Goal: Task Accomplishment & Management: Complete application form

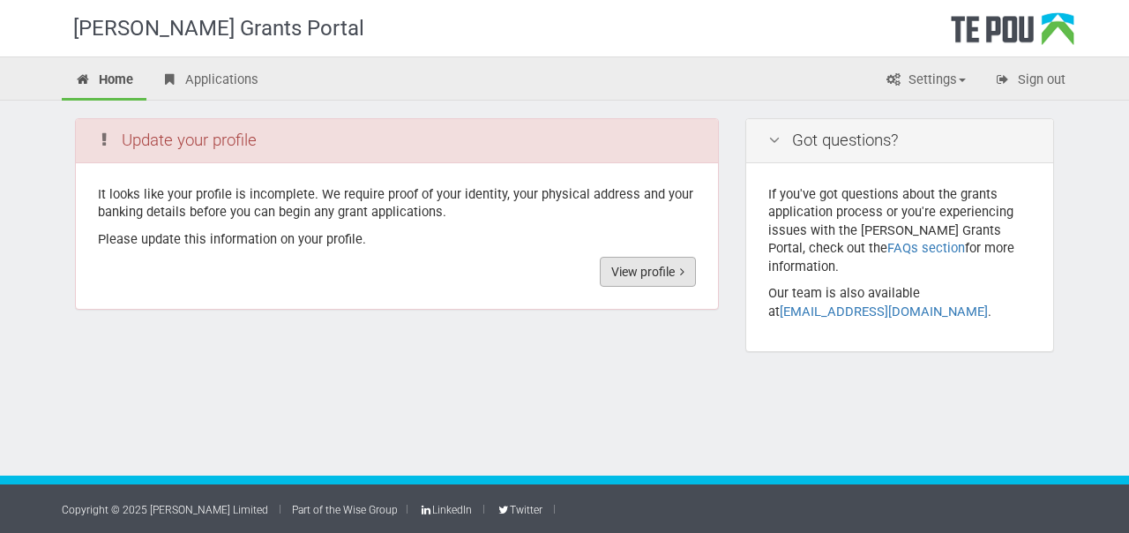
click at [673, 282] on link "View profile" at bounding box center [648, 272] width 96 height 30
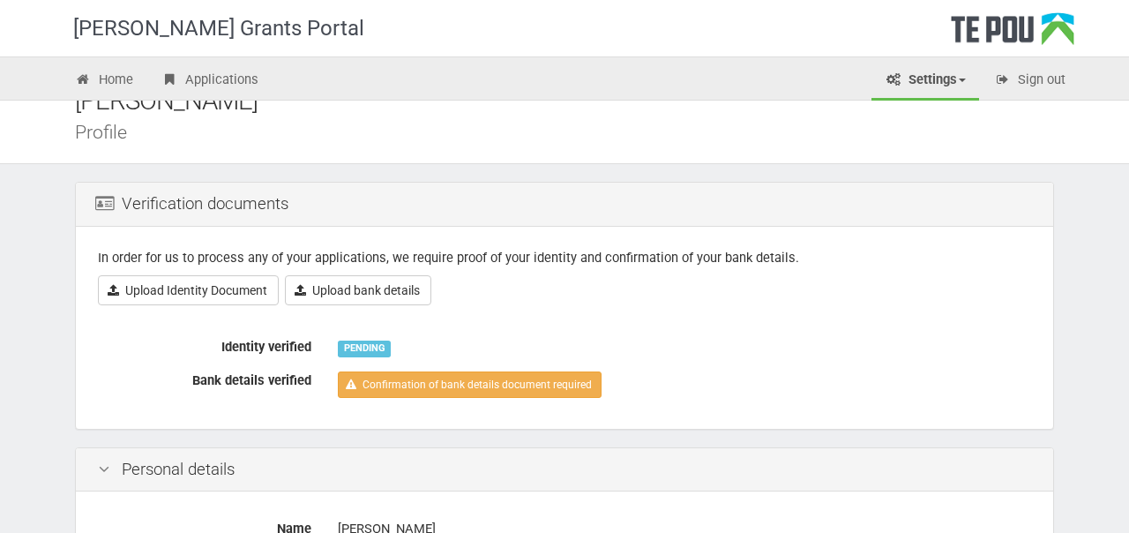
scroll to position [34, 0]
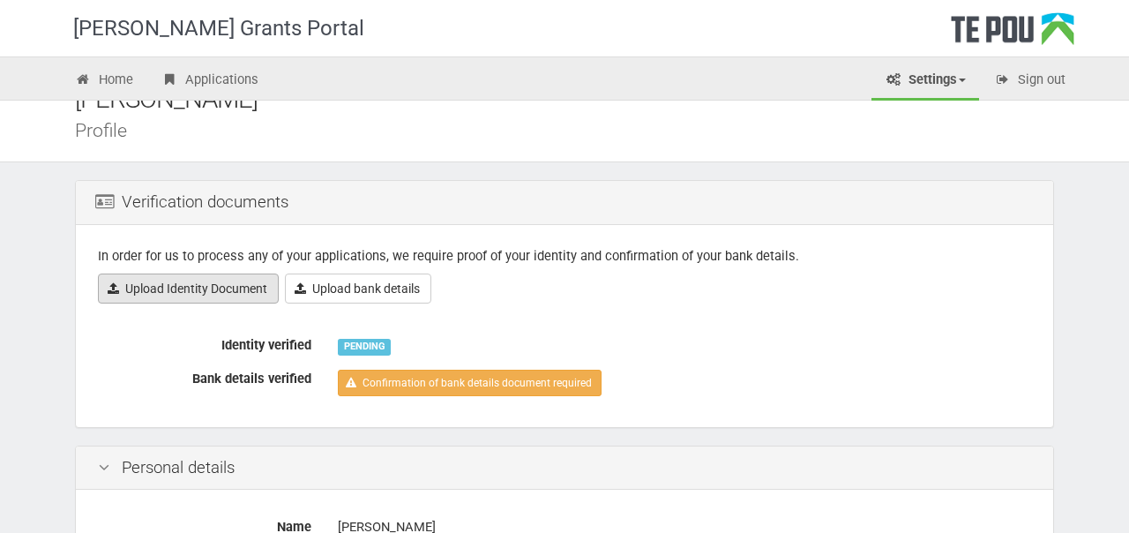
click at [147, 283] on link "Upload Identity Document" at bounding box center [188, 289] width 181 height 30
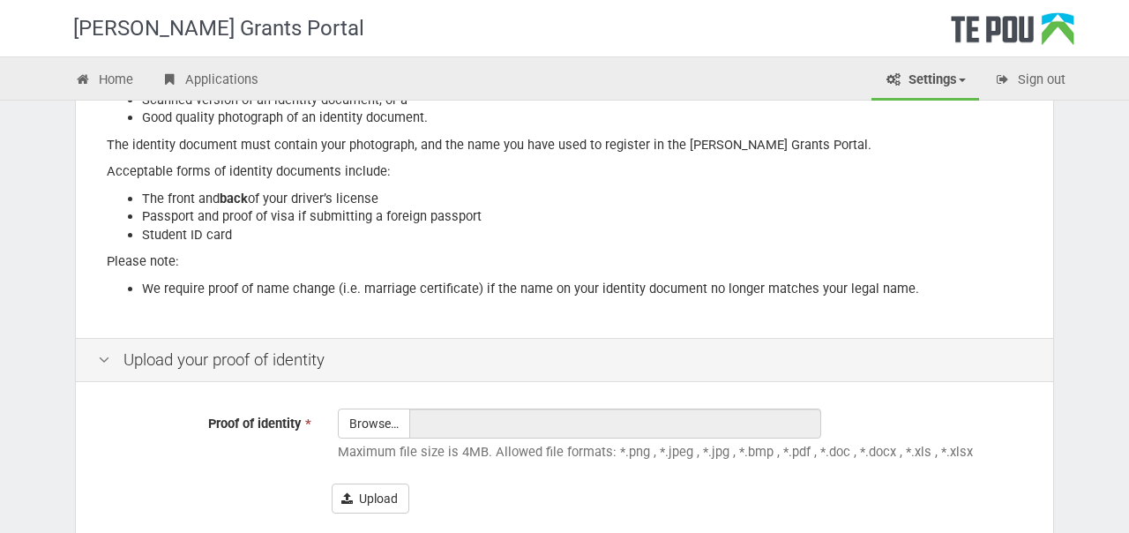
scroll to position [253, 0]
click at [372, 409] on input "Proof of identity *" at bounding box center [374, 472] width 71 height 126
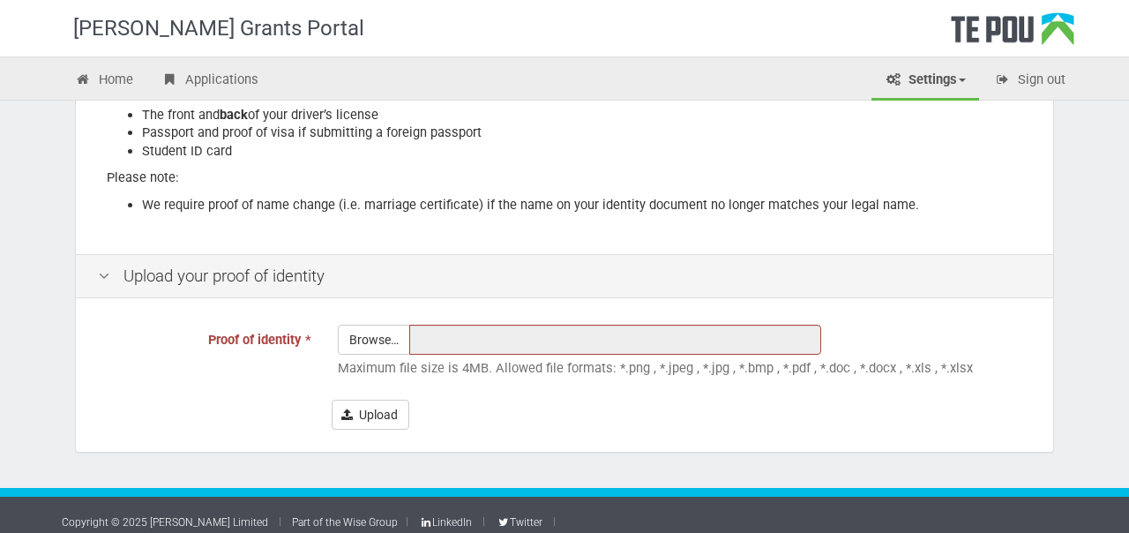
scroll to position [346, 0]
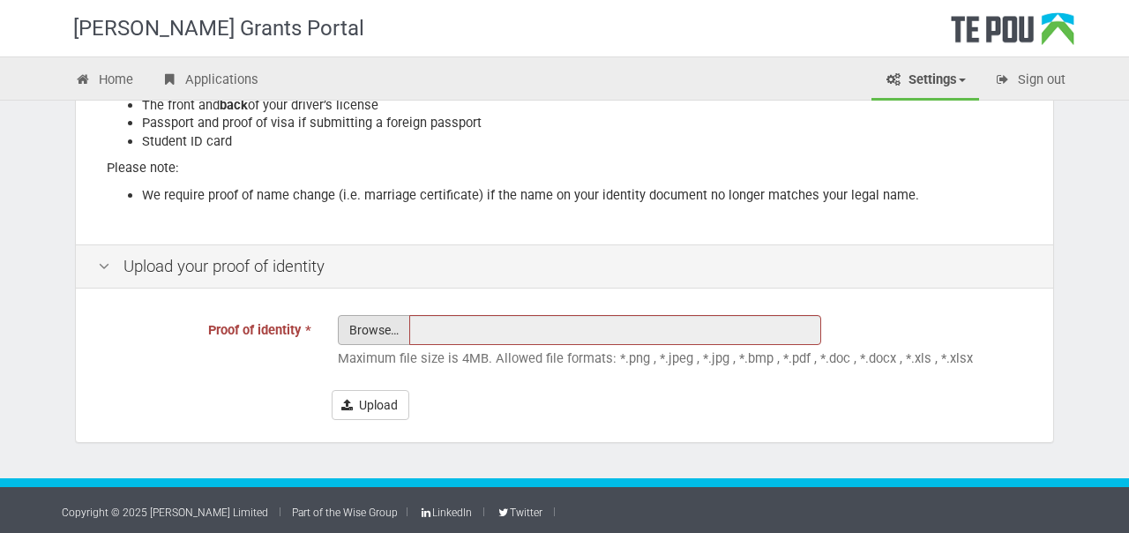
click at [365, 326] on input "Proof of identity *" at bounding box center [374, 379] width 71 height 126
type input "C:\fakepath\Drivers Licence.pdf"
type input "Drivers Licence.pdf"
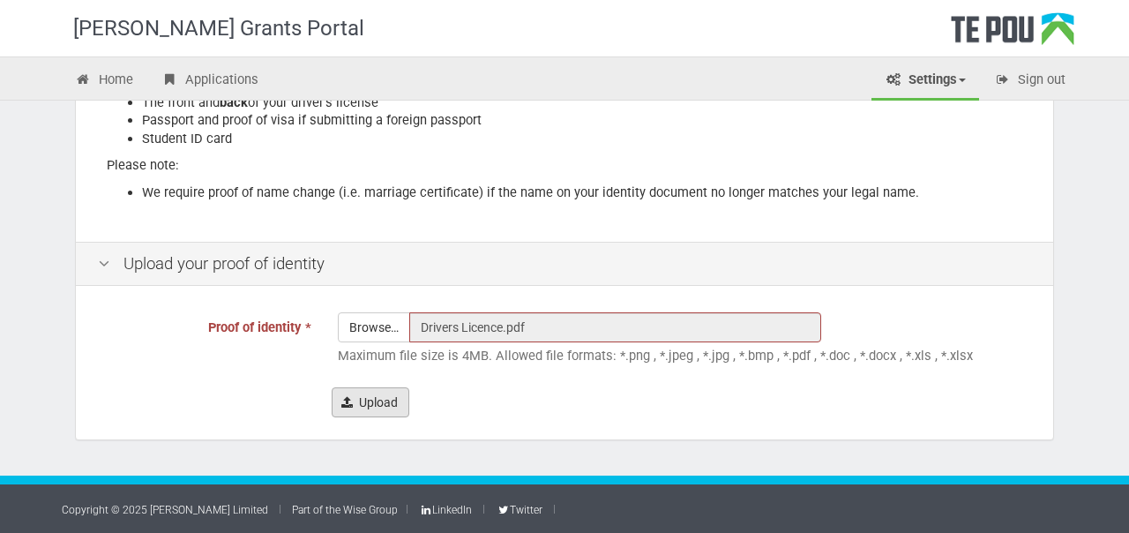
click at [352, 400] on button "Upload" at bounding box center [371, 402] width 78 height 30
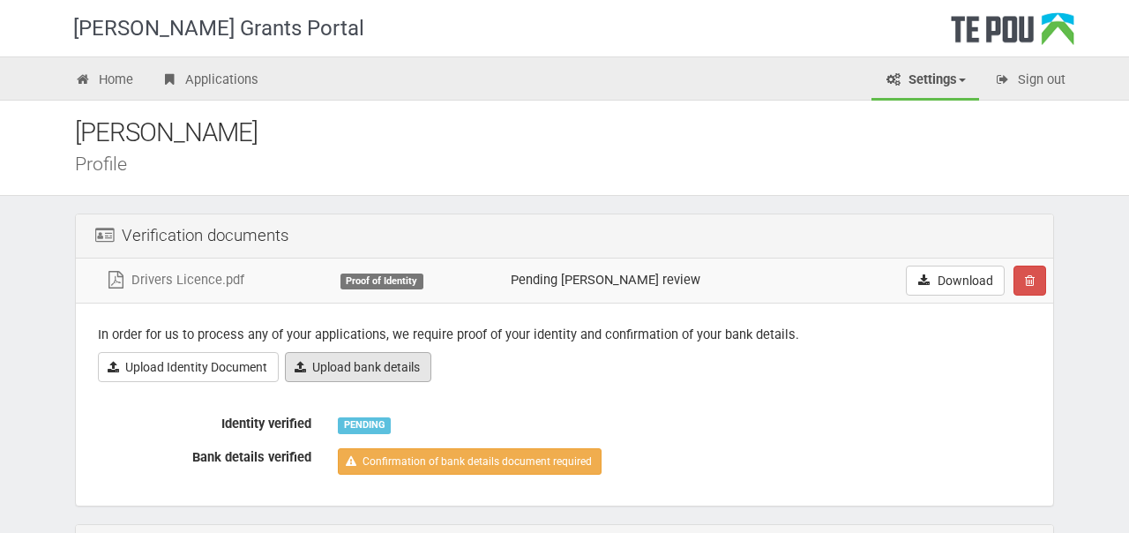
click at [393, 364] on link "Upload bank details" at bounding box center [358, 367] width 146 height 30
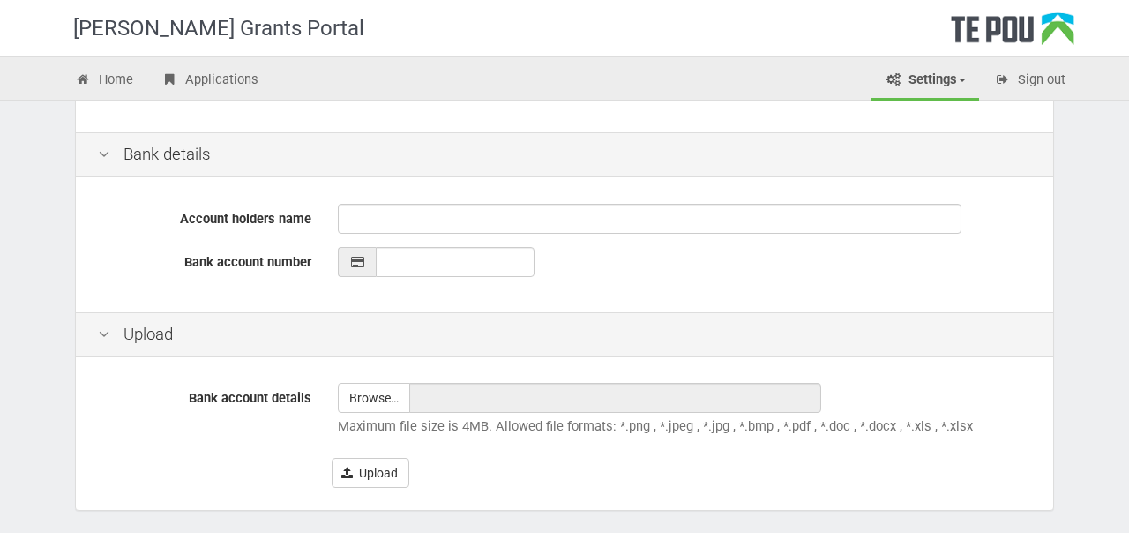
scroll to position [425, 0]
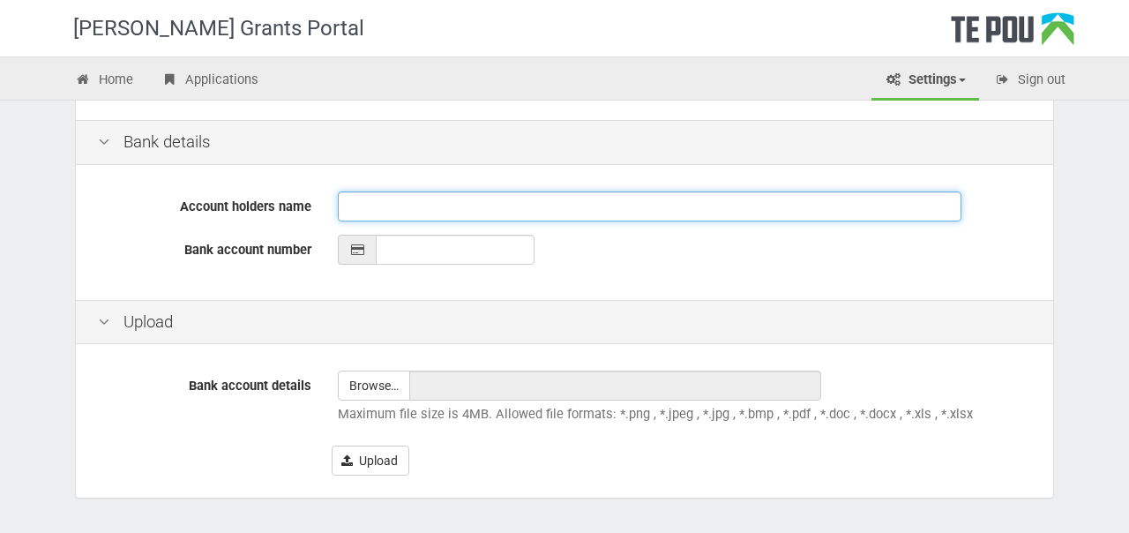
click at [413, 206] on input "Account holders name" at bounding box center [650, 206] width 624 height 30
type input "C"
type input "G C L [PERSON_NAME]"
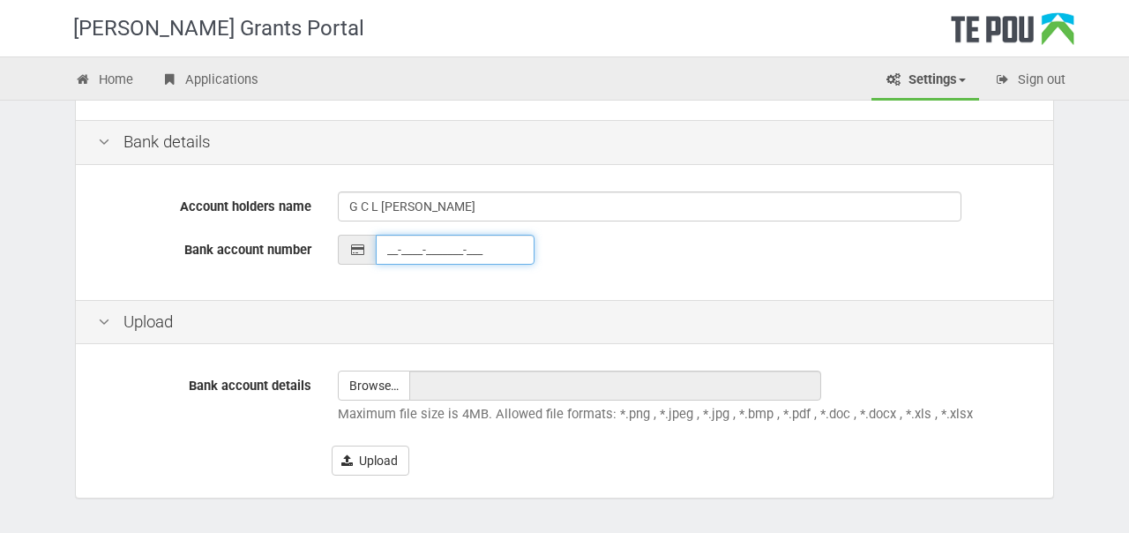
click at [437, 251] on input "__-____-_______-___" at bounding box center [455, 250] width 159 height 30
type input "02-0290-0477447-083"
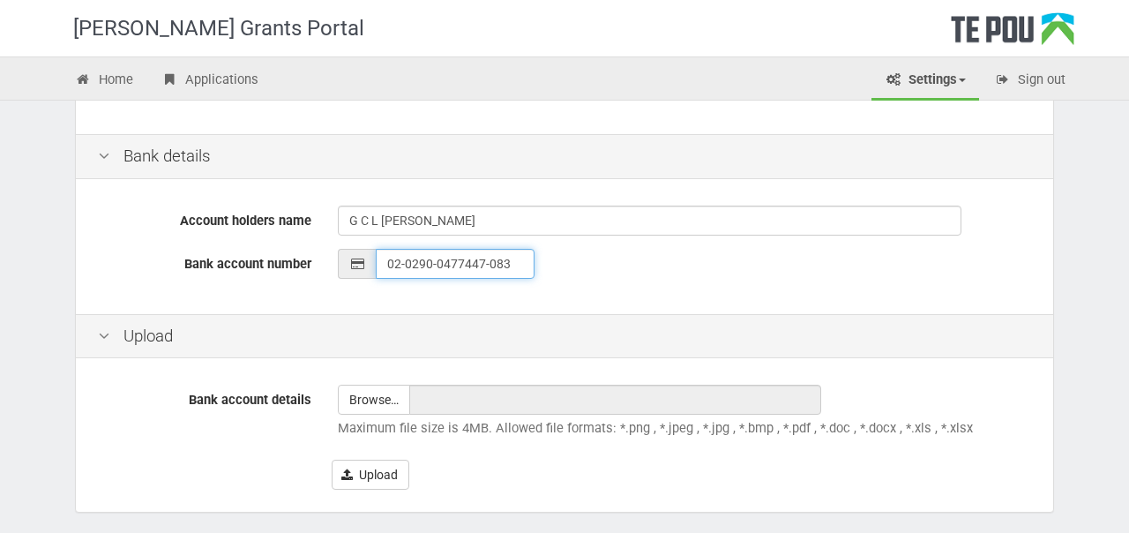
scroll to position [483, 0]
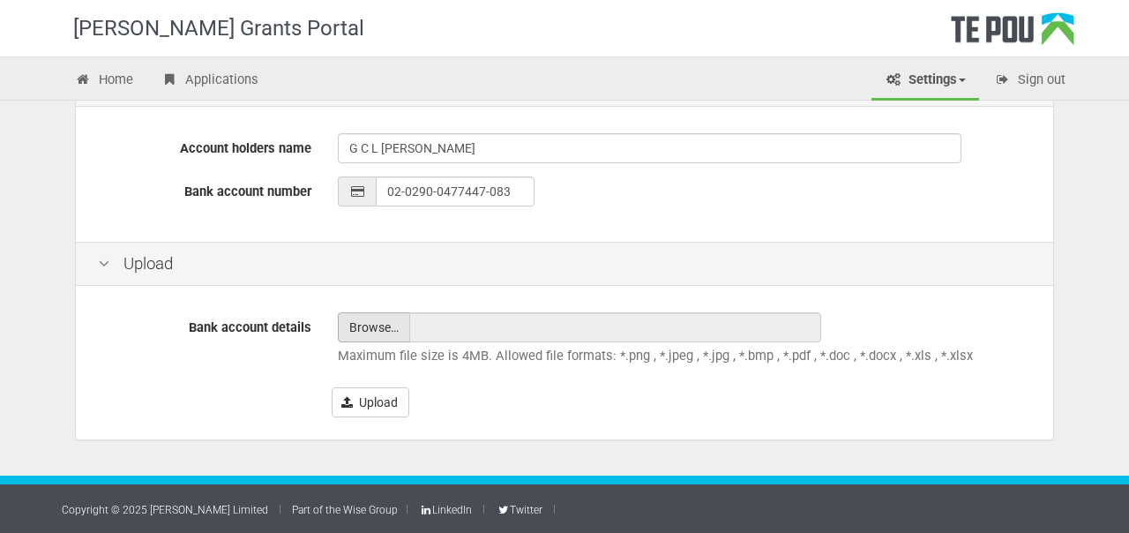
click at [387, 313] on input "file" at bounding box center [374, 327] width 71 height 28
type input "C:\fakepath\BNZ_Screenshot.jpg"
type input "BNZ_Screenshot.jpg"
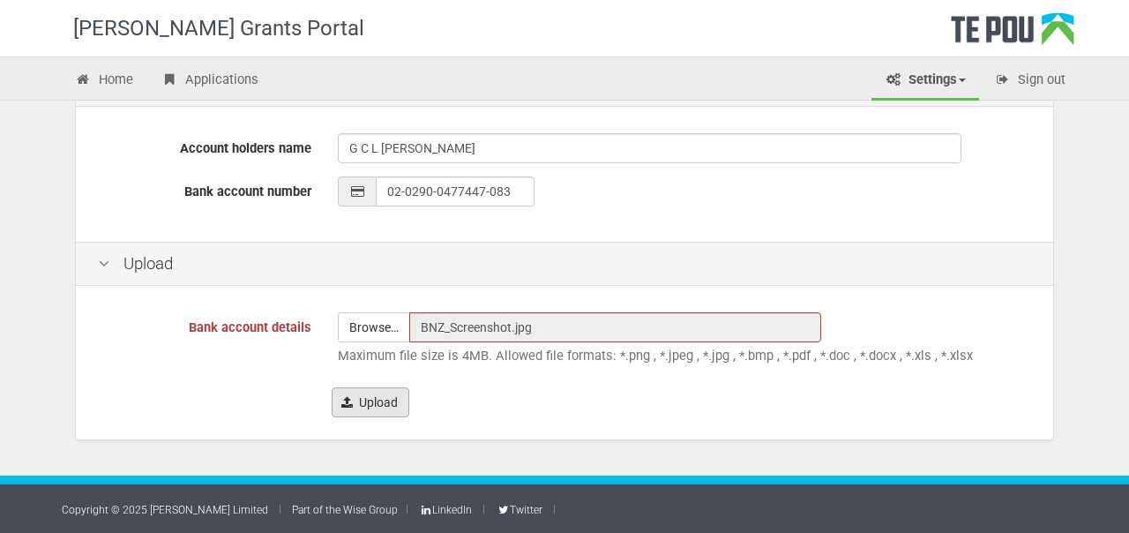
click at [389, 401] on button "Upload" at bounding box center [371, 402] width 78 height 30
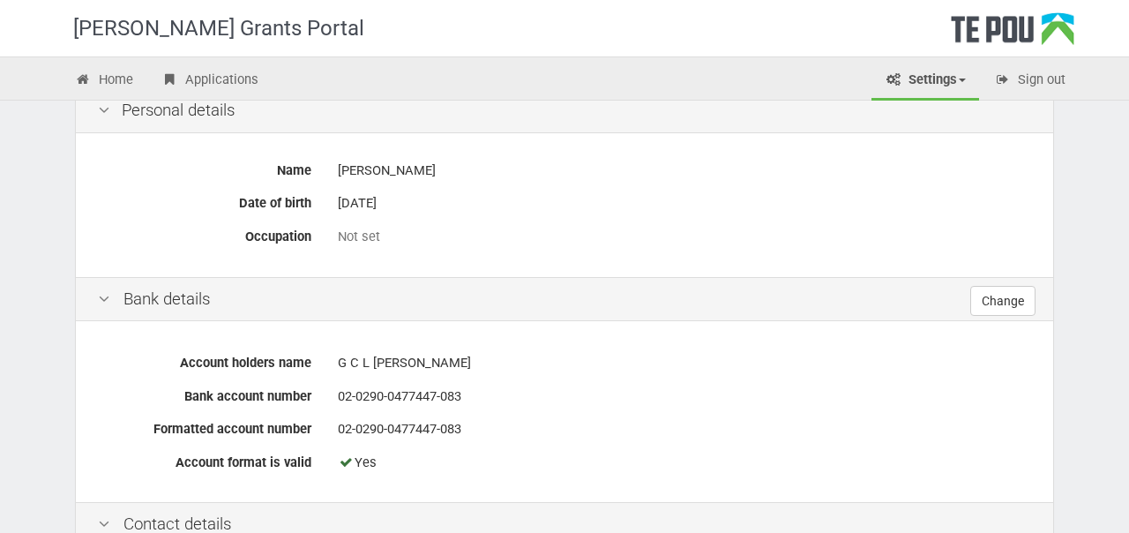
scroll to position [477, 0]
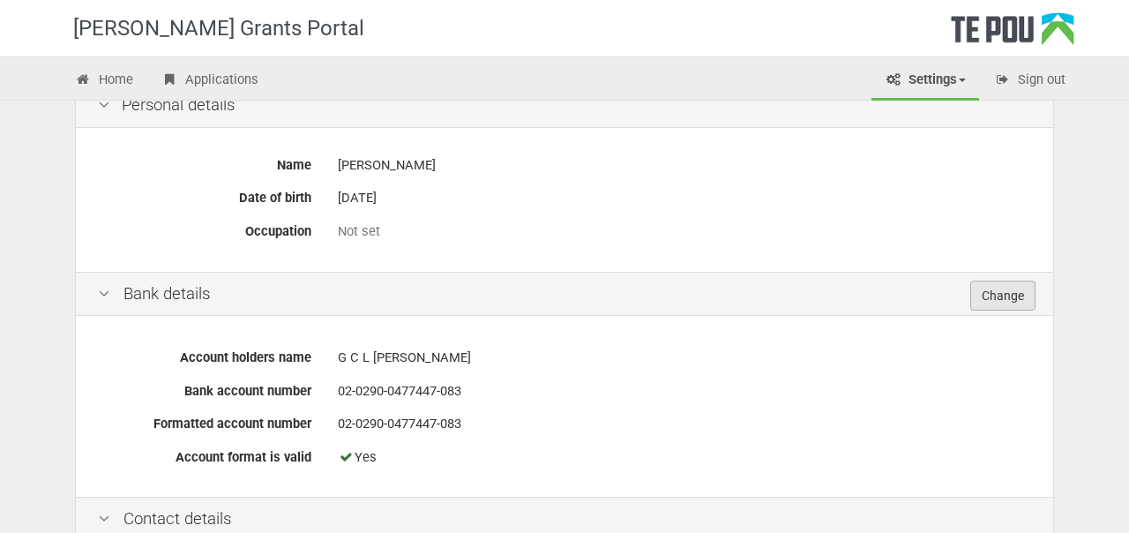
click at [1010, 293] on link "Change" at bounding box center [1003, 296] width 65 height 30
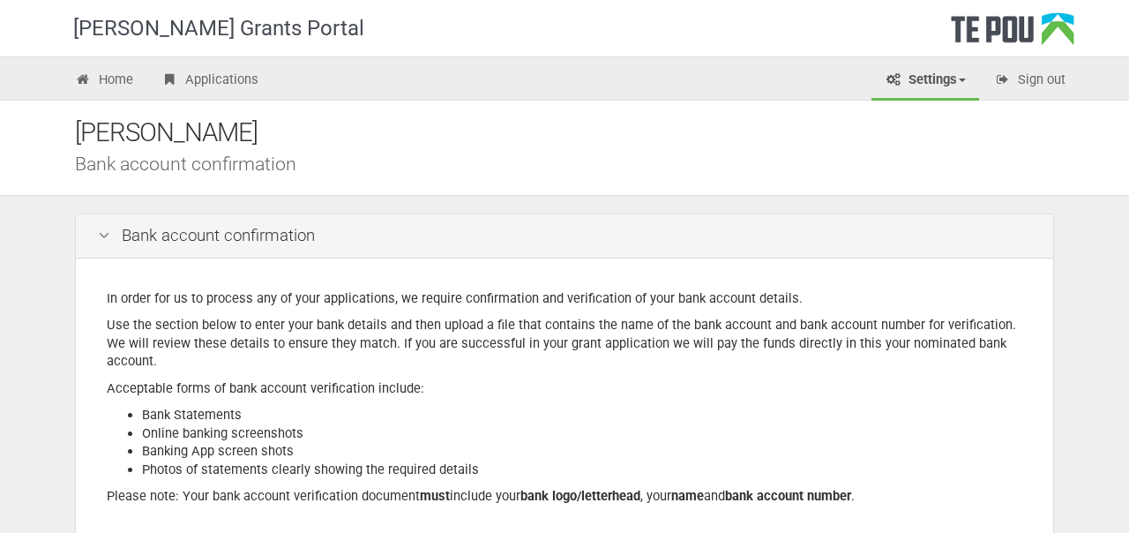
scroll to position [308, 0]
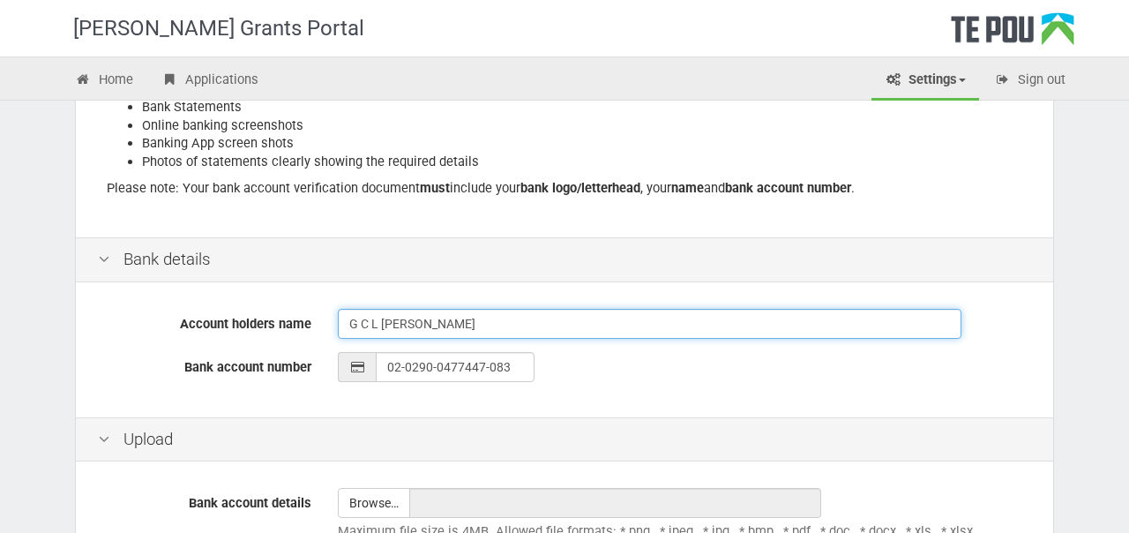
drag, startPoint x: 379, startPoint y: 321, endPoint x: 352, endPoint y: 321, distance: 26.5
click at [352, 321] on input "G C L Ogilvie" at bounding box center [650, 324] width 624 height 30
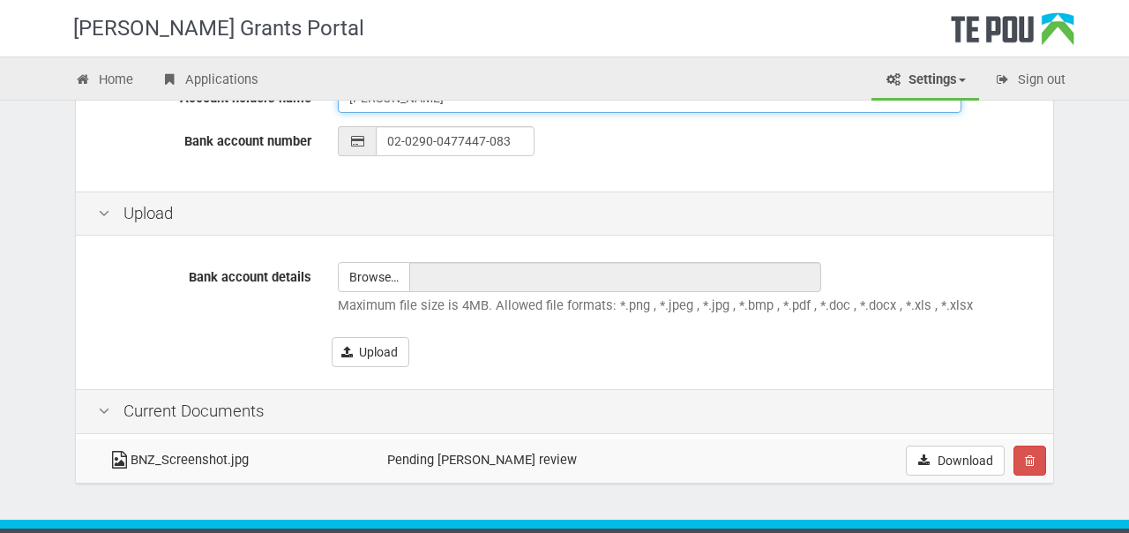
scroll to position [530, 0]
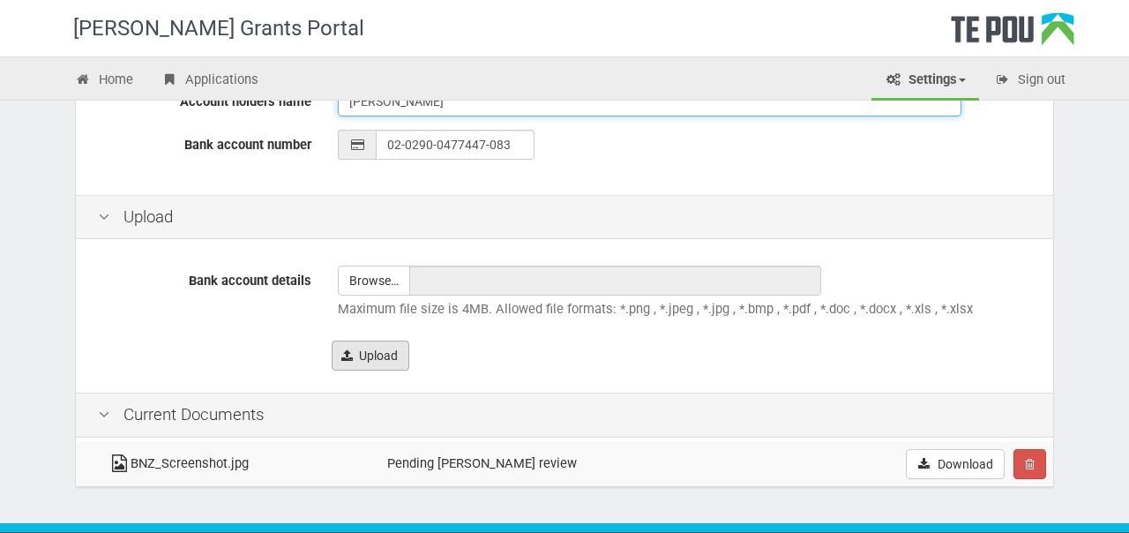
type input "Gabrielle Ogilvie"
click at [371, 370] on button "Upload" at bounding box center [371, 356] width 78 height 30
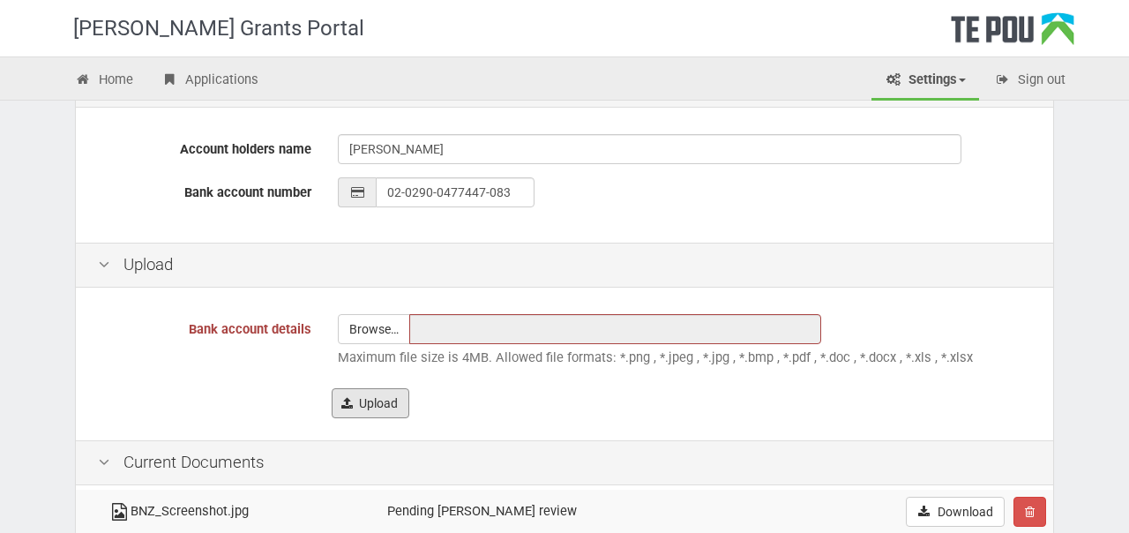
scroll to position [640, 0]
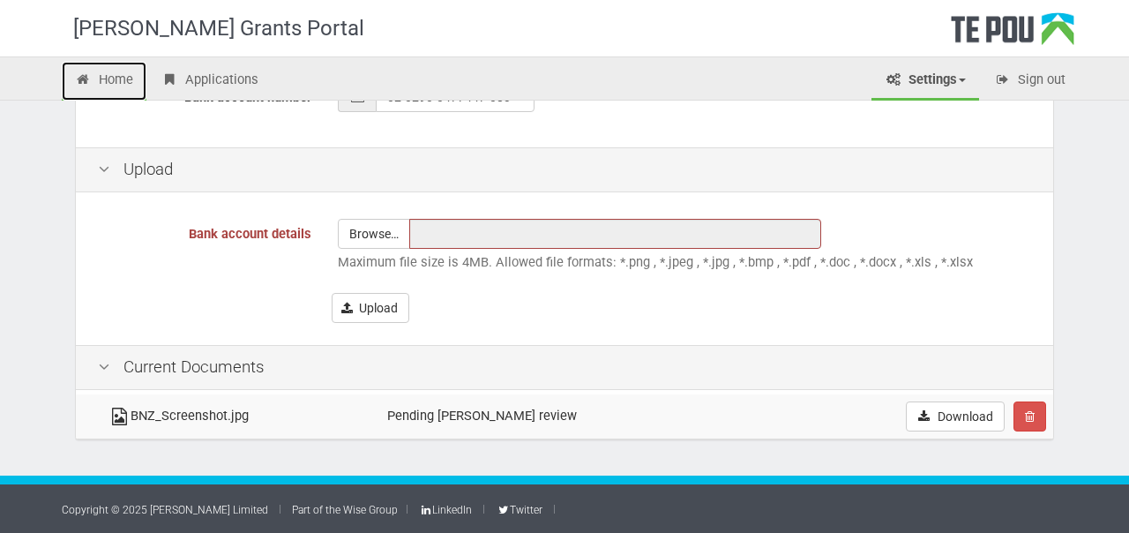
click at [109, 71] on link "Home" at bounding box center [104, 81] width 85 height 39
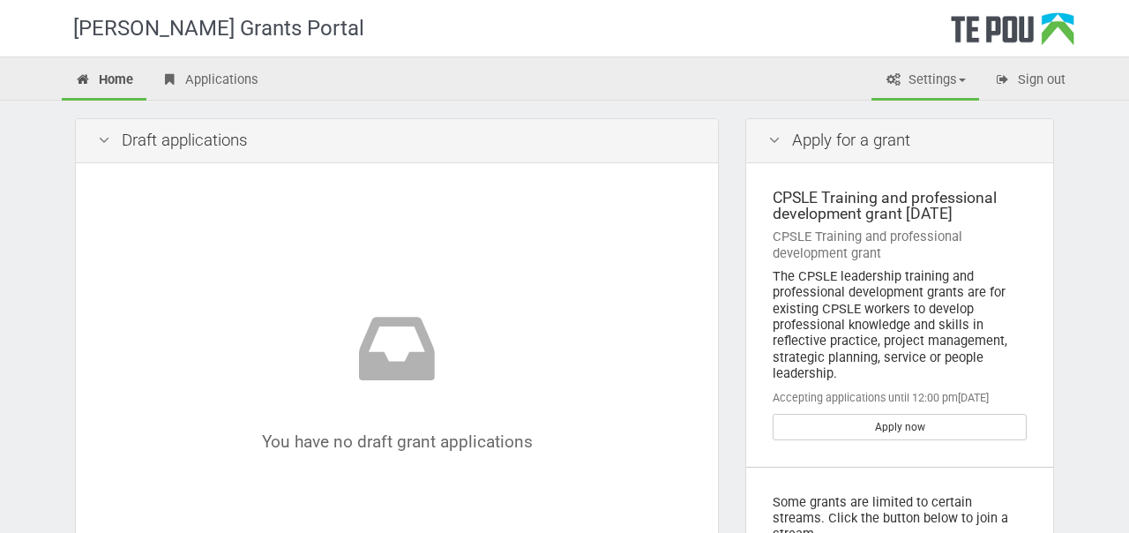
click at [951, 84] on link "Settings" at bounding box center [926, 81] width 108 height 39
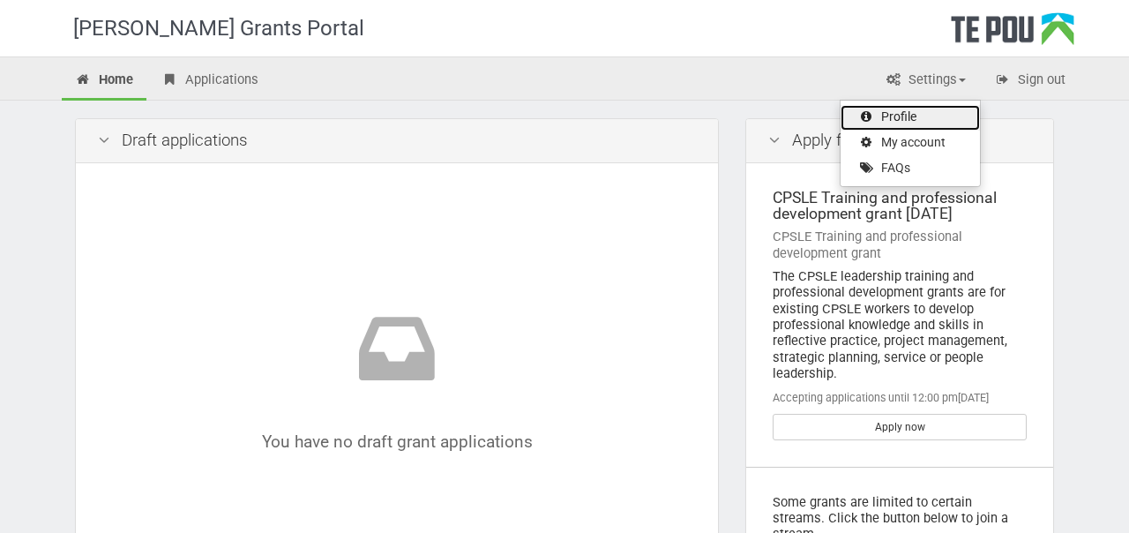
click at [923, 116] on link "Profile" at bounding box center [910, 118] width 139 height 26
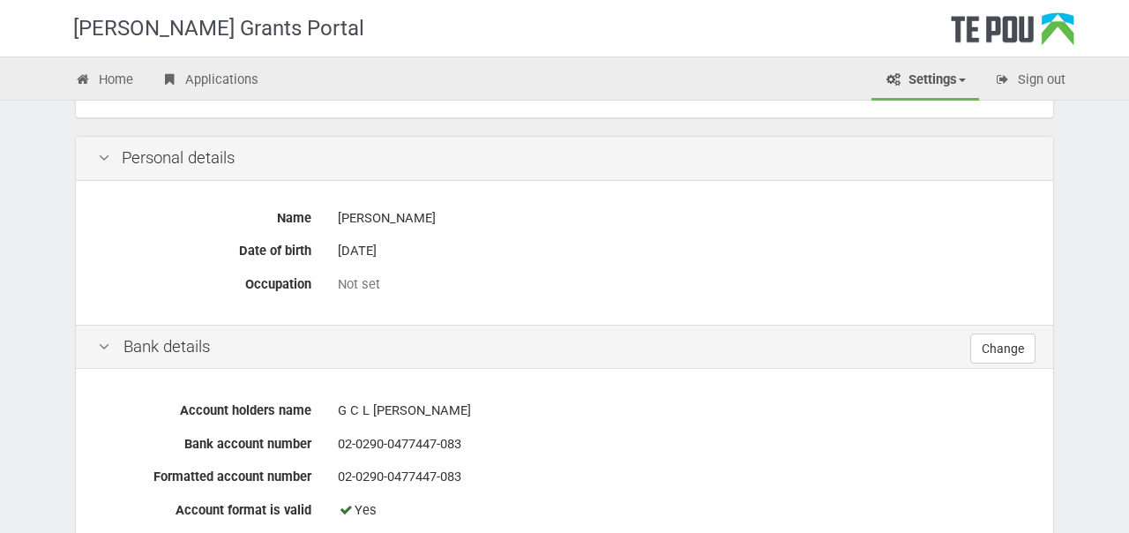
scroll to position [465, 0]
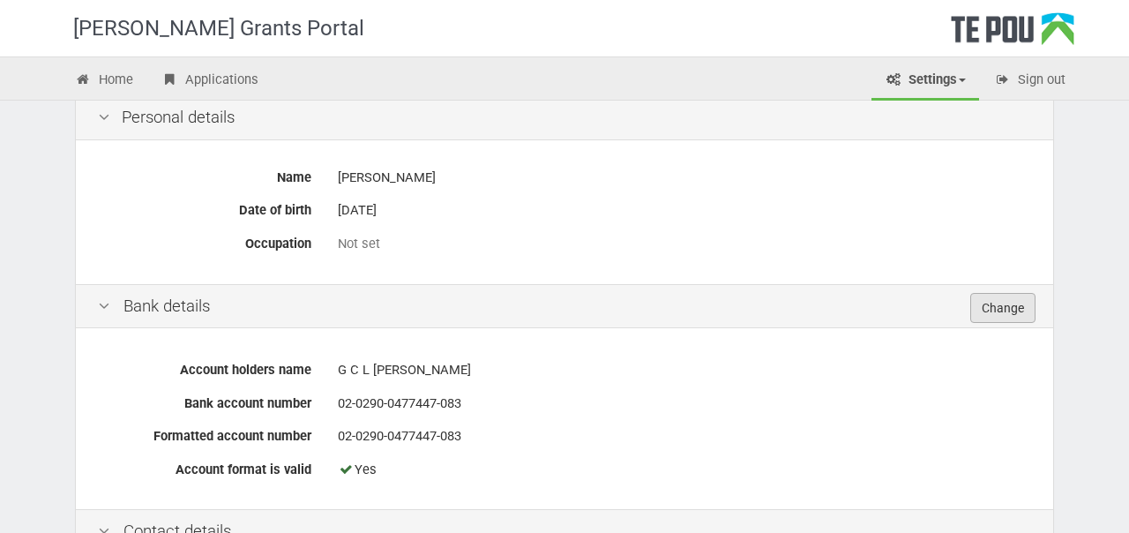
click at [1017, 320] on link "Change" at bounding box center [1003, 308] width 65 height 30
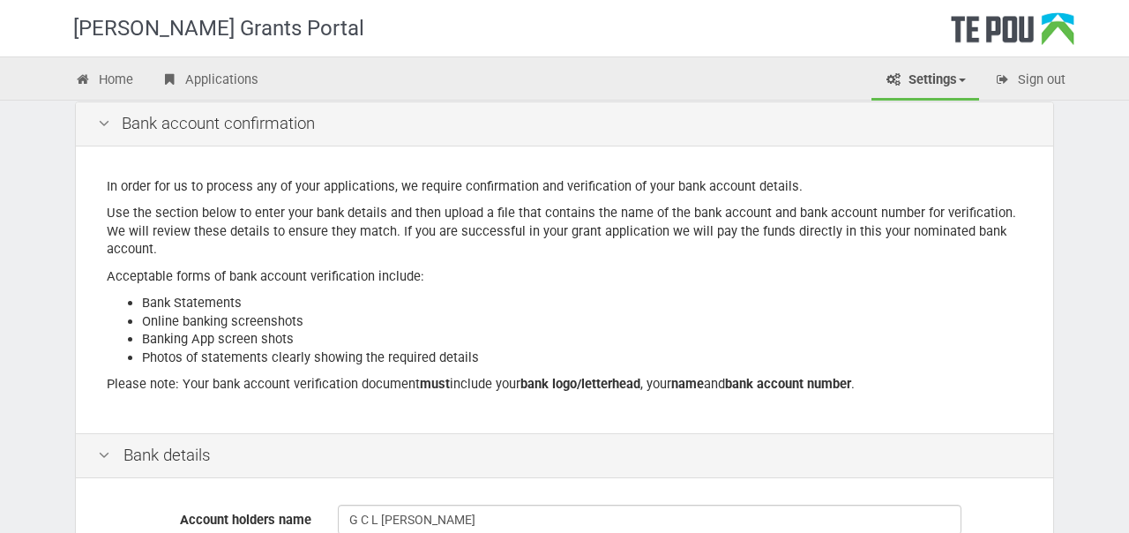
scroll to position [316, 0]
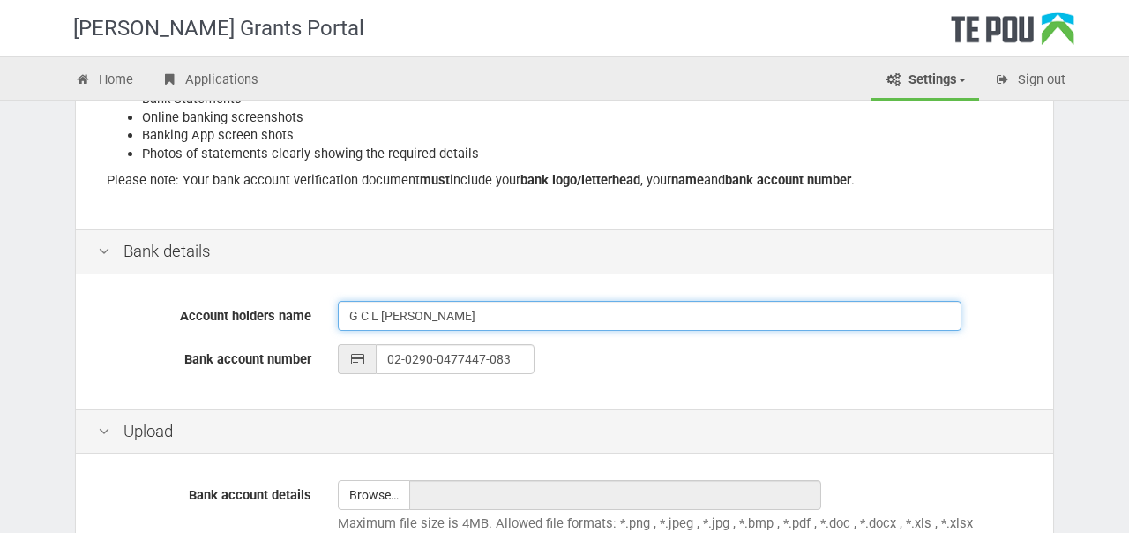
click at [376, 317] on input "G C L Ogilvie" at bounding box center [650, 316] width 624 height 30
type input "[PERSON_NAME]"
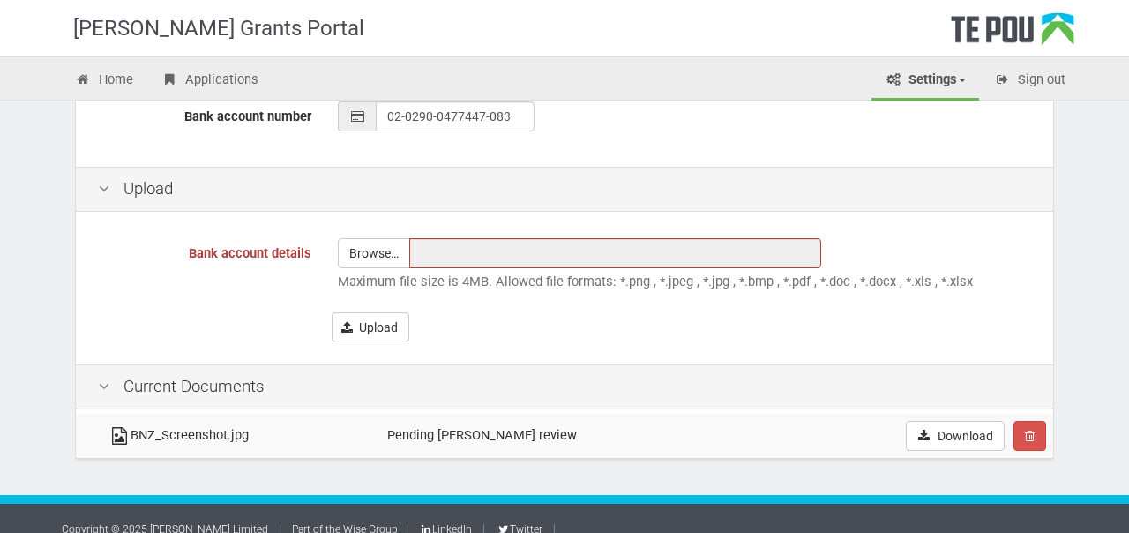
scroll to position [640, 0]
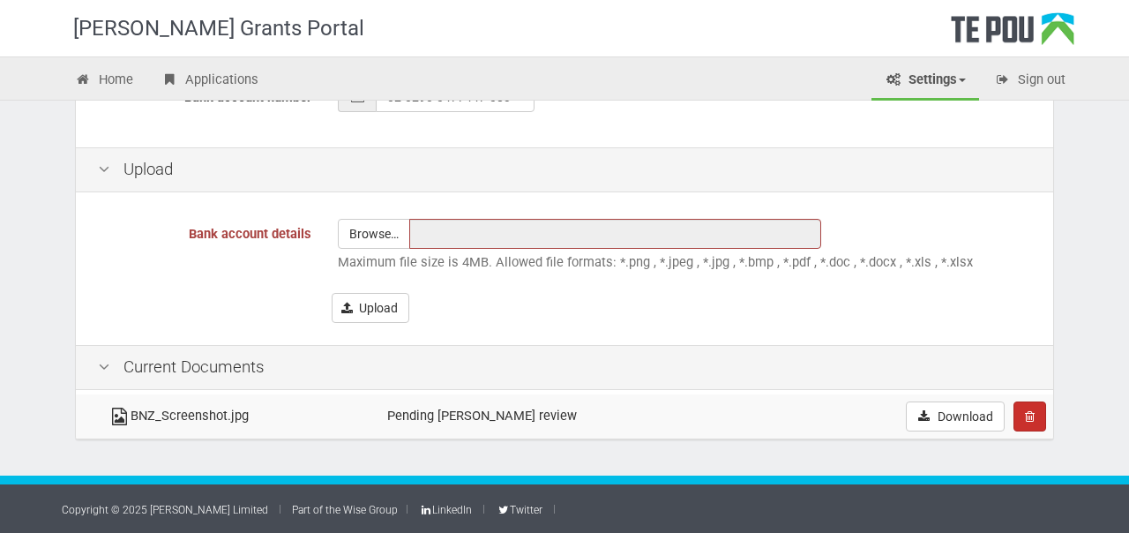
click at [1027, 420] on icon "button" at bounding box center [1030, 416] width 10 height 12
click at [1050, 444] on link "Confrim delete" at bounding box center [1084, 450] width 139 height 23
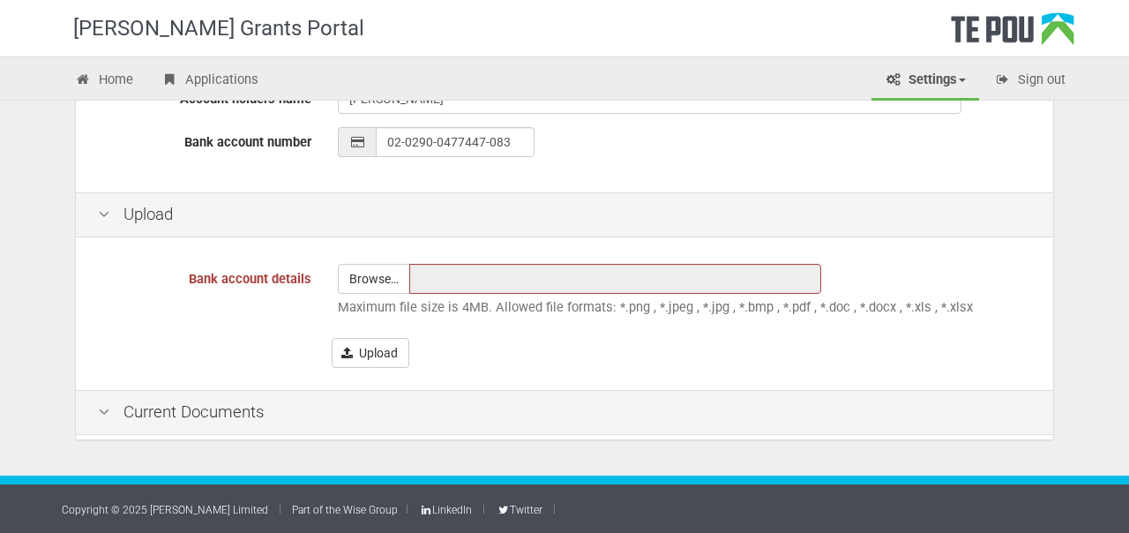
scroll to position [595, 0]
click at [383, 265] on input "file" at bounding box center [374, 279] width 71 height 28
type input "C:\fakepath\BNZ_Screenshot.jpg"
type input "BNZ_Screenshot.jpg"
click at [199, 424] on div "Current Documents" at bounding box center [565, 412] width 978 height 45
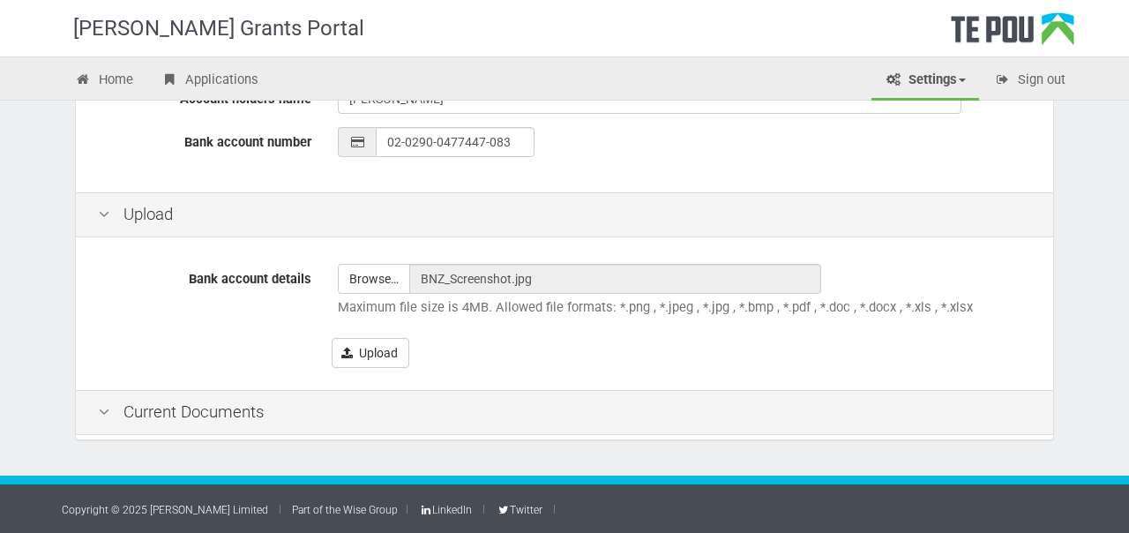
click at [152, 413] on div "Current Documents" at bounding box center [565, 412] width 978 height 45
click at [386, 348] on button "Upload" at bounding box center [371, 353] width 78 height 30
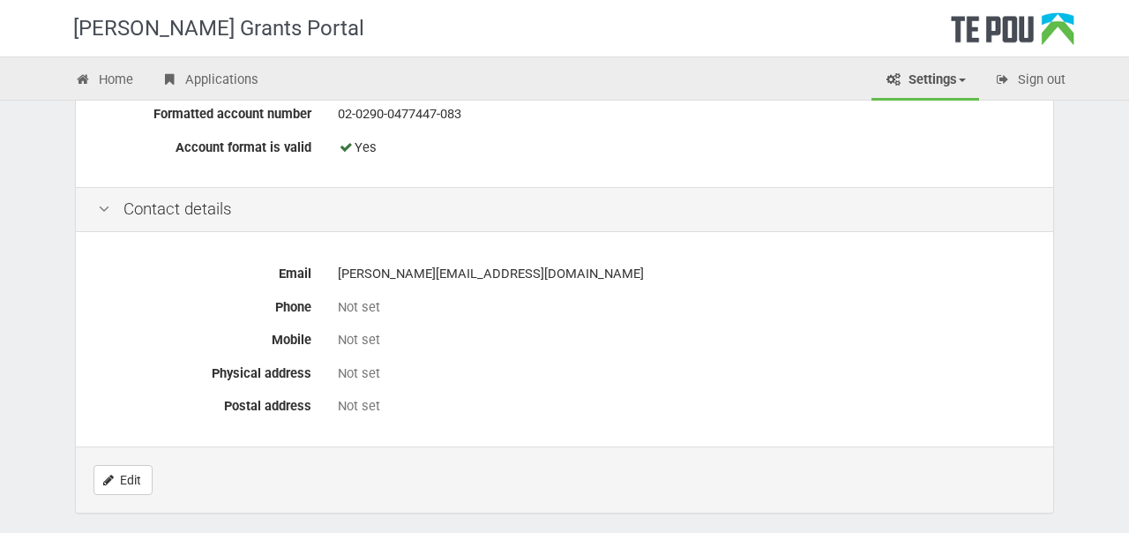
scroll to position [861, 0]
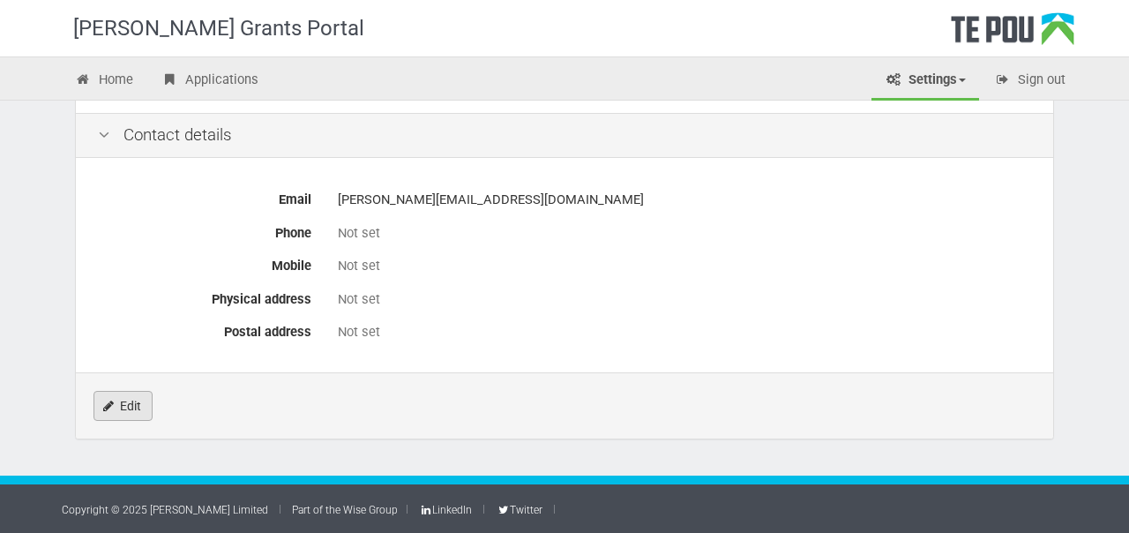
click at [110, 401] on icon "Edit" at bounding box center [108, 406] width 11 height 12
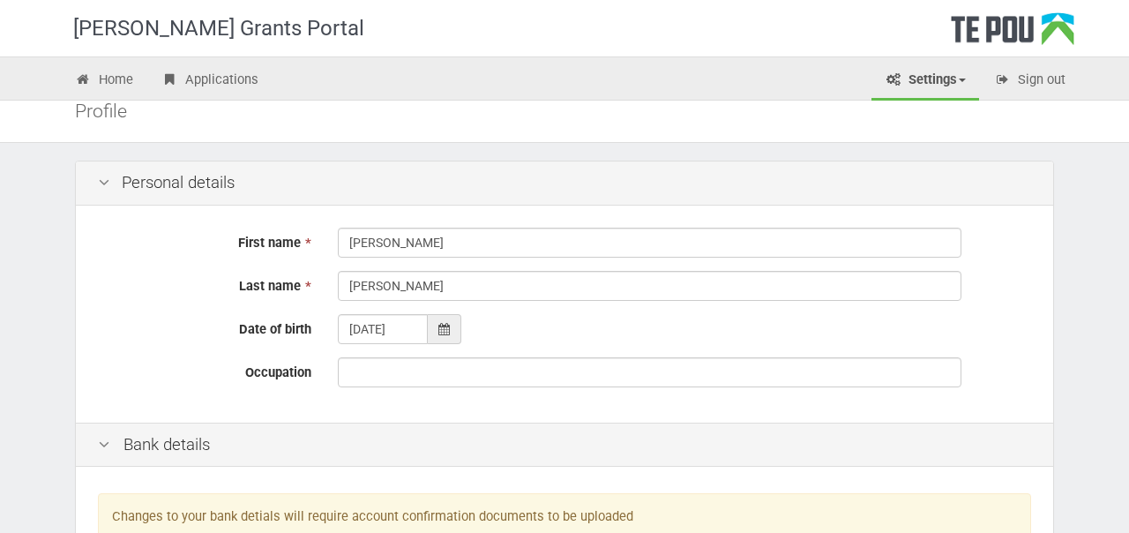
scroll to position [91, 0]
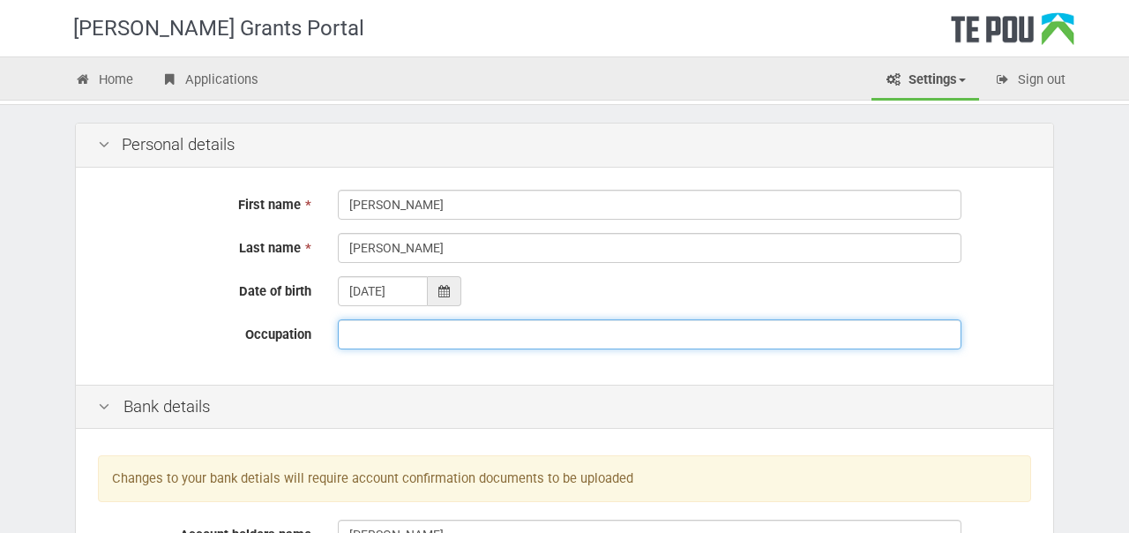
click at [376, 335] on input "Occupation" at bounding box center [650, 334] width 624 height 30
click at [349, 336] on input "Peer Support Group" at bounding box center [650, 334] width 624 height 30
click at [527, 325] on input "Anxiety Peer Support Group" at bounding box center [650, 334] width 624 height 30
click at [527, 329] on input "Anxiety Peer Support Group" at bounding box center [650, 334] width 624 height 30
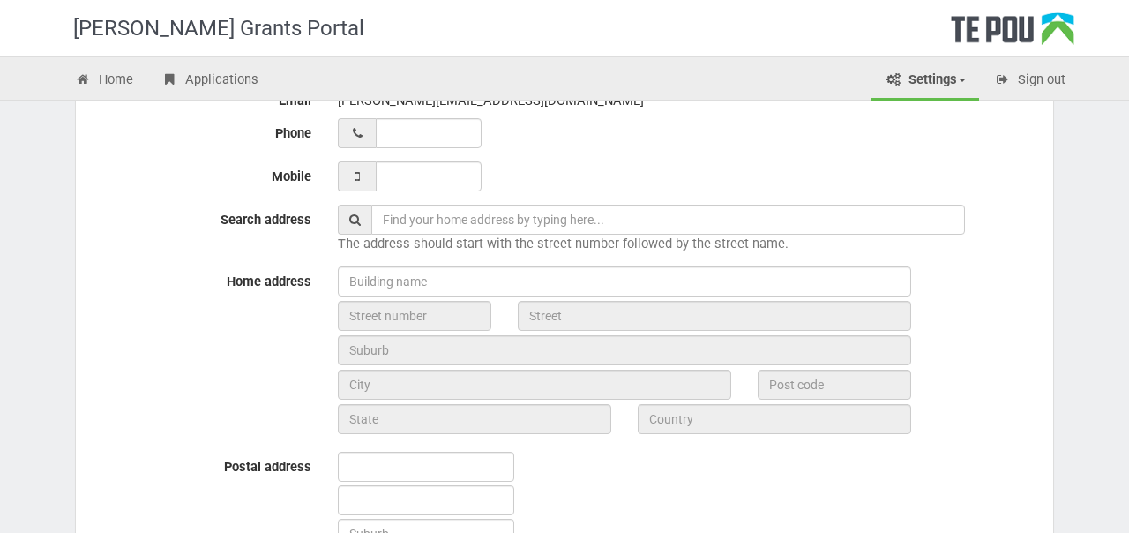
scroll to position [687, 0]
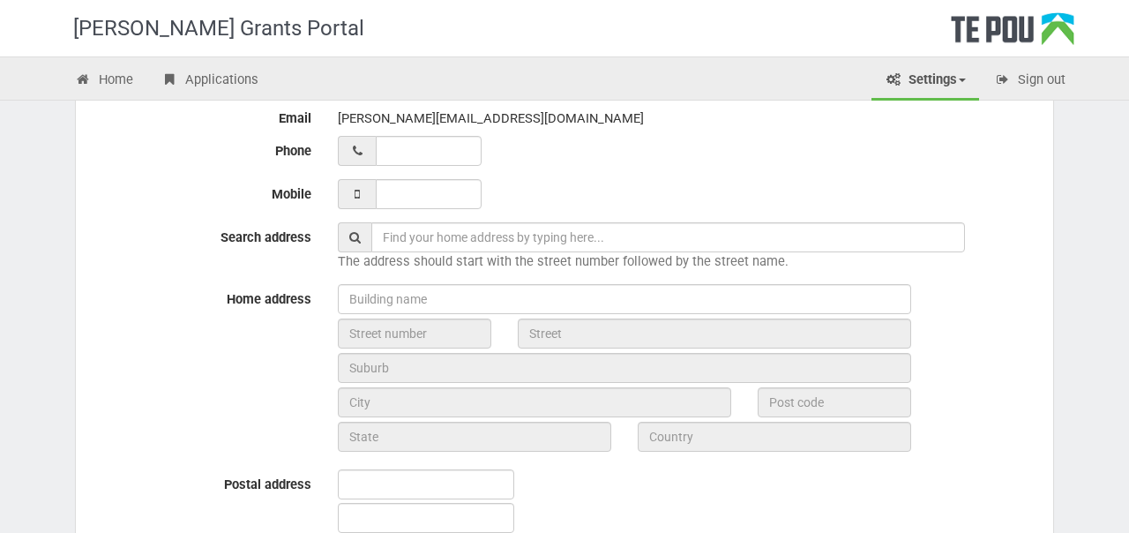
type input "Anxiety Peer Support Group Facilitator"
click at [436, 154] on input "__ ___ ______" at bounding box center [429, 151] width 106 height 30
type input "21 113 4985"
type input "___ ___ _____"
click at [410, 199] on input "___ ___ _____" at bounding box center [429, 194] width 106 height 30
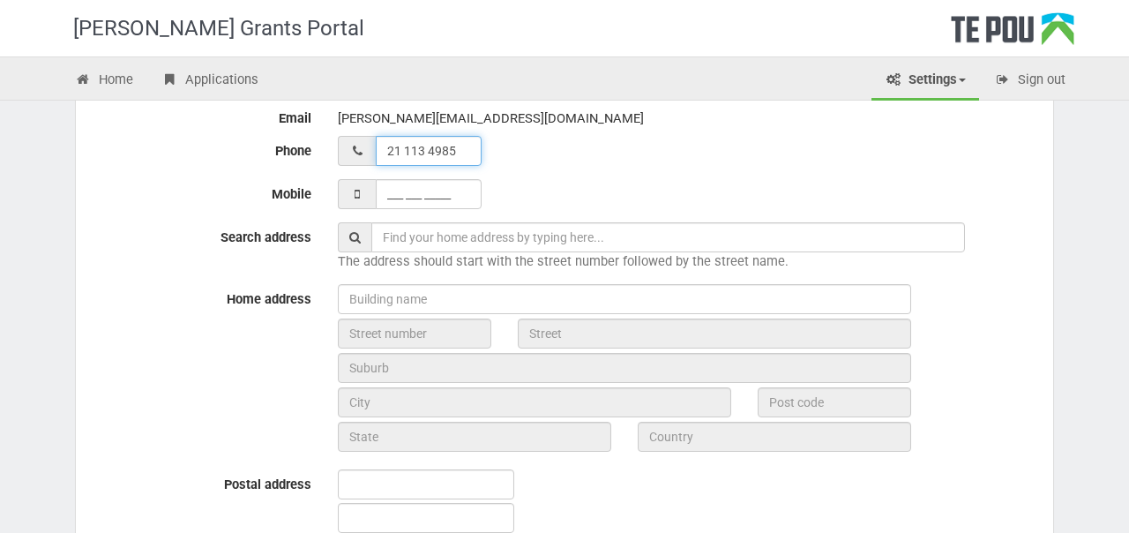
type input "21 113 4985__"
click at [429, 153] on input "21 113 4985__" at bounding box center [429, 151] width 106 height 30
click at [388, 148] on input "21 113 4985__" at bounding box center [429, 151] width 106 height 30
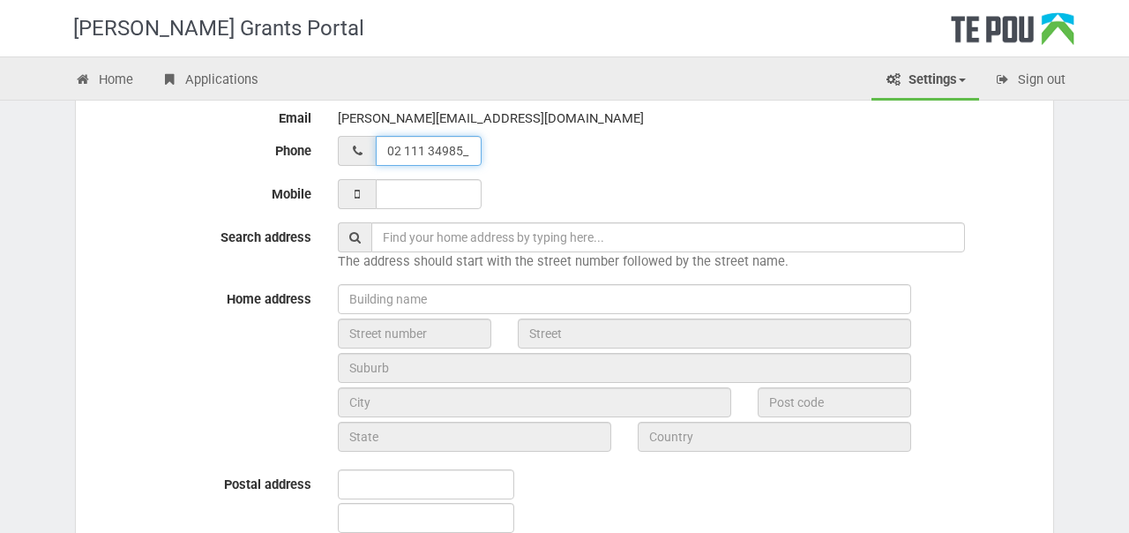
click at [445, 156] on input "02 111 34985_" at bounding box center [429, 151] width 106 height 30
type input "02 111 34985"
click at [432, 201] on input "___ ___ _____" at bounding box center [429, 194] width 106 height 30
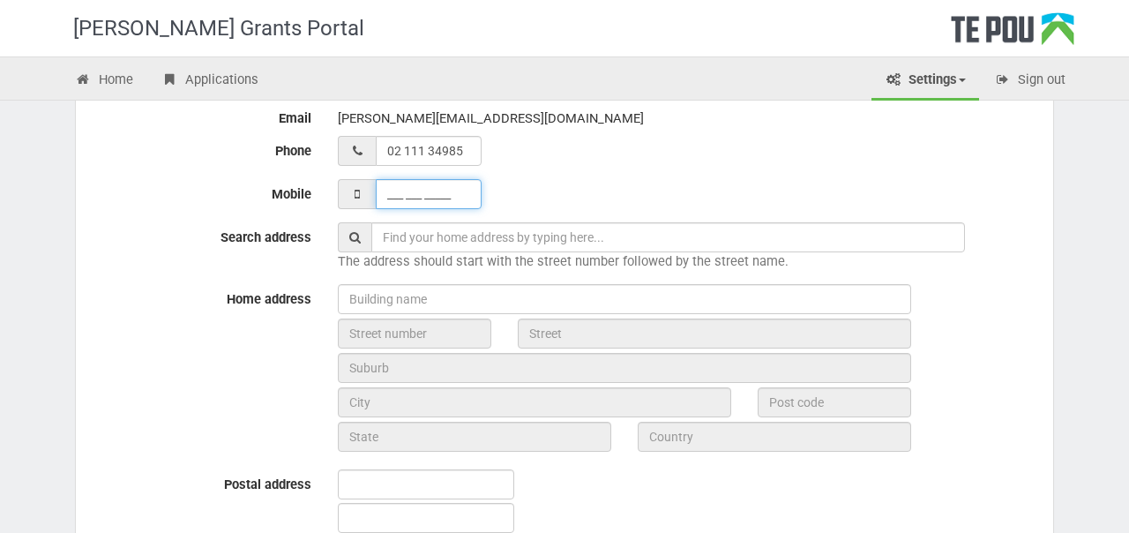
paste input "02 111 34985_"
type input "021 113 4985_"
type input "02 111 34985_"
type input "021 113 4985"
click at [439, 163] on input "02 111 34985_" at bounding box center [429, 151] width 106 height 30
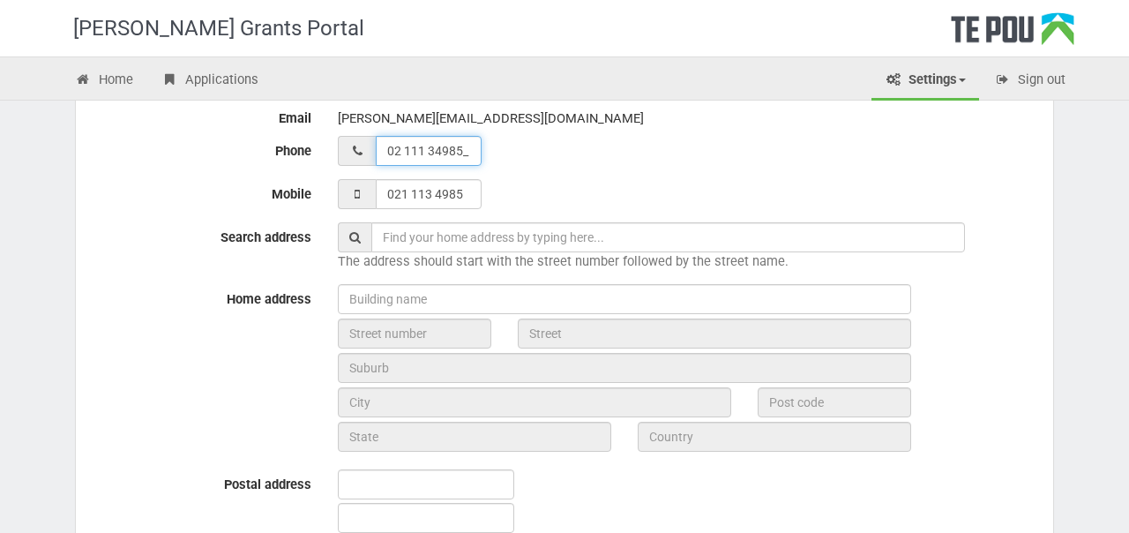
click at [439, 163] on input "02 111 34985_" at bounding box center [429, 151] width 106 height 30
type input "__ ___ ______"
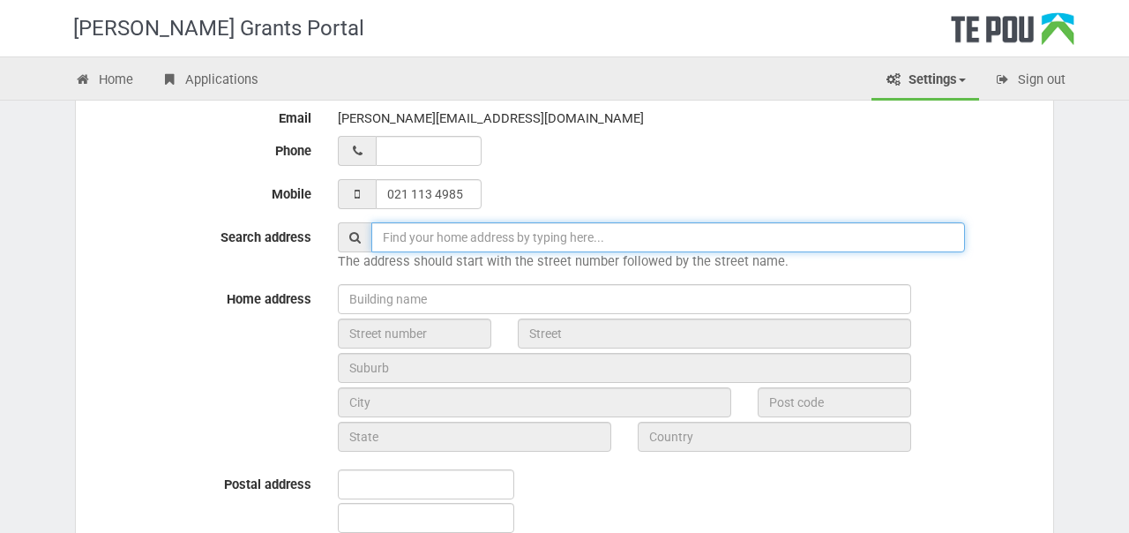
click at [474, 240] on input "text" at bounding box center [668, 237] width 594 height 30
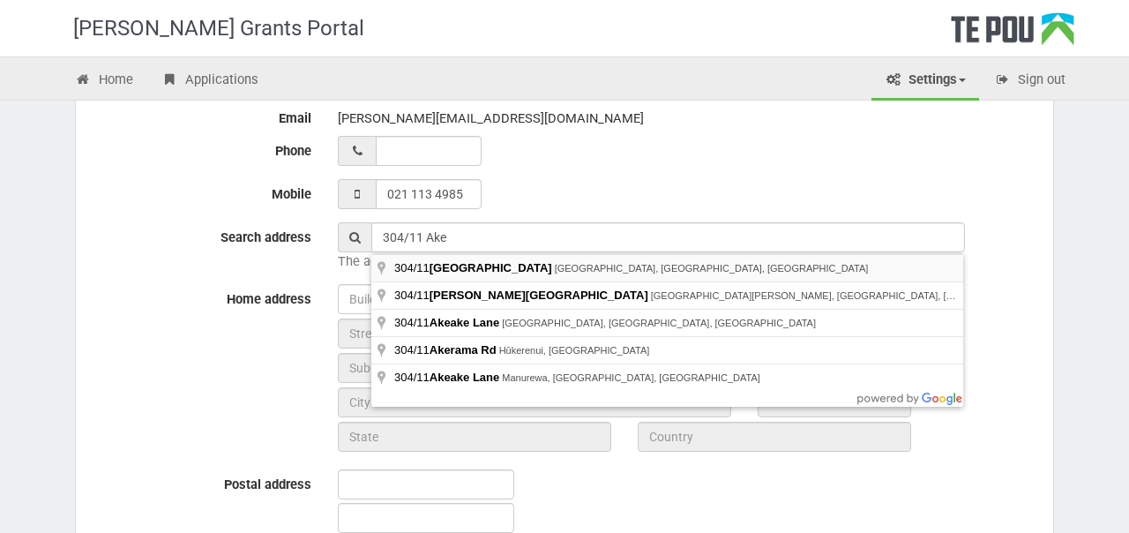
type input "304/11 Akepiro Street, Mount Eden, Auckland, New Zealand"
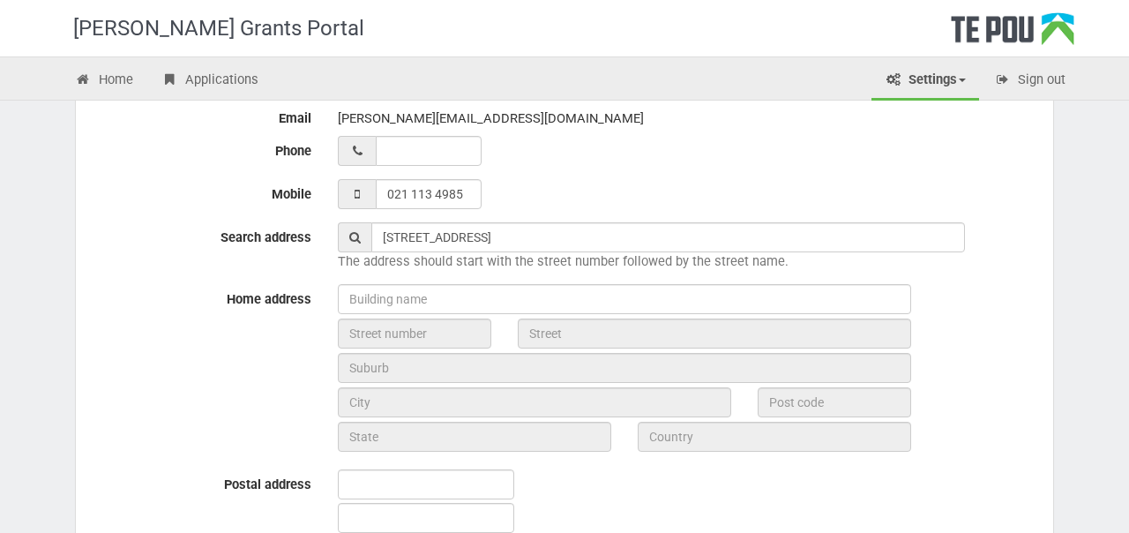
type input "11"
type input "Akepiro Street"
type input "Auckland"
type input "1024"
type input "[GEOGRAPHIC_DATA]"
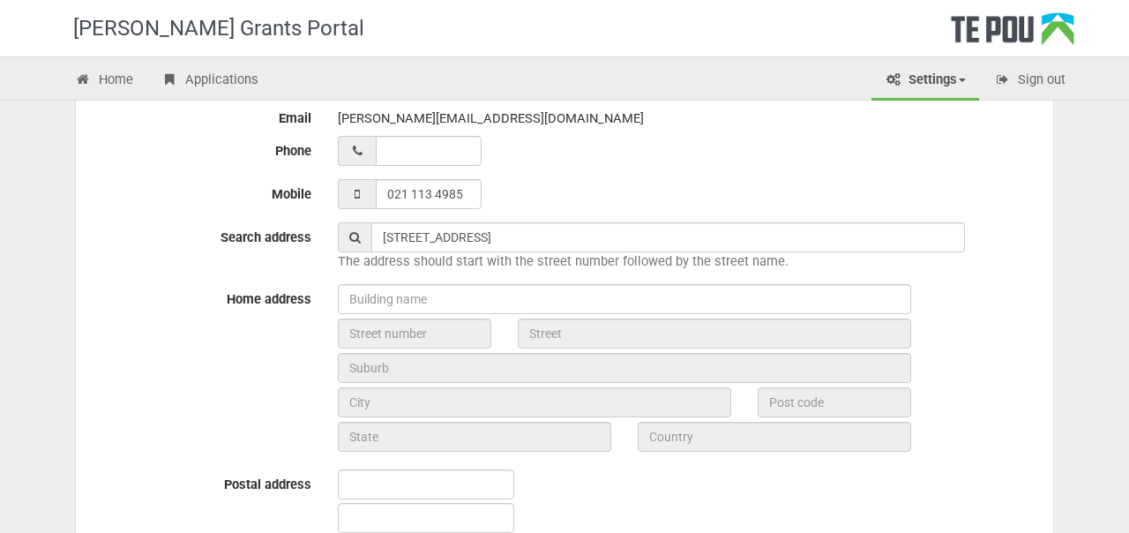
type input "[GEOGRAPHIC_DATA]"
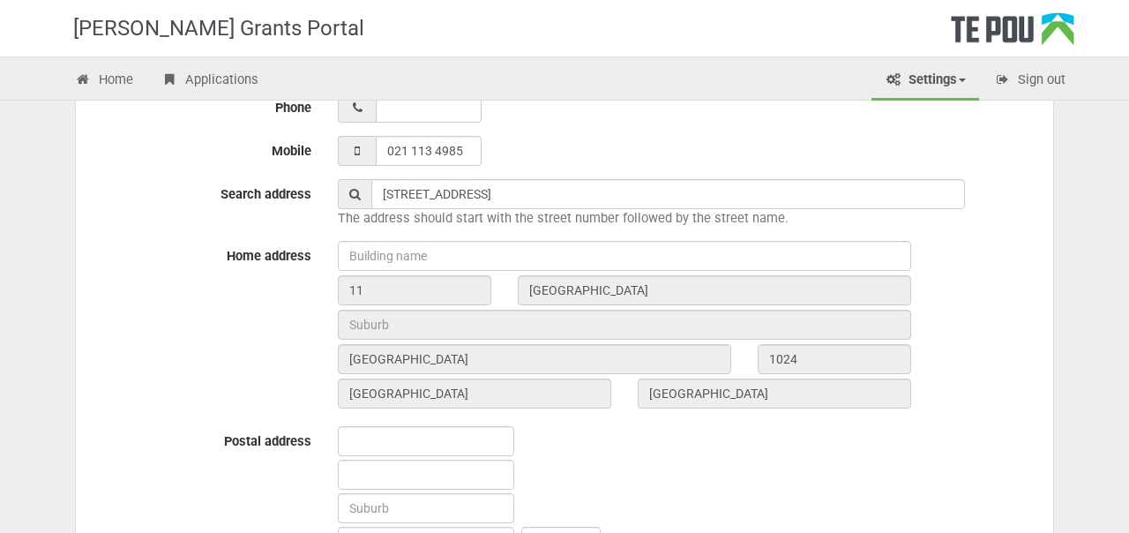
scroll to position [731, 0]
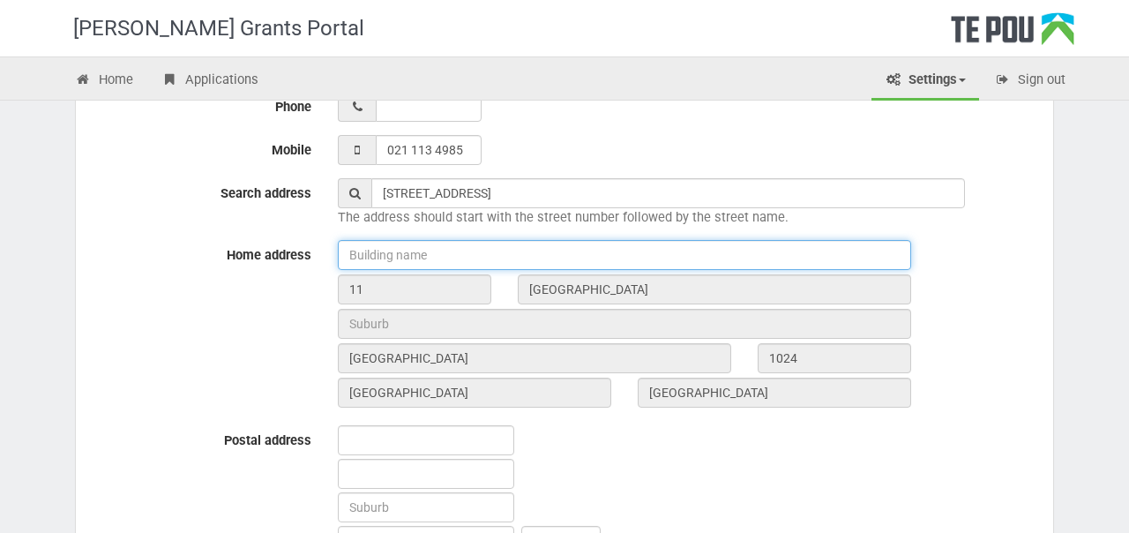
click at [579, 261] on input "text" at bounding box center [624, 255] width 573 height 30
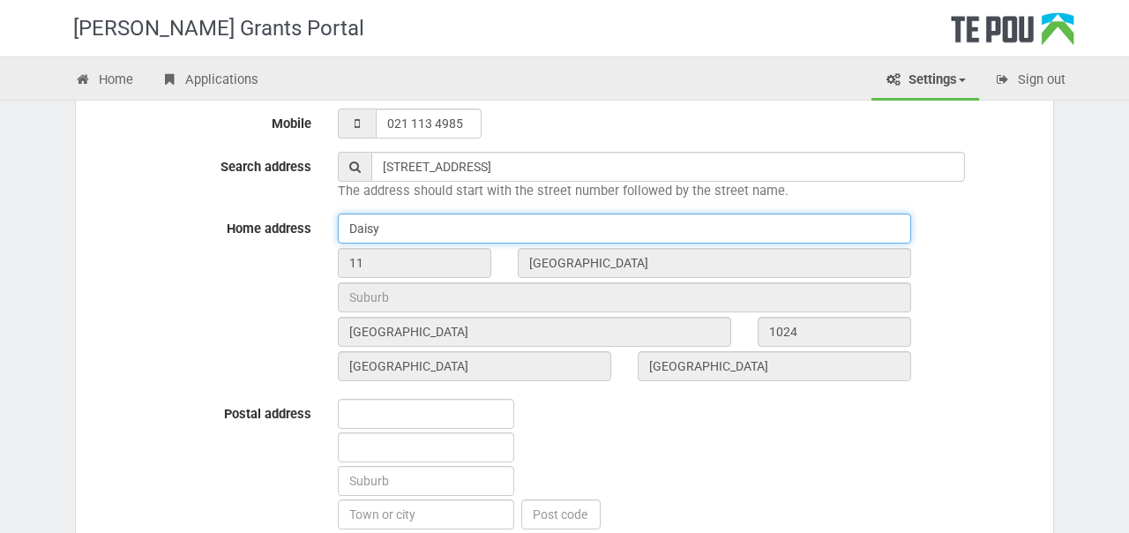
scroll to position [761, 0]
type input "Daisy"
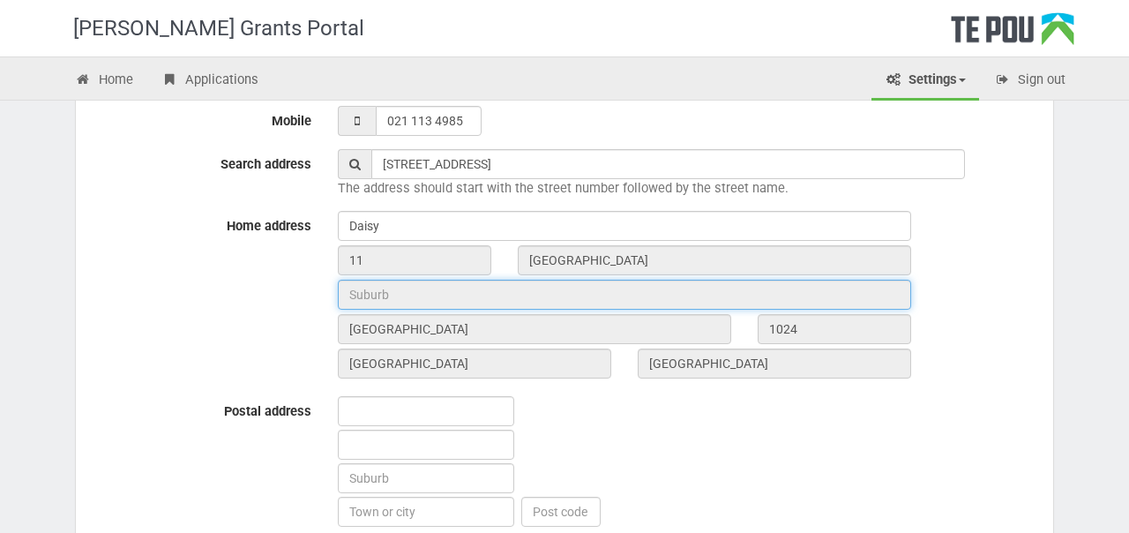
click at [554, 295] on input "text" at bounding box center [624, 295] width 573 height 30
click at [553, 292] on input "text" at bounding box center [624, 295] width 573 height 30
click at [506, 289] on input "text" at bounding box center [624, 295] width 573 height 30
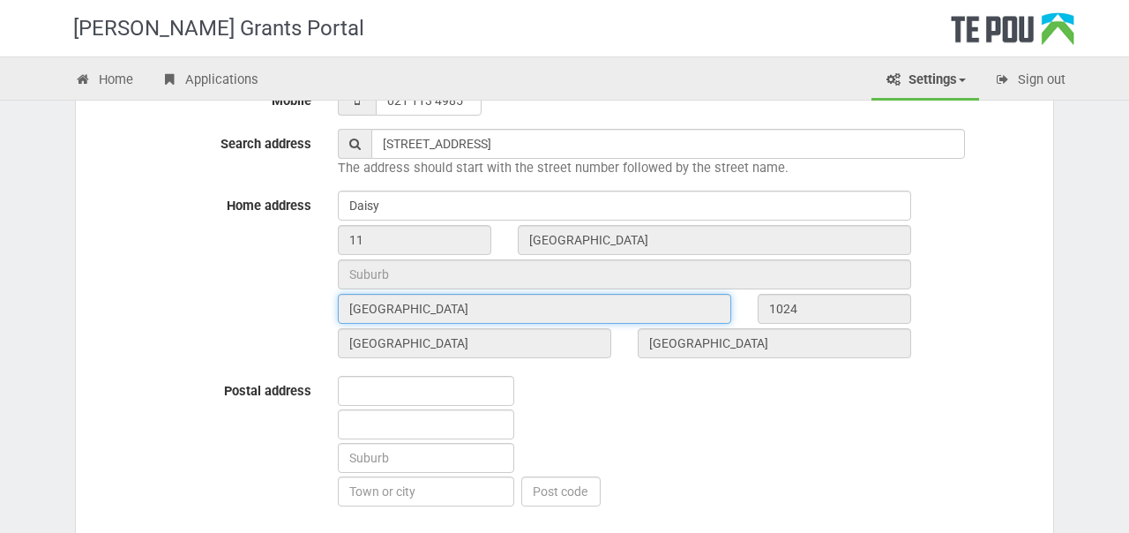
click at [560, 306] on input "Auckland" at bounding box center [535, 309] width 394 height 30
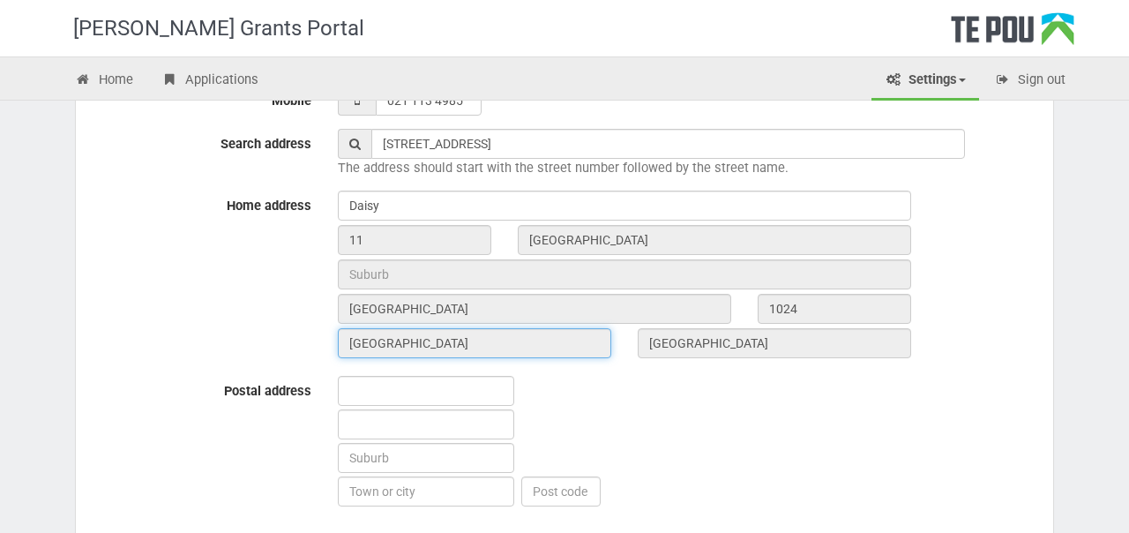
click at [503, 349] on input "Auckland" at bounding box center [475, 343] width 274 height 30
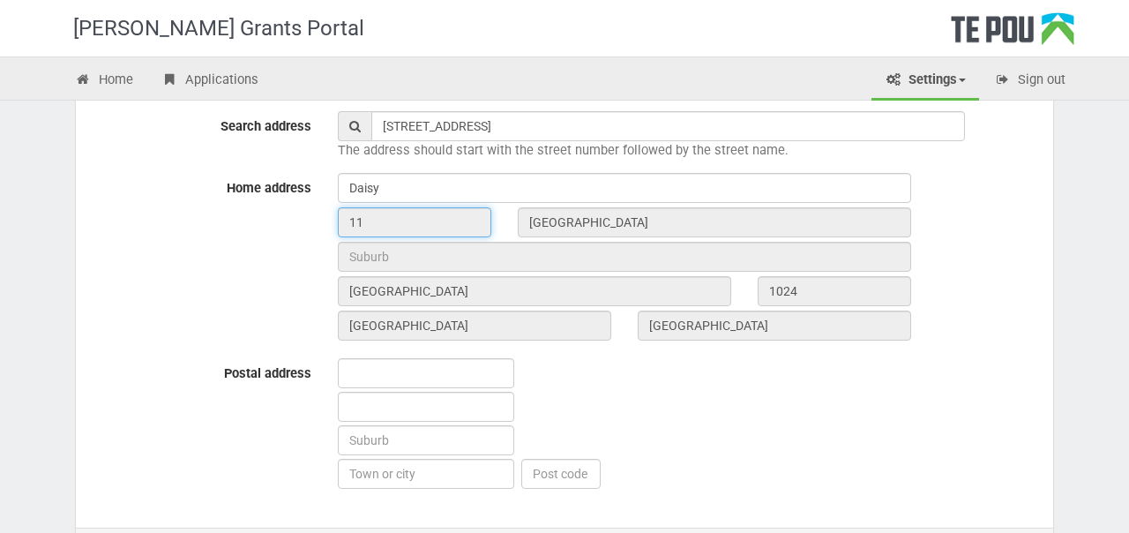
click at [353, 221] on input "11" at bounding box center [415, 222] width 154 height 30
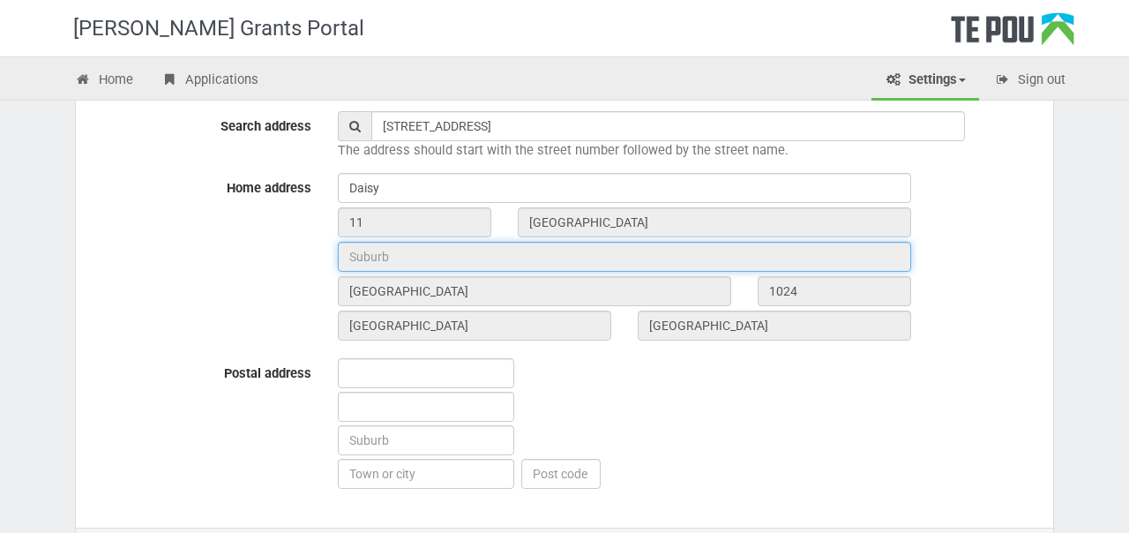
click at [424, 251] on input "text" at bounding box center [624, 257] width 573 height 30
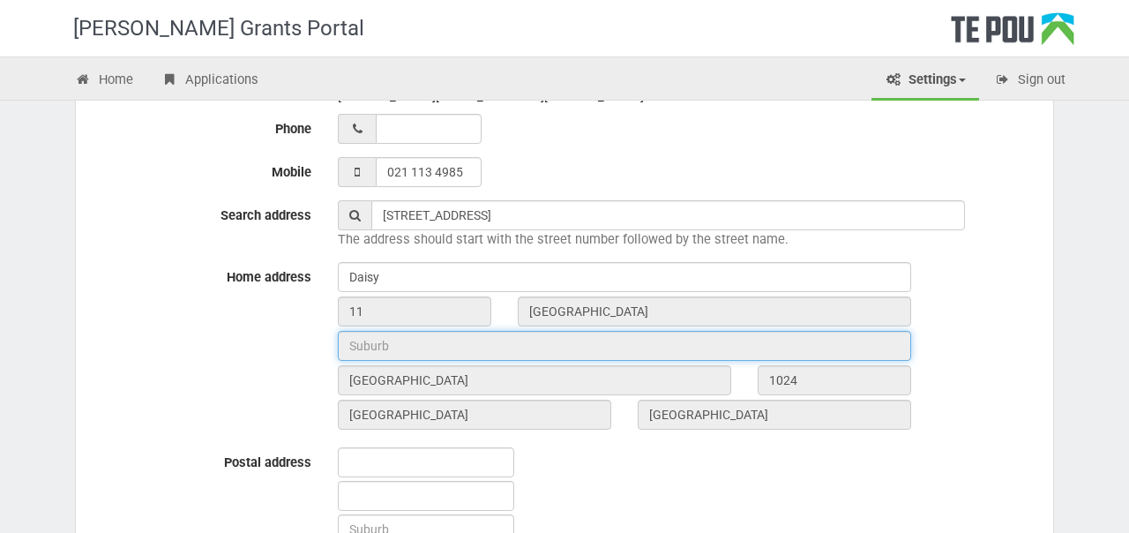
scroll to position [792, 0]
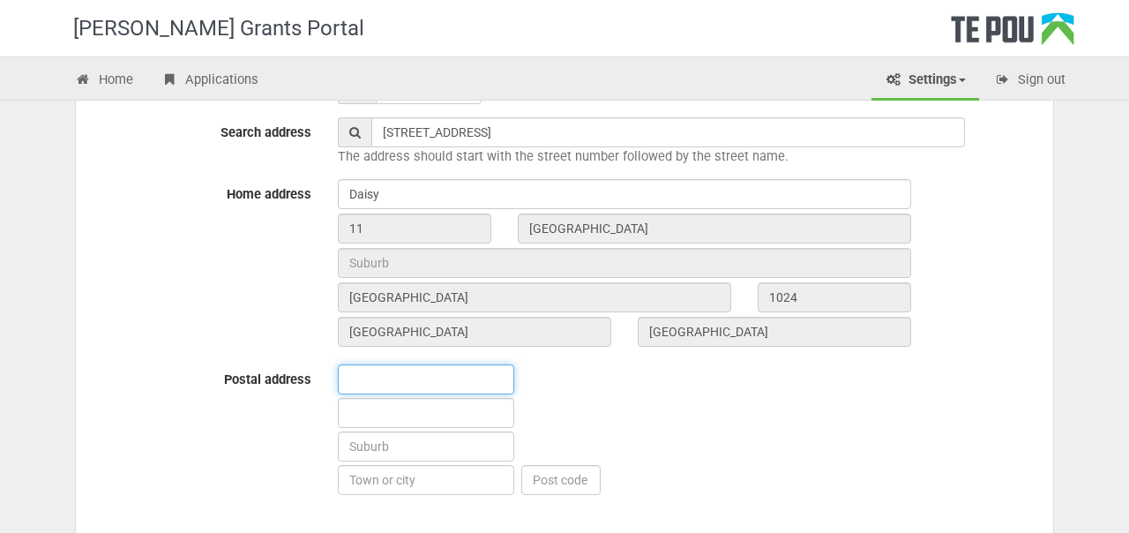
click at [391, 389] on input "text" at bounding box center [426, 379] width 176 height 30
type input "304/11 Akepiro Street"
click at [454, 418] on input "text" at bounding box center [426, 413] width 176 height 30
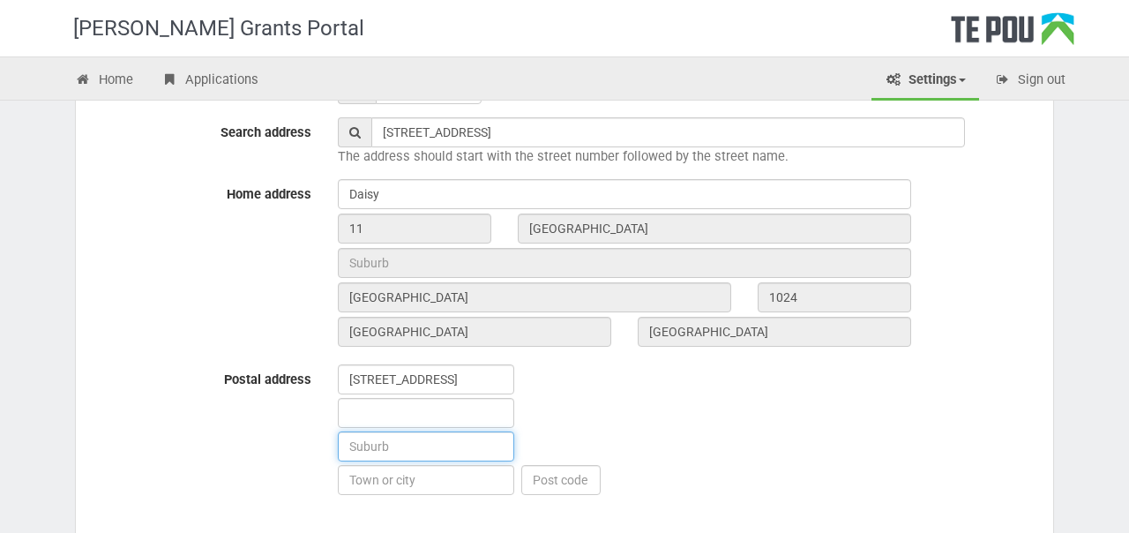
click at [437, 459] on input "text" at bounding box center [426, 446] width 176 height 30
type input "Mount Eden"
click at [417, 480] on input "text" at bounding box center [426, 480] width 176 height 30
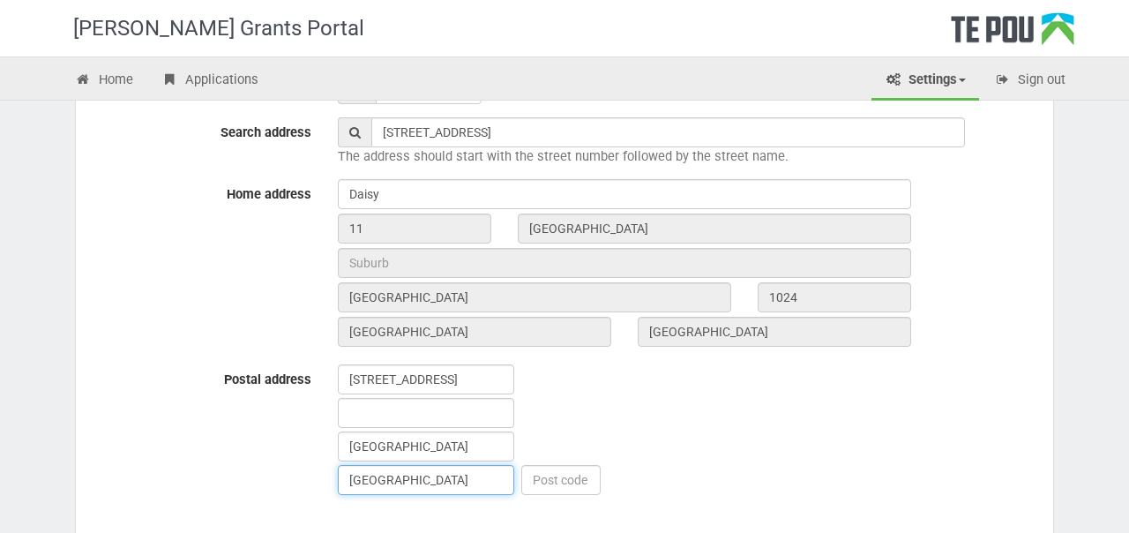
type input "Auckland"
click at [550, 473] on input "text" at bounding box center [560, 480] width 79 height 30
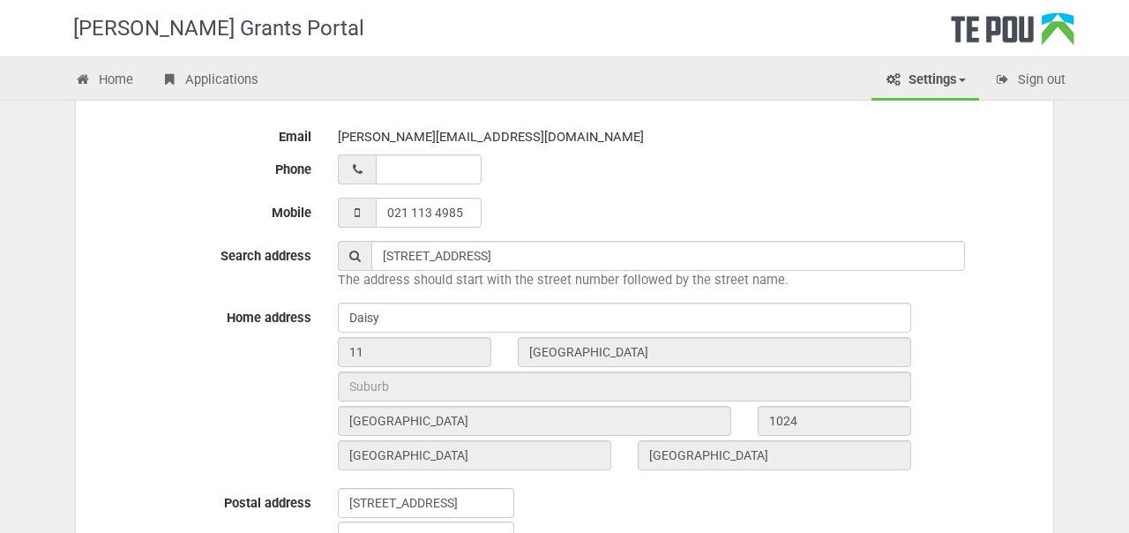
scroll to position [631, 0]
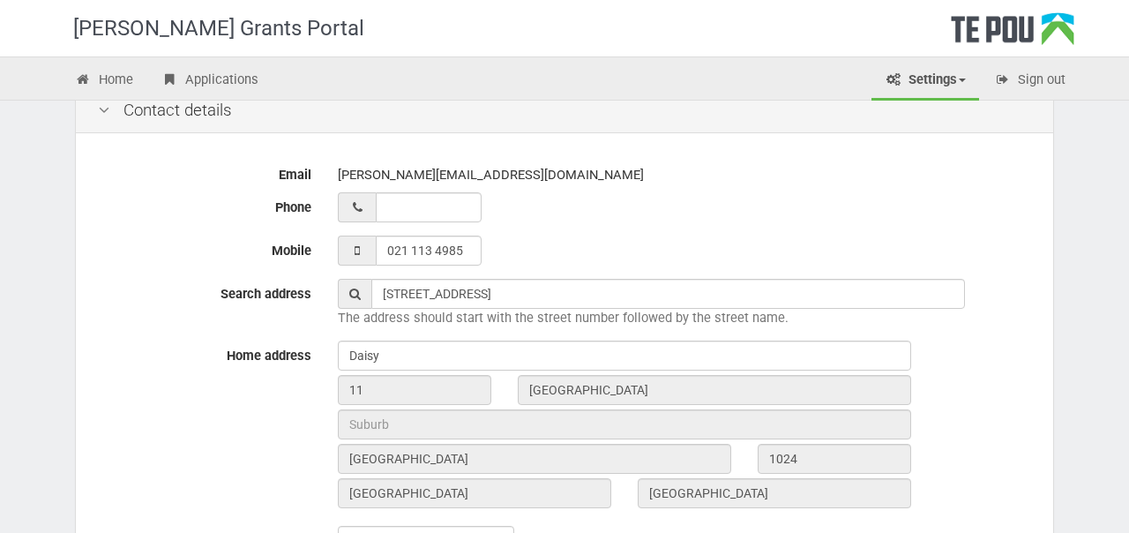
type input "1024"
click at [349, 389] on input "11" at bounding box center [415, 390] width 154 height 30
click at [377, 395] on input "11" at bounding box center [415, 390] width 154 height 30
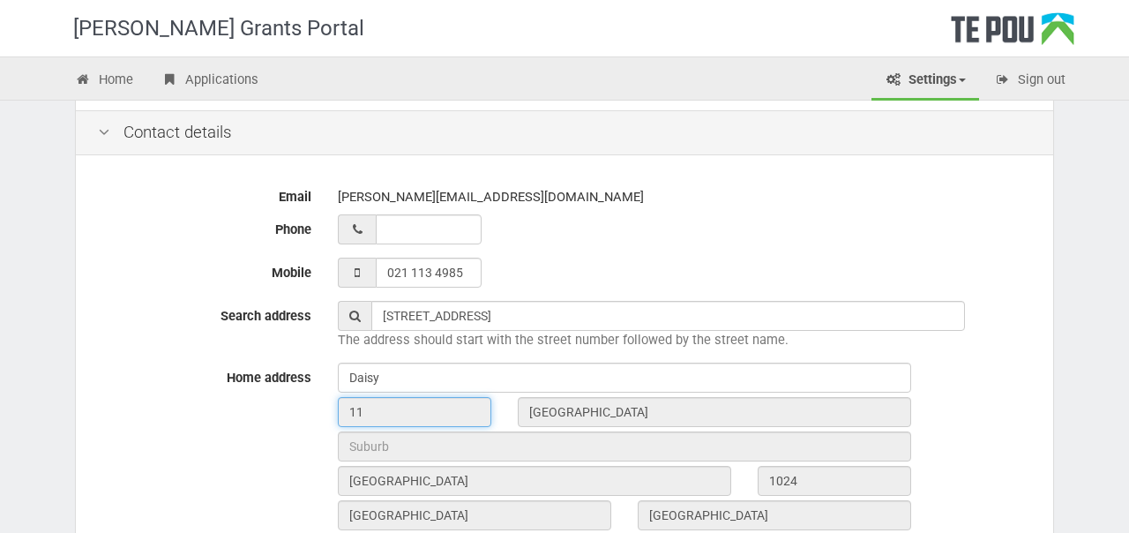
scroll to position [611, 0]
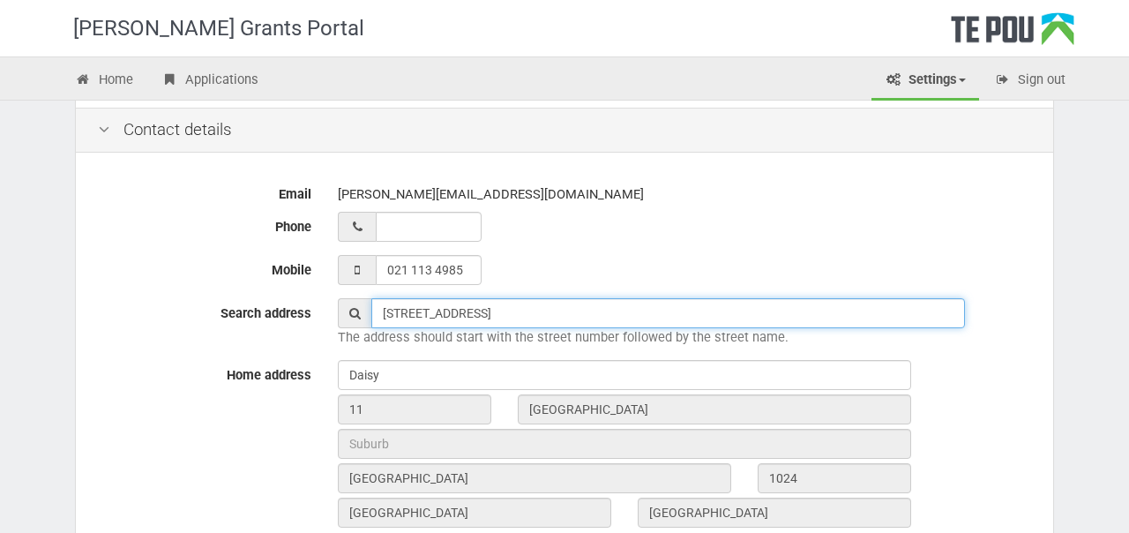
click at [438, 315] on input "304/11 Akepiro Street, Mount Eden, Auckland, New Zealand" at bounding box center [668, 313] width 594 height 30
drag, startPoint x: 412, startPoint y: 312, endPoint x: 371, endPoint y: 314, distance: 41.5
click at [371, 314] on input "304/11 Akepiro Street, Mount Eden, Auckland, New Zealand" at bounding box center [668, 313] width 594 height 30
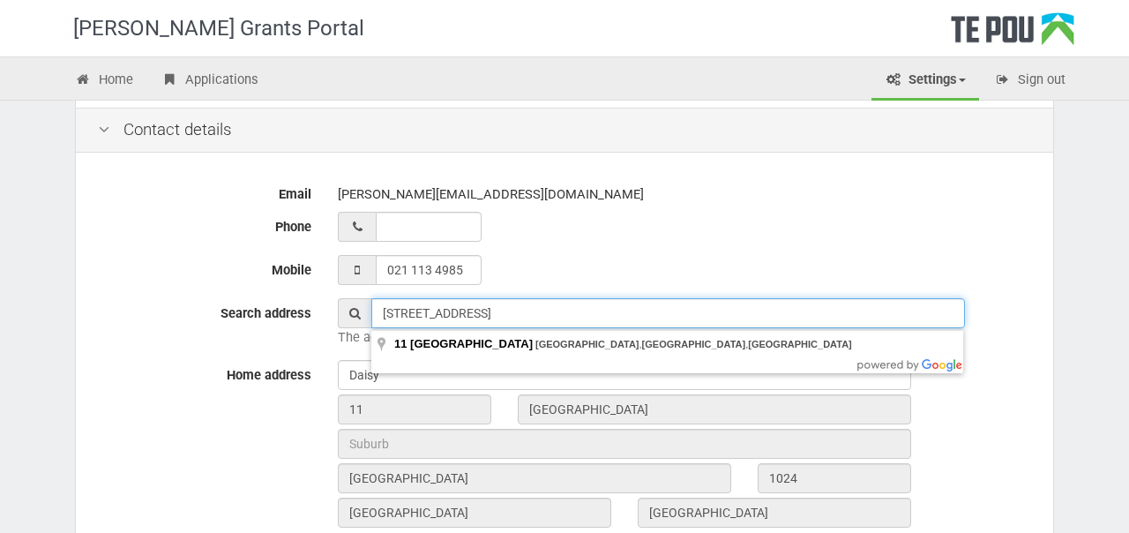
type input "11 Akepiro Street, Mount Eden, Auckland, New Zealand"
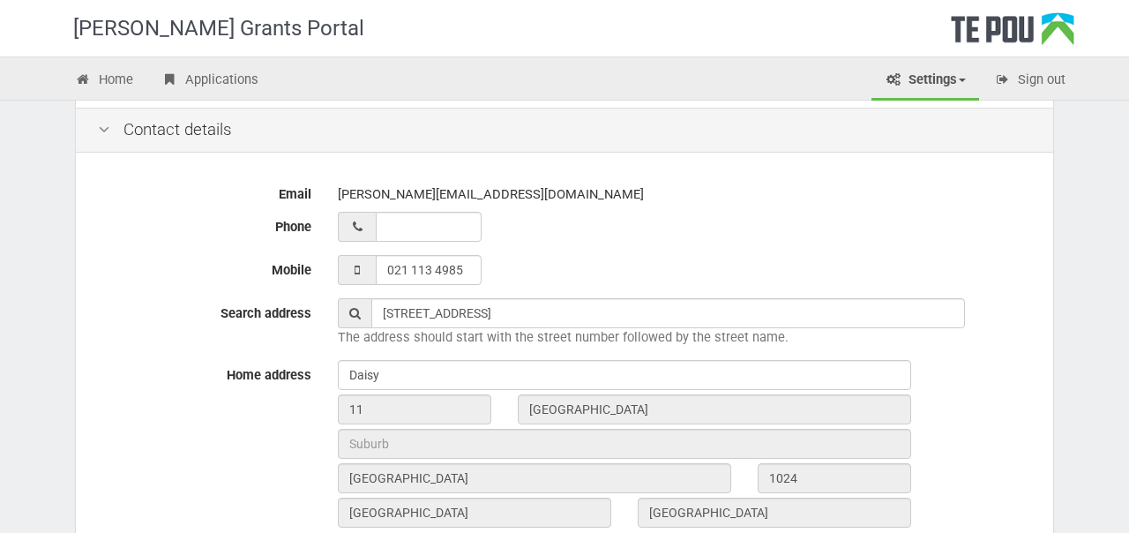
type input "11"
type input "Akepiro Street"
type input "Auckland"
type input "1024"
type input "Auckland"
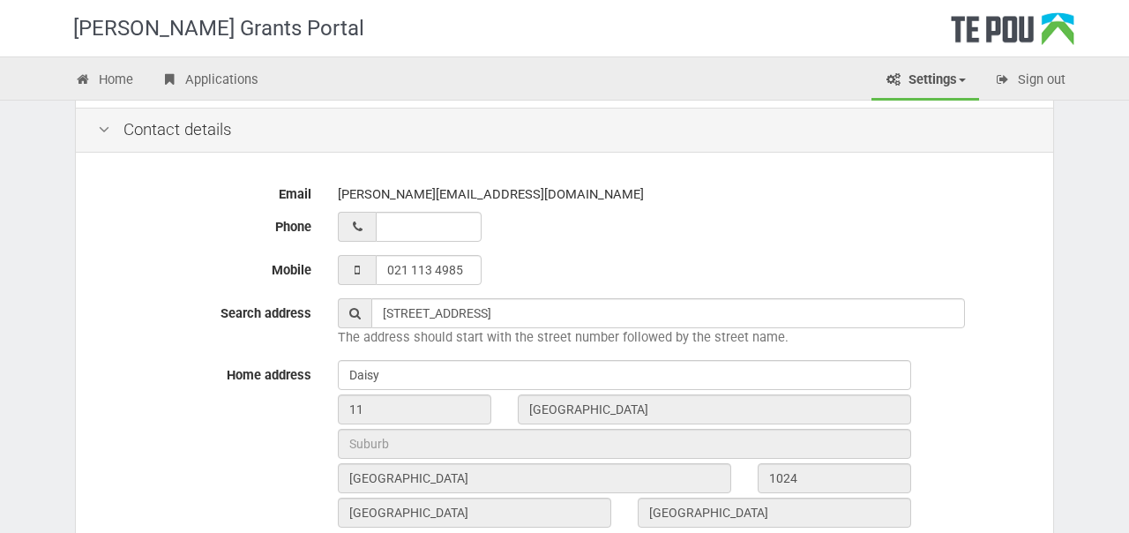
type input "New Zealand"
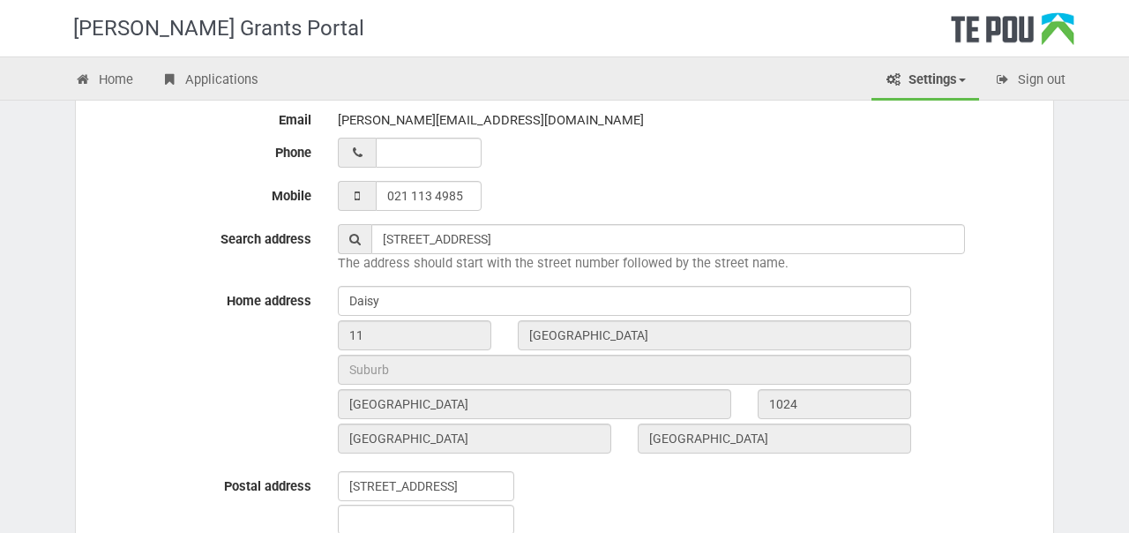
scroll to position [731, 0]
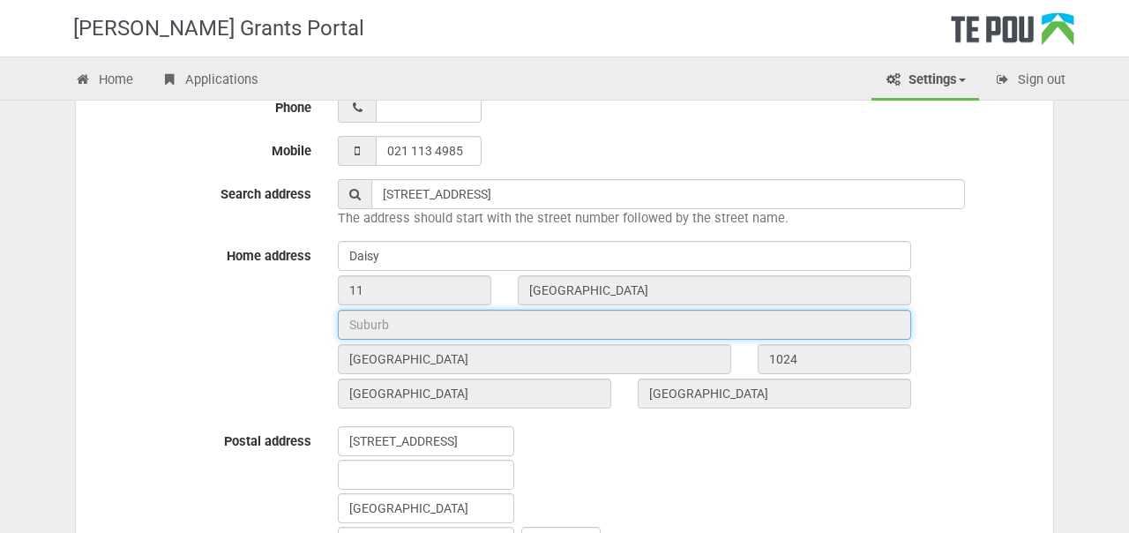
click at [419, 327] on input "text" at bounding box center [624, 325] width 573 height 30
click at [392, 326] on input "text" at bounding box center [624, 325] width 573 height 30
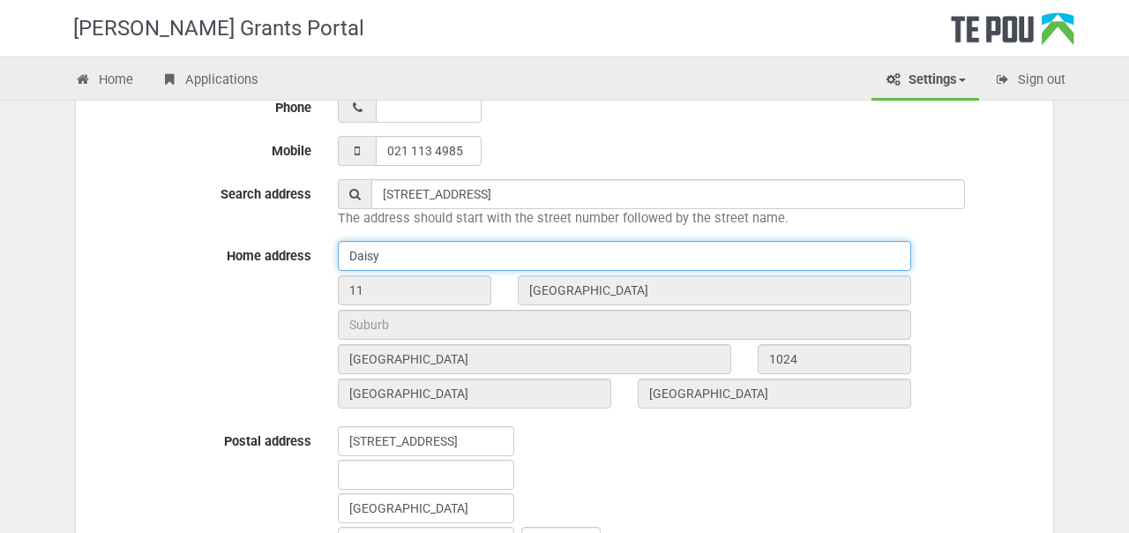
click at [402, 259] on input "Daisy" at bounding box center [624, 256] width 573 height 30
click at [364, 256] on input "Daisy" at bounding box center [624, 256] width 573 height 30
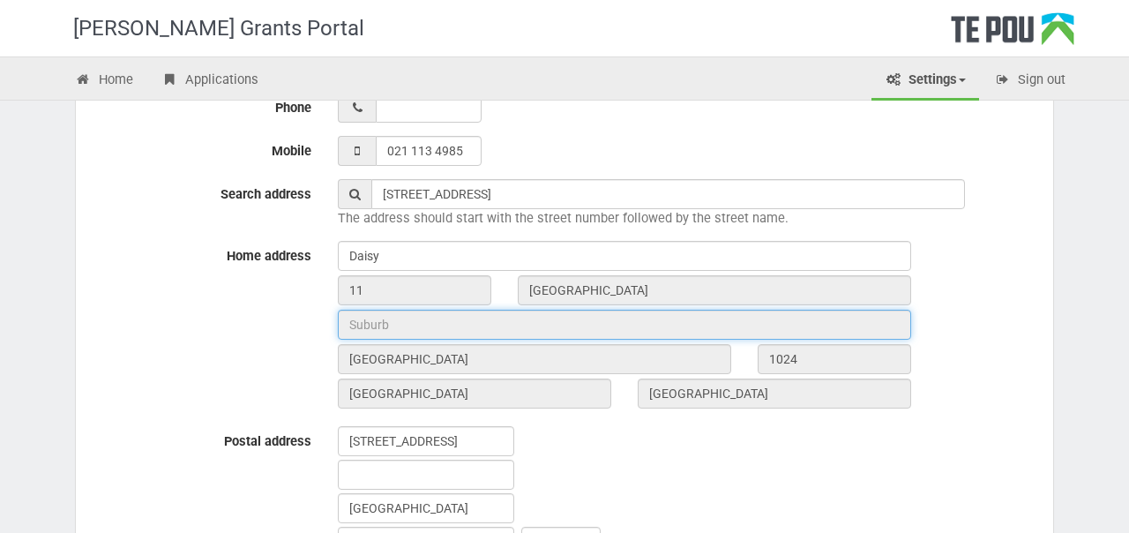
click at [422, 327] on input "text" at bounding box center [624, 325] width 573 height 30
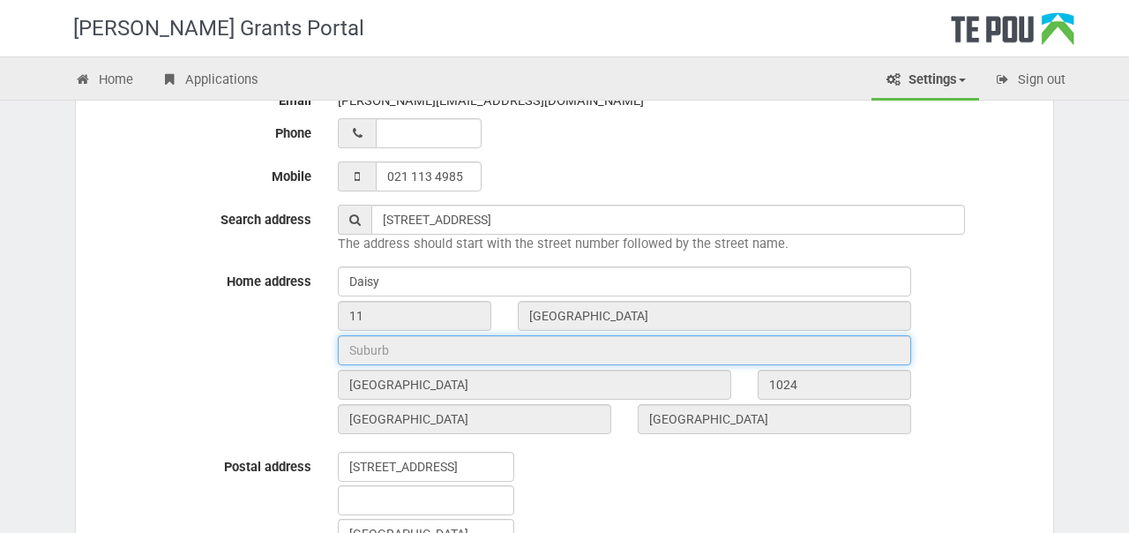
scroll to position [698, 0]
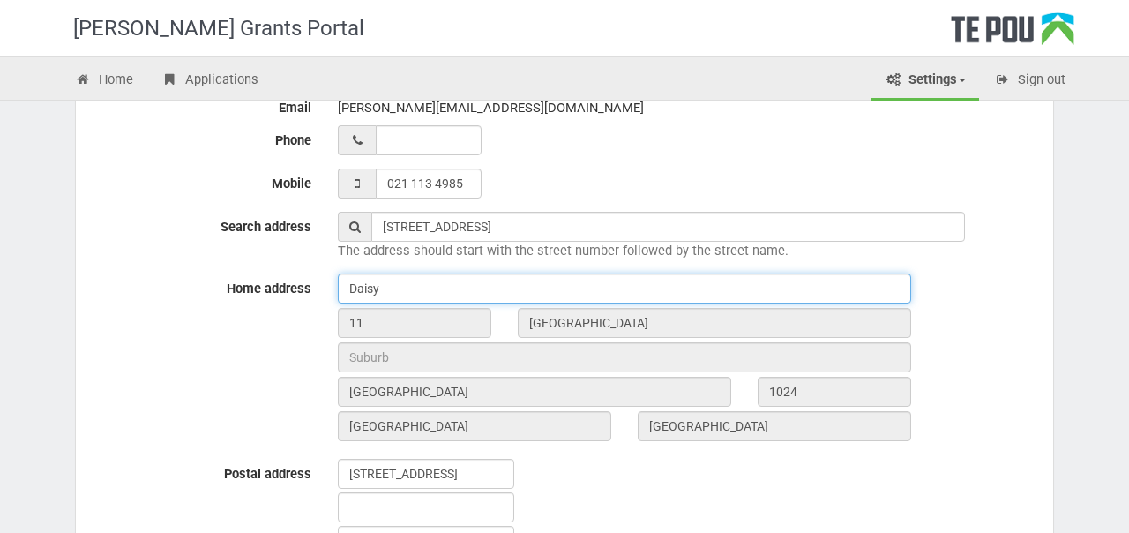
click at [401, 286] on input "Daisy" at bounding box center [624, 289] width 573 height 30
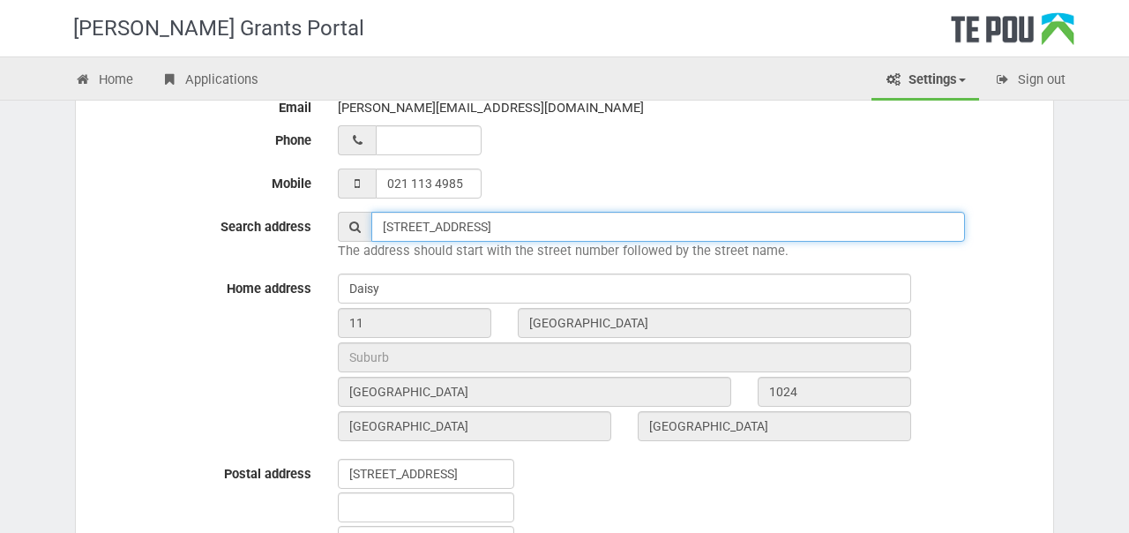
click at [385, 233] on input "11 Akepiro Street, Mount Eden, Auckland, New Zealand" at bounding box center [668, 227] width 594 height 30
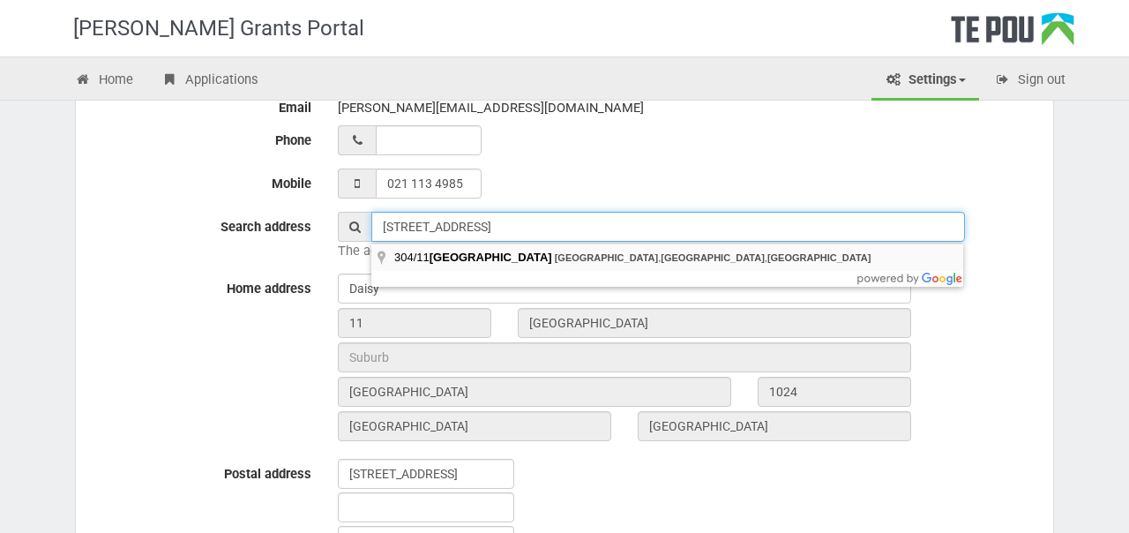
type input "304/11 Akepiro Street, Mount Eden, Auckland, New Zealand"
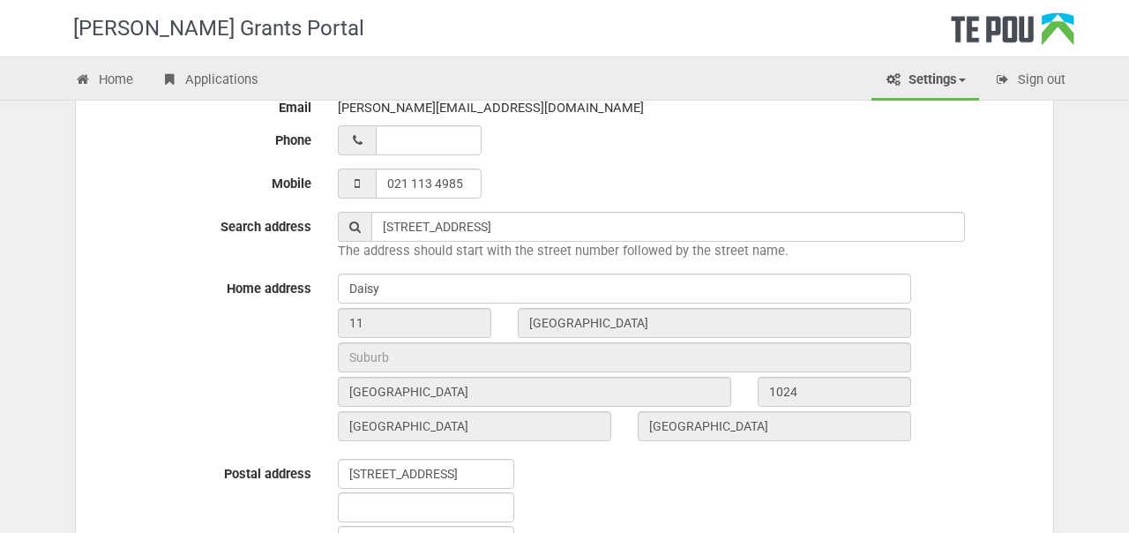
type input "11"
type input "Akepiro Street"
type input "Auckland"
type input "1024"
type input "Auckland"
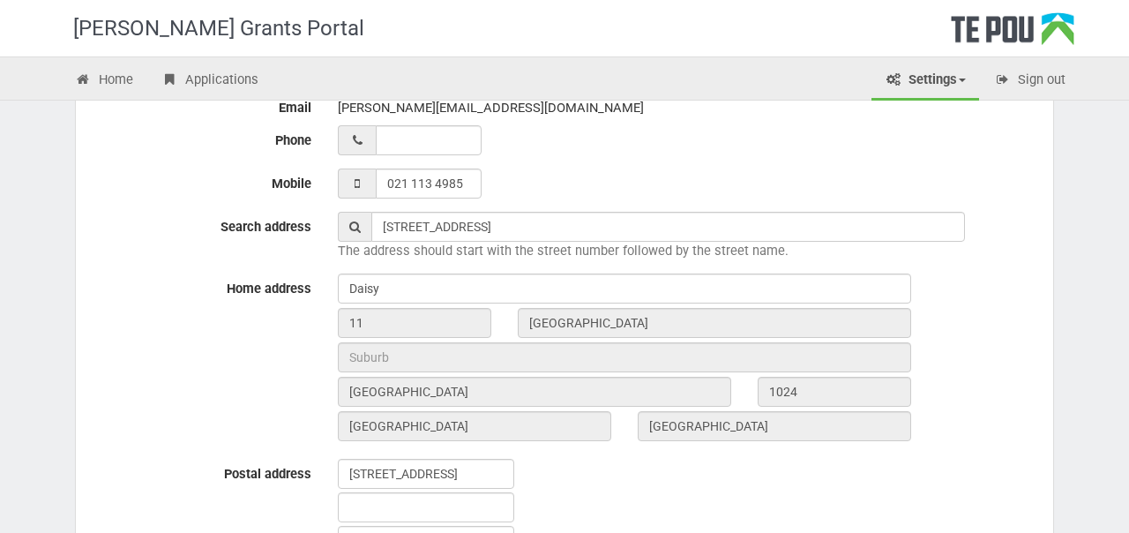
type input "New Zealand"
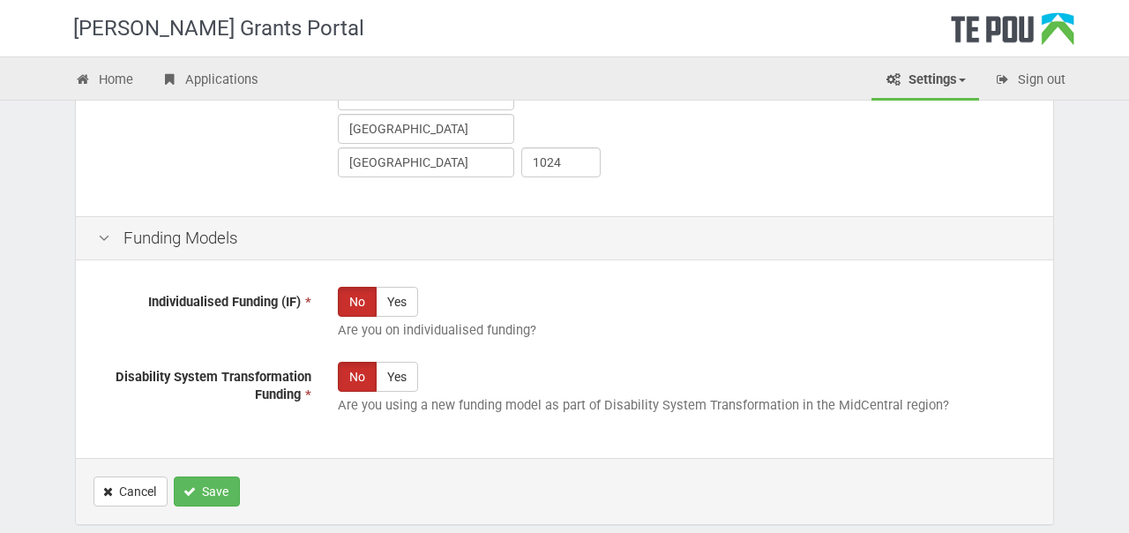
scroll to position [1115, 0]
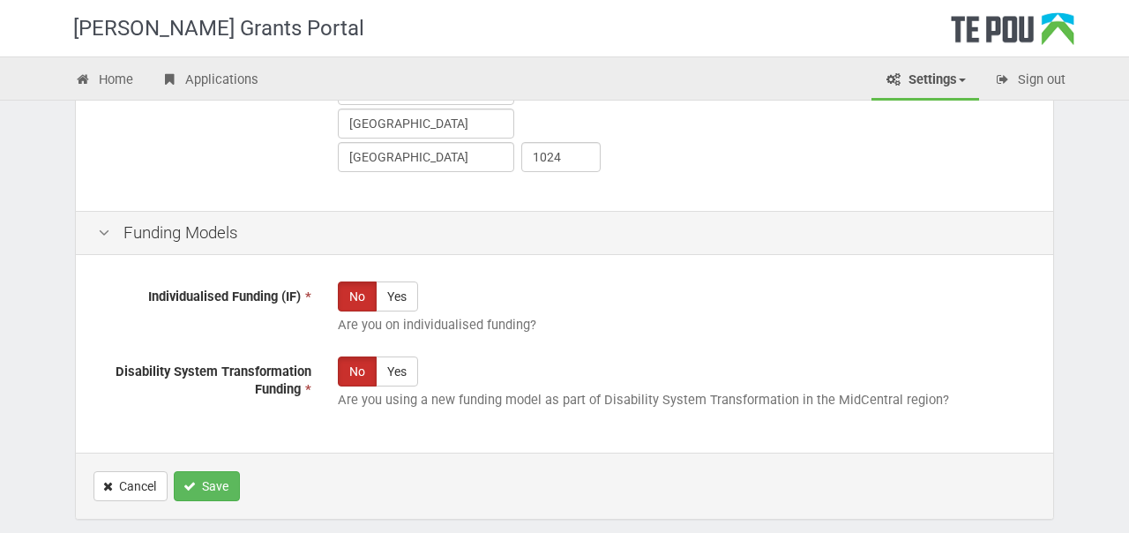
click at [309, 288] on label "Individualised Funding (IF) *" at bounding box center [205, 293] width 240 height 25
click at [309, 297] on span "*" at bounding box center [306, 297] width 11 height 16
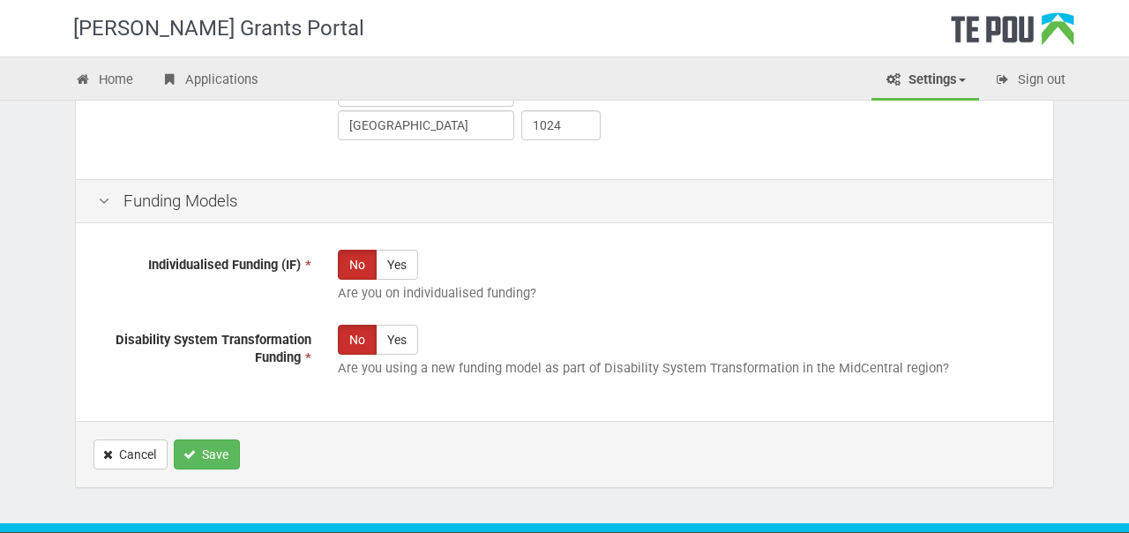
scroll to position [1190, 0]
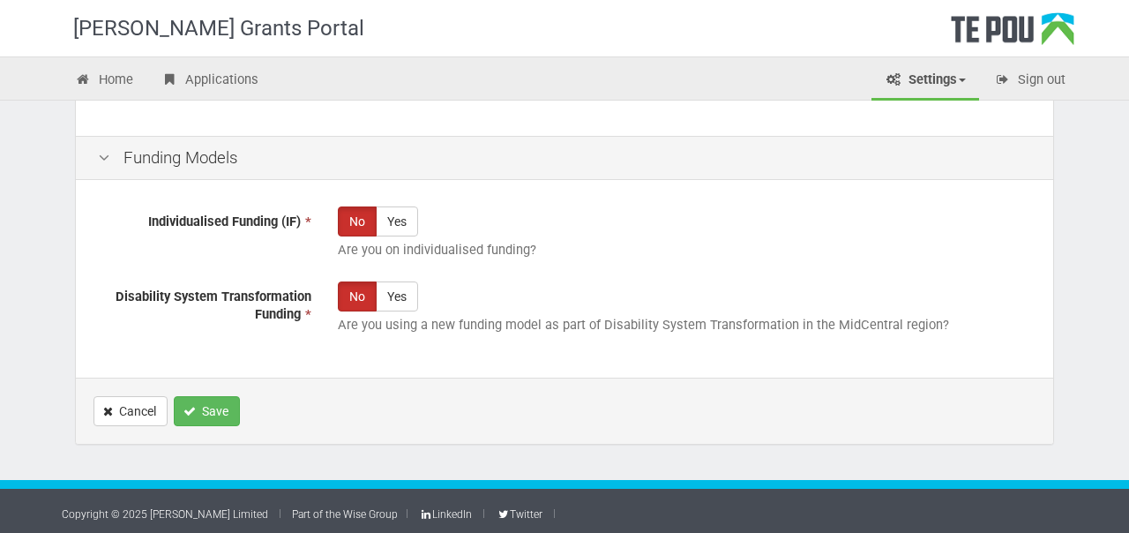
click at [253, 228] on span "Individualised Funding (IF)" at bounding box center [224, 222] width 153 height 16
copy div "Individualised Funding (IF) * No Yes"
click at [213, 411] on button "Save" at bounding box center [207, 411] width 66 height 30
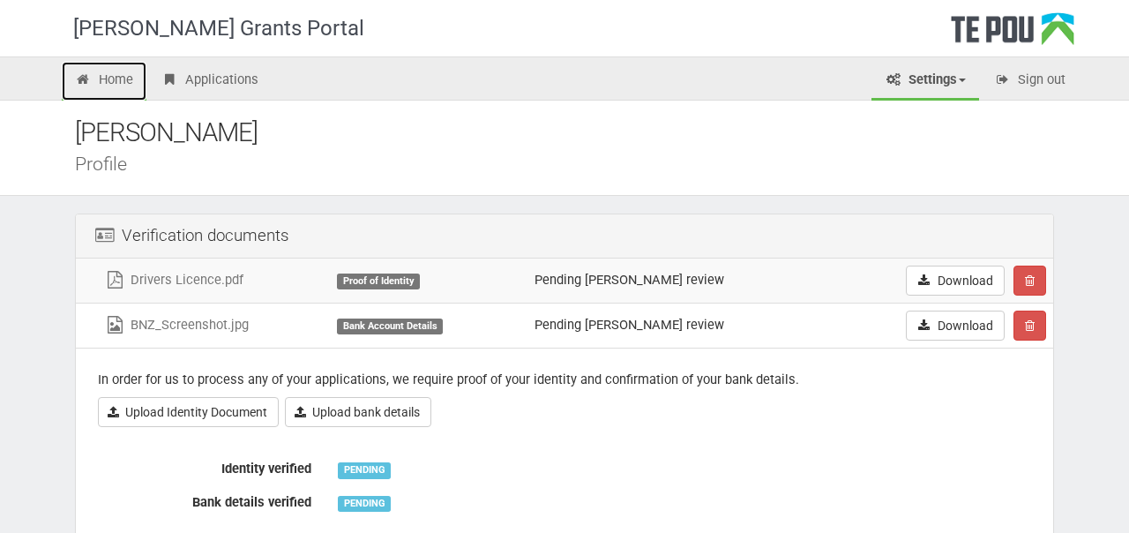
click at [123, 73] on link "Home" at bounding box center [104, 81] width 85 height 39
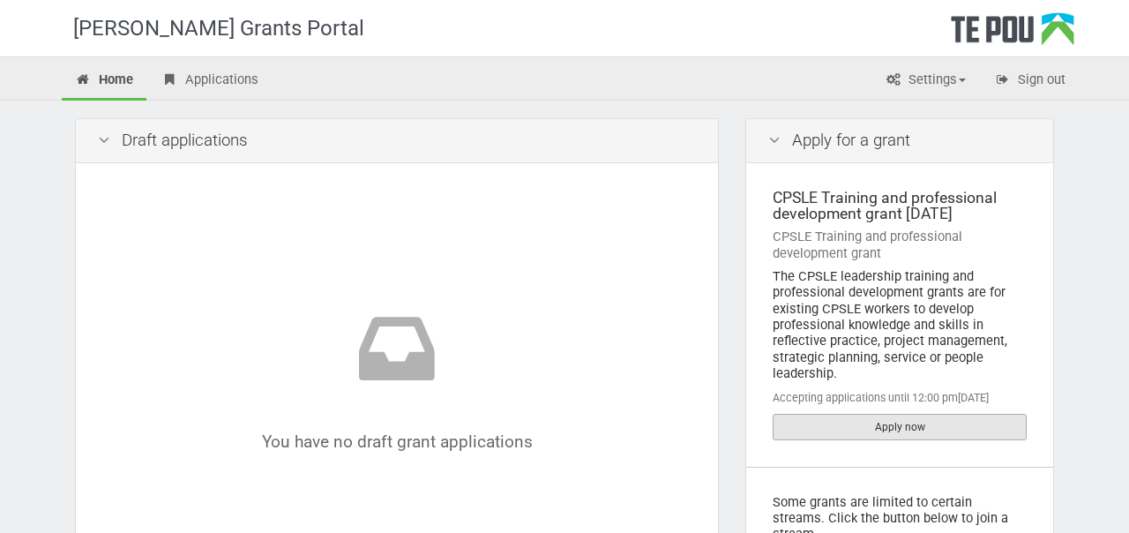
click at [911, 426] on link "Apply now" at bounding box center [900, 427] width 254 height 26
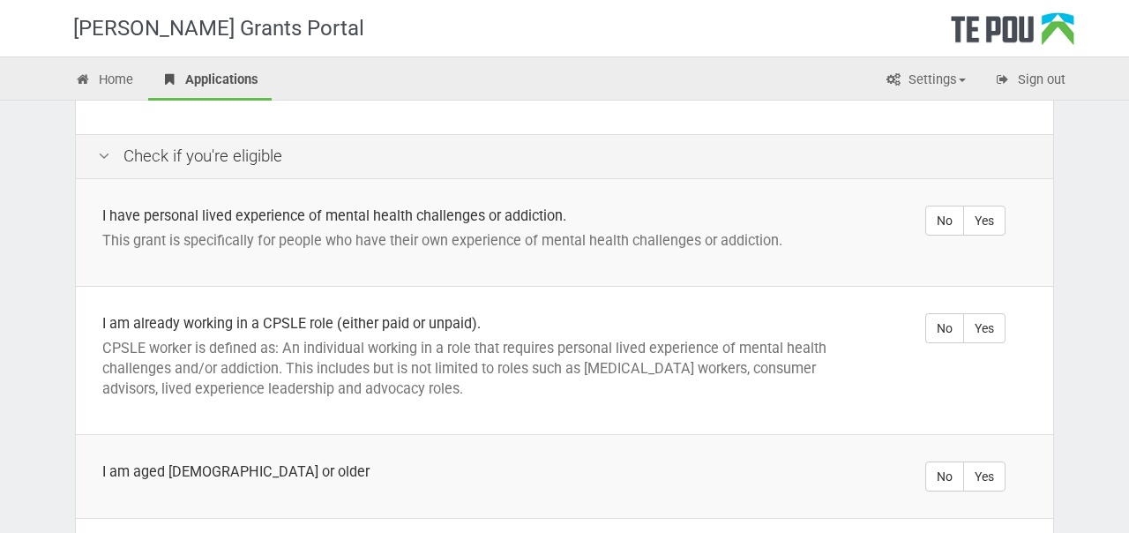
scroll to position [322, 0]
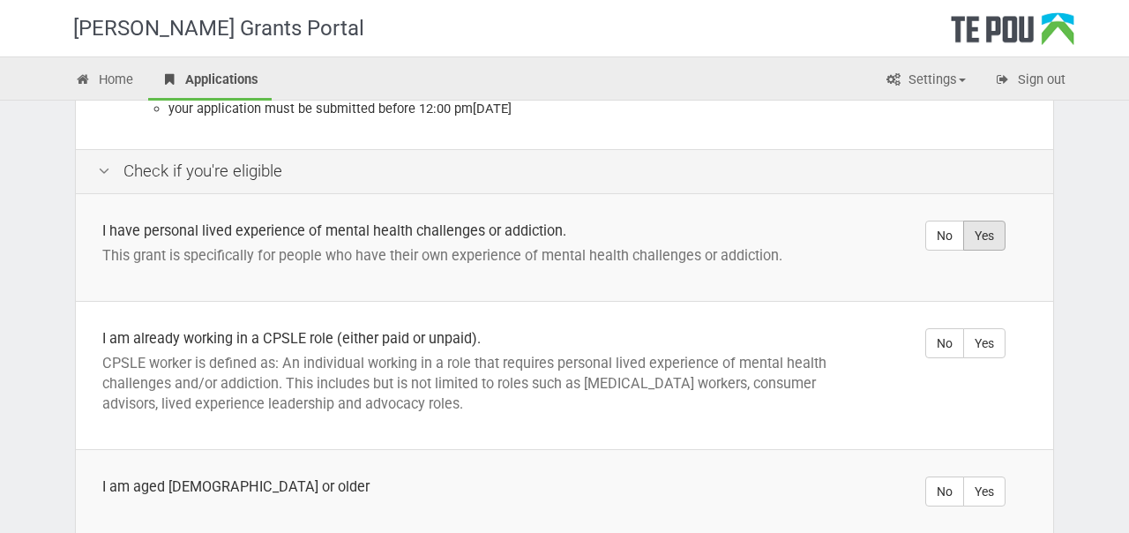
click at [989, 227] on label "Yes" at bounding box center [984, 236] width 42 height 30
radio input "true"
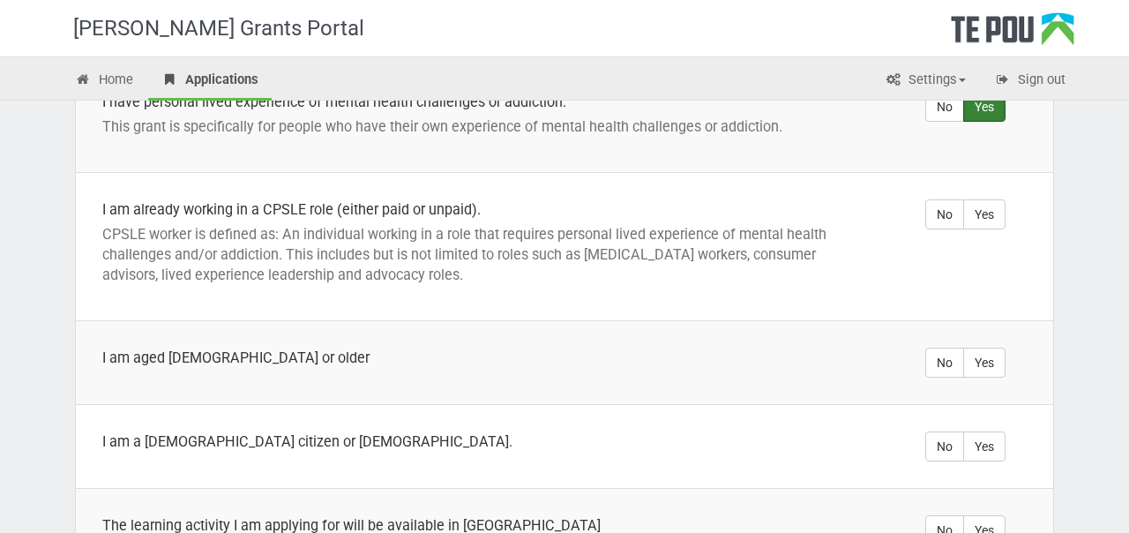
scroll to position [454, 0]
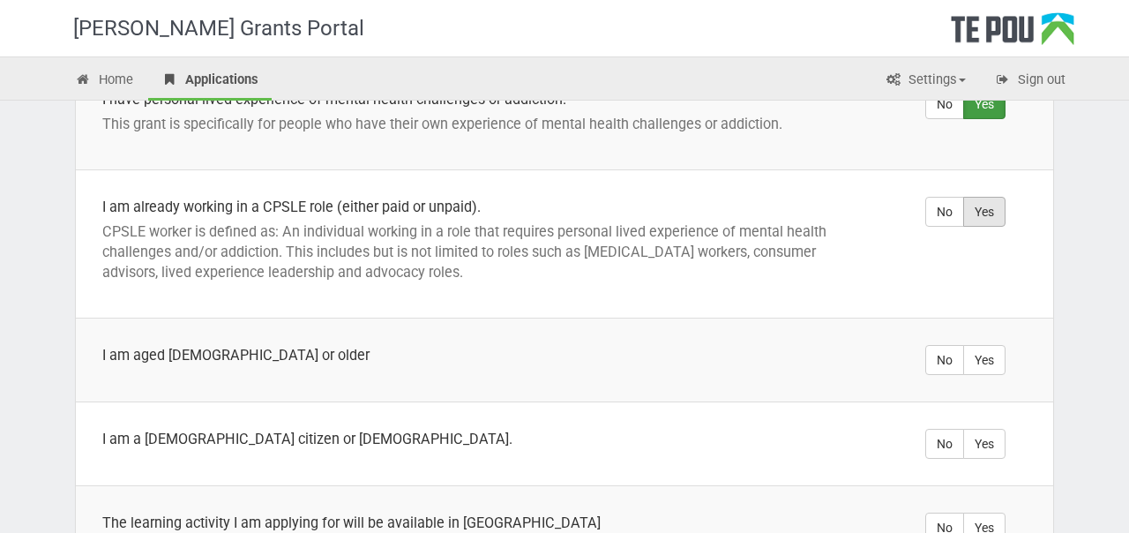
click at [988, 197] on label "Yes" at bounding box center [984, 212] width 42 height 30
radio input "true"
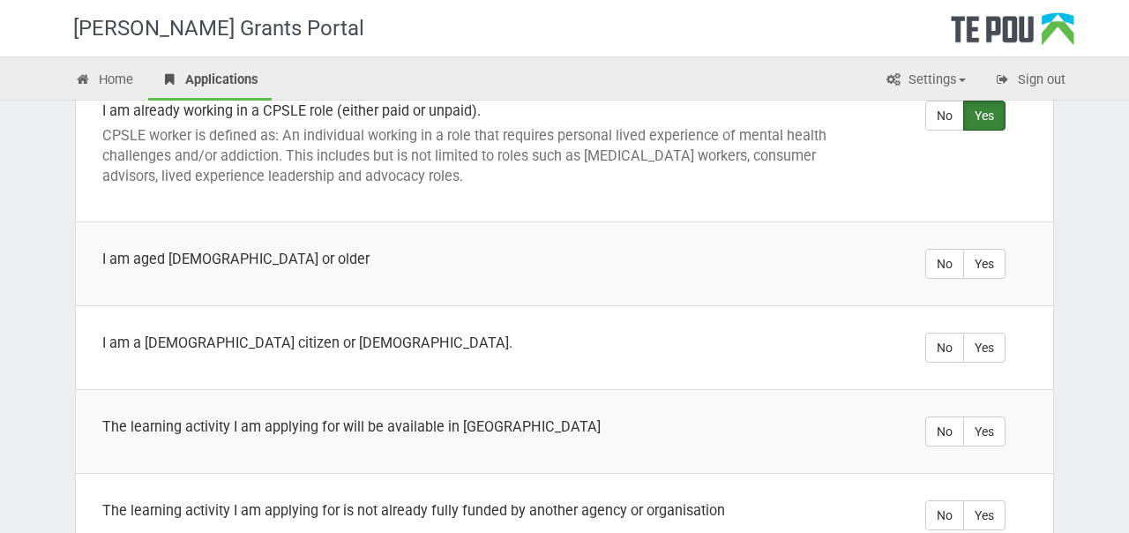
scroll to position [551, 0]
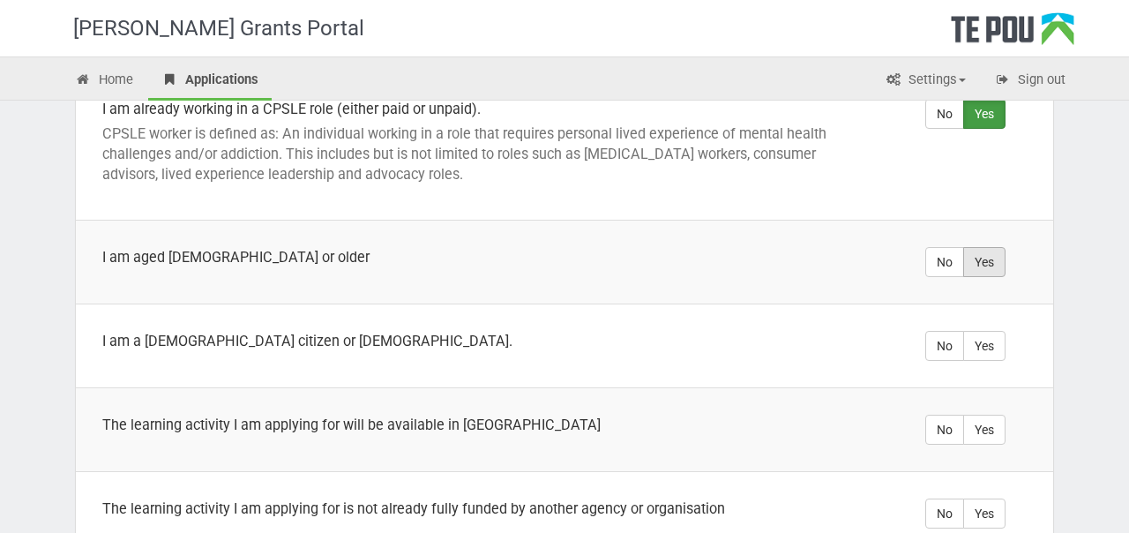
click at [993, 247] on label "Yes" at bounding box center [984, 262] width 42 height 30
radio input "true"
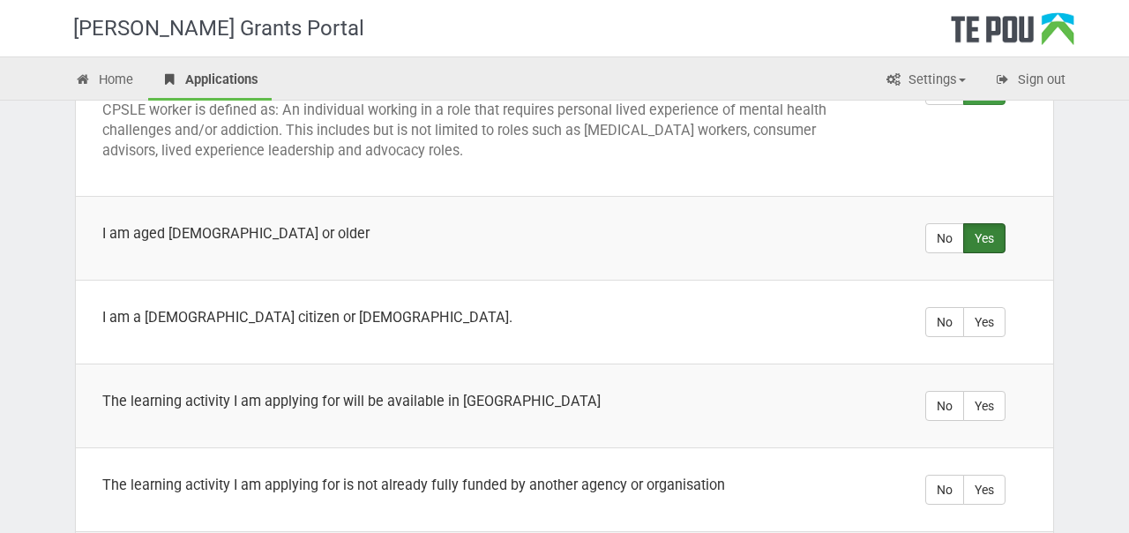
scroll to position [605, 0]
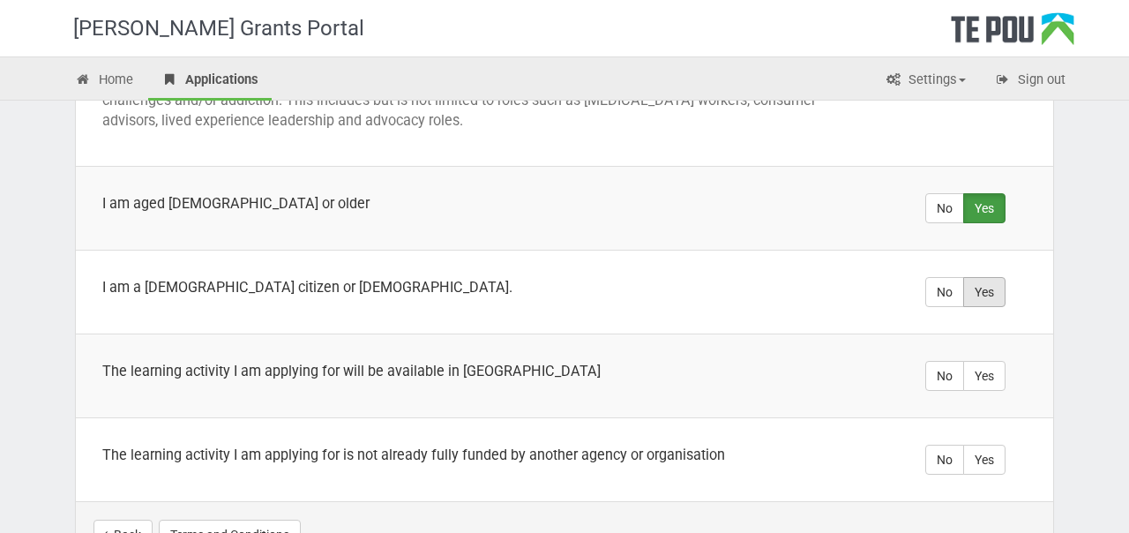
click at [993, 277] on label "Yes" at bounding box center [984, 292] width 42 height 30
radio input "true"
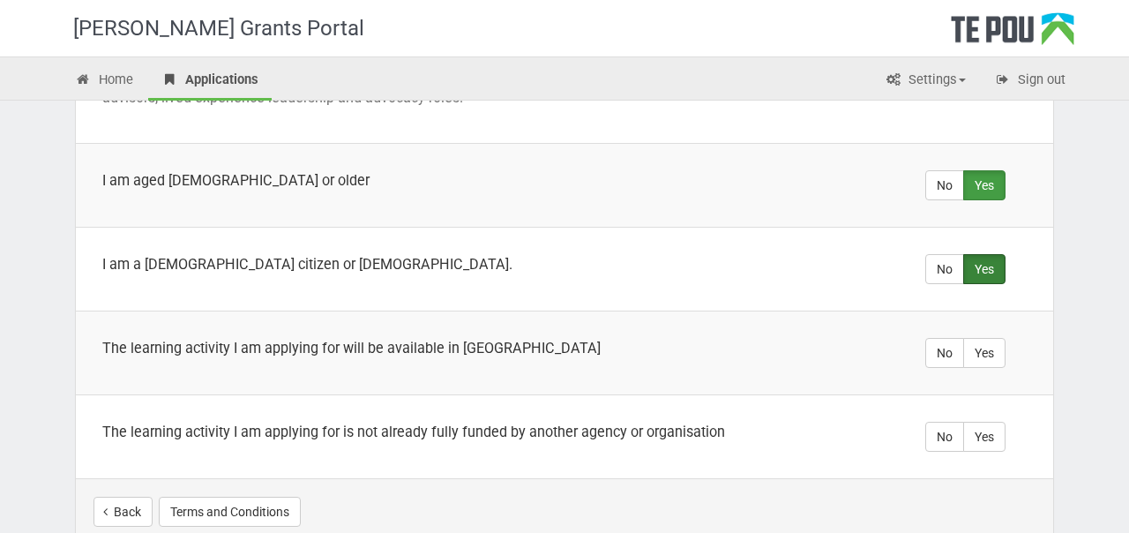
scroll to position [630, 0]
click at [986, 338] on label "Yes" at bounding box center [984, 351] width 42 height 30
radio input "true"
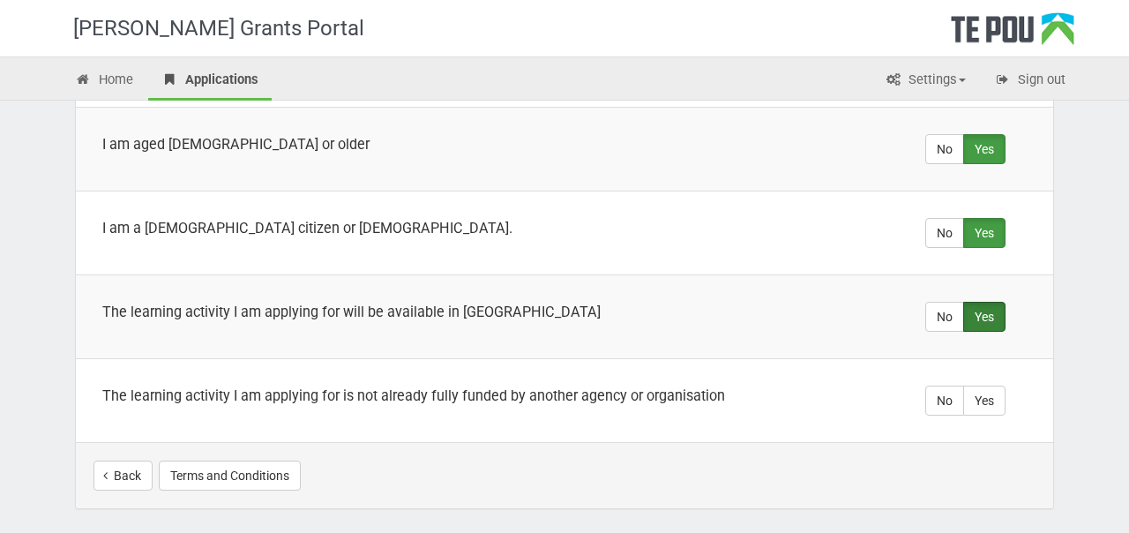
scroll to position [715, 0]
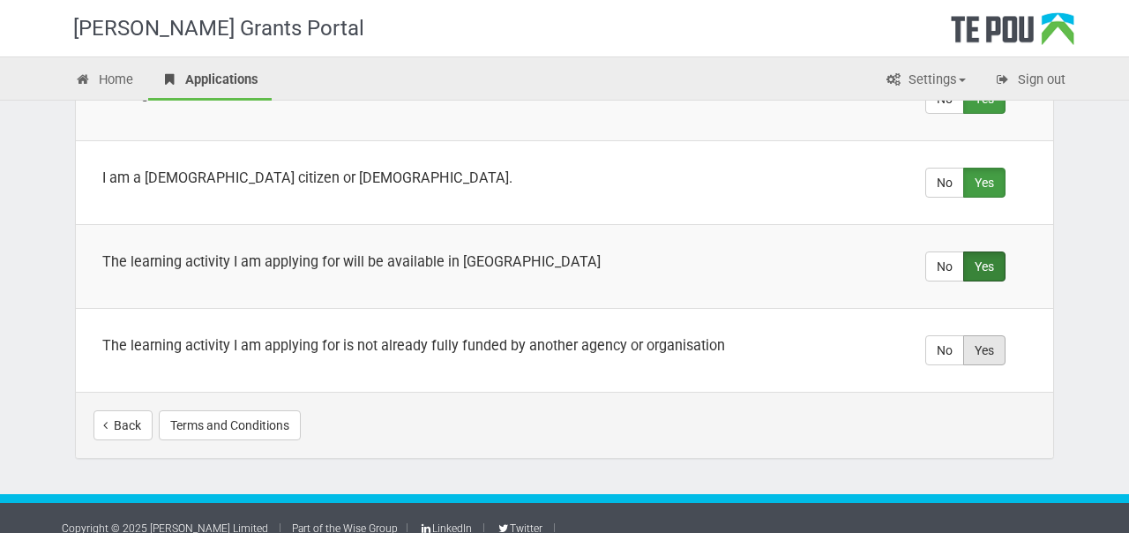
click at [1001, 335] on label "Yes" at bounding box center [984, 350] width 42 height 30
radio input "true"
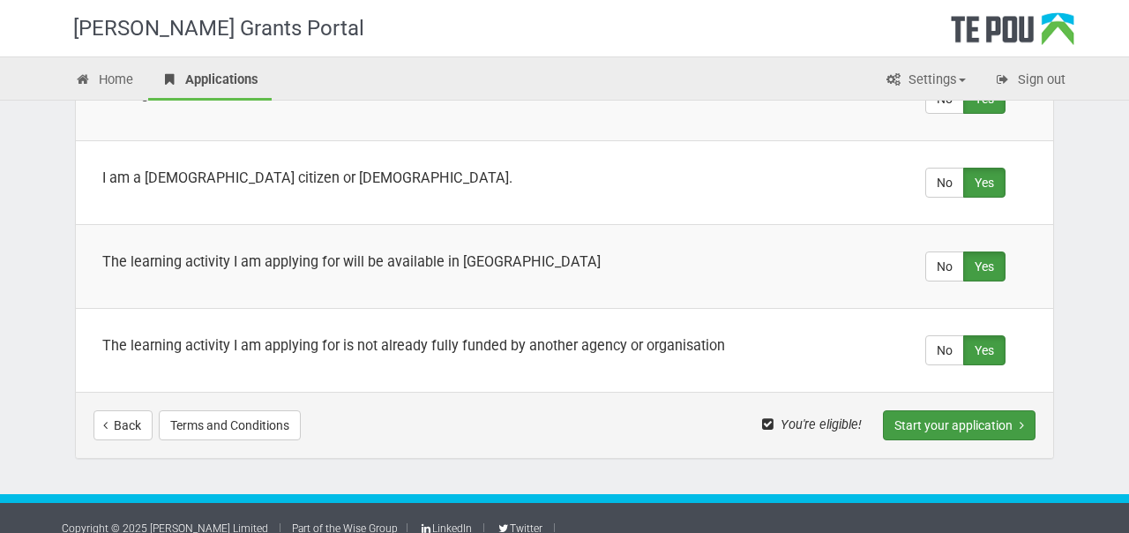
click at [954, 410] on button "Start your application" at bounding box center [959, 425] width 153 height 30
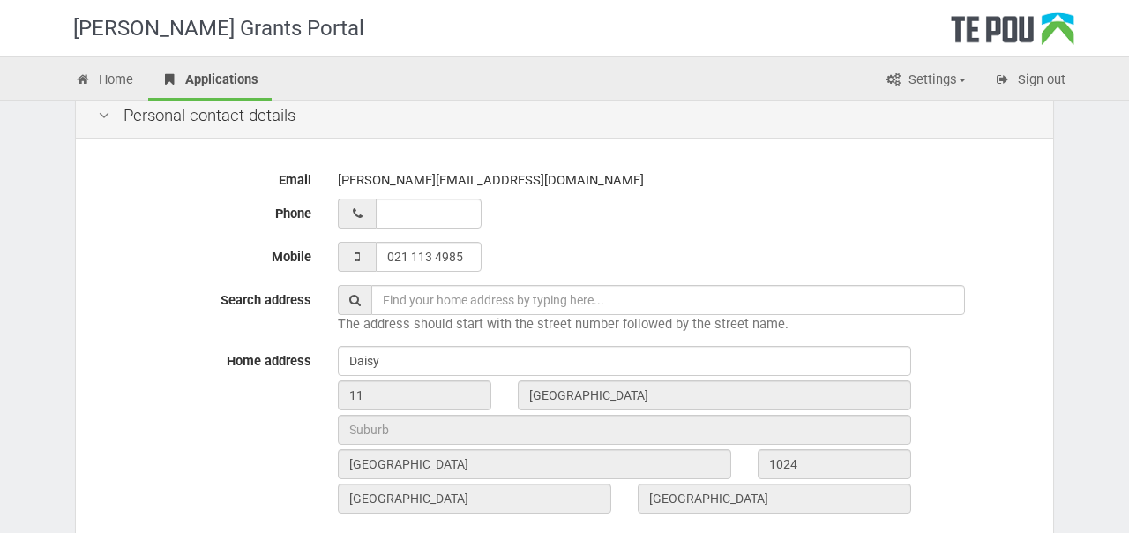
scroll to position [420, 0]
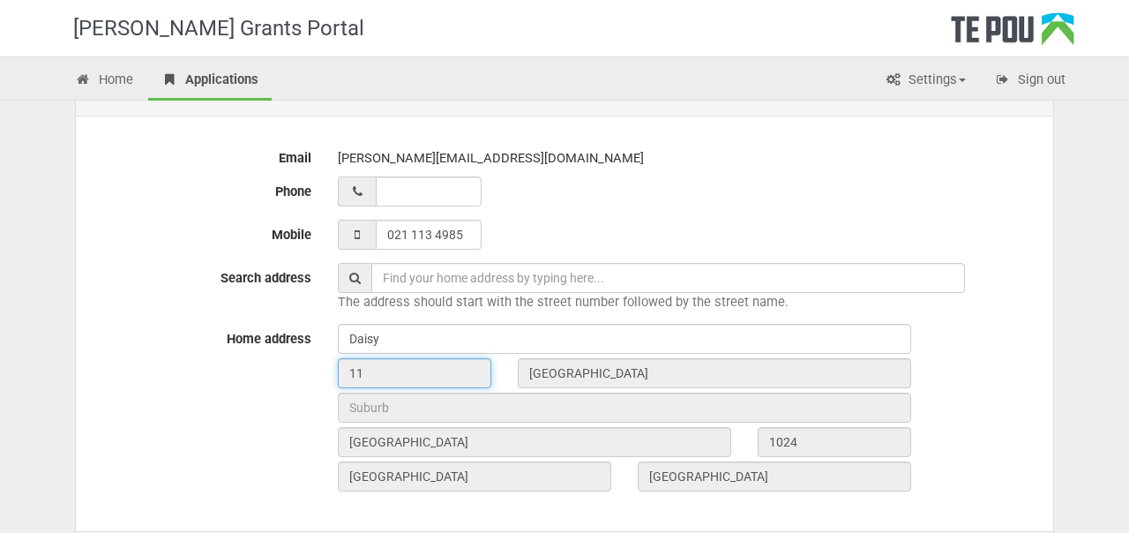
click at [345, 365] on input "11" at bounding box center [415, 373] width 154 height 30
click at [352, 372] on input "11" at bounding box center [415, 373] width 154 height 30
click at [390, 378] on input "11" at bounding box center [415, 373] width 154 height 30
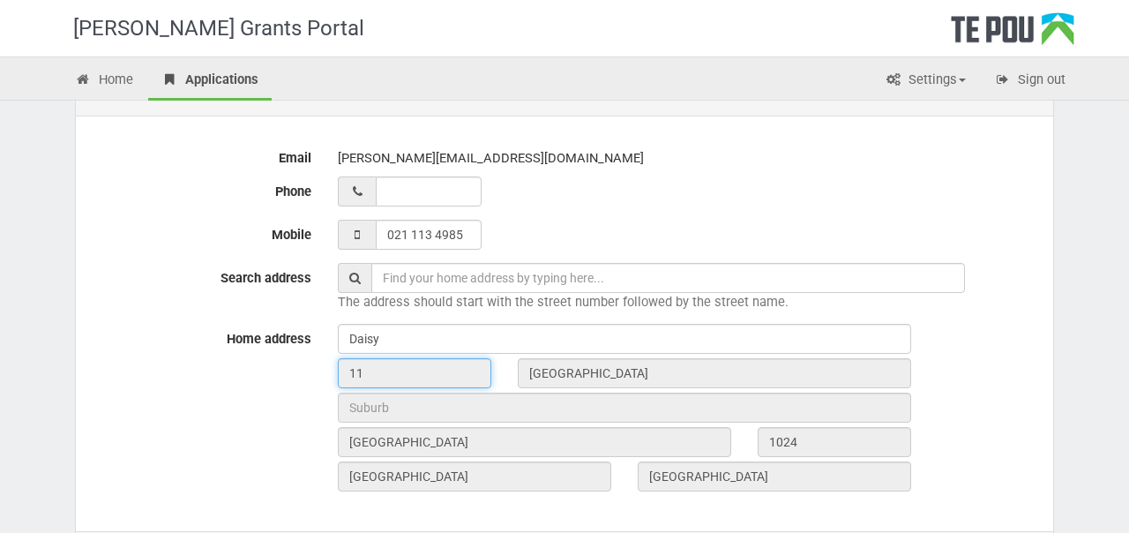
scroll to position [440, 0]
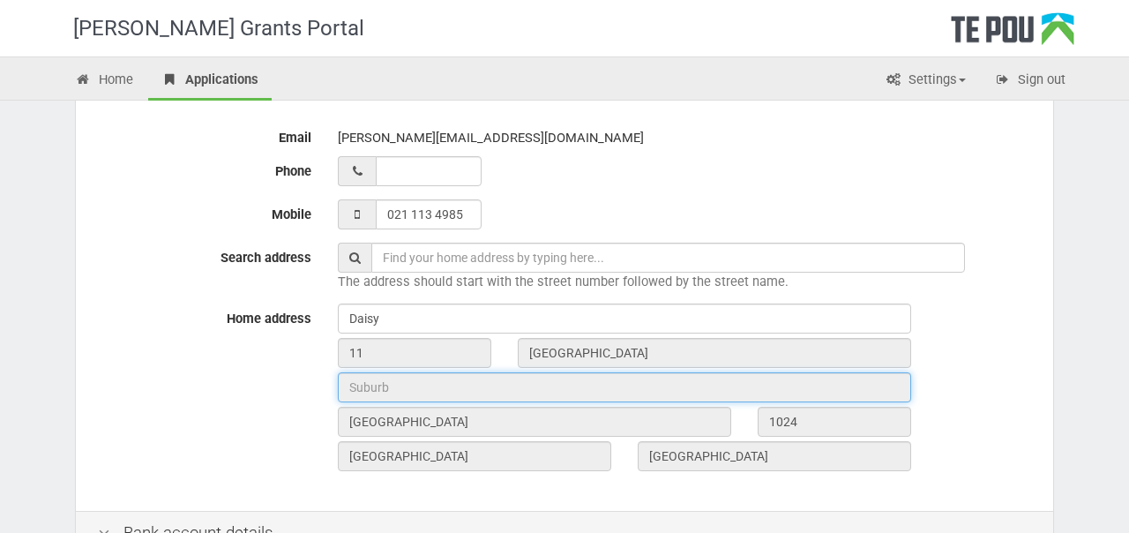
click at [413, 379] on input "text" at bounding box center [624, 387] width 573 height 30
click at [408, 386] on input "text" at bounding box center [624, 387] width 573 height 30
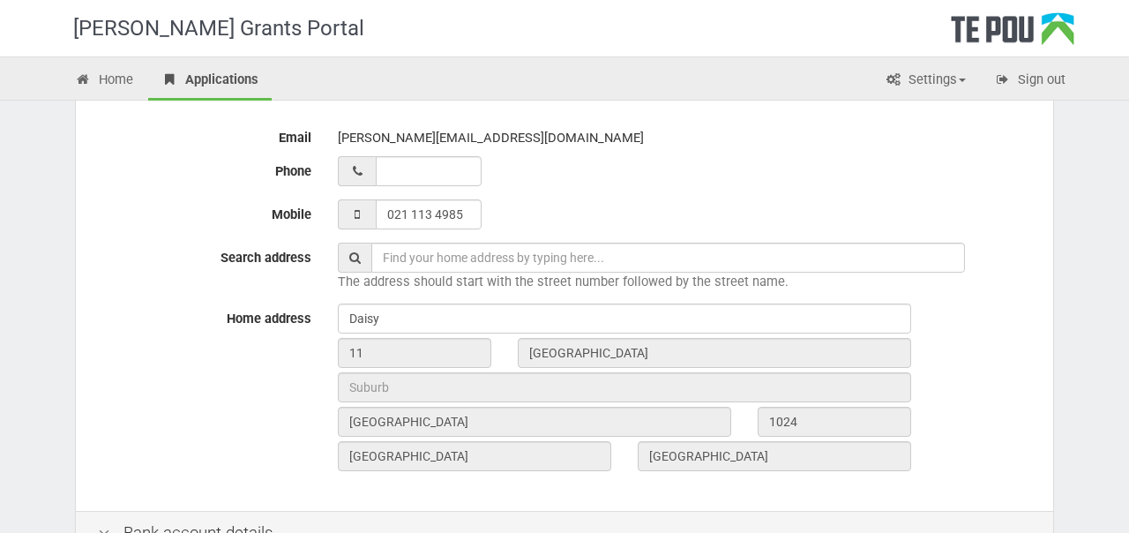
click at [333, 348] on div "11" at bounding box center [415, 355] width 180 height 34
click at [356, 351] on input "11" at bounding box center [415, 353] width 154 height 30
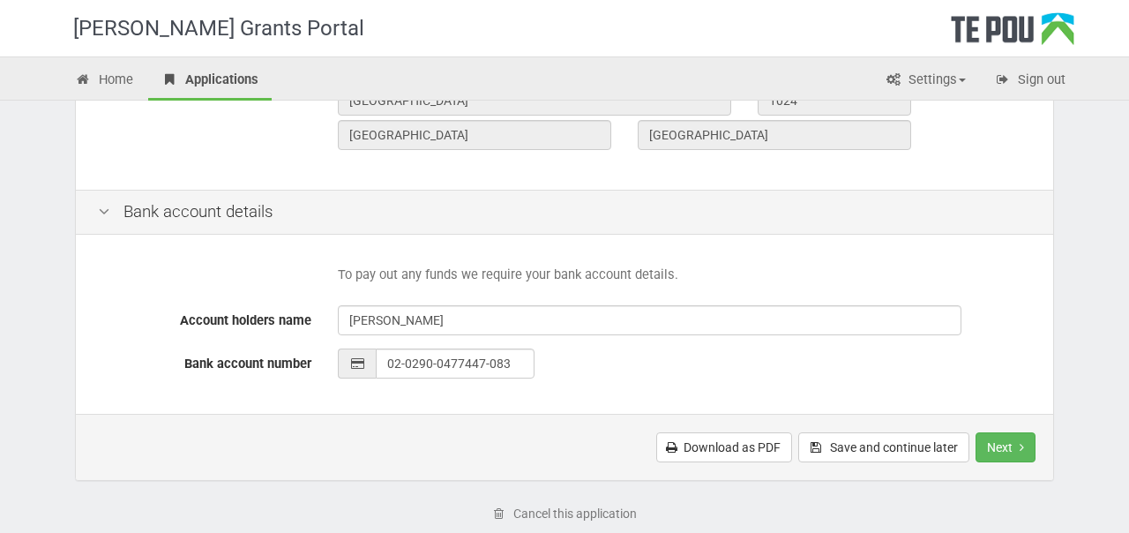
scroll to position [791, 0]
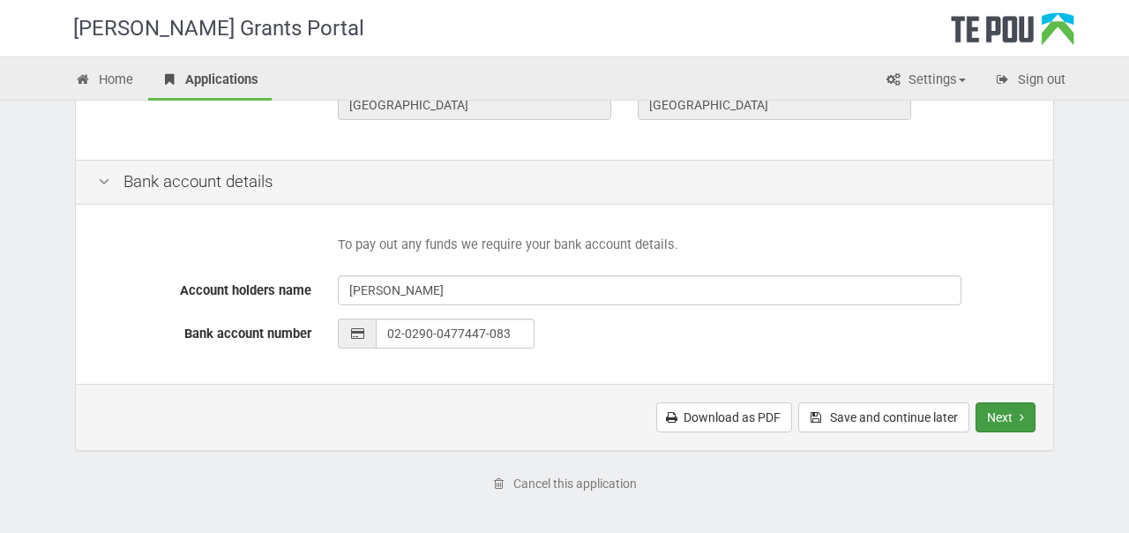
click at [1002, 423] on button "Next" at bounding box center [1006, 417] width 60 height 30
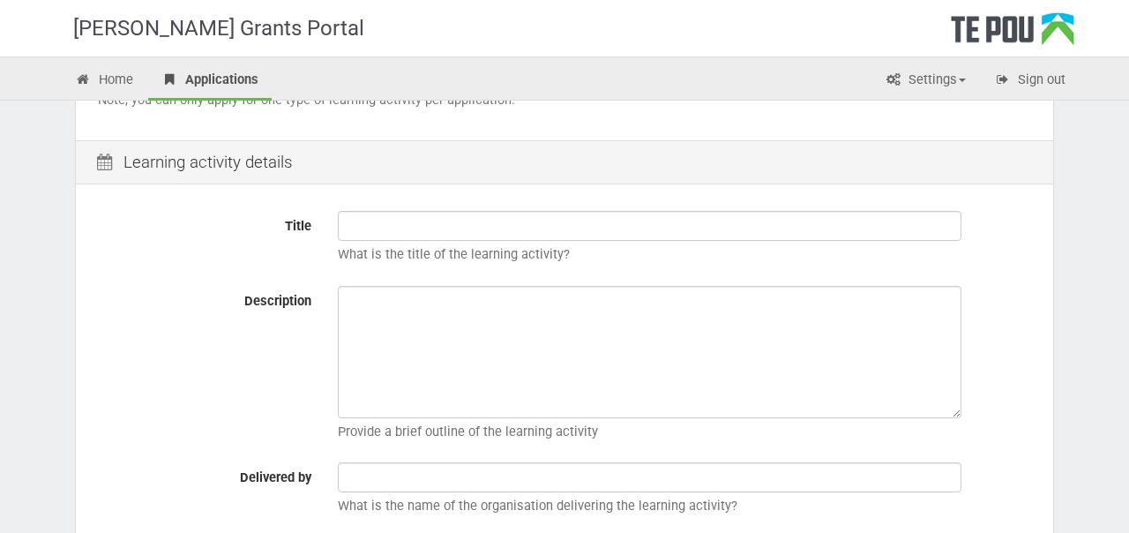
scroll to position [199, 0]
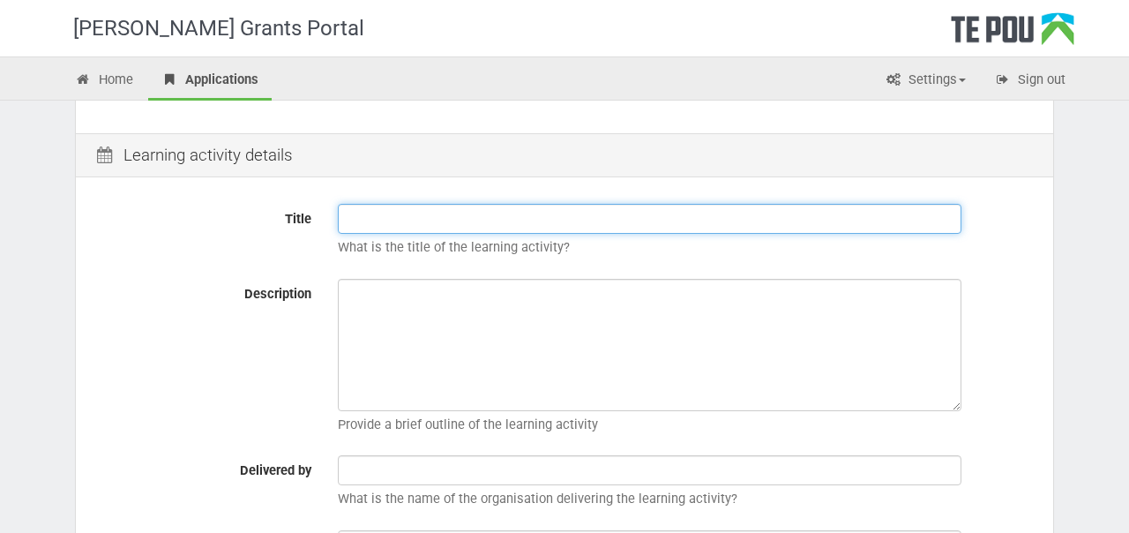
click at [500, 223] on input "Title" at bounding box center [650, 219] width 624 height 30
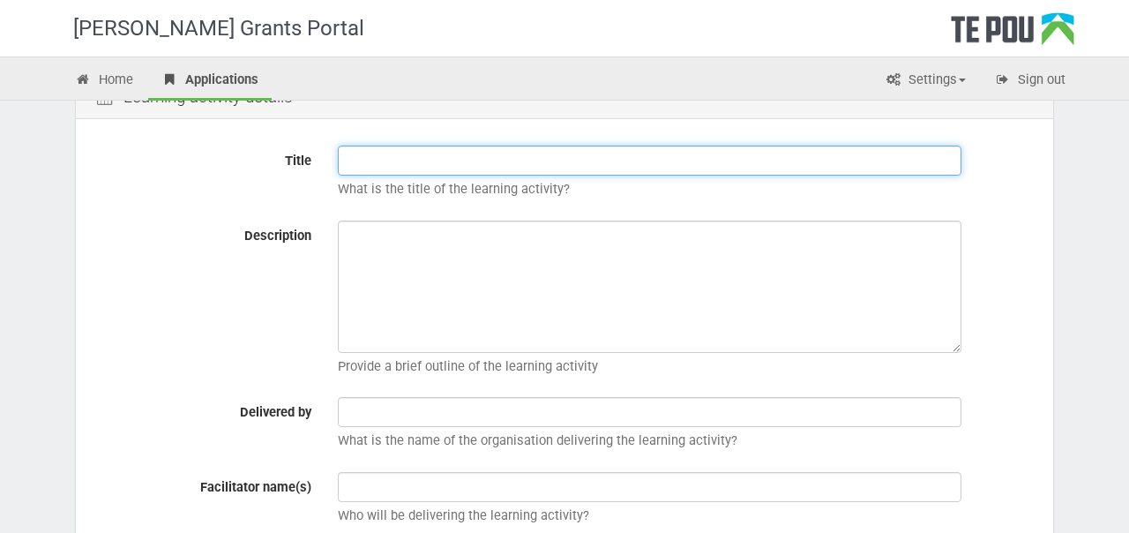
scroll to position [238, 0]
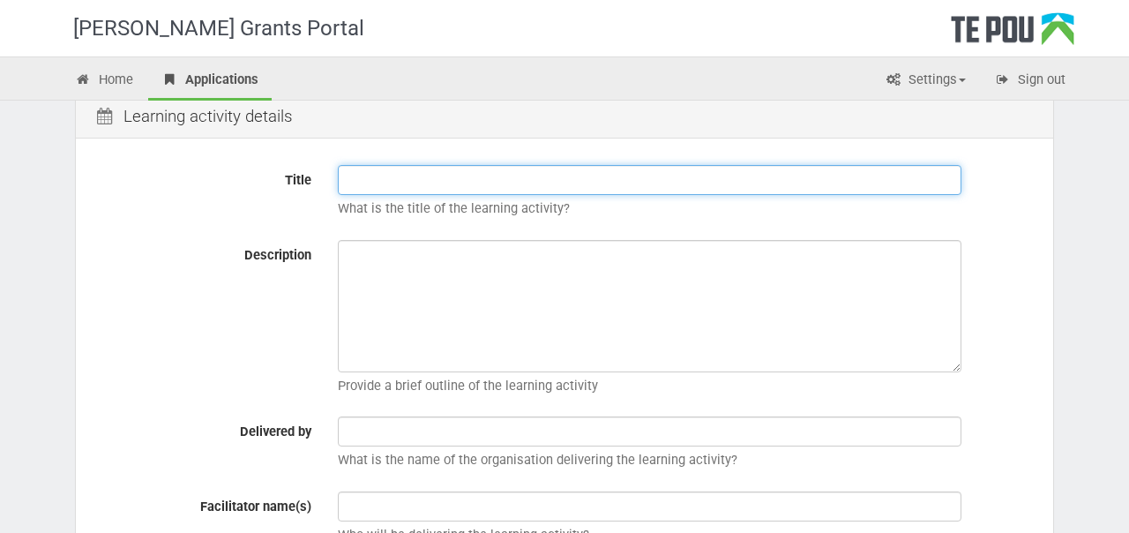
paste input "GROUP WORK INTENSIVE"
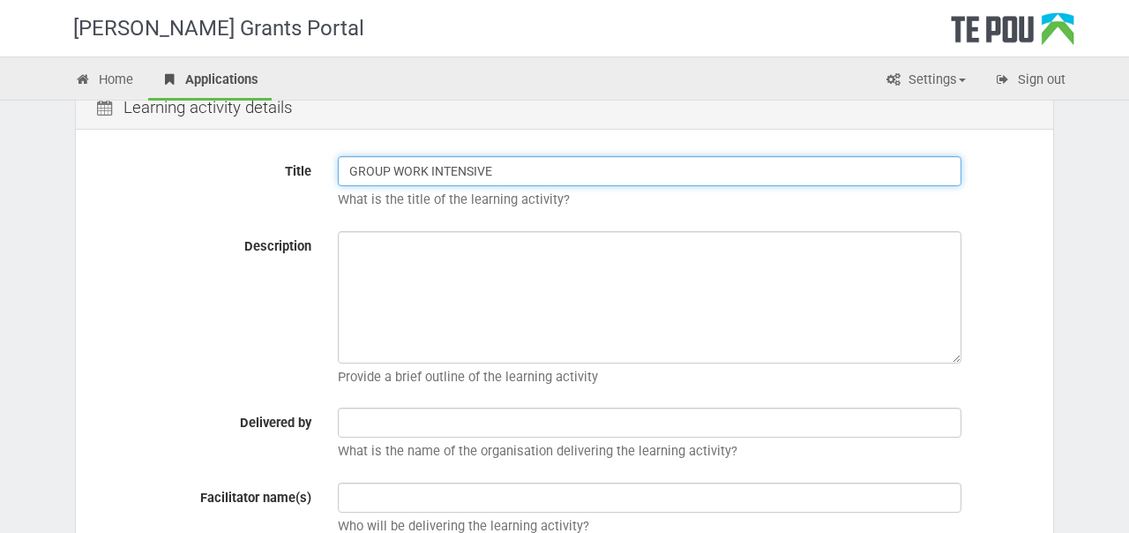
scroll to position [240, 0]
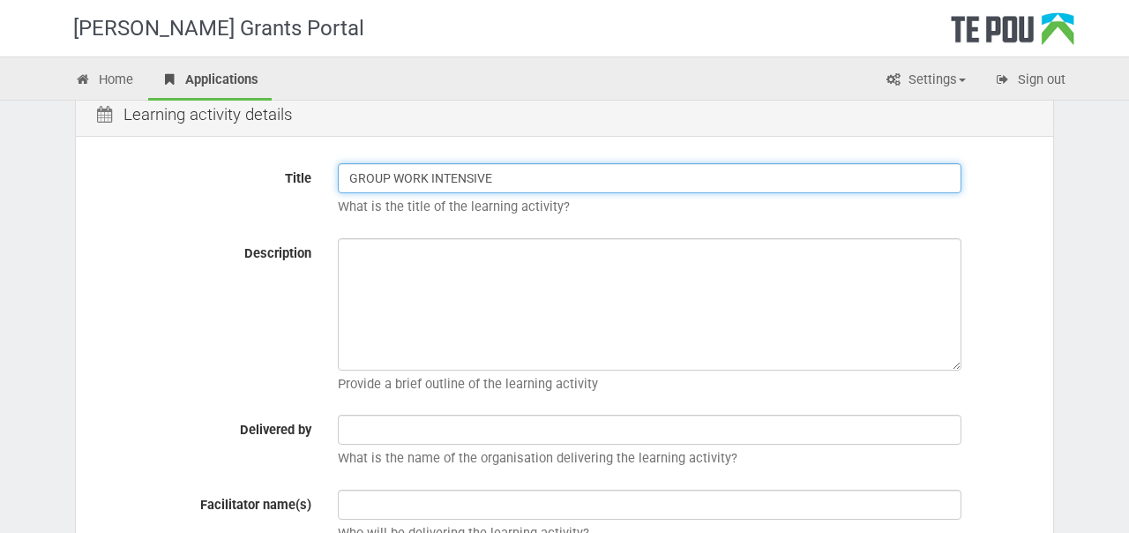
drag, startPoint x: 480, startPoint y: 180, endPoint x: 338, endPoint y: 166, distance: 142.7
click at [338, 166] on input "GROUP WORK INTENSIVE" at bounding box center [650, 178] width 624 height 30
type input "GROUP WORK INTENSIVE"
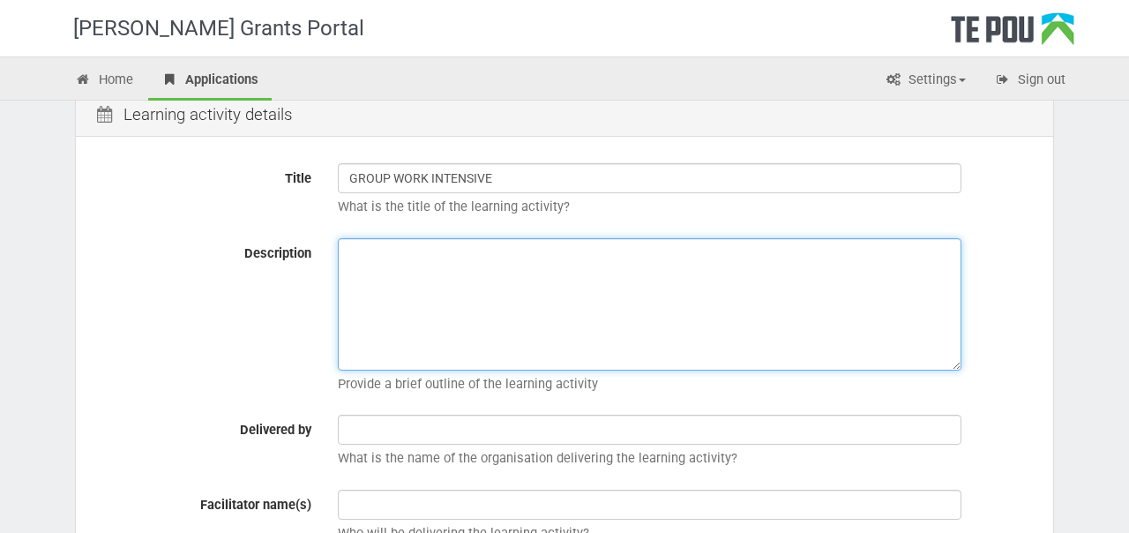
click at [404, 272] on textarea "Description" at bounding box center [650, 304] width 624 height 132
paste textarea "leads or aspires to lead a group or team"
click at [344, 251] on textarea "leads or aspires to lead a group or team" at bounding box center [650, 304] width 624 height 132
paste textarea "An experiential workshop for everyone who"
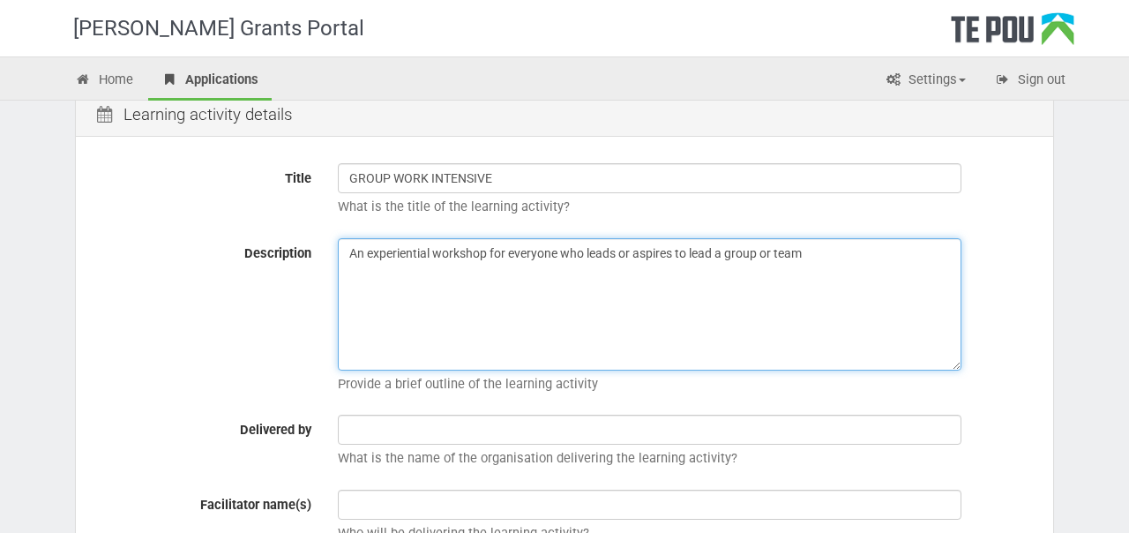
type textarea "An experiential workshop for everyone who leads or aspires to lead a group or t…"
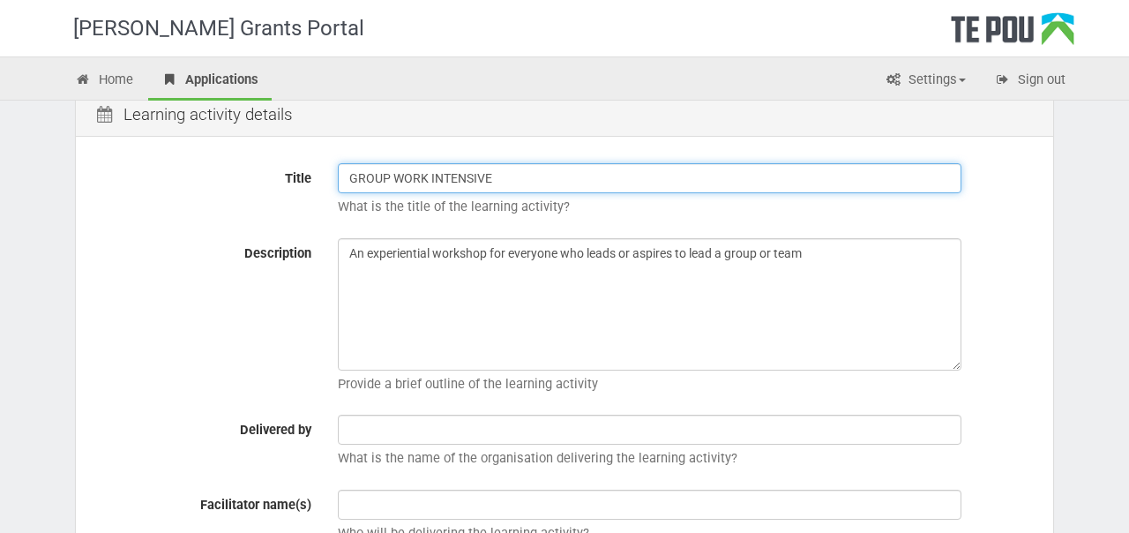
click at [401, 173] on input "GROUP WORK INTENSIVE" at bounding box center [650, 178] width 624 height 30
type input "Group Work Intensive"
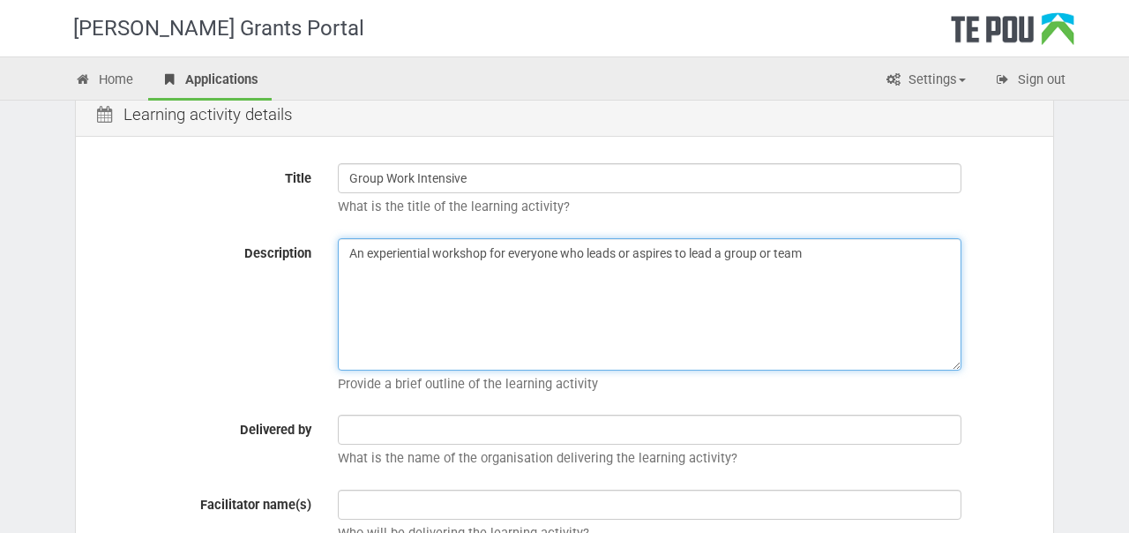
click at [911, 263] on textarea "An experiential workshop for everyone who leads or aspires to lead a group or t…" at bounding box center [650, 304] width 624 height 132
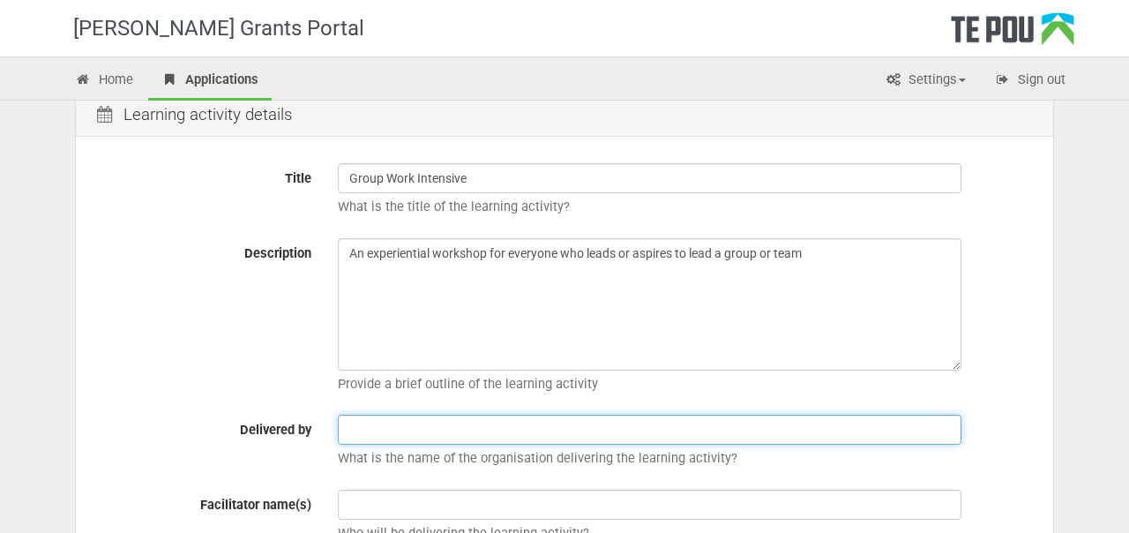
click at [392, 434] on input "text" at bounding box center [650, 430] width 624 height 30
paste input "Craig Whisker, PhD"
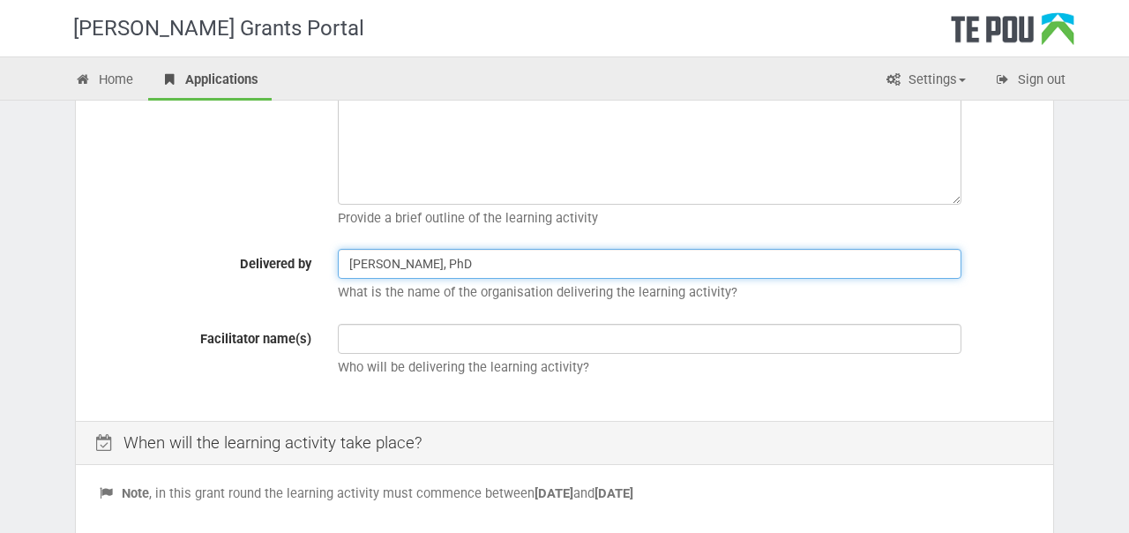
scroll to position [433, 0]
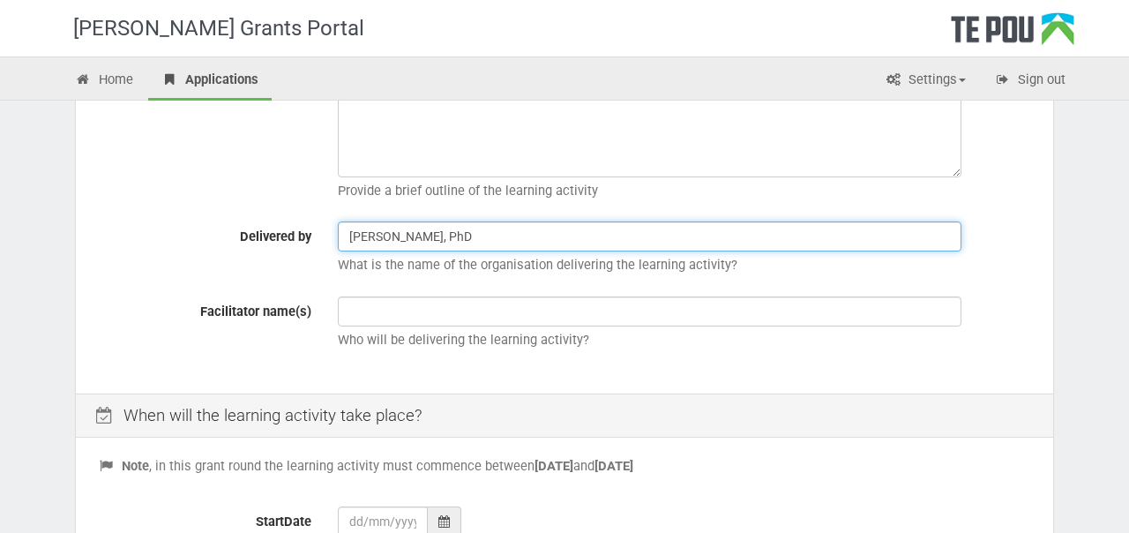
type input "Craig Whisker, PhD"
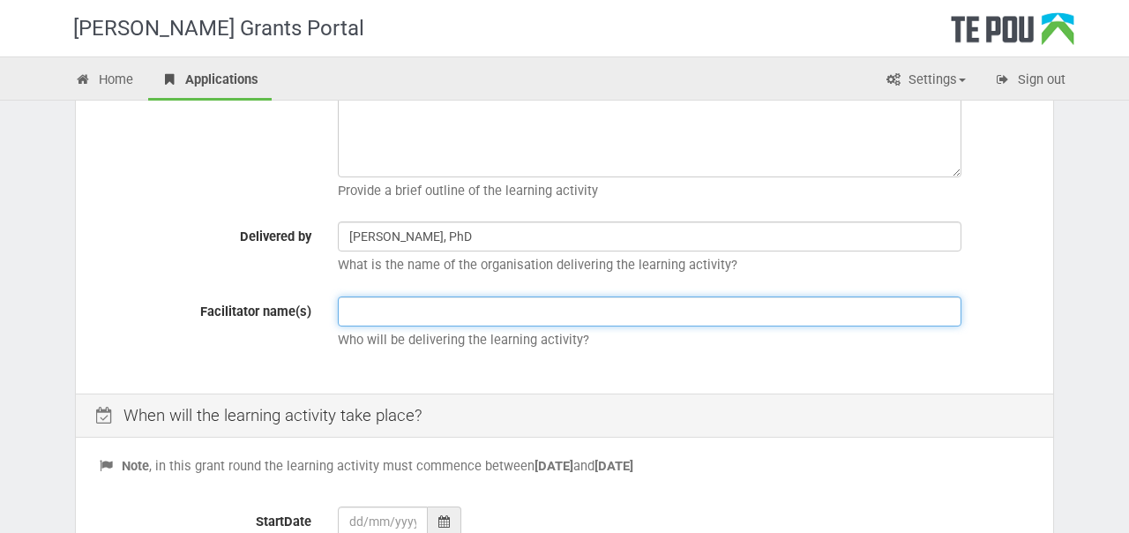
click at [463, 311] on input "text" at bounding box center [650, 311] width 624 height 30
paste input "Craig Whisker, PhD"
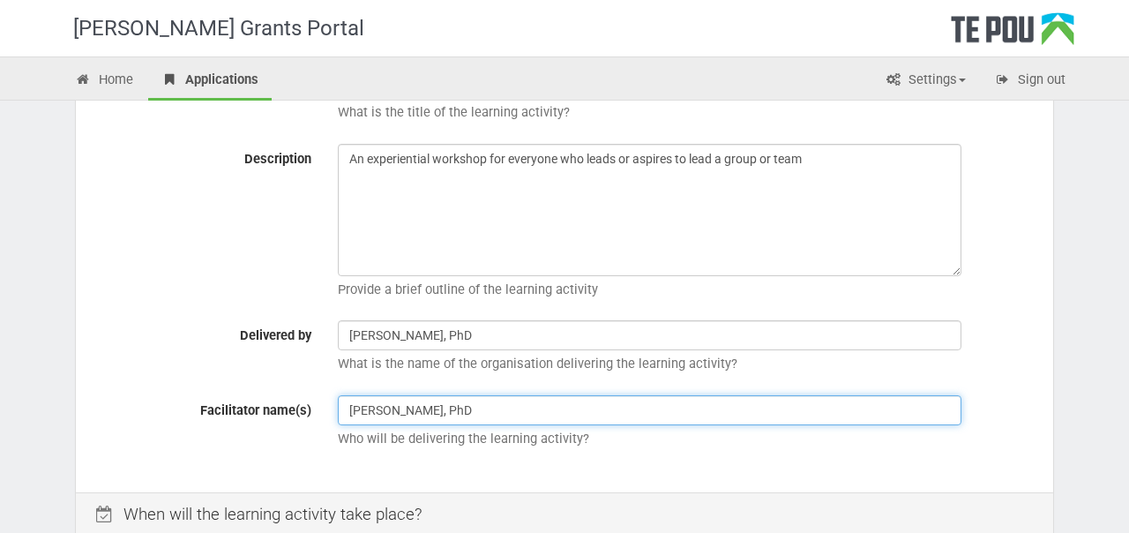
scroll to position [304, 0]
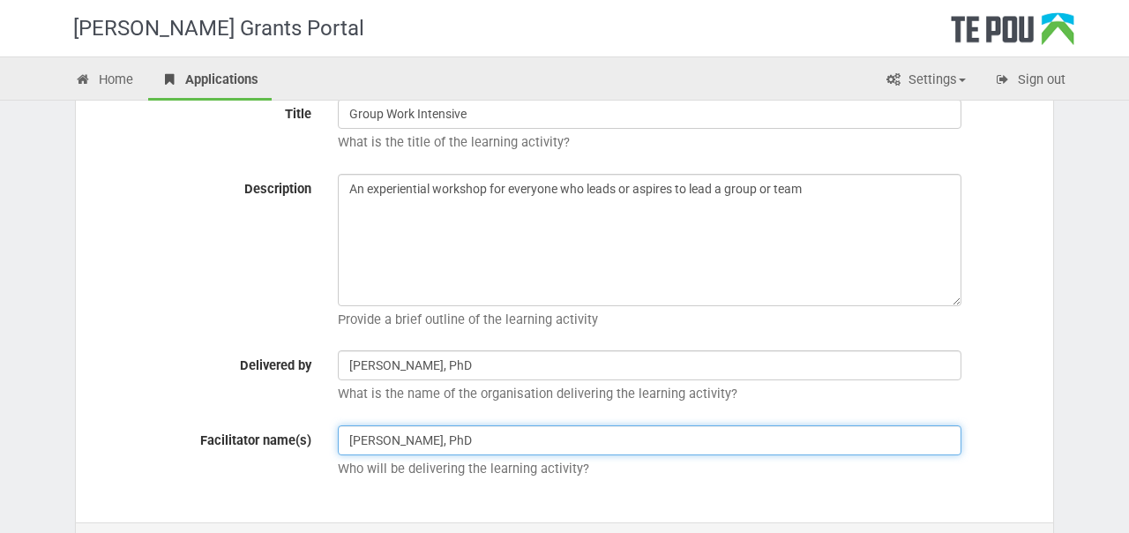
type input "Craig Whisker, PhD"
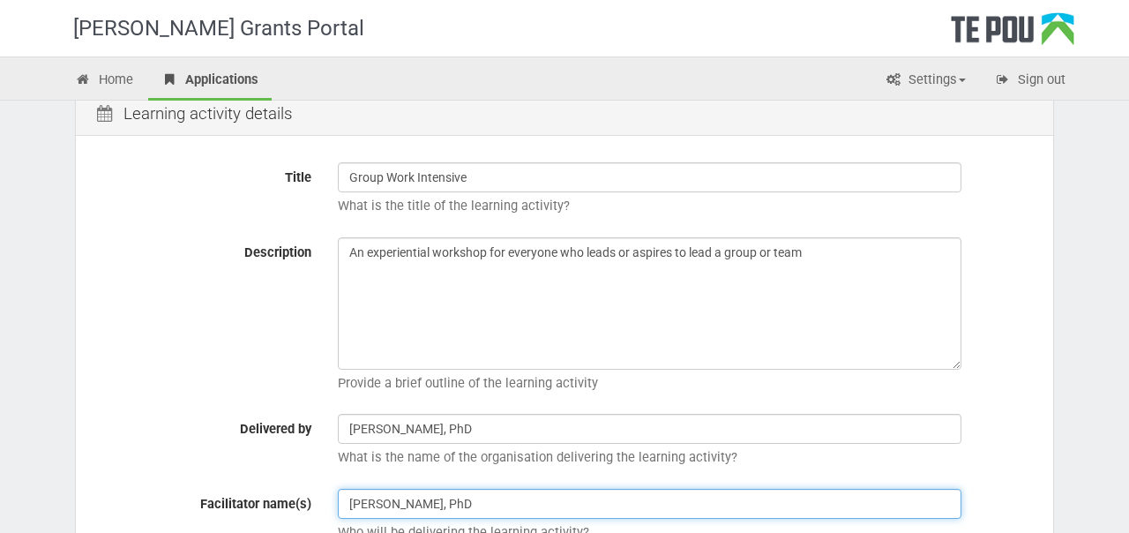
scroll to position [180, 0]
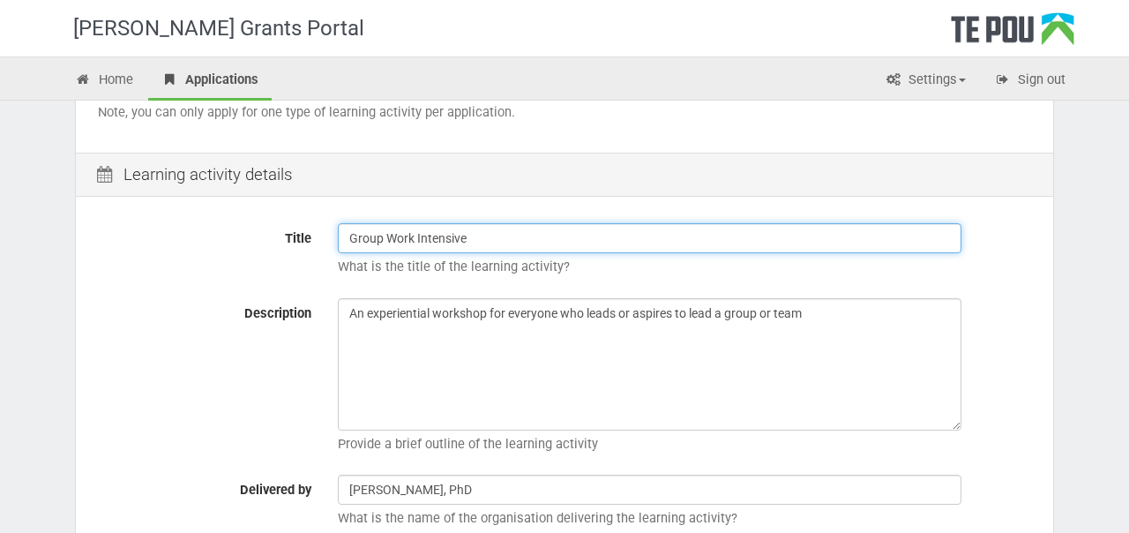
click at [392, 233] on input "Group Work Intensive" at bounding box center [650, 238] width 624 height 30
paste input "Leadership"
type input "Group Work Leadership Intensive"
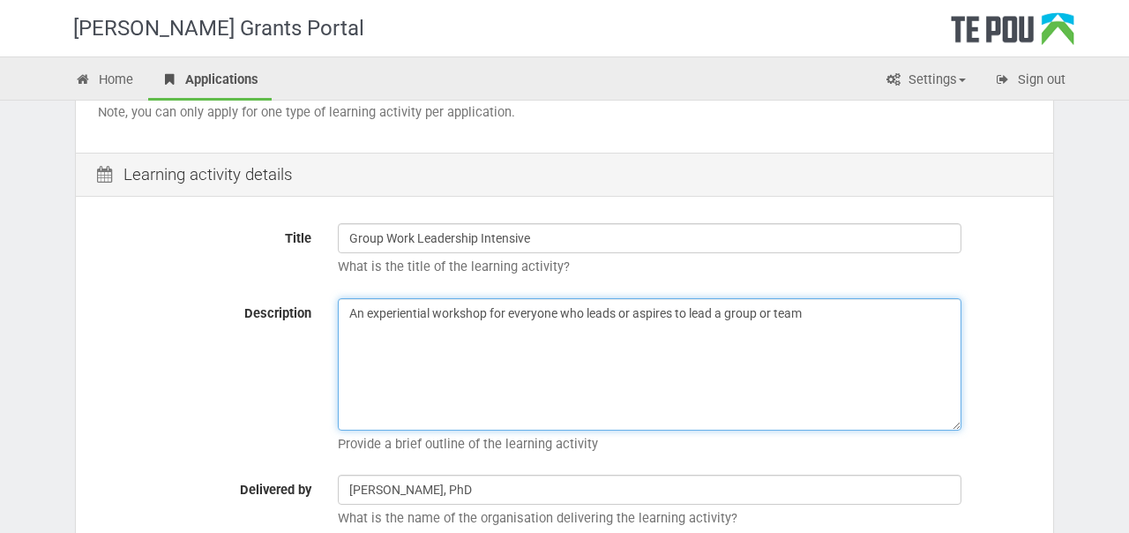
click at [598, 368] on textarea "An experiential workshop for everyone who leads or aspires to lead a group or t…" at bounding box center [650, 364] width 624 height 132
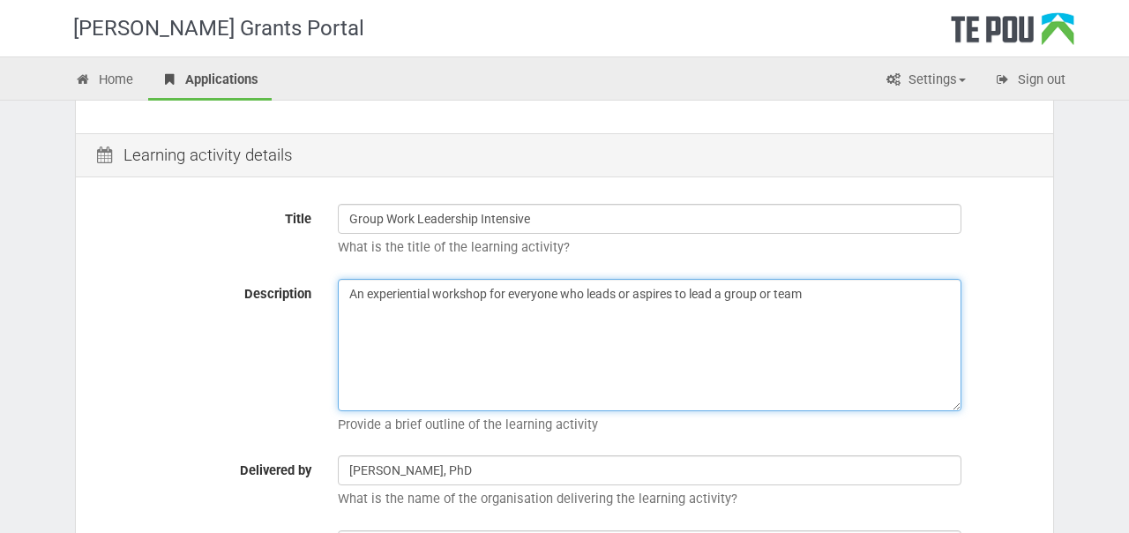
scroll to position [201, 0]
drag, startPoint x: 818, startPoint y: 296, endPoint x: 250, endPoint y: 296, distance: 568.2
click at [250, 296] on div "Description An experiential workshop for everyone who leads or aspires to lead …" at bounding box center [565, 359] width 960 height 164
paste textarea "This 4-day experiential workshop is designed for individuals who lead or aspire…"
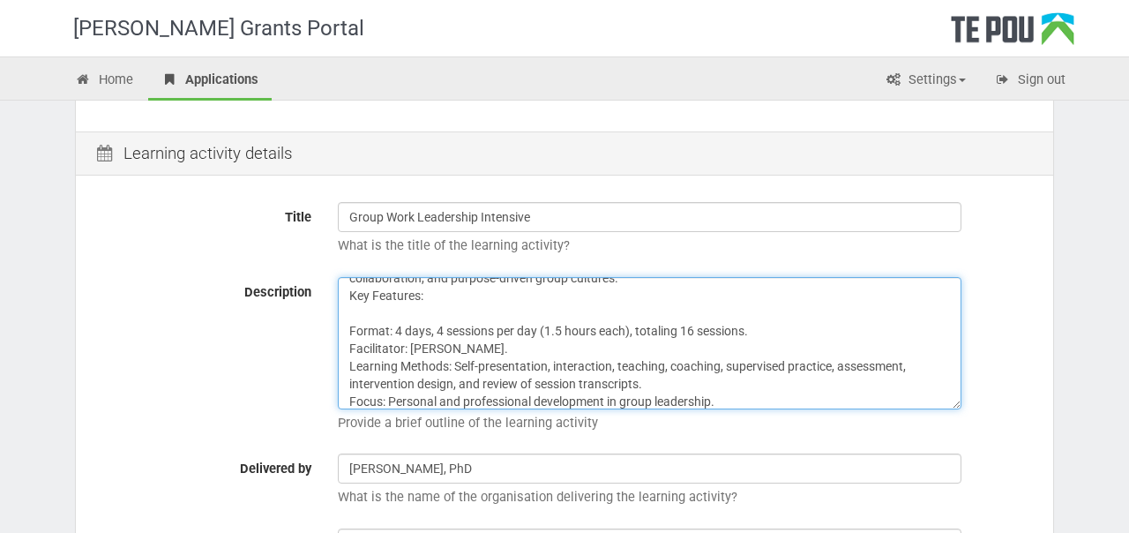
scroll to position [0, 0]
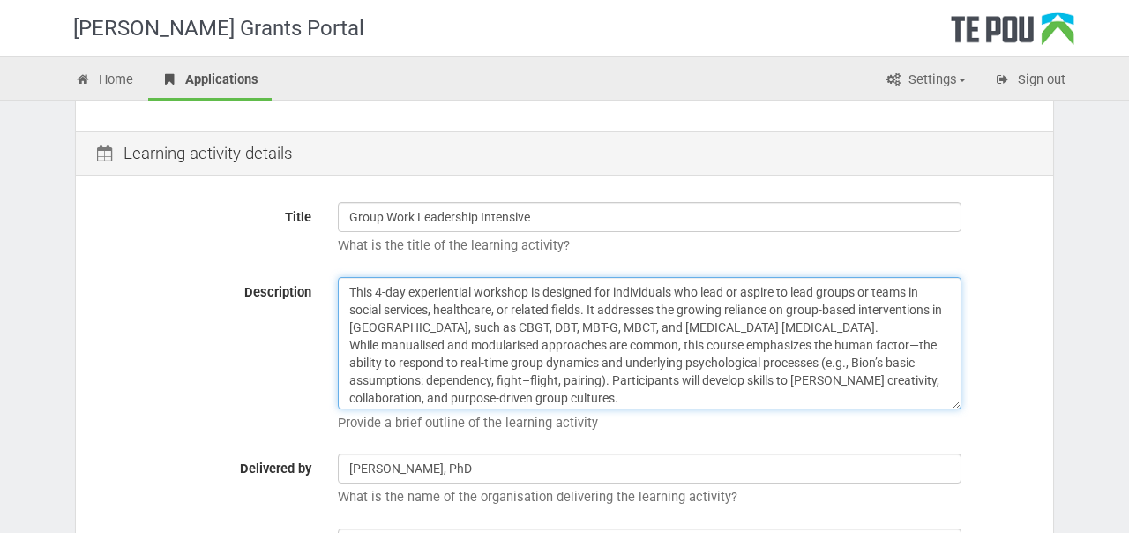
click at [871, 329] on textarea "This 4-day experiential workshop is designed for individuals who lead or aspire…" at bounding box center [650, 343] width 624 height 132
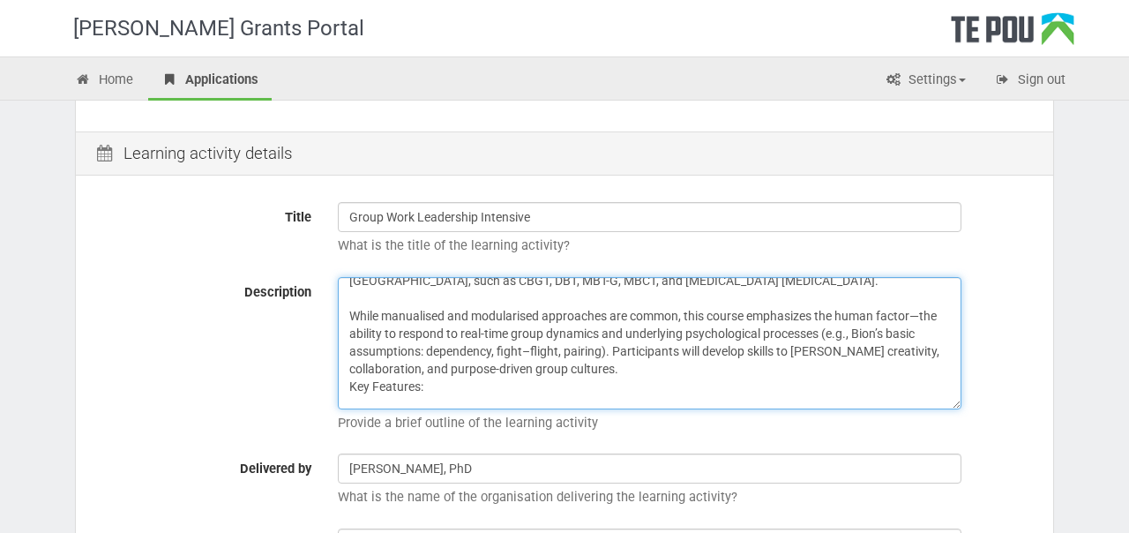
scroll to position [51, 0]
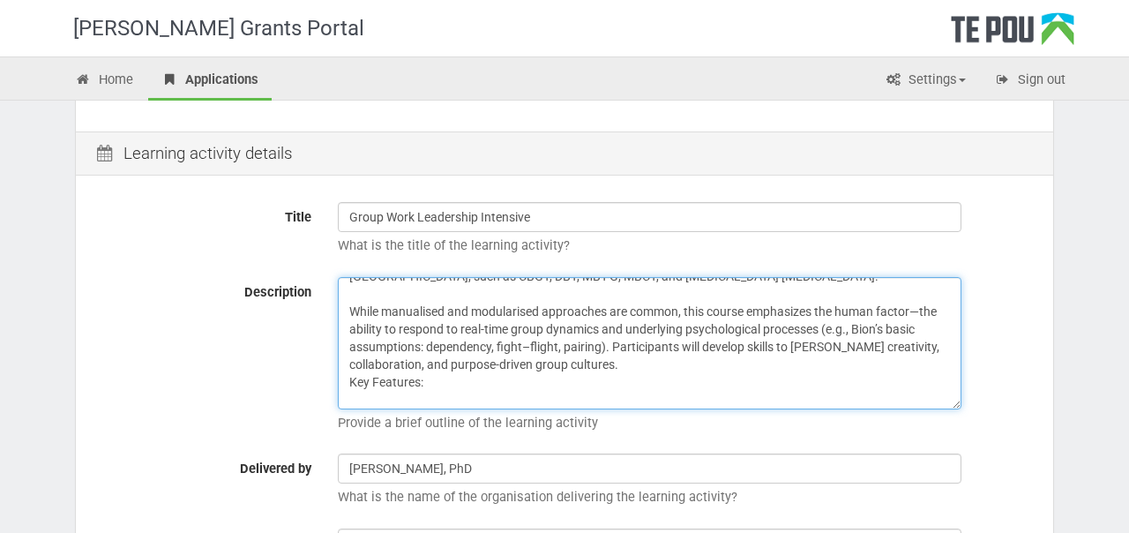
click at [765, 305] on textarea "This 4-day experiential workshop is designed for individuals who lead or aspire…" at bounding box center [650, 343] width 624 height 132
click at [783, 352] on textarea "This 4-day experiential workshop is designed for individuals who lead or aspire…" at bounding box center [650, 343] width 624 height 132
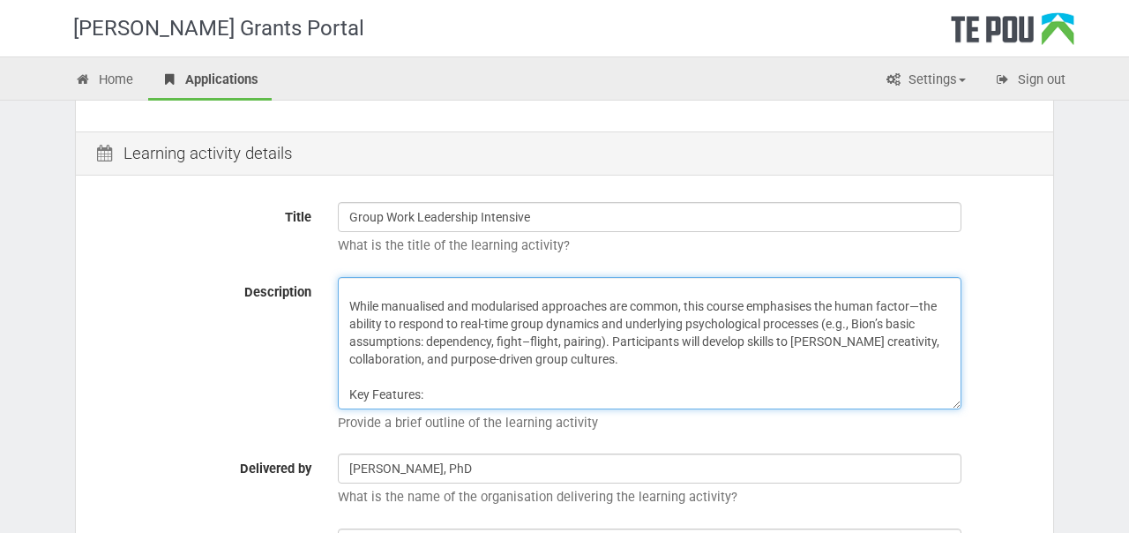
scroll to position [58, 0]
click at [850, 323] on textarea "This 4-day experiential workshop is designed for individuals who lead or aspire…" at bounding box center [650, 343] width 624 height 132
click at [648, 351] on textarea "This 4-day experiential workshop is designed for individuals who lead or aspire…" at bounding box center [650, 343] width 624 height 132
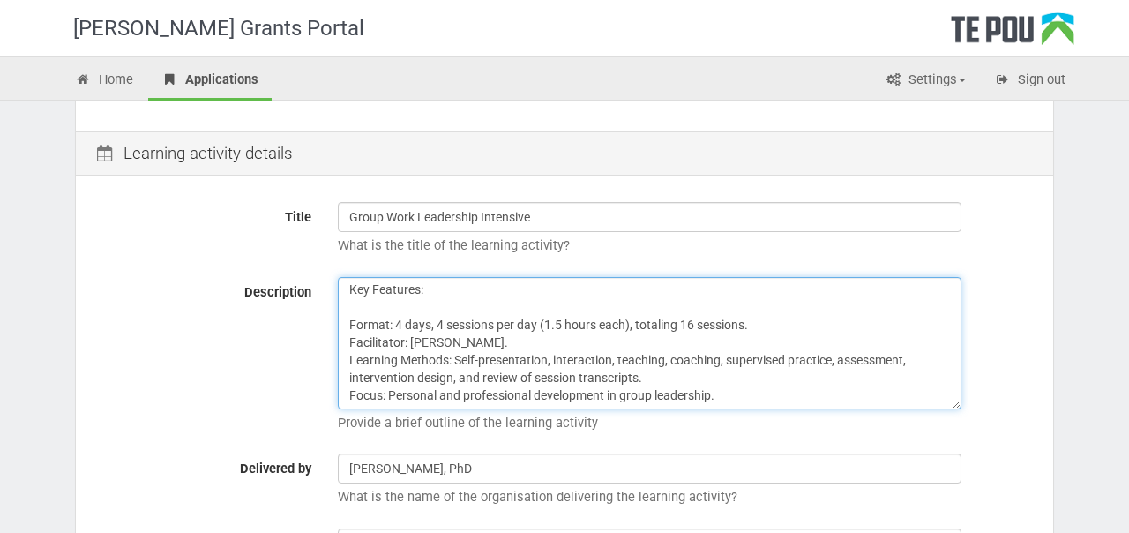
scroll to position [162, 0]
click at [659, 320] on textarea "This 4-day experiential workshop is designed for individuals who lead or aspire…" at bounding box center [650, 343] width 624 height 132
click at [704, 345] on textarea "This 4-day experiential workshop is designed for individuals who lead or aspire…" at bounding box center [650, 343] width 624 height 132
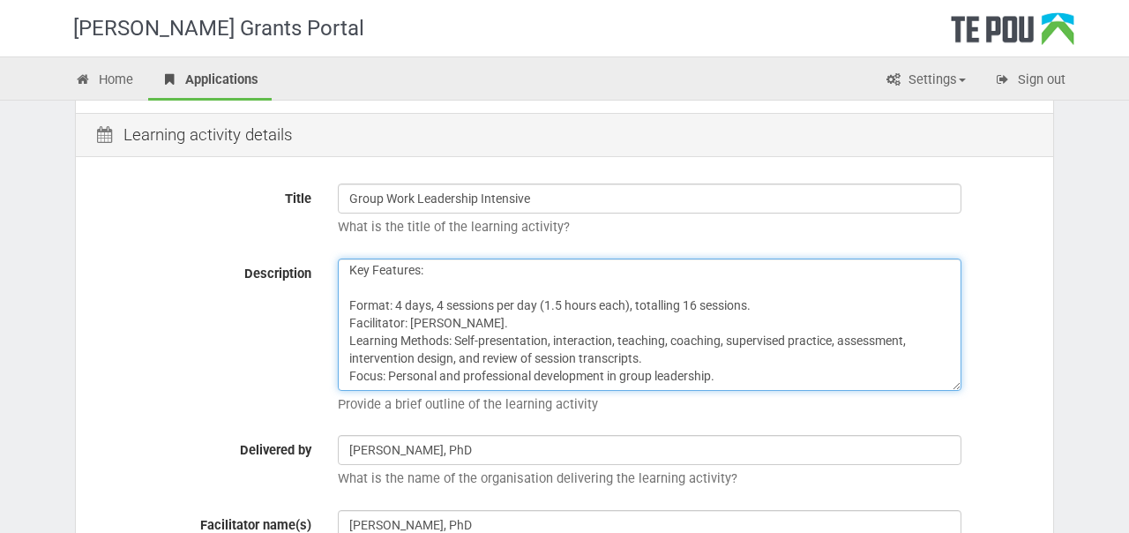
click at [352, 322] on textarea "This 4-day experiential workshop is designed for individuals who lead or aspire…" at bounding box center [650, 325] width 624 height 132
drag, startPoint x: 535, startPoint y: 321, endPoint x: 334, endPoint y: 318, distance: 200.3
click at [334, 318] on div "This 4-day experiential workshop is designed for individuals who lead or aspire…" at bounding box center [685, 341] width 720 height 164
click at [562, 321] on textarea "This 4-day experiential workshop is designed for individuals who lead or aspire…" at bounding box center [650, 325] width 624 height 132
click at [757, 305] on textarea "This 4-day experiential workshop is designed for individuals who lead or aspire…" at bounding box center [650, 325] width 624 height 132
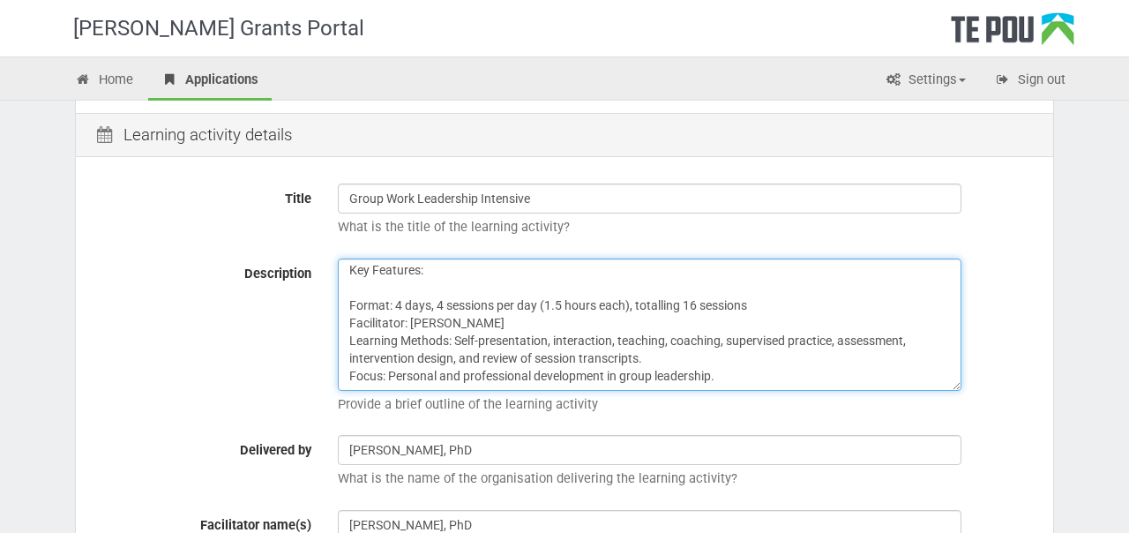
click at [709, 361] on textarea "This 4-day experiential workshop is designed for individuals who lead or aspire…" at bounding box center [650, 325] width 624 height 132
click at [772, 373] on textarea "This 4-day experiential workshop is designed for individuals who lead or aspire…" at bounding box center [650, 325] width 624 height 132
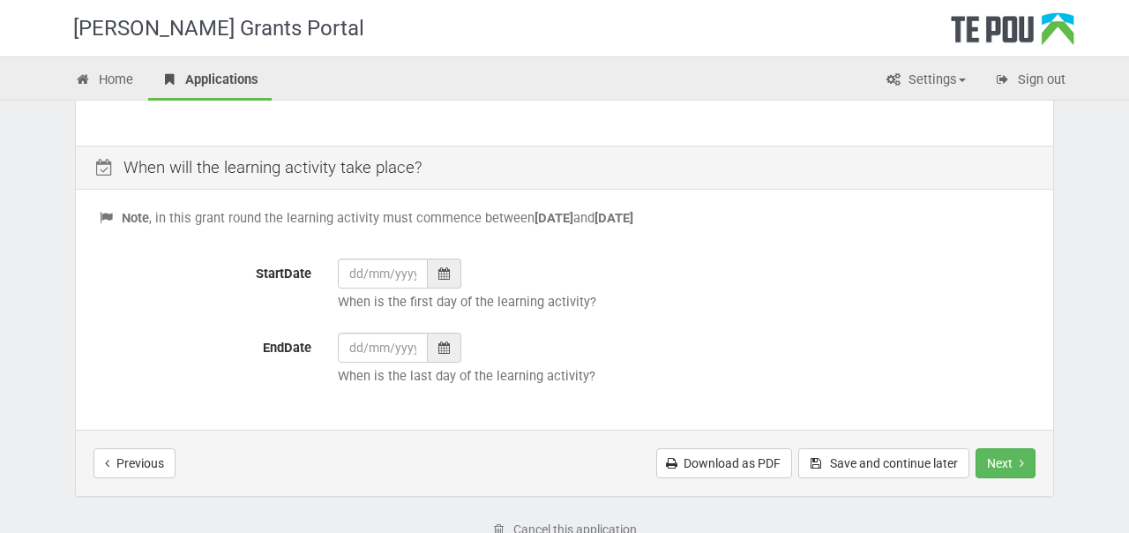
scroll to position [685, 0]
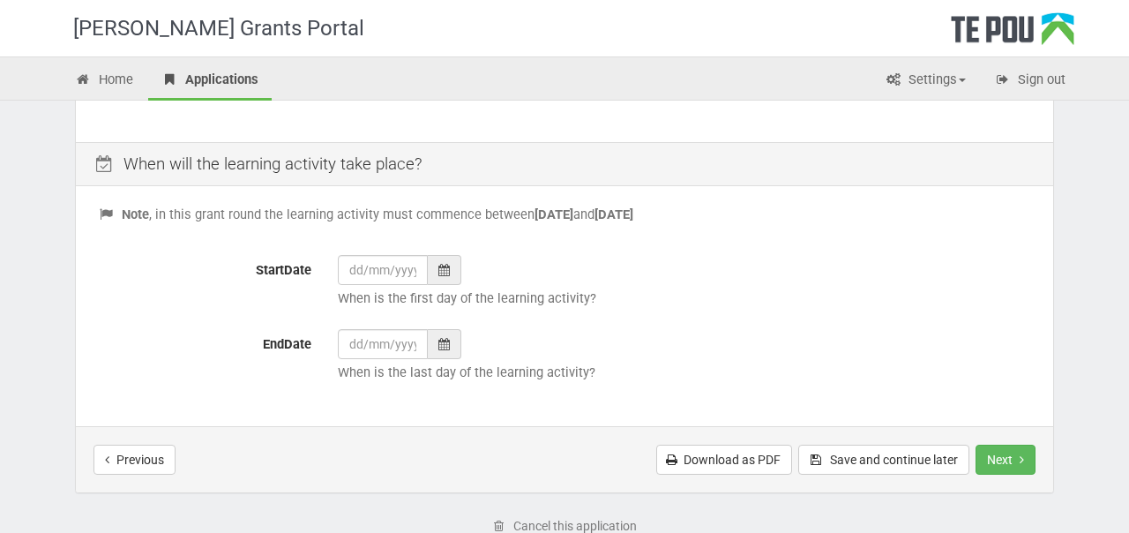
type textarea "This 4-day experiential workshop is designed for individuals who lead or aspire…"
click at [447, 271] on icon at bounding box center [444, 270] width 11 height 12
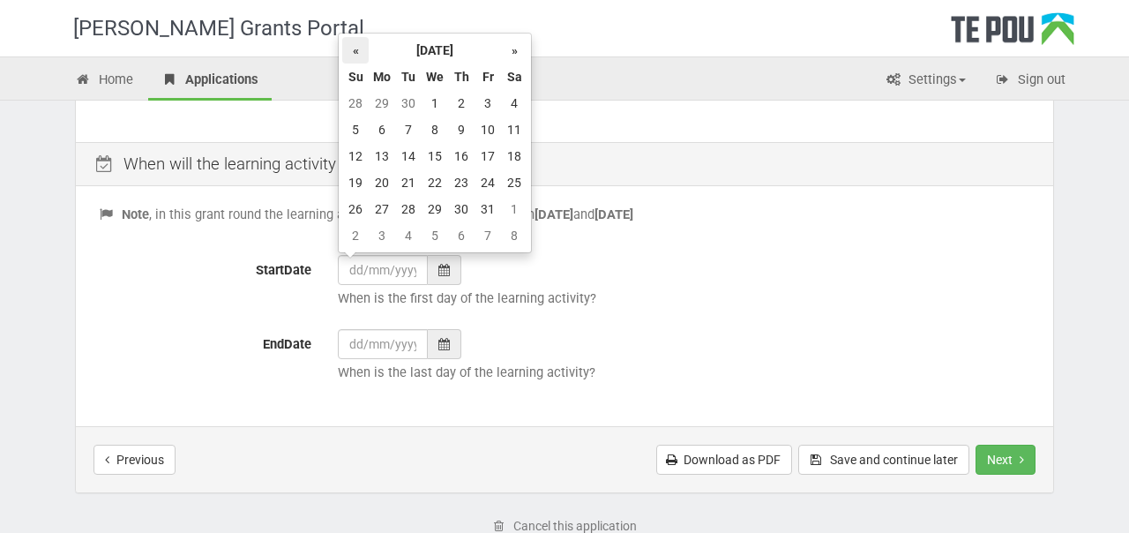
click at [355, 49] on th "«" at bounding box center [355, 50] width 26 height 26
click at [512, 48] on th "»" at bounding box center [514, 50] width 26 height 26
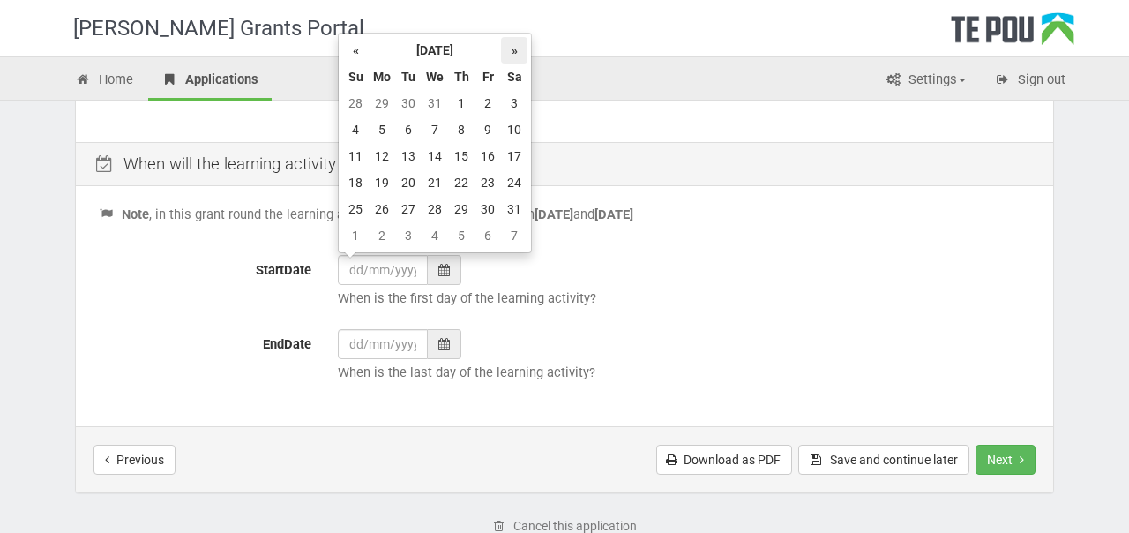
click at [512, 48] on th "»" at bounding box center [514, 50] width 26 height 26
click at [382, 158] on td "13" at bounding box center [382, 156] width 26 height 26
type input "13/04/2026"
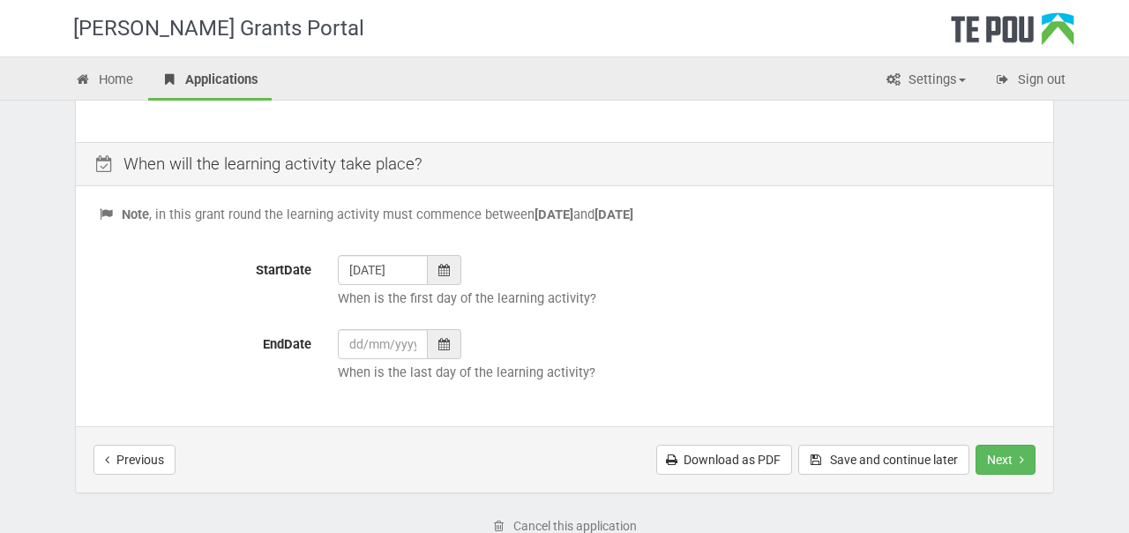
click at [444, 340] on icon at bounding box center [444, 344] width 11 height 12
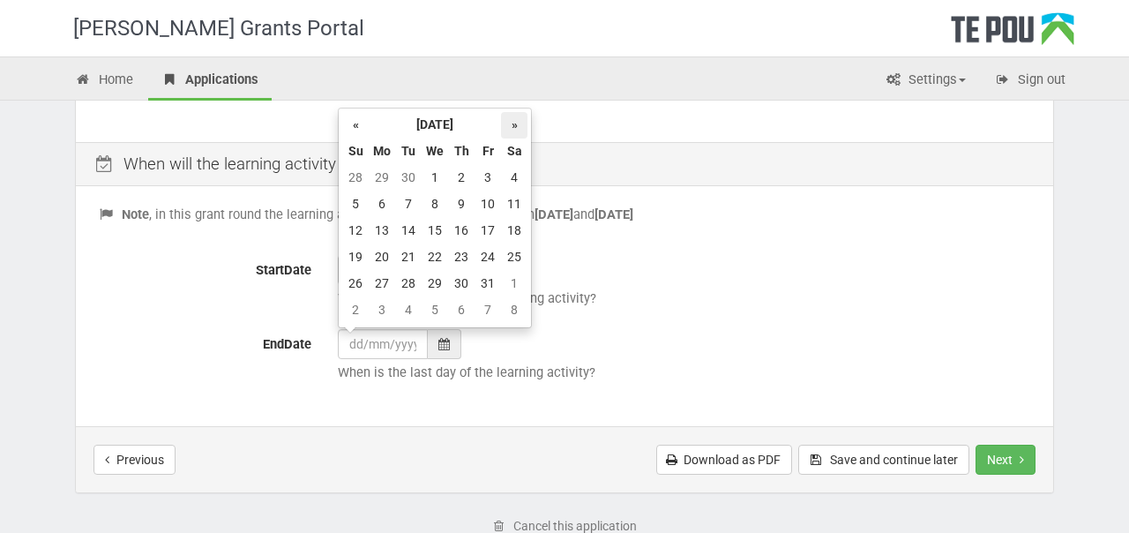
click at [514, 131] on th "»" at bounding box center [514, 125] width 26 height 26
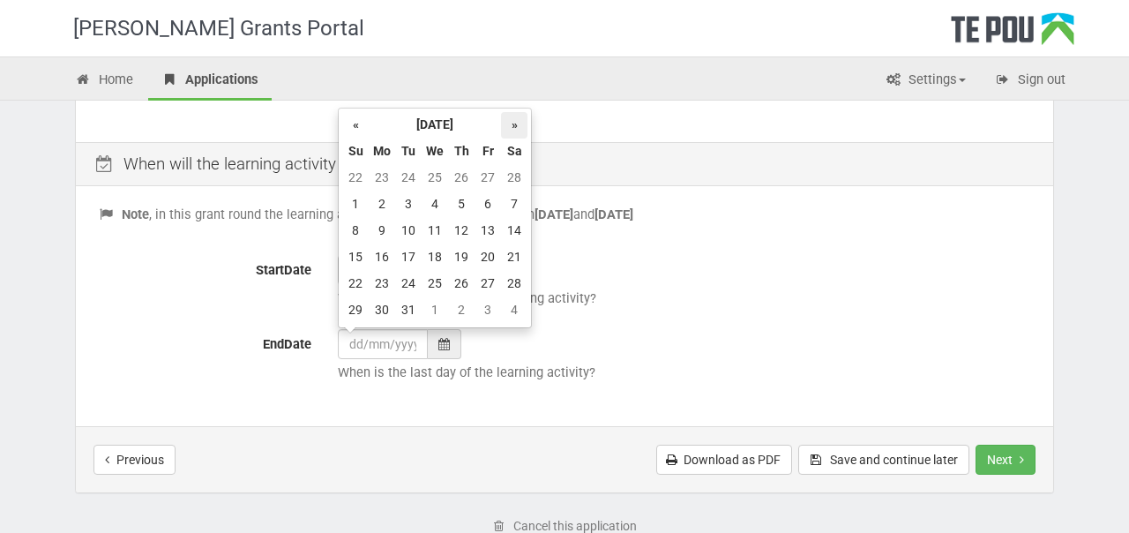
click at [514, 131] on th "»" at bounding box center [514, 125] width 26 height 26
click at [468, 229] on td "16" at bounding box center [461, 231] width 26 height 26
type input "16/04/2026"
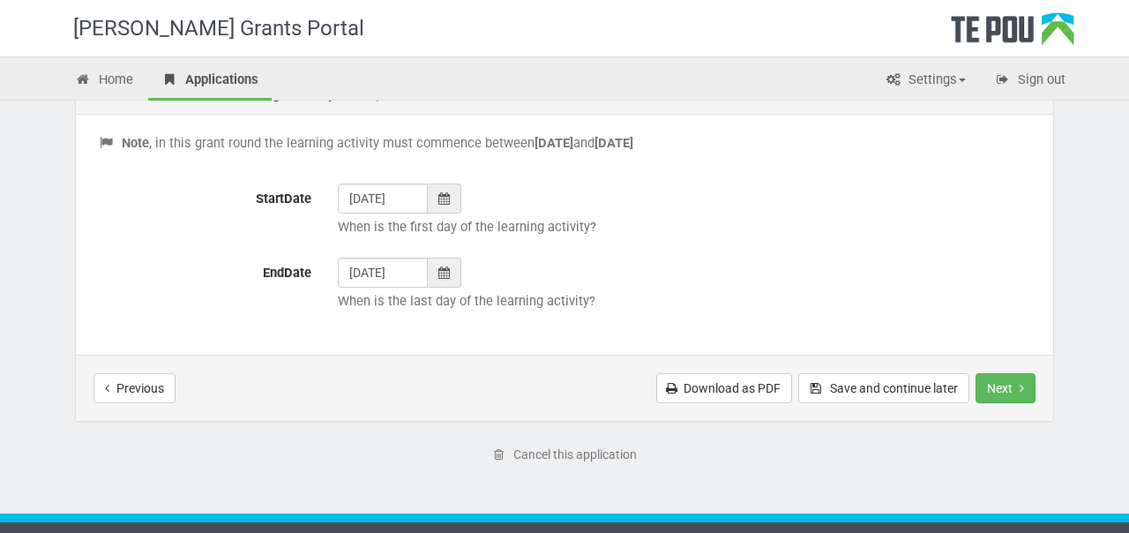
scroll to position [760, 0]
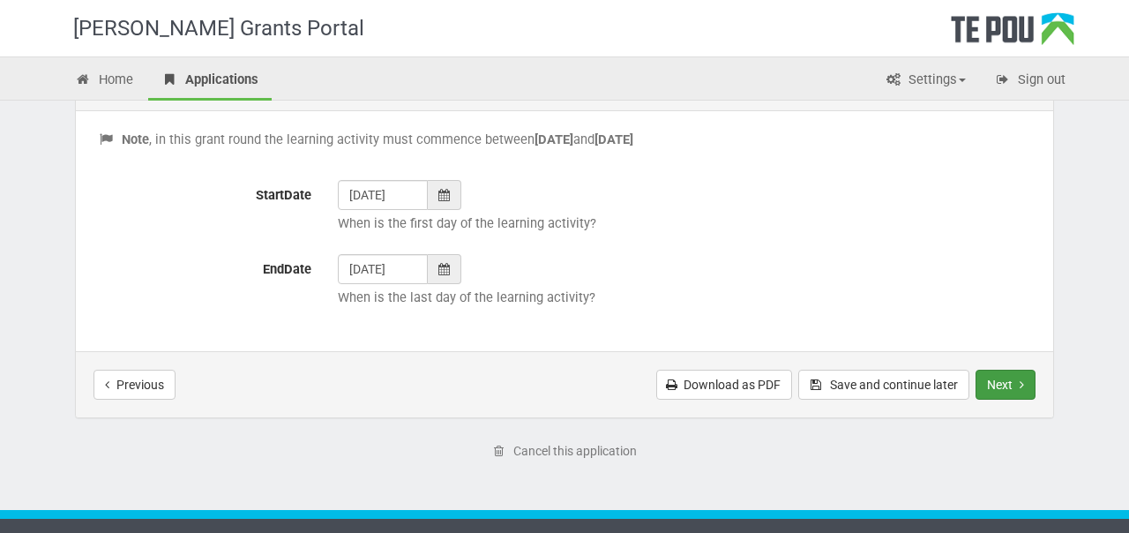
click at [1016, 382] on button "Next" at bounding box center [1006, 385] width 60 height 30
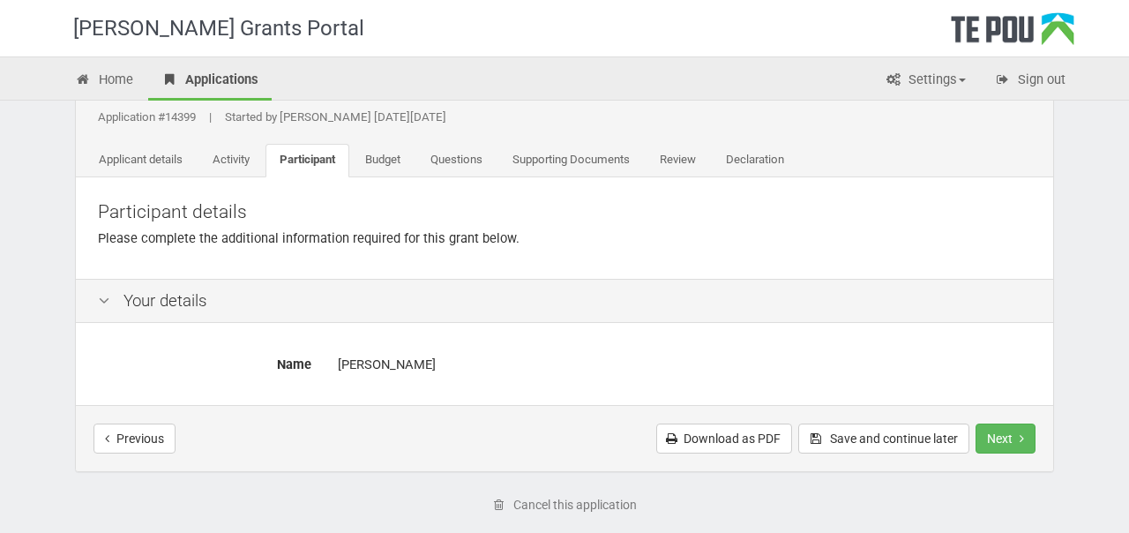
scroll to position [63, 0]
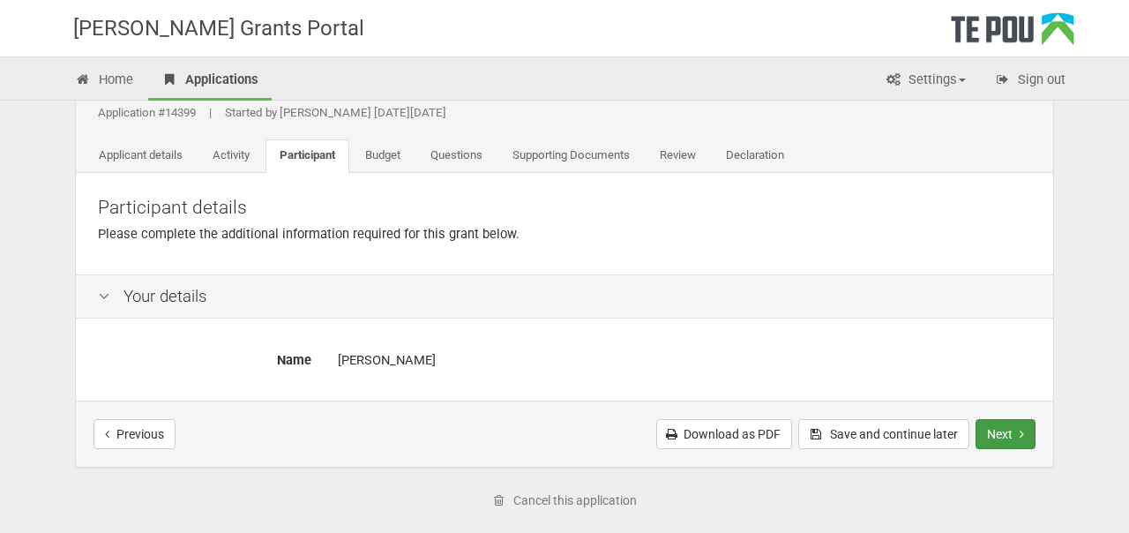
click at [1013, 436] on button "Next" at bounding box center [1006, 434] width 60 height 30
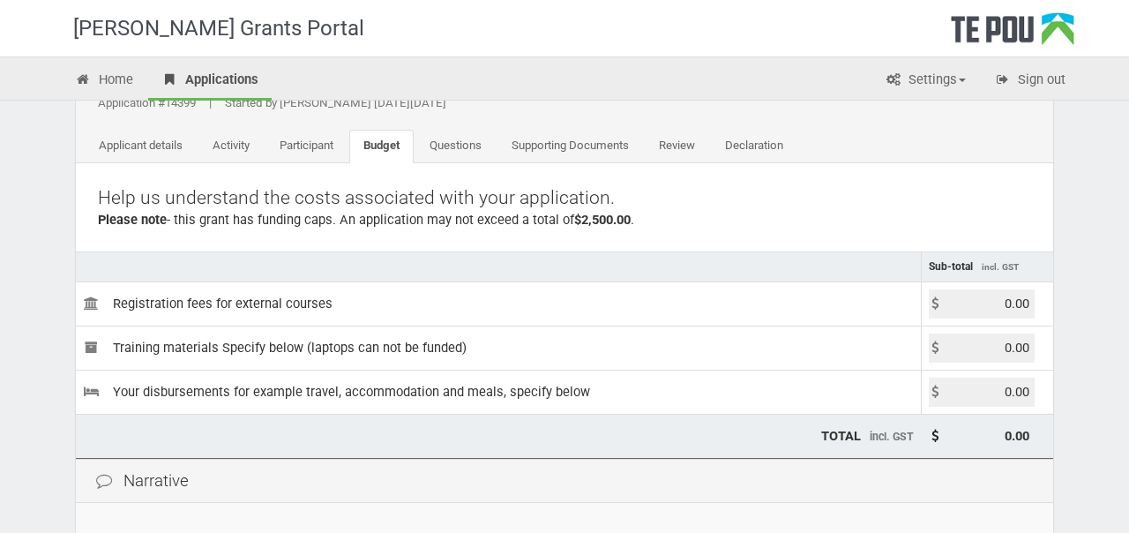
scroll to position [73, 0]
click at [990, 304] on input "0.00" at bounding box center [982, 303] width 106 height 29
type input "890.00"
click at [997, 351] on input "0.00" at bounding box center [982, 347] width 106 height 29
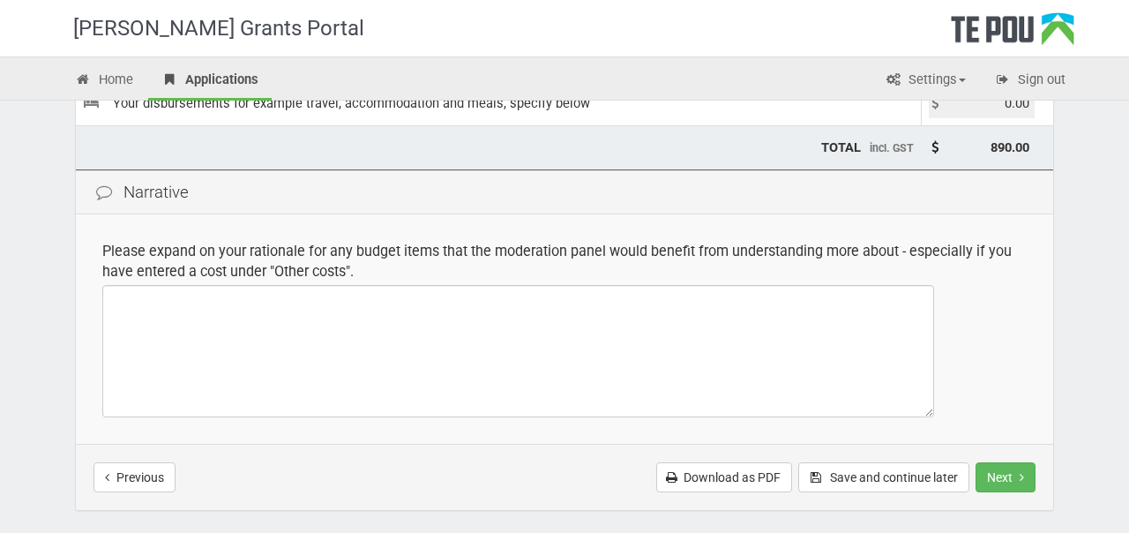
scroll to position [365, 0]
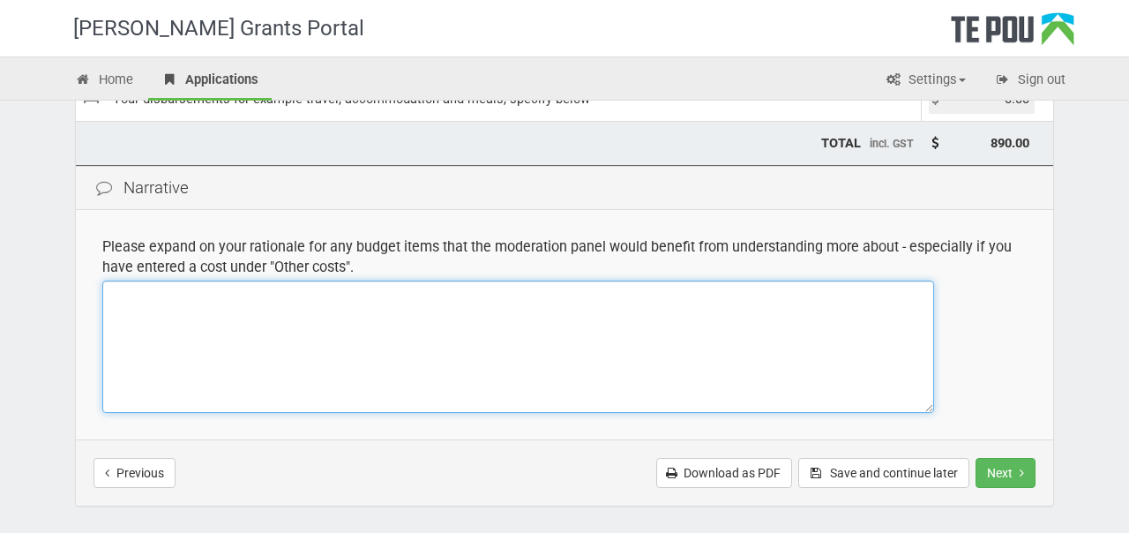
click at [597, 357] on textarea at bounding box center [518, 347] width 832 height 132
type textarea "C"
click at [142, 292] on textarea "Flight to [GEOGRAPHIC_DATA]" at bounding box center [518, 347] width 832 height 132
click at [154, 295] on textarea "Flight to [GEOGRAPHIC_DATA]" at bounding box center [518, 347] width 832 height 132
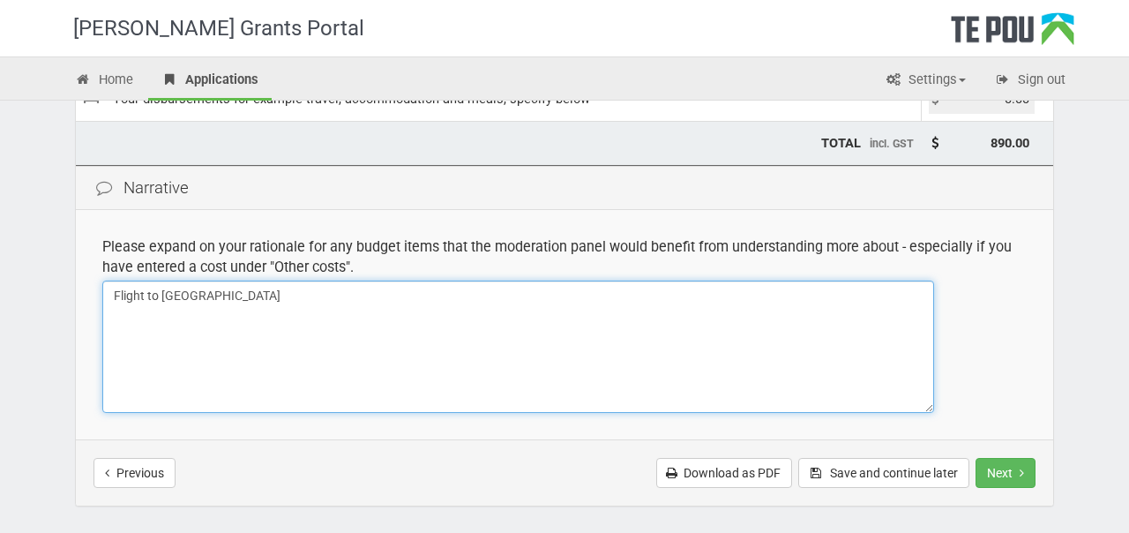
click at [154, 295] on textarea "Flight to [GEOGRAPHIC_DATA]" at bounding box center [518, 347] width 832 height 132
click at [313, 296] on textarea "Flight from [GEOGRAPHIC_DATA] to [GEOGRAPHIC_DATA]" at bounding box center [518, 347] width 832 height 132
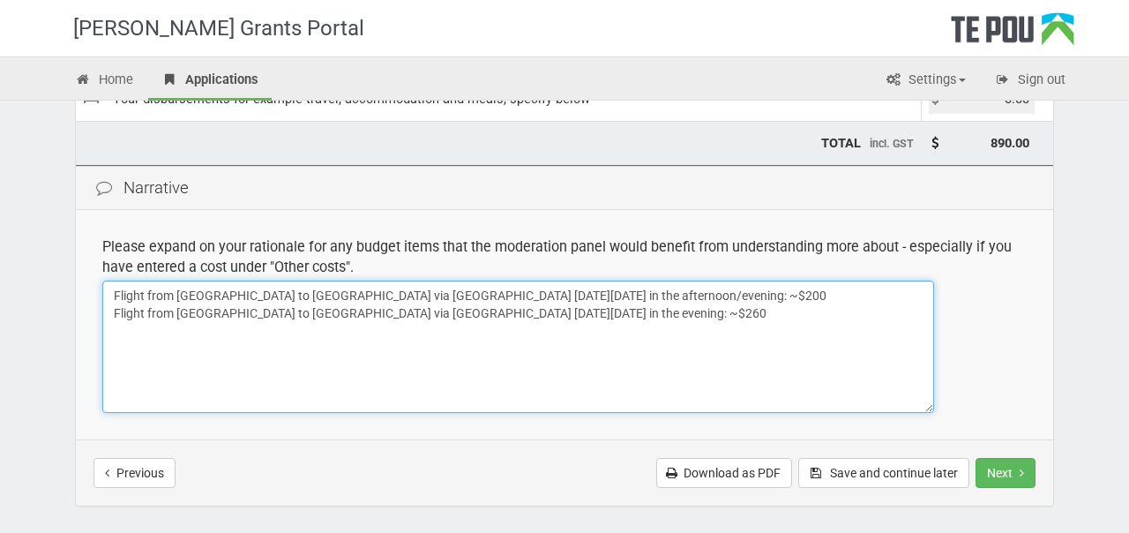
click at [634, 313] on textarea "Flight from [GEOGRAPHIC_DATA] to [GEOGRAPHIC_DATA] via [GEOGRAPHIC_DATA] [DATE]…" at bounding box center [518, 347] width 832 height 132
click at [667, 293] on textarea "Flight from [GEOGRAPHIC_DATA] to [GEOGRAPHIC_DATA] via [GEOGRAPHIC_DATA] [DATE]…" at bounding box center [518, 347] width 832 height 132
click at [625, 317] on textarea "Flight from [GEOGRAPHIC_DATA] to [GEOGRAPHIC_DATA] via [GEOGRAPHIC_DATA] [DATE]…" at bounding box center [518, 347] width 832 height 132
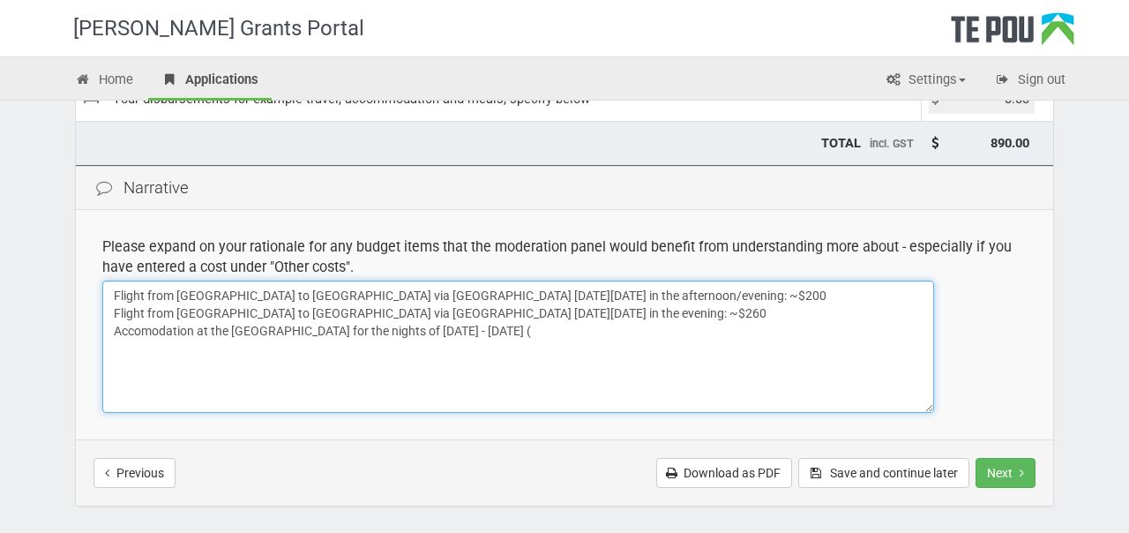
click at [361, 330] on textarea "Flight from [GEOGRAPHIC_DATA] to [GEOGRAPHIC_DATA] via [GEOGRAPHIC_DATA] [DATE]…" at bounding box center [518, 347] width 832 height 132
click at [355, 330] on textarea "Flight from [GEOGRAPHIC_DATA] to [GEOGRAPHIC_DATA] via [GEOGRAPHIC_DATA] [DATE]…" at bounding box center [518, 347] width 832 height 132
click at [400, 332] on textarea "Flight from [GEOGRAPHIC_DATA] to [GEOGRAPHIC_DATA] via [GEOGRAPHIC_DATA] [DATE]…" at bounding box center [518, 347] width 832 height 132
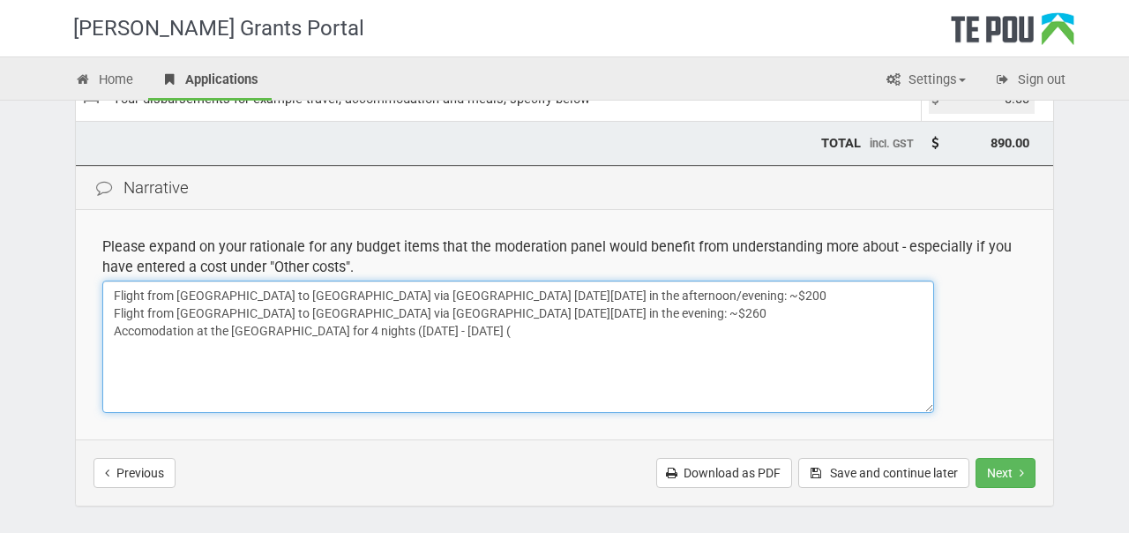
click at [622, 328] on textarea "Flight from [GEOGRAPHIC_DATA] to [GEOGRAPHIC_DATA] via [GEOGRAPHIC_DATA] [DATE]…" at bounding box center [518, 347] width 832 height 132
click at [232, 330] on textarea "Flight from Auckland to Wellington via AirNZ on Sunday 12 April in the afternoo…" at bounding box center [518, 347] width 832 height 132
click at [660, 336] on textarea "Flight from Auckland to Wellington via AirNZ on Sunday 12 April in the afternoo…" at bounding box center [518, 347] width 832 height 132
click at [639, 326] on textarea "Flight from Auckland to Wellington via AirNZ on Sunday 12 April in the afternoo…" at bounding box center [518, 347] width 832 height 132
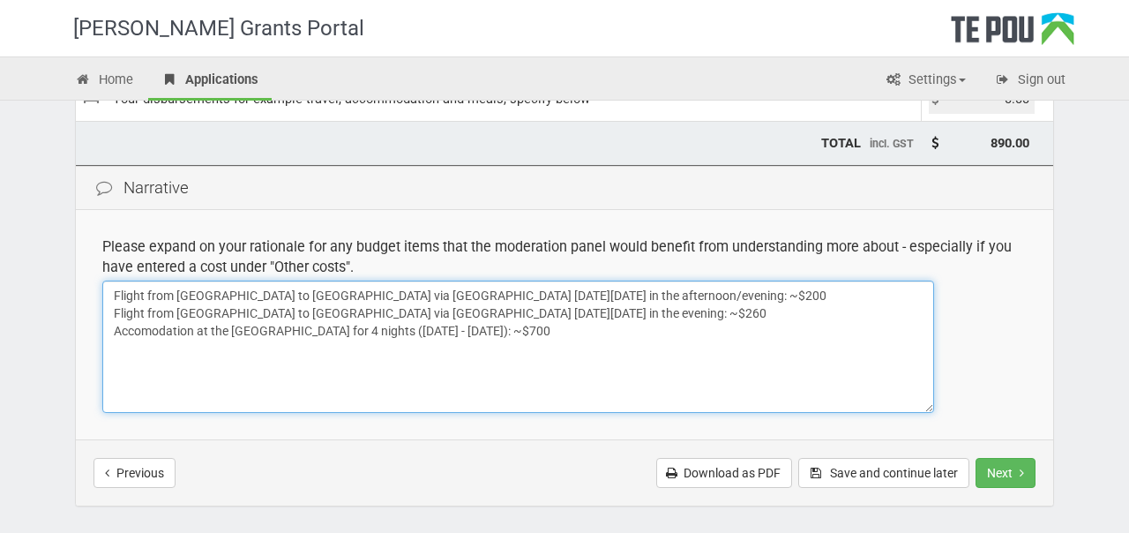
click at [428, 325] on textarea "Flight from Auckland to Wellington via AirNZ on Sunday 12 April in the afternoo…" at bounding box center [518, 347] width 832 height 132
click at [466, 291] on textarea "Flight from Auckland to Wellington via AirNZ on Sunday 12 April in the afternoo…" at bounding box center [518, 347] width 832 height 132
click at [474, 313] on textarea "Flight from Auckland to Wellington via AirNZ on Sunday 12 April 2026nin the aft…" at bounding box center [518, 347] width 832 height 132
click at [553, 375] on textarea "Flight from Auckland to Wellington via AirNZ on Sunday 12 April 2026nin the aft…" at bounding box center [518, 347] width 832 height 132
click at [531, 334] on textarea "Flight from Auckland to Wellington via AirNZ on Sunday 12 April 2026nin the aft…" at bounding box center [518, 347] width 832 height 132
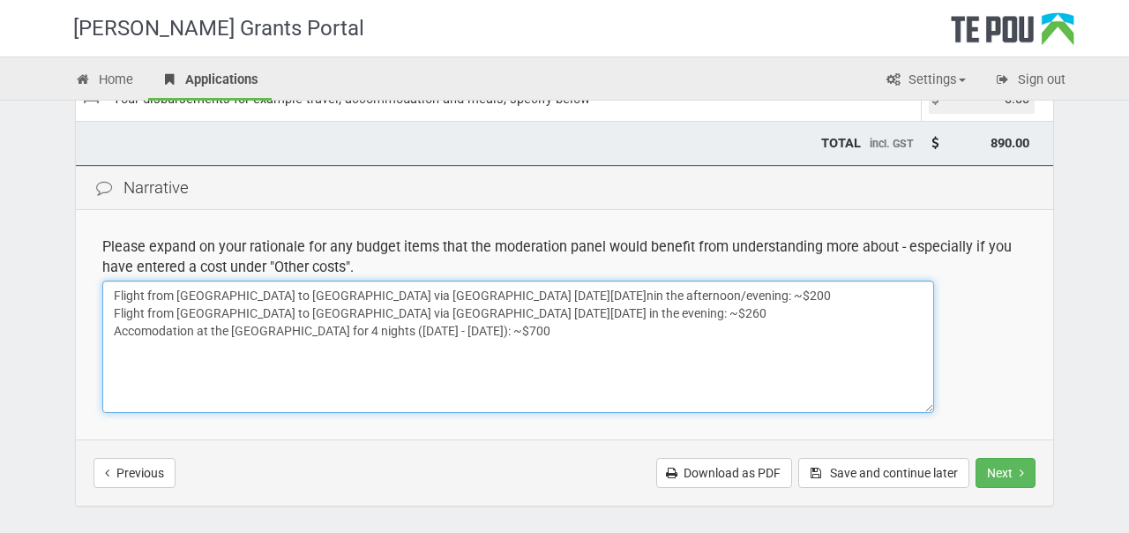
click at [473, 348] on textarea "Flight from Auckland to Wellington via AirNZ on Sunday 12 April 2026nin the aft…" at bounding box center [518, 347] width 832 height 132
click at [498, 297] on textarea "Flight from Auckland to Wellington via AirNZ on Sunday 12 April 2026nin the aft…" at bounding box center [518, 347] width 832 height 132
click at [177, 346] on textarea "Flight from Auckland to Wellington via AirNZ on Sunday 12 April 2026 in the aft…" at bounding box center [518, 347] width 832 height 132
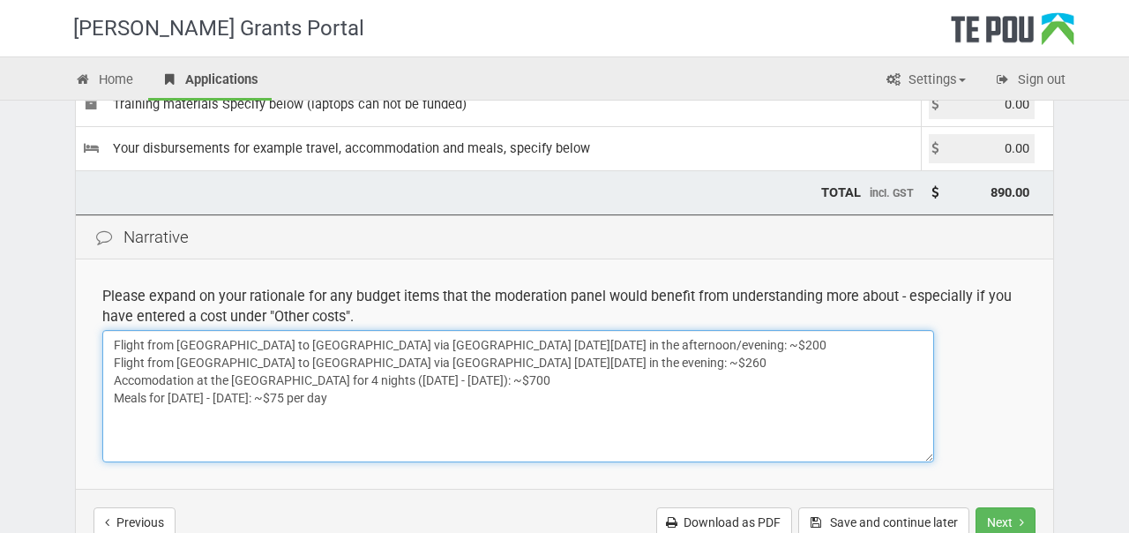
click at [431, 400] on textarea "Flight from Auckland to Wellington via AirNZ on Sunday 12 April 2026 in the aft…" at bounding box center [518, 396] width 832 height 132
click at [376, 454] on textarea "Flight from Auckland to Wellington via AirNZ on Sunday 12 April 2026 in the aft…" at bounding box center [518, 396] width 832 height 132
click at [339, 413] on textarea "Flight from Auckland to Wellington via AirNZ on Sunday 12 April 2026 in the aft…" at bounding box center [518, 396] width 832 height 132
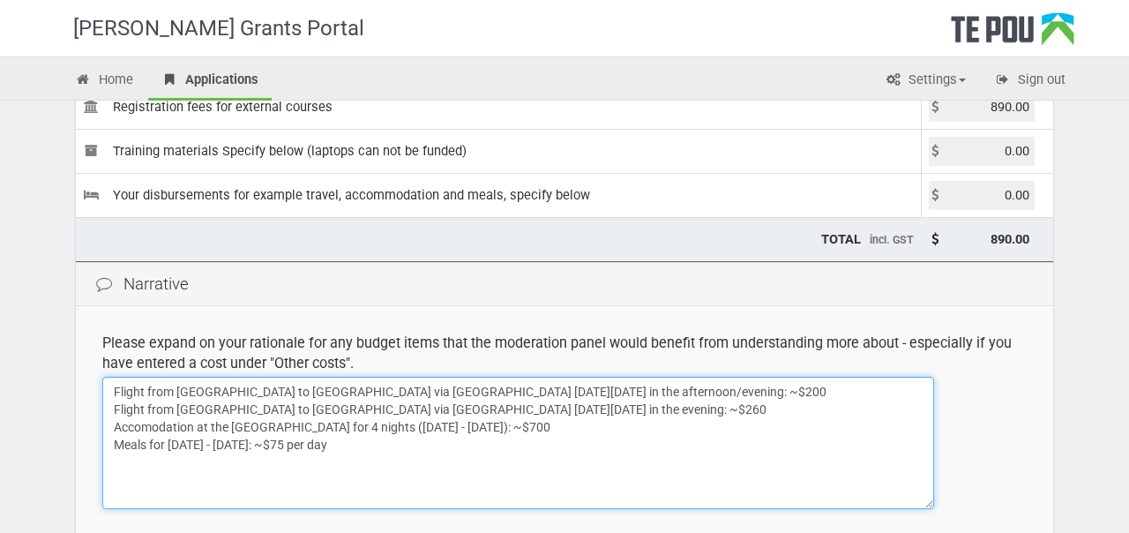
scroll to position [271, 0]
click at [429, 441] on textarea "Flight from Auckland to Wellington via AirNZ on Sunday 12 April 2026 in the aft…" at bounding box center [518, 441] width 832 height 132
drag, startPoint x: 498, startPoint y: 448, endPoint x: 94, endPoint y: 390, distance: 408.3
click at [94, 390] on td "Please expand on your rationale for any budget items that the moderation panel …" at bounding box center [565, 418] width 978 height 229
click at [507, 439] on textarea "Flight from Auckland to Wellington via AirNZ on Sunday 12 April 2026 in the aft…" at bounding box center [518, 441] width 832 height 132
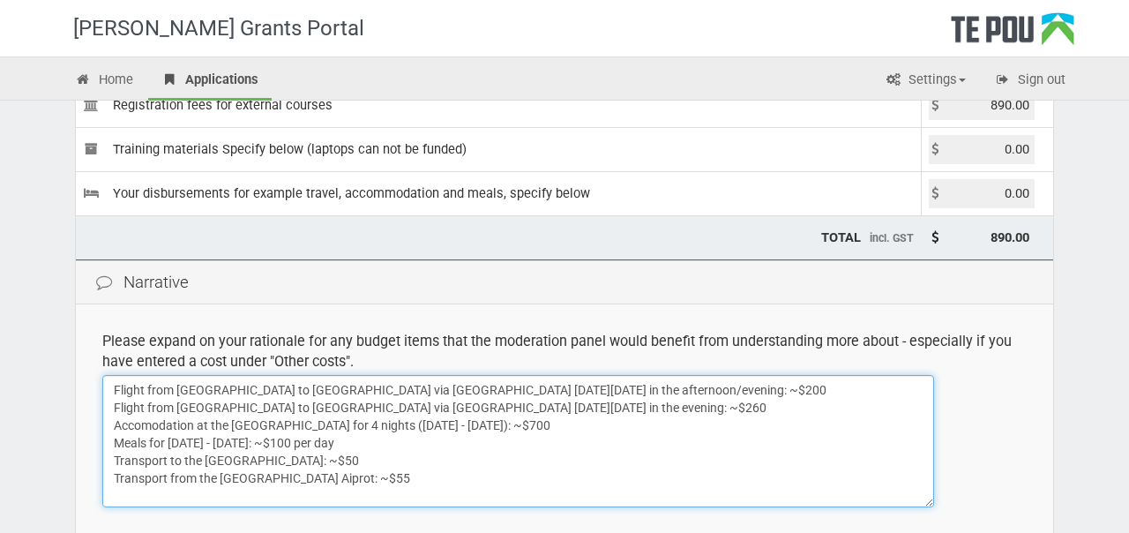
click at [378, 462] on textarea "Flight from Auckland to Wellington via AirNZ on Sunday 12 April 2026 in the aft…" at bounding box center [518, 441] width 832 height 132
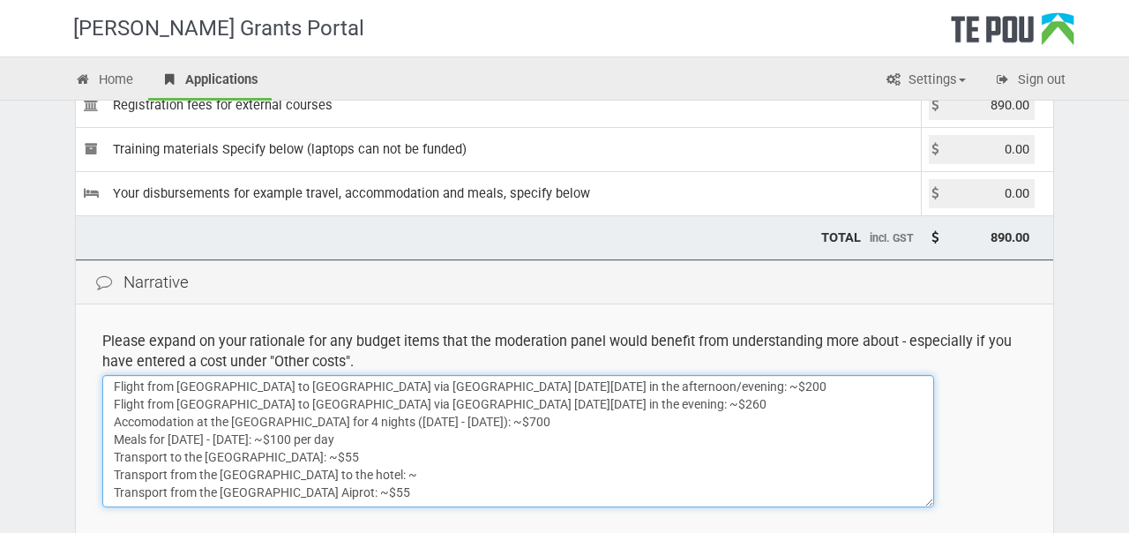
click at [330, 441] on textarea "Flight from Auckland to Wellington via AirNZ on Sunday 12 April 2026 in the aft…" at bounding box center [518, 441] width 832 height 132
click at [302, 477] on textarea "Flight from Auckland to Wellington via AirNZ on Sunday 12 April 2026 in the aft…" at bounding box center [518, 441] width 832 height 132
click at [344, 480] on textarea "Flight from Auckland to Wellington via AirNZ on Sunday 12 April 2026 in the aft…" at bounding box center [518, 441] width 832 height 132
click at [353, 438] on textarea "Flight from Auckland to Wellington via AirNZ on Sunday 12 April 2026 in the aft…" at bounding box center [518, 441] width 832 height 132
click at [394, 476] on textarea "Flight from Auckland to Wellington via AirNZ on Sunday 12 April 2026 in the aft…" at bounding box center [518, 441] width 832 height 132
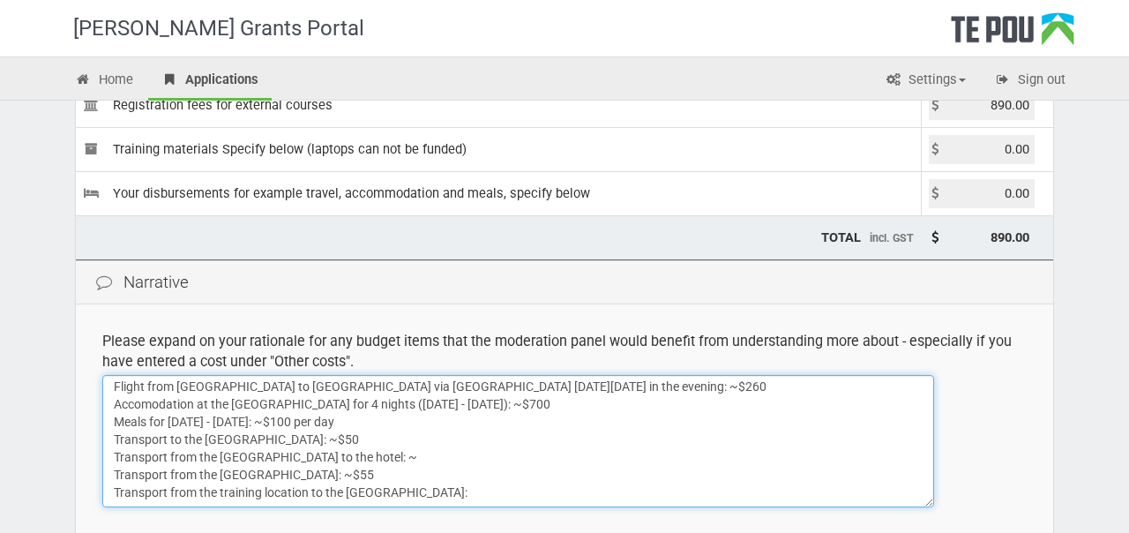
scroll to position [39, 0]
click at [431, 443] on textarea "Flight from Auckland to Wellington via AirNZ on Sunday 12 April 2026 in the aft…" at bounding box center [518, 441] width 832 height 132
click at [379, 458] on textarea "Flight from Auckland to Wellington via AirNZ on Sunday 12 April 2026 in the aft…" at bounding box center [518, 441] width 832 height 132
click at [165, 454] on textarea "Flight from Auckland to Wellington via AirNZ on Sunday 12 April 2026 in the aft…" at bounding box center [518, 441] width 832 height 132
click at [416, 452] on textarea "Flight from Auckland to Wellington via AirNZ on Sunday 12 April 2026 in the aft…" at bounding box center [518, 441] width 832 height 132
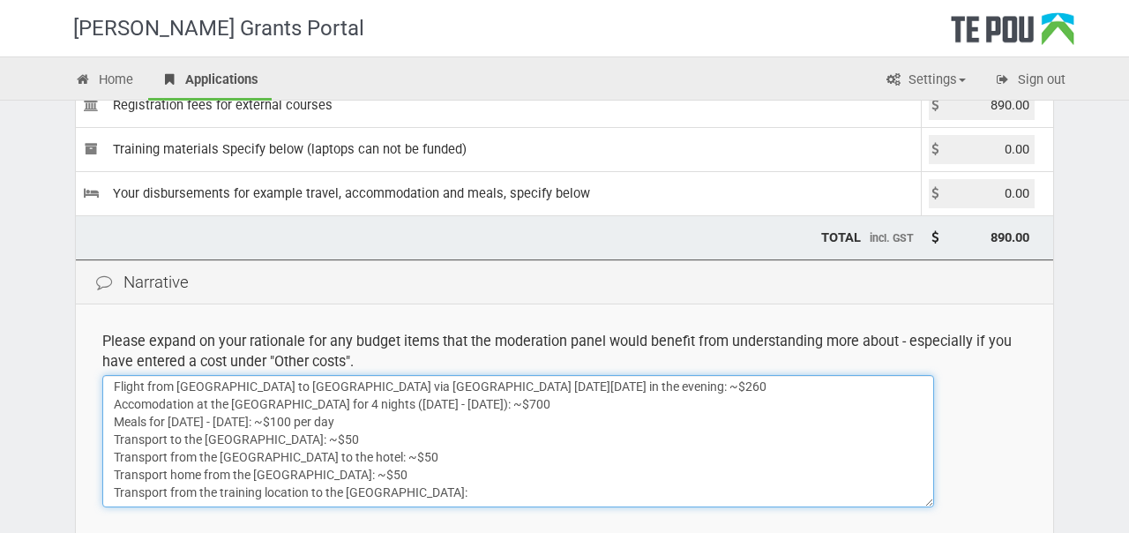
scroll to position [30, 0]
drag, startPoint x: 475, startPoint y: 485, endPoint x: 259, endPoint y: 458, distance: 217.9
click at [259, 458] on textarea "Flight from Auckland to Wellington via AirNZ on Sunday 12 April 2026 in the aft…" at bounding box center [518, 441] width 832 height 132
click at [493, 484] on textarea "Flight from Auckland to Wellington via AirNZ on Sunday 12 April 2026 in the aft…" at bounding box center [518, 441] width 832 height 132
click at [115, 479] on textarea "Flight from Auckland to Wellington via AirNZ on Sunday 12 April 2026 in the aft…" at bounding box center [518, 441] width 832 height 132
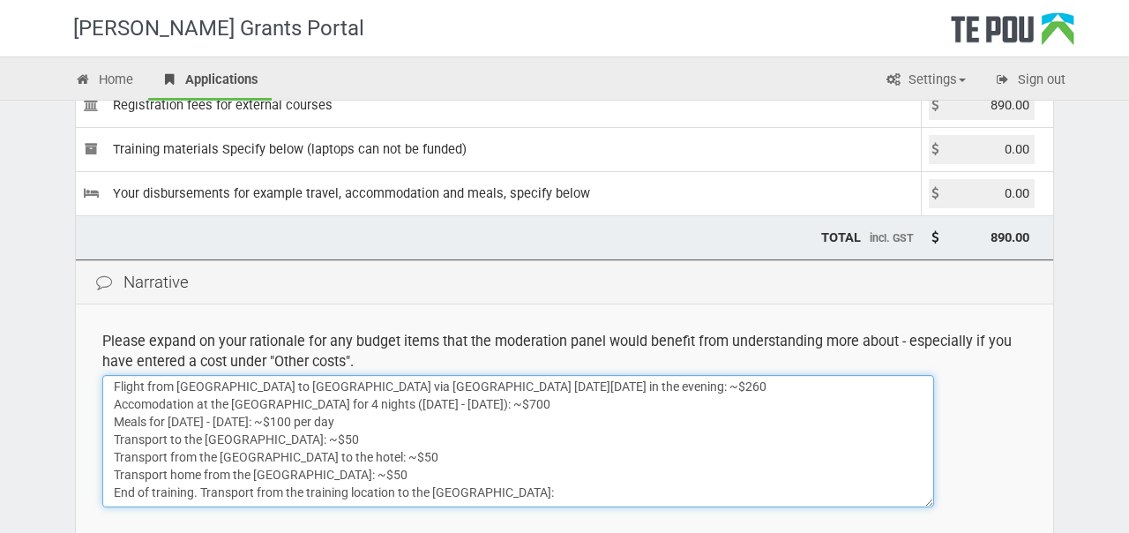
click at [200, 484] on textarea "Flight from Auckland to Wellington via AirNZ on Sunday 12 April 2026 in the aft…" at bounding box center [518, 441] width 832 height 132
drag, startPoint x: 199, startPoint y: 483, endPoint x: 96, endPoint y: 479, distance: 102.4
click at [96, 479] on td "Please expand on your rationale for any budget items that the moderation panel …" at bounding box center [565, 418] width 978 height 229
click at [468, 482] on textarea "Flight from Auckland to Wellington via AirNZ on Sunday 12 April 2026 in the aft…" at bounding box center [518, 441] width 832 height 132
click at [339, 431] on textarea "Flight from Auckland to Wellington via AirNZ on Sunday 12 April 2026 in the aft…" at bounding box center [518, 441] width 832 height 132
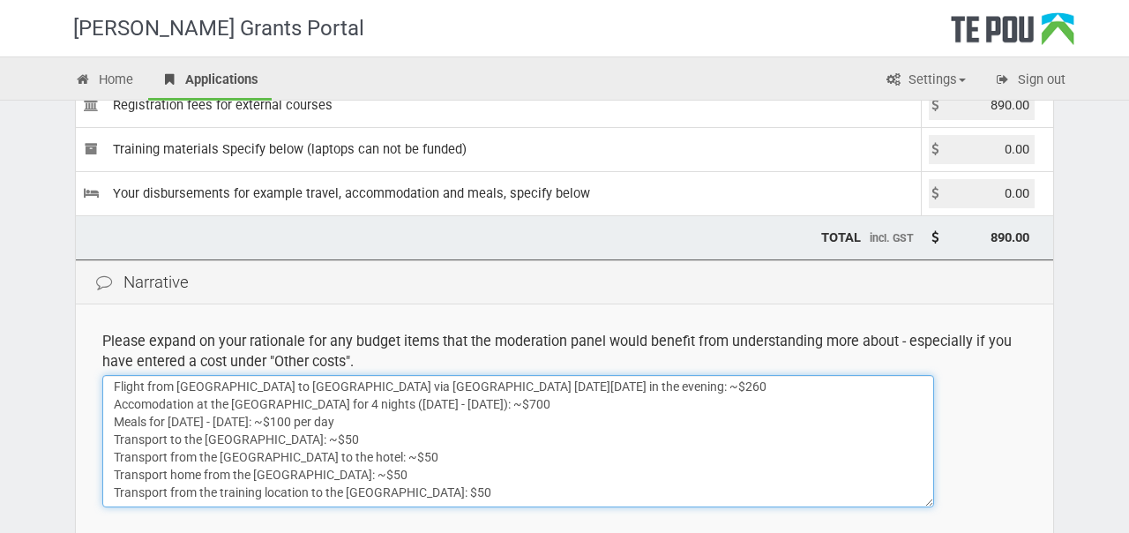
click at [440, 440] on textarea "Flight from Auckland to Wellington via AirNZ on Sunday 12 April 2026 in the aft…" at bounding box center [518, 441] width 832 height 132
click at [449, 482] on textarea "Flight from Auckland to Wellington via AirNZ on Sunday 12 April 2026 in the aft…" at bounding box center [518, 441] width 832 height 132
click at [391, 459] on textarea "Flight from Auckland to Wellington via AirNZ on Sunday 12 April 2026 in the aft…" at bounding box center [518, 441] width 832 height 132
click at [320, 468] on textarea "Flight from Auckland to Wellington via AirNZ on Sunday 12 April 2026 in the aft…" at bounding box center [518, 441] width 832 height 132
click at [349, 468] on textarea "Flight from Auckland to Wellington via AirNZ on Sunday 12 April 2026 in the aft…" at bounding box center [518, 441] width 832 height 132
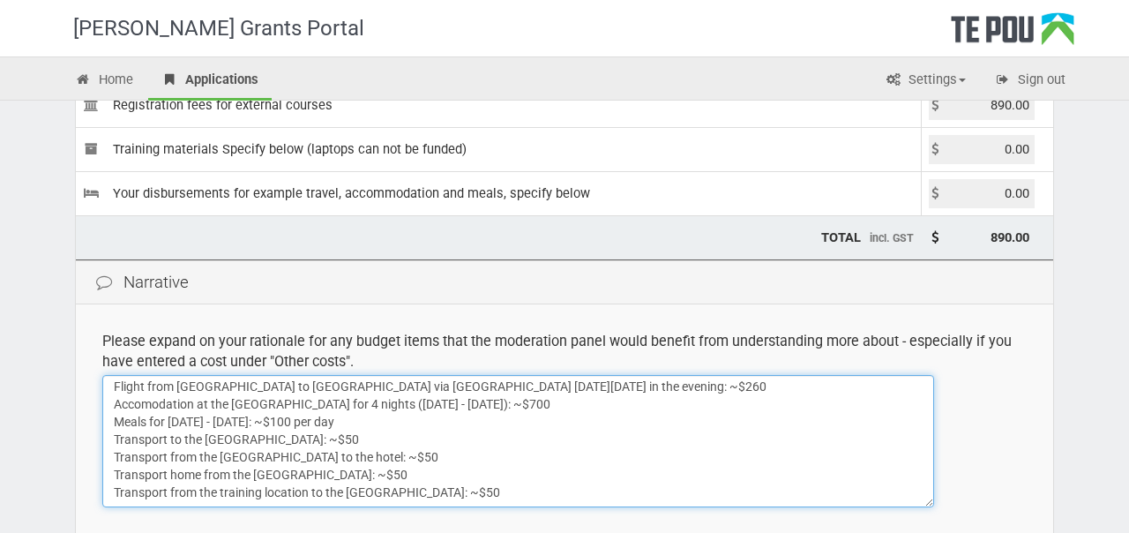
click at [431, 466] on textarea "Flight from Auckland to Wellington via AirNZ on Sunday 12 April 2026 in the aft…" at bounding box center [518, 441] width 832 height 132
drag, startPoint x: 506, startPoint y: 483, endPoint x: 111, endPoint y: 428, distance: 398.2
click at [111, 428] on textarea "Flight from Auckland to Wellington via AirNZ on Sunday 12 April 2026 in the aft…" at bounding box center [518, 441] width 832 height 132
click at [390, 423] on textarea "Flight from Auckland to Wellington via AirNZ on Sunday 12 April 2026 in the aft…" at bounding box center [518, 441] width 832 height 132
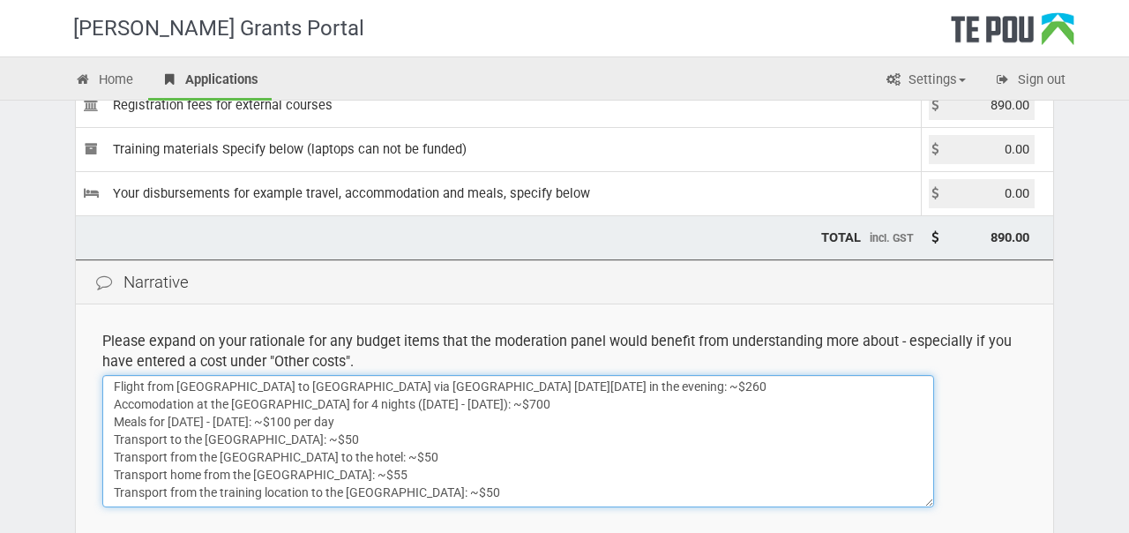
click at [495, 486] on textarea "Flight from Auckland to Wellington via AirNZ on Sunday 12 April 2026 in the aft…" at bounding box center [518, 441] width 832 height 132
click at [296, 431] on textarea "Flight from Auckland to Wellington via AirNZ on Sunday 12 April 2026 in the aft…" at bounding box center [518, 441] width 832 height 132
click at [166, 430] on textarea "Flight from Auckland to Wellington via AirNZ on Sunday 12 April 2026 in the aft…" at bounding box center [518, 441] width 832 height 132
drag, startPoint x: 420, startPoint y: 429, endPoint x: 114, endPoint y: 429, distance: 306.2
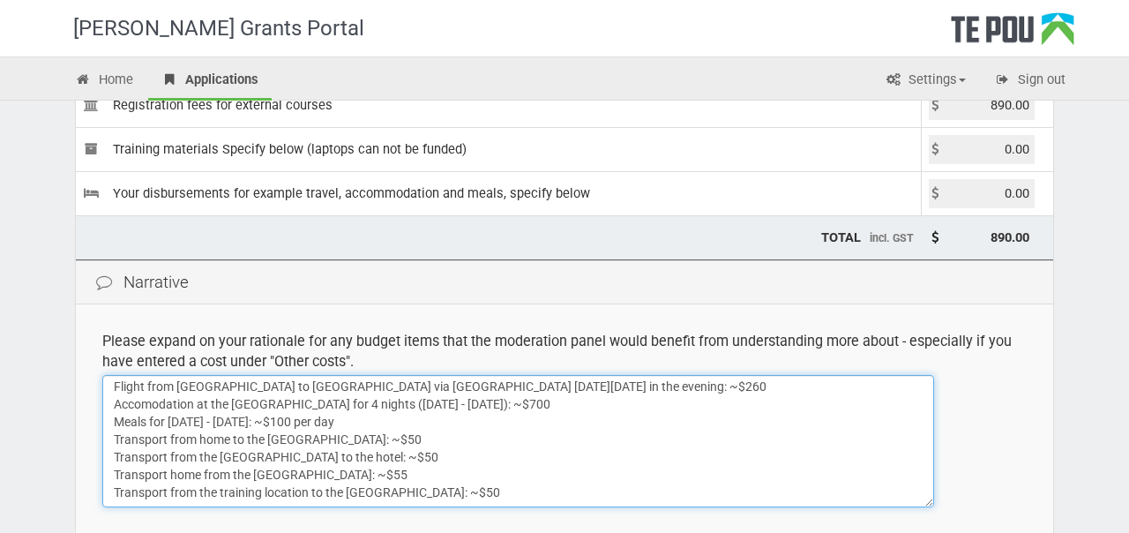
click at [112, 427] on textarea "Flight from Auckland to Wellington via AirNZ on Sunday 12 April 2026 in the aft…" at bounding box center [518, 441] width 832 height 132
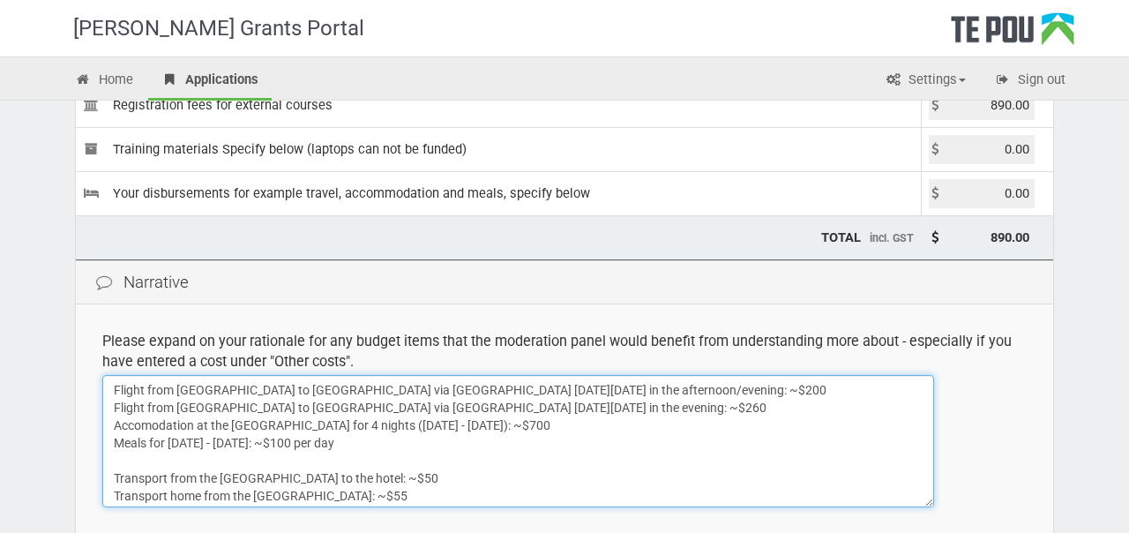
click at [111, 389] on textarea "Flight from Auckland to Wellington via AirNZ on Sunday 12 April 2026 in the aft…" at bounding box center [518, 441] width 832 height 132
paste textarea "Transport from home to the Auckland Airport: ~$50"
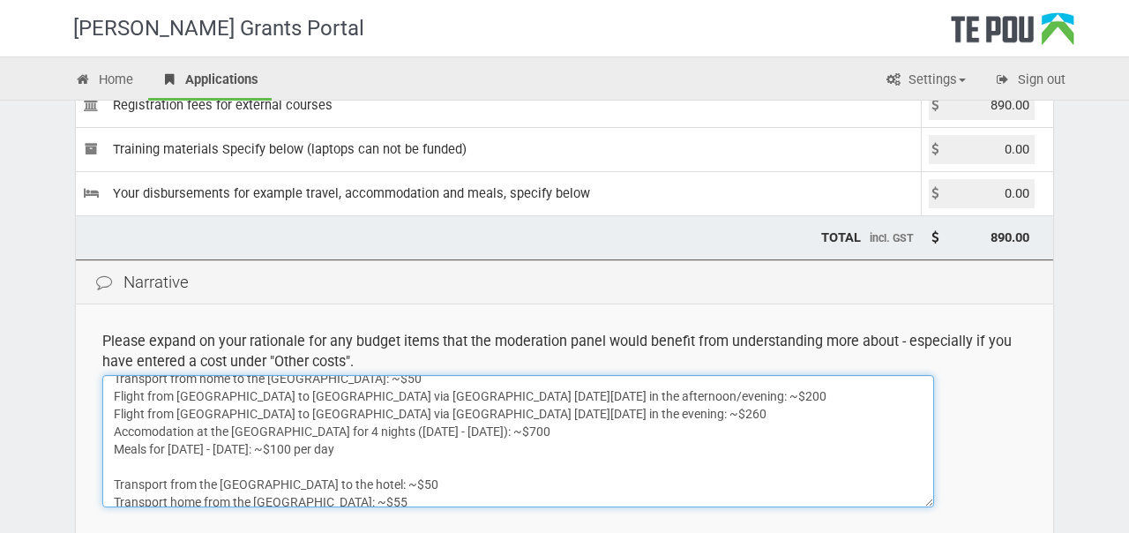
scroll to position [1, 0]
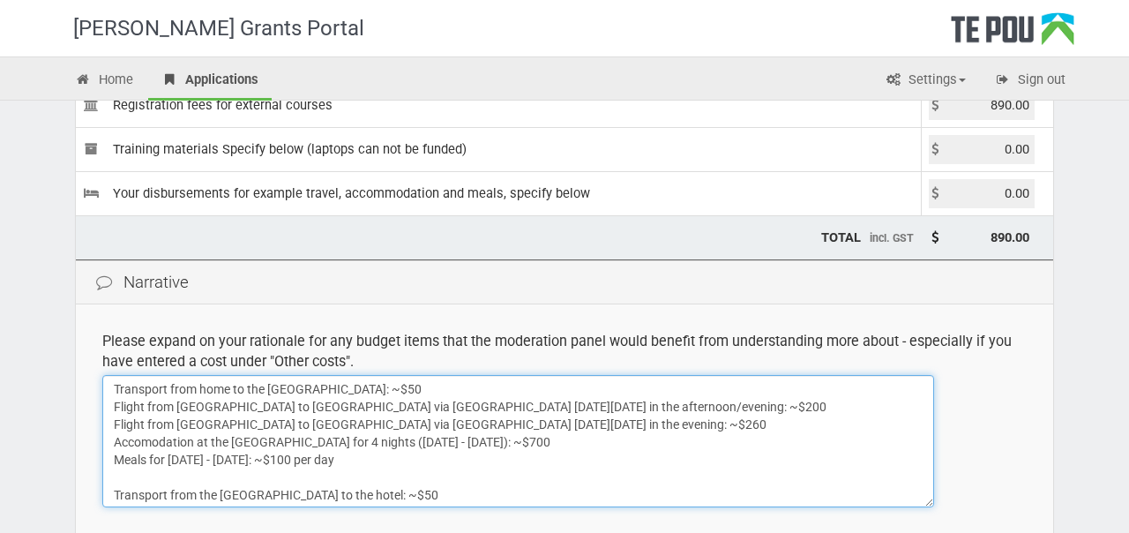
drag, startPoint x: 491, startPoint y: 461, endPoint x: 93, endPoint y: 461, distance: 398.8
click at [93, 461] on td "Please expand on your rationale for any budget items that the moderation panel …" at bounding box center [565, 418] width 978 height 229
click at [702, 407] on textarea "Transport from home to the Auckland Airport: ~$50 Flight from Auckland to Welli…" at bounding box center [518, 441] width 832 height 132
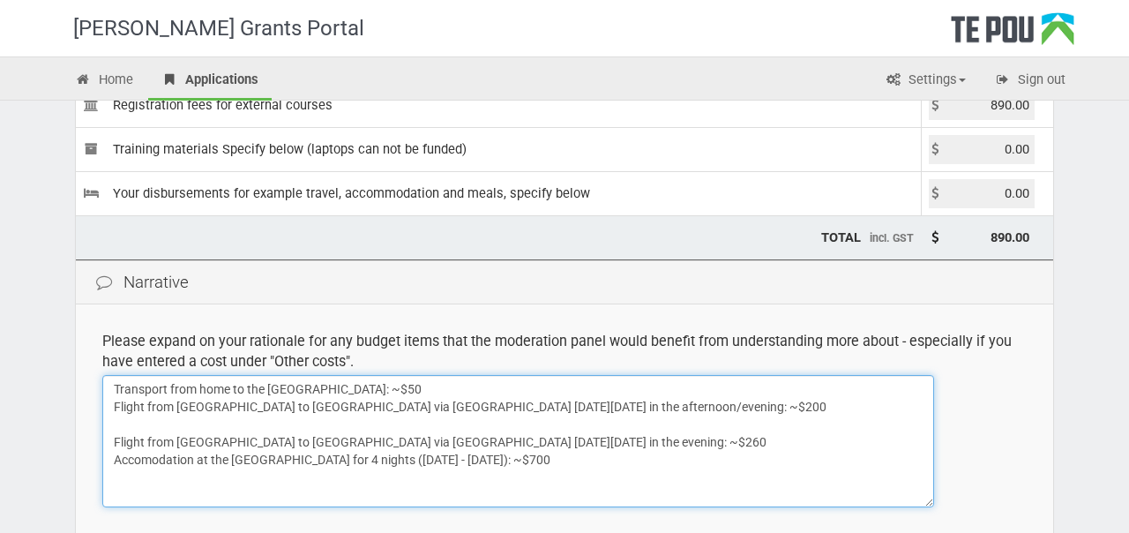
paste textarea "Meals for Monday 13 April - Thursday 16 April 2026: ~$100 per day"
drag, startPoint x: 723, startPoint y: 460, endPoint x: 109, endPoint y: 461, distance: 615.0
click at [109, 461] on textarea "Transport from home to the Auckland Airport: ~$50 Flight from Auckland to Welli…" at bounding box center [518, 441] width 832 height 132
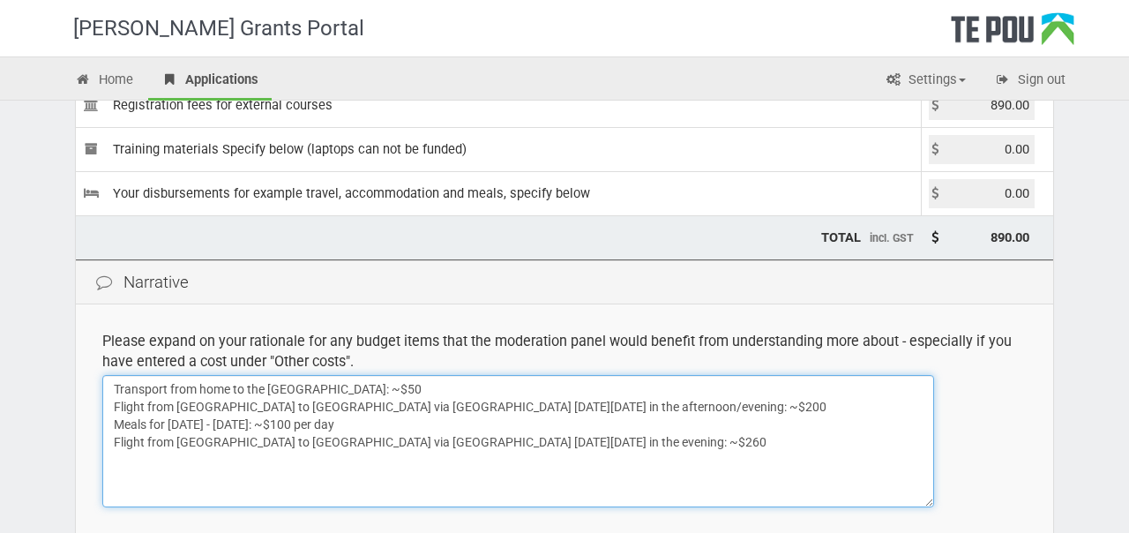
click at [685, 407] on textarea "Transport from home to the Auckland Airport: ~$50 Flight from Auckland to Welli…" at bounding box center [518, 441] width 832 height 132
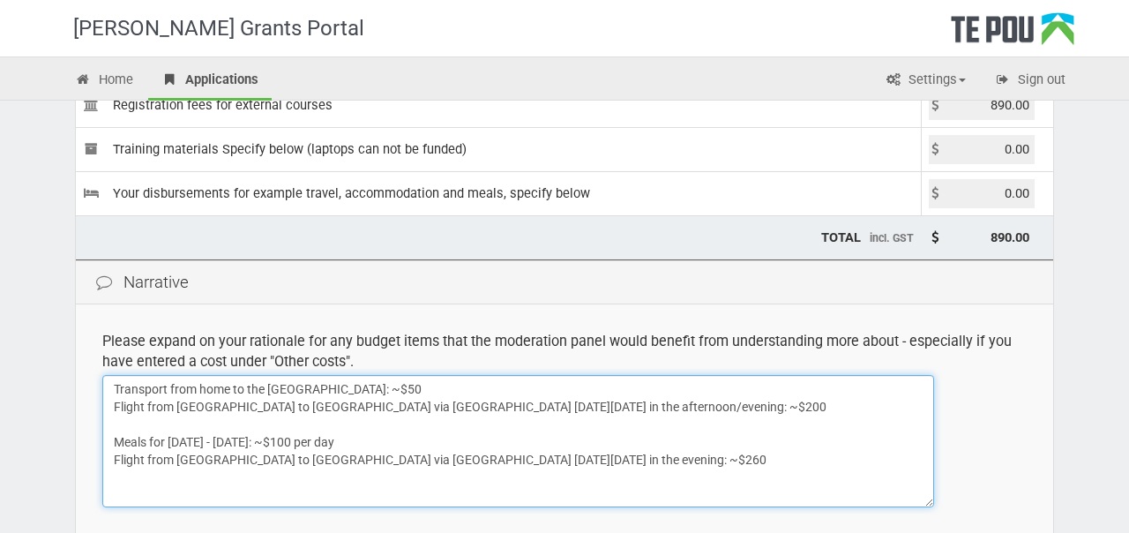
paste textarea "Accomodation at the Novotel Wellington for 4 nights (Sunday 12 April - Wednesda…"
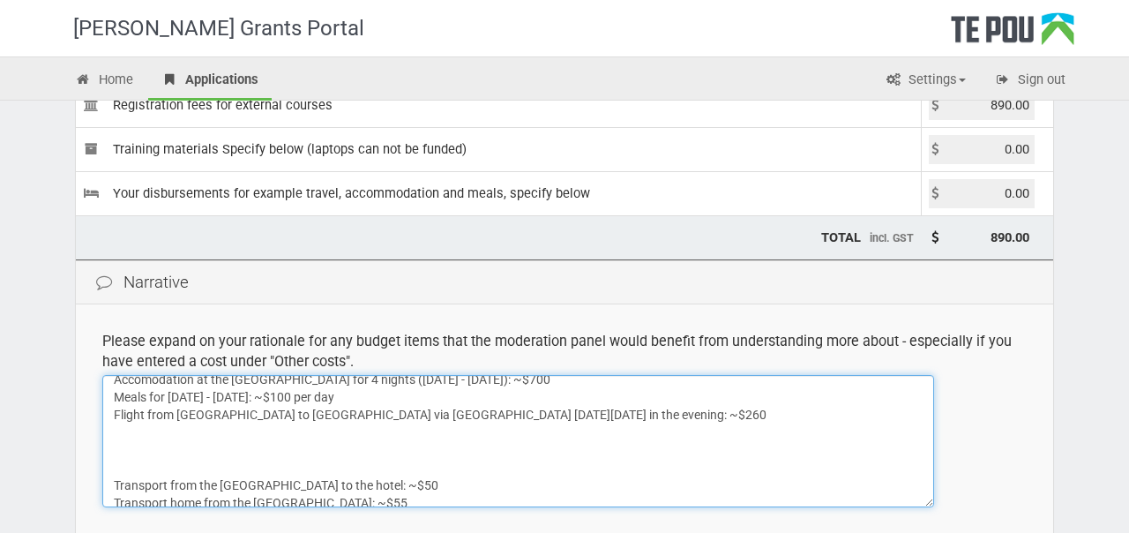
scroll to position [51, 0]
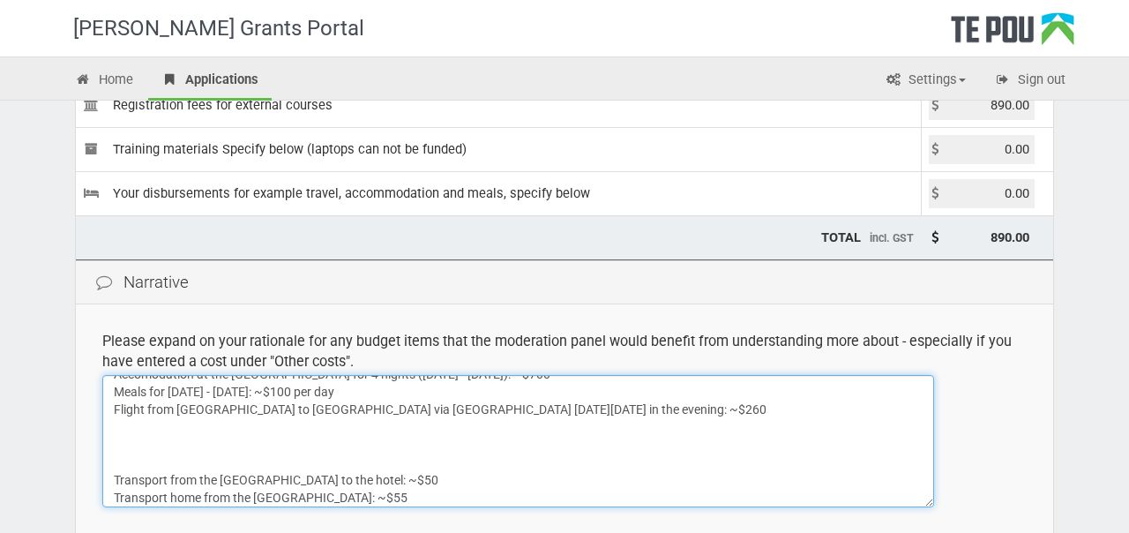
click at [439, 467] on textarea "Transport from home to the Auckland Airport: ~$50 Flight from Auckland to Welli…" at bounding box center [518, 441] width 832 height 132
drag, startPoint x: 436, startPoint y: 481, endPoint x: 81, endPoint y: 480, distance: 354.7
click at [81, 480] on td "Please expand on your rationale for any budget items that the moderation panel …" at bounding box center [565, 418] width 978 height 229
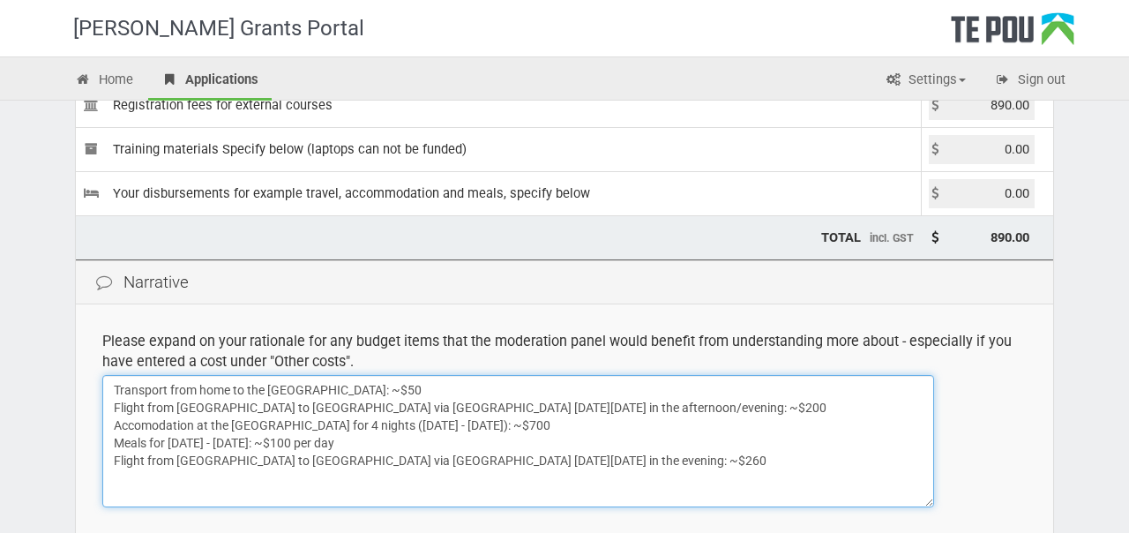
click at [699, 403] on textarea "Transport from home to the Auckland Airport: ~$50 Flight from Auckland to Welli…" at bounding box center [518, 441] width 832 height 132
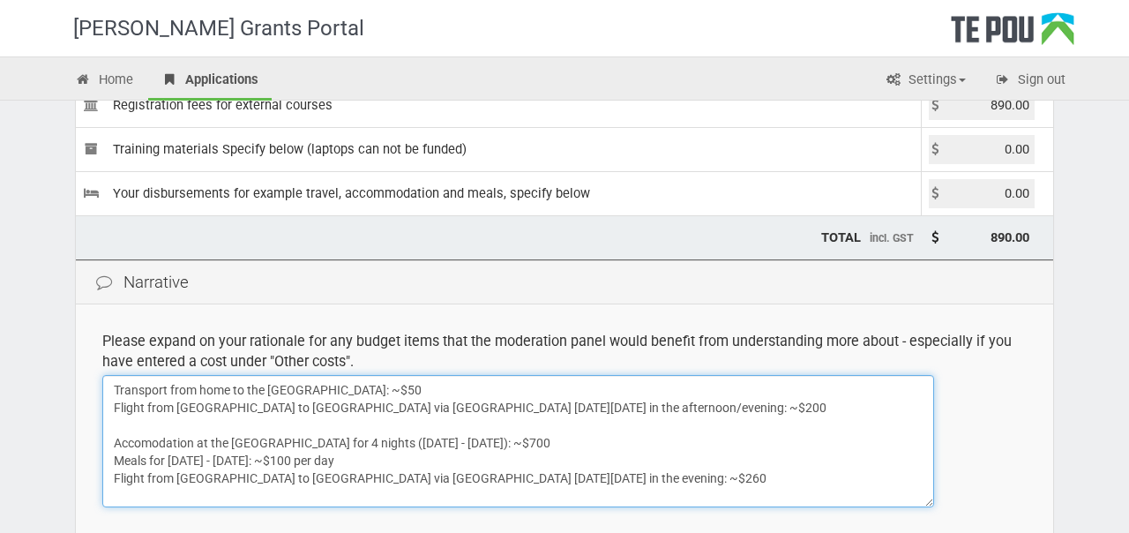
paste textarea "Transport from the Wellington Airport to the hotel: ~$50"
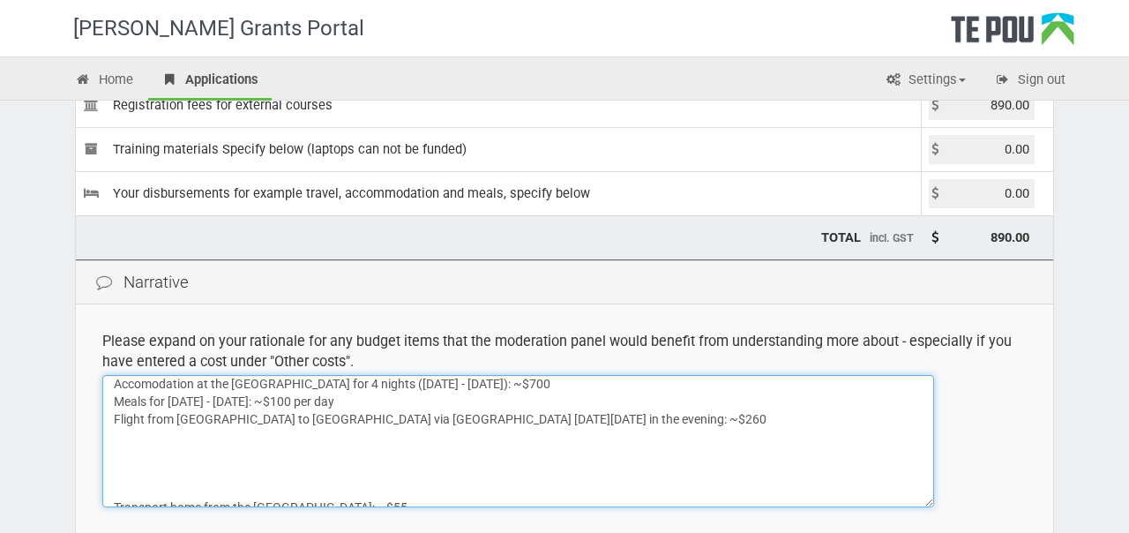
scroll to position [62, 0]
click at [434, 486] on textarea "Transport from home to the Auckland Airport: ~$50 Flight from Auckland to Welli…" at bounding box center [518, 441] width 832 height 132
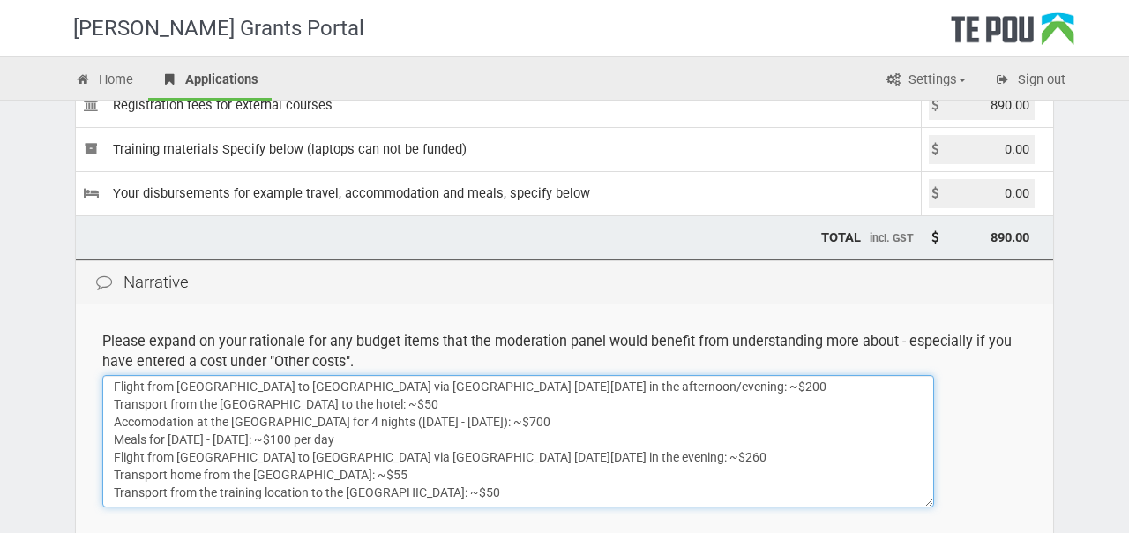
scroll to position [39, 0]
drag, startPoint x: 508, startPoint y: 473, endPoint x: 10, endPoint y: 475, distance: 498.5
click at [10, 475] on div "Te Pou Grants Portal Home Applications Settings Profile My account FAQs Sign ou…" at bounding box center [564, 239] width 1129 height 1021
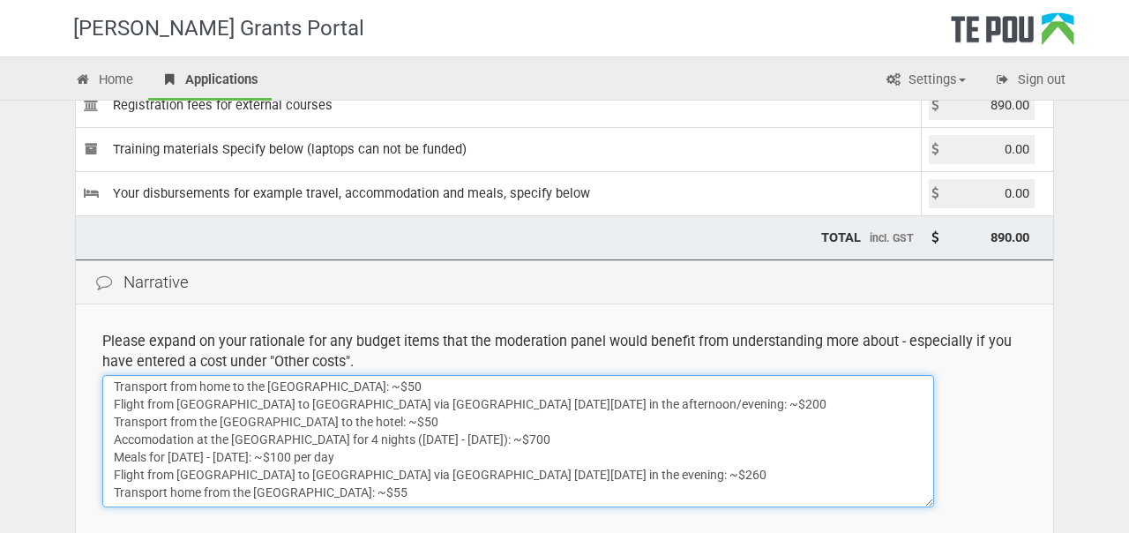
click at [627, 442] on textarea "Transport from home to the Auckland Airport: ~$50 Flight from Auckland to Welli…" at bounding box center [518, 441] width 832 height 132
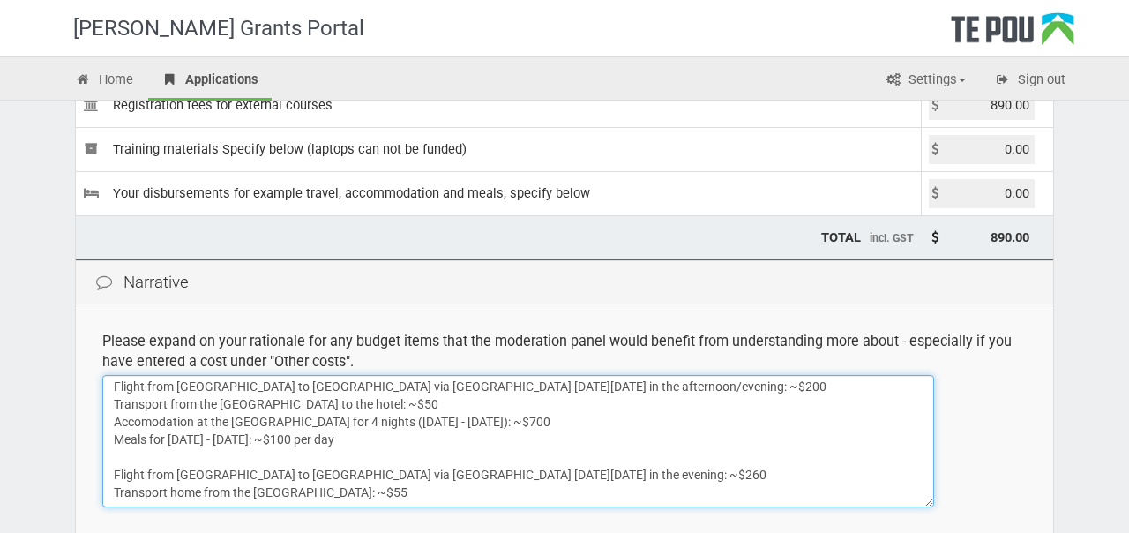
scroll to position [56, 0]
paste textarea "Transport from the training location to the Wellington Airport: ~$50"
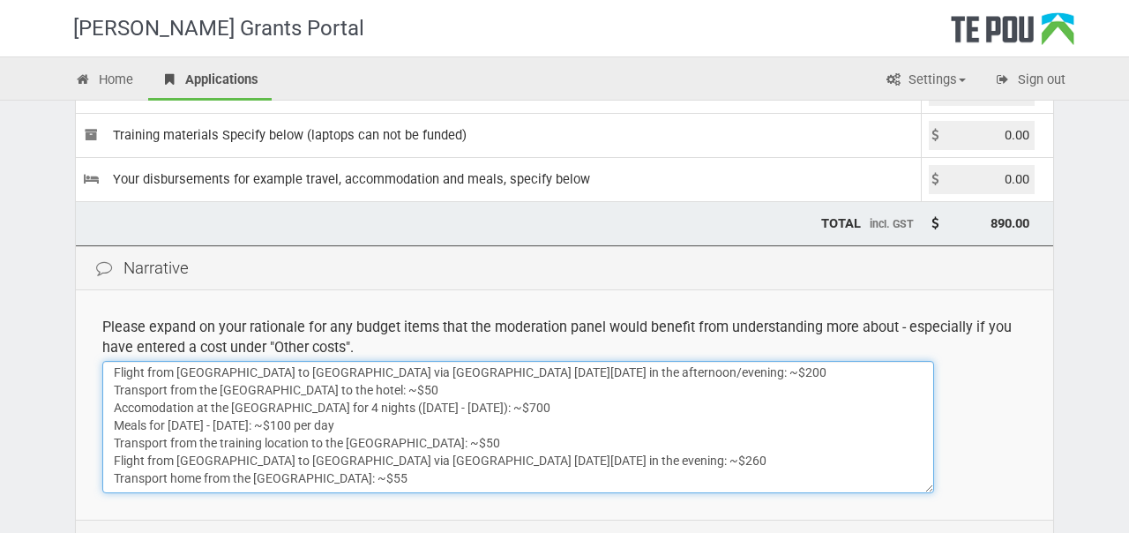
scroll to position [289, 0]
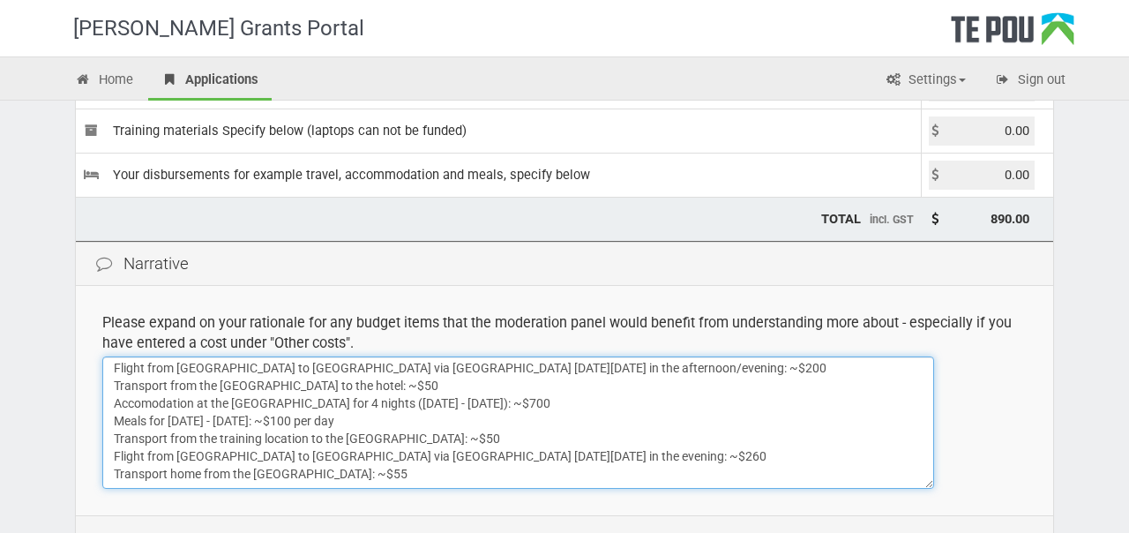
click at [272, 478] on textarea "Transport from home to the Auckland Airport: ~$50 Flight from Auckland to Welli…" at bounding box center [518, 422] width 832 height 132
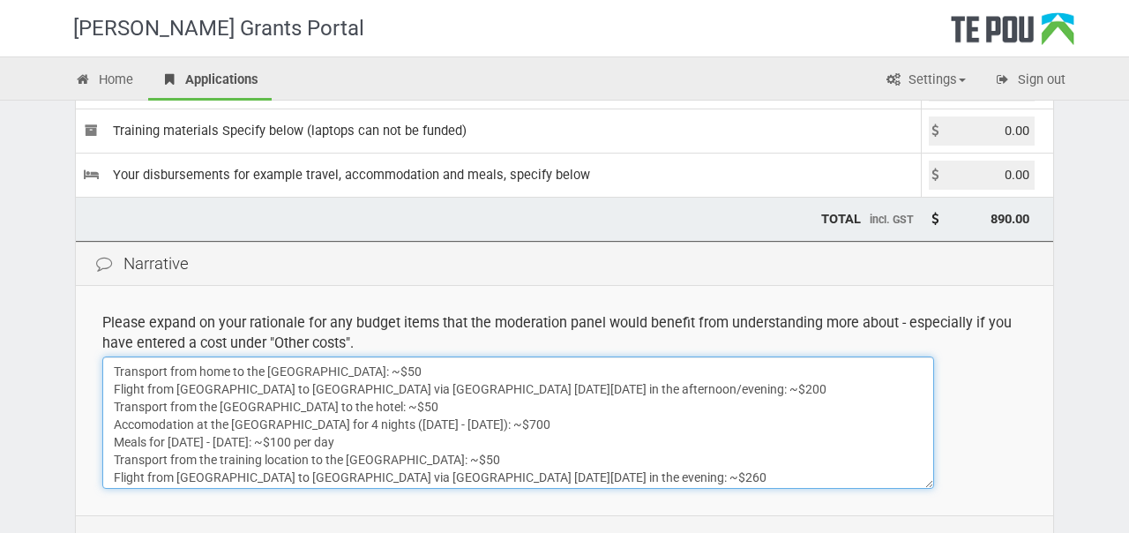
click at [433, 439] on textarea "Transport from home to the Auckland Airport: ~$50 Flight from Auckland to Welli…" at bounding box center [518, 422] width 832 height 132
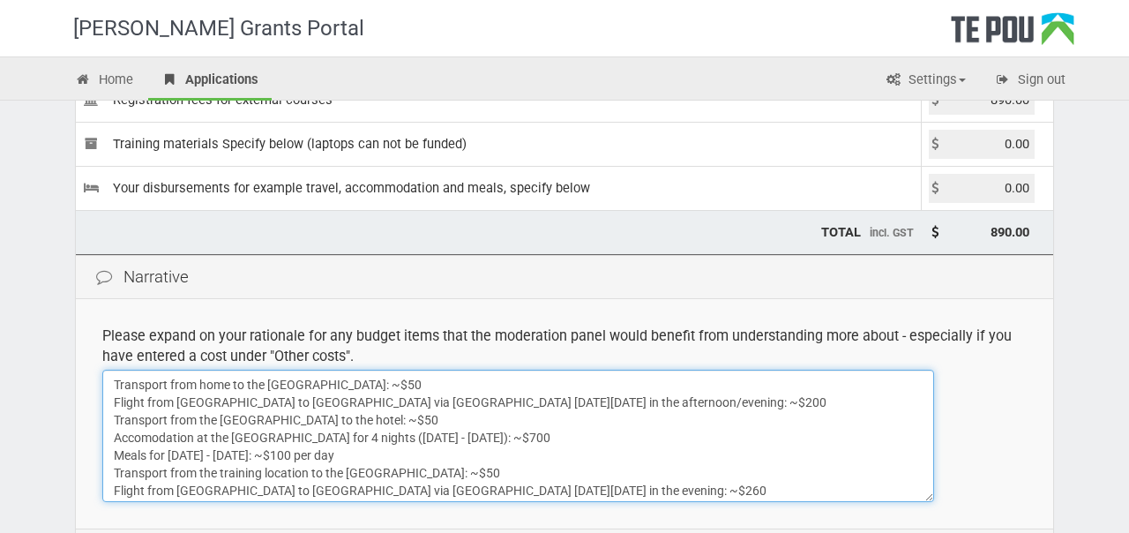
scroll to position [275, 0]
click at [399, 386] on textarea "Transport from home to the Auckland Airport: ~$50 Flight from Auckland to Welli…" at bounding box center [518, 437] width 832 height 132
click at [694, 404] on textarea "Transport from home to the Auckland Airport: ~$50 Flight from Auckland to Welli…" at bounding box center [518, 437] width 832 height 132
click at [461, 427] on textarea "Transport from home to the Auckland Airport: ~$50 Flight from Auckland to Welli…" at bounding box center [518, 437] width 832 height 132
click at [697, 437] on textarea "Transport from home to the Auckland Airport: ~$50 Flight from Auckland to Welli…" at bounding box center [518, 437] width 832 height 132
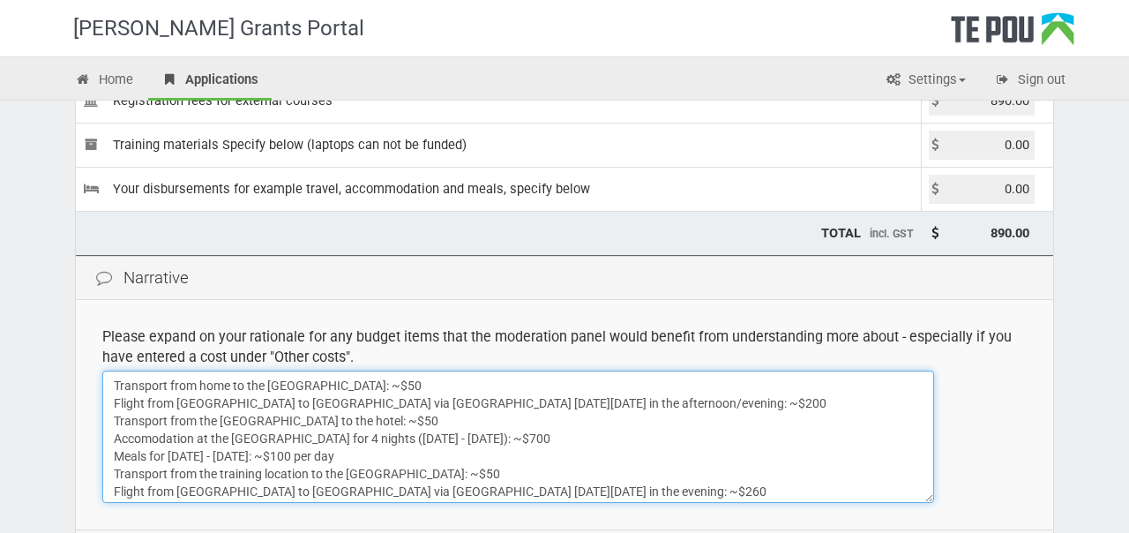
click at [434, 455] on textarea "Transport from home to the Auckland Airport: ~$50 Flight from Auckland to Welli…" at bounding box center [518, 437] width 832 height 132
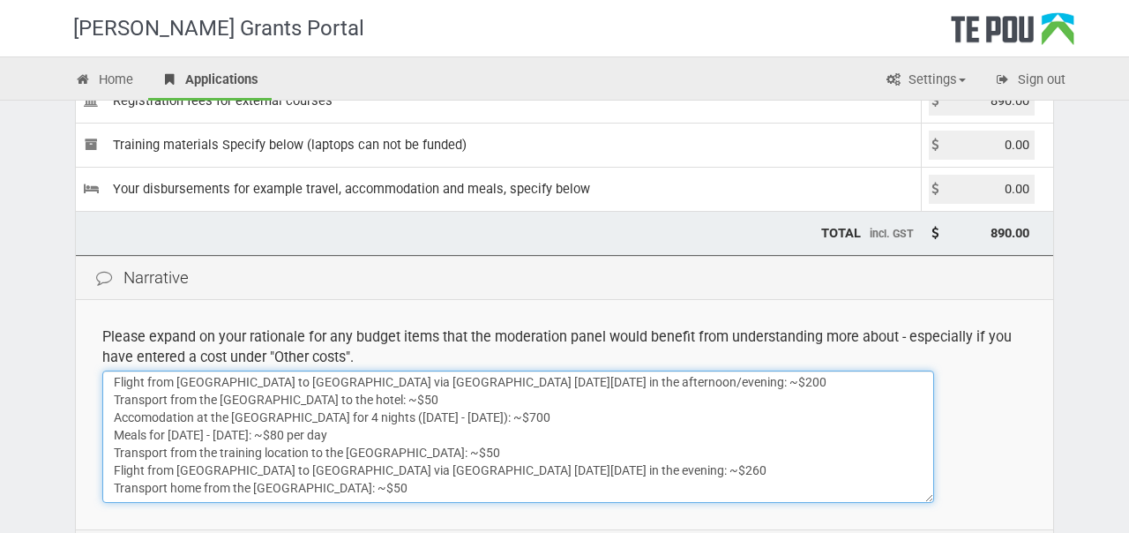
click at [431, 483] on textarea "Transport from home to the Auckland Airport: ~$50 Flight from Auckland to Welli…" at bounding box center [518, 437] width 832 height 132
click at [429, 436] on textarea "Transport from home to the Auckland Airport: ~$50 Flight from Auckland to Welli…" at bounding box center [518, 437] width 832 height 132
click at [490, 443] on textarea "Transport from home to the Auckland Airport: ~$50 Flight from Auckland to Welli…" at bounding box center [518, 437] width 832 height 132
click at [431, 431] on textarea "Transport from home to the Auckland Airport: ~$50 Flight from Auckland to Welli…" at bounding box center [518, 437] width 832 height 132
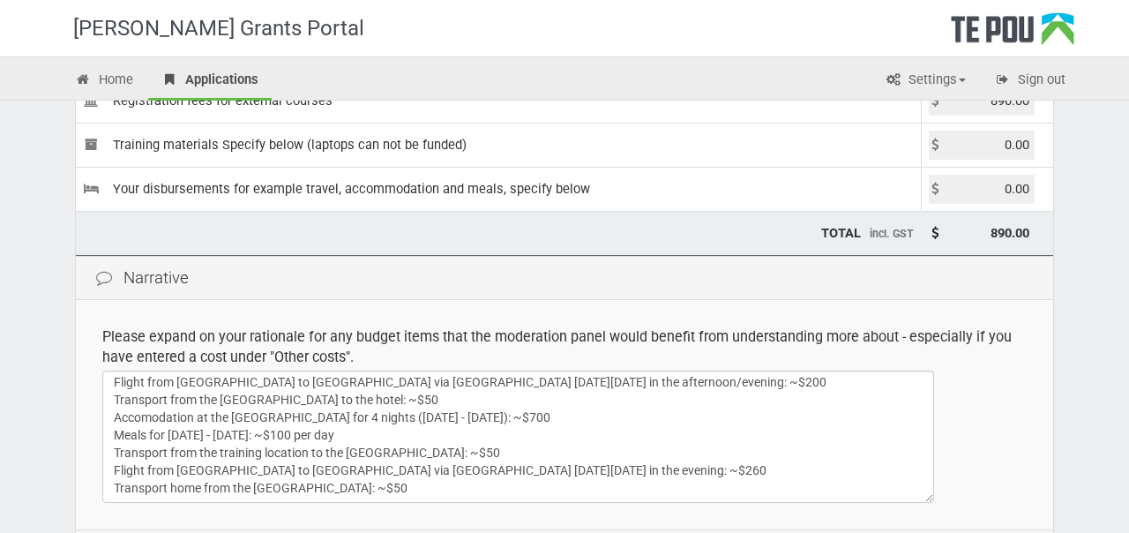
scroll to position [0, 0]
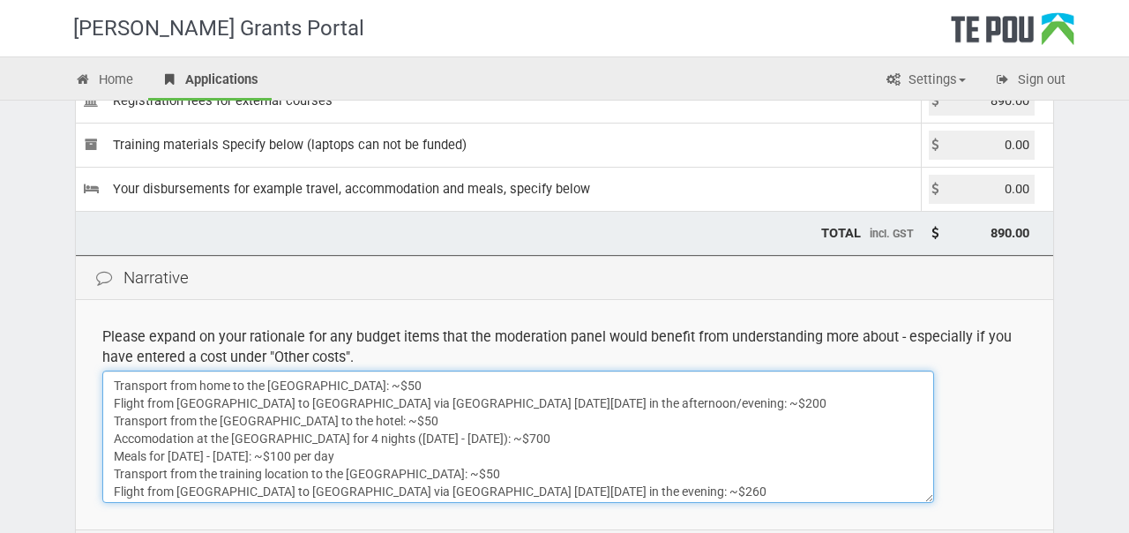
click at [487, 461] on textarea "Transport from home to the Auckland Airport: ~$50 Flight from Auckland to Welli…" at bounding box center [518, 437] width 832 height 132
click at [438, 452] on textarea "Transport from home to the Auckland Airport: ~$50 Flight from Auckland to Welli…" at bounding box center [518, 437] width 832 height 132
click at [573, 462] on textarea "Transport from home to the Auckland Airport: ~$50 Flight from Auckland to Welli…" at bounding box center [518, 437] width 832 height 132
drag, startPoint x: 490, startPoint y: 461, endPoint x: 112, endPoint y: 385, distance: 385.3
click at [112, 385] on textarea "Transport from home to the Auckland Airport: ~$50 Flight from Auckland to Welli…" at bounding box center [518, 437] width 832 height 132
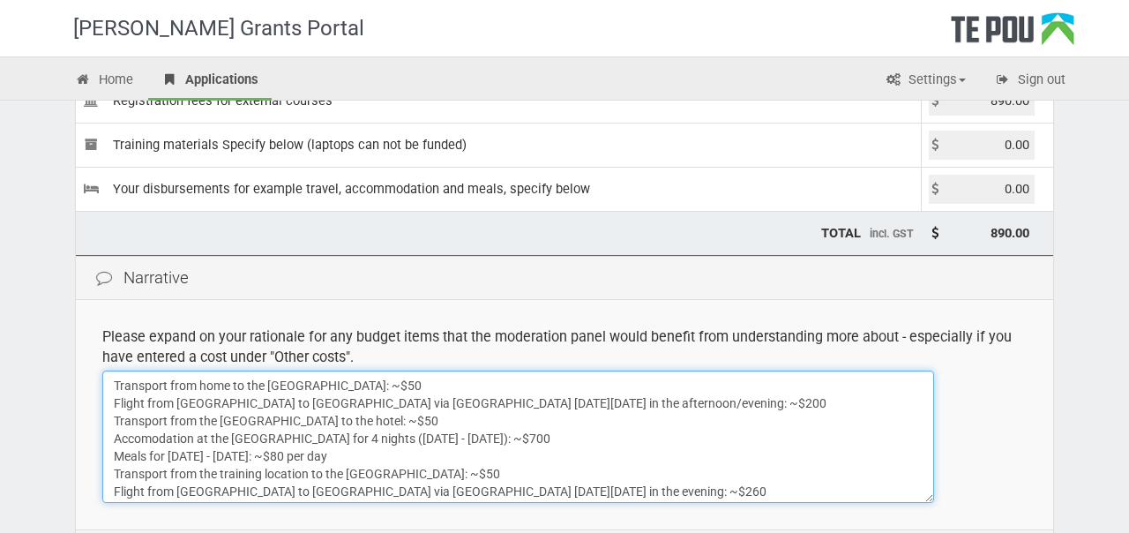
click at [544, 462] on textarea "Transport from home to the Auckland Airport: ~$50 Flight from Auckland to Welli…" at bounding box center [518, 437] width 832 height 132
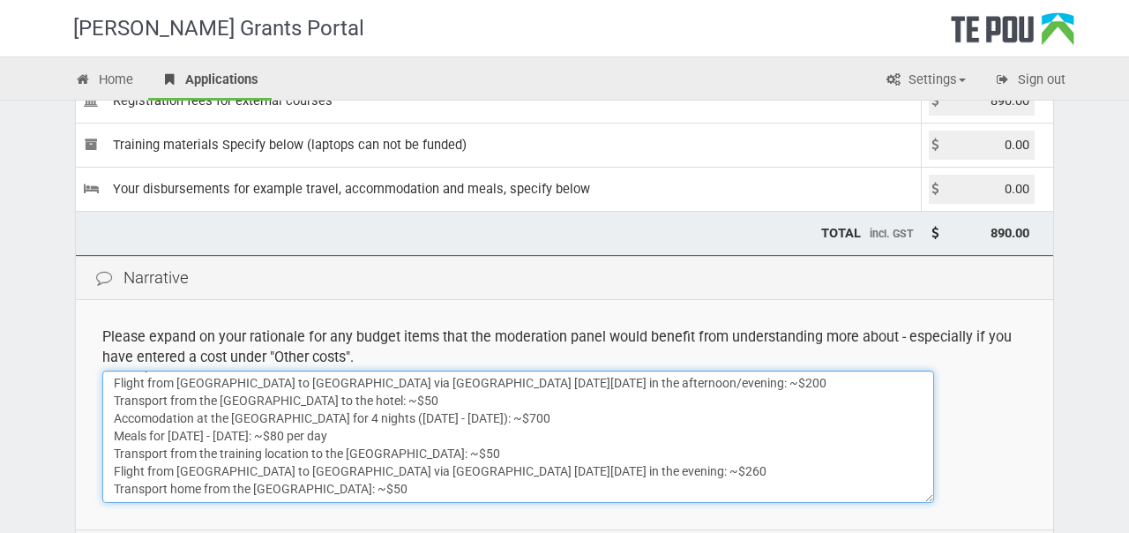
scroll to position [21, 0]
click at [431, 436] on textarea "Transport from home to the Auckland Airport: ~$50 Flight from Auckland to Welli…" at bounding box center [518, 437] width 832 height 132
click at [532, 437] on textarea "Transport from home to the Auckland Airport: ~$50 Flight from Auckland to Welli…" at bounding box center [518, 437] width 832 height 132
click at [429, 428] on textarea "Transport from home to the Auckland Airport: ~$50 Flight from Auckland to Welli…" at bounding box center [518, 437] width 832 height 132
click at [506, 437] on textarea "Transport from home to the Auckland Airport: ~$50 Flight from Auckland to Welli…" at bounding box center [518, 437] width 832 height 132
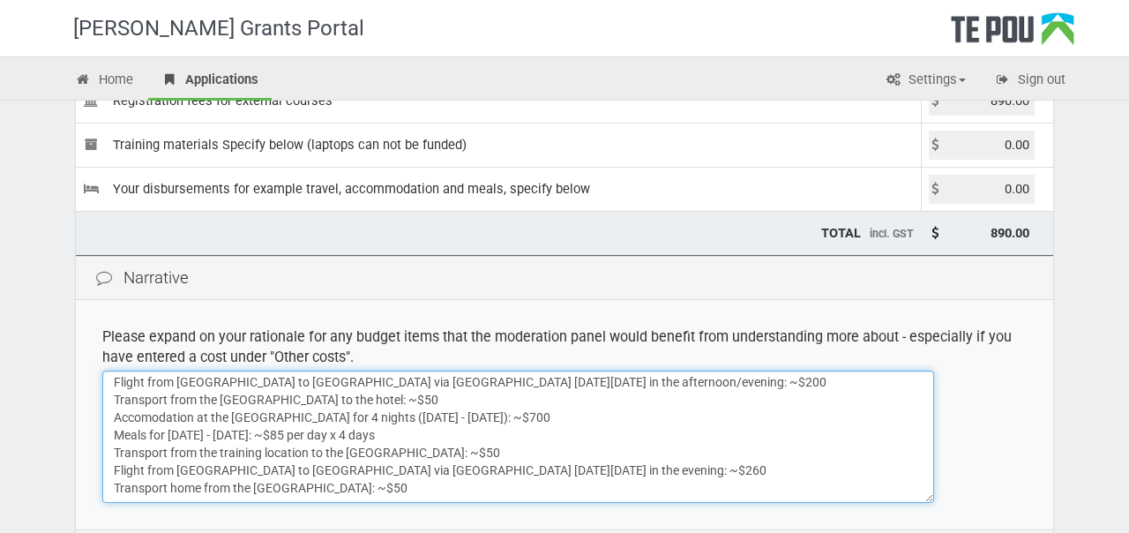
click at [404, 435] on textarea "Transport from home to the Auckland Airport: ~$50 Flight from Auckland to Welli…" at bounding box center [518, 437] width 832 height 132
click at [497, 438] on textarea "Transport from home to the Auckland Airport: ~$50 Flight from Auckland to Welli…" at bounding box center [518, 437] width 832 height 132
click at [598, 437] on textarea "Transport from home to the Auckland Airport: ~$50 Flight from Auckland to Welli…" at bounding box center [518, 437] width 832 height 132
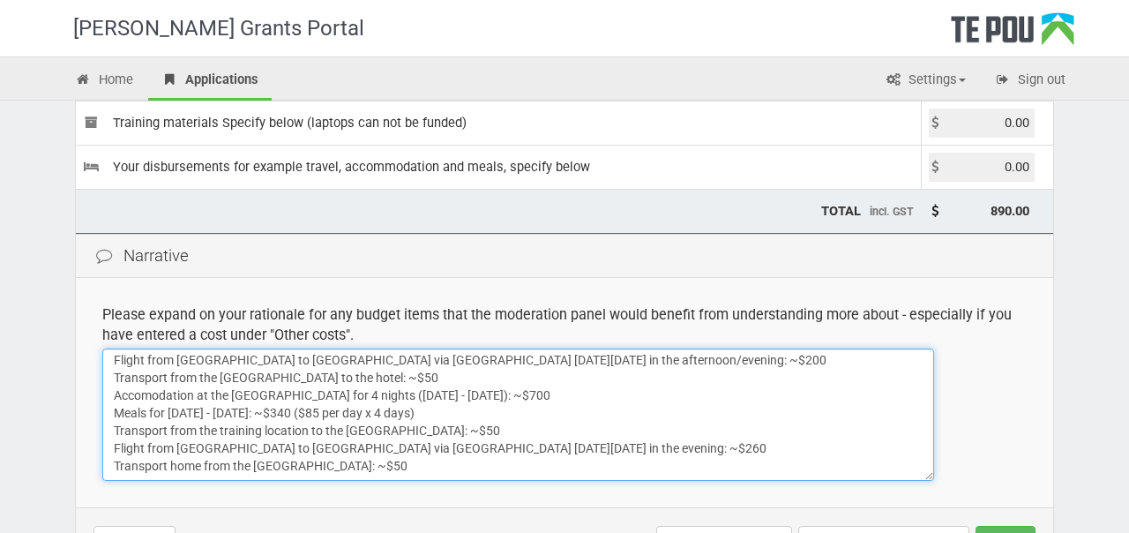
click at [429, 472] on textarea "Transport from home to the Auckland Airport: ~$50 Flight from Auckland to Welli…" at bounding box center [518, 415] width 832 height 132
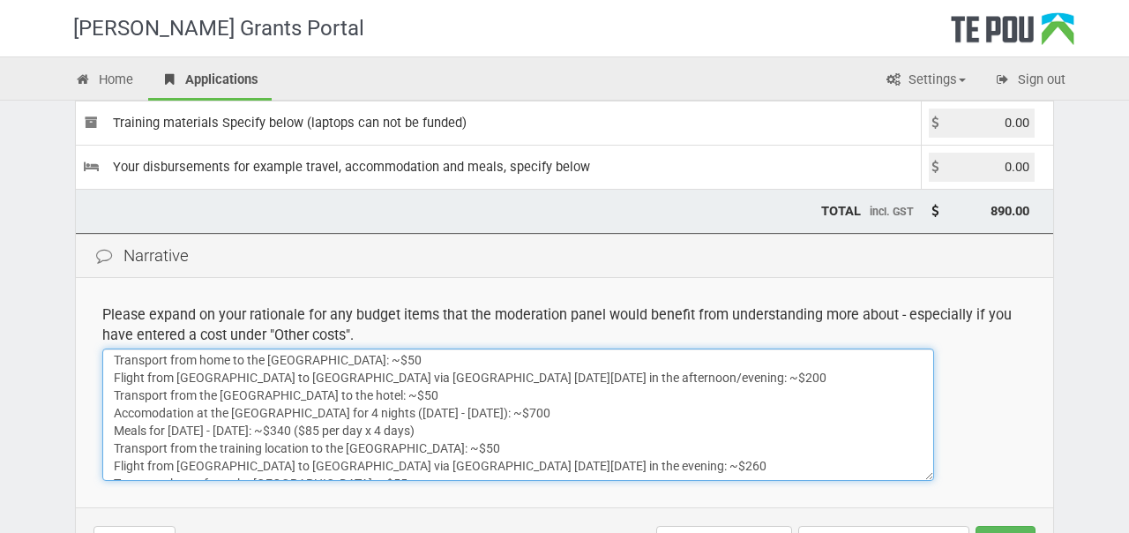
scroll to position [0, 0]
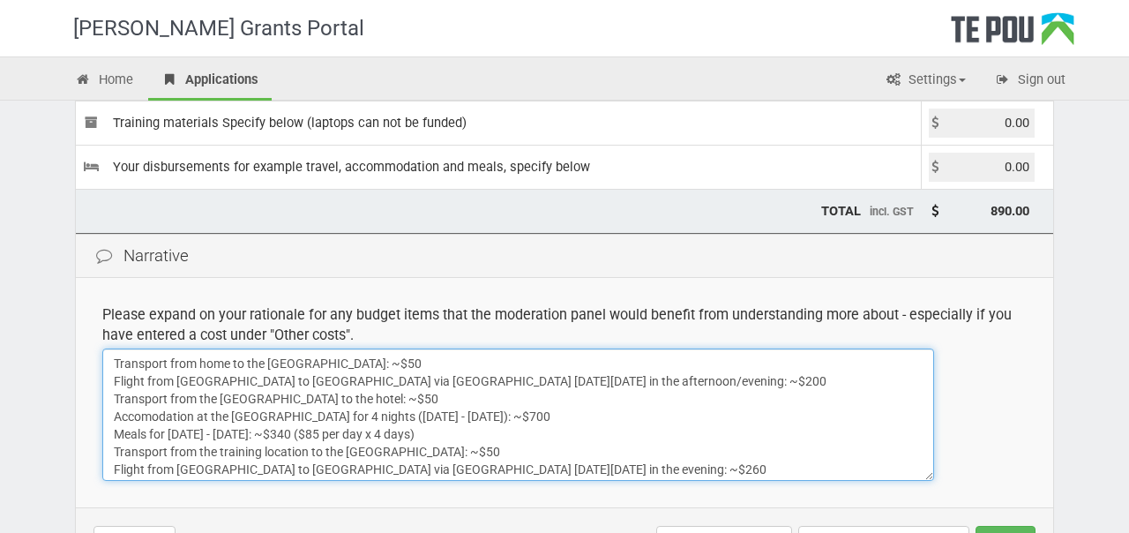
click at [463, 435] on textarea "Transport from home to the Auckland Airport: ~$50 Flight from Auckland to Welli…" at bounding box center [518, 415] width 832 height 132
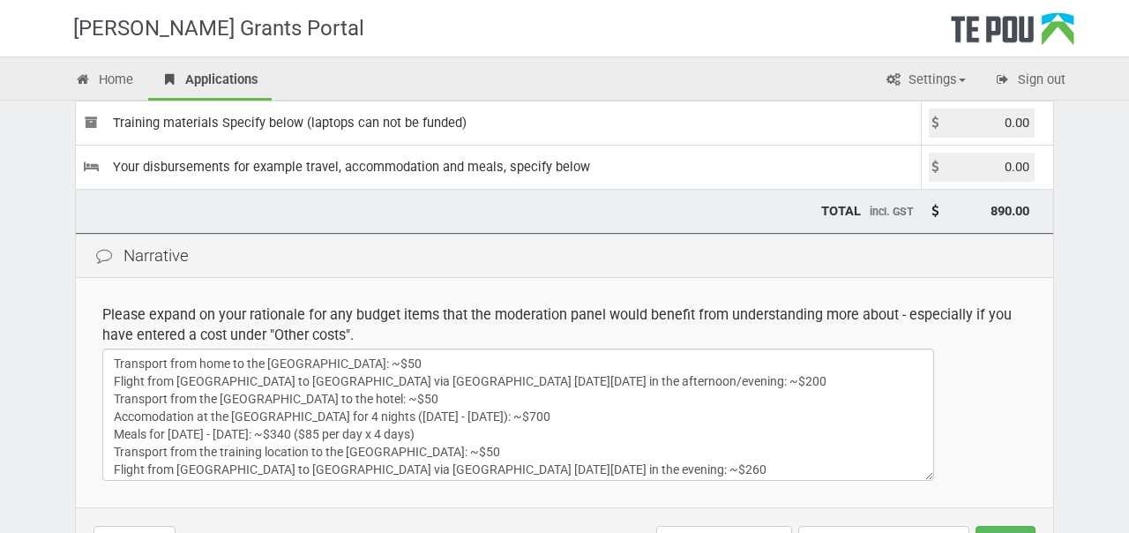
scroll to position [21, 0]
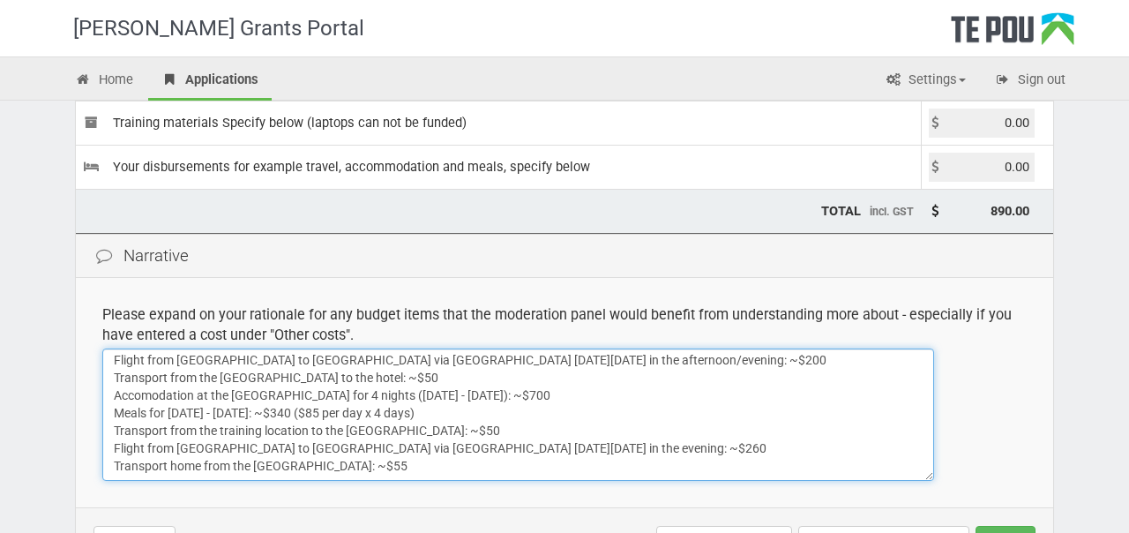
click at [483, 464] on textarea "Transport from home to the Auckland Airport: ~$50 Flight from Auckland to Welli…" at bounding box center [518, 415] width 832 height 132
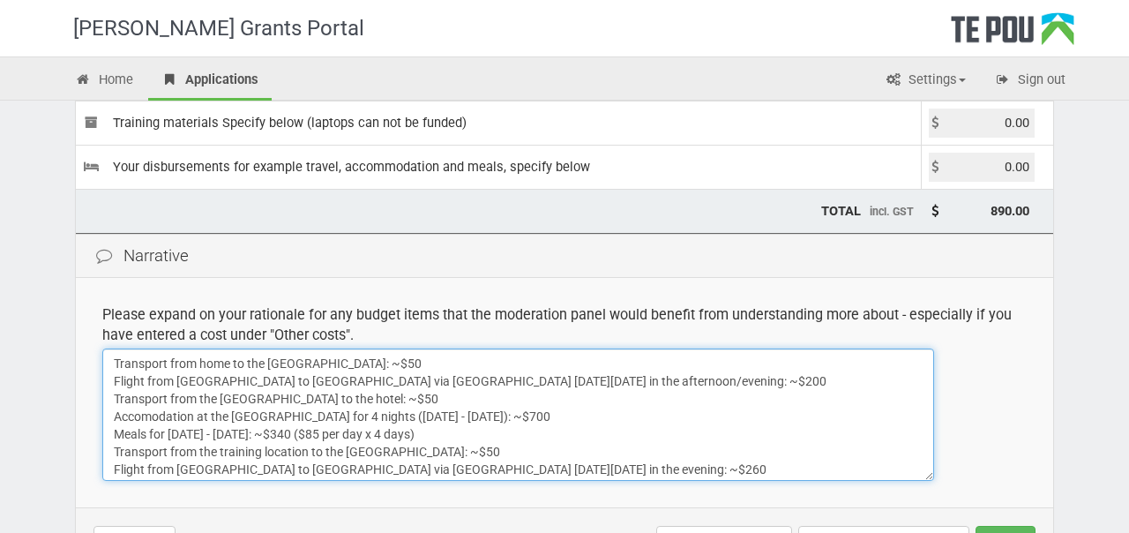
click at [464, 433] on textarea "Transport from home to the Auckland Airport: ~$50 Flight from Auckland to Welli…" at bounding box center [518, 415] width 832 height 132
type textarea "Transport from home to the Auckland Airport: ~$50 Flight from Auckland to Welli…"
click at [558, 420] on textarea "Transport from home to the Auckland Airport: ~$50 Flight from Auckland to Welli…" at bounding box center [518, 415] width 832 height 132
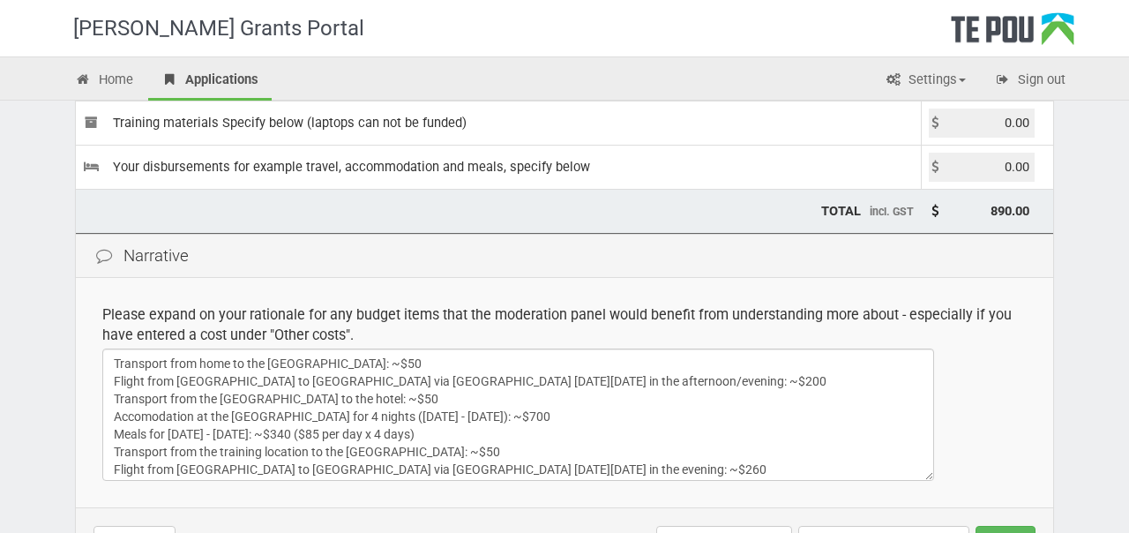
scroll to position [21, 0]
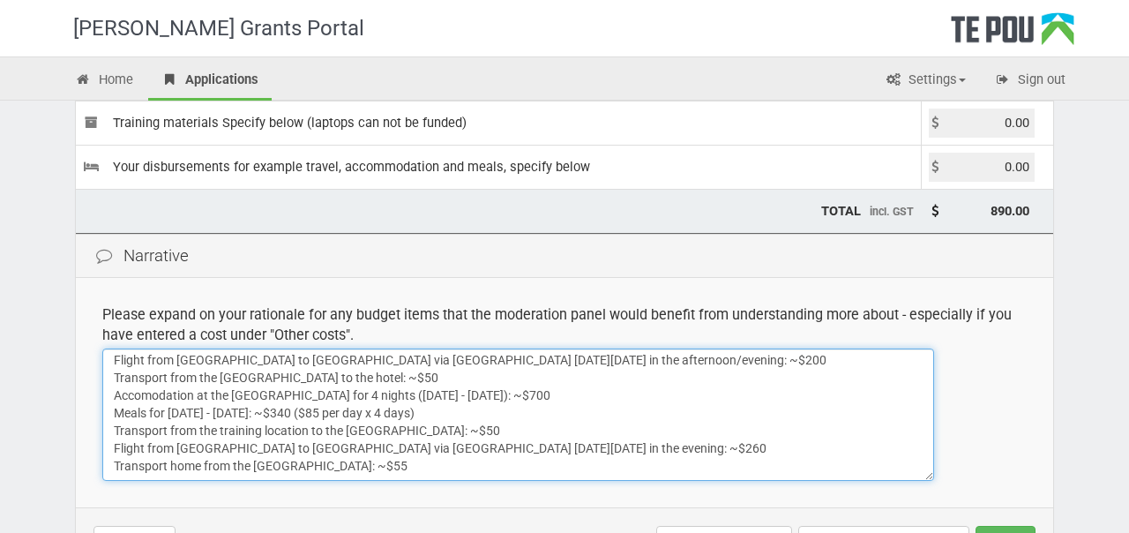
click at [430, 461] on textarea "Transport from home to the Auckland Airport: ~$50 Flight from Auckland to Welli…" at bounding box center [518, 415] width 832 height 132
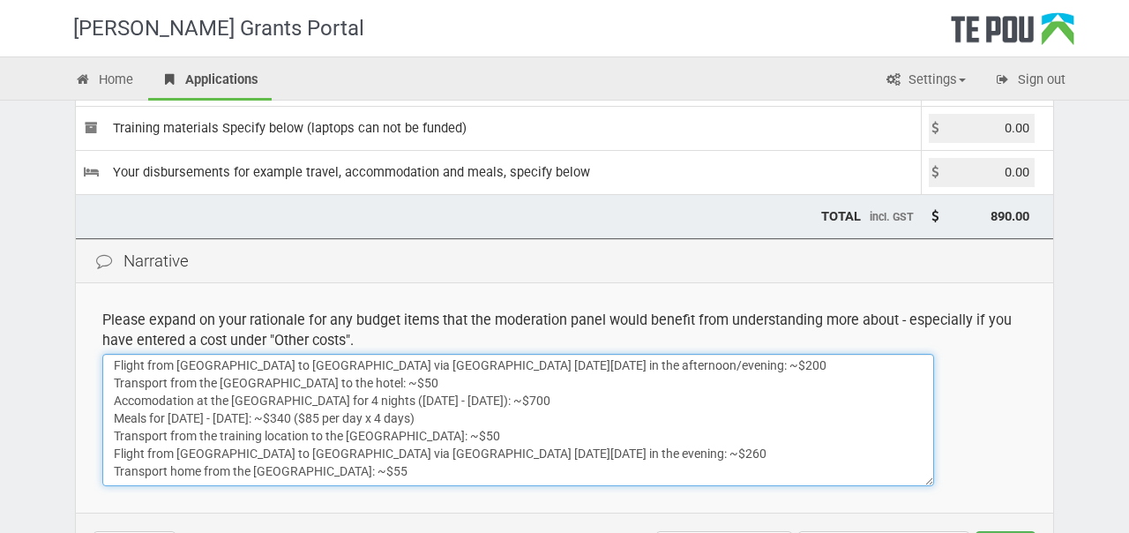
scroll to position [290, 0]
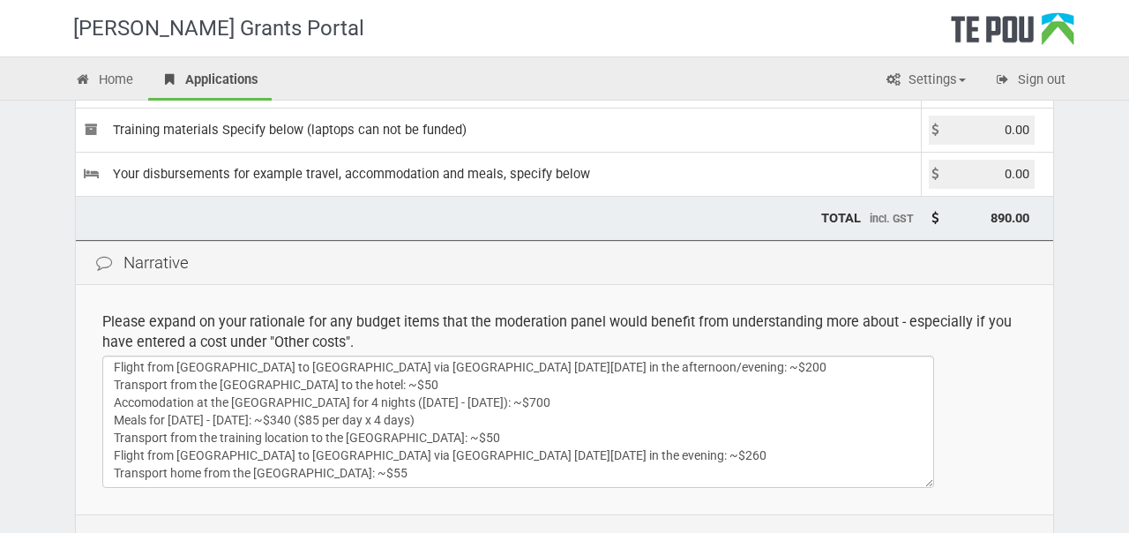
click at [972, 173] on input "0.00" at bounding box center [982, 174] width 106 height 29
type input "1705.00"
type input "2,595.00"
click at [1008, 337] on div "Please expand on your rationale for any budget items that the moderation panel …" at bounding box center [564, 331] width 925 height 41
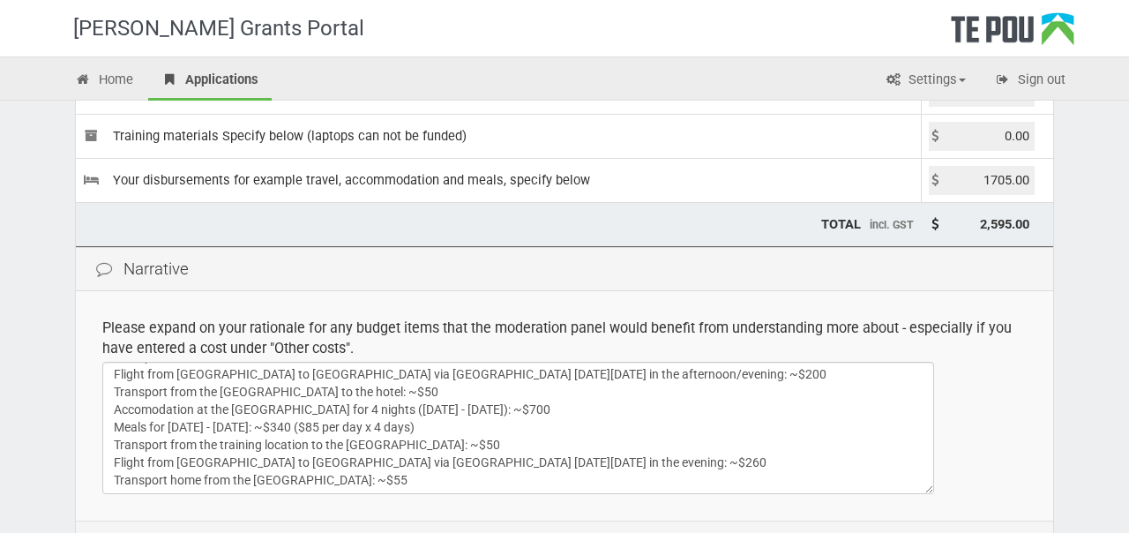
scroll to position [21, 0]
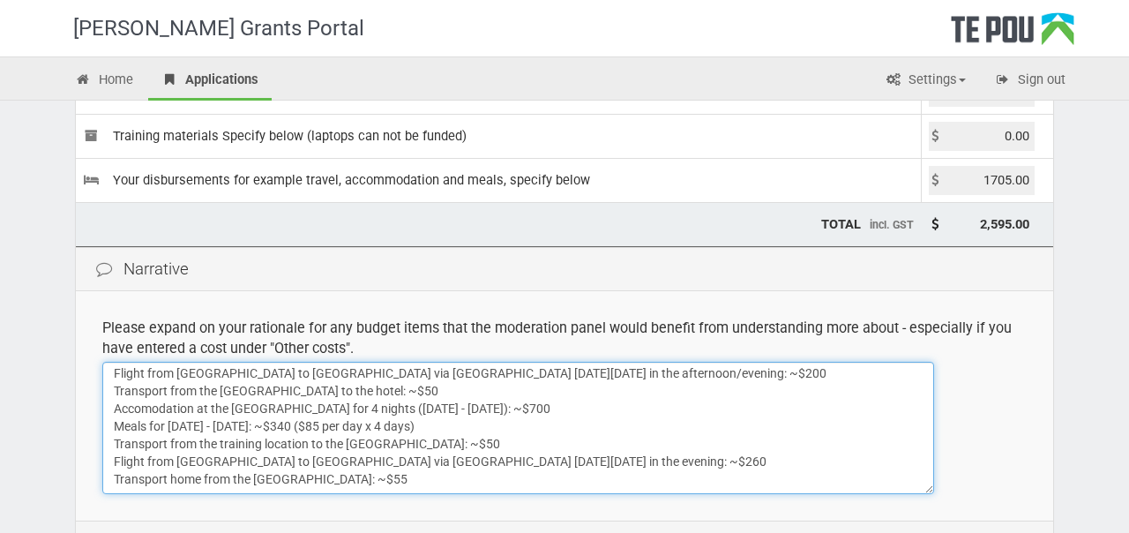
click at [462, 427] on textarea "Transport from home to the Auckland Airport: ~$50 Flight from Auckland to Welli…" at bounding box center [518, 428] width 832 height 132
click at [647, 432] on textarea "Transport from home to the Auckland Airport: ~$50 Flight from Auckland to Welli…" at bounding box center [518, 428] width 832 height 132
click at [432, 428] on textarea "Transport from home to the Auckland Airport: ~$50 Flight from Auckland to Welli…" at bounding box center [518, 428] width 832 height 132
click at [514, 462] on textarea "Transport from home to the Auckland Airport: ~$50 Flight from Auckland to Welli…" at bounding box center [518, 428] width 832 height 132
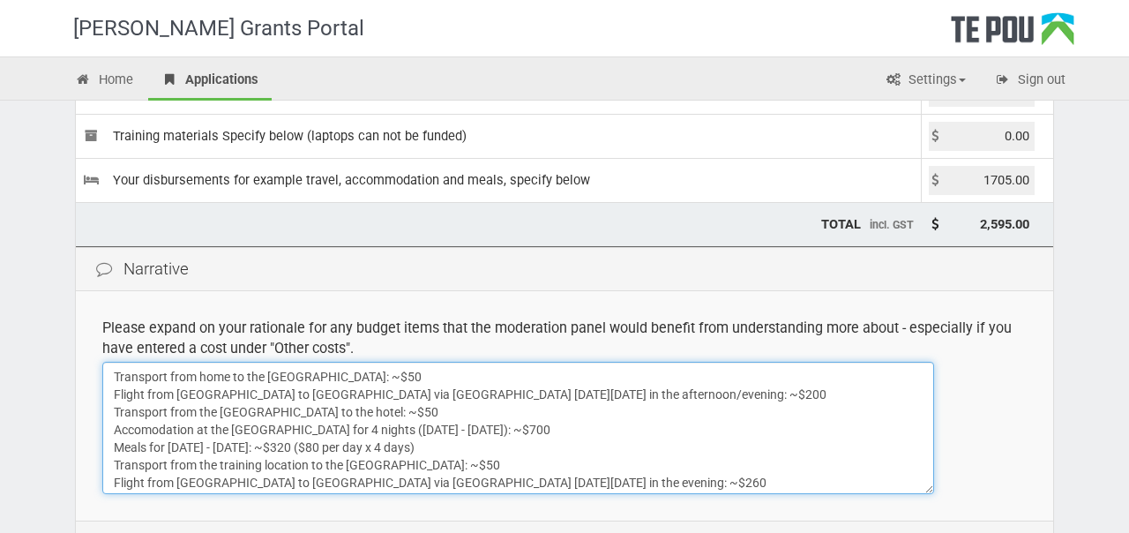
type textarea "Transport from home to the Auckland Airport: ~$50 Flight from Auckland to Welli…"
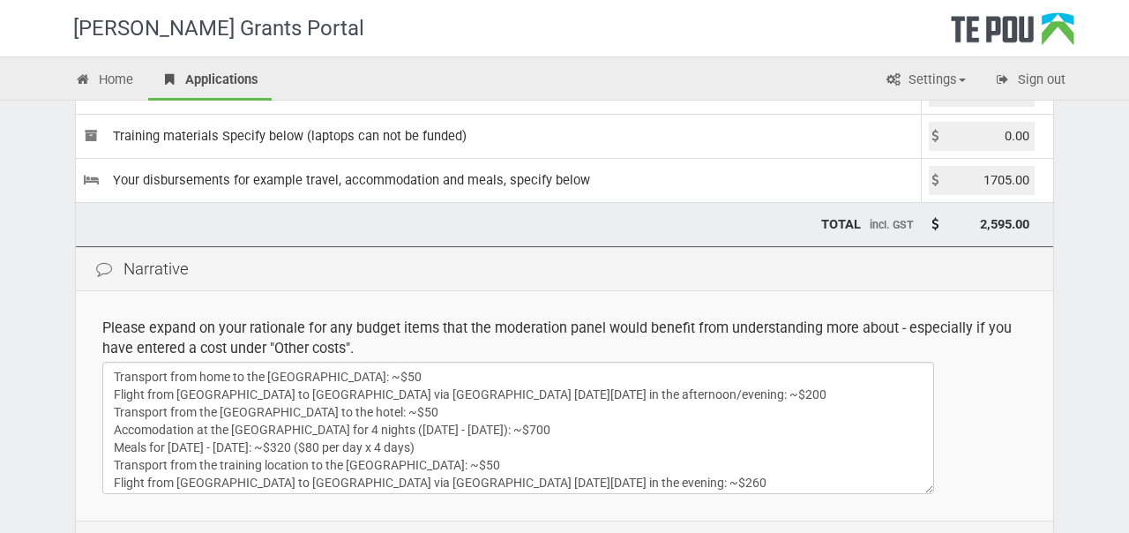
scroll to position [21, 0]
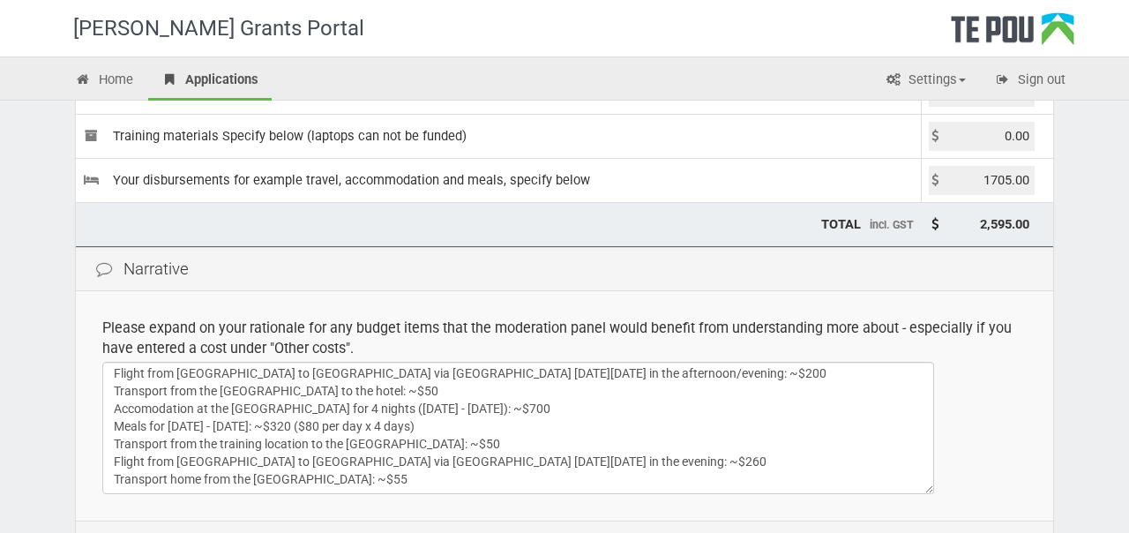
click at [1010, 184] on input "1705.00" at bounding box center [982, 180] width 106 height 29
type input "1685.00"
type input "2,575.00"
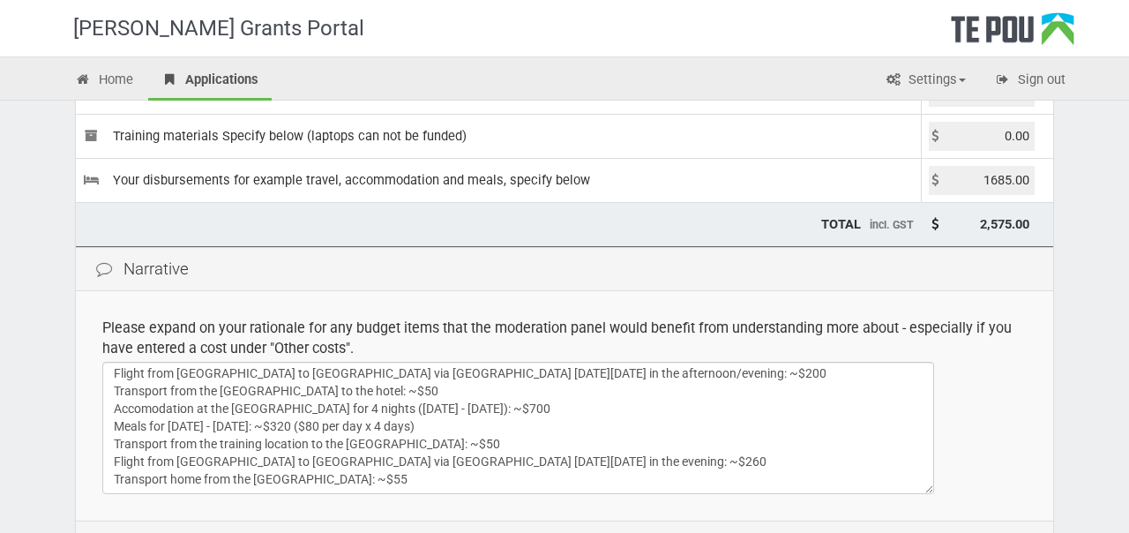
click at [1006, 343] on div "Please expand on your rationale for any budget items that the moderation panel …" at bounding box center [564, 338] width 925 height 41
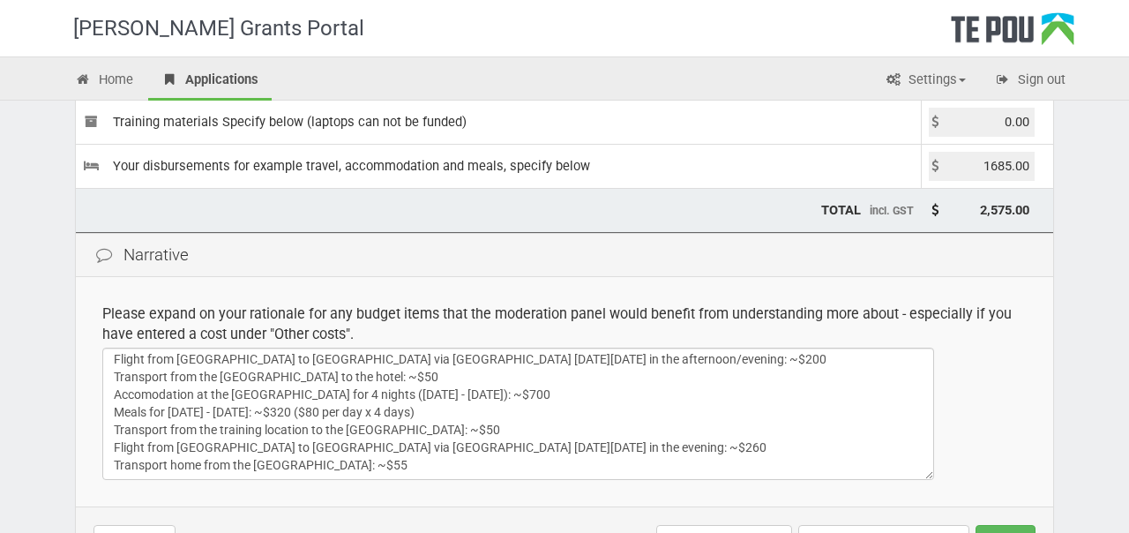
scroll to position [301, 0]
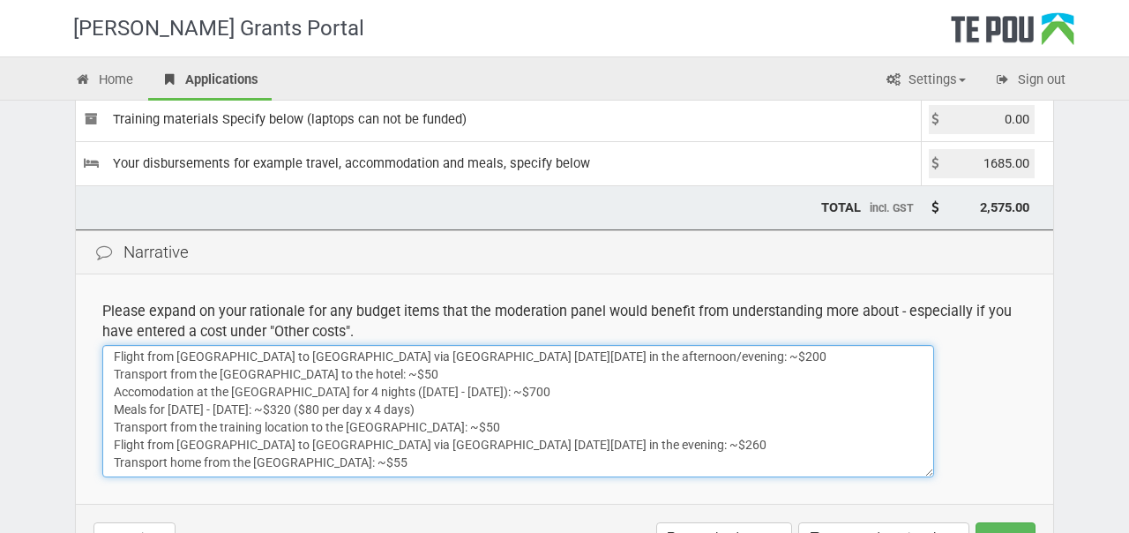
click at [554, 458] on textarea "Transport from home to the Auckland Airport: ~$50 Flight from Auckland to Welli…" at bounding box center [518, 411] width 832 height 132
click at [463, 409] on textarea "Transport from home to the Auckland Airport: ~$50 Flight from Auckland to Welli…" at bounding box center [518, 411] width 832 height 132
click at [434, 409] on textarea "Transport from home to the Auckland Airport: ~$50 Flight from Auckland to Welli…" at bounding box center [518, 411] width 832 height 132
click at [428, 459] on textarea "Transport from home to the Auckland Airport: ~$50 Flight from Auckland to Welli…" at bounding box center [518, 411] width 832 height 132
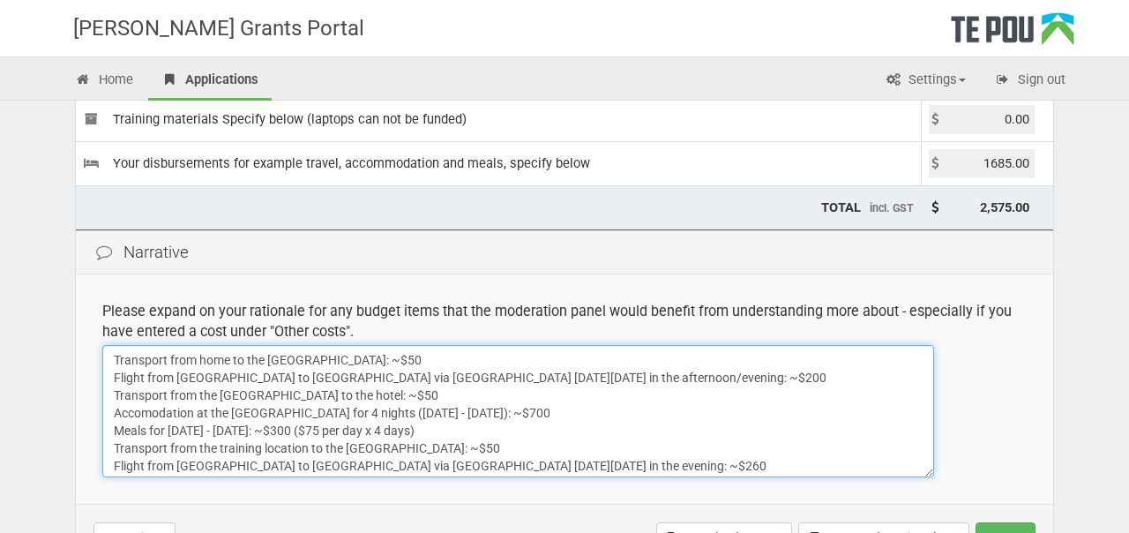
type textarea "Transport from home to the Auckland Airport: ~$50 Flight from Auckland to Welli…"
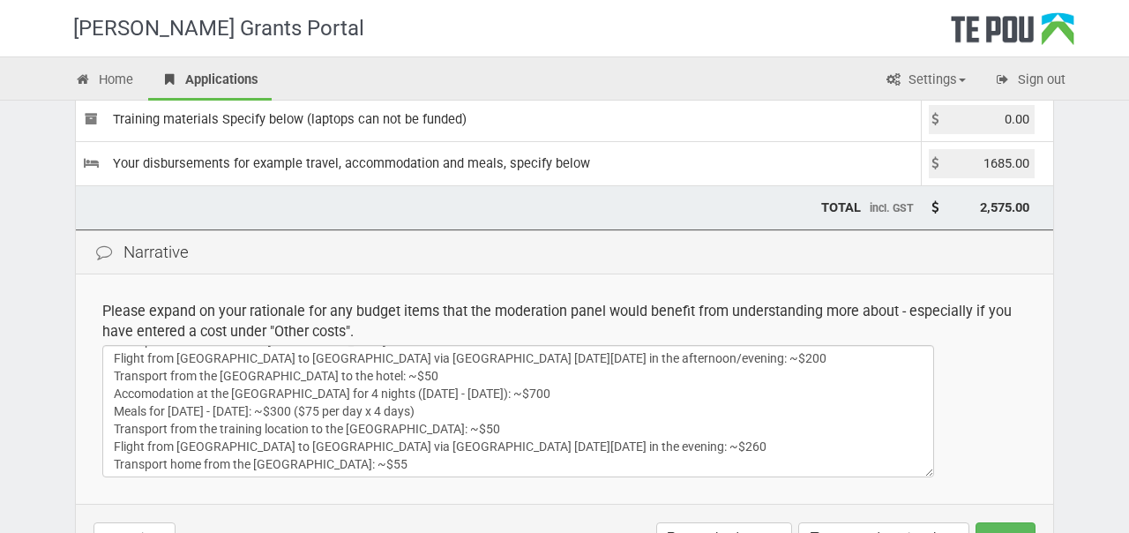
scroll to position [21, 0]
click at [1001, 160] on input "1685.00" at bounding box center [982, 163] width 106 height 29
type input "1665.00"
click at [1025, 164] on input "1665.00" at bounding box center [982, 163] width 106 height 29
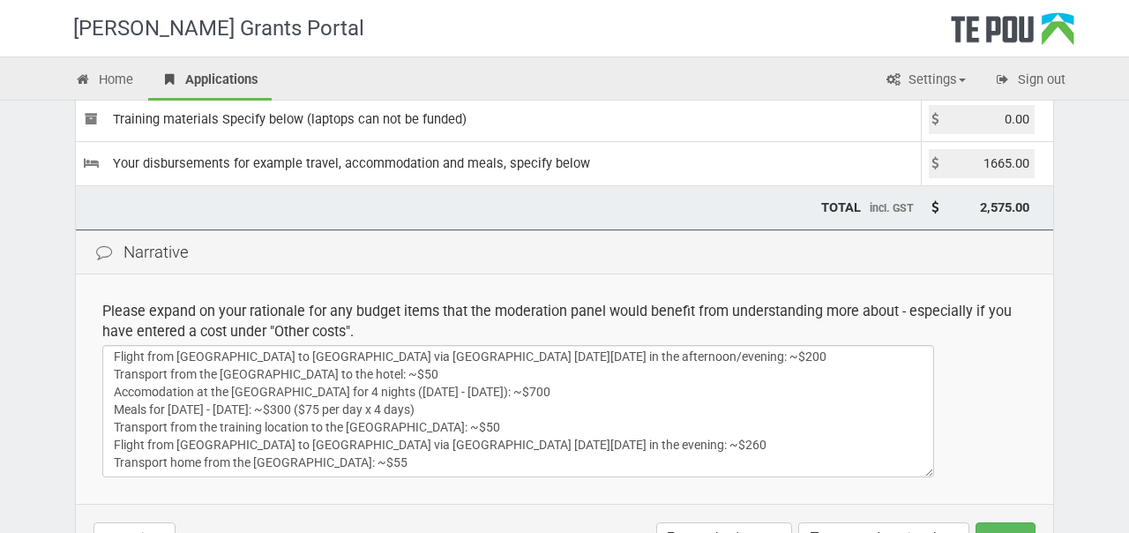
click at [1025, 164] on input "1665.00" at bounding box center [982, 163] width 106 height 29
type input "0.00"
type input "890.00"
click at [996, 261] on div "Narrative" at bounding box center [565, 252] width 978 height 45
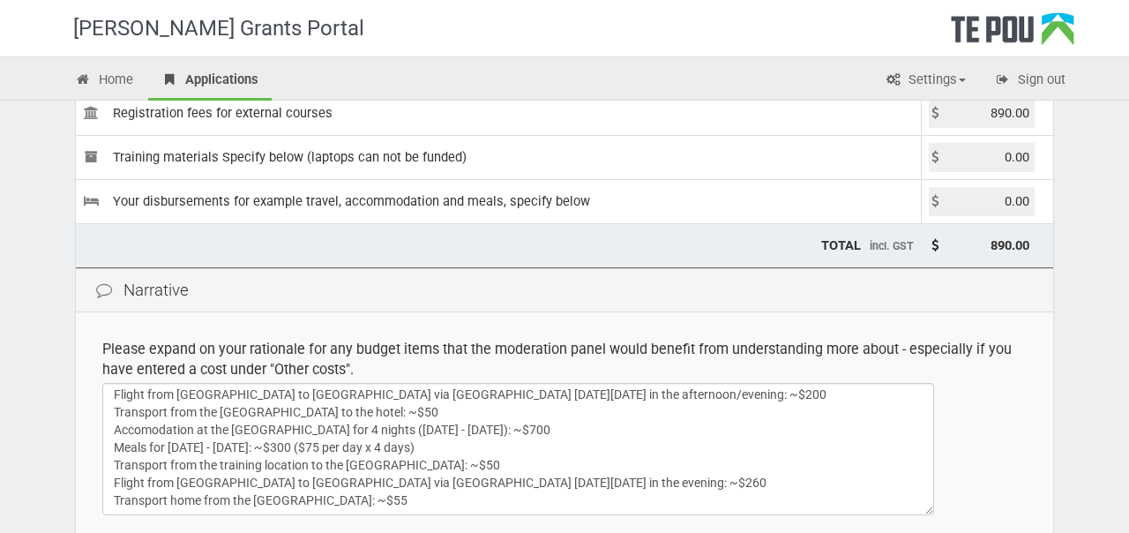
click at [1003, 202] on input "0.00" at bounding box center [982, 201] width 106 height 29
click at [995, 201] on input "1665" at bounding box center [982, 201] width 106 height 29
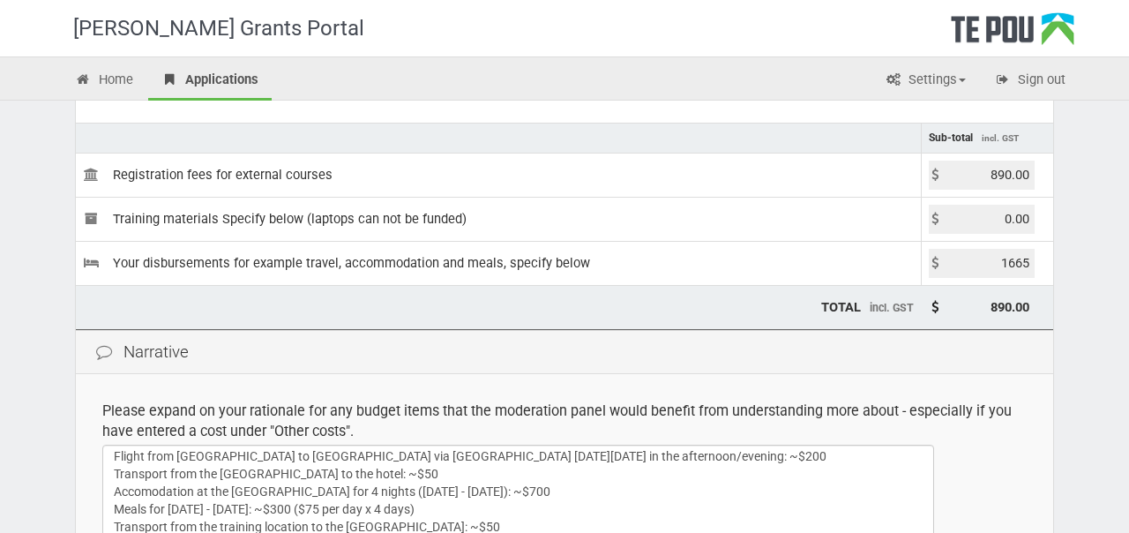
scroll to position [198, 0]
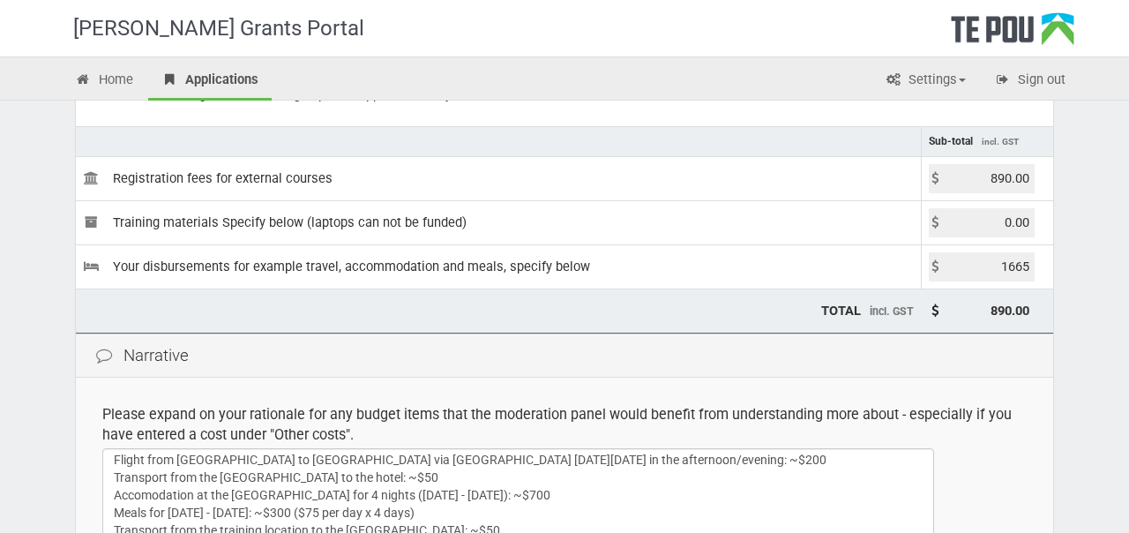
click at [1016, 266] on input "1665" at bounding box center [982, 266] width 106 height 29
click at [1032, 267] on input "1665" at bounding box center [982, 266] width 106 height 29
type input "1665.00"
click at [1003, 273] on input "1665.00" at bounding box center [982, 266] width 106 height 29
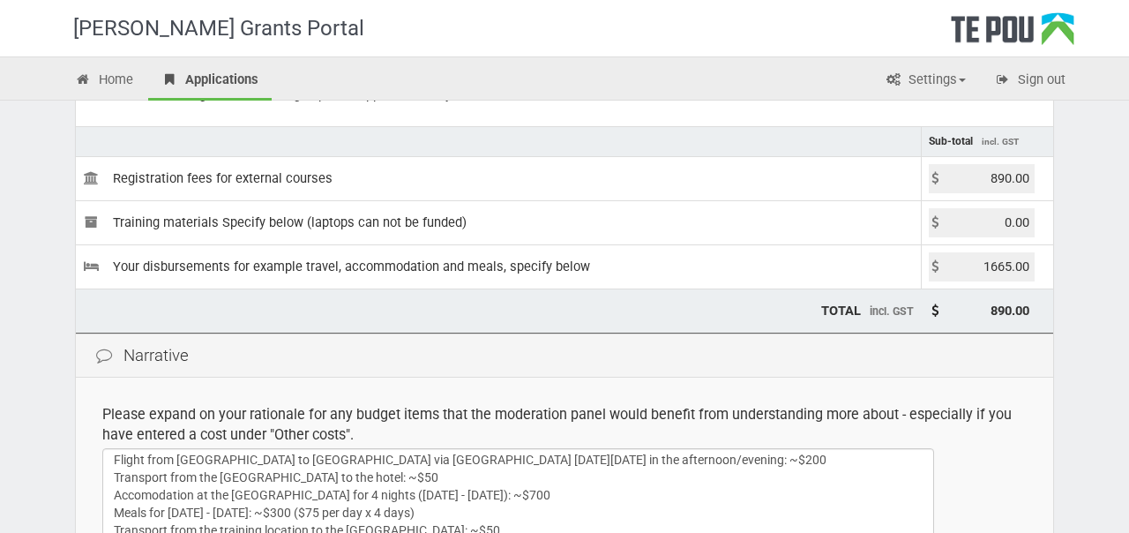
click at [1003, 273] on input "1665.00" at bounding box center [982, 266] width 106 height 29
type input "0.00"
click at [1013, 176] on input "890.00" at bounding box center [982, 178] width 106 height 29
type input "0.00"
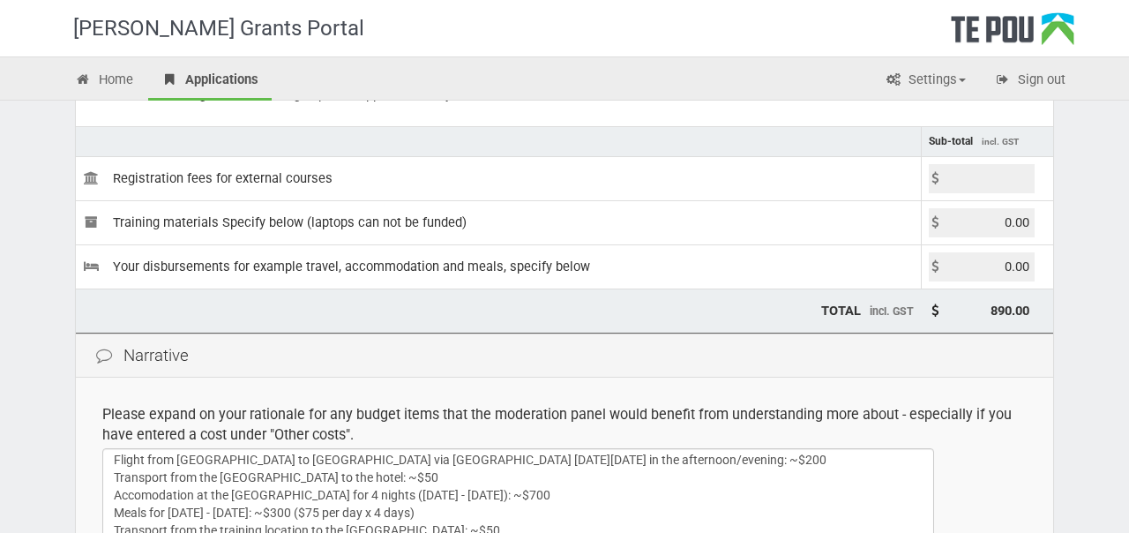
type input "0.00"
click at [1025, 237] on td "0.00" at bounding box center [987, 222] width 132 height 44
click at [1010, 174] on input "0.00" at bounding box center [982, 178] width 106 height 29
type input "890.00"
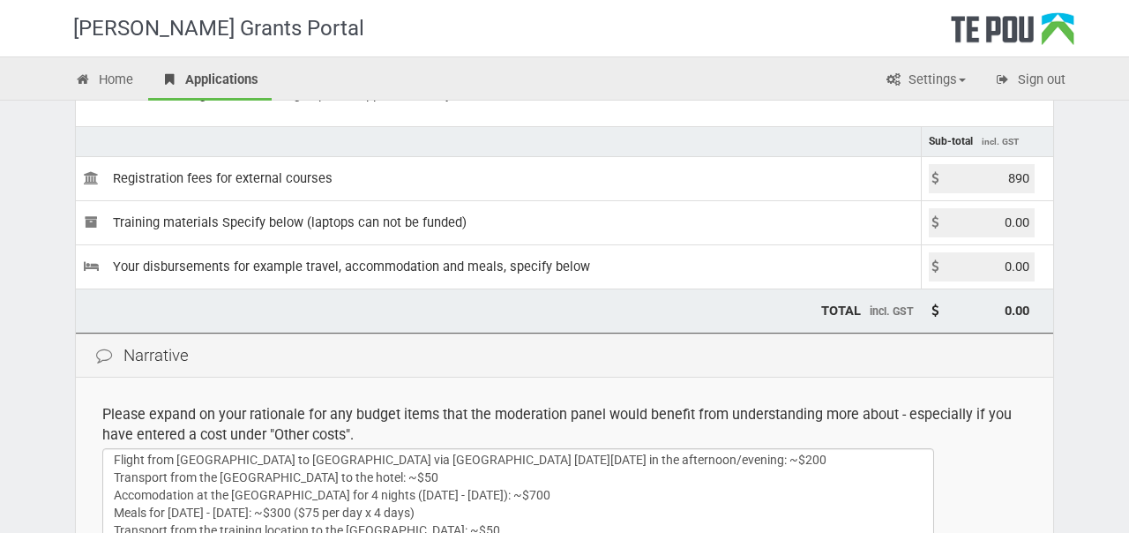
type input "890.00"
click at [1008, 259] on input "0.00" at bounding box center [982, 266] width 106 height 29
type input "1665.00"
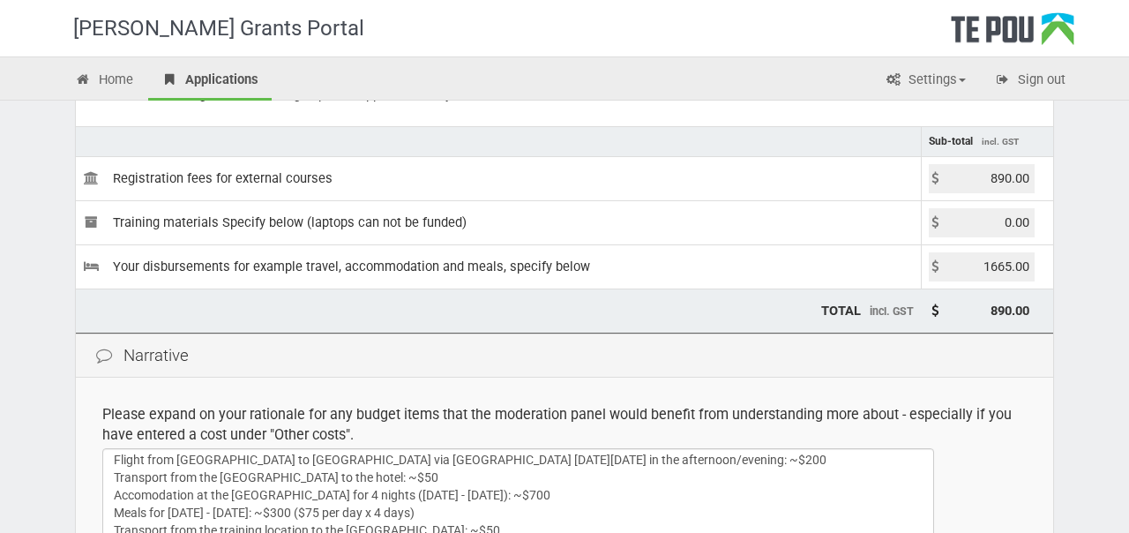
type input "2,555.00"
click at [1036, 322] on td "2,555.00" at bounding box center [987, 311] width 132 height 44
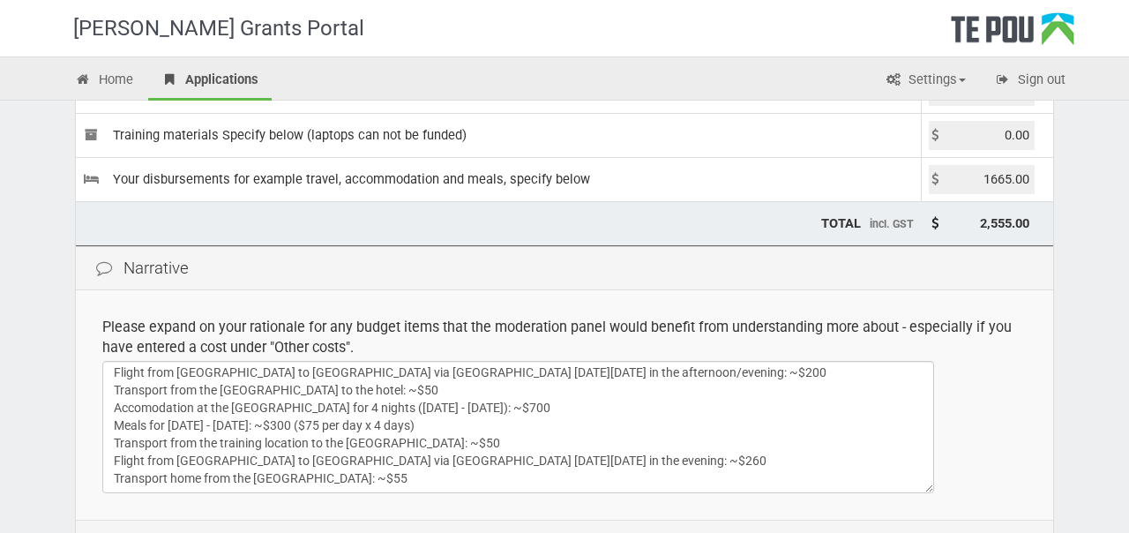
scroll to position [289, 0]
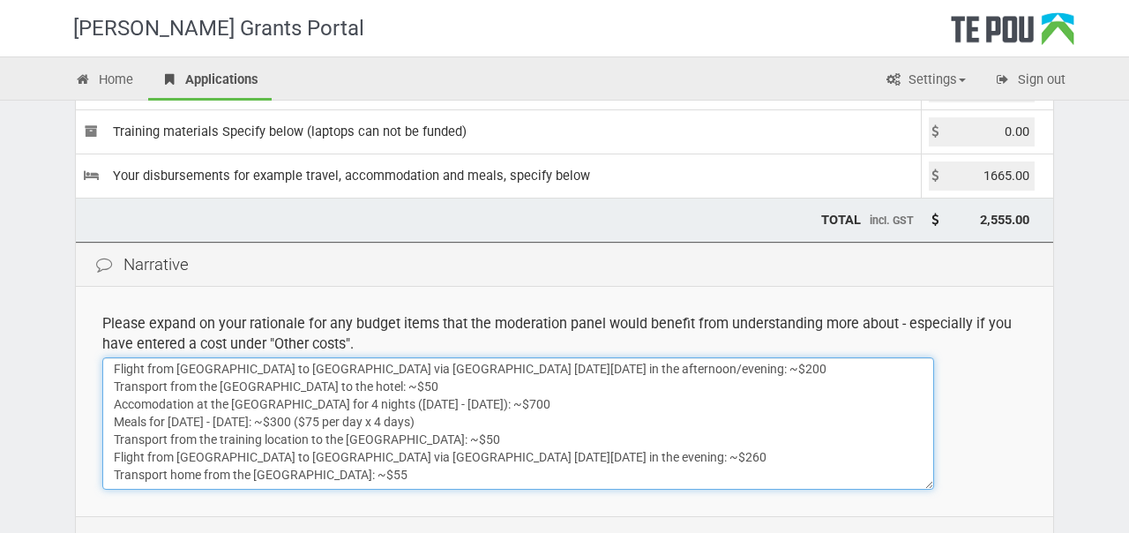
click at [462, 421] on textarea "Transport from home to the Auckland Airport: ~$50 Flight from Auckland to Welli…" at bounding box center [518, 423] width 832 height 132
click at [435, 418] on textarea "Transport from home to the Auckland Airport: ~$50 Flight from Auckland to Welli…" at bounding box center [518, 423] width 832 height 132
click at [487, 449] on textarea "Transport from home to the Auckland Airport: ~$50 Flight from Auckland to Welli…" at bounding box center [518, 423] width 832 height 132
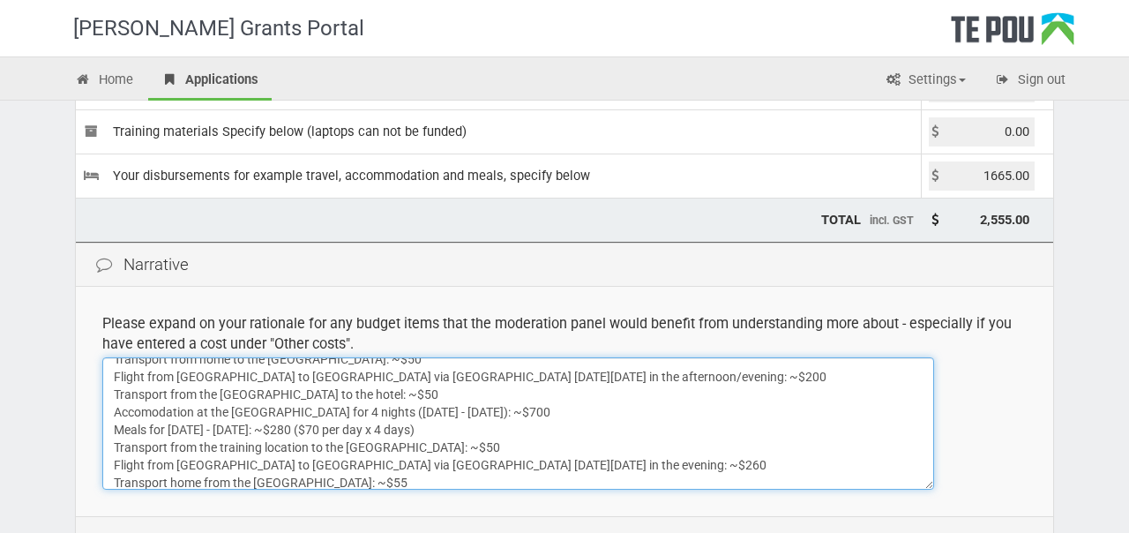
scroll to position [21, 0]
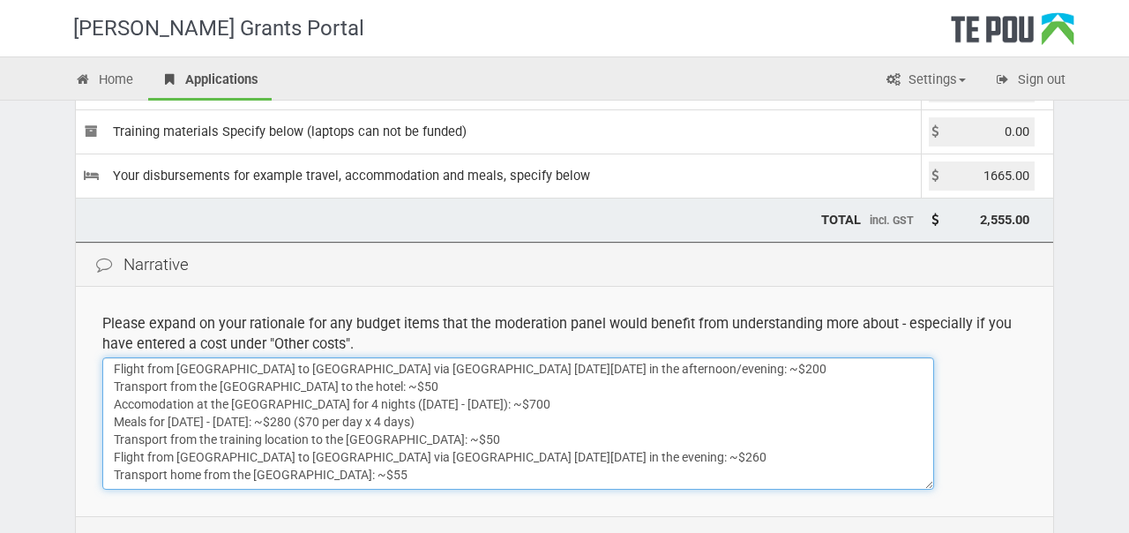
click at [466, 418] on textarea "Transport from home to the Auckland Airport: ~$50 Flight from Auckland to Welli…" at bounding box center [518, 423] width 832 height 132
click at [449, 444] on textarea "Transport from home to the Auckland Airport: ~$50 Flight from Auckland to Welli…" at bounding box center [518, 423] width 832 height 132
click at [434, 422] on textarea "Transport from home to the Auckland Airport: ~$50 Flight from Auckland to Welli…" at bounding box center [518, 423] width 832 height 132
click at [427, 418] on textarea "Transport from home to the Auckland Airport: ~$50 Flight from Auckland to Welli…" at bounding box center [518, 423] width 832 height 132
click at [485, 439] on textarea "Transport from home to the Auckland Airport: ~$50 Flight from Auckland to Welli…" at bounding box center [518, 423] width 832 height 132
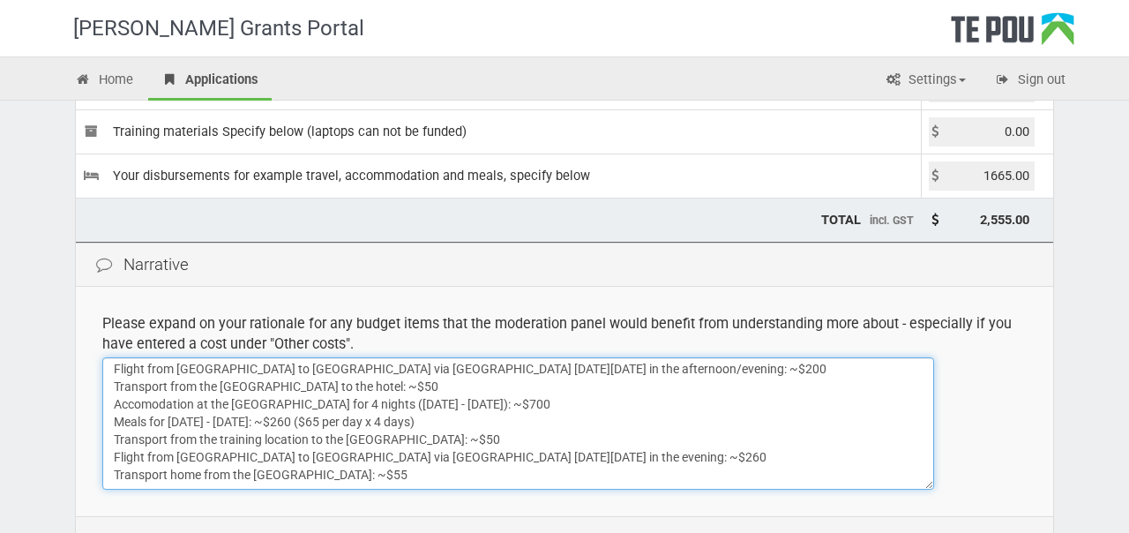
type textarea "Transport from home to the Auckland Airport: ~$50 Flight from Auckland to Welli…"
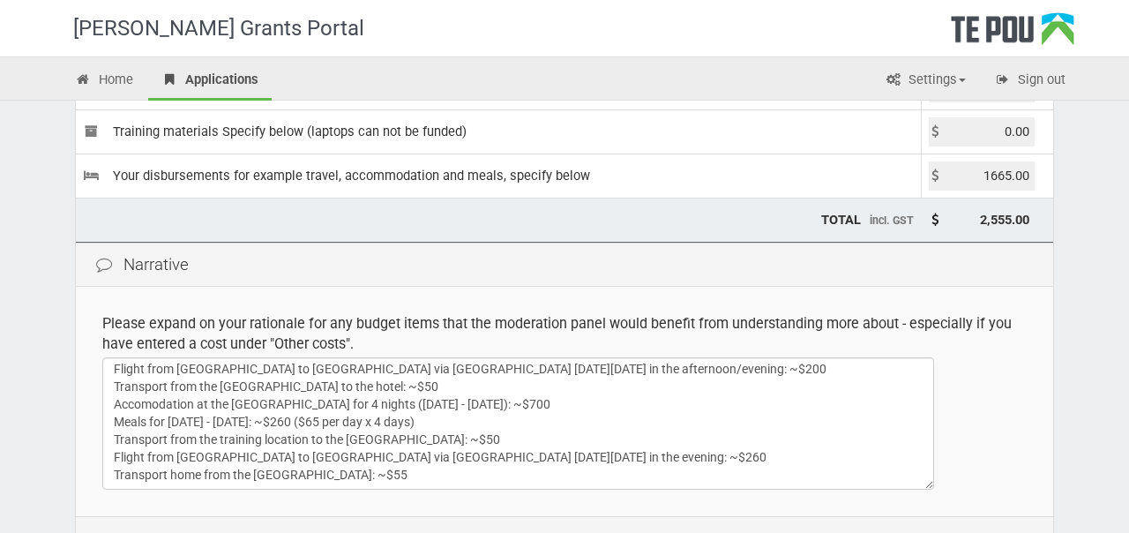
click at [993, 174] on input "1665.00" at bounding box center [982, 175] width 106 height 29
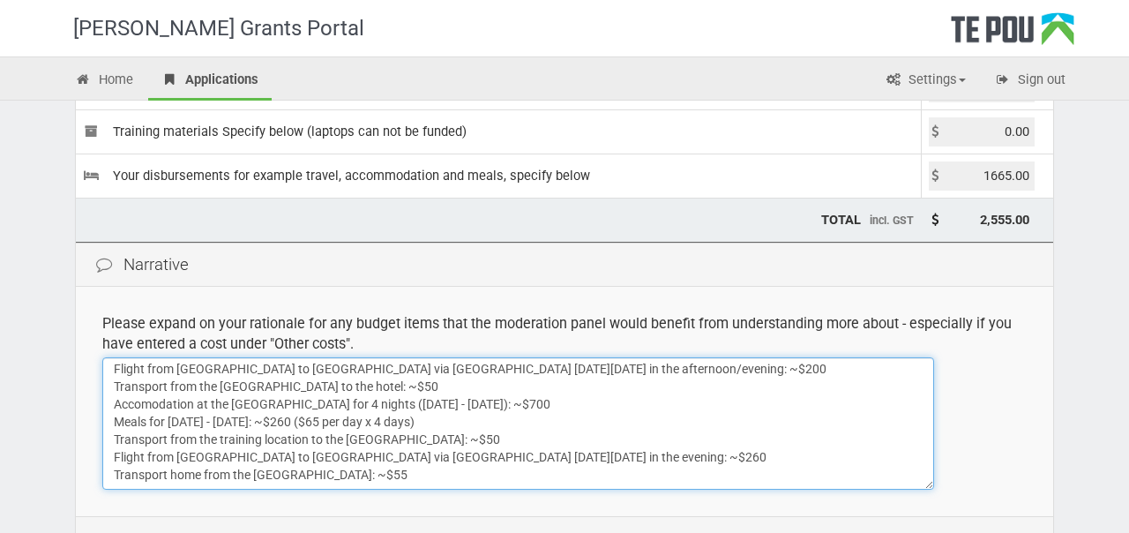
click at [500, 474] on textarea "Transport from home to the Auckland Airport: ~$50 Flight from Auckland to Welli…" at bounding box center [518, 423] width 832 height 132
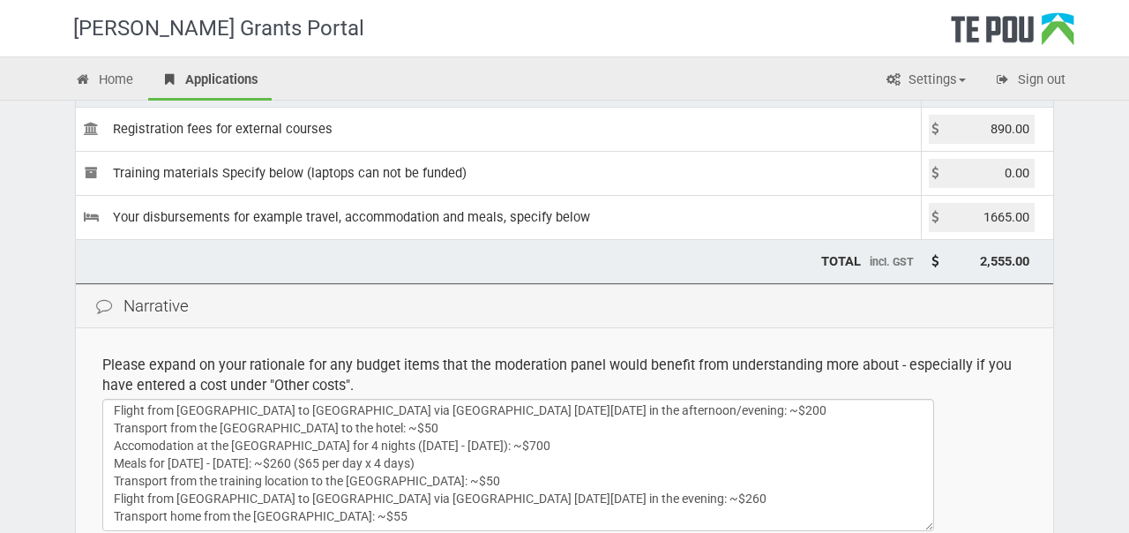
scroll to position [179, 0]
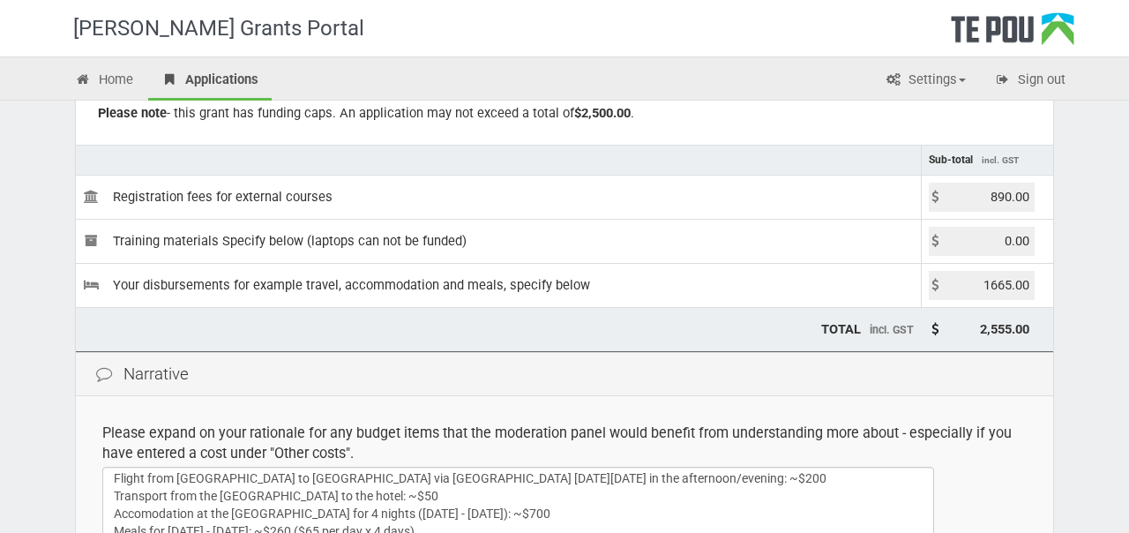
click at [1002, 291] on input "1665.00" at bounding box center [982, 285] width 106 height 29
click at [1008, 282] on input "1625.00" at bounding box center [982, 285] width 106 height 29
type input "1625.00"
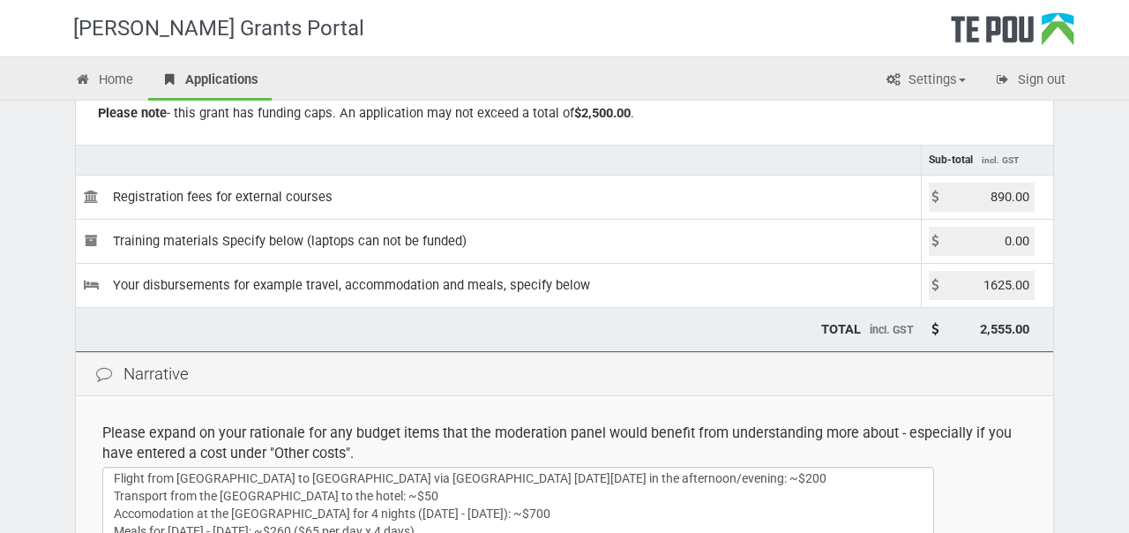
type input "2,515.00"
click at [1011, 249] on input "0.00" at bounding box center [982, 241] width 106 height 29
click at [998, 288] on input "1625.00" at bounding box center [982, 285] width 106 height 29
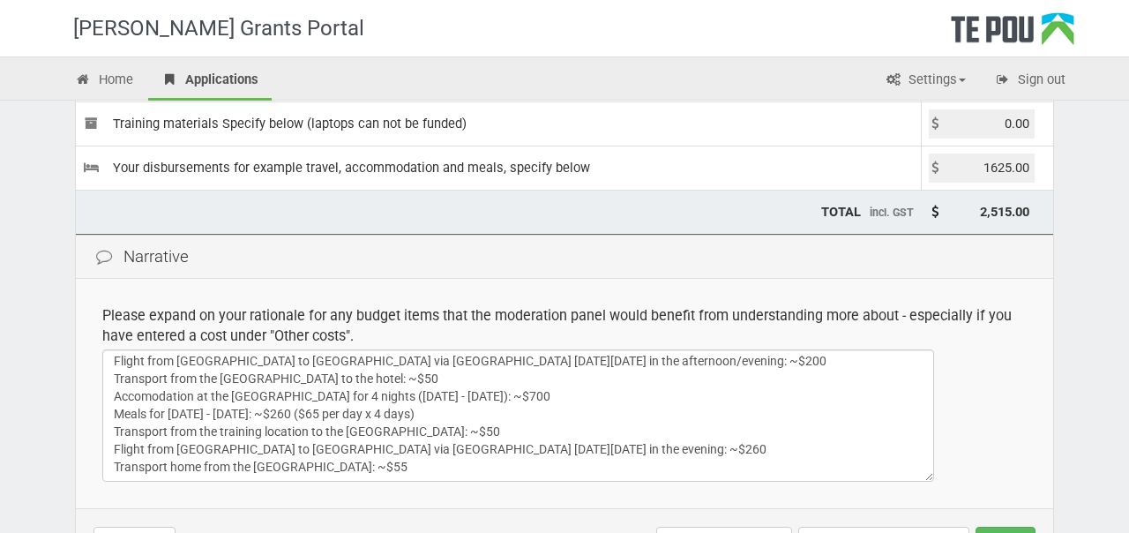
scroll to position [298, 0]
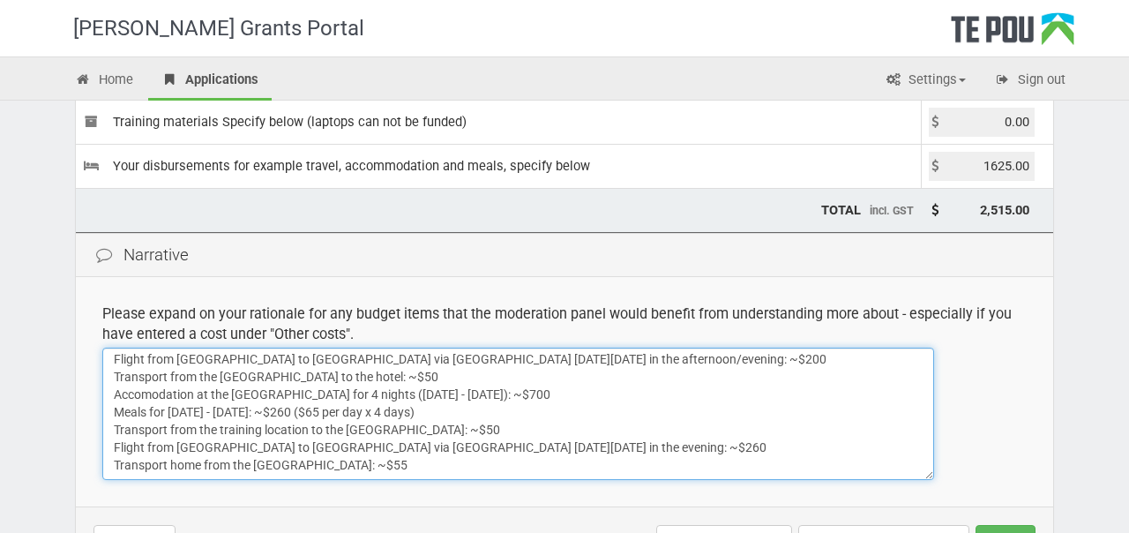
click at [463, 413] on textarea "Transport from home to the Auckland Airport: ~$50 Flight from Auckland to Welli…" at bounding box center [518, 414] width 832 height 132
click at [456, 443] on textarea "Transport from home to the Auckland Airport: ~$50 Flight from Auckland to Welli…" at bounding box center [518, 414] width 832 height 132
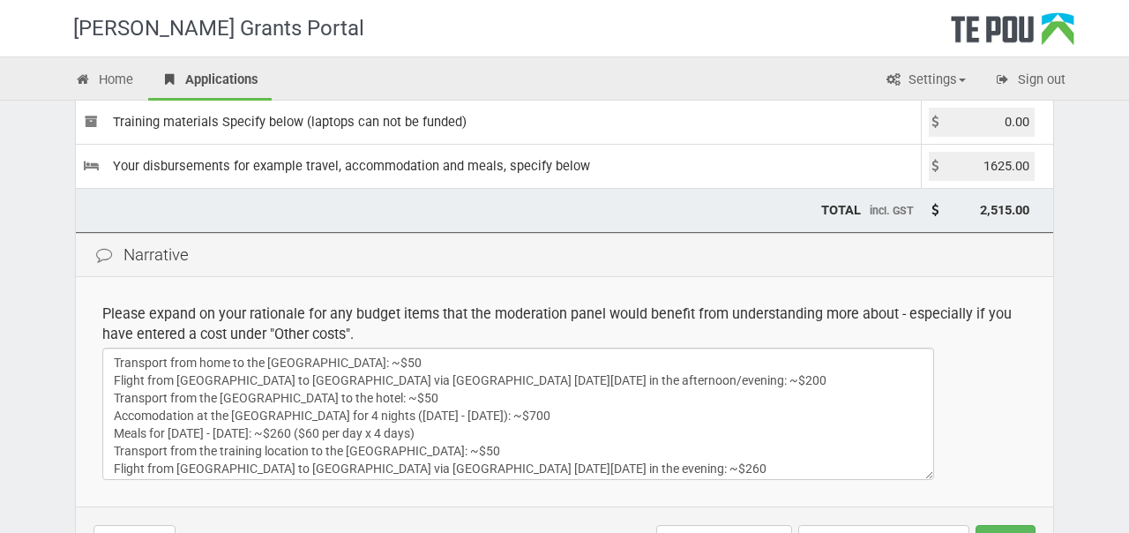
scroll to position [21, 0]
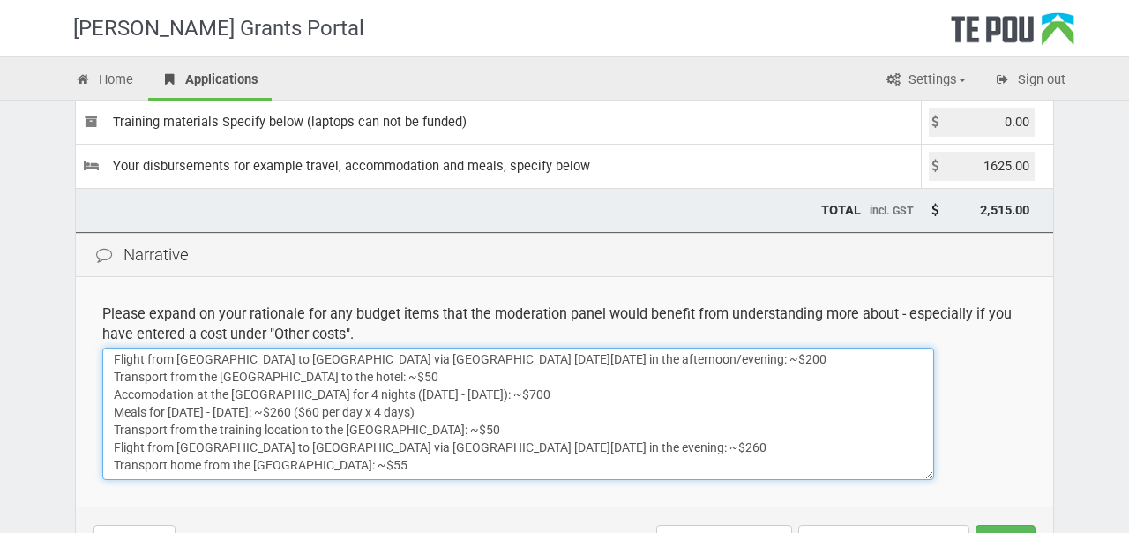
click at [413, 466] on textarea "Transport from home to the Auckland Airport: ~$50 Flight from Auckland to Welli…" at bounding box center [518, 414] width 832 height 132
click at [463, 409] on textarea "Transport from home to the Auckland Airport: ~$50 Flight from Auckland to Welli…" at bounding box center [518, 414] width 832 height 132
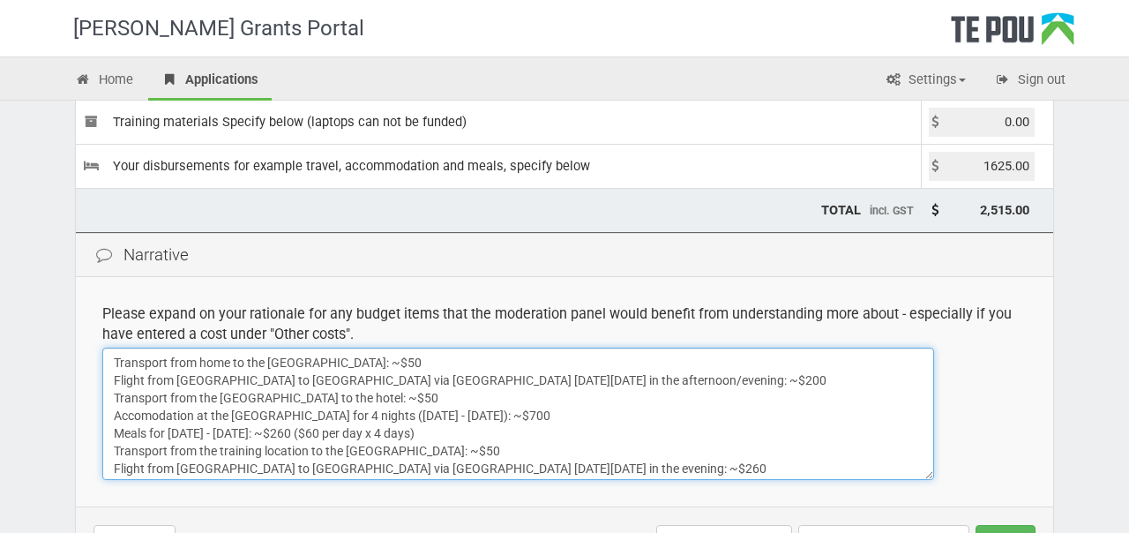
click at [142, 360] on textarea "Transport from home to the Auckland Airport: ~$50 Flight from Auckland to Welli…" at bounding box center [518, 414] width 832 height 132
click at [148, 362] on textarea "Transport from home to the Auckland Airport: ~$50 Flight from Auckland to Welli…" at bounding box center [518, 414] width 832 height 132
click at [142, 399] on textarea "Uber from home to the Auckland Airport: ~$50 Flight from Auckland to Wellington…" at bounding box center [518, 414] width 832 height 132
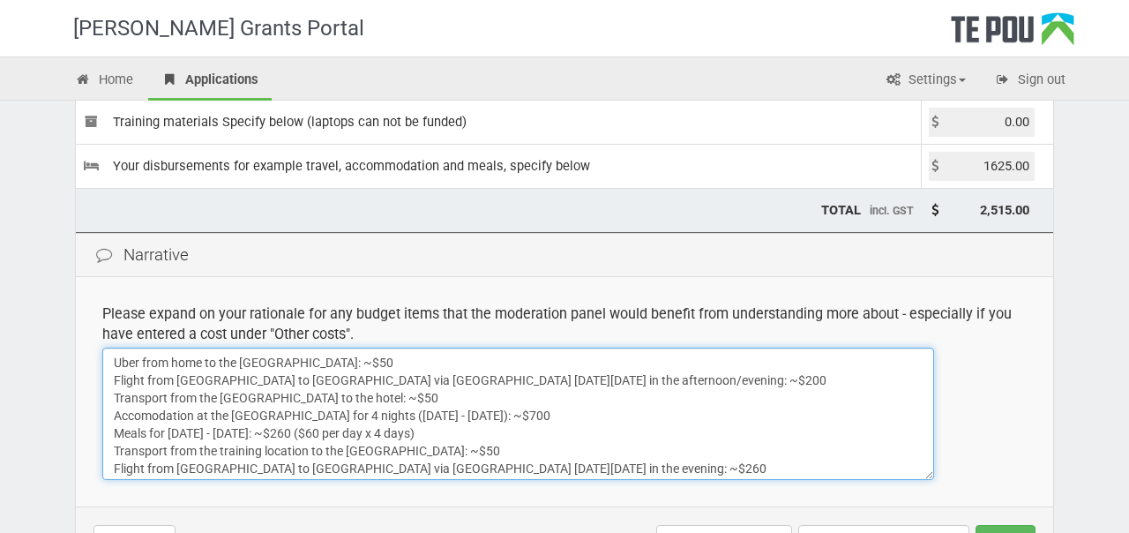
click at [142, 399] on textarea "Uber from home to the Auckland Airport: ~$50 Flight from Auckland to Wellington…" at bounding box center [518, 414] width 832 height 132
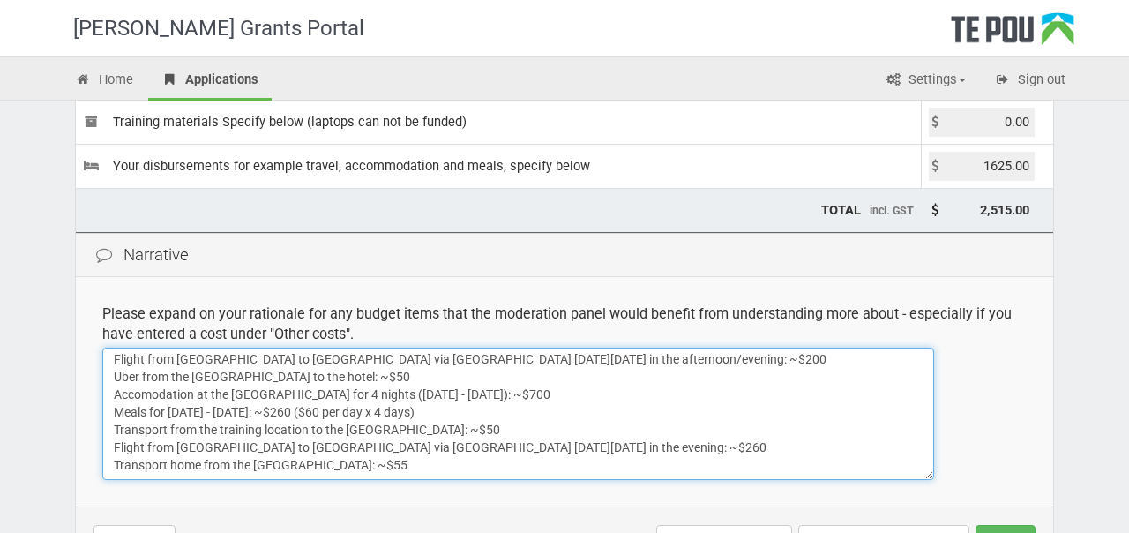
click at [131, 446] on textarea "Uber from home to the Auckland Airport: ~$50 Flight from Auckland to Wellington…" at bounding box center [518, 414] width 832 height 132
click at [139, 432] on textarea "Uber from home to the Auckland Airport: ~$50 Flight from Auckland to Wellington…" at bounding box center [518, 414] width 832 height 132
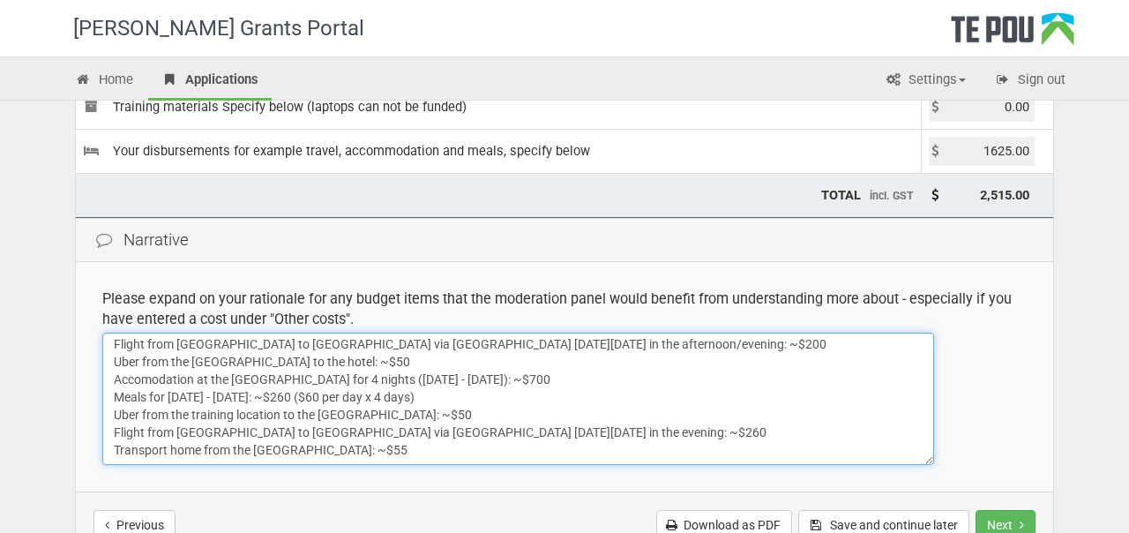
scroll to position [314, 0]
click at [153, 449] on textarea "Uber from home to the Auckland Airport: ~$50 Flight from Auckland to Wellington…" at bounding box center [518, 398] width 832 height 132
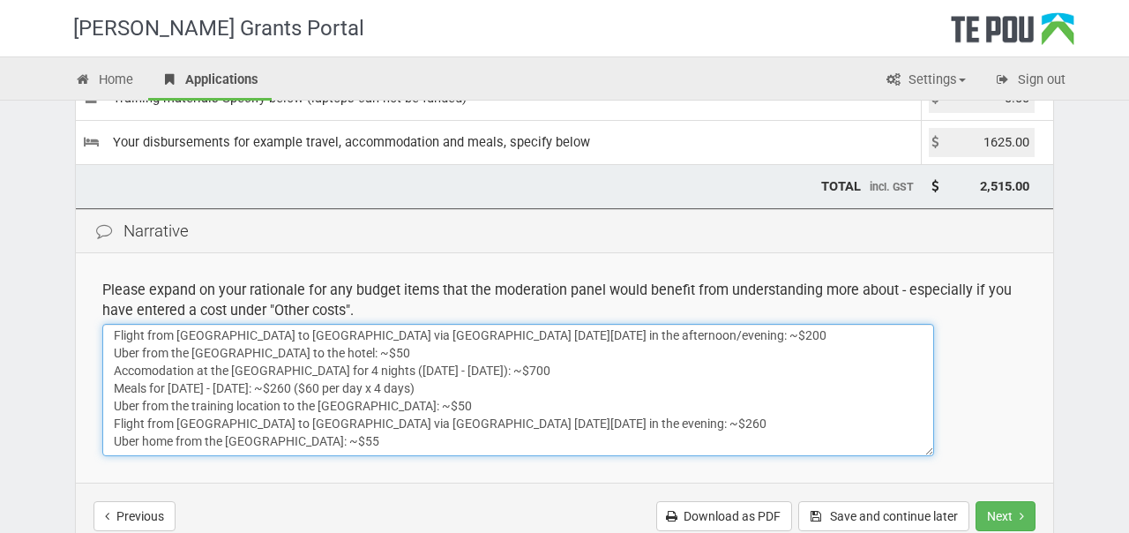
drag, startPoint x: 296, startPoint y: 405, endPoint x: 408, endPoint y: 439, distance: 117.0
click at [408, 439] on textarea "Uber from home to the Auckland Airport: ~$50 Flight from Auckland to Wellington…" at bounding box center [518, 390] width 832 height 132
click at [423, 386] on textarea "Uber from home to the Auckland Airport: ~$50 Flight from Auckland to Wellington…" at bounding box center [518, 390] width 832 height 132
click at [427, 386] on textarea "Uber from home to the Auckland Airport: ~$50 Flight from Auckland to Wellington…" at bounding box center [518, 390] width 832 height 132
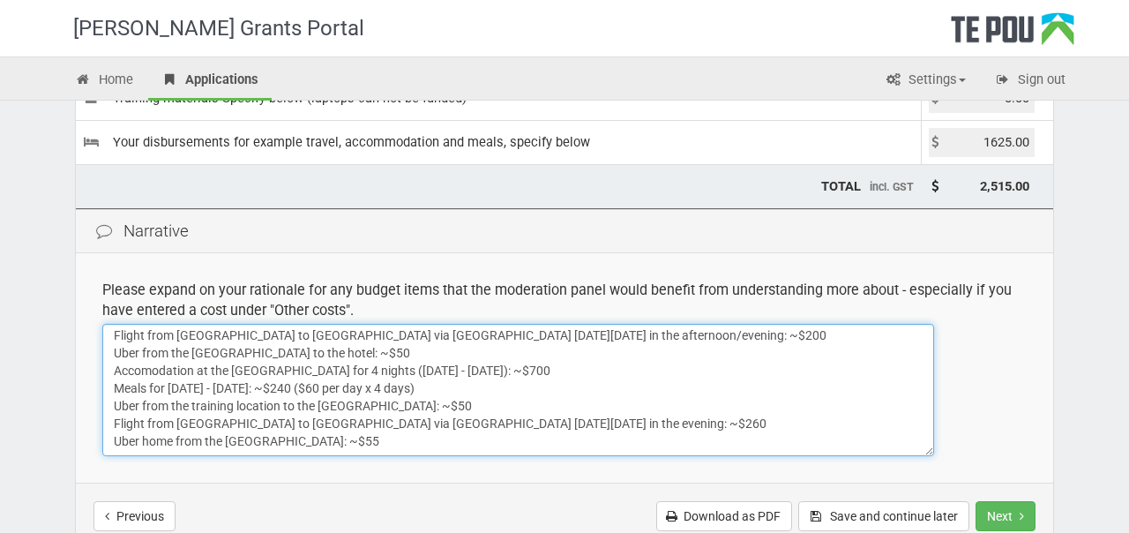
click at [457, 394] on textarea "Uber from home to the Auckland Airport: ~$50 Flight from Auckland to Wellington…" at bounding box center [518, 390] width 832 height 132
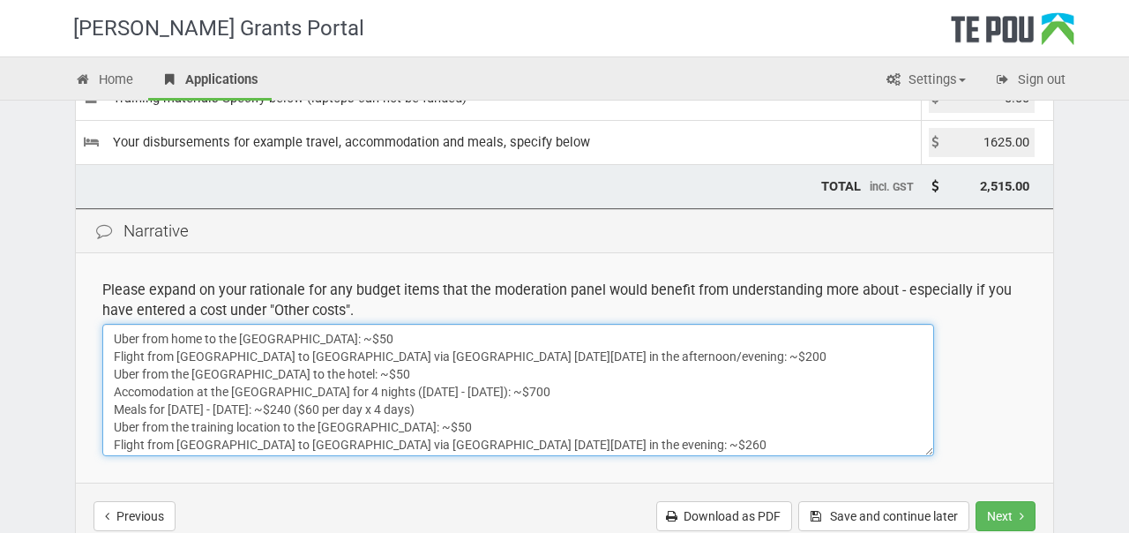
type textarea "Uber from home to the Auckland Airport: ~$50 Flight from Auckland to Wellington…"
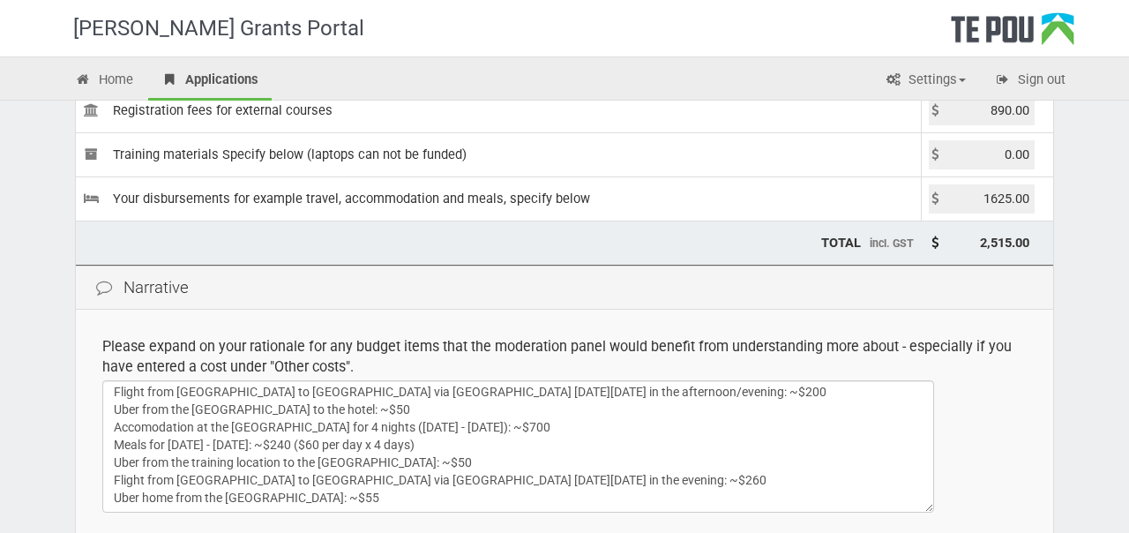
scroll to position [225, 0]
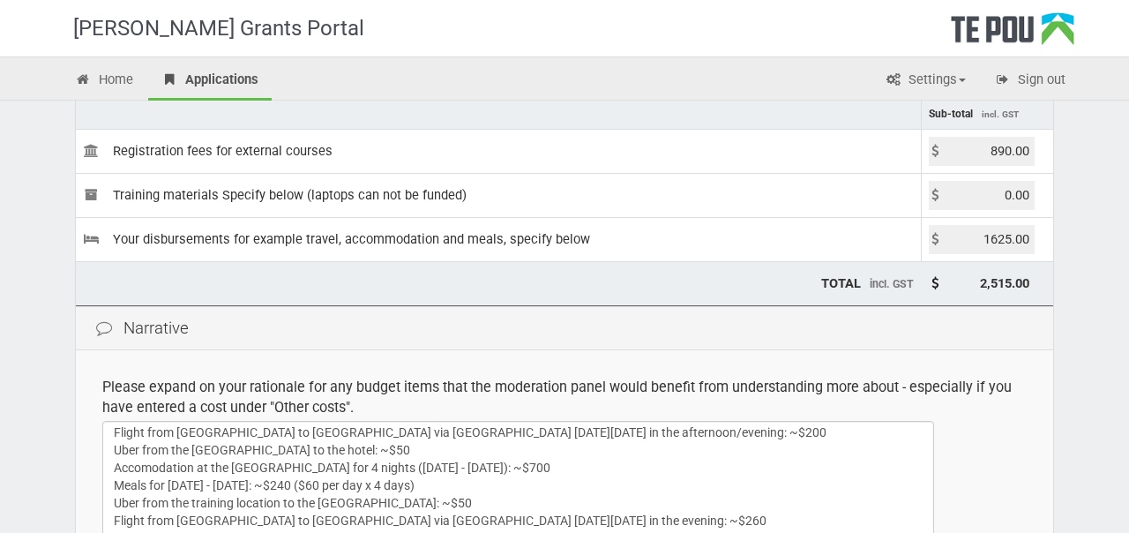
click at [995, 242] on input "1625.00" at bounding box center [982, 239] width 106 height 29
type input "1605.00"
type input "2,495.00"
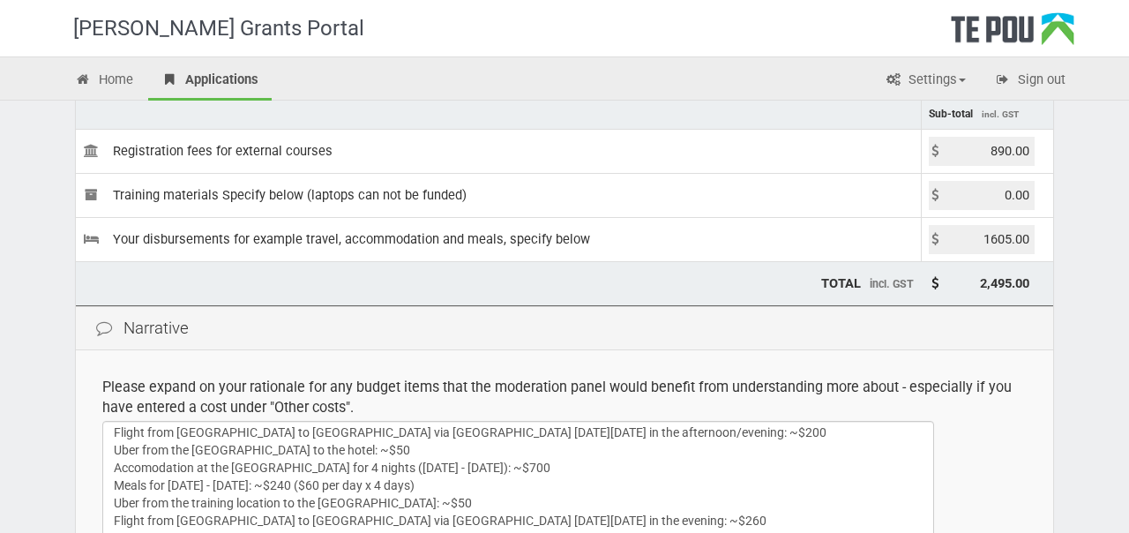
click at [965, 322] on div "Narrative" at bounding box center [565, 328] width 978 height 45
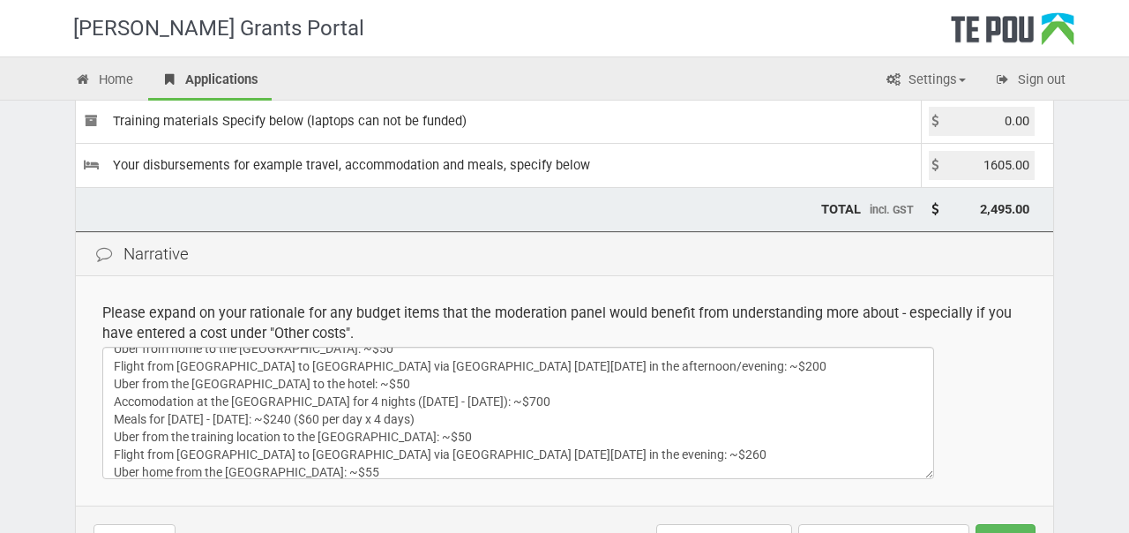
scroll to position [21, 0]
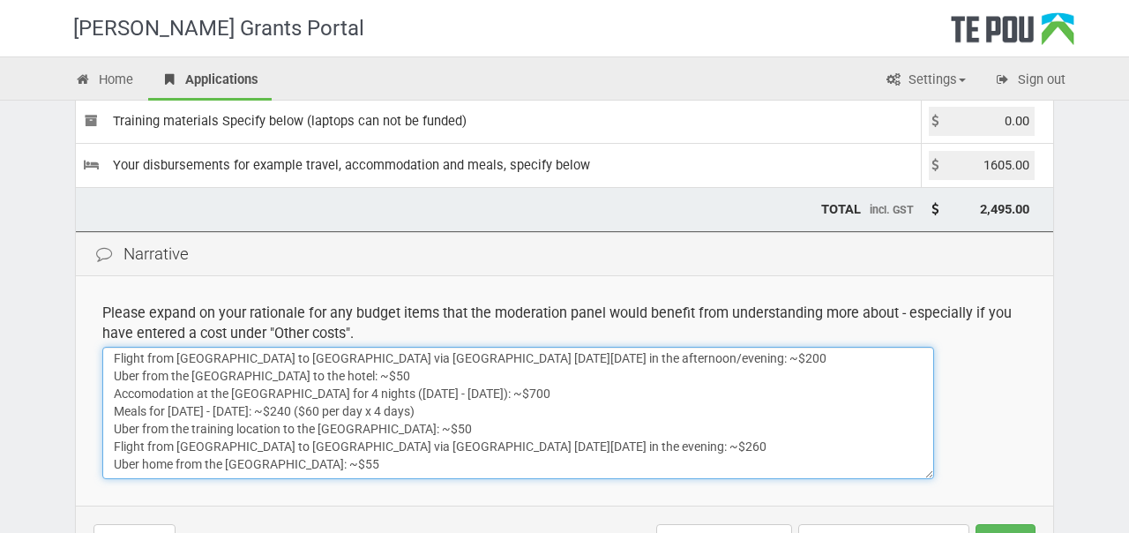
click at [538, 470] on textarea "Uber from home to the Auckland Airport: ~$50 Flight from Auckland to Wellington…" at bounding box center [518, 413] width 832 height 132
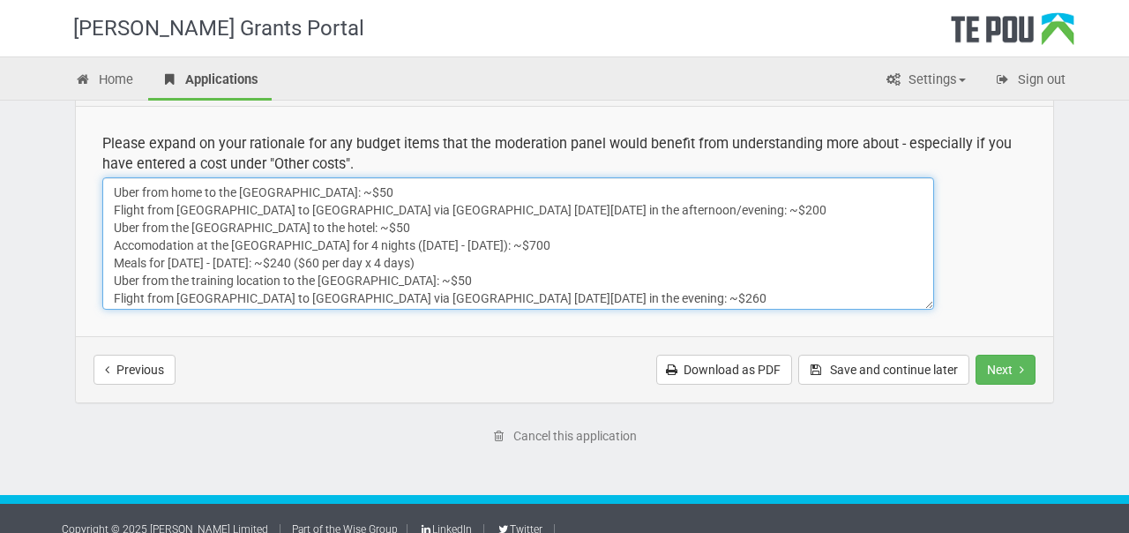
scroll to position [488, 0]
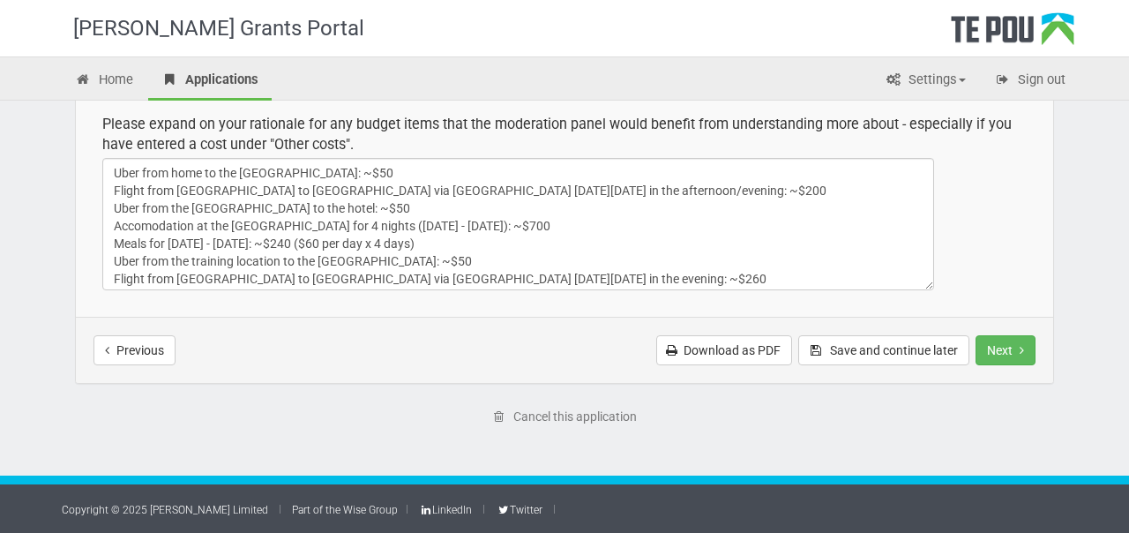
click at [1048, 289] on td "Please expand on your rationale for any budget items that the moderation panel …" at bounding box center [565, 201] width 978 height 229
click at [1008, 351] on button "Next" at bounding box center [1006, 350] width 60 height 30
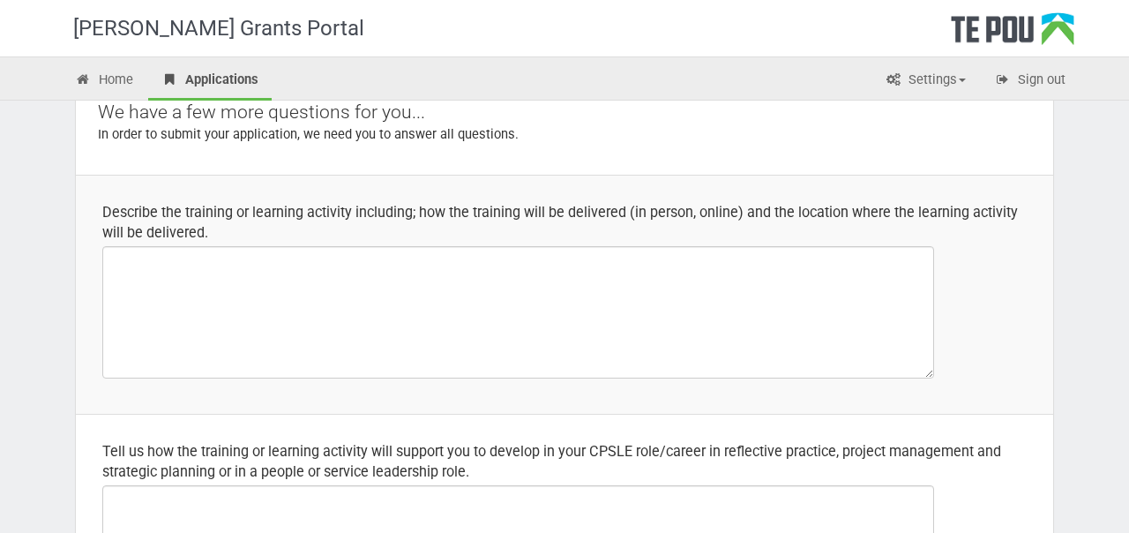
scroll to position [161, 0]
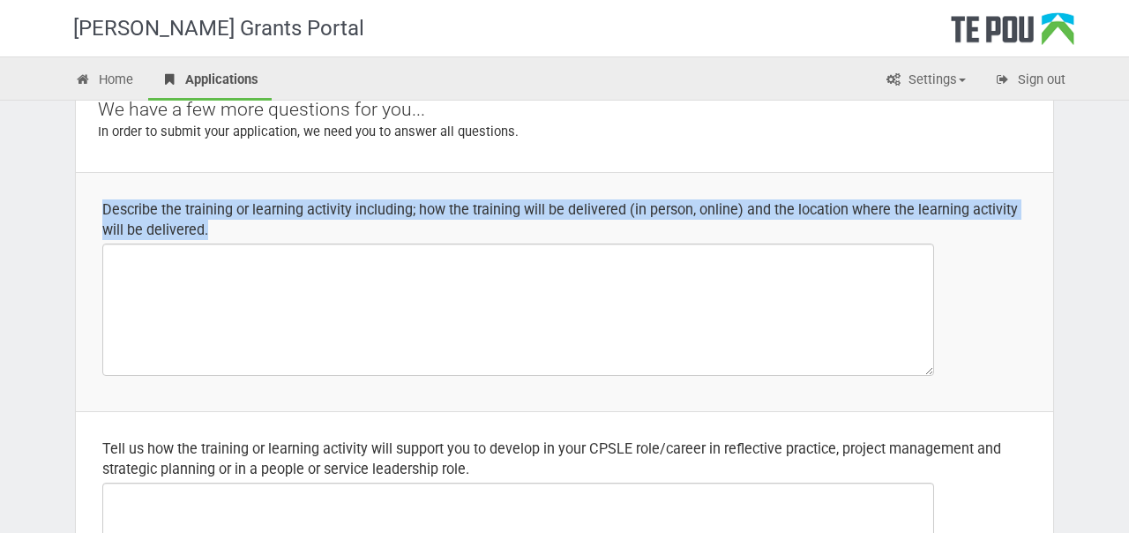
drag, startPoint x: 209, startPoint y: 220, endPoint x: 99, endPoint y: 200, distance: 112.0
click at [99, 200] on td "Describe the training or learning activity including; how the training will be …" at bounding box center [565, 291] width 978 height 239
copy div "Describe the training or learning activity including; how the training will be …"
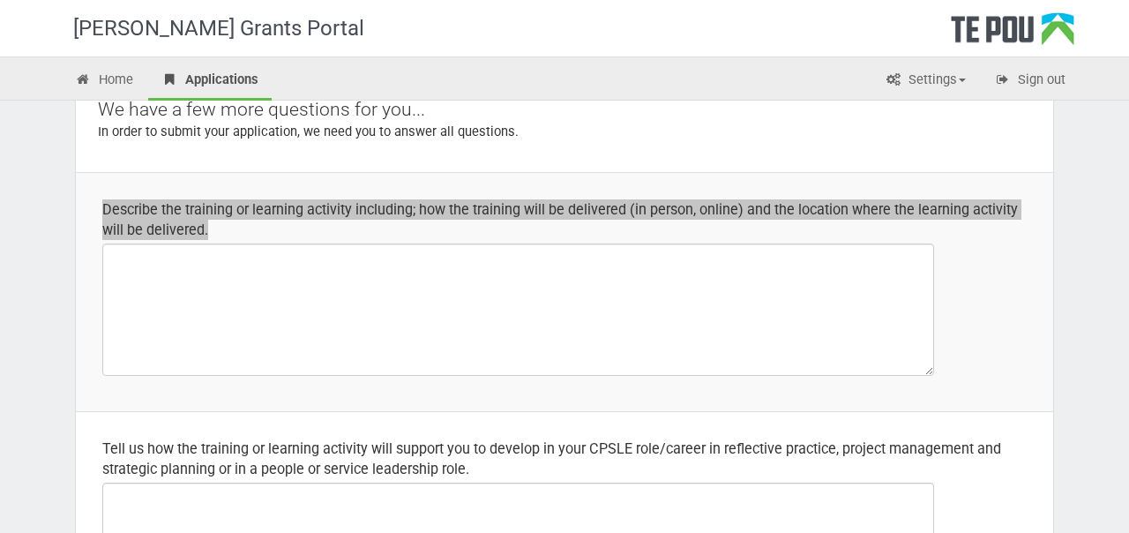
scroll to position [0, 0]
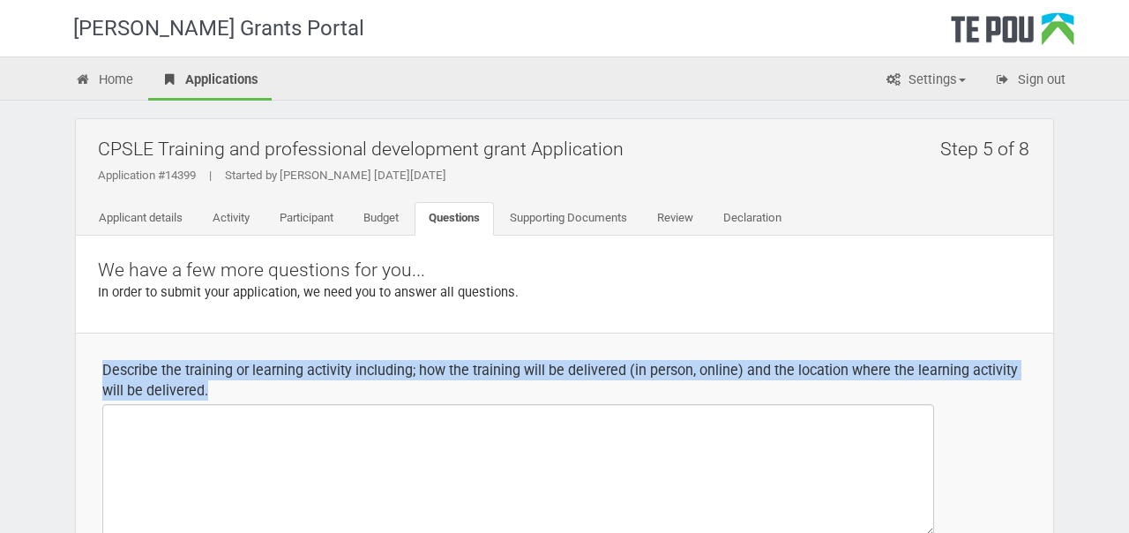
click at [341, 151] on h2 "CPSLE Training and professional development grant Application" at bounding box center [569, 148] width 942 height 41
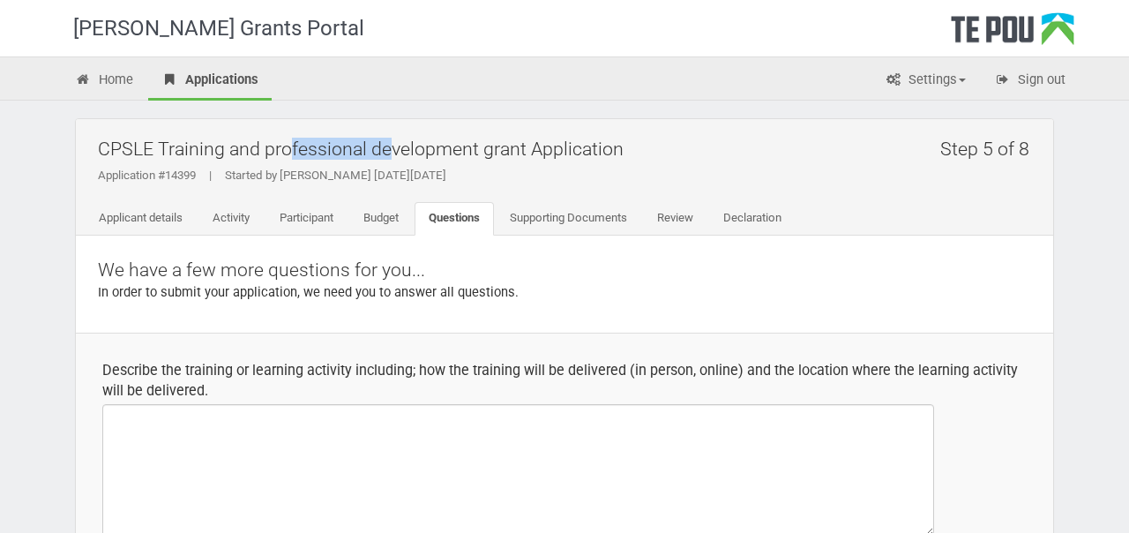
click at [341, 151] on h2 "CPSLE Training and professional development grant Application" at bounding box center [569, 148] width 942 height 41
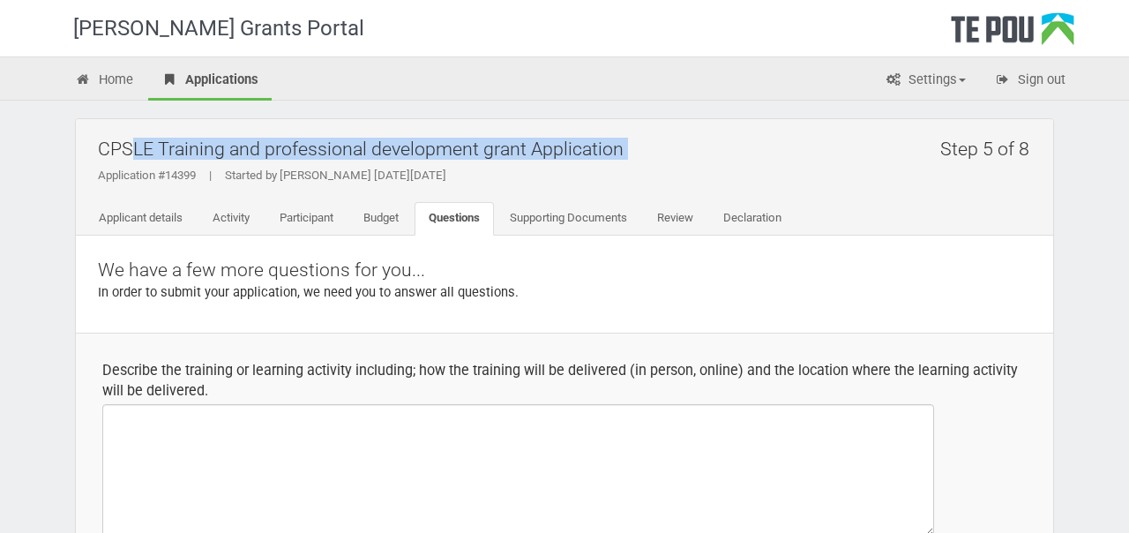
click at [341, 151] on h2 "CPSLE Training and professional development grant Application" at bounding box center [569, 148] width 942 height 41
copy div "CPSLE Training and professional development grant Application"
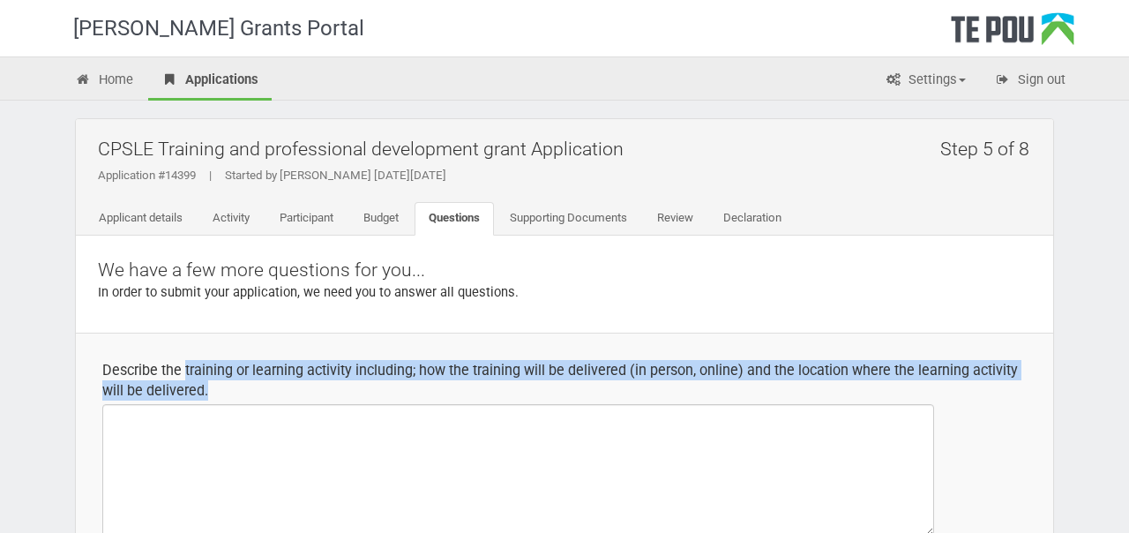
drag, startPoint x: 237, startPoint y: 389, endPoint x: 185, endPoint y: 374, distance: 54.2
click at [185, 374] on div "Describe the training or learning activity including; how the training will be …" at bounding box center [564, 380] width 925 height 41
copy div "training or learning activity including; how the training will be delivered (in…"
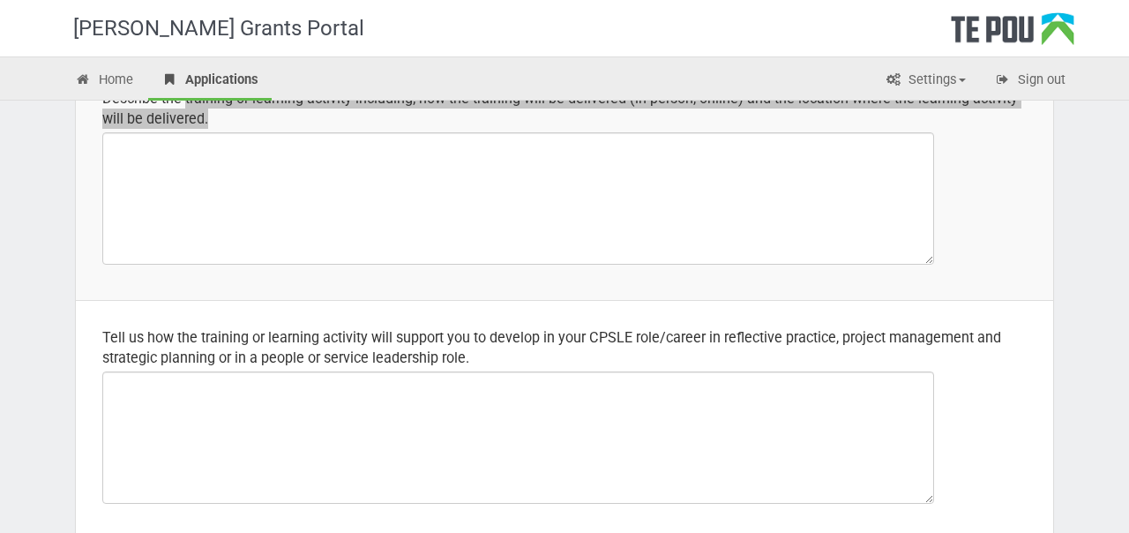
scroll to position [276, 0]
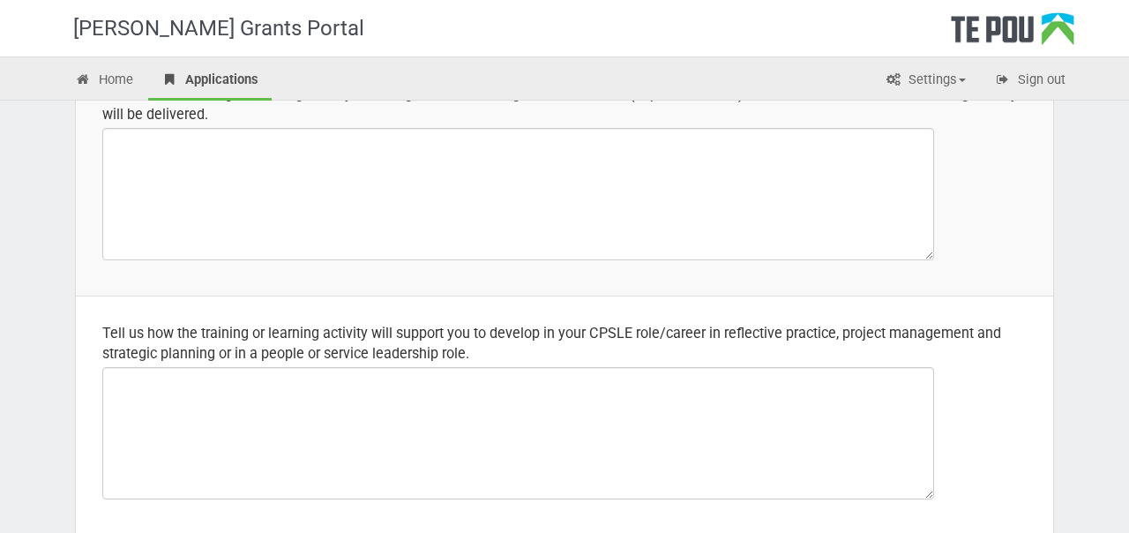
click at [512, 357] on div "Tell us how the training or learning activity will support you to develop in yo…" at bounding box center [564, 343] width 925 height 41
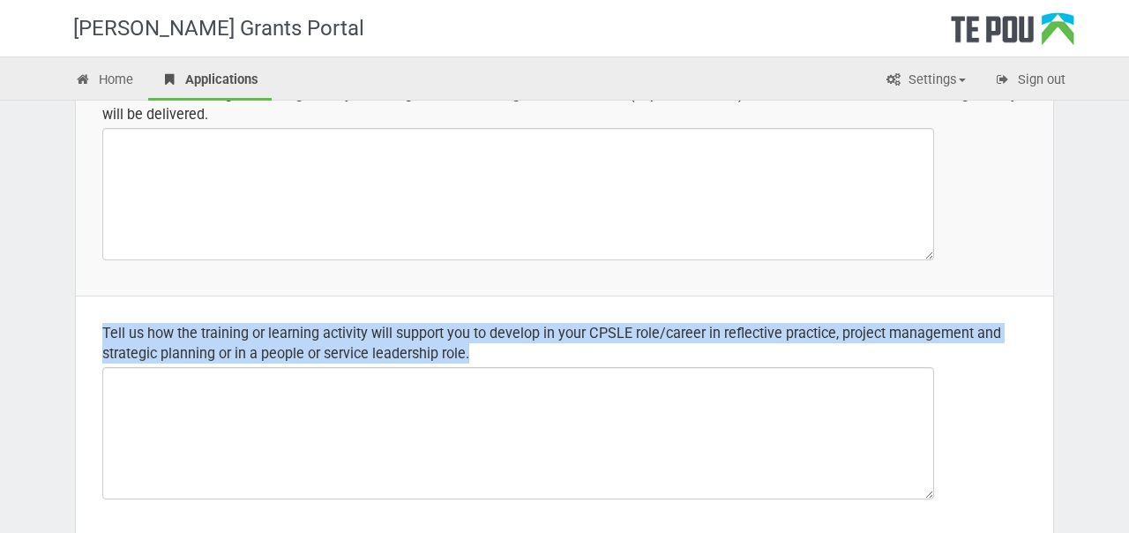
drag, startPoint x: 519, startPoint y: 357, endPoint x: 102, endPoint y: 337, distance: 416.9
click at [102, 337] on div "Tell us how the training or learning activity will support you to develop in yo…" at bounding box center [564, 343] width 925 height 41
copy div "Tell us how the training or learning activity will support you to develop in yo…"
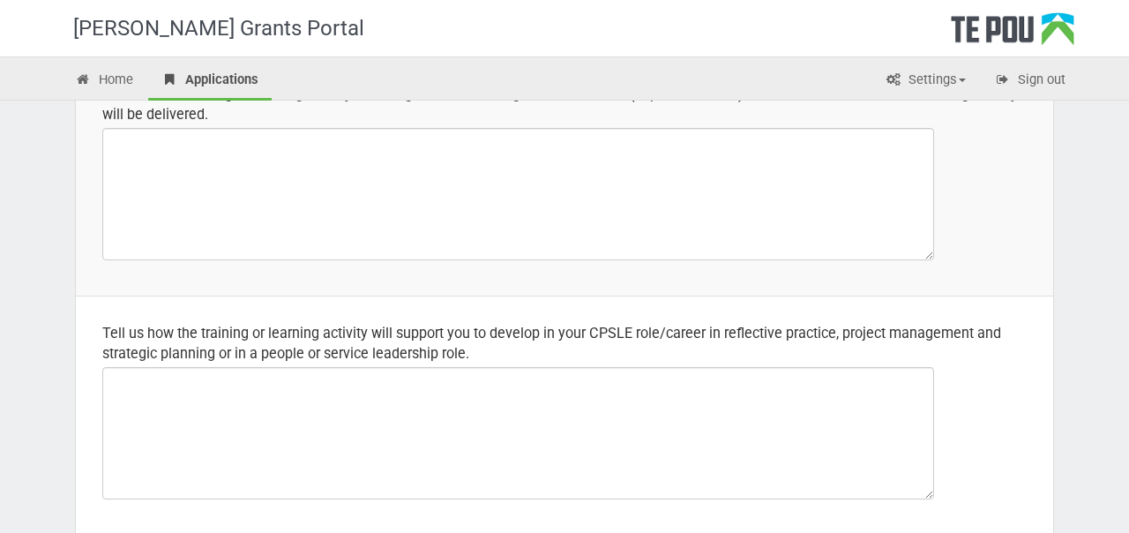
click at [659, 335] on div "Tell us how the training or learning activity will support you to develop in yo…" at bounding box center [564, 343] width 925 height 41
drag, startPoint x: 659, startPoint y: 335, endPoint x: 594, endPoint y: 335, distance: 65.3
click at [594, 335] on div "Tell us how the training or learning activity will support you to develop in yo…" at bounding box center [564, 343] width 925 height 41
copy div "CPSLE role/"
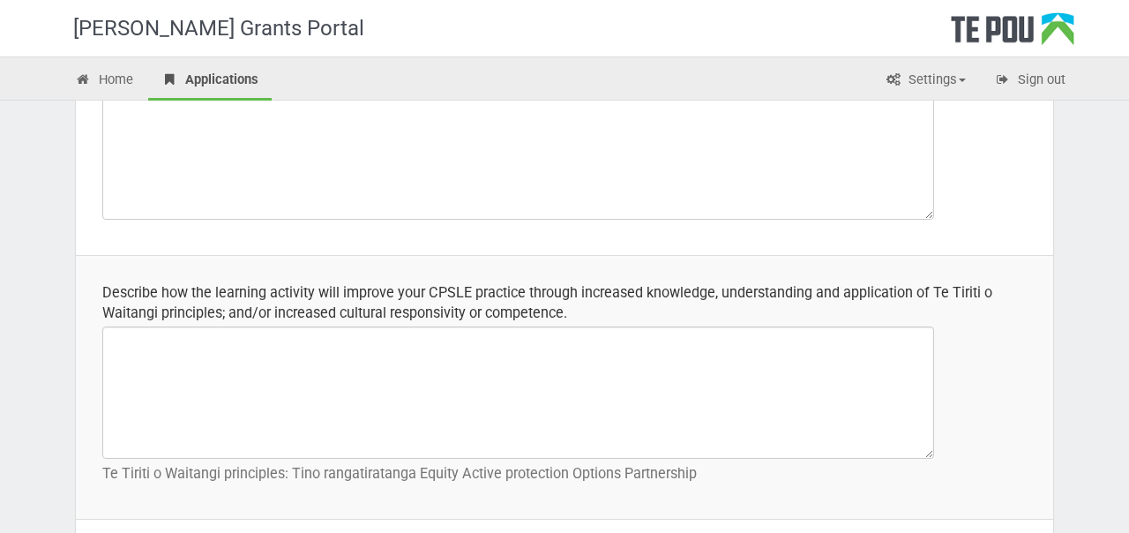
scroll to position [551, 0]
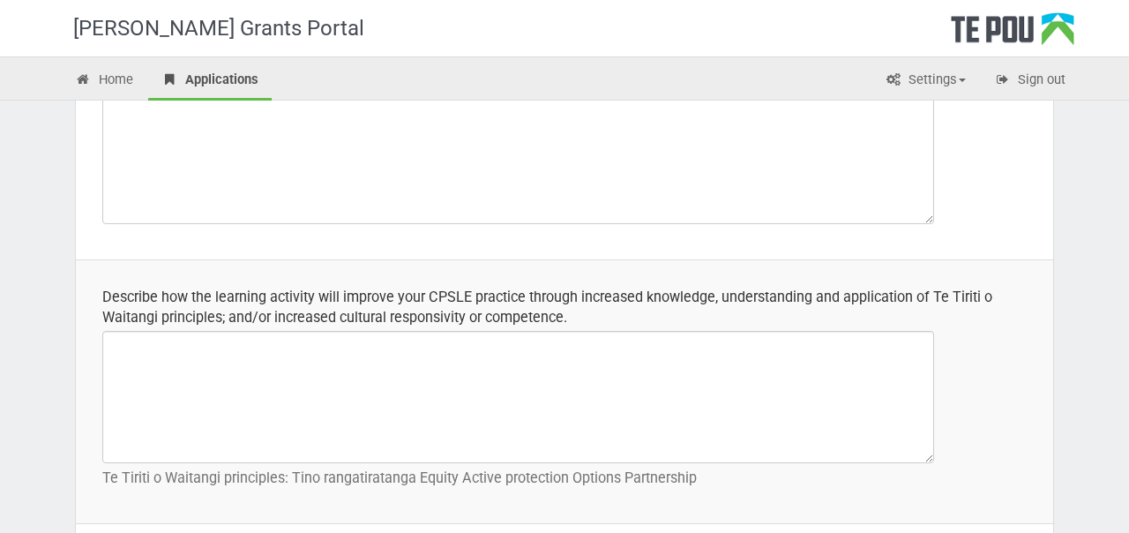
click at [578, 313] on div "Describe how the learning activity will improve your CPSLE practice through inc…" at bounding box center [564, 307] width 925 height 41
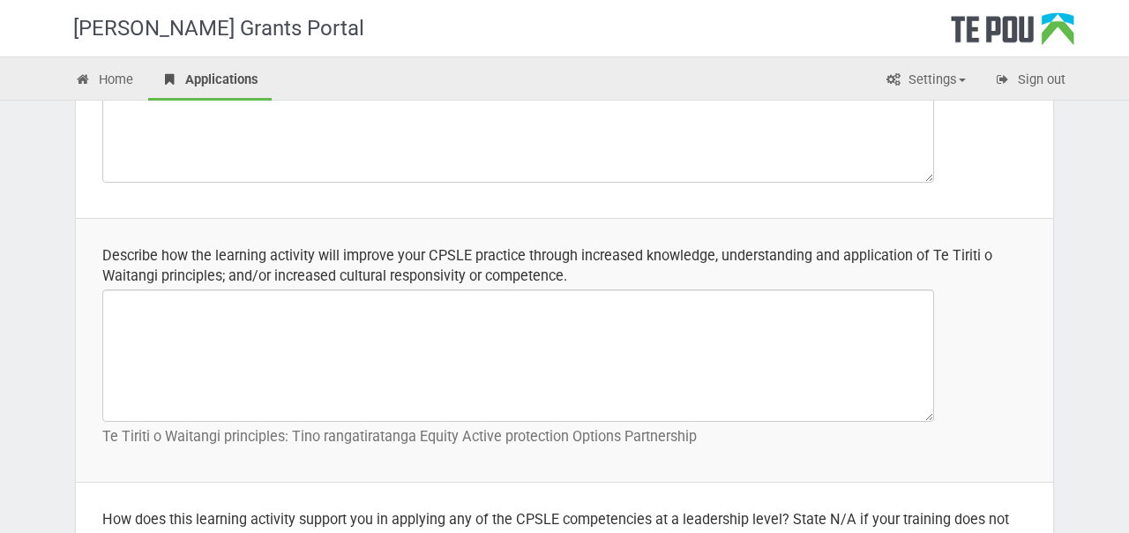
scroll to position [596, 0]
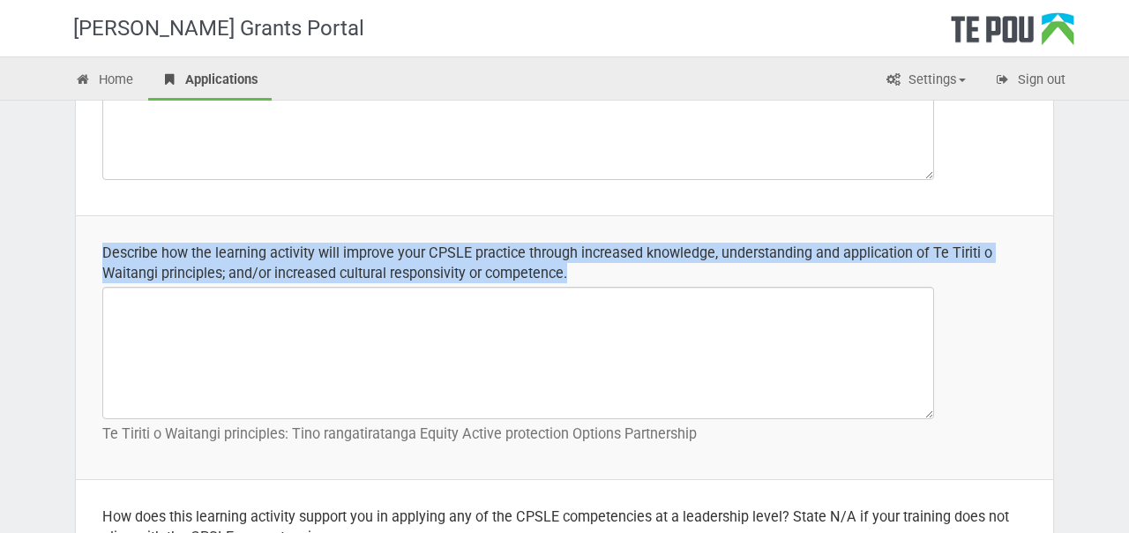
drag, startPoint x: 581, startPoint y: 280, endPoint x: 67, endPoint y: 263, distance: 514.7
copy div "Describe the training or learning activity including; how the training will be …"
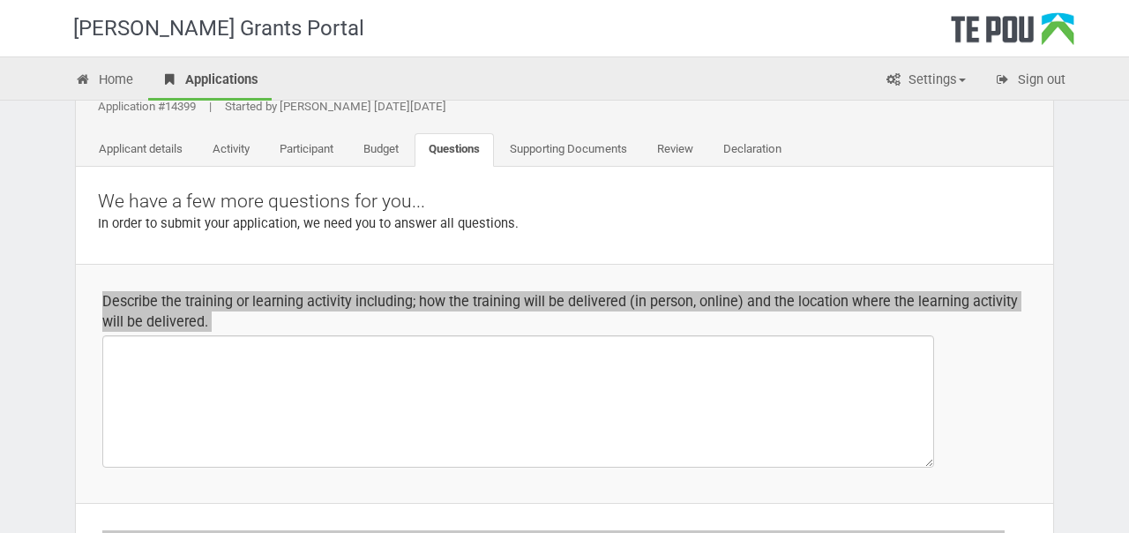
scroll to position [54, 0]
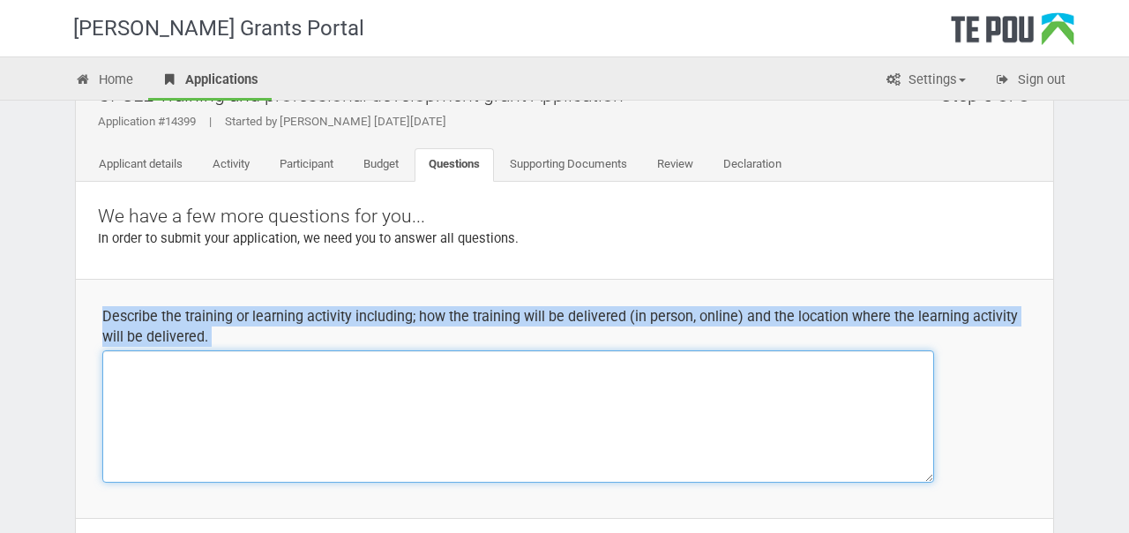
click at [480, 356] on textarea at bounding box center [518, 416] width 832 height 132
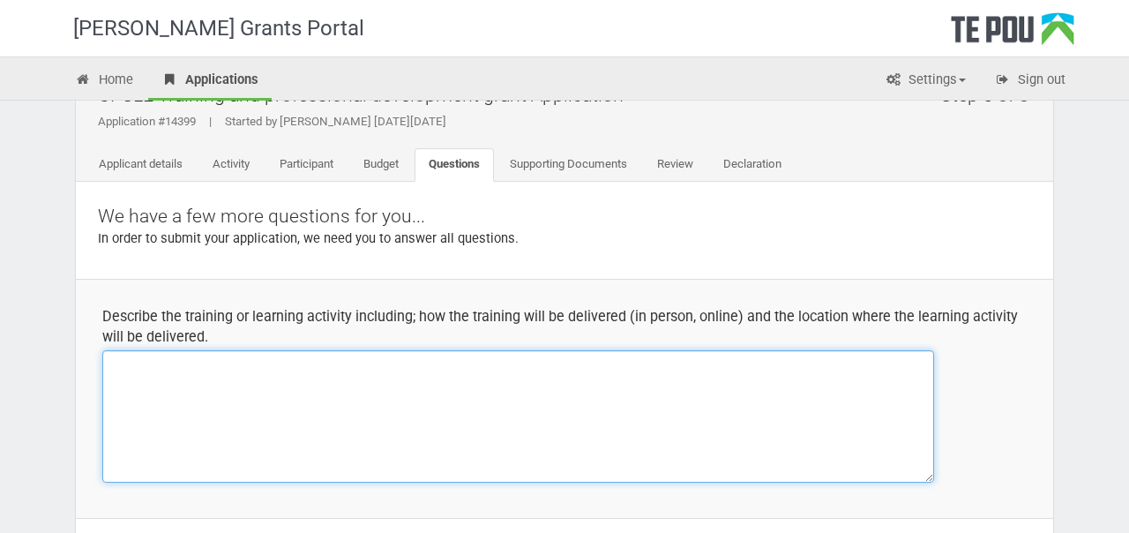
paste textarea "The “Group Work Leadership in Aotearoa New Zealand Today” intensive is a four-d…"
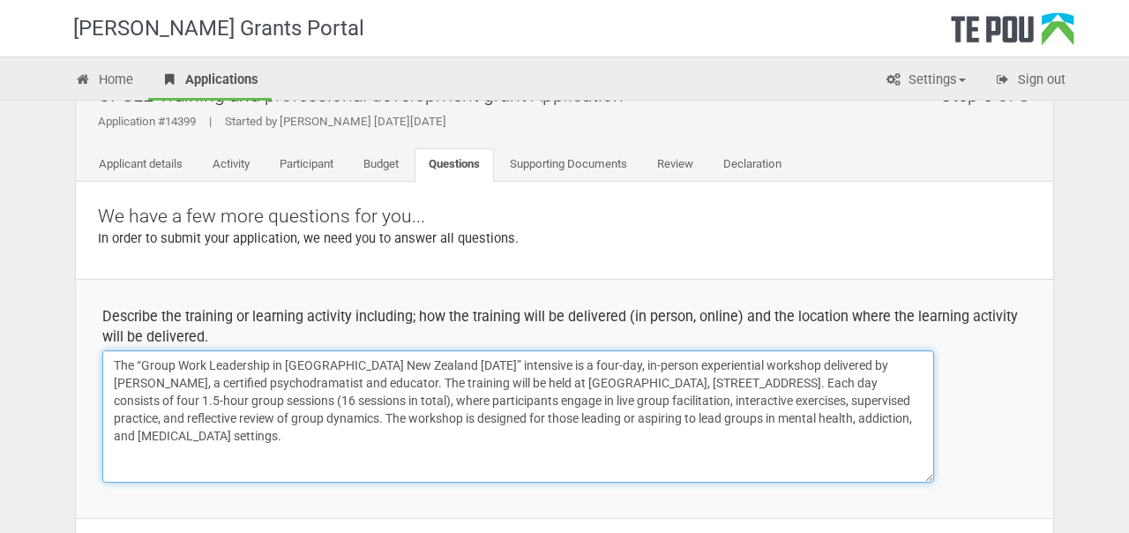
click at [143, 363] on textarea "The “Group Work Leadership in Aotearoa New Zealand Today” intensive is a four-d…" at bounding box center [518, 416] width 832 height 132
drag, startPoint x: 268, startPoint y: 364, endPoint x: 454, endPoint y: 361, distance: 185.3
click at [454, 361] on textarea "The Group Work Leadership in Aotearoa New Zealand Today” intensive is a four-da…" at bounding box center [518, 416] width 832 height 132
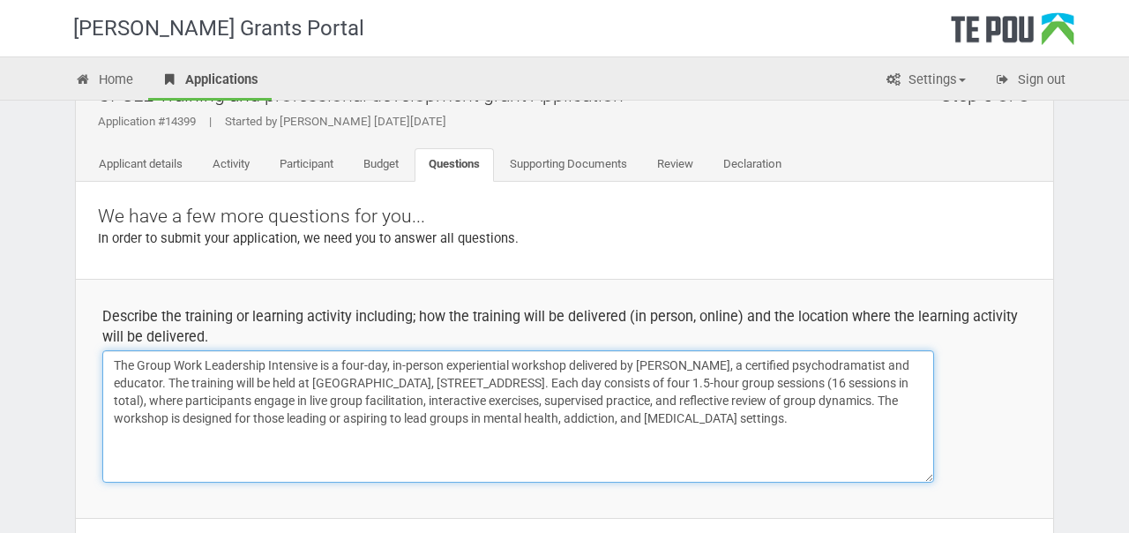
click at [442, 392] on textarea "The Group Work Leadership Intensive is a four-day, in-person experiential works…" at bounding box center [518, 416] width 832 height 132
drag, startPoint x: 256, startPoint y: 381, endPoint x: 550, endPoint y: 424, distance: 297.0
click at [550, 424] on textarea "The Group Work Leadership Intensive is a four-day, in-person experiential works…" at bounding box center [518, 416] width 832 height 132
drag, startPoint x: 300, startPoint y: 385, endPoint x: 496, endPoint y: 383, distance: 195.9
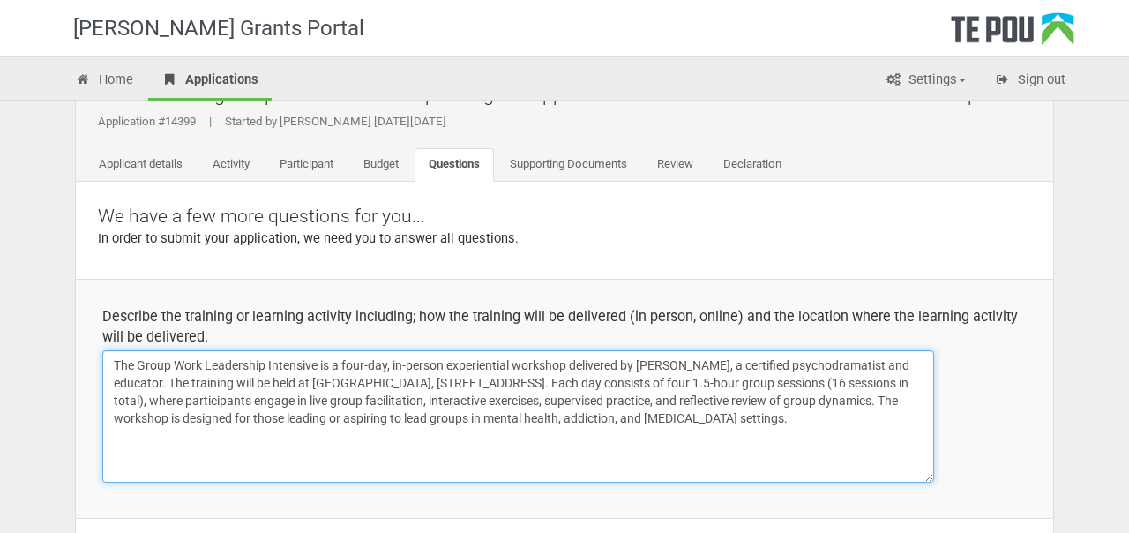
click at [496, 383] on textarea "The Group Work Leadership Intensive is a four-day, in-person experiential works…" at bounding box center [518, 416] width 832 height 132
paste textarea "Wellington: 13–16 April 2026 (Each day runs from 9:00 am to 5:00 pm)"
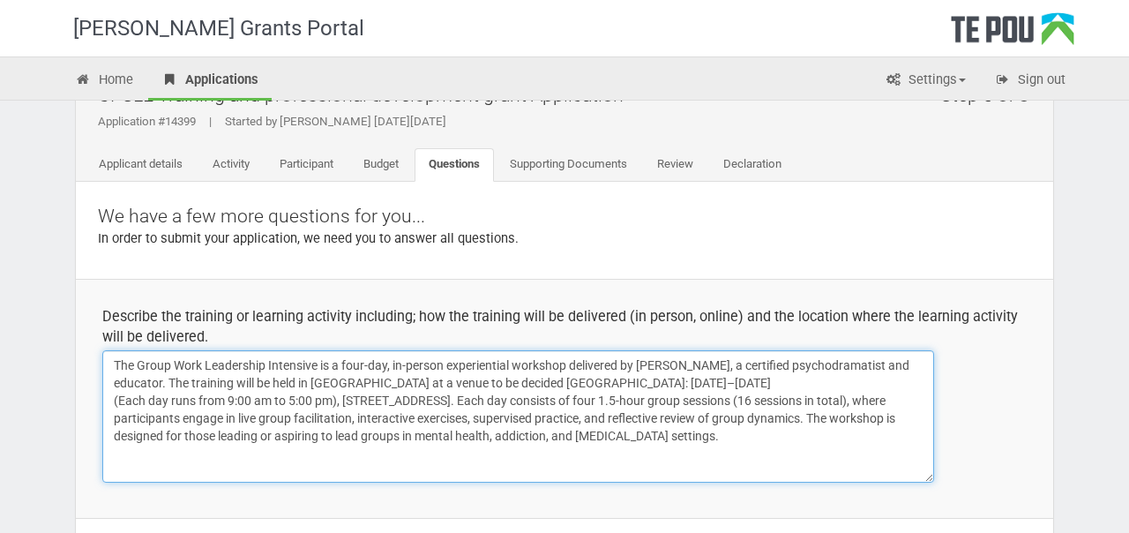
drag, startPoint x: 516, startPoint y: 384, endPoint x: 570, endPoint y: 381, distance: 53.9
click at [571, 381] on textarea "The Group Work Leadership Intensive is a four-day, in-person experiential works…" at bounding box center [518, 416] width 832 height 132
drag, startPoint x: 573, startPoint y: 381, endPoint x: 505, endPoint y: 378, distance: 68.0
click at [505, 378] on textarea "The Group Work Leadership Intensive is a four-day, in-person experiential works…" at bounding box center [518, 416] width 832 height 132
click at [126, 401] on textarea "The Group Work Leadership Intensive is a four-day, in-person experiential works…" at bounding box center [518, 416] width 832 height 132
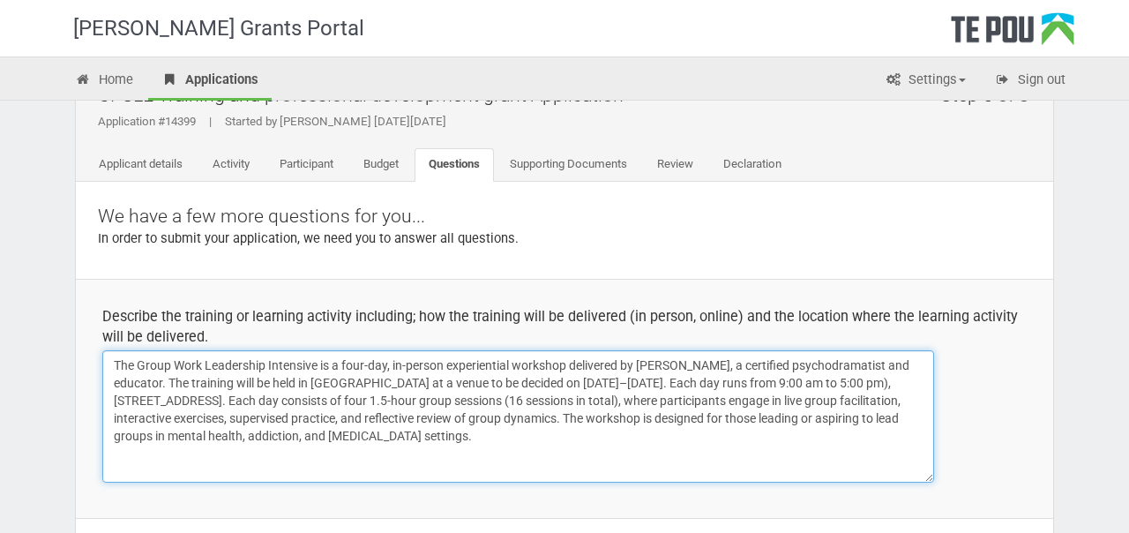
click at [851, 377] on textarea "The Group Work Leadership Intensive is a four-day, in-person experiential works…" at bounding box center [518, 416] width 832 height 132
drag, startPoint x: 853, startPoint y: 384, endPoint x: 298, endPoint y: 401, distance: 555.2
click at [298, 401] on textarea "The Group Work Leadership Intensive is a four-day, in-person experiential works…" at bounding box center [518, 416] width 832 height 132
click at [273, 397] on textarea "The Group Work Leadership Intensive is a four-day, in-person experiential works…" at bounding box center [518, 416] width 832 height 132
click at [292, 404] on textarea "The Group Work Leadership Intensive is a four-day, in-person experiential works…" at bounding box center [518, 416] width 832 height 132
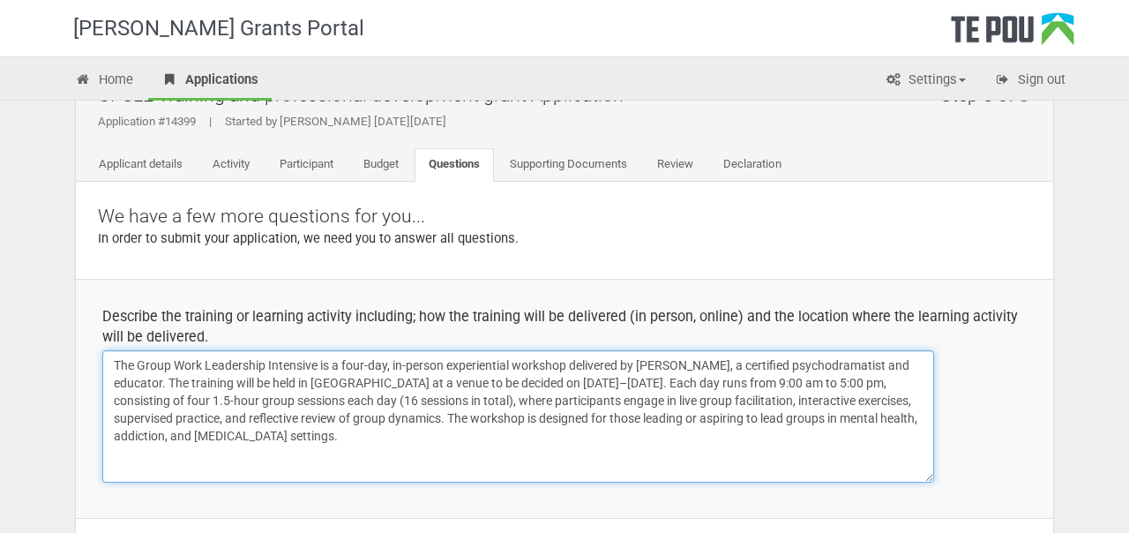
click at [292, 404] on textarea "The Group Work Leadership Intensive is a four-day, in-person experiential works…" at bounding box center [518, 416] width 832 height 132
click at [323, 404] on textarea "The Group Work Leadership Intensive is a four-day, in-person experiential works…" at bounding box center [518, 416] width 832 height 132
click at [333, 401] on textarea "The Group Work Leadership Intensive is a four-day, in-person experiential works…" at bounding box center [518, 416] width 832 height 132
drag, startPoint x: 479, startPoint y: 400, endPoint x: 434, endPoint y: 395, distance: 45.2
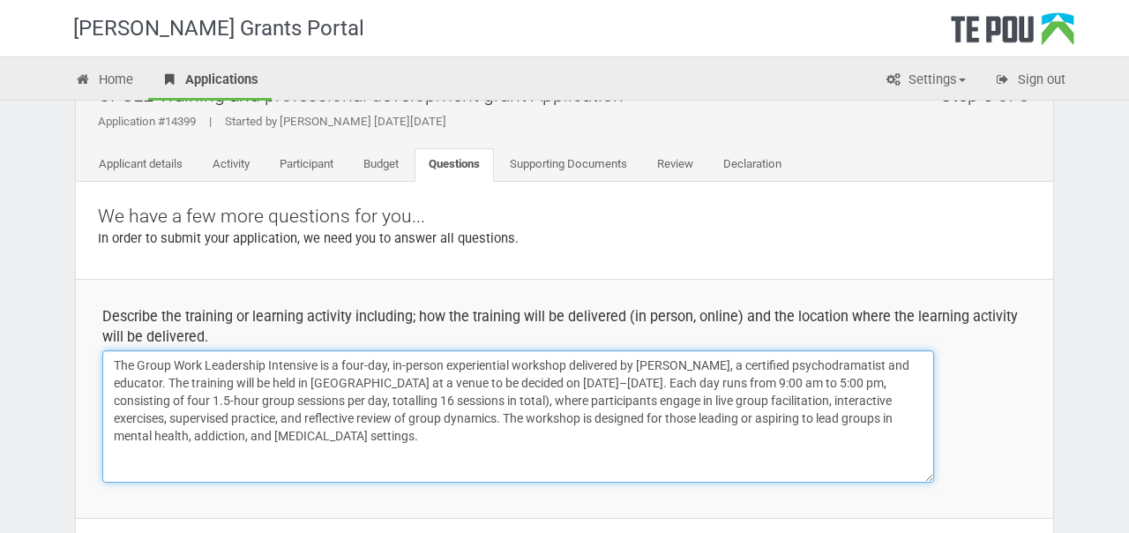
click at [434, 395] on textarea "The Group Work Leadership Intensive is a four-day, in-person experiential works…" at bounding box center [518, 416] width 832 height 132
click at [463, 394] on textarea "The Group Work Leadership Intensive is a four-day, in-person experiential works…" at bounding box center [518, 416] width 832 height 132
click at [379, 363] on textarea "The Group Work Leadership Intensive is a four-day, in-person experiential works…" at bounding box center [518, 416] width 832 height 132
click at [116, 365] on textarea "The Group Work Leadership Intensive is a four-day, in-person experiential works…" at bounding box center [518, 416] width 832 height 132
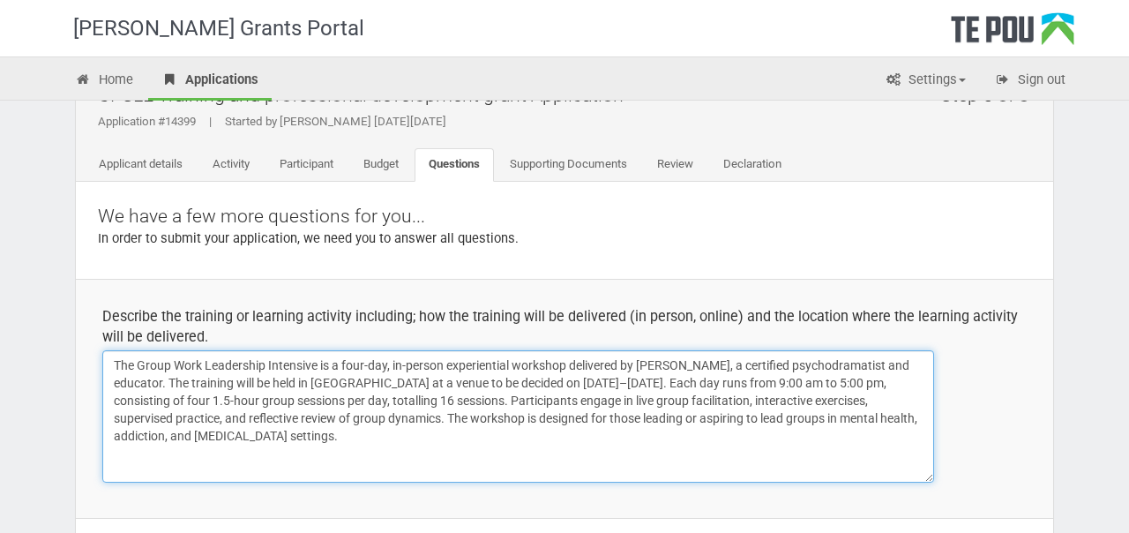
drag, startPoint x: 317, startPoint y: 434, endPoint x: 296, endPoint y: 367, distance: 70.3
click at [296, 367] on textarea "The Group Work Leadership Intensive is a four-day, in-person experiential works…" at bounding box center [518, 416] width 832 height 132
click at [628, 387] on textarea "The Group Work Leadership Intensive is a four-day, in-person experiential works…" at bounding box center [518, 416] width 832 height 132
click at [333, 439] on textarea "The Group Work Leadership Intensive is a four-day, in-person experiential works…" at bounding box center [518, 416] width 832 height 132
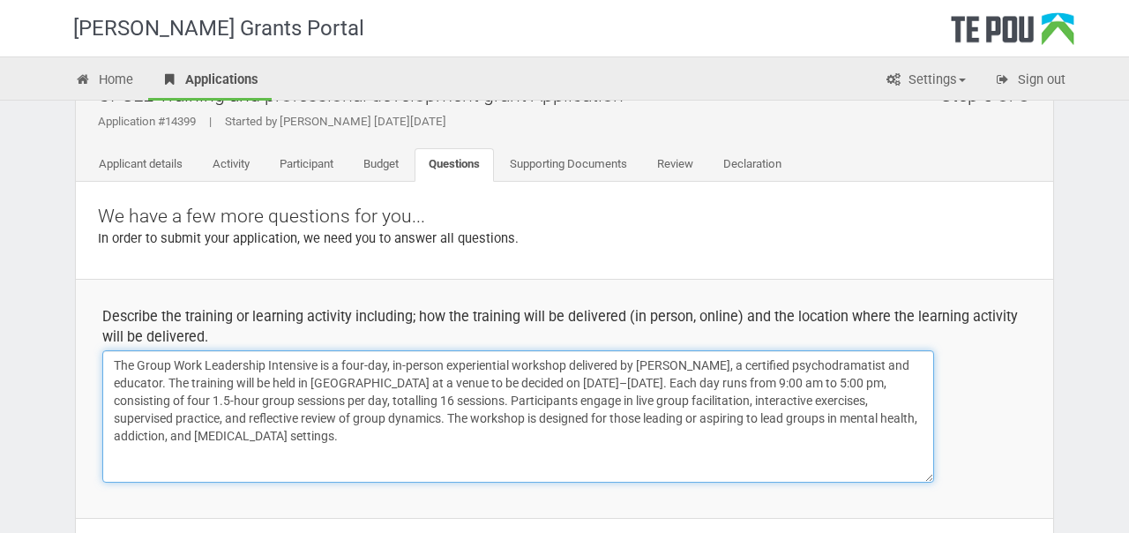
drag, startPoint x: 442, startPoint y: 401, endPoint x: 469, endPoint y: 433, distance: 42.6
click at [469, 433] on textarea "The Group Work Leadership Intensive is a four-day, in-person experiential works…" at bounding box center [518, 416] width 832 height 132
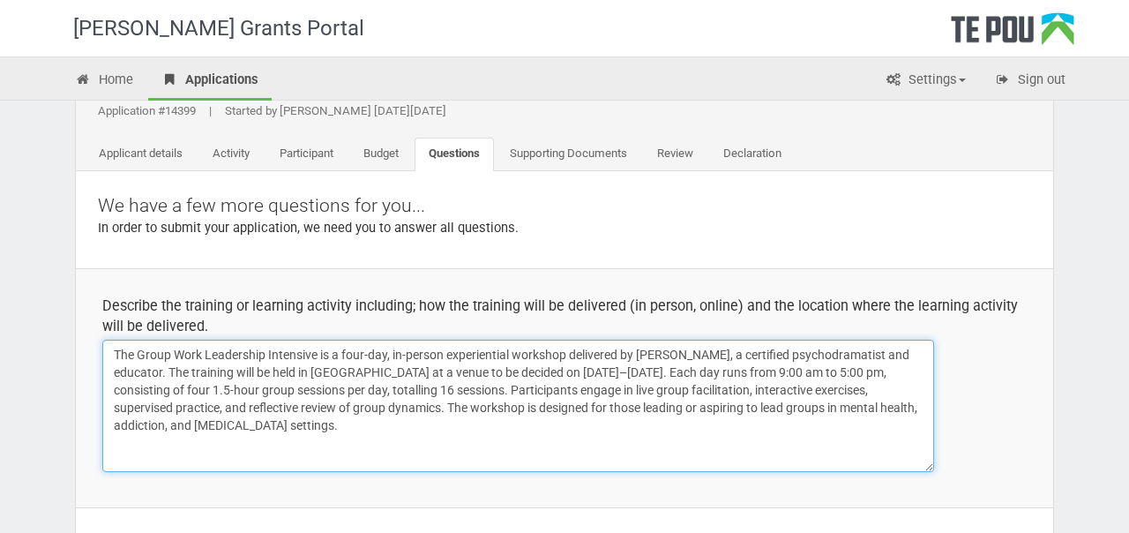
drag, startPoint x: 418, startPoint y: 403, endPoint x: 418, endPoint y: 426, distance: 22.9
click at [418, 426] on textarea "The Group Work Leadership Intensive is a four-day, in-person experiential works…" at bounding box center [518, 406] width 832 height 132
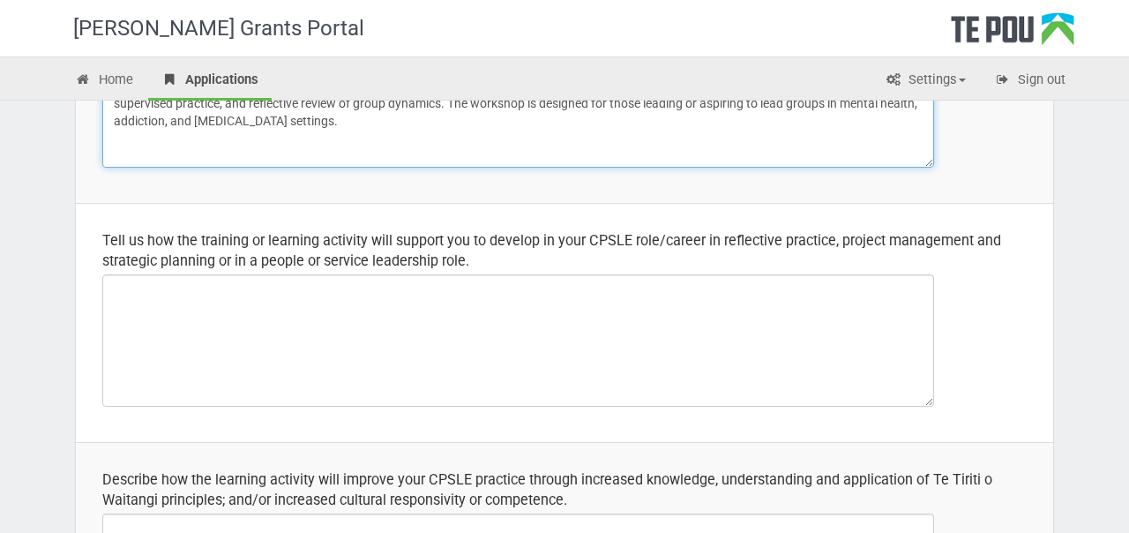
scroll to position [378, 0]
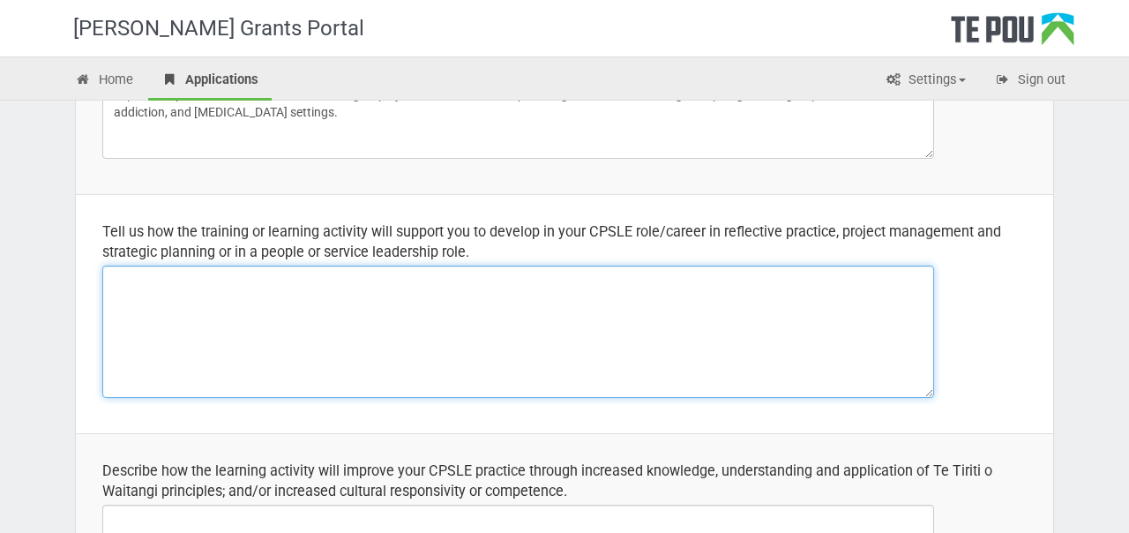
click at [369, 271] on textarea at bounding box center [518, 332] width 832 height 132
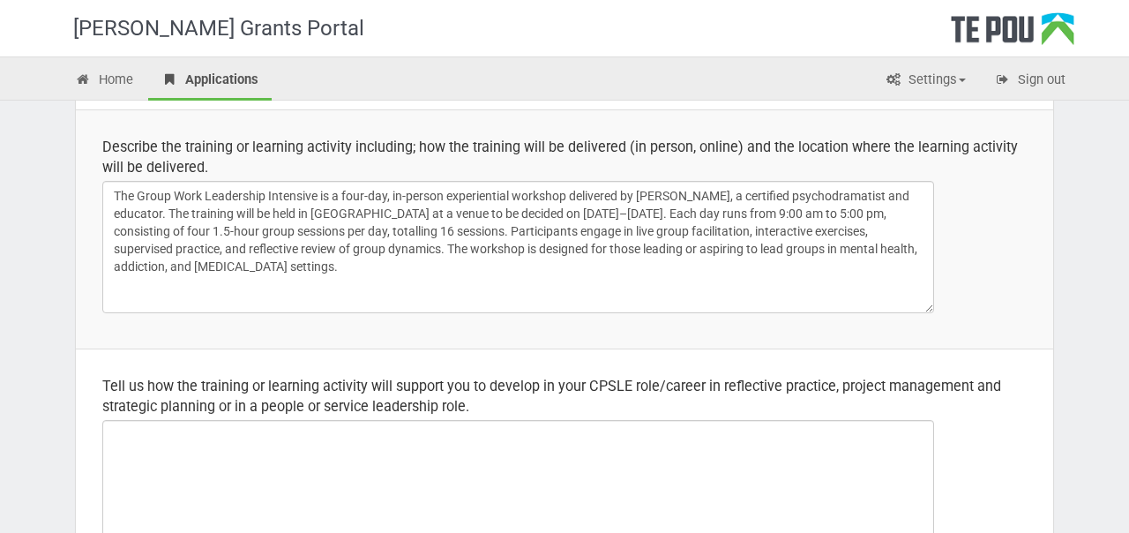
scroll to position [196, 0]
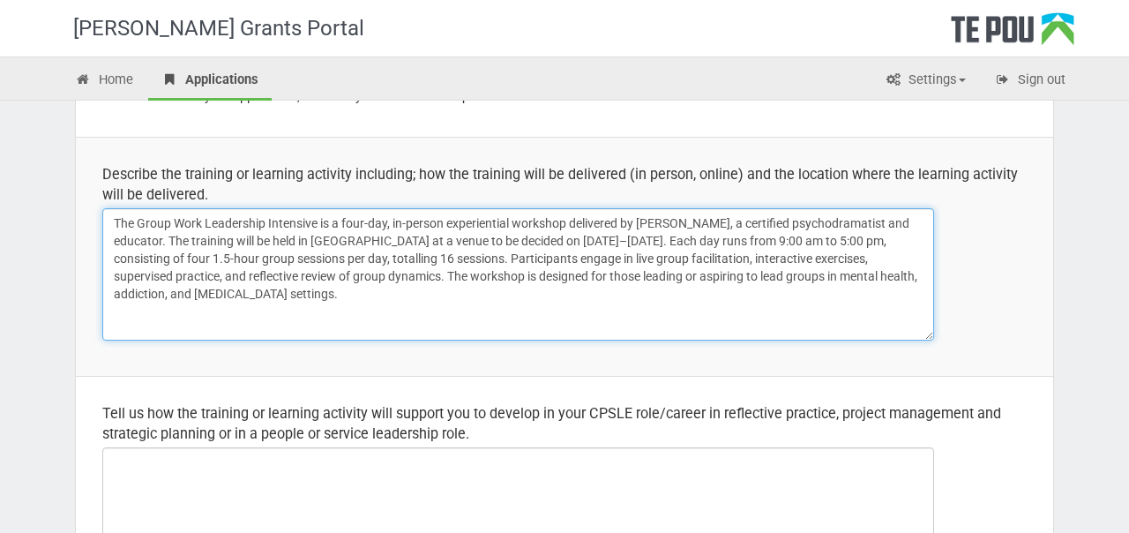
click at [483, 302] on textarea "The Group Work Leadership Intensive is a four-day, in-person experiential works…" at bounding box center [518, 274] width 832 height 132
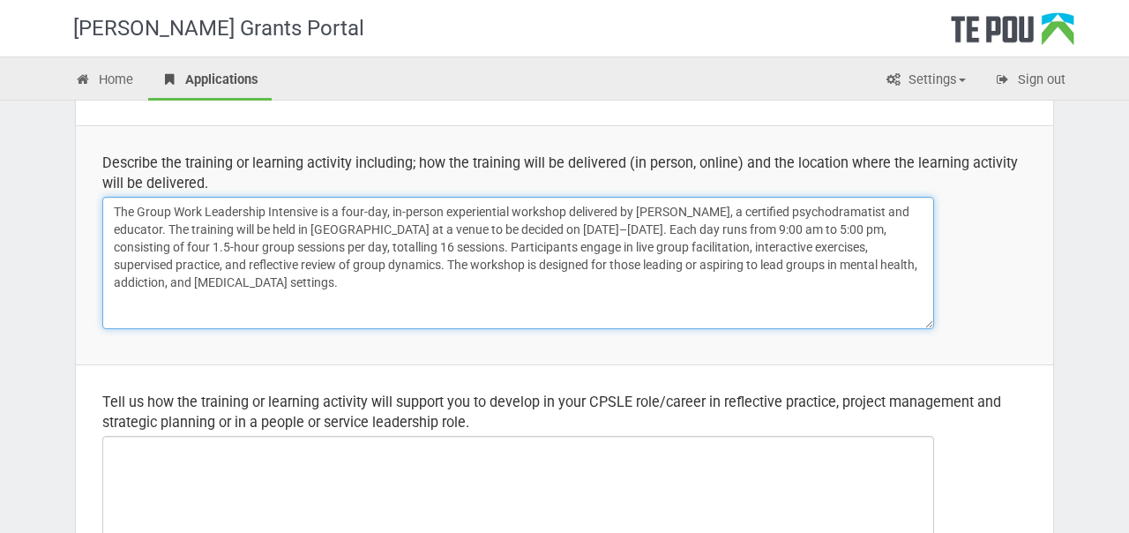
scroll to position [202, 0]
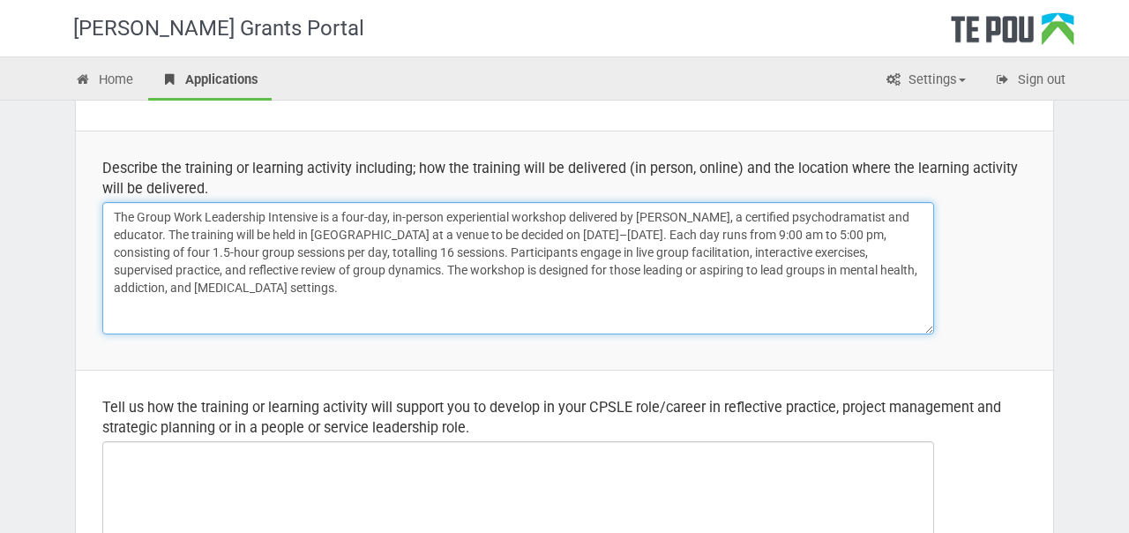
drag, startPoint x: 441, startPoint y: 256, endPoint x: 447, endPoint y: 285, distance: 29.8
click at [447, 285] on textarea "The Group Work Leadership Intensive is a four-day, in-person experiential works…" at bounding box center [518, 268] width 832 height 132
click at [440, 252] on textarea "The Group Work Leadership Intensive is a four-day, in-person experiential works…" at bounding box center [518, 268] width 832 height 132
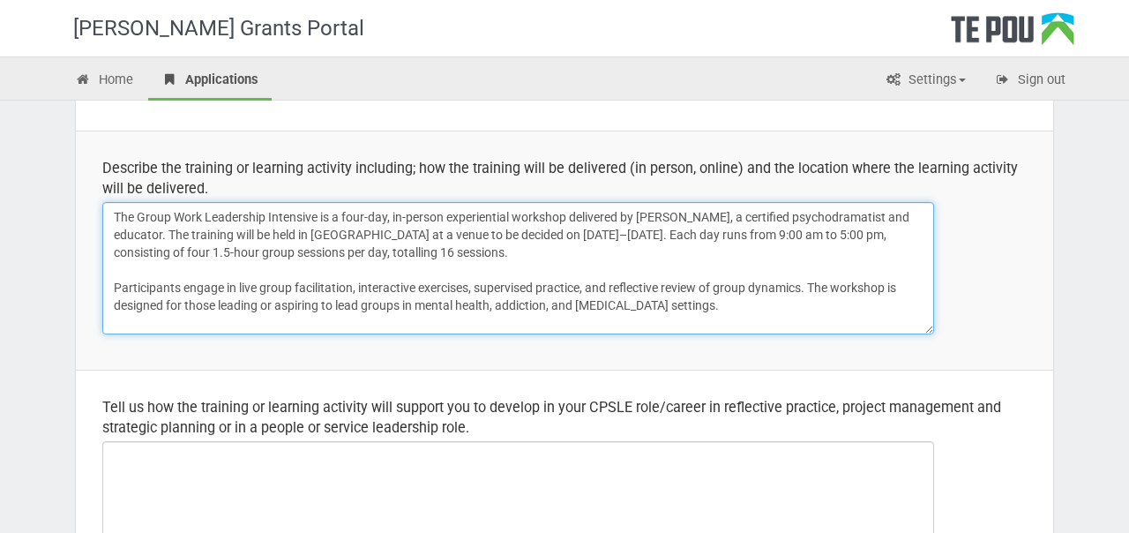
click at [531, 251] on textarea "The Group Work Leadership Intensive is a four-day, in-person experiential works…" at bounding box center [518, 268] width 832 height 132
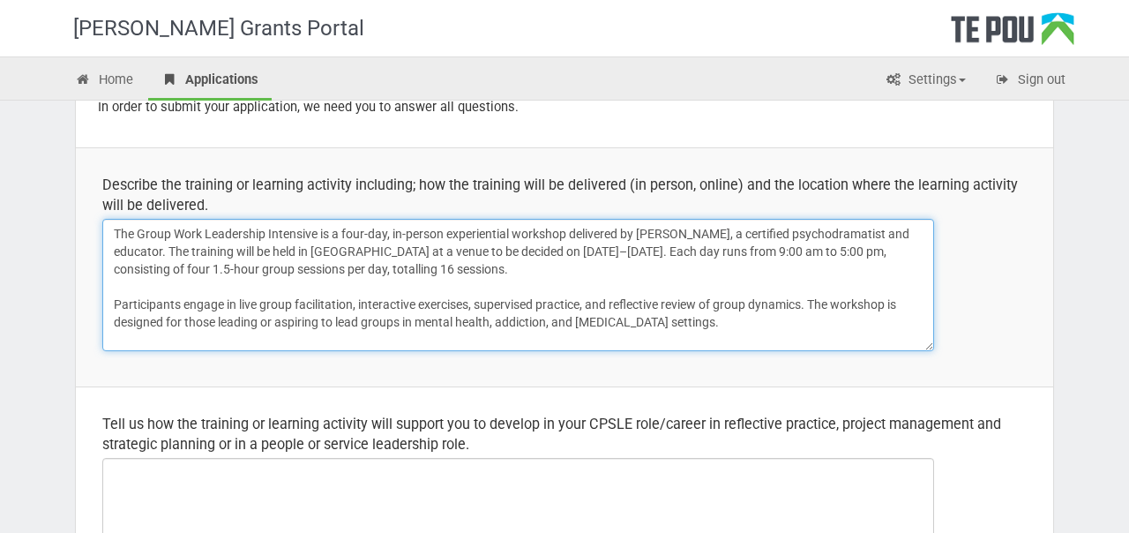
scroll to position [186, 0]
click at [766, 321] on textarea "The Group Work Leadership Intensive is a four-day, in-person experiential works…" at bounding box center [518, 284] width 832 height 132
paste textarea "This is a four-day, in-person, experiential workshop designed for individuals w…"
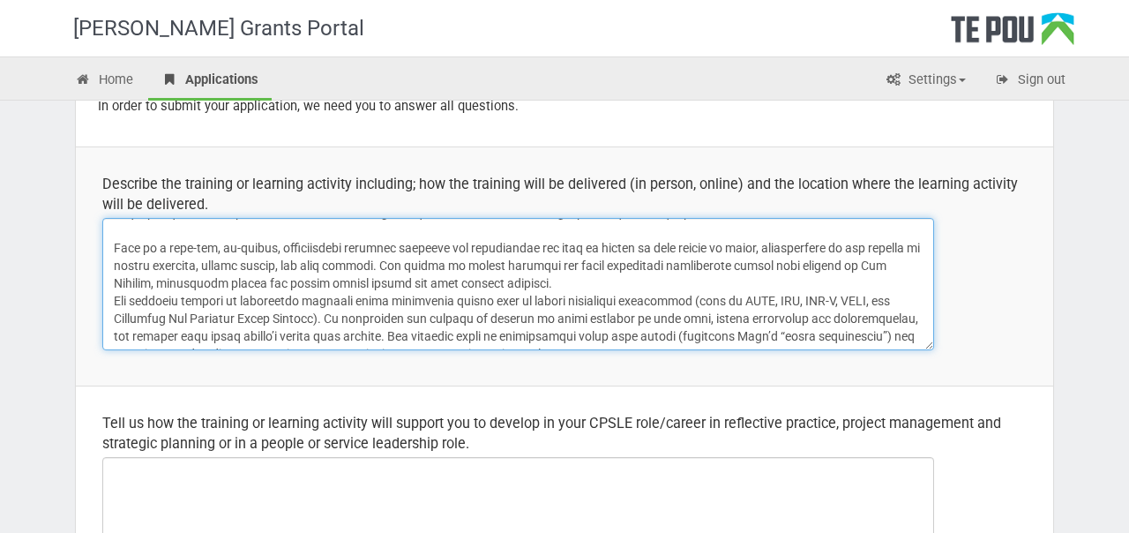
scroll to position [115, 0]
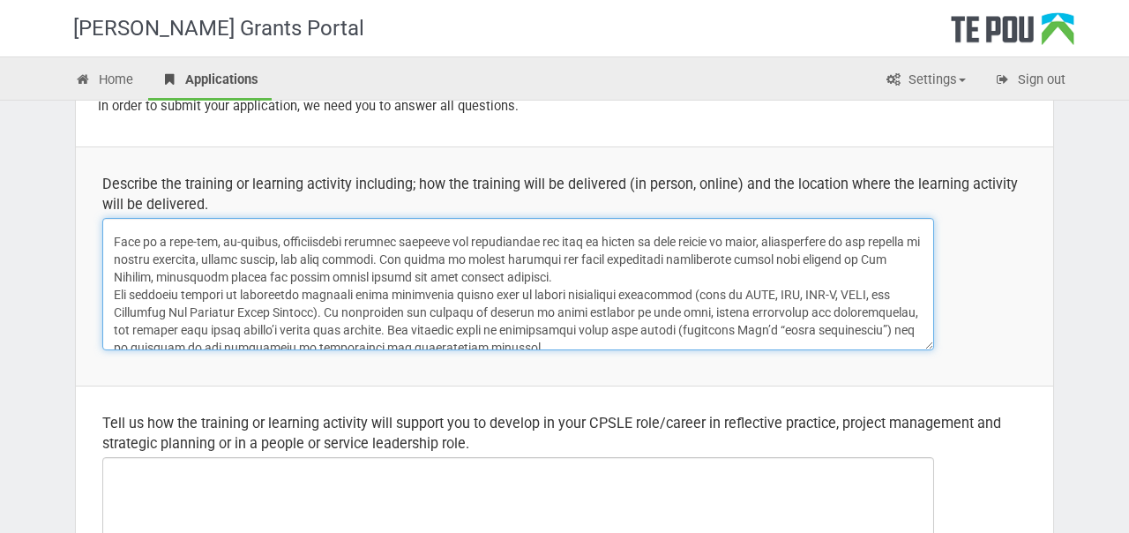
click at [602, 272] on textarea at bounding box center [518, 284] width 832 height 132
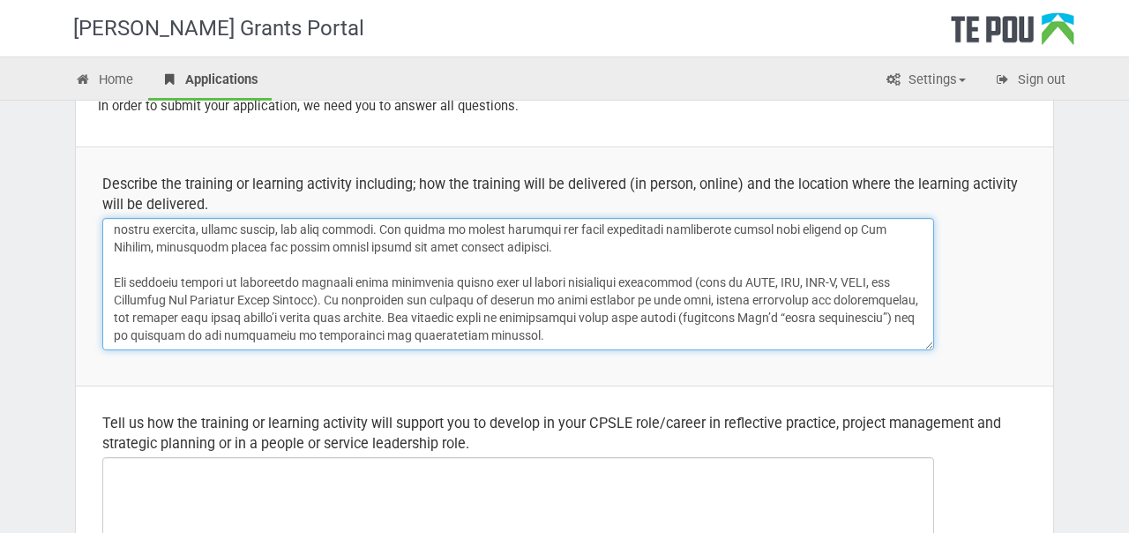
scroll to position [162, 0]
click at [506, 336] on textarea at bounding box center [518, 284] width 832 height 132
drag, startPoint x: 633, startPoint y: 333, endPoint x: 465, endPoint y: 274, distance: 178.3
click at [465, 274] on textarea at bounding box center [518, 284] width 832 height 132
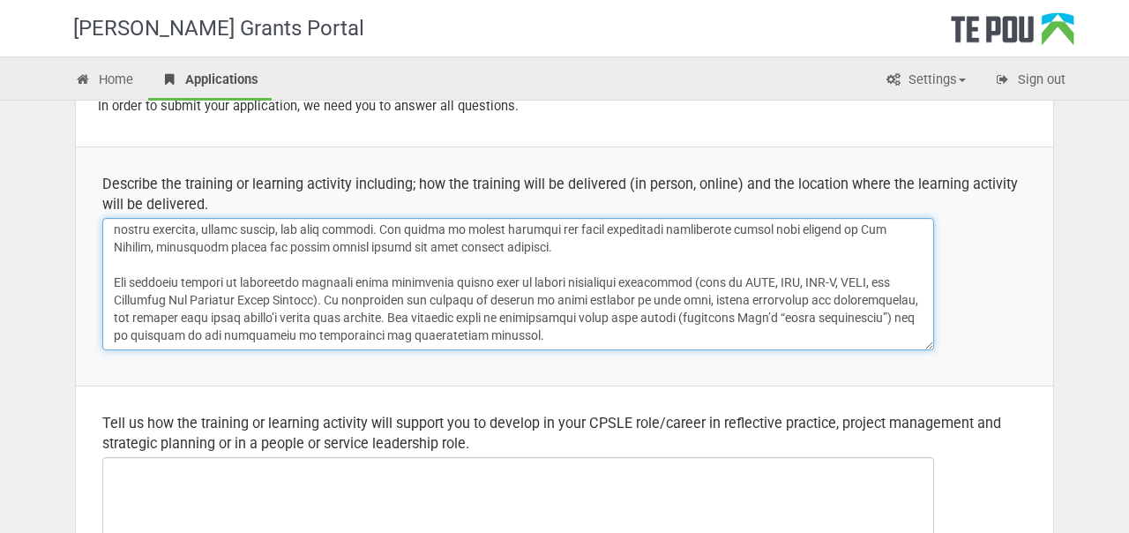
click at [432, 288] on textarea at bounding box center [518, 284] width 832 height 132
click at [425, 303] on textarea at bounding box center [518, 284] width 832 height 132
click at [495, 298] on textarea at bounding box center [518, 284] width 832 height 132
drag, startPoint x: 641, startPoint y: 340, endPoint x: 611, endPoint y: 244, distance: 101.0
click at [611, 243] on textarea at bounding box center [518, 284] width 832 height 132
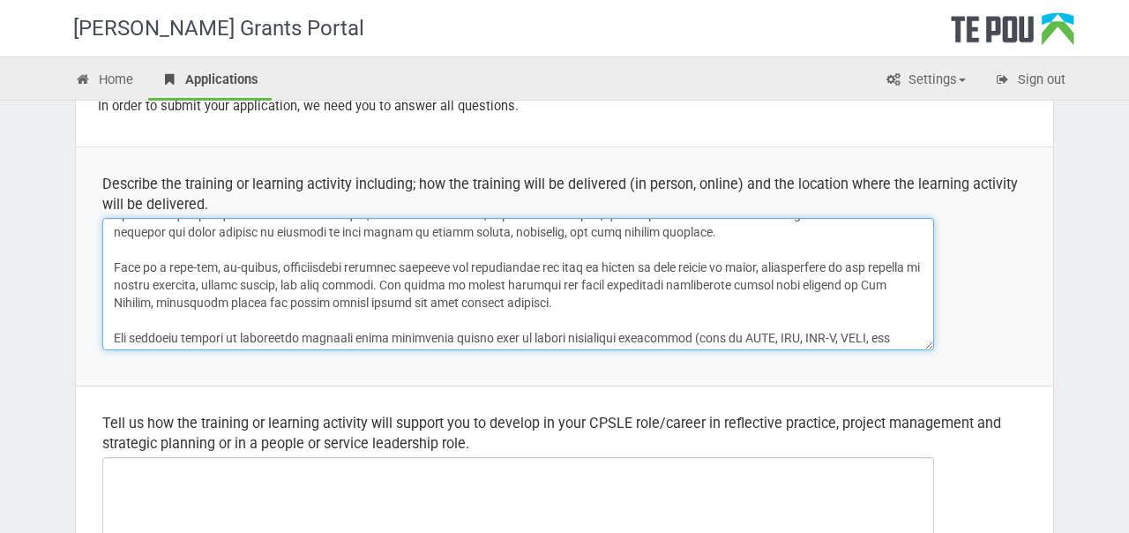
scroll to position [92, 0]
click at [567, 267] on textarea at bounding box center [518, 284] width 832 height 132
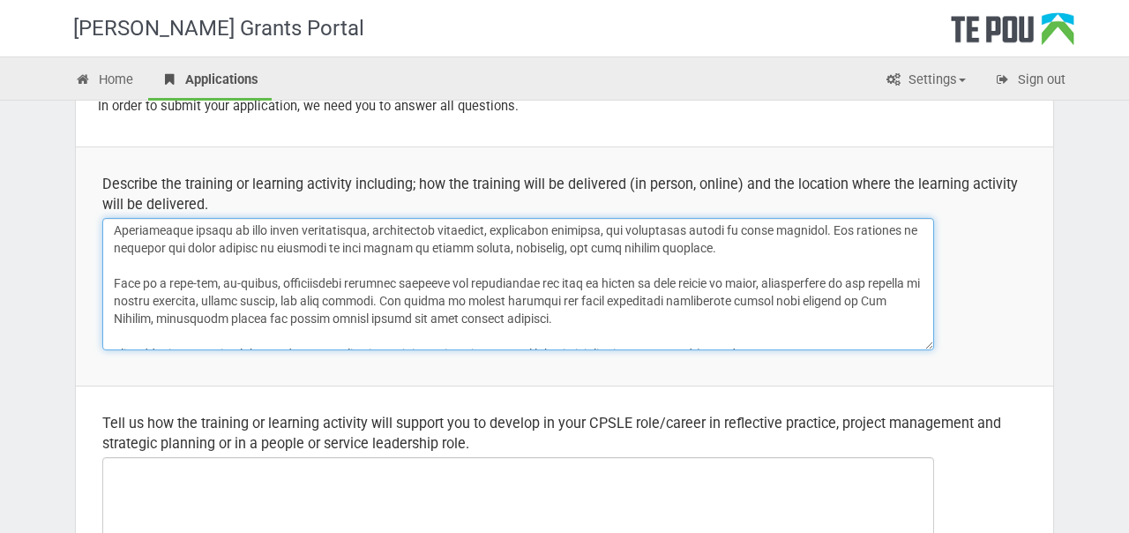
scroll to position [75, 0]
click at [592, 319] on textarea at bounding box center [518, 284] width 832 height 132
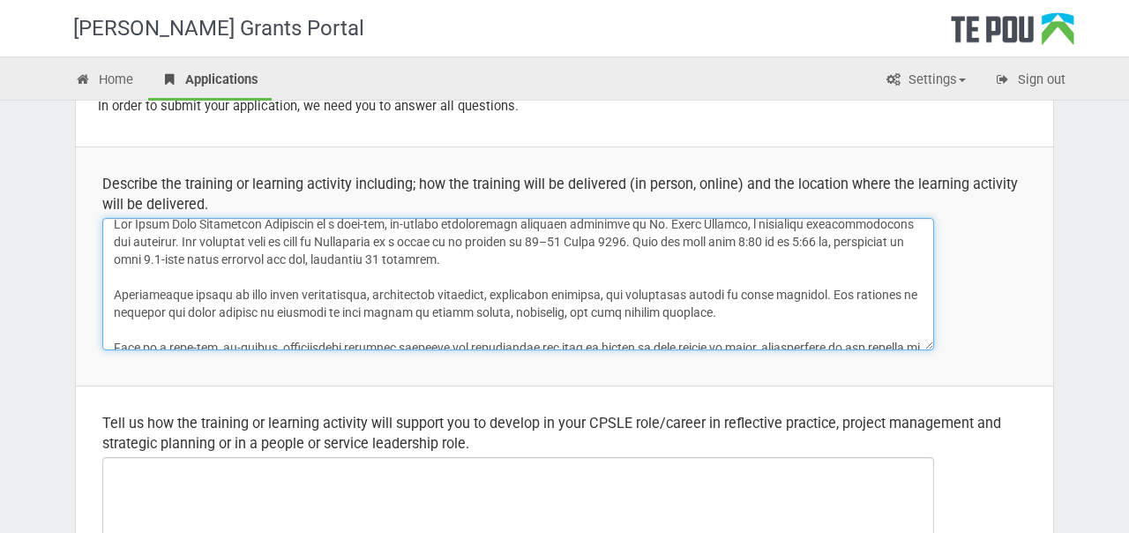
scroll to position [0, 0]
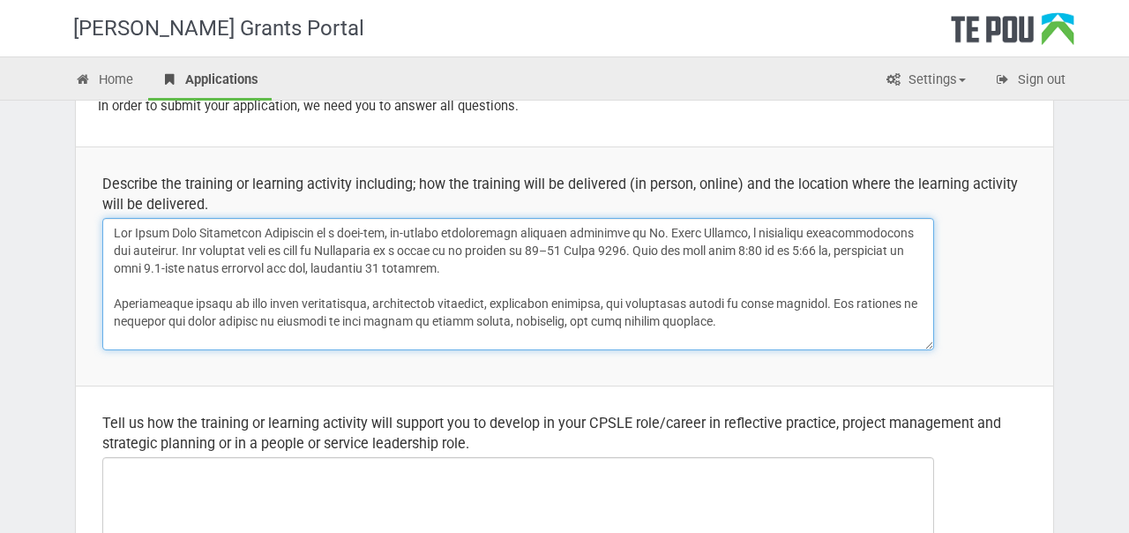
drag, startPoint x: 720, startPoint y: 317, endPoint x: 687, endPoint y: 219, distance: 103.2
click at [687, 219] on textarea at bounding box center [518, 284] width 832 height 132
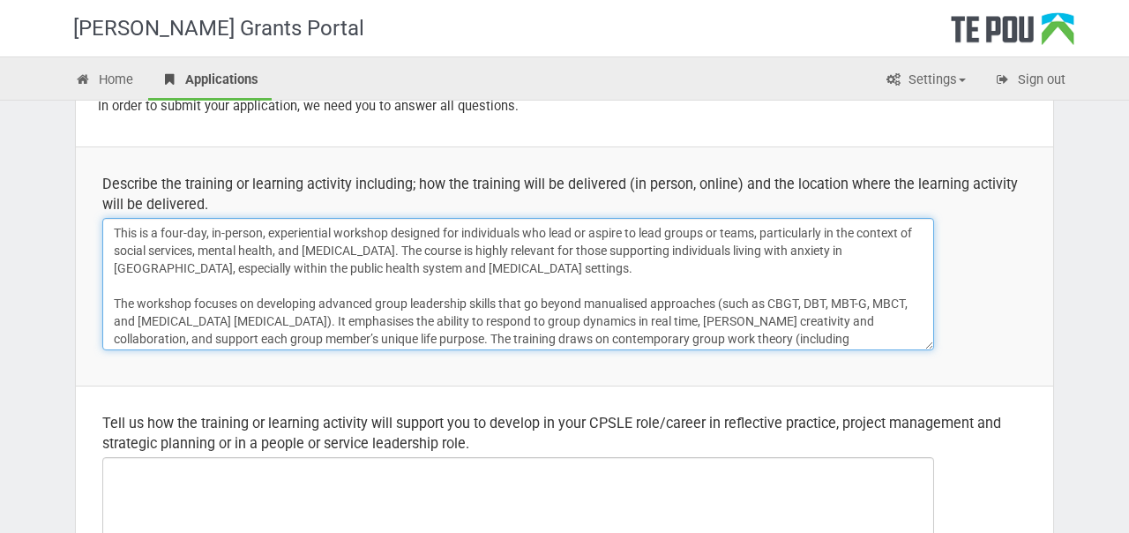
click at [627, 276] on textarea "This is a four-day, in-person, experiential workshop designed for individuals w…" at bounding box center [518, 284] width 832 height 132
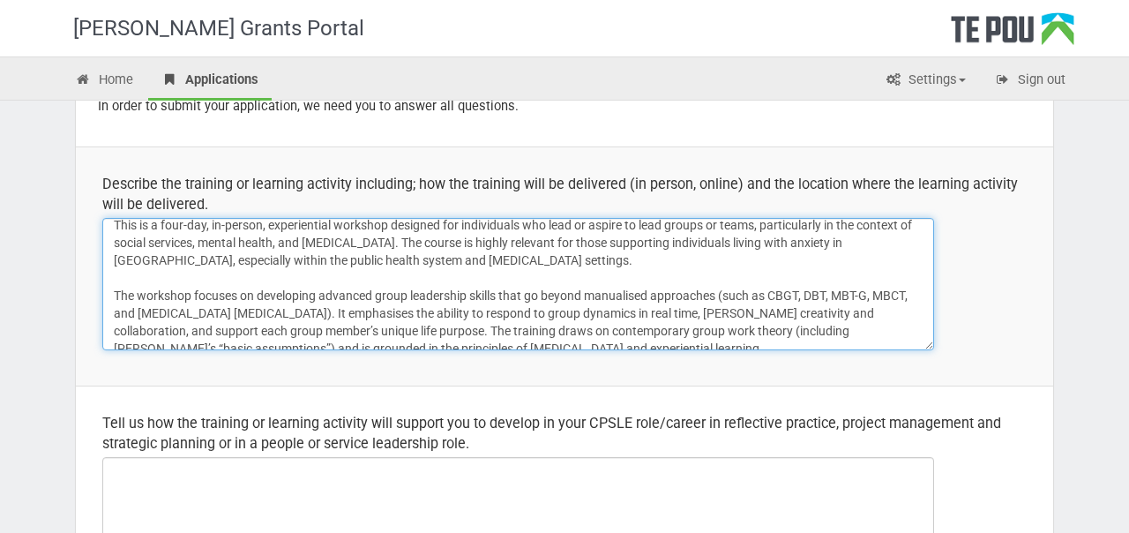
scroll to position [7, 0]
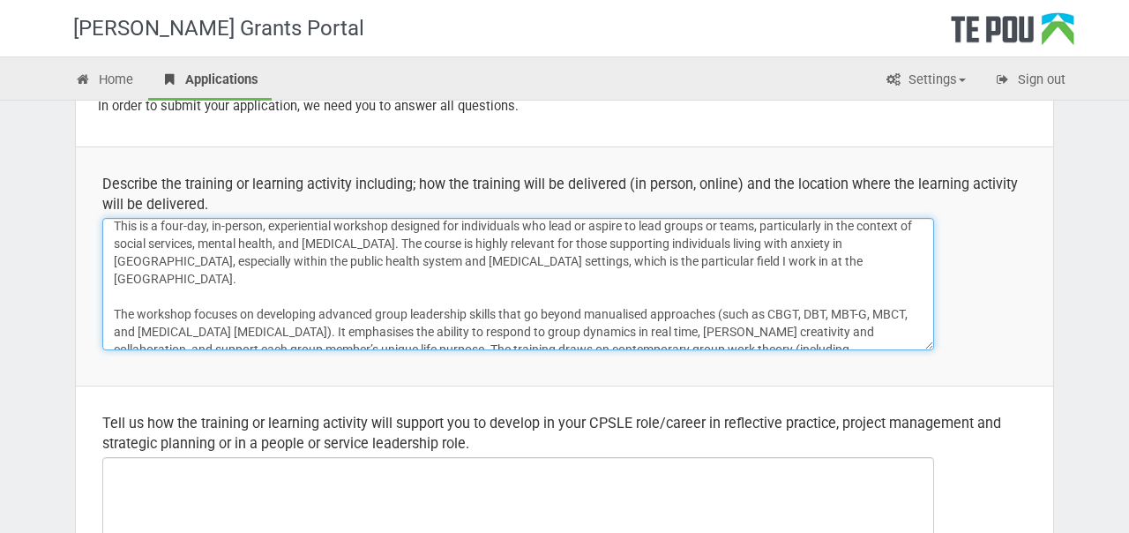
click at [667, 260] on textarea "This is a four-day, in-person, experiential workshop designed for individuals w…" at bounding box center [518, 284] width 832 height 132
click at [903, 261] on textarea "This is a four-day, in-person, experiential workshop designed for individuals w…" at bounding box center [518, 284] width 832 height 132
click at [128, 281] on textarea "This is a four-day, in-person, experiential workshop designed for individuals w…" at bounding box center [518, 284] width 832 height 132
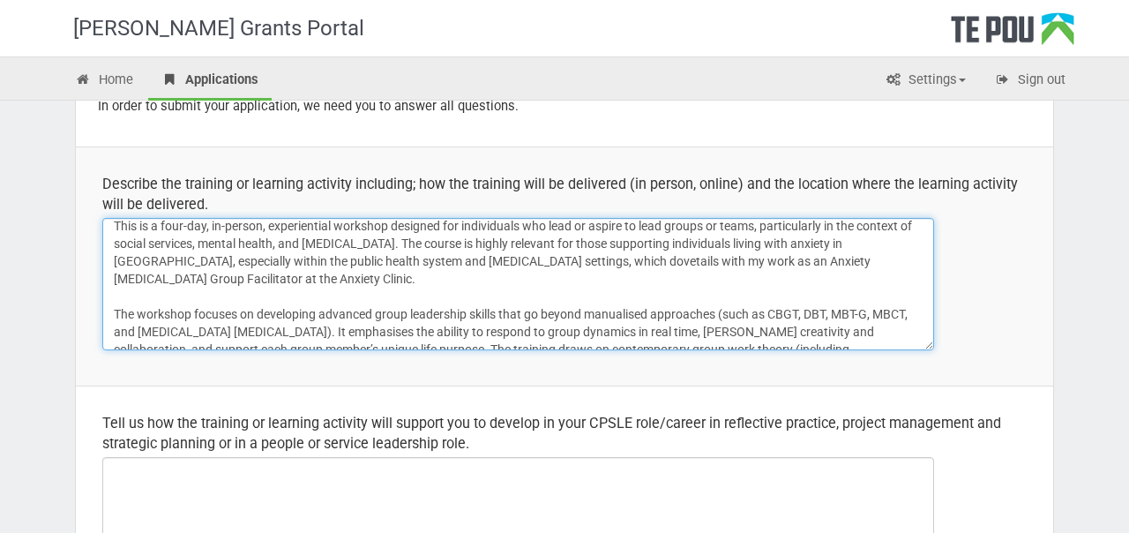
click at [234, 278] on textarea "This is a four-day, in-person, experiential workshop designed for individuals w…" at bounding box center [518, 284] width 832 height 132
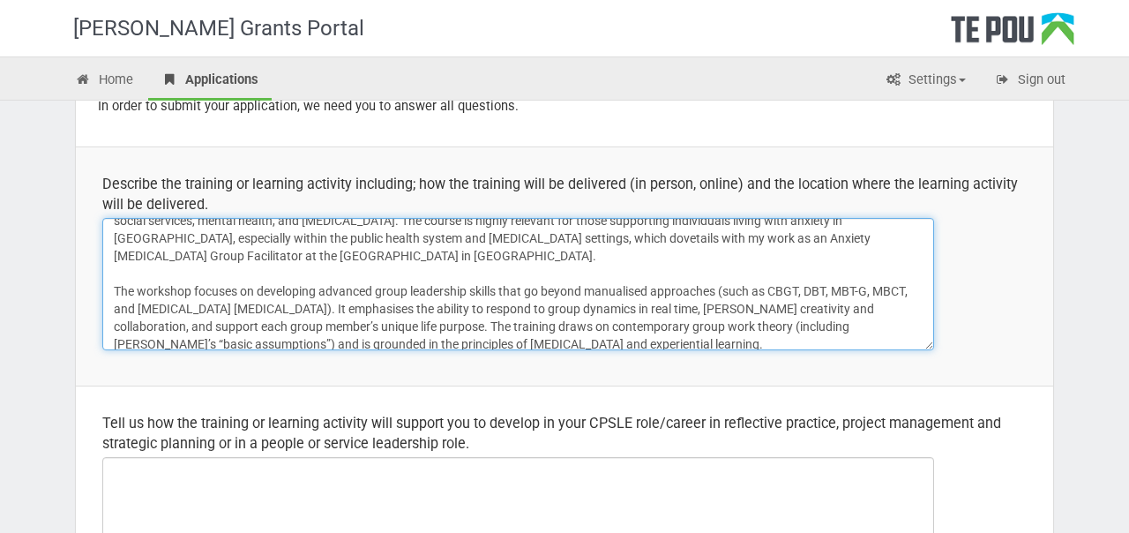
scroll to position [39, 0]
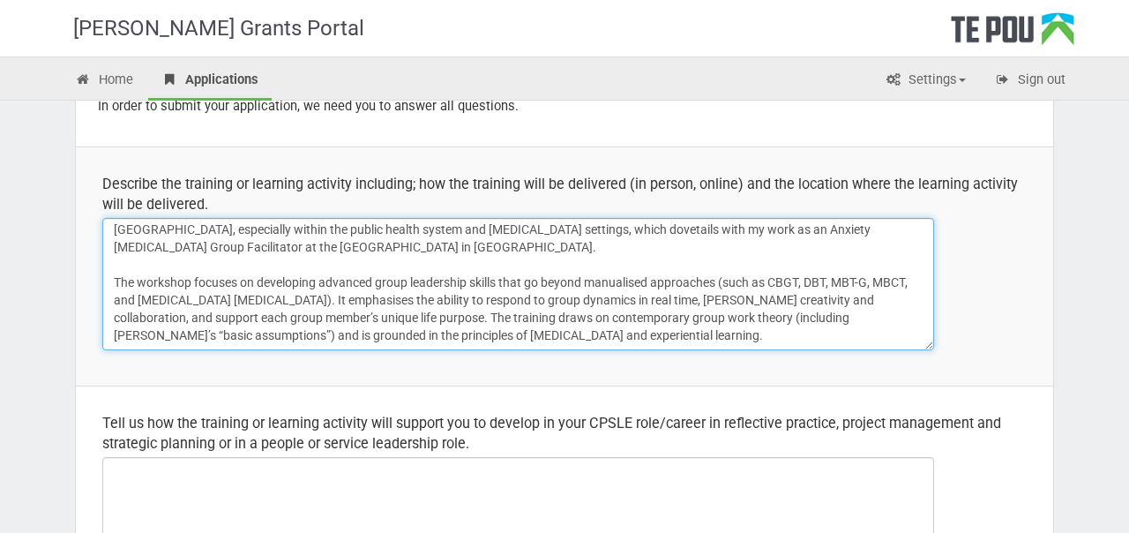
click at [690, 327] on textarea "This is a four-day, in-person, experiential workshop designed for individuals w…" at bounding box center [518, 284] width 832 height 132
paste textarea "The Group Work Leadership Intensive is a four-day, in-person experiential works…"
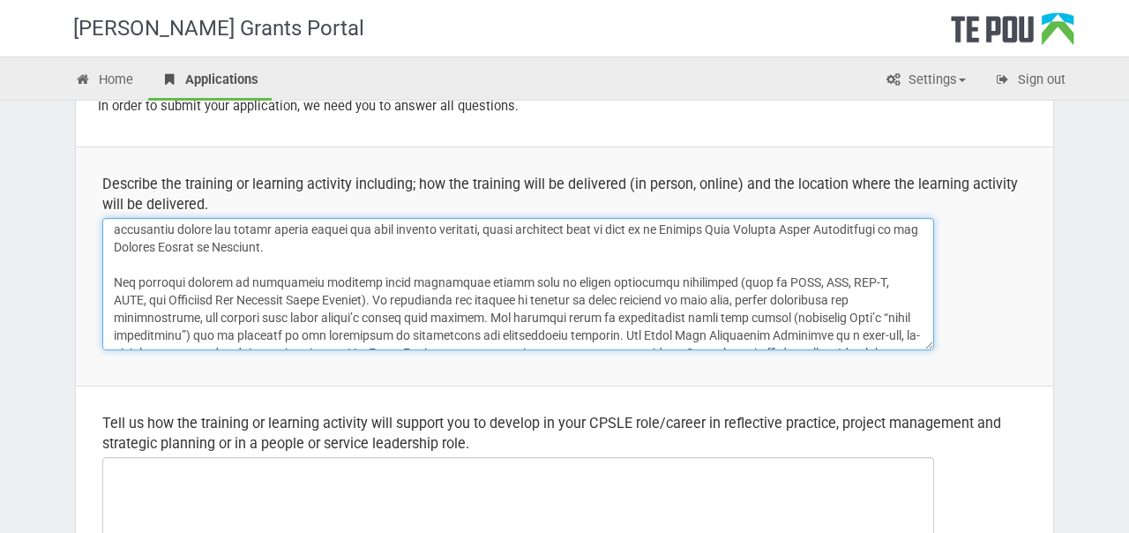
scroll to position [138, 0]
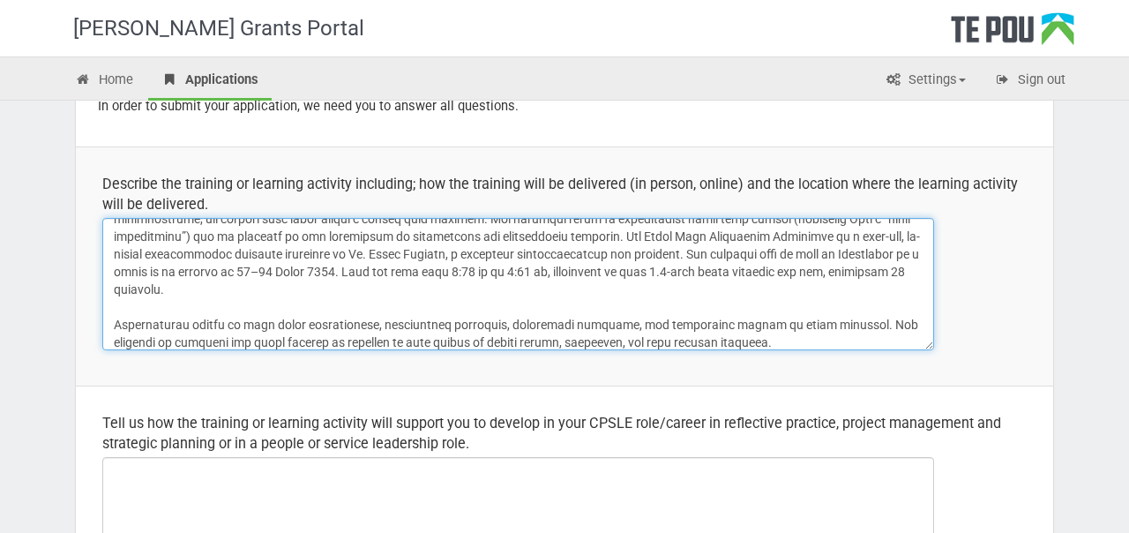
drag, startPoint x: 611, startPoint y: 237, endPoint x: 676, endPoint y: 260, distance: 69.2
click at [676, 260] on textarea at bounding box center [518, 284] width 832 height 132
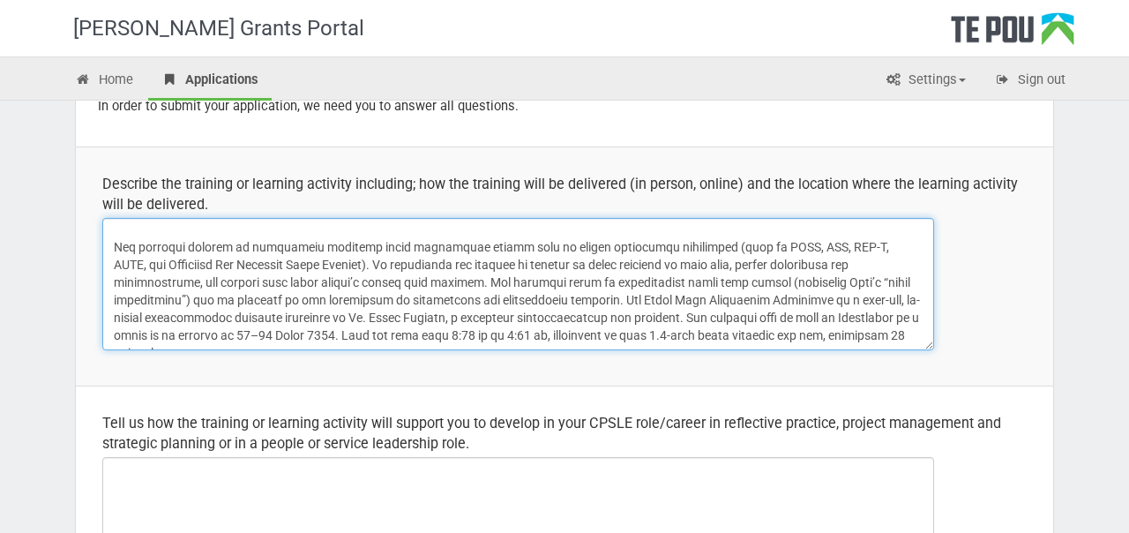
scroll to position [84, 0]
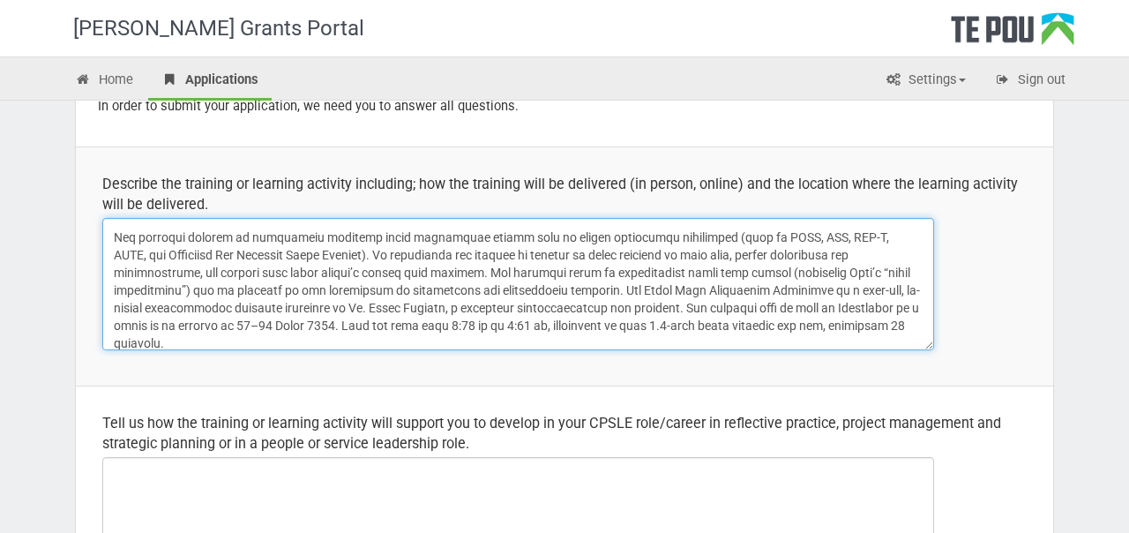
click at [646, 299] on textarea at bounding box center [518, 284] width 832 height 132
drag, startPoint x: 610, startPoint y: 288, endPoint x: 615, endPoint y: 337, distance: 49.7
click at [615, 337] on textarea at bounding box center [518, 284] width 832 height 132
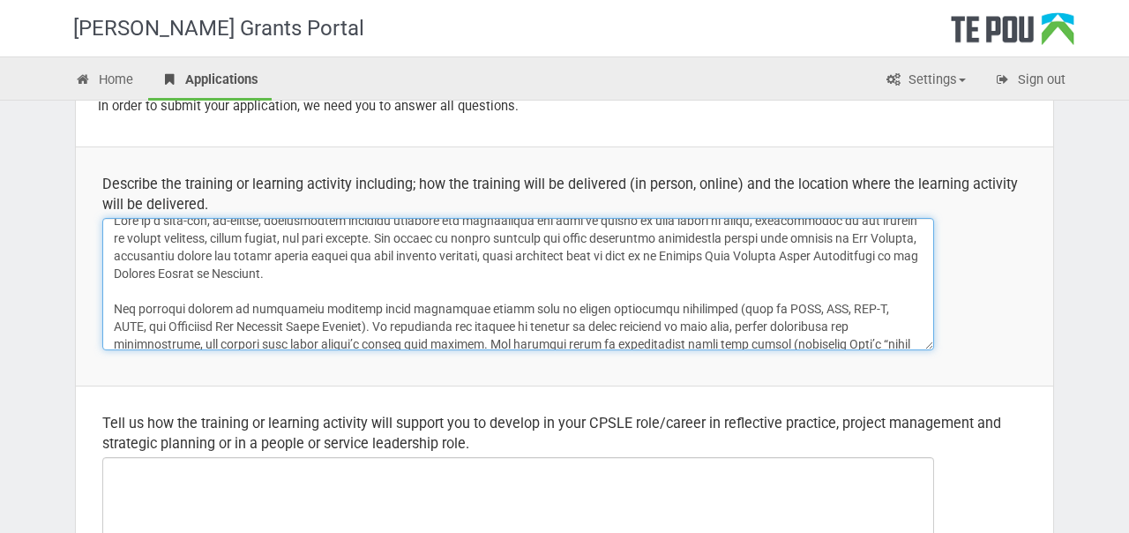
scroll to position [0, 0]
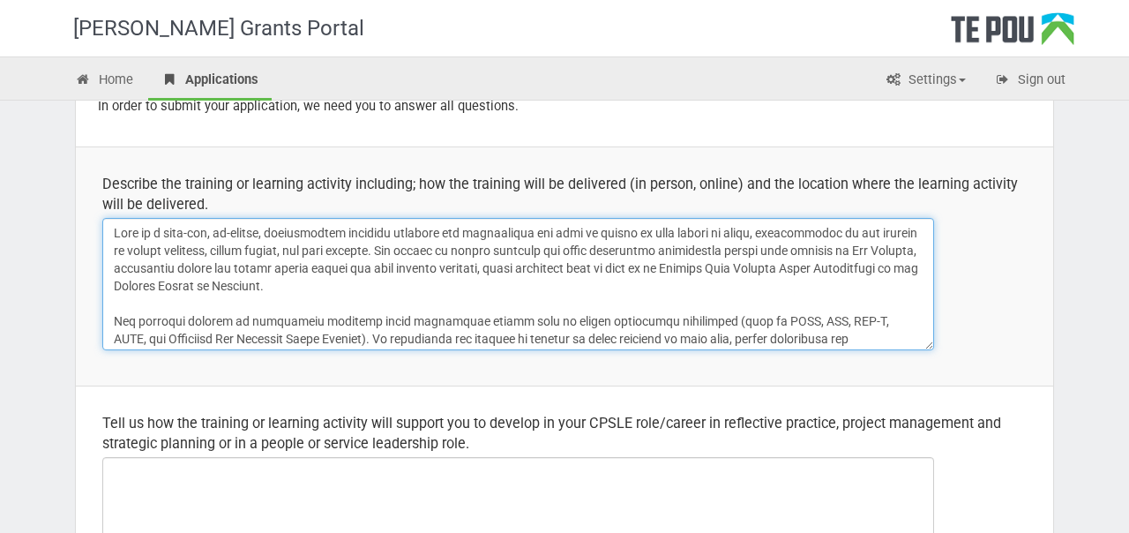
click at [340, 286] on textarea at bounding box center [518, 284] width 832 height 132
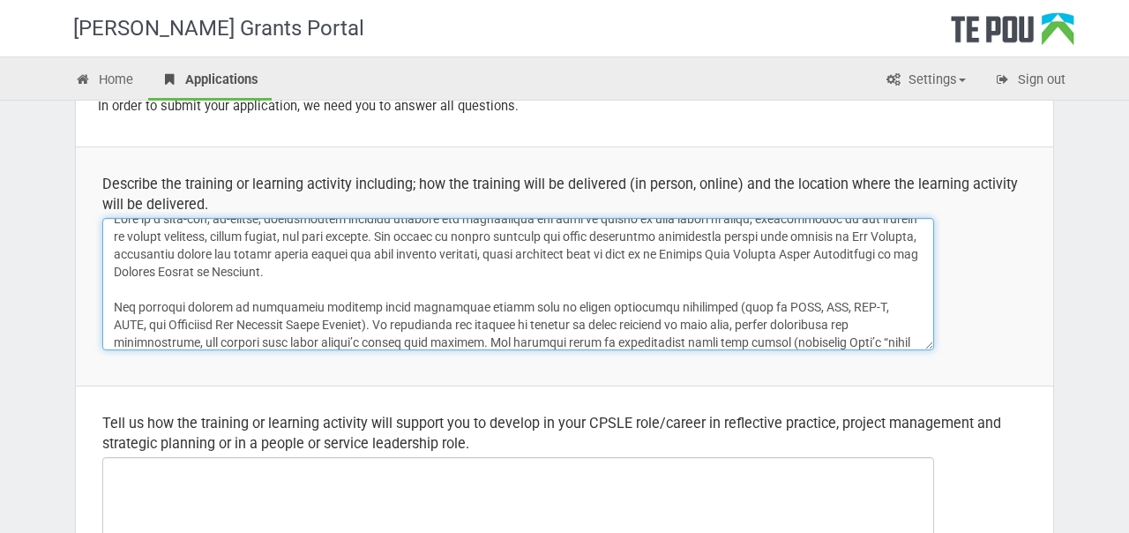
scroll to position [15, 0]
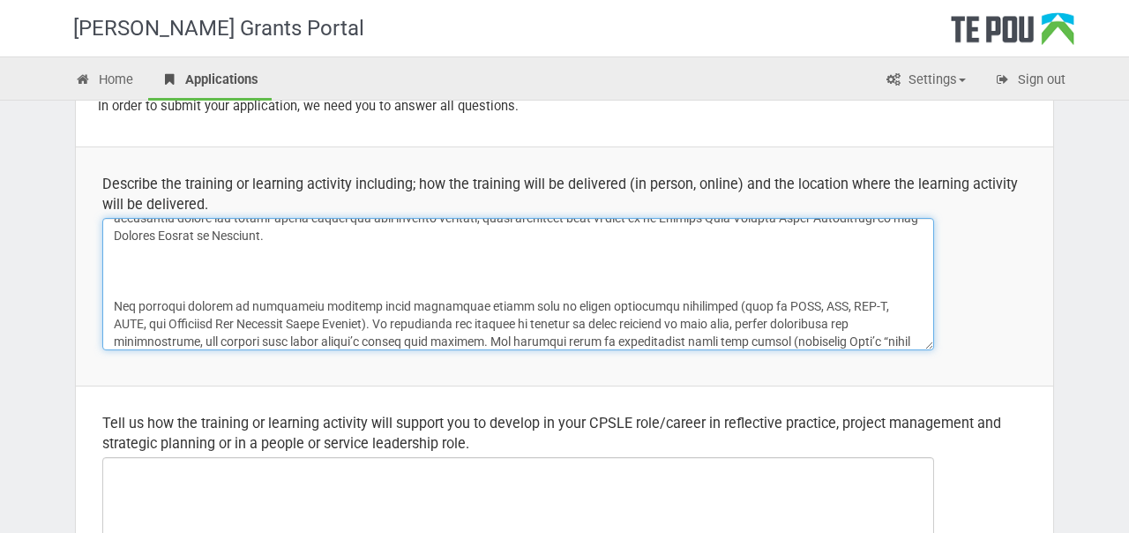
paste textarea "The Group Work Leadership Intensive is a four-day, in-person experiential works…"
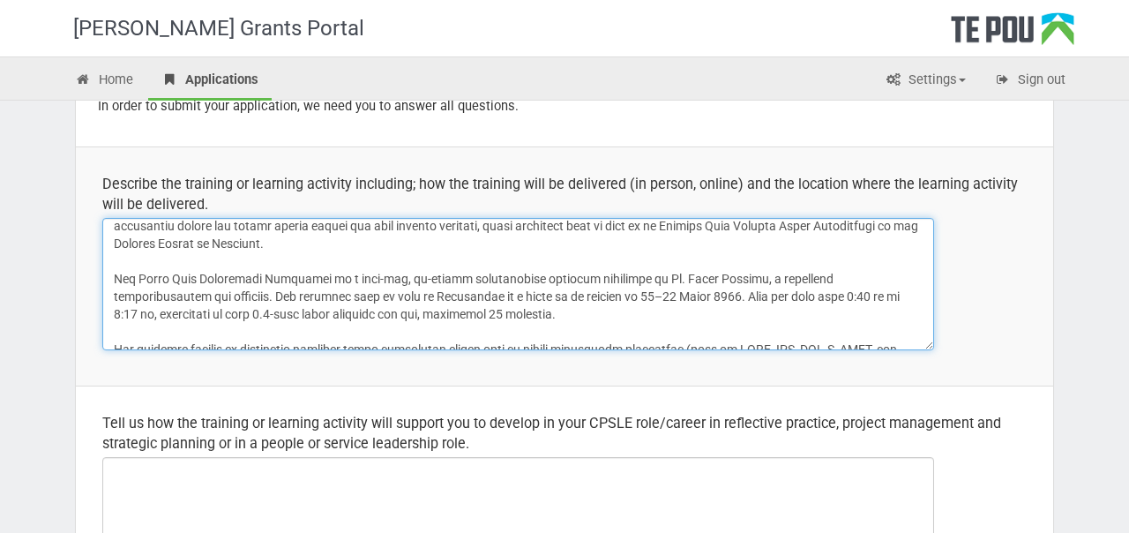
scroll to position [31, 0]
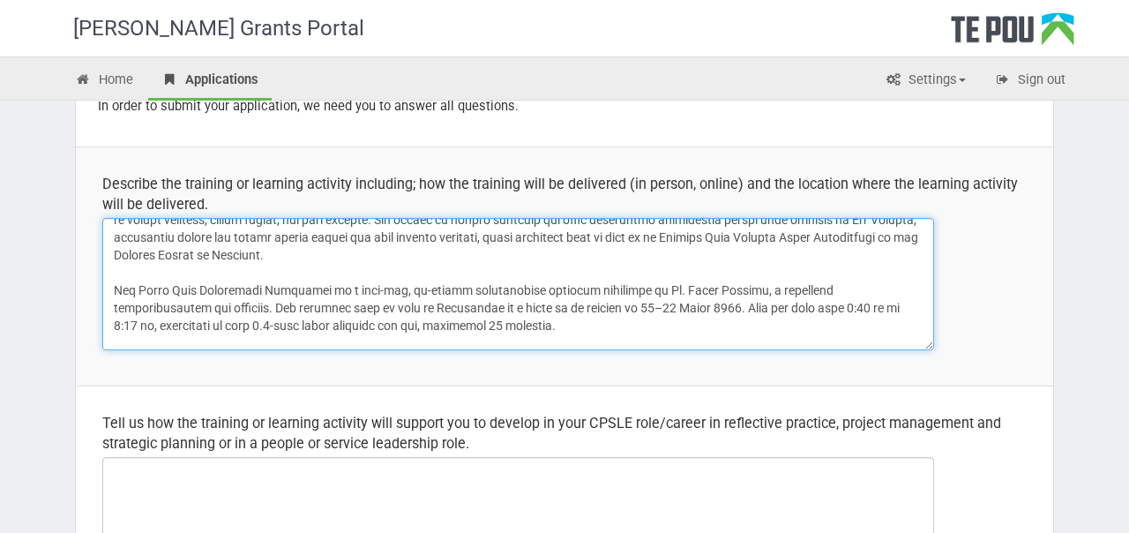
drag, startPoint x: 513, startPoint y: 289, endPoint x: 138, endPoint y: 283, distance: 375.9
click at [139, 284] on textarea at bounding box center [518, 284] width 832 height 132
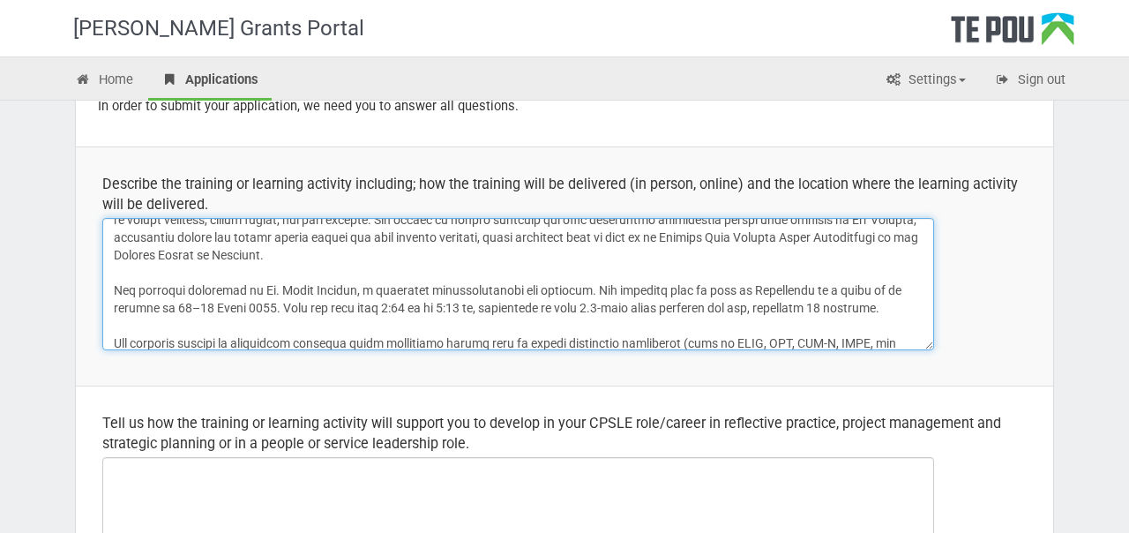
scroll to position [0, 0]
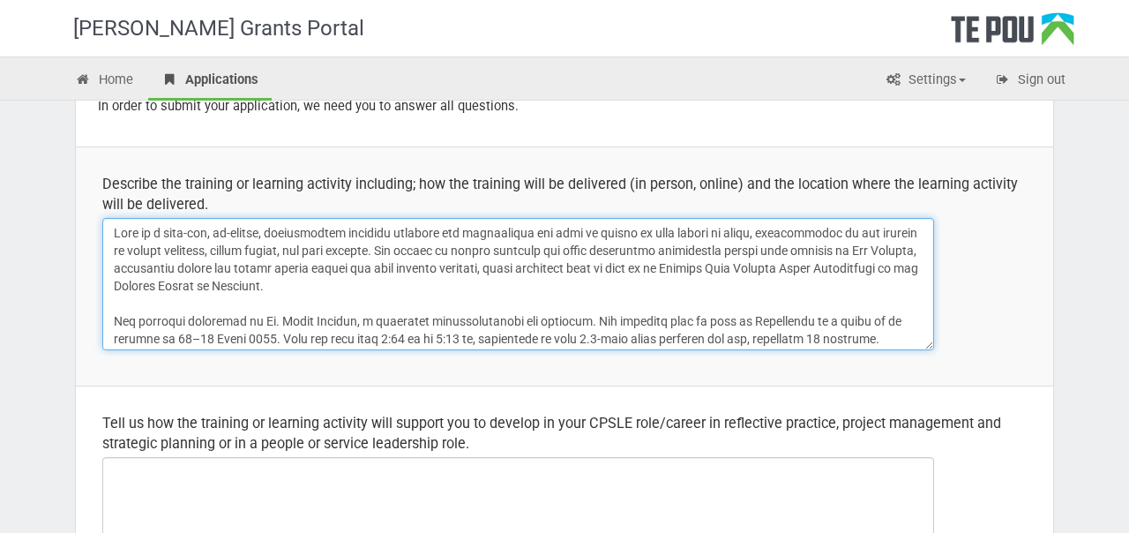
click at [192, 316] on textarea at bounding box center [518, 284] width 832 height 132
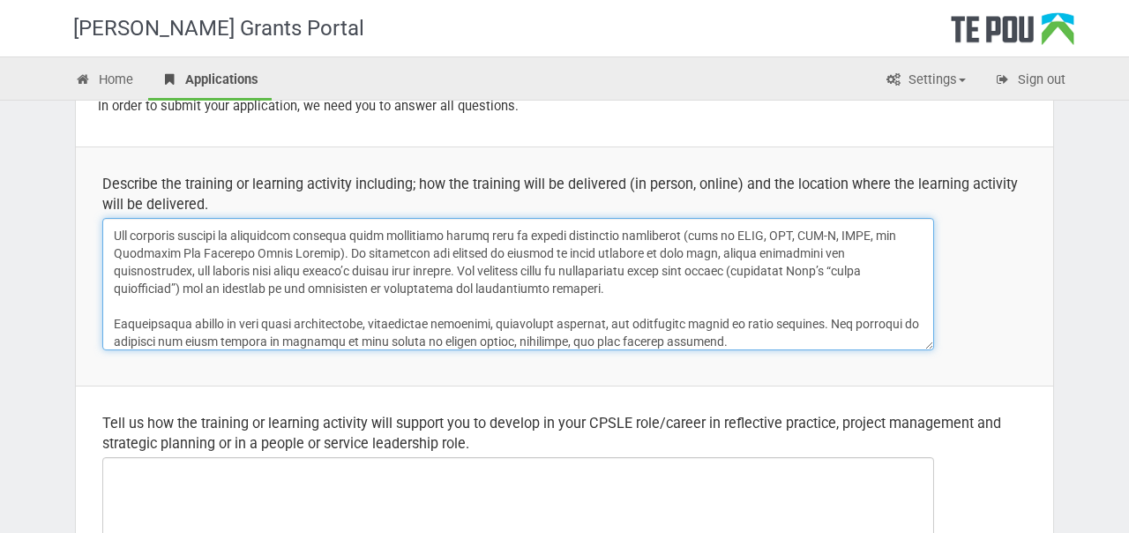
scroll to position [145, 0]
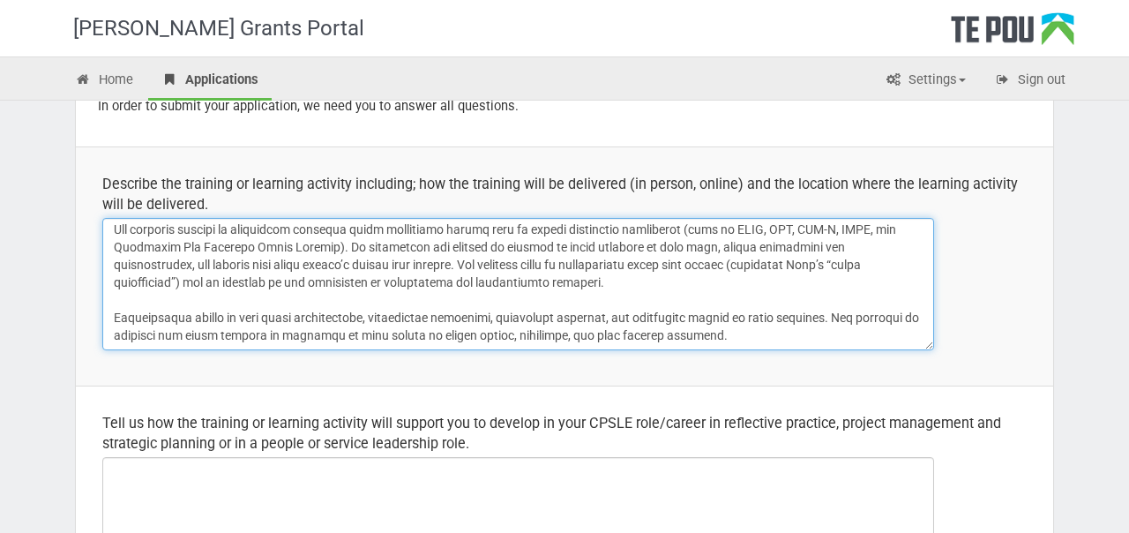
drag, startPoint x: 716, startPoint y: 333, endPoint x: 91, endPoint y: 322, distance: 624.8
click at [91, 322] on td "Describe the training or learning activity including; how the training will be …" at bounding box center [565, 265] width 978 height 239
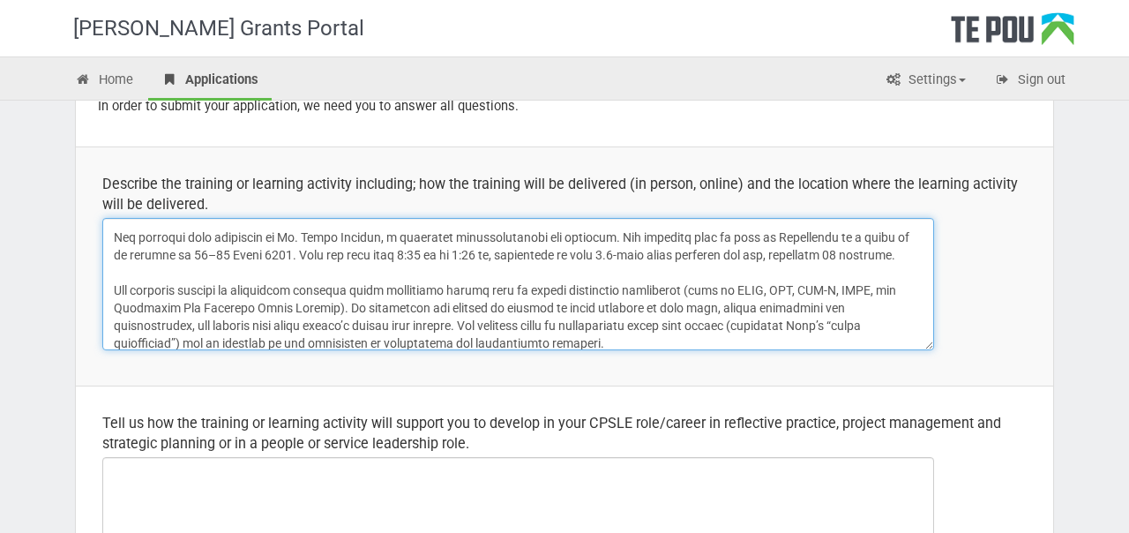
scroll to position [83, 0]
click at [907, 254] on textarea at bounding box center [518, 284] width 832 height 132
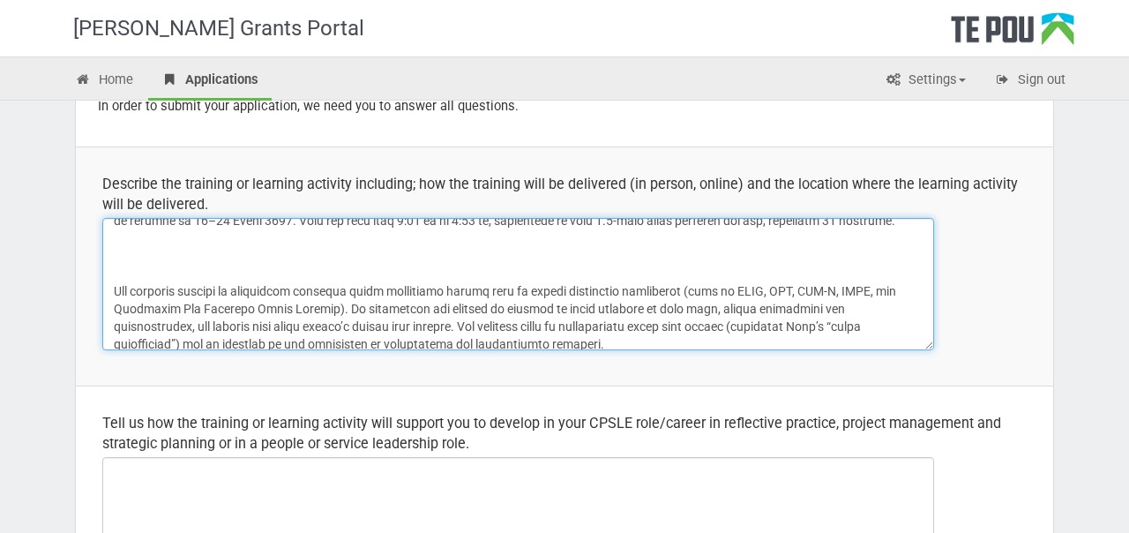
paste textarea "Participants engage in live group facilitation, interactive exercises, supervis…"
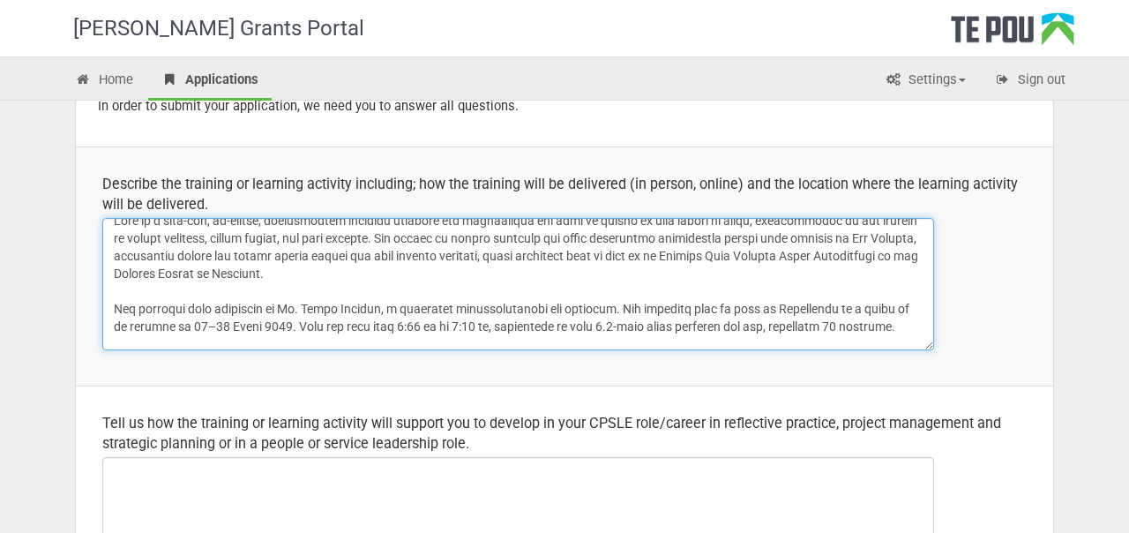
scroll to position [14, 0]
click at [585, 257] on textarea at bounding box center [518, 284] width 832 height 132
drag, startPoint x: 684, startPoint y: 254, endPoint x: 580, endPoint y: 255, distance: 104.1
click at [580, 255] on textarea at bounding box center [518, 284] width 832 height 132
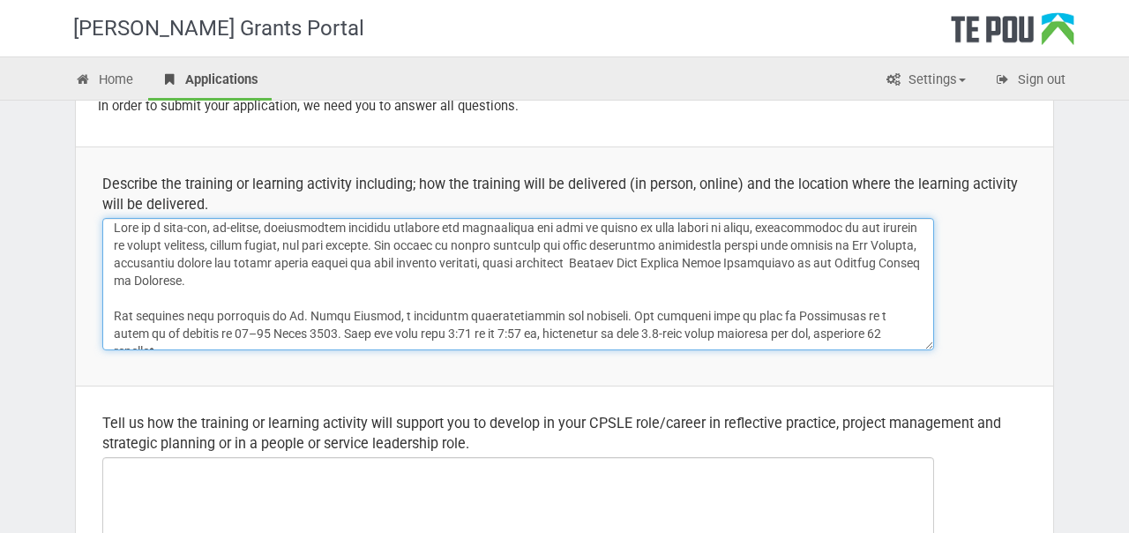
scroll to position [3, 0]
drag, startPoint x: 581, startPoint y: 267, endPoint x: 483, endPoint y: 263, distance: 97.2
click at [483, 263] on textarea at bounding box center [518, 284] width 832 height 132
click at [578, 269] on textarea at bounding box center [518, 284] width 832 height 132
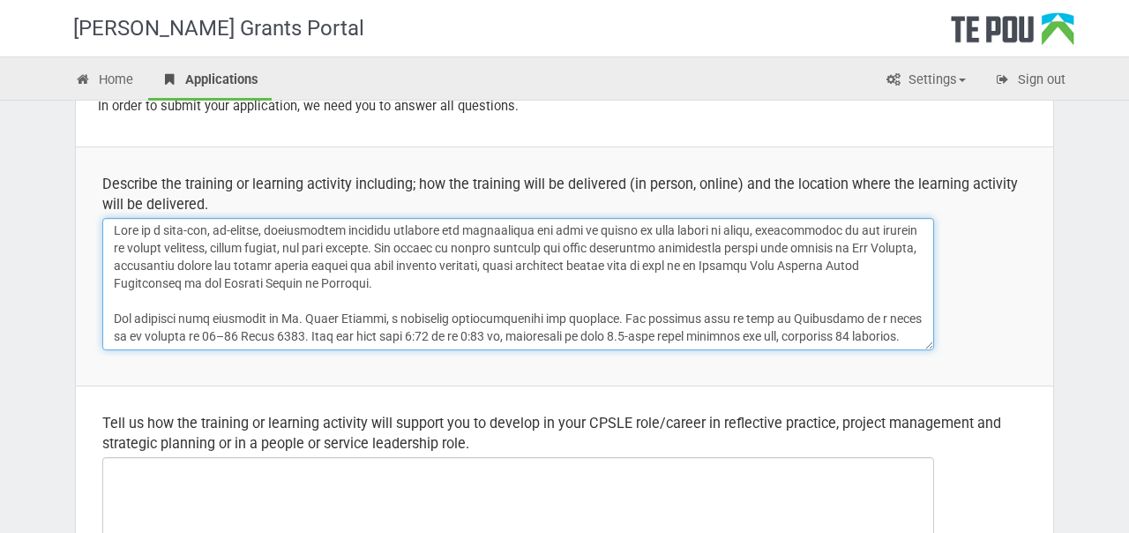
click at [588, 276] on textarea at bounding box center [518, 284] width 832 height 132
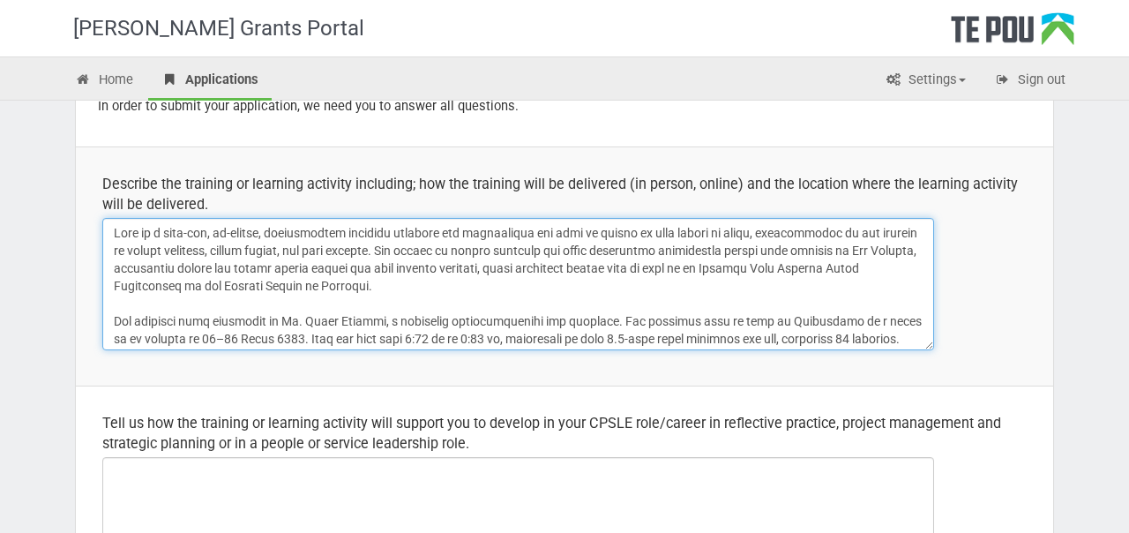
click at [171, 283] on textarea at bounding box center [518, 284] width 832 height 132
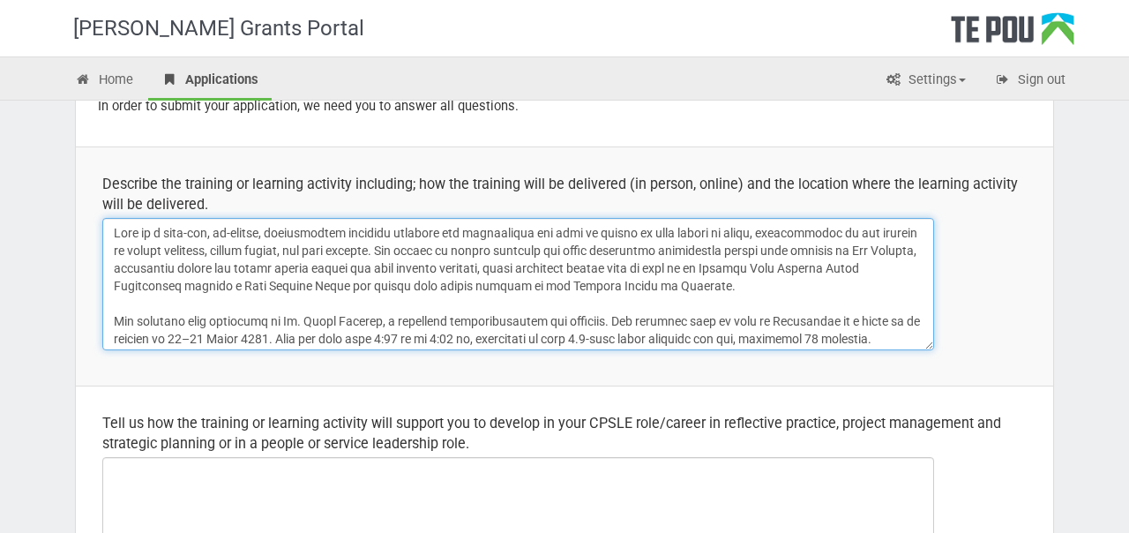
click at [239, 278] on textarea at bounding box center [518, 284] width 832 height 132
click at [261, 287] on textarea at bounding box center [518, 284] width 832 height 132
click at [304, 288] on textarea at bounding box center [518, 284] width 832 height 132
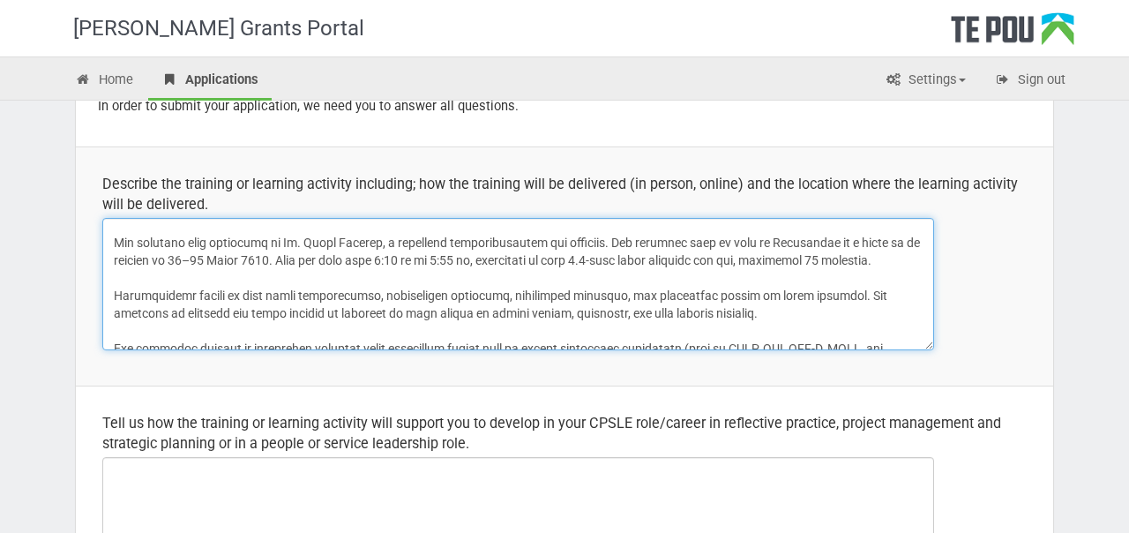
scroll to position [83, 0]
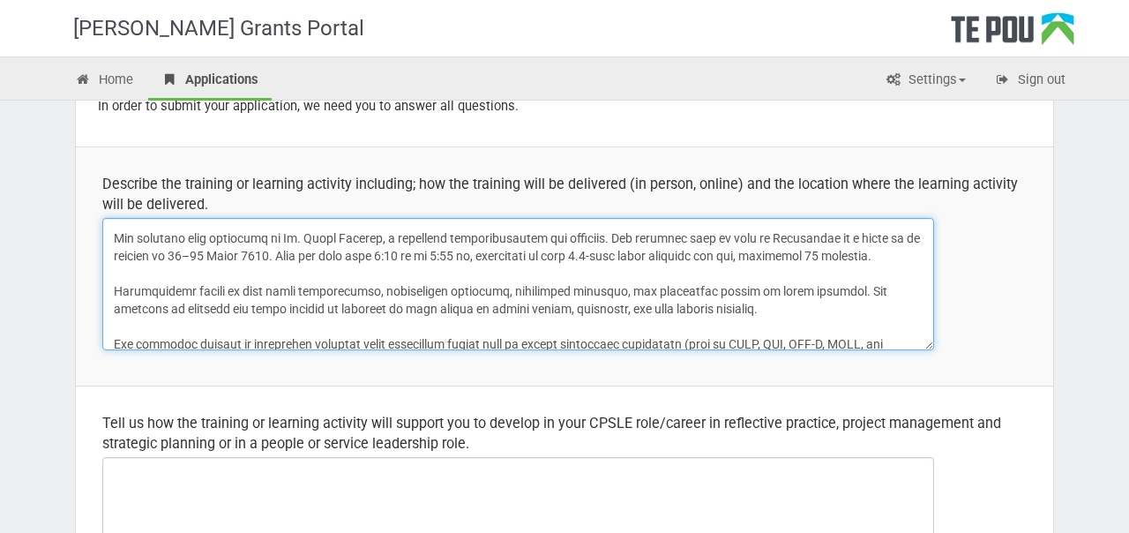
drag, startPoint x: 717, startPoint y: 310, endPoint x: 114, endPoint y: 301, distance: 603.6
click at [114, 299] on textarea at bounding box center [518, 284] width 832 height 132
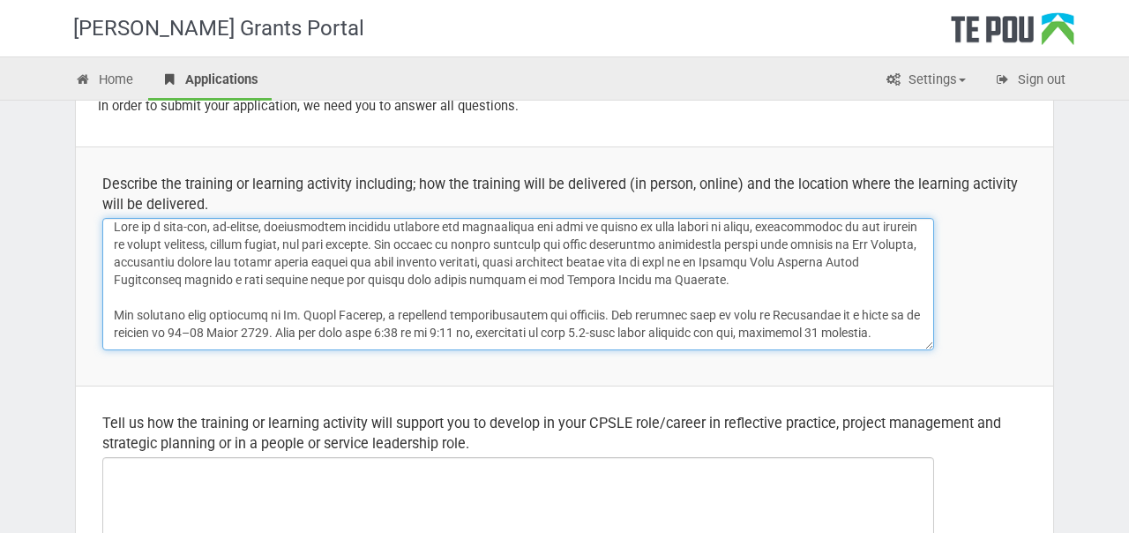
scroll to position [2, 0]
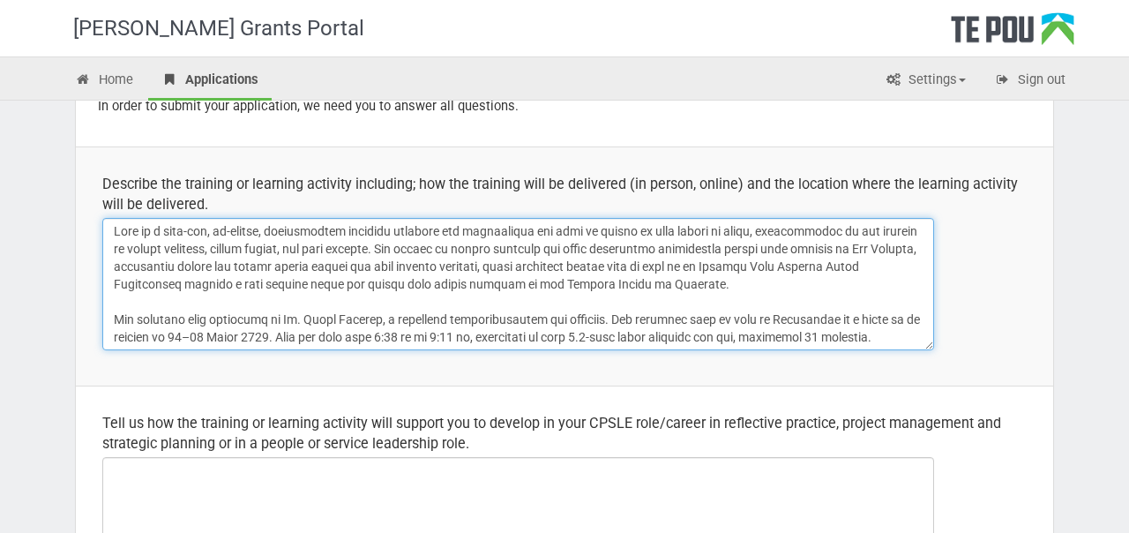
click at [694, 284] on textarea at bounding box center [518, 284] width 832 height 132
click at [379, 247] on textarea at bounding box center [518, 284] width 832 height 132
paste textarea "Participants engage in live group facilitation, interactive exercises, supervis…"
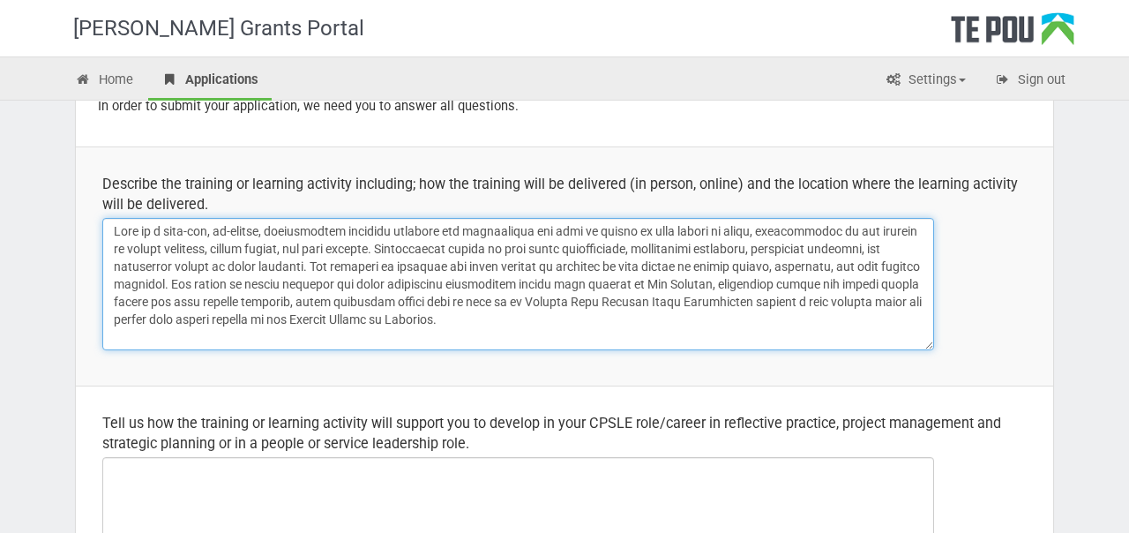
scroll to position [0, 0]
drag, startPoint x: 358, startPoint y: 234, endPoint x: 486, endPoint y: 319, distance: 153.4
click at [486, 319] on textarea at bounding box center [518, 284] width 832 height 132
drag, startPoint x: 314, startPoint y: 268, endPoint x: 206, endPoint y: 289, distance: 109.5
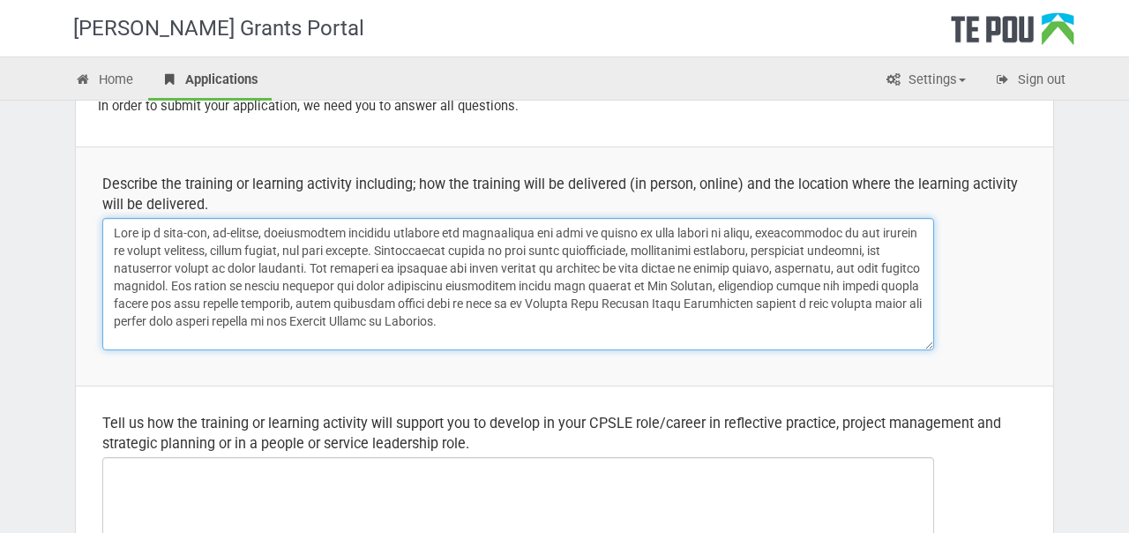
click at [206, 289] on textarea at bounding box center [518, 284] width 832 height 132
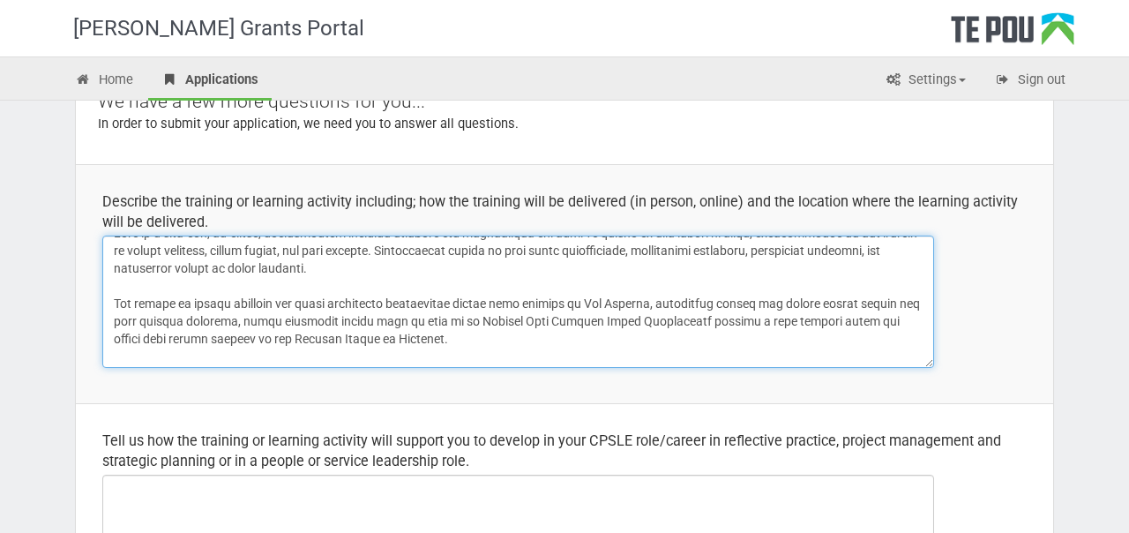
scroll to position [21, 0]
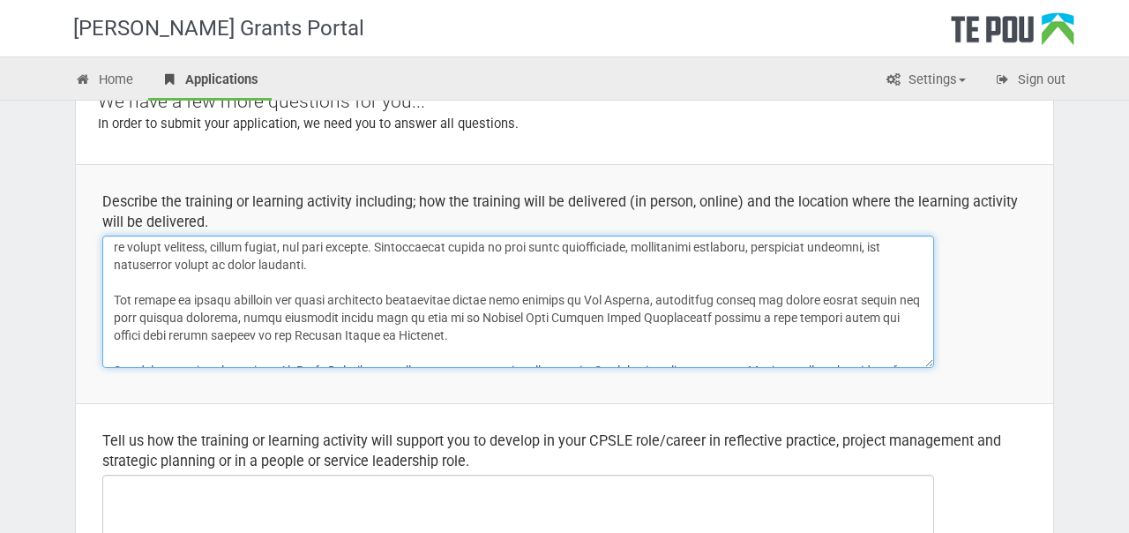
click at [206, 301] on textarea at bounding box center [518, 302] width 832 height 132
click at [423, 340] on textarea at bounding box center [518, 302] width 832 height 132
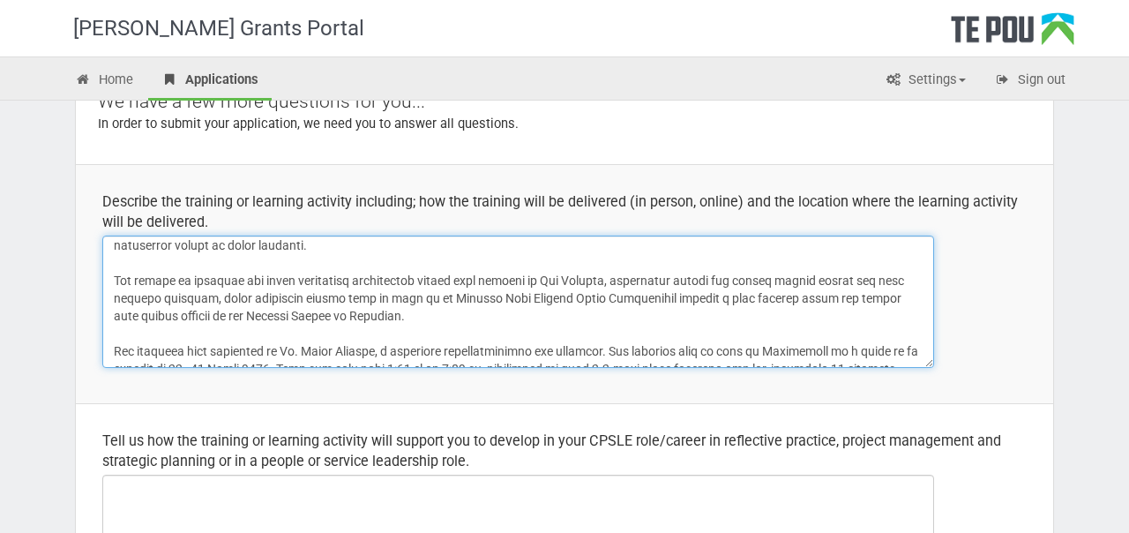
scroll to position [42, 0]
click at [621, 280] on textarea at bounding box center [518, 302] width 832 height 132
click at [581, 311] on textarea at bounding box center [518, 302] width 832 height 132
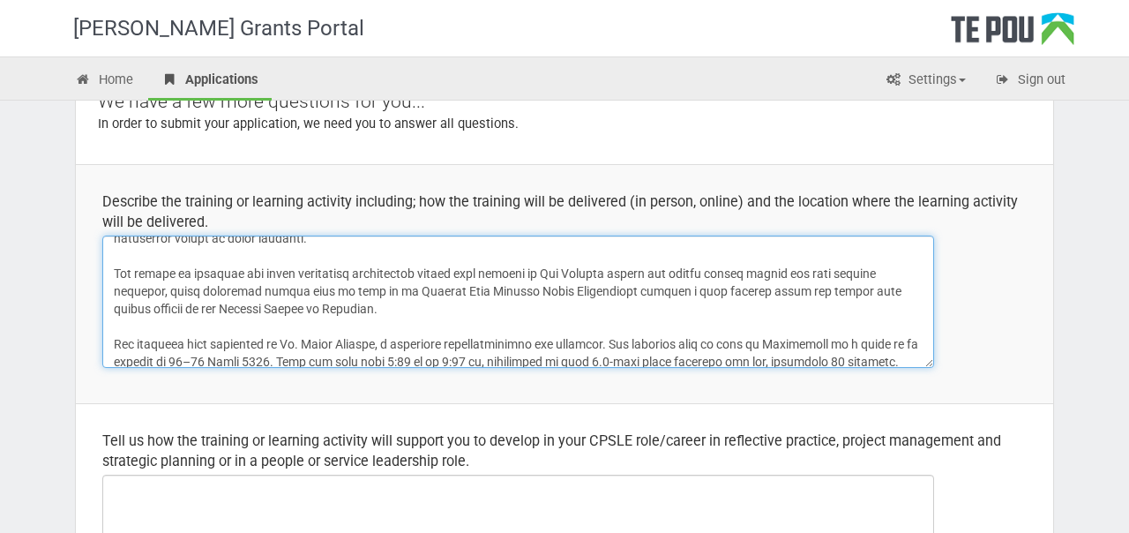
scroll to position [46, 0]
drag, startPoint x: 313, startPoint y: 312, endPoint x: 300, endPoint y: 263, distance: 51.2
click at [300, 263] on textarea at bounding box center [518, 302] width 832 height 132
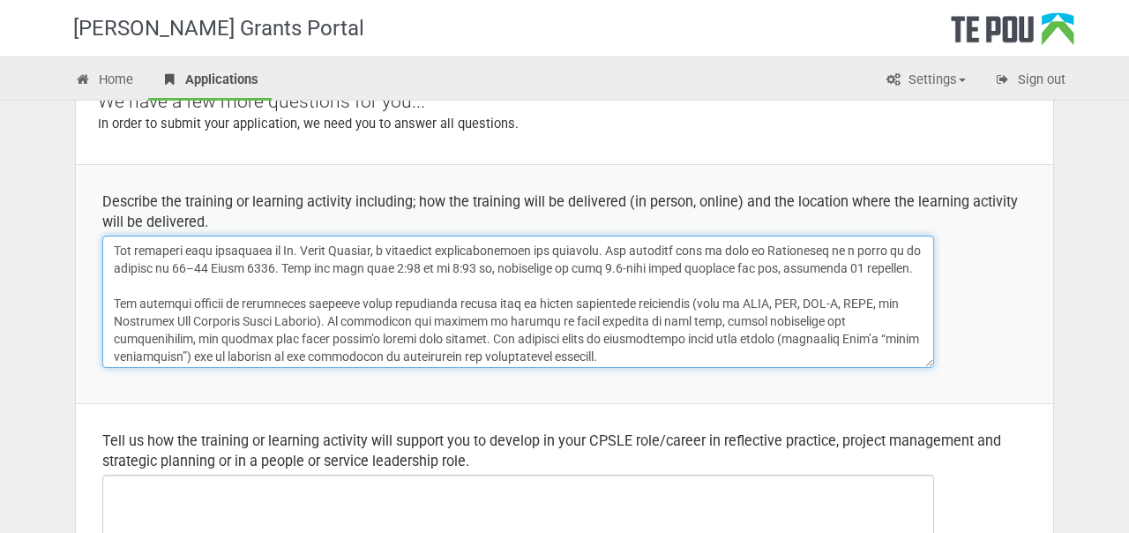
scroll to position [74, 0]
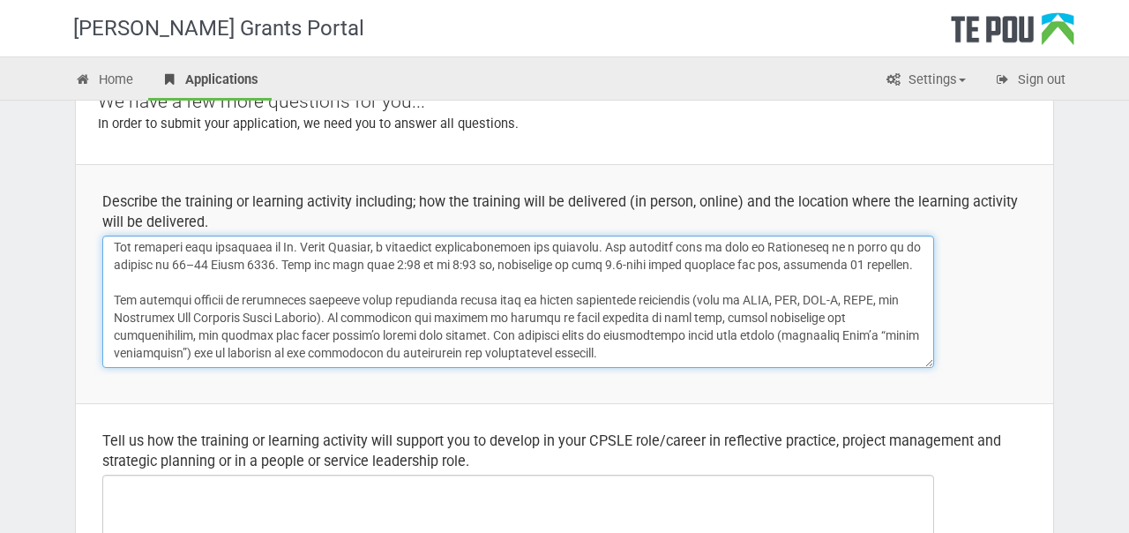
drag, startPoint x: 440, startPoint y: 304, endPoint x: 627, endPoint y: 349, distance: 192.6
click at [627, 350] on textarea at bounding box center [518, 302] width 832 height 132
click at [627, 349] on textarea at bounding box center [518, 302] width 832 height 132
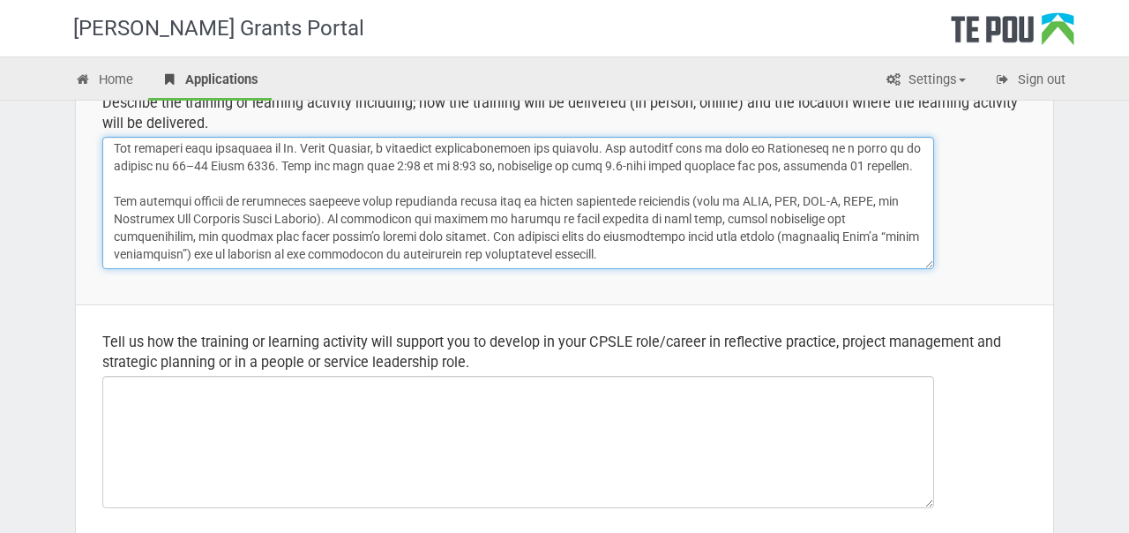
scroll to position [273, 0]
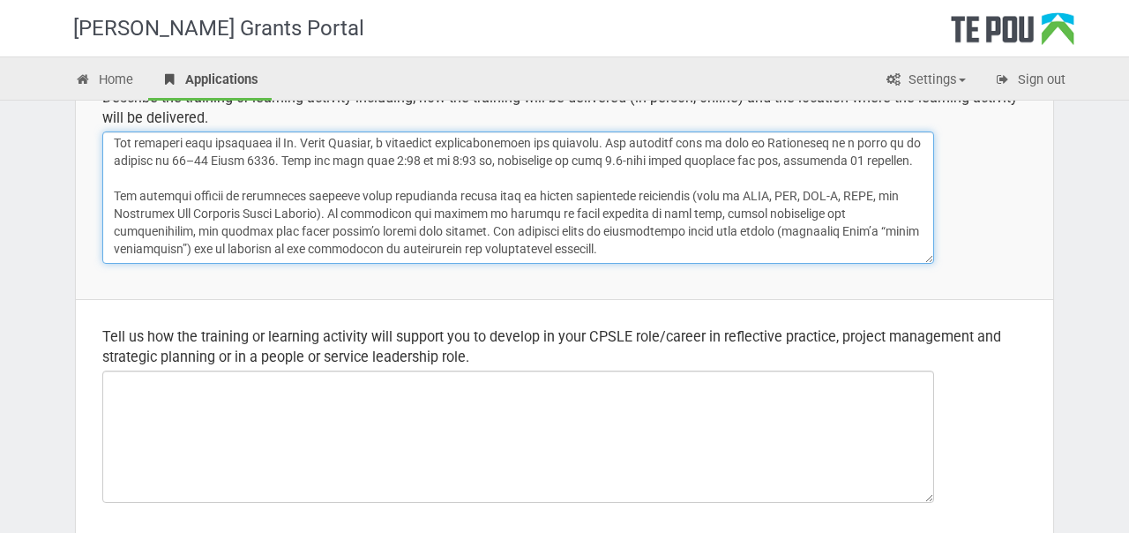
type textarea "This is a four-day, in-person, experiential workshop designed for individuals w…"
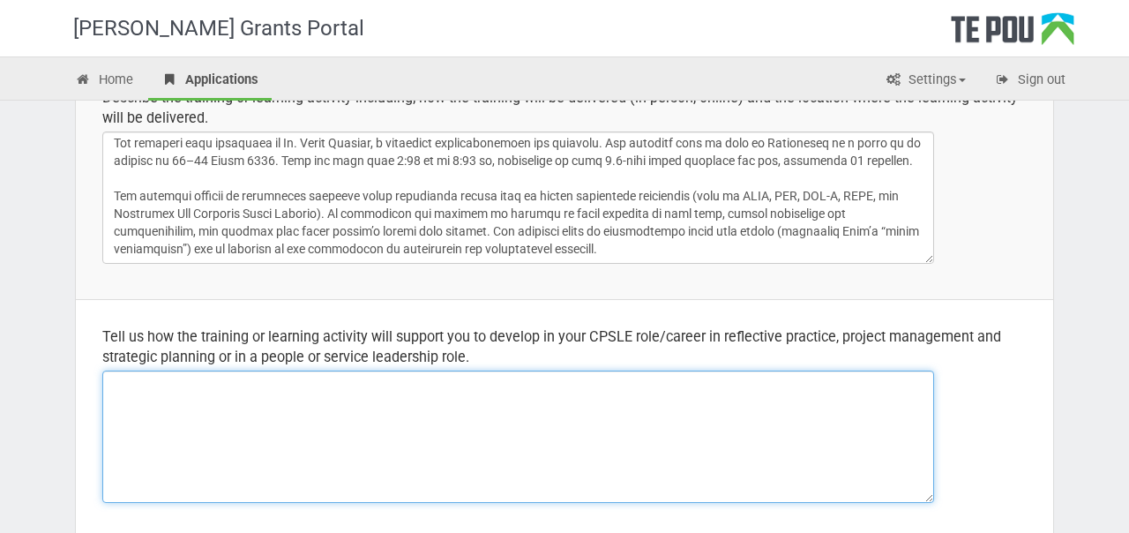
click at [582, 407] on textarea at bounding box center [518, 437] width 832 height 132
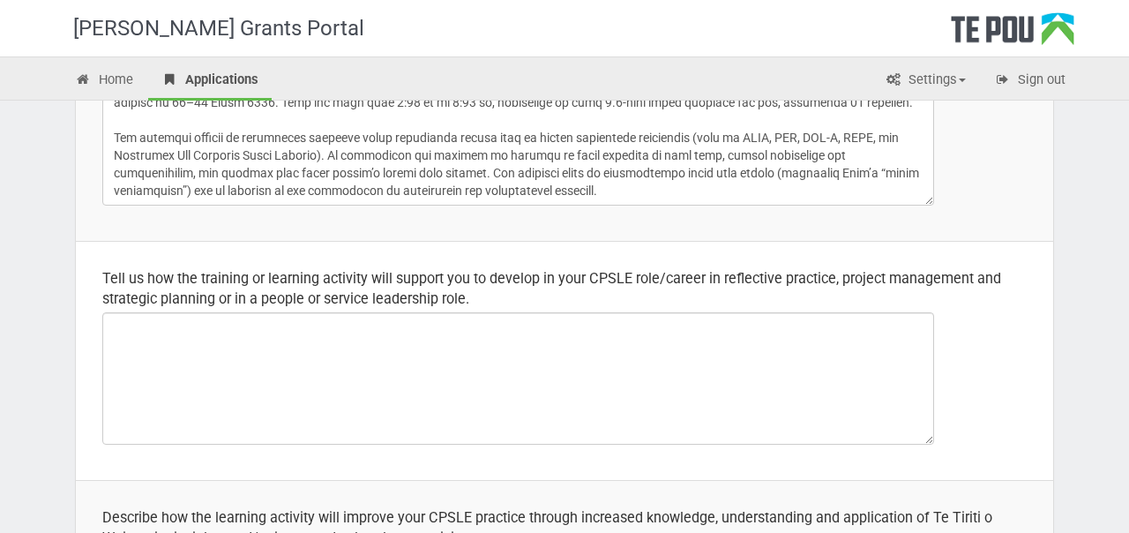
scroll to position [391, 0]
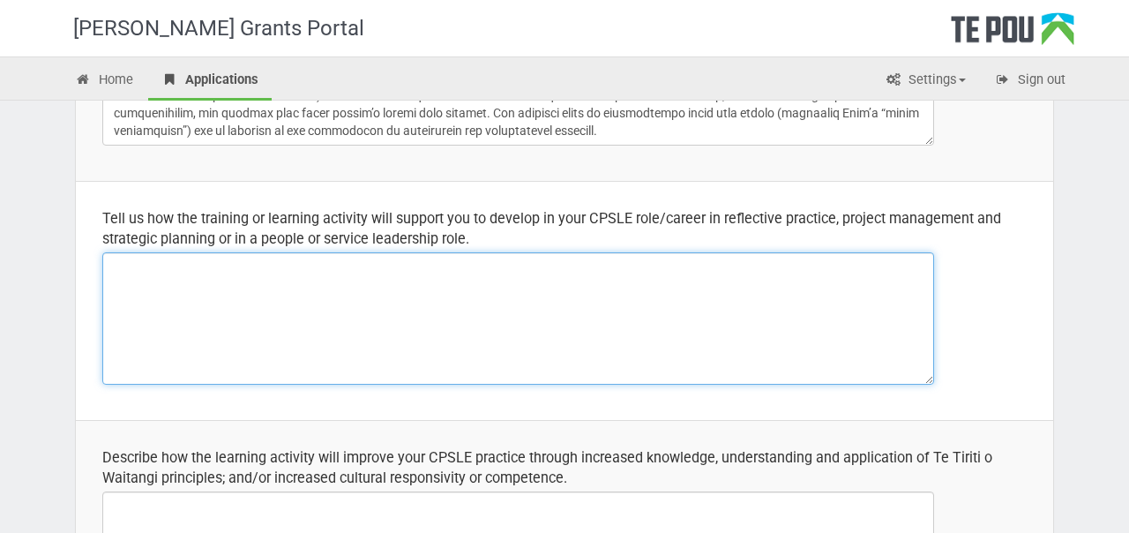
paste textarea "This training will directly enhance your ability to lead and facilitate anxiety…"
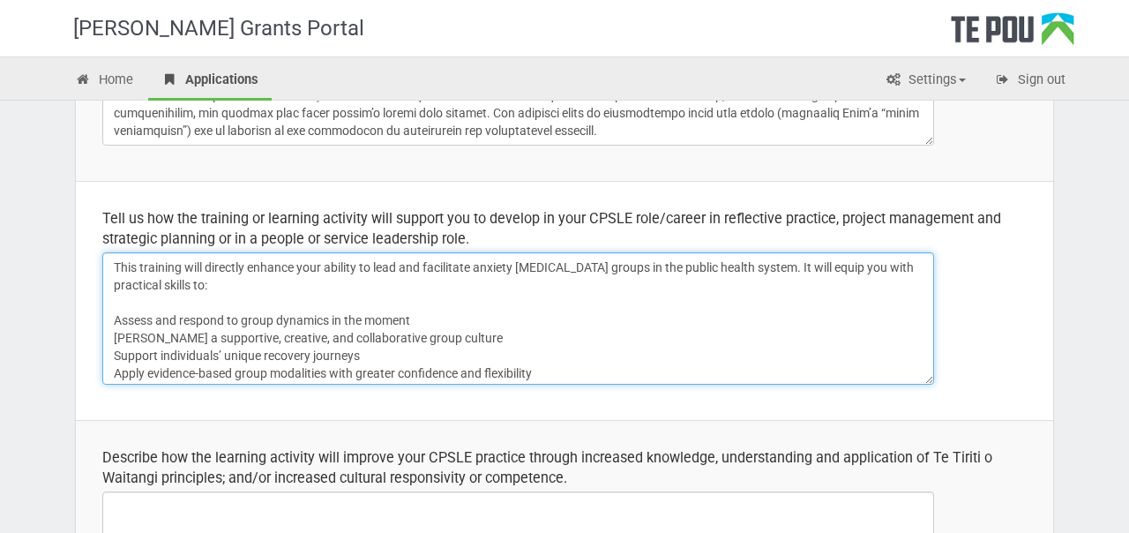
click at [319, 271] on textarea "This training will directly enhance your ability to lead and facilitate anxiety…" at bounding box center [518, 318] width 832 height 132
click at [388, 282] on textarea "This training will directly enhance my ability to lead and facilitate anxiety p…" at bounding box center [518, 318] width 832 height 132
click at [632, 265] on textarea "This training will directly enhance my ability to lead and facilitate anxiety p…" at bounding box center [518, 318] width 832 height 132
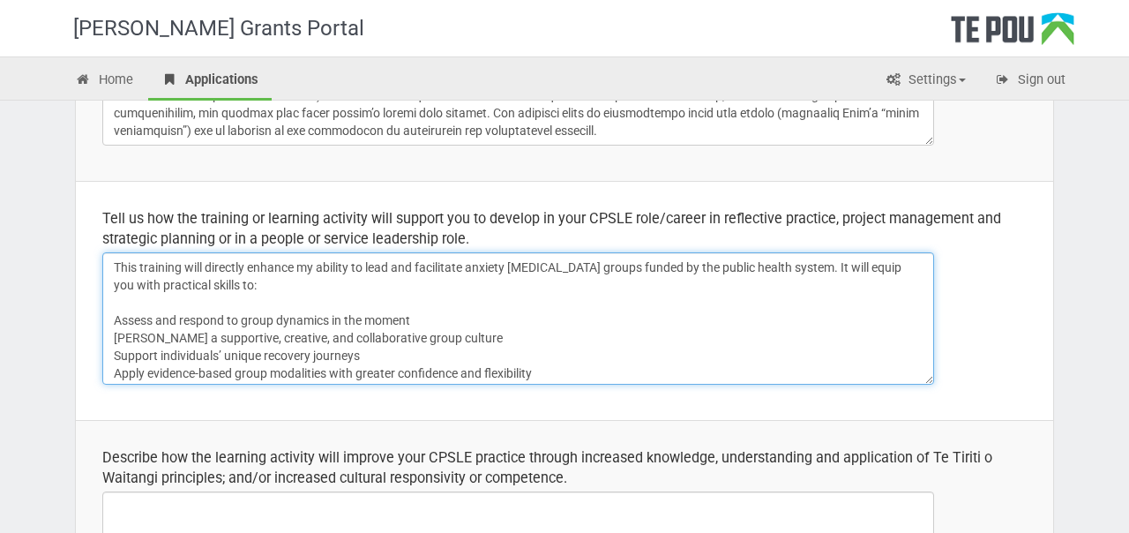
click at [629, 281] on textarea "This training will directly enhance my ability to lead and facilitate anxiety p…" at bounding box center [518, 318] width 832 height 132
click at [890, 269] on textarea "This training will directly enhance my ability to lead and facilitate anxiety p…" at bounding box center [518, 318] width 832 height 132
click at [120, 319] on textarea "This training will directly enhance my ability to lead and facilitate anxiety p…" at bounding box center [518, 318] width 832 height 132
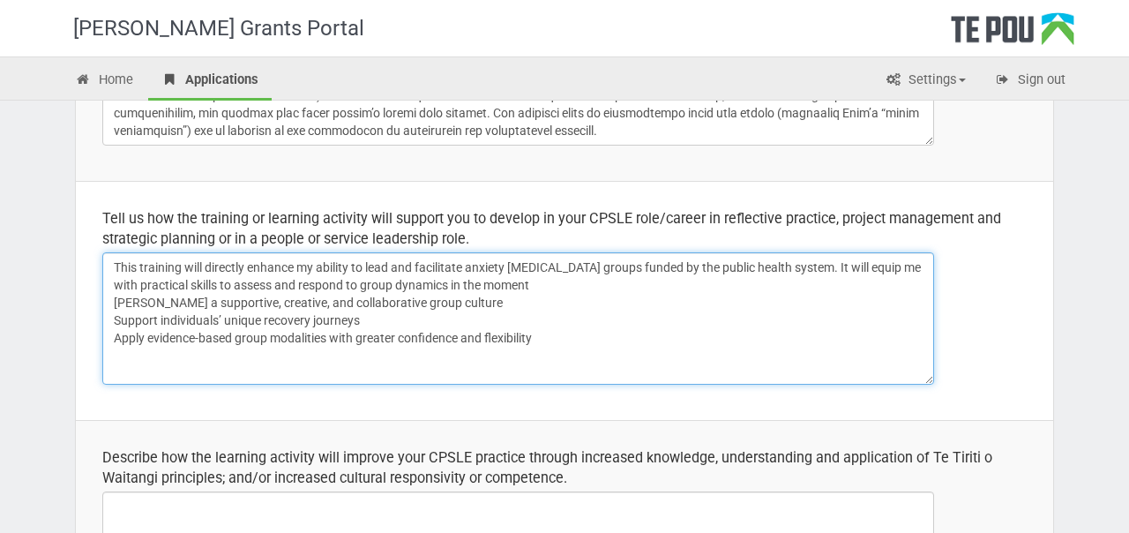
click at [533, 283] on textarea "This training will directly enhance my ability to lead and facilitate anxiety p…" at bounding box center [518, 318] width 832 height 132
click at [121, 301] on textarea "This training will directly enhance my ability to lead and facilitate anxiety p…" at bounding box center [518, 318] width 832 height 132
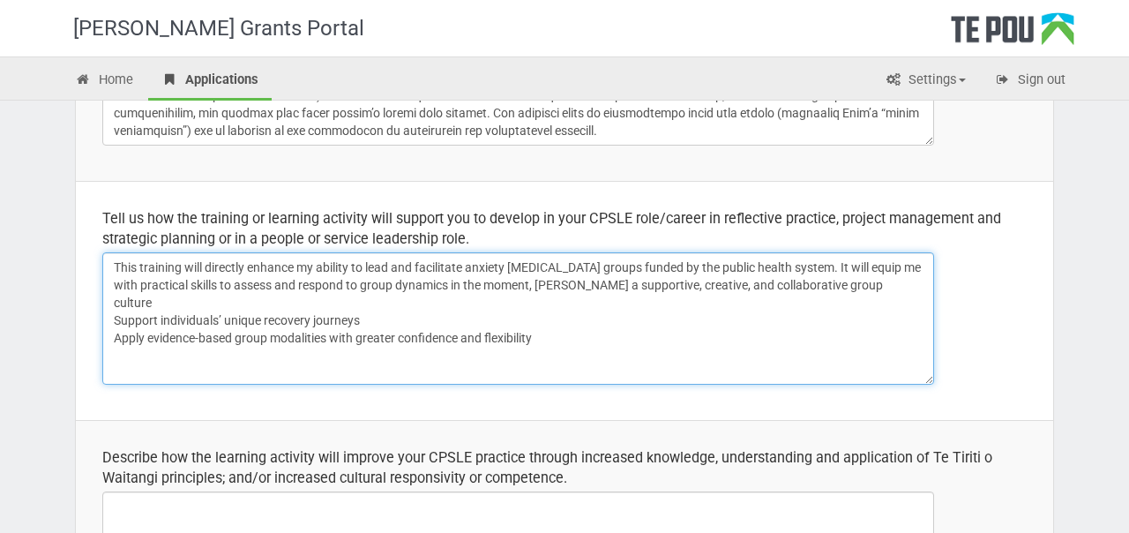
click at [121, 302] on textarea "This training will directly enhance my ability to lead and facilitate anxiety p…" at bounding box center [518, 318] width 832 height 132
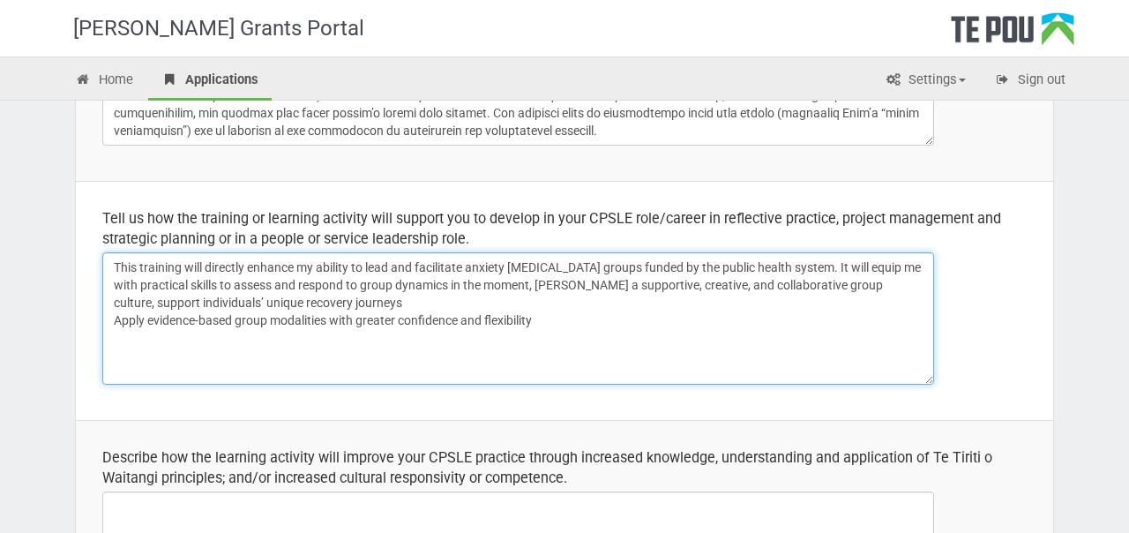
click at [120, 319] on textarea "This training will directly enhance my ability to lead and facilitate anxiety p…" at bounding box center [518, 318] width 832 height 132
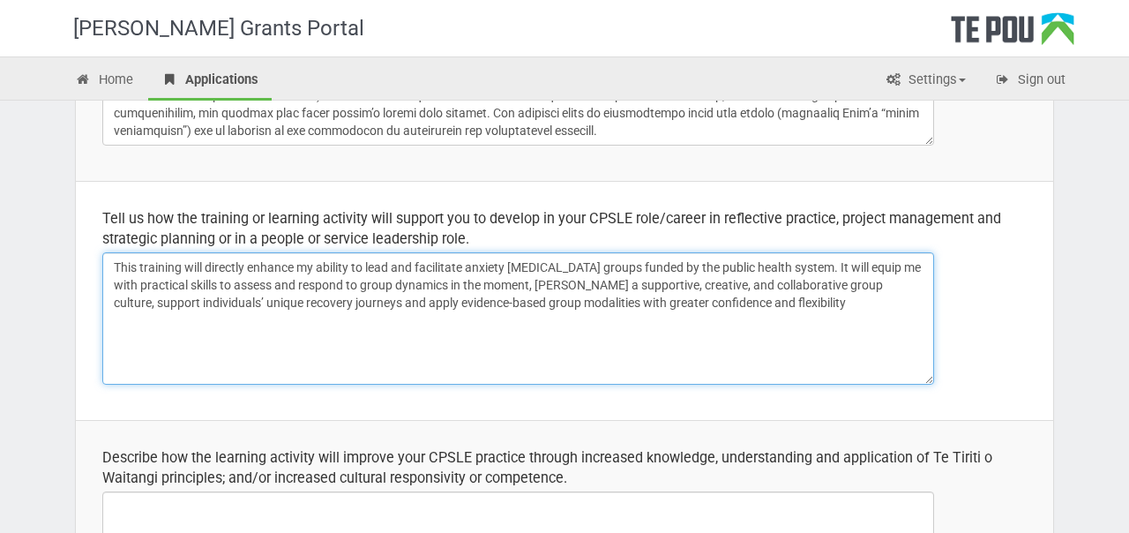
click at [804, 293] on textarea "This training will directly enhance my ability to lead and facilitate anxiety p…" at bounding box center [518, 318] width 832 height 132
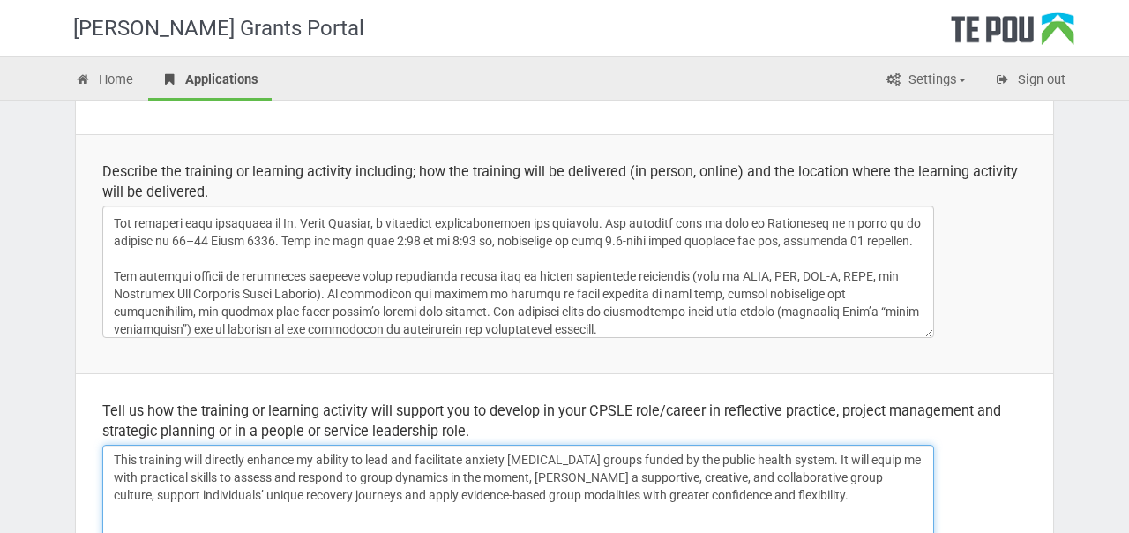
scroll to position [74, 0]
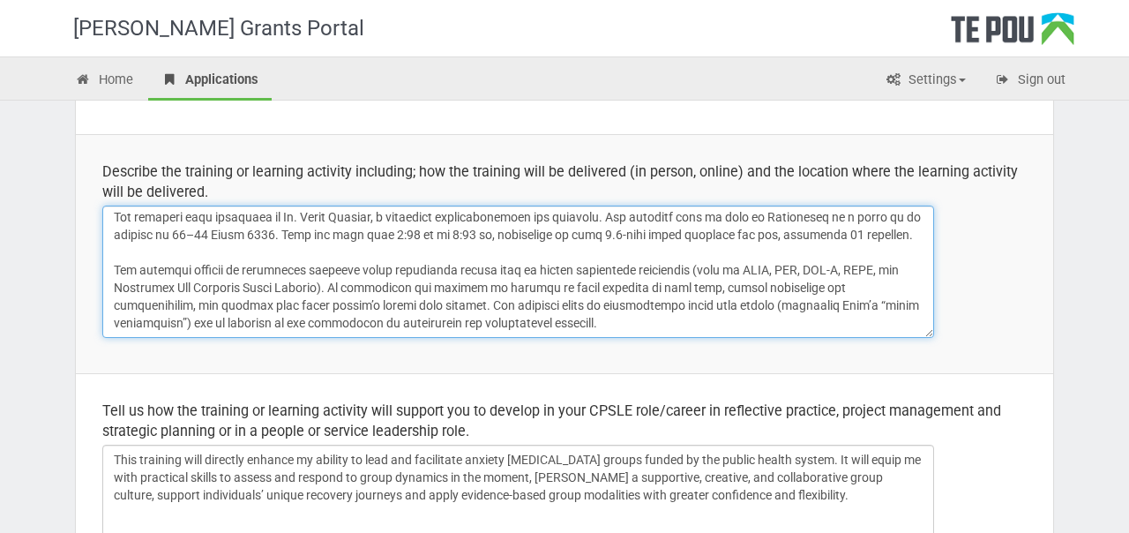
click at [701, 329] on textarea at bounding box center [518, 272] width 832 height 132
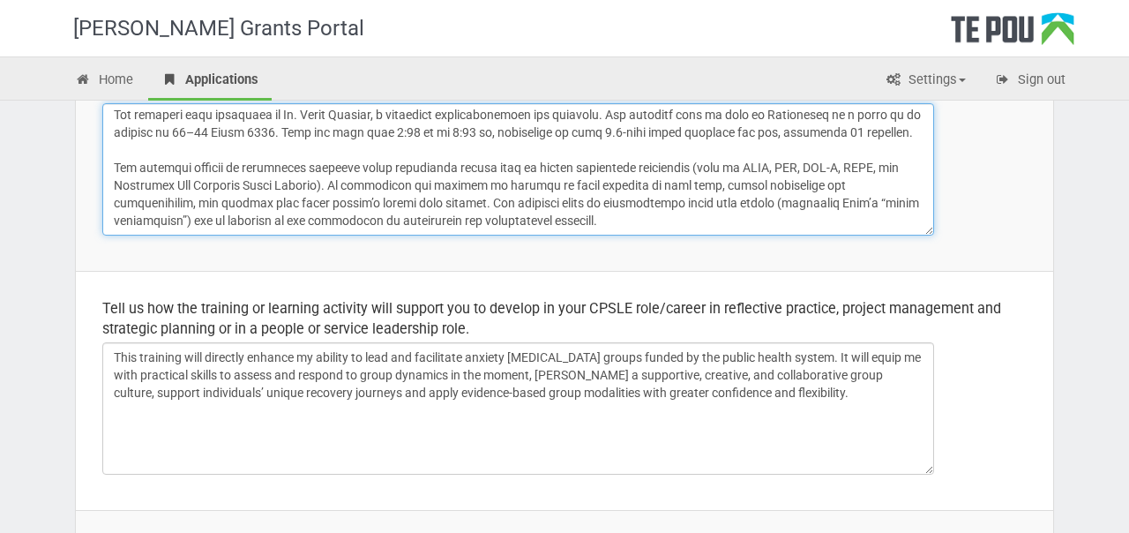
scroll to position [304, 0]
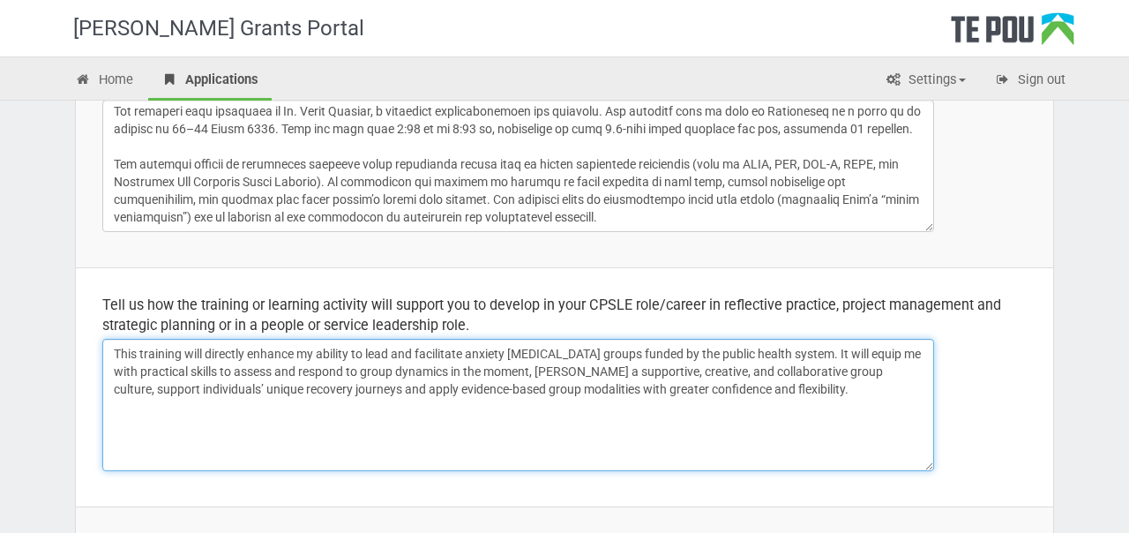
drag, startPoint x: 815, startPoint y: 356, endPoint x: 624, endPoint y: 350, distance: 191.5
click at [624, 350] on textarea "This training will directly enhance my ability to lead and facilitate anxiety p…" at bounding box center [518, 405] width 832 height 132
drag, startPoint x: 666, startPoint y: 349, endPoint x: 676, endPoint y: 386, distance: 38.3
click at [676, 386] on textarea "This training will directly enhance my ability to lead and facilitate anxiety p…" at bounding box center [518, 405] width 832 height 132
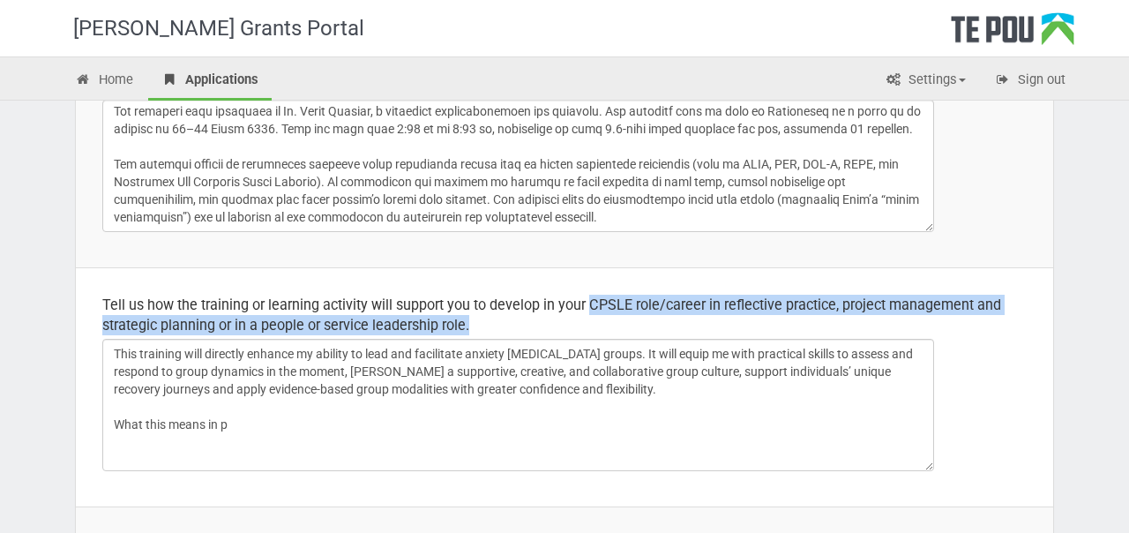
drag, startPoint x: 598, startPoint y: 318, endPoint x: 594, endPoint y: 300, distance: 18.2
click at [594, 300] on div "Tell us how the training or learning activity will support you to develop in yo…" at bounding box center [564, 315] width 925 height 41
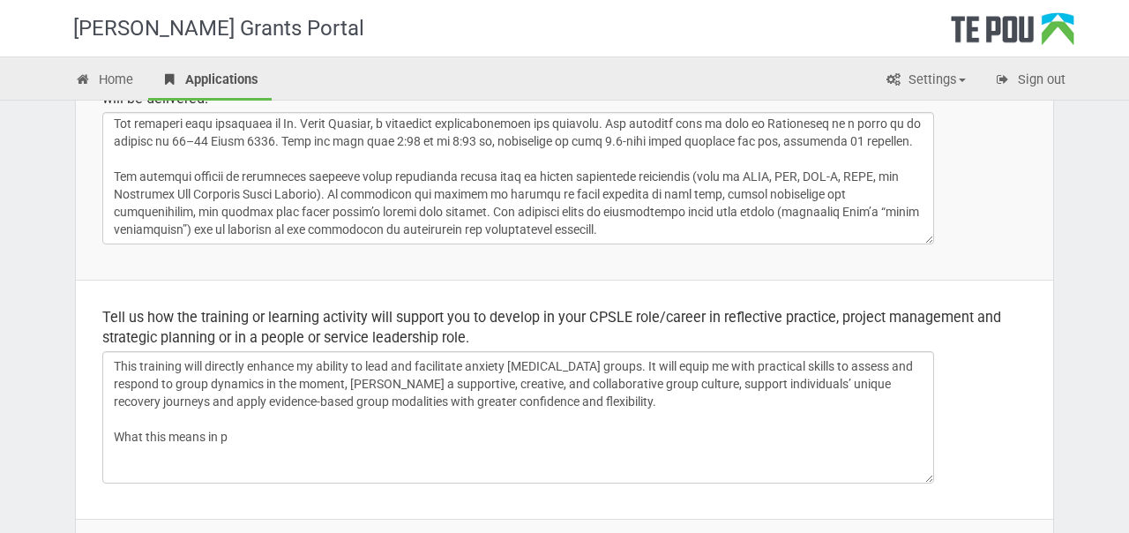
scroll to position [303, 0]
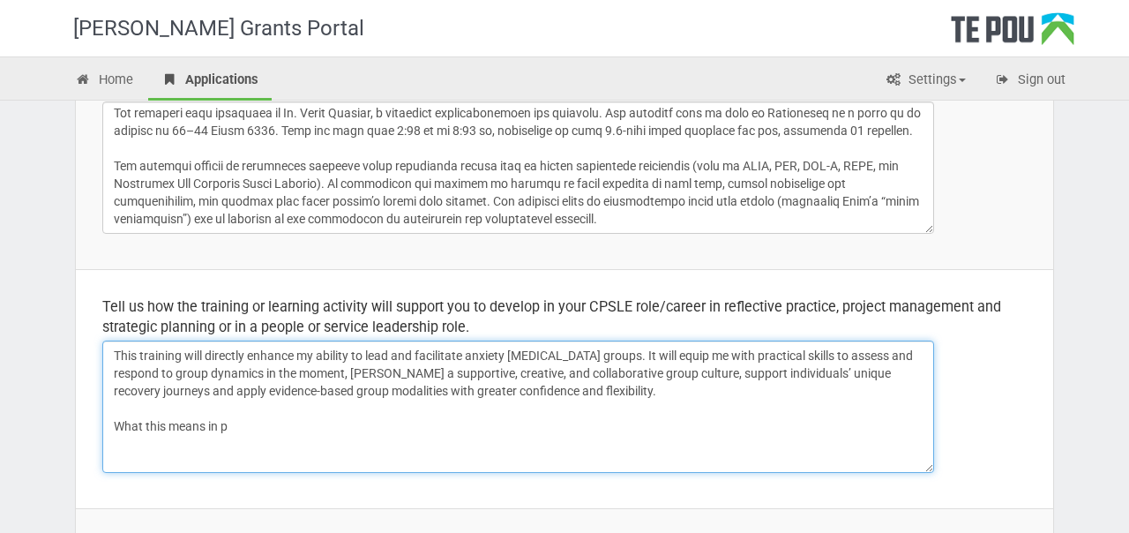
click at [481, 418] on textarea "This training will directly enhance my ability to lead and facilitate anxiety p…" at bounding box center [518, 407] width 832 height 132
drag, startPoint x: 228, startPoint y: 431, endPoint x: 108, endPoint y: 426, distance: 120.1
click at [108, 426] on textarea "This training will directly enhance my ability to lead and facilitate anxiety p…" at bounding box center [518, 407] width 832 height 132
drag, startPoint x: 216, startPoint y: 427, endPoint x: 108, endPoint y: 427, distance: 108.5
click at [108, 427] on textarea "This training will directly enhance my ability to lead and facilitate anxiety p…" at bounding box center [518, 407] width 832 height 132
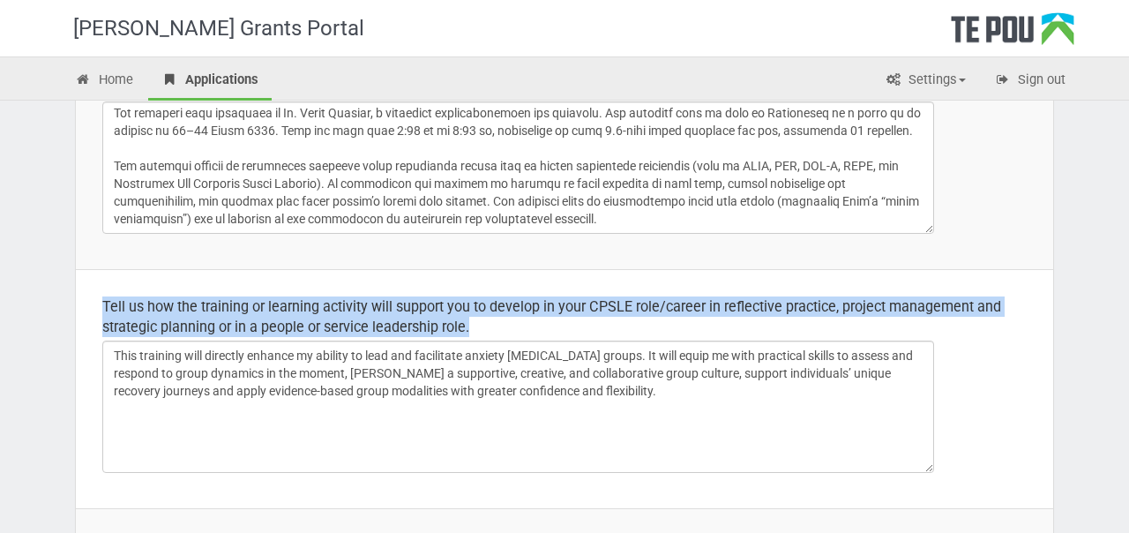
drag, startPoint x: 105, startPoint y: 307, endPoint x: 826, endPoint y: 318, distance: 720.9
click at [826, 318] on div "Tell us how the training or learning activity will support you to develop in yo…" at bounding box center [564, 316] width 925 height 41
copy div "Tell us how the training or learning activity will support you to develop in yo…"
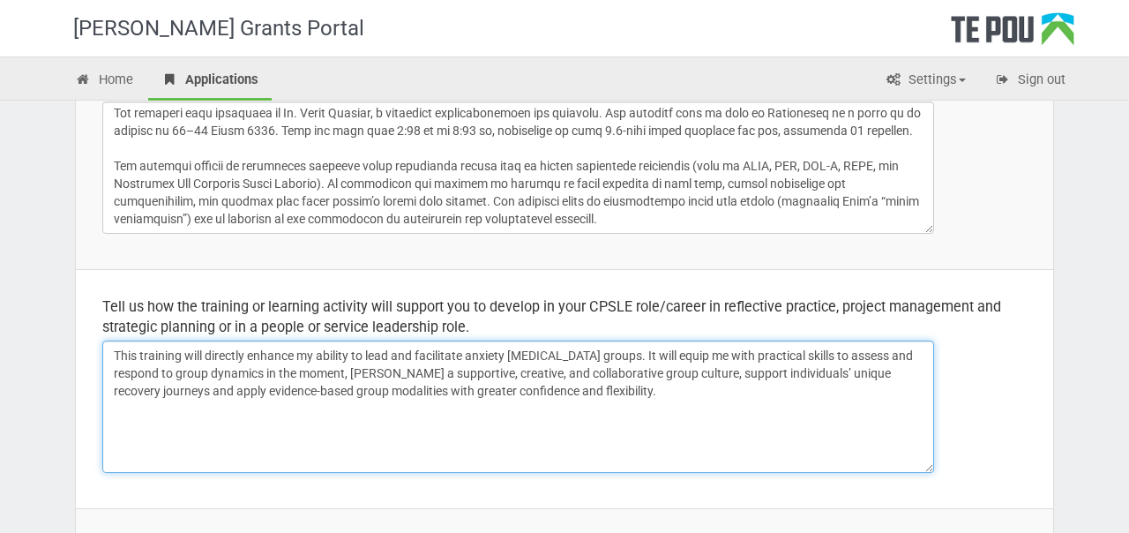
click at [678, 387] on textarea "This training will directly enhance my ability to lead and facilitate anxiety p…" at bounding box center [518, 407] width 832 height 132
drag, startPoint x: 629, startPoint y: 356, endPoint x: 639, endPoint y: 353, distance: 10.1
click at [639, 353] on textarea "This training will directly enhance my ability to lead and facilitate anxiety p…" at bounding box center [518, 407] width 832 height 132
click at [653, 394] on textarea "This training will directly enhance my ability to lead and facilitate anxiety p…" at bounding box center [518, 407] width 832 height 132
paste textarea "The workshop’s experiential format (16 guided sessions with live facilitation, …"
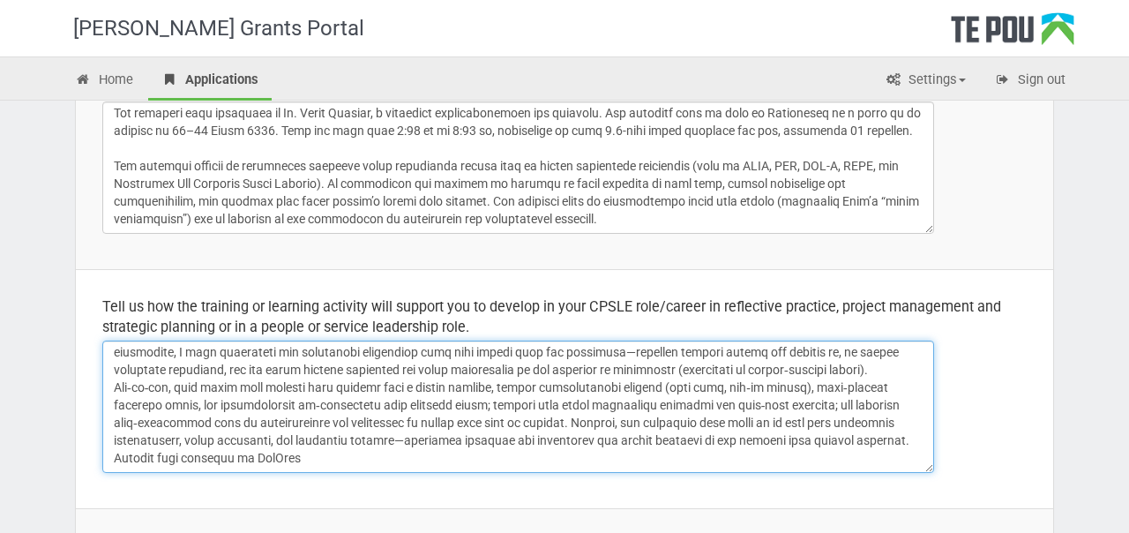
scroll to position [225, 0]
drag, startPoint x: 661, startPoint y: 437, endPoint x: 753, endPoint y: 414, distance: 95.4
click at [753, 414] on textarea at bounding box center [518, 407] width 832 height 132
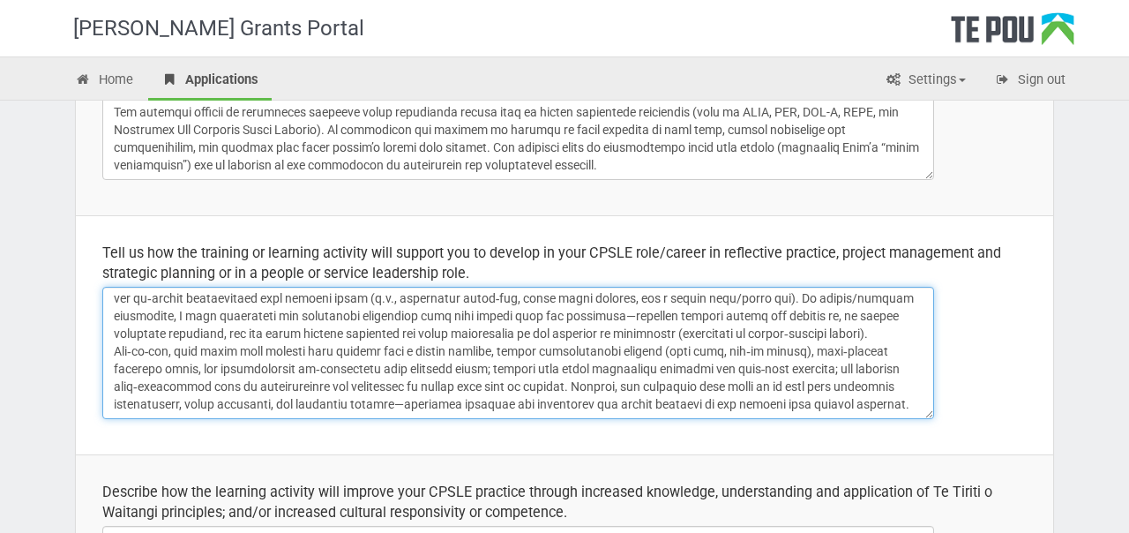
scroll to position [380, 0]
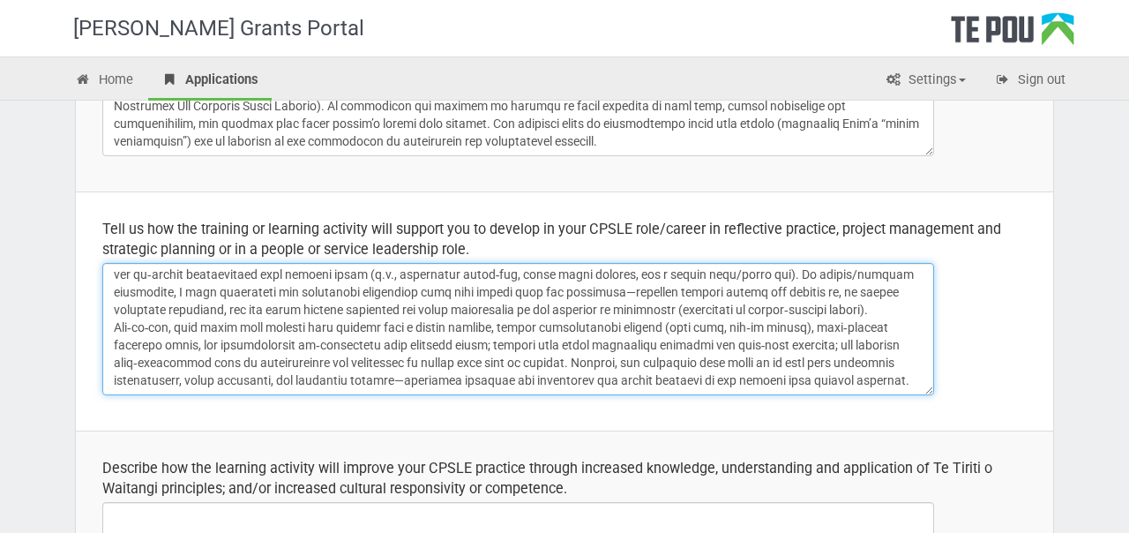
click at [707, 373] on textarea at bounding box center [518, 329] width 832 height 132
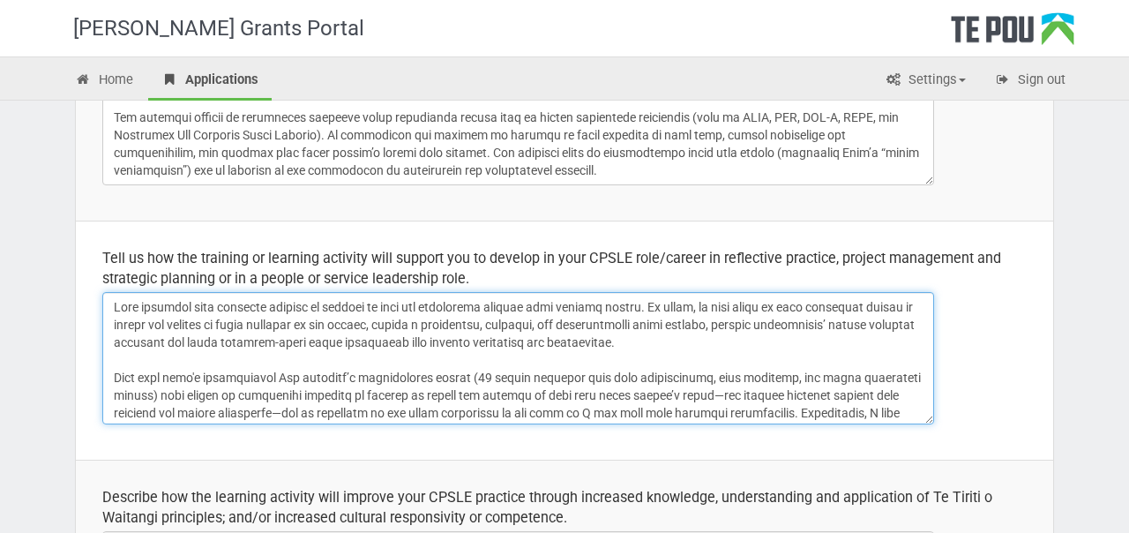
scroll to position [349, 0]
click at [618, 343] on textarea at bounding box center [518, 360] width 832 height 132
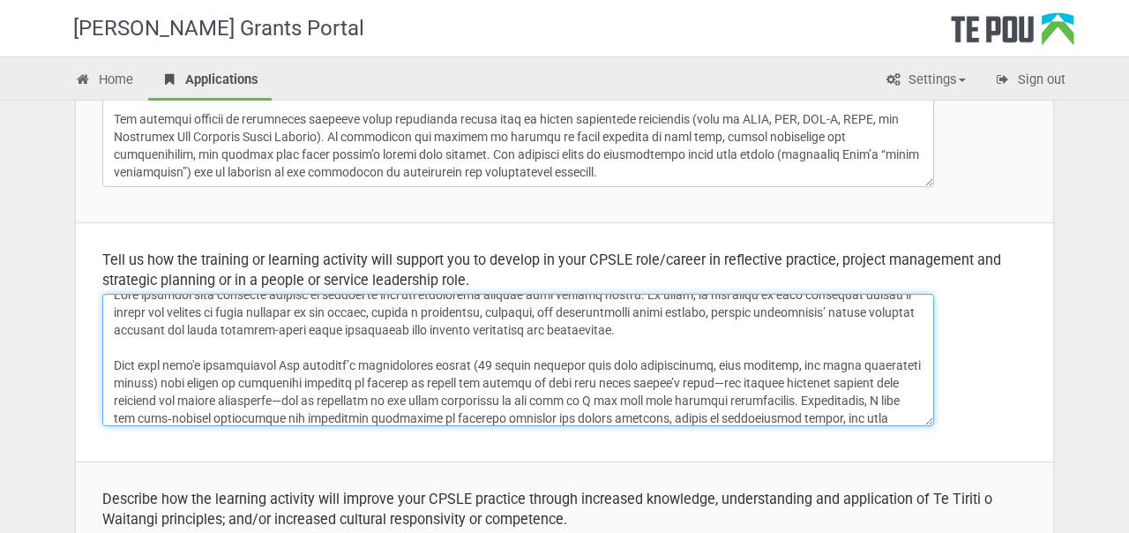
scroll to position [2, 0]
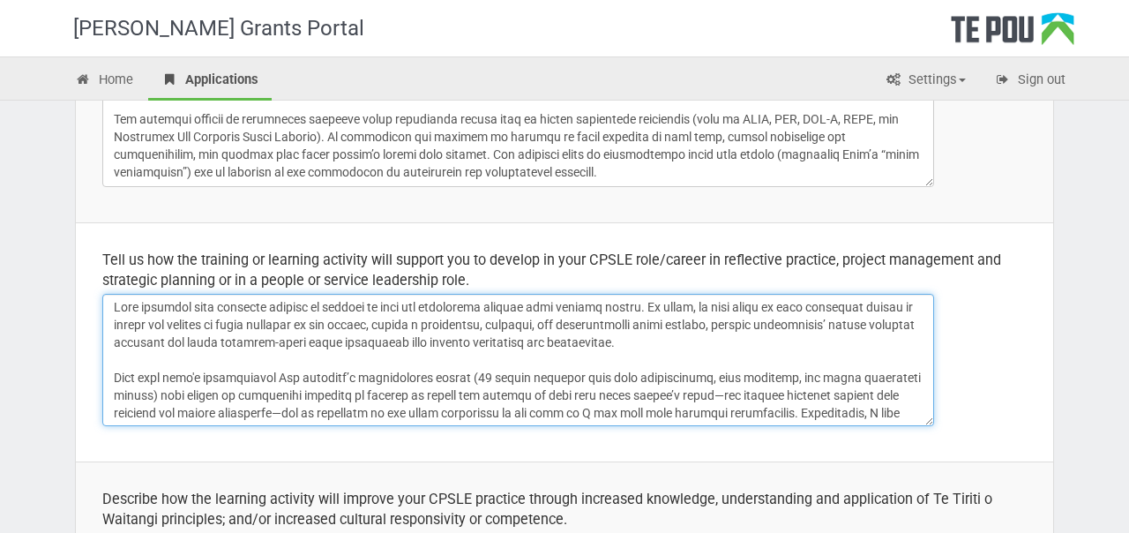
drag, startPoint x: 629, startPoint y: 308, endPoint x: 705, endPoint y: 308, distance: 75.9
click at [705, 308] on textarea at bounding box center [518, 360] width 832 height 132
click at [671, 310] on textarea at bounding box center [518, 360] width 832 height 132
click at [685, 336] on textarea at bounding box center [518, 360] width 832 height 132
click at [656, 341] on textarea at bounding box center [518, 360] width 832 height 132
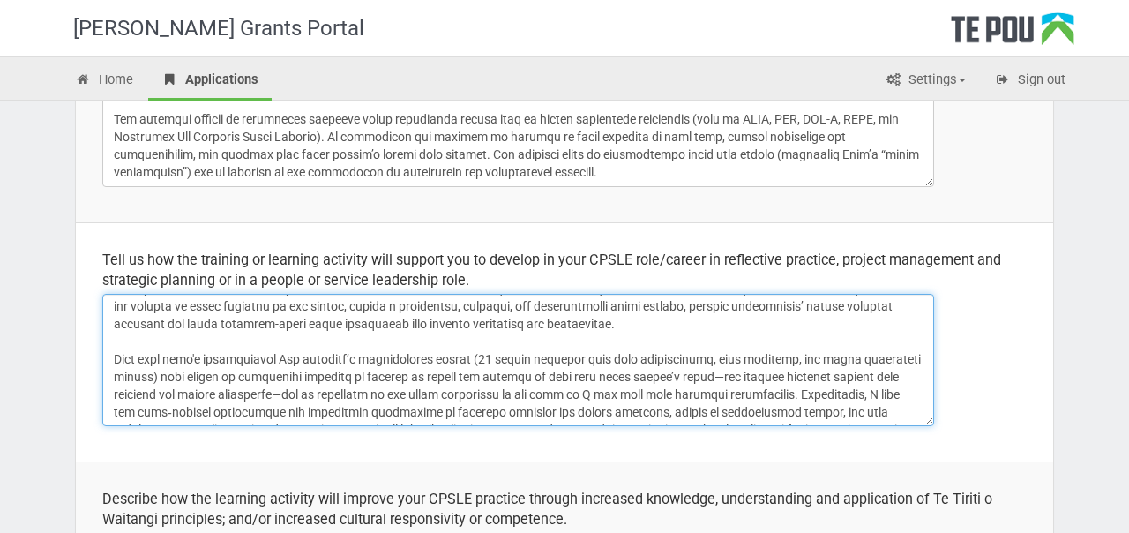
scroll to position [23, 0]
drag, startPoint x: 273, startPoint y: 356, endPoint x: 93, endPoint y: 353, distance: 180.0
click at [93, 353] on td "Tell us how the training or learning activity will support you to develop in yo…" at bounding box center [565, 341] width 978 height 239
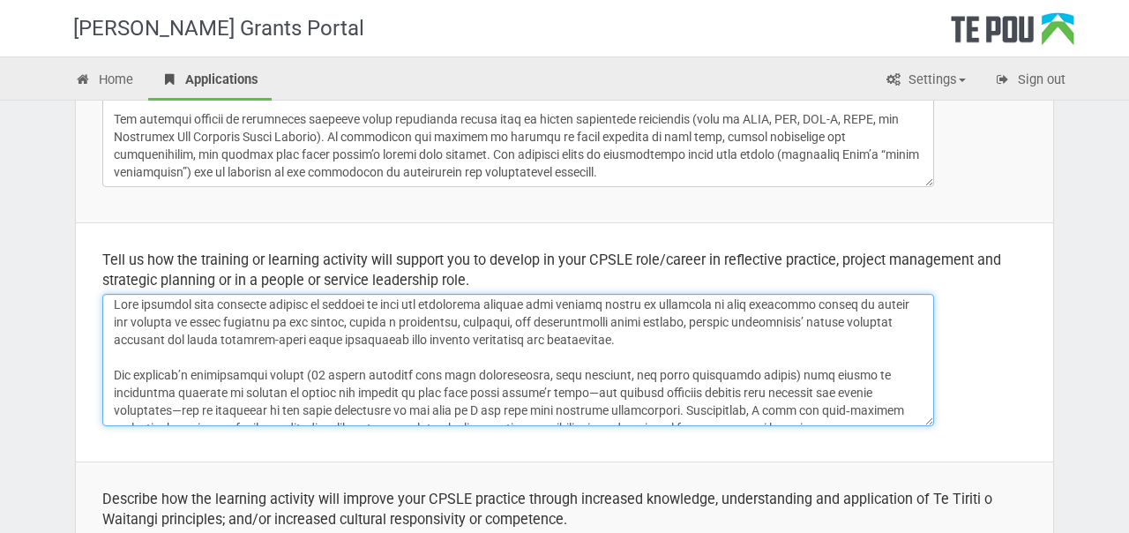
scroll to position [6, 0]
drag, startPoint x: 310, startPoint y: 375, endPoint x: 742, endPoint y: 379, distance: 432.3
click at [742, 379] on textarea at bounding box center [518, 360] width 832 height 132
click at [798, 379] on textarea at bounding box center [518, 360] width 832 height 132
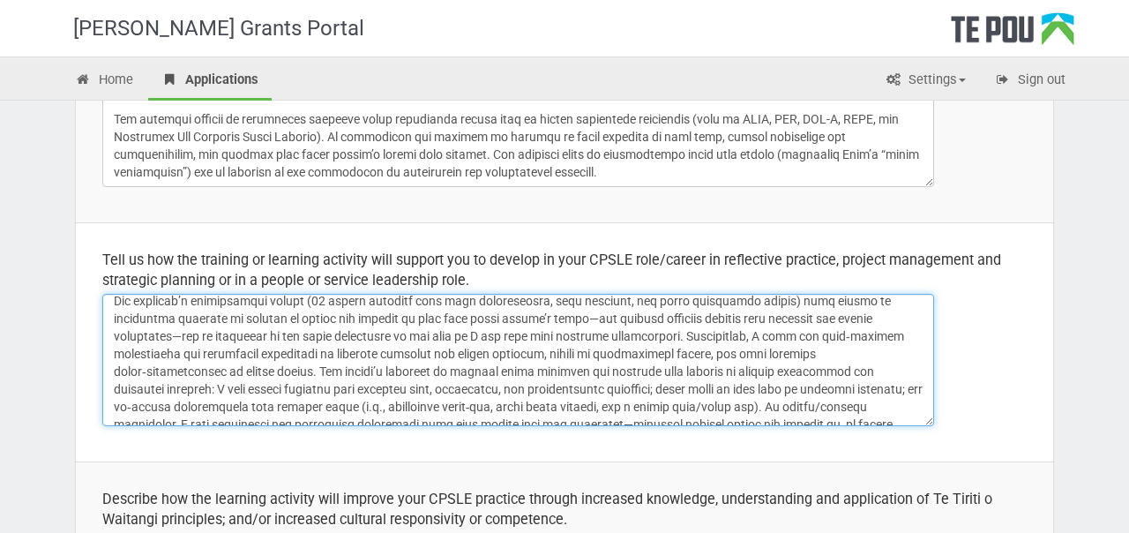
scroll to position [79, 0]
click at [496, 334] on textarea at bounding box center [518, 360] width 832 height 132
click at [627, 332] on textarea at bounding box center [518, 360] width 832 height 132
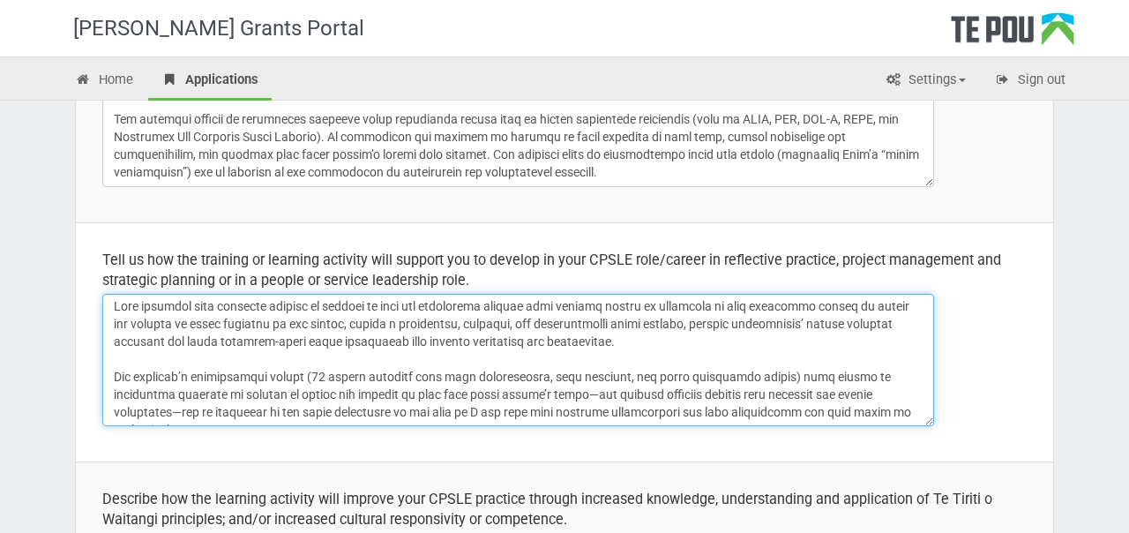
scroll to position [0, 0]
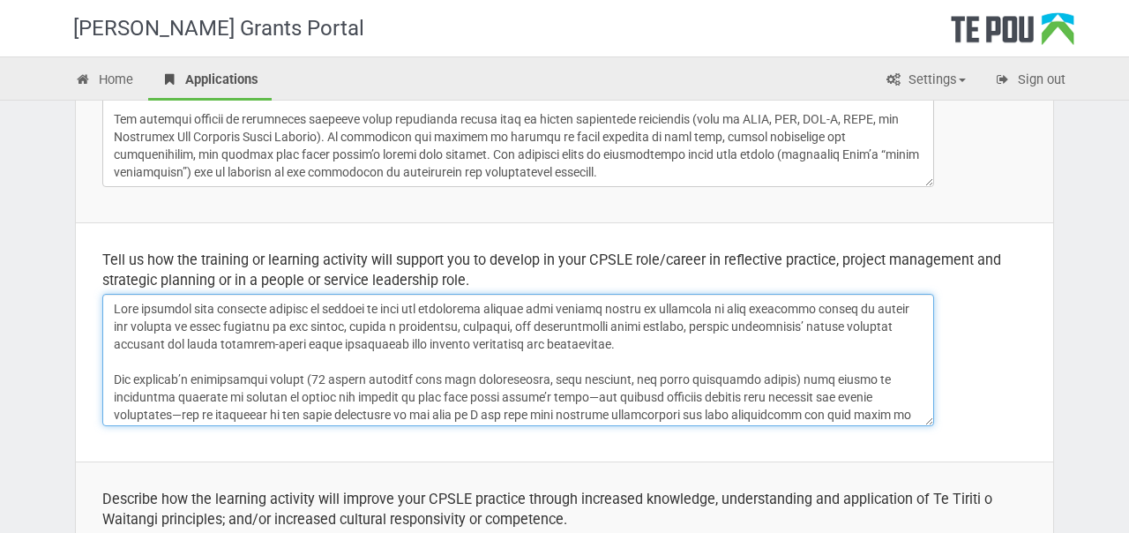
drag, startPoint x: 656, startPoint y: 334, endPoint x: 141, endPoint y: 289, distance: 516.3
click at [141, 289] on td "Tell us how the training or learning activity will support you to develop in yo…" at bounding box center [565, 341] width 978 height 239
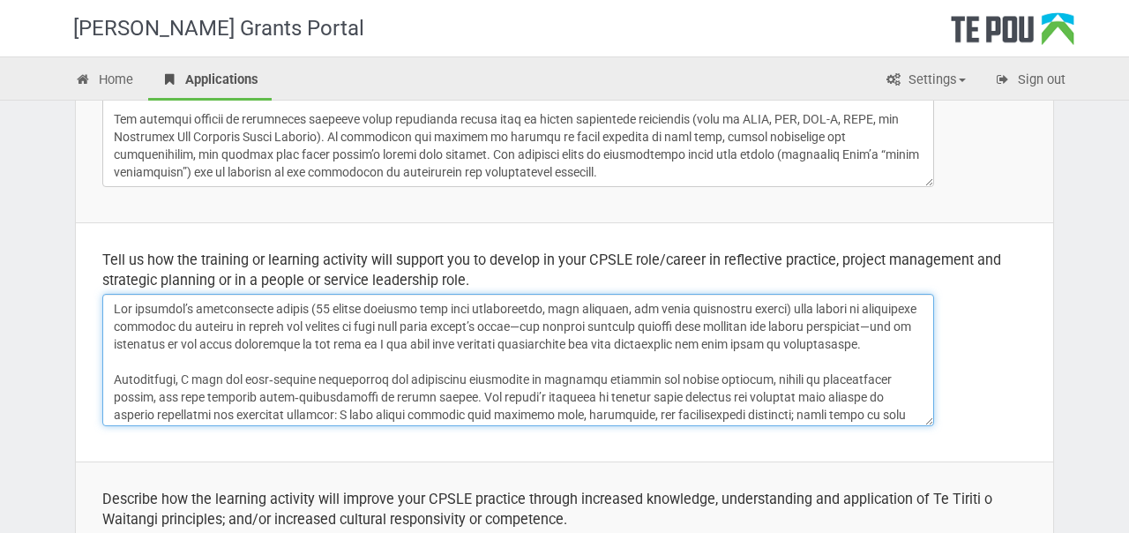
click at [115, 345] on textarea at bounding box center [518, 360] width 832 height 132
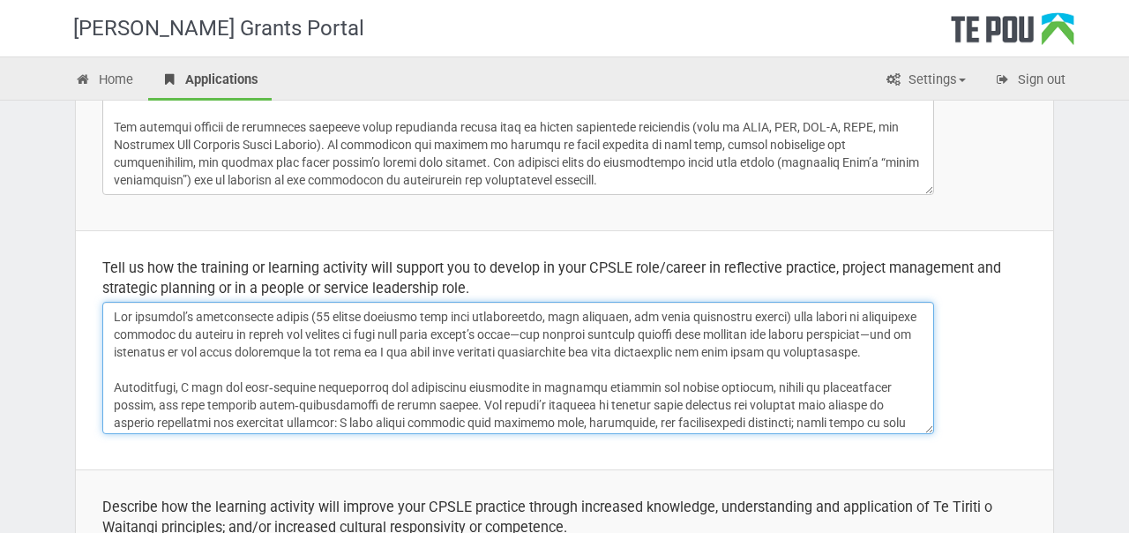
scroll to position [336, 0]
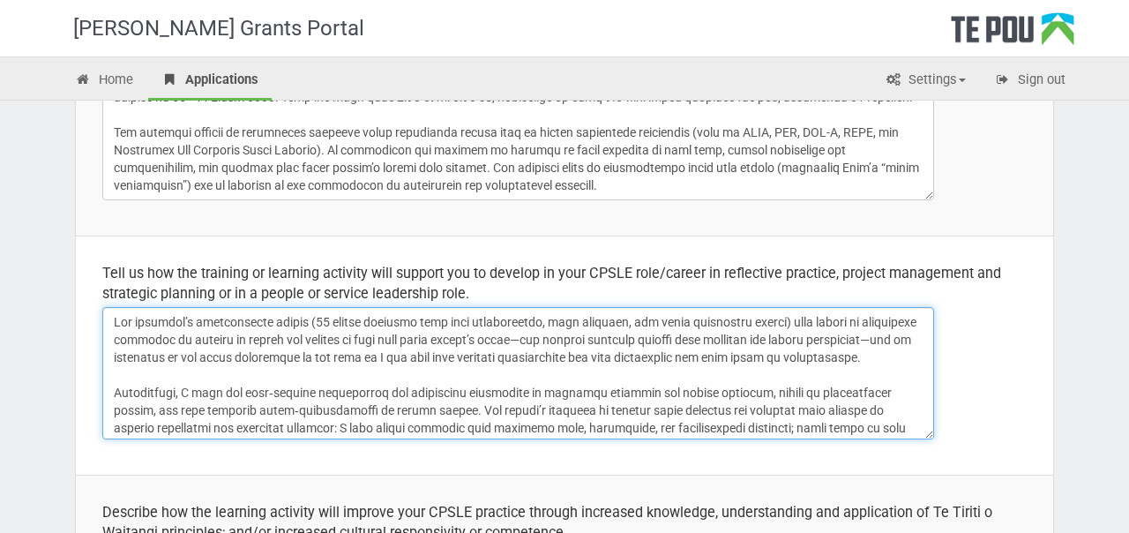
click at [300, 377] on textarea at bounding box center [518, 373] width 832 height 132
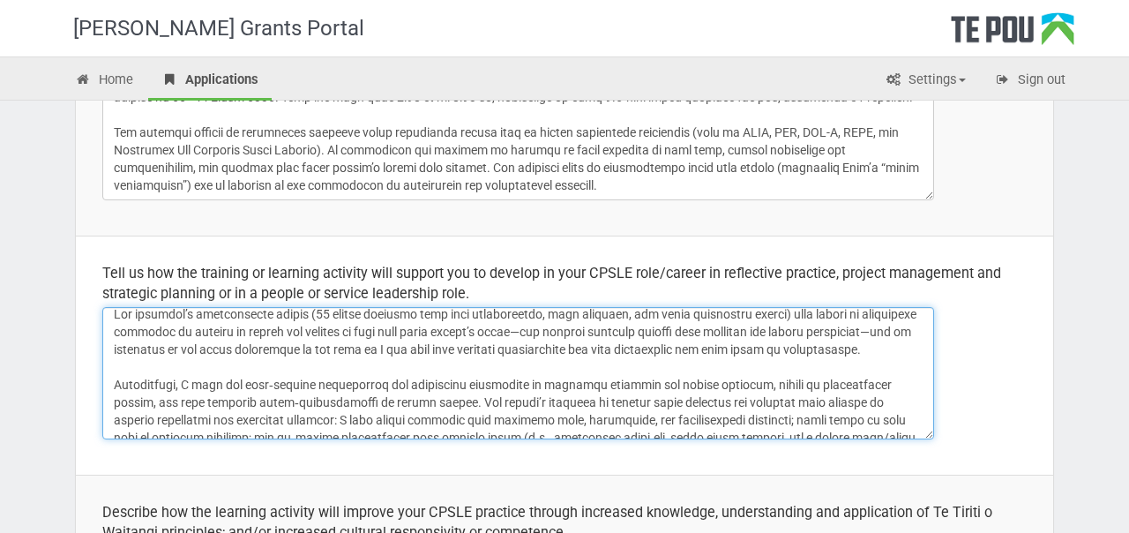
drag, startPoint x: 345, startPoint y: 349, endPoint x: 402, endPoint y: 349, distance: 57.4
click at [402, 349] on textarea at bounding box center [518, 373] width 832 height 132
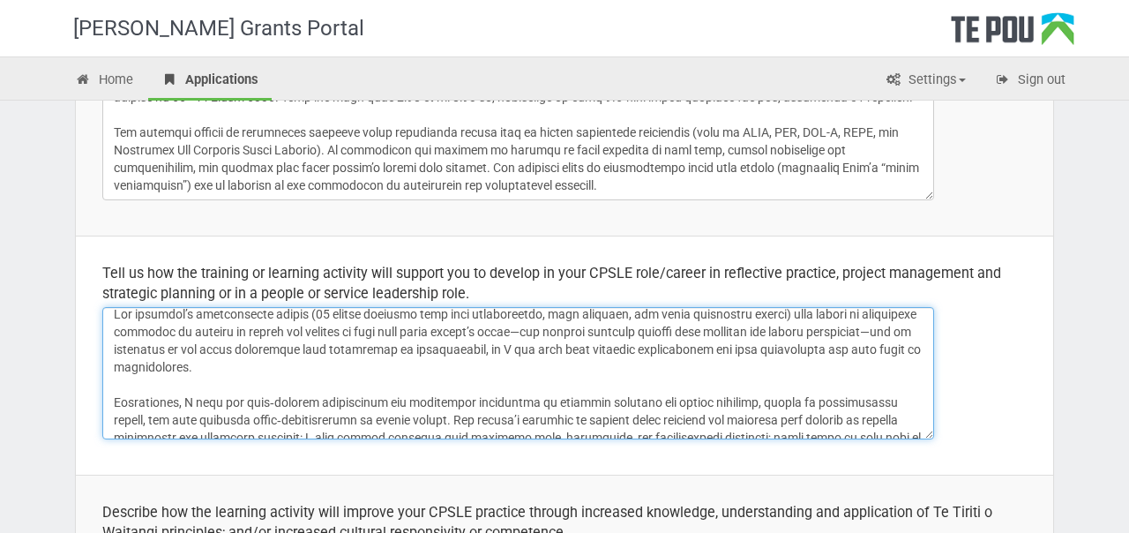
click at [553, 348] on textarea at bounding box center [518, 373] width 832 height 132
click at [612, 363] on textarea at bounding box center [518, 373] width 832 height 132
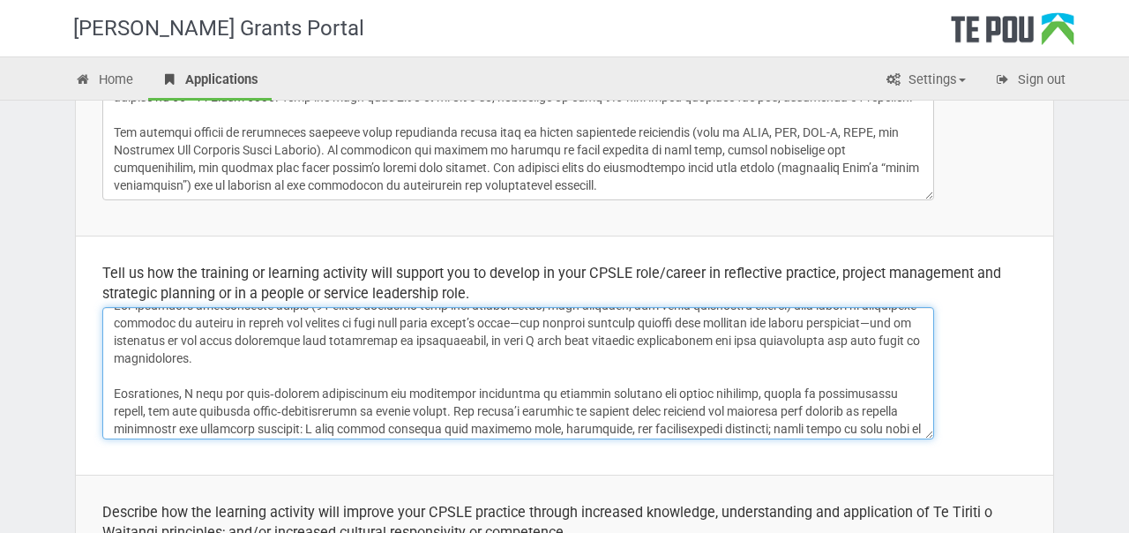
scroll to position [20, 0]
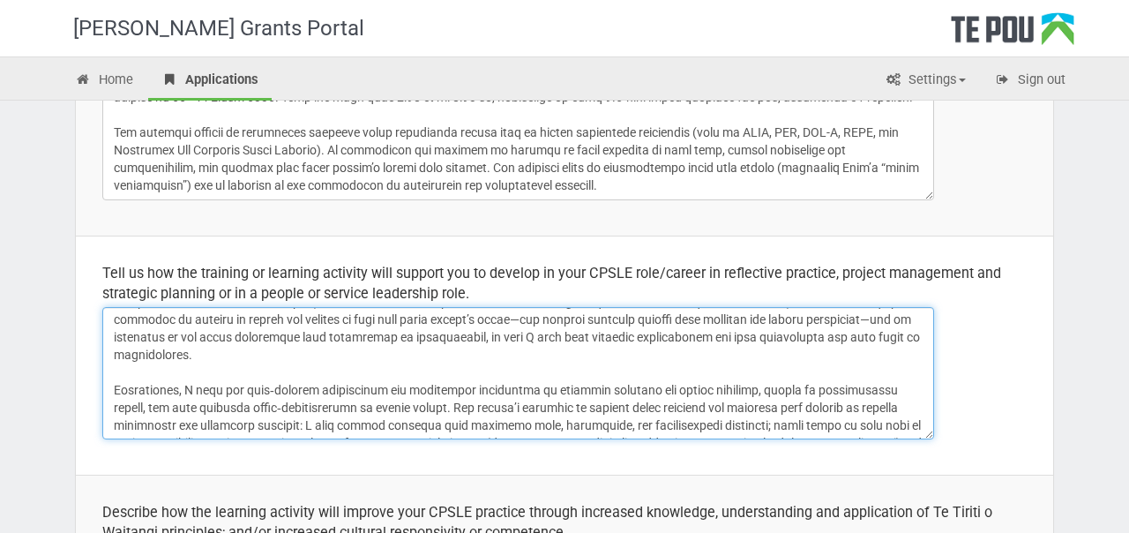
click at [814, 339] on textarea at bounding box center [518, 373] width 832 height 132
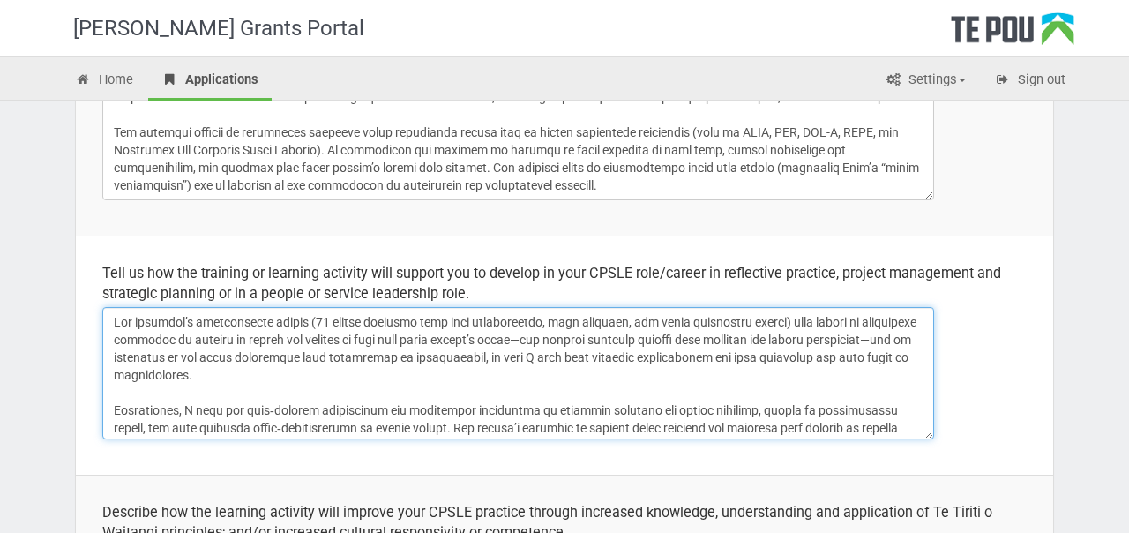
click at [434, 390] on textarea at bounding box center [518, 373] width 832 height 132
click at [443, 383] on textarea at bounding box center [518, 373] width 832 height 132
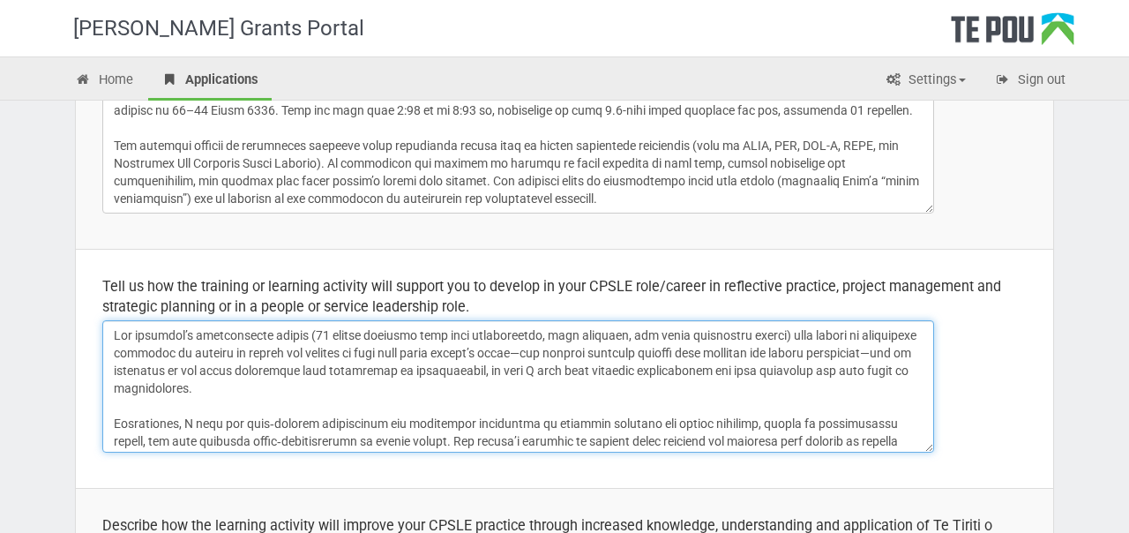
scroll to position [321, 0]
click at [578, 342] on textarea at bounding box center [518, 388] width 832 height 132
click at [718, 356] on textarea at bounding box center [518, 388] width 832 height 132
click at [527, 334] on textarea at bounding box center [518, 388] width 832 height 132
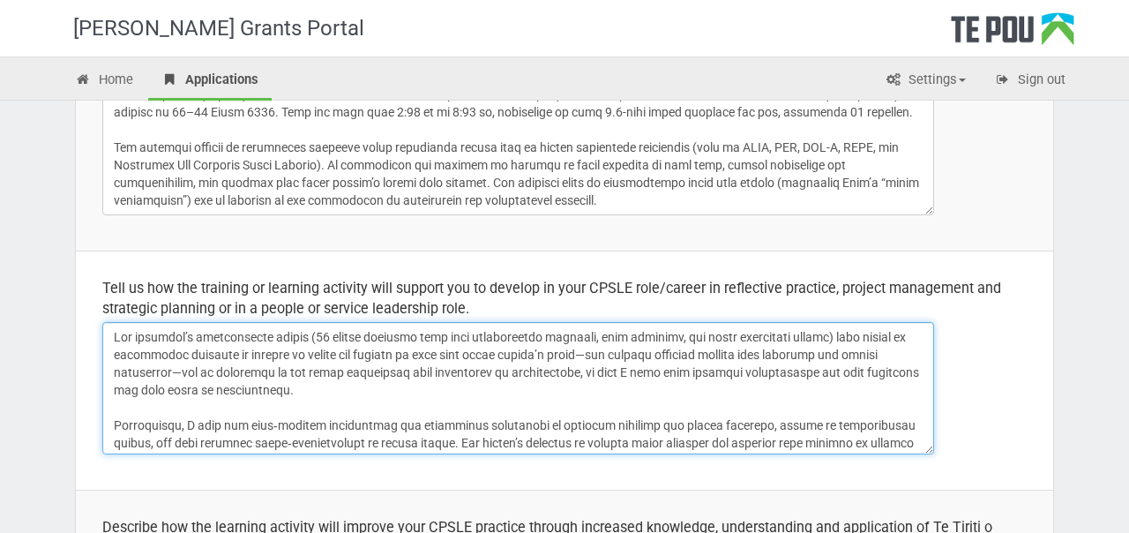
drag, startPoint x: 409, startPoint y: 385, endPoint x: 389, endPoint y: 326, distance: 61.7
click at [389, 326] on textarea at bounding box center [518, 388] width 832 height 132
click at [380, 347] on textarea at bounding box center [518, 388] width 832 height 132
drag, startPoint x: 347, startPoint y: 391, endPoint x: 350, endPoint y: 338, distance: 53.1
click at [350, 338] on textarea at bounding box center [518, 388] width 832 height 132
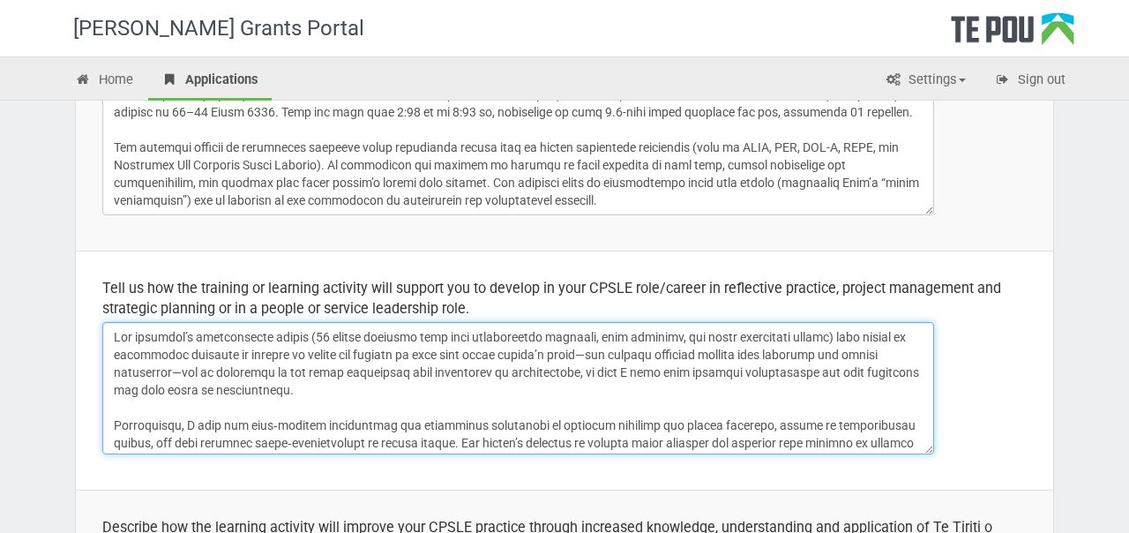
click at [350, 338] on textarea at bounding box center [518, 388] width 832 height 132
click at [413, 384] on textarea at bounding box center [518, 388] width 832 height 132
click at [645, 366] on textarea at bounding box center [518, 388] width 832 height 132
click at [713, 371] on textarea at bounding box center [518, 388] width 832 height 132
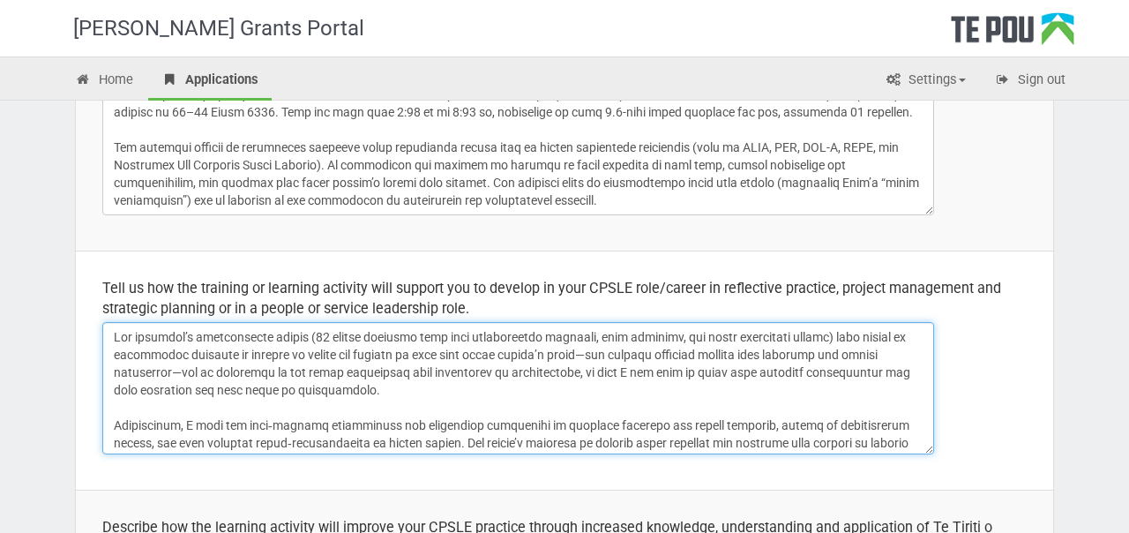
click at [498, 395] on textarea at bounding box center [518, 388] width 832 height 132
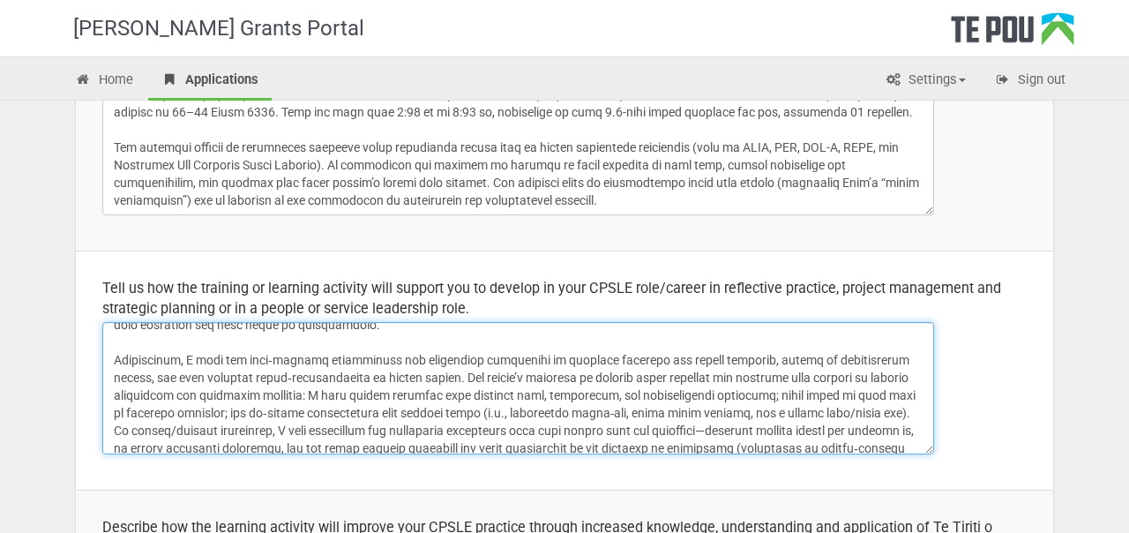
scroll to position [58, 0]
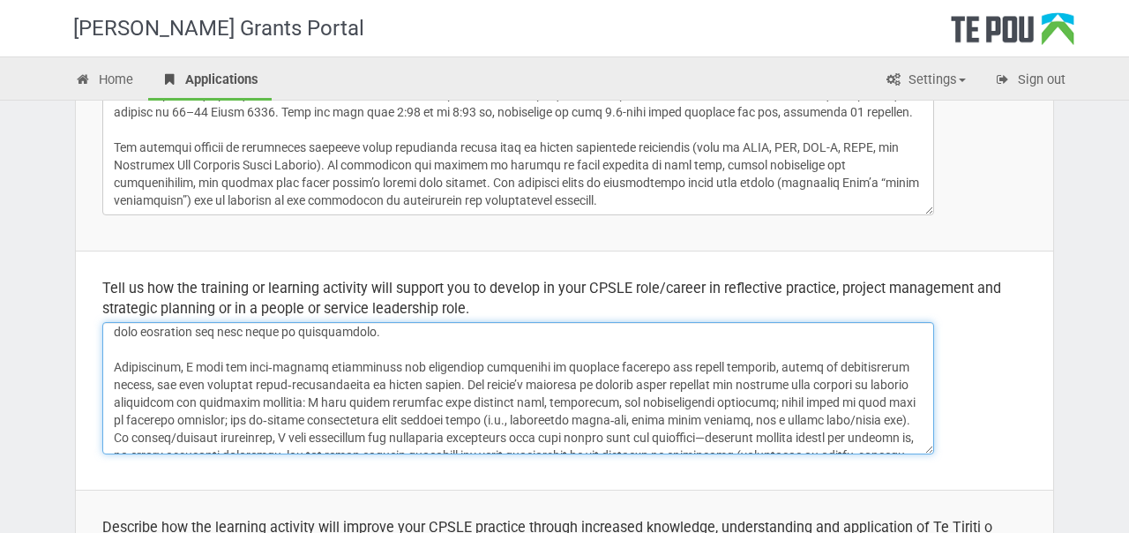
click at [304, 338] on textarea at bounding box center [518, 388] width 832 height 132
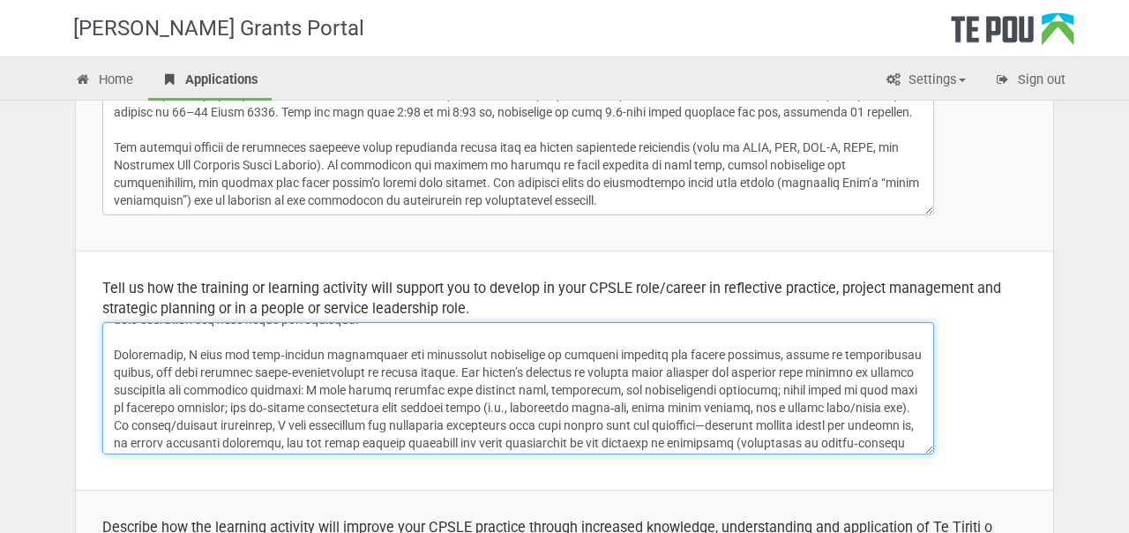
scroll to position [79, 0]
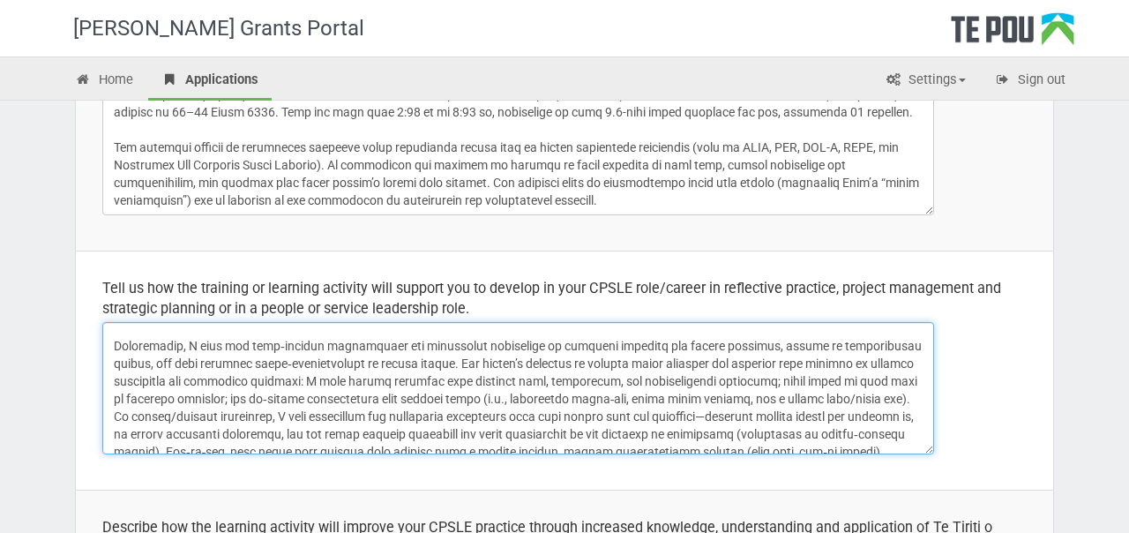
click at [121, 342] on textarea at bounding box center [518, 388] width 832 height 132
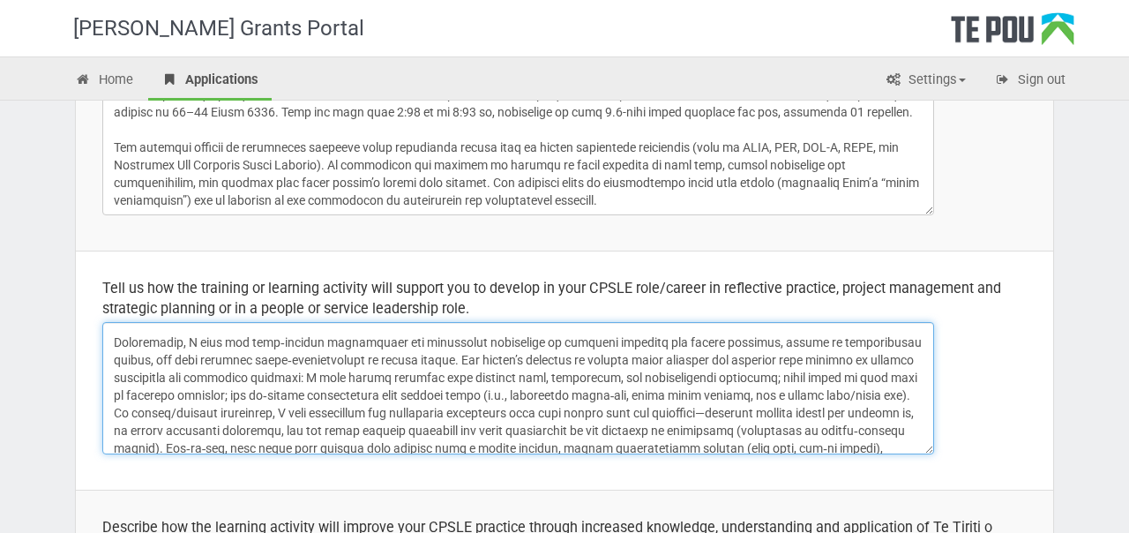
click at [366, 360] on textarea at bounding box center [518, 388] width 832 height 132
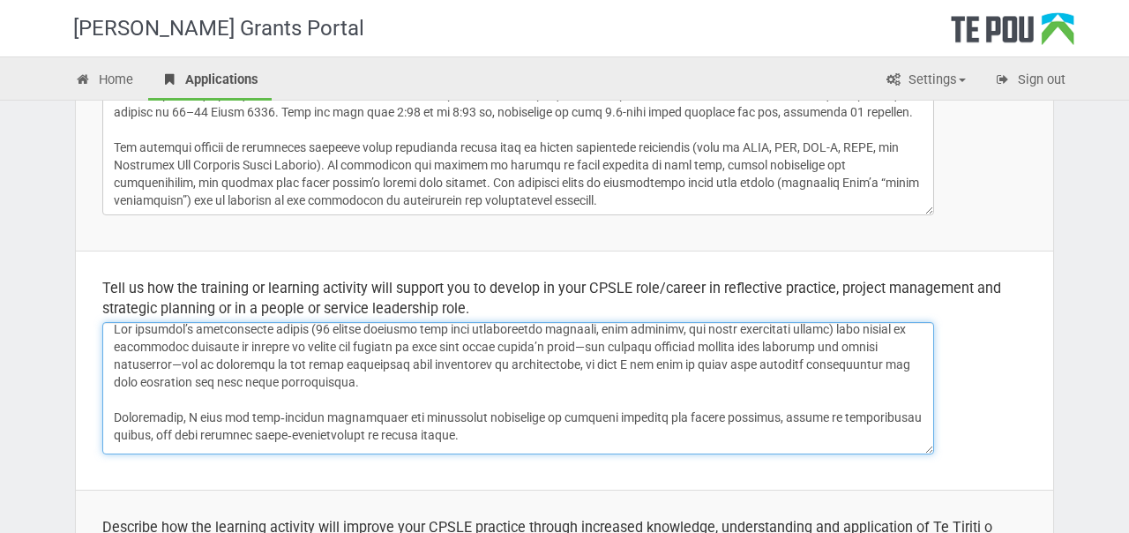
scroll to position [0, 0]
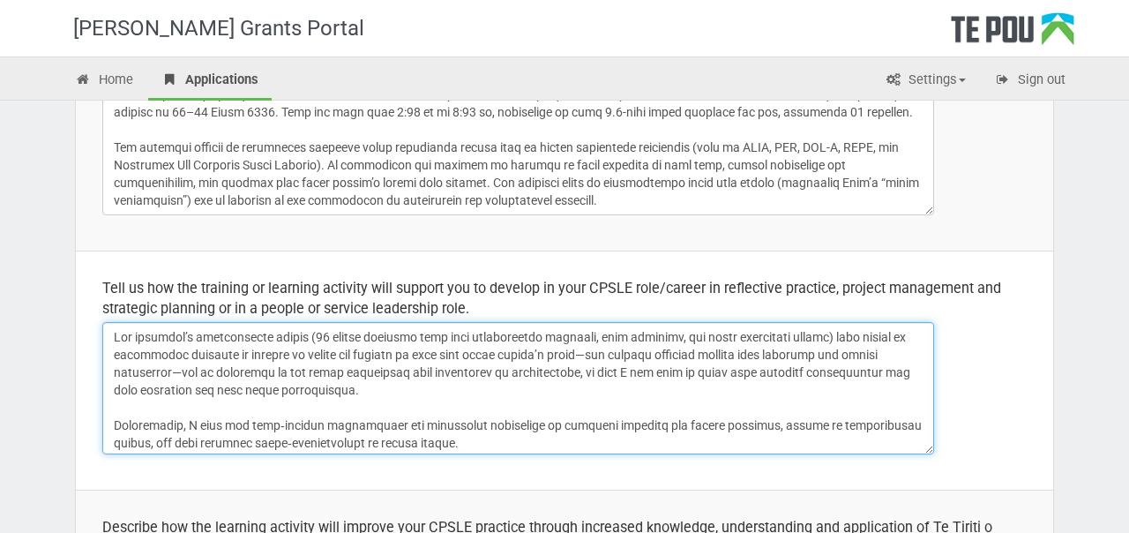
drag, startPoint x: 449, startPoint y: 335, endPoint x: 315, endPoint y: 333, distance: 134.1
click at [315, 333] on textarea at bounding box center [518, 388] width 832 height 132
click at [419, 380] on textarea at bounding box center [518, 388] width 832 height 132
click at [311, 386] on textarea at bounding box center [518, 388] width 832 height 132
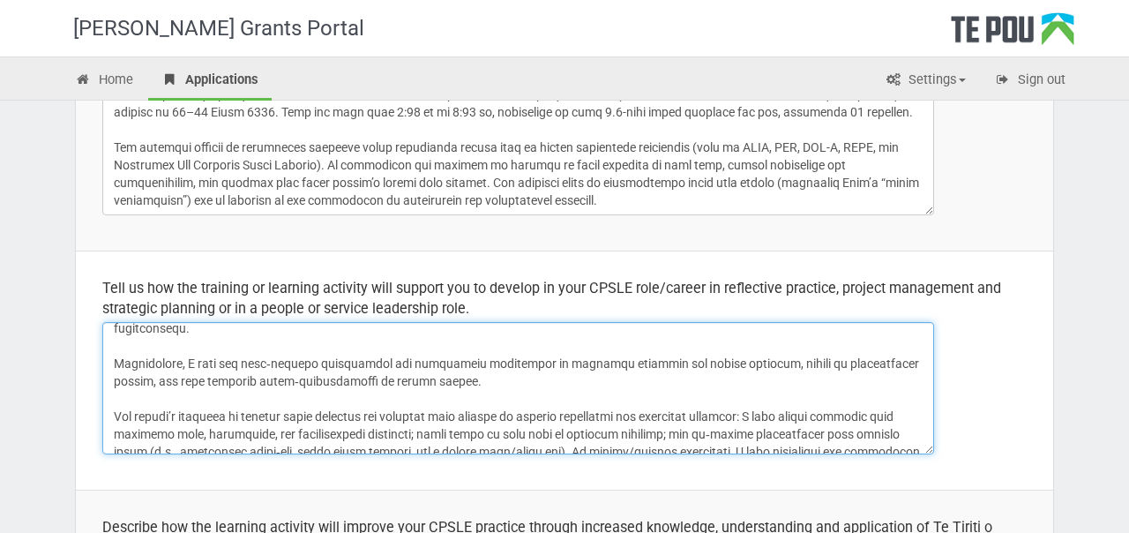
scroll to position [63, 0]
click at [393, 373] on textarea at bounding box center [518, 388] width 832 height 132
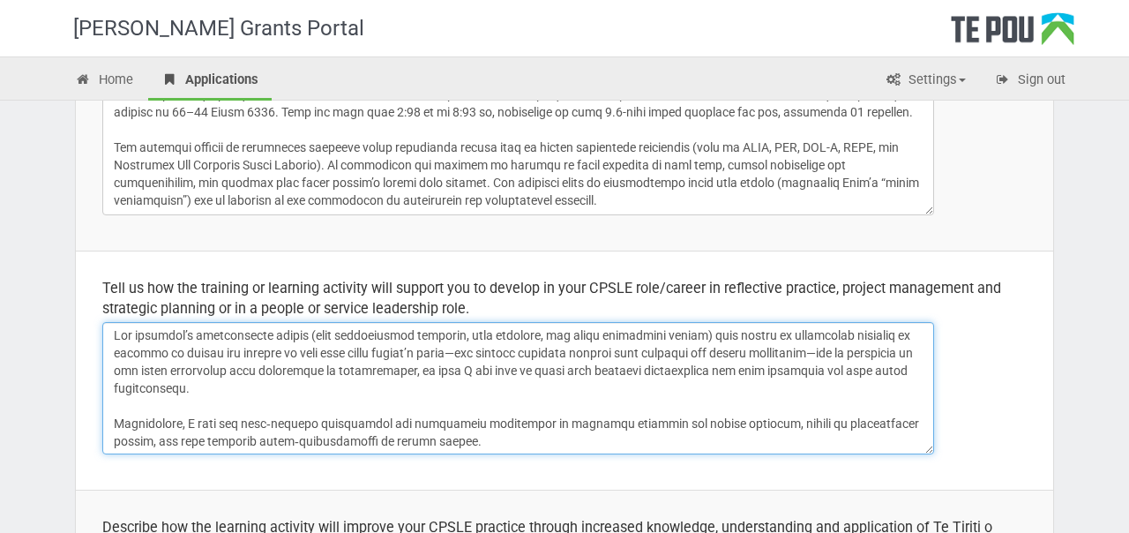
scroll to position [0, 0]
drag, startPoint x: 171, startPoint y: 425, endPoint x: 101, endPoint y: 424, distance: 69.7
click at [101, 424] on td "Tell us how the training or learning activity will support you to develop in yo…" at bounding box center [565, 370] width 978 height 239
click at [216, 418] on textarea at bounding box center [518, 388] width 832 height 132
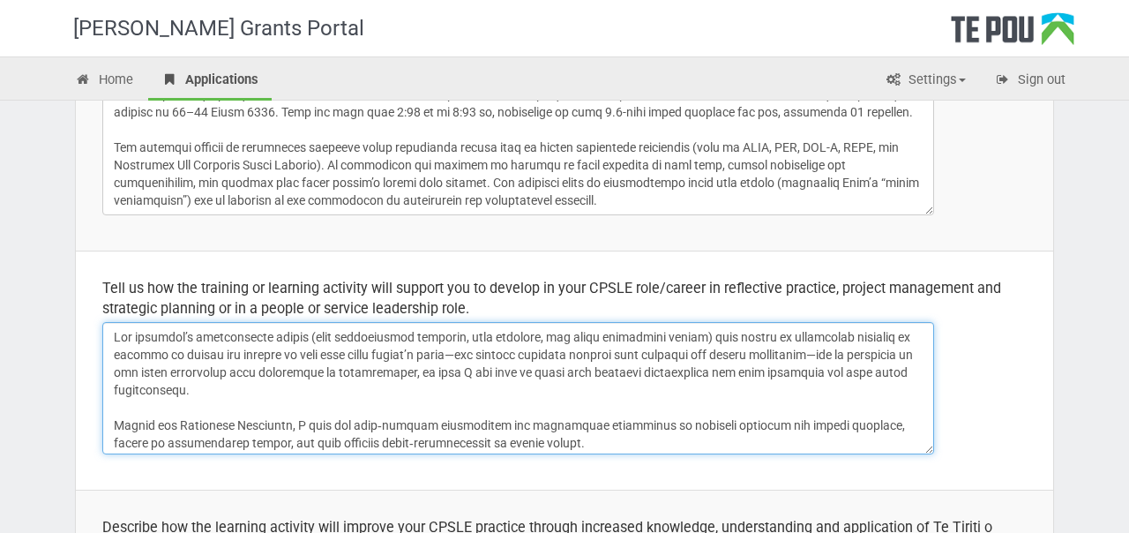
drag, startPoint x: 289, startPoint y: 427, endPoint x: 131, endPoint y: 416, distance: 159.2
click at [131, 416] on textarea at bounding box center [518, 388] width 832 height 132
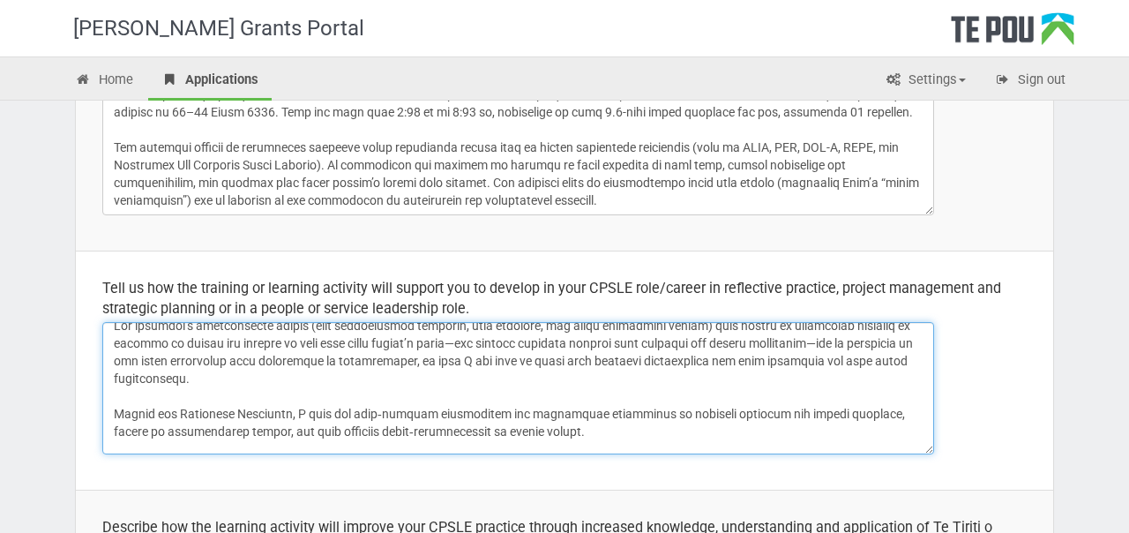
drag, startPoint x: 551, startPoint y: 411, endPoint x: 121, endPoint y: 410, distance: 430.6
click at [121, 410] on textarea at bounding box center [518, 388] width 832 height 132
click at [428, 409] on textarea at bounding box center [518, 388] width 832 height 132
click at [542, 412] on textarea at bounding box center [518, 388] width 832 height 132
drag, startPoint x: 751, startPoint y: 414, endPoint x: 679, endPoint y: 412, distance: 71.5
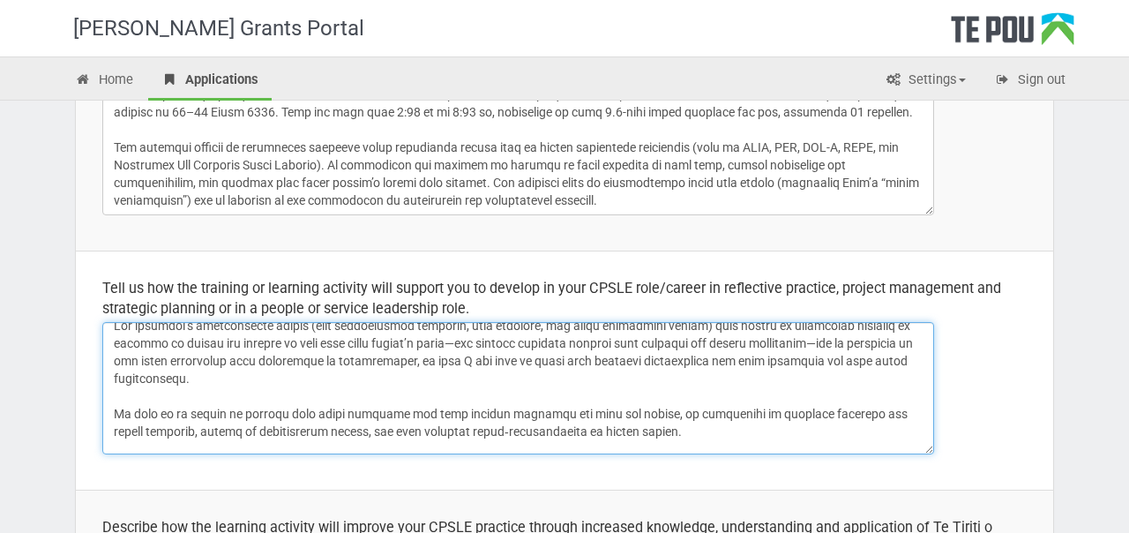
click at [679, 412] on textarea at bounding box center [518, 388] width 832 height 132
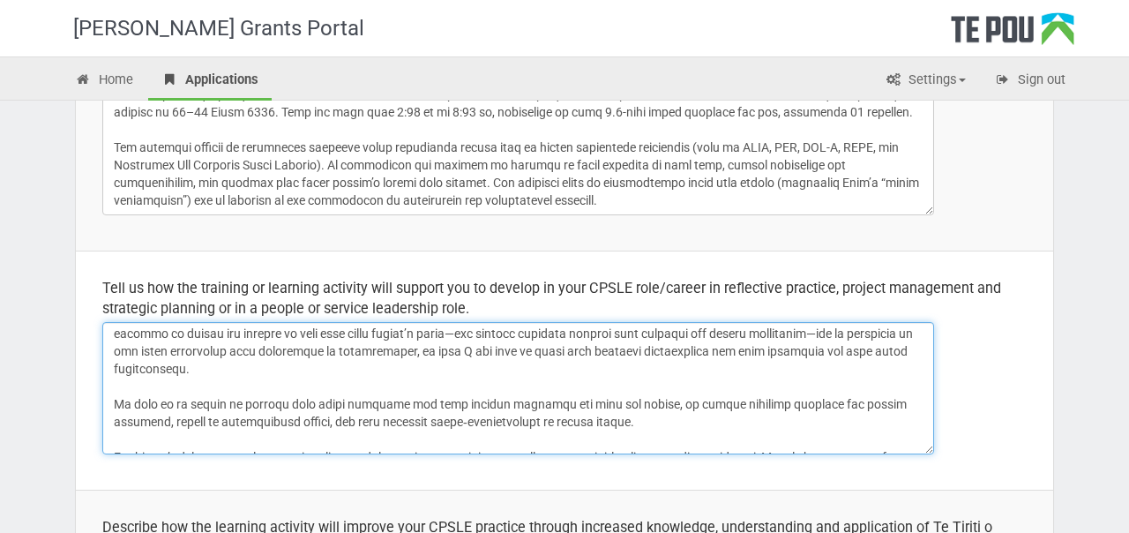
click at [631, 423] on textarea at bounding box center [518, 388] width 832 height 132
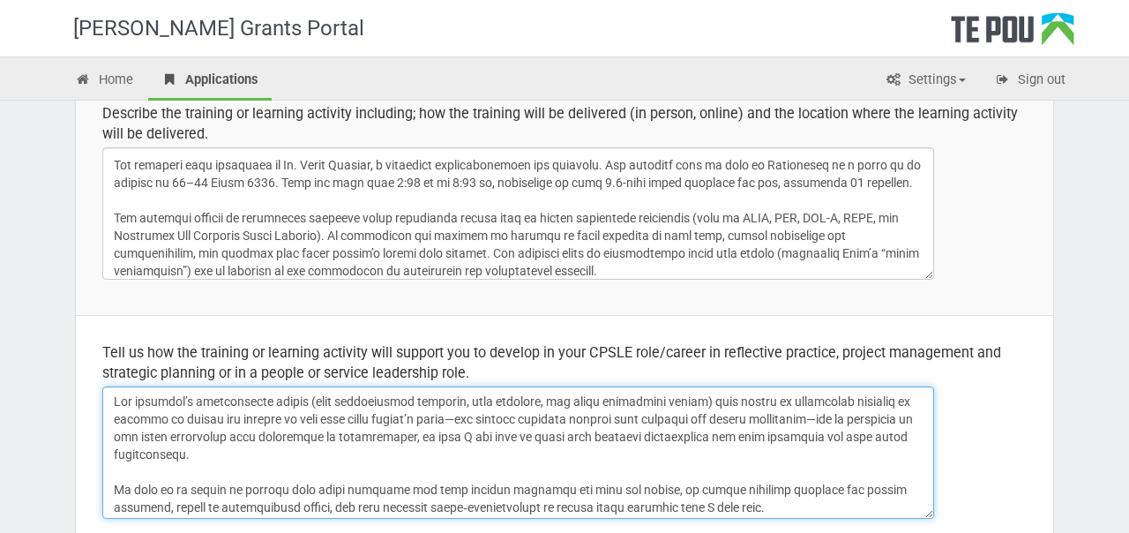
scroll to position [74, 0]
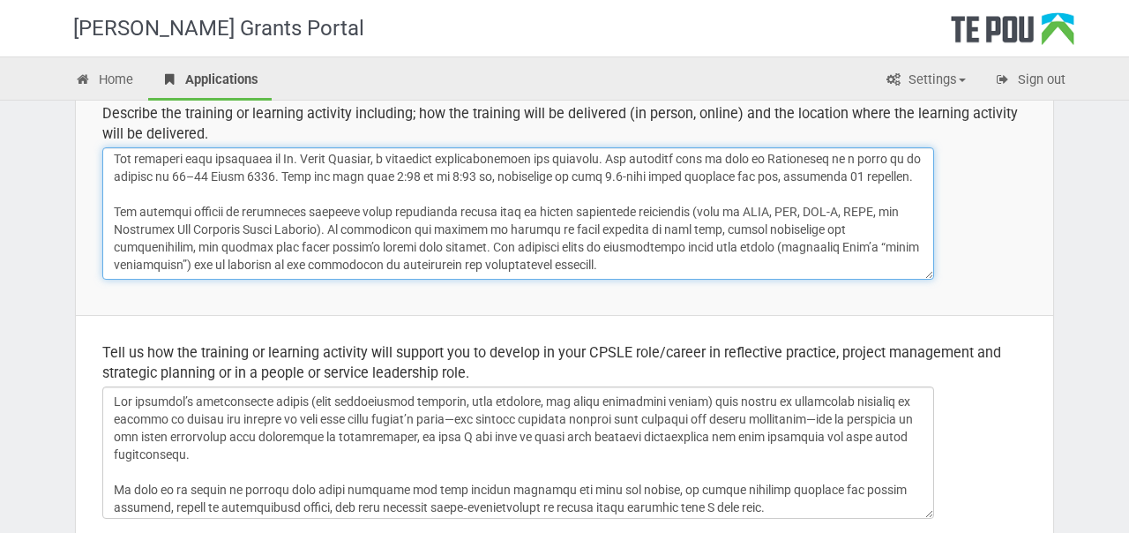
click at [631, 267] on textarea at bounding box center [518, 213] width 832 height 132
drag, startPoint x: 667, startPoint y: 266, endPoint x: 641, endPoint y: 198, distance: 73.7
click at [641, 198] on textarea at bounding box center [518, 213] width 832 height 132
click at [648, 227] on textarea at bounding box center [518, 213] width 832 height 132
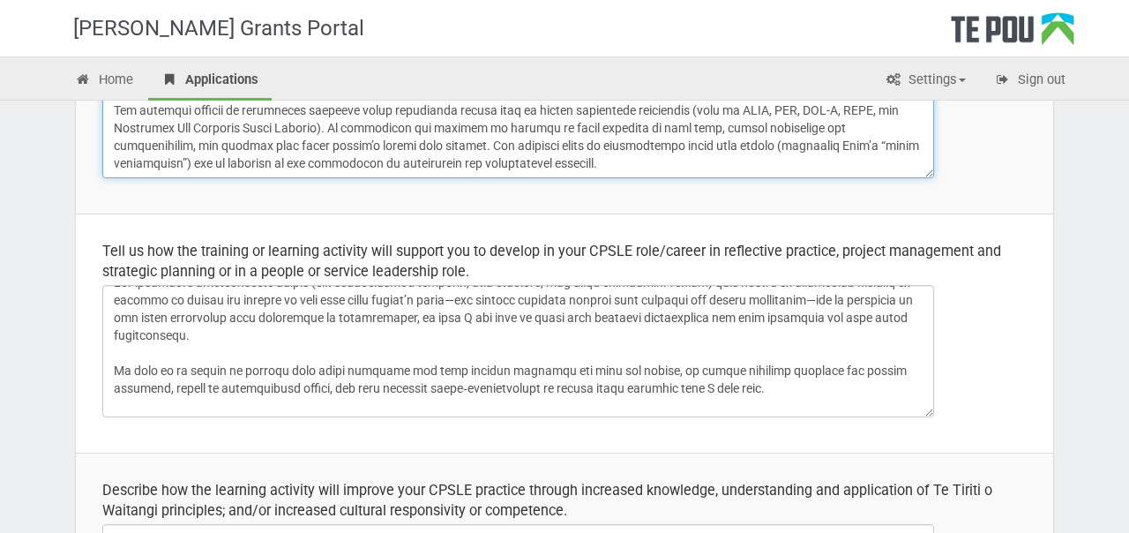
scroll to position [19, 0]
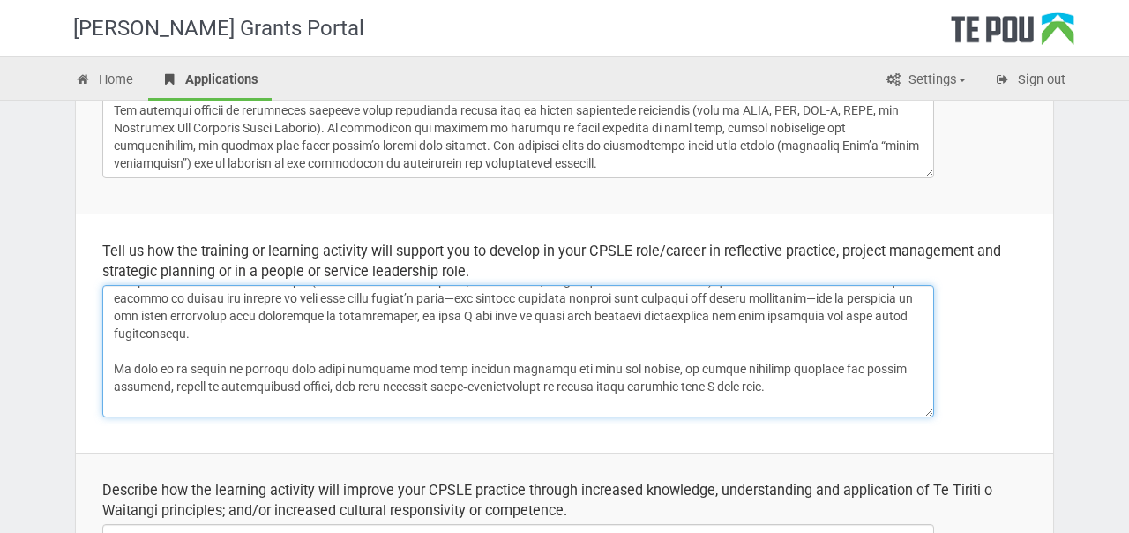
click at [738, 389] on textarea at bounding box center [518, 351] width 832 height 132
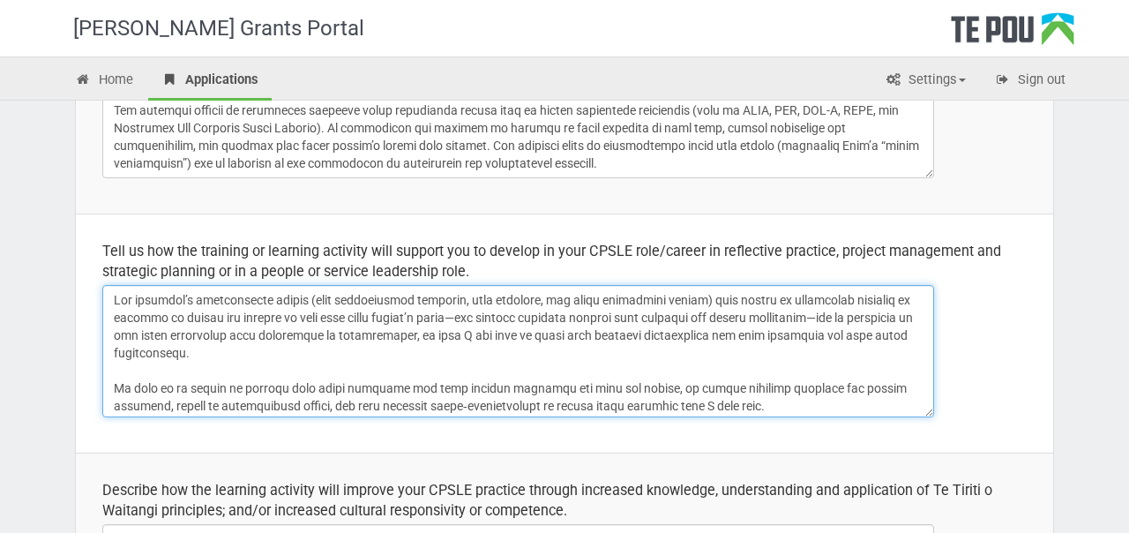
click at [131, 317] on textarea at bounding box center [518, 351] width 832 height 132
drag, startPoint x: 398, startPoint y: 350, endPoint x: 396, endPoint y: 299, distance: 51.2
click at [397, 299] on textarea at bounding box center [518, 351] width 832 height 132
click at [396, 299] on textarea at bounding box center [518, 351] width 832 height 132
click at [887, 318] on textarea at bounding box center [518, 351] width 832 height 132
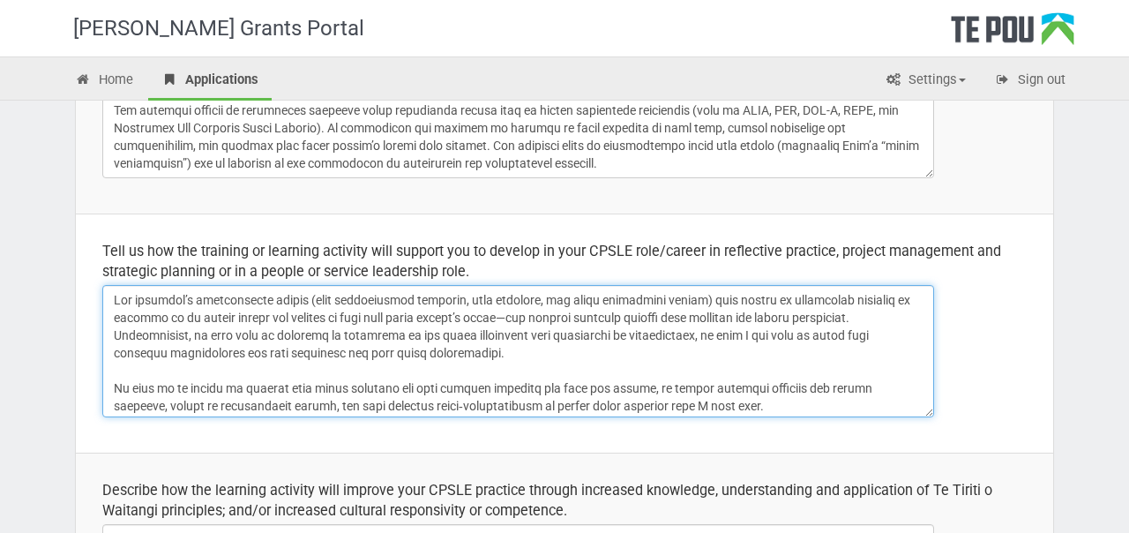
drag, startPoint x: 318, startPoint y: 335, endPoint x: 215, endPoint y: 334, distance: 102.4
click at [215, 334] on textarea at bounding box center [518, 351] width 832 height 132
click at [277, 337] on textarea at bounding box center [518, 351] width 832 height 132
click at [334, 337] on textarea at bounding box center [518, 351] width 832 height 132
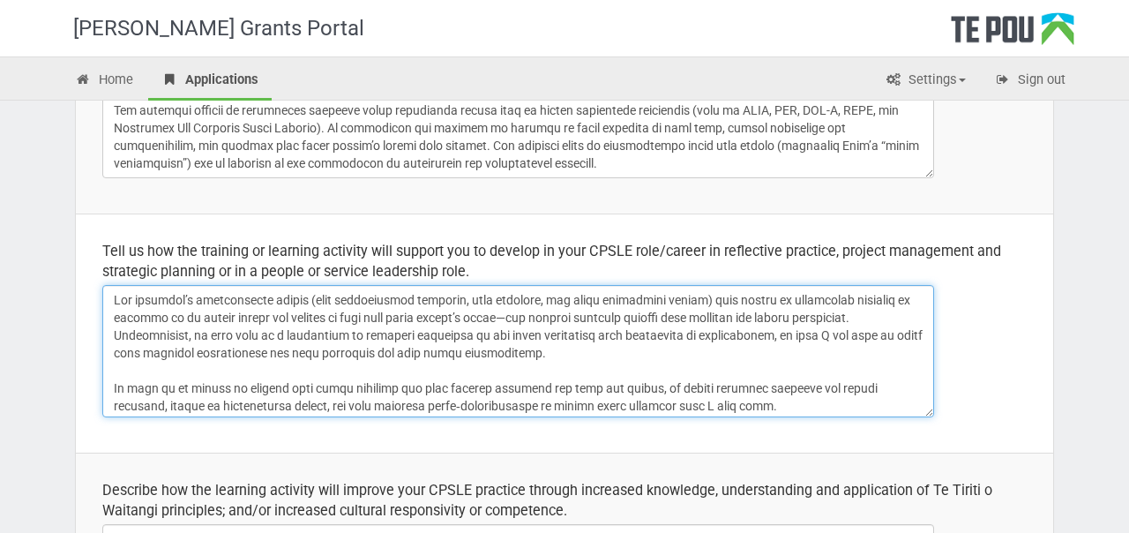
click at [334, 337] on textarea at bounding box center [518, 351] width 832 height 132
drag, startPoint x: 266, startPoint y: 339, endPoint x: 184, endPoint y: 339, distance: 82.1
click at [184, 339] on textarea at bounding box center [518, 351] width 832 height 132
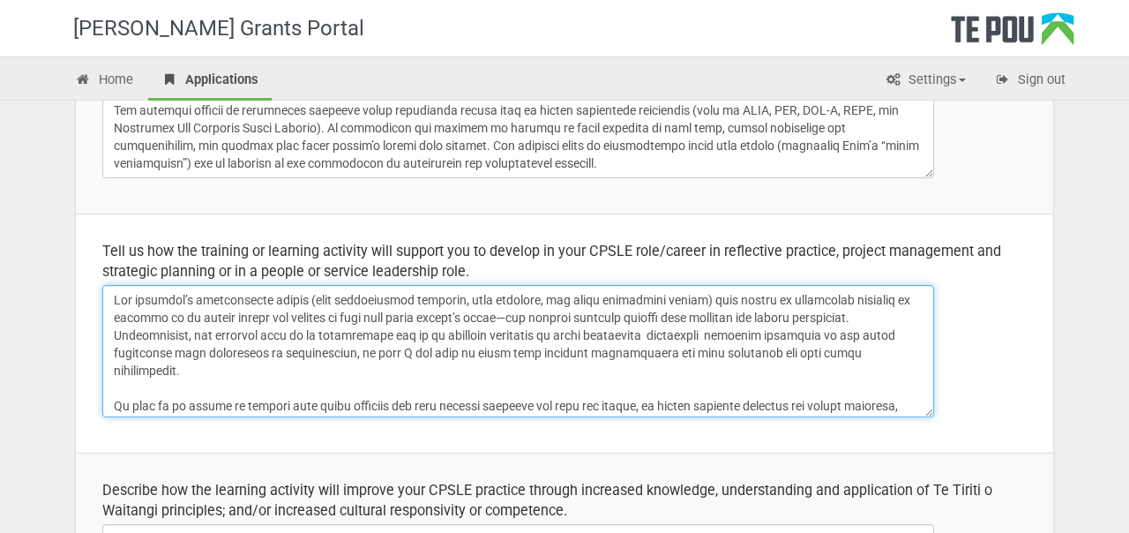
drag, startPoint x: 649, startPoint y: 335, endPoint x: 899, endPoint y: 337, distance: 249.7
click at [899, 337] on textarea at bounding box center [518, 351] width 832 height 132
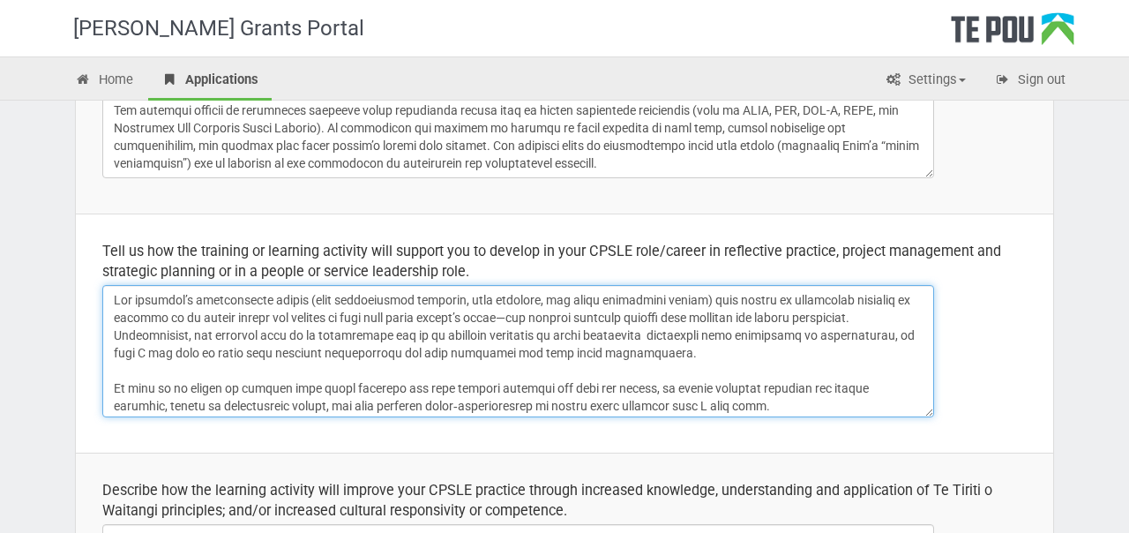
click at [671, 342] on textarea at bounding box center [518, 351] width 832 height 132
click at [747, 348] on textarea at bounding box center [518, 351] width 832 height 132
click at [827, 335] on textarea at bounding box center [518, 351] width 832 height 132
click at [334, 346] on textarea at bounding box center [518, 351] width 832 height 132
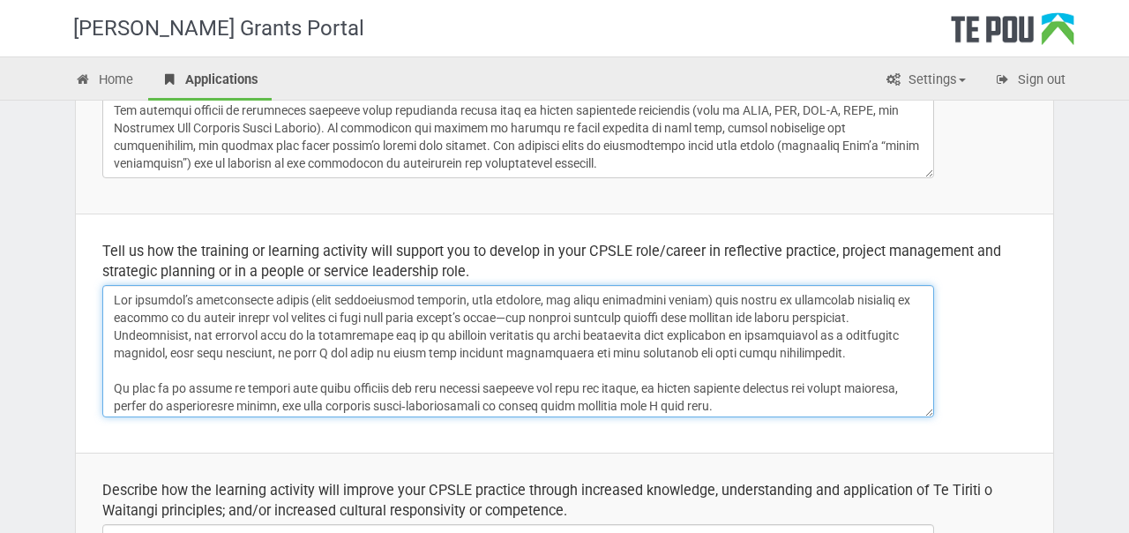
click at [334, 346] on textarea at bounding box center [518, 351] width 832 height 132
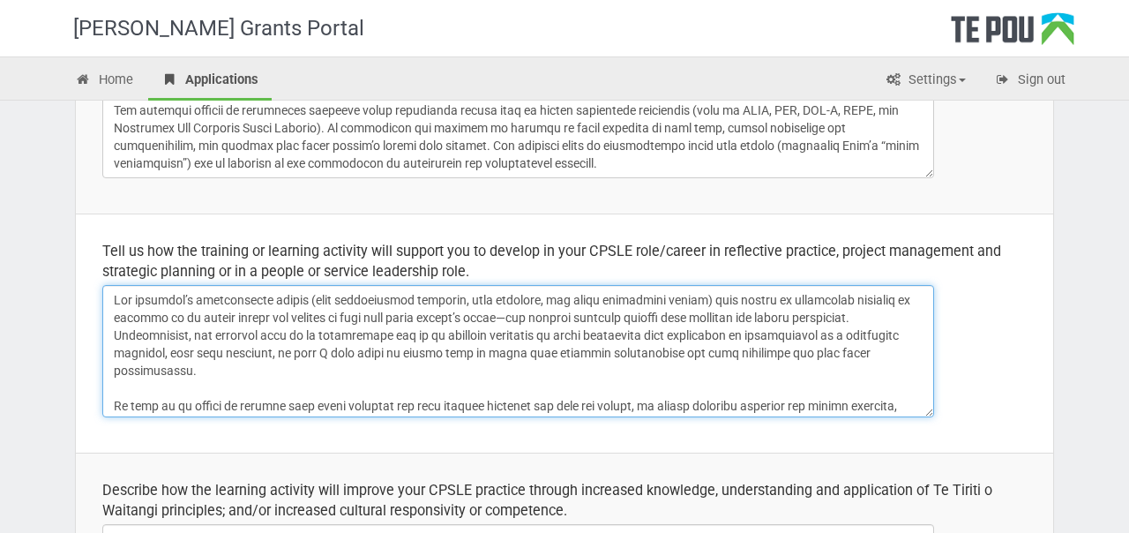
click at [468, 354] on textarea at bounding box center [518, 351] width 832 height 132
click at [645, 354] on textarea at bounding box center [518, 351] width 832 height 132
click at [791, 352] on textarea at bounding box center [518, 351] width 832 height 132
click at [798, 351] on textarea at bounding box center [518, 351] width 832 height 132
drag, startPoint x: 208, startPoint y: 373, endPoint x: 138, endPoint y: 367, distance: 70.9
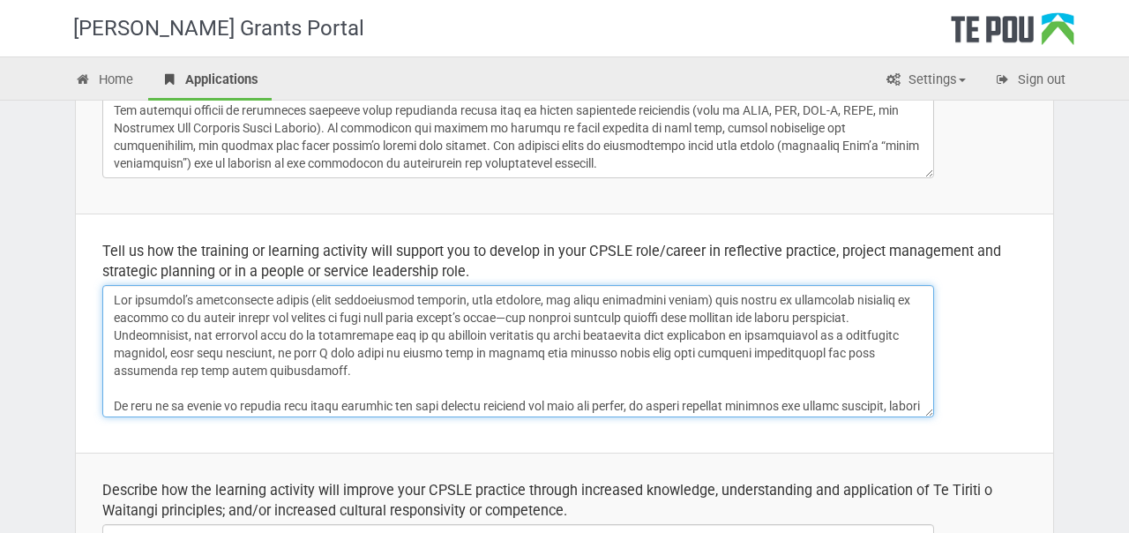
click at [138, 367] on textarea at bounding box center [518, 351] width 832 height 132
click at [258, 373] on textarea at bounding box center [518, 351] width 832 height 132
click at [121, 367] on textarea at bounding box center [518, 351] width 832 height 132
click at [144, 375] on textarea at bounding box center [518, 351] width 832 height 132
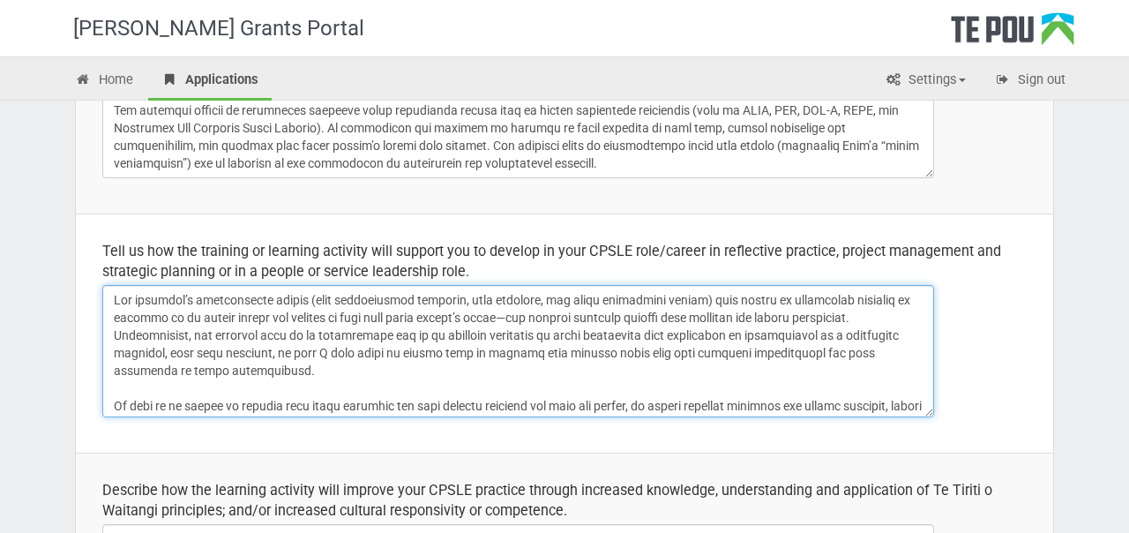
click at [144, 375] on textarea at bounding box center [518, 351] width 832 height 132
click at [225, 366] on textarea at bounding box center [518, 351] width 832 height 132
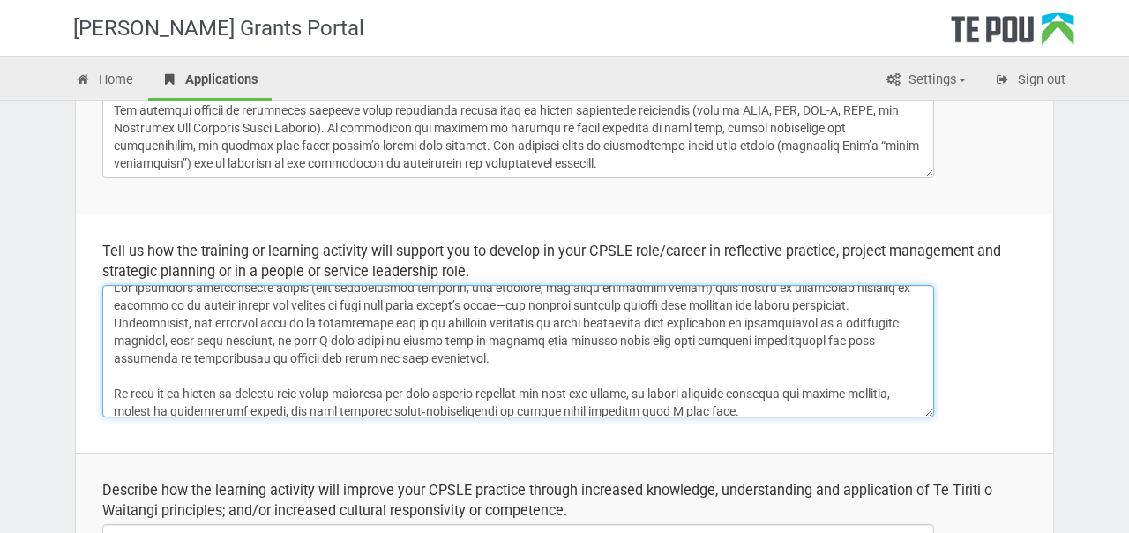
scroll to position [14, 0]
click at [827, 324] on textarea at bounding box center [518, 351] width 832 height 132
click at [783, 323] on textarea at bounding box center [518, 351] width 832 height 132
click at [767, 324] on textarea at bounding box center [518, 351] width 832 height 132
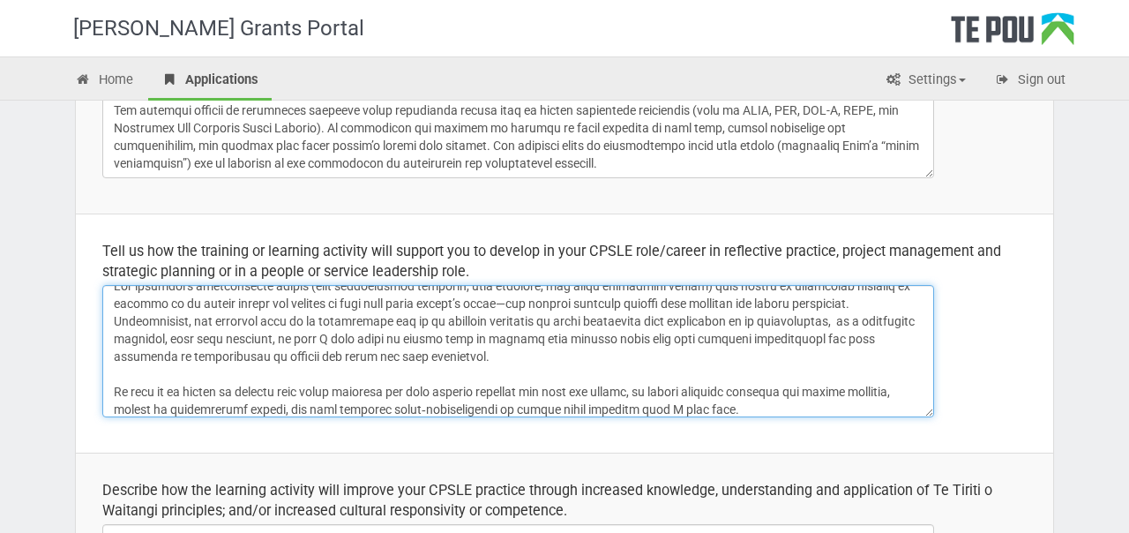
click at [767, 324] on textarea at bounding box center [518, 351] width 832 height 132
click at [837, 320] on textarea at bounding box center [518, 351] width 832 height 132
click at [815, 320] on textarea at bounding box center [518, 351] width 832 height 132
drag, startPoint x: 171, startPoint y: 338, endPoint x: 296, endPoint y: 329, distance: 125.6
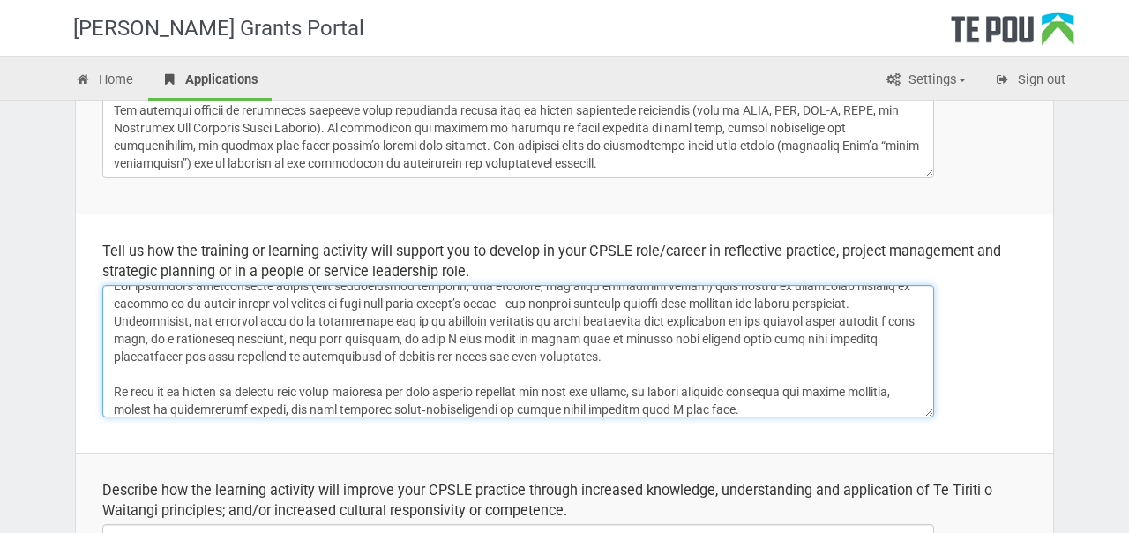
click at [297, 329] on textarea at bounding box center [518, 351] width 832 height 132
drag, startPoint x: 306, startPoint y: 338, endPoint x: 170, endPoint y: 335, distance: 135.9
click at [170, 335] on textarea at bounding box center [518, 351] width 832 height 132
click at [305, 343] on textarea at bounding box center [518, 351] width 832 height 132
drag, startPoint x: 911, startPoint y: 321, endPoint x: 759, endPoint y: 315, distance: 151.9
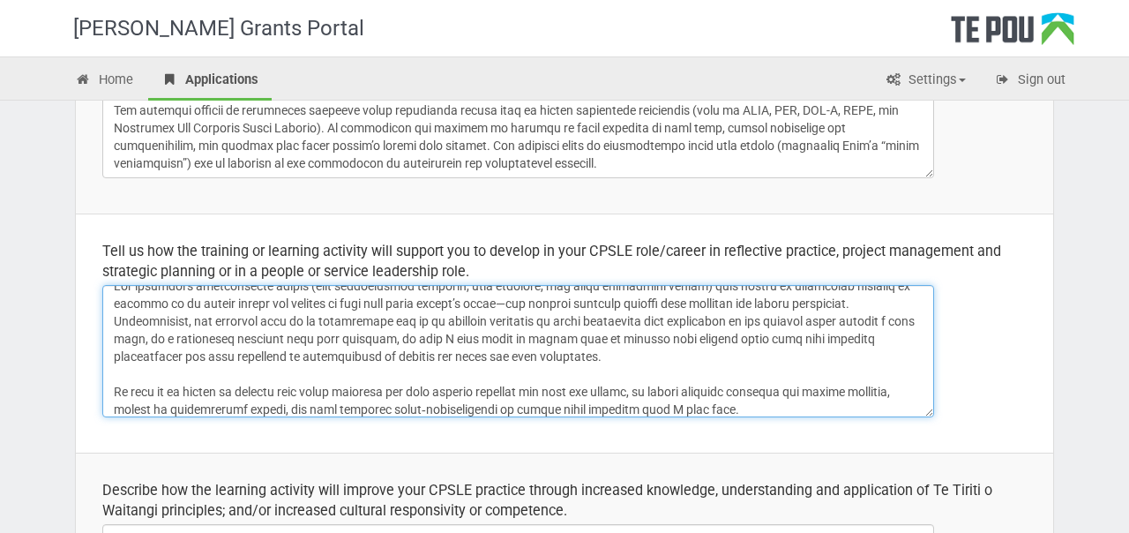
click at [759, 315] on textarea at bounding box center [518, 351] width 832 height 132
drag, startPoint x: 888, startPoint y: 321, endPoint x: 138, endPoint y: 341, distance: 750.2
click at [138, 341] on textarea at bounding box center [518, 351] width 832 height 132
click at [532, 353] on textarea at bounding box center [518, 351] width 832 height 132
click at [326, 338] on textarea at bounding box center [518, 351] width 832 height 132
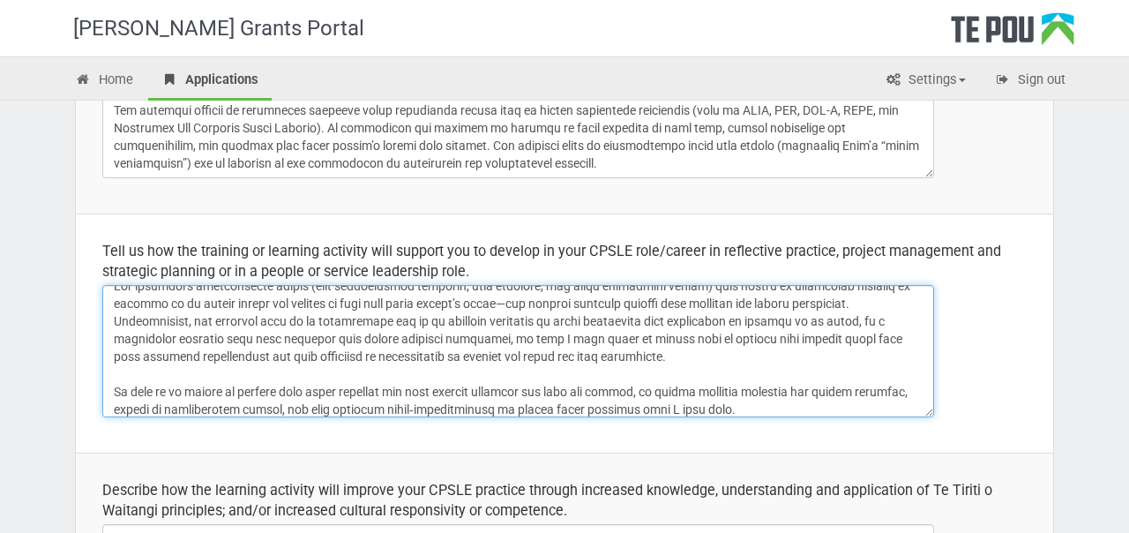
drag, startPoint x: 560, startPoint y: 339, endPoint x: 658, endPoint y: 336, distance: 98.0
click at [658, 336] on textarea at bounding box center [518, 351] width 832 height 132
drag, startPoint x: 668, startPoint y: 342, endPoint x: 888, endPoint y: 332, distance: 219.9
click at [888, 332] on textarea at bounding box center [518, 351] width 832 height 132
click at [822, 337] on textarea at bounding box center [518, 351] width 832 height 132
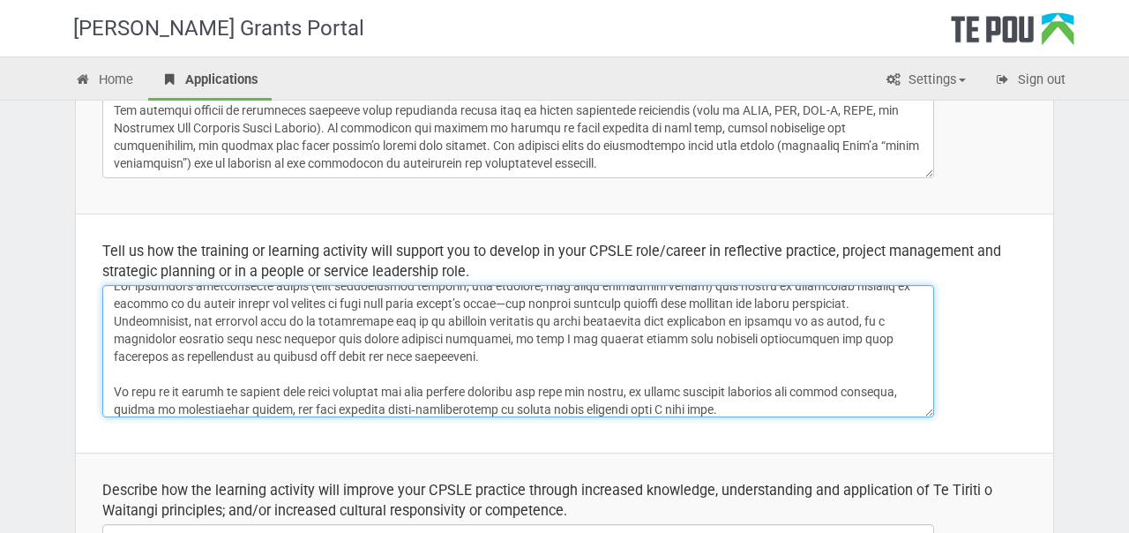
click at [822, 337] on textarea at bounding box center [518, 351] width 832 height 132
click at [862, 338] on textarea at bounding box center [518, 351] width 832 height 132
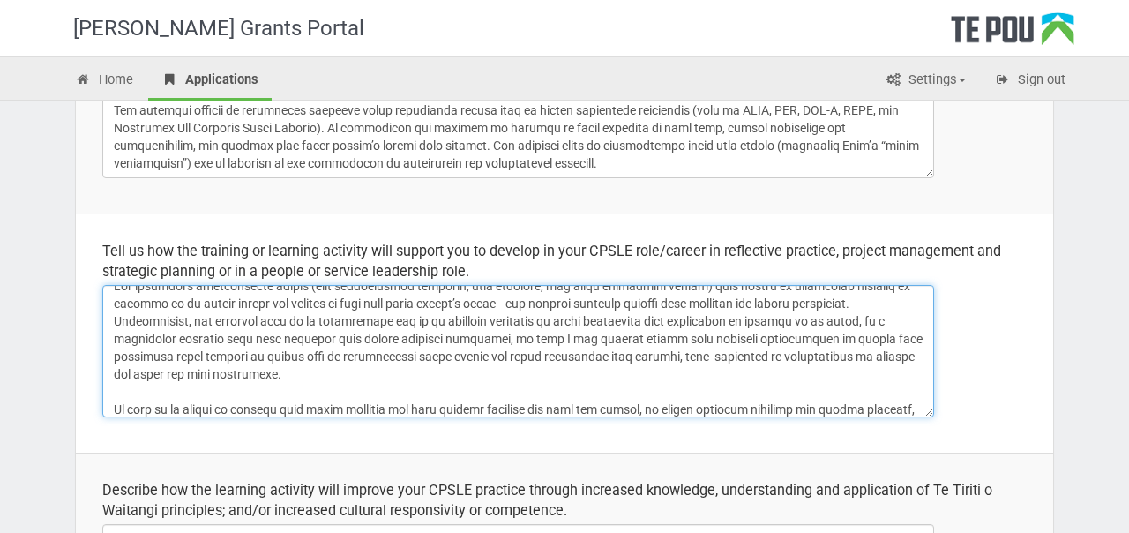
click at [703, 359] on textarea at bounding box center [518, 351] width 832 height 132
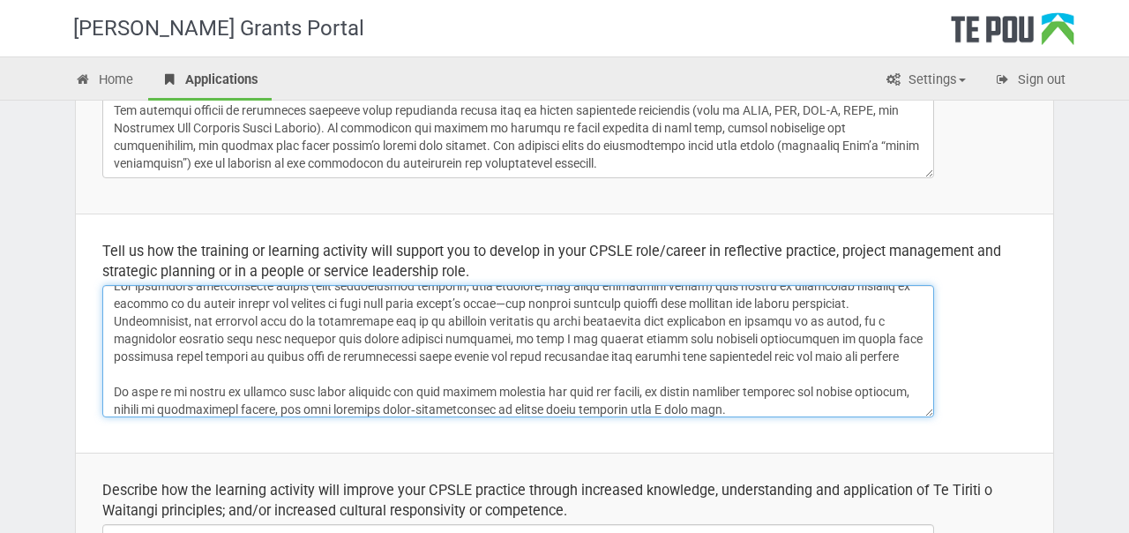
click at [825, 355] on textarea at bounding box center [518, 351] width 832 height 132
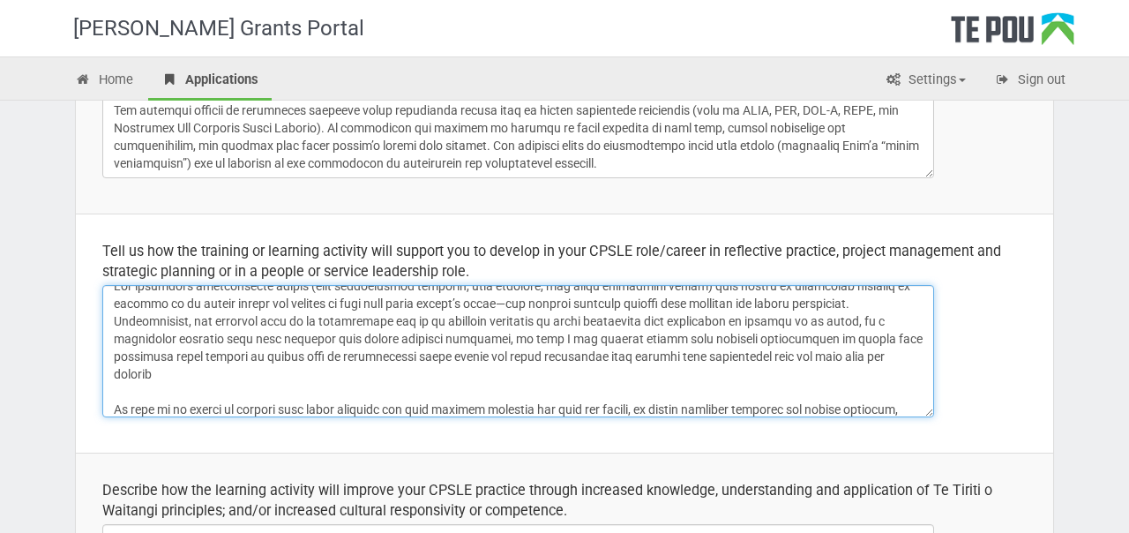
click at [878, 352] on textarea at bounding box center [518, 351] width 832 height 132
click at [353, 381] on textarea at bounding box center [518, 351] width 832 height 132
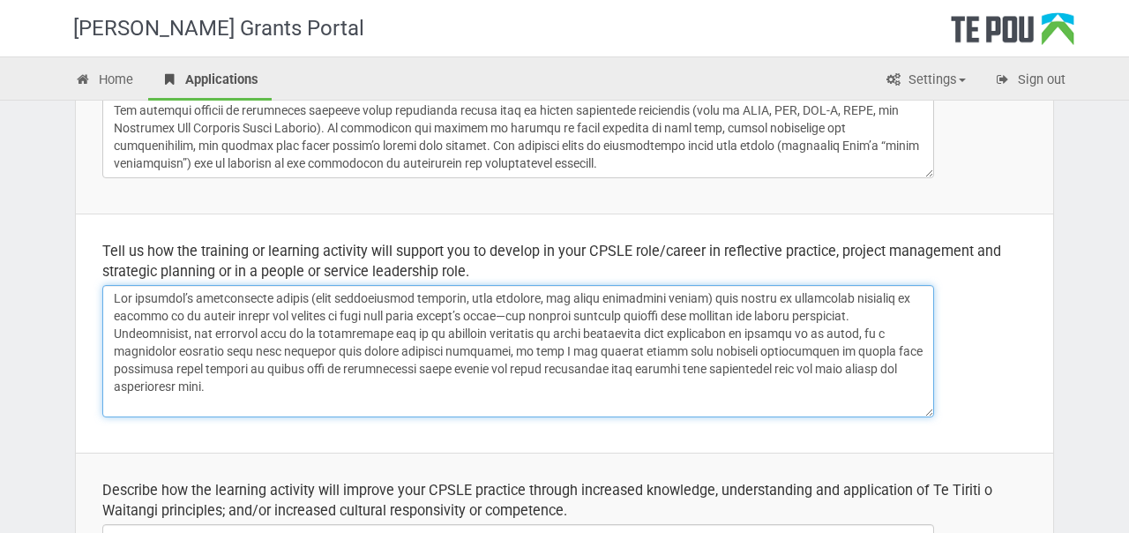
scroll to position [6, 0]
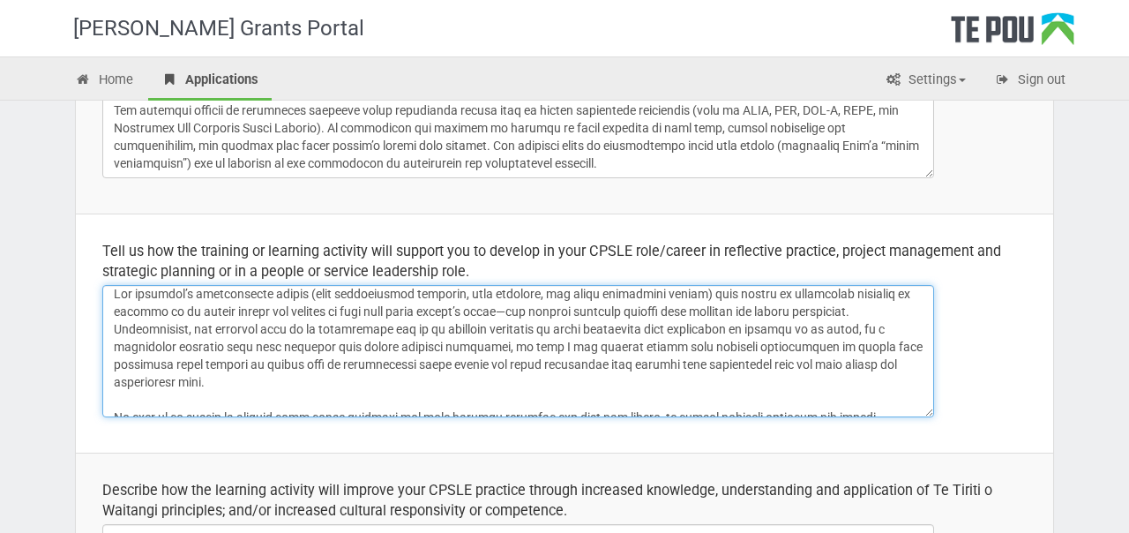
click at [114, 327] on textarea at bounding box center [518, 351] width 832 height 132
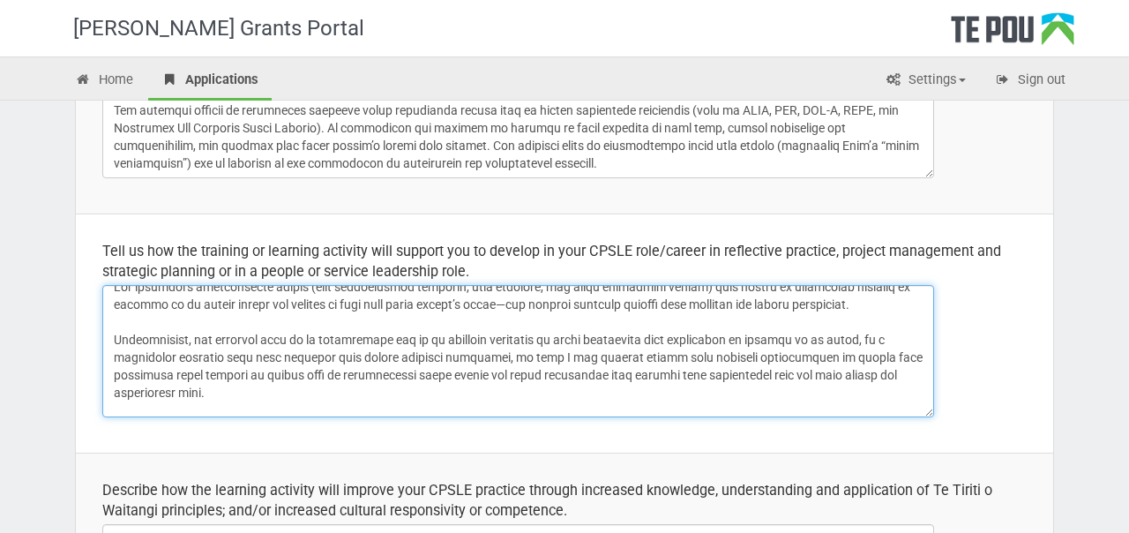
scroll to position [17, 0]
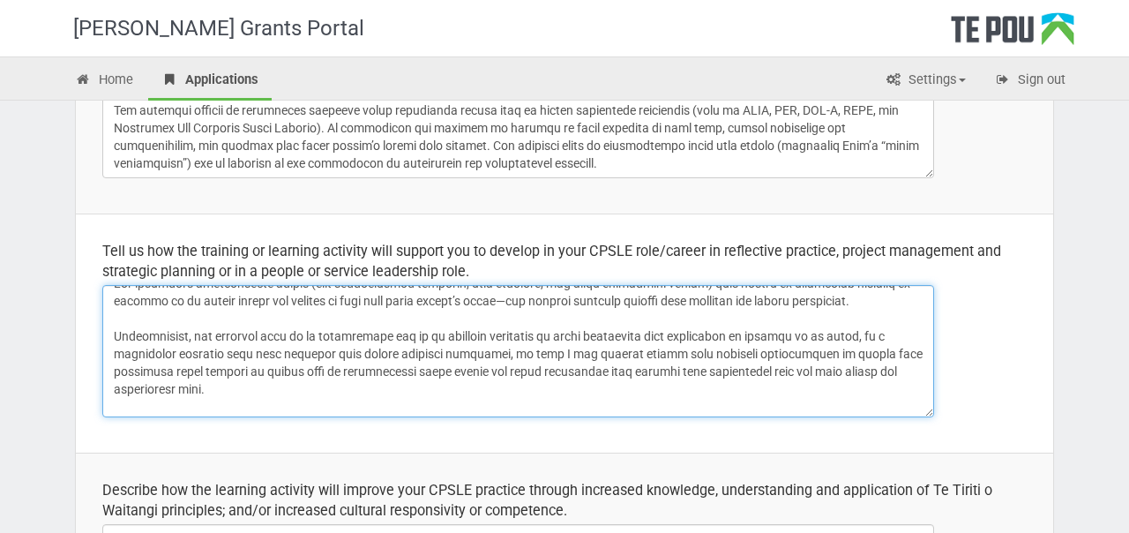
click at [404, 384] on textarea at bounding box center [518, 351] width 832 height 132
click at [522, 351] on textarea at bounding box center [518, 351] width 832 height 132
drag, startPoint x: 543, startPoint y: 355, endPoint x: 520, endPoint y: 352, distance: 23.1
click at [520, 352] on textarea at bounding box center [518, 351] width 832 height 132
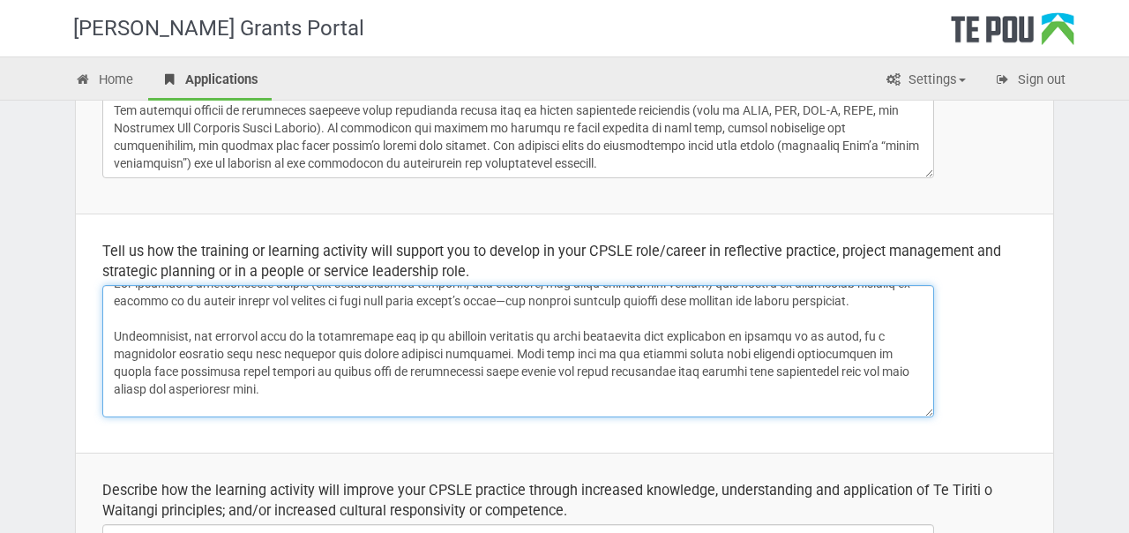
click at [620, 352] on textarea at bounding box center [518, 351] width 832 height 132
click at [678, 356] on textarea at bounding box center [518, 351] width 832 height 132
drag, startPoint x: 810, startPoint y: 351, endPoint x: 899, endPoint y: 356, distance: 89.2
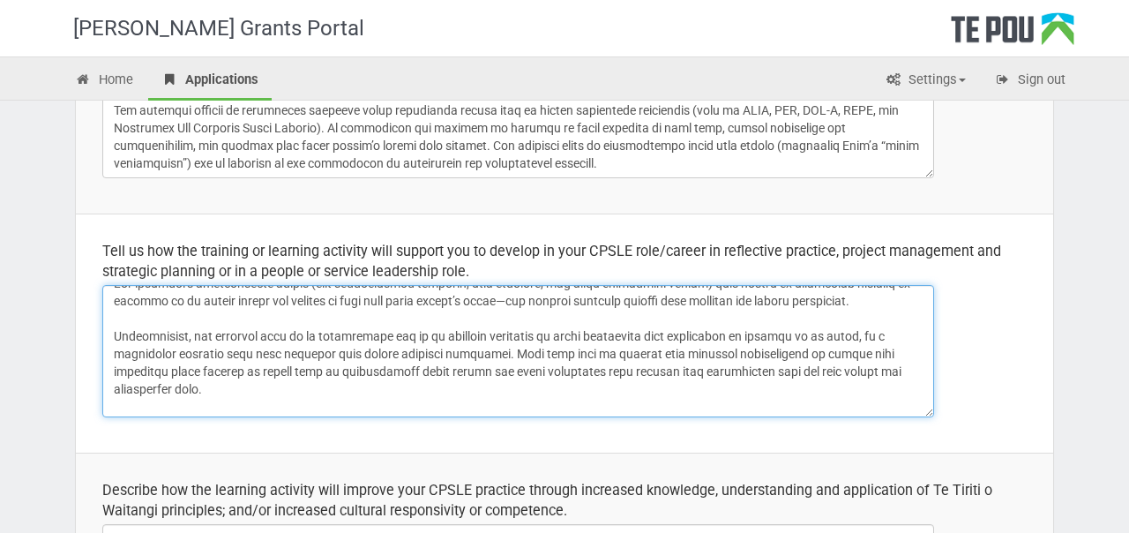
click at [899, 356] on textarea at bounding box center [518, 351] width 832 height 132
click at [213, 372] on textarea at bounding box center [518, 351] width 832 height 132
click at [326, 369] on textarea at bounding box center [518, 351] width 832 height 132
click at [465, 377] on textarea at bounding box center [518, 351] width 832 height 132
click at [539, 398] on textarea at bounding box center [518, 351] width 832 height 132
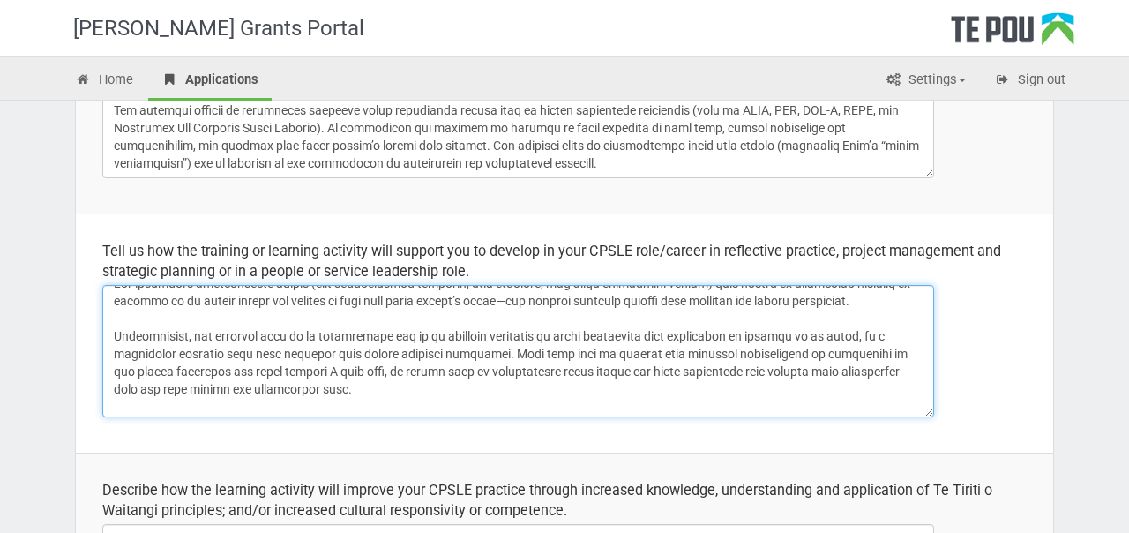
click at [633, 376] on textarea at bounding box center [518, 351] width 832 height 132
drag, startPoint x: 742, startPoint y: 389, endPoint x: 739, endPoint y: 334, distance: 55.6
click at [739, 334] on textarea at bounding box center [518, 351] width 832 height 132
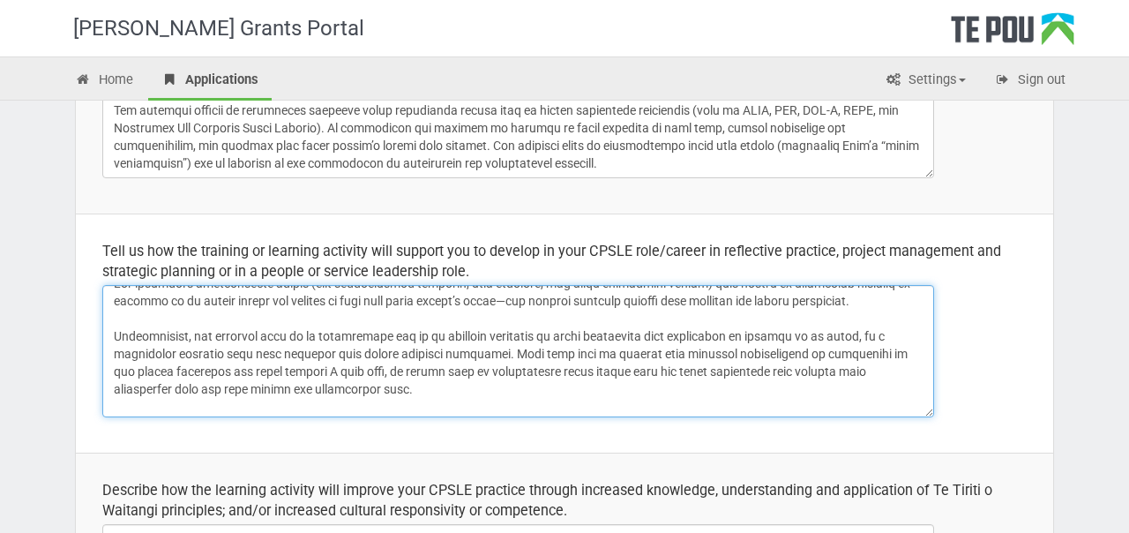
click at [205, 382] on textarea at bounding box center [518, 351] width 832 height 132
click at [193, 388] on textarea at bounding box center [518, 351] width 832 height 132
click at [512, 386] on textarea at bounding box center [518, 351] width 832 height 132
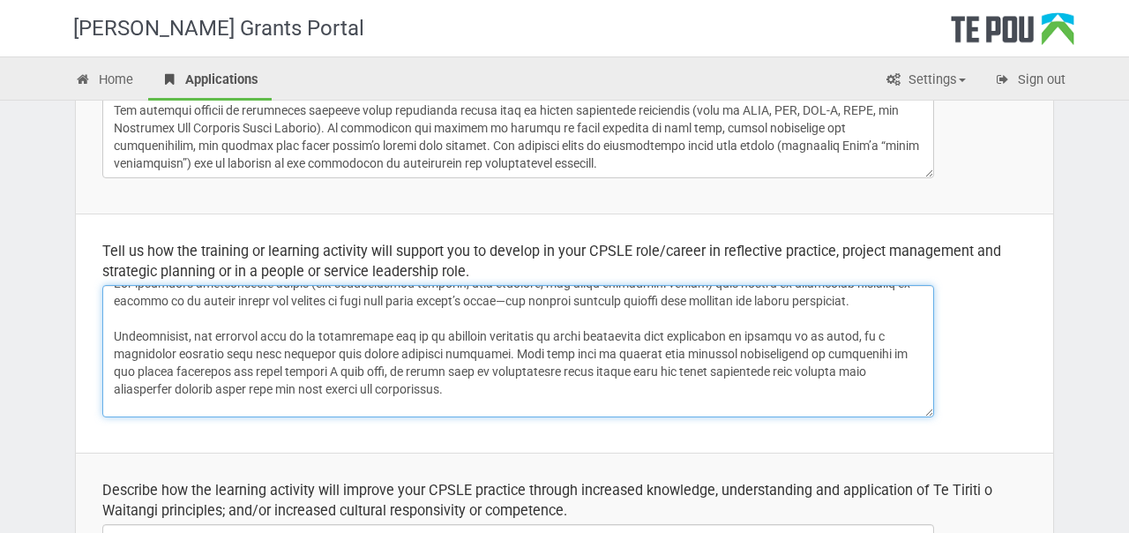
click at [405, 386] on textarea at bounding box center [518, 351] width 832 height 132
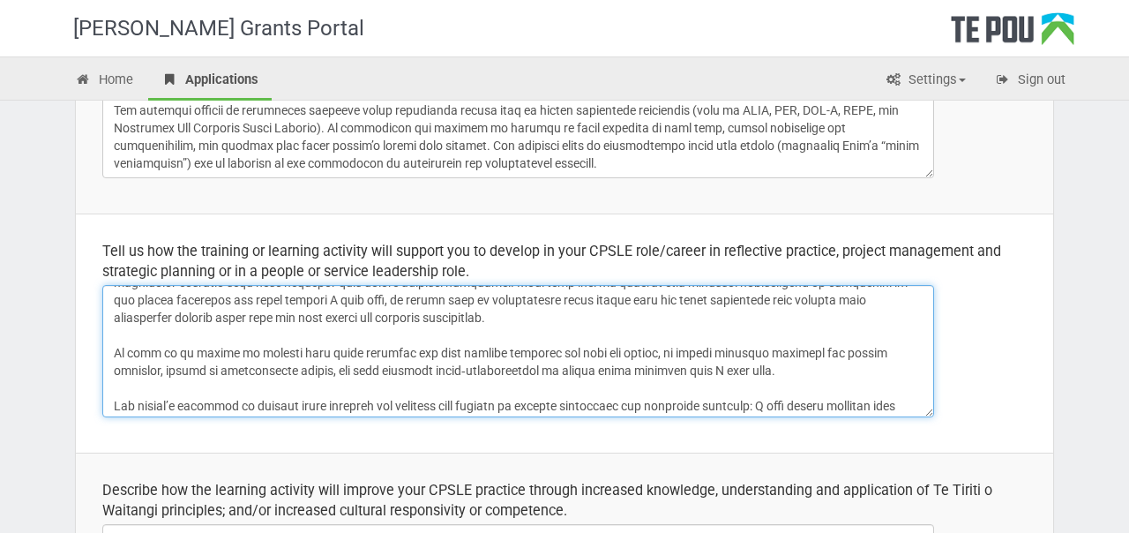
scroll to position [90, 0]
click at [120, 353] on textarea at bounding box center [518, 351] width 832 height 132
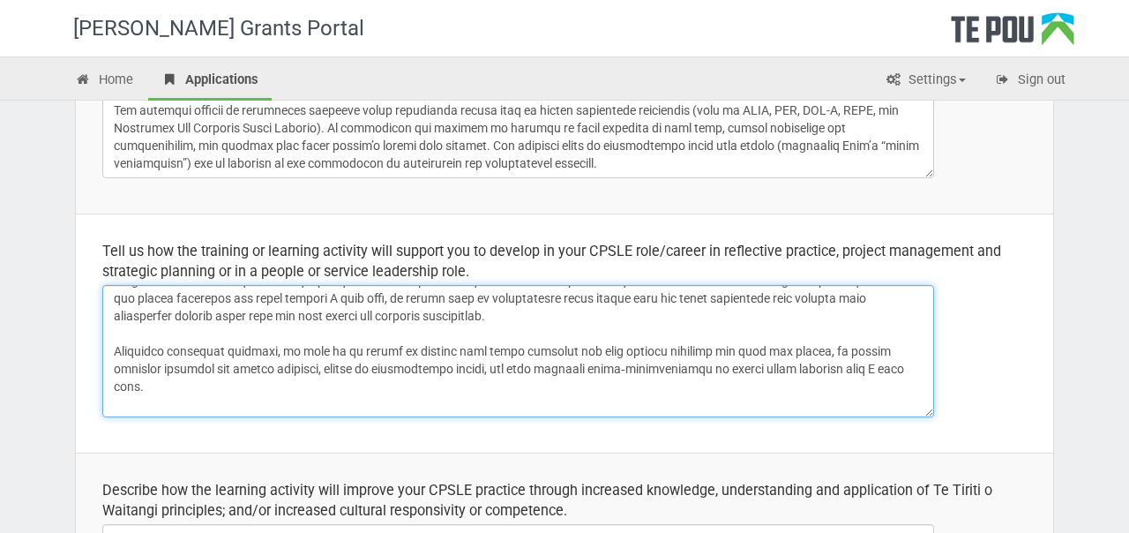
click at [326, 354] on textarea at bounding box center [518, 351] width 832 height 132
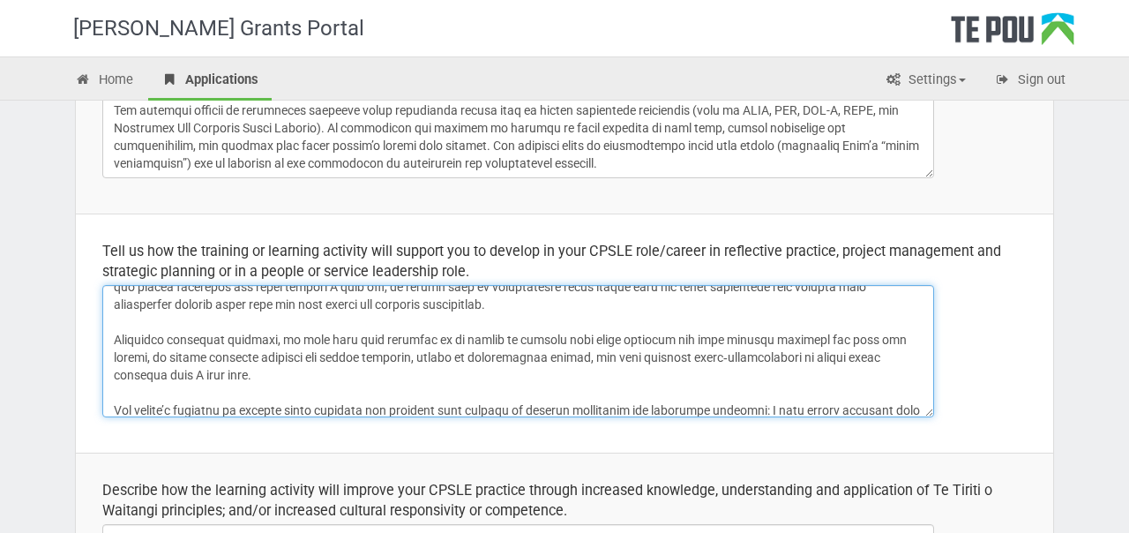
scroll to position [102, 0]
click at [305, 379] on textarea at bounding box center [518, 351] width 832 height 132
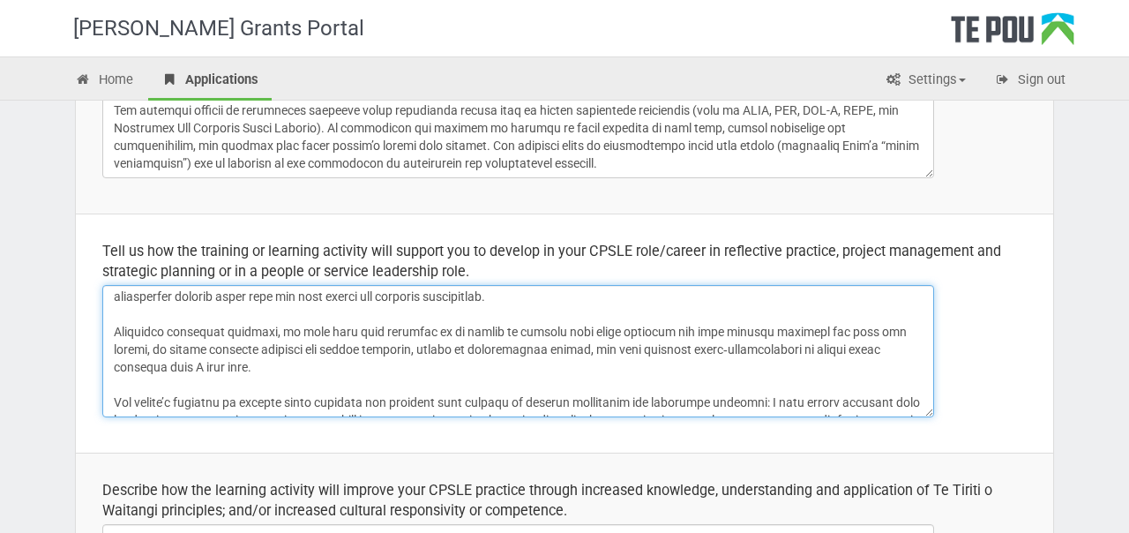
scroll to position [116, 0]
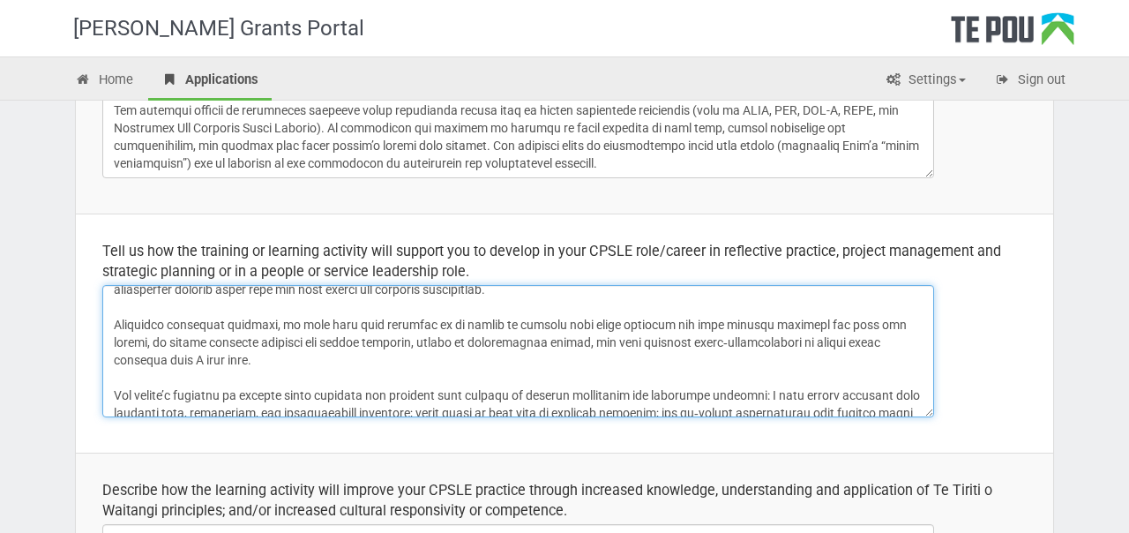
click at [533, 343] on textarea at bounding box center [518, 351] width 832 height 132
click at [451, 340] on textarea at bounding box center [518, 351] width 832 height 132
click at [682, 342] on textarea at bounding box center [518, 351] width 832 height 132
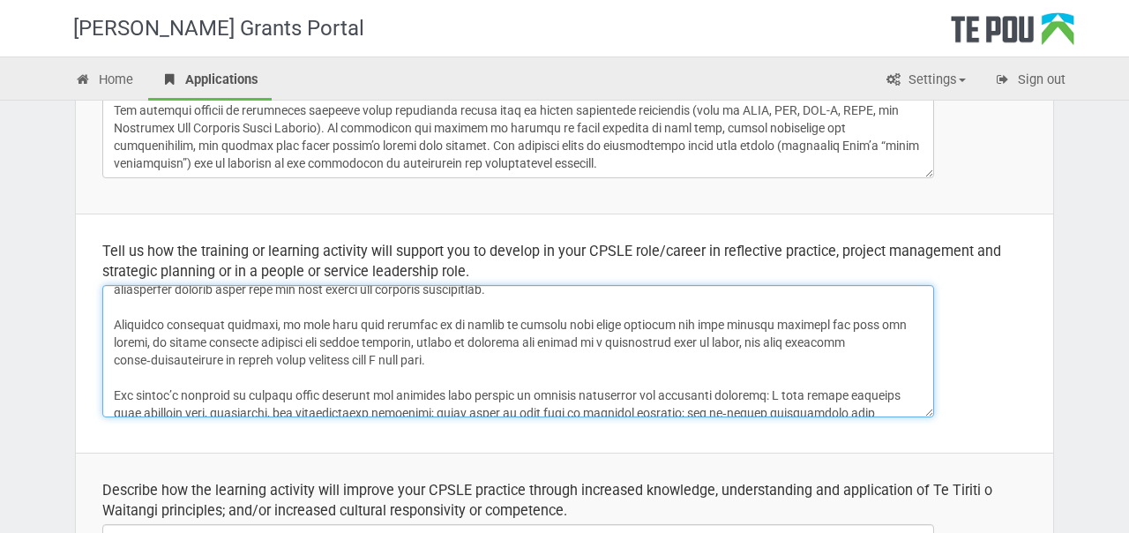
click at [522, 357] on textarea at bounding box center [518, 351] width 832 height 132
click at [503, 343] on textarea at bounding box center [518, 351] width 832 height 132
click at [561, 338] on textarea at bounding box center [518, 351] width 832 height 132
click at [448, 342] on textarea at bounding box center [518, 351] width 832 height 132
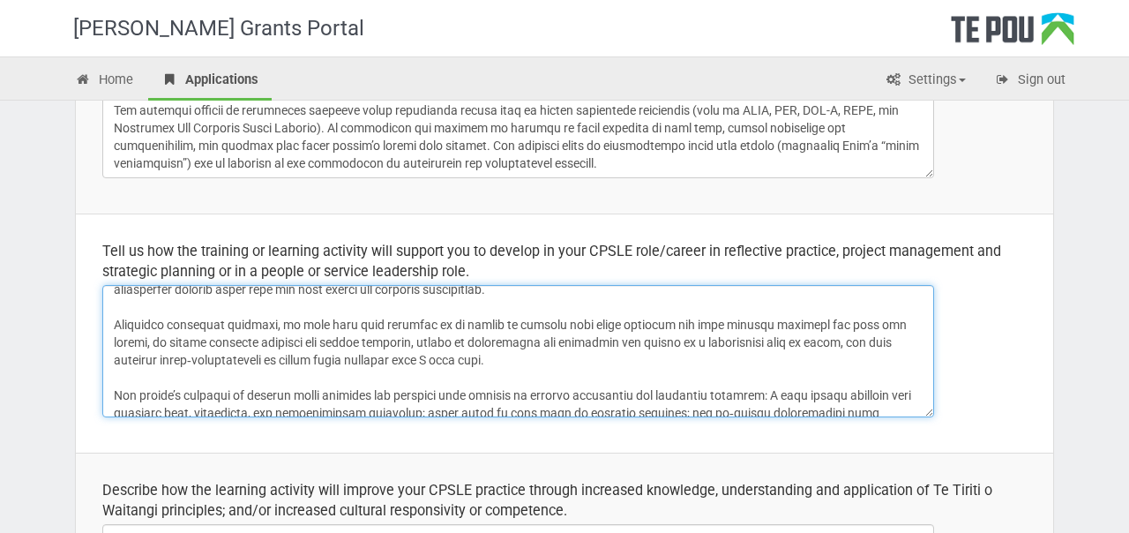
drag, startPoint x: 604, startPoint y: 344, endPoint x: 666, endPoint y: 342, distance: 61.8
click at [666, 342] on textarea at bounding box center [518, 351] width 832 height 132
click at [684, 342] on textarea at bounding box center [518, 351] width 832 height 132
click at [844, 343] on textarea at bounding box center [518, 351] width 832 height 132
click at [888, 345] on textarea at bounding box center [518, 351] width 832 height 132
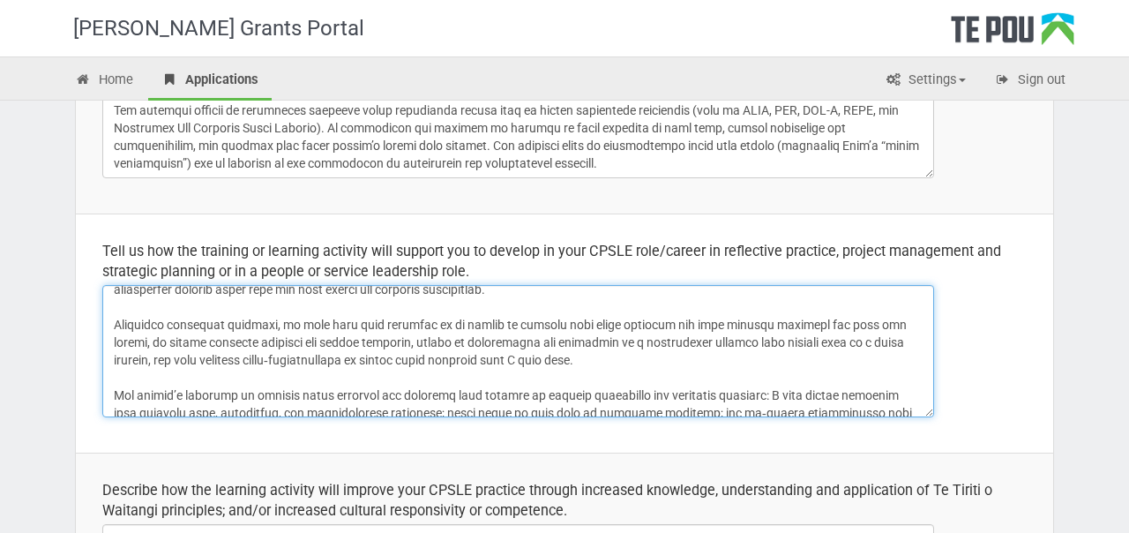
click at [184, 359] on textarea at bounding box center [518, 351] width 832 height 132
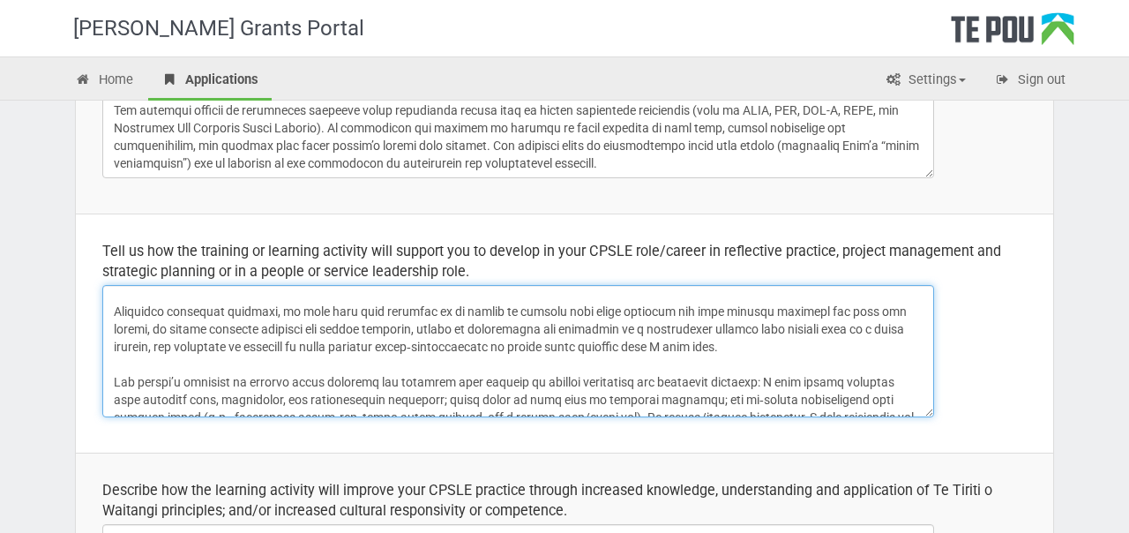
scroll to position [135, 0]
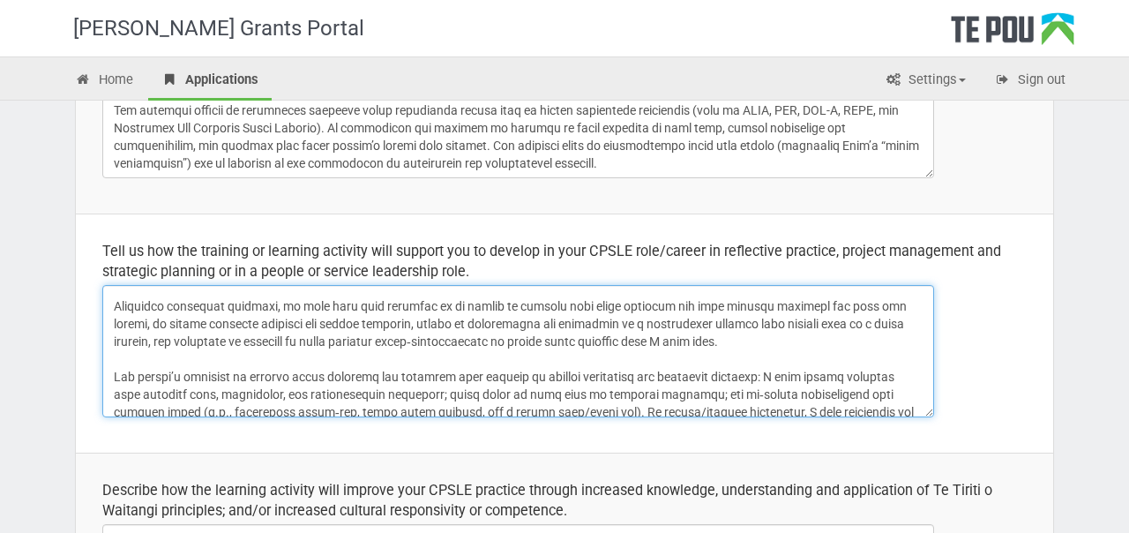
drag, startPoint x: 745, startPoint y: 338, endPoint x: 639, endPoint y: 339, distance: 105.9
click at [639, 339] on textarea at bounding box center [518, 351] width 832 height 132
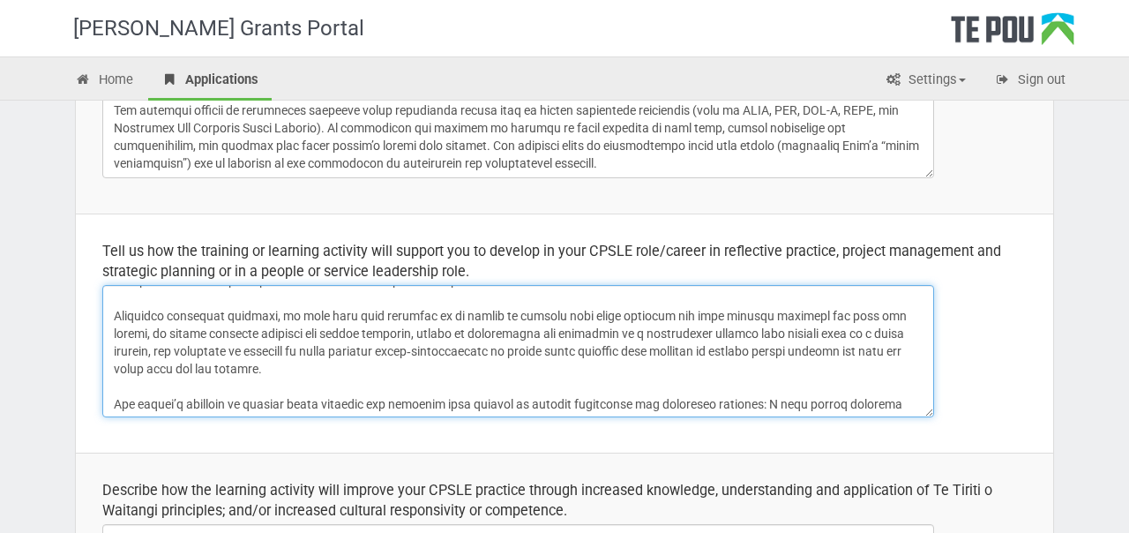
click at [423, 341] on textarea at bounding box center [518, 351] width 832 height 132
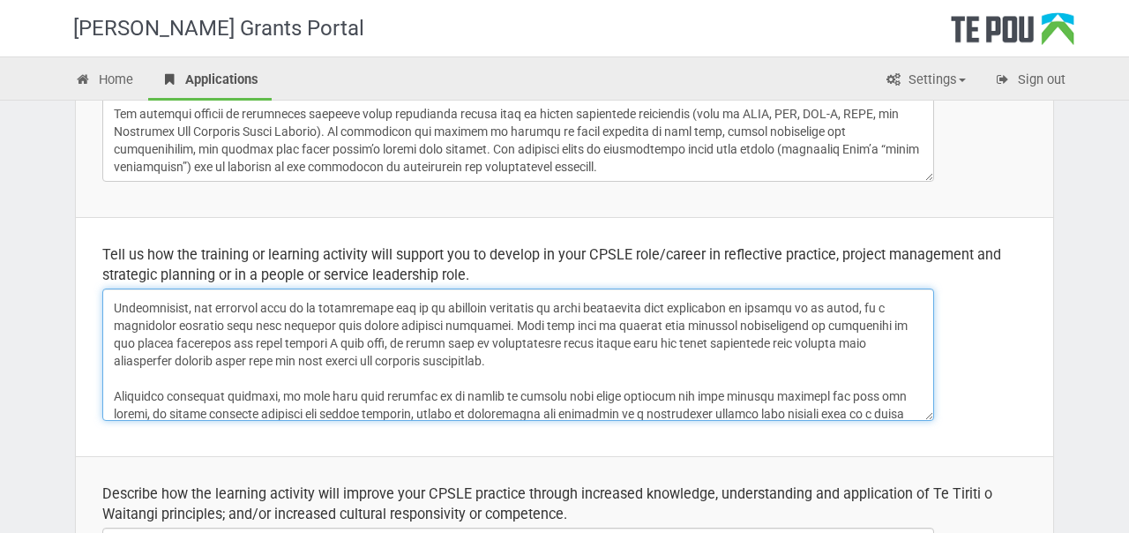
scroll to position [50, 0]
click at [882, 308] on textarea at bounding box center [518, 355] width 832 height 132
drag, startPoint x: 881, startPoint y: 304, endPoint x: 757, endPoint y: 302, distance: 123.5
click at [757, 302] on textarea at bounding box center [518, 355] width 832 height 132
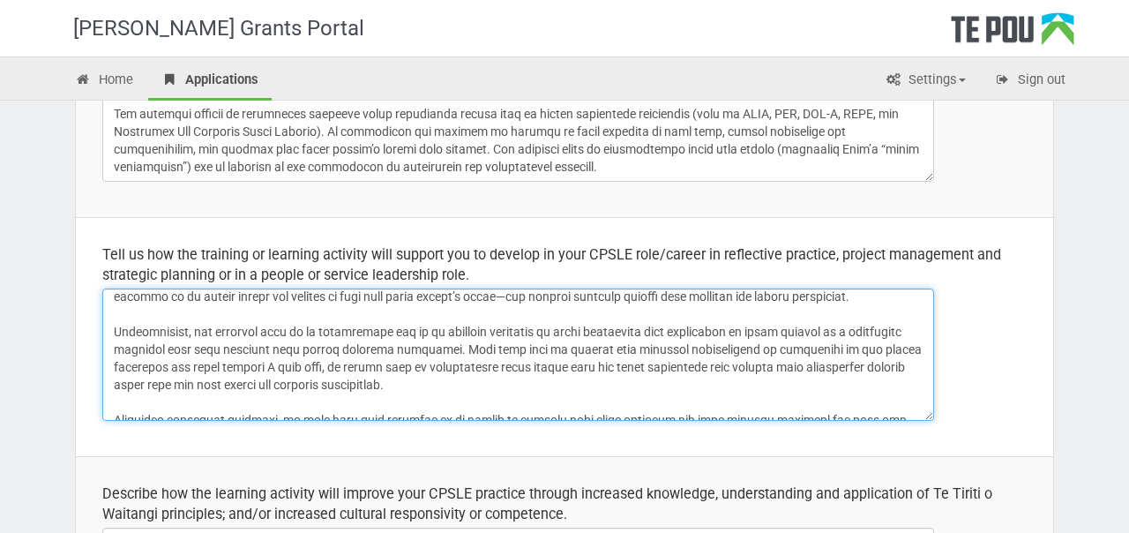
scroll to position [28, 0]
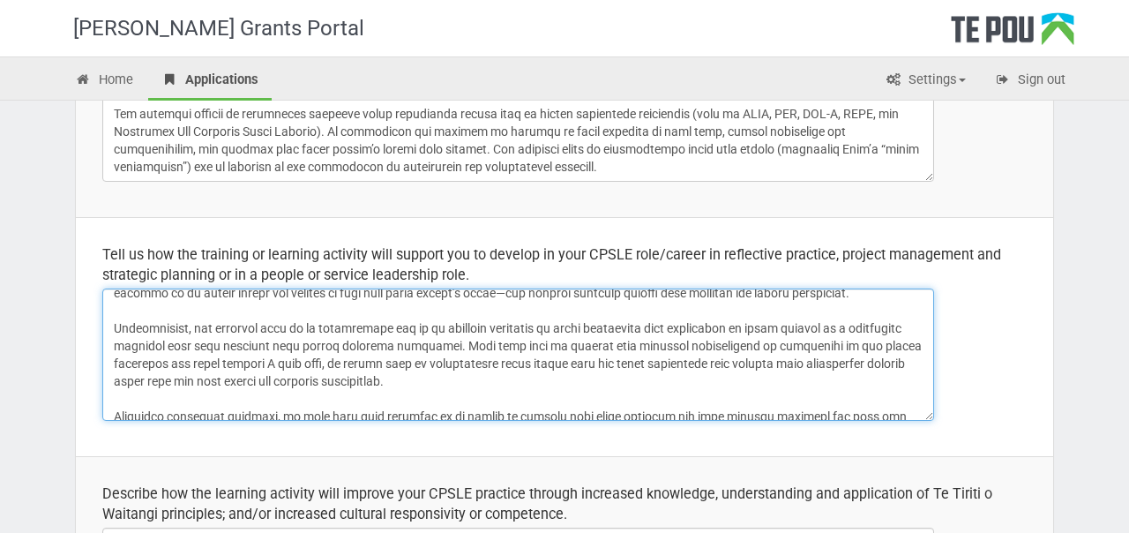
click at [616, 379] on textarea at bounding box center [518, 355] width 832 height 132
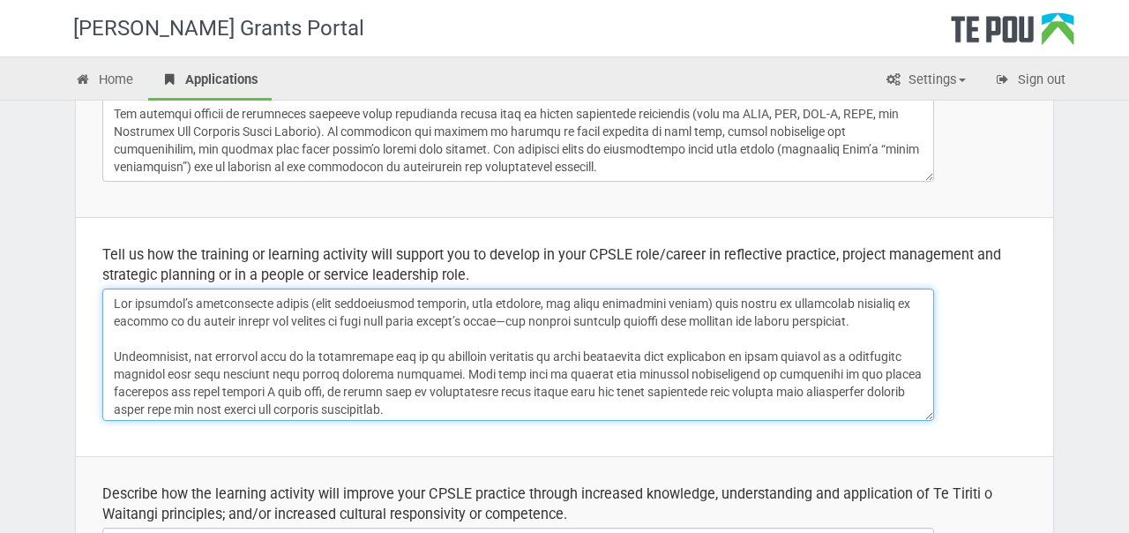
click at [442, 306] on textarea at bounding box center [518, 355] width 832 height 132
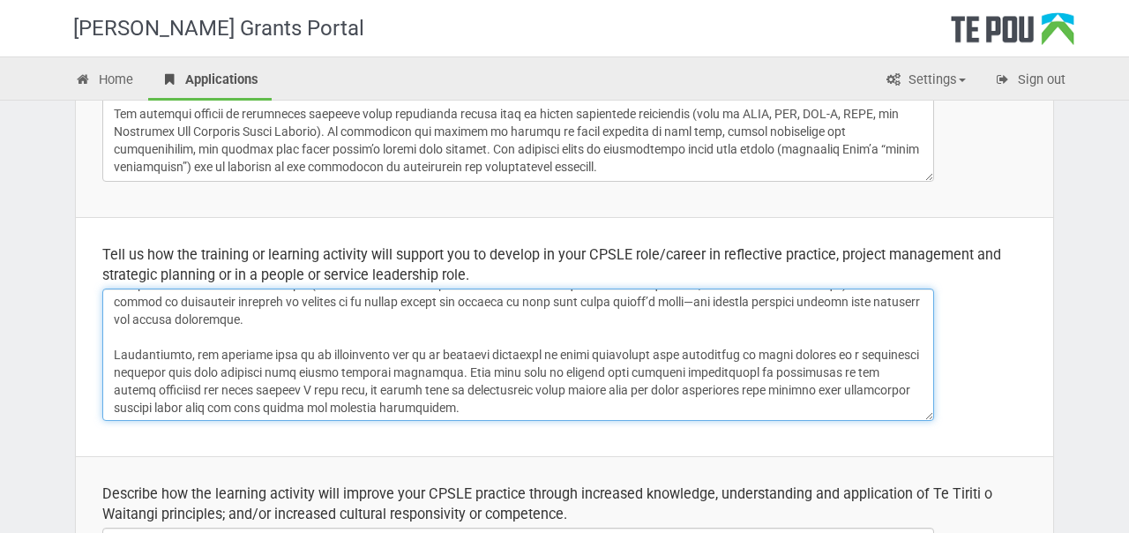
scroll to position [20, 0]
drag, startPoint x: 848, startPoint y: 353, endPoint x: 507, endPoint y: 374, distance: 341.2
click at [507, 374] on textarea at bounding box center [518, 355] width 832 height 132
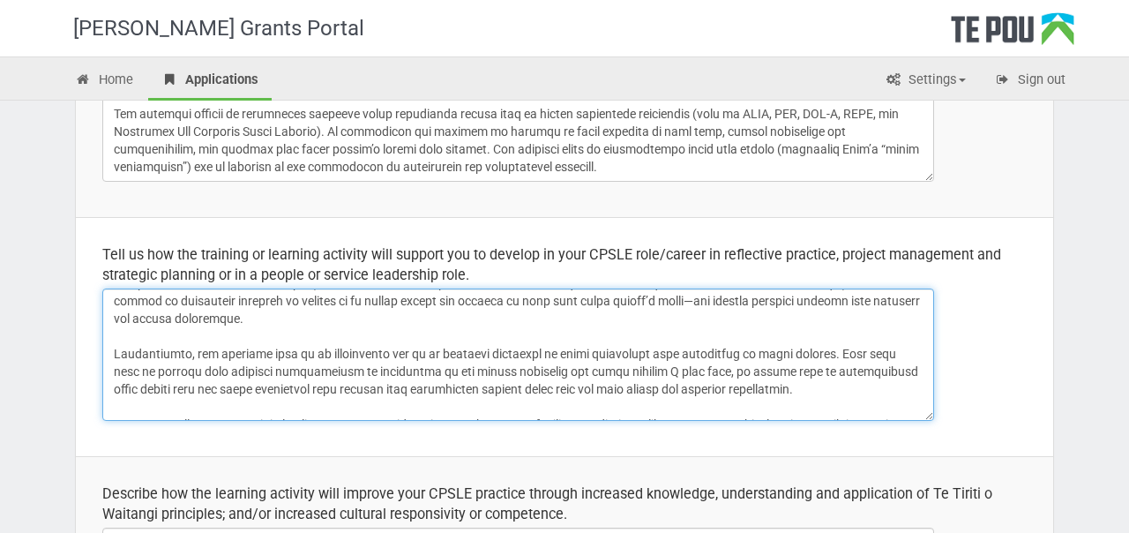
scroll to position [0, 0]
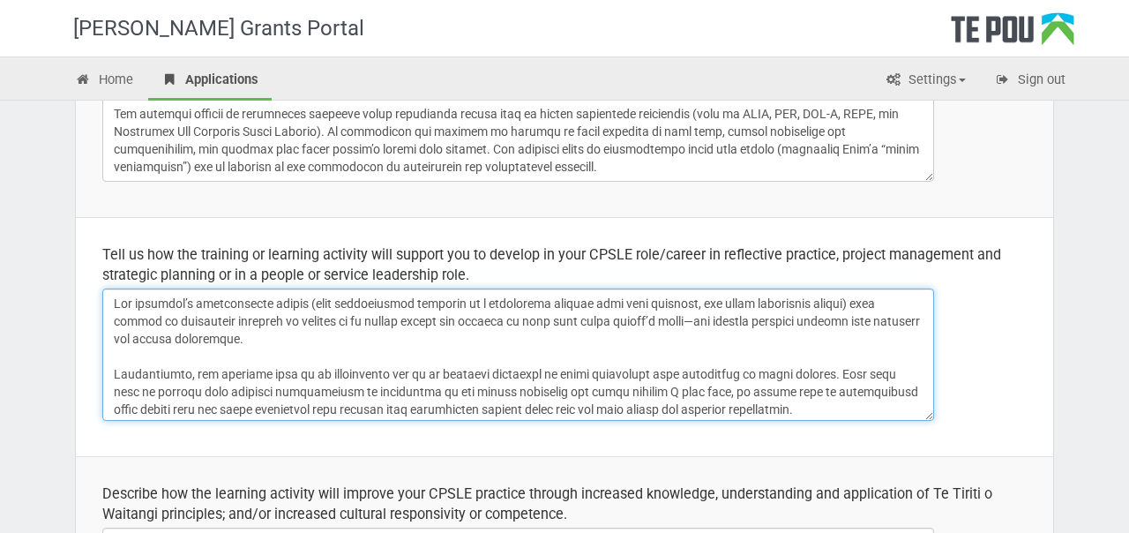
click at [851, 304] on textarea at bounding box center [518, 355] width 832 height 132
drag, startPoint x: 314, startPoint y: 374, endPoint x: 184, endPoint y: 371, distance: 129.7
click at [184, 371] on textarea at bounding box center [518, 355] width 832 height 132
click at [114, 371] on textarea at bounding box center [518, 355] width 832 height 132
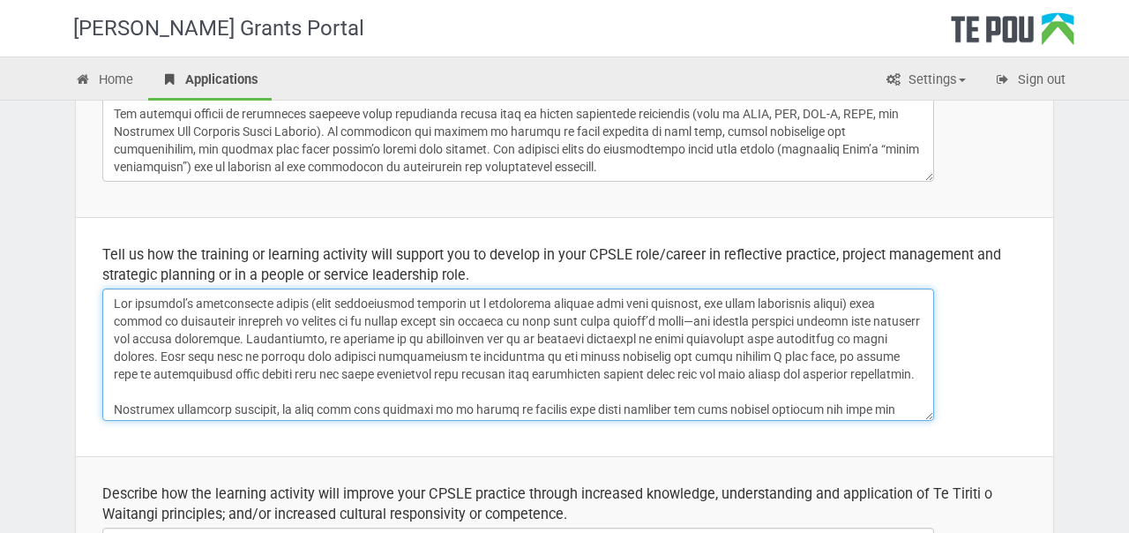
click at [235, 340] on textarea at bounding box center [518, 355] width 832 height 132
click at [332, 342] on textarea at bounding box center [518, 355] width 832 height 132
drag, startPoint x: 431, startPoint y: 339, endPoint x: 466, endPoint y: 339, distance: 35.3
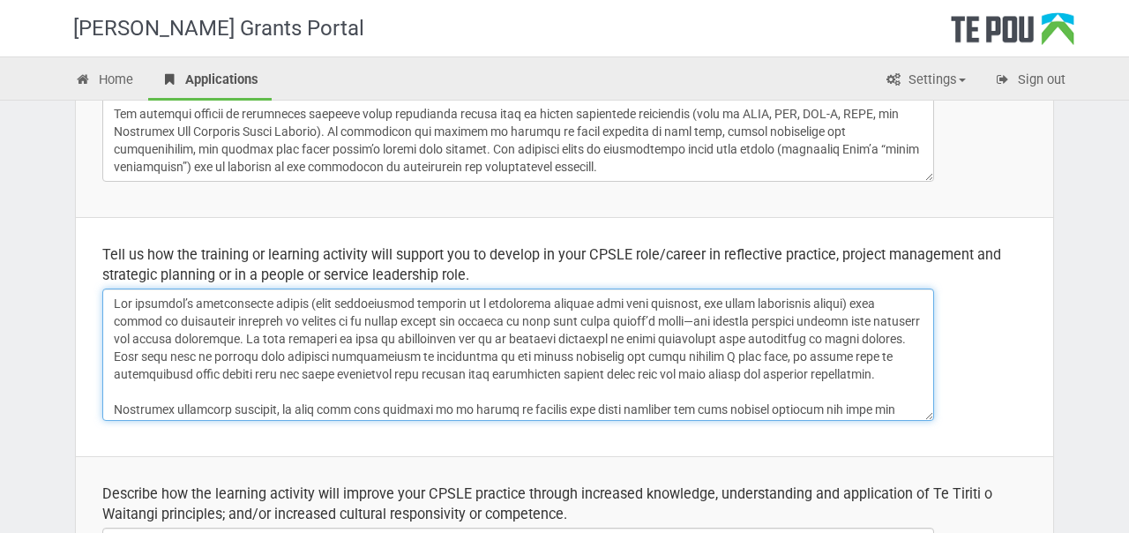
click at [465, 339] on textarea at bounding box center [518, 355] width 832 height 132
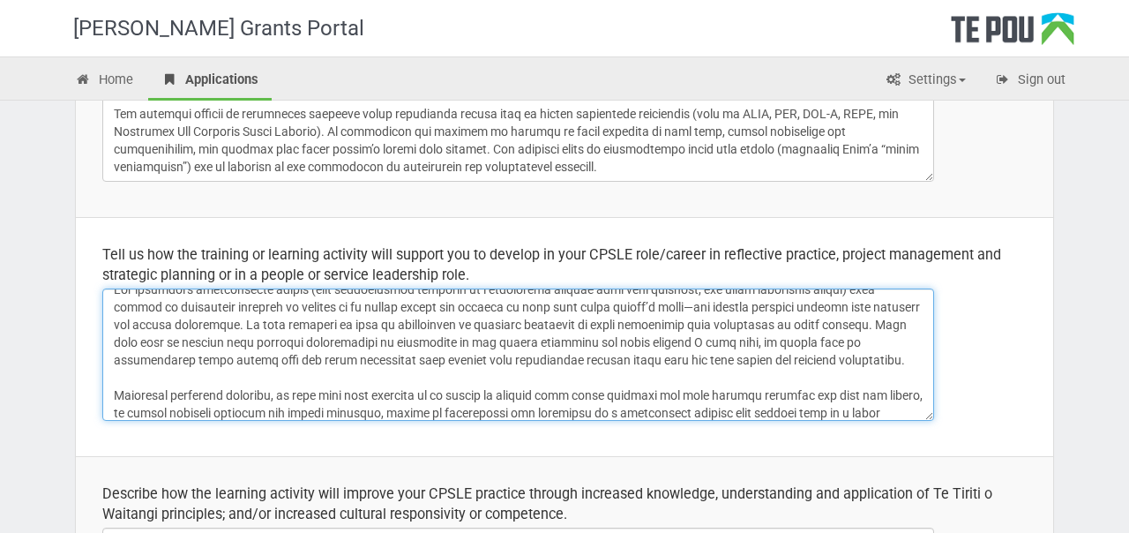
click at [533, 325] on textarea at bounding box center [518, 355] width 832 height 132
drag, startPoint x: 854, startPoint y: 328, endPoint x: 159, endPoint y: 337, distance: 695.3
click at [159, 337] on textarea at bounding box center [518, 355] width 832 height 132
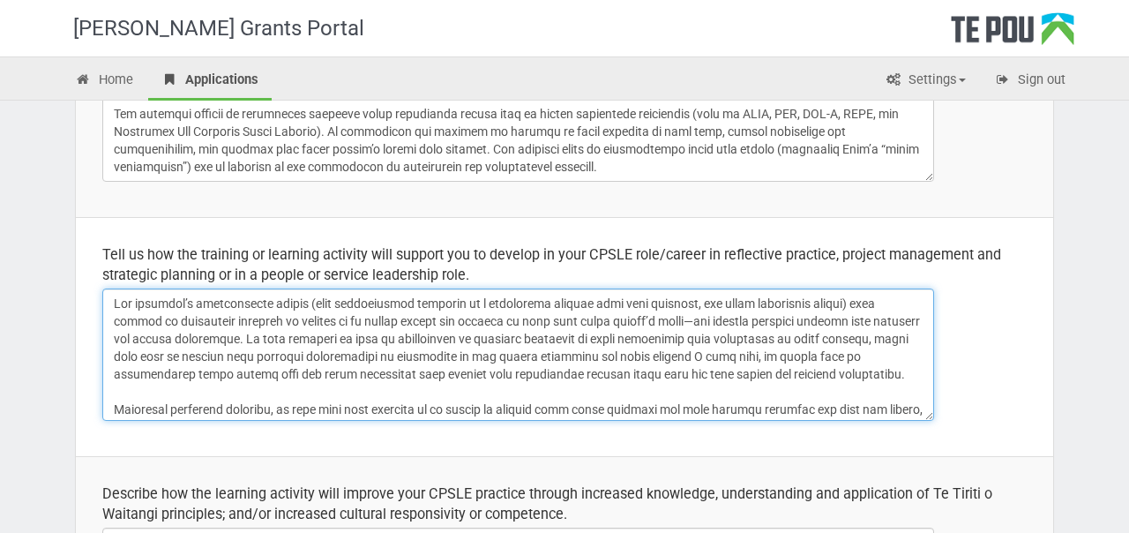
drag, startPoint x: 210, startPoint y: 337, endPoint x: 503, endPoint y: 371, distance: 294.9
click at [503, 371] on textarea at bounding box center [518, 355] width 832 height 132
click at [233, 335] on textarea at bounding box center [518, 355] width 832 height 132
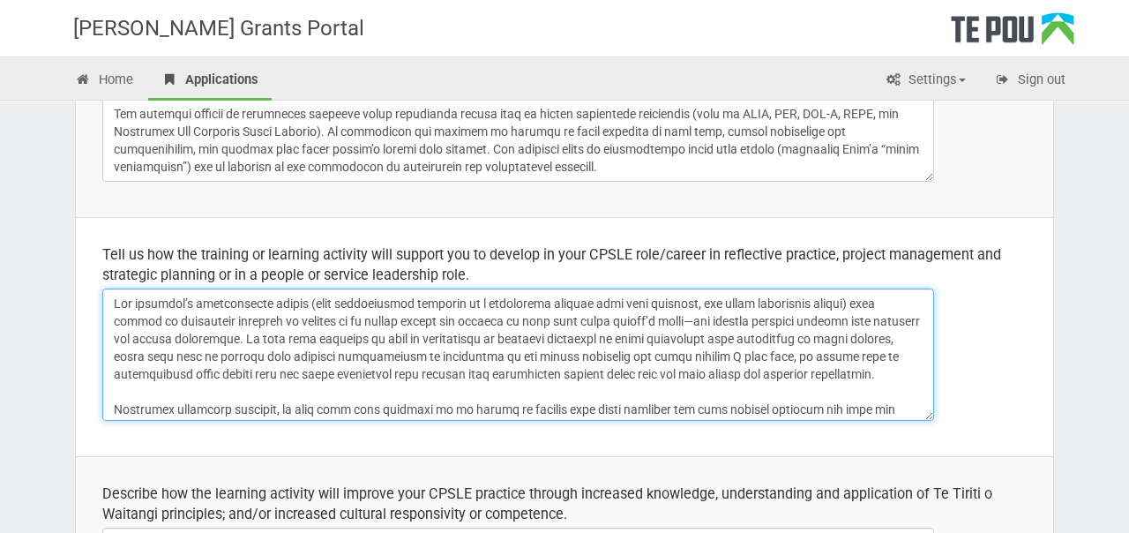
click at [319, 335] on textarea at bounding box center [518, 355] width 832 height 132
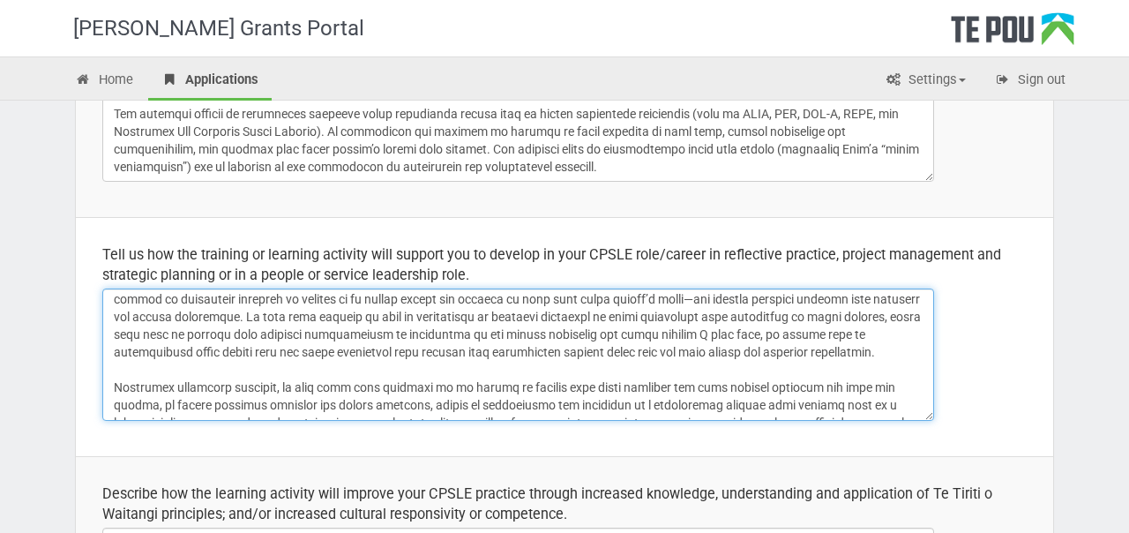
scroll to position [23, 0]
drag, startPoint x: 596, startPoint y: 334, endPoint x: 781, endPoint y: 333, distance: 184.4
click at [781, 333] on textarea at bounding box center [518, 355] width 832 height 132
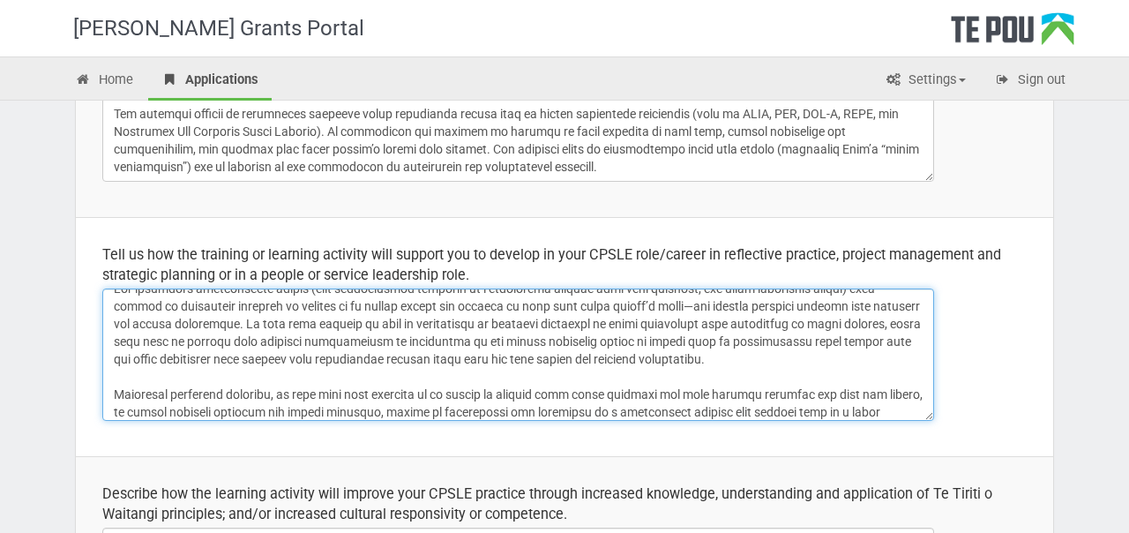
scroll to position [17, 0]
click at [888, 312] on textarea at bounding box center [518, 355] width 832 height 132
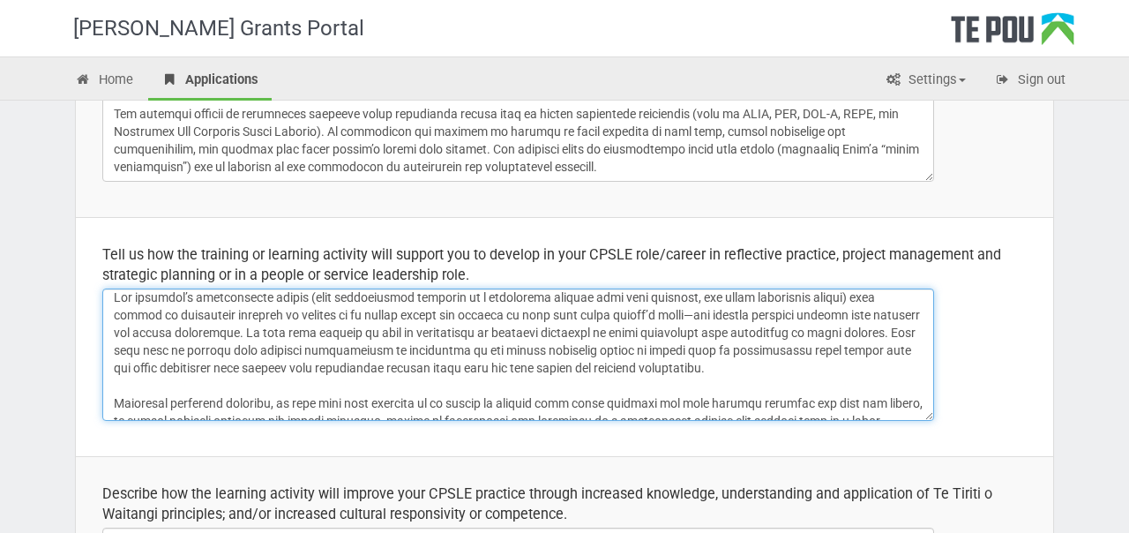
scroll to position [8, 0]
click at [592, 347] on textarea at bounding box center [518, 355] width 832 height 132
click at [678, 348] on textarea at bounding box center [518, 355] width 832 height 132
drag, startPoint x: 788, startPoint y: 356, endPoint x: 773, endPoint y: 326, distance: 34.3
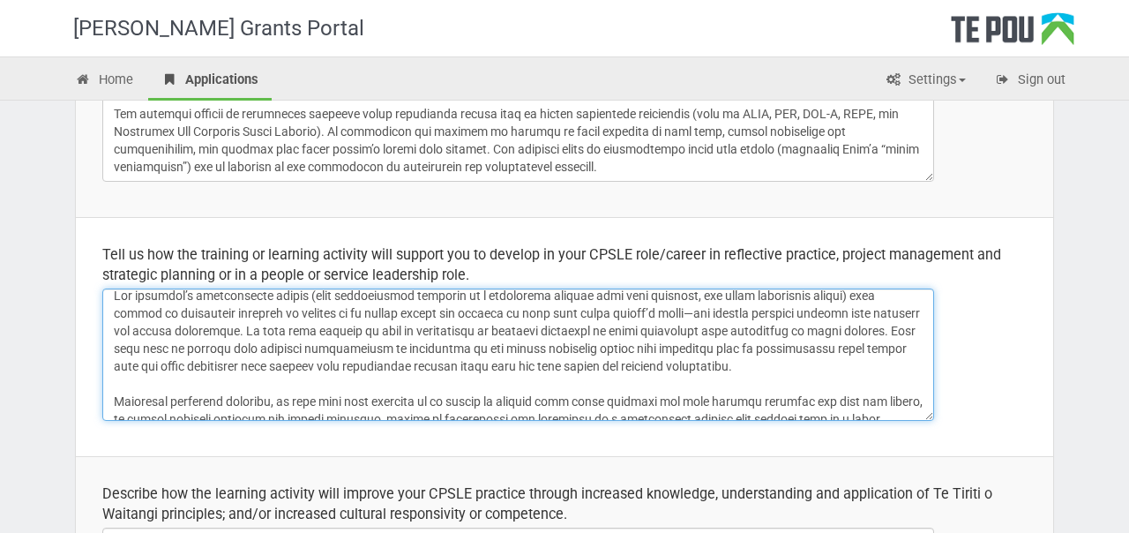
click at [773, 326] on textarea at bounding box center [518, 355] width 832 height 132
click at [895, 348] on textarea at bounding box center [518, 355] width 832 height 132
click at [838, 353] on textarea at bounding box center [518, 355] width 832 height 132
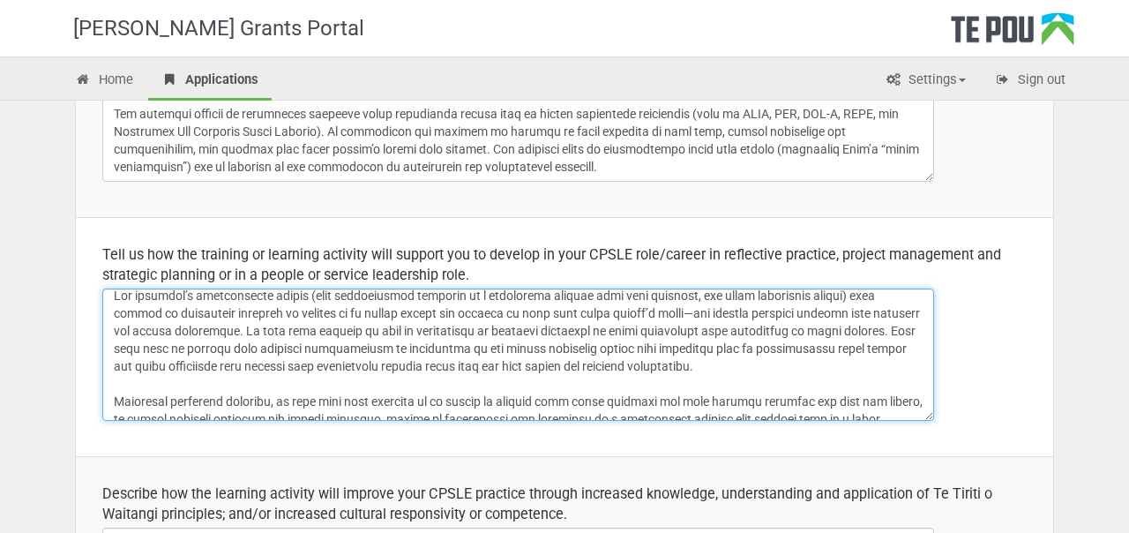
click at [838, 353] on textarea at bounding box center [518, 355] width 832 height 132
drag, startPoint x: 468, startPoint y: 363, endPoint x: 339, endPoint y: 360, distance: 129.7
click at [339, 360] on textarea at bounding box center [518, 355] width 832 height 132
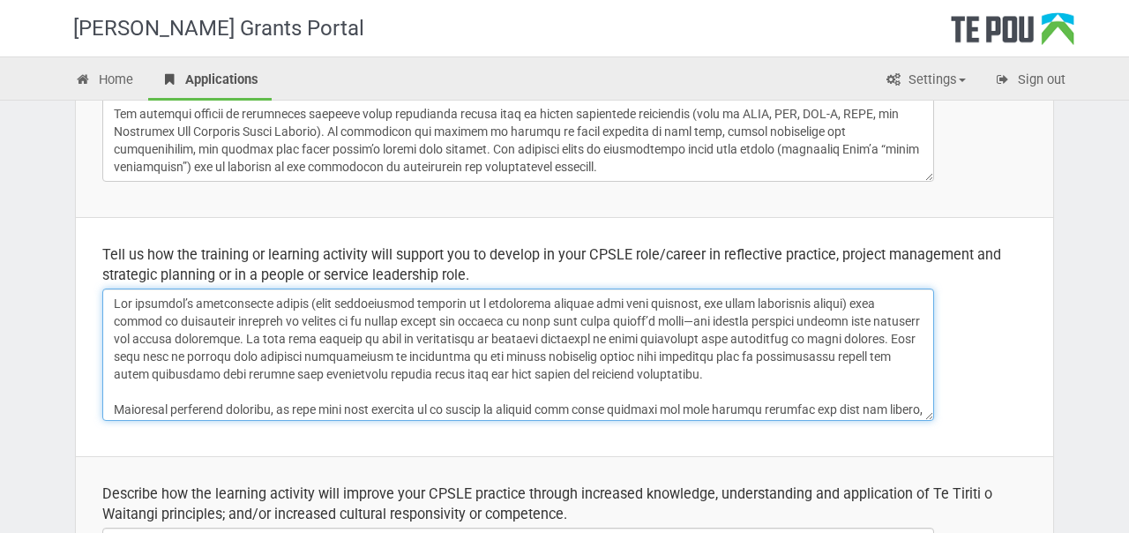
drag, startPoint x: 783, startPoint y: 304, endPoint x: 783, endPoint y: 378, distance: 74.1
click at [783, 378] on textarea at bounding box center [518, 355] width 832 height 132
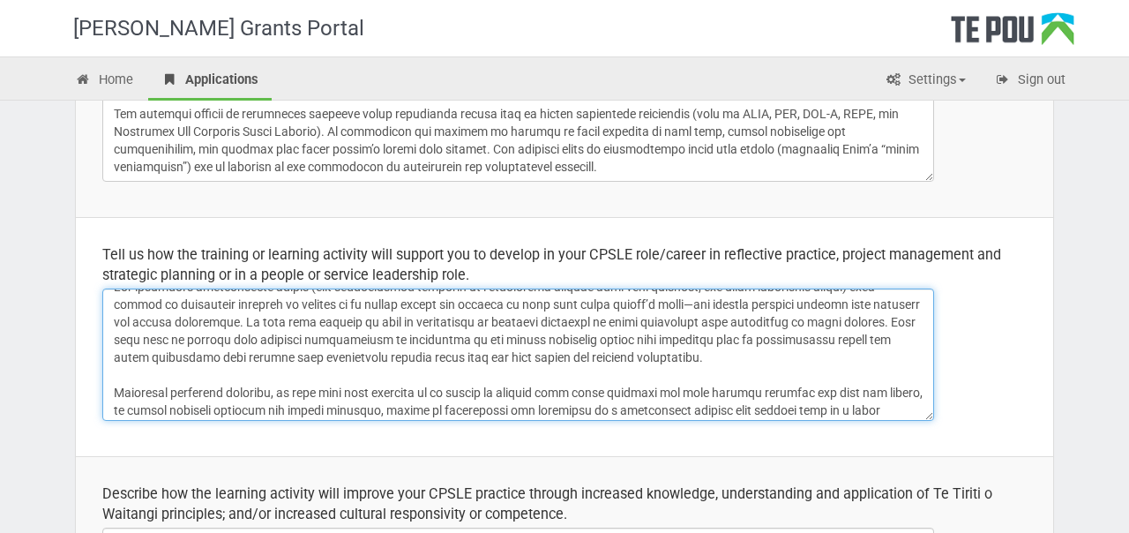
scroll to position [18, 0]
drag, startPoint x: 237, startPoint y: 336, endPoint x: 866, endPoint y: 315, distance: 628.6
click at [866, 315] on textarea at bounding box center [518, 355] width 832 height 132
click at [356, 341] on textarea at bounding box center [518, 355] width 832 height 132
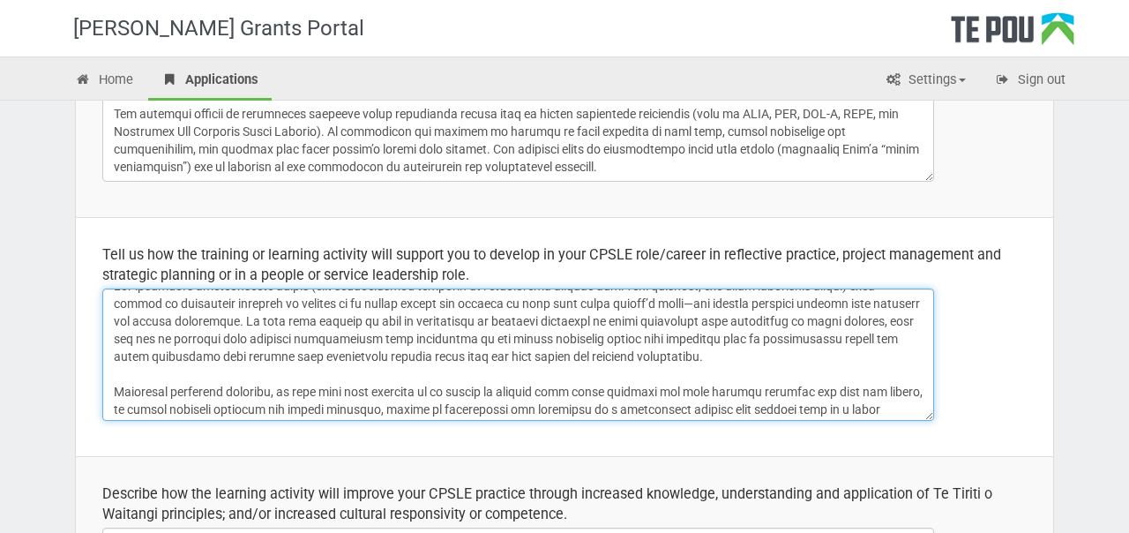
click at [611, 336] on textarea at bounding box center [518, 355] width 832 height 132
click at [648, 334] on textarea at bounding box center [518, 355] width 832 height 132
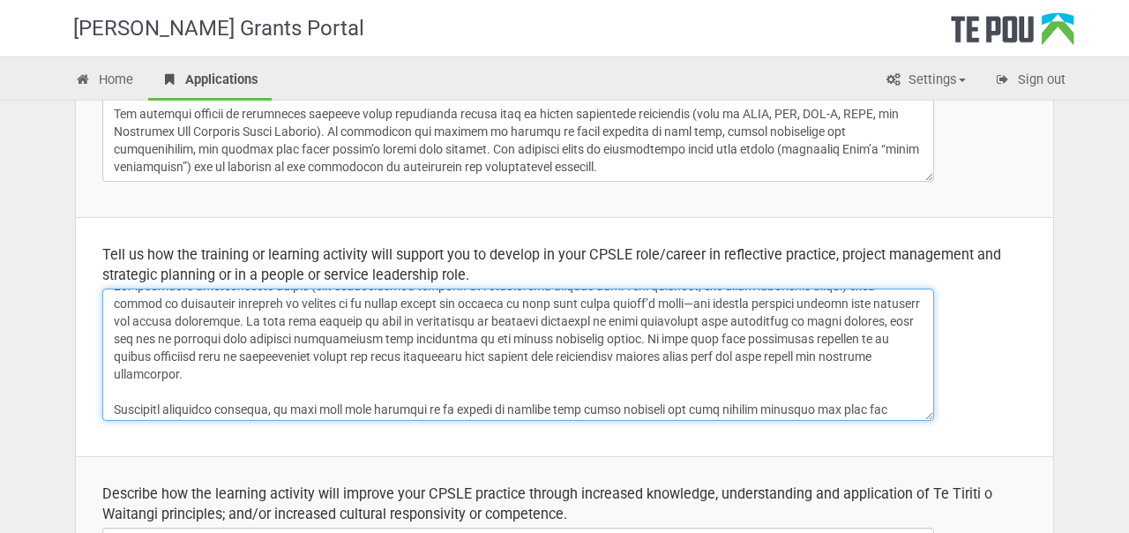
click at [164, 357] on textarea at bounding box center [518, 355] width 832 height 132
click at [135, 356] on textarea at bounding box center [518, 355] width 832 height 132
click at [267, 373] on textarea at bounding box center [518, 355] width 832 height 132
click at [661, 356] on textarea at bounding box center [518, 355] width 832 height 132
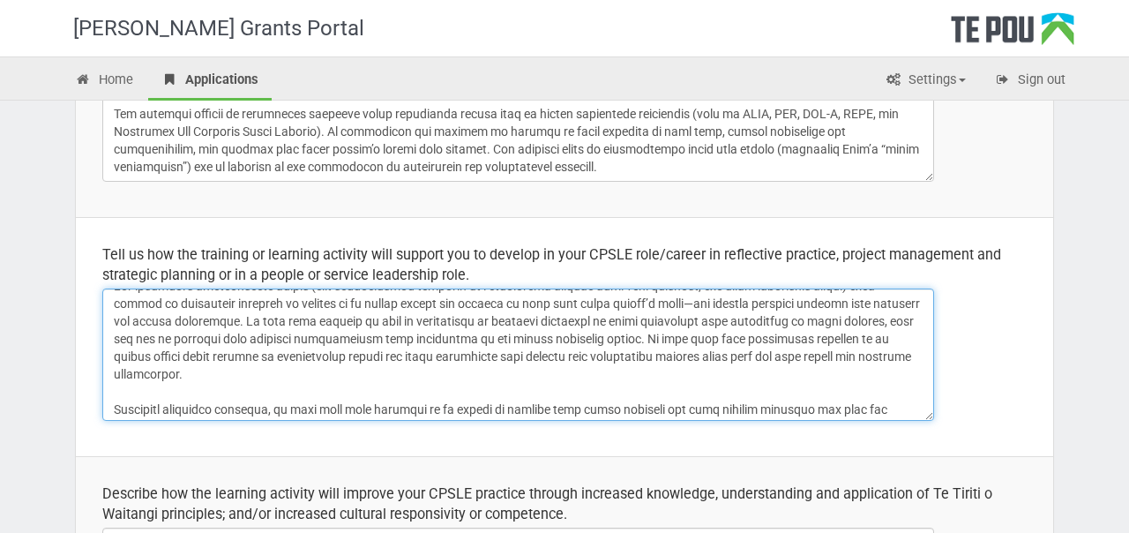
click at [661, 356] on textarea at bounding box center [518, 355] width 832 height 132
click at [629, 375] on textarea at bounding box center [518, 355] width 832 height 132
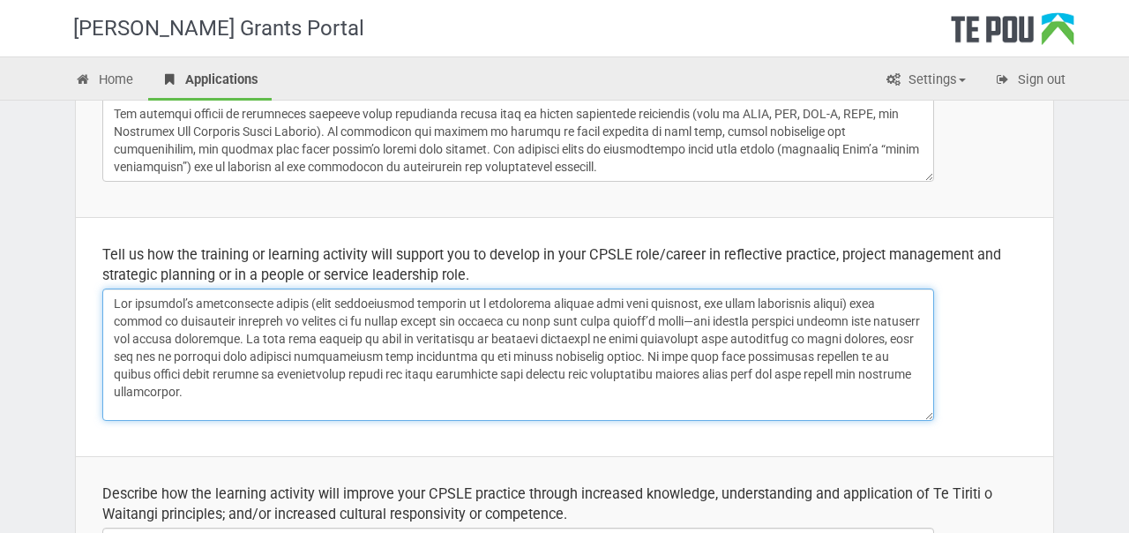
click at [113, 305] on textarea at bounding box center [518, 355] width 832 height 132
drag, startPoint x: 470, startPoint y: 305, endPoint x: 469, endPoint y: 386, distance: 80.3
click at [469, 386] on textarea at bounding box center [518, 355] width 832 height 132
drag, startPoint x: 671, startPoint y: 337, endPoint x: 870, endPoint y: 334, distance: 199.4
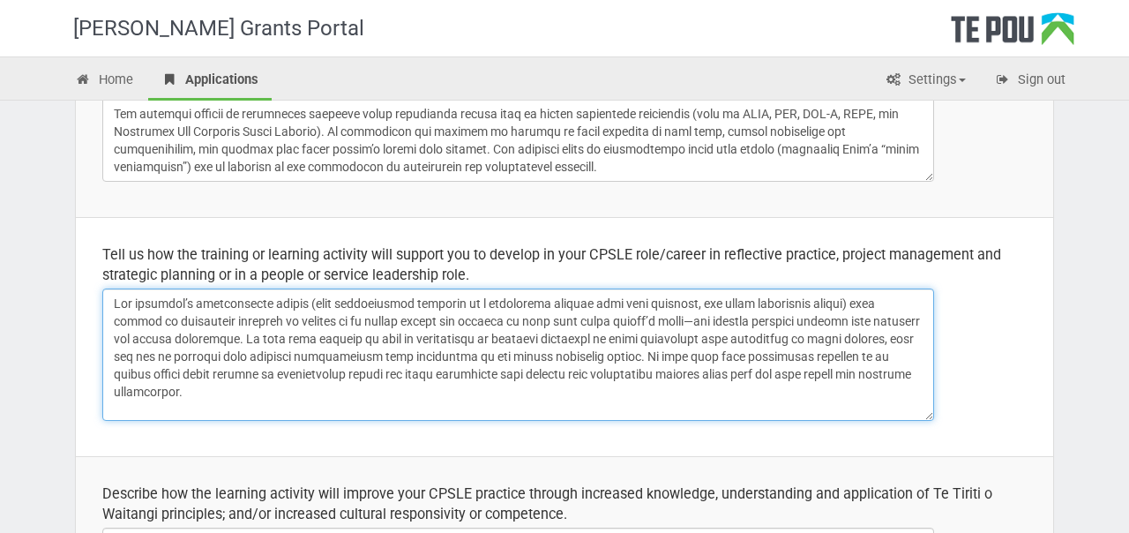
click at [870, 334] on textarea at bounding box center [518, 355] width 832 height 132
click at [787, 335] on textarea at bounding box center [518, 355] width 832 height 132
drag, startPoint x: 785, startPoint y: 336, endPoint x: 869, endPoint y: 337, distance: 83.8
click at [869, 337] on textarea at bounding box center [518, 355] width 832 height 132
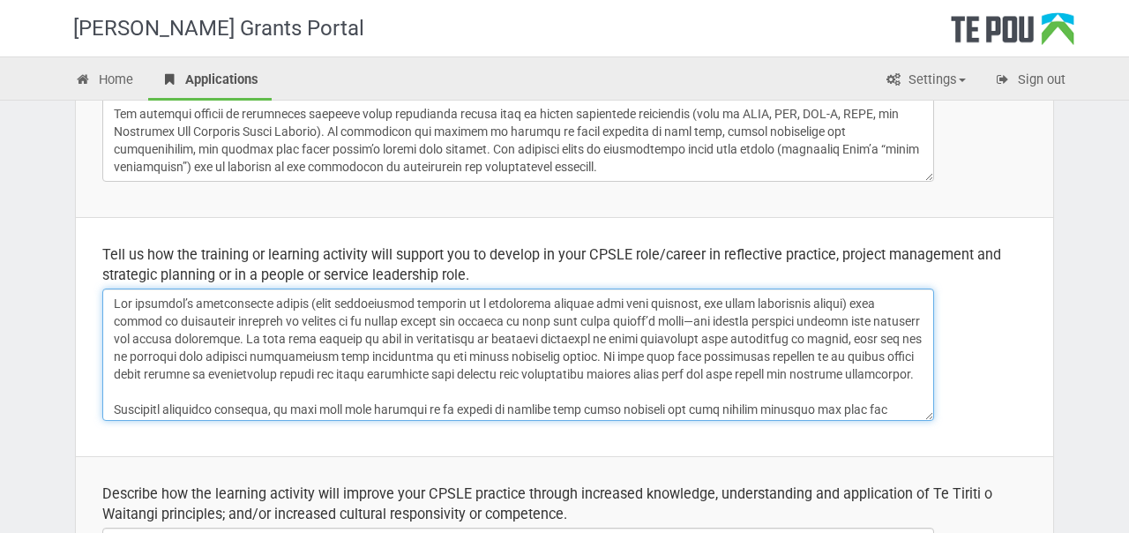
drag, startPoint x: 316, startPoint y: 352, endPoint x: 583, endPoint y: 354, distance: 267.3
click at [583, 354] on textarea at bounding box center [518, 355] width 832 height 132
click at [343, 356] on textarea at bounding box center [518, 355] width 832 height 132
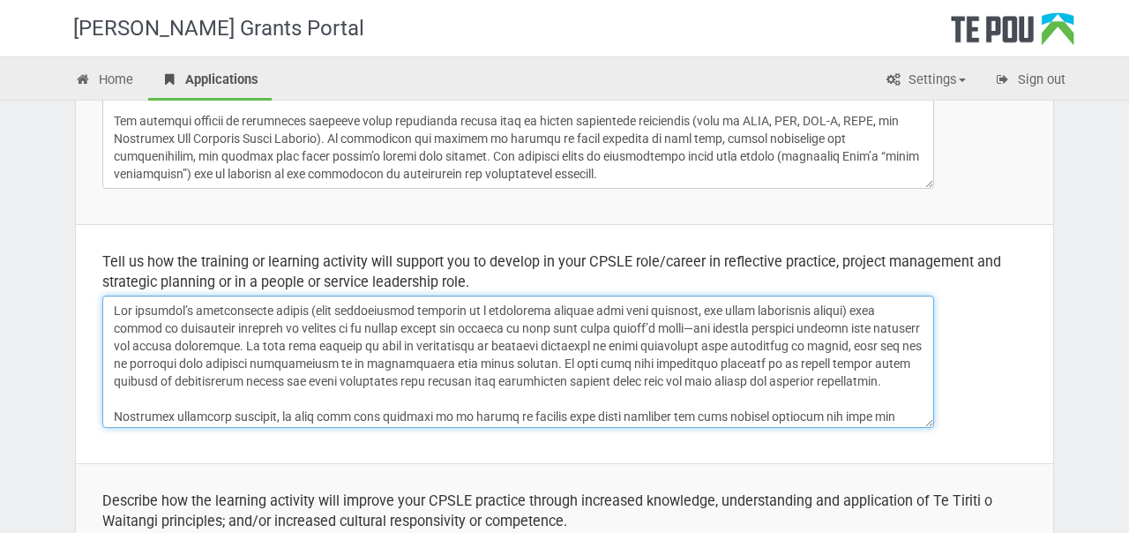
click at [868, 380] on textarea at bounding box center [518, 362] width 832 height 132
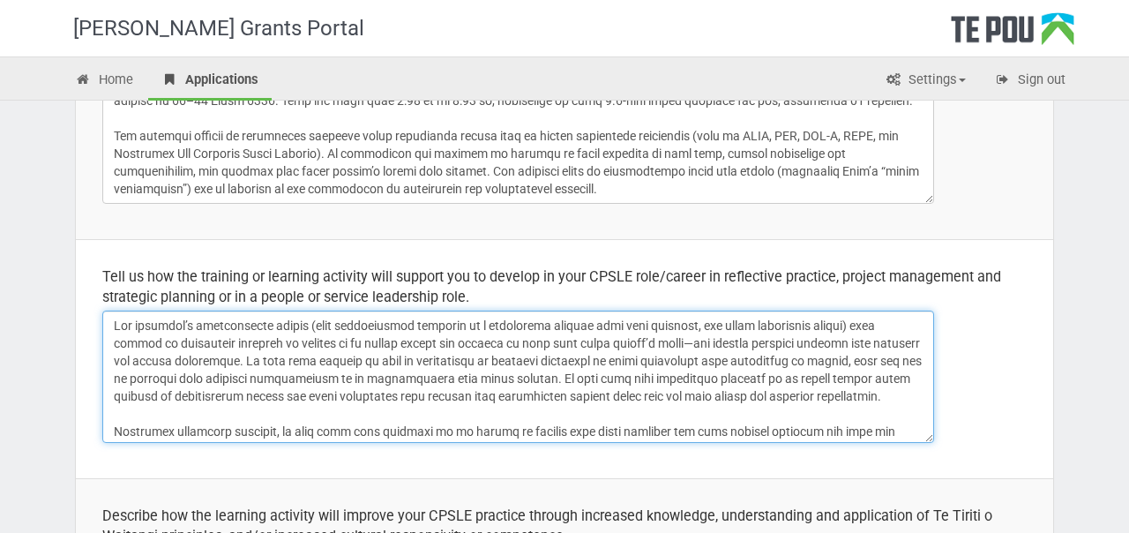
drag, startPoint x: 589, startPoint y: 328, endPoint x: 696, endPoint y: 392, distance: 124.2
click at [696, 392] on textarea at bounding box center [518, 377] width 832 height 132
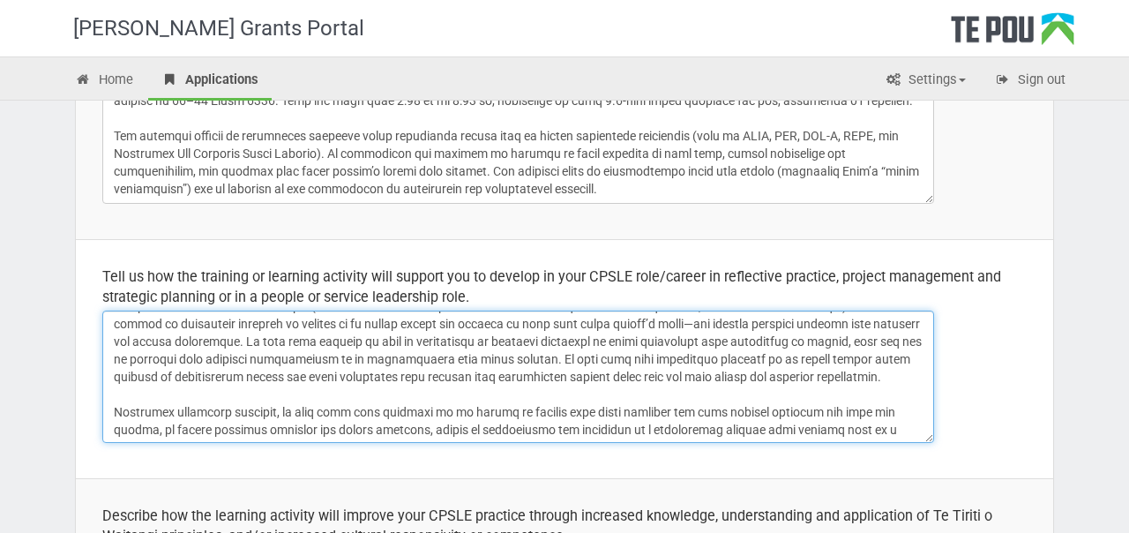
scroll to position [22, 0]
click at [446, 356] on textarea at bounding box center [518, 377] width 832 height 132
click at [648, 357] on textarea at bounding box center [518, 377] width 832 height 132
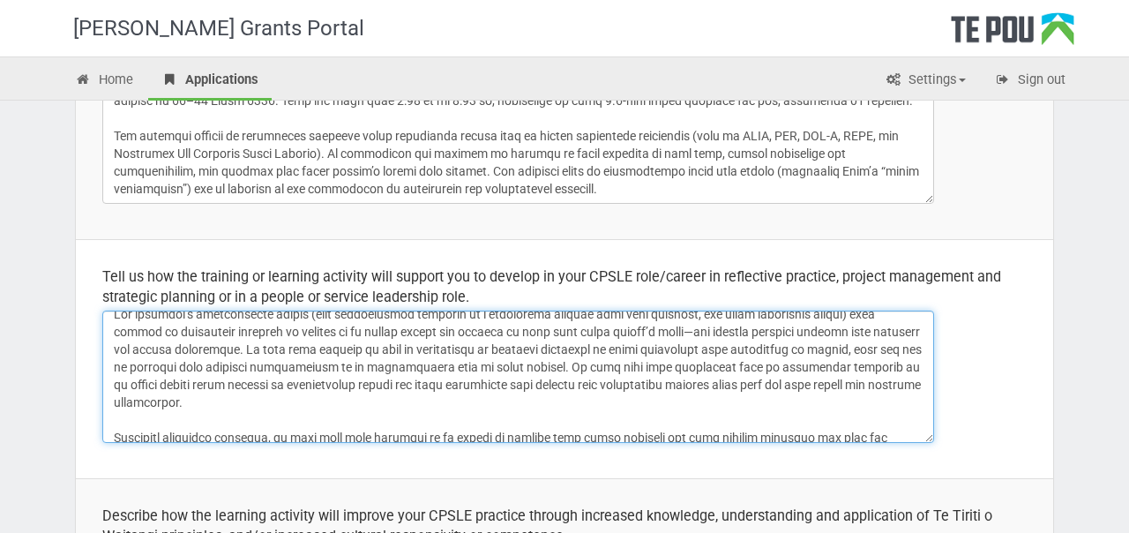
scroll to position [0, 0]
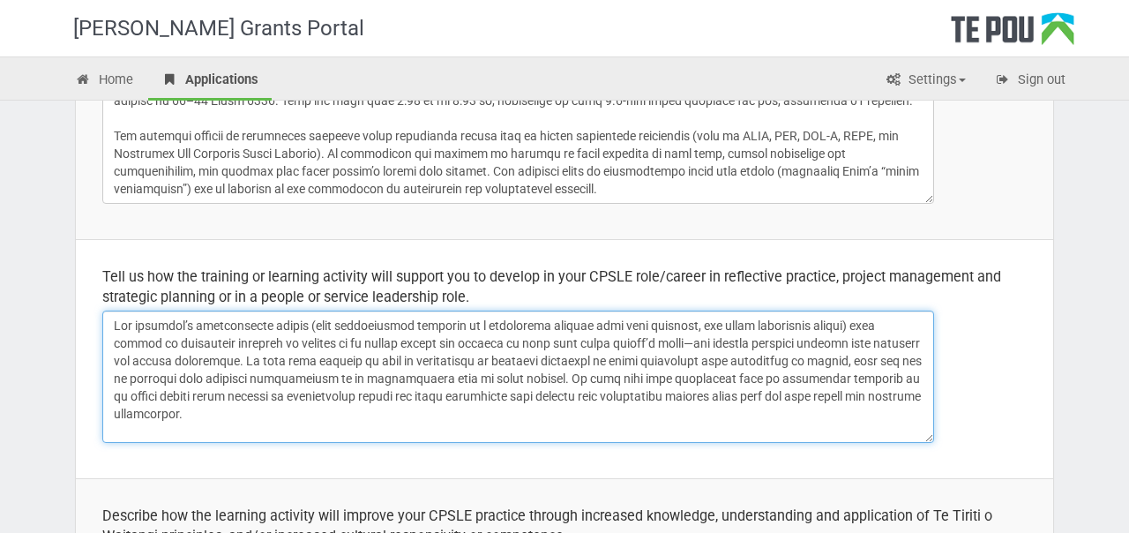
drag, startPoint x: 224, startPoint y: 392, endPoint x: 206, endPoint y: 319, distance: 75.5
click at [206, 319] on textarea at bounding box center [518, 377] width 832 height 132
click at [386, 383] on textarea at bounding box center [518, 377] width 832 height 132
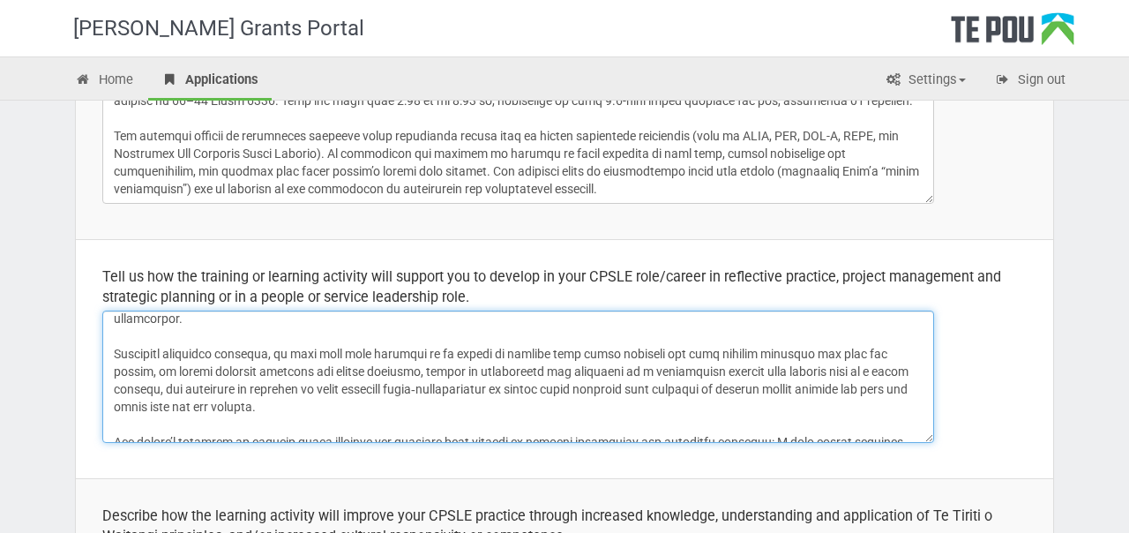
scroll to position [99, 0]
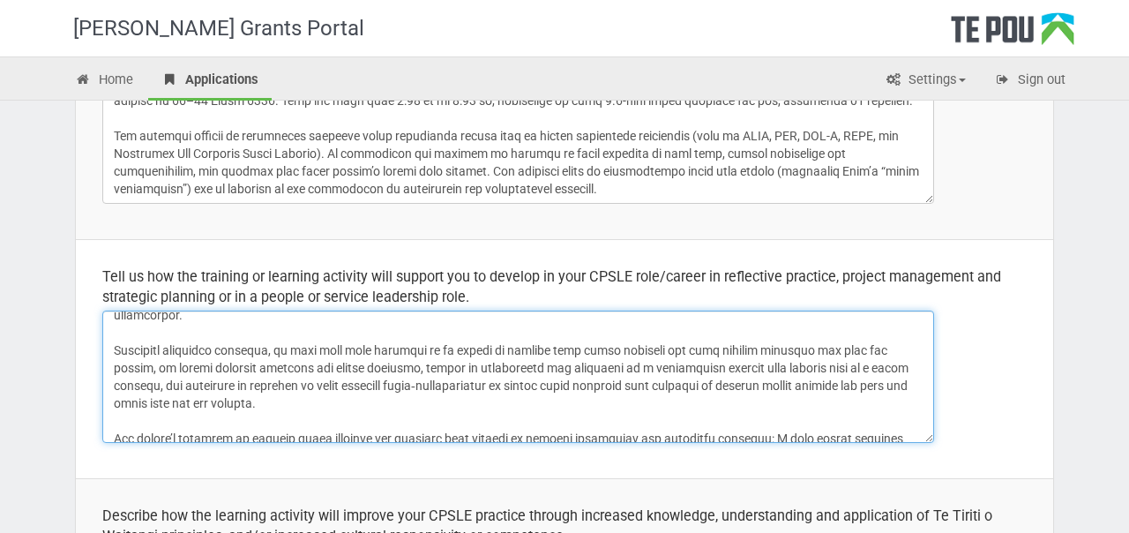
drag, startPoint x: 348, startPoint y: 409, endPoint x: 327, endPoint y: 353, distance: 59.2
click at [327, 353] on textarea at bounding box center [518, 377] width 832 height 132
click at [351, 365] on textarea at bounding box center [518, 377] width 832 height 132
drag, startPoint x: 327, startPoint y: 401, endPoint x: 329, endPoint y: 349, distance: 53.0
click at [330, 349] on textarea at bounding box center [518, 377] width 832 height 132
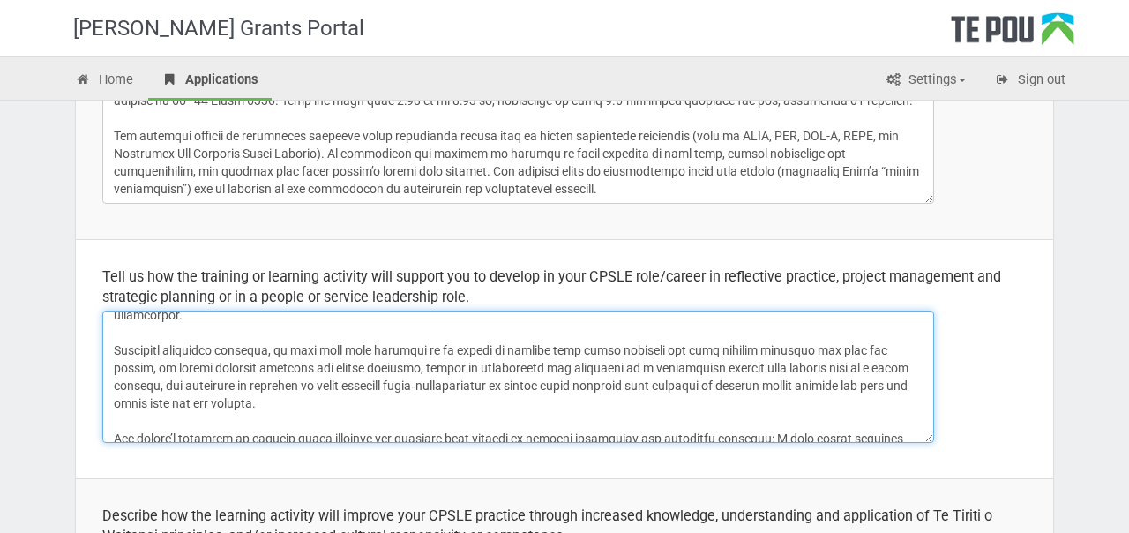
click at [329, 349] on textarea at bounding box center [518, 377] width 832 height 132
click at [394, 369] on textarea at bounding box center [518, 377] width 832 height 132
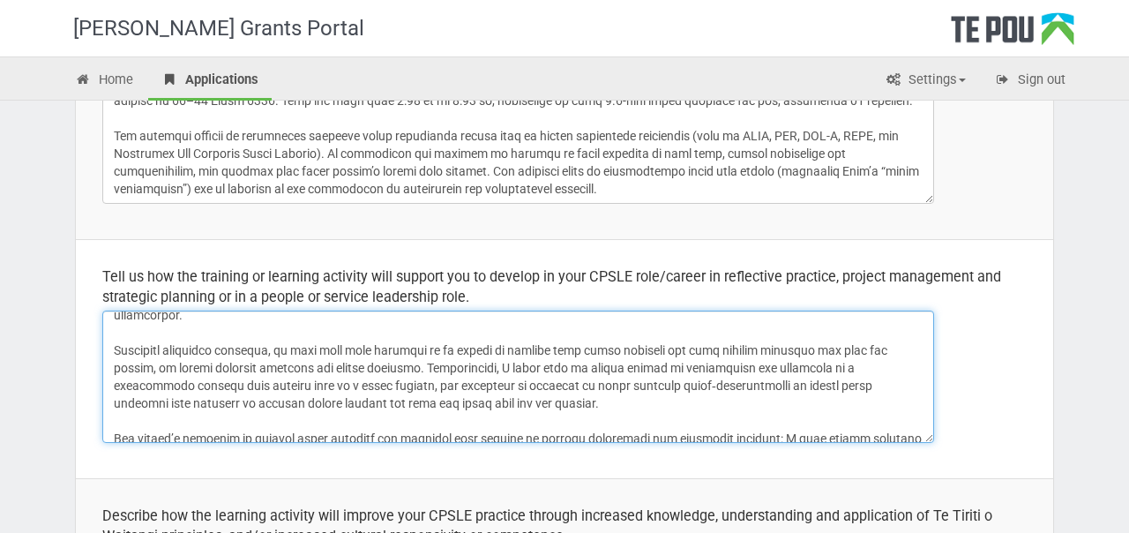
click at [651, 390] on textarea at bounding box center [518, 377] width 832 height 132
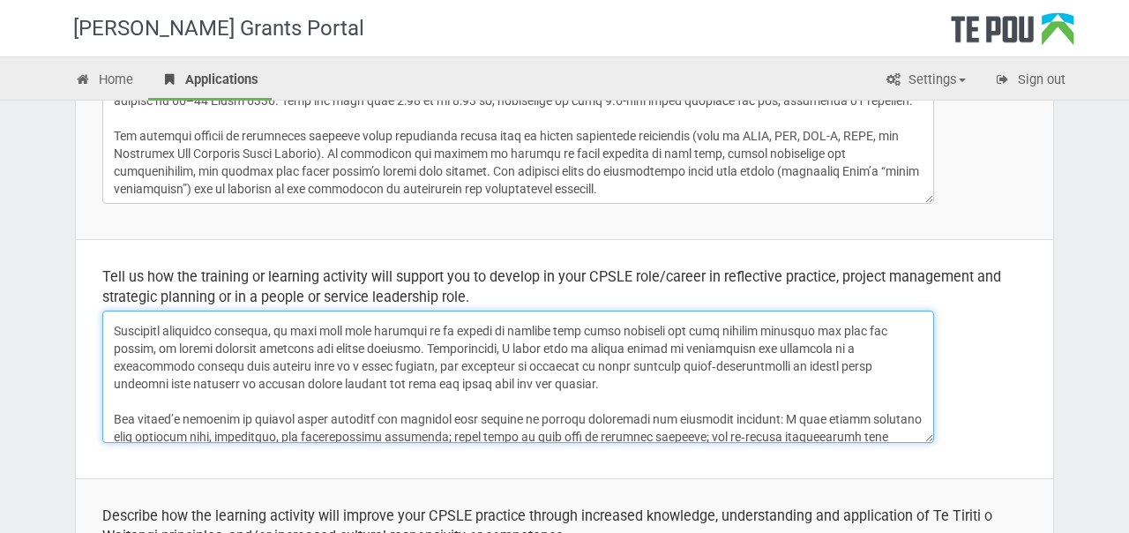
scroll to position [107, 0]
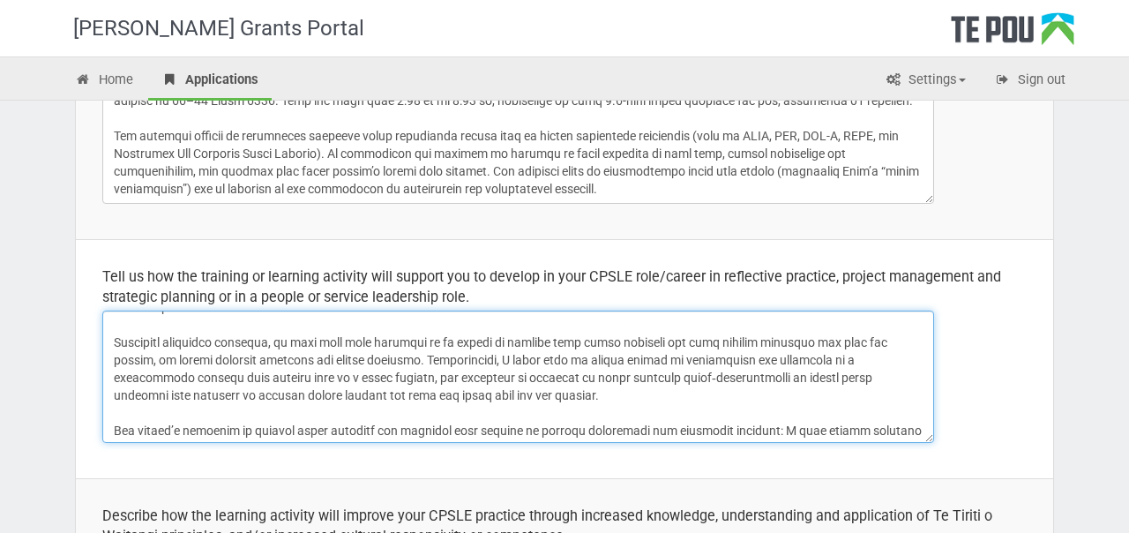
drag, startPoint x: 787, startPoint y: 363, endPoint x: 338, endPoint y: 379, distance: 449.4
click at [338, 379] on textarea at bounding box center [518, 377] width 832 height 132
click at [817, 363] on textarea at bounding box center [518, 377] width 832 height 132
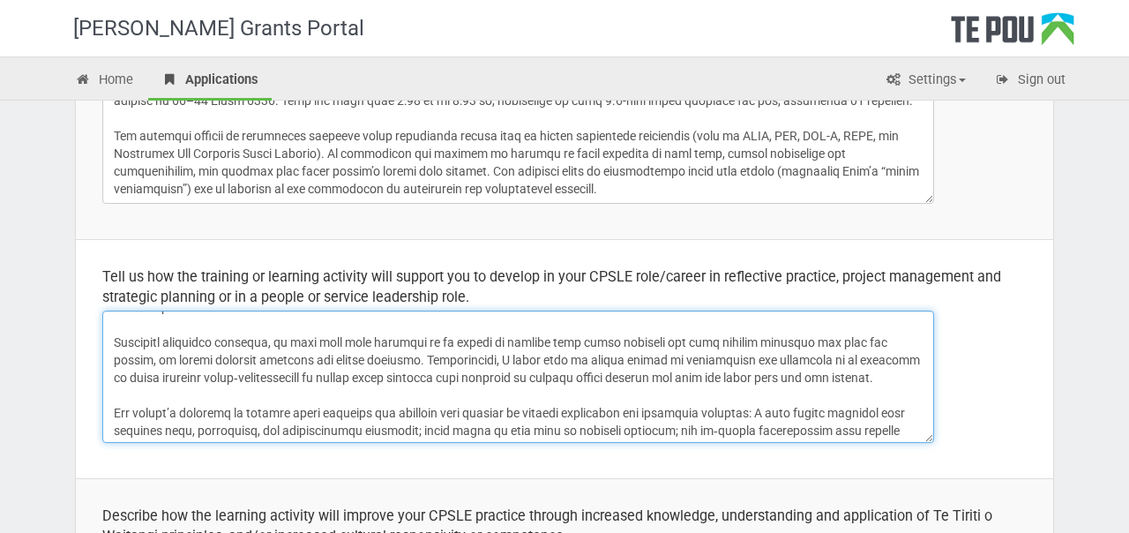
click at [812, 359] on textarea at bounding box center [518, 377] width 832 height 132
click at [559, 359] on textarea at bounding box center [518, 377] width 832 height 132
click at [603, 361] on textarea at bounding box center [518, 377] width 832 height 132
click at [745, 358] on textarea at bounding box center [518, 377] width 832 height 132
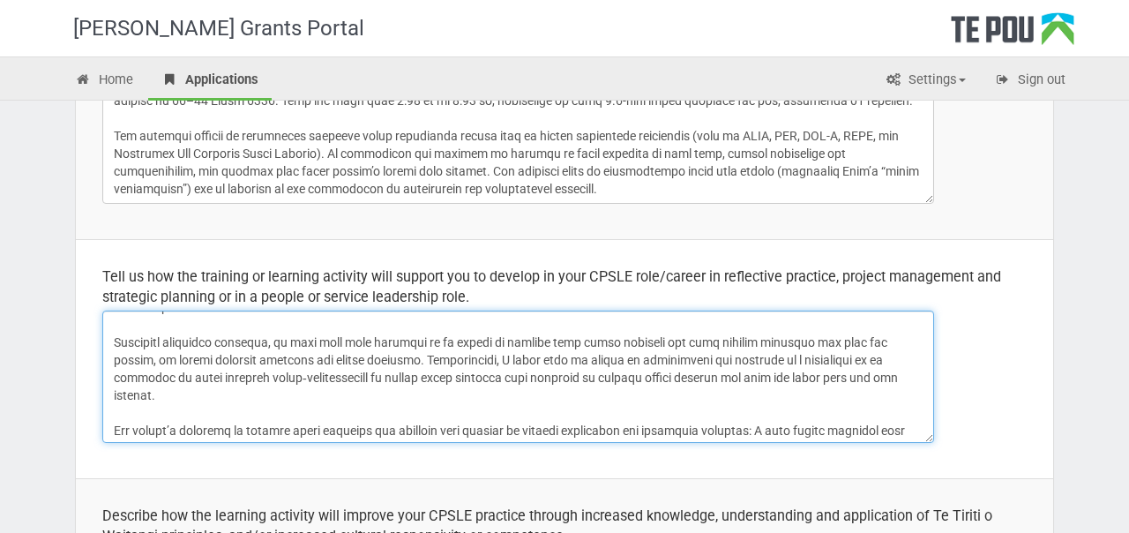
click at [738, 360] on textarea at bounding box center [518, 377] width 832 height 132
click at [639, 363] on textarea at bounding box center [518, 377] width 832 height 132
click at [410, 364] on textarea at bounding box center [518, 377] width 832 height 132
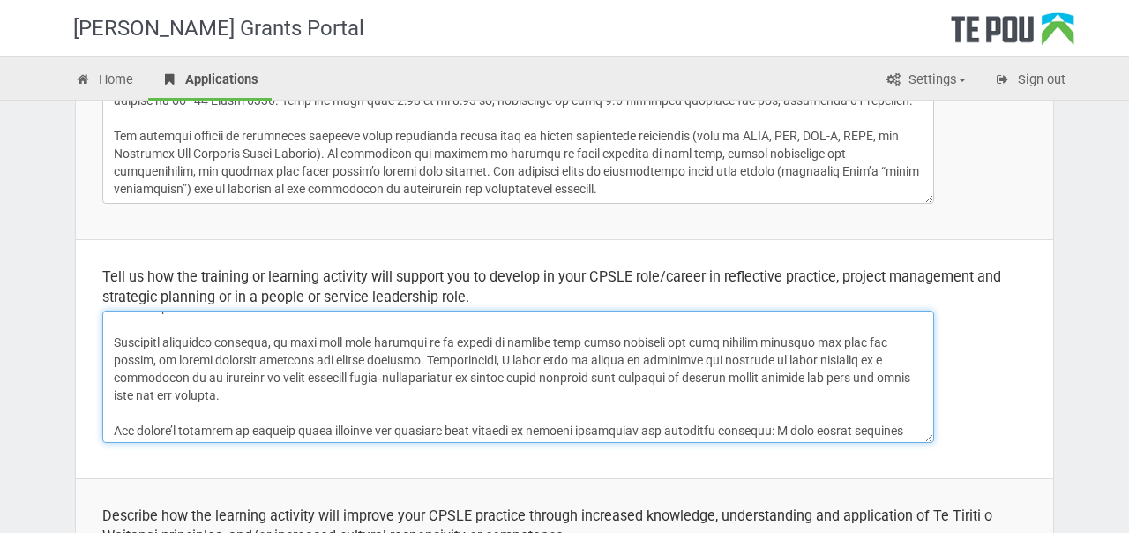
click at [410, 364] on textarea at bounding box center [518, 377] width 832 height 132
click at [656, 356] on textarea at bounding box center [518, 377] width 832 height 132
click at [881, 361] on textarea at bounding box center [518, 377] width 832 height 132
drag, startPoint x: 194, startPoint y: 377, endPoint x: 97, endPoint y: 377, distance: 97.1
click at [97, 377] on td "Tell us how the training or learning activity will support you to develop in yo…" at bounding box center [565, 358] width 978 height 239
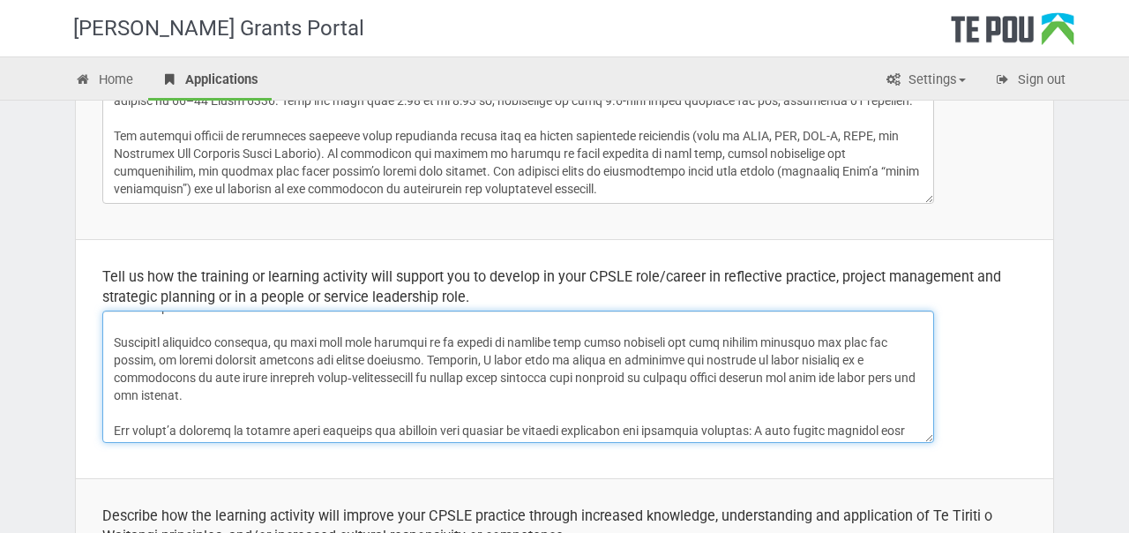
click at [350, 378] on textarea at bounding box center [518, 377] width 832 height 132
drag, startPoint x: 908, startPoint y: 379, endPoint x: 665, endPoint y: 382, distance: 242.7
click at [665, 382] on textarea at bounding box center [518, 377] width 832 height 132
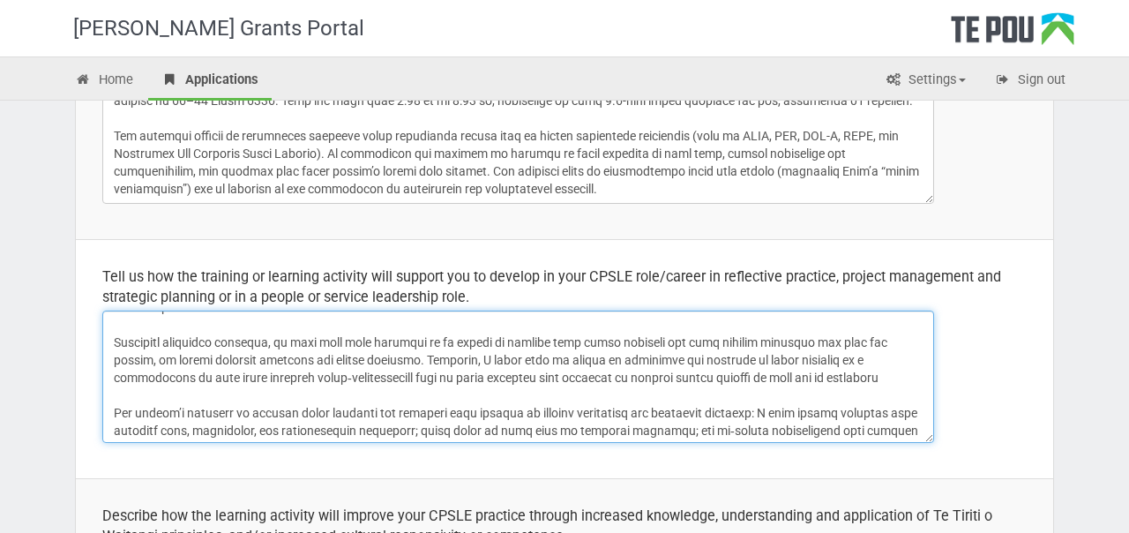
click at [723, 379] on textarea at bounding box center [518, 377] width 832 height 132
click at [734, 379] on textarea at bounding box center [518, 377] width 832 height 132
click at [793, 382] on textarea at bounding box center [518, 377] width 832 height 132
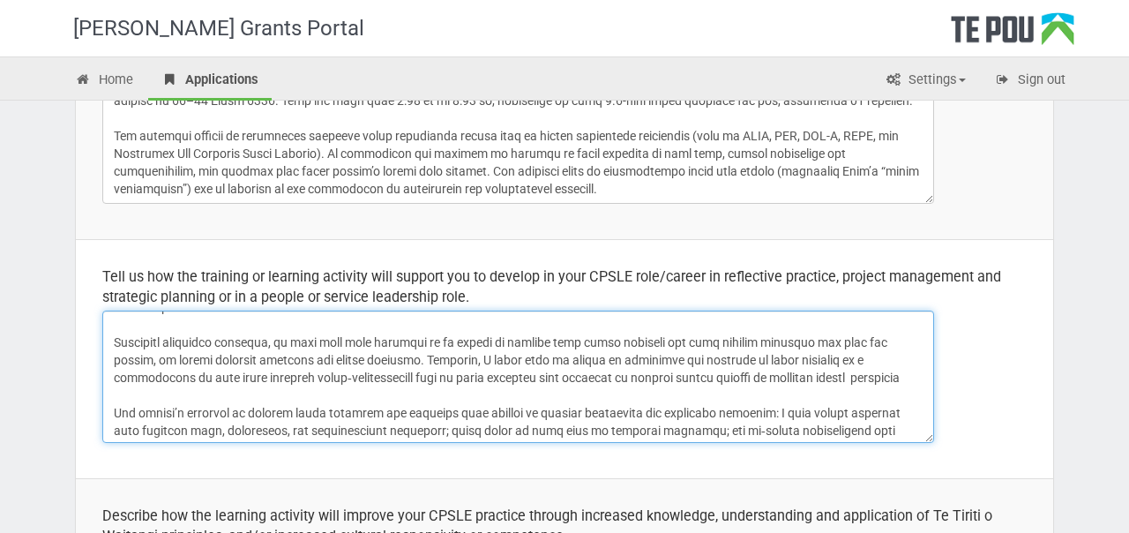
click at [793, 382] on textarea at bounding box center [518, 377] width 832 height 132
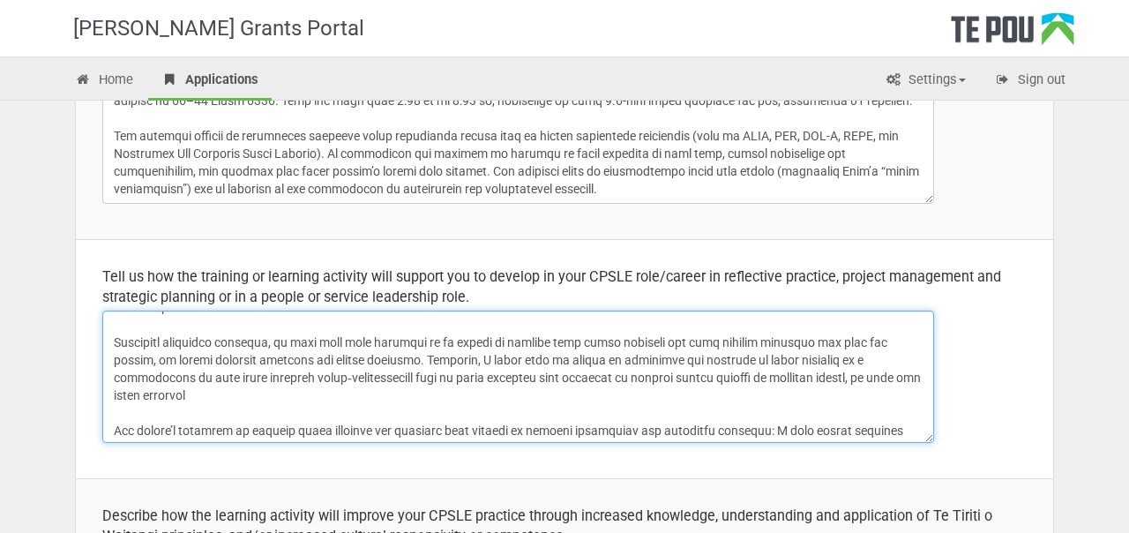
click at [821, 379] on textarea at bounding box center [518, 377] width 832 height 132
click at [880, 379] on textarea at bounding box center [518, 377] width 832 height 132
click at [199, 394] on textarea at bounding box center [518, 377] width 832 height 132
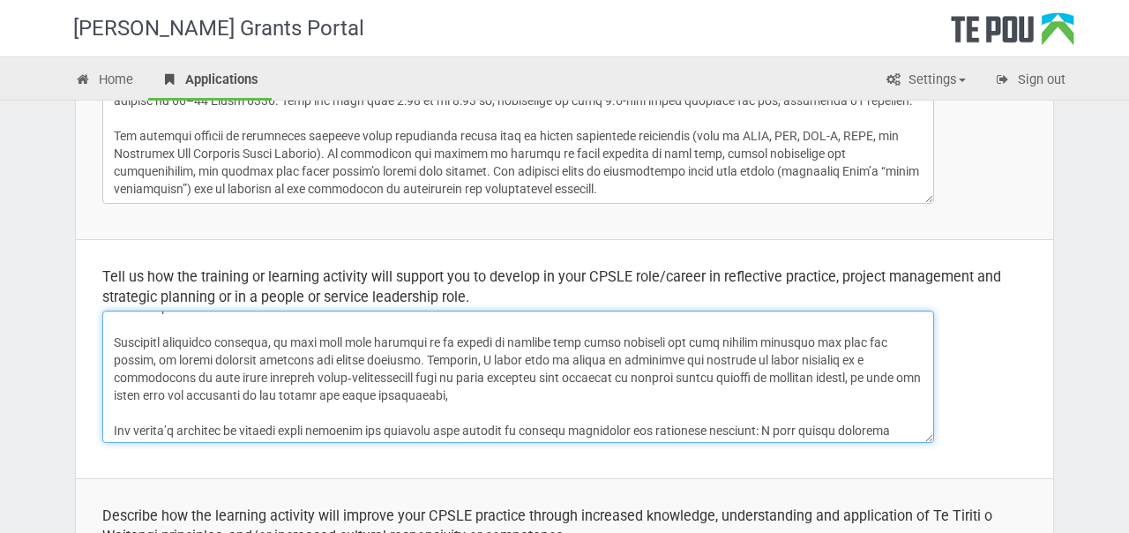
click at [398, 384] on textarea at bounding box center [518, 377] width 832 height 132
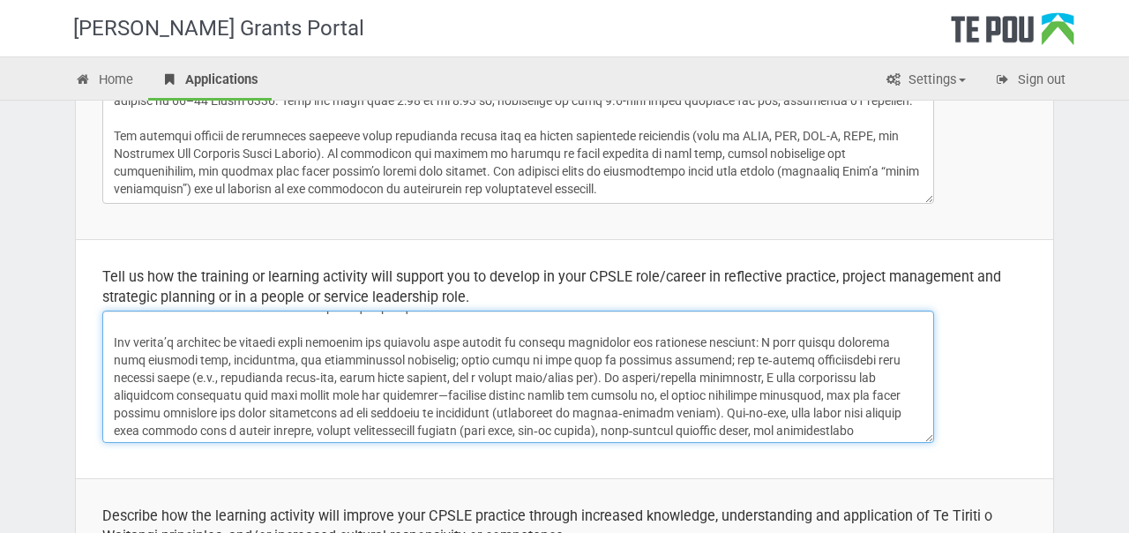
scroll to position [200, 0]
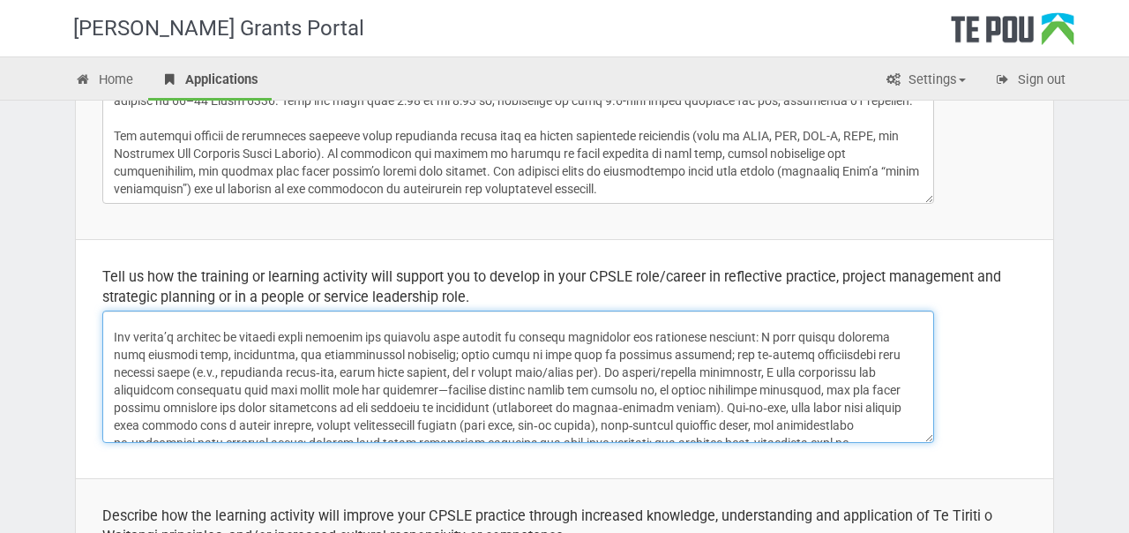
drag, startPoint x: 115, startPoint y: 336, endPoint x: 717, endPoint y: 370, distance: 603.5
click at [717, 370] on textarea at bounding box center [518, 377] width 832 height 132
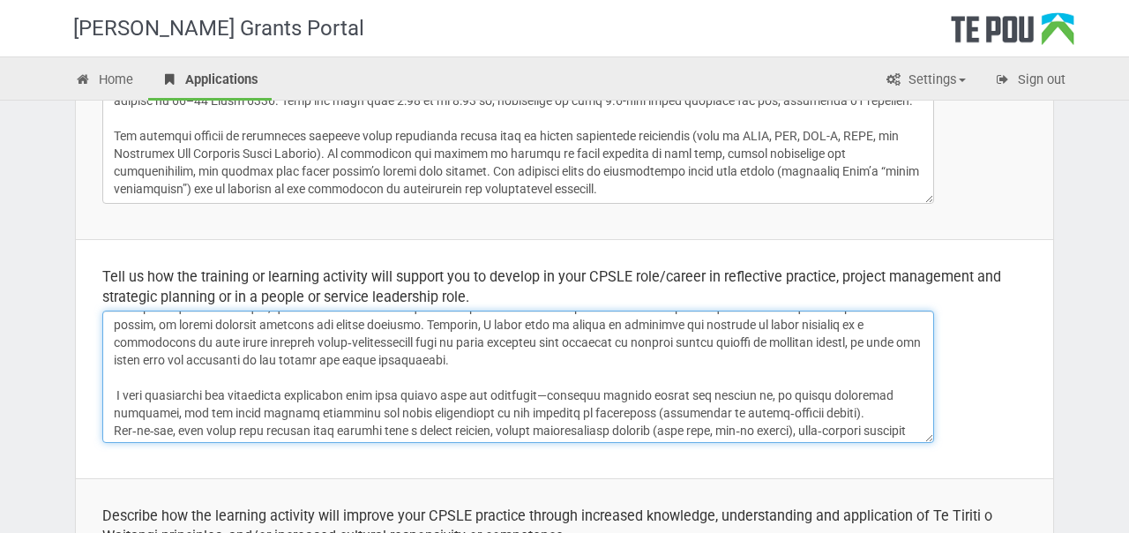
scroll to position [144, 0]
click at [191, 392] on textarea at bounding box center [518, 377] width 832 height 132
click at [111, 397] on textarea at bounding box center [518, 377] width 832 height 132
click at [217, 395] on textarea at bounding box center [518, 377] width 832 height 132
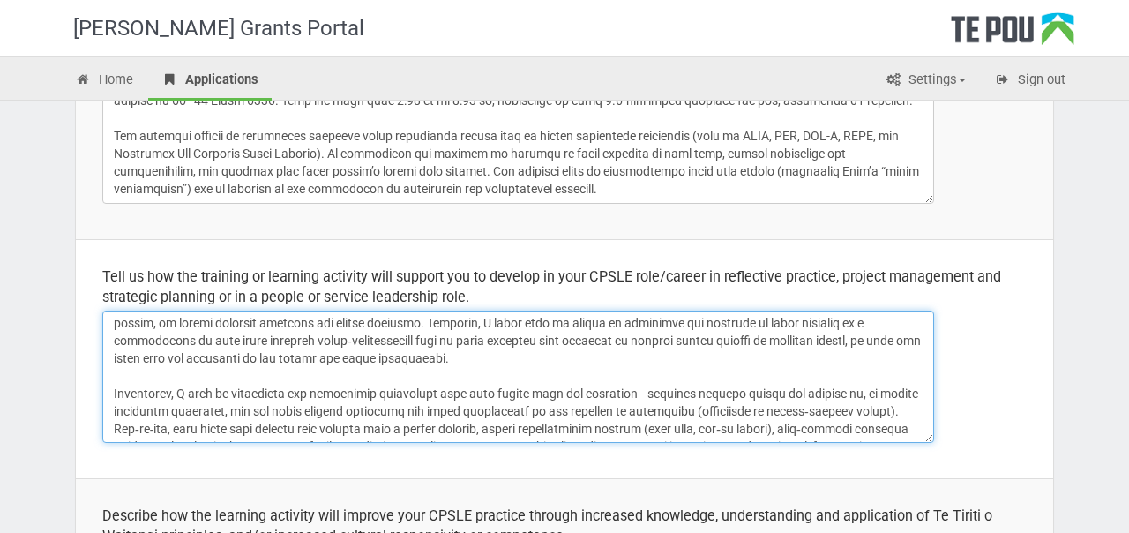
click at [176, 388] on textarea at bounding box center [518, 377] width 832 height 132
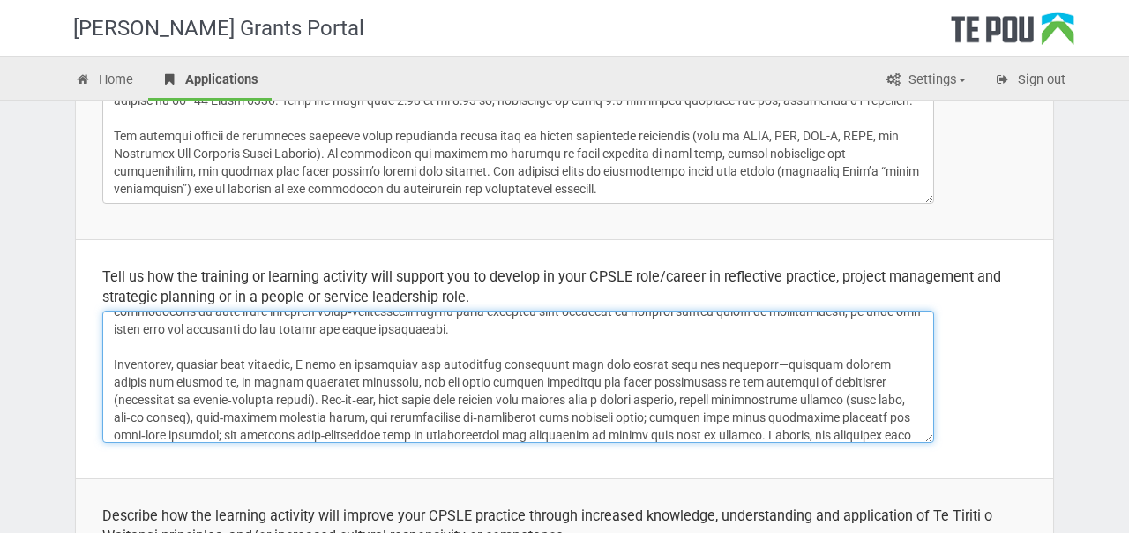
scroll to position [176, 0]
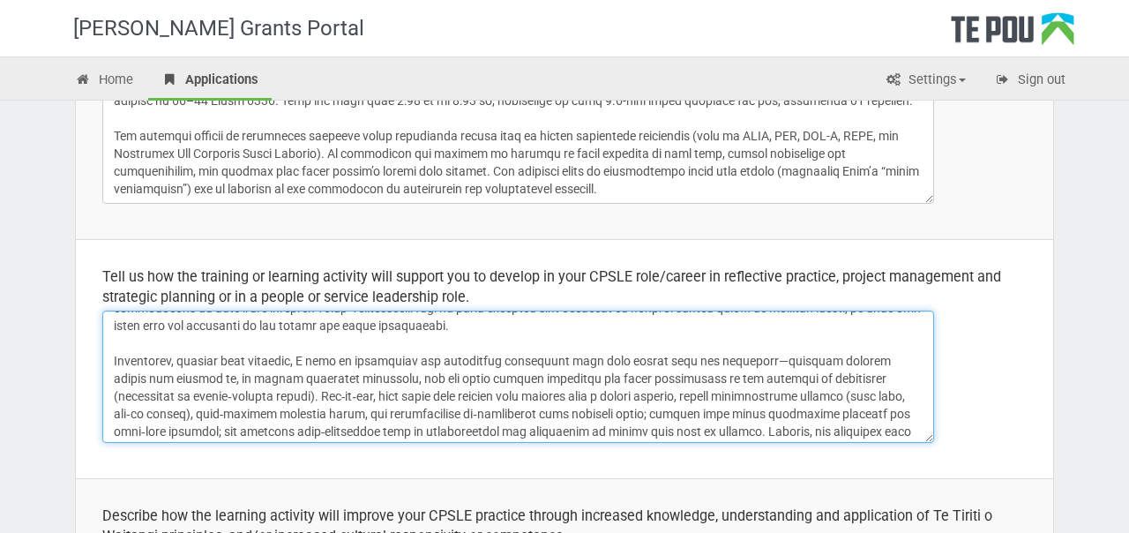
click at [619, 363] on textarea at bounding box center [518, 377] width 832 height 132
click at [627, 360] on textarea at bounding box center [518, 377] width 832 height 132
click at [618, 361] on textarea at bounding box center [518, 377] width 832 height 132
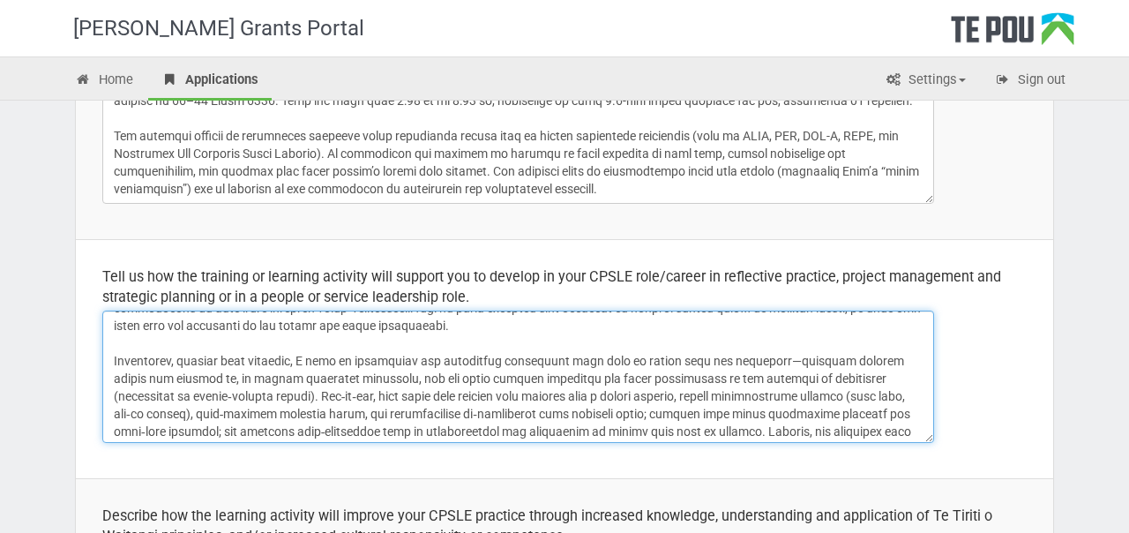
click at [618, 361] on textarea at bounding box center [518, 377] width 832 height 132
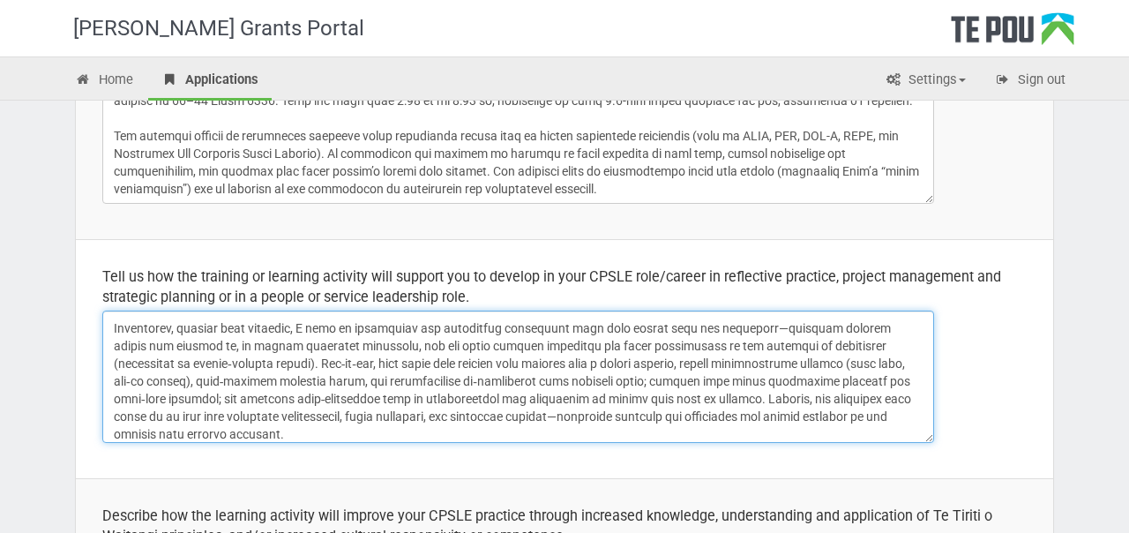
scroll to position [215, 0]
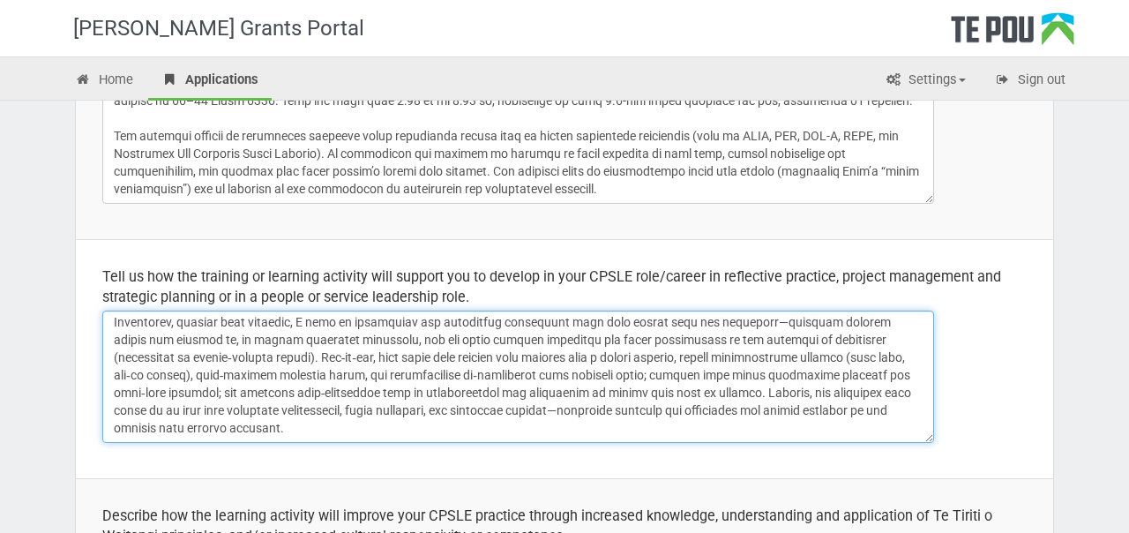
drag, startPoint x: 817, startPoint y: 339, endPoint x: 695, endPoint y: 397, distance: 135.0
click at [695, 397] on textarea at bounding box center [518, 377] width 832 height 132
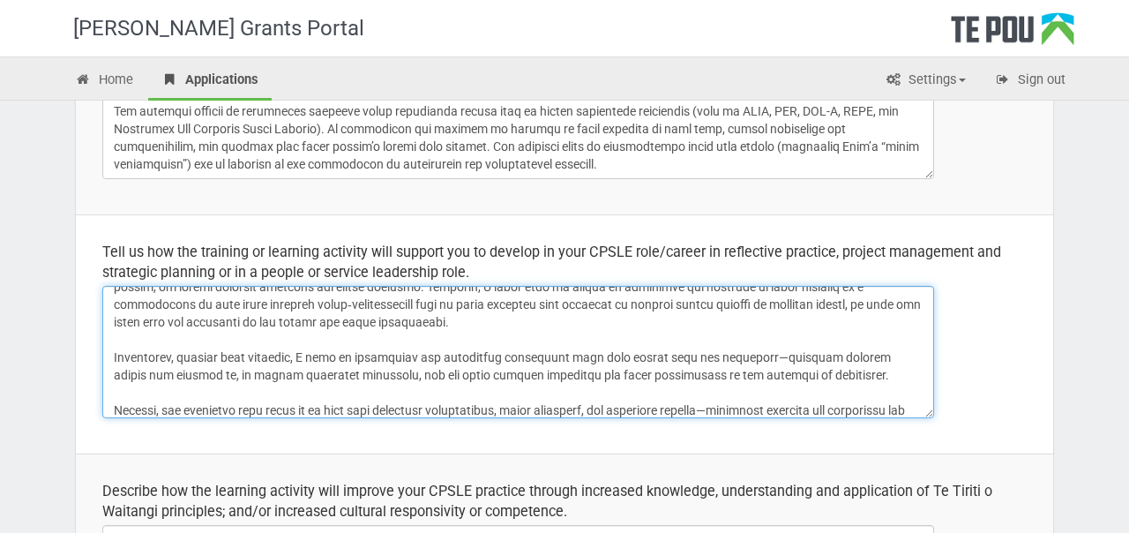
scroll to position [180, 0]
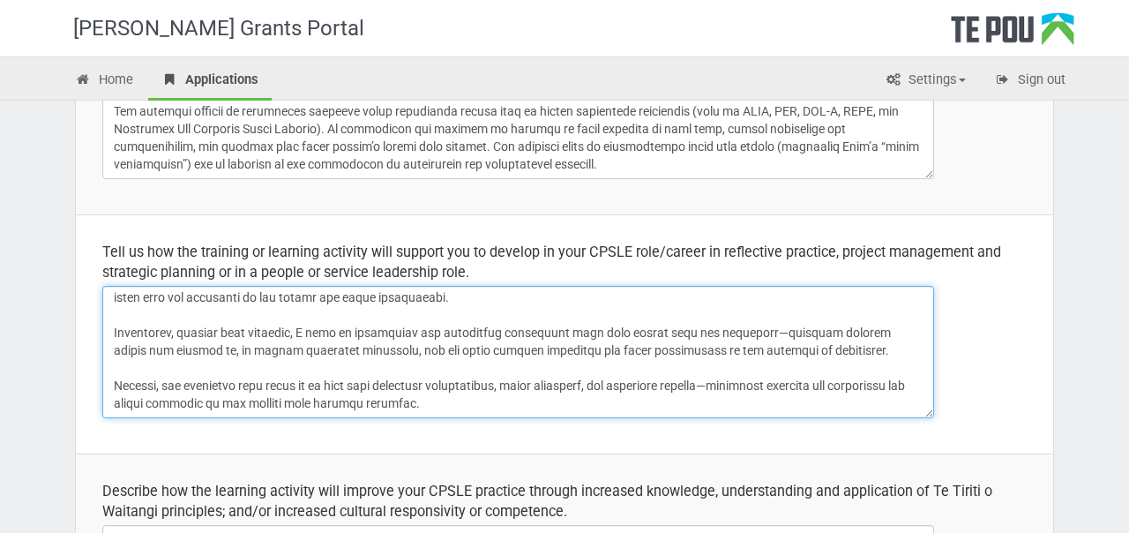
drag, startPoint x: 513, startPoint y: 395, endPoint x: 506, endPoint y: 338, distance: 57.9
click at [506, 338] on textarea at bounding box center [518, 352] width 832 height 132
drag, startPoint x: 420, startPoint y: 406, endPoint x: 94, endPoint y: 385, distance: 327.1
click at [94, 385] on td "Tell us how the training or learning activity will support you to develop in yo…" at bounding box center [565, 333] width 978 height 239
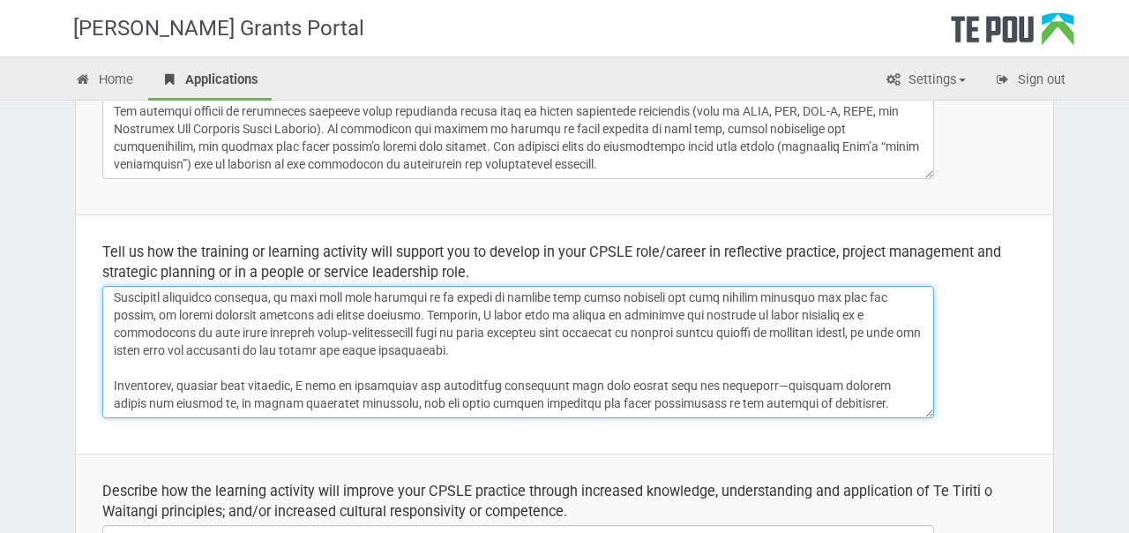
scroll to position [0, 0]
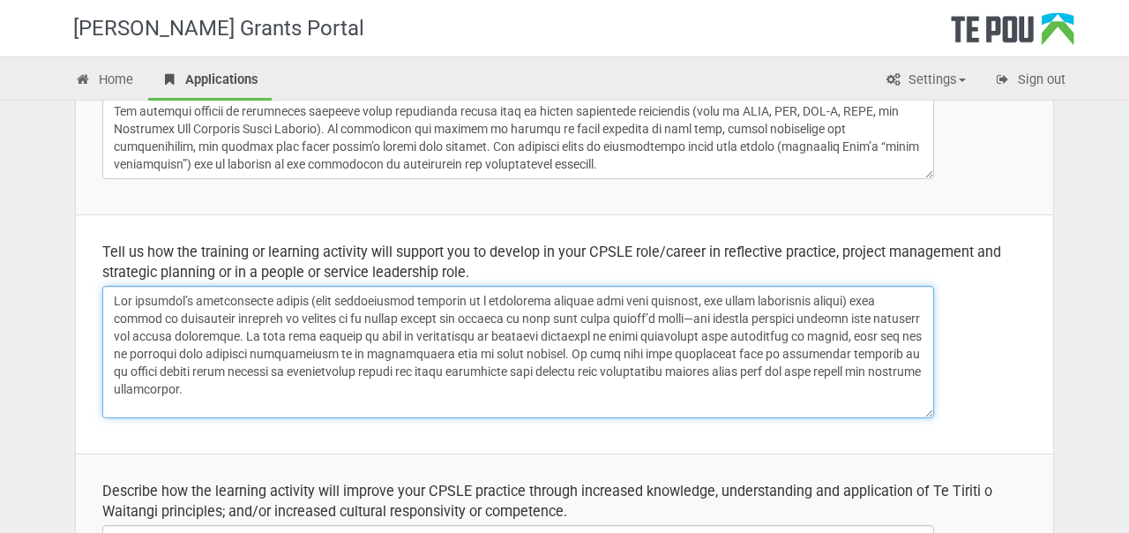
click at [110, 301] on textarea at bounding box center [518, 352] width 832 height 132
paste textarea "Overall, the intensive will equip me to lead with emotional intelligence, clear…"
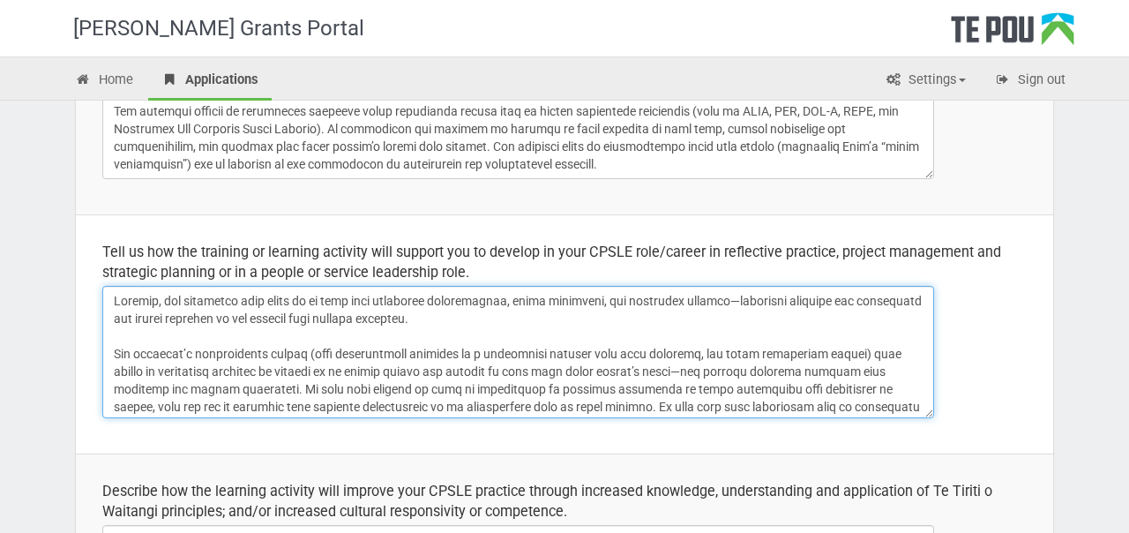
drag, startPoint x: 172, startPoint y: 300, endPoint x: 83, endPoint y: 300, distance: 89.1
click at [83, 300] on td "Tell us how the training or learning activity will support you to develop in yo…" at bounding box center [565, 333] width 978 height 239
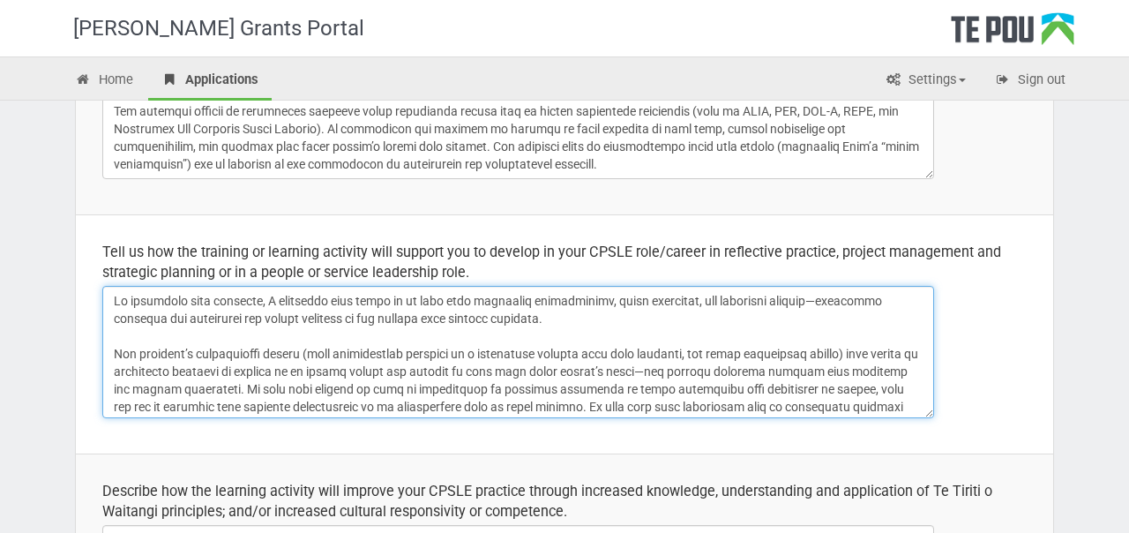
drag, startPoint x: 348, startPoint y: 298, endPoint x: 266, endPoint y: 292, distance: 82.3
click at [266, 292] on textarea at bounding box center [518, 352] width 832 height 132
drag, startPoint x: 378, startPoint y: 302, endPoint x: 266, endPoint y: 302, distance: 111.2
click at [266, 302] on textarea at bounding box center [518, 352] width 832 height 132
click at [357, 299] on textarea at bounding box center [518, 352] width 832 height 132
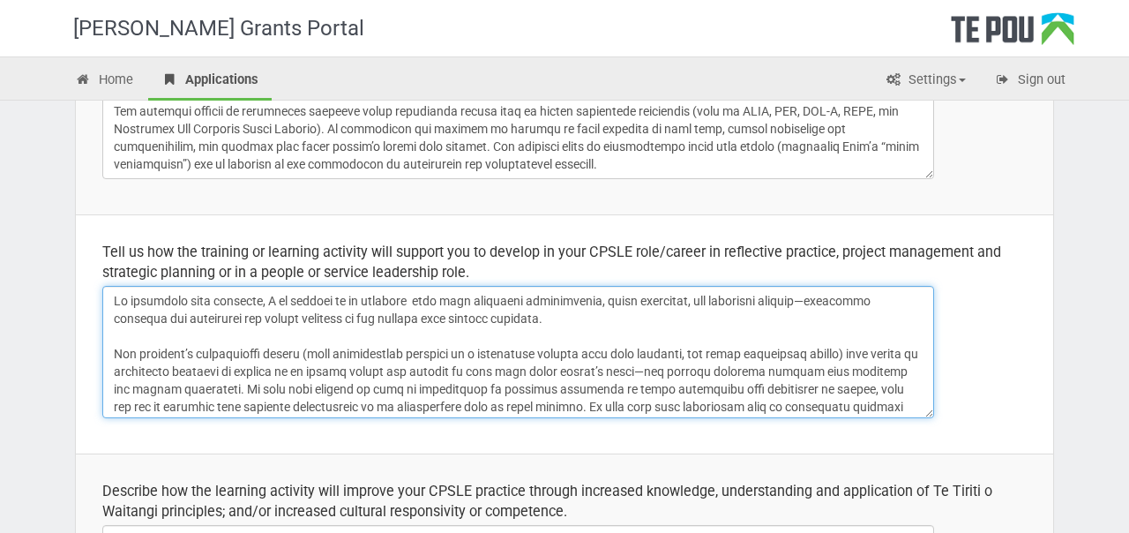
click at [357, 299] on textarea at bounding box center [518, 352] width 832 height 132
click at [493, 303] on textarea at bounding box center [518, 352] width 832 height 132
click at [542, 301] on textarea at bounding box center [518, 352] width 832 height 132
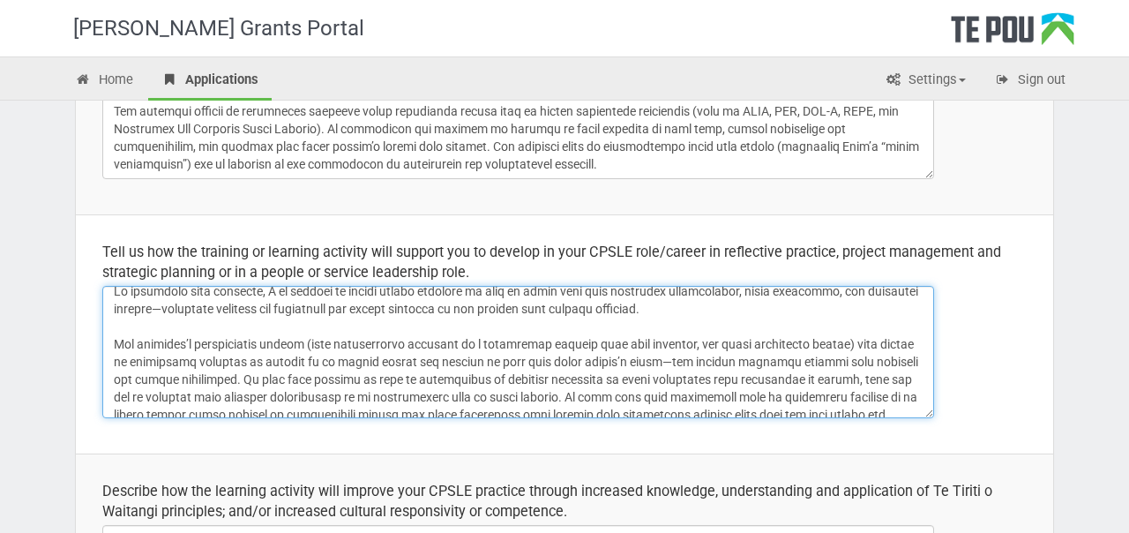
scroll to position [11, 0]
click at [738, 309] on textarea at bounding box center [518, 352] width 832 height 132
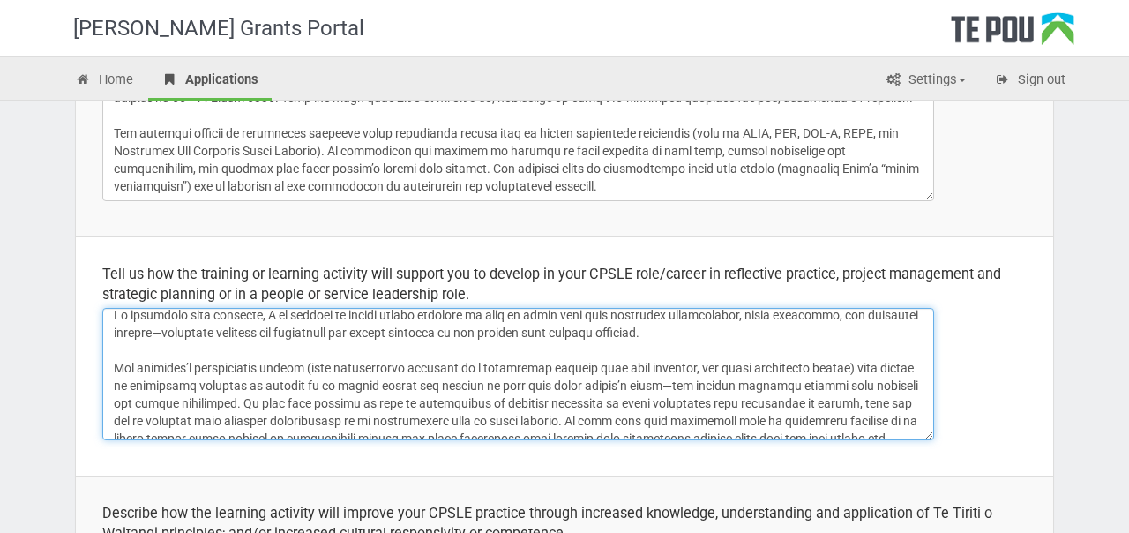
scroll to position [0, 0]
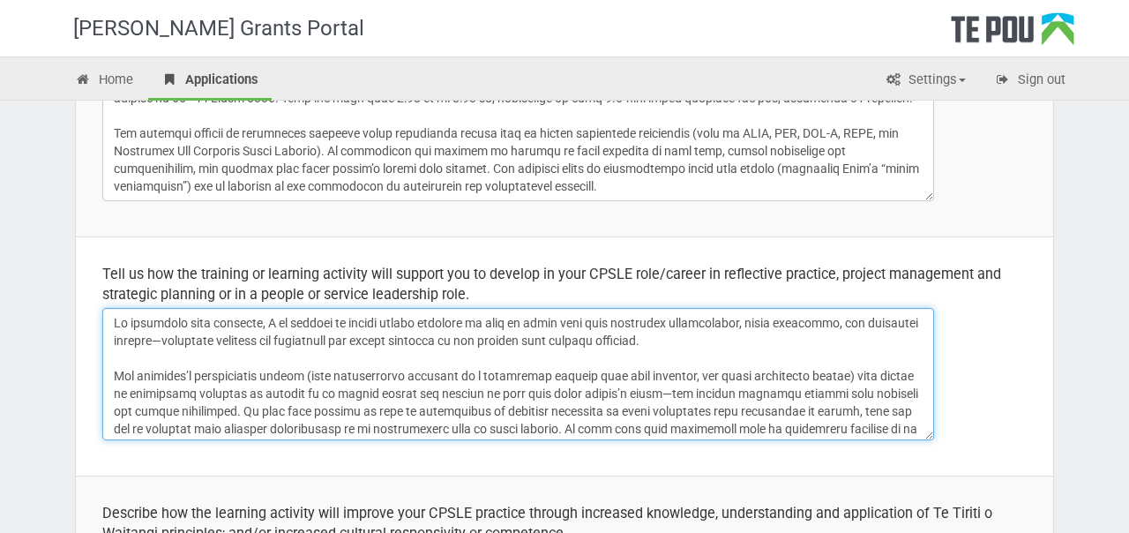
drag, startPoint x: 766, startPoint y: 324, endPoint x: 862, endPoint y: 322, distance: 96.2
click at [862, 322] on textarea at bounding box center [518, 374] width 832 height 132
drag, startPoint x: 850, startPoint y: 323, endPoint x: 765, endPoint y: 322, distance: 84.7
click at [765, 322] on textarea at bounding box center [518, 374] width 832 height 132
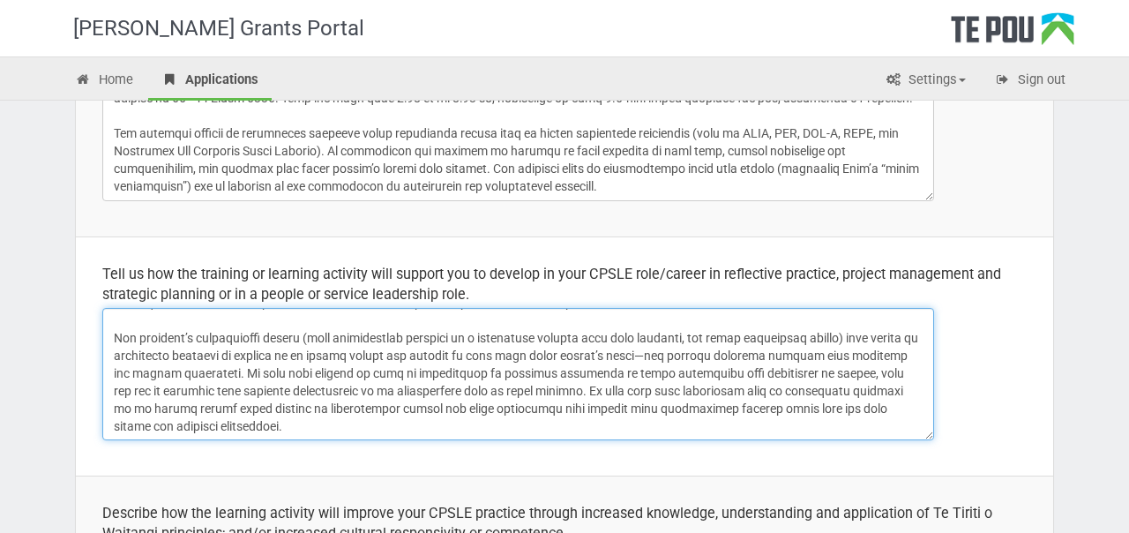
scroll to position [46, 0]
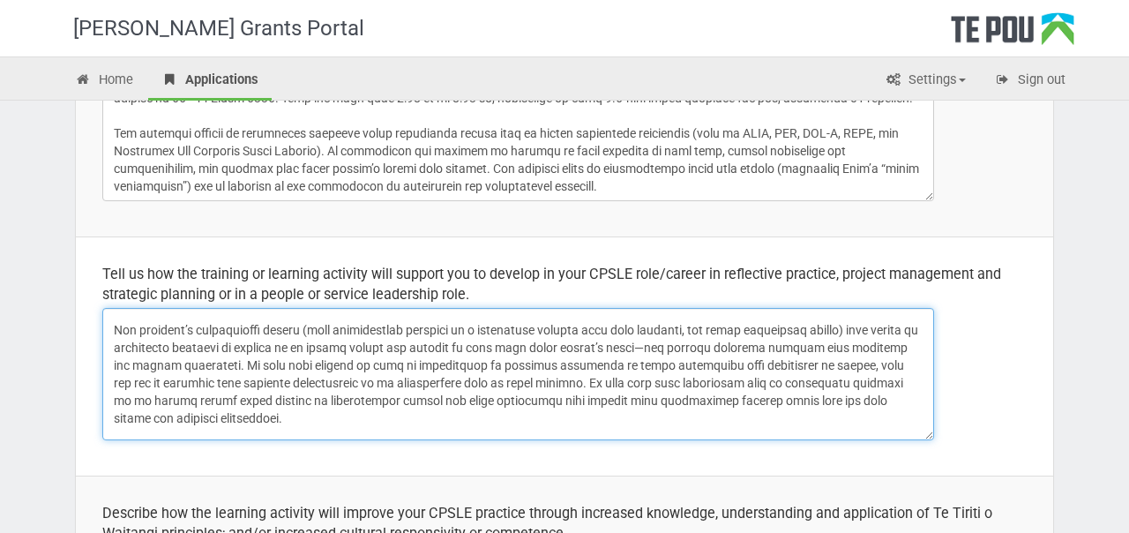
click at [312, 330] on textarea at bounding box center [518, 374] width 832 height 132
click at [851, 324] on textarea at bounding box center [518, 374] width 832 height 132
click at [313, 331] on textarea at bounding box center [518, 374] width 832 height 132
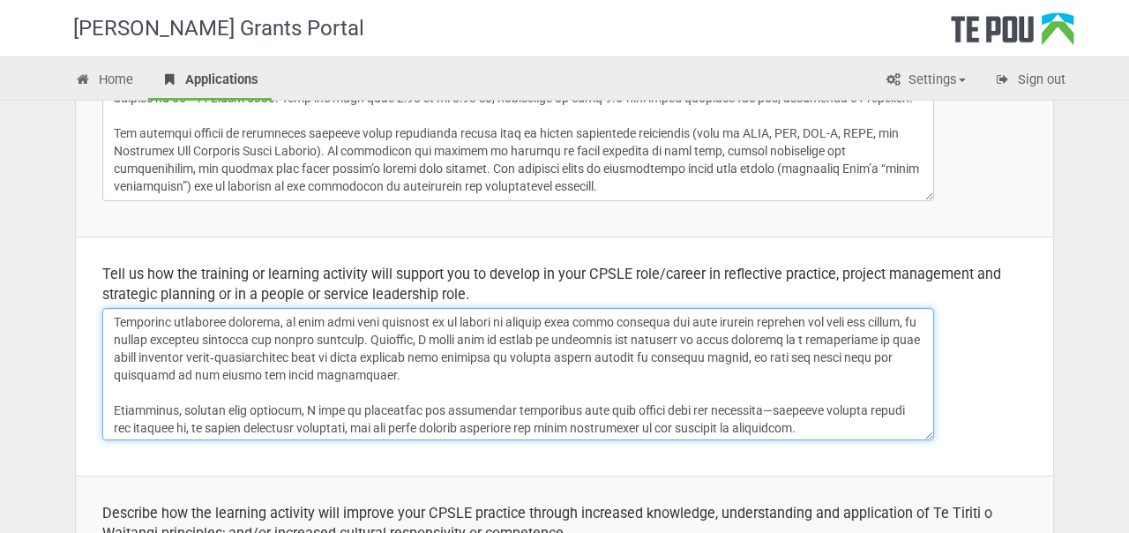
scroll to position [179, 0]
click at [113, 409] on textarea at bounding box center [518, 374] width 832 height 132
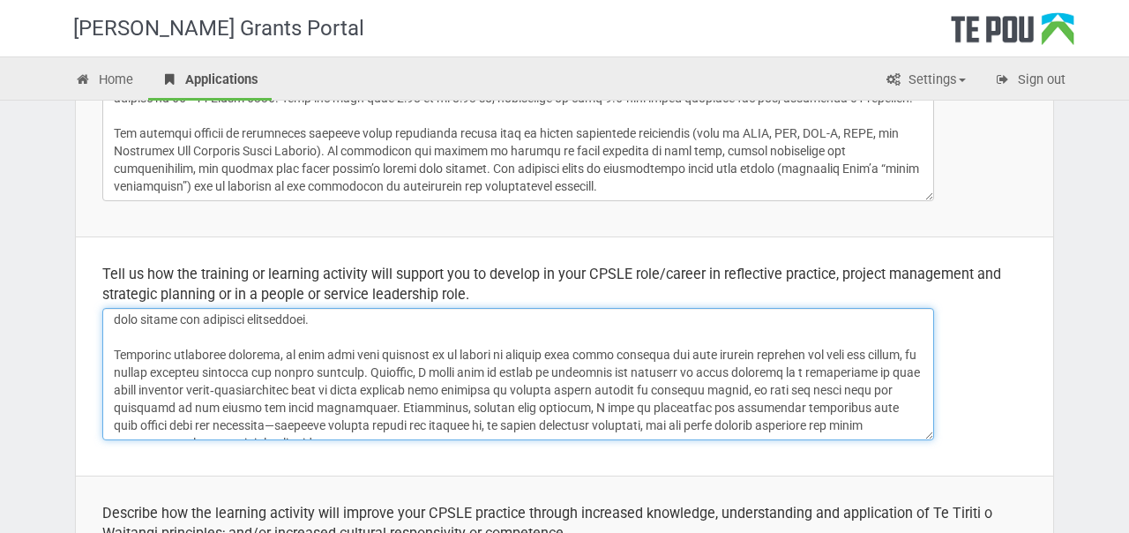
scroll to position [162, 0]
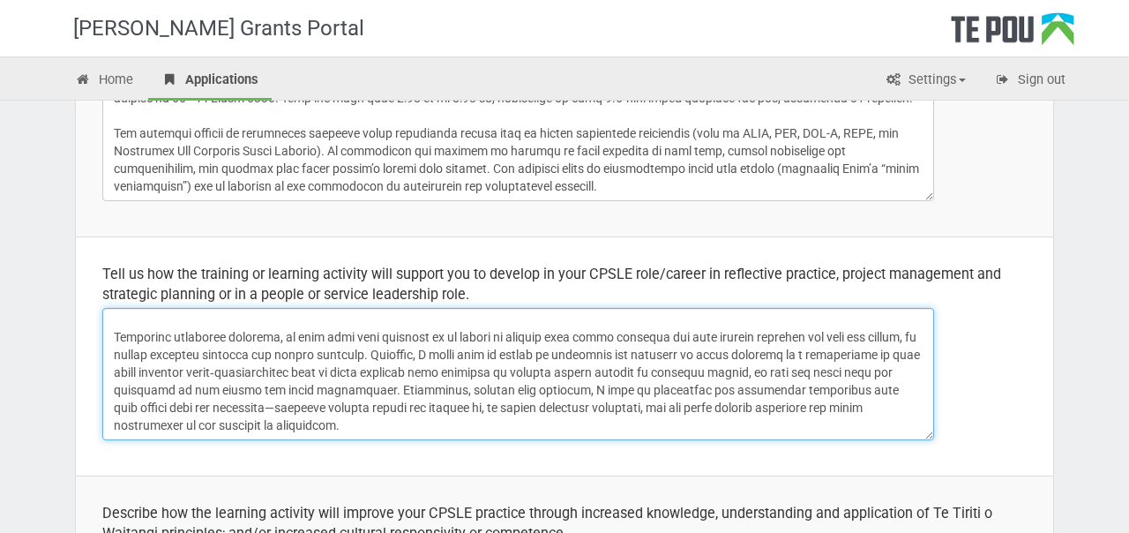
drag, startPoint x: 357, startPoint y: 421, endPoint x: 371, endPoint y: 338, distance: 84.1
click at [371, 338] on textarea at bounding box center [518, 374] width 832 height 132
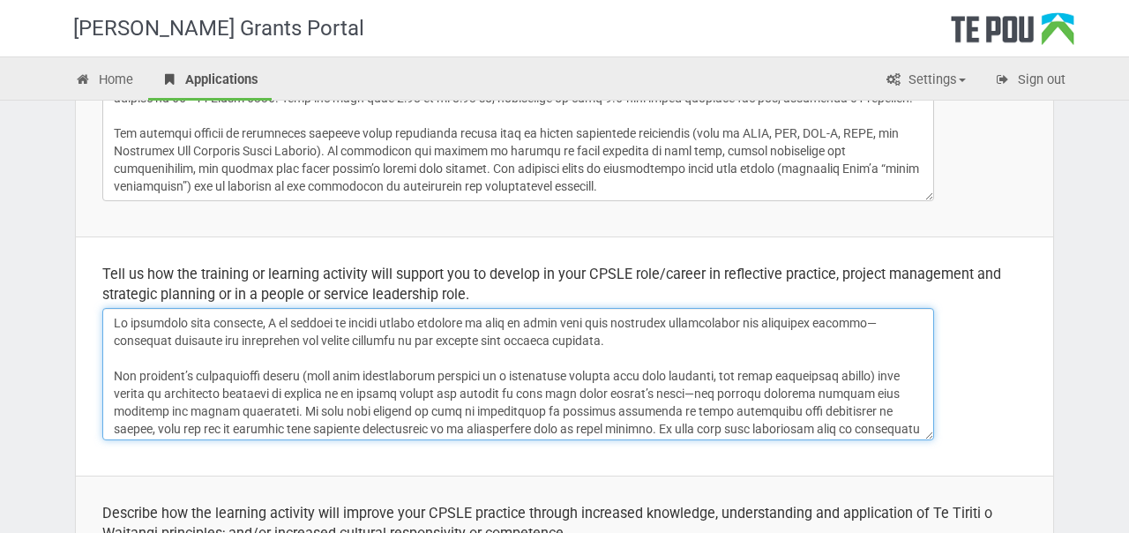
scroll to position [328, 0]
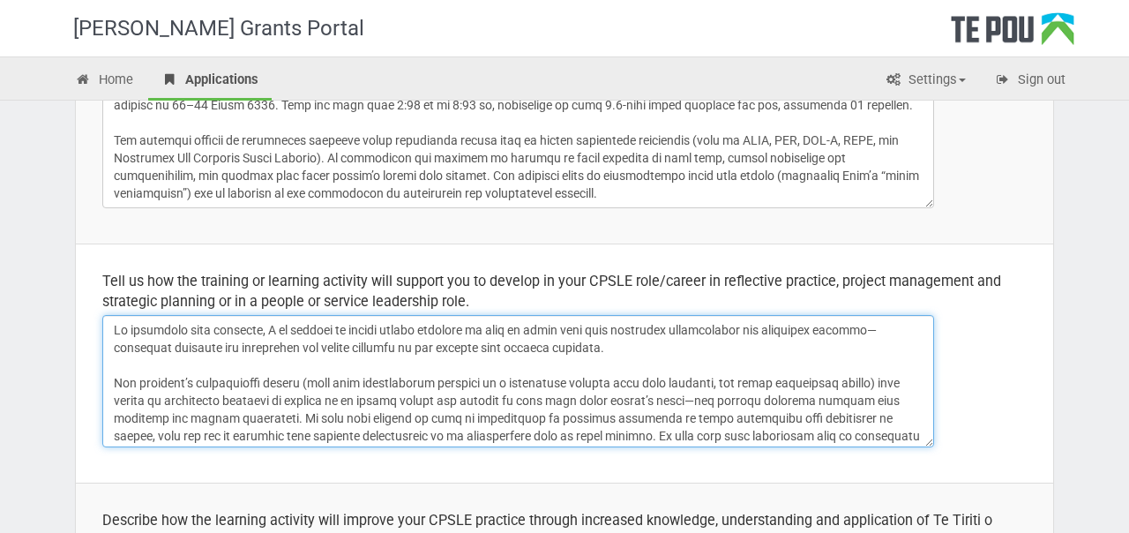
click at [781, 328] on textarea at bounding box center [518, 381] width 832 height 132
click at [708, 345] on textarea at bounding box center [518, 381] width 832 height 132
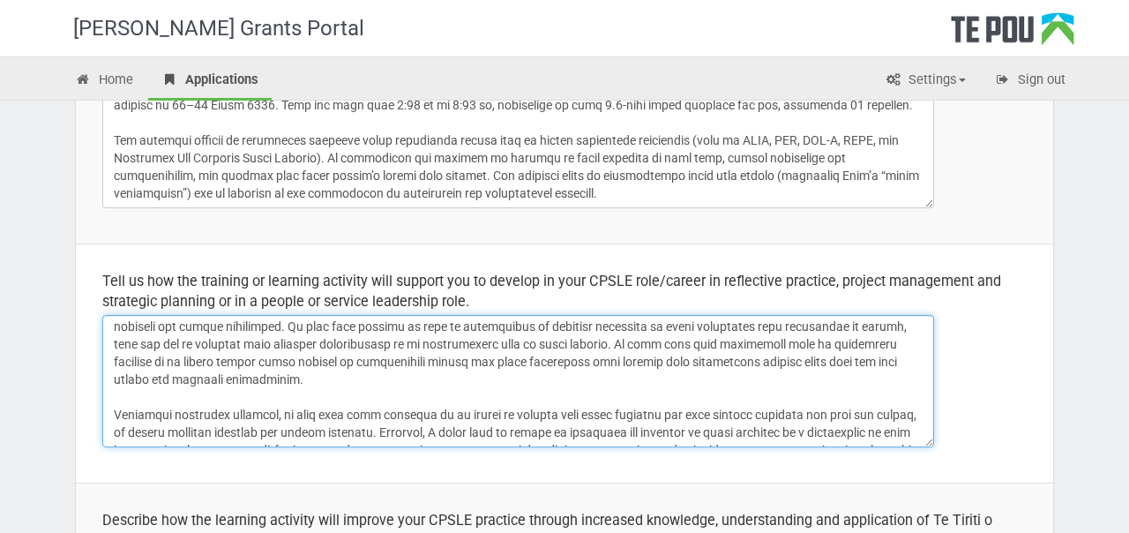
scroll to position [89, 0]
click at [921, 346] on textarea at bounding box center [518, 381] width 832 height 132
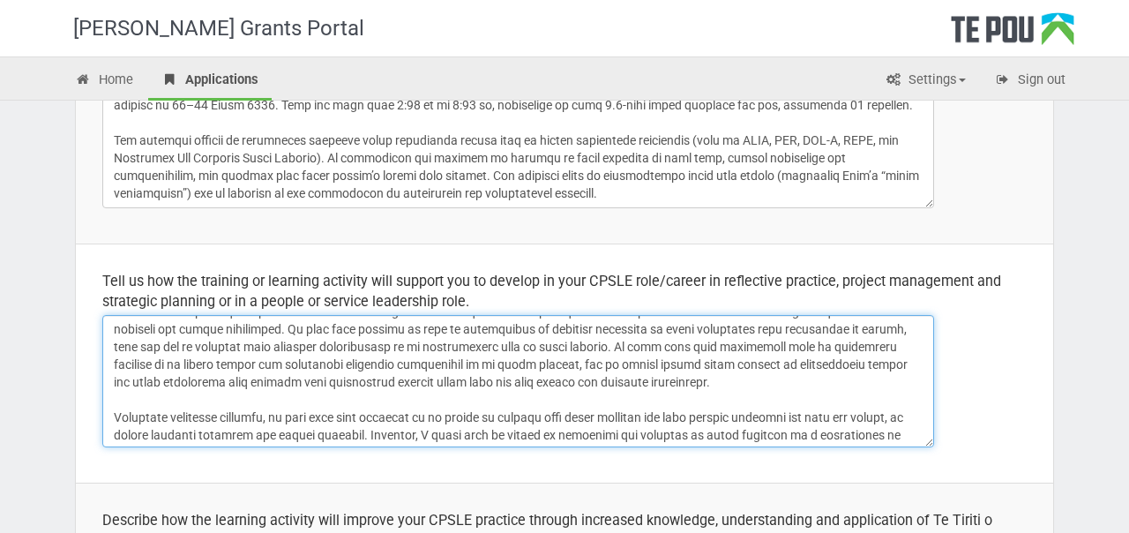
drag, startPoint x: 694, startPoint y: 364, endPoint x: 595, endPoint y: 362, distance: 99.7
click at [595, 362] on textarea at bounding box center [518, 381] width 832 height 132
click at [507, 364] on textarea at bounding box center [518, 381] width 832 height 132
click at [567, 364] on textarea at bounding box center [518, 381] width 832 height 132
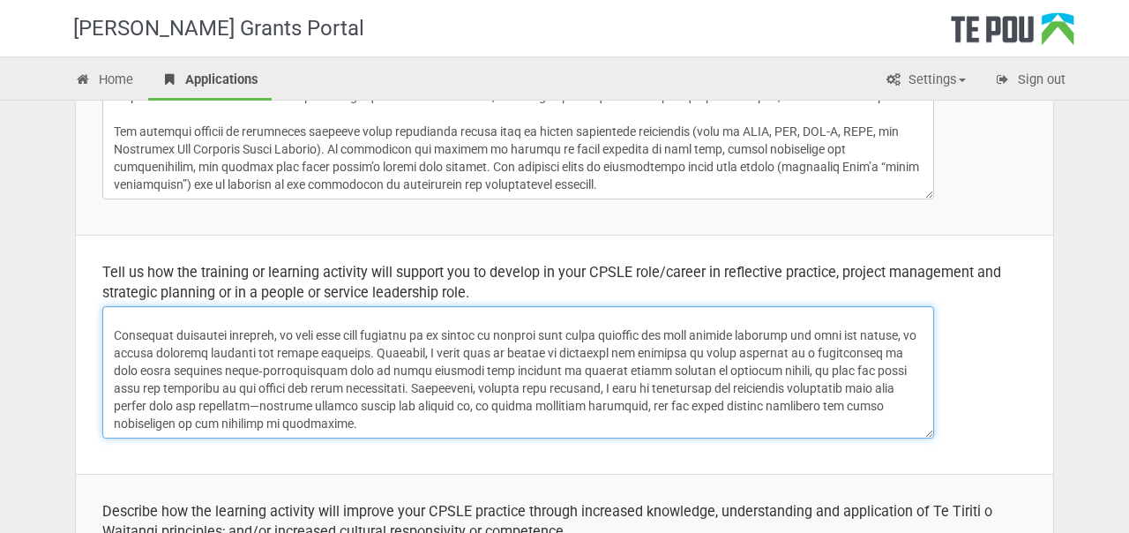
scroll to position [338, 0]
drag, startPoint x: 454, startPoint y: 352, endPoint x: 394, endPoint y: 352, distance: 60.0
click at [394, 352] on textarea at bounding box center [518, 371] width 832 height 132
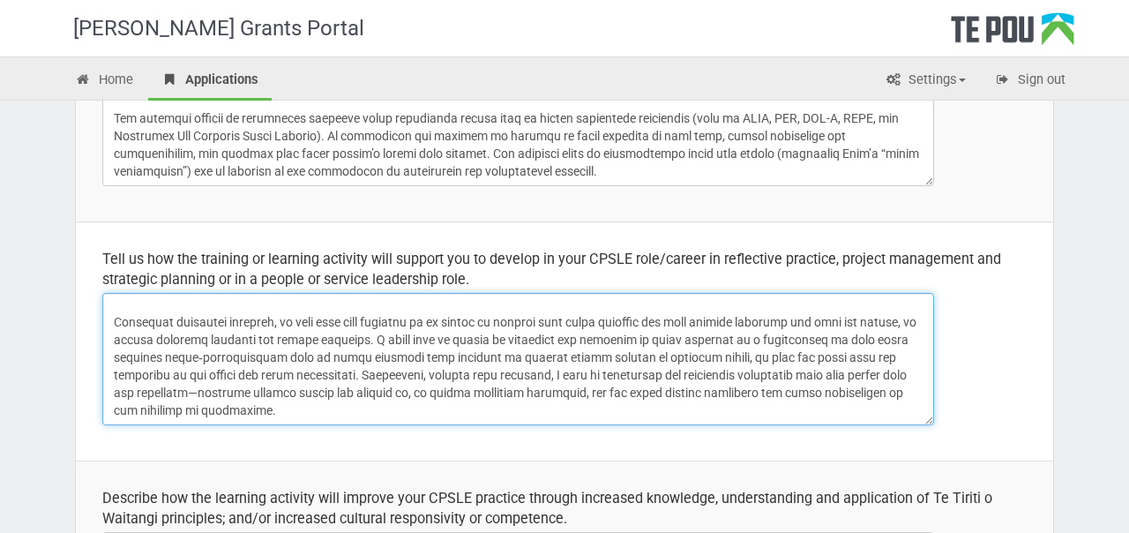
scroll to position [355, 0]
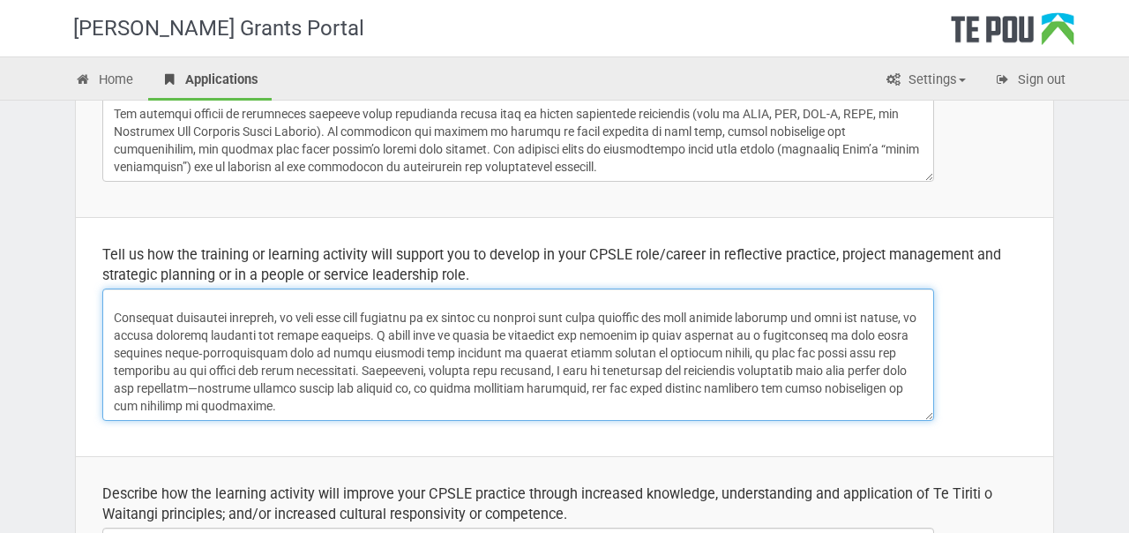
drag, startPoint x: 845, startPoint y: 335, endPoint x: 917, endPoint y: 334, distance: 71.5
click at [917, 334] on textarea at bounding box center [518, 355] width 832 height 132
click at [843, 330] on textarea at bounding box center [518, 355] width 832 height 132
click at [561, 405] on textarea at bounding box center [518, 355] width 832 height 132
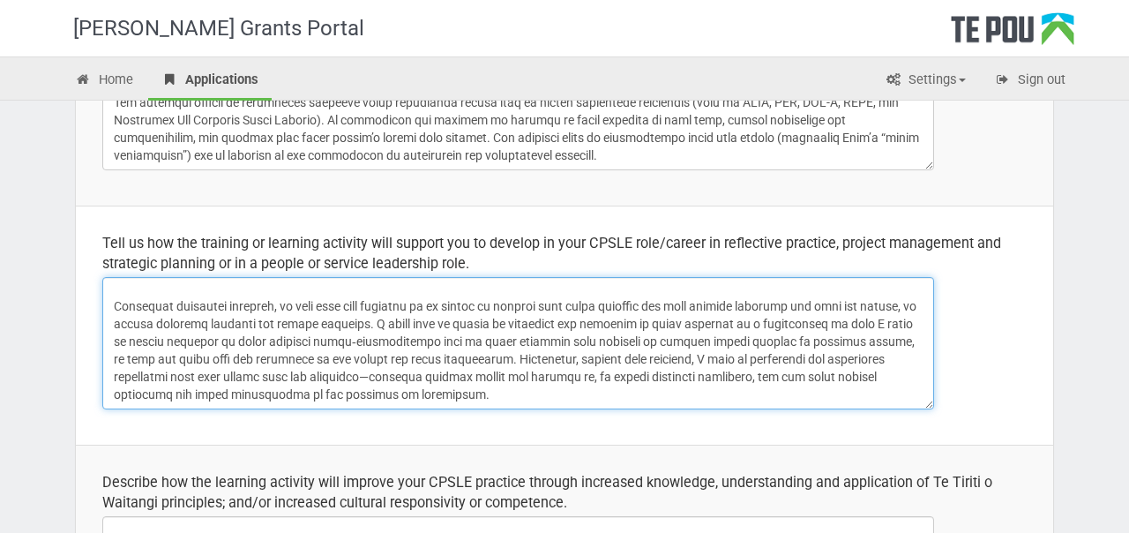
drag, startPoint x: 489, startPoint y: 338, endPoint x: 458, endPoint y: 337, distance: 30.9
click at [458, 337] on textarea at bounding box center [518, 343] width 832 height 132
click at [540, 341] on textarea at bounding box center [518, 343] width 832 height 132
drag, startPoint x: 838, startPoint y: 341, endPoint x: 531, endPoint y: 341, distance: 307.0
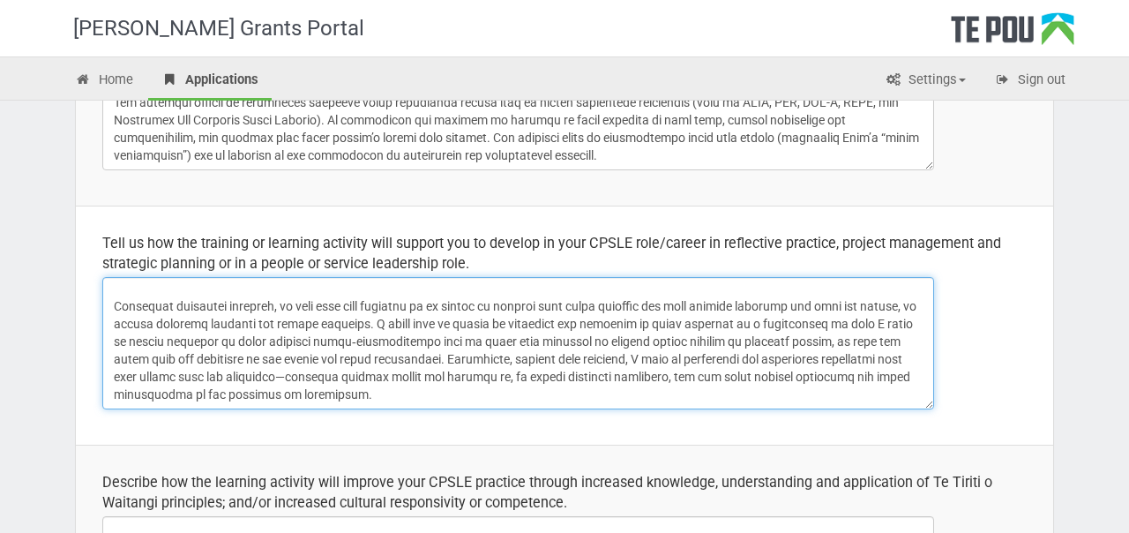
click at [531, 341] on textarea at bounding box center [518, 343] width 832 height 132
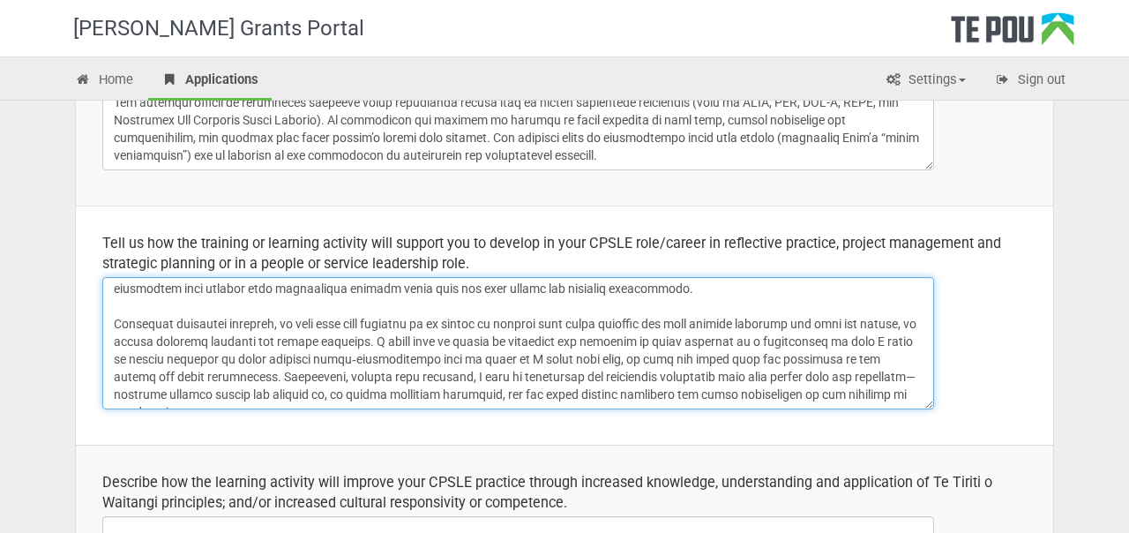
scroll to position [162, 0]
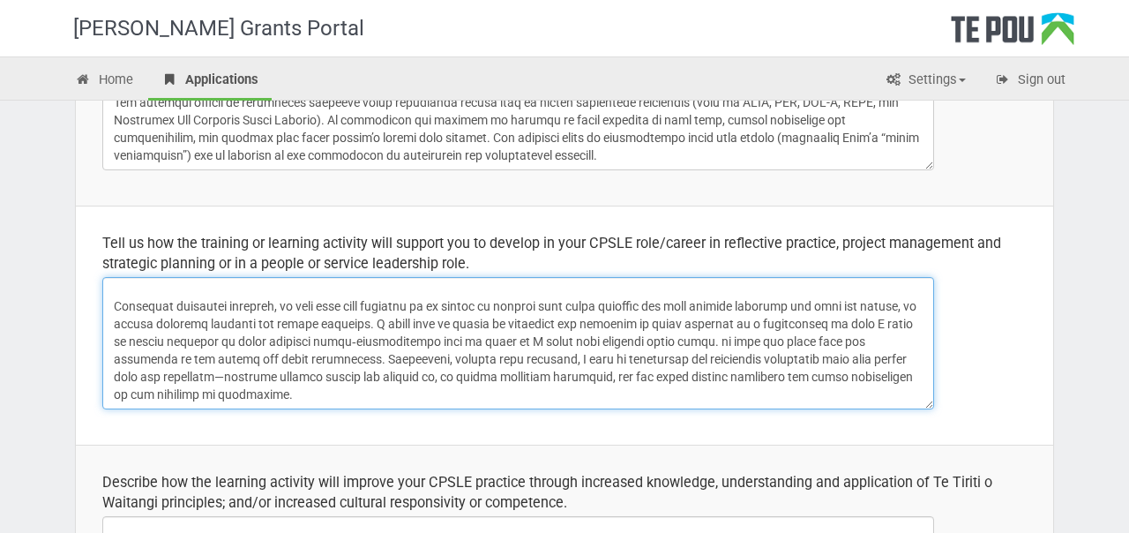
click at [683, 342] on textarea at bounding box center [518, 343] width 832 height 132
click at [745, 341] on textarea at bounding box center [518, 343] width 832 height 132
click at [418, 391] on textarea at bounding box center [518, 343] width 832 height 132
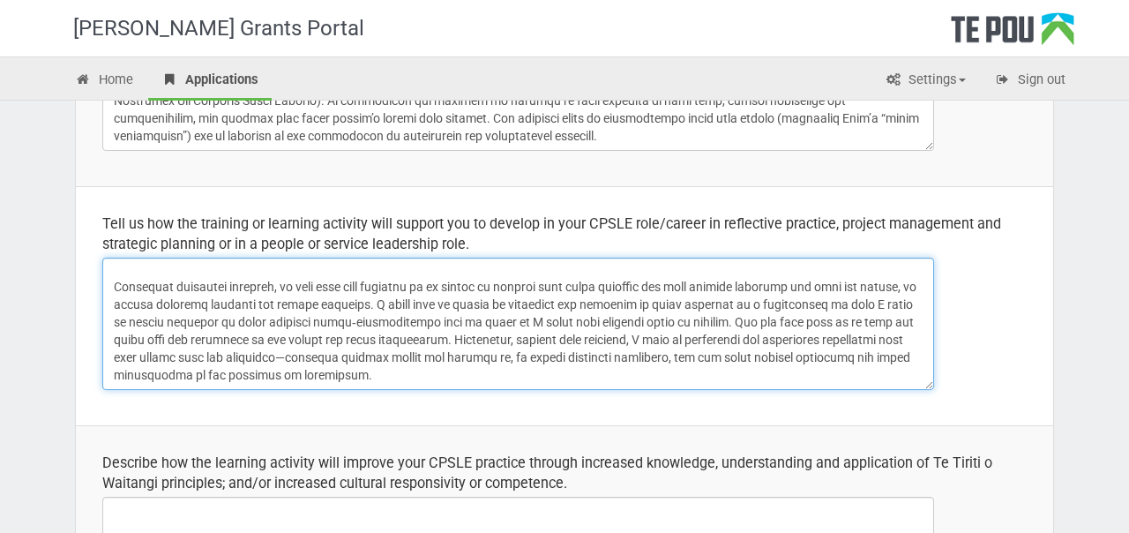
scroll to position [387, 0]
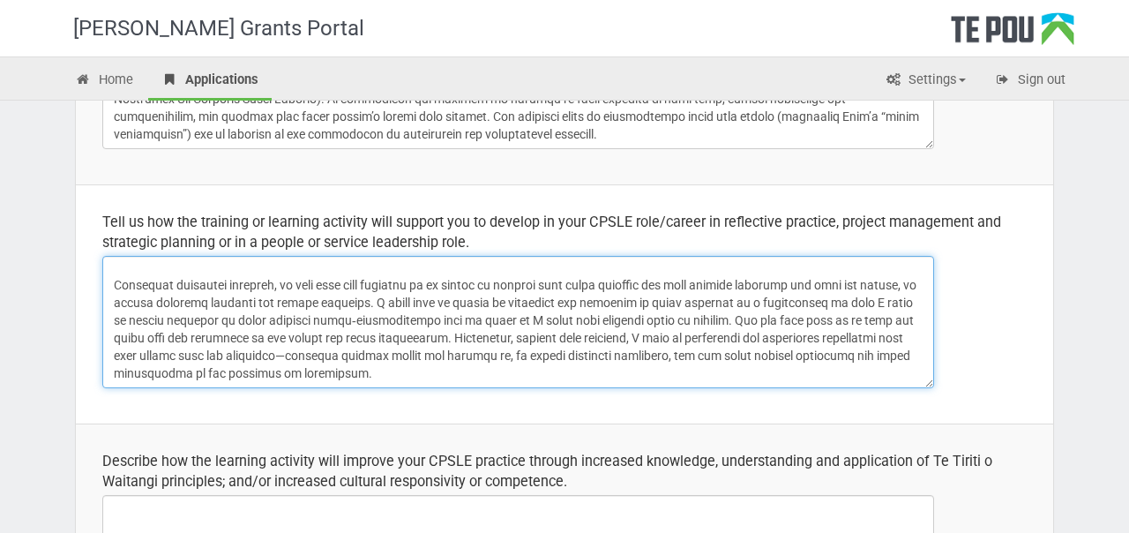
drag, startPoint x: 421, startPoint y: 377, endPoint x: 867, endPoint y: 360, distance: 446.8
click at [867, 360] on textarea at bounding box center [518, 322] width 832 height 132
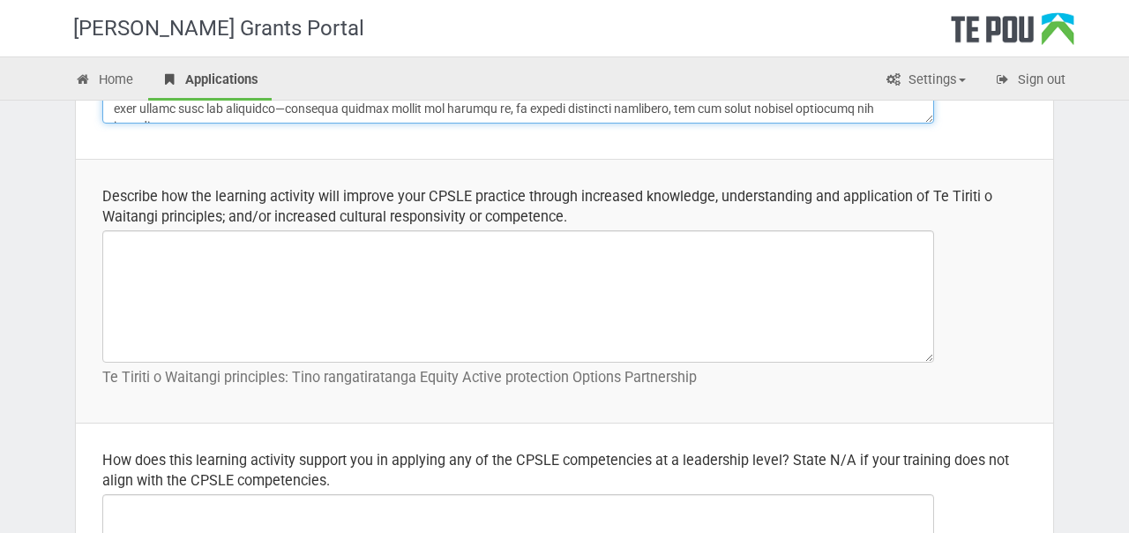
scroll to position [676, 0]
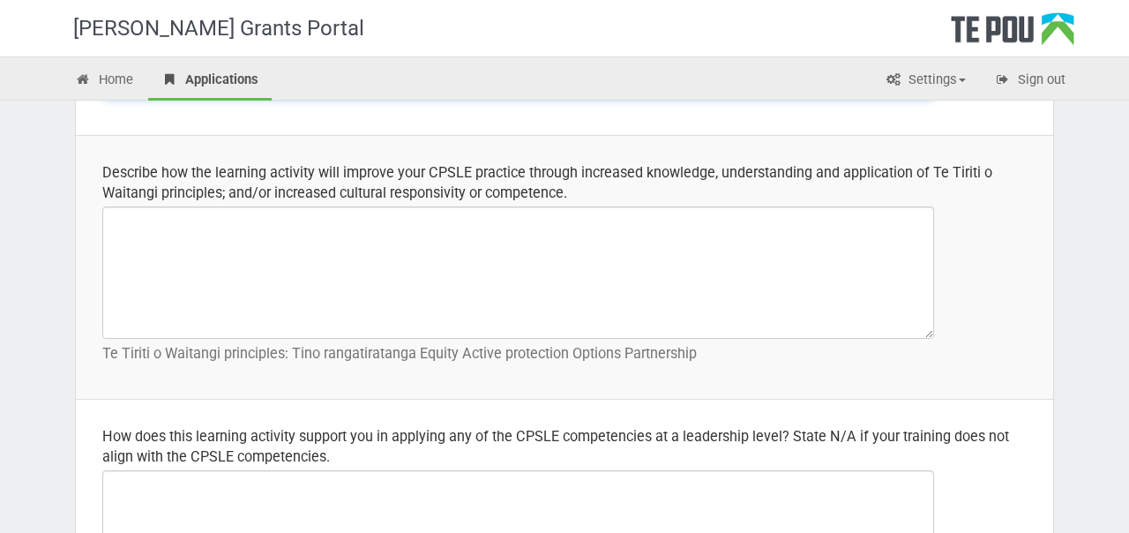
type textarea "By attending this workshop, I am looking to become better equipped to lead my g…"
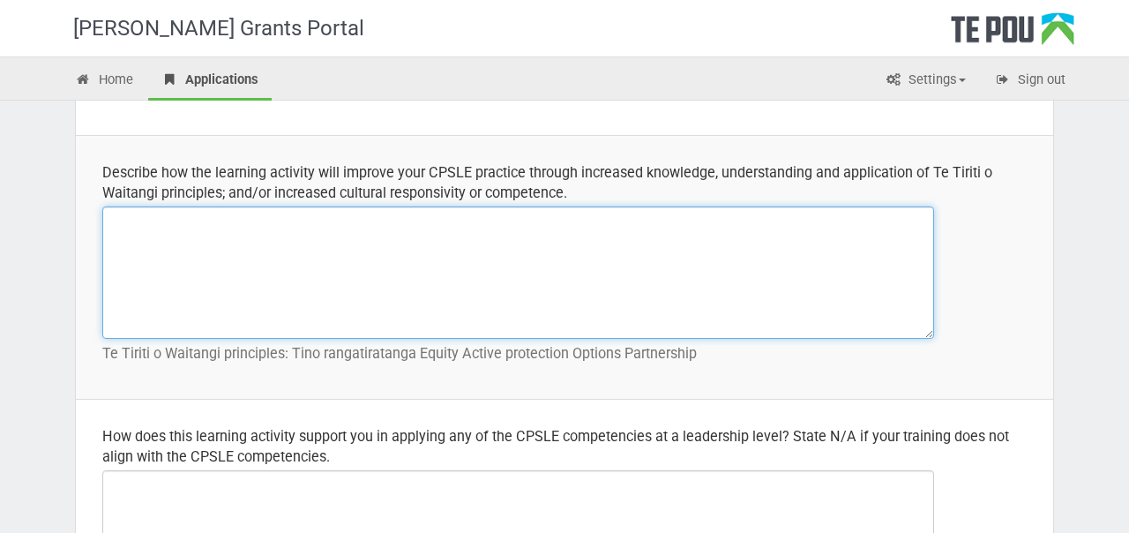
click at [610, 268] on textarea at bounding box center [518, 272] width 832 height 132
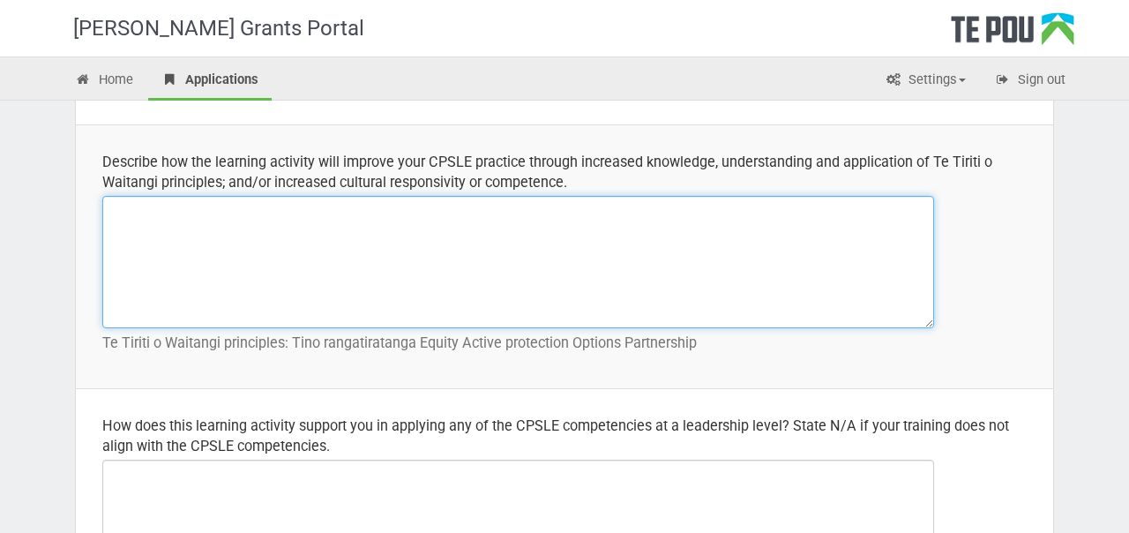
scroll to position [687, 0]
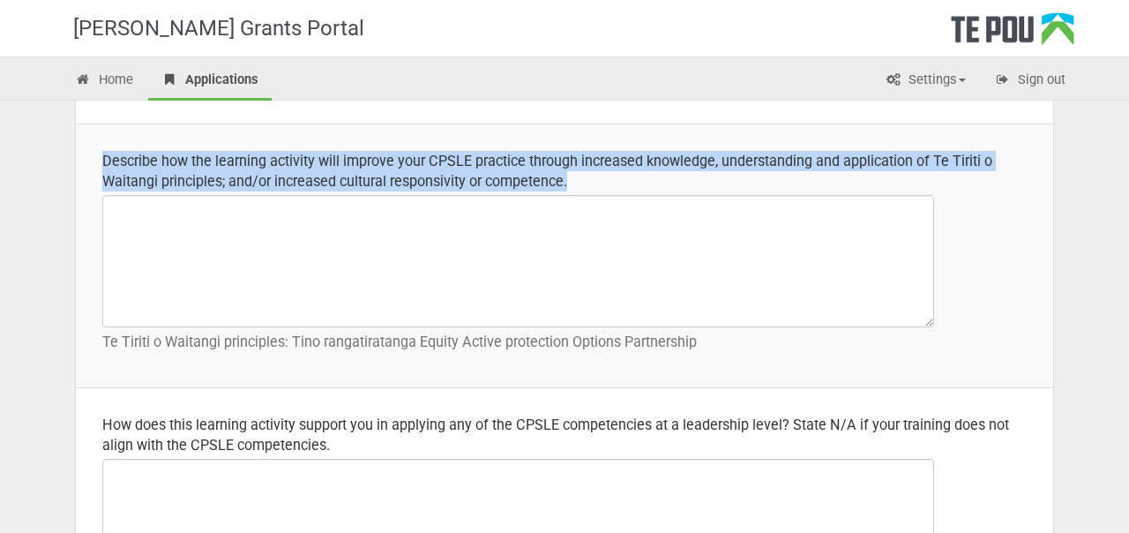
drag, startPoint x: 584, startPoint y: 185, endPoint x: 105, endPoint y: 159, distance: 479.8
click at [105, 159] on div "Describe how the learning activity will improve your CPSLE practice through inc…" at bounding box center [564, 171] width 925 height 41
copy div "Describe how the learning activity will improve your CPSLE practice through inc…"
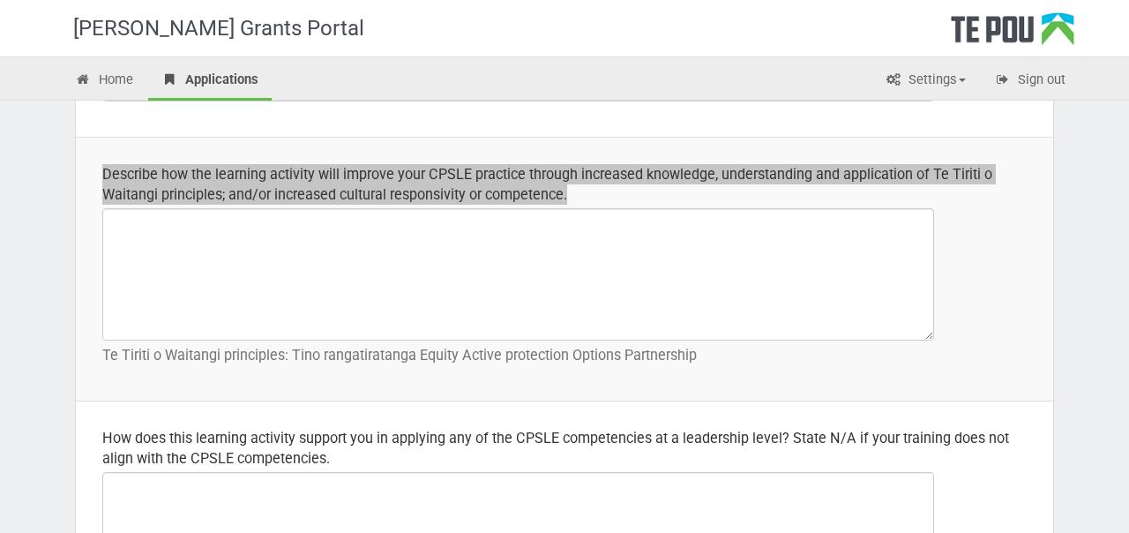
scroll to position [677, 0]
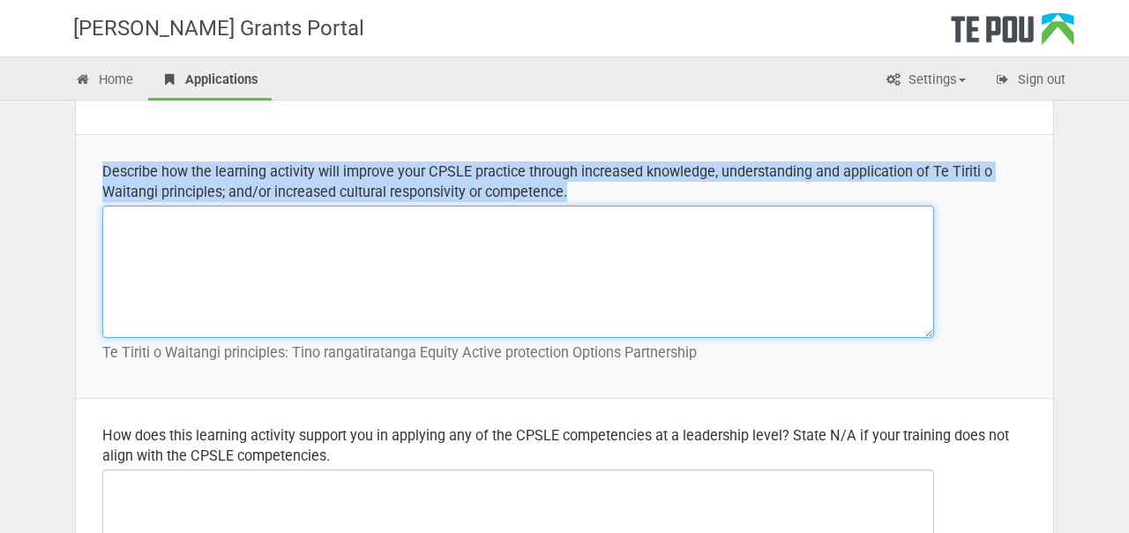
click at [487, 242] on textarea at bounding box center [518, 272] width 832 height 132
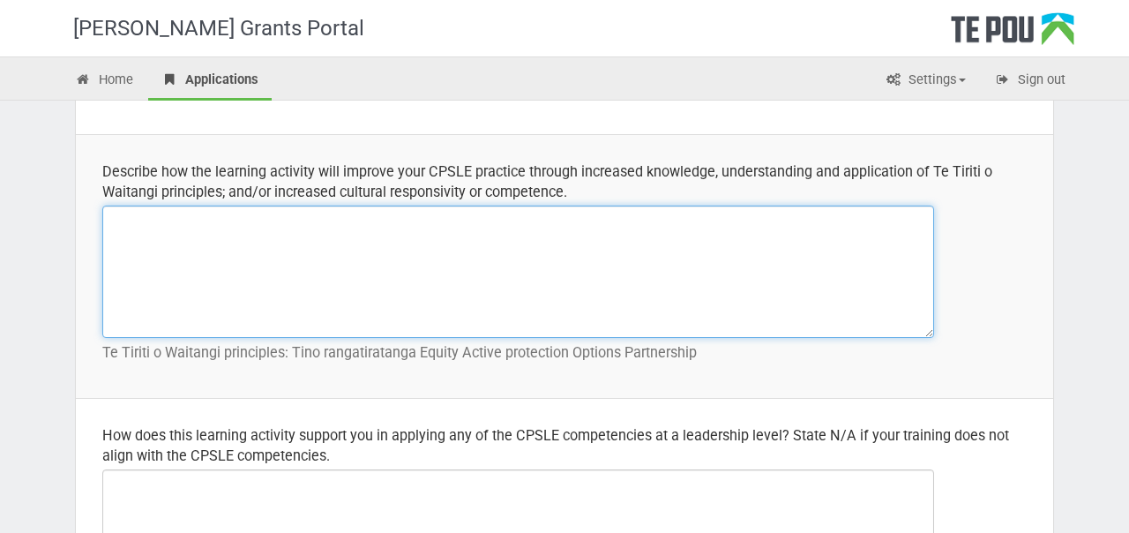
click at [431, 274] on textarea at bounding box center [518, 272] width 832 height 132
paste textarea "This training will significantly enhance my cultural responsivity and competenc…"
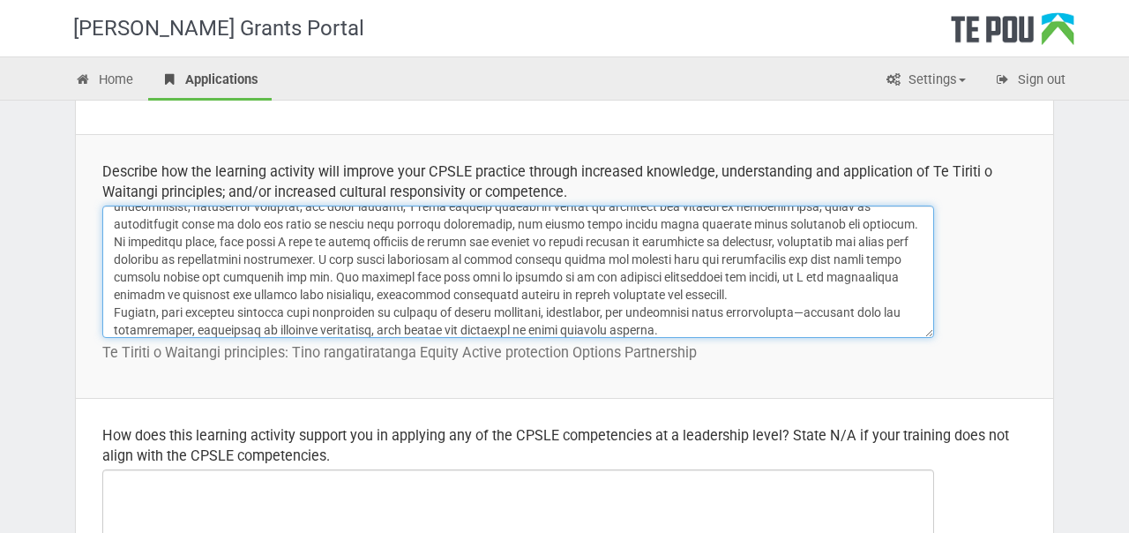
scroll to position [56, 0]
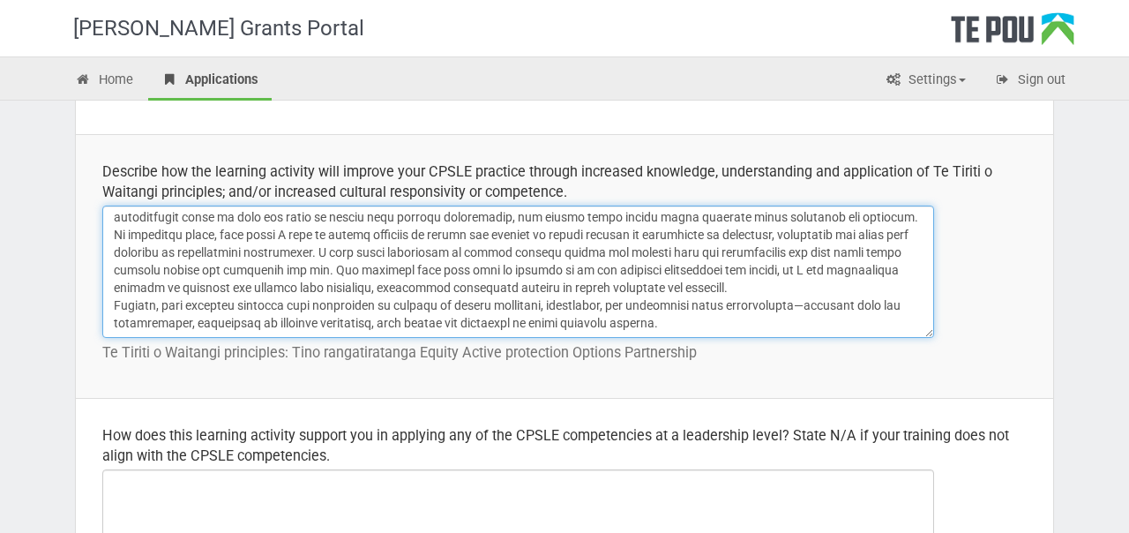
click at [705, 283] on textarea at bounding box center [518, 272] width 832 height 132
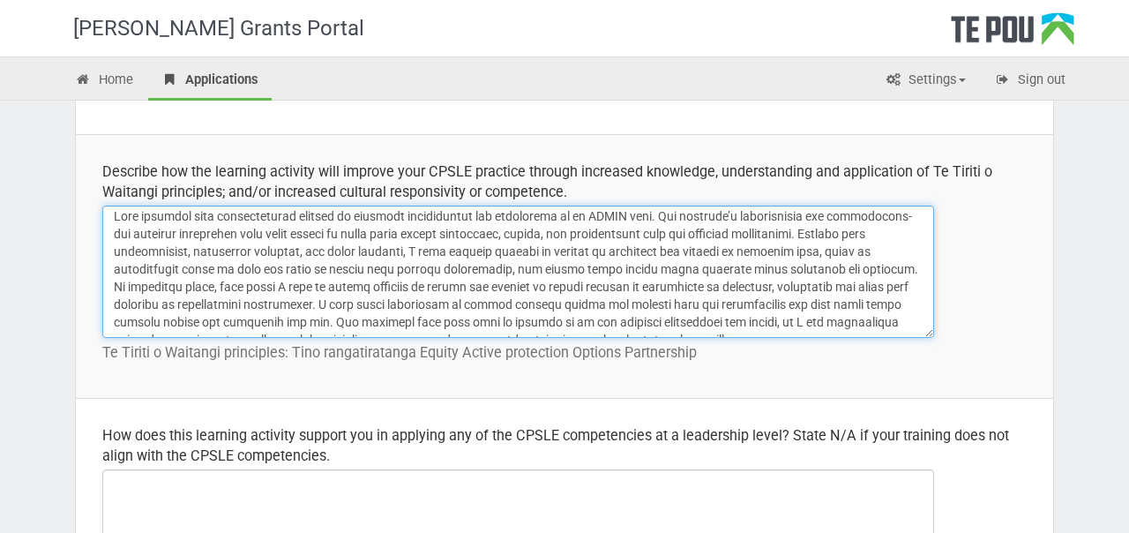
scroll to position [2, 0]
click at [849, 266] on textarea at bounding box center [518, 272] width 832 height 132
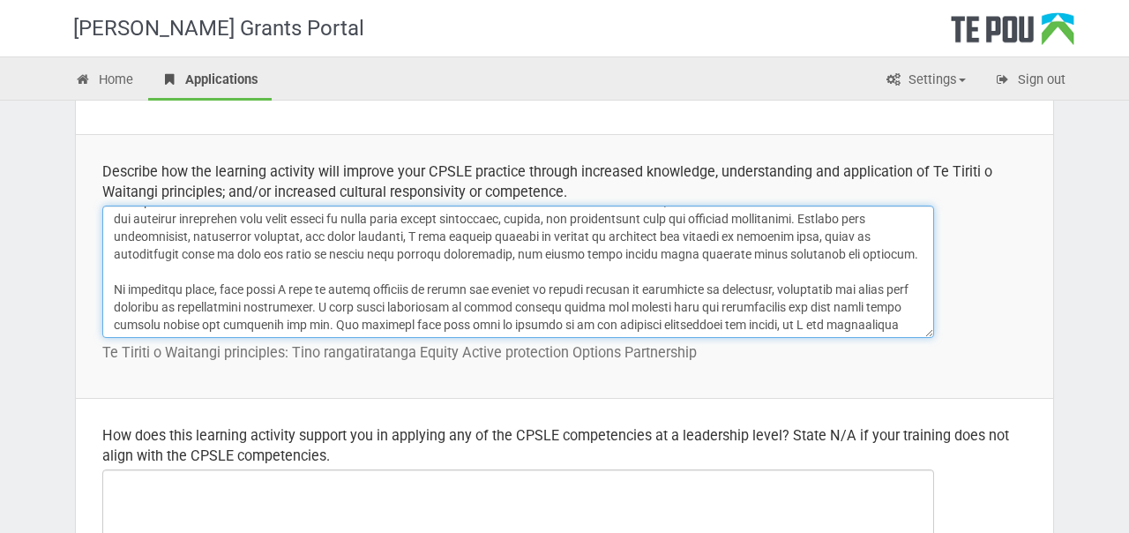
scroll to position [0, 0]
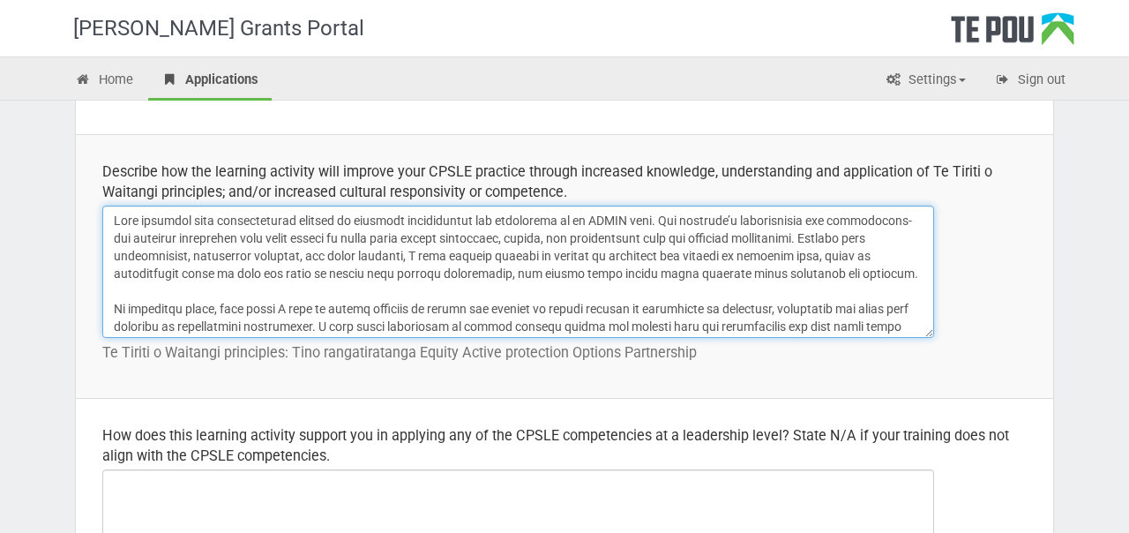
click at [586, 221] on textarea at bounding box center [518, 272] width 832 height 132
click at [607, 223] on textarea at bounding box center [518, 272] width 832 height 132
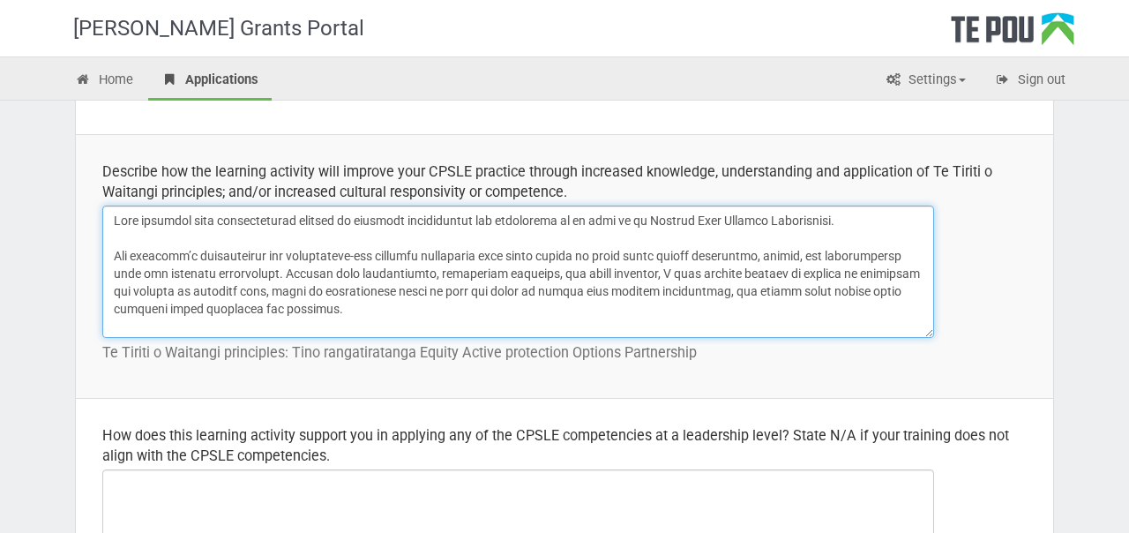
scroll to position [642, 0]
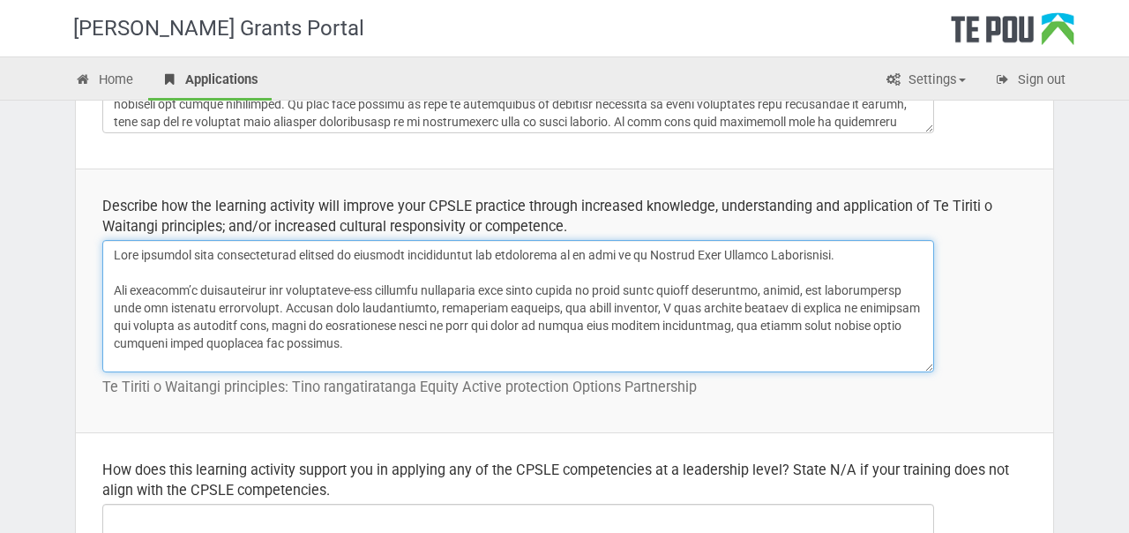
click at [230, 251] on textarea at bounding box center [518, 306] width 832 height 132
click at [120, 287] on textarea at bounding box center [518, 306] width 832 height 132
click at [359, 258] on textarea at bounding box center [518, 306] width 832 height 132
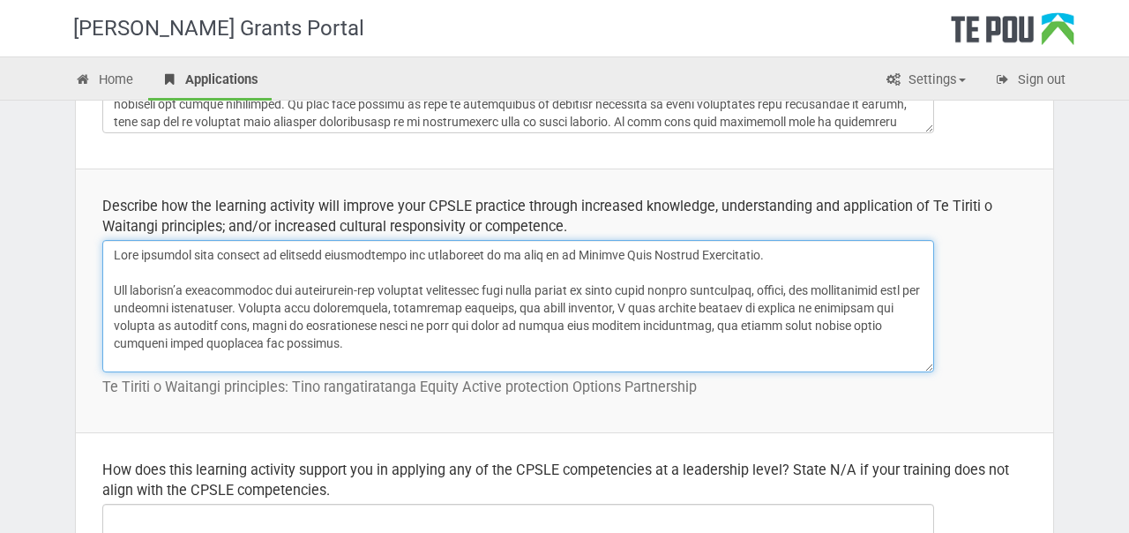
click at [367, 257] on textarea at bounding box center [518, 306] width 832 height 132
click at [354, 273] on textarea at bounding box center [518, 306] width 832 height 132
click at [189, 259] on textarea at bounding box center [518, 306] width 832 height 132
click at [278, 274] on textarea at bounding box center [518, 306] width 832 height 132
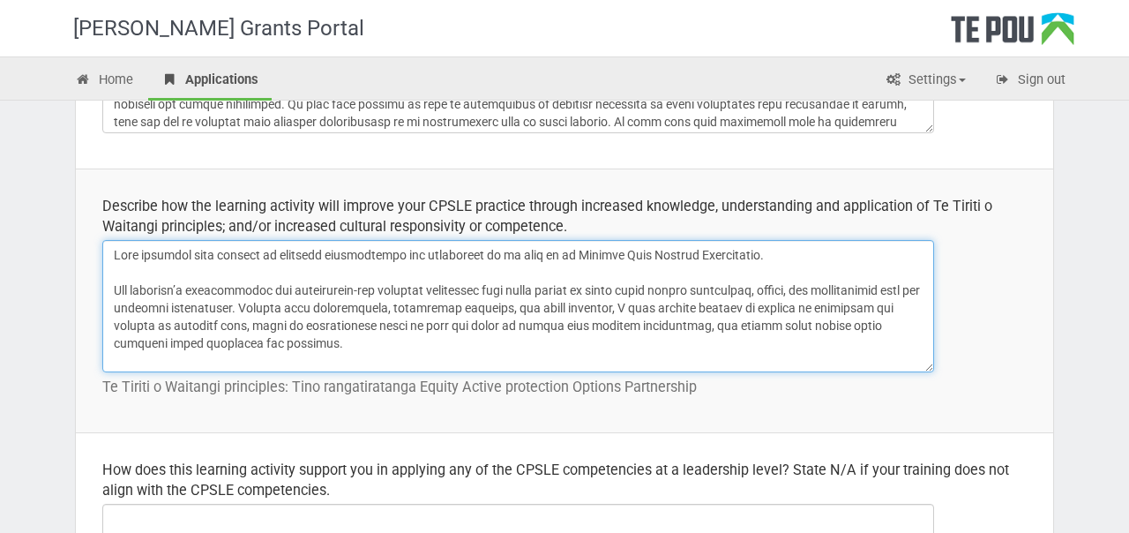
click at [826, 262] on textarea at bounding box center [518, 306] width 832 height 132
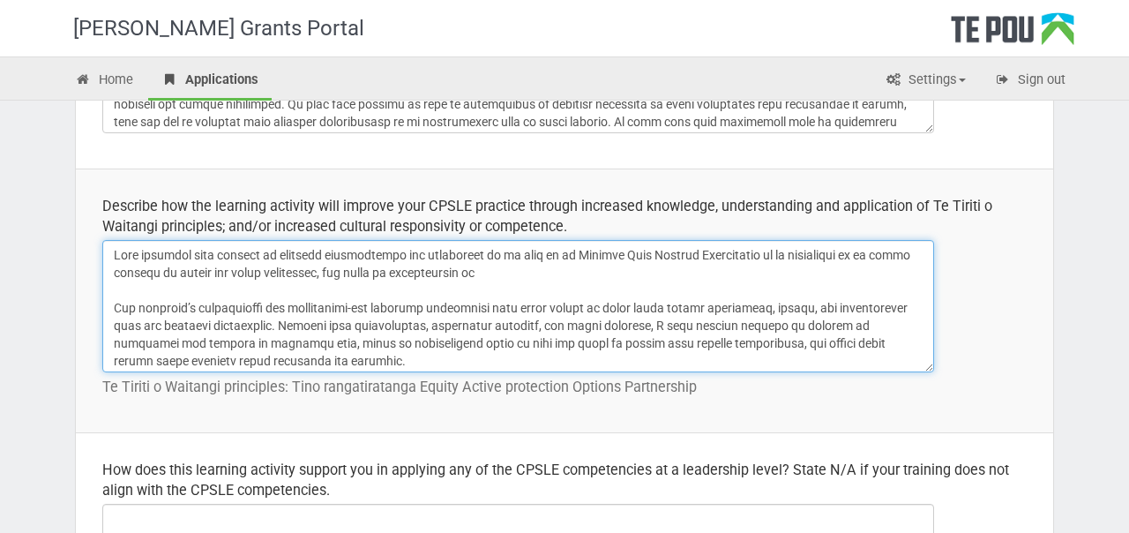
click at [336, 255] on textarea at bounding box center [518, 306] width 832 height 132
click at [395, 276] on textarea at bounding box center [518, 306] width 832 height 132
click at [268, 255] on textarea at bounding box center [518, 306] width 832 height 132
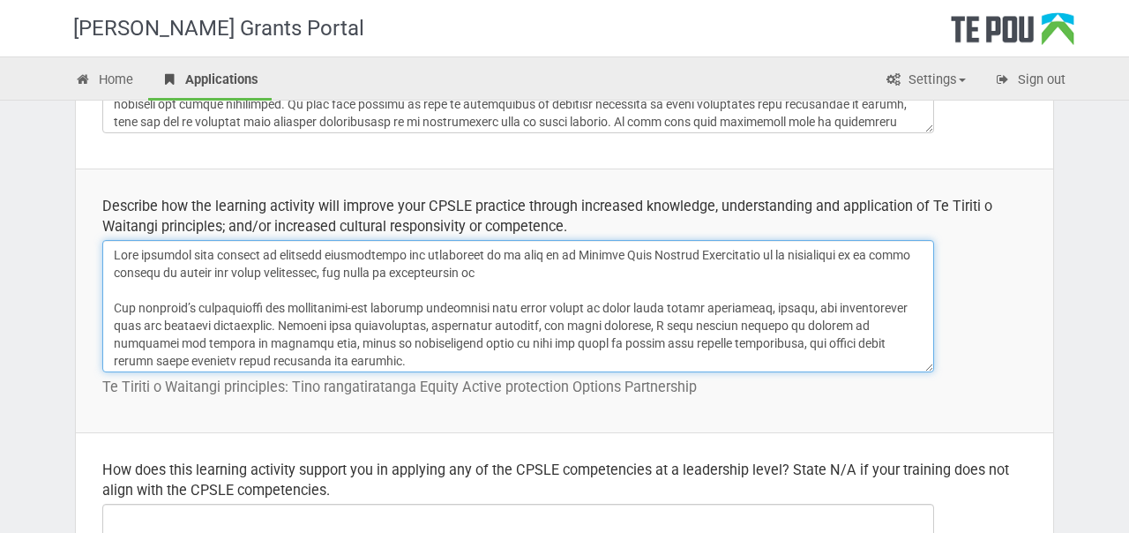
click at [207, 255] on textarea at bounding box center [518, 306] width 832 height 132
drag, startPoint x: 392, startPoint y: 255, endPoint x: 485, endPoint y: 252, distance: 93.6
click at [486, 253] on textarea at bounding box center [518, 306] width 832 height 132
drag, startPoint x: 483, startPoint y: 253, endPoint x: 385, endPoint y: 255, distance: 98.0
click at [385, 255] on textarea at bounding box center [518, 306] width 832 height 132
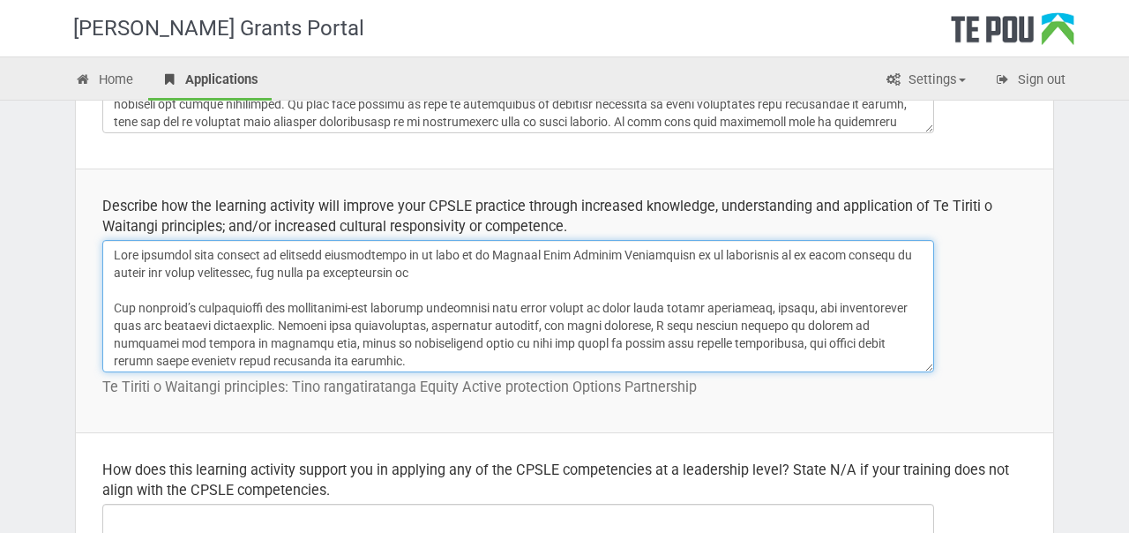
click at [678, 253] on textarea at bounding box center [518, 306] width 832 height 132
click at [161, 255] on textarea at bounding box center [518, 306] width 832 height 132
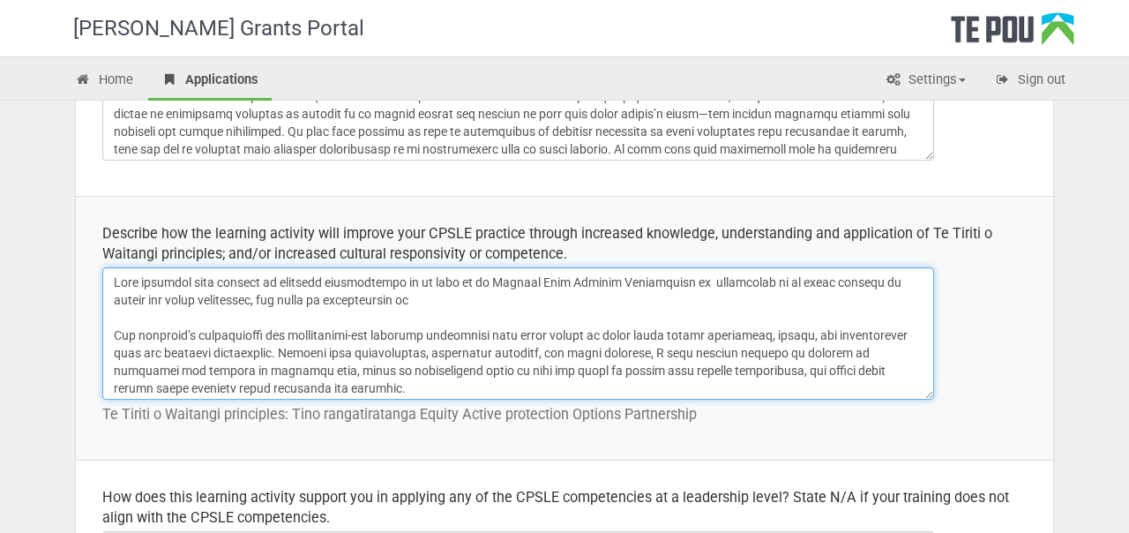
click at [683, 281] on textarea at bounding box center [518, 333] width 832 height 132
drag, startPoint x: 787, startPoint y: 279, endPoint x: 753, endPoint y: 278, distance: 34.4
click at [753, 278] on textarea at bounding box center [518, 333] width 832 height 132
click at [546, 305] on textarea at bounding box center [518, 333] width 832 height 132
click at [238, 296] on textarea at bounding box center [518, 333] width 832 height 132
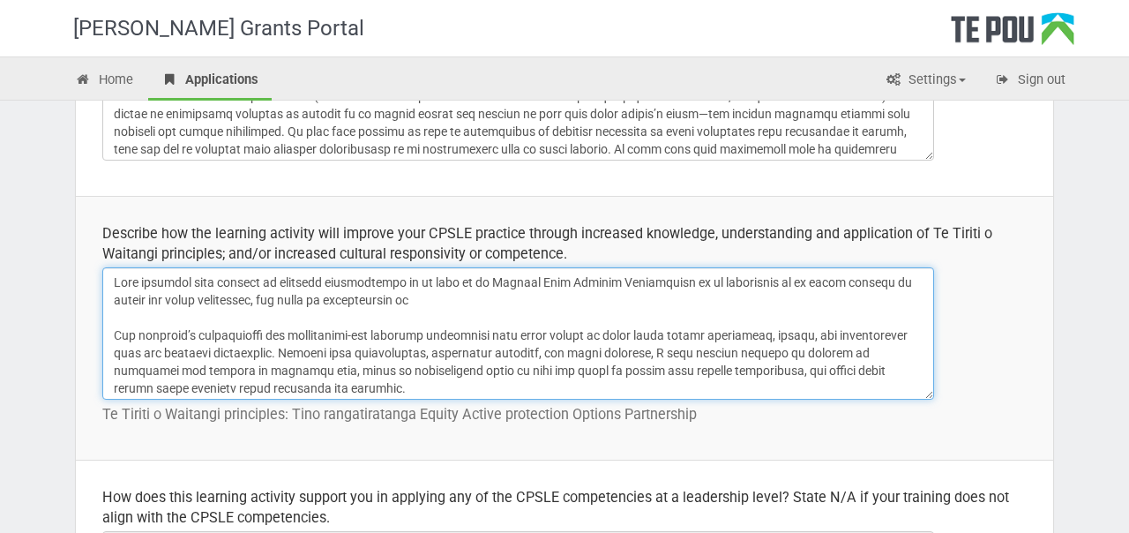
click at [238, 296] on textarea at bounding box center [518, 333] width 832 height 132
click at [223, 304] on textarea at bounding box center [518, 333] width 832 height 132
click at [334, 300] on textarea at bounding box center [518, 333] width 832 height 132
drag, startPoint x: 514, startPoint y: 303, endPoint x: 464, endPoint y: 300, distance: 50.4
click at [464, 300] on textarea at bounding box center [518, 333] width 832 height 132
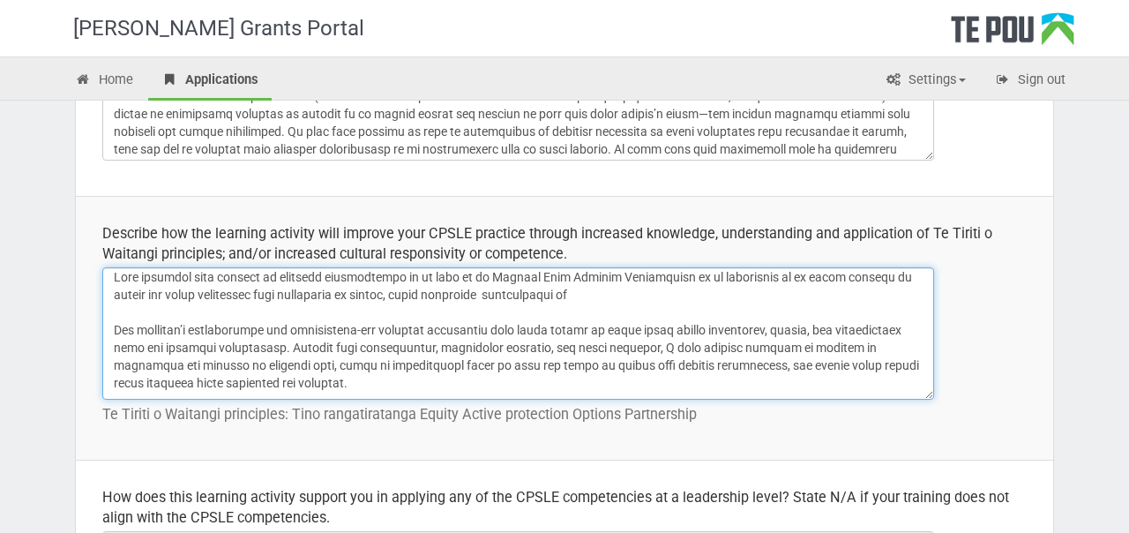
scroll to position [0, 0]
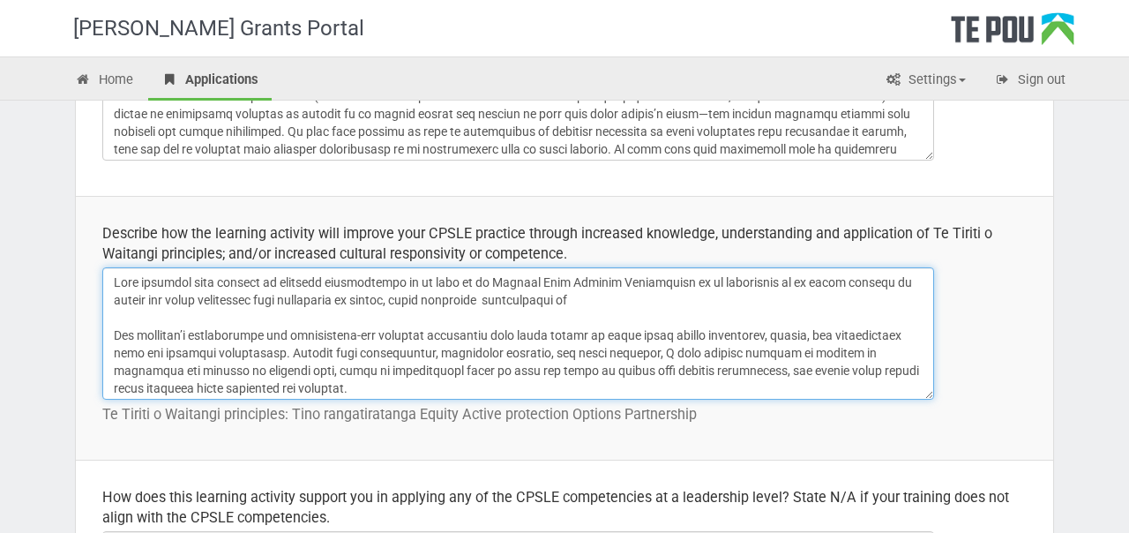
drag, startPoint x: 693, startPoint y: 298, endPoint x: 676, endPoint y: 282, distance: 23.7
click at [676, 282] on textarea at bounding box center [518, 333] width 832 height 132
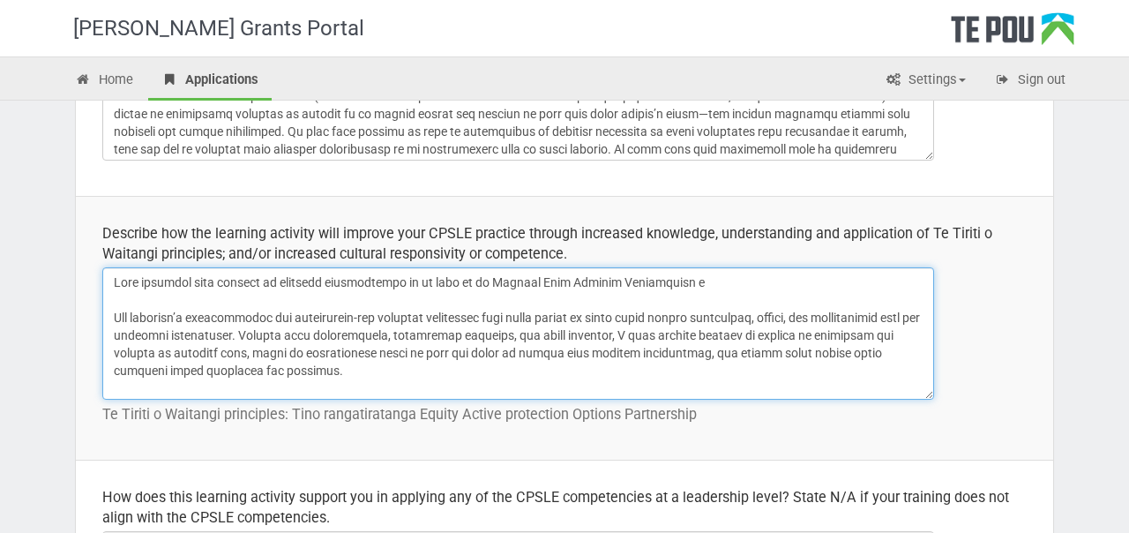
click at [131, 317] on textarea at bounding box center [518, 333] width 832 height 132
drag, startPoint x: 201, startPoint y: 319, endPoint x: 109, endPoint y: 324, distance: 91.9
click at [109, 324] on textarea at bounding box center [518, 333] width 832 height 132
drag, startPoint x: 428, startPoint y: 318, endPoint x: 101, endPoint y: 314, distance: 327.4
click at [101, 314] on td "Describe how the learning activity will improve your CPSLE practice through inc…" at bounding box center [565, 328] width 978 height 264
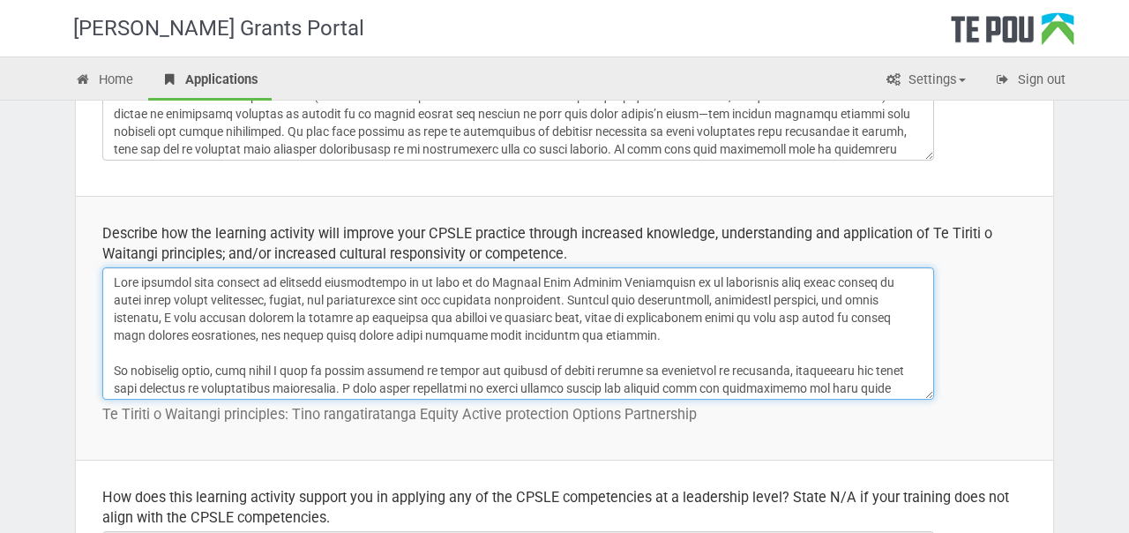
click at [288, 304] on textarea at bounding box center [518, 333] width 832 height 132
click at [839, 287] on textarea at bounding box center [518, 333] width 832 height 132
click at [717, 307] on textarea at bounding box center [518, 333] width 832 height 132
click at [835, 282] on textarea at bounding box center [518, 333] width 832 height 132
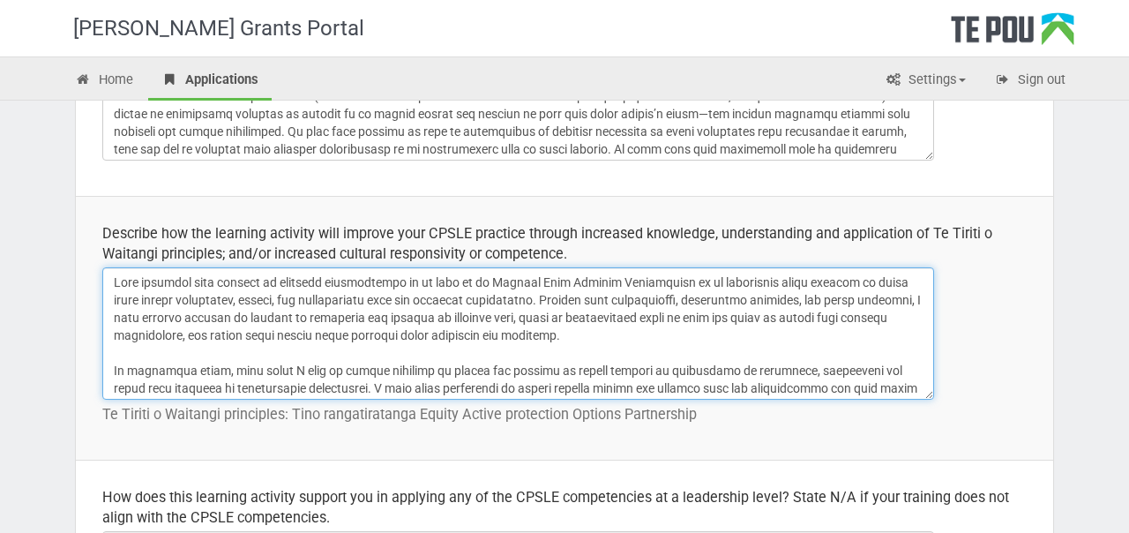
click at [521, 299] on textarea at bounding box center [518, 333] width 832 height 132
click at [665, 331] on textarea at bounding box center [518, 333] width 832 height 132
click at [826, 318] on textarea at bounding box center [518, 333] width 832 height 132
click at [888, 319] on textarea at bounding box center [518, 333] width 832 height 132
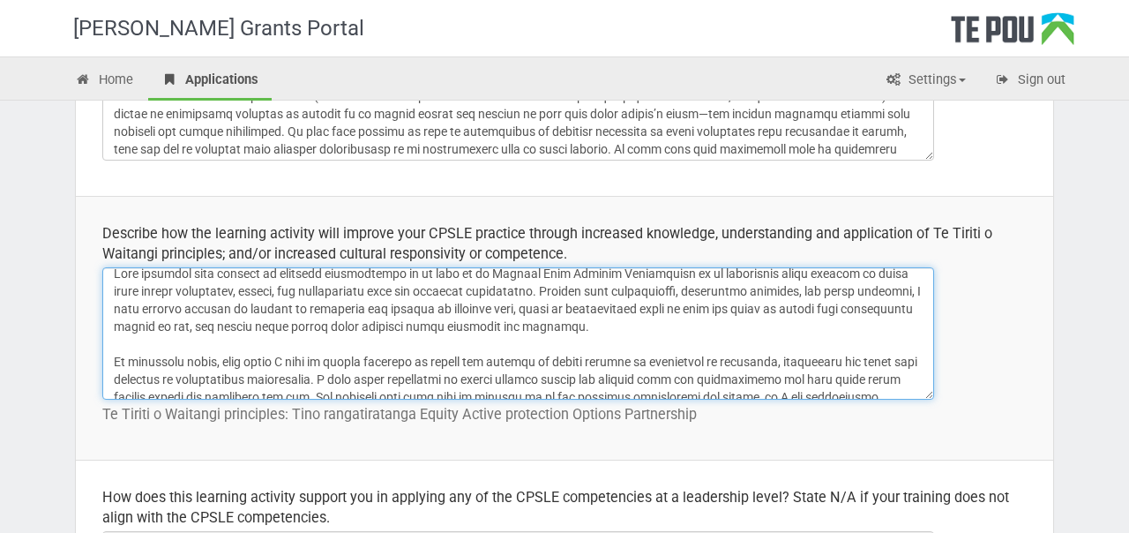
scroll to position [14, 0]
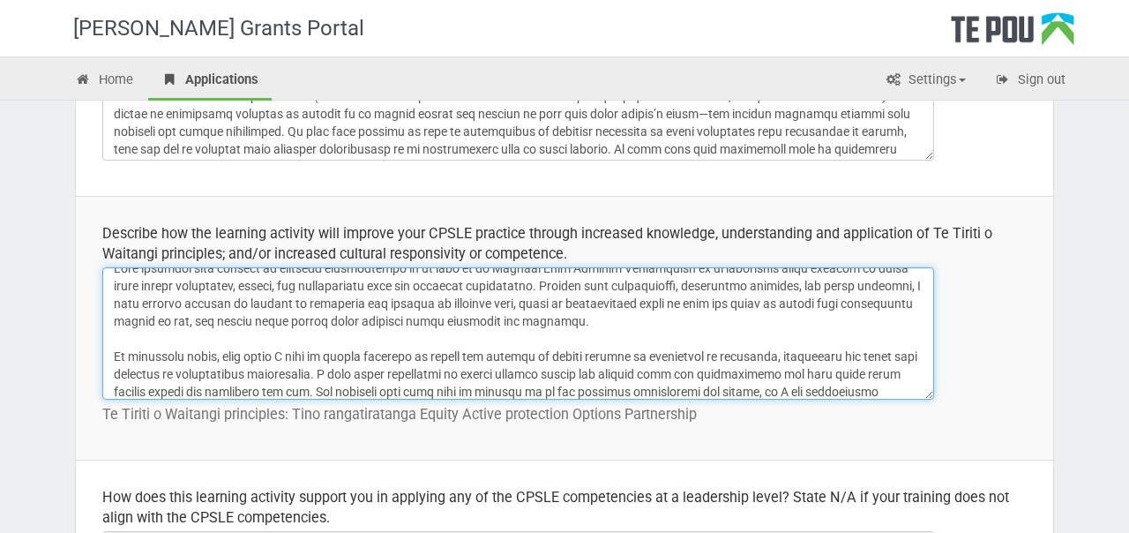
click at [619, 324] on textarea at bounding box center [518, 333] width 832 height 132
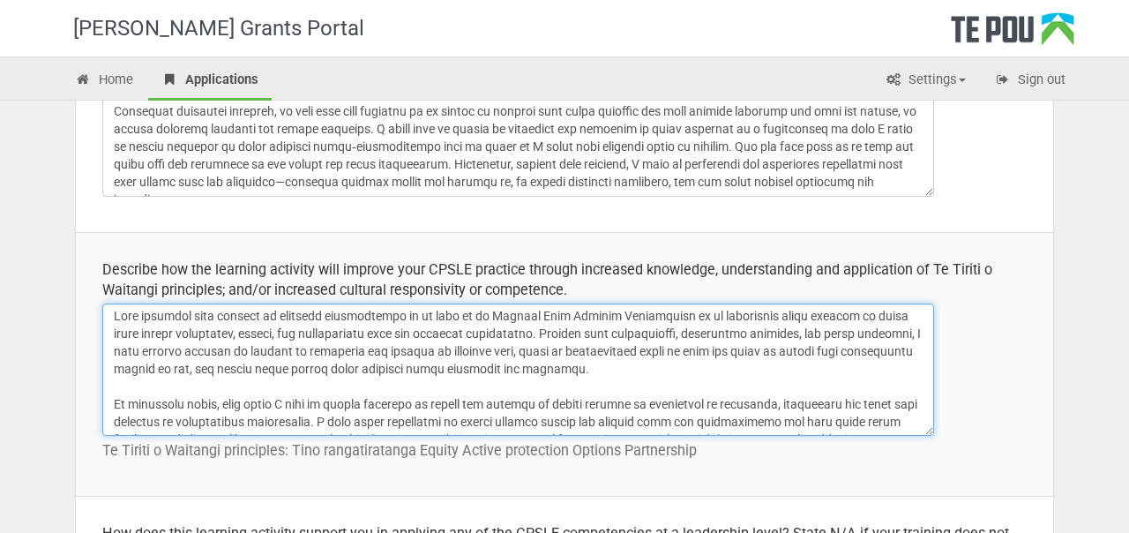
scroll to position [0, 0]
drag, startPoint x: 849, startPoint y: 319, endPoint x: 680, endPoint y: 319, distance: 168.5
click at [680, 319] on textarea at bounding box center [518, 370] width 832 height 132
drag, startPoint x: 806, startPoint y: 320, endPoint x: 689, endPoint y: 316, distance: 116.5
click at [689, 316] on textarea at bounding box center [518, 370] width 832 height 132
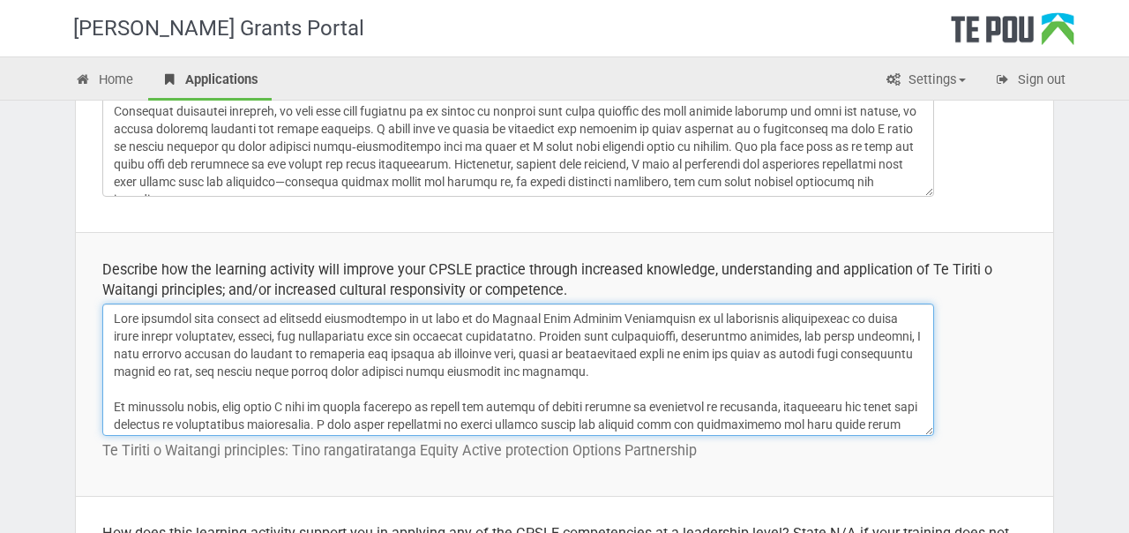
click at [523, 335] on textarea at bounding box center [518, 370] width 832 height 132
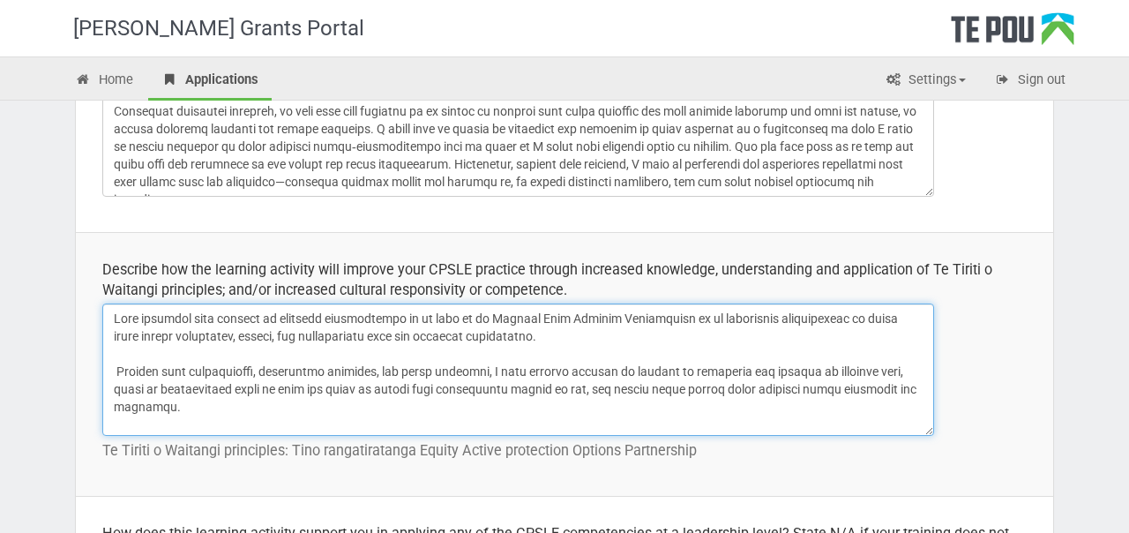
click at [566, 333] on textarea at bounding box center [518, 370] width 832 height 132
drag, startPoint x: 548, startPoint y: 331, endPoint x: 115, endPoint y: 307, distance: 433.9
click at [115, 307] on textarea at bounding box center [518, 370] width 832 height 132
click at [561, 339] on textarea at bounding box center [518, 370] width 832 height 132
click at [592, 363] on textarea at bounding box center [518, 370] width 832 height 132
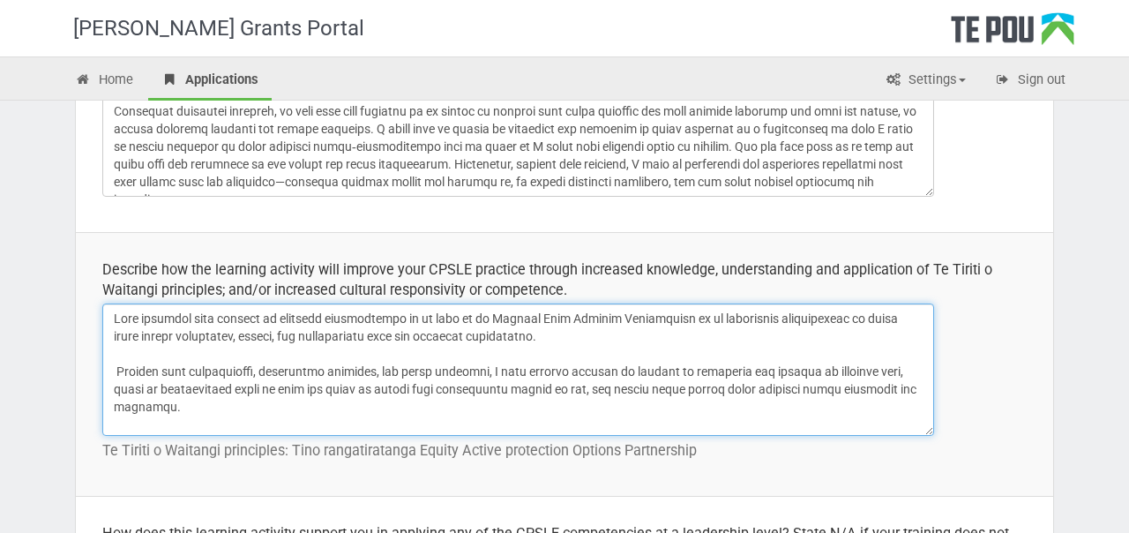
drag, startPoint x: 573, startPoint y: 400, endPoint x: 567, endPoint y: 359, distance: 41.1
click at [567, 359] on textarea at bounding box center [518, 370] width 832 height 132
click at [582, 340] on textarea at bounding box center [518, 370] width 832 height 132
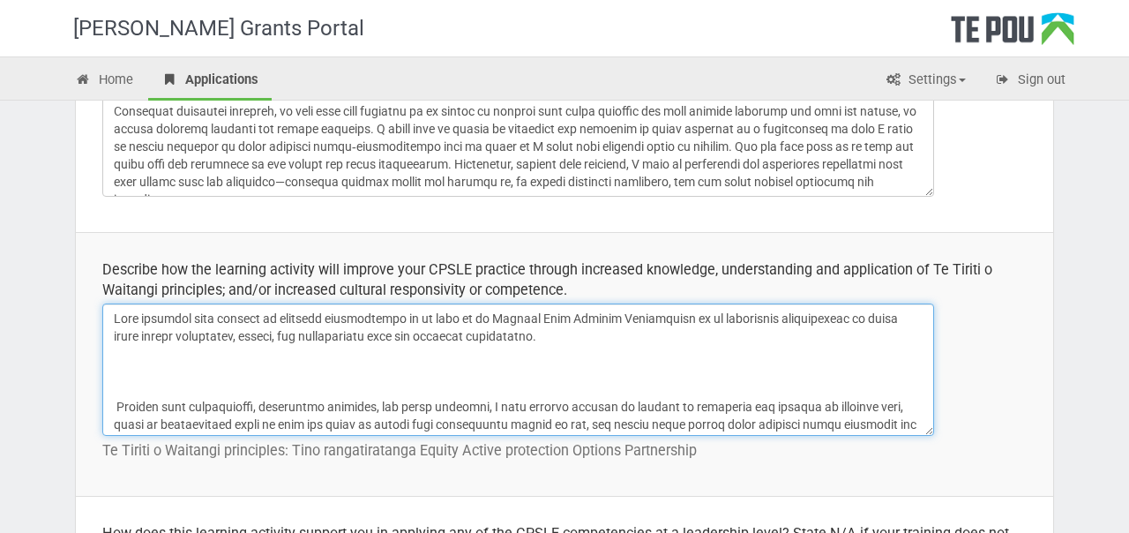
paste textarea "Bringing my unique background, values, and perspectives into the workshop’s lea…"
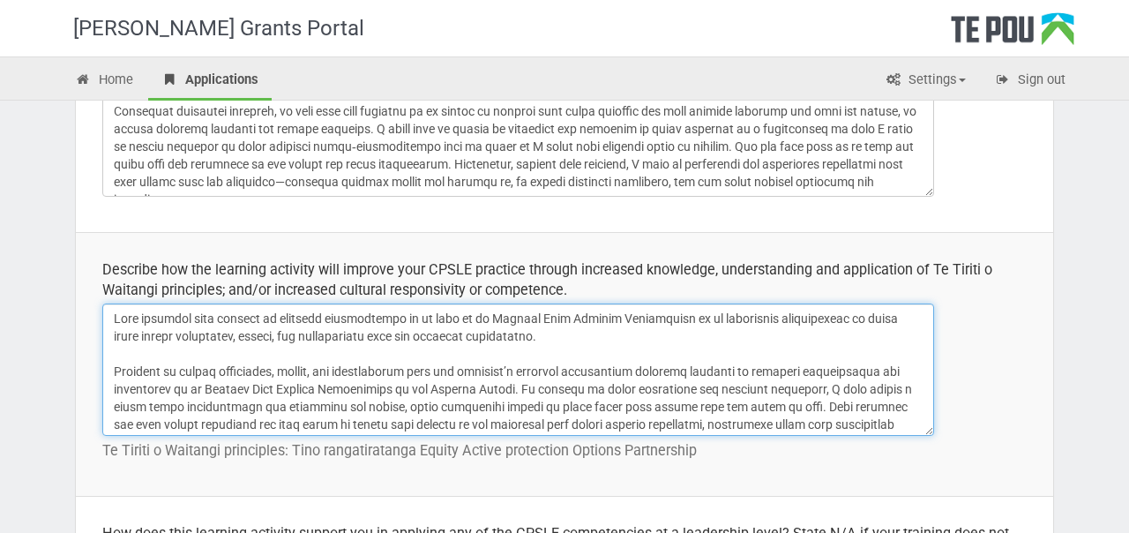
drag, startPoint x: 831, startPoint y: 319, endPoint x: 395, endPoint y: 346, distance: 436.7
click at [395, 346] on textarea at bounding box center [518, 370] width 832 height 132
click at [381, 362] on textarea at bounding box center [518, 370] width 832 height 132
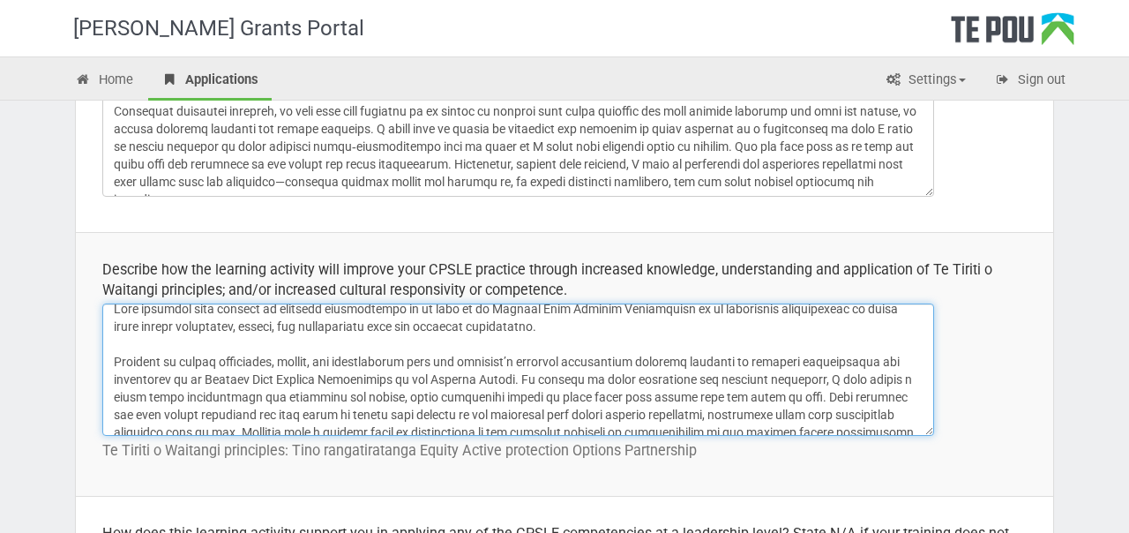
scroll to position [9, 0]
click at [505, 379] on textarea at bounding box center [518, 370] width 832 height 132
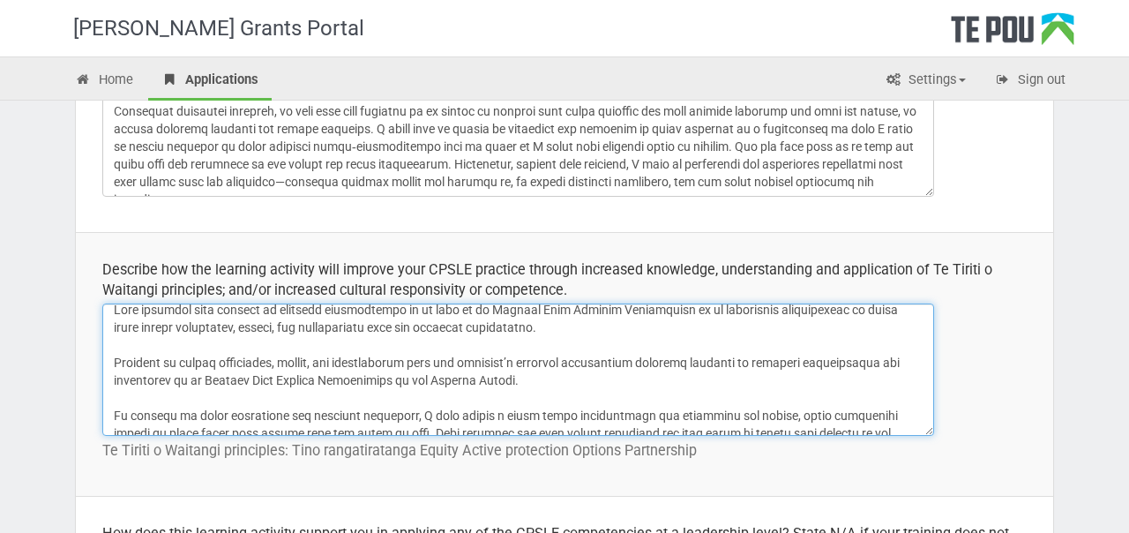
click at [461, 362] on textarea at bounding box center [518, 370] width 832 height 132
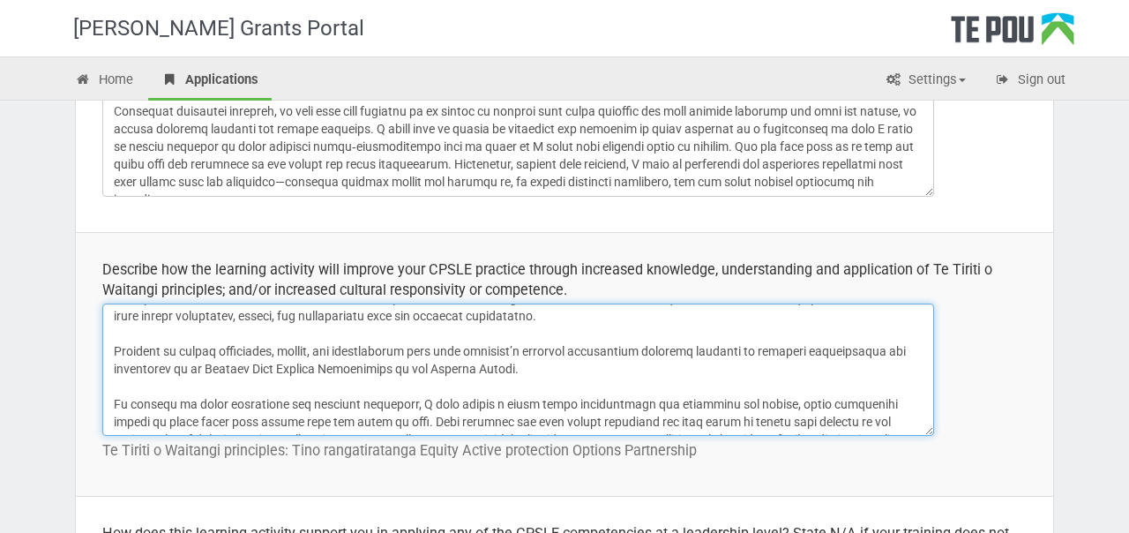
scroll to position [0, 0]
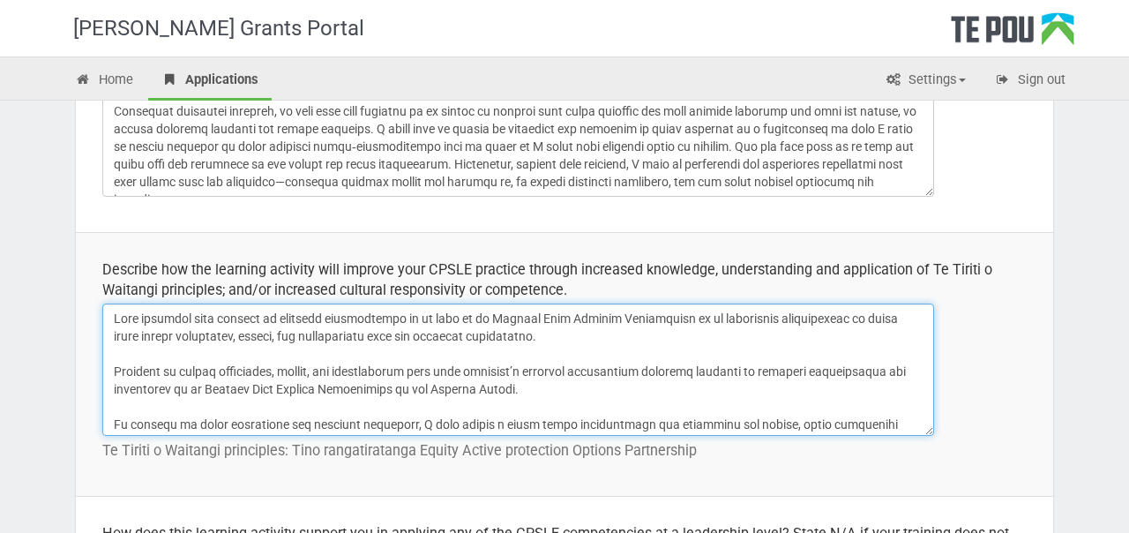
click at [666, 321] on textarea at bounding box center [518, 370] width 832 height 132
click at [836, 320] on textarea at bounding box center [518, 370] width 832 height 132
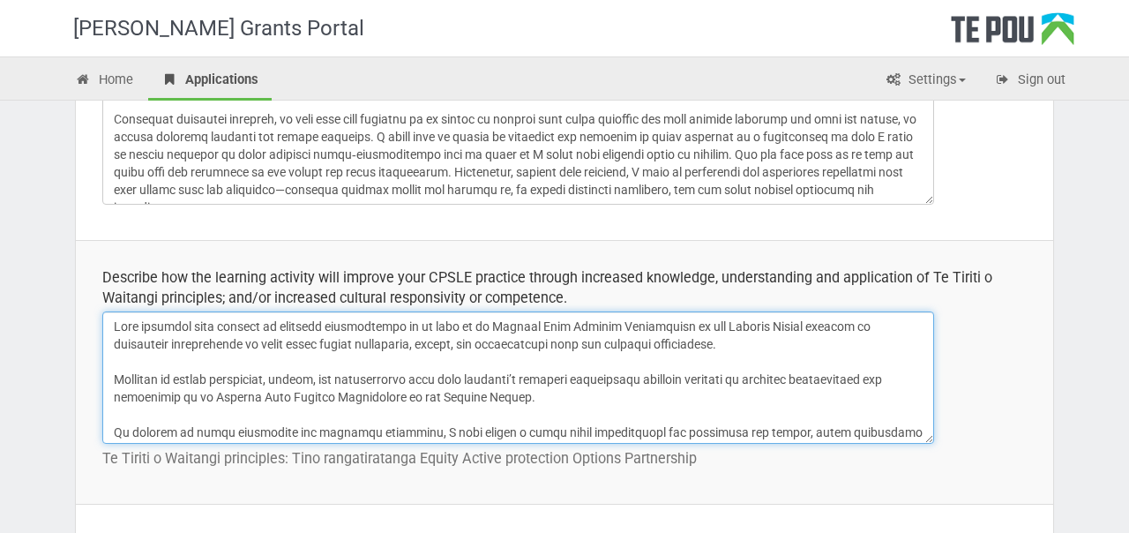
drag, startPoint x: 184, startPoint y: 343, endPoint x: 235, endPoint y: 375, distance: 59.5
click at [236, 375] on textarea at bounding box center [518, 377] width 832 height 132
click at [235, 375] on textarea at bounding box center [518, 377] width 832 height 132
drag, startPoint x: 621, startPoint y: 400, endPoint x: 624, endPoint y: 368, distance: 31.9
click at [624, 368] on textarea at bounding box center [518, 377] width 832 height 132
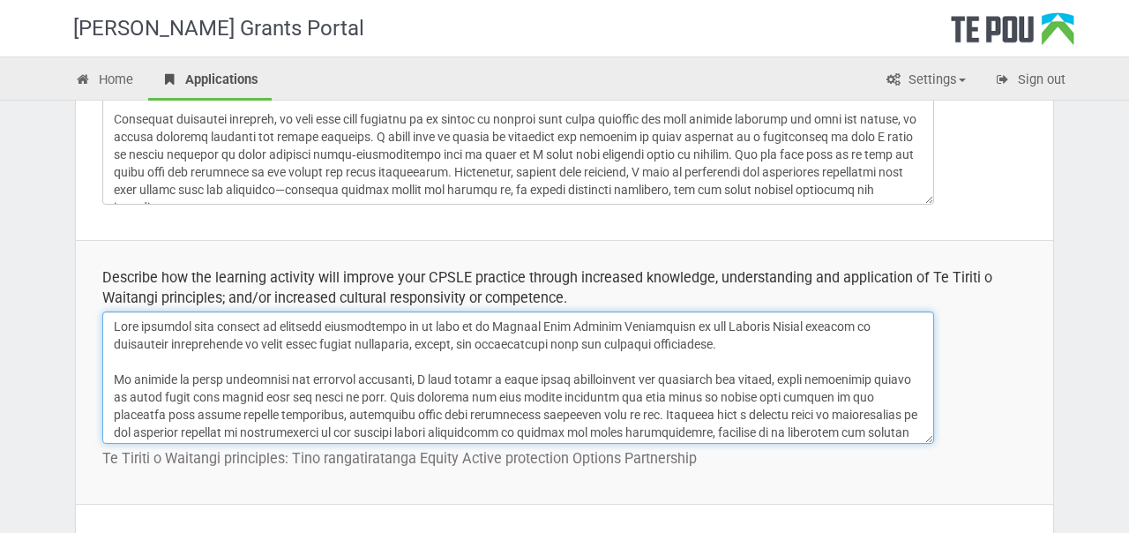
scroll to position [6, 0]
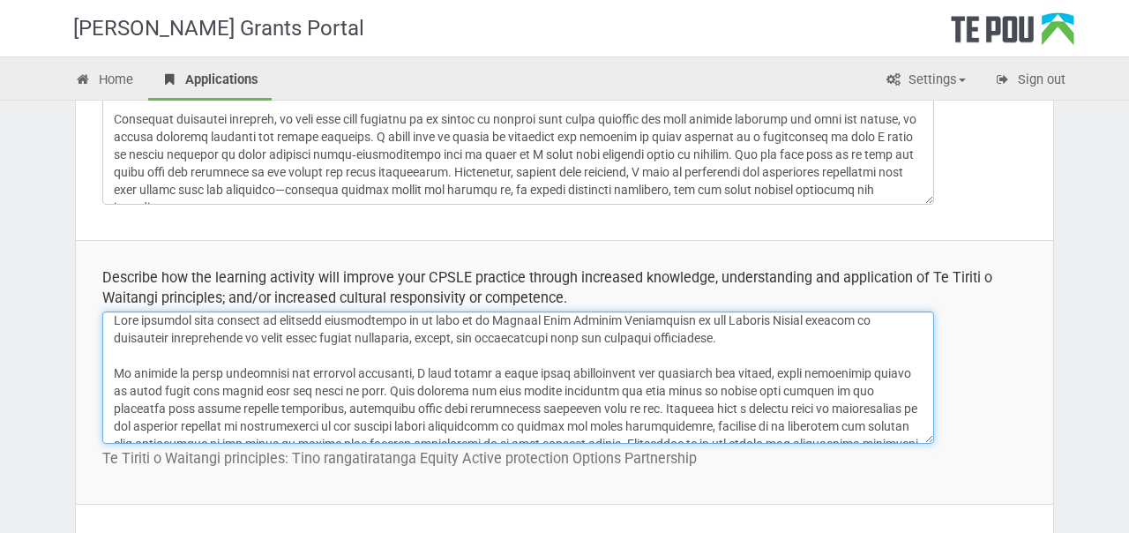
click at [129, 371] on textarea at bounding box center [518, 377] width 832 height 132
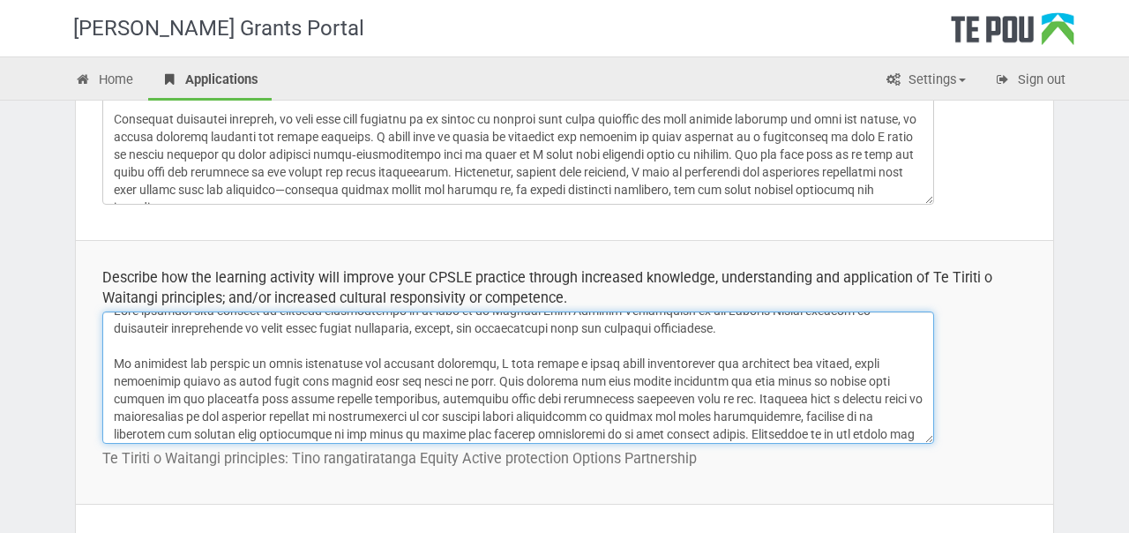
drag, startPoint x: 498, startPoint y: 361, endPoint x: 891, endPoint y: 361, distance: 393.5
click at [891, 361] on textarea at bounding box center [518, 377] width 832 height 132
click at [566, 362] on textarea at bounding box center [518, 377] width 832 height 132
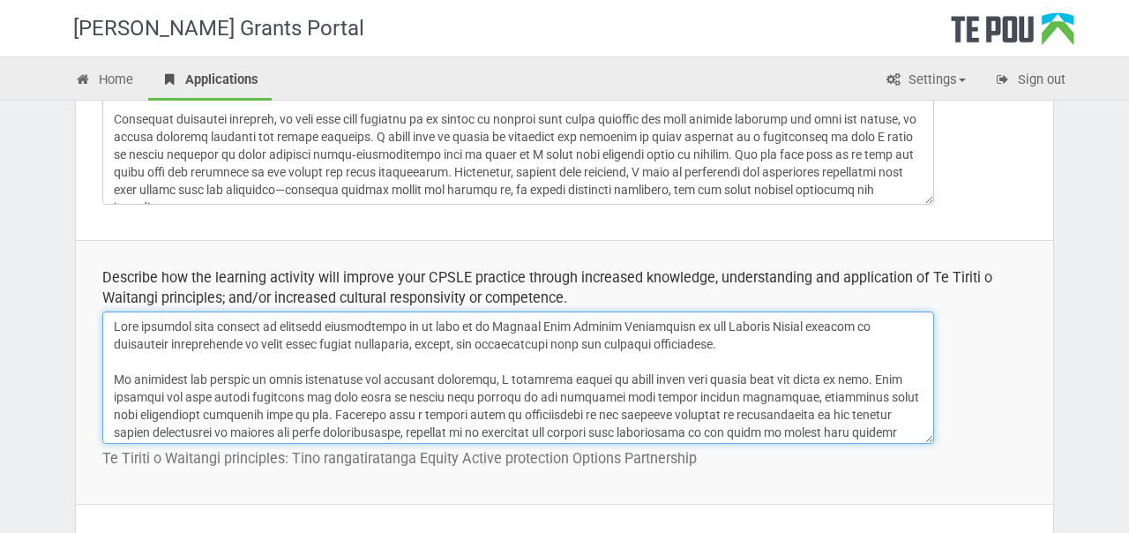
click at [152, 347] on textarea at bounding box center [518, 377] width 832 height 132
click at [674, 344] on textarea at bounding box center [518, 377] width 832 height 132
click at [335, 394] on textarea at bounding box center [518, 377] width 832 height 132
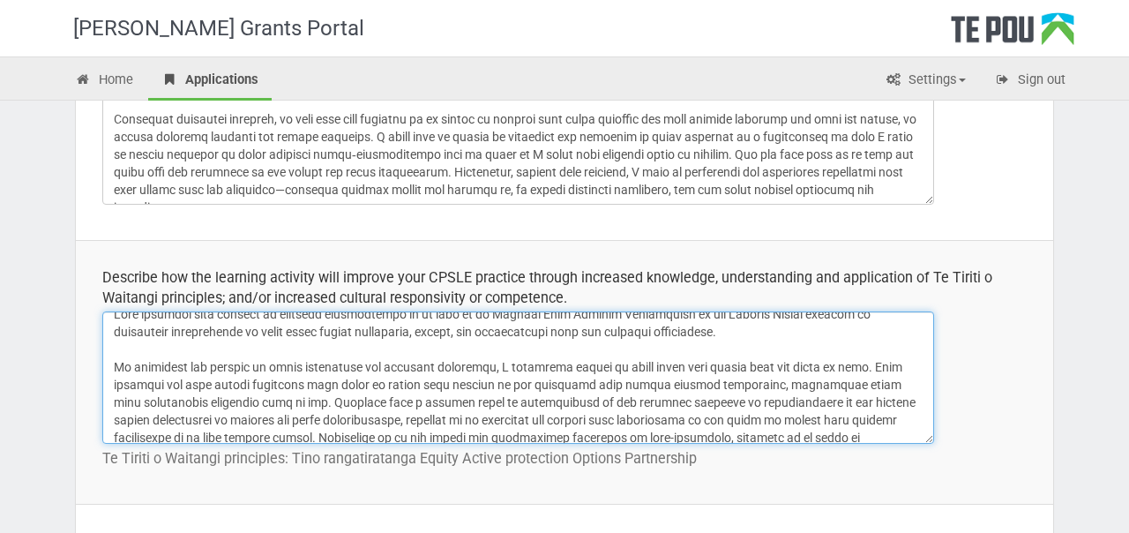
click at [506, 367] on textarea at bounding box center [518, 377] width 832 height 132
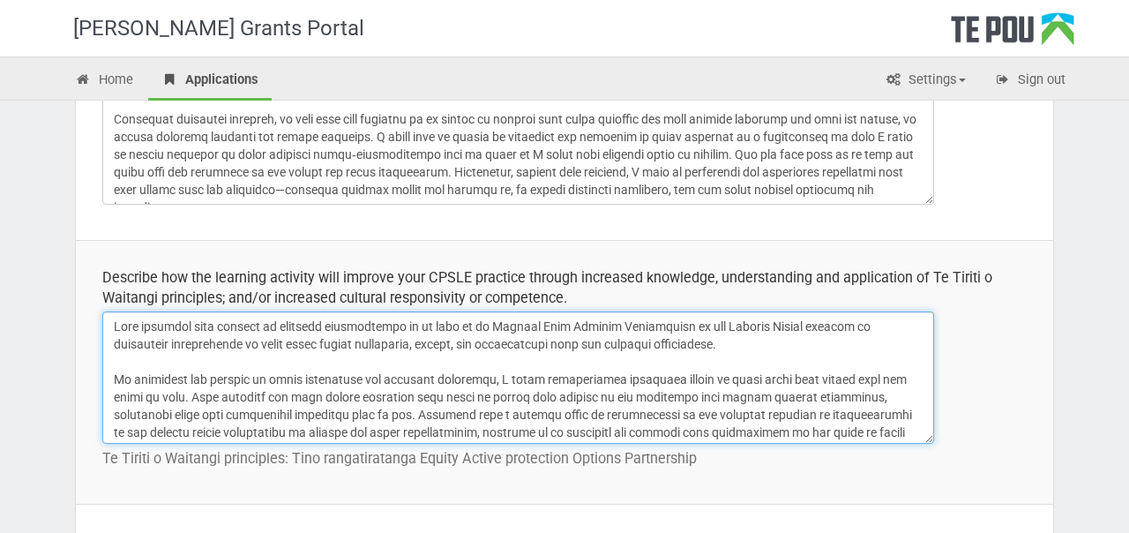
scroll to position [4, 0]
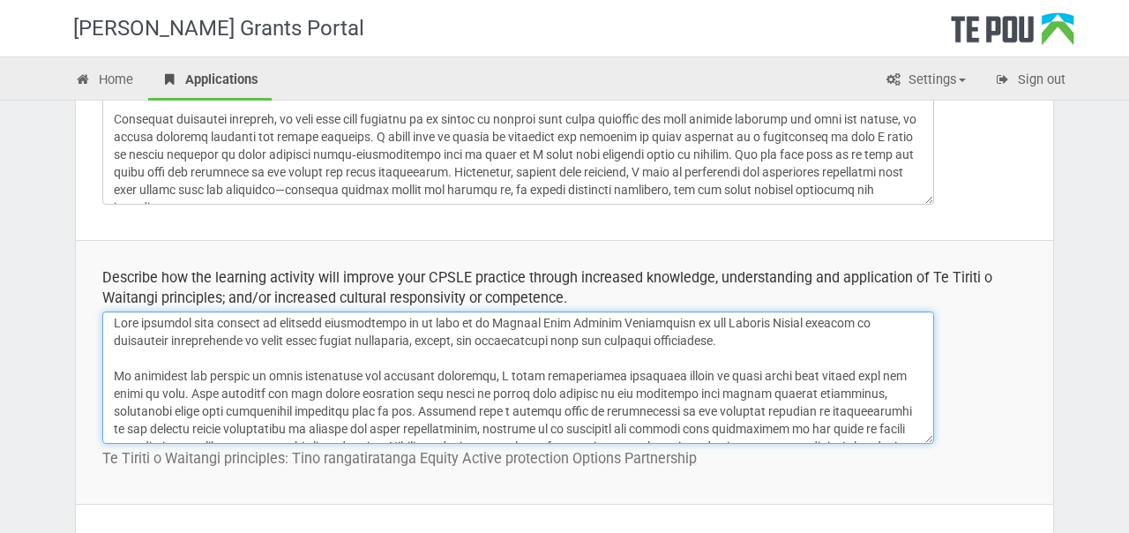
click at [495, 373] on textarea at bounding box center [518, 377] width 832 height 132
click at [747, 373] on textarea at bounding box center [518, 377] width 832 height 132
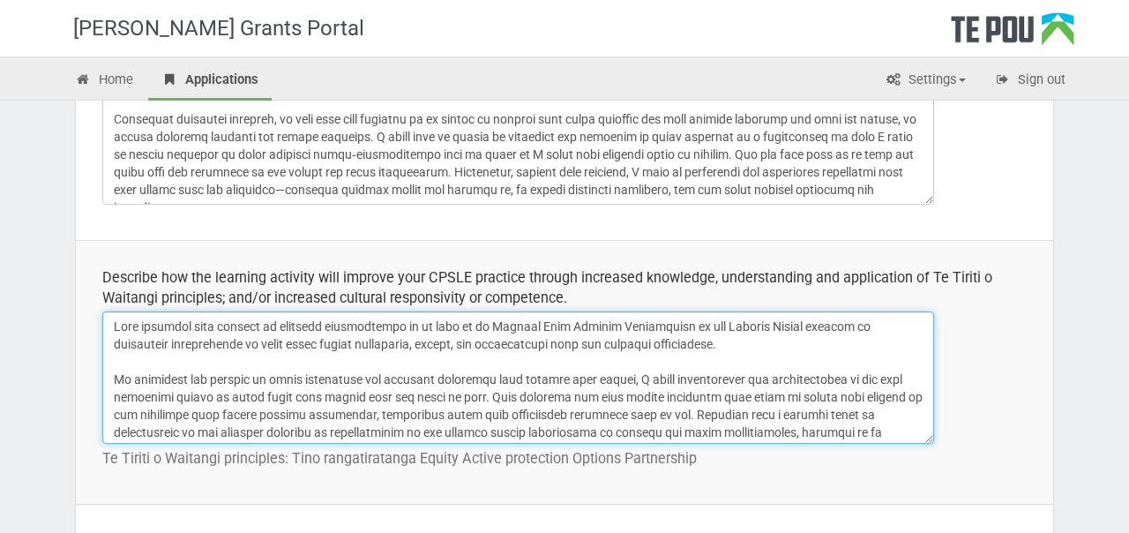
drag, startPoint x: 500, startPoint y: 380, endPoint x: 591, endPoint y: 373, distance: 91.2
click at [592, 373] on textarea at bounding box center [518, 377] width 832 height 132
click at [618, 376] on textarea at bounding box center [518, 377] width 832 height 132
click at [870, 378] on textarea at bounding box center [518, 377] width 832 height 132
click at [169, 401] on textarea at bounding box center [518, 377] width 832 height 132
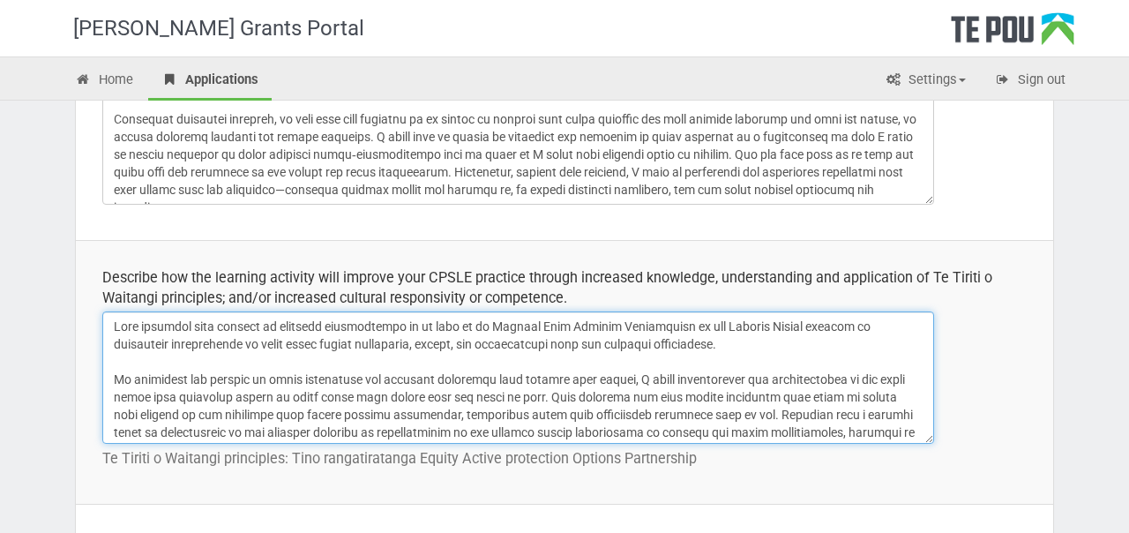
click at [169, 401] on textarea at bounding box center [518, 377] width 832 height 132
click at [215, 397] on textarea at bounding box center [518, 377] width 832 height 132
click at [209, 396] on textarea at bounding box center [518, 377] width 832 height 132
click at [382, 397] on textarea at bounding box center [518, 377] width 832 height 132
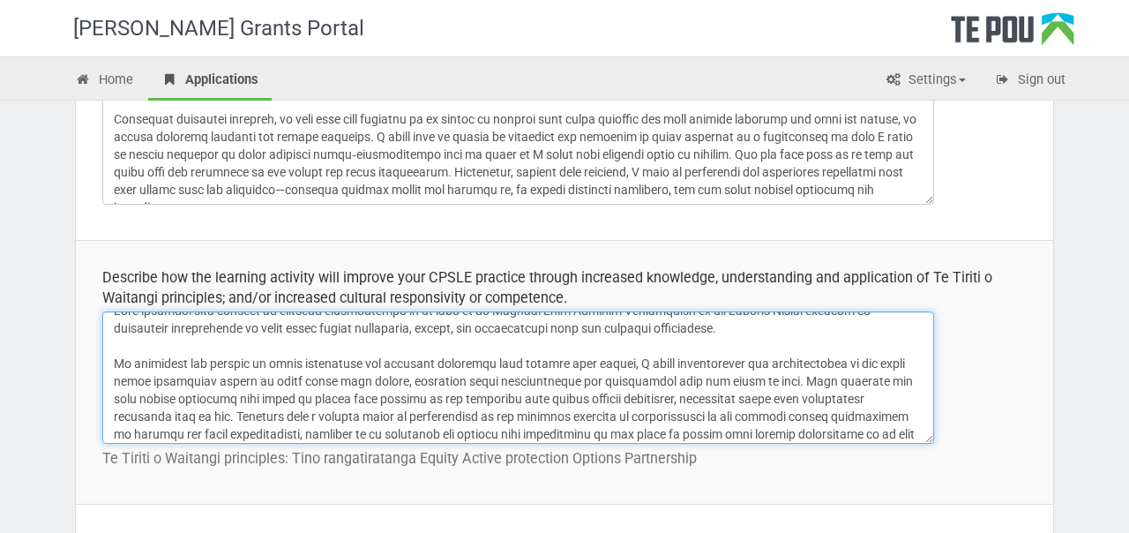
scroll to position [17, 0]
click at [748, 379] on textarea at bounding box center [518, 377] width 832 height 132
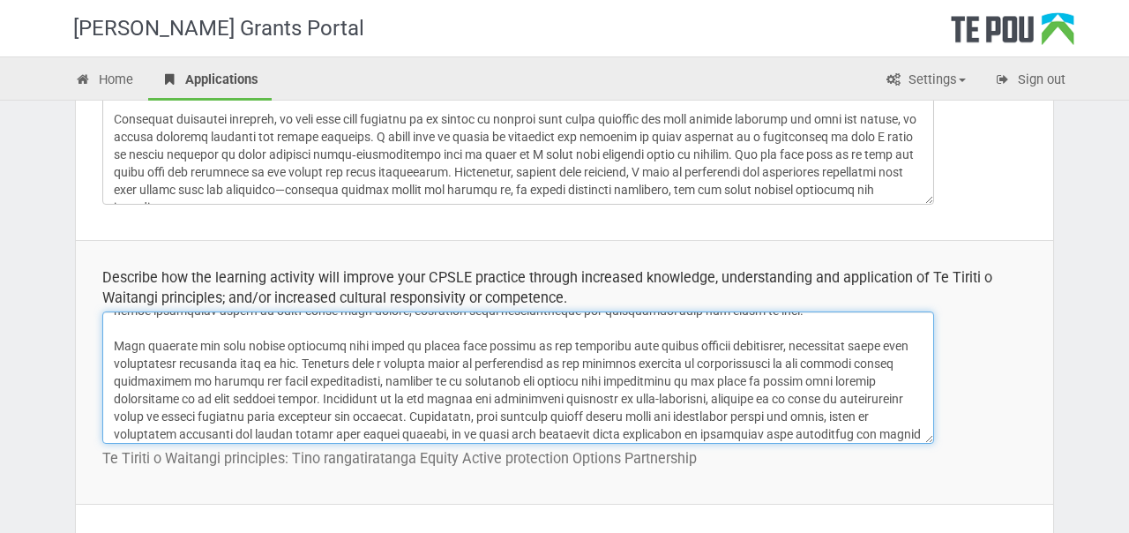
scroll to position [89, 0]
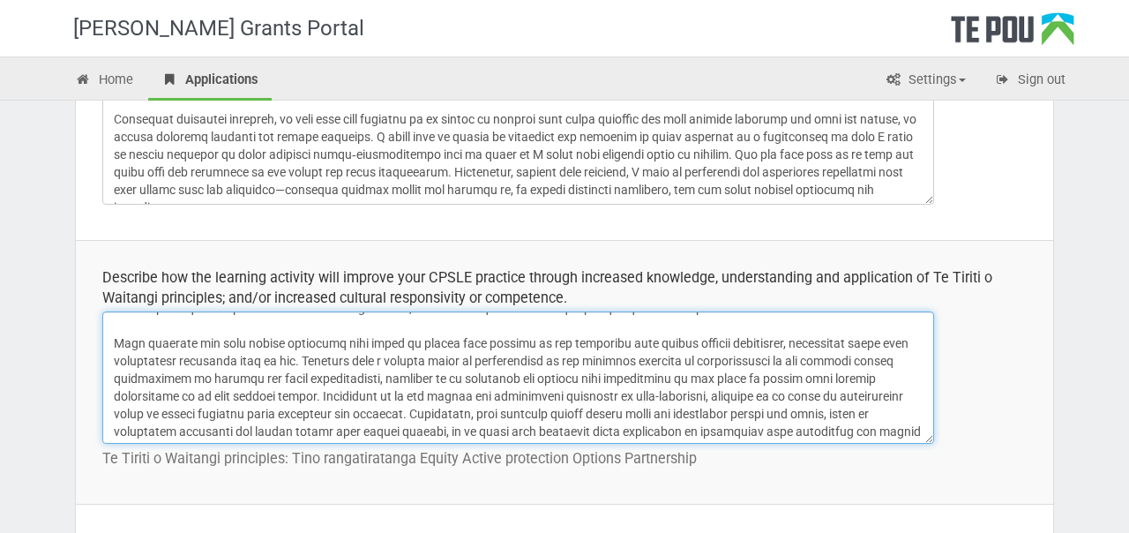
click at [341, 345] on textarea at bounding box center [518, 377] width 832 height 132
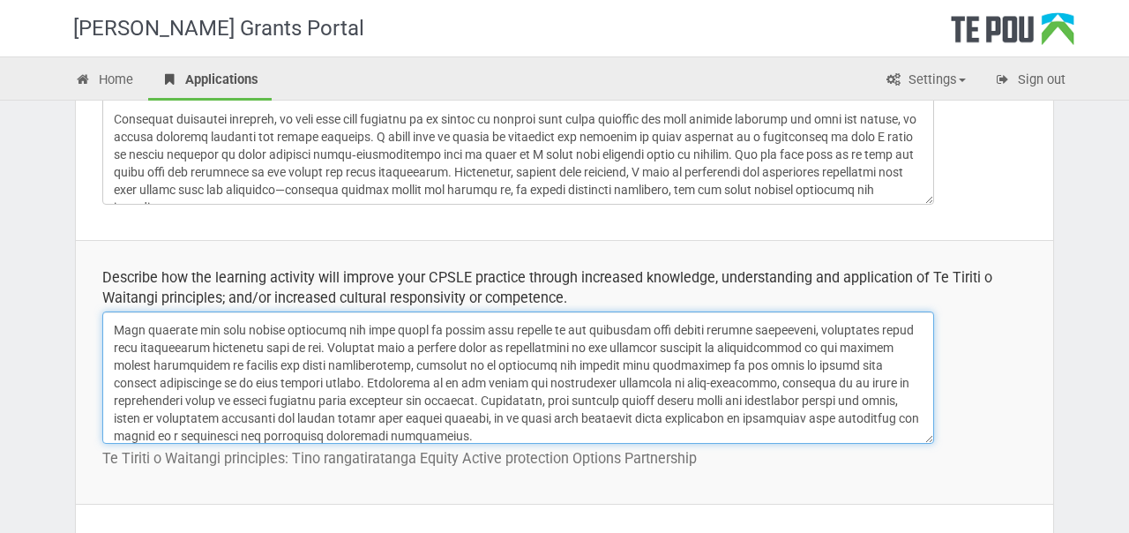
scroll to position [104, 0]
click at [345, 346] on textarea at bounding box center [518, 377] width 832 height 132
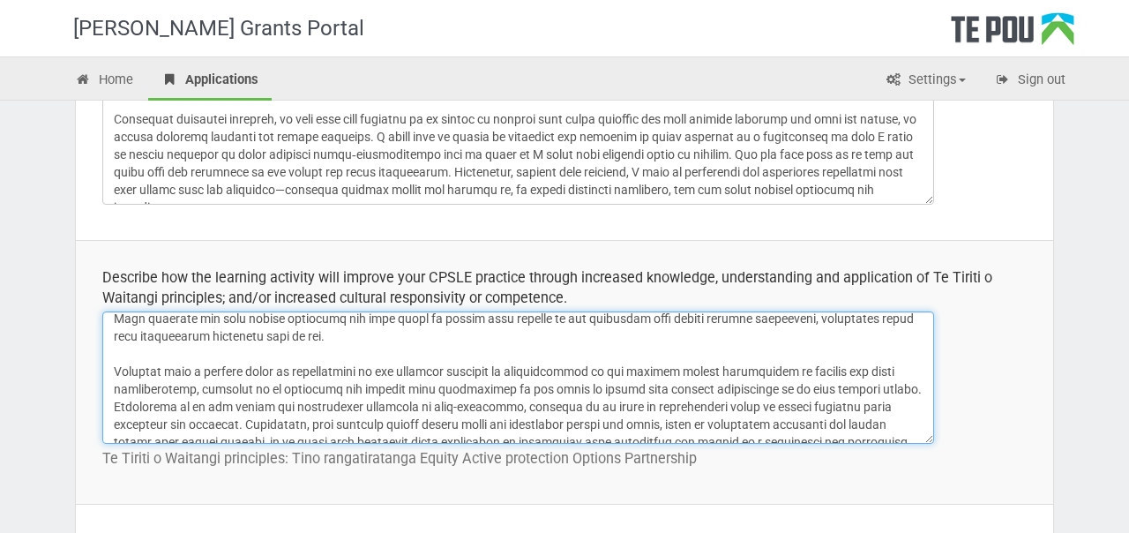
scroll to position [112, 0]
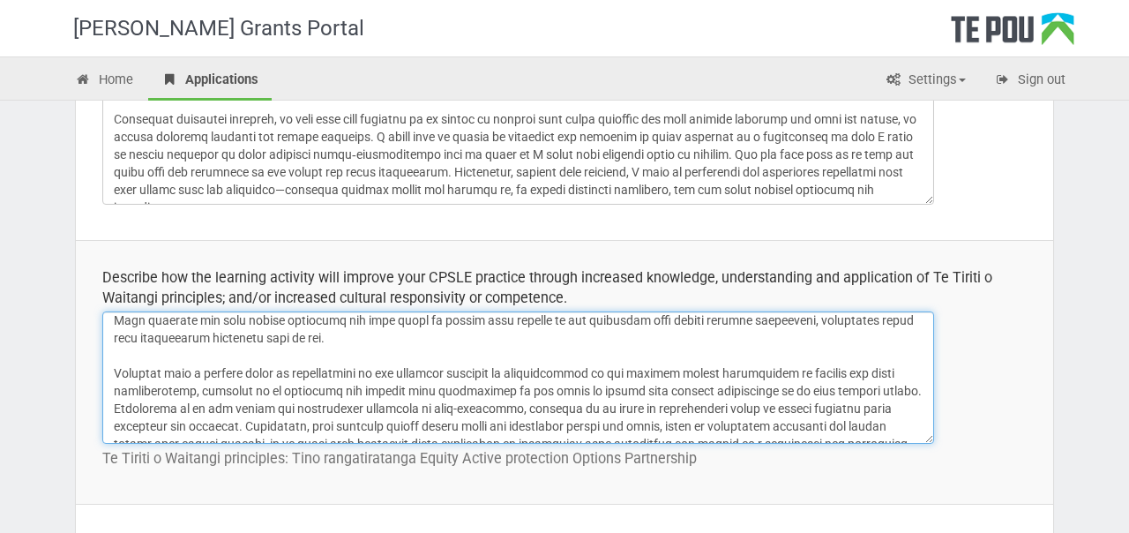
click at [122, 378] on textarea at bounding box center [518, 377] width 832 height 132
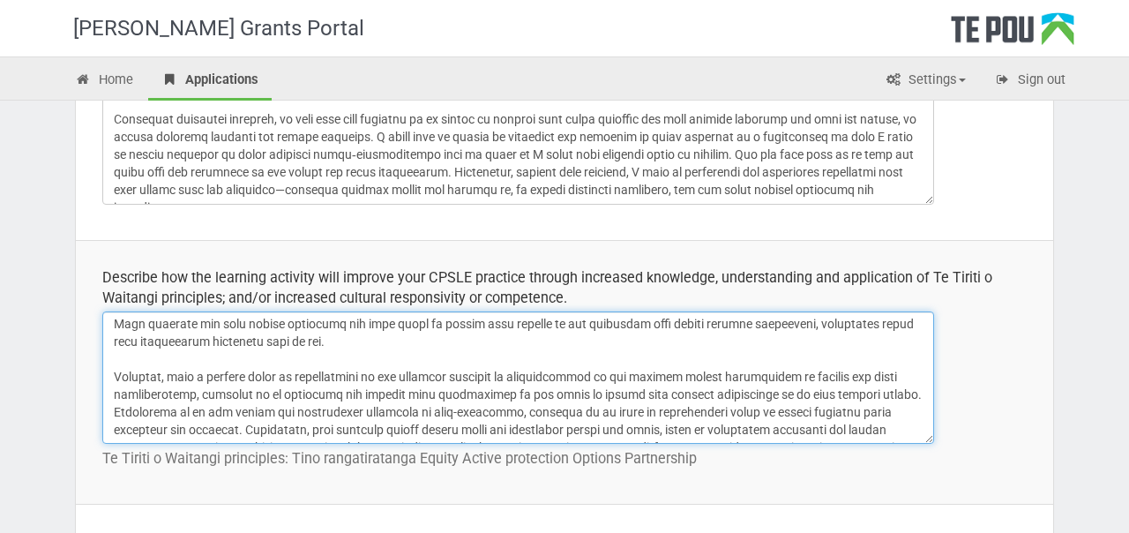
scroll to position [106, 0]
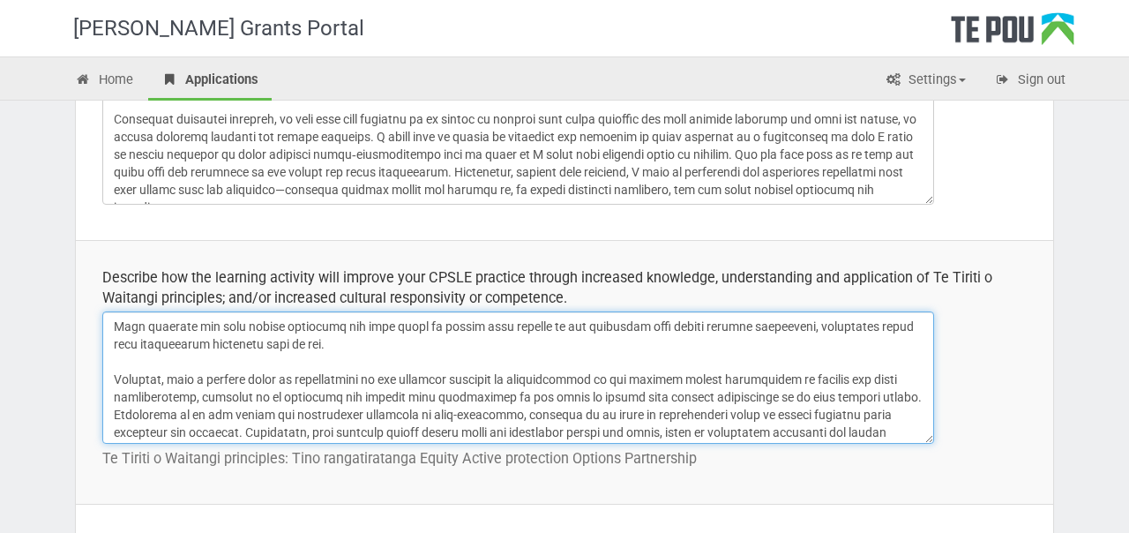
drag, startPoint x: 402, startPoint y: 341, endPoint x: 454, endPoint y: 379, distance: 63.2
click at [454, 379] on textarea at bounding box center [518, 377] width 832 height 132
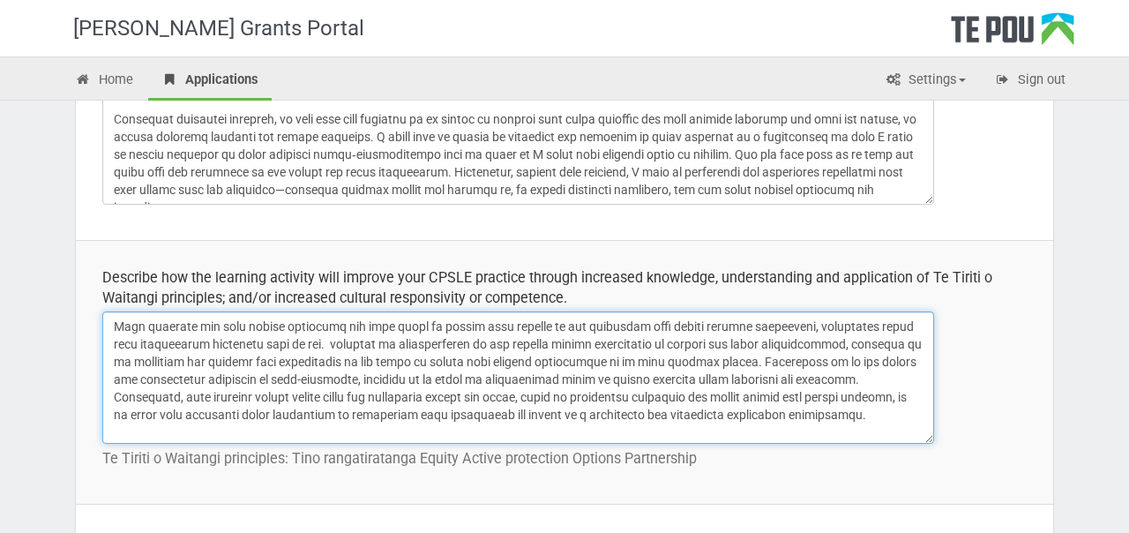
scroll to position [71, 0]
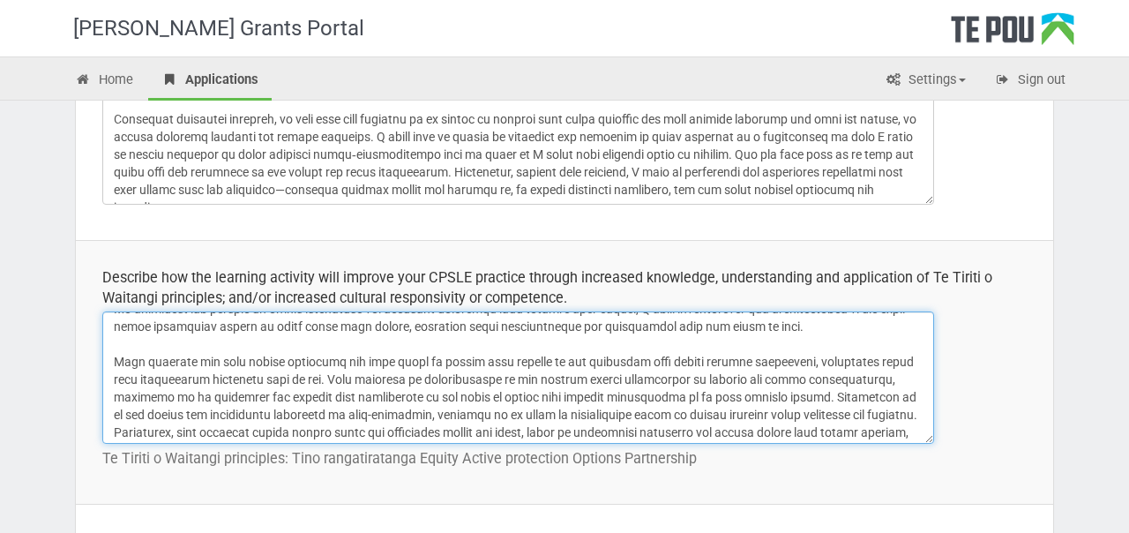
click at [603, 396] on textarea at bounding box center [518, 377] width 832 height 132
click at [841, 394] on textarea at bounding box center [518, 377] width 832 height 132
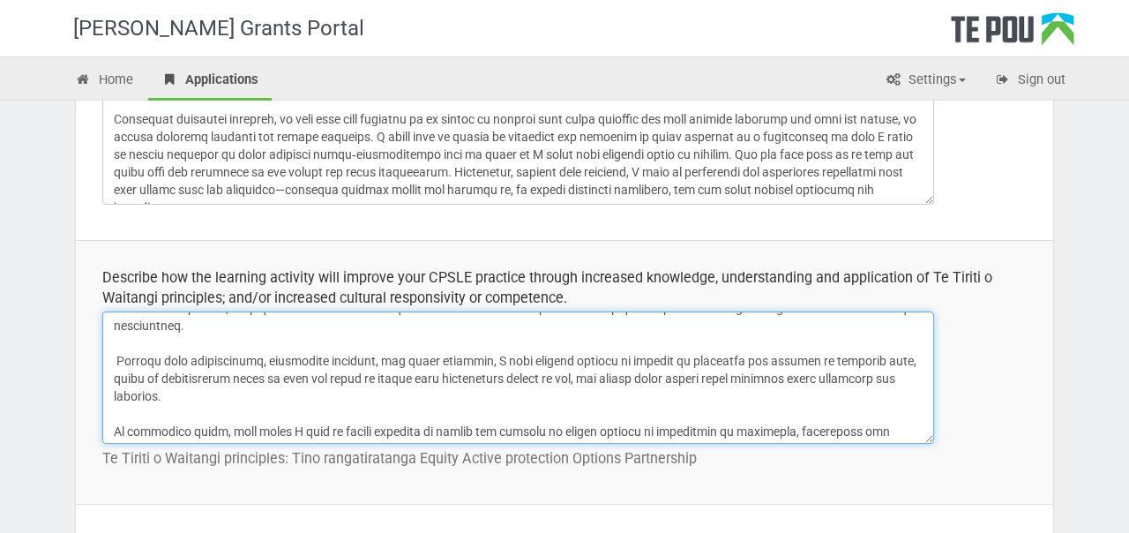
scroll to position [233, 0]
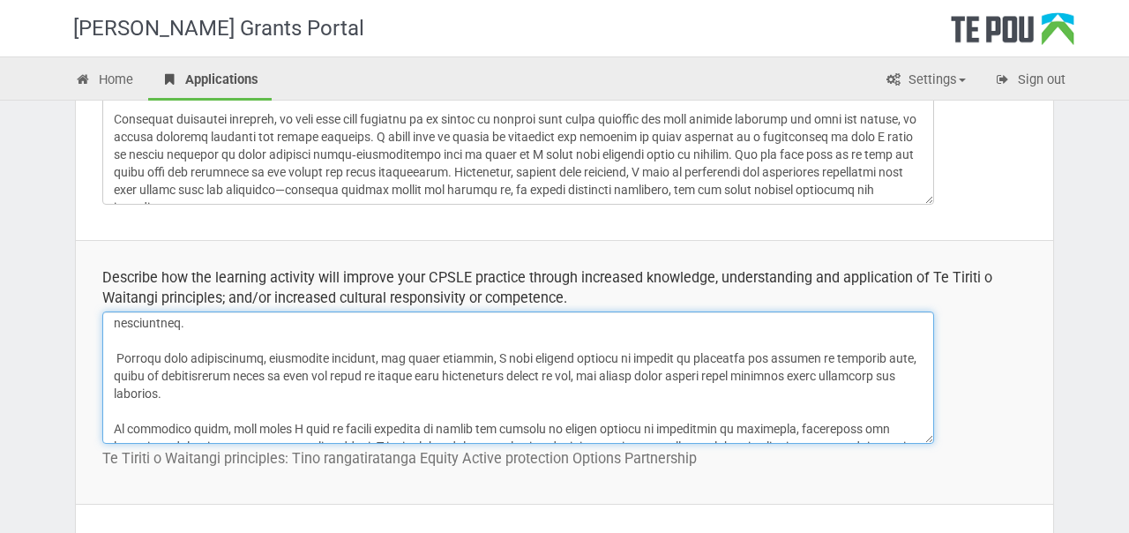
drag, startPoint x: 293, startPoint y: 340, endPoint x: 293, endPoint y: 371, distance: 30.9
click at [293, 371] on textarea at bounding box center [518, 377] width 832 height 132
click at [277, 392] on textarea at bounding box center [518, 377] width 832 height 132
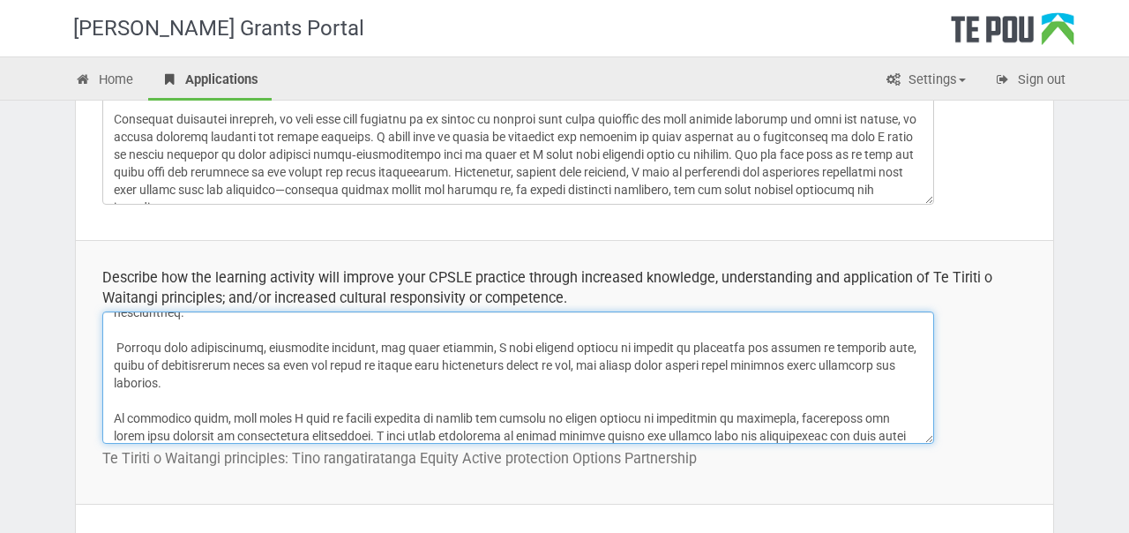
scroll to position [237, 0]
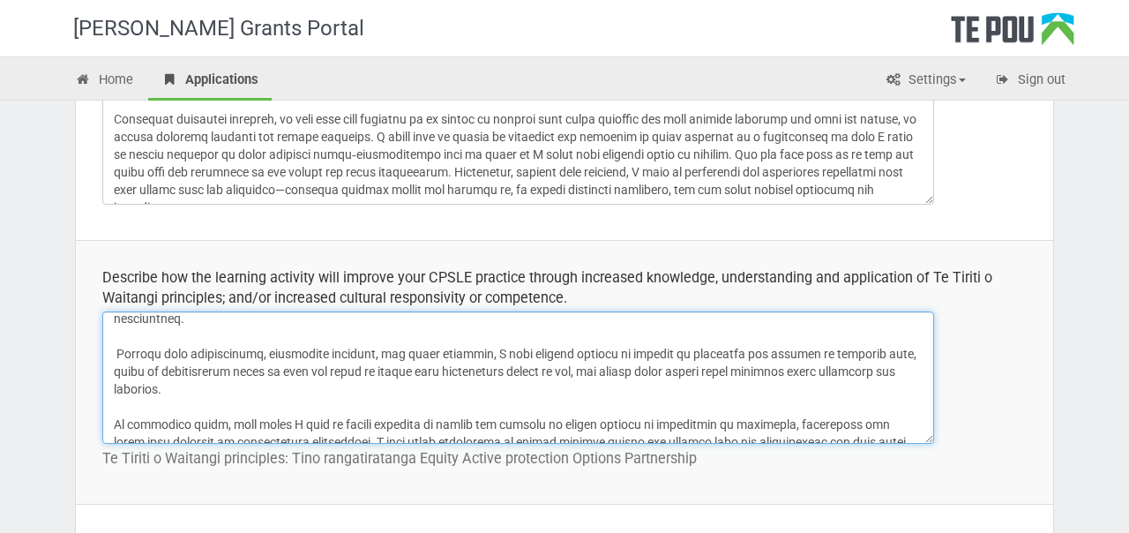
drag, startPoint x: 277, startPoint y: 392, endPoint x: 272, endPoint y: 343, distance: 48.8
click at [272, 343] on textarea at bounding box center [518, 377] width 832 height 132
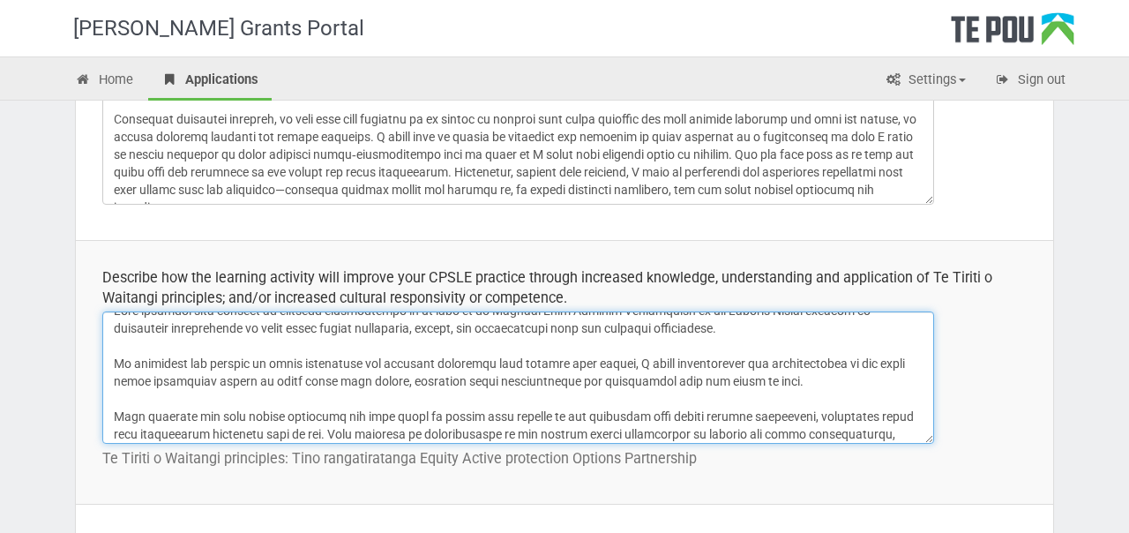
scroll to position [0, 0]
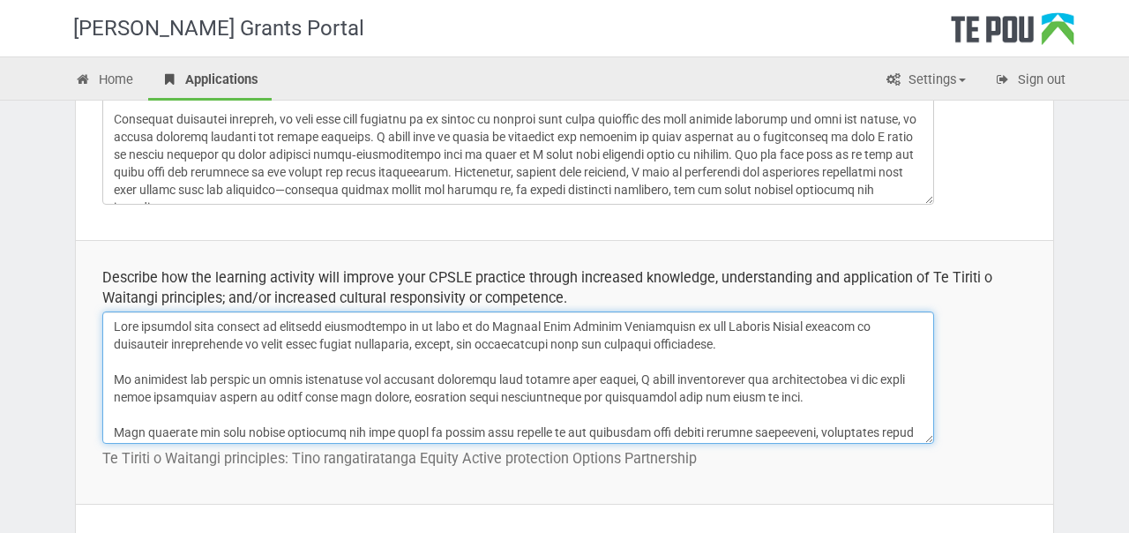
click at [227, 342] on textarea at bounding box center [518, 377] width 832 height 132
drag, startPoint x: 828, startPoint y: 382, endPoint x: 890, endPoint y: 374, distance: 62.3
click at [890, 374] on textarea at bounding box center [518, 377] width 832 height 132
click at [677, 381] on textarea at bounding box center [518, 377] width 832 height 132
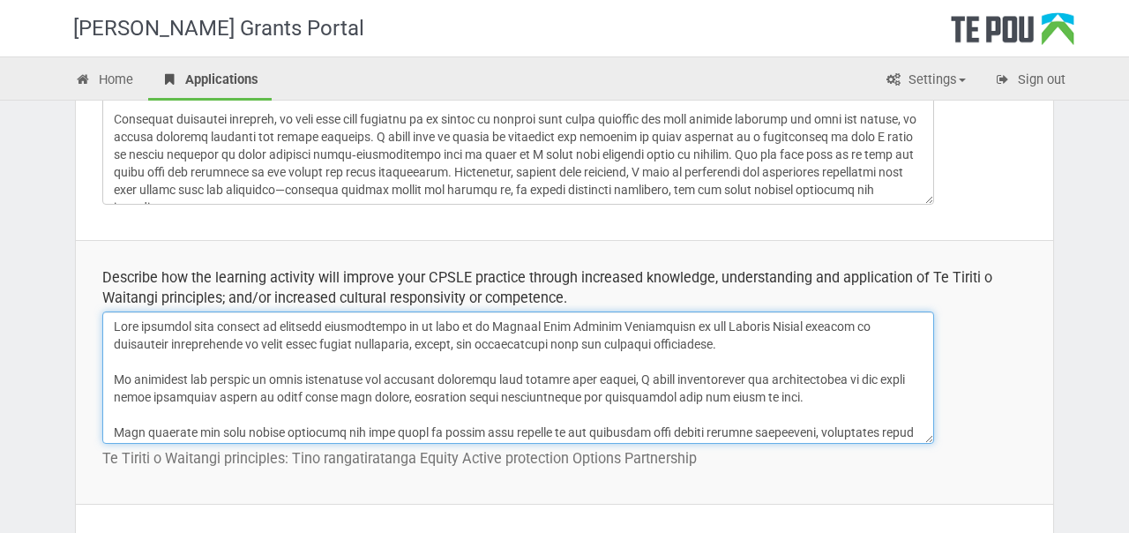
click at [657, 381] on textarea at bounding box center [518, 377] width 832 height 132
drag, startPoint x: 836, startPoint y: 377, endPoint x: 924, endPoint y: 379, distance: 88.2
click at [924, 379] on textarea at bounding box center [518, 377] width 832 height 132
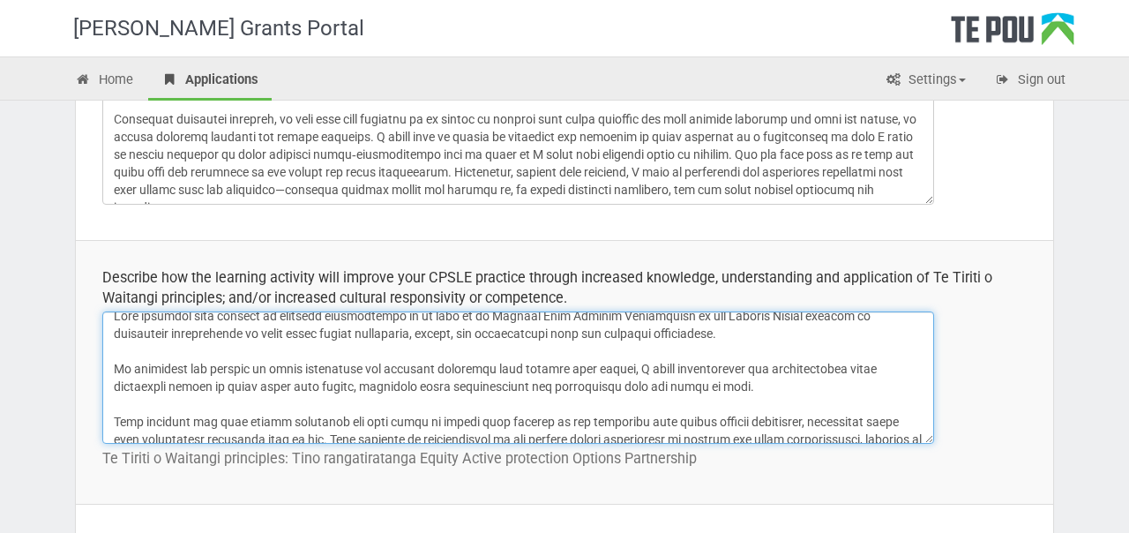
click at [381, 388] on textarea at bounding box center [518, 377] width 832 height 132
drag, startPoint x: 442, startPoint y: 379, endPoint x: 354, endPoint y: 380, distance: 88.2
click at [354, 380] on textarea at bounding box center [518, 377] width 832 height 132
click at [521, 384] on textarea at bounding box center [518, 377] width 832 height 132
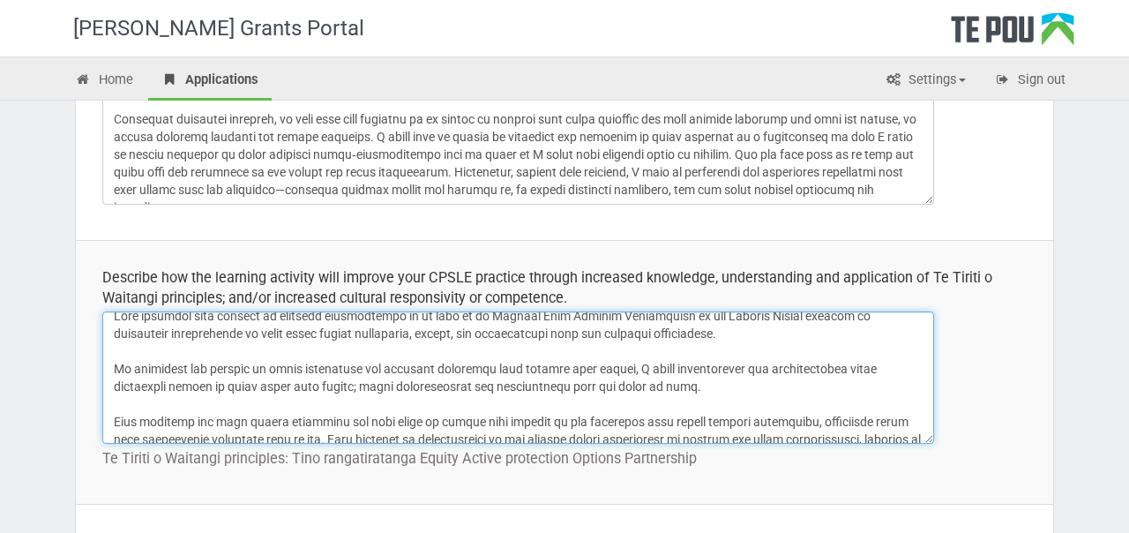
scroll to position [0, 0]
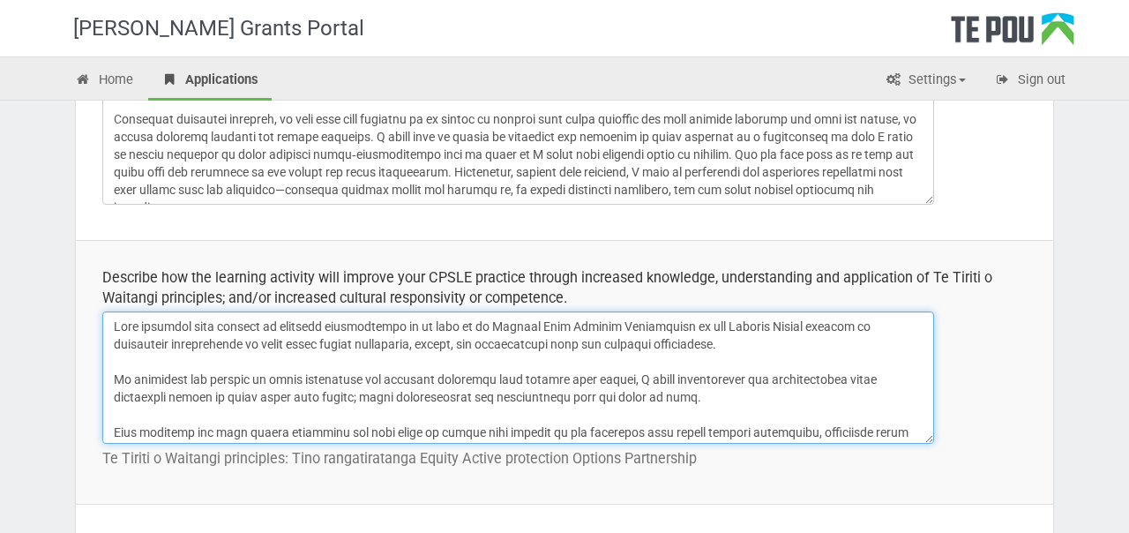
click at [746, 322] on textarea at bounding box center [518, 377] width 832 height 132
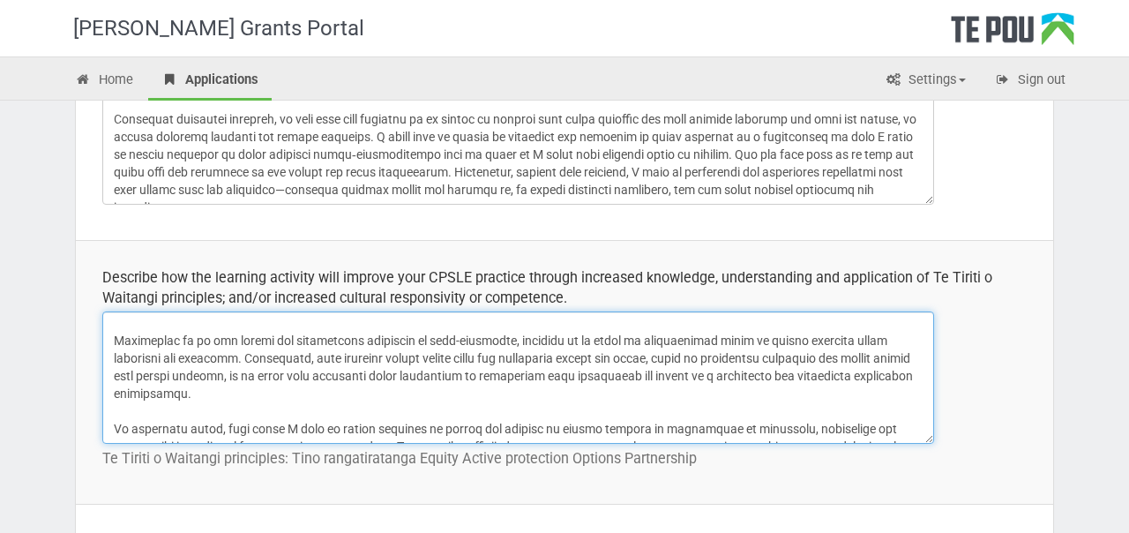
scroll to position [165, 0]
click at [366, 339] on textarea at bounding box center [518, 377] width 832 height 132
click at [115, 336] on textarea at bounding box center [518, 377] width 832 height 132
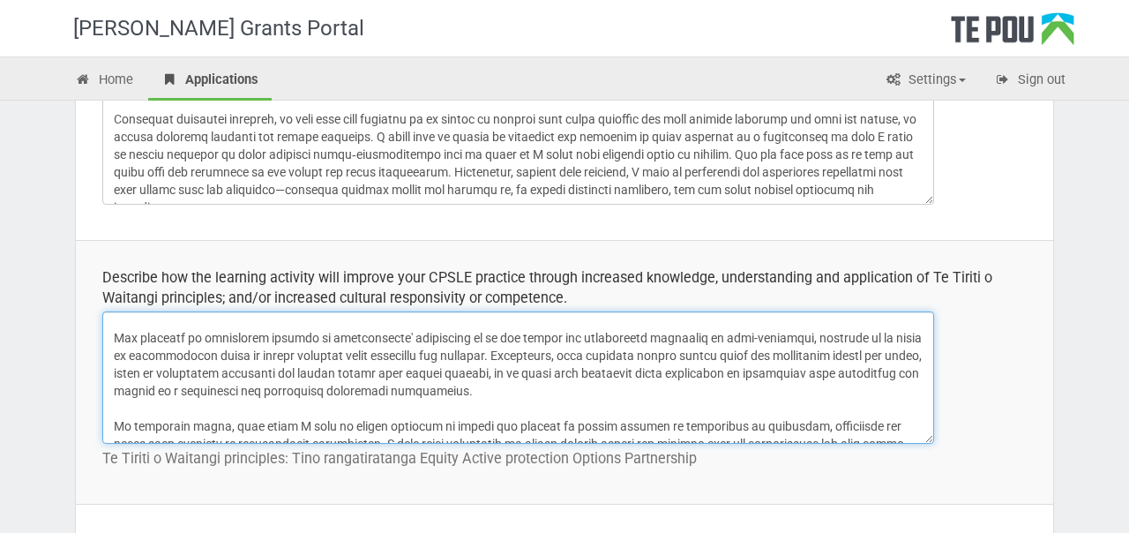
click at [450, 337] on textarea at bounding box center [518, 377] width 832 height 132
click at [461, 336] on textarea at bounding box center [518, 377] width 832 height 132
click at [654, 338] on textarea at bounding box center [518, 377] width 832 height 132
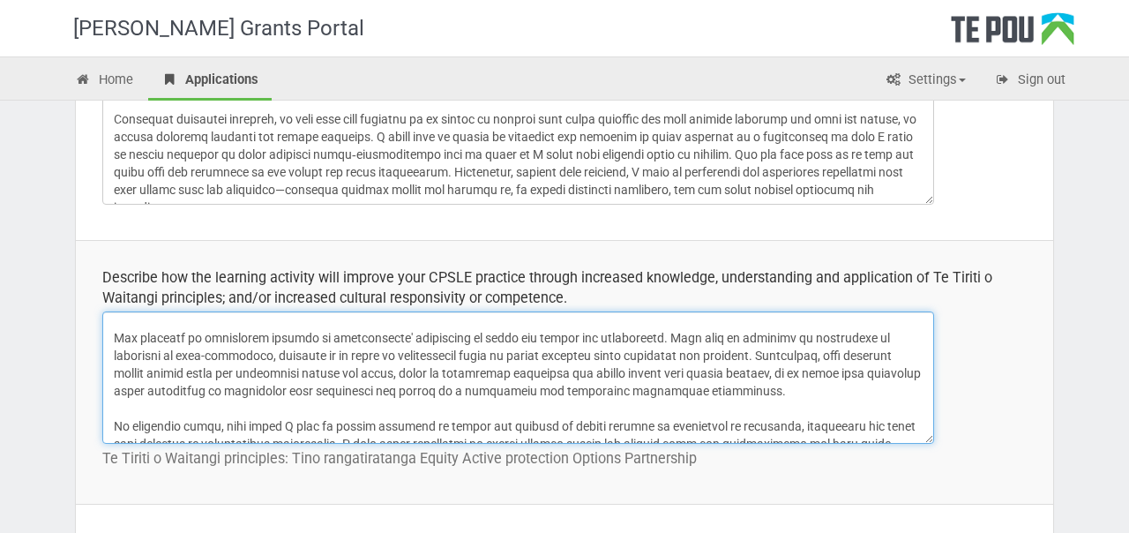
click at [911, 335] on textarea at bounding box center [518, 377] width 832 height 132
click at [780, 335] on textarea at bounding box center [518, 377] width 832 height 132
click at [168, 354] on textarea at bounding box center [518, 377] width 832 height 132
drag, startPoint x: 761, startPoint y: 388, endPoint x: 757, endPoint y: 341, distance: 47.8
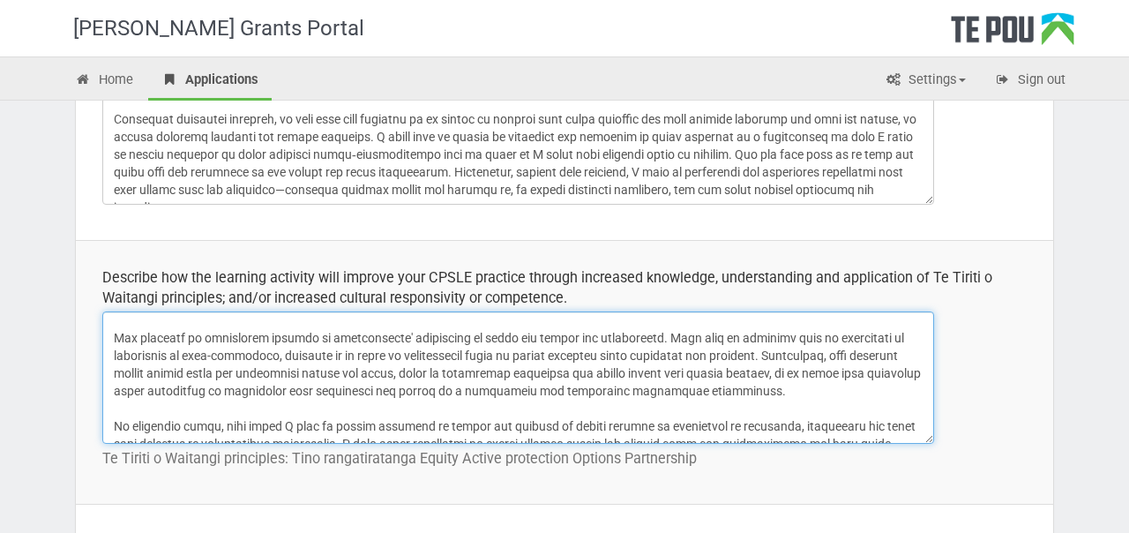
click at [757, 341] on textarea at bounding box center [518, 377] width 832 height 132
click at [845, 356] on textarea at bounding box center [518, 377] width 832 height 132
click at [206, 382] on textarea at bounding box center [518, 377] width 832 height 132
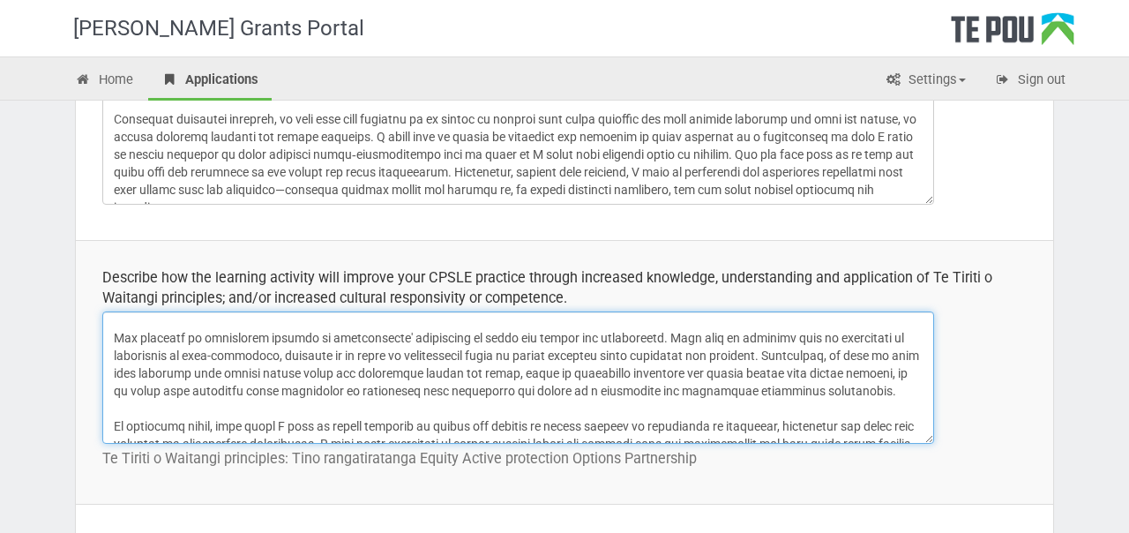
click at [272, 372] on textarea at bounding box center [518, 377] width 832 height 132
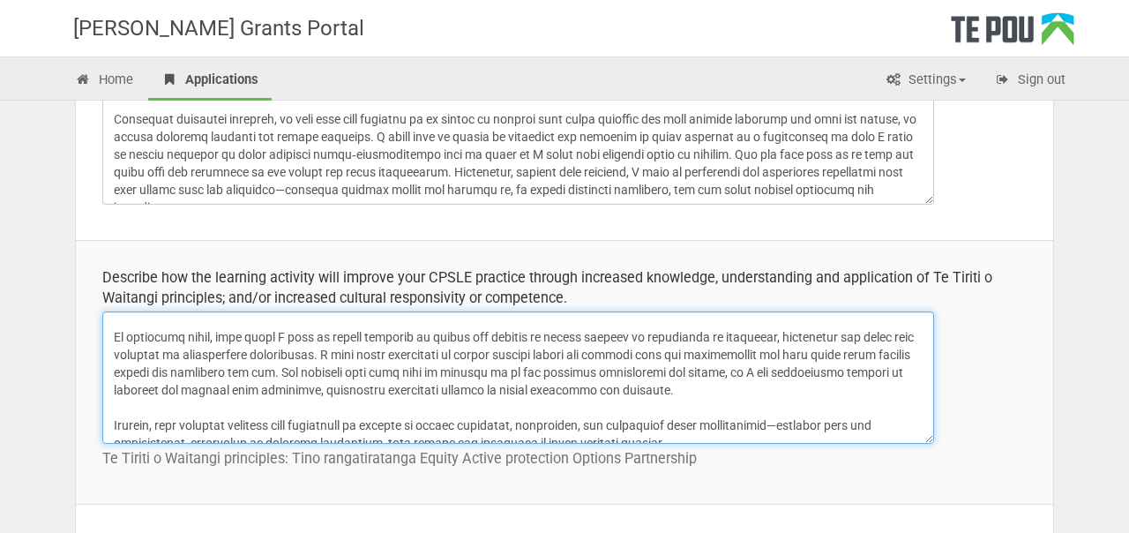
scroll to position [253, 0]
click at [772, 337] on textarea at bounding box center [518, 377] width 832 height 132
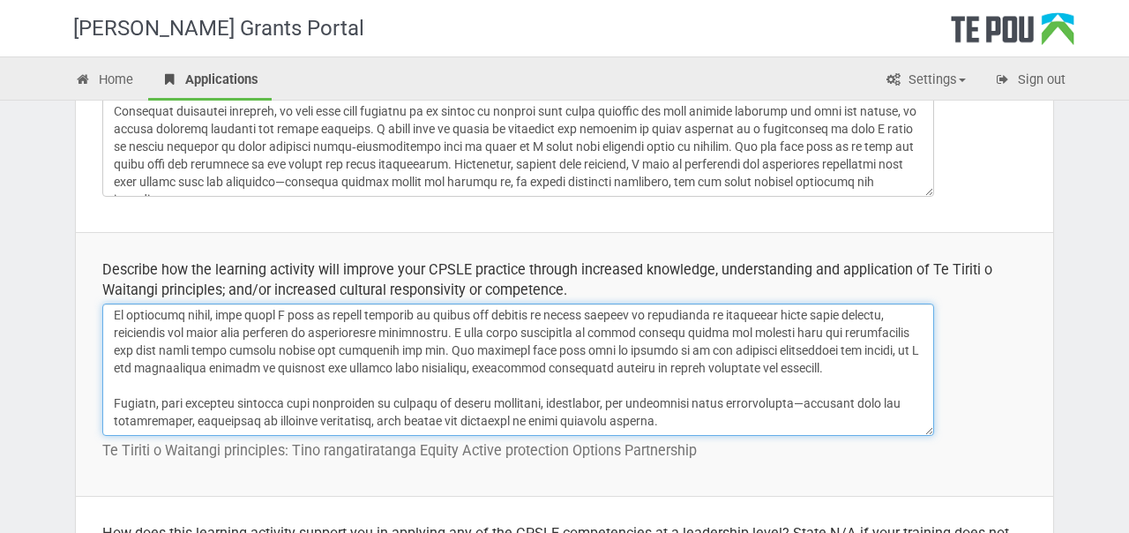
scroll to position [582, 0]
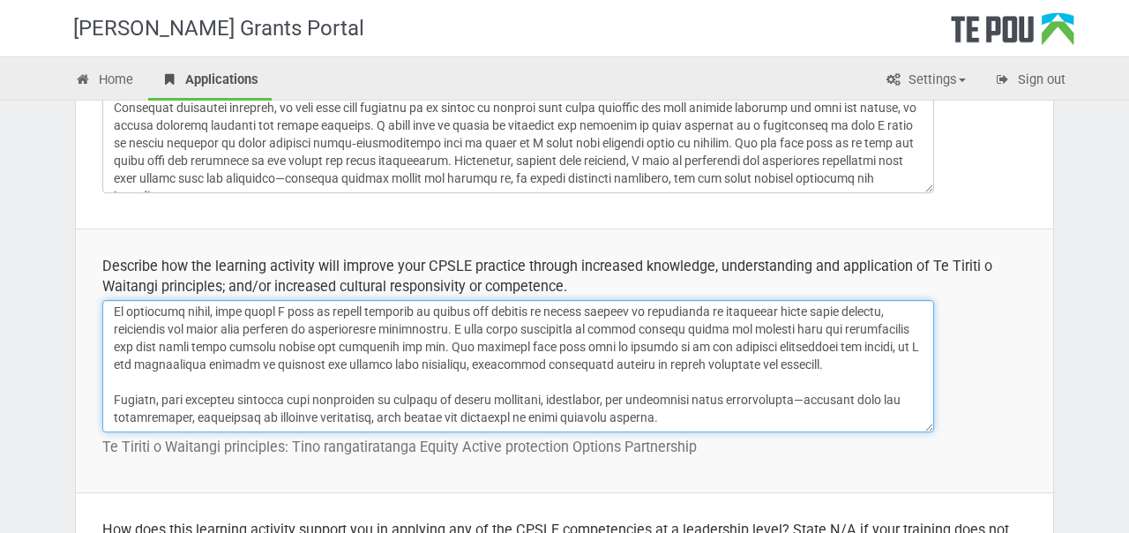
click at [477, 328] on textarea at bounding box center [518, 366] width 832 height 132
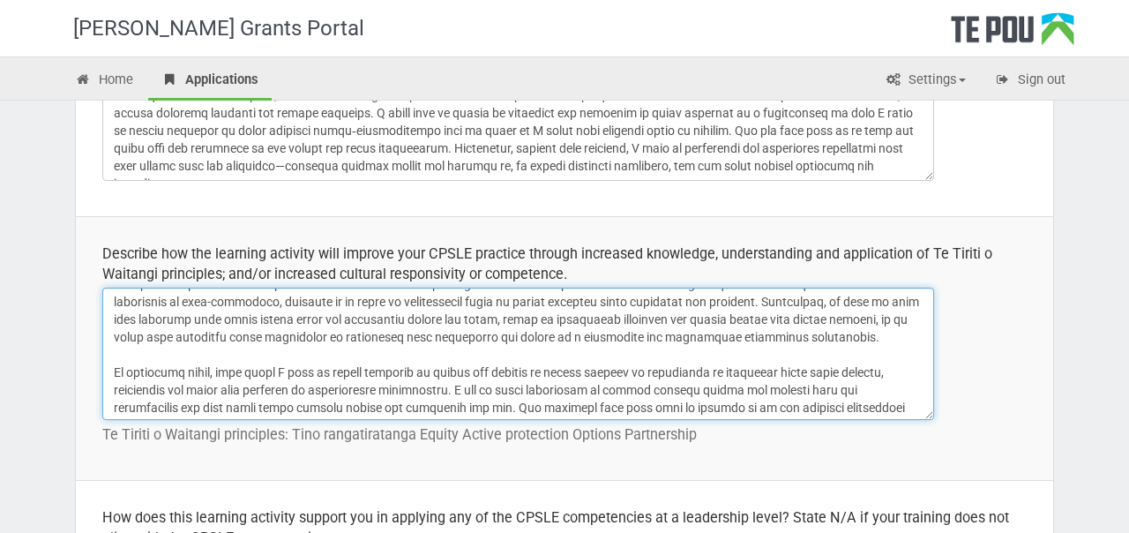
scroll to position [154, 0]
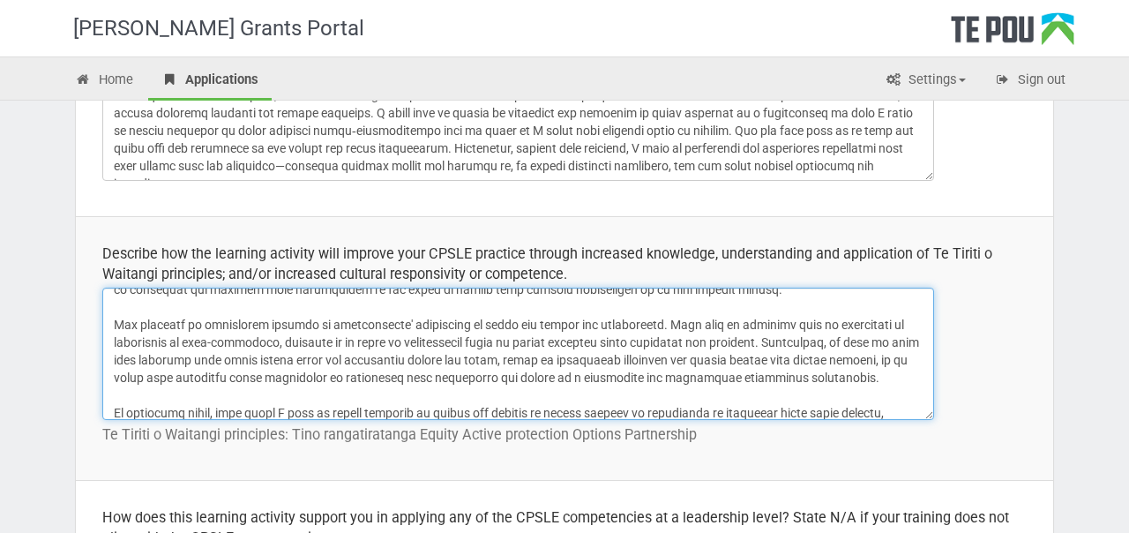
drag, startPoint x: 725, startPoint y: 408, endPoint x: 691, endPoint y: 311, distance: 103.0
click at [691, 311] on textarea at bounding box center [518, 354] width 832 height 132
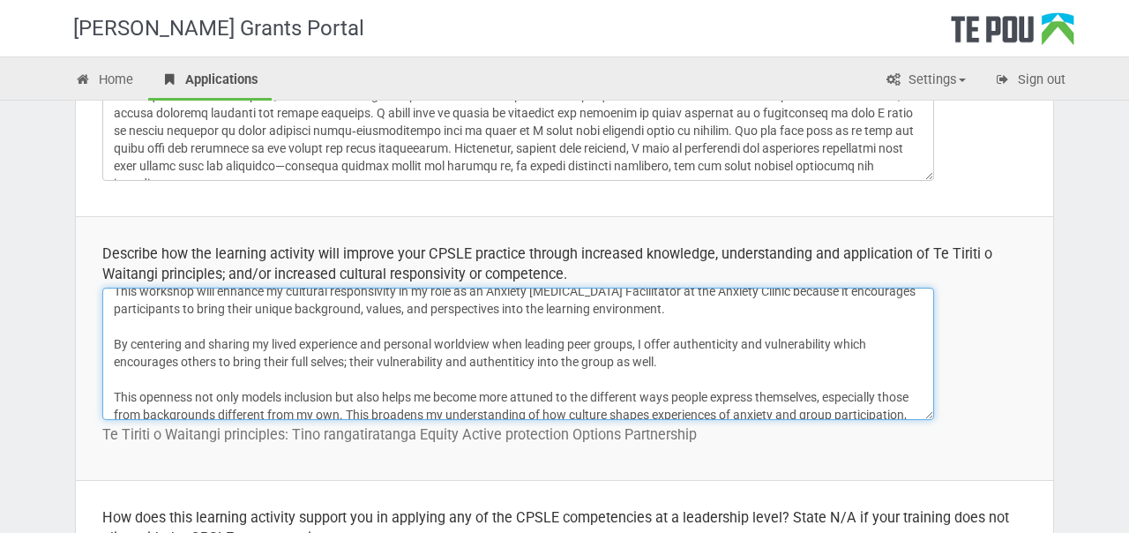
scroll to position [0, 0]
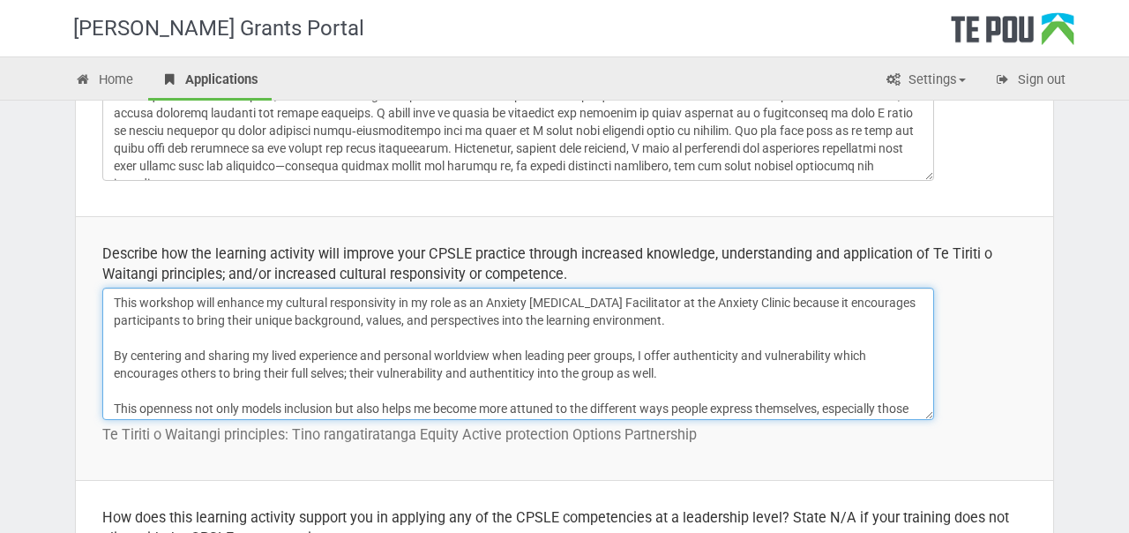
click at [114, 301] on textarea "This workshop will enhance my cultural responsivity in my role as an Anxiety Pe…" at bounding box center [518, 354] width 832 height 132
paste textarea "The workshop is especially focused on participants' reflection of their own val…"
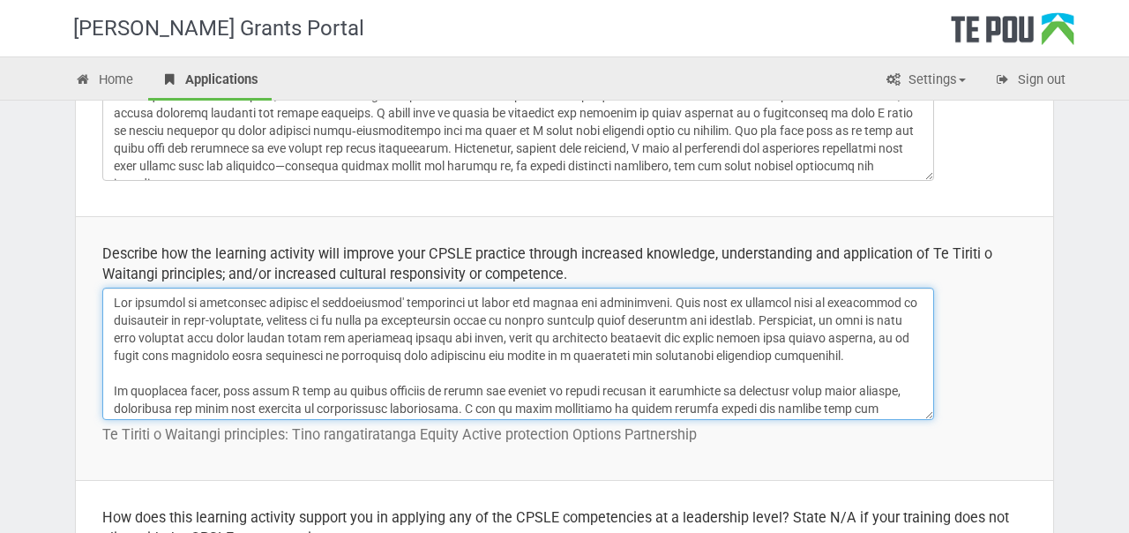
click at [113, 323] on textarea at bounding box center [518, 354] width 832 height 132
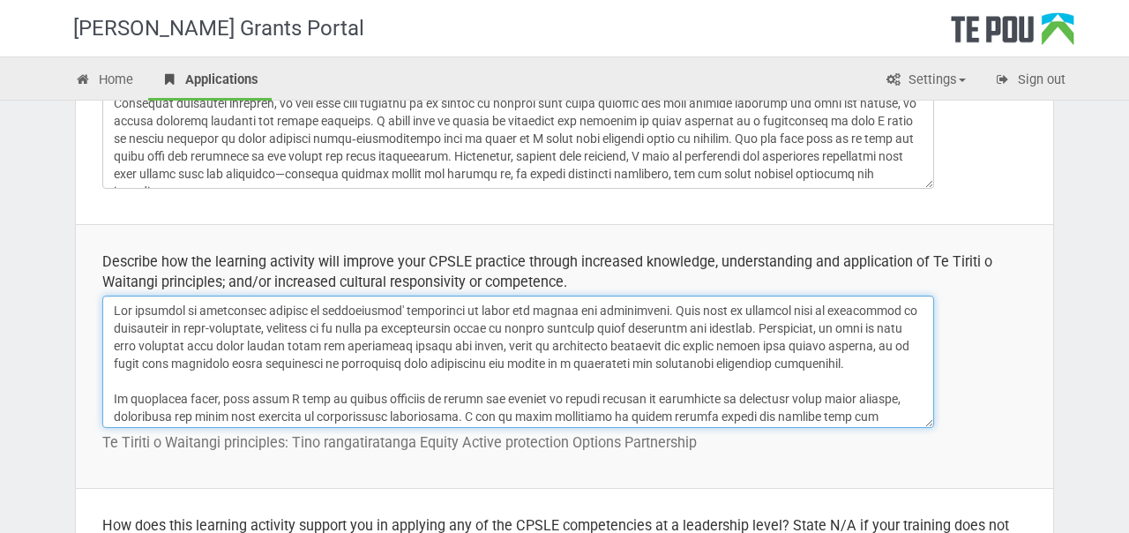
scroll to position [586, 0]
click at [278, 332] on textarea at bounding box center [518, 362] width 832 height 132
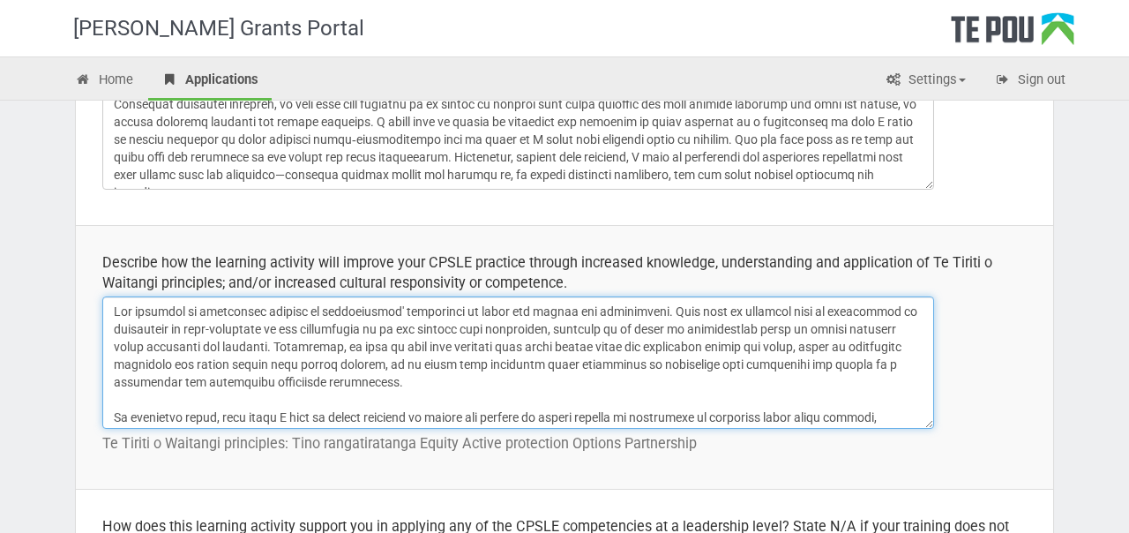
drag, startPoint x: 407, startPoint y: 330, endPoint x: 296, endPoint y: 327, distance: 111.2
click at [296, 327] on textarea at bounding box center [518, 362] width 832 height 132
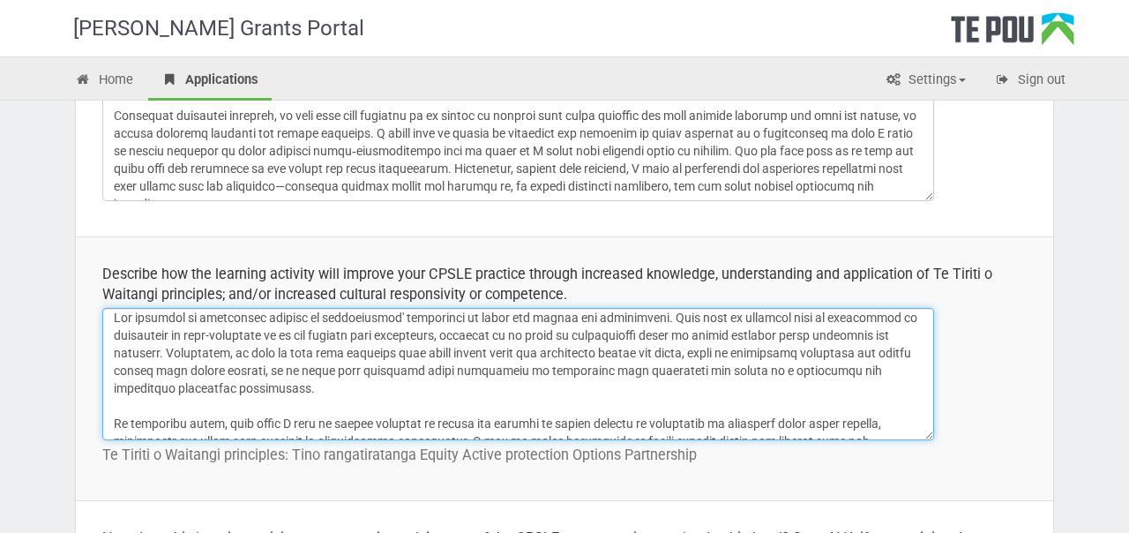
scroll to position [0, 0]
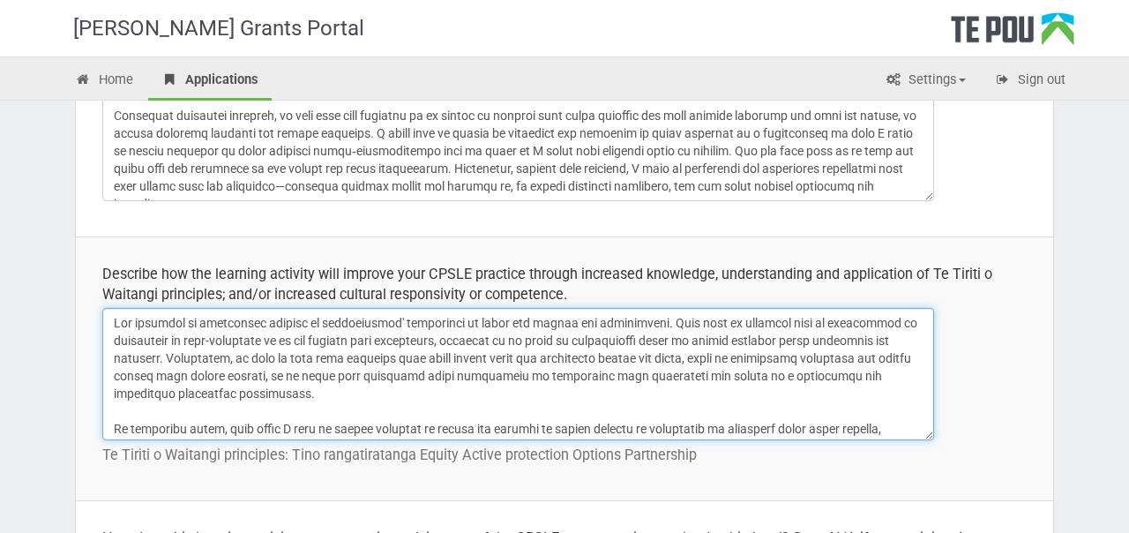
drag, startPoint x: 483, startPoint y: 394, endPoint x: 165, endPoint y: 363, distance: 319.1
click at [165, 363] on textarea at bounding box center [518, 374] width 832 height 132
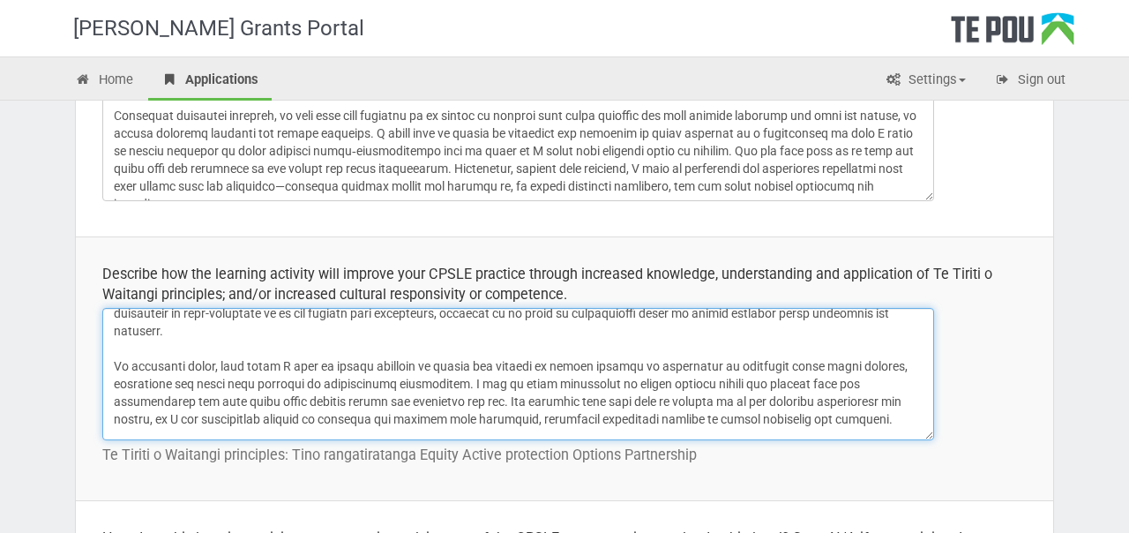
scroll to position [40, 0]
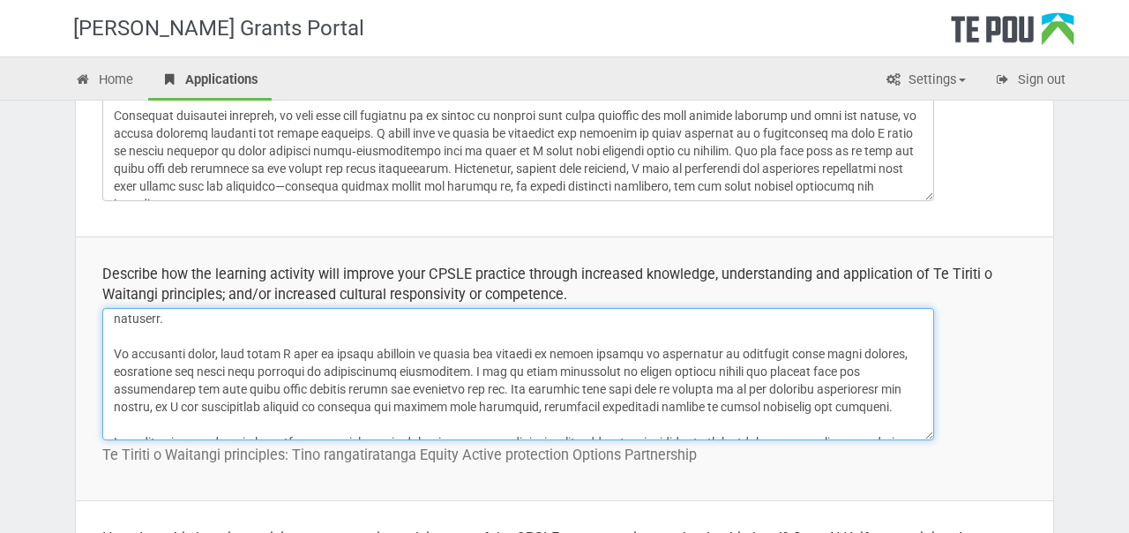
drag, startPoint x: 169, startPoint y: 372, endPoint x: 130, endPoint y: 372, distance: 38.8
click at [130, 372] on textarea at bounding box center [518, 374] width 832 height 132
click at [319, 371] on textarea at bounding box center [518, 374] width 832 height 132
click at [364, 371] on textarea at bounding box center [518, 374] width 832 height 132
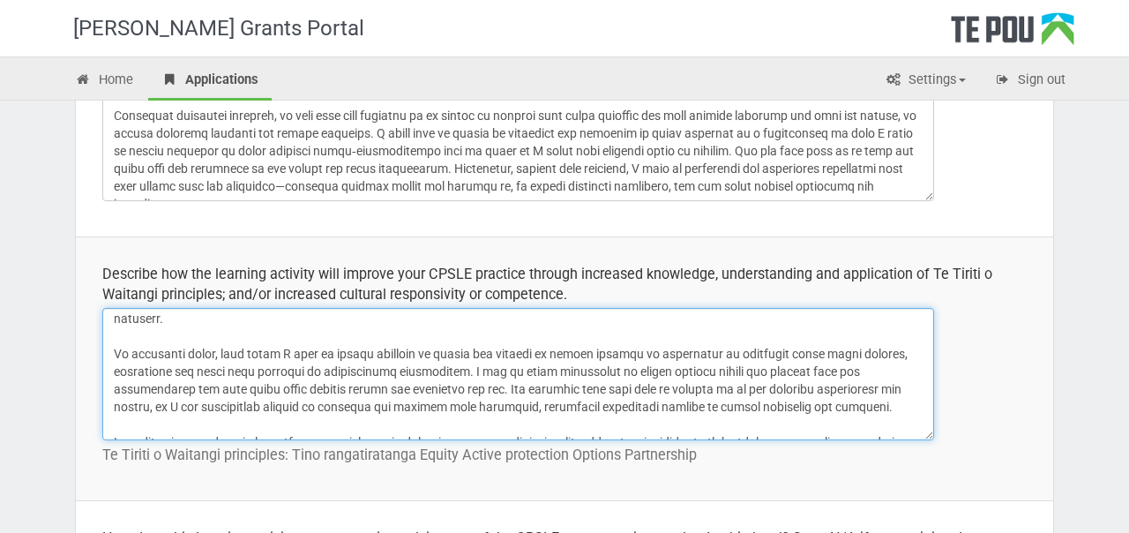
click at [339, 373] on textarea at bounding box center [518, 374] width 832 height 132
click at [318, 371] on textarea at bounding box center [518, 374] width 832 height 132
drag, startPoint x: 303, startPoint y: 371, endPoint x: 386, endPoint y: 373, distance: 83.8
click at [386, 373] on textarea at bounding box center [518, 374] width 832 height 132
click at [448, 372] on textarea at bounding box center [518, 374] width 832 height 132
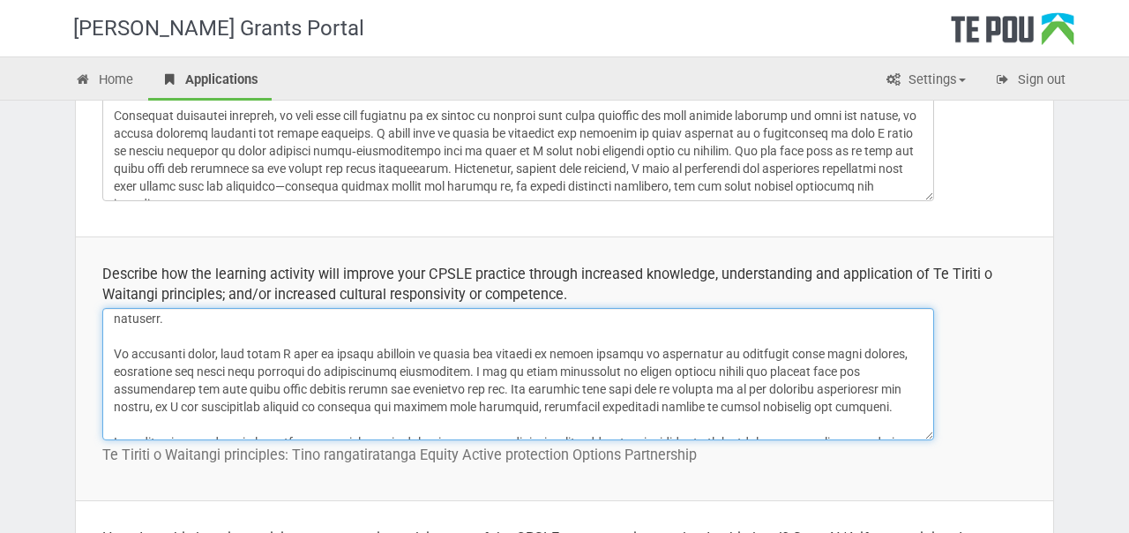
scroll to position [0, 0]
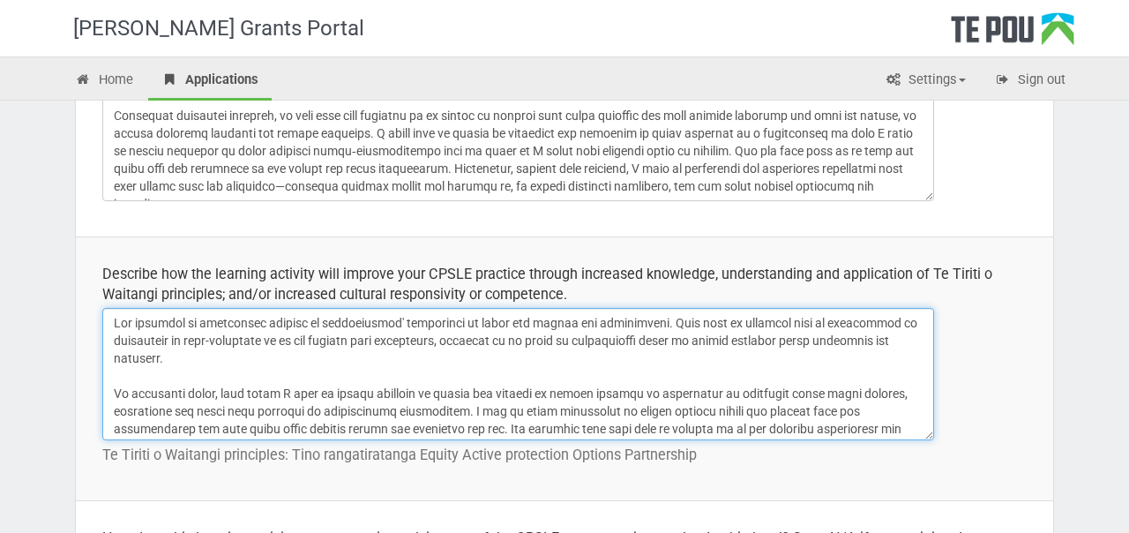
click at [678, 319] on textarea at bounding box center [518, 374] width 832 height 132
click at [818, 326] on textarea at bounding box center [518, 374] width 832 height 132
click at [233, 353] on textarea at bounding box center [518, 374] width 832 height 132
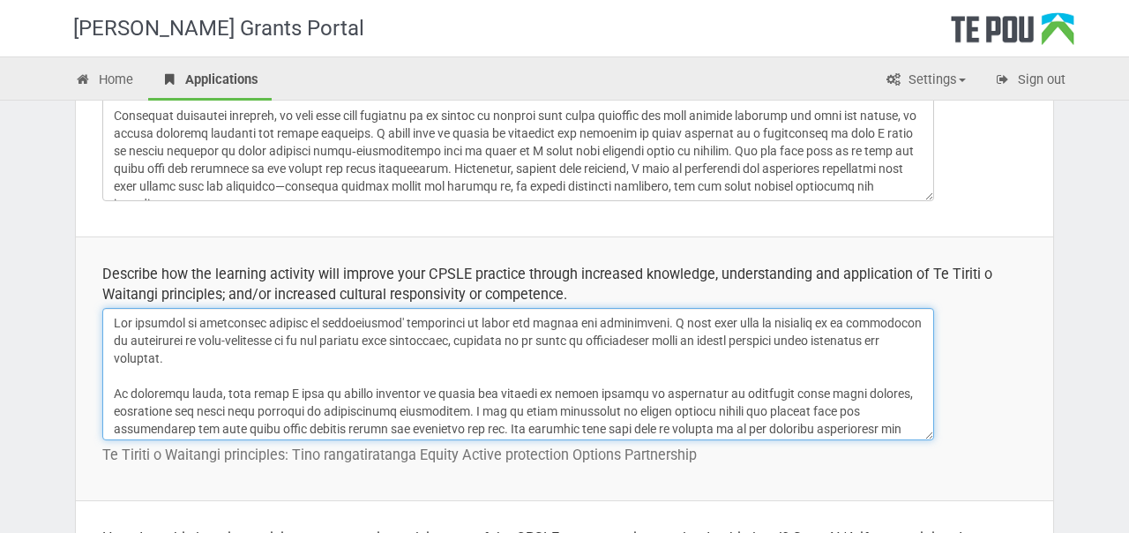
click at [353, 343] on textarea at bounding box center [518, 374] width 832 height 132
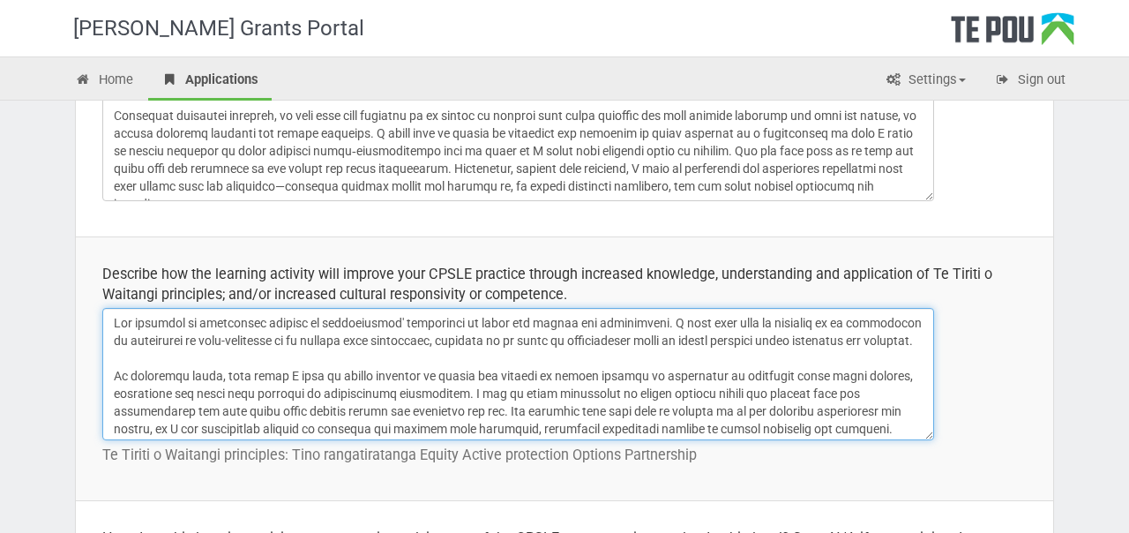
click at [454, 322] on textarea at bounding box center [518, 374] width 832 height 132
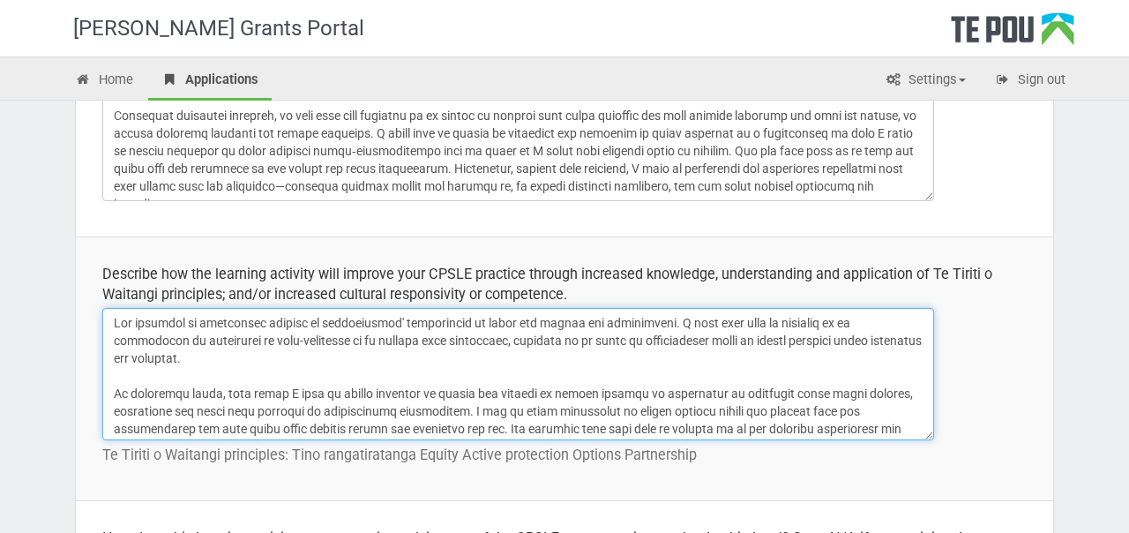
click at [189, 359] on textarea at bounding box center [518, 374] width 832 height 132
click at [333, 340] on textarea at bounding box center [518, 374] width 832 height 132
drag, startPoint x: 441, startPoint y: 341, endPoint x: 280, endPoint y: 341, distance: 161.5
click at [280, 341] on textarea at bounding box center [518, 374] width 832 height 132
click at [340, 333] on textarea at bounding box center [518, 374] width 832 height 132
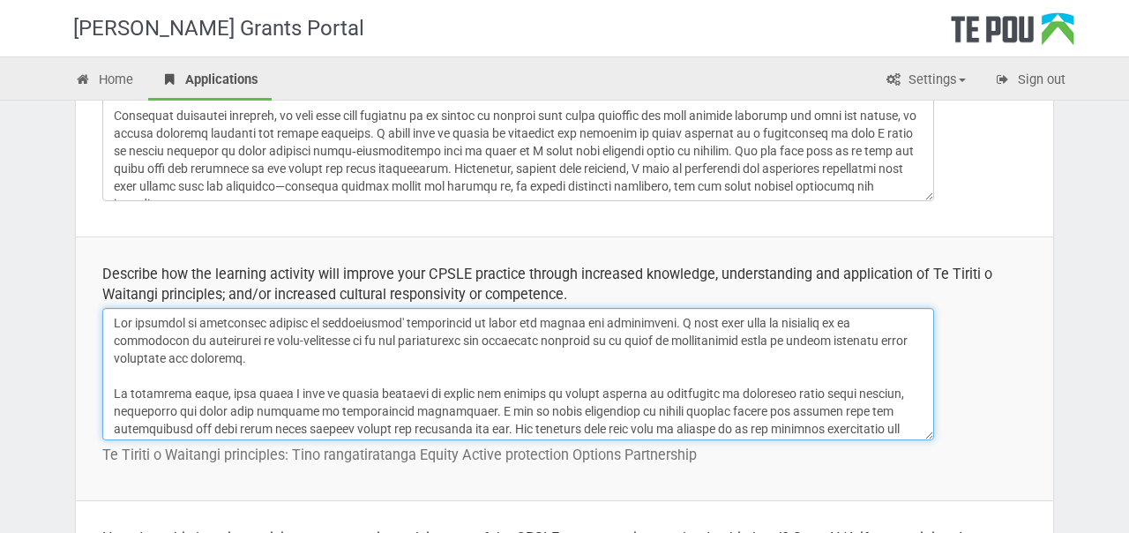
click at [470, 341] on textarea at bounding box center [518, 374] width 832 height 132
click at [334, 341] on textarea at bounding box center [518, 374] width 832 height 132
click at [521, 348] on textarea at bounding box center [518, 374] width 832 height 132
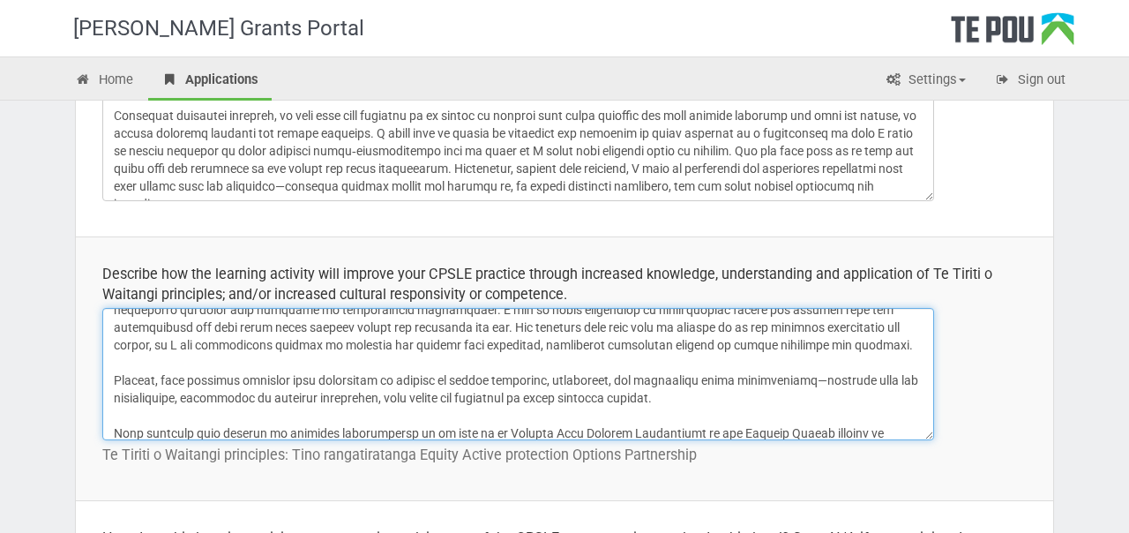
scroll to position [90, 0]
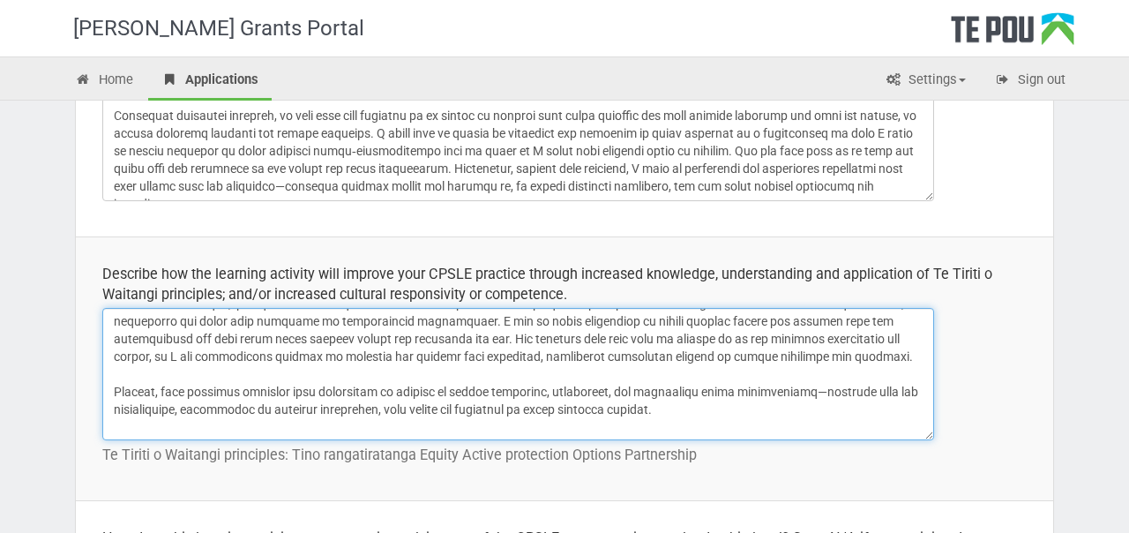
click at [712, 406] on textarea at bounding box center [518, 374] width 832 height 132
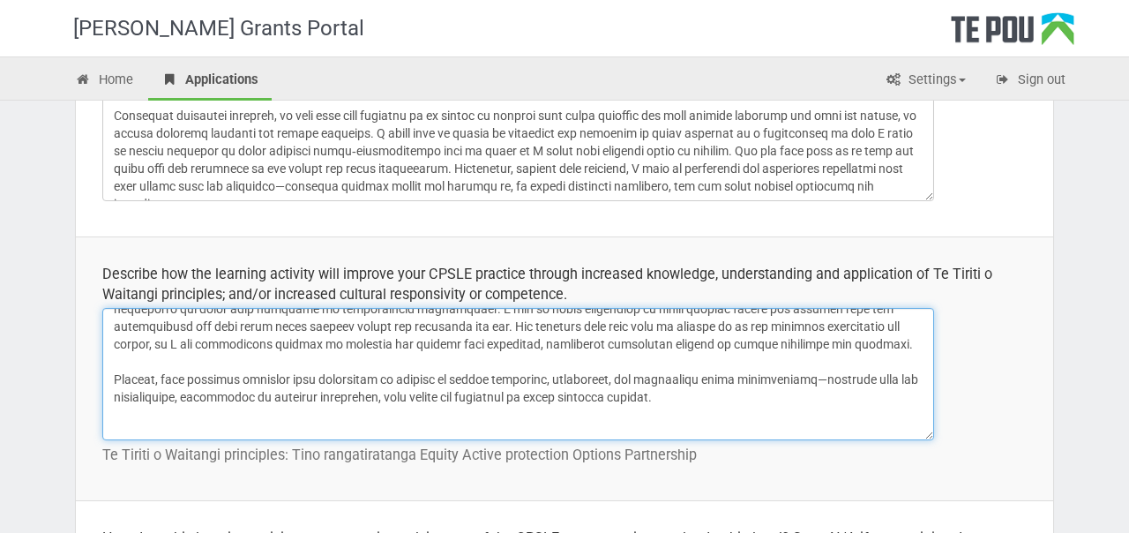
paste textarea "Ultimately, my hope is that this approach will build deeper trust and connectio…"
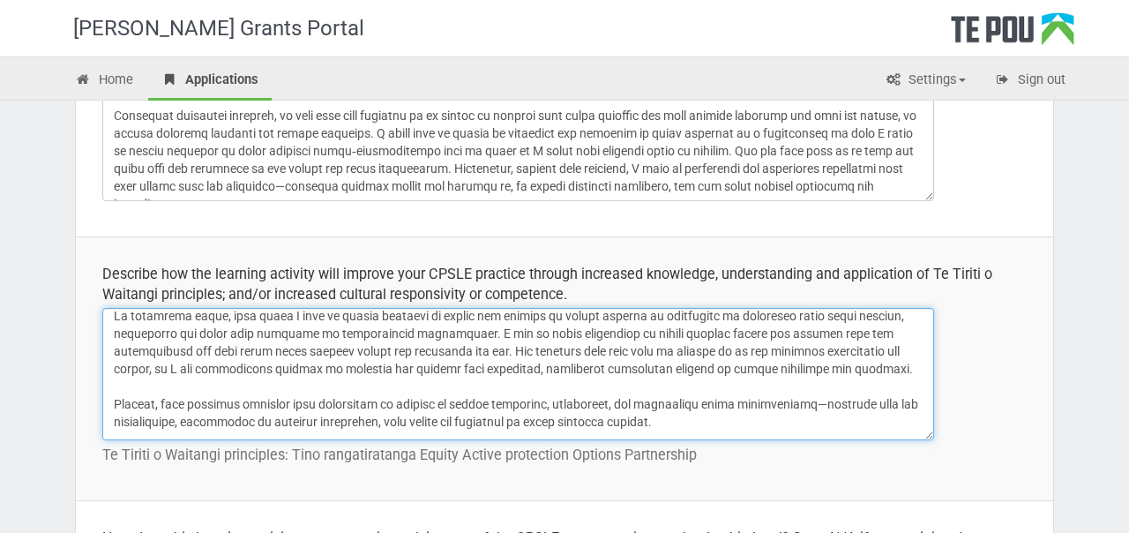
scroll to position [75, 0]
drag, startPoint x: 832, startPoint y: 373, endPoint x: 461, endPoint y: 344, distance: 371.7
click at [461, 344] on textarea at bounding box center [518, 374] width 832 height 132
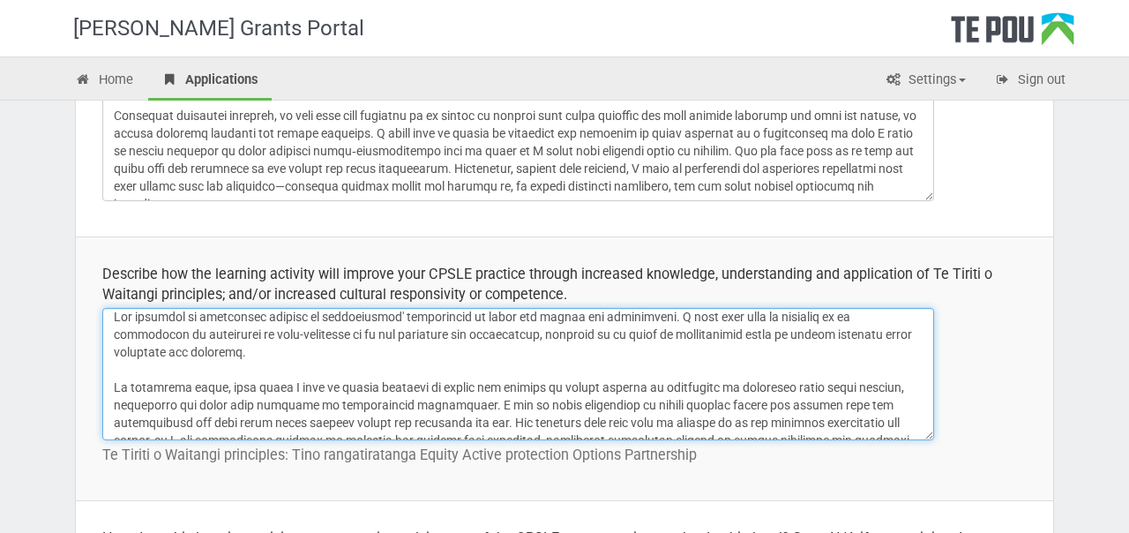
scroll to position [0, 0]
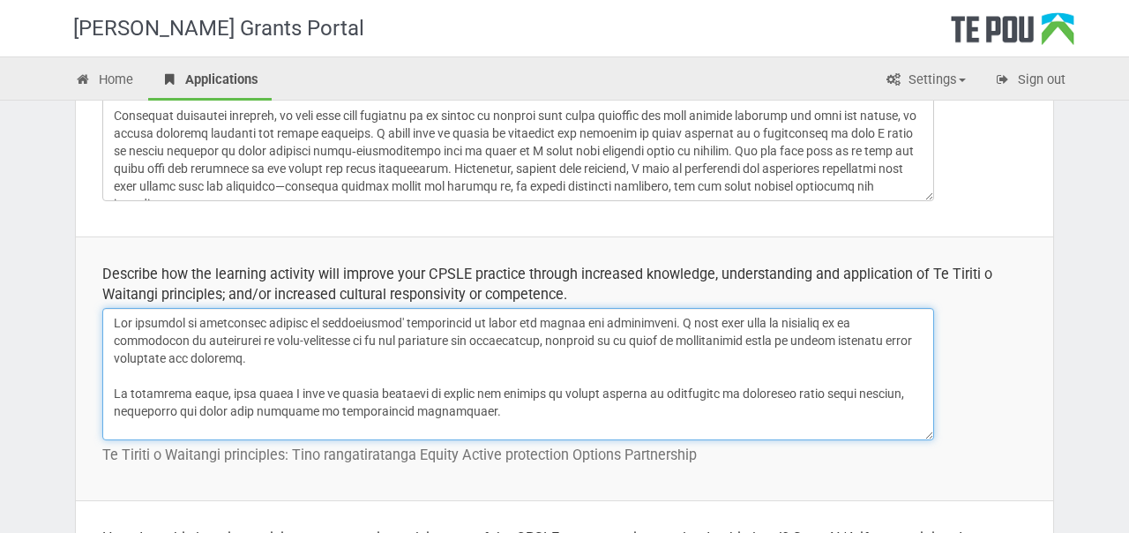
click at [289, 356] on textarea at bounding box center [518, 374] width 832 height 132
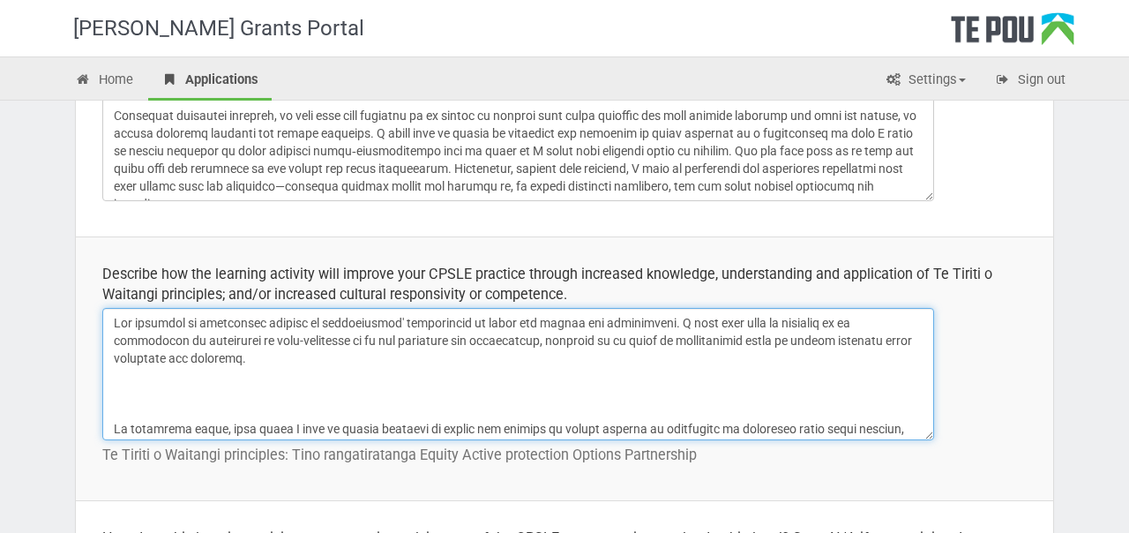
paste textarea "I aim to learn strategies to ensure quieter voices are invited into the convers…"
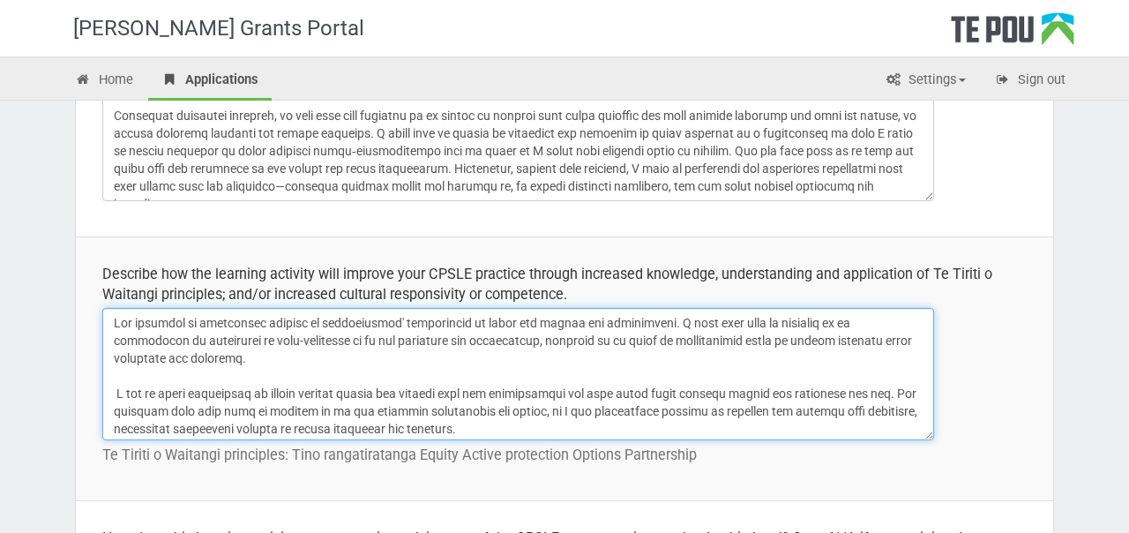
scroll to position [10, 0]
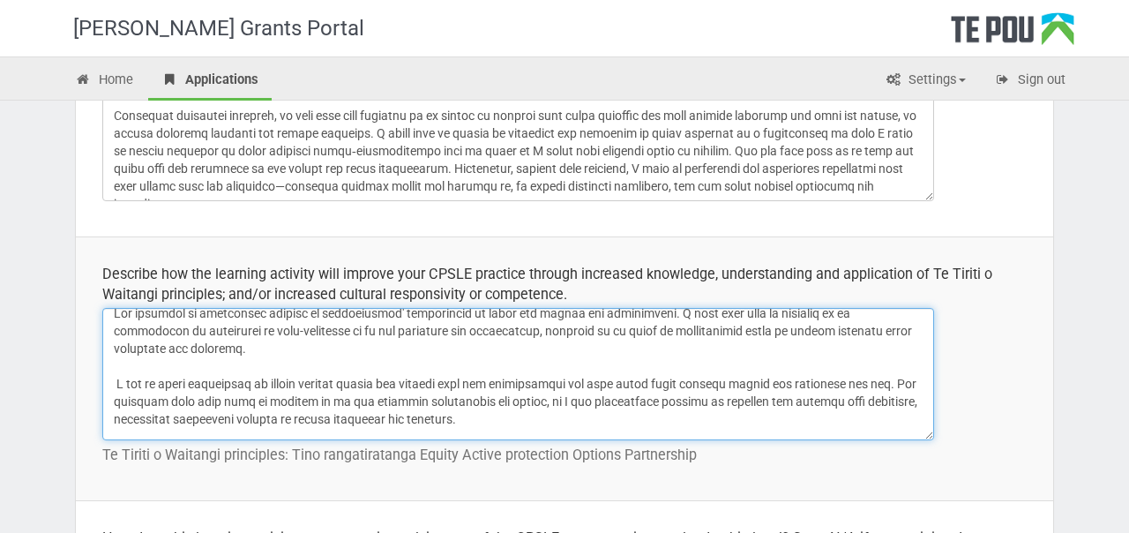
click at [117, 385] on textarea at bounding box center [518, 374] width 832 height 132
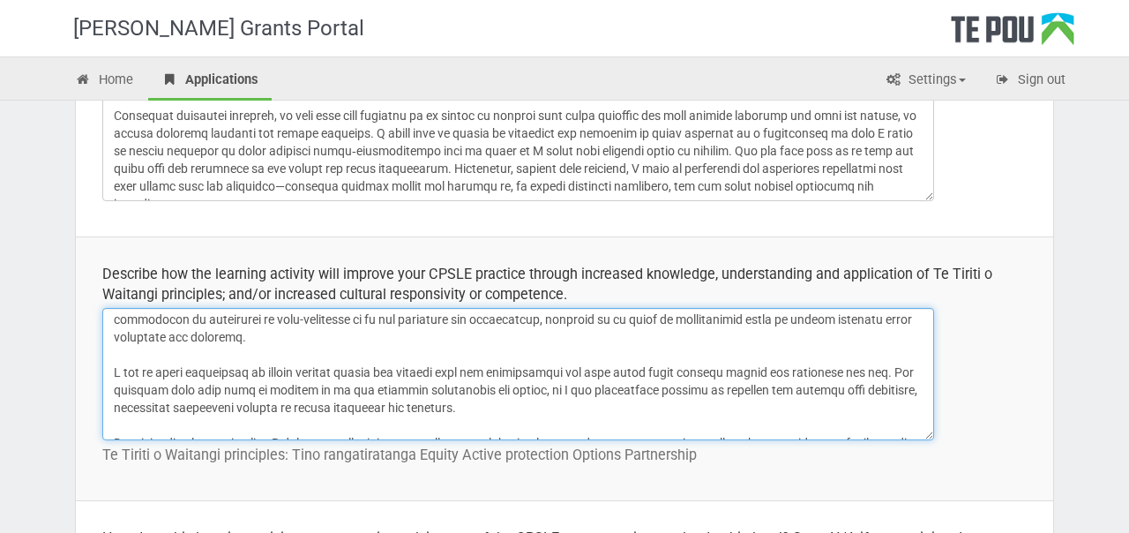
scroll to position [27, 0]
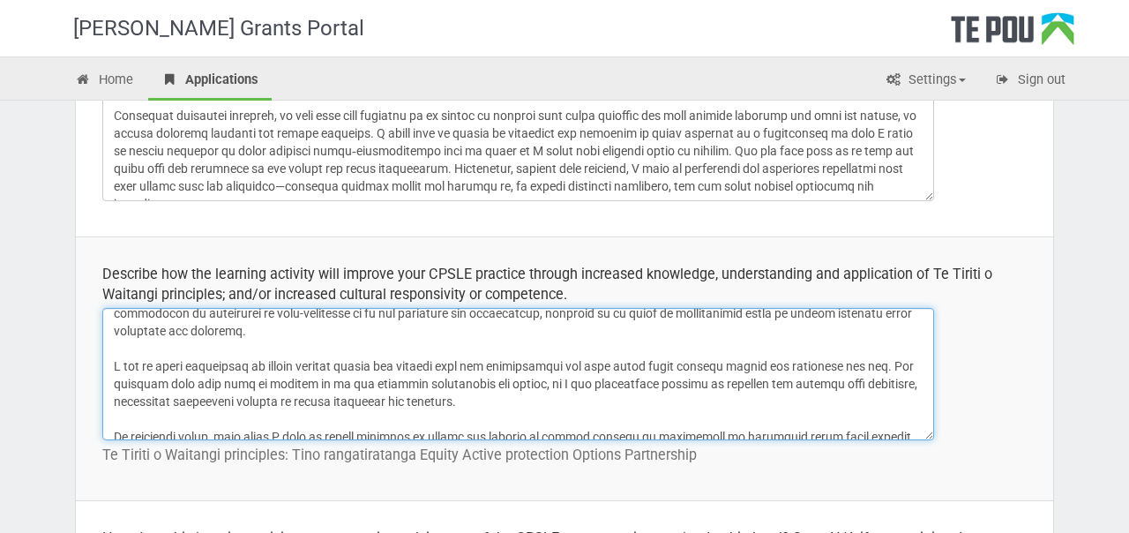
click at [515, 403] on textarea at bounding box center [518, 374] width 832 height 132
drag, startPoint x: 880, startPoint y: 369, endPoint x: 881, endPoint y: 396, distance: 27.4
click at [881, 396] on textarea at bounding box center [518, 374] width 832 height 132
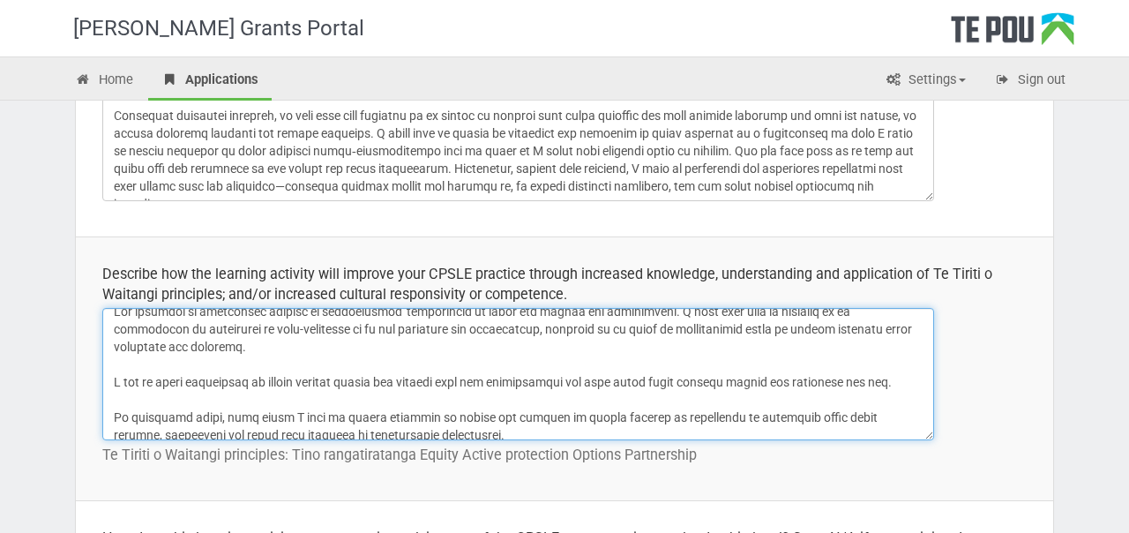
click at [455, 341] on textarea at bounding box center [518, 374] width 832 height 132
paste textarea "The training will also help me reflect on my own cultural assumptions and biase…"
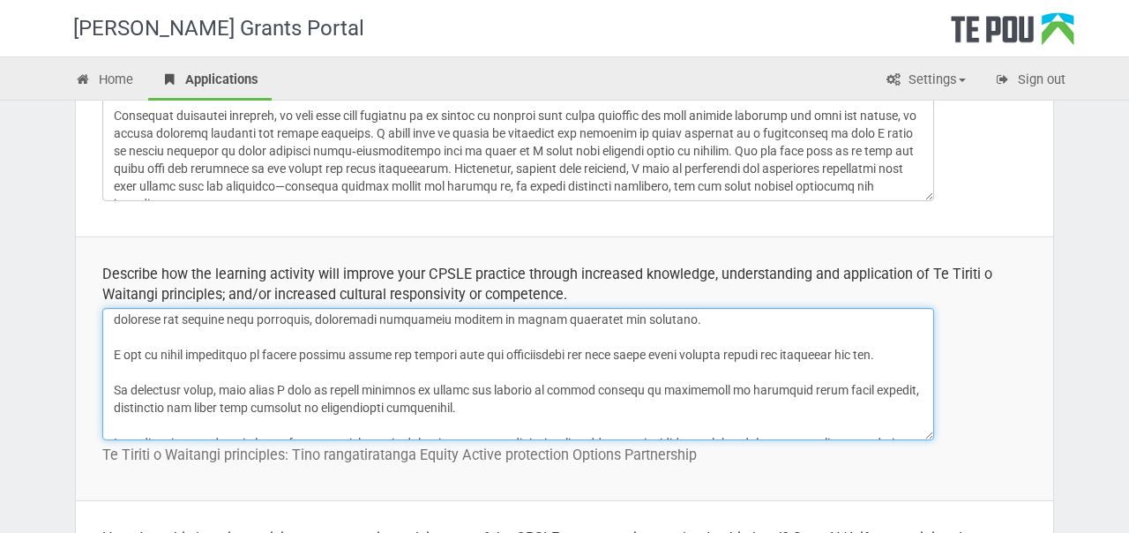
scroll to position [57, 0]
drag, startPoint x: 321, startPoint y: 389, endPoint x: 91, endPoint y: 385, distance: 230.3
click at [91, 385] on td "Describe how the learning activity will improve your CPSLE practice through inc…" at bounding box center [565, 368] width 978 height 264
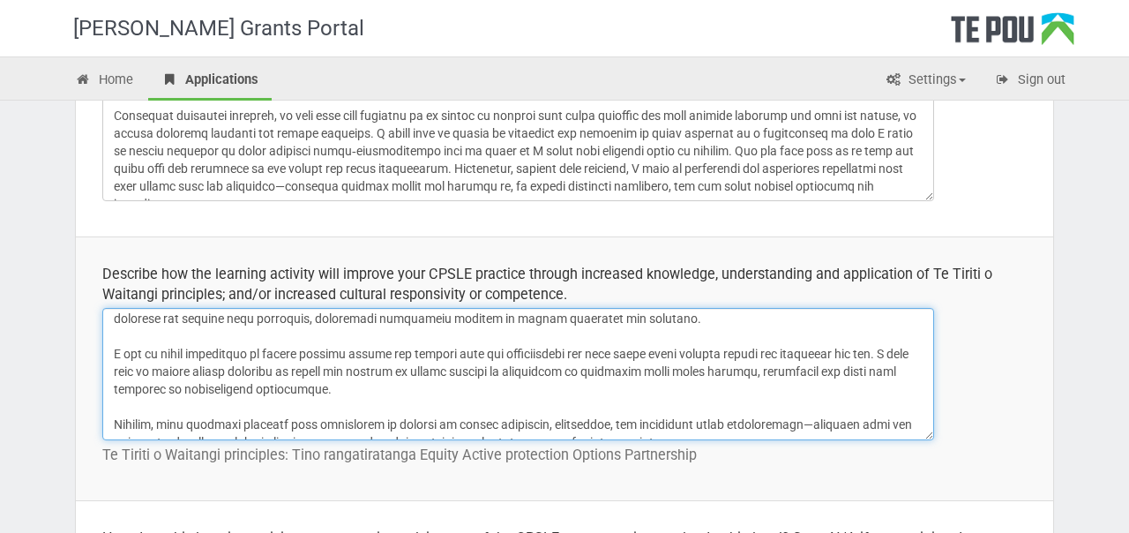
click at [409, 389] on textarea at bounding box center [518, 374] width 832 height 132
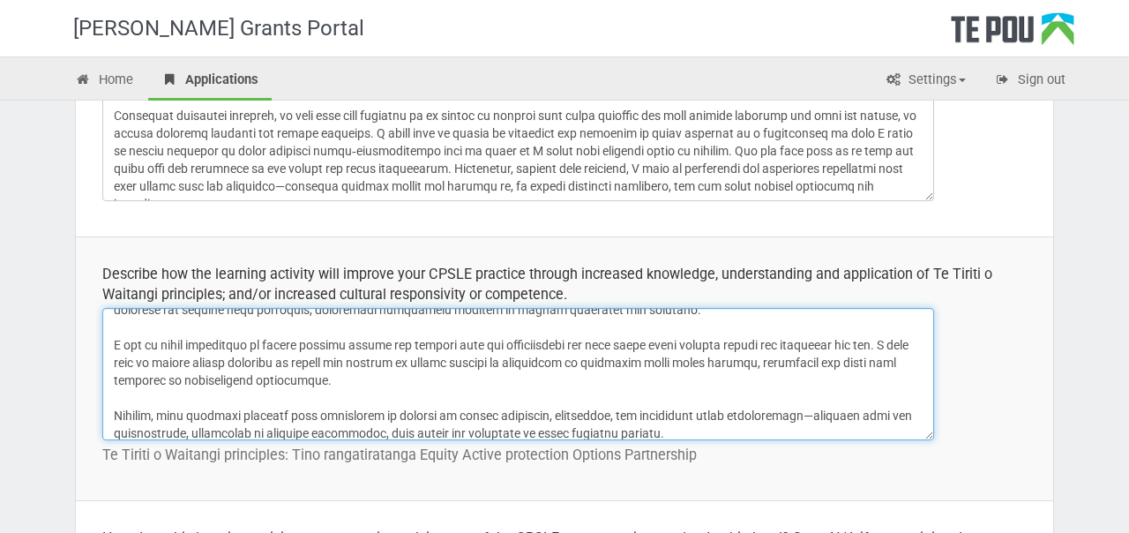
click at [838, 364] on textarea at bounding box center [518, 374] width 832 height 132
drag, startPoint x: 764, startPoint y: 380, endPoint x: 783, endPoint y: 360, distance: 28.1
click at [783, 360] on textarea at bounding box center [518, 374] width 832 height 132
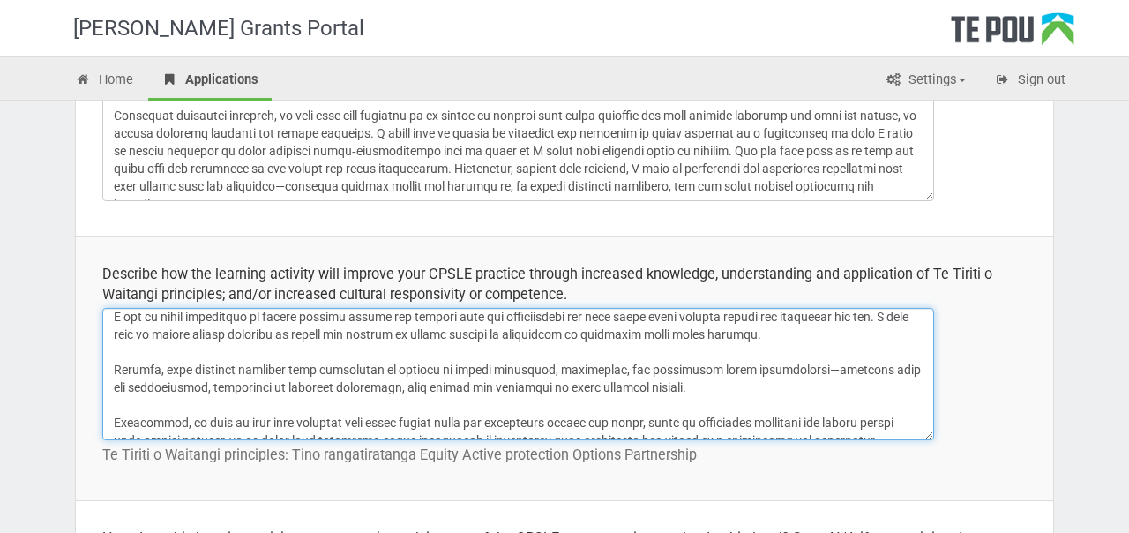
scroll to position [100, 0]
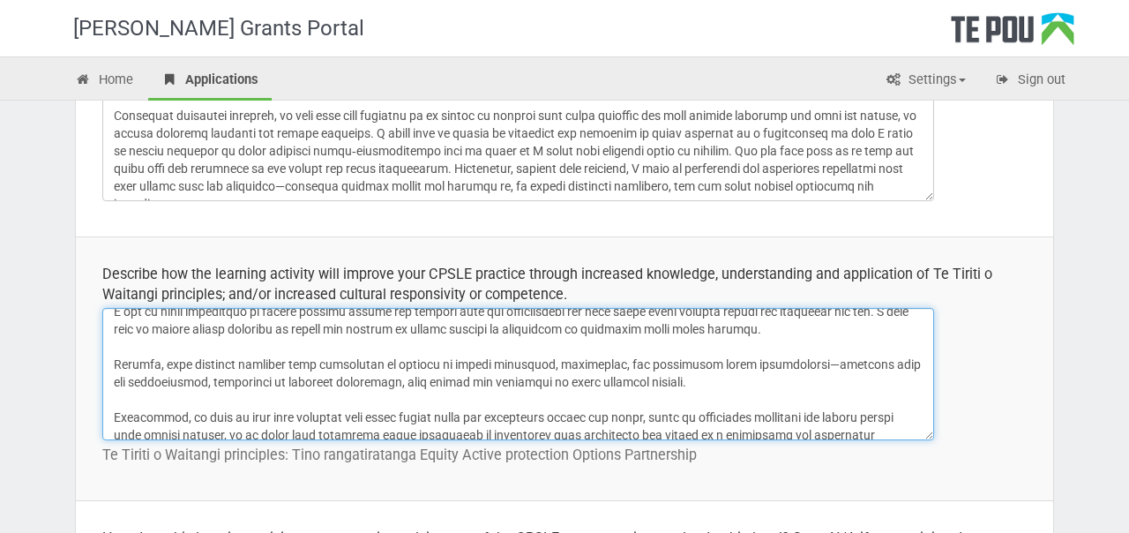
click at [682, 381] on textarea at bounding box center [518, 374] width 832 height 132
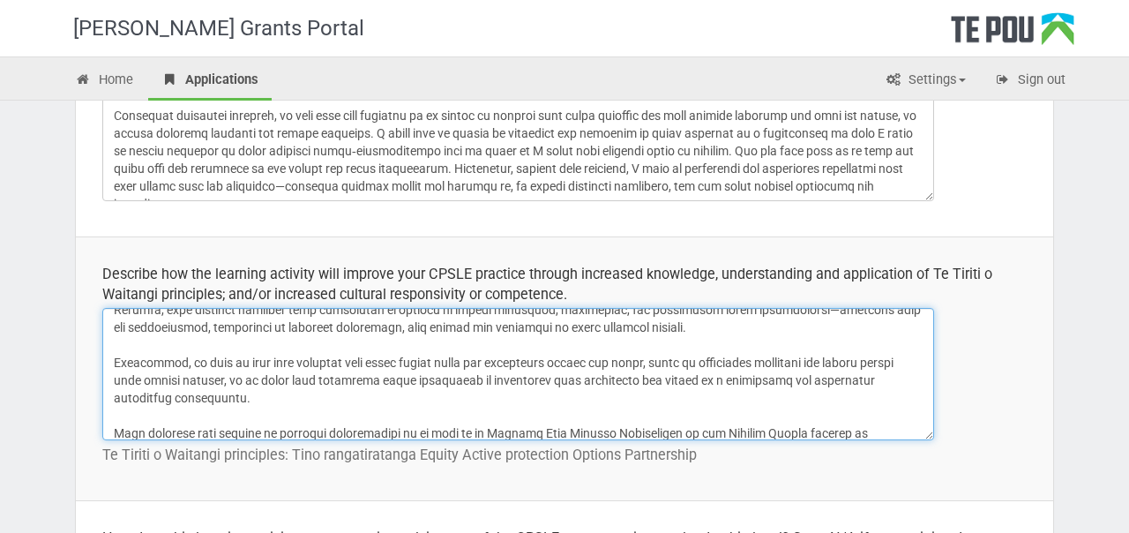
scroll to position [157, 0]
drag, startPoint x: 242, startPoint y: 398, endPoint x: 247, endPoint y: 350, distance: 47.9
click at [247, 350] on textarea at bounding box center [518, 374] width 832 height 132
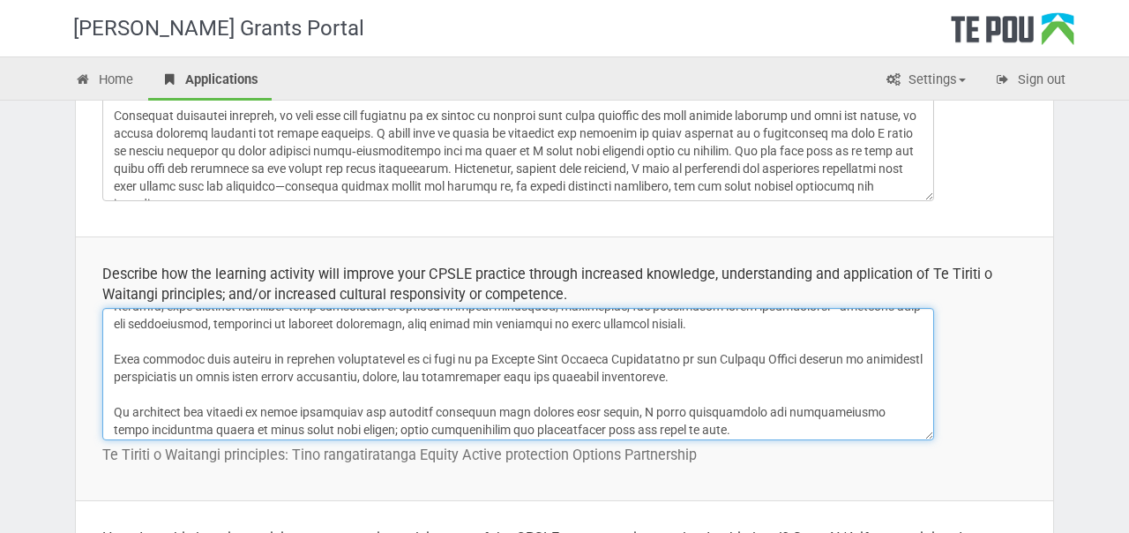
scroll to position [159, 0]
drag, startPoint x: 704, startPoint y: 375, endPoint x: 701, endPoint y: 347, distance: 28.5
click at [701, 347] on textarea at bounding box center [518, 374] width 832 height 132
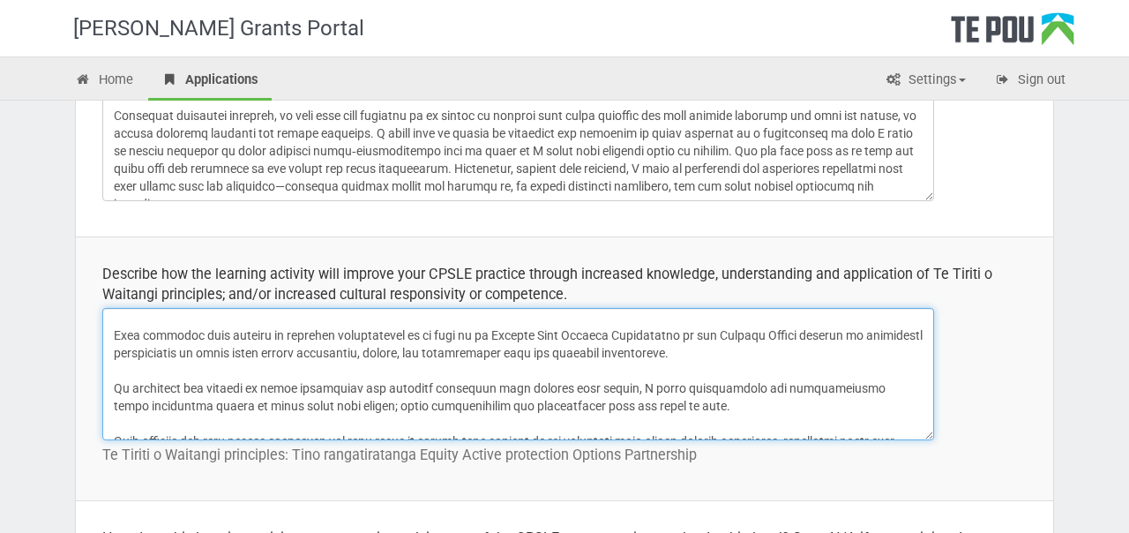
scroll to position [181, 0]
click at [721, 391] on textarea at bounding box center [518, 374] width 832 height 132
click at [117, 387] on textarea at bounding box center [518, 374] width 832 height 132
click at [423, 386] on textarea at bounding box center [518, 374] width 832 height 132
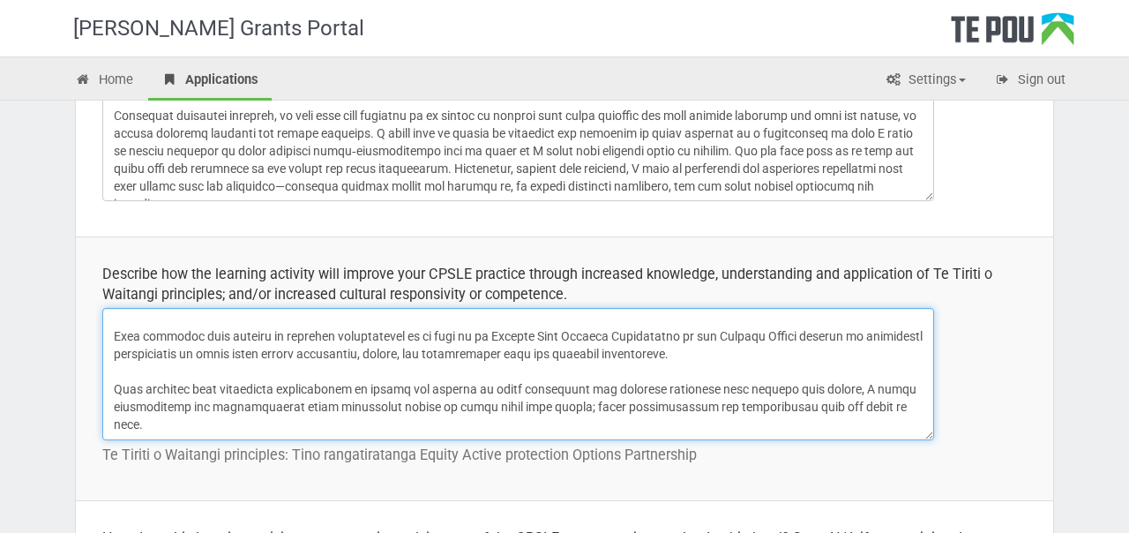
click at [477, 386] on textarea at bounding box center [518, 374] width 832 height 132
drag, startPoint x: 723, startPoint y: 389, endPoint x: 864, endPoint y: 390, distance: 140.3
click at [864, 390] on textarea at bounding box center [518, 374] width 832 height 132
click at [817, 384] on textarea at bounding box center [518, 374] width 832 height 132
click at [202, 406] on textarea at bounding box center [518, 374] width 832 height 132
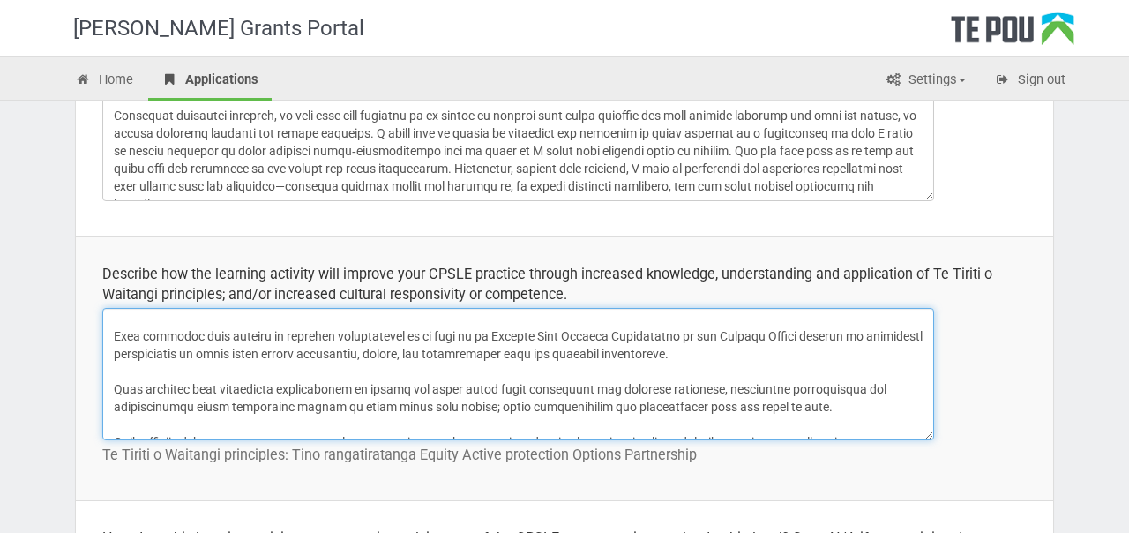
click at [202, 406] on textarea at bounding box center [518, 374] width 832 height 132
click at [580, 401] on textarea at bounding box center [518, 374] width 832 height 132
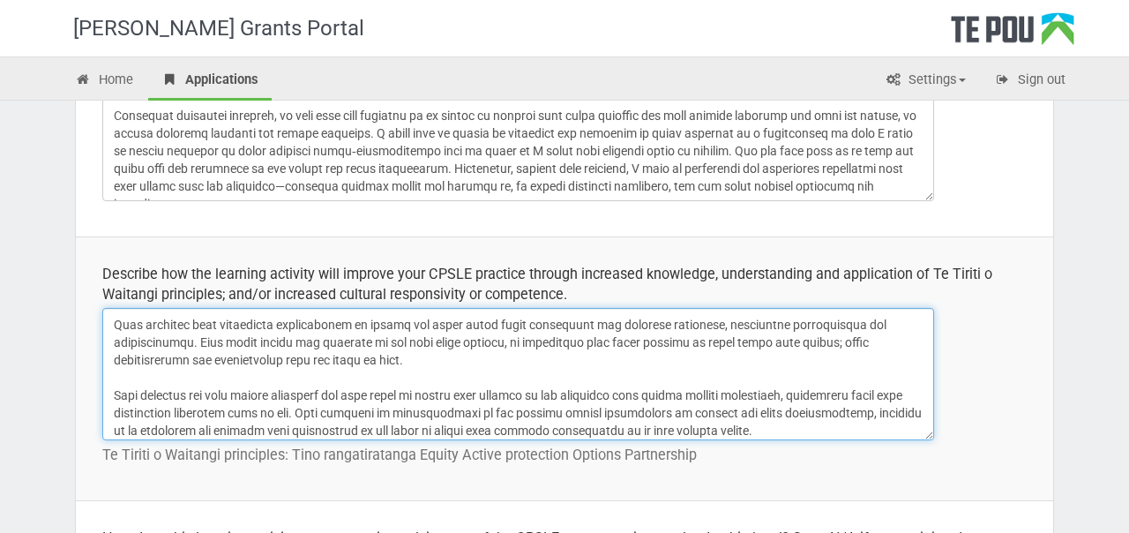
scroll to position [248, 0]
click at [113, 394] on textarea at bounding box center [518, 374] width 832 height 132
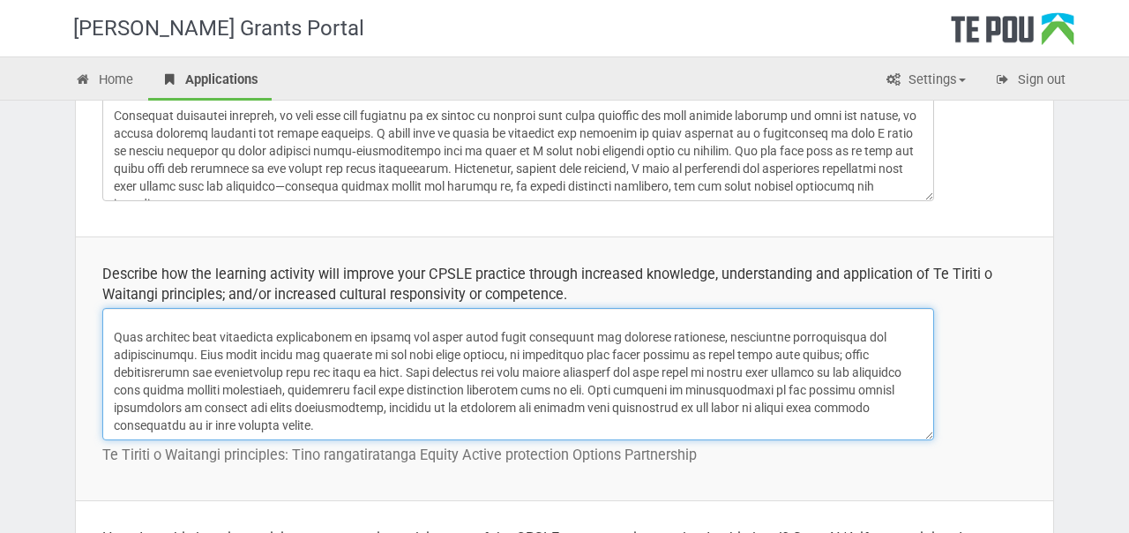
scroll to position [251, 0]
drag, startPoint x: 432, startPoint y: 409, endPoint x: 118, endPoint y: 322, distance: 326.0
click at [118, 322] on textarea at bounding box center [518, 374] width 832 height 132
click at [116, 321] on textarea at bounding box center [518, 374] width 832 height 132
drag, startPoint x: 116, startPoint y: 321, endPoint x: 333, endPoint y: 401, distance: 231.4
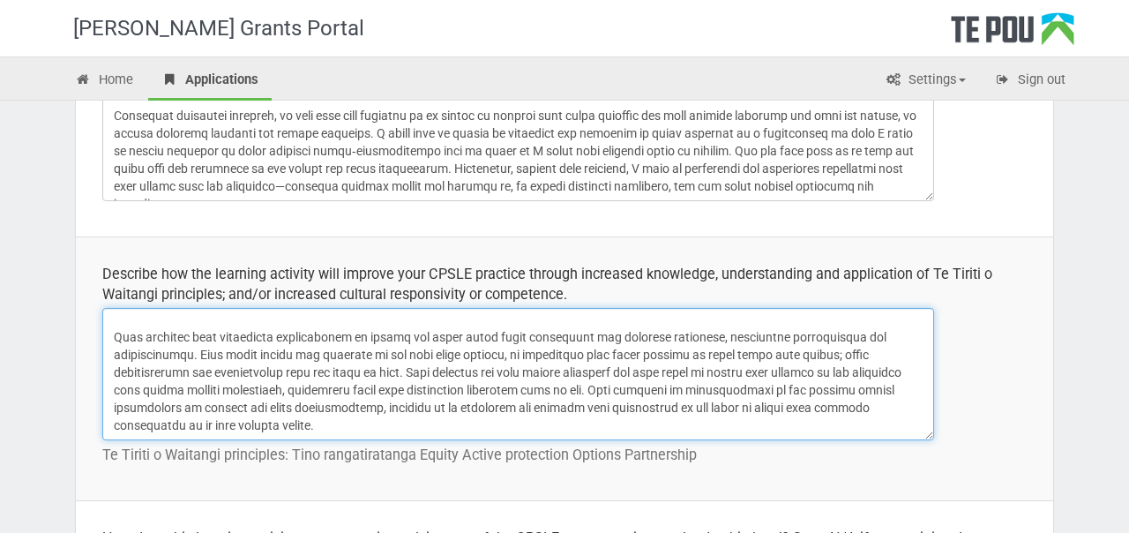
click at [333, 401] on textarea at bounding box center [518, 374] width 832 height 132
drag, startPoint x: 411, startPoint y: 407, endPoint x: 114, endPoint y: 323, distance: 308.9
click at [114, 323] on textarea at bounding box center [518, 374] width 832 height 132
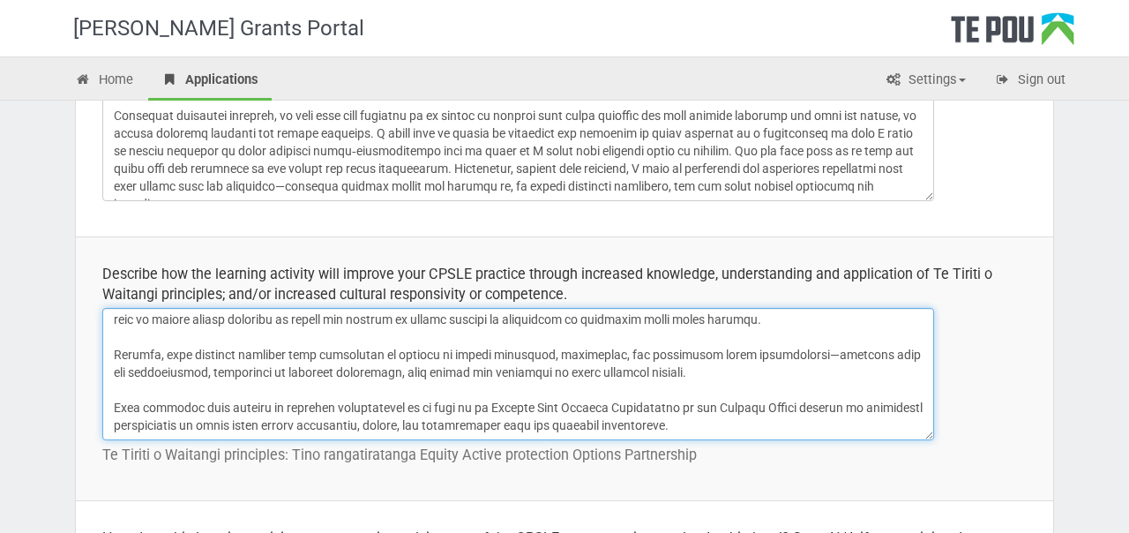
scroll to position [127, 0]
click at [256, 427] on textarea at bounding box center [518, 374] width 832 height 132
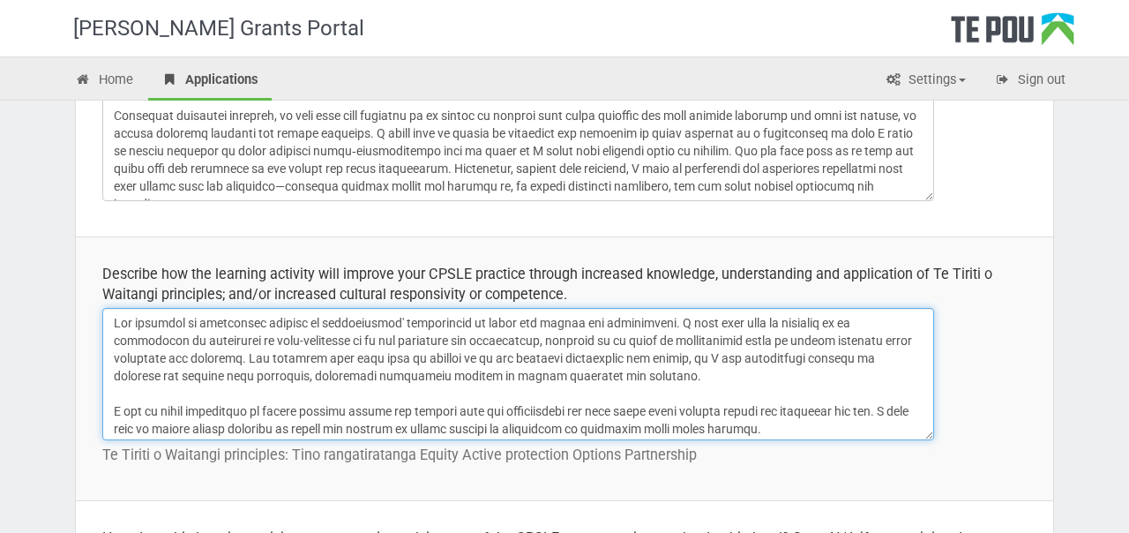
scroll to position [7, 0]
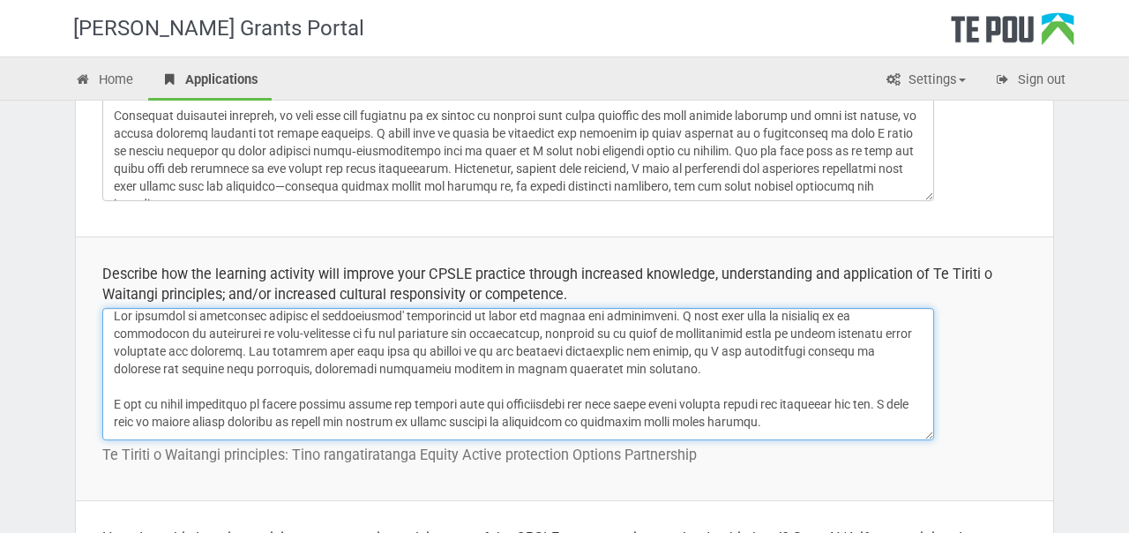
click at [178, 334] on textarea at bounding box center [518, 374] width 832 height 132
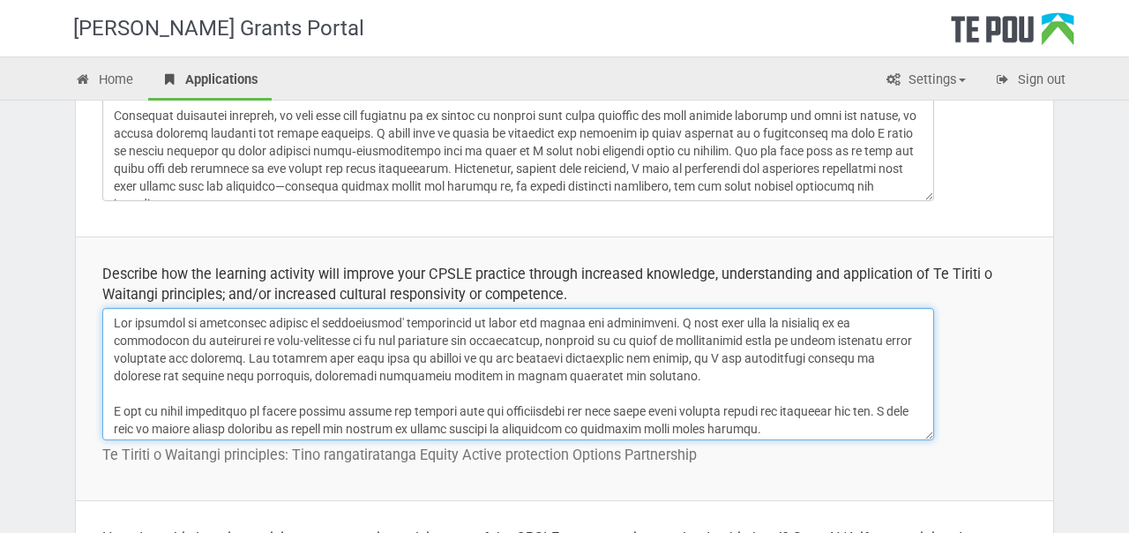
click at [612, 377] on textarea at bounding box center [518, 374] width 832 height 132
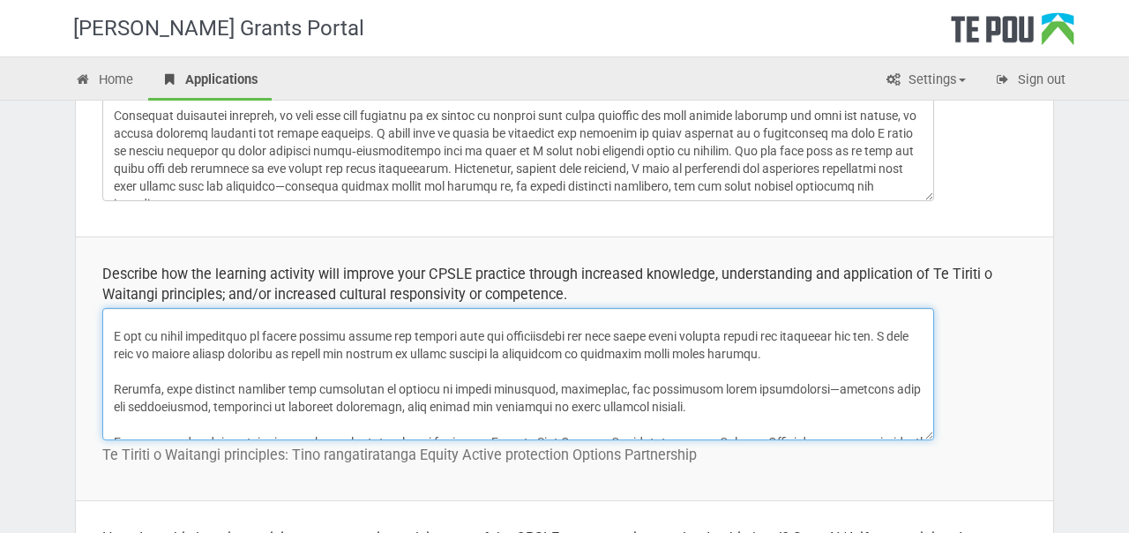
scroll to position [80, 0]
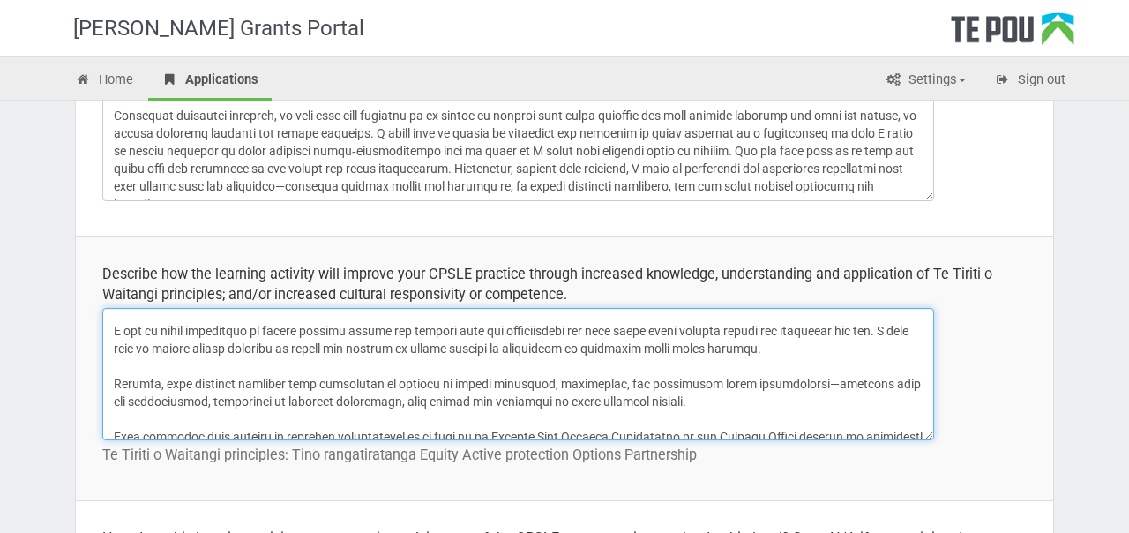
click at [818, 347] on textarea at bounding box center [518, 374] width 832 height 132
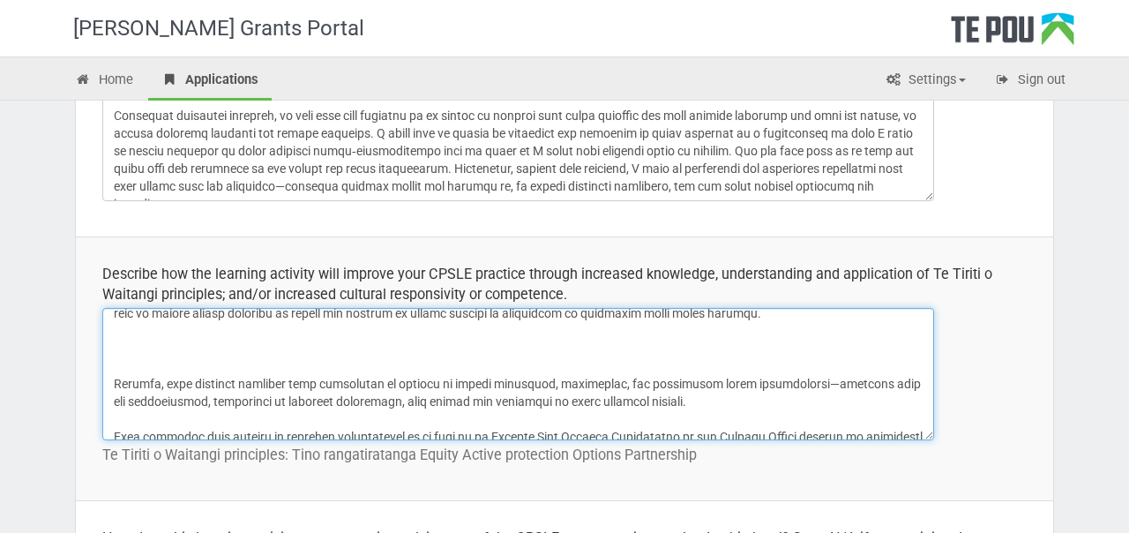
paste textarea "This workshop also encourages participants to centre and share their lived expe…"
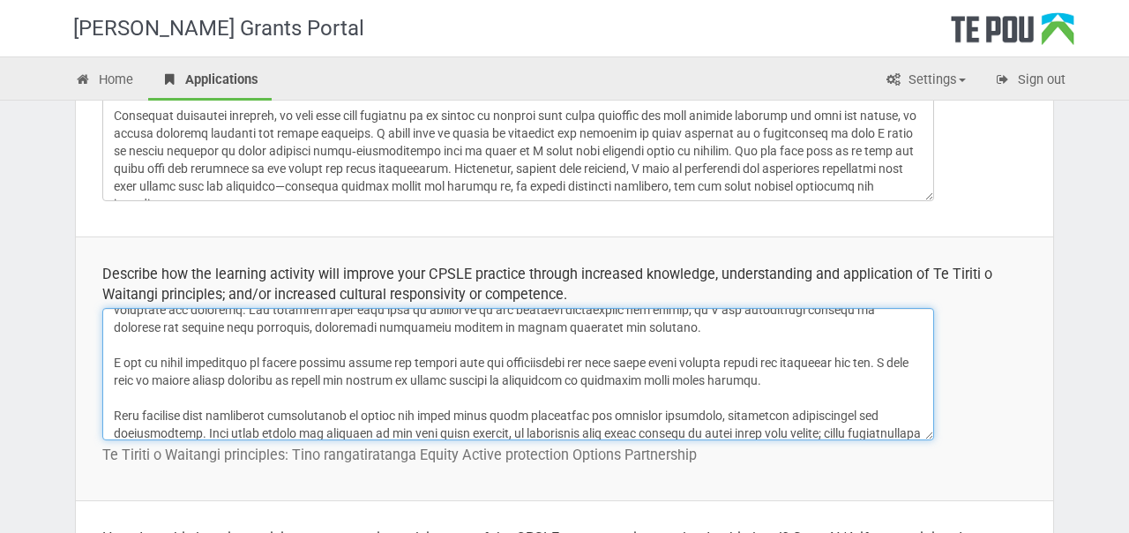
scroll to position [48, 0]
drag, startPoint x: 806, startPoint y: 386, endPoint x: 806, endPoint y: 338, distance: 47.6
click at [806, 338] on textarea at bounding box center [518, 374] width 832 height 132
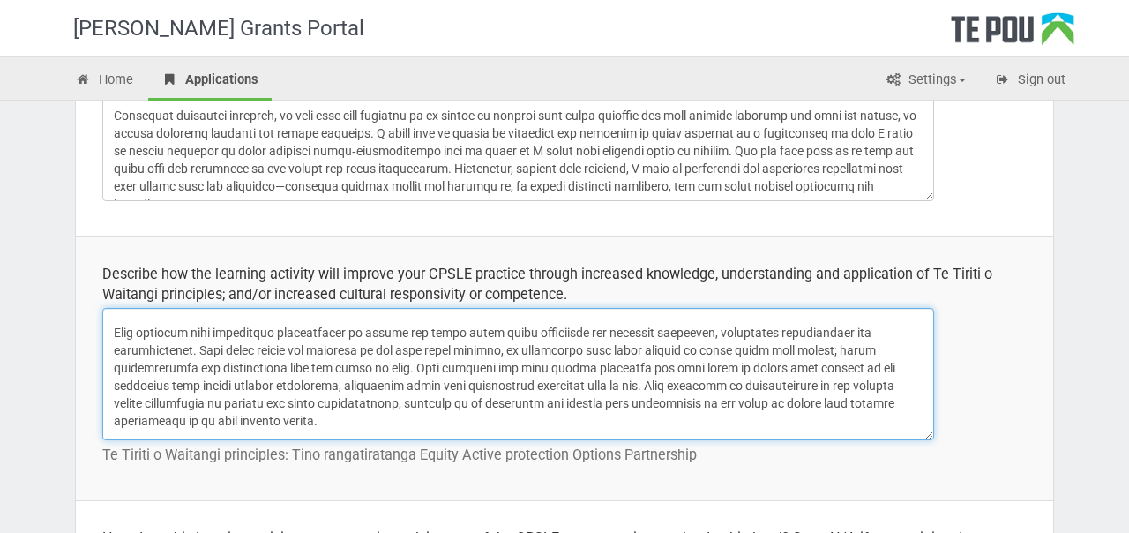
scroll to position [80, 0]
click at [393, 417] on textarea at bounding box center [518, 374] width 832 height 132
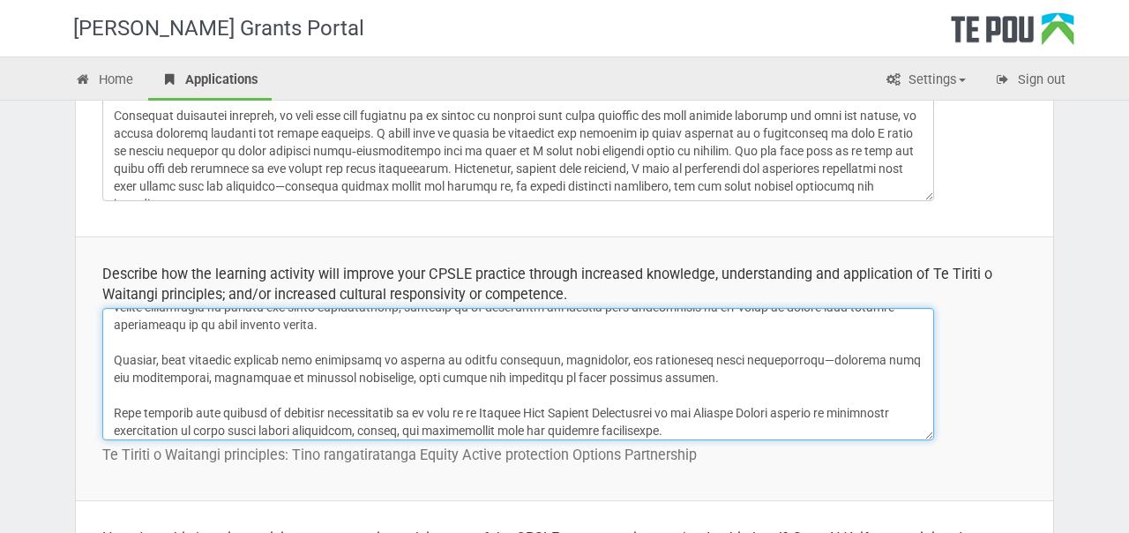
scroll to position [180, 0]
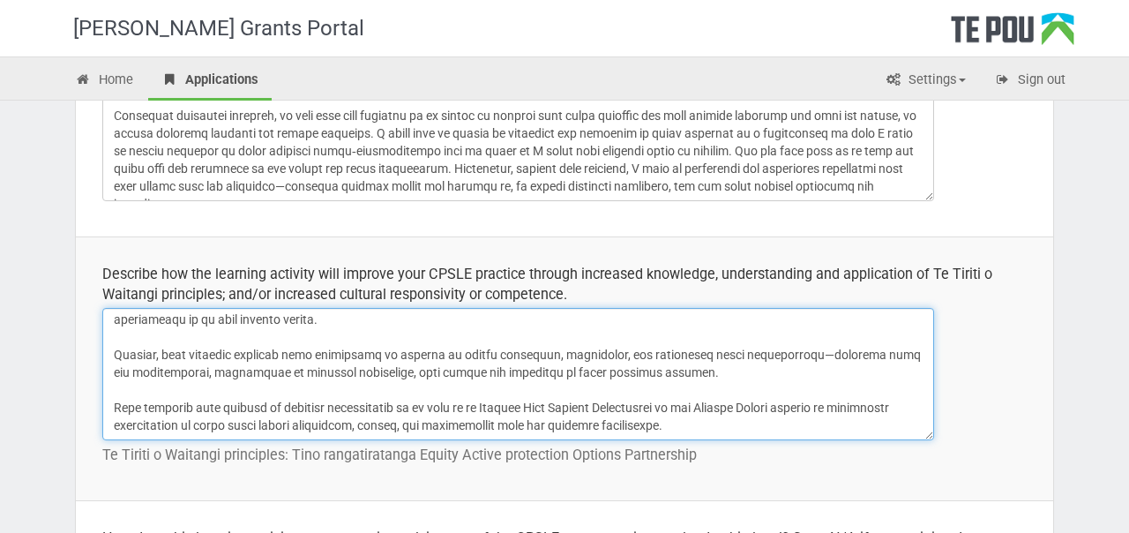
drag, startPoint x: 706, startPoint y: 423, endPoint x: 708, endPoint y: 390, distance: 32.8
click at [708, 390] on textarea at bounding box center [518, 374] width 832 height 132
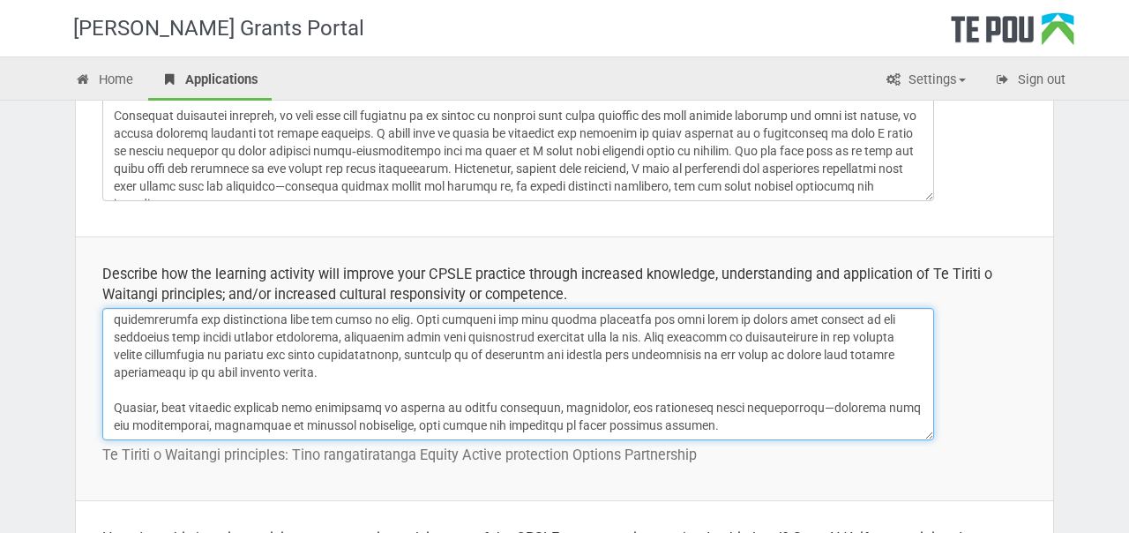
scroll to position [127, 0]
click at [590, 375] on textarea at bounding box center [518, 374] width 832 height 132
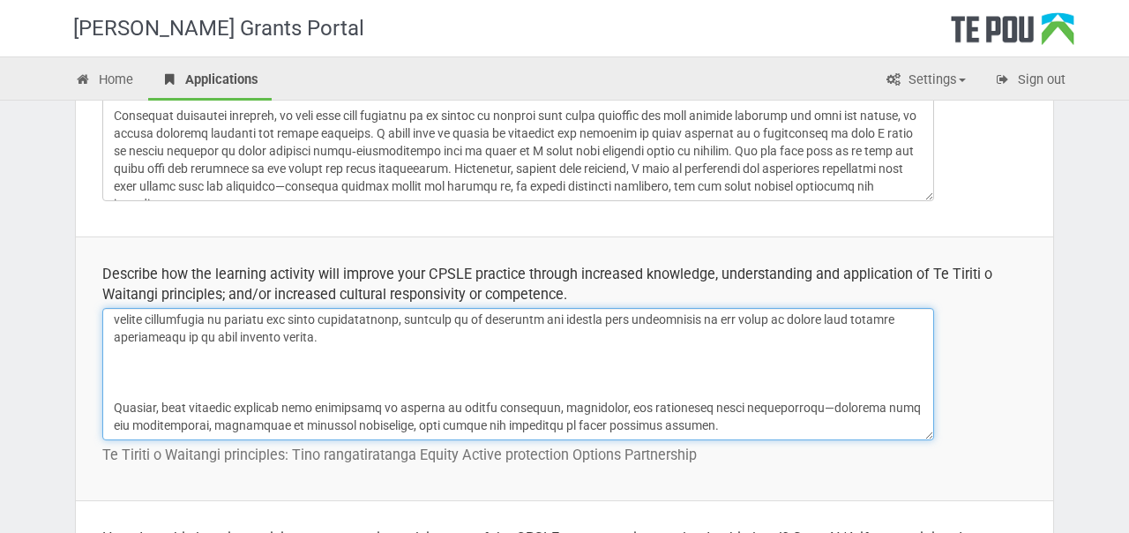
paste textarea "I aim to learn strategies to ensure quieter voices are invited into the convers…"
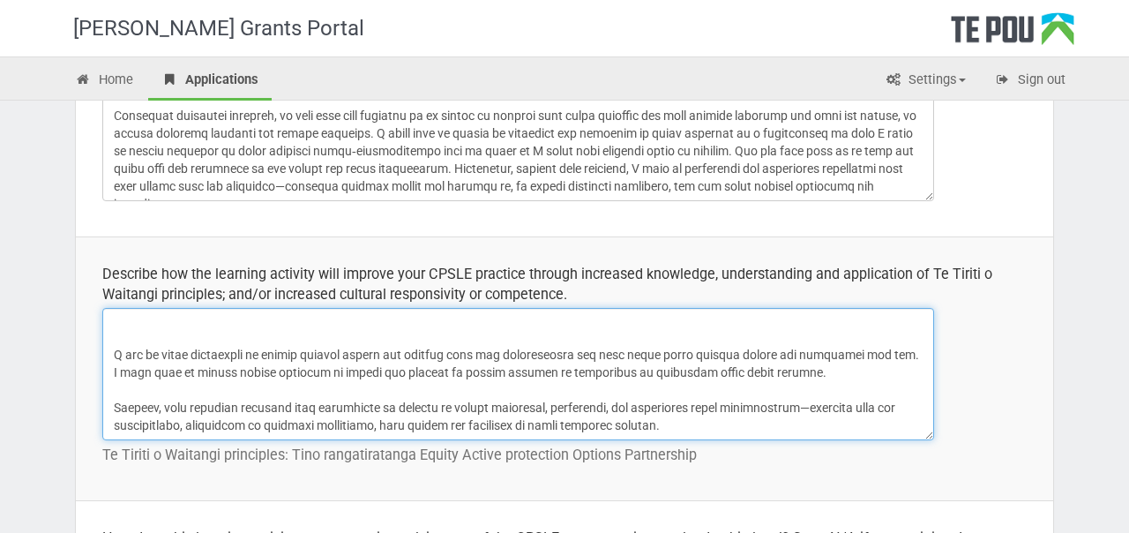
scroll to position [165, 0]
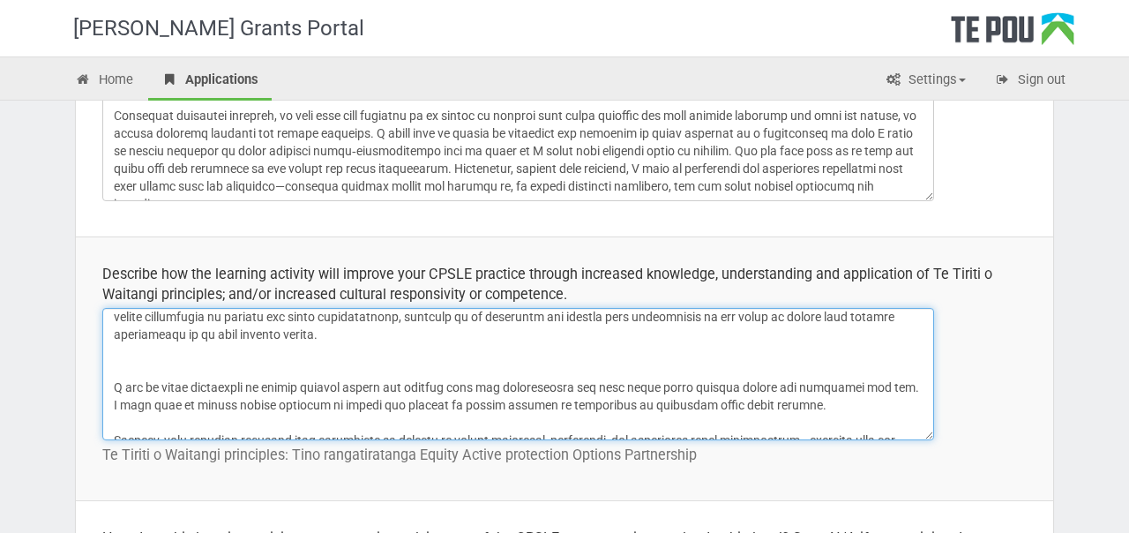
drag, startPoint x: 882, startPoint y: 386, endPoint x: 887, endPoint y: 398, distance: 12.3
click at [887, 398] on textarea at bounding box center [518, 374] width 832 height 132
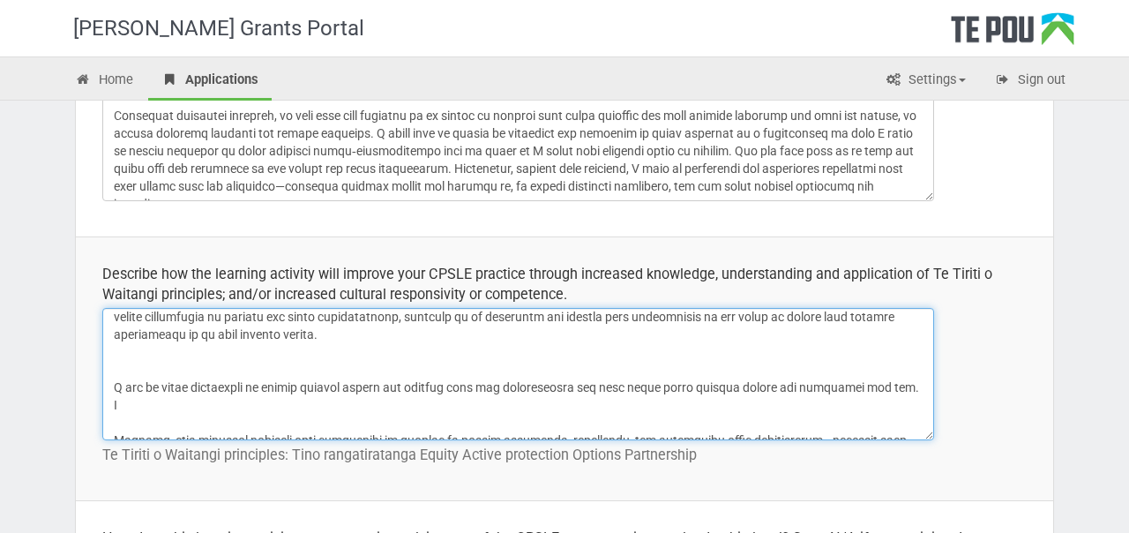
click at [669, 355] on textarea at bounding box center [518, 374] width 832 height 132
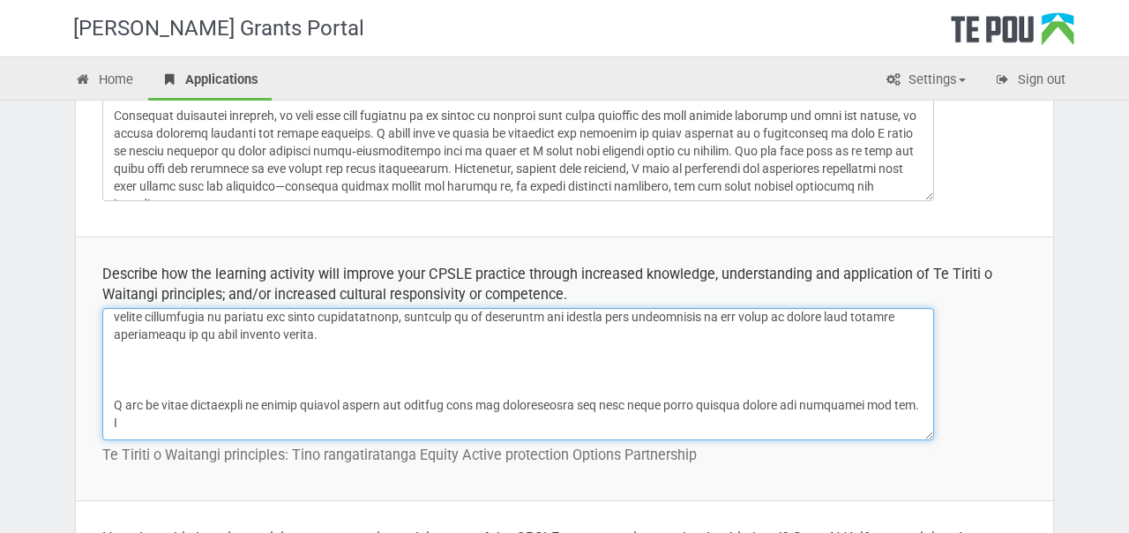
paste textarea "also hope to become better equipped to notice and respond to subtle signals of …"
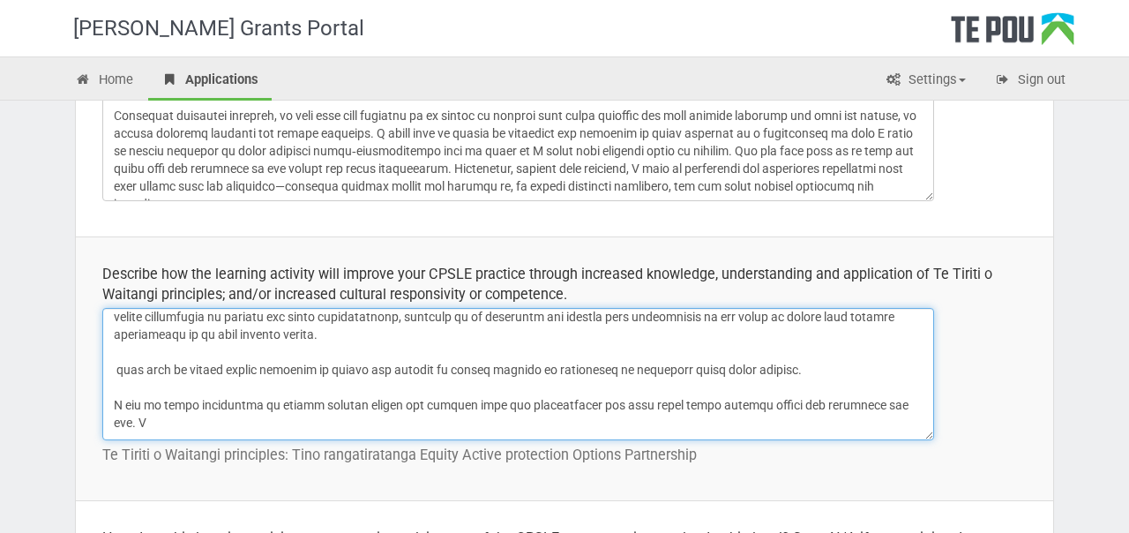
click at [111, 367] on textarea at bounding box center [518, 374] width 832 height 132
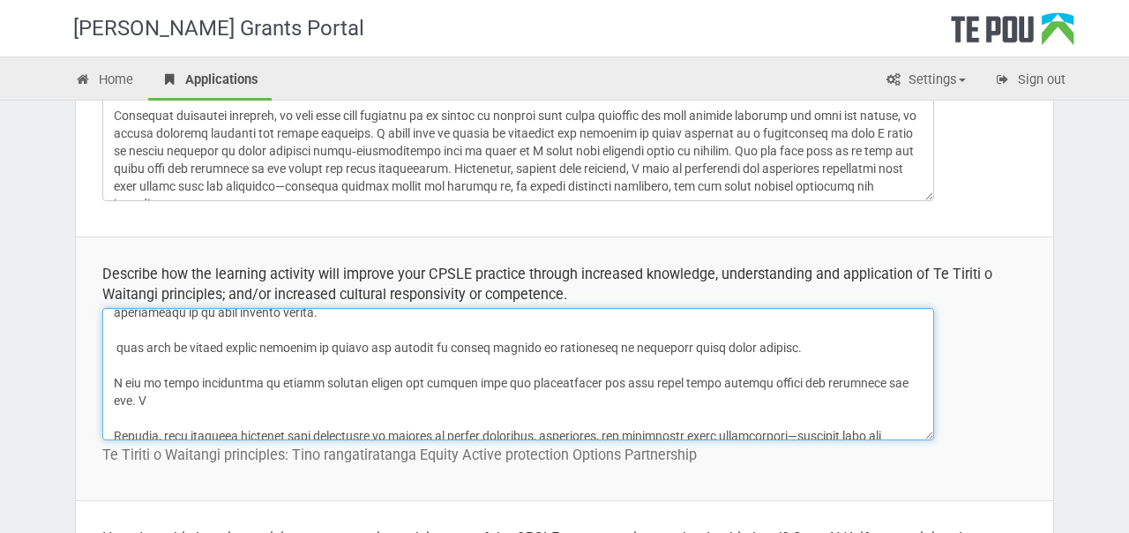
scroll to position [186, 0]
click at [248, 418] on textarea at bounding box center [518, 374] width 832 height 132
click at [194, 416] on textarea at bounding box center [518, 374] width 832 height 132
drag, startPoint x: 268, startPoint y: 417, endPoint x: 175, endPoint y: 416, distance: 93.5
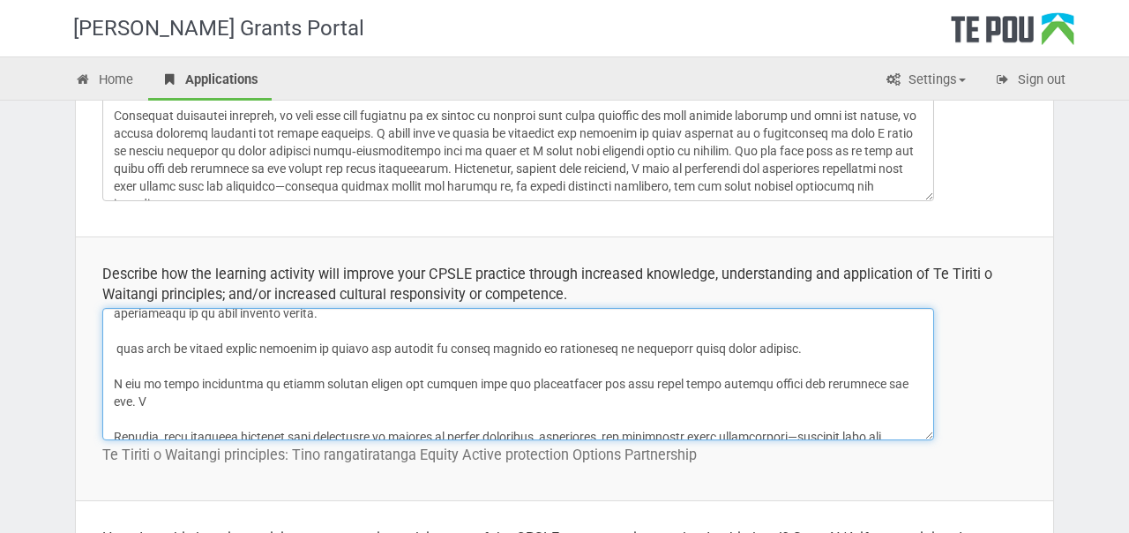
click at [175, 416] on textarea at bounding box center [518, 374] width 832 height 132
click at [165, 419] on textarea at bounding box center [518, 374] width 832 height 132
drag, startPoint x: 174, startPoint y: 354, endPoint x: 836, endPoint y: 356, distance: 662.6
click at [836, 356] on textarea at bounding box center [518, 374] width 832 height 132
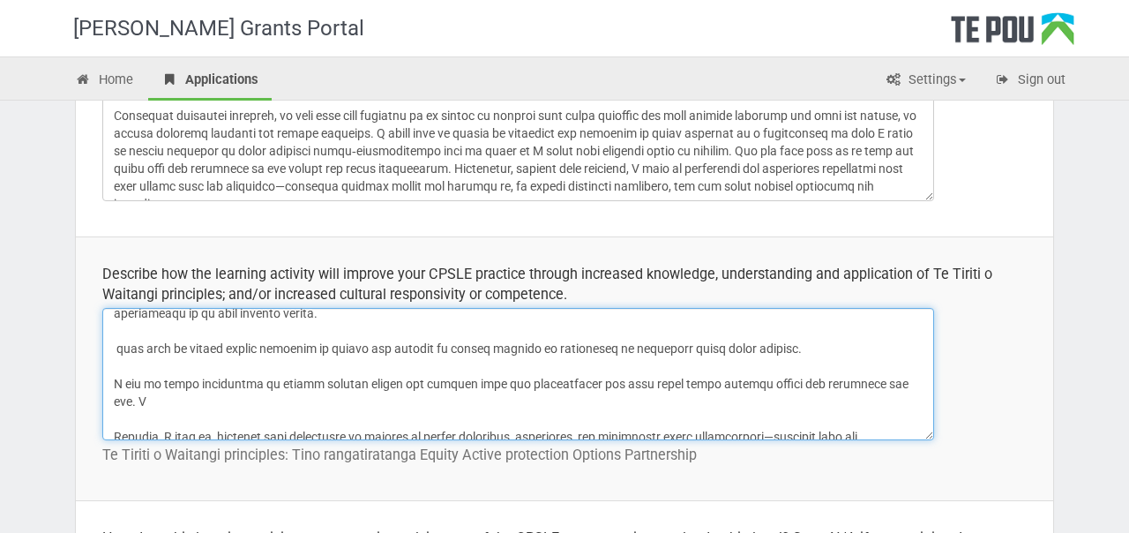
click at [206, 417] on textarea at bounding box center [518, 374] width 832 height 132
drag, startPoint x: 206, startPoint y: 417, endPoint x: 158, endPoint y: 416, distance: 48.6
click at [158, 416] on textarea at bounding box center [518, 374] width 832 height 132
click at [259, 418] on textarea at bounding box center [518, 374] width 832 height 132
drag, startPoint x: 190, startPoint y: 348, endPoint x: 222, endPoint y: 352, distance: 32.9
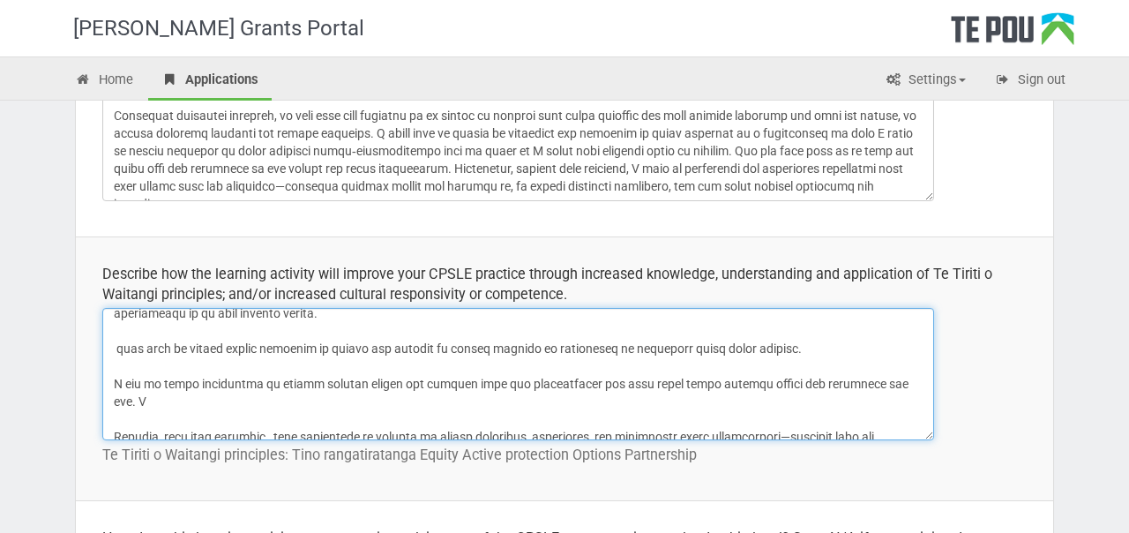
click at [222, 352] on textarea at bounding box center [518, 374] width 832 height 132
click at [173, 347] on textarea at bounding box center [518, 374] width 832 height 132
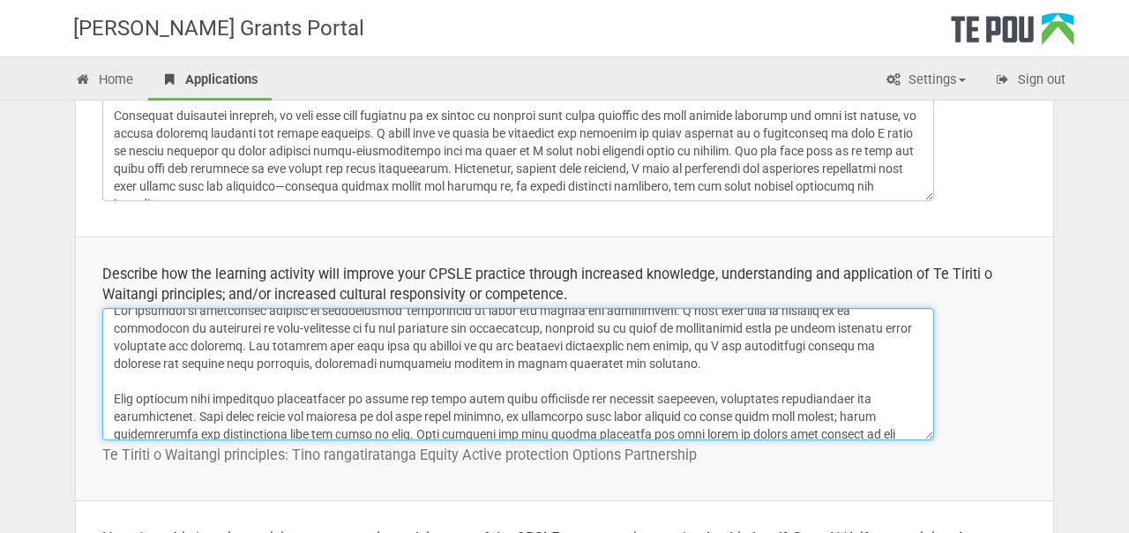
scroll to position [0, 0]
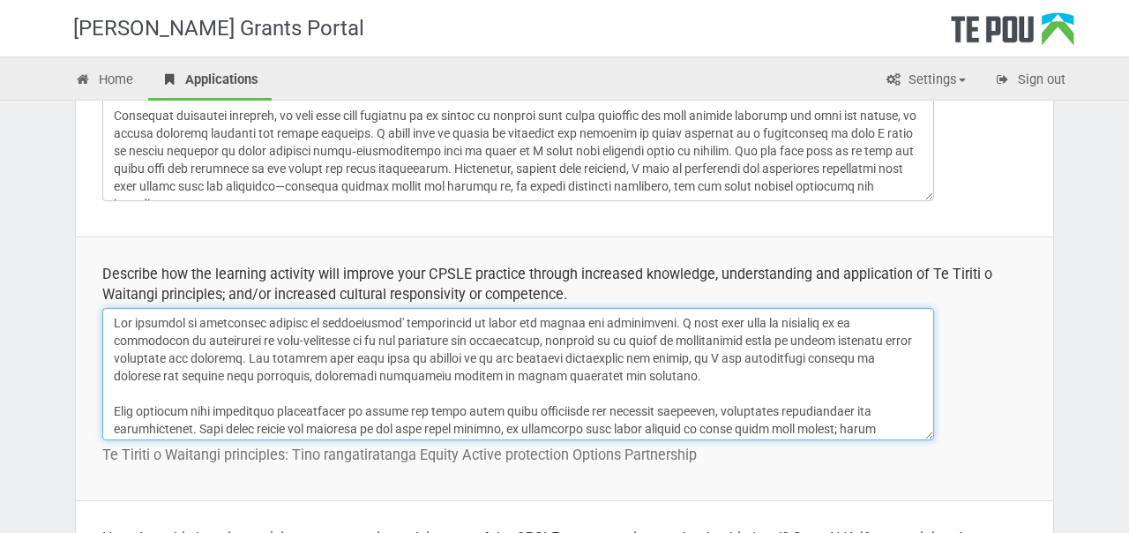
drag, startPoint x: 173, startPoint y: 347, endPoint x: 620, endPoint y: 414, distance: 452.3
click at [620, 414] on textarea at bounding box center [518, 374] width 832 height 132
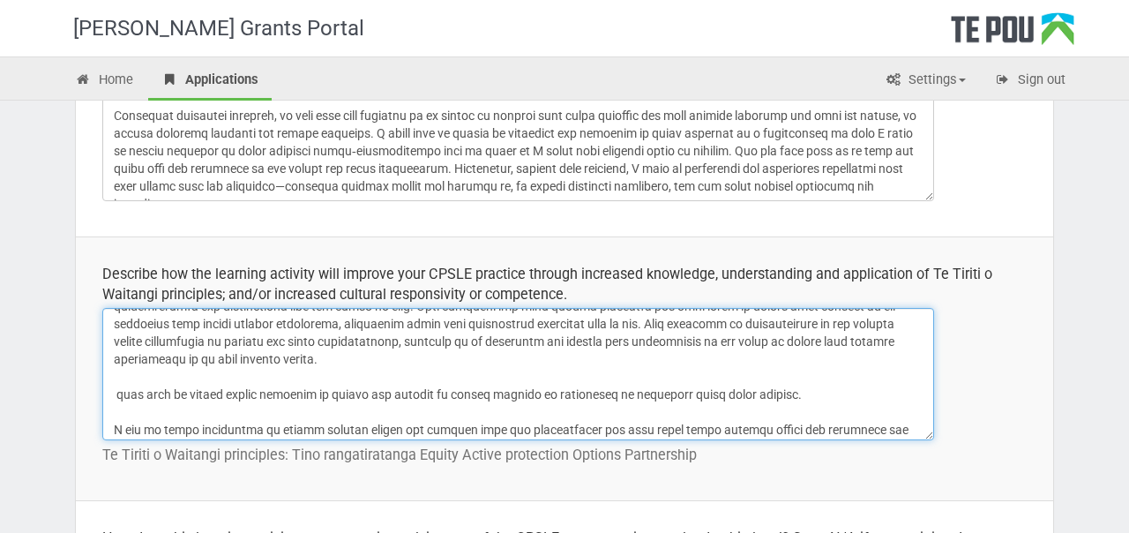
scroll to position [147, 0]
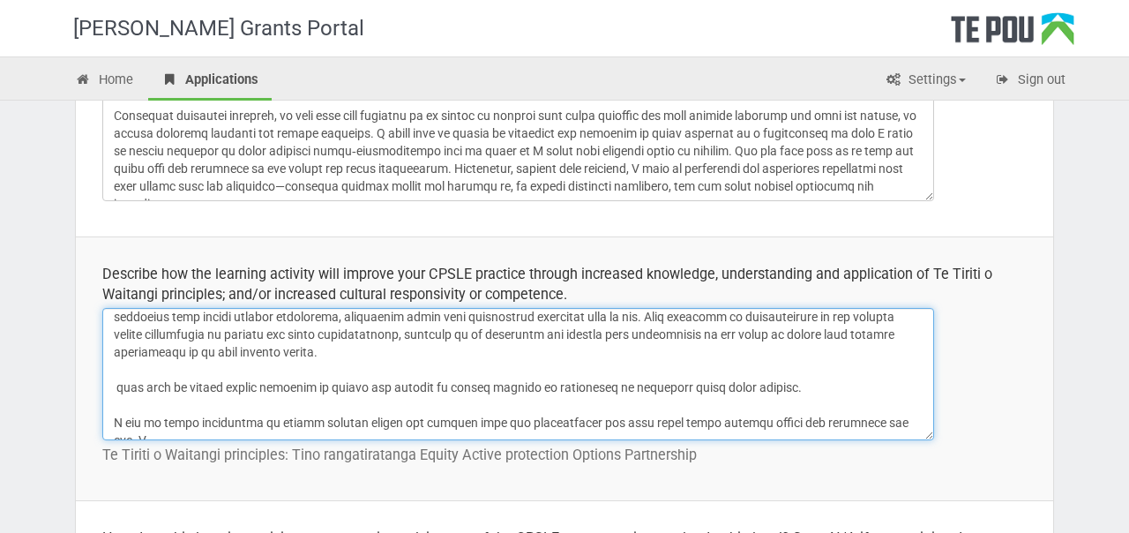
click at [672, 377] on textarea at bounding box center [518, 374] width 832 height 132
drag, startPoint x: 824, startPoint y: 390, endPoint x: 174, endPoint y: 386, distance: 650.3
click at [174, 386] on textarea at bounding box center [518, 374] width 832 height 132
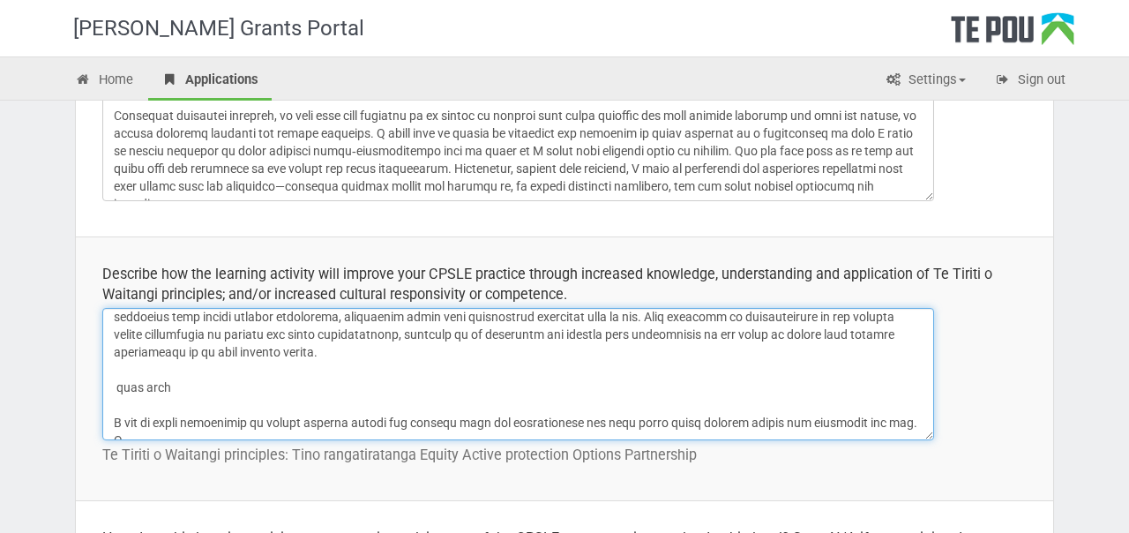
scroll to position [198, 0]
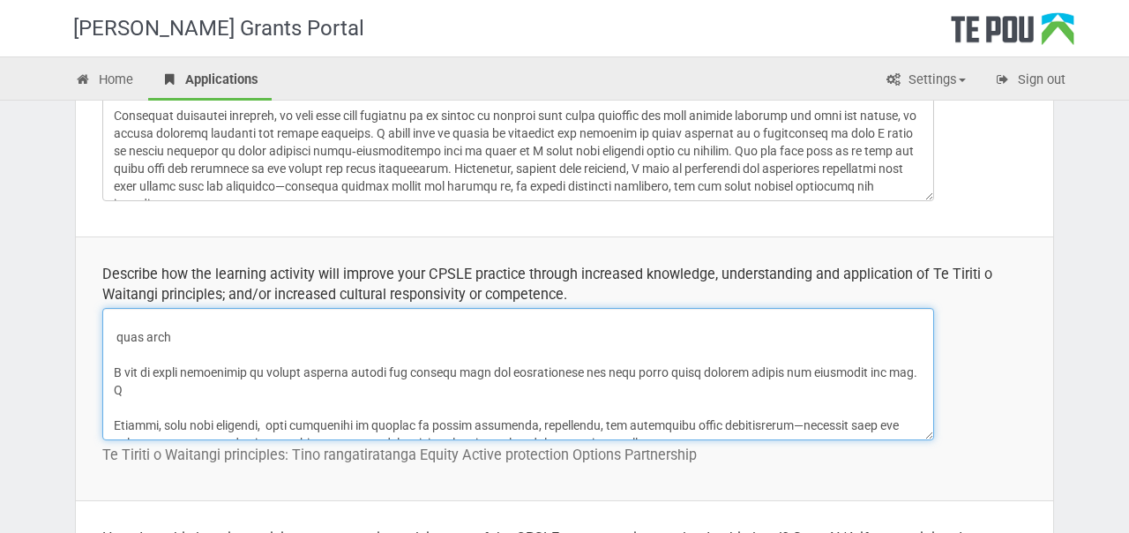
click at [264, 402] on textarea at bounding box center [518, 374] width 832 height 132
paste textarea "to become better equipped to notice and respond to subtle signals of discomfort…"
click at [311, 404] on textarea at bounding box center [518, 374] width 832 height 132
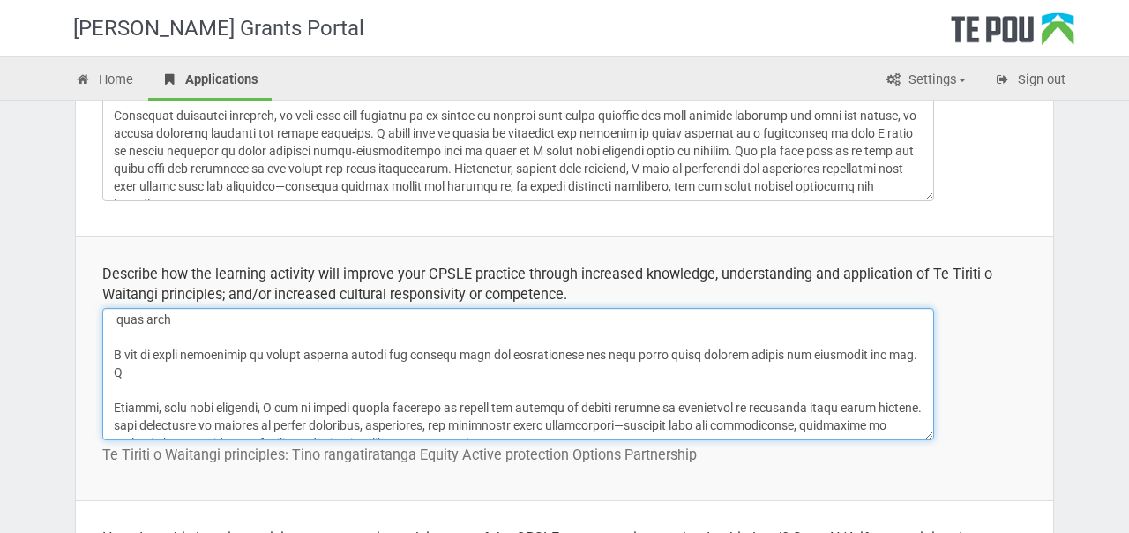
drag, startPoint x: 146, startPoint y: 356, endPoint x: 876, endPoint y: 351, distance: 729.7
click at [876, 351] on textarea at bounding box center [518, 374] width 832 height 132
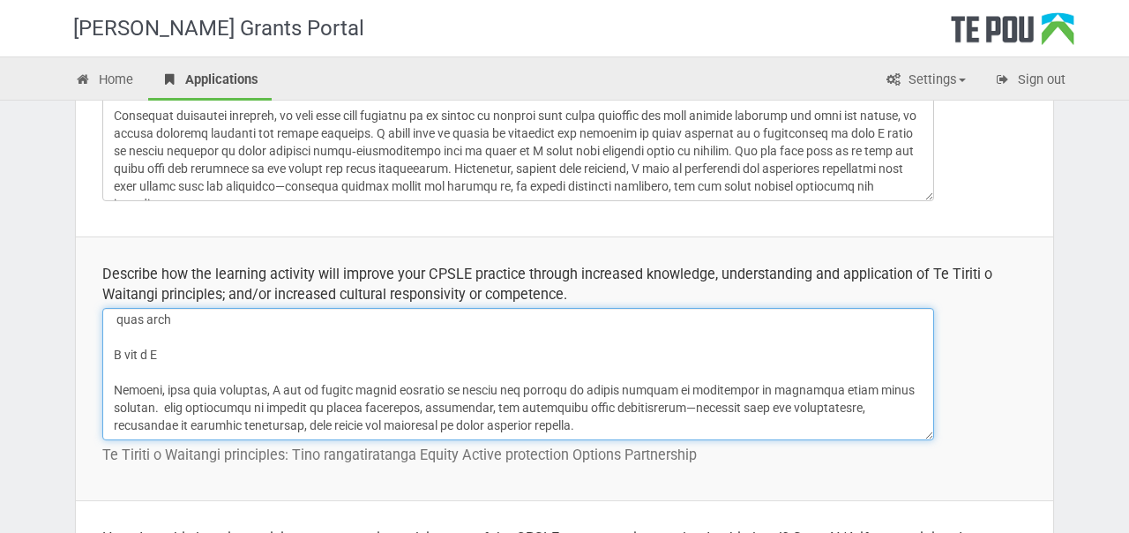
click at [172, 407] on textarea at bounding box center [518, 374] width 832 height 132
paste textarea "o learn strategies to ensure quieter voices are invited into the conversation a…"
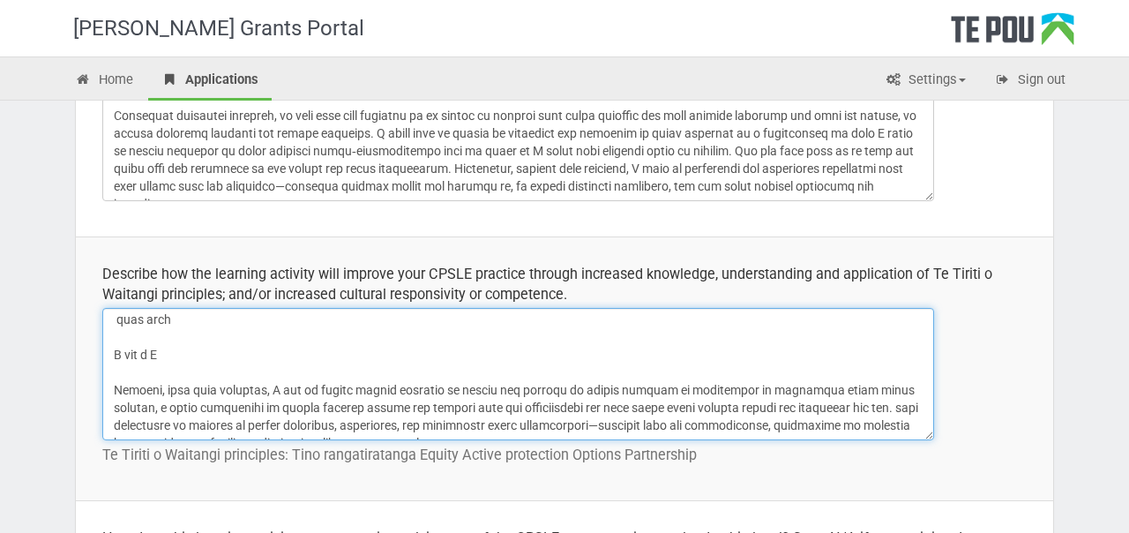
click at [176, 408] on textarea at bounding box center [518, 374] width 832 height 132
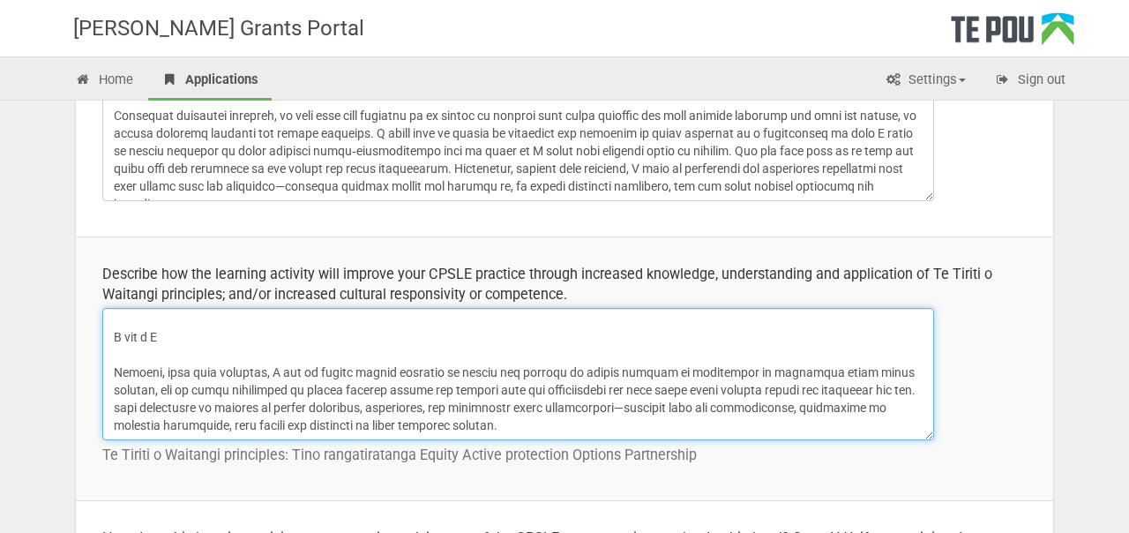
click at [140, 406] on textarea at bounding box center [518, 374] width 832 height 132
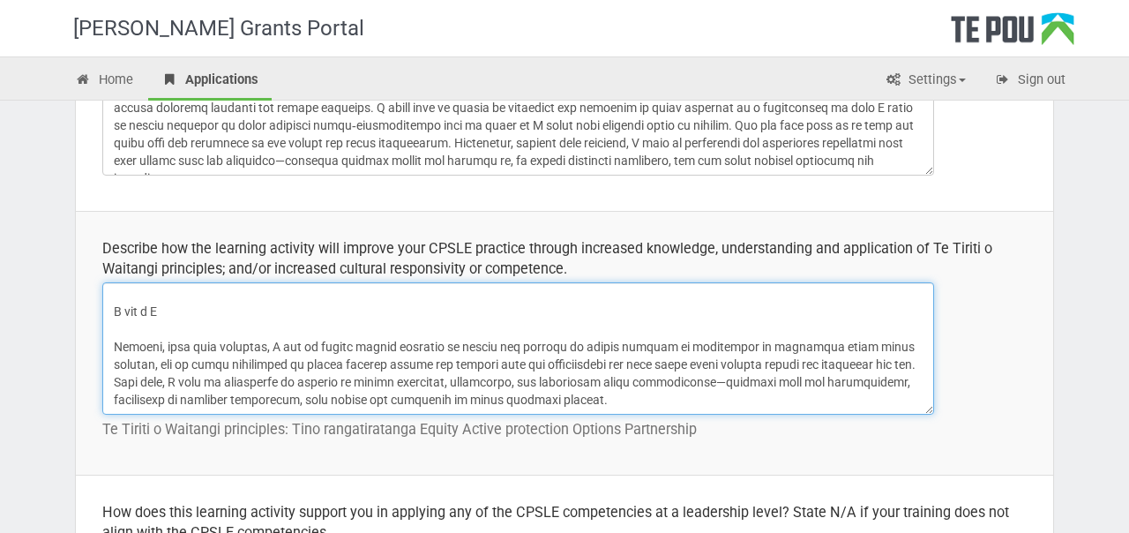
scroll to position [608, 0]
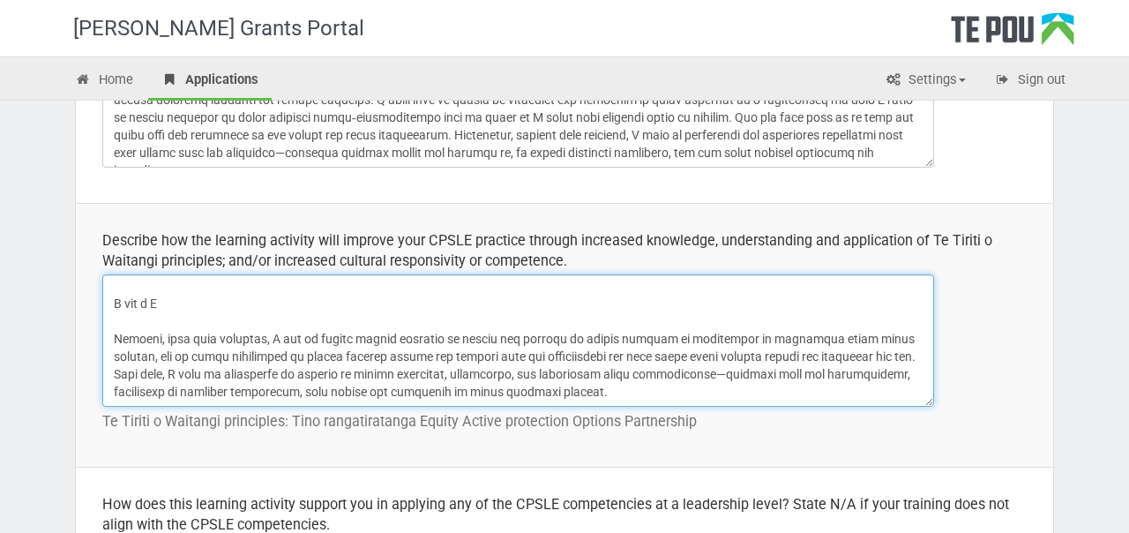
click at [612, 392] on textarea at bounding box center [518, 340] width 832 height 132
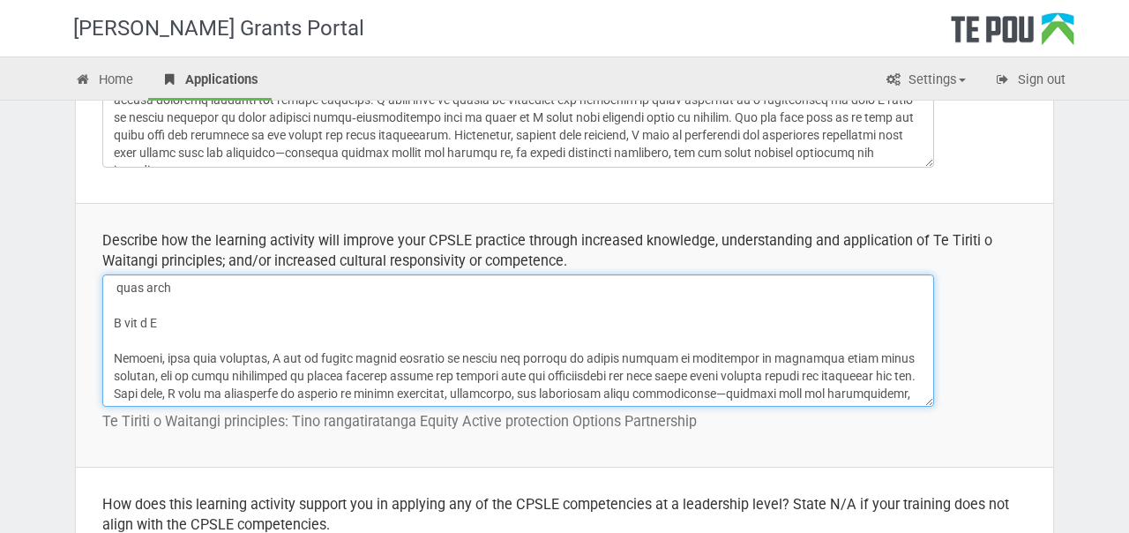
click at [497, 335] on textarea at bounding box center [518, 340] width 832 height 132
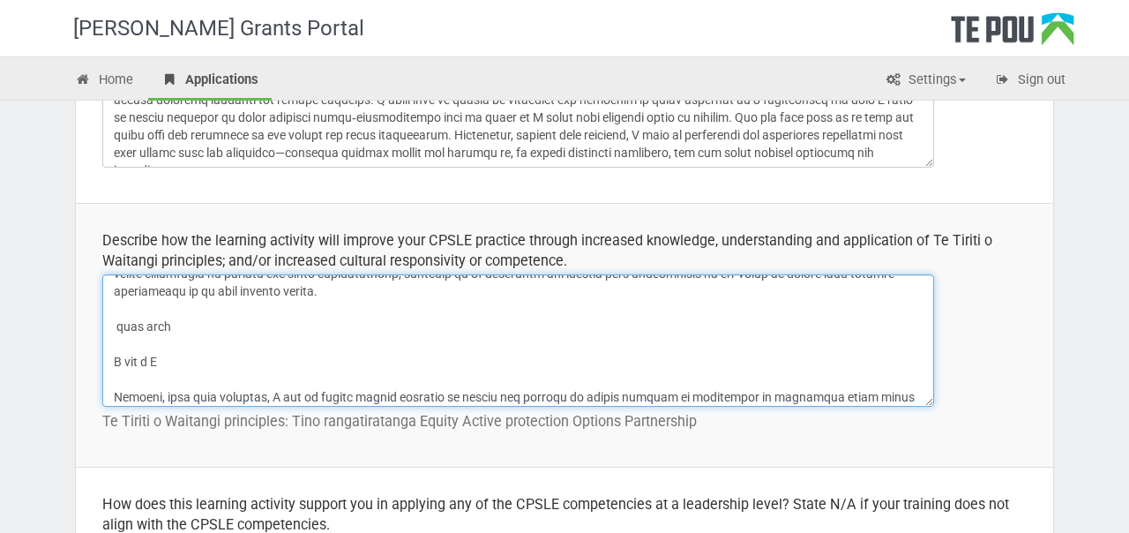
scroll to position [171, 0]
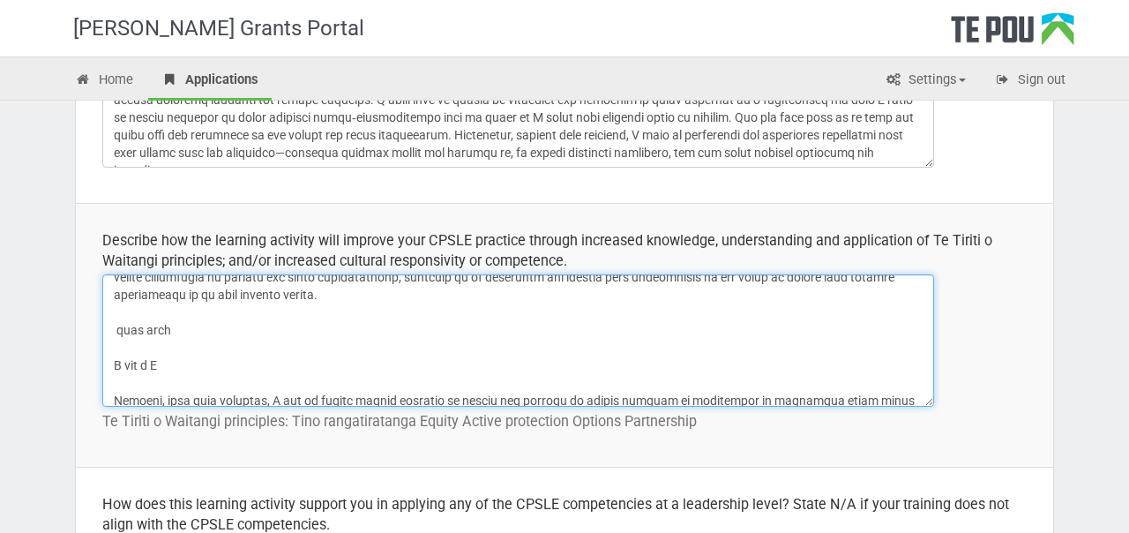
drag, startPoint x: 231, startPoint y: 359, endPoint x: 119, endPoint y: 308, distance: 123.2
click at [119, 308] on textarea at bounding box center [518, 340] width 832 height 132
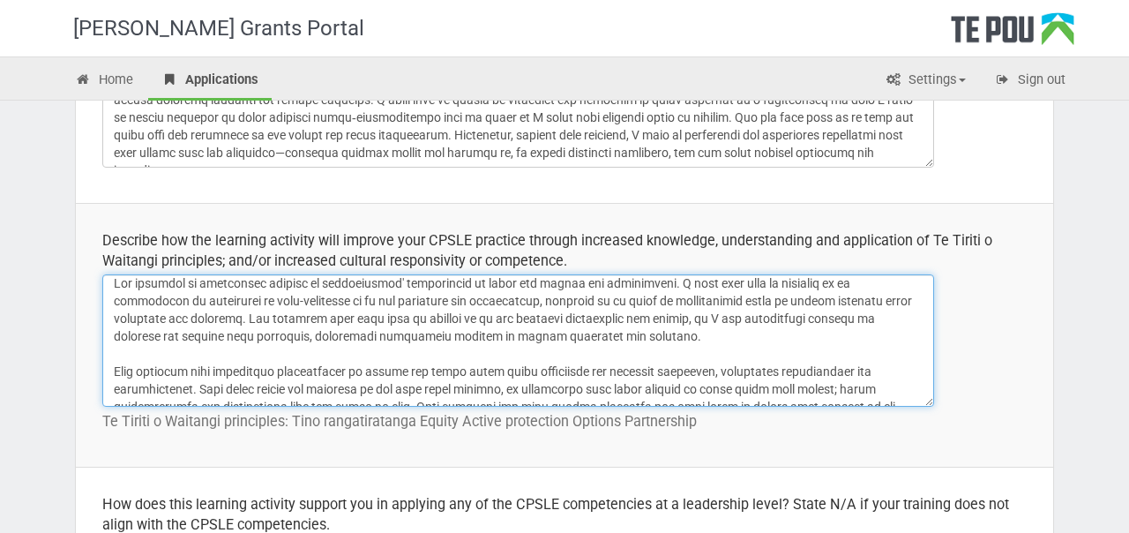
scroll to position [0, 0]
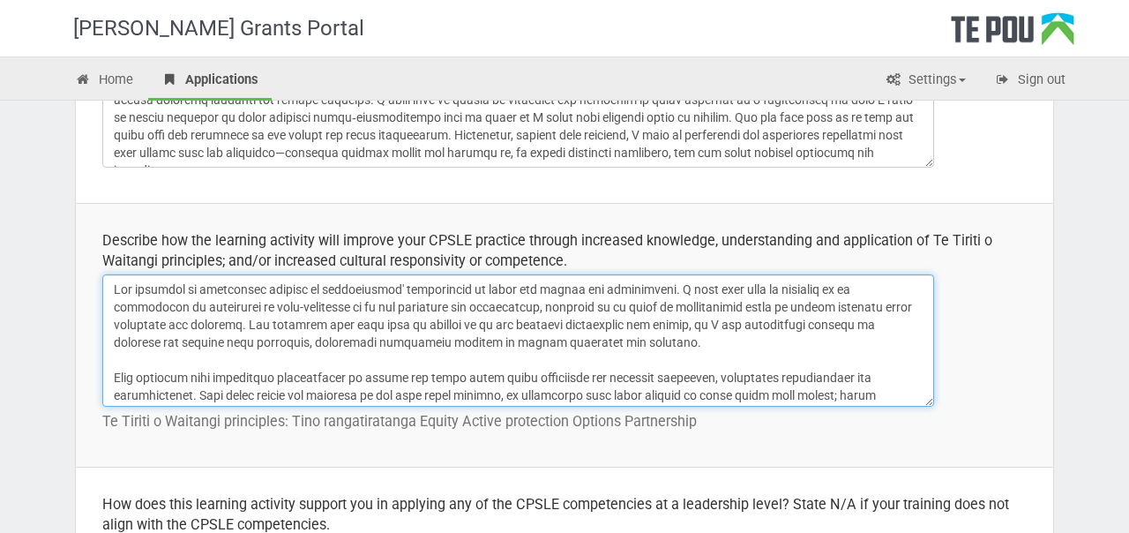
click at [400, 303] on textarea at bounding box center [518, 340] width 832 height 132
click at [492, 302] on textarea at bounding box center [518, 340] width 832 height 132
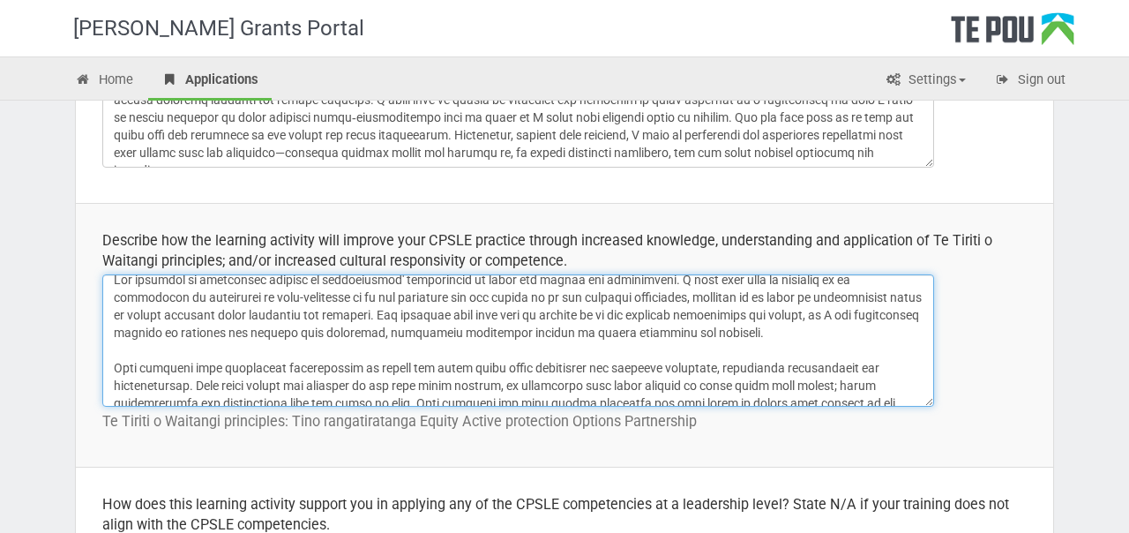
scroll to position [9, 0]
click at [152, 316] on textarea at bounding box center [518, 340] width 832 height 132
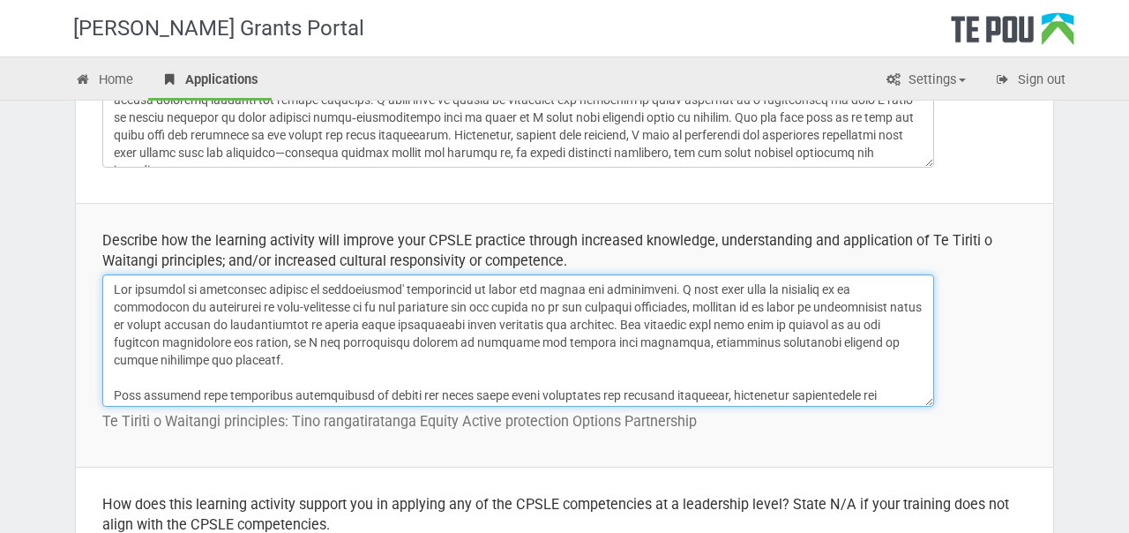
drag, startPoint x: 573, startPoint y: 324, endPoint x: 476, endPoint y: 328, distance: 96.3
click at [476, 328] on textarea at bounding box center [518, 340] width 832 height 132
click at [426, 327] on textarea at bounding box center [518, 340] width 832 height 132
drag, startPoint x: 463, startPoint y: 361, endPoint x: 472, endPoint y: 320, distance: 41.5
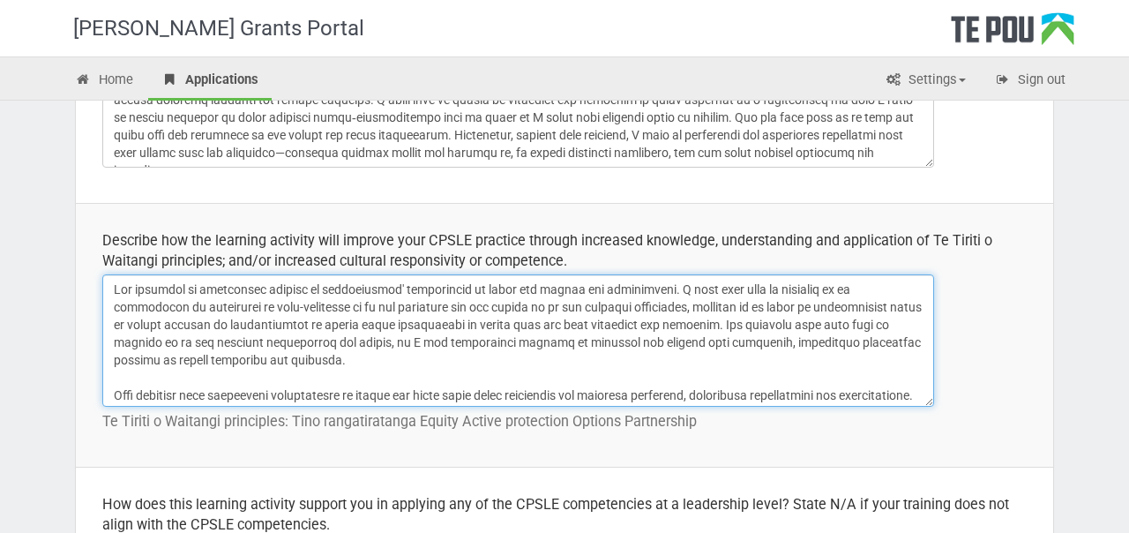
click at [472, 320] on textarea at bounding box center [518, 340] width 832 height 132
drag, startPoint x: 671, startPoint y: 322, endPoint x: 638, endPoint y: 310, distance: 34.9
click at [638, 310] on textarea at bounding box center [518, 340] width 832 height 132
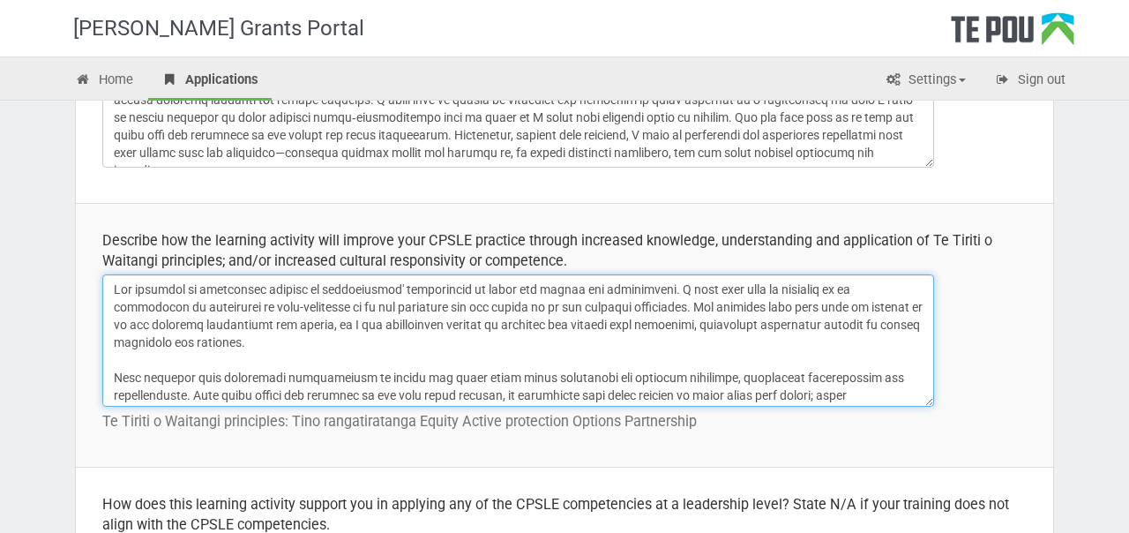
click at [281, 342] on textarea at bounding box center [518, 340] width 832 height 132
paste textarea ", enabling me to adapt my facilitation style to ensure broaden my understanding…"
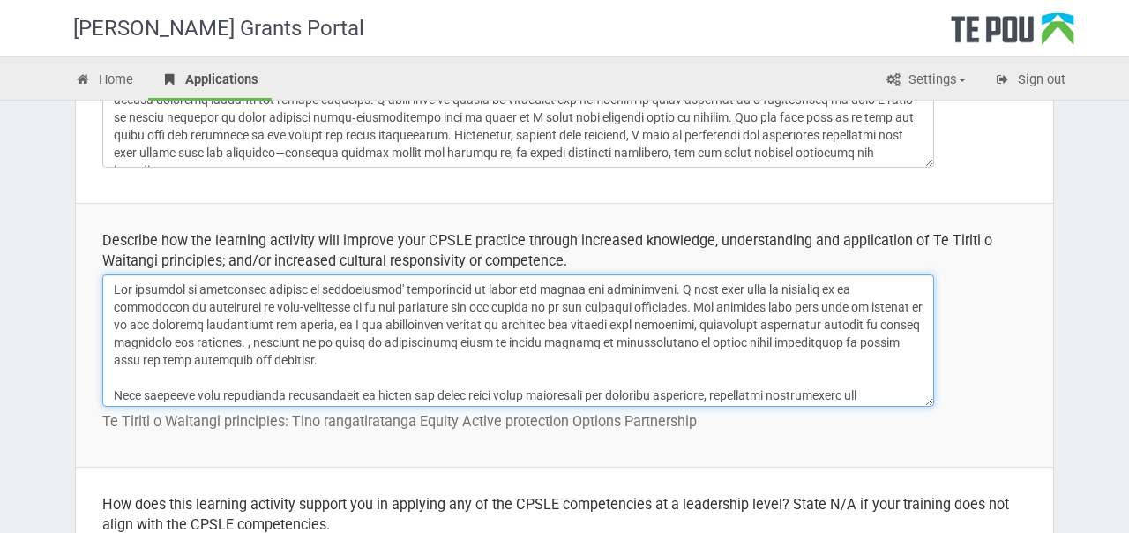
click at [260, 341] on textarea at bounding box center [518, 340] width 832 height 132
click at [344, 339] on textarea at bounding box center [518, 340] width 832 height 132
click at [578, 358] on textarea at bounding box center [518, 340] width 832 height 132
click at [559, 342] on textarea at bounding box center [518, 340] width 832 height 132
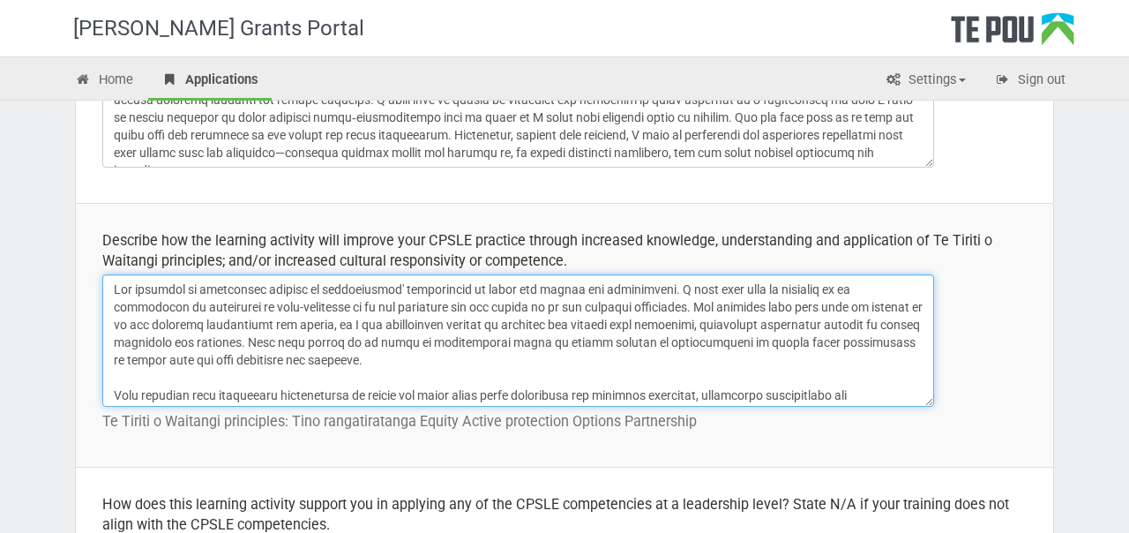
click at [501, 342] on textarea at bounding box center [518, 340] width 832 height 132
drag, startPoint x: 367, startPoint y: 342, endPoint x: 563, endPoint y: 341, distance: 195.9
click at [563, 341] on textarea at bounding box center [518, 340] width 832 height 132
click at [669, 343] on textarea at bounding box center [518, 340] width 832 height 132
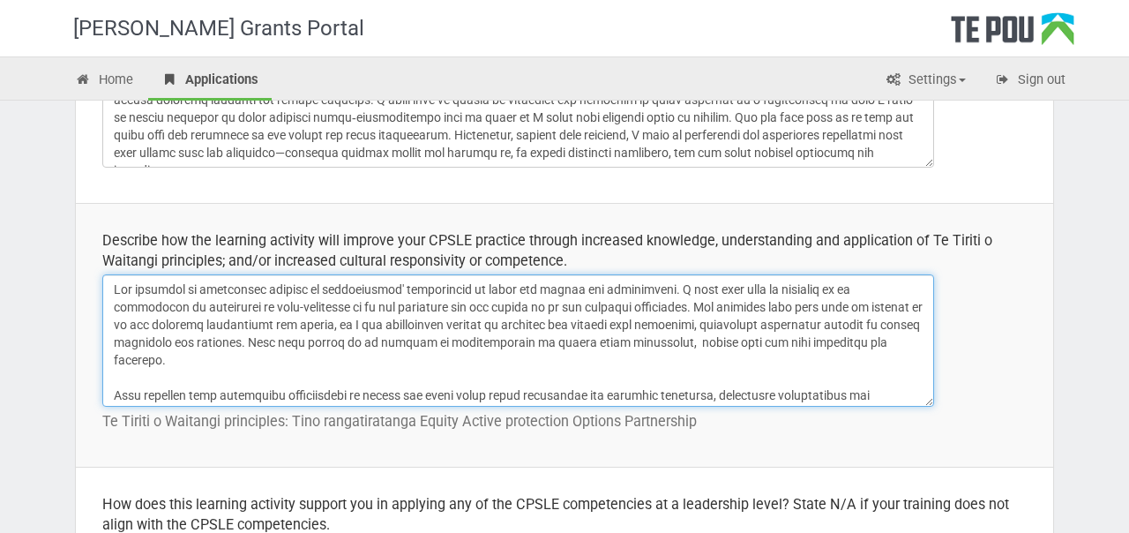
paste textarea "adapt my facilitation style to ensure"
click at [864, 343] on textarea at bounding box center [518, 340] width 832 height 132
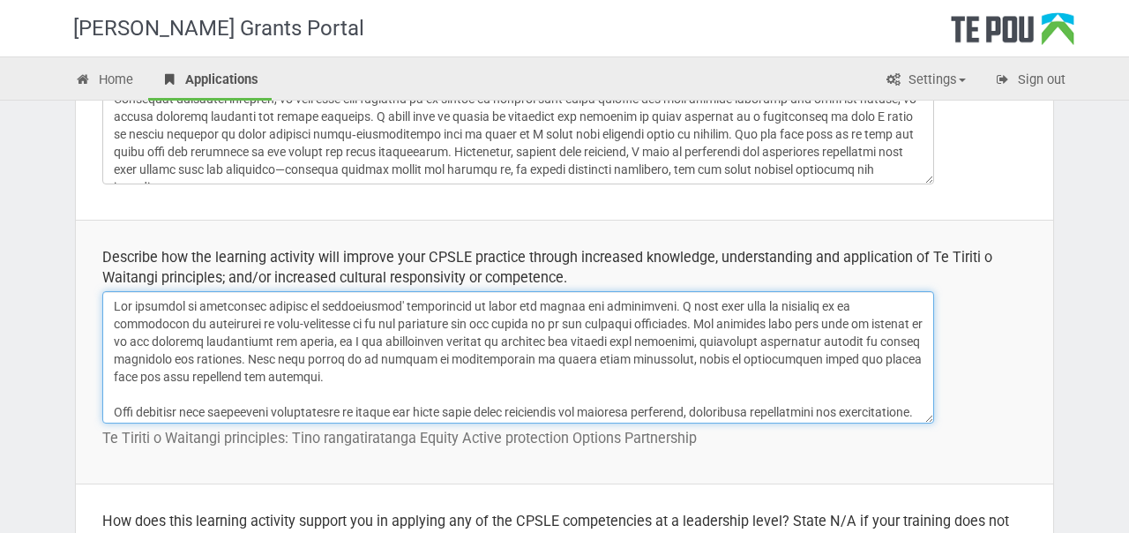
scroll to position [589, 0]
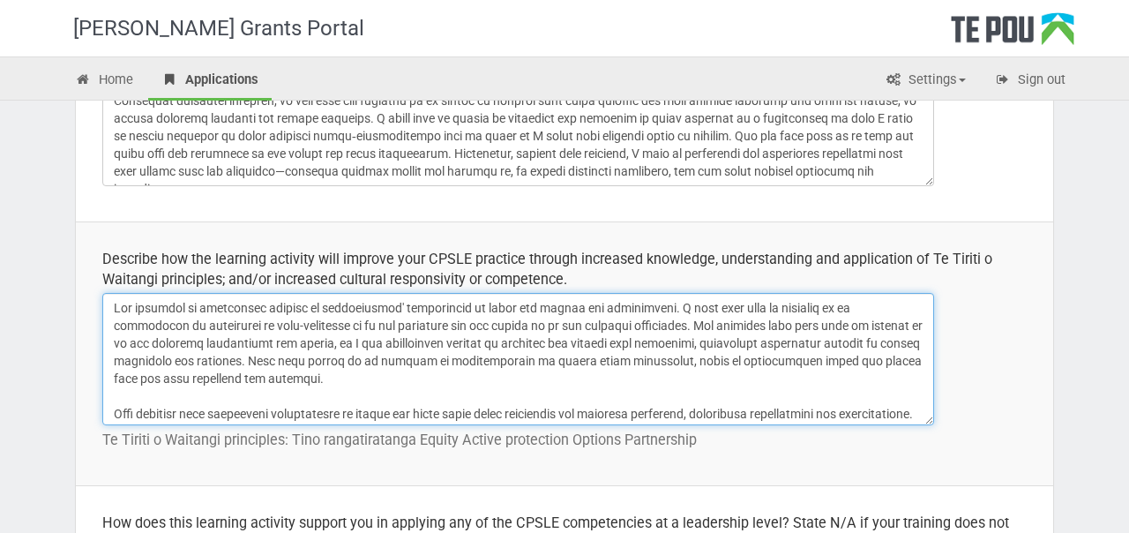
click at [573, 381] on textarea at bounding box center [518, 359] width 832 height 132
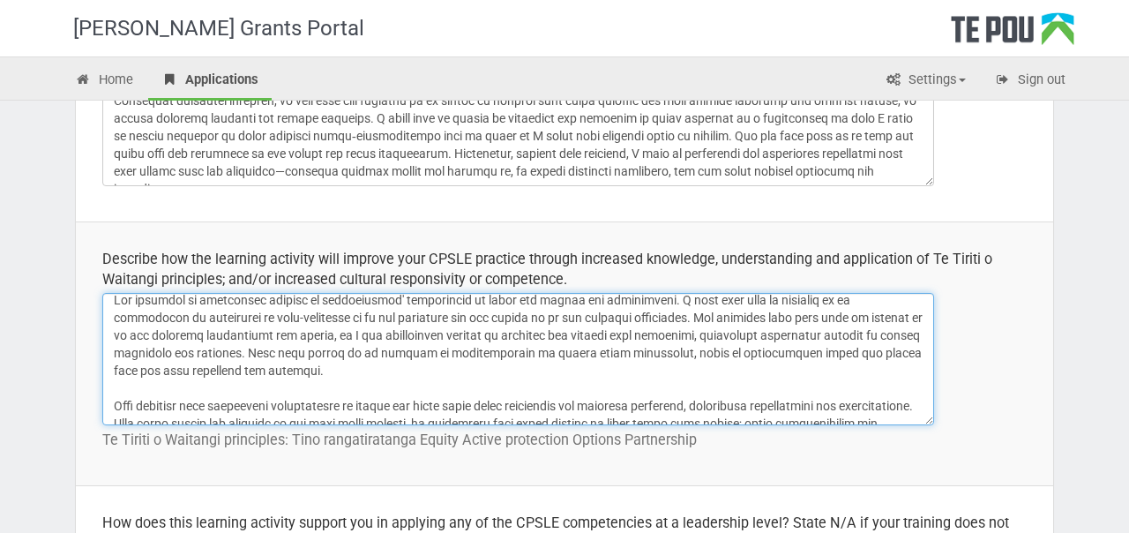
scroll to position [0, 0]
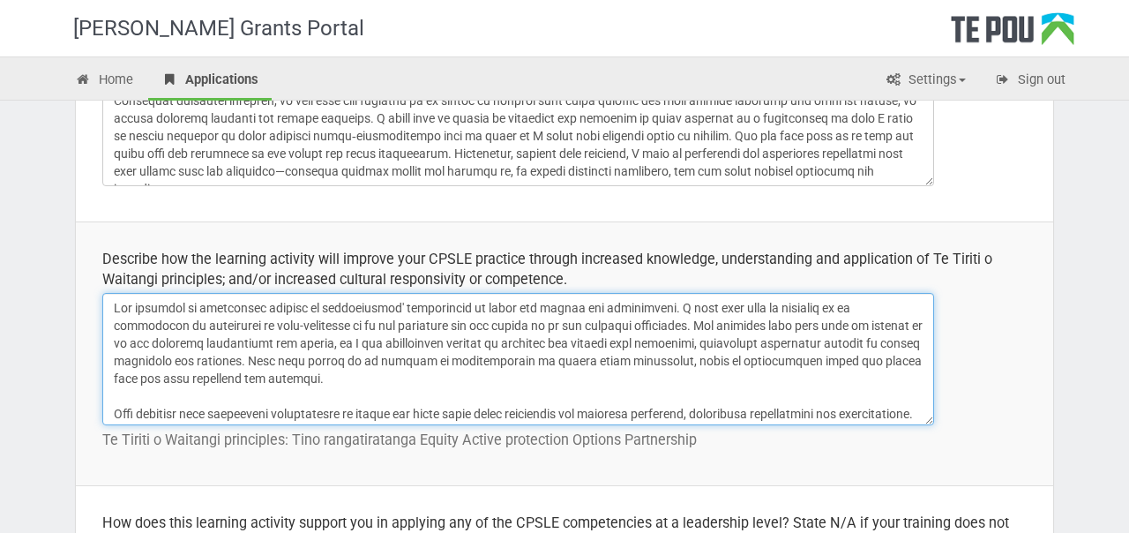
drag, startPoint x: 802, startPoint y: 327, endPoint x: 645, endPoint y: 322, distance: 157.1
click at [645, 322] on textarea at bounding box center [518, 359] width 832 height 132
drag, startPoint x: 786, startPoint y: 326, endPoint x: 712, endPoint y: 326, distance: 74.1
click at [712, 326] on textarea at bounding box center [518, 359] width 832 height 132
click at [801, 322] on textarea at bounding box center [518, 359] width 832 height 132
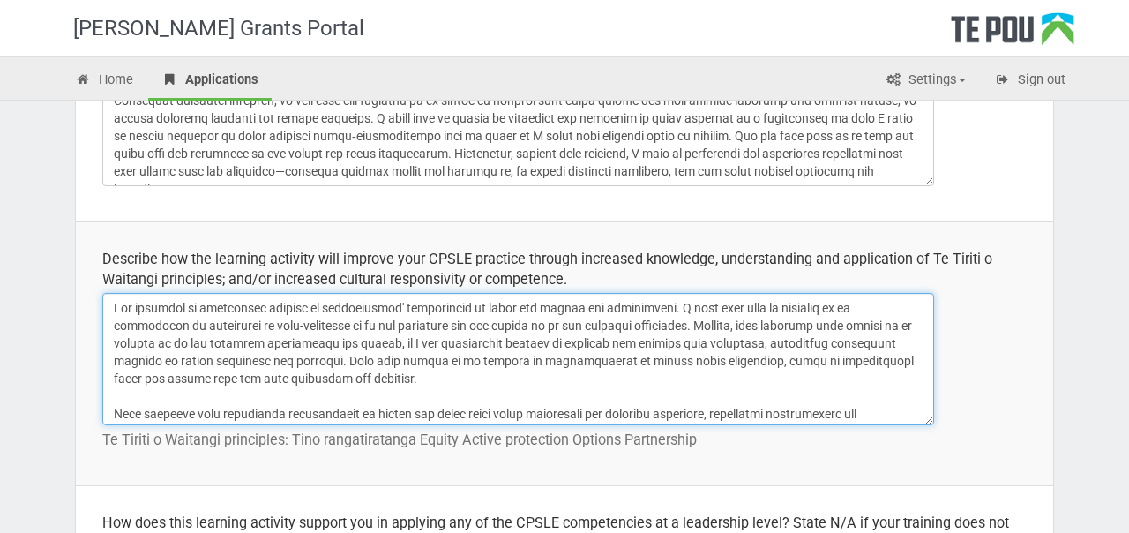
click at [801, 322] on textarea at bounding box center [518, 359] width 832 height 132
drag, startPoint x: 360, startPoint y: 379, endPoint x: 360, endPoint y: 331, distance: 48.5
click at [361, 331] on textarea at bounding box center [518, 359] width 832 height 132
click at [360, 331] on textarea at bounding box center [518, 359] width 832 height 132
drag, startPoint x: 712, startPoint y: 326, endPoint x: 880, endPoint y: 321, distance: 167.7
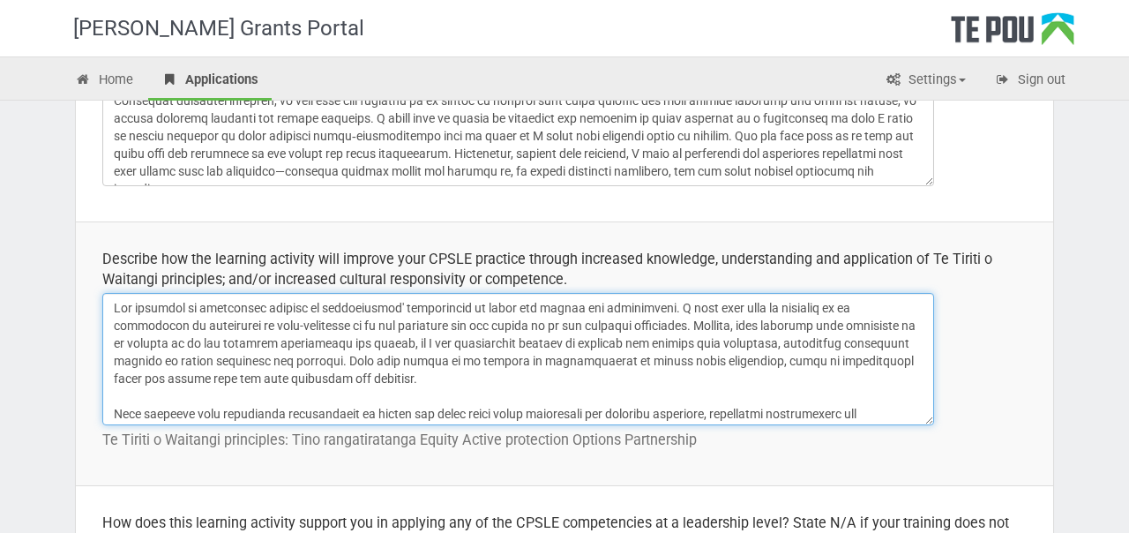
click at [881, 322] on textarea at bounding box center [518, 359] width 832 height 132
click at [882, 325] on textarea at bounding box center [518, 359] width 832 height 132
click at [323, 375] on textarea at bounding box center [518, 359] width 832 height 132
click at [375, 346] on textarea at bounding box center [518, 359] width 832 height 132
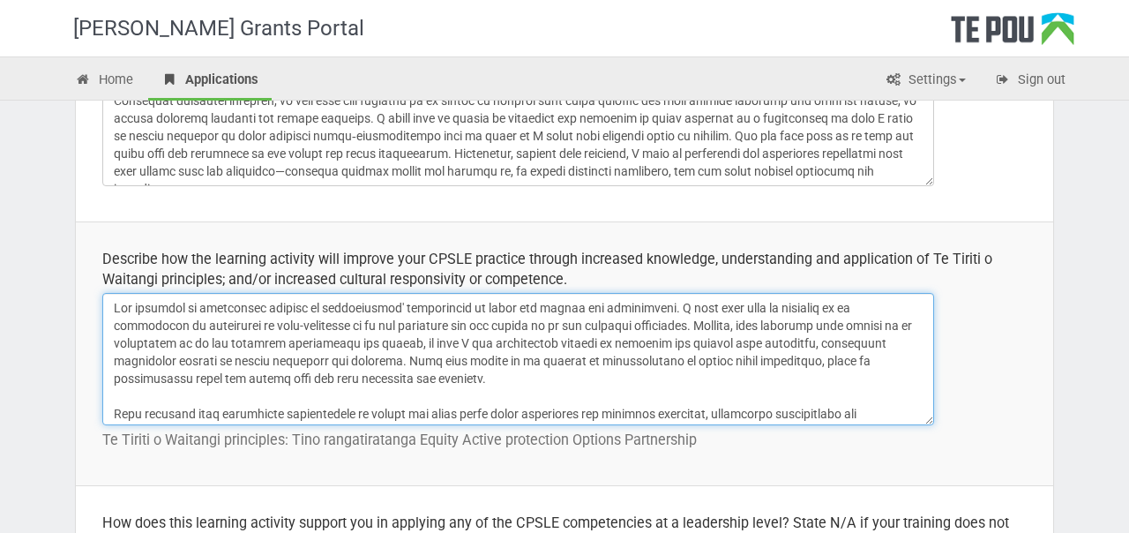
click at [386, 383] on textarea at bounding box center [518, 359] width 832 height 132
drag, startPoint x: 372, startPoint y: 377, endPoint x: 289, endPoint y: 365, distance: 83.7
click at [289, 365] on textarea at bounding box center [518, 359] width 832 height 132
drag, startPoint x: 284, startPoint y: 364, endPoint x: 370, endPoint y: 374, distance: 86.2
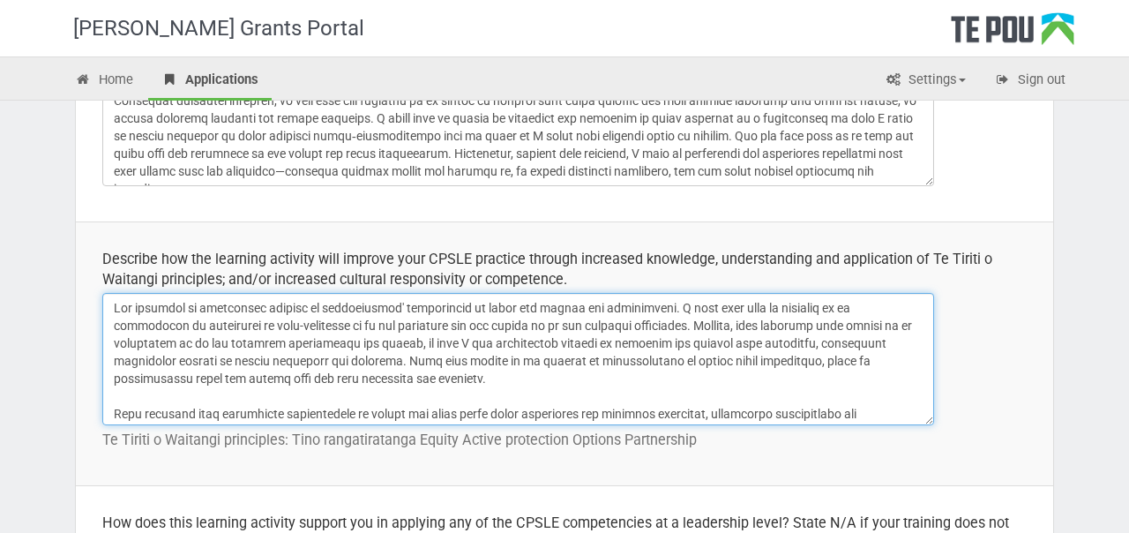
click at [370, 374] on textarea at bounding box center [518, 359] width 832 height 132
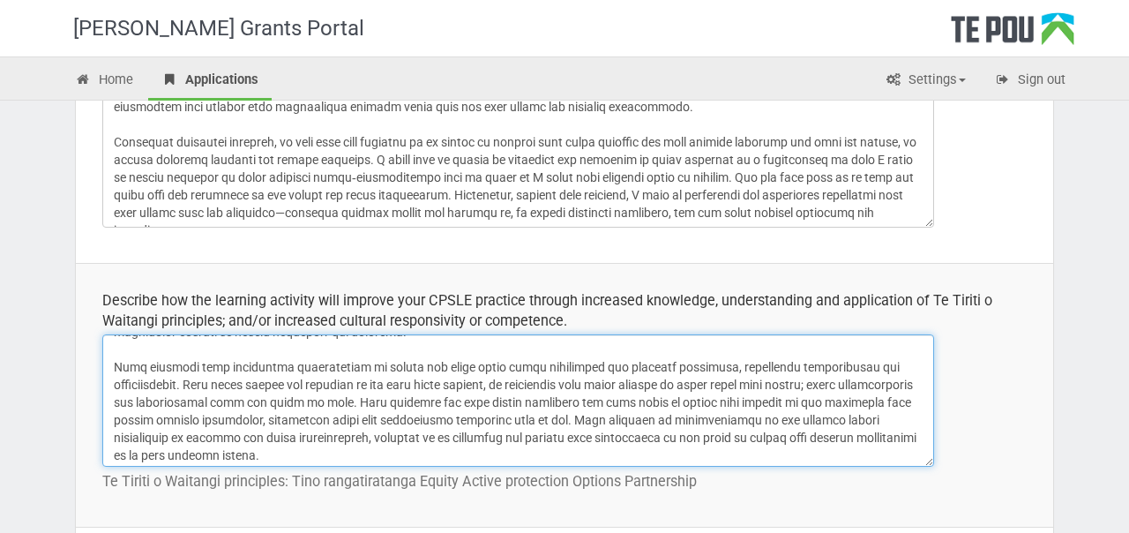
scroll to position [71, 0]
click at [748, 362] on textarea at bounding box center [518, 400] width 832 height 132
click at [743, 364] on textarea at bounding box center [518, 400] width 832 height 132
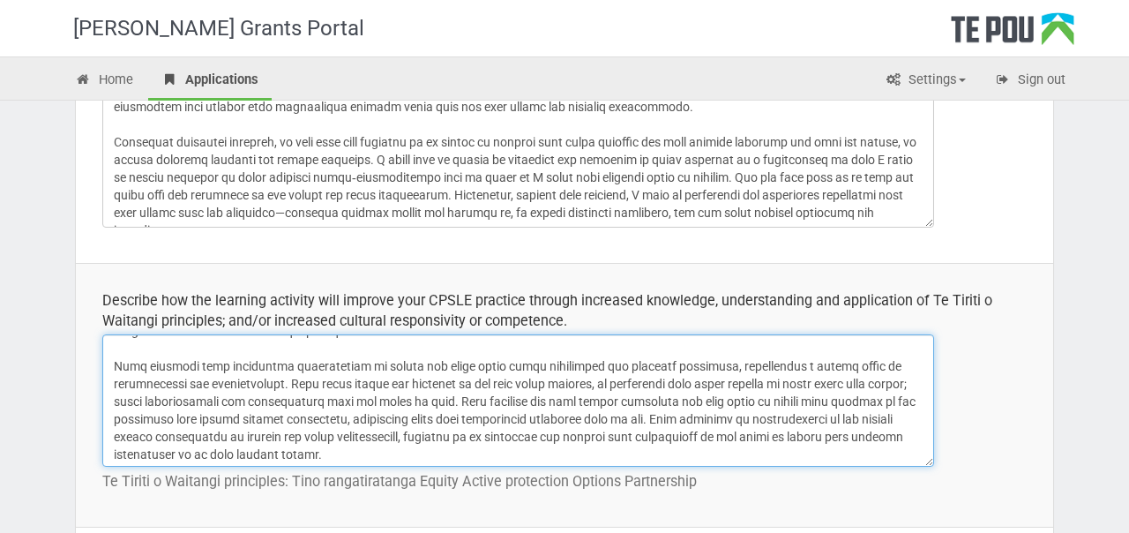
click at [411, 455] on textarea at bounding box center [518, 400] width 832 height 132
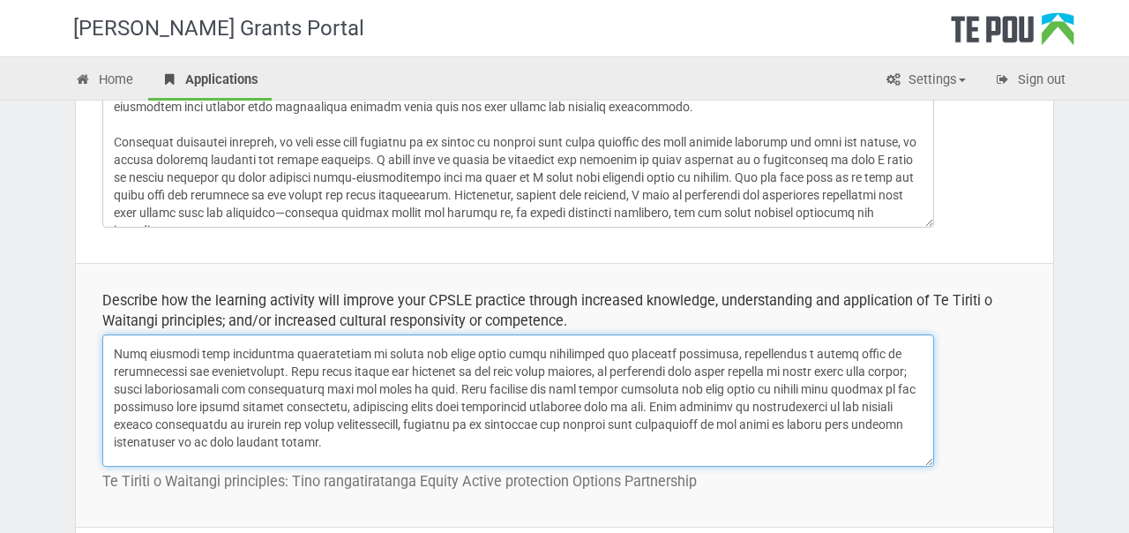
scroll to position [86, 0]
click at [269, 371] on textarea at bounding box center [518, 400] width 832 height 132
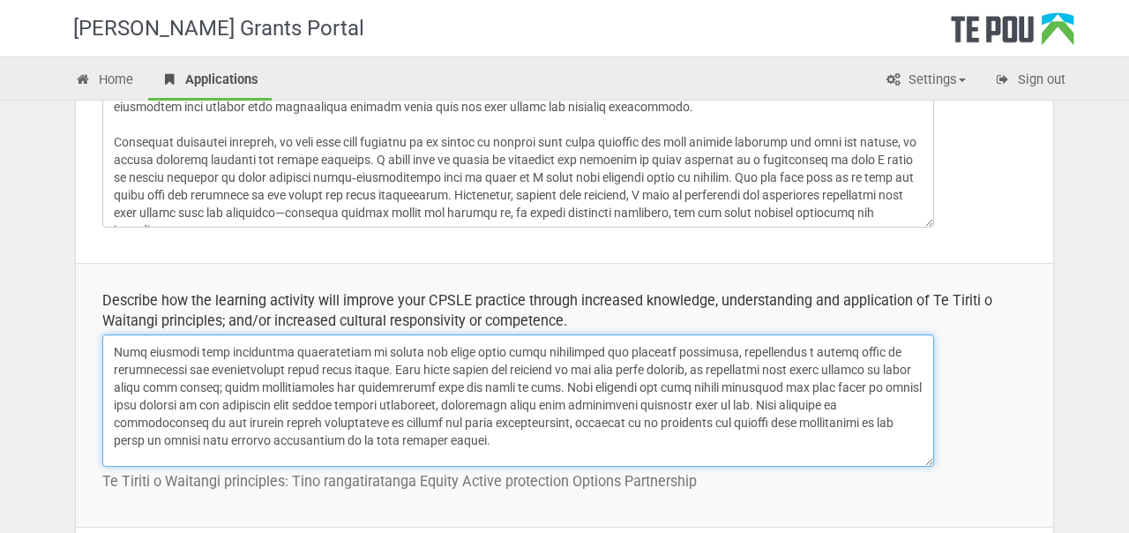
type textarea "The workshop is especially focused on participants' reflections of their own va…"
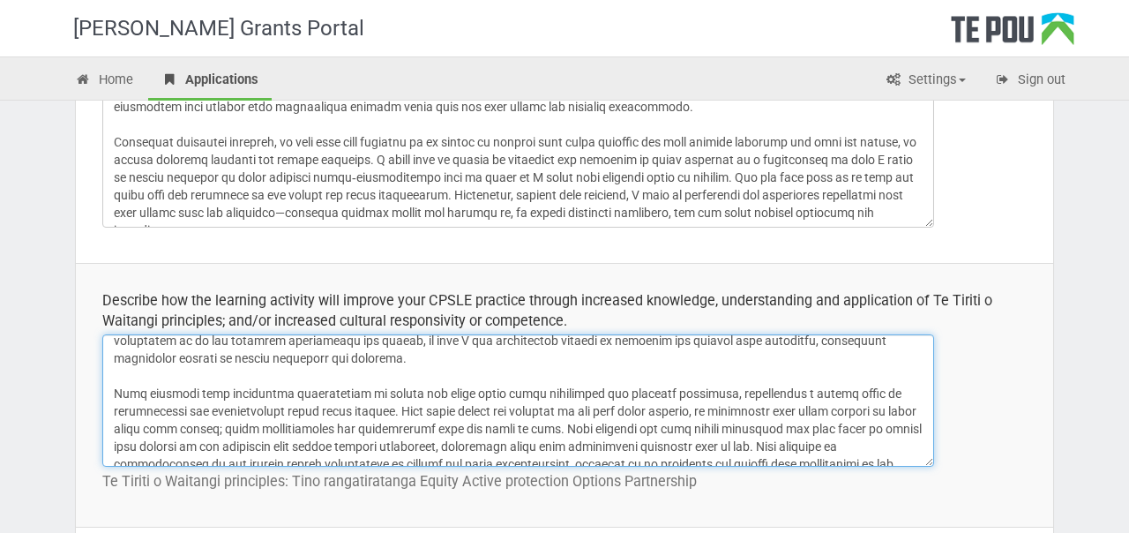
scroll to position [49, 0]
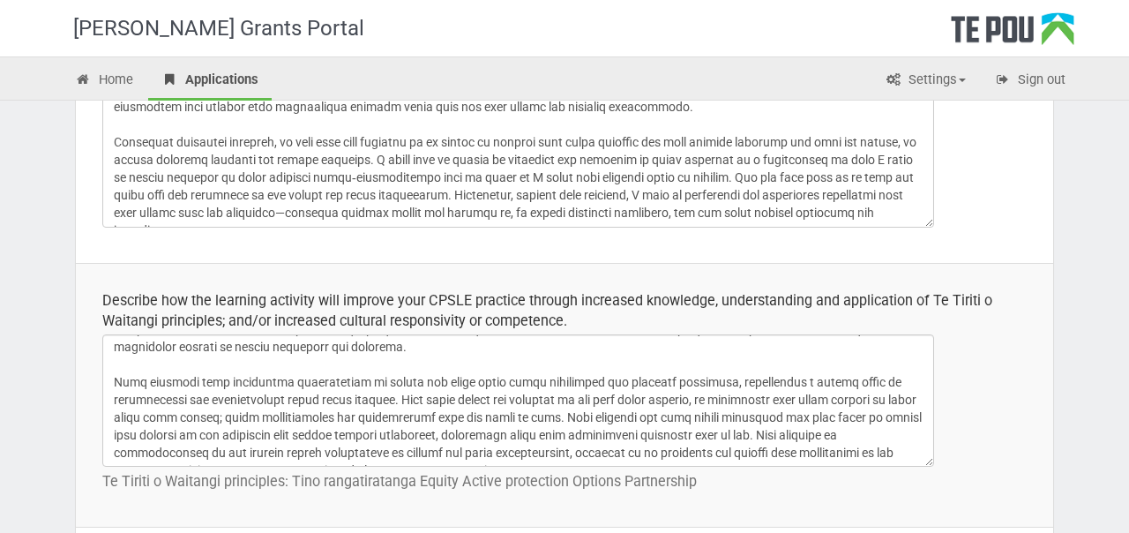
scroll to position [71, 0]
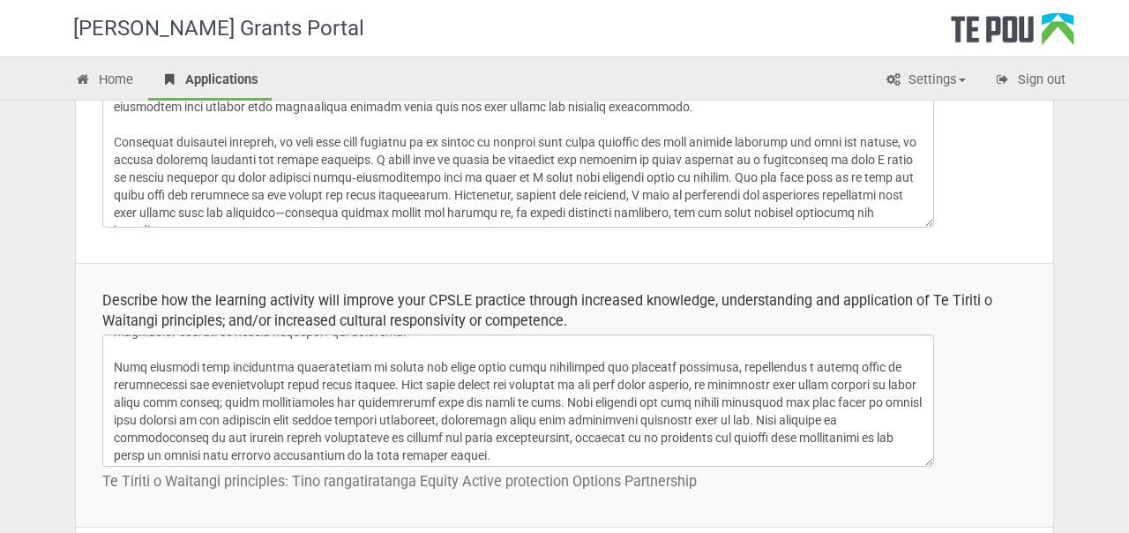
click at [311, 385] on textarea at bounding box center [518, 400] width 832 height 132
drag, startPoint x: 390, startPoint y: 385, endPoint x: 276, endPoint y: 381, distance: 113.9
click at [276, 381] on textarea at bounding box center [518, 400] width 832 height 132
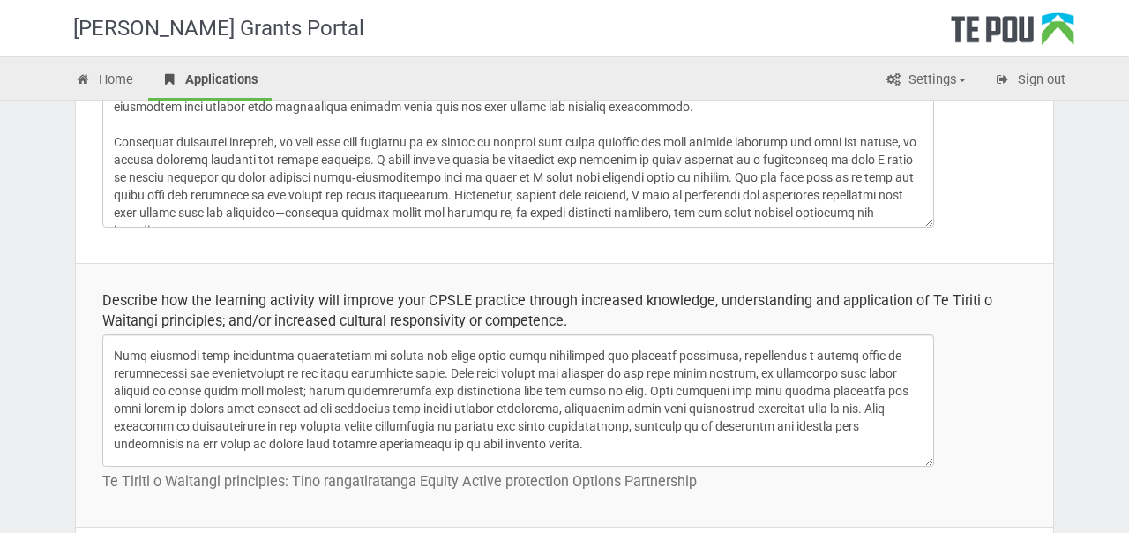
scroll to position [83, 0]
click at [627, 374] on textarea at bounding box center [518, 400] width 832 height 132
click at [697, 372] on textarea at bounding box center [518, 400] width 832 height 132
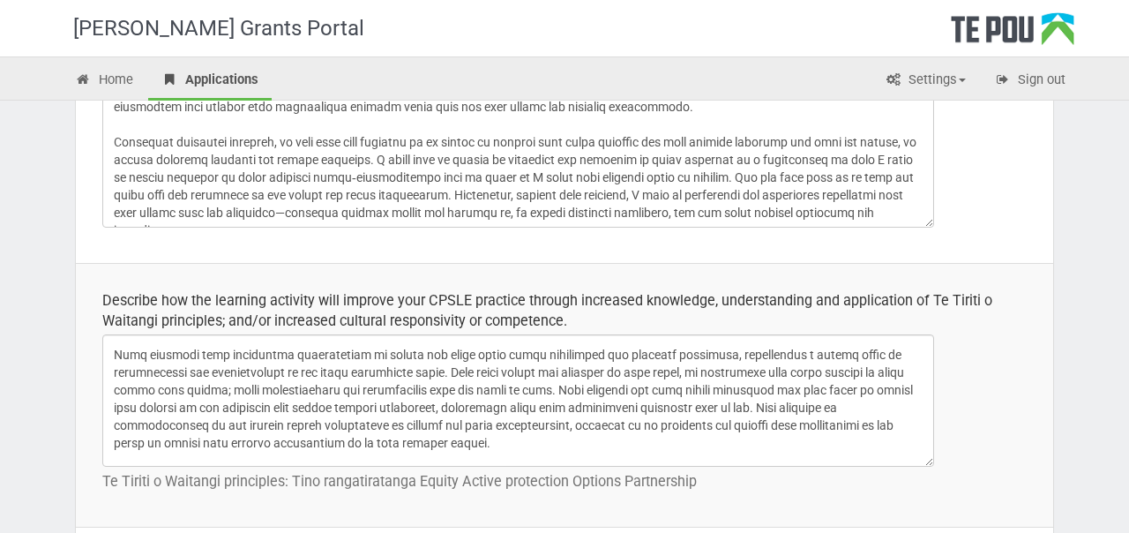
click at [687, 372] on textarea at bounding box center [518, 400] width 832 height 132
click at [486, 373] on textarea at bounding box center [518, 400] width 832 height 132
click at [621, 370] on textarea at bounding box center [518, 400] width 832 height 132
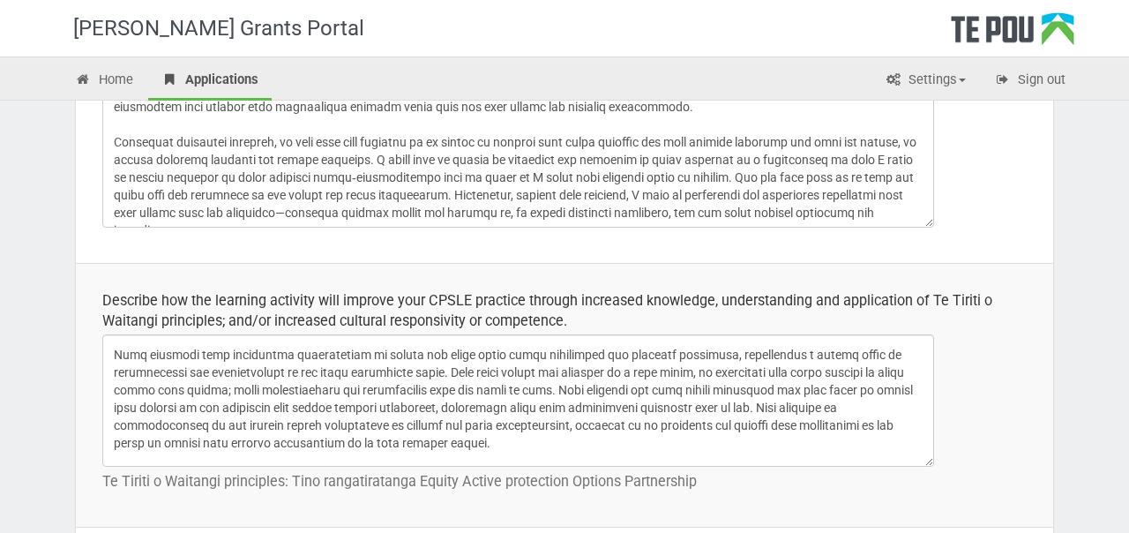
click at [690, 379] on textarea at bounding box center [518, 400] width 832 height 132
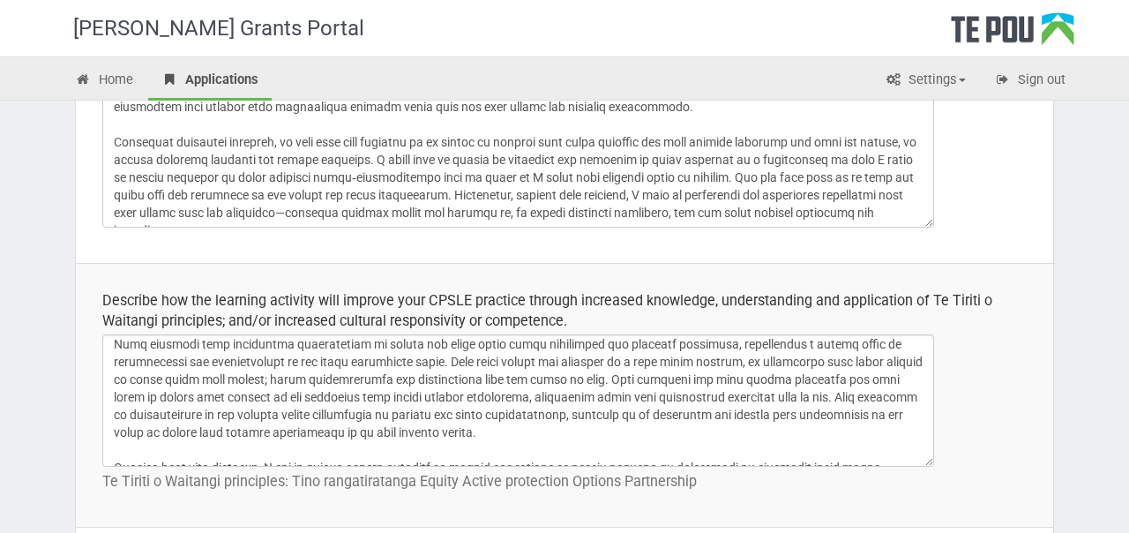
scroll to position [96, 0]
click at [640, 429] on textarea at bounding box center [518, 400] width 832 height 132
click at [463, 379] on textarea at bounding box center [518, 400] width 832 height 132
click at [646, 431] on textarea at bounding box center [518, 400] width 832 height 132
drag, startPoint x: 489, startPoint y: 378, endPoint x: 605, endPoint y: 376, distance: 116.5
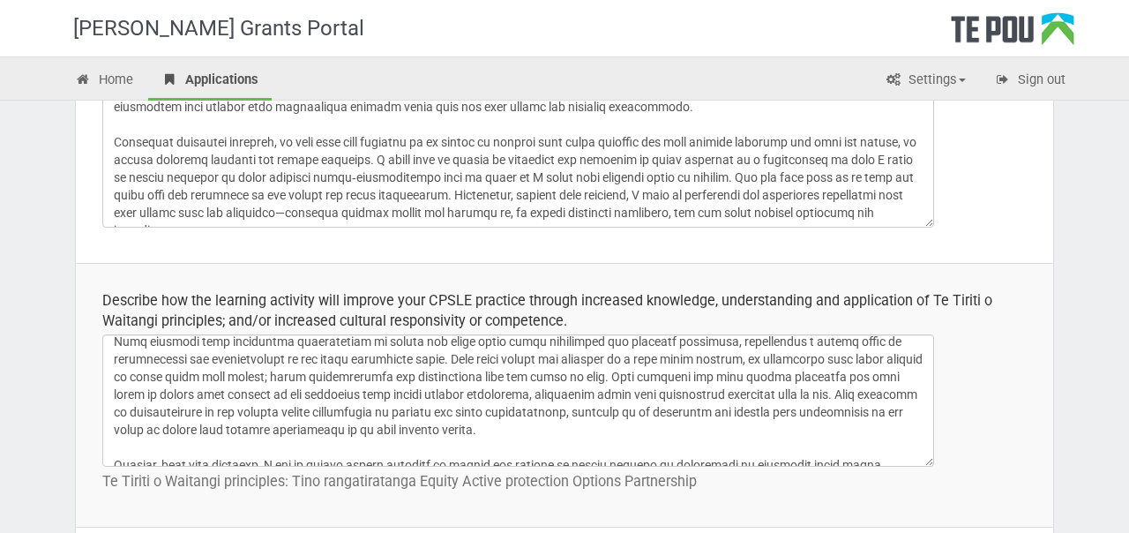
click at [605, 376] on textarea at bounding box center [518, 400] width 832 height 132
click at [541, 417] on textarea at bounding box center [518, 400] width 832 height 132
click at [621, 421] on textarea at bounding box center [518, 400] width 832 height 132
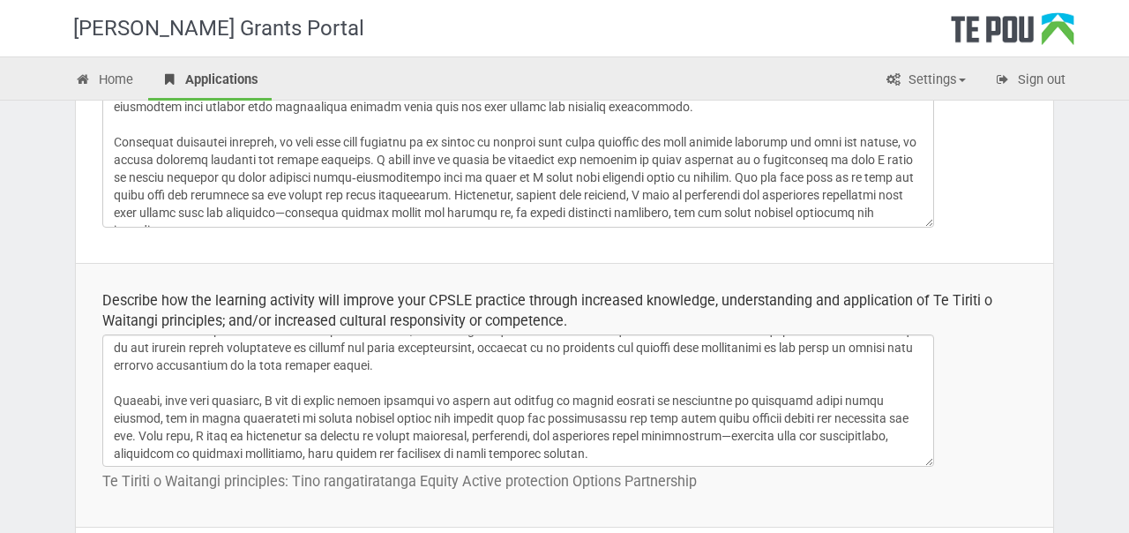
scroll to position [162, 0]
drag, startPoint x: 260, startPoint y: 399, endPoint x: 149, endPoint y: 394, distance: 111.3
click at [149, 394] on textarea at bounding box center [518, 400] width 832 height 132
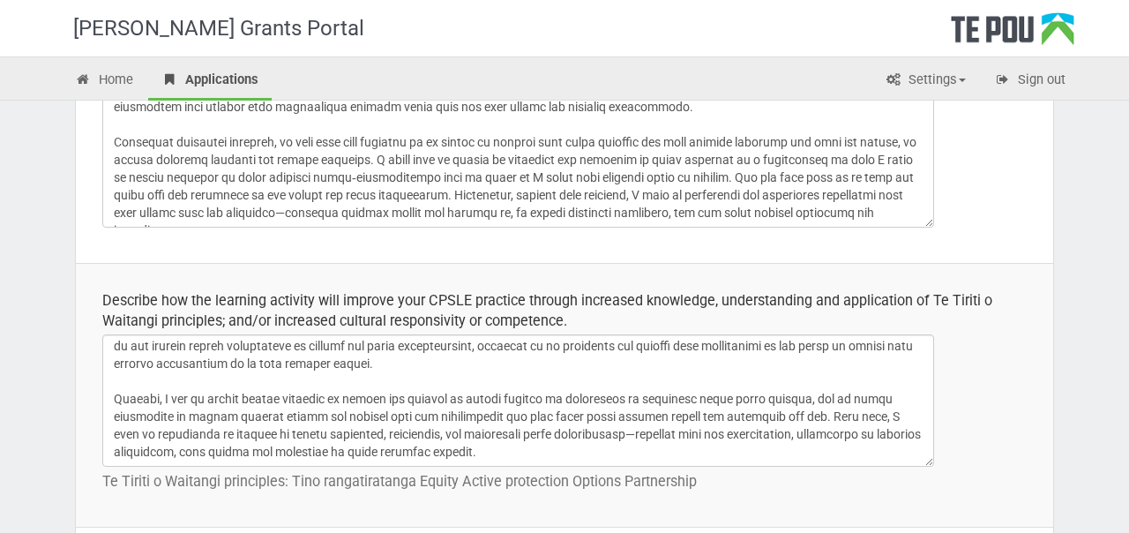
drag, startPoint x: 356, startPoint y: 394, endPoint x: 541, endPoint y: 445, distance: 191.4
click at [541, 445] on textarea at bounding box center [518, 400] width 832 height 132
drag, startPoint x: 241, startPoint y: 434, endPoint x: 89, endPoint y: 438, distance: 151.8
click at [89, 438] on td "Describe how the learning activity will improve your CPSLE practice through inc…" at bounding box center [565, 395] width 978 height 264
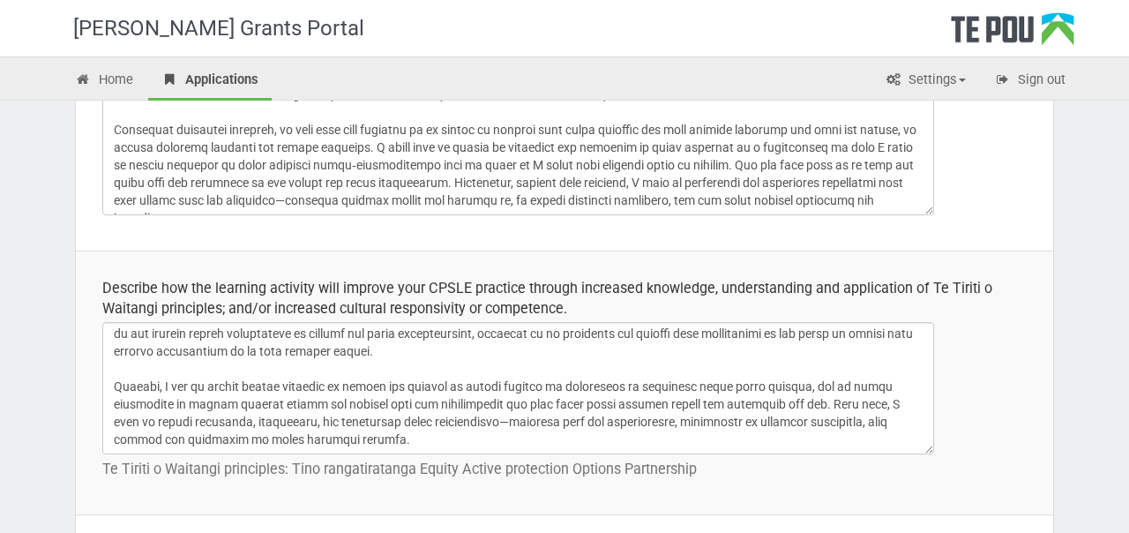
scroll to position [563, 0]
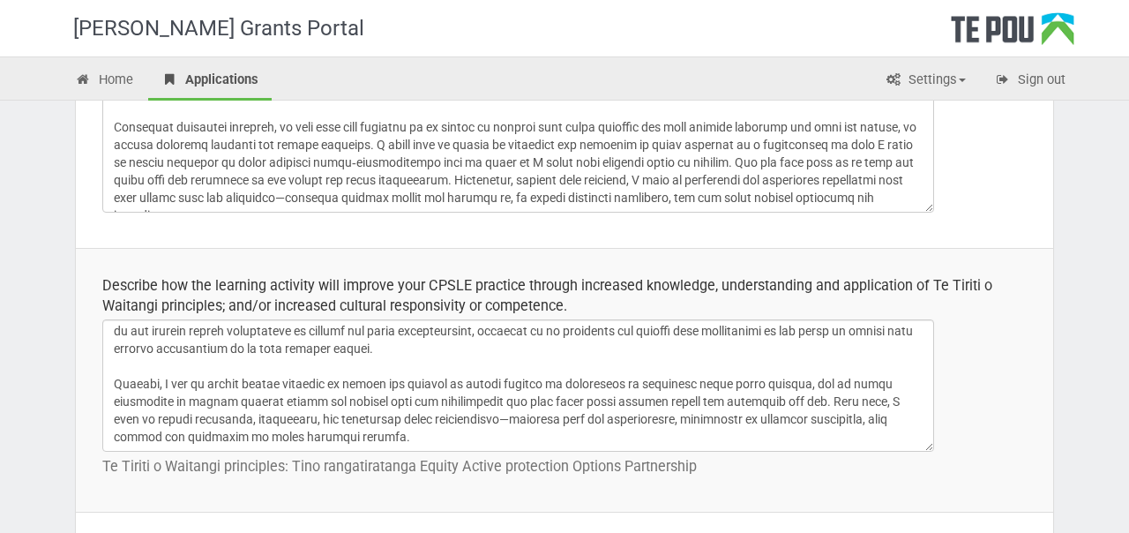
click at [578, 434] on textarea at bounding box center [518, 385] width 832 height 132
drag, startPoint x: 719, startPoint y: 417, endPoint x: 661, endPoint y: 418, distance: 58.2
click at [661, 418] on textarea at bounding box center [518, 385] width 832 height 132
click at [645, 418] on textarea at bounding box center [518, 385] width 832 height 132
drag, startPoint x: 633, startPoint y: 420, endPoint x: 713, endPoint y: 418, distance: 80.3
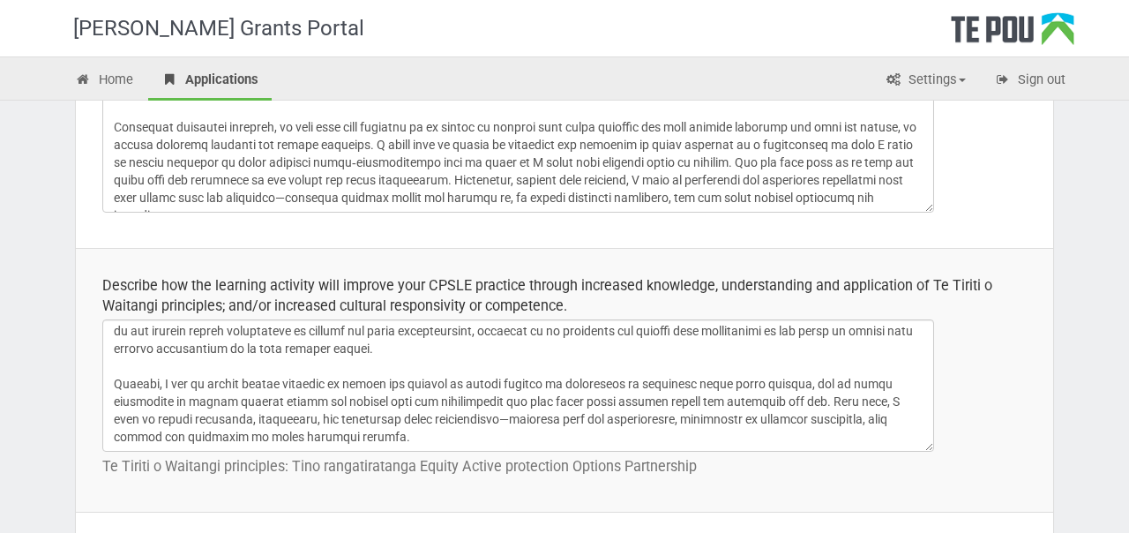
click at [714, 419] on textarea at bounding box center [518, 385] width 832 height 132
click at [777, 422] on textarea at bounding box center [518, 385] width 832 height 132
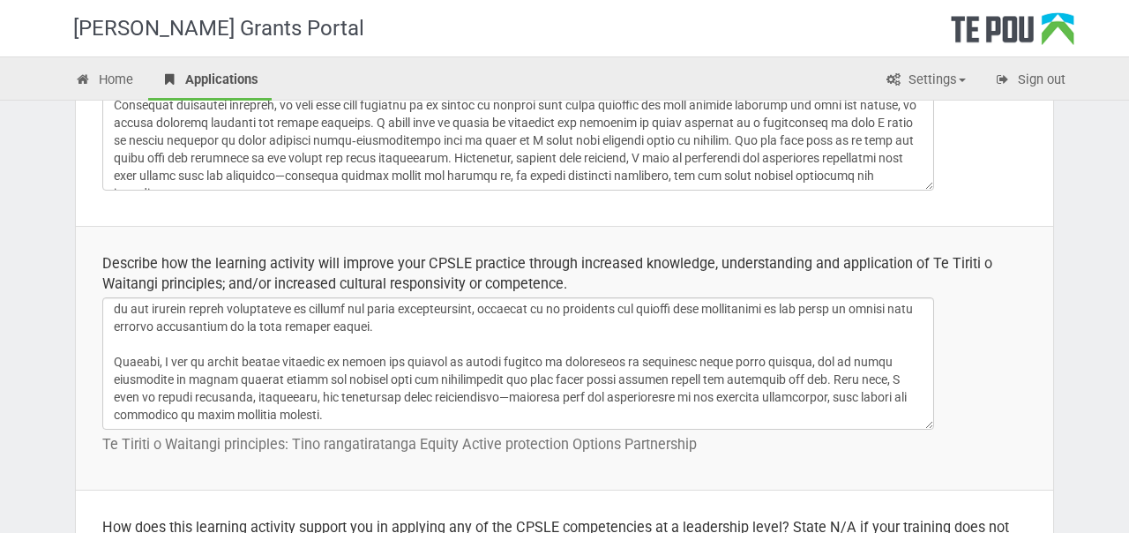
scroll to position [590, 0]
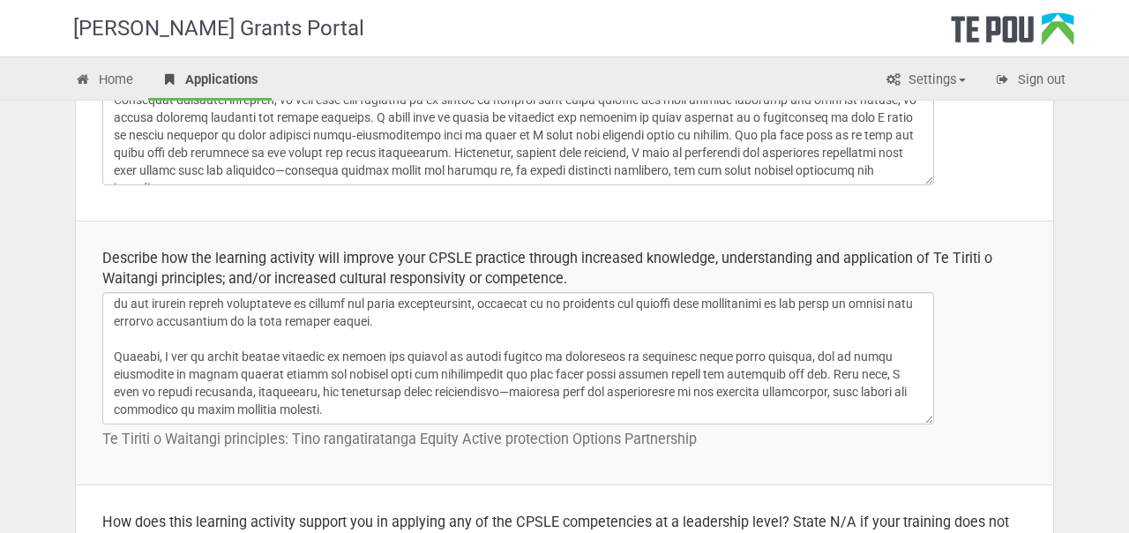
click at [240, 409] on textarea at bounding box center [518, 358] width 832 height 132
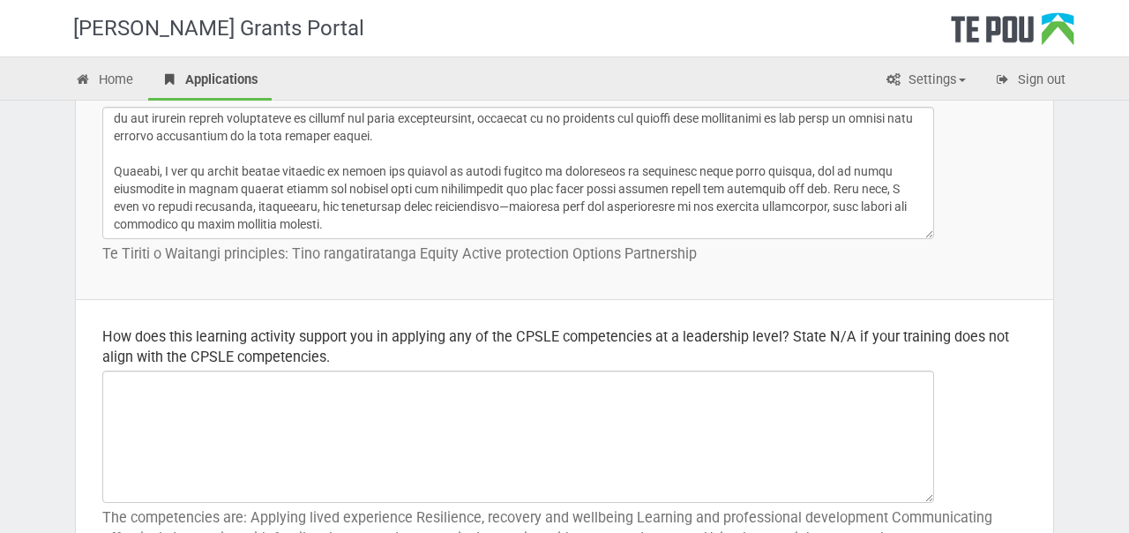
scroll to position [792, 0]
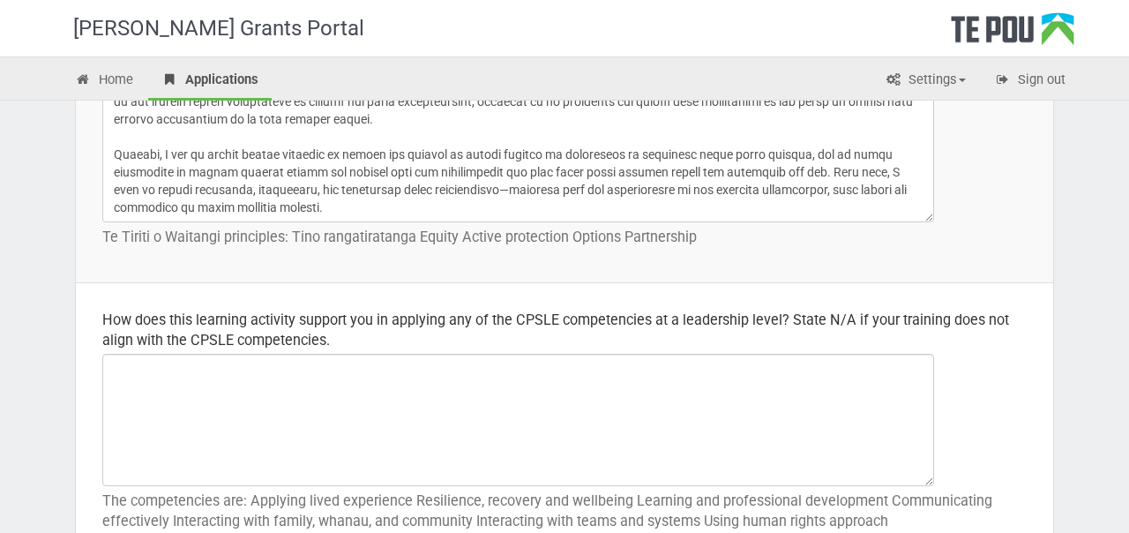
type textarea "The workshop is especially focused on participants' reflections of their own va…"
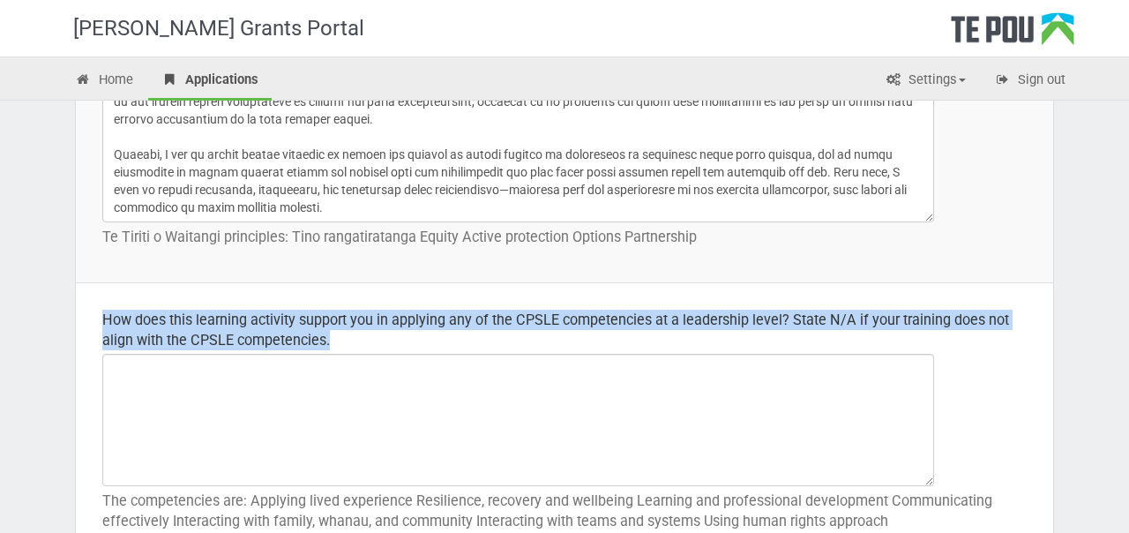
drag, startPoint x: 342, startPoint y: 341, endPoint x: 105, endPoint y: 320, distance: 238.2
click at [105, 320] on div "How does this learning activity support you in applying any of the CPSLE compet…" at bounding box center [564, 330] width 925 height 41
copy div "How does this learning activity support you in applying any of the CPSLE compet…"
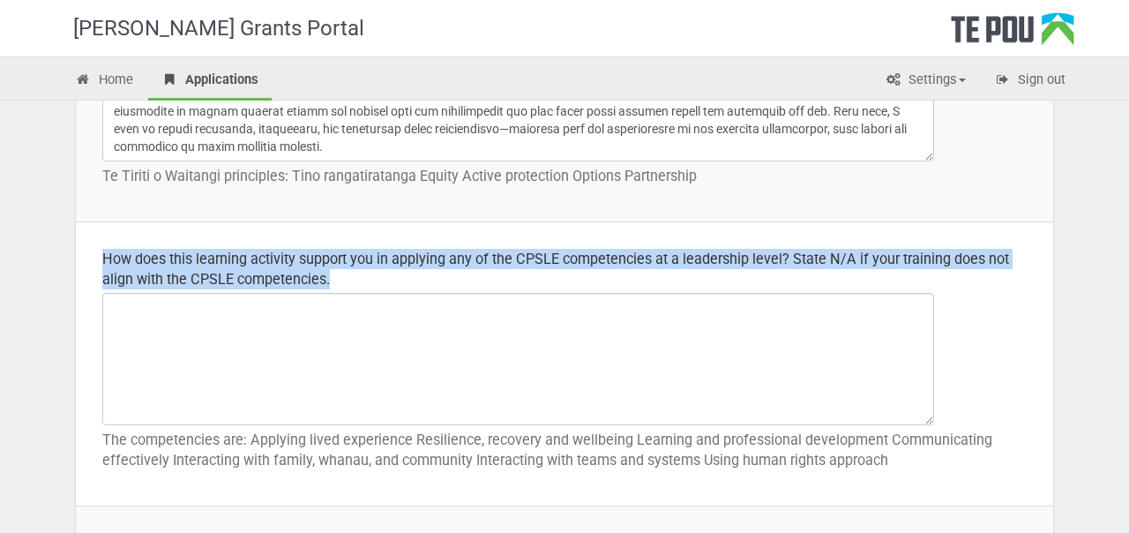
scroll to position [857, 0]
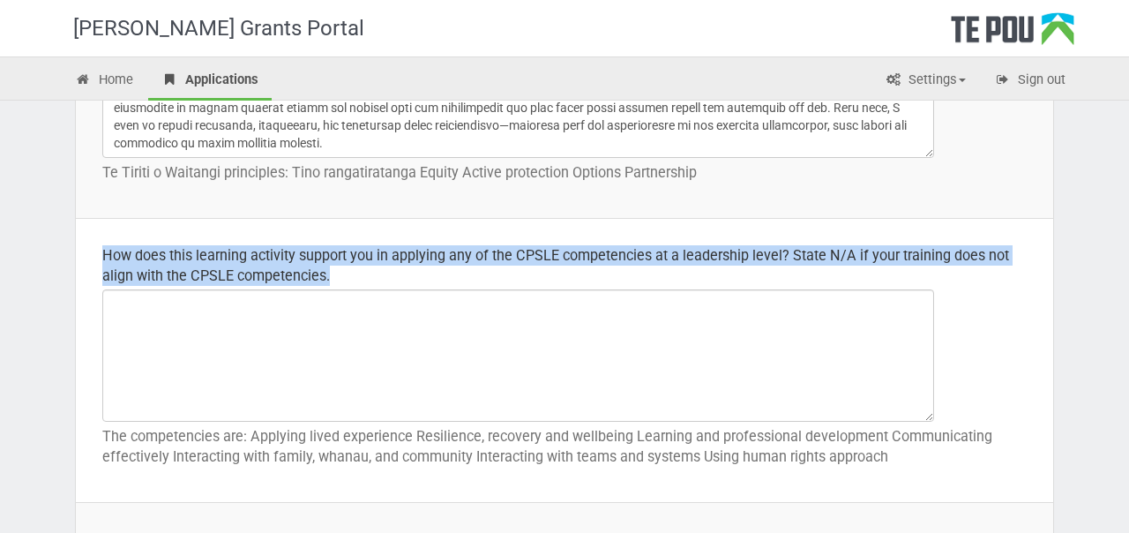
copy div "How does this learning activity support you in applying any of the CPSLE compet…"
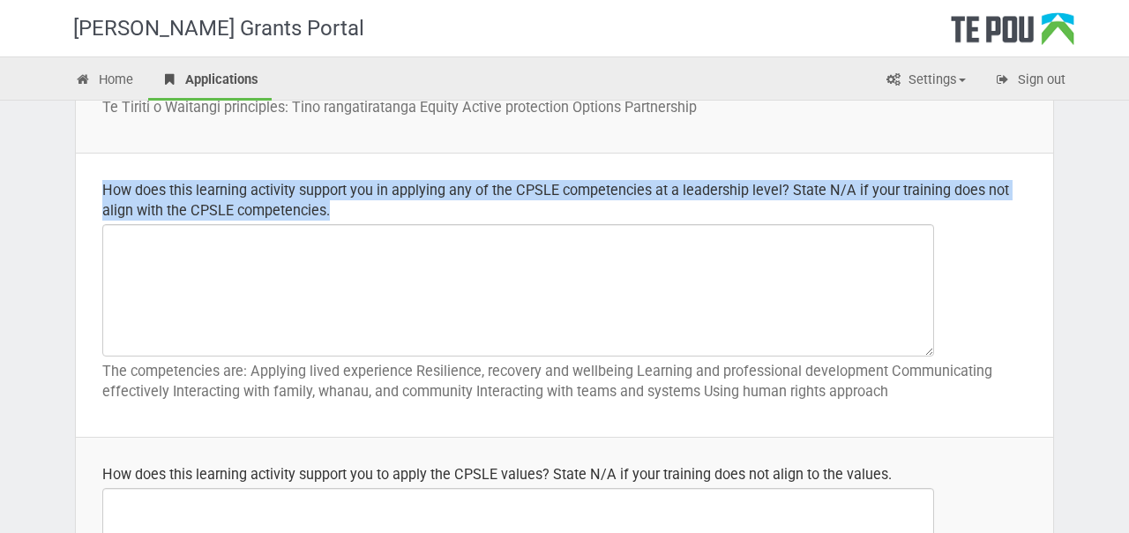
scroll to position [885, 0]
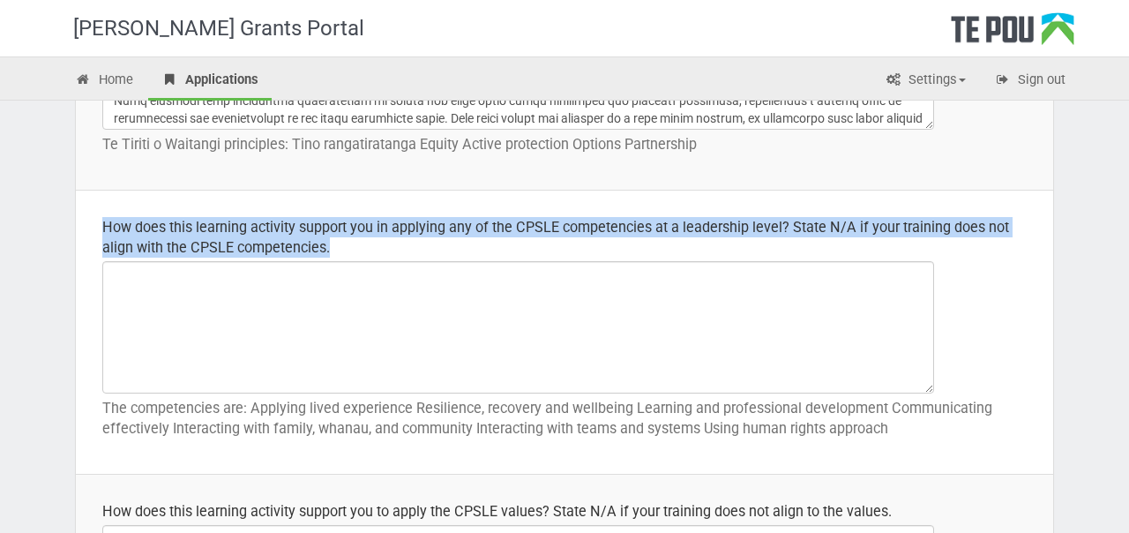
copy div "How does this learning activity support you in applying any of the CPSLE compet…"
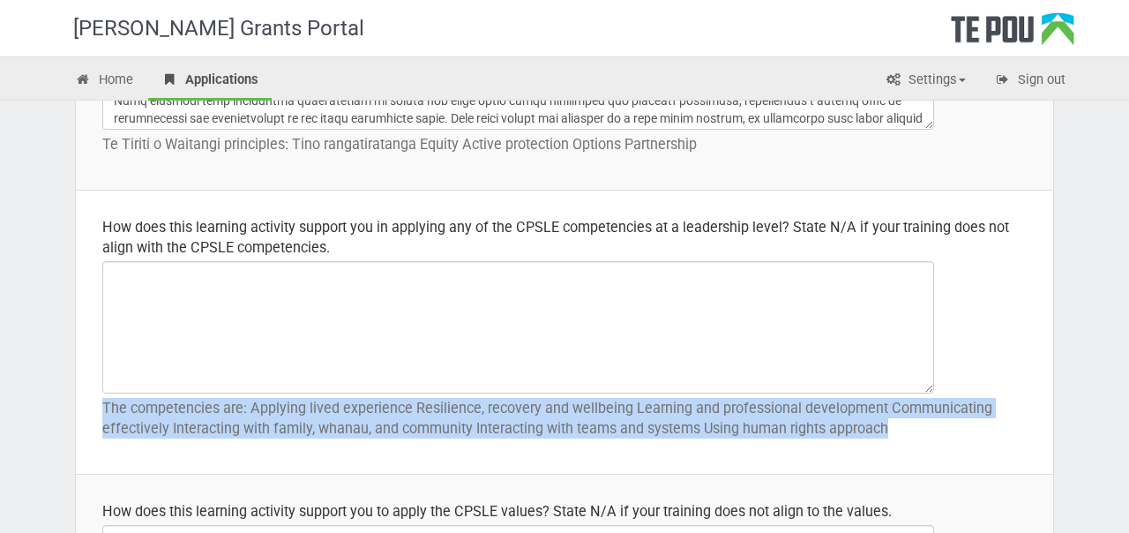
drag, startPoint x: 895, startPoint y: 422, endPoint x: 101, endPoint y: 416, distance: 794.1
click at [101, 416] on td "How does this learning activity support you in applying any of the CPSLE compet…" at bounding box center [565, 333] width 978 height 284
copy p "The competencies are: Applying lived experience Resilience, recovery and wellbe…"
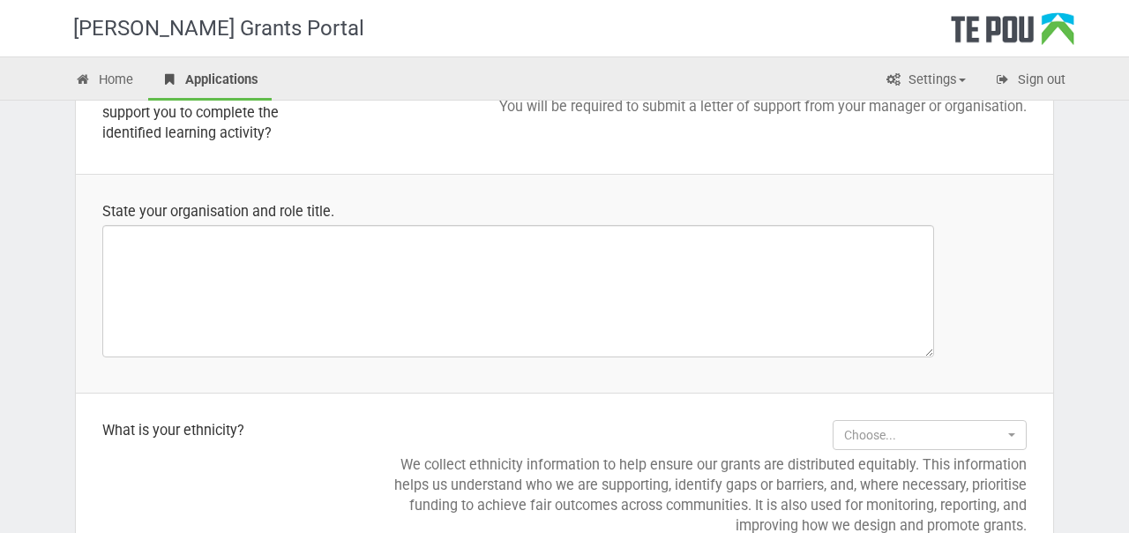
scroll to position [1567, 0]
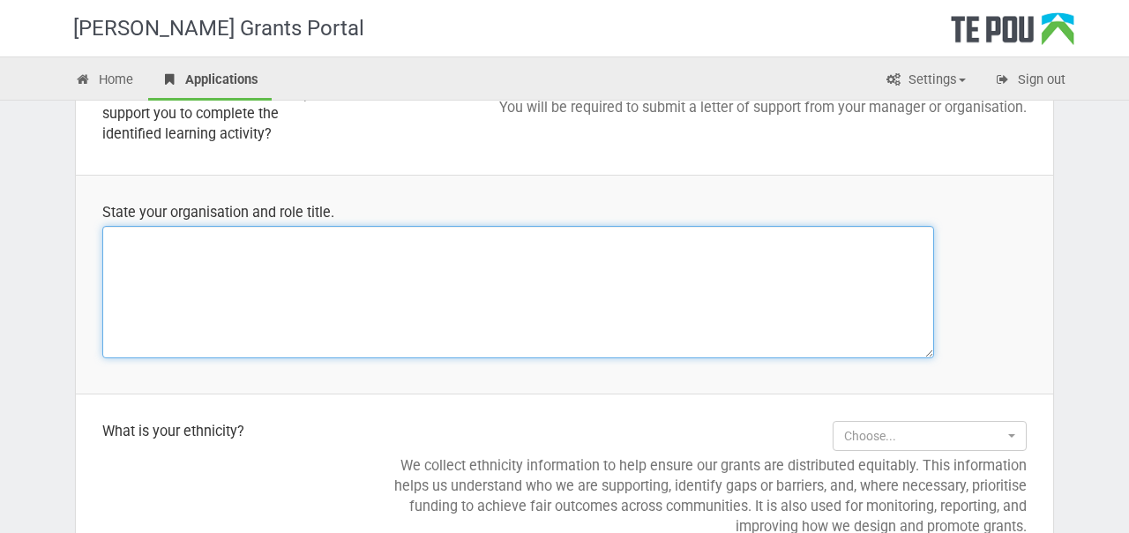
click at [507, 304] on textarea at bounding box center [518, 292] width 832 height 132
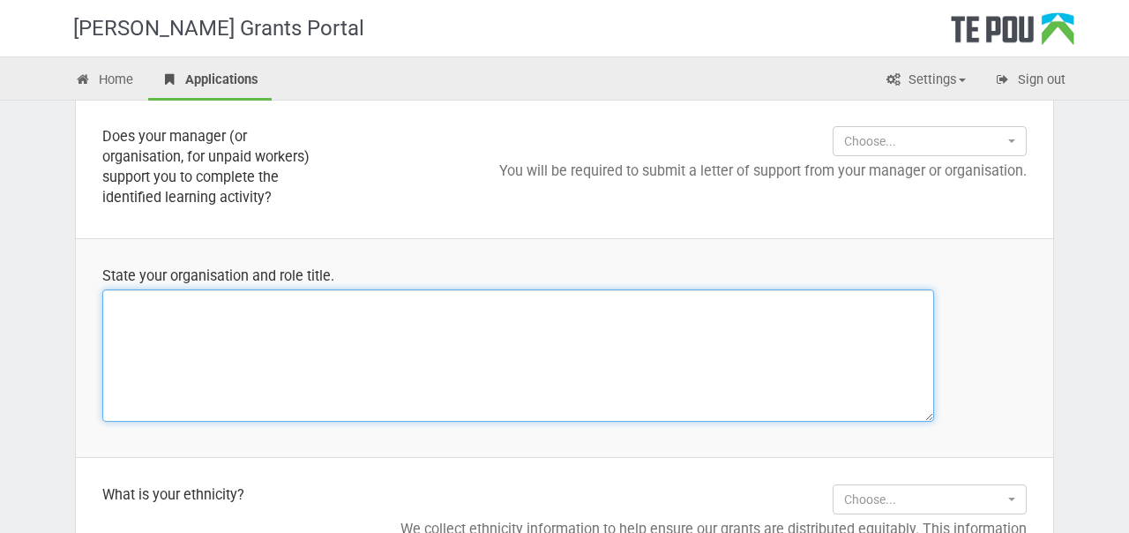
scroll to position [1503, 0]
type textarea "Anxiety New"
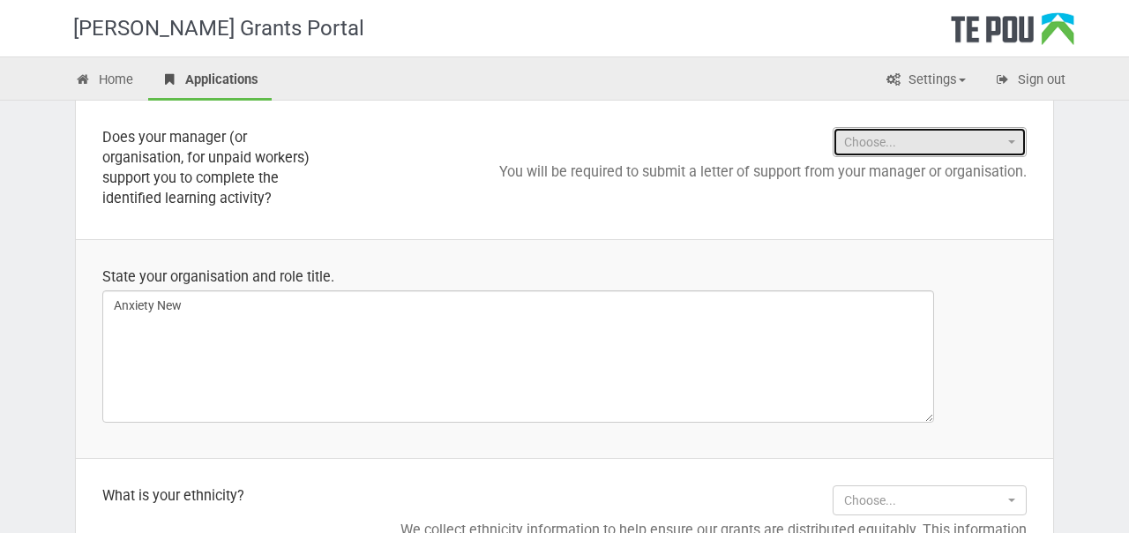
click at [963, 142] on span "Choose..." at bounding box center [924, 142] width 160 height 18
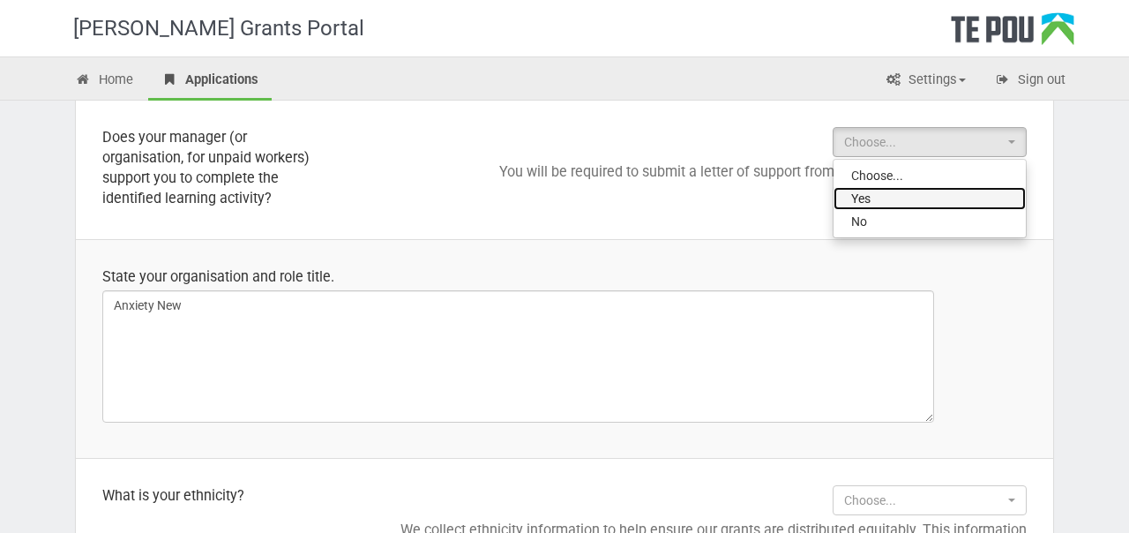
click at [923, 194] on link "Yes" at bounding box center [930, 198] width 192 height 23
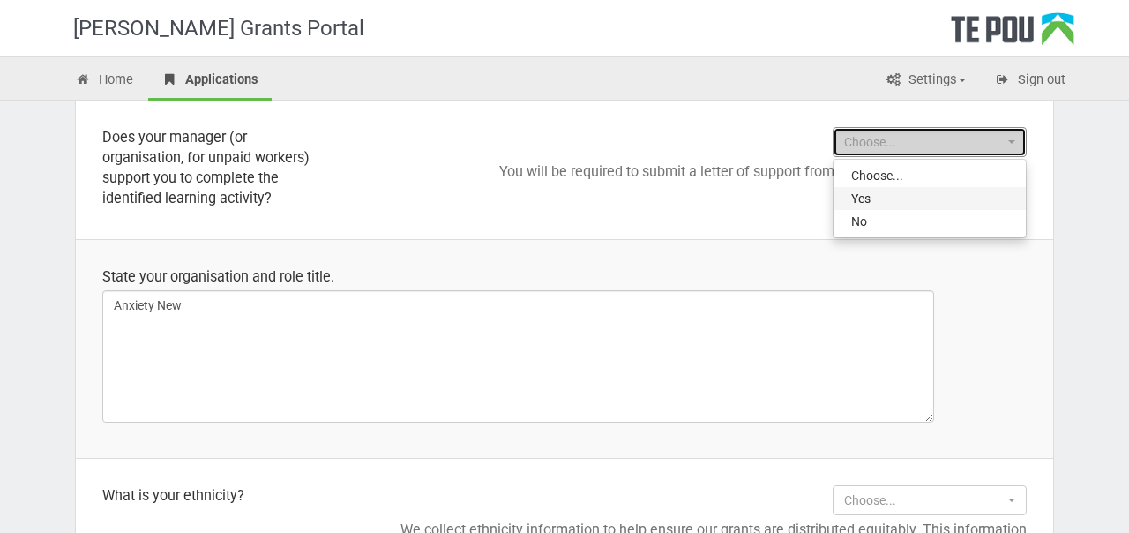
select select "Yes"
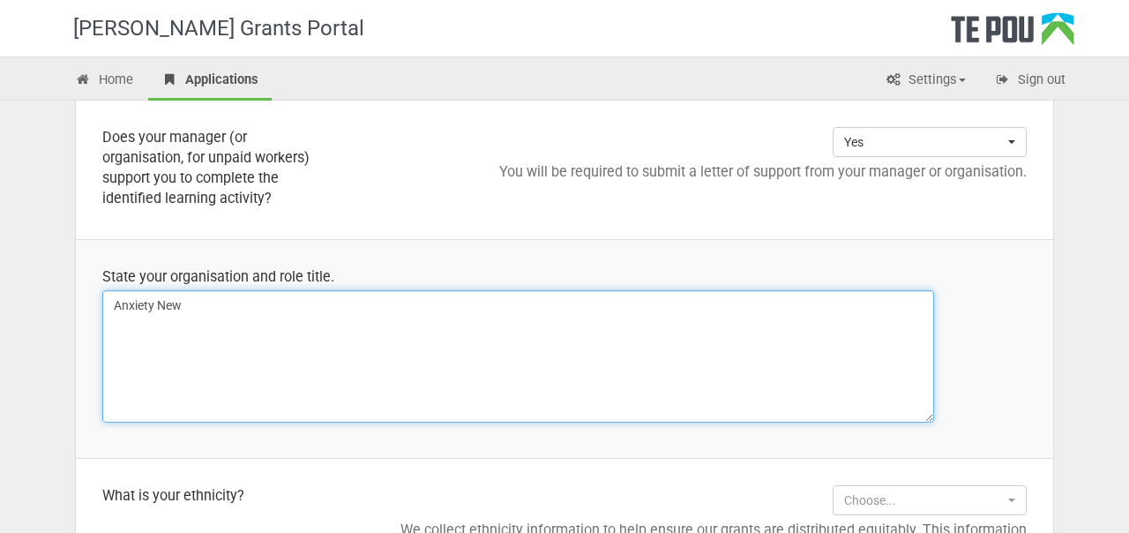
click at [449, 296] on textarea "Anxiety New" at bounding box center [518, 356] width 832 height 132
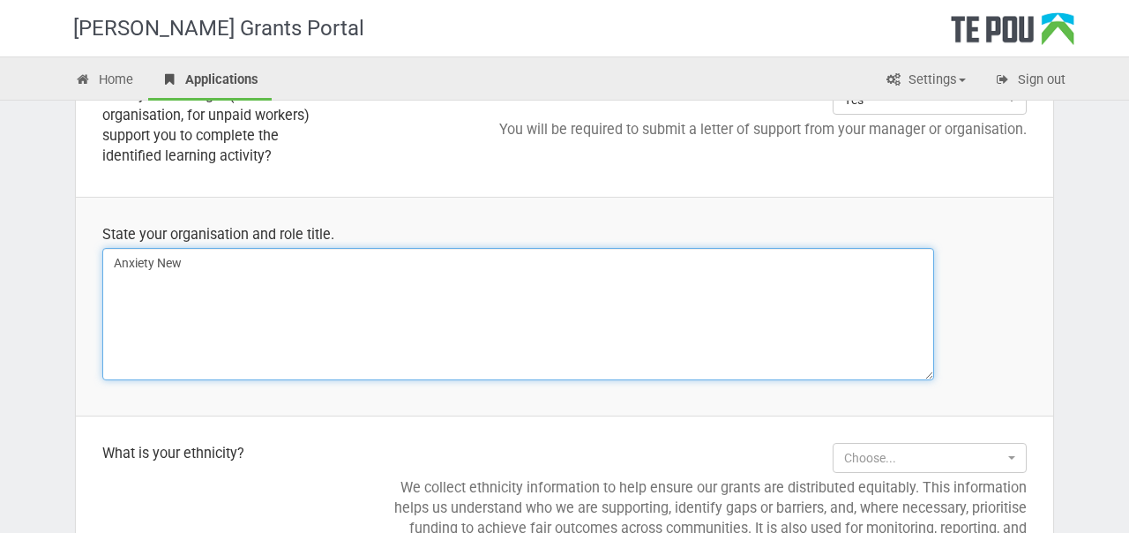
scroll to position [1570, 0]
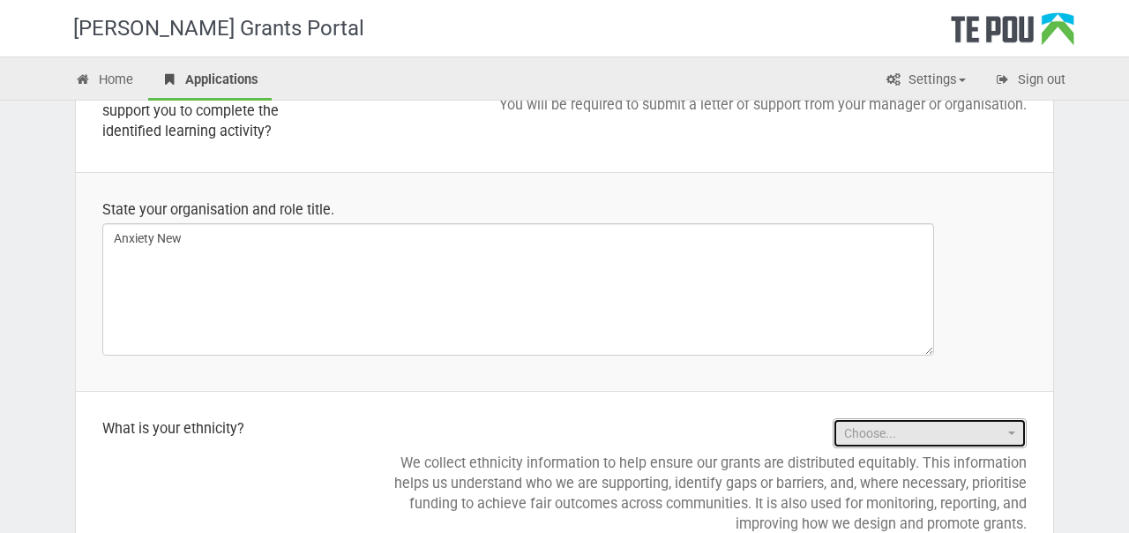
click at [867, 433] on span "Choose..." at bounding box center [924, 433] width 160 height 18
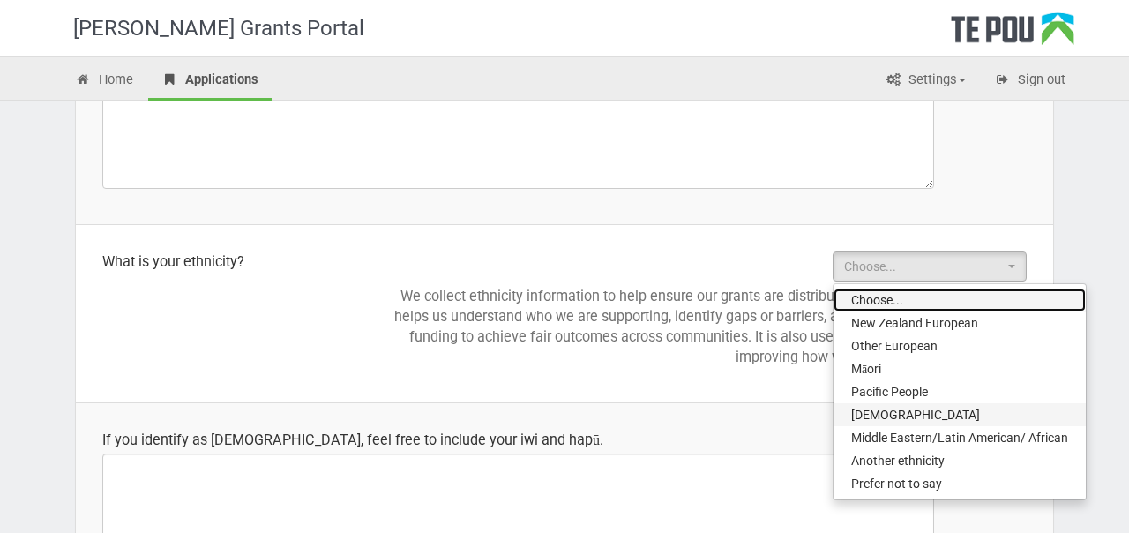
scroll to position [1743, 0]
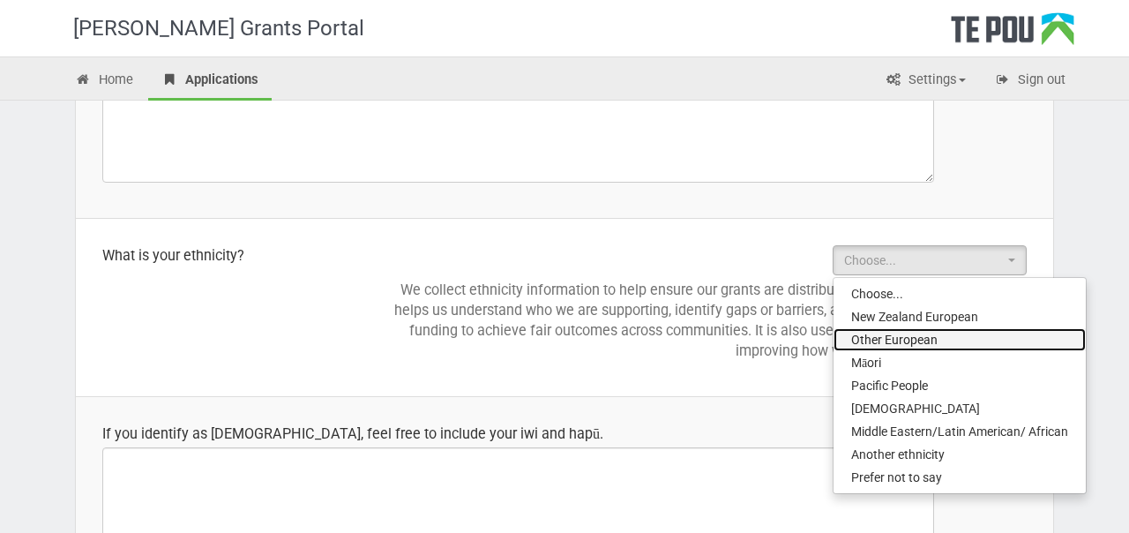
click at [921, 344] on span "Other European" at bounding box center [894, 340] width 86 height 18
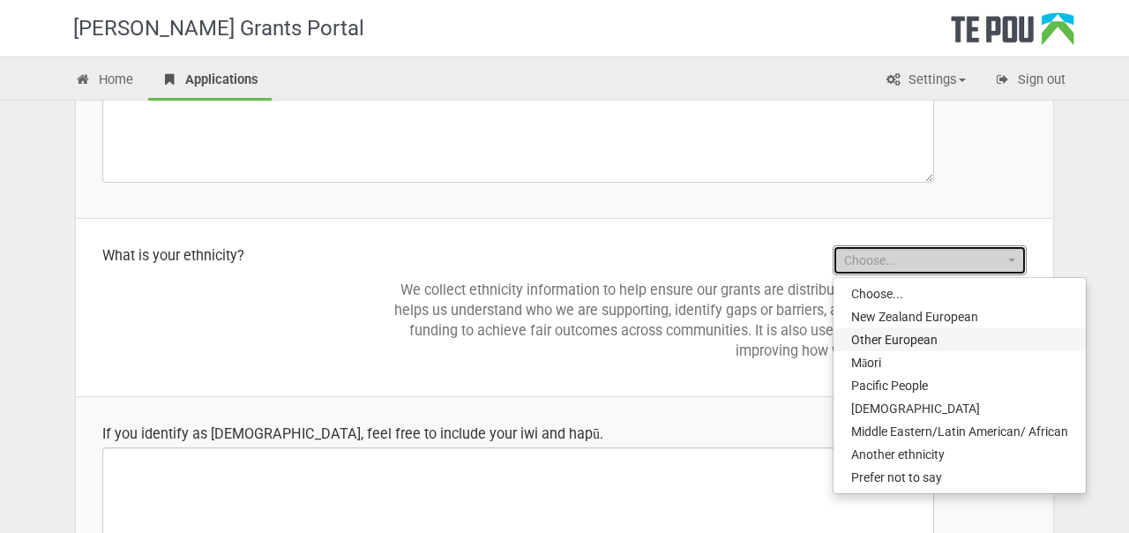
select select "Other European"
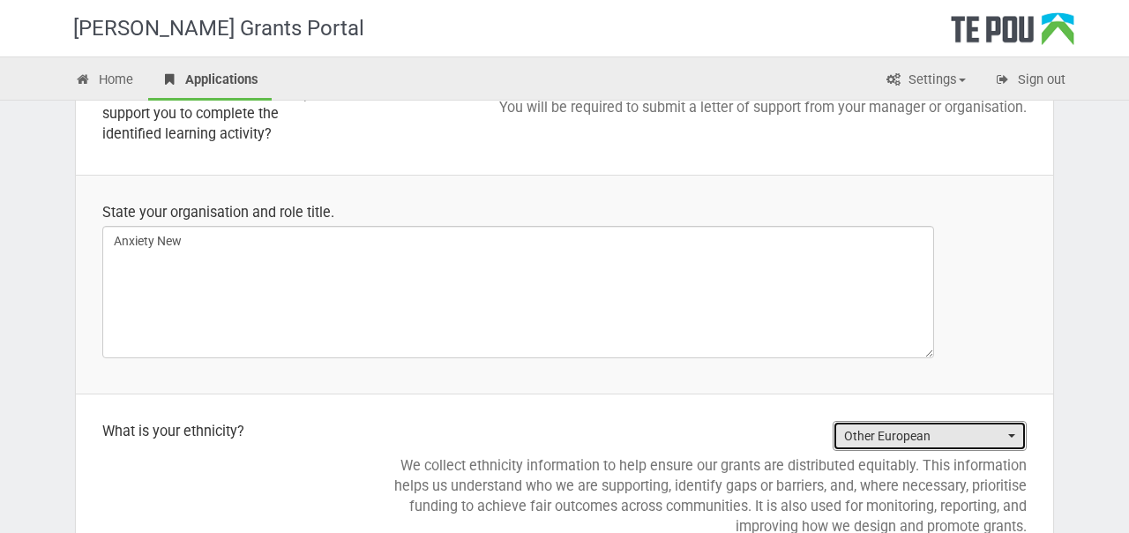
scroll to position [1548, 0]
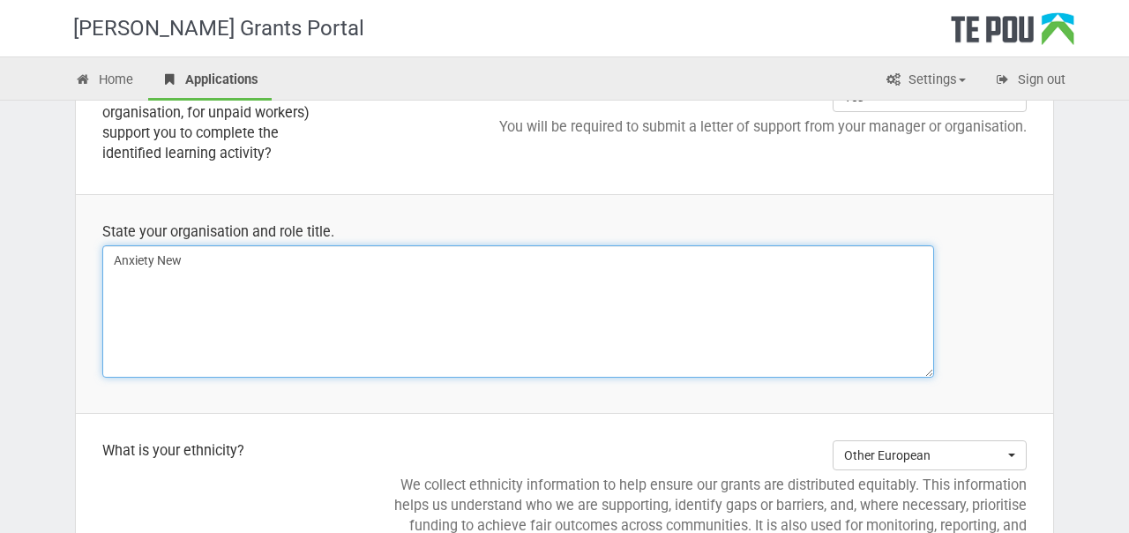
click at [456, 296] on textarea "Anxiety New" at bounding box center [518, 311] width 832 height 132
click at [119, 253] on textarea "Anxiety New Zealand" at bounding box center [518, 311] width 832 height 132
click at [337, 251] on textarea "Organisation: Anxiety New Zealand" at bounding box center [518, 311] width 832 height 132
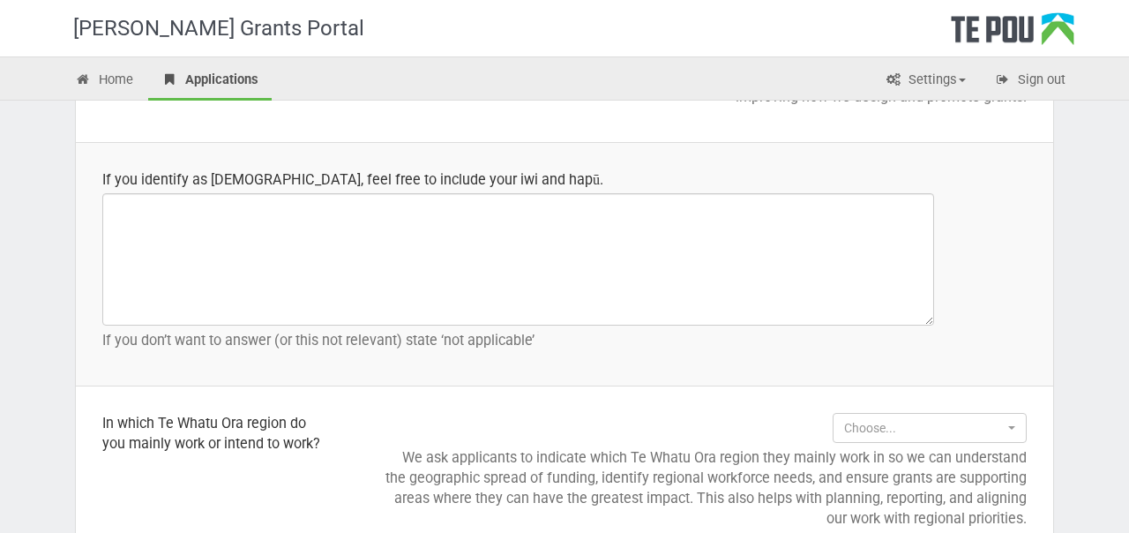
type textarea "Organisation: Anxiety New Zealand Role: Anxiety Peer Support Group Facilitator"
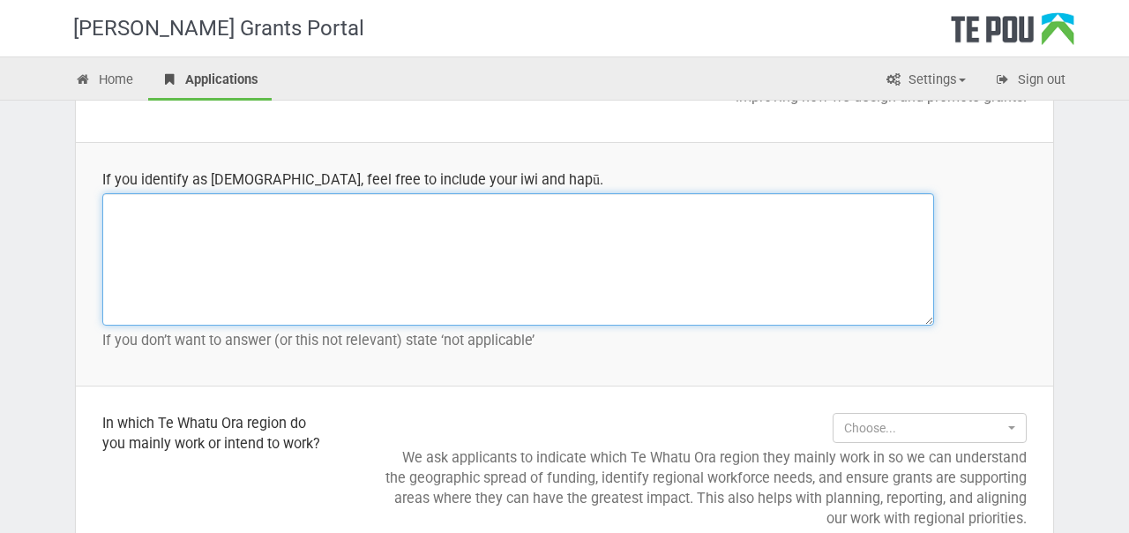
click at [367, 263] on textarea at bounding box center [518, 259] width 832 height 132
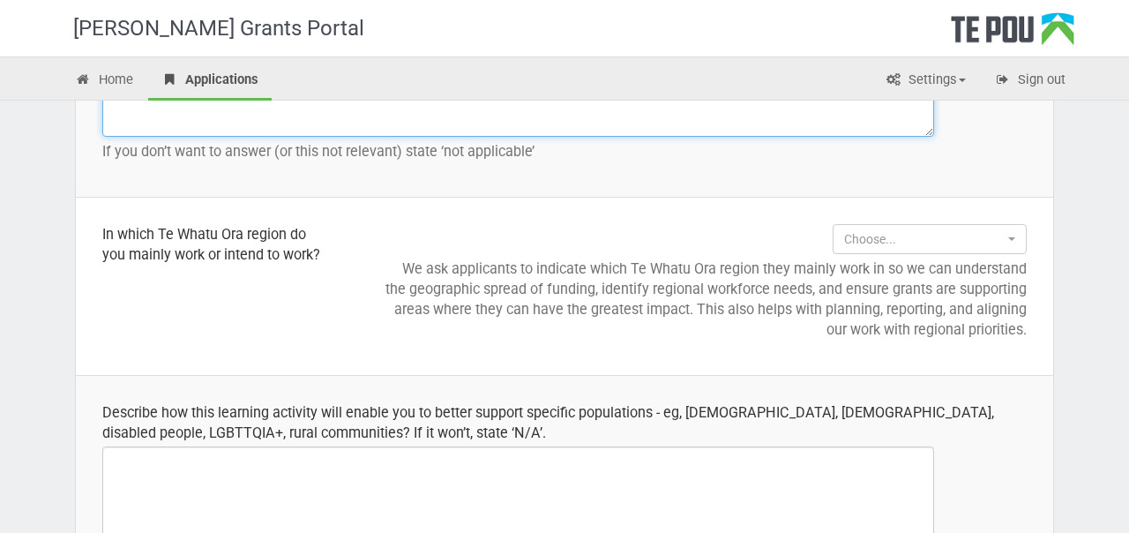
scroll to position [2188, 0]
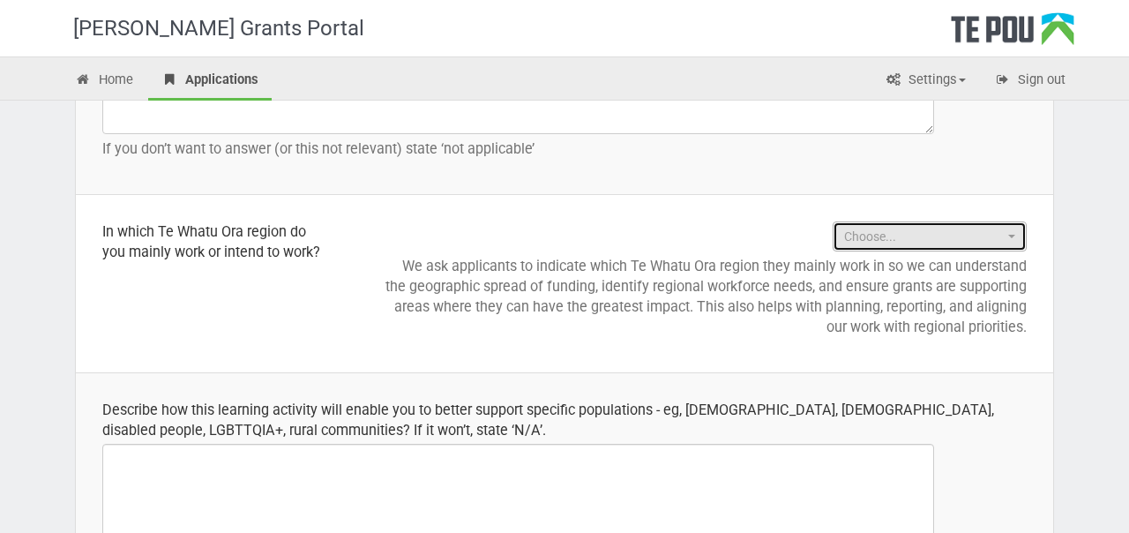
click at [900, 229] on span "Choose..." at bounding box center [924, 237] width 160 height 18
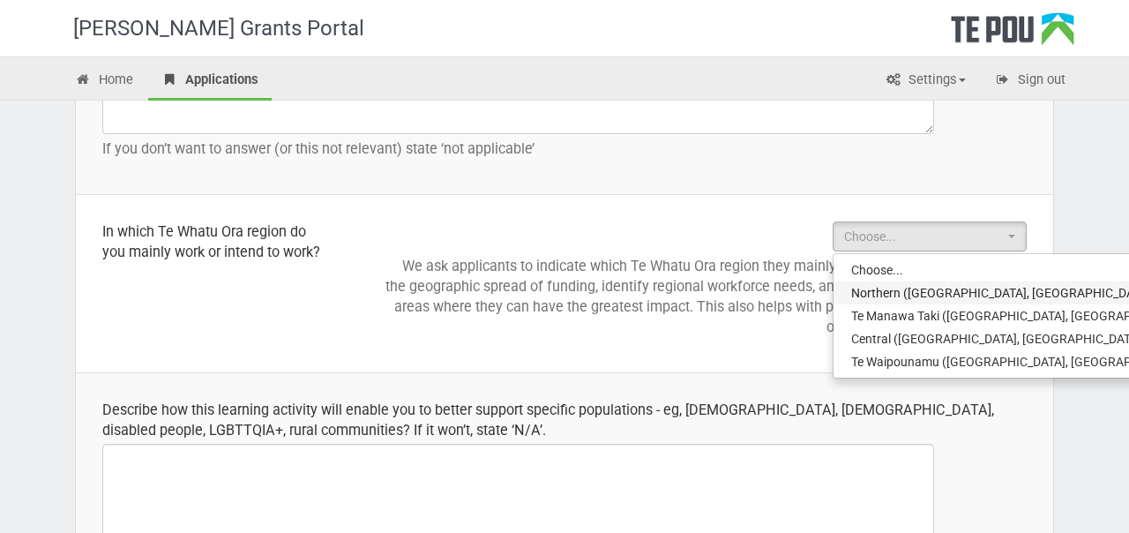
select select "Northern (Northland, Auckland, Waitematā and Counties Manukau)"
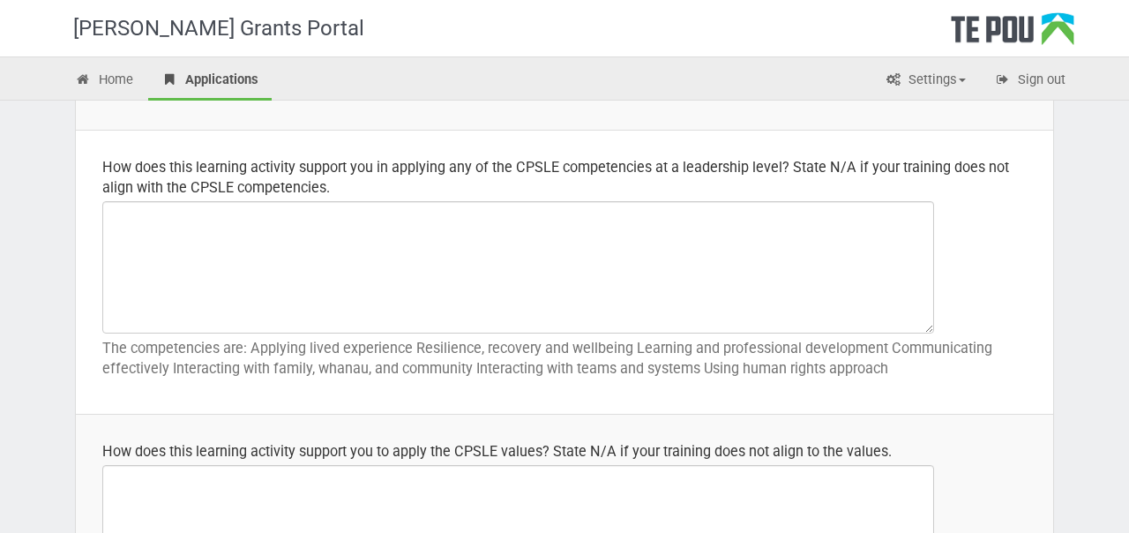
scroll to position [943, 0]
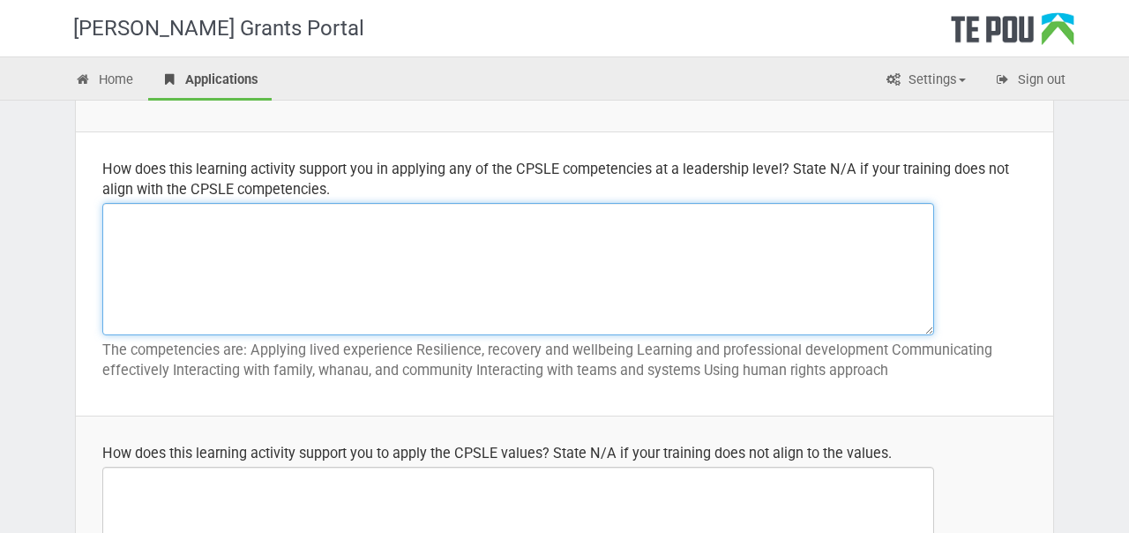
click at [445, 257] on textarea at bounding box center [518, 269] width 832 height 132
paste textarea "Certainly! Here’s a more detailed paragraph, drawing on the course content and …"
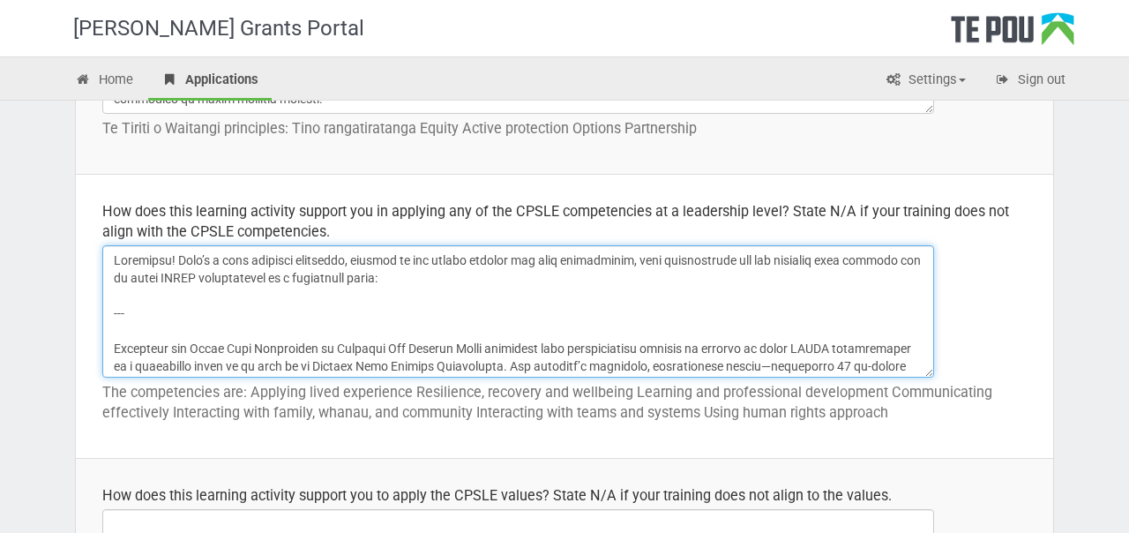
scroll to position [897, 0]
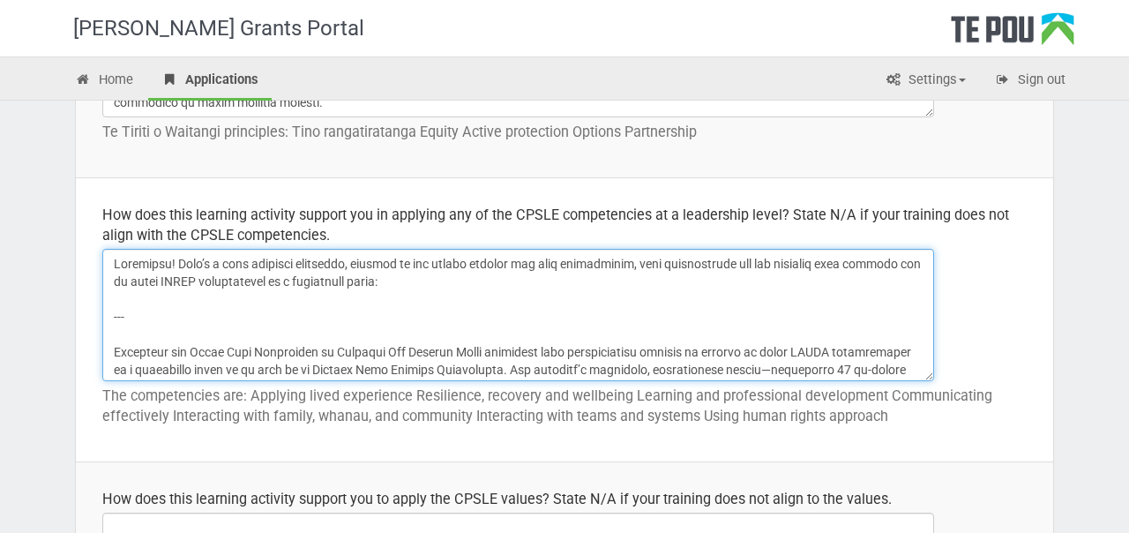
drag, startPoint x: 111, startPoint y: 353, endPoint x: 101, endPoint y: 248, distance: 105.4
click at [101, 248] on td "How does this learning activity support you in applying any of the CPSLE compet…" at bounding box center [565, 320] width 978 height 284
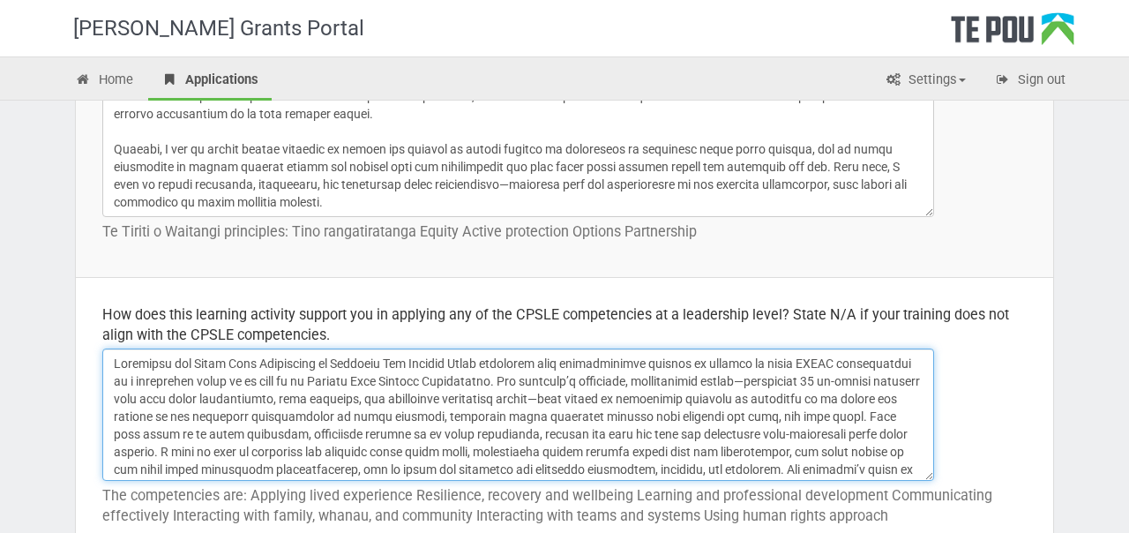
scroll to position [770, 0]
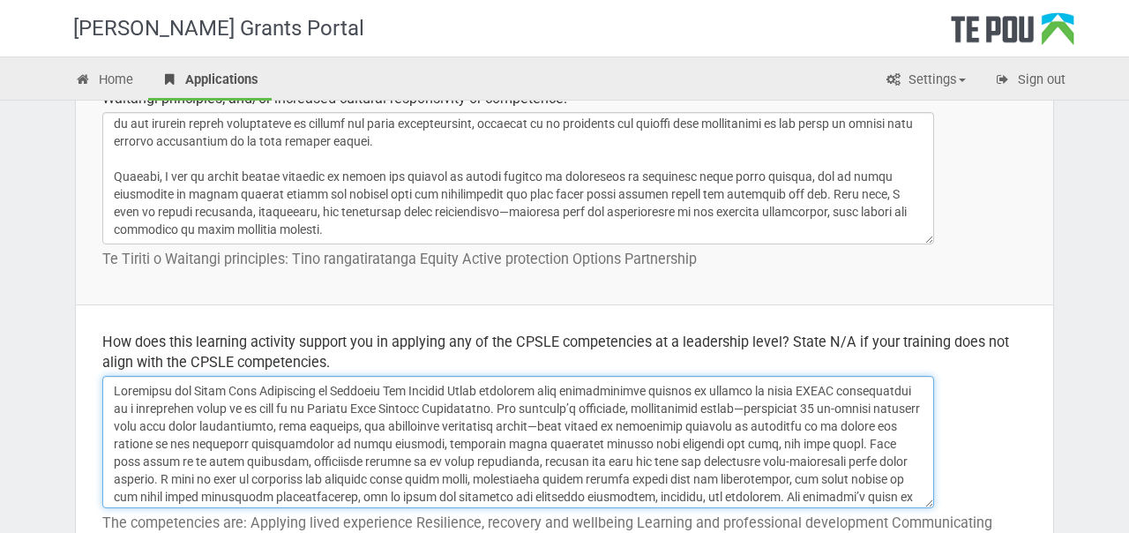
drag, startPoint x: 498, startPoint y: 394, endPoint x: 193, endPoint y: 394, distance: 304.4
click at [193, 394] on textarea at bounding box center [518, 442] width 832 height 132
click at [270, 396] on textarea at bounding box center [518, 442] width 832 height 132
click at [316, 389] on textarea at bounding box center [518, 442] width 832 height 132
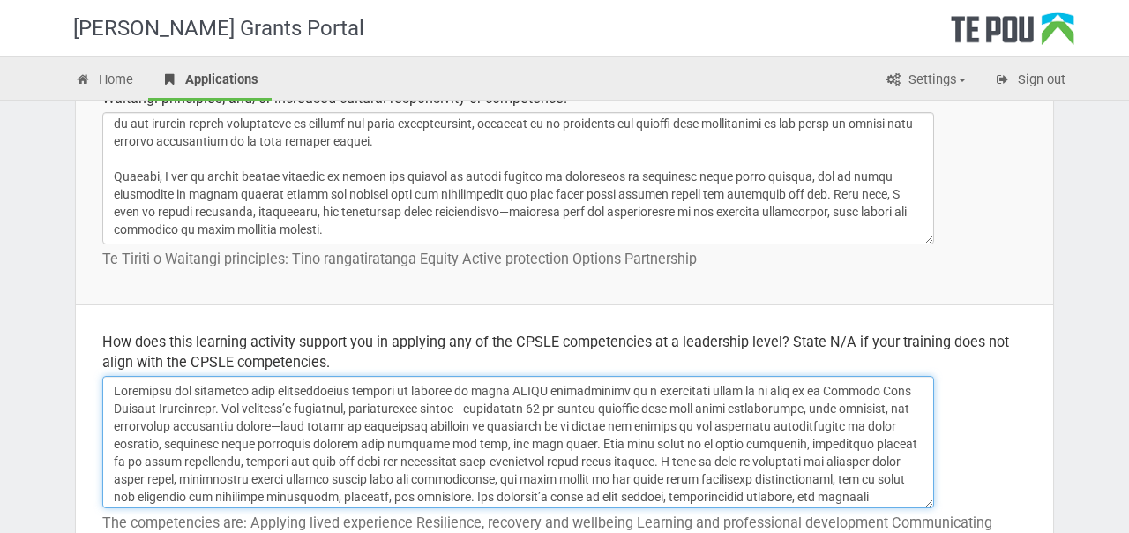
click at [316, 389] on textarea at bounding box center [518, 442] width 832 height 132
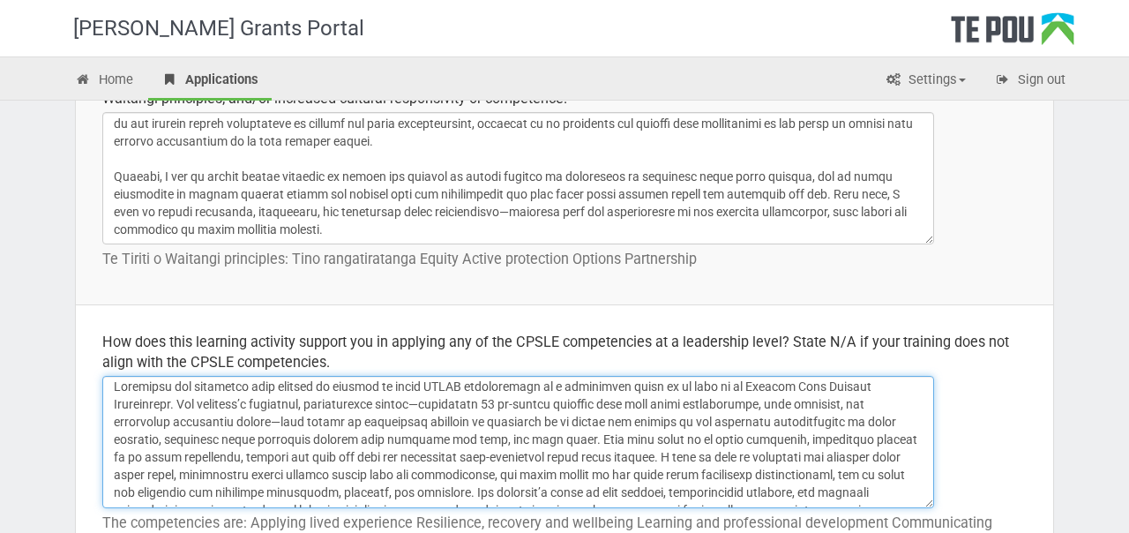
drag, startPoint x: 430, startPoint y: 404, endPoint x: 268, endPoint y: 422, distance: 162.4
click at [268, 422] on textarea at bounding box center [518, 442] width 832 height 132
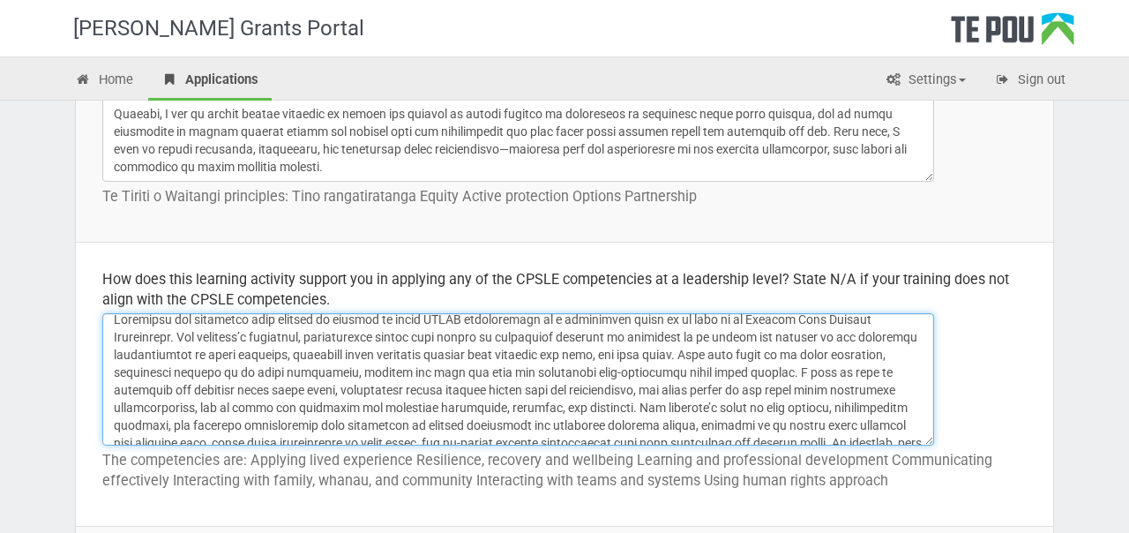
scroll to position [11, 0]
click at [787, 370] on textarea at bounding box center [518, 379] width 832 height 132
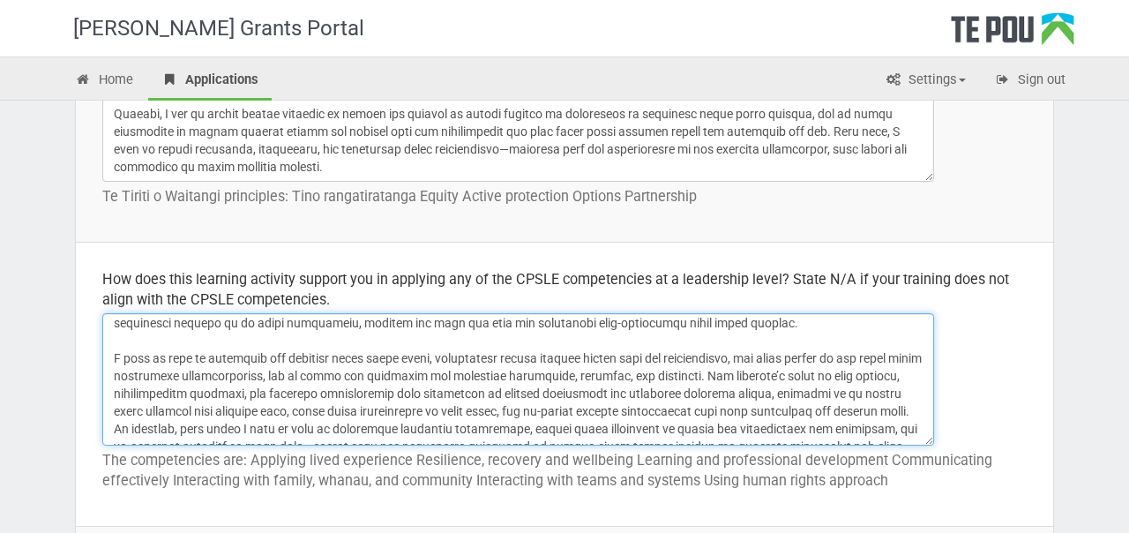
scroll to position [60, 0]
click at [659, 374] on textarea at bounding box center [518, 379] width 832 height 132
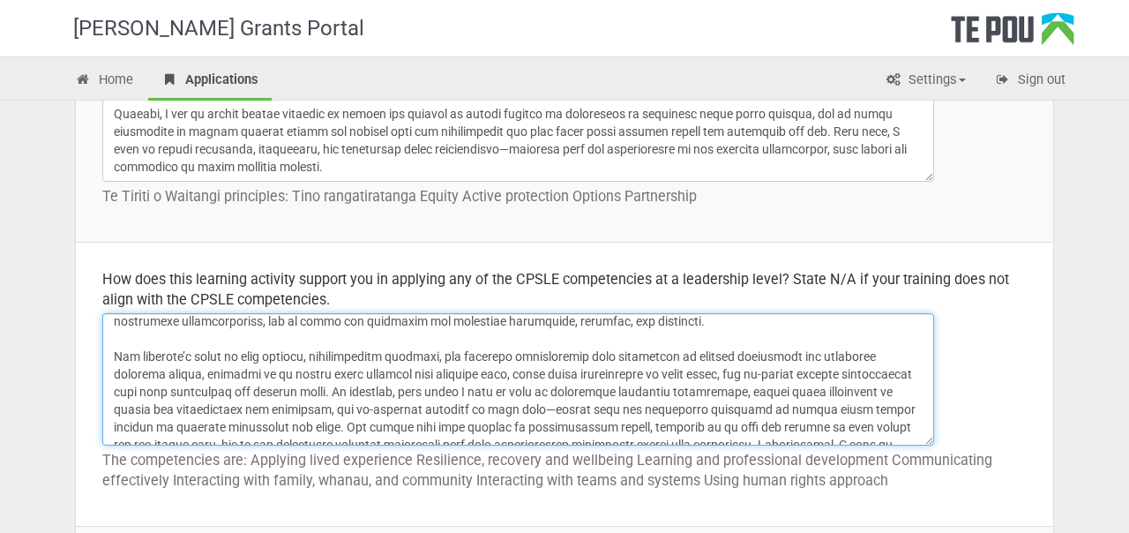
scroll to position [123, 0]
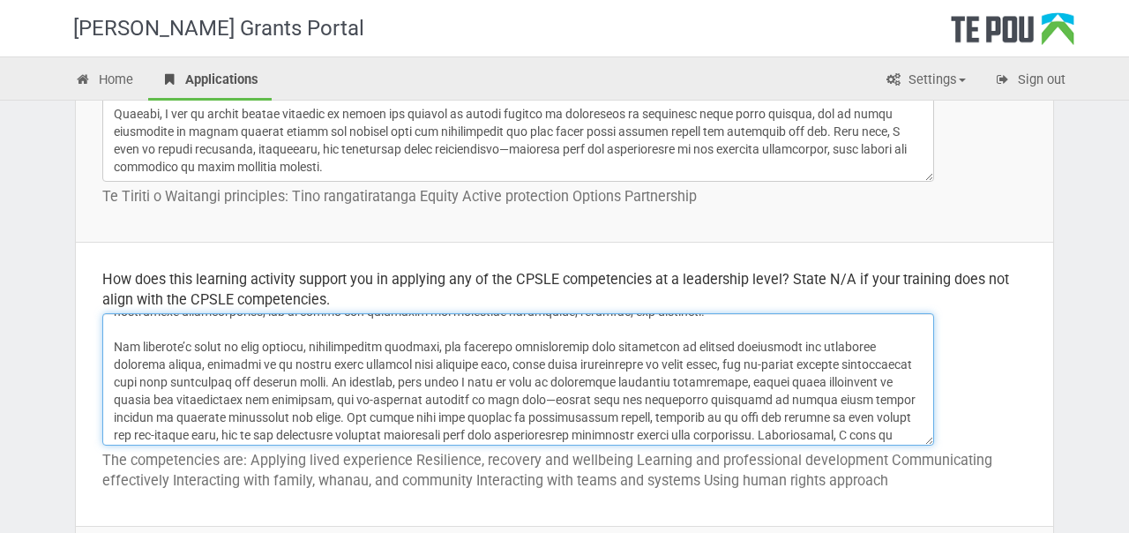
click at [307, 383] on textarea at bounding box center [518, 379] width 832 height 132
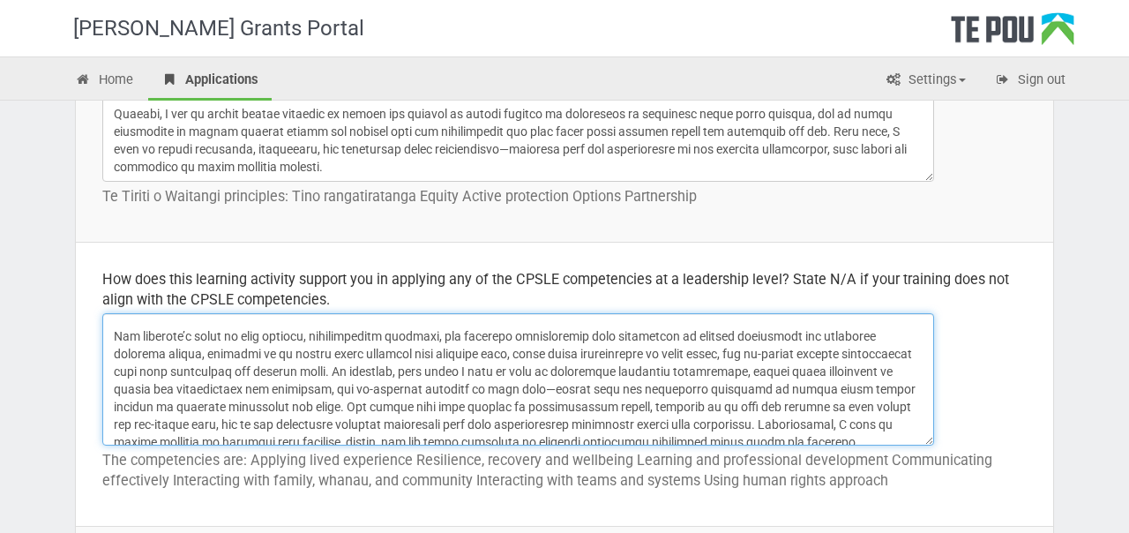
scroll to position [134, 0]
click at [237, 404] on textarea at bounding box center [518, 379] width 832 height 132
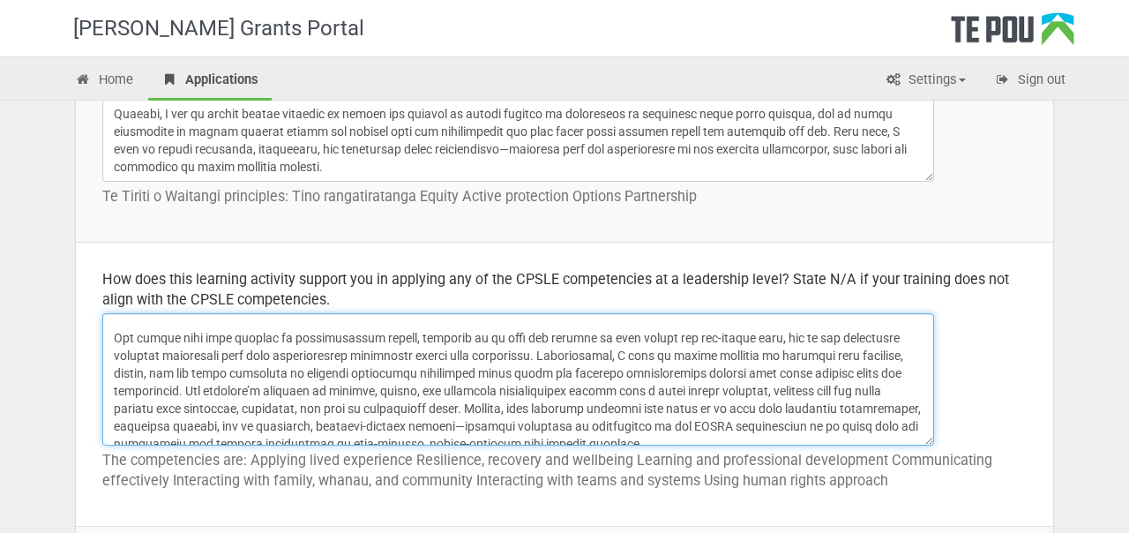
scroll to position [239, 0]
click at [191, 385] on textarea at bounding box center [518, 379] width 832 height 132
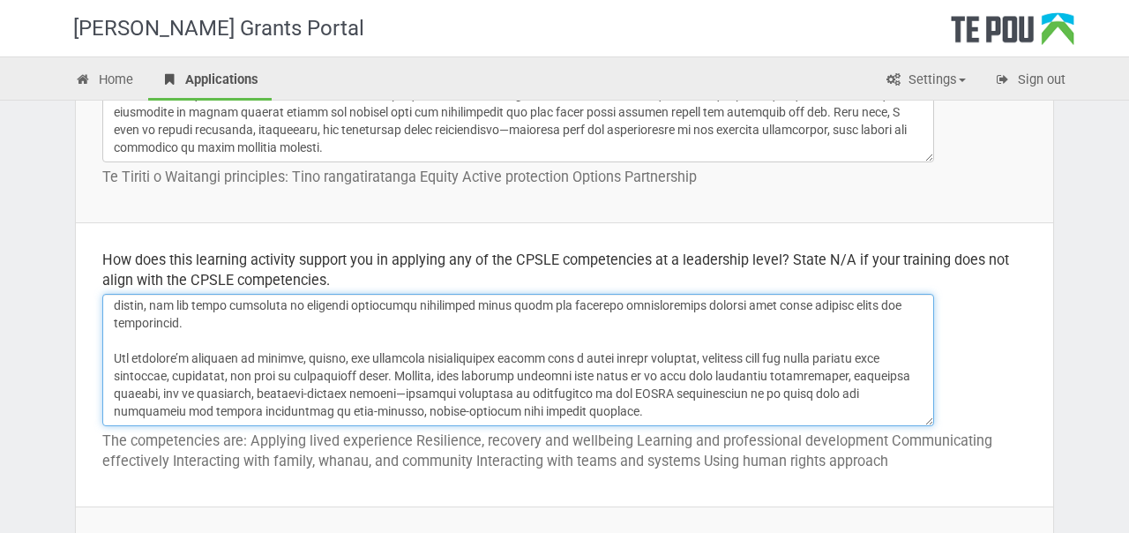
scroll to position [858, 0]
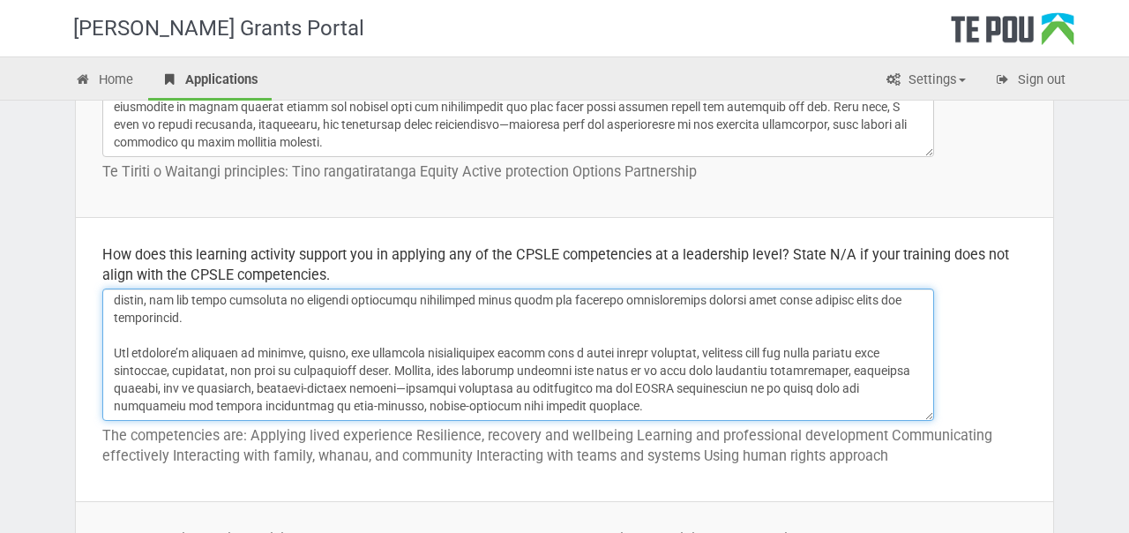
click at [401, 371] on textarea at bounding box center [518, 355] width 832 height 132
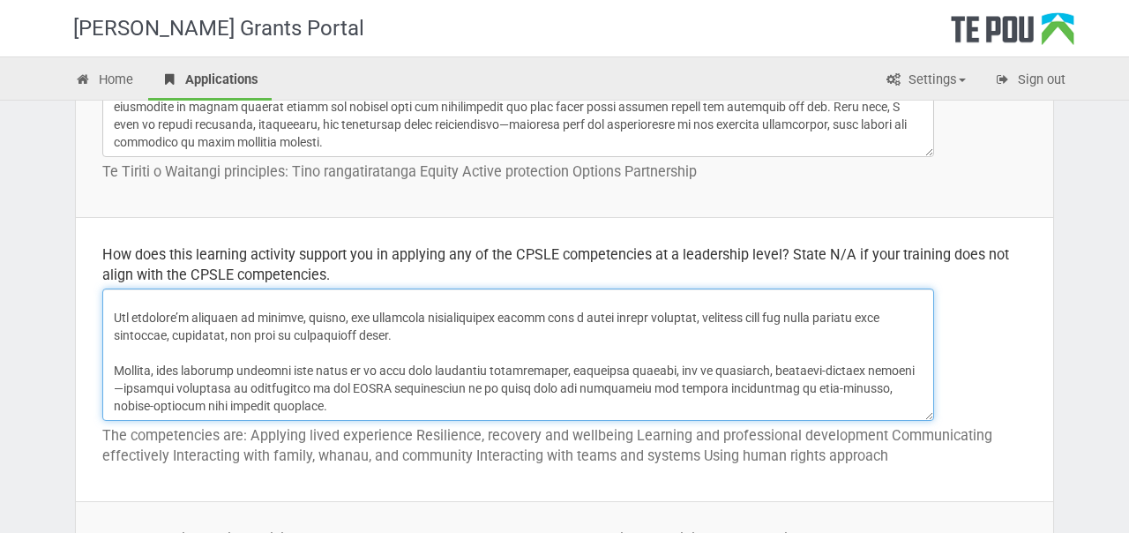
scroll to position [871, 0]
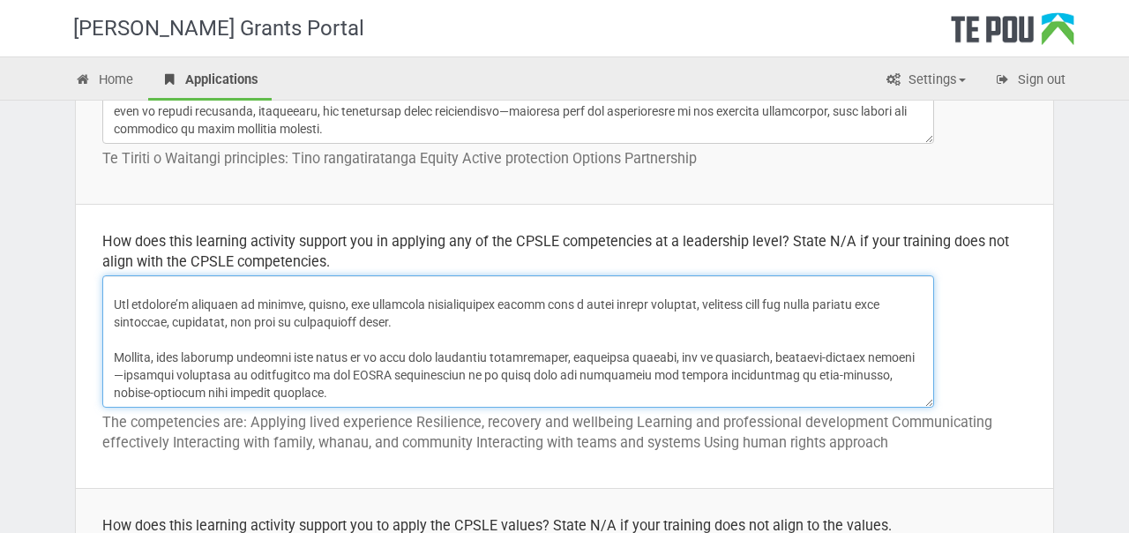
click at [432, 395] on textarea at bounding box center [518, 341] width 832 height 132
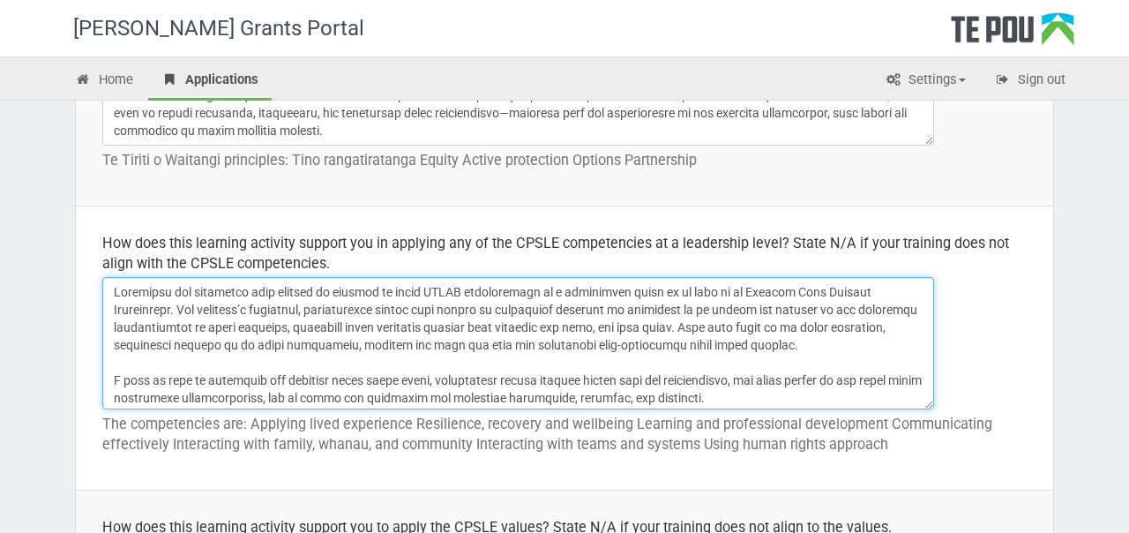
scroll to position [866, 0]
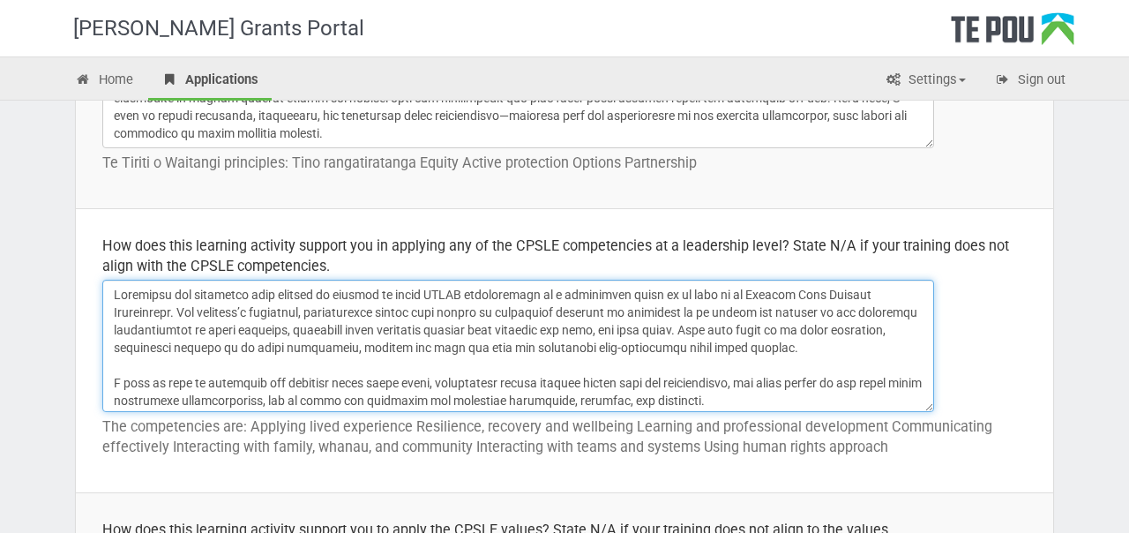
click at [169, 312] on textarea at bounding box center [518, 346] width 832 height 132
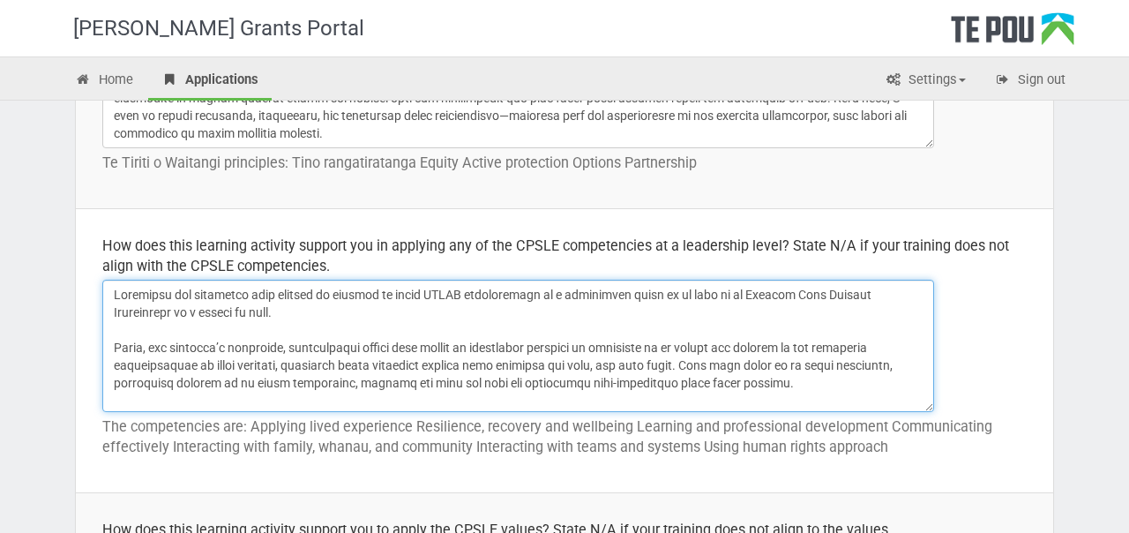
click at [311, 344] on textarea at bounding box center [518, 346] width 832 height 132
click at [422, 364] on textarea at bounding box center [518, 346] width 832 height 132
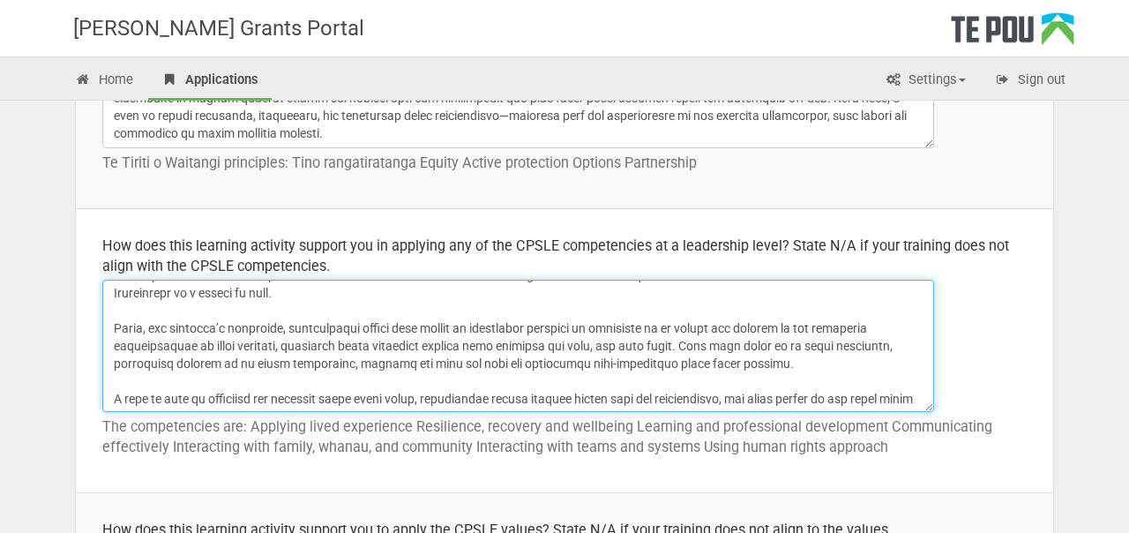
scroll to position [21, 0]
click at [821, 354] on textarea at bounding box center [518, 346] width 832 height 132
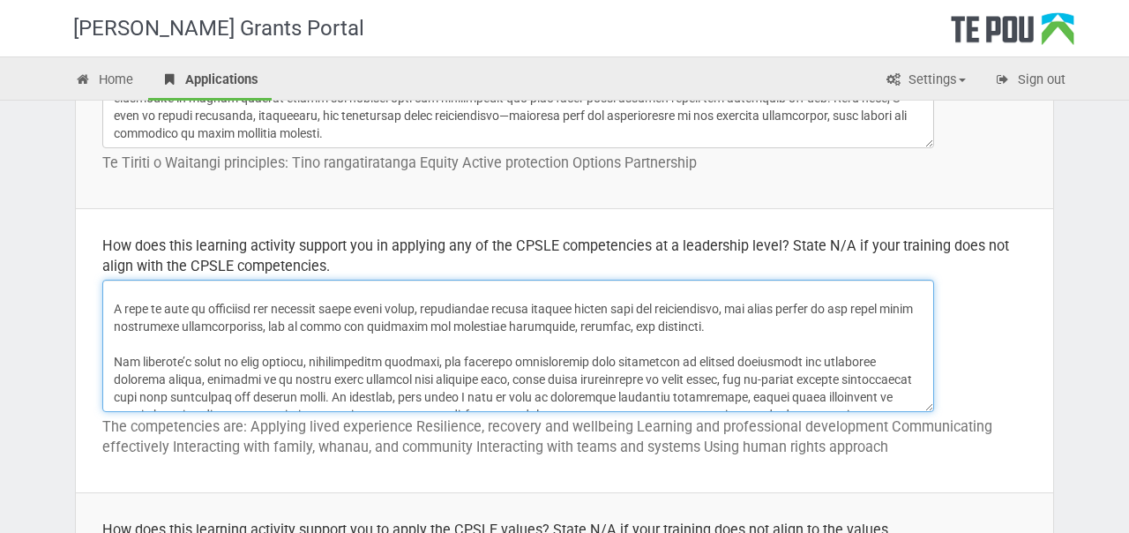
scroll to position [113, 0]
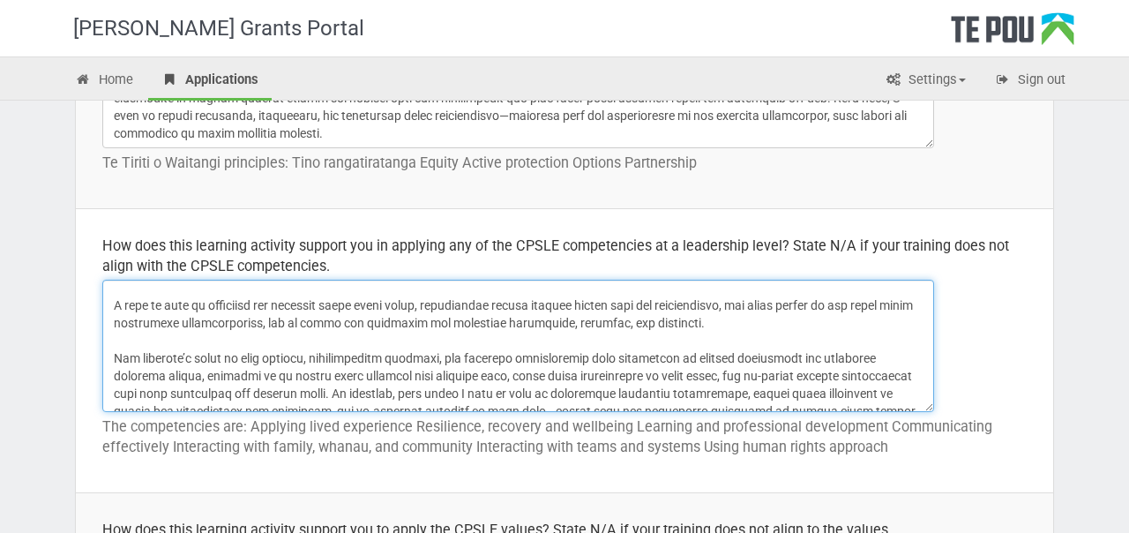
drag, startPoint x: 679, startPoint y: 322, endPoint x: 667, endPoint y: 301, distance: 24.5
click at [667, 301] on textarea at bounding box center [518, 346] width 832 height 132
click at [667, 305] on textarea at bounding box center [518, 346] width 832 height 132
click at [843, 305] on textarea at bounding box center [518, 346] width 832 height 132
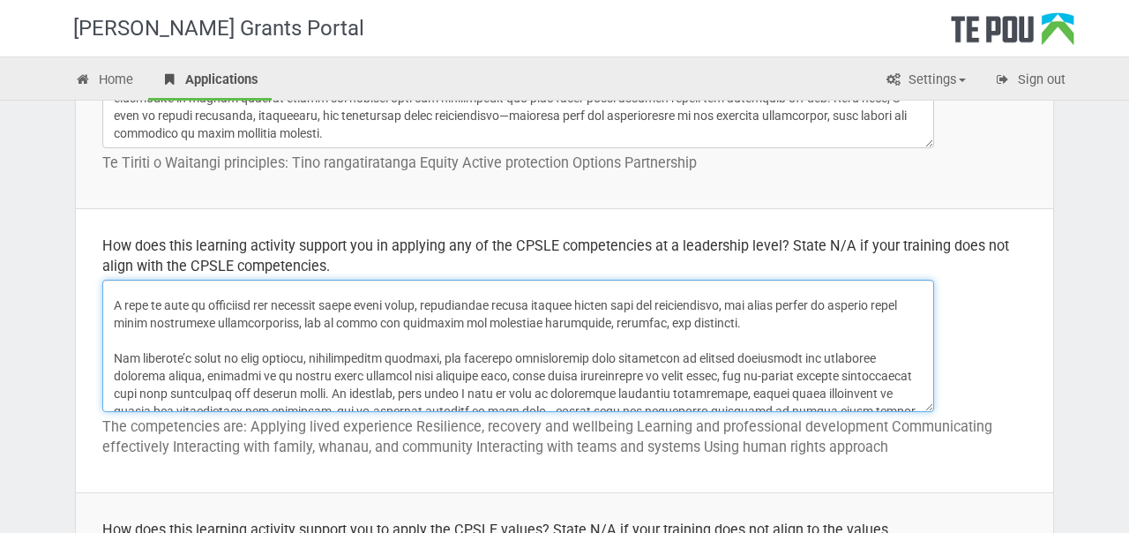
click at [909, 304] on textarea at bounding box center [518, 346] width 832 height 132
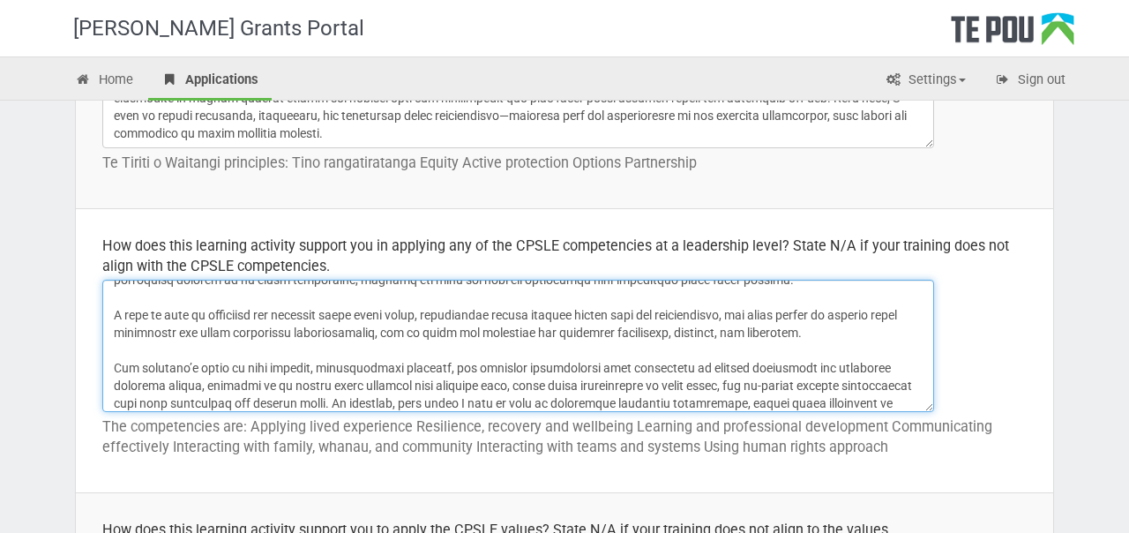
scroll to position [101, 0]
click at [366, 333] on textarea at bounding box center [518, 346] width 832 height 132
click at [290, 334] on textarea at bounding box center [518, 346] width 832 height 132
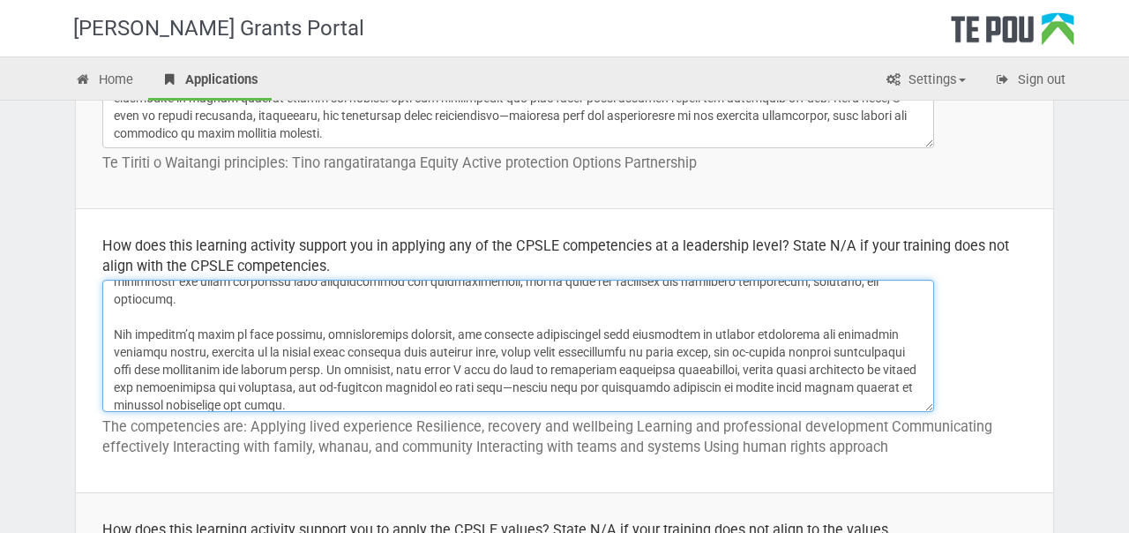
scroll to position [156, 0]
click at [304, 386] on textarea at bounding box center [518, 346] width 832 height 132
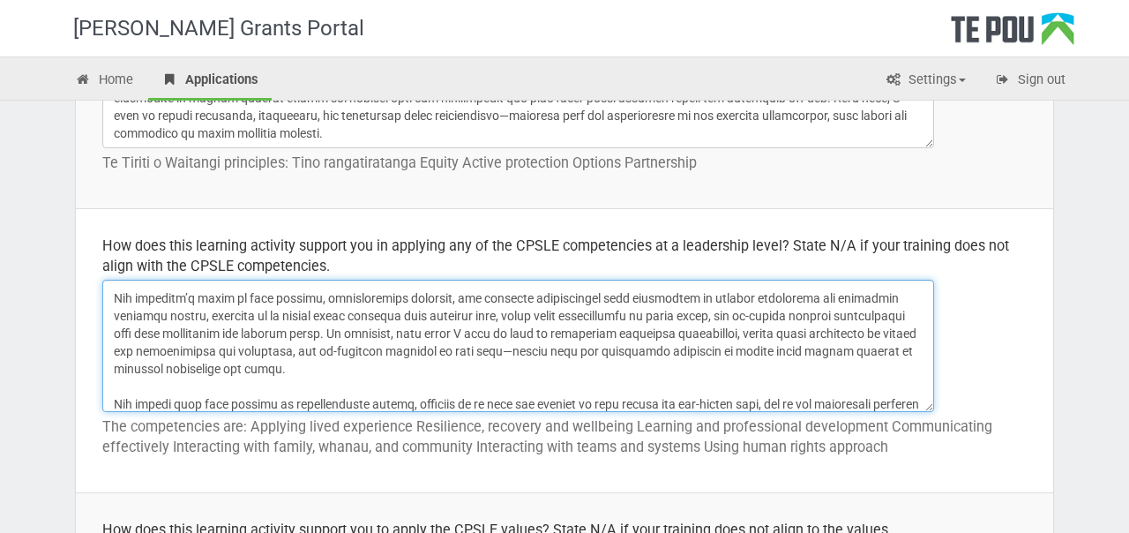
scroll to position [182, 0]
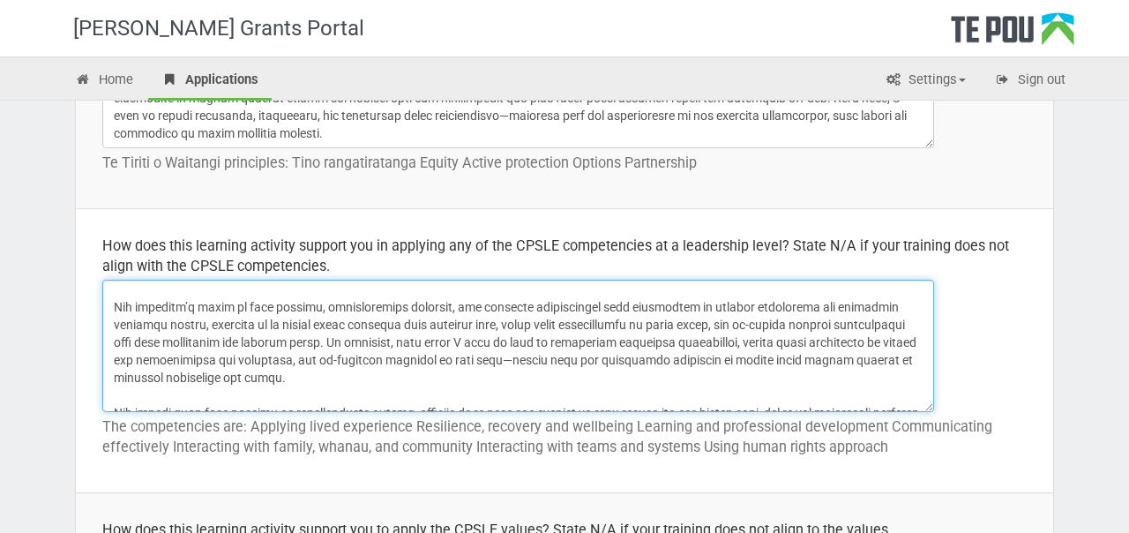
drag, startPoint x: 691, startPoint y: 326, endPoint x: 291, endPoint y: 342, distance: 400.0
click at [291, 342] on textarea at bounding box center [518, 346] width 832 height 132
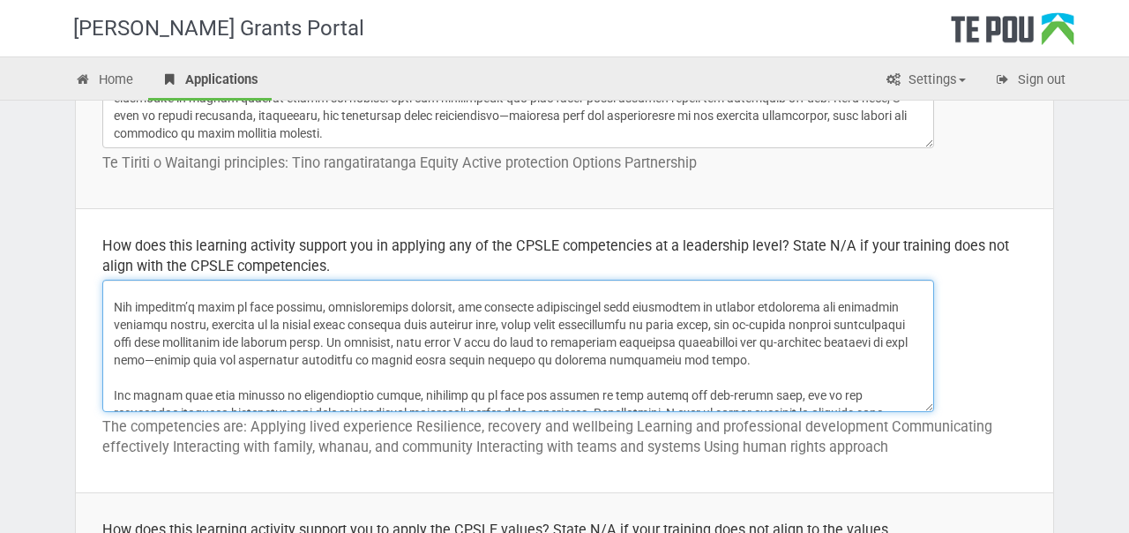
click at [665, 338] on textarea at bounding box center [518, 346] width 832 height 132
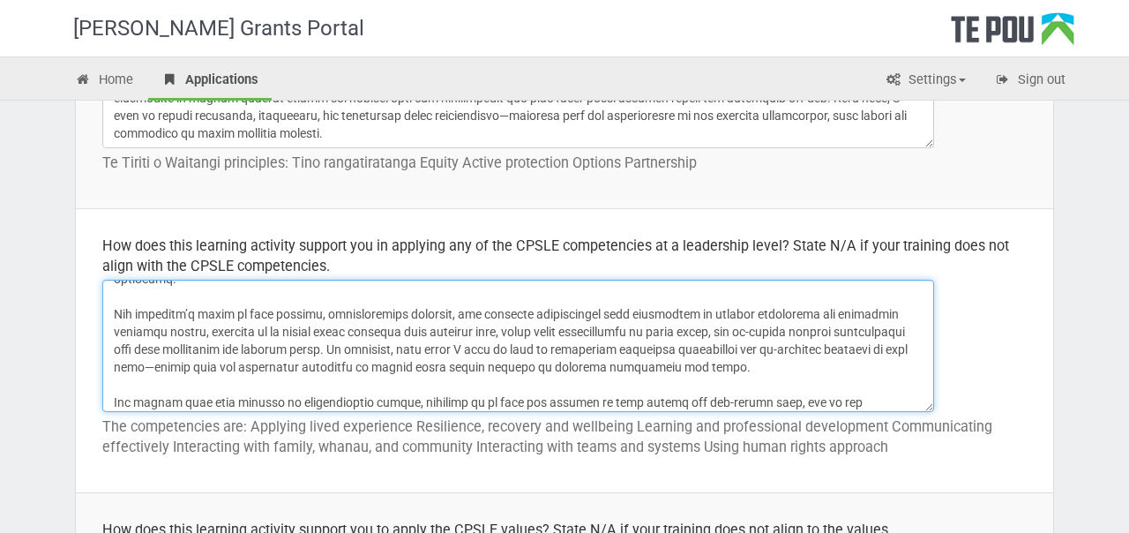
drag, startPoint x: 487, startPoint y: 350, endPoint x: 392, endPoint y: 352, distance: 95.3
click at [392, 352] on textarea at bounding box center [518, 346] width 832 height 132
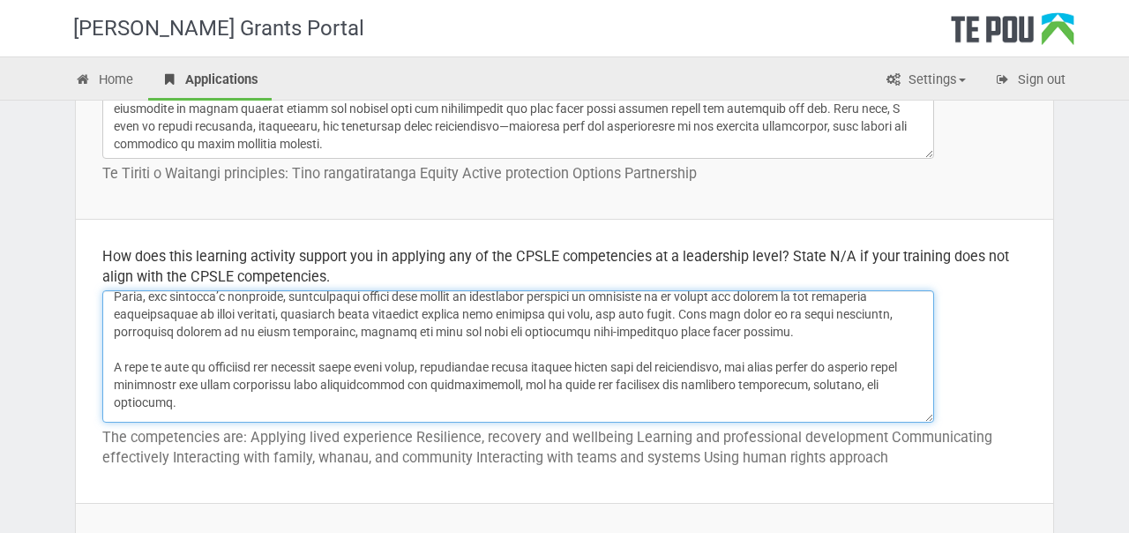
scroll to position [64, 0]
click at [150, 330] on textarea at bounding box center [518, 356] width 832 height 132
click at [244, 351] on textarea at bounding box center [518, 356] width 832 height 132
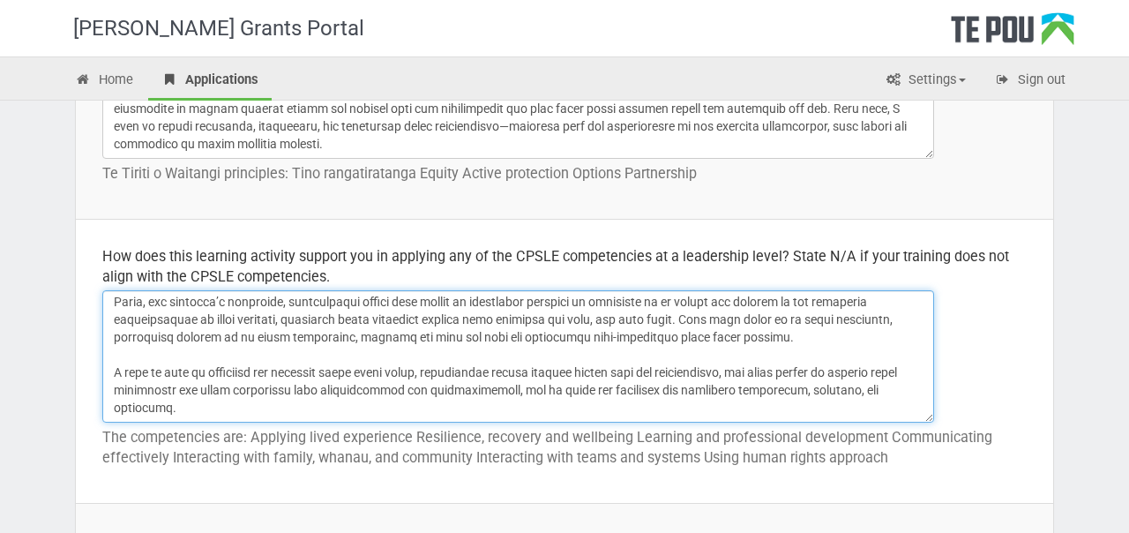
scroll to position [58, 0]
click at [137, 333] on textarea at bounding box center [518, 356] width 832 height 132
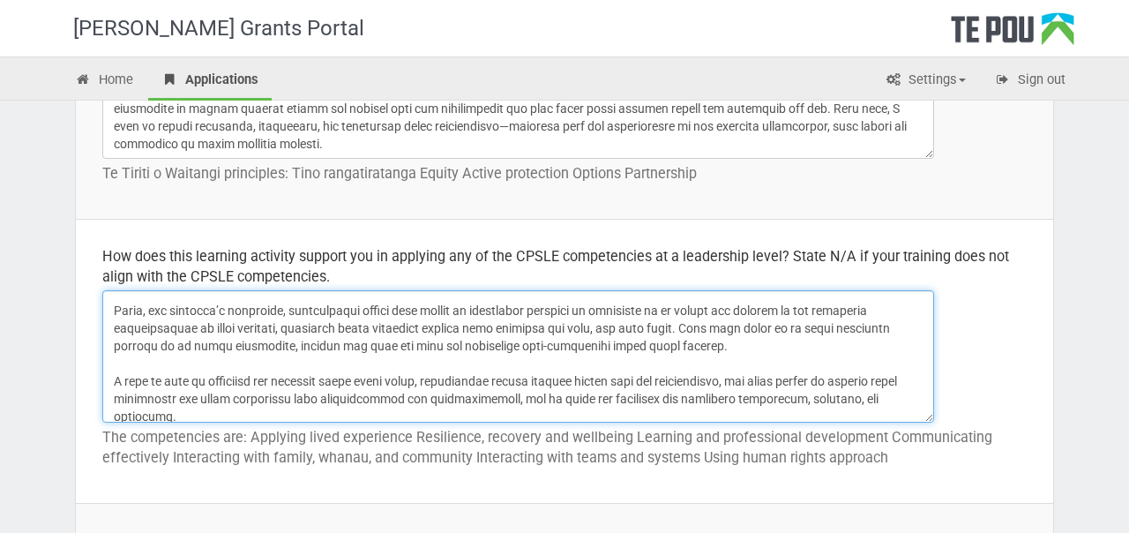
scroll to position [47, 0]
drag, startPoint x: 176, startPoint y: 345, endPoint x: 92, endPoint y: 341, distance: 83.9
click at [92, 341] on td "How does this learning activity support you in applying any of the CPSLE compet…" at bounding box center [565, 362] width 978 height 284
drag, startPoint x: 522, startPoint y: 345, endPoint x: 473, endPoint y: 344, distance: 49.4
click at [473, 344] on textarea at bounding box center [518, 356] width 832 height 132
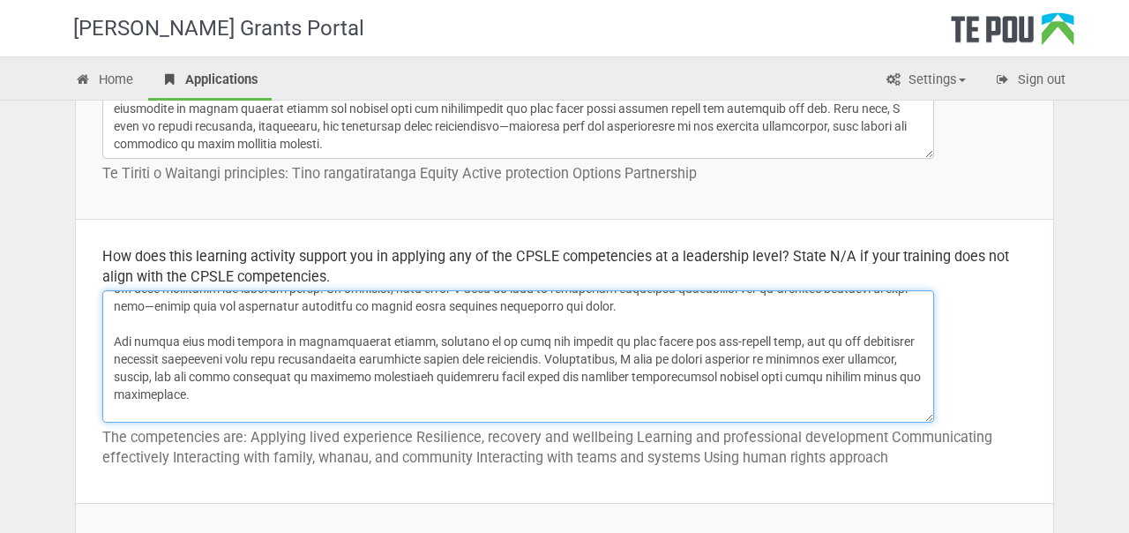
scroll to position [249, 0]
drag, startPoint x: 652, startPoint y: 376, endPoint x: 550, endPoint y: 339, distance: 108.8
click at [550, 339] on textarea at bounding box center [518, 356] width 832 height 132
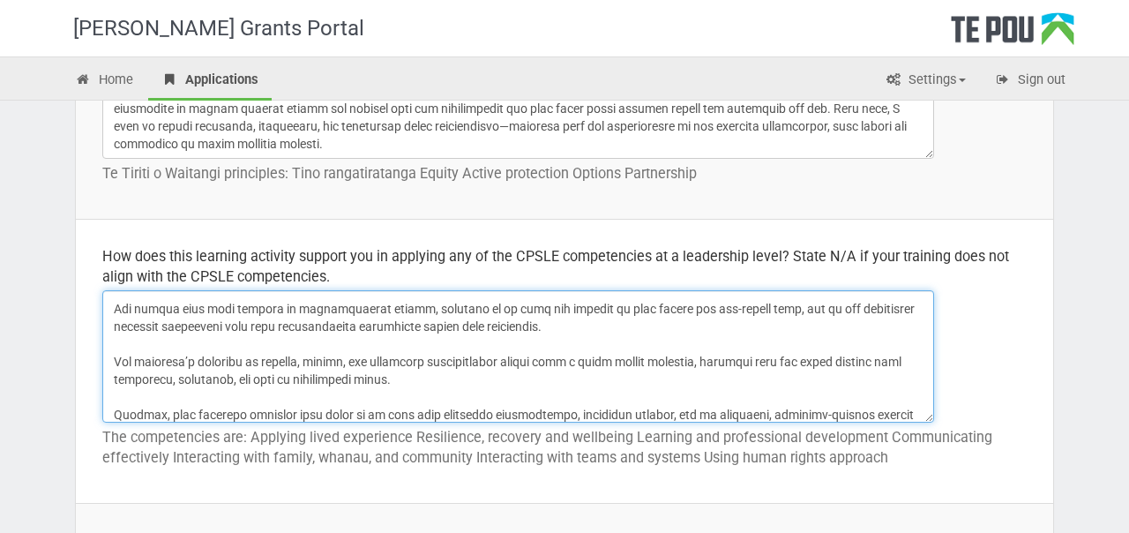
scroll to position [289, 0]
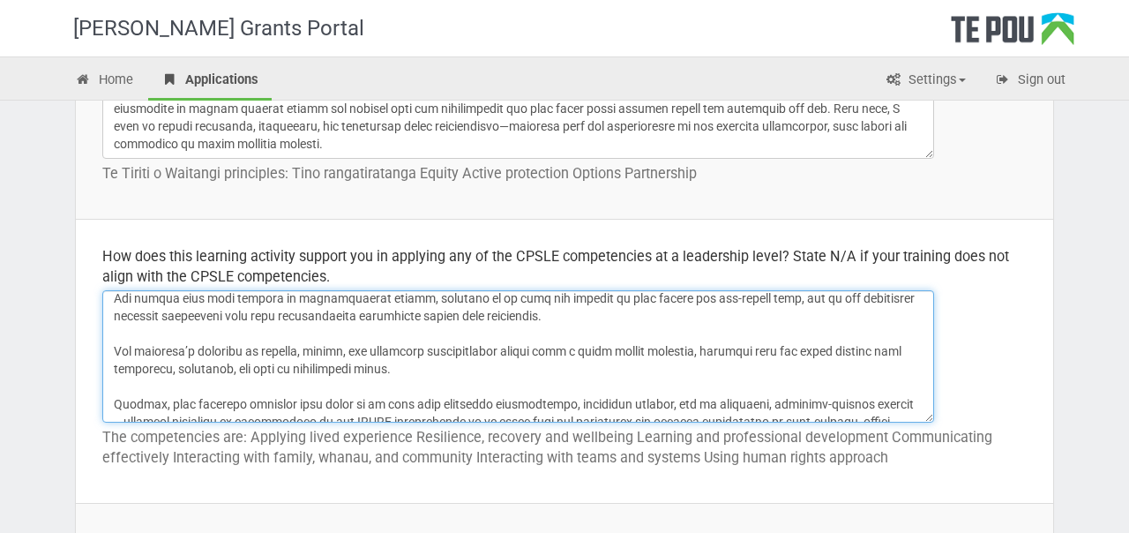
click at [494, 344] on textarea at bounding box center [518, 356] width 832 height 132
click at [371, 350] on textarea at bounding box center [518, 356] width 832 height 132
click at [374, 350] on textarea at bounding box center [518, 356] width 832 height 132
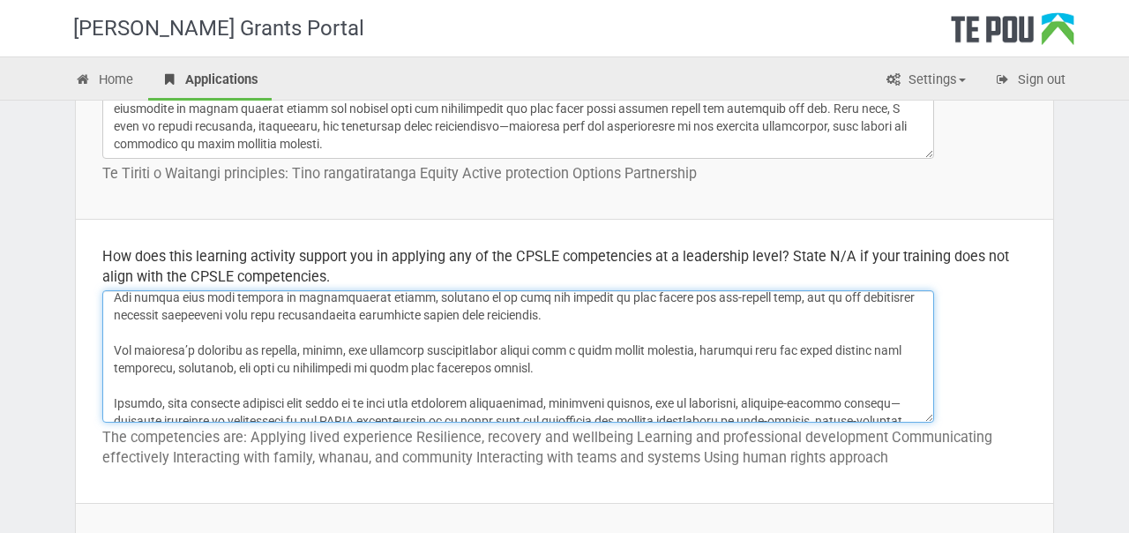
click at [374, 350] on textarea at bounding box center [518, 356] width 832 height 132
click at [309, 348] on textarea at bounding box center [518, 356] width 832 height 132
click at [546, 349] on textarea at bounding box center [518, 356] width 832 height 132
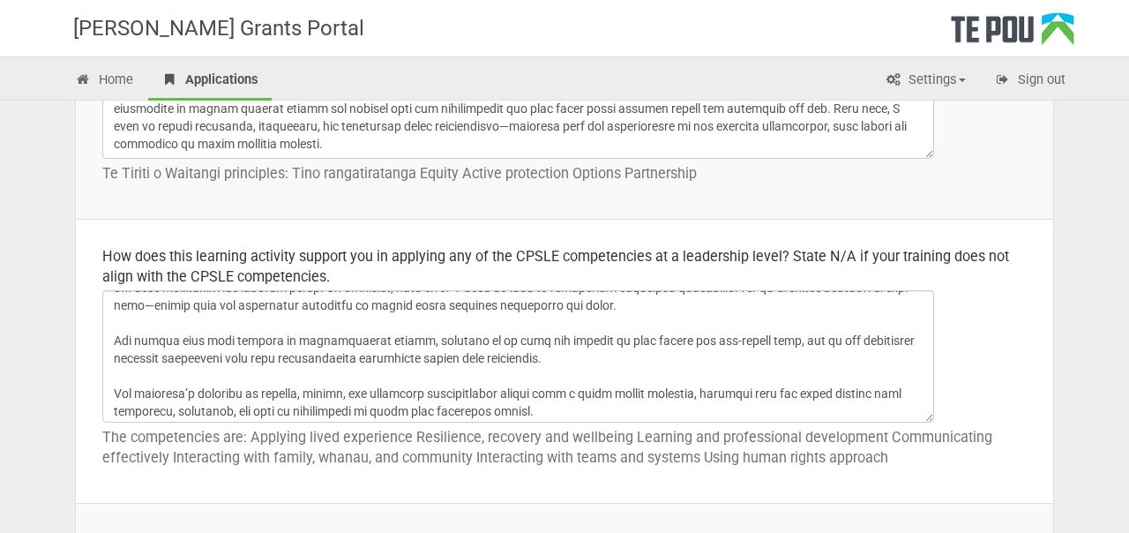
scroll to position [243, 0]
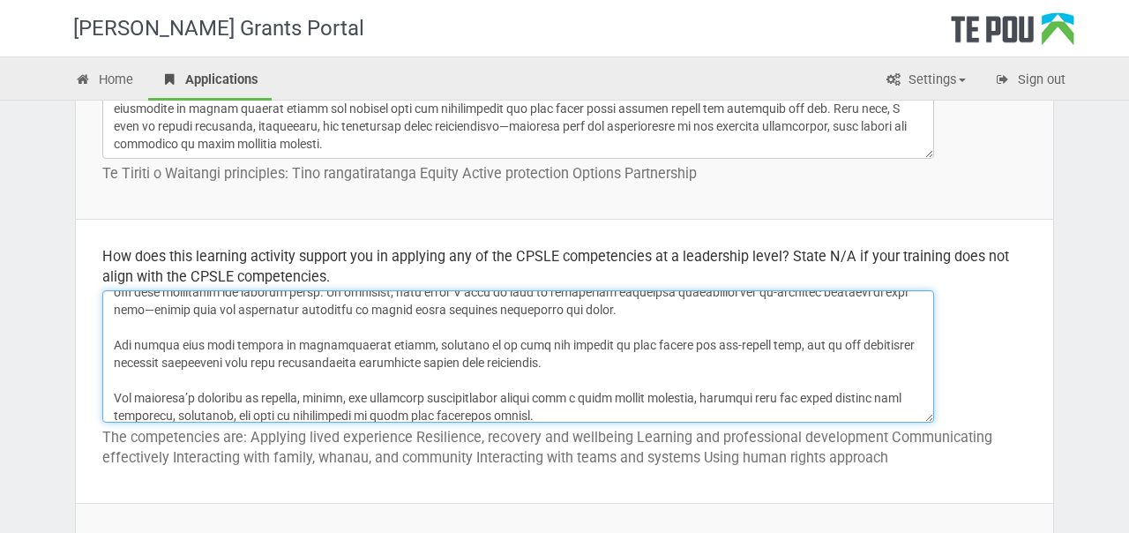
click at [598, 341] on textarea at bounding box center [518, 356] width 832 height 132
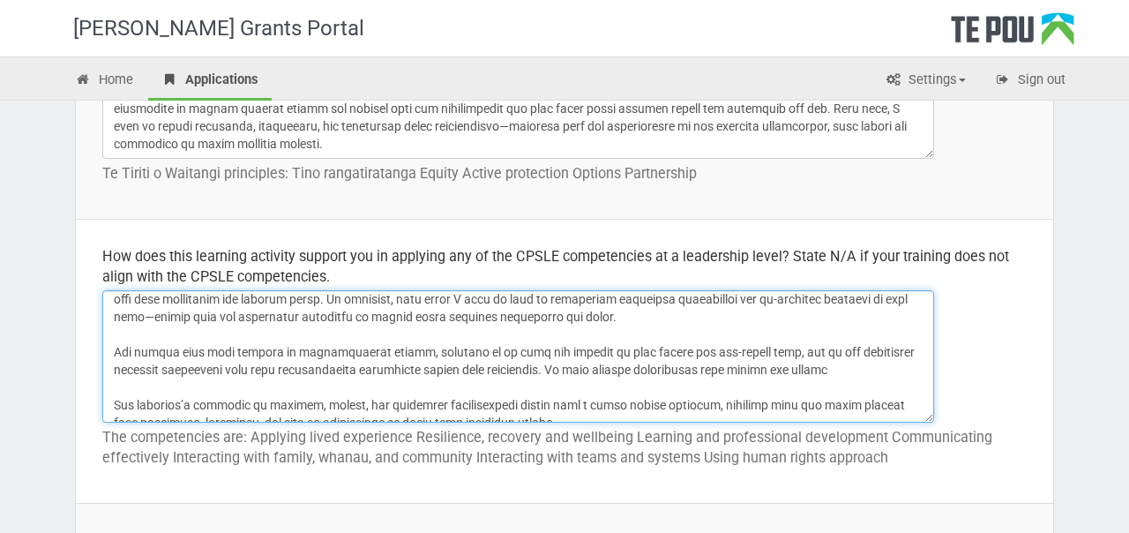
scroll to position [238, 0]
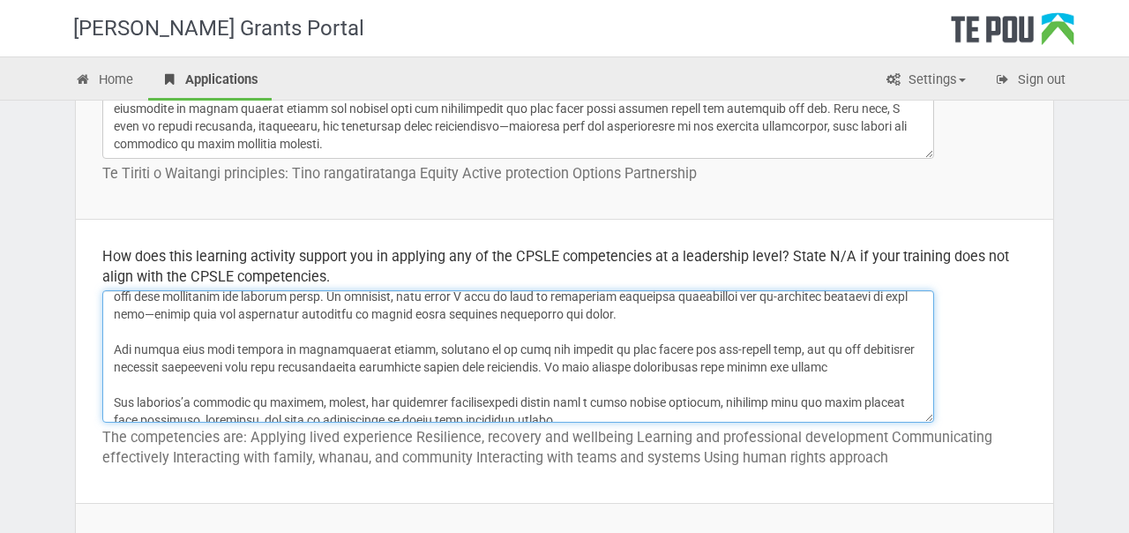
click at [547, 349] on textarea at bounding box center [518, 356] width 832 height 132
paste textarea "Through group participation, members learn to appreciate the functioning of oth…"
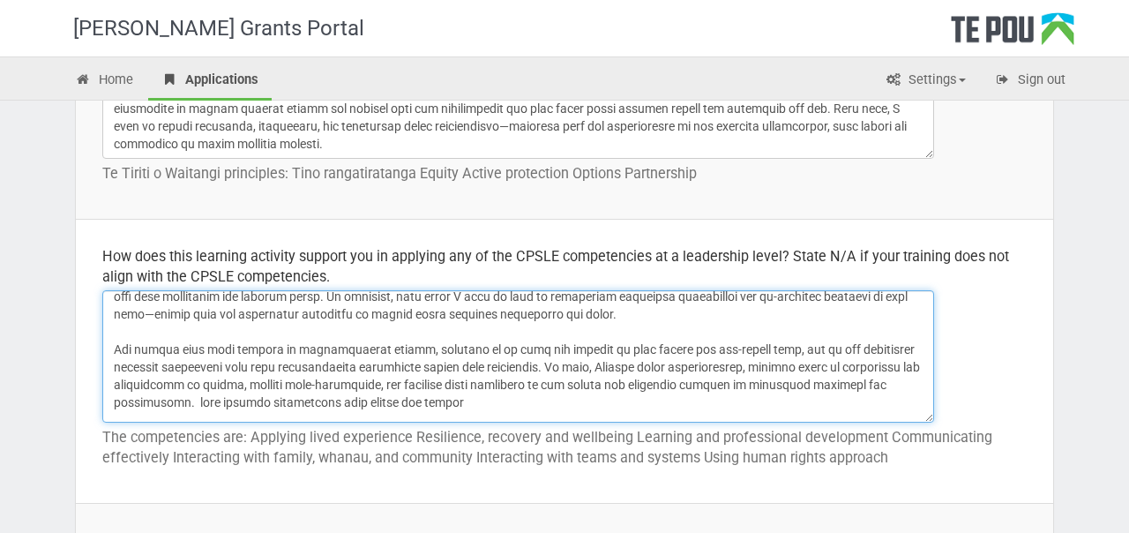
drag, startPoint x: 590, startPoint y: 349, endPoint x: 743, endPoint y: 353, distance: 152.7
click at [743, 353] on textarea at bounding box center [518, 356] width 832 height 132
click at [585, 350] on textarea at bounding box center [518, 356] width 832 height 132
drag, startPoint x: 906, startPoint y: 352, endPoint x: 837, endPoint y: 351, distance: 68.8
click at [837, 351] on textarea at bounding box center [518, 356] width 832 height 132
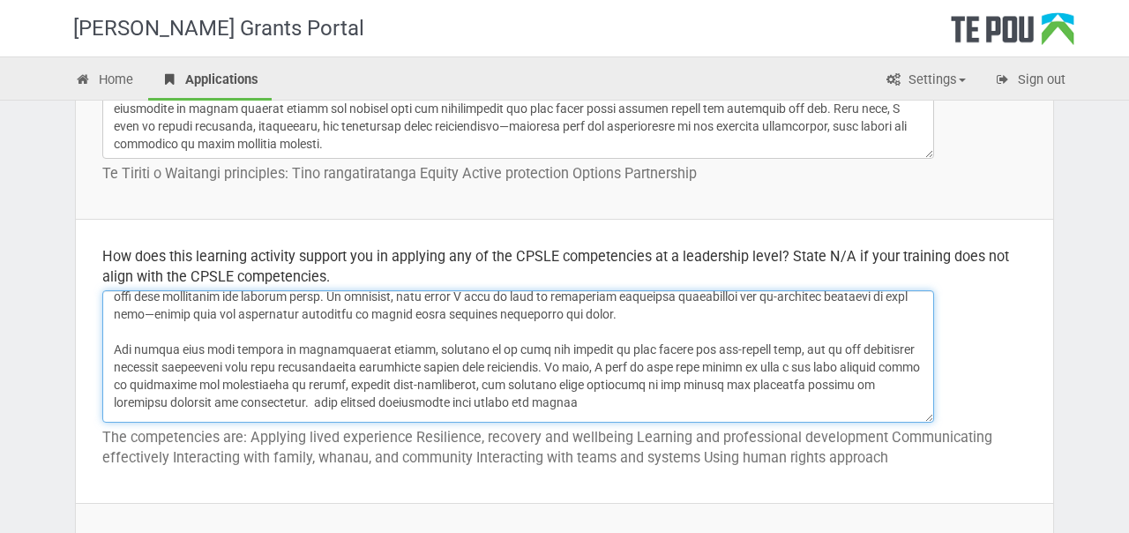
click at [285, 383] on textarea at bounding box center [518, 356] width 832 height 132
drag, startPoint x: 824, startPoint y: 370, endPoint x: 258, endPoint y: 379, distance: 566.5
click at [258, 379] on textarea at bounding box center [518, 356] width 832 height 132
click at [371, 385] on textarea at bounding box center [518, 356] width 832 height 132
click at [297, 382] on textarea at bounding box center [518, 356] width 832 height 132
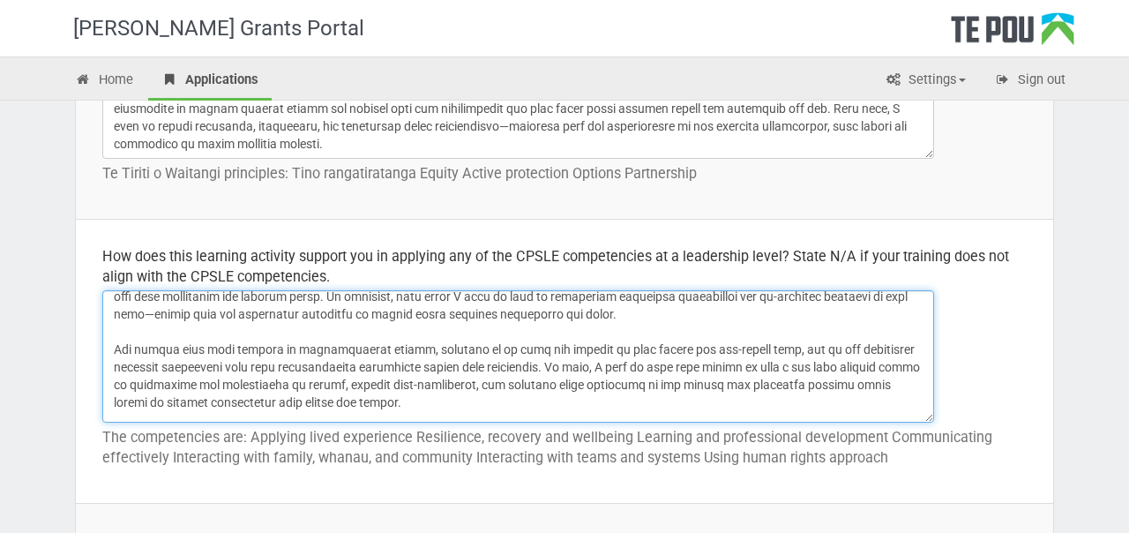
click at [297, 382] on textarea at bounding box center [518, 356] width 832 height 132
click at [312, 381] on textarea at bounding box center [518, 356] width 832 height 132
paste textarea "ā"
click at [358, 388] on textarea at bounding box center [518, 356] width 832 height 132
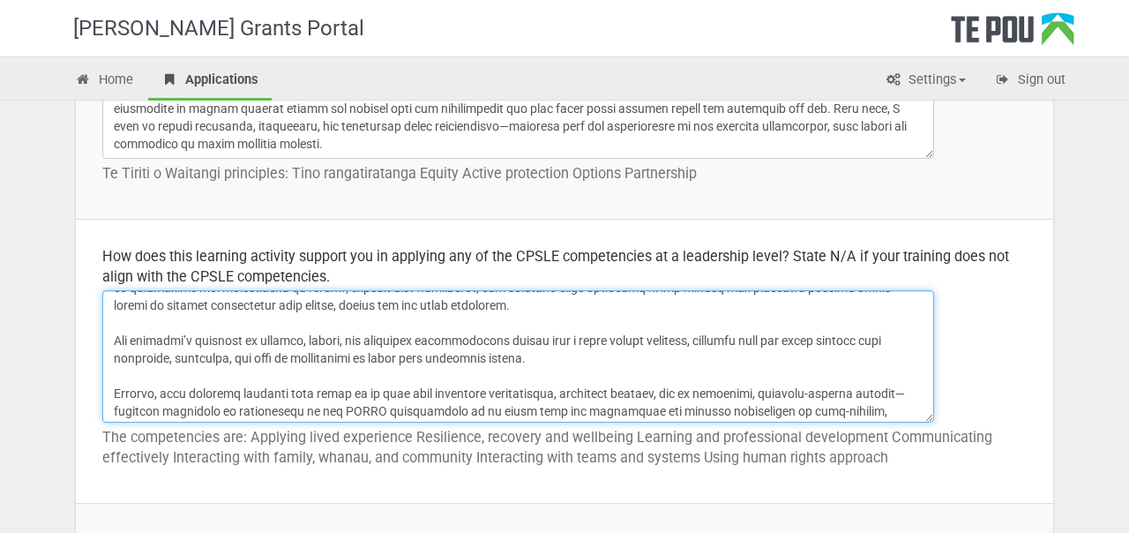
scroll to position [339, 0]
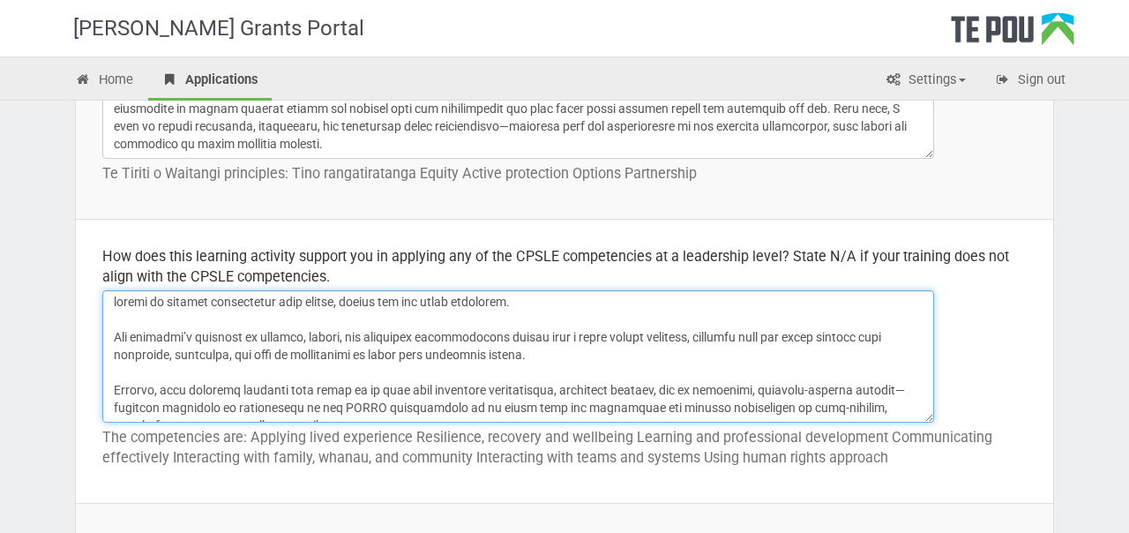
click at [312, 409] on textarea at bounding box center [518, 356] width 832 height 132
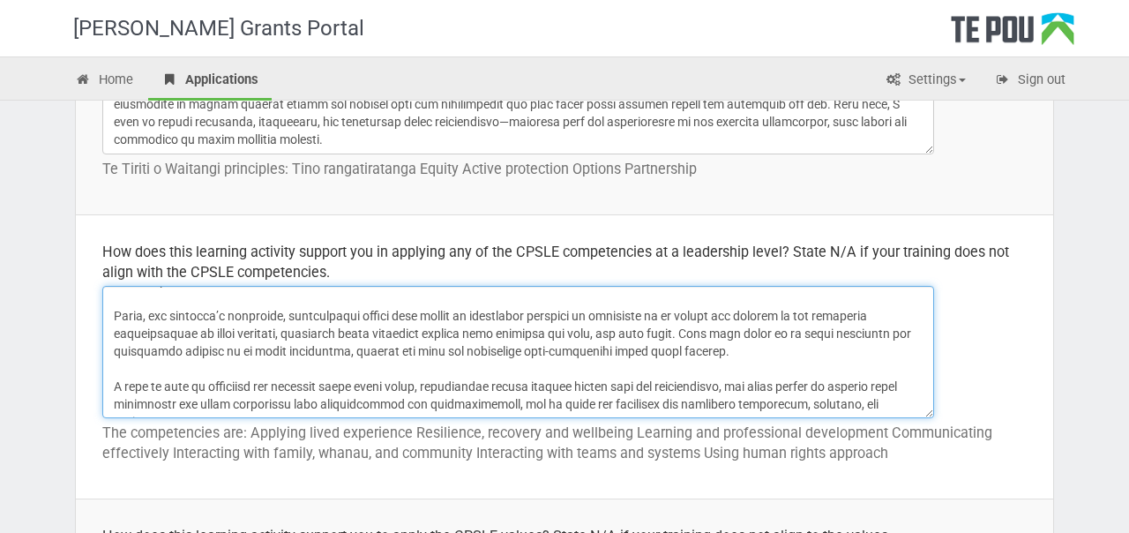
scroll to position [34, 0]
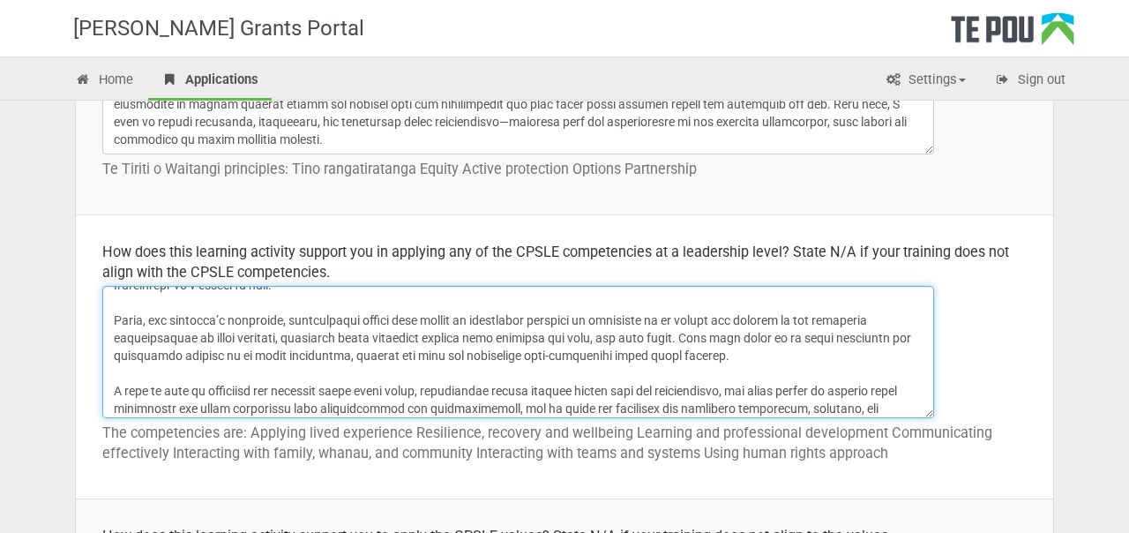
click at [713, 342] on textarea at bounding box center [518, 352] width 832 height 132
click at [772, 337] on textarea at bounding box center [518, 352] width 832 height 132
click at [770, 332] on textarea at bounding box center [518, 352] width 832 height 132
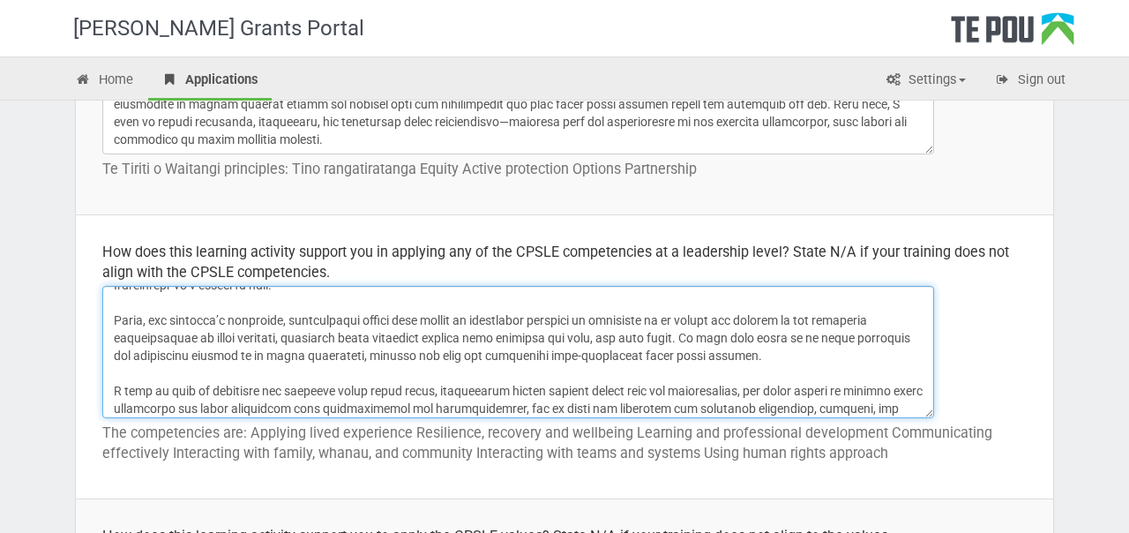
click at [770, 332] on textarea at bounding box center [518, 352] width 832 height 132
click at [418, 356] on textarea at bounding box center [518, 352] width 832 height 132
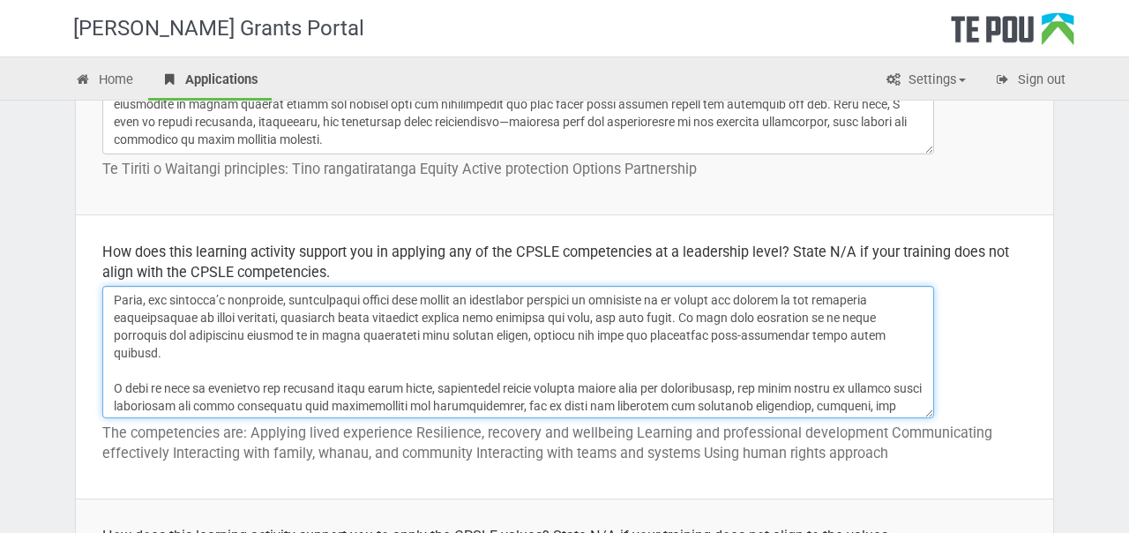
scroll to position [56, 0]
click at [834, 336] on textarea at bounding box center [518, 352] width 832 height 132
click at [852, 334] on textarea at bounding box center [518, 352] width 832 height 132
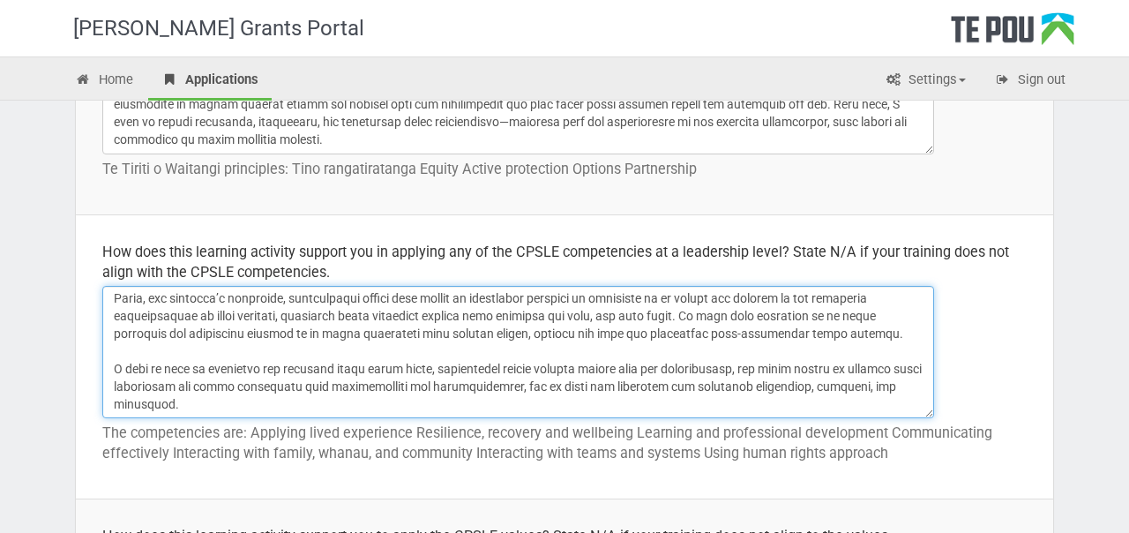
click at [899, 330] on textarea at bounding box center [518, 352] width 832 height 132
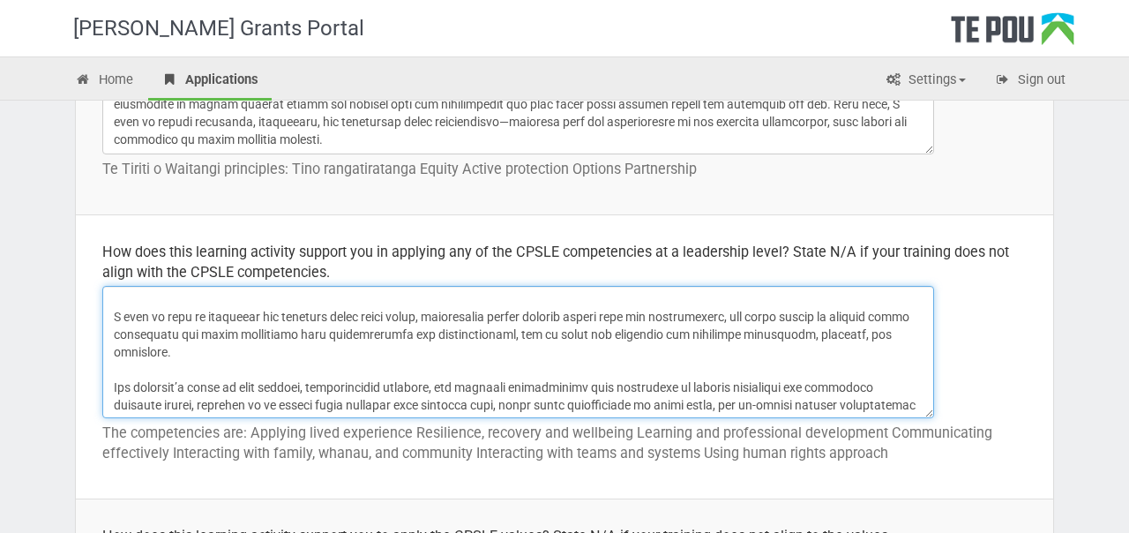
scroll to position [127, 0]
drag, startPoint x: 196, startPoint y: 314, endPoint x: 101, endPoint y: 314, distance: 94.4
click at [102, 314] on textarea at bounding box center [518, 352] width 832 height 132
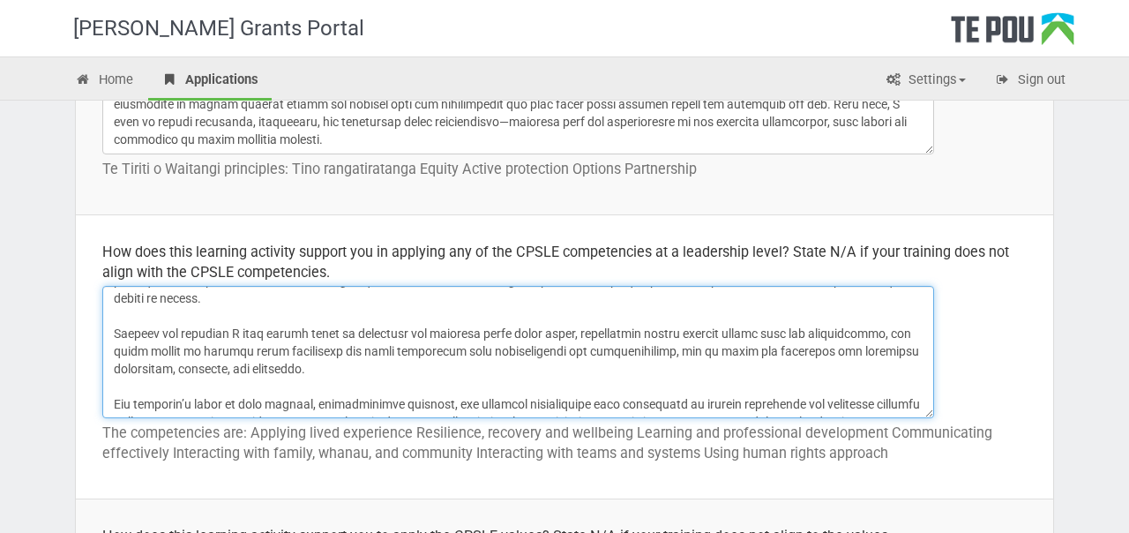
scroll to position [100, 0]
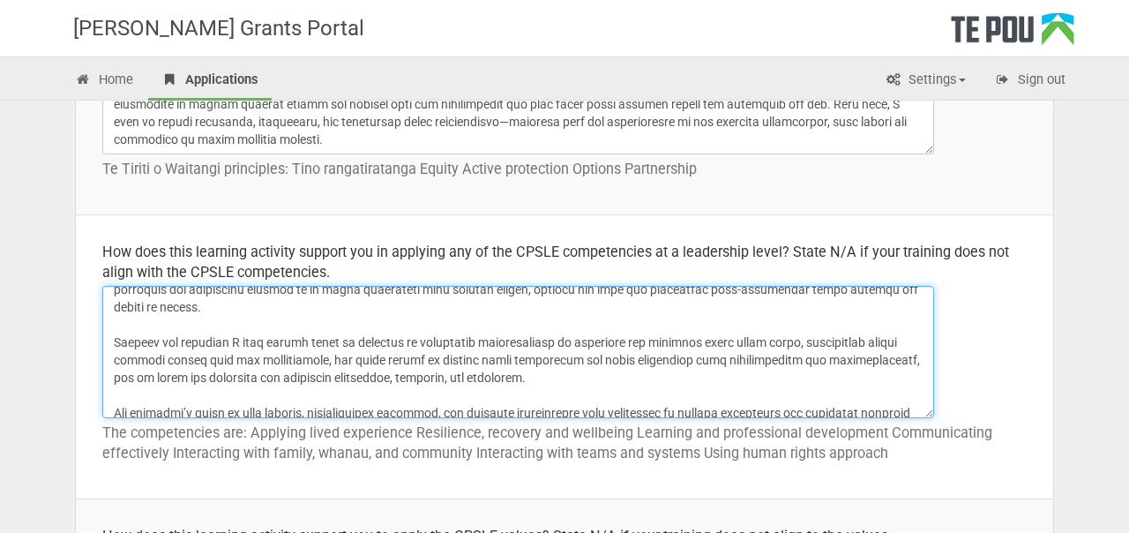
click at [531, 341] on textarea at bounding box center [518, 352] width 832 height 132
click at [557, 341] on textarea at bounding box center [518, 352] width 832 height 132
click at [640, 346] on textarea at bounding box center [518, 352] width 832 height 132
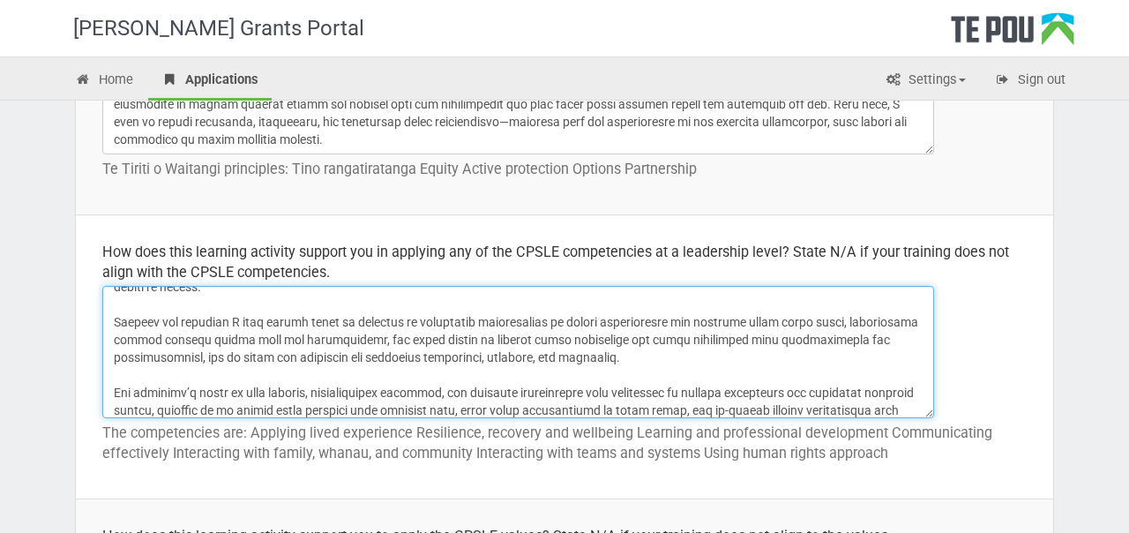
scroll to position [109, 0]
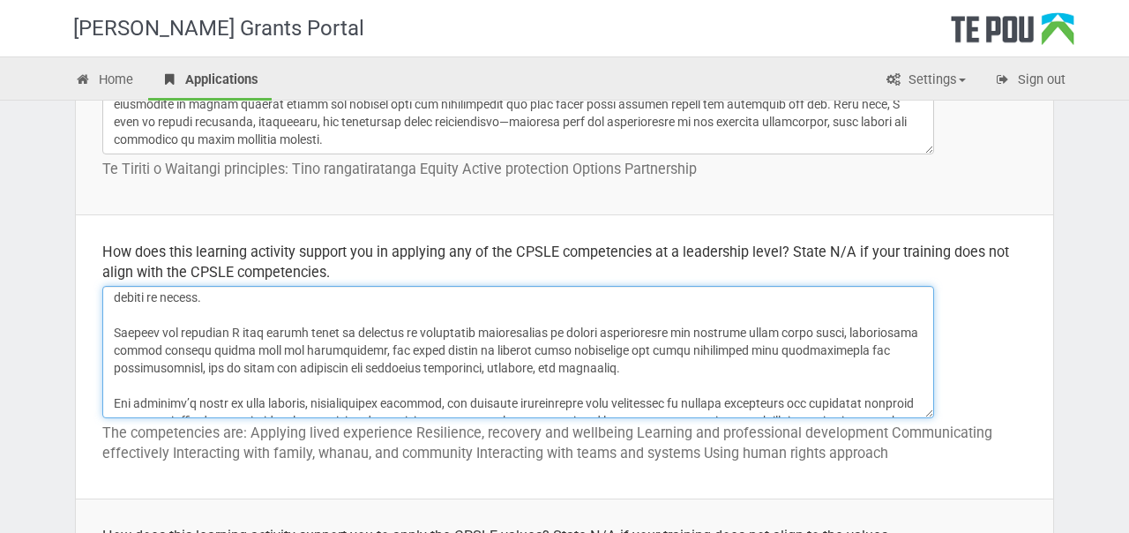
click at [559, 333] on textarea at bounding box center [518, 352] width 832 height 132
click at [687, 333] on textarea at bounding box center [518, 352] width 832 height 132
click at [619, 372] on textarea at bounding box center [518, 352] width 832 height 132
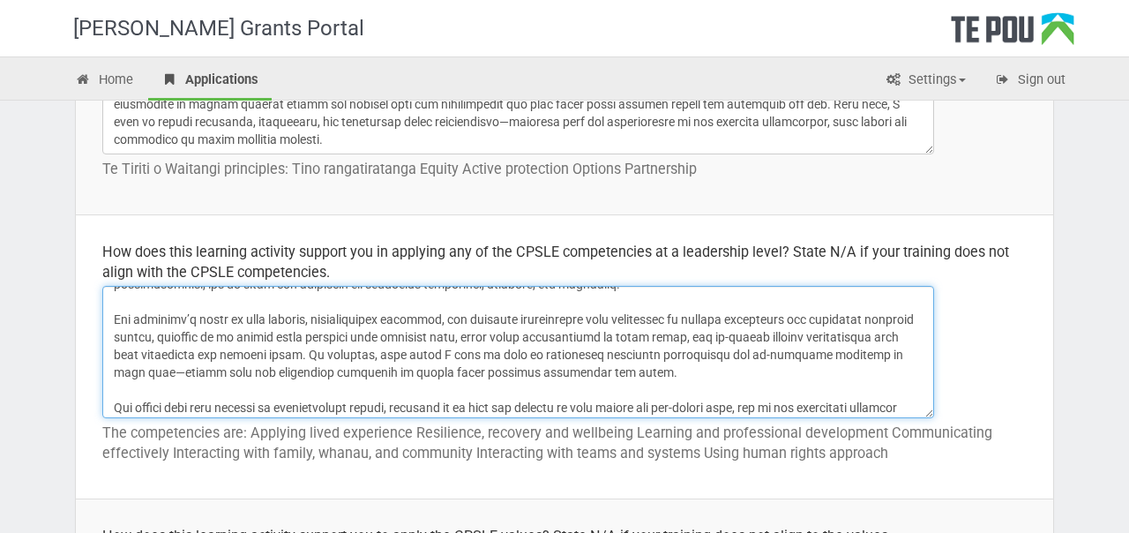
scroll to position [194, 0]
click at [341, 319] on textarea at bounding box center [518, 352] width 832 height 132
drag, startPoint x: 650, startPoint y: 374, endPoint x: 626, endPoint y: 338, distance: 43.3
click at [626, 338] on textarea at bounding box center [518, 352] width 832 height 132
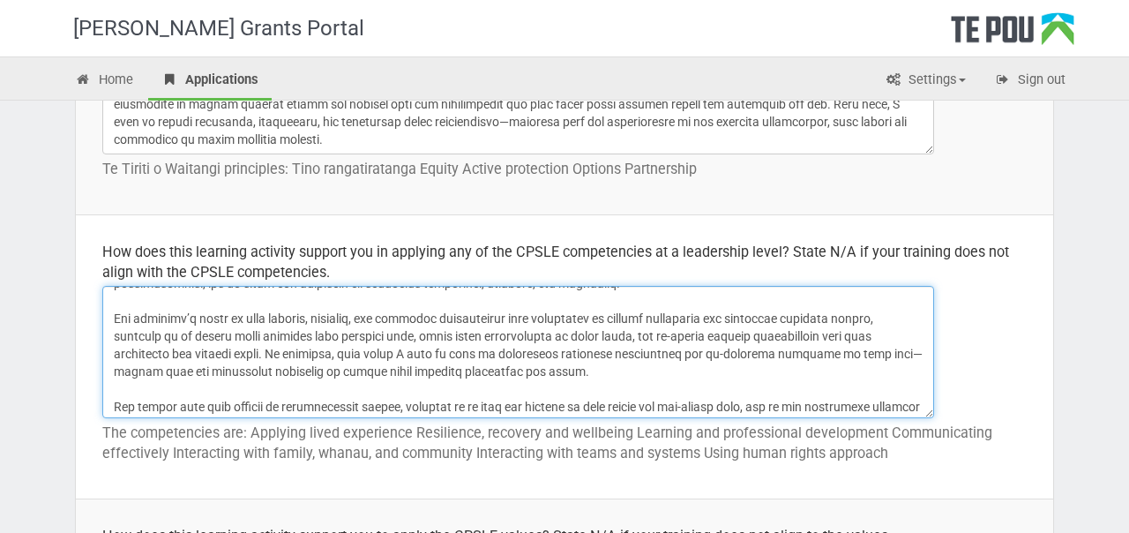
click at [364, 326] on textarea at bounding box center [518, 352] width 832 height 132
click at [381, 320] on textarea at bounding box center [518, 352] width 832 height 132
drag, startPoint x: 381, startPoint y: 320, endPoint x: 336, endPoint y: 316, distance: 45.2
click at [336, 316] on textarea at bounding box center [518, 352] width 832 height 132
drag, startPoint x: 512, startPoint y: 363, endPoint x: 515, endPoint y: 309, distance: 53.9
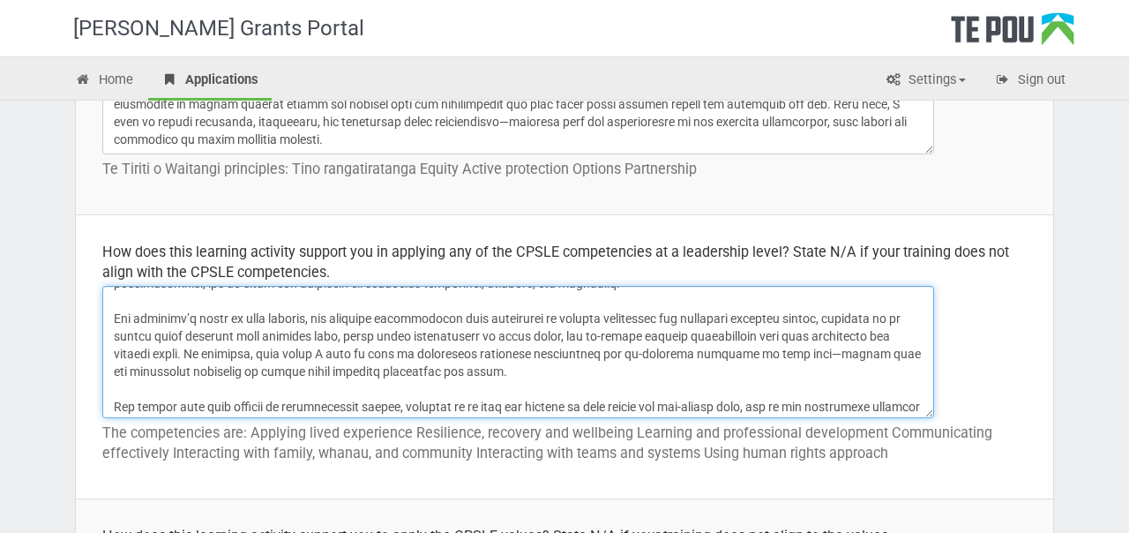
click at [515, 309] on textarea at bounding box center [518, 352] width 832 height 132
click at [515, 312] on textarea at bounding box center [518, 352] width 832 height 132
click at [589, 319] on textarea at bounding box center [518, 352] width 832 height 132
drag, startPoint x: 860, startPoint y: 318, endPoint x: 744, endPoint y: 314, distance: 116.5
click at [744, 314] on textarea at bounding box center [518, 352] width 832 height 132
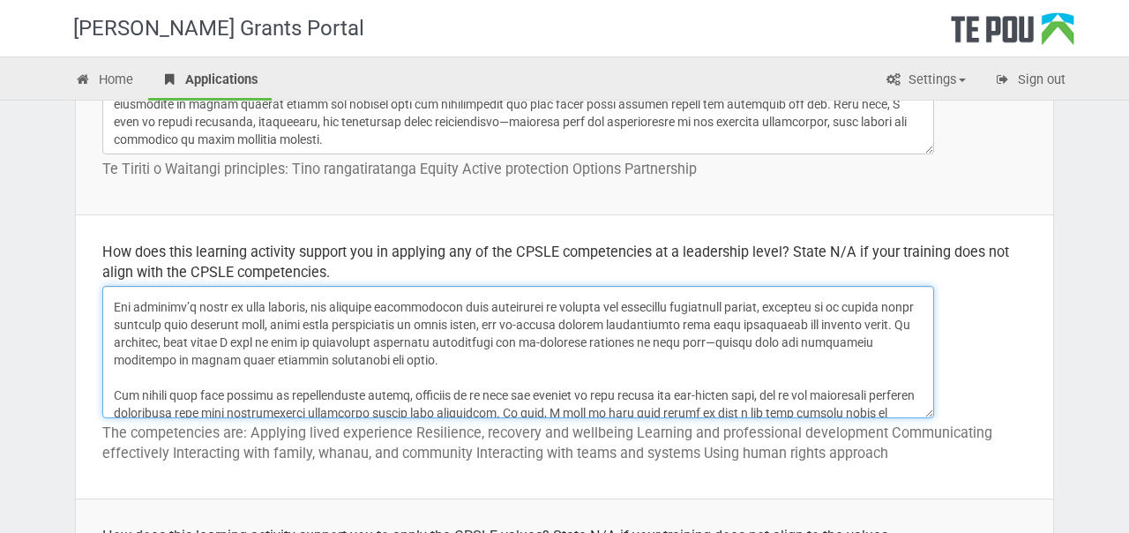
scroll to position [206, 0]
drag, startPoint x: 861, startPoint y: 304, endPoint x: 303, endPoint y: 324, distance: 558.8
click at [303, 324] on textarea at bounding box center [518, 352] width 832 height 132
click at [891, 306] on textarea at bounding box center [518, 352] width 832 height 132
drag, startPoint x: 294, startPoint y: 316, endPoint x: 171, endPoint y: 324, distance: 122.9
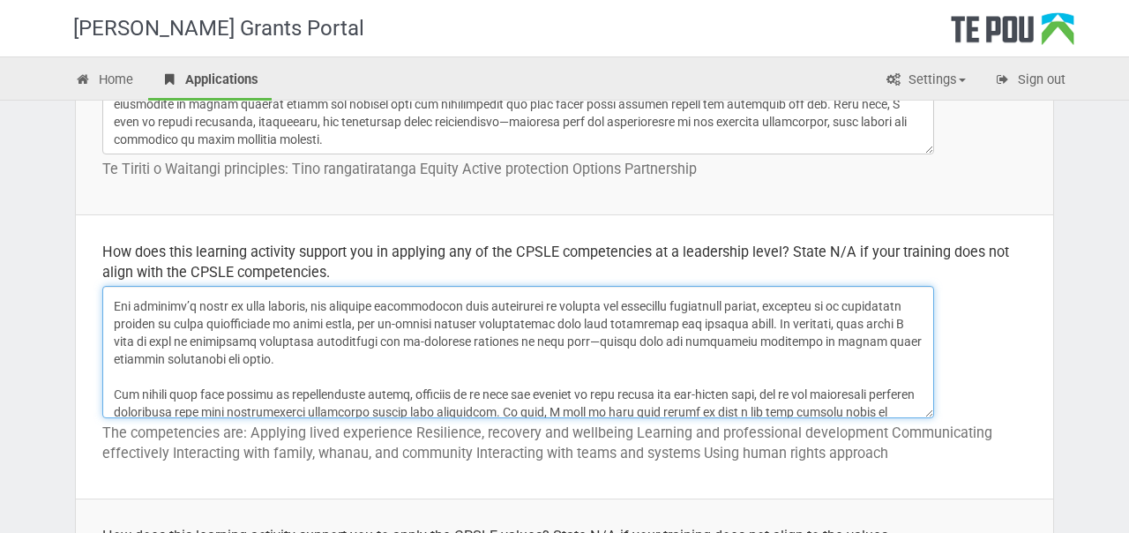
click at [171, 324] on textarea at bounding box center [518, 352] width 832 height 132
drag, startPoint x: 272, startPoint y: 326, endPoint x: 631, endPoint y: 326, distance: 359.1
click at [631, 326] on textarea at bounding box center [518, 352] width 832 height 132
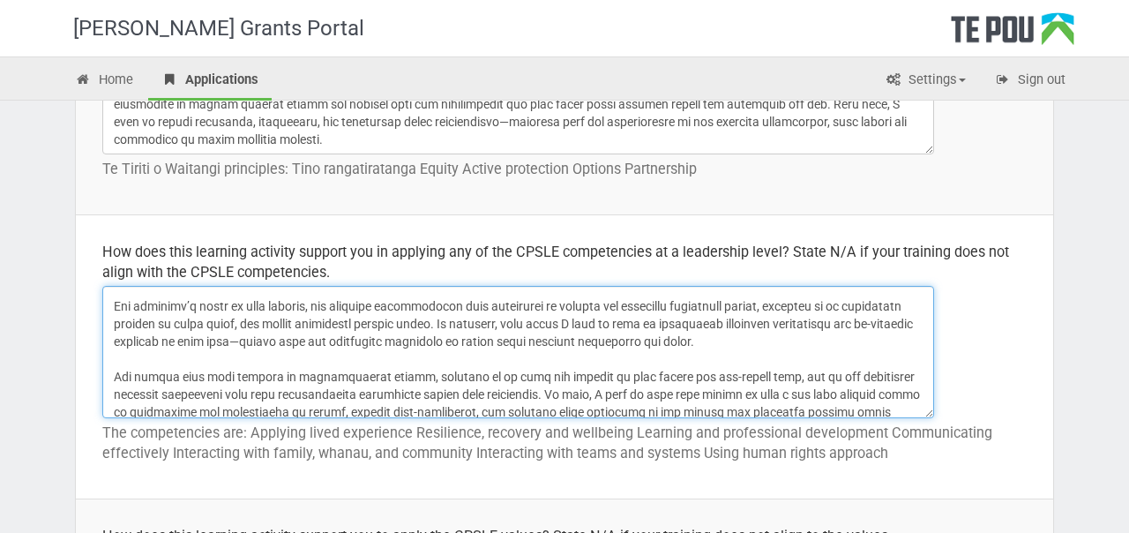
click at [444, 326] on textarea at bounding box center [518, 352] width 832 height 132
click at [274, 317] on textarea at bounding box center [518, 352] width 832 height 132
click at [492, 325] on textarea at bounding box center [518, 352] width 832 height 132
click at [231, 322] on textarea at bounding box center [518, 352] width 832 height 132
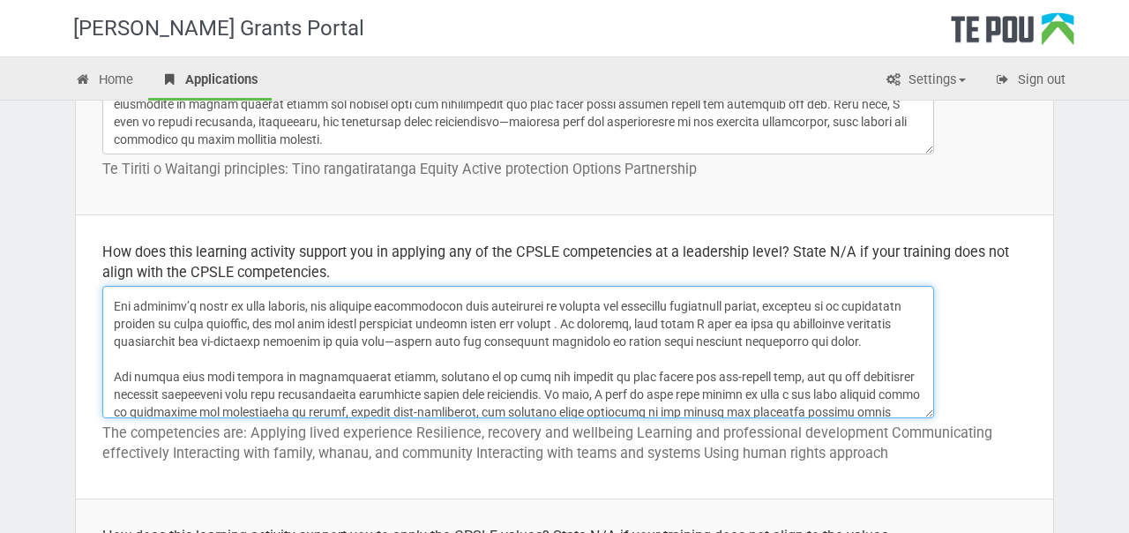
click at [564, 324] on textarea at bounding box center [518, 352] width 832 height 132
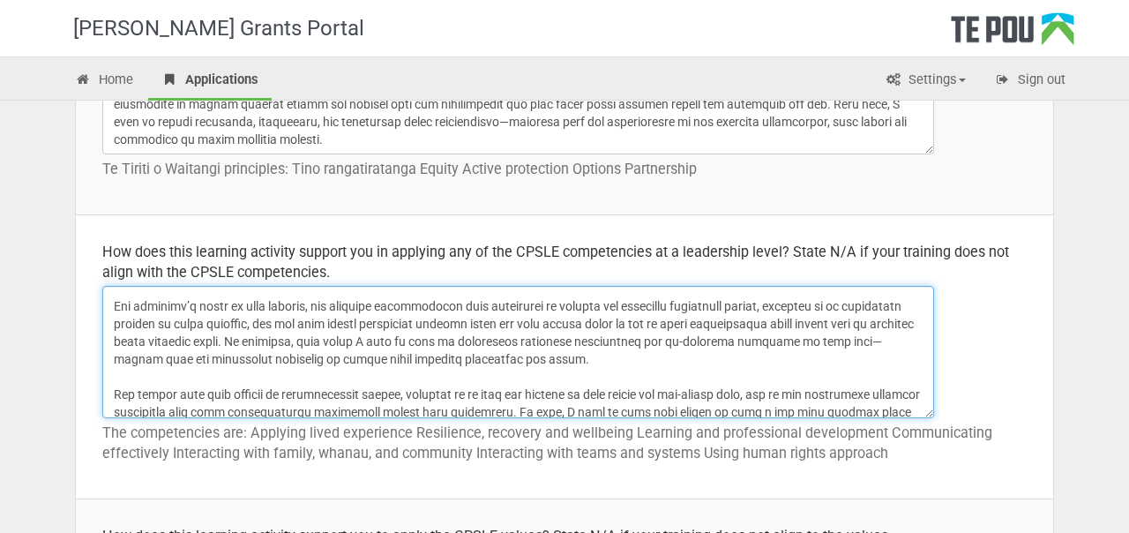
drag, startPoint x: 602, startPoint y: 354, endPoint x: 601, endPoint y: 330, distance: 23.8
click at [601, 330] on textarea at bounding box center [518, 352] width 832 height 132
click at [653, 342] on textarea at bounding box center [518, 352] width 832 height 132
click at [740, 341] on textarea at bounding box center [518, 352] width 832 height 132
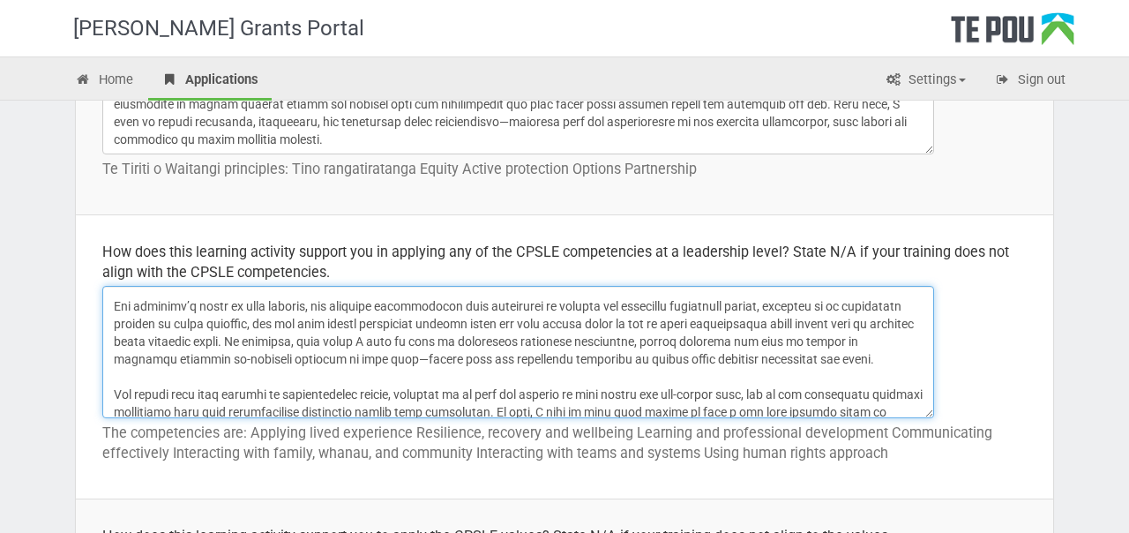
click at [172, 356] on textarea at bounding box center [518, 352] width 832 height 132
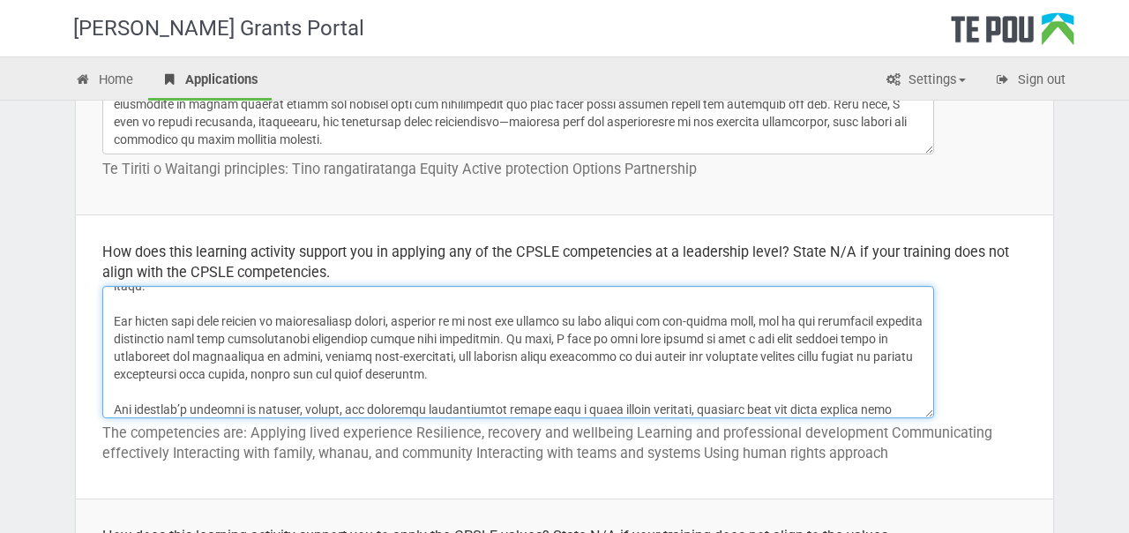
scroll to position [299, 0]
click at [541, 365] on textarea at bounding box center [518, 352] width 832 height 132
click at [566, 353] on textarea at bounding box center [518, 352] width 832 height 132
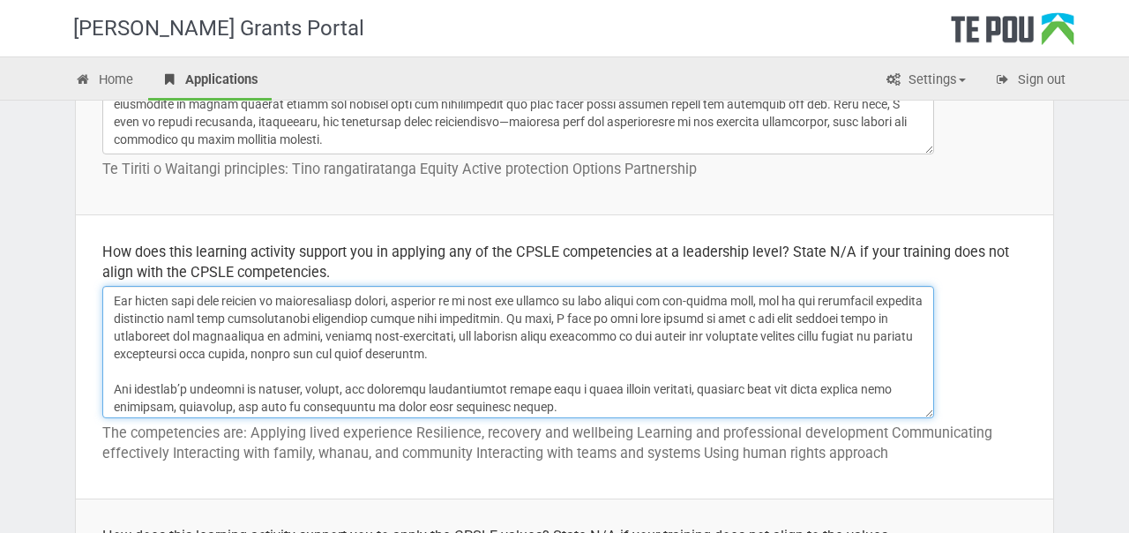
scroll to position [319, 0]
click at [843, 313] on textarea at bounding box center [518, 352] width 832 height 132
click at [650, 319] on textarea at bounding box center [518, 352] width 832 height 132
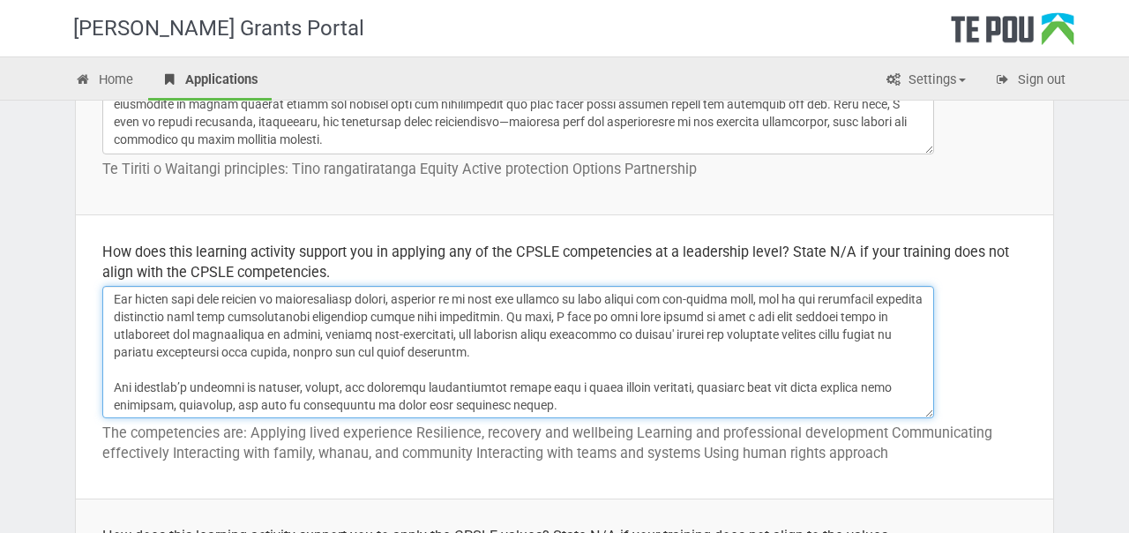
drag, startPoint x: 801, startPoint y: 313, endPoint x: 933, endPoint y: 310, distance: 132.4
click at [933, 310] on textarea at bounding box center [518, 352] width 832 height 132
click at [418, 330] on textarea at bounding box center [518, 352] width 832 height 132
click at [857, 317] on textarea at bounding box center [518, 352] width 832 height 132
click at [171, 336] on textarea at bounding box center [518, 352] width 832 height 132
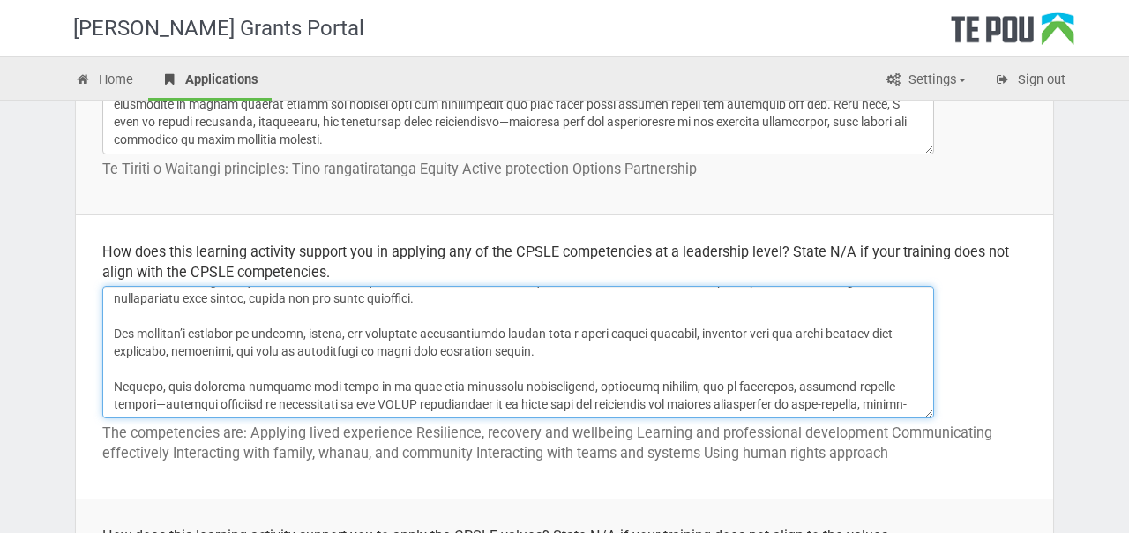
scroll to position [374, 0]
click at [563, 339] on textarea at bounding box center [518, 352] width 832 height 132
click at [801, 316] on textarea at bounding box center [518, 352] width 832 height 132
click at [828, 318] on textarea at bounding box center [518, 352] width 832 height 132
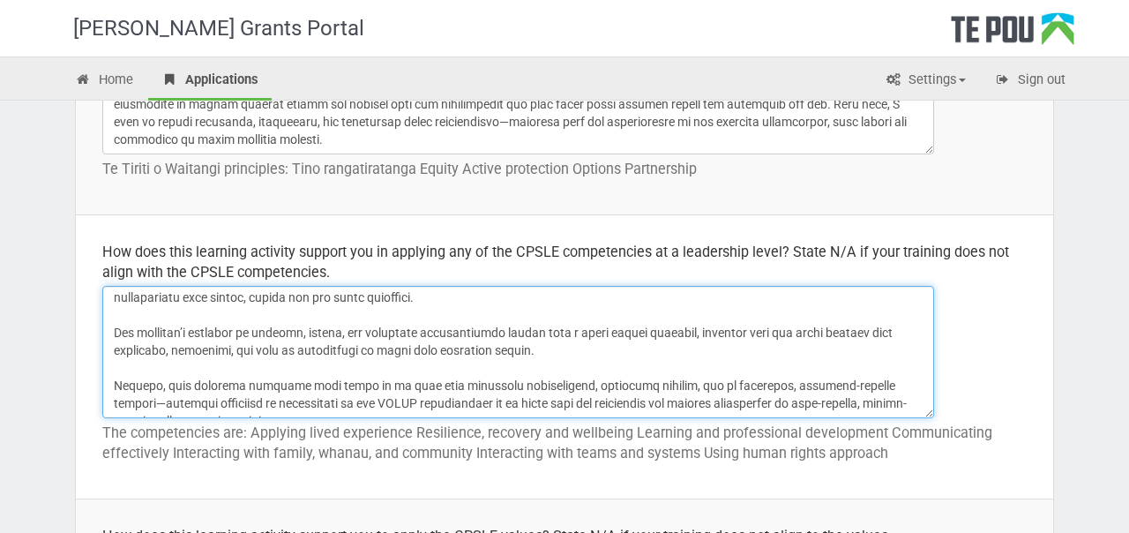
click at [828, 318] on textarea at bounding box center [518, 352] width 832 height 132
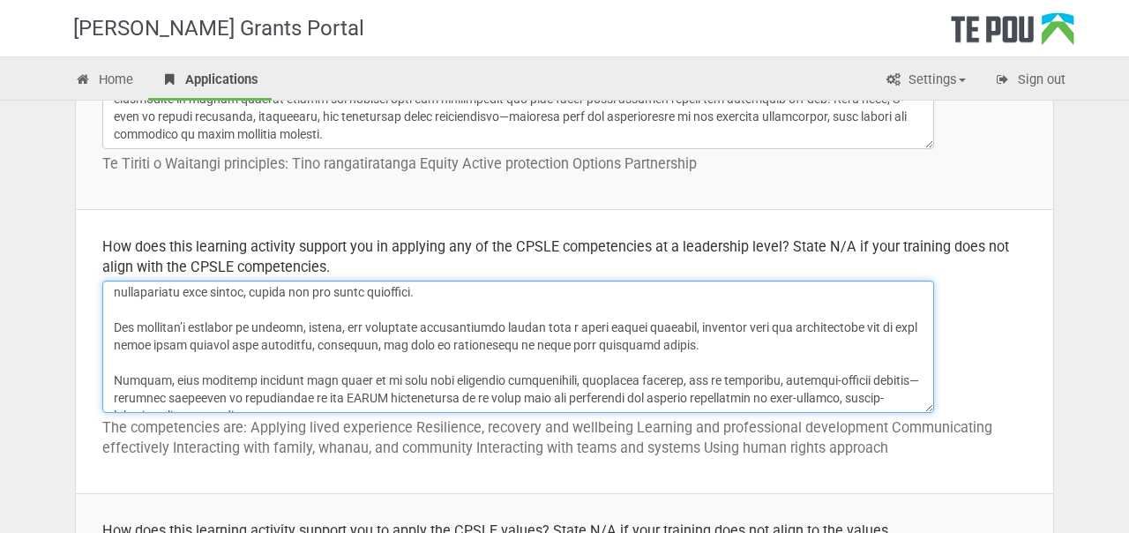
scroll to position [866, 0]
click at [843, 310] on textarea at bounding box center [518, 346] width 832 height 132
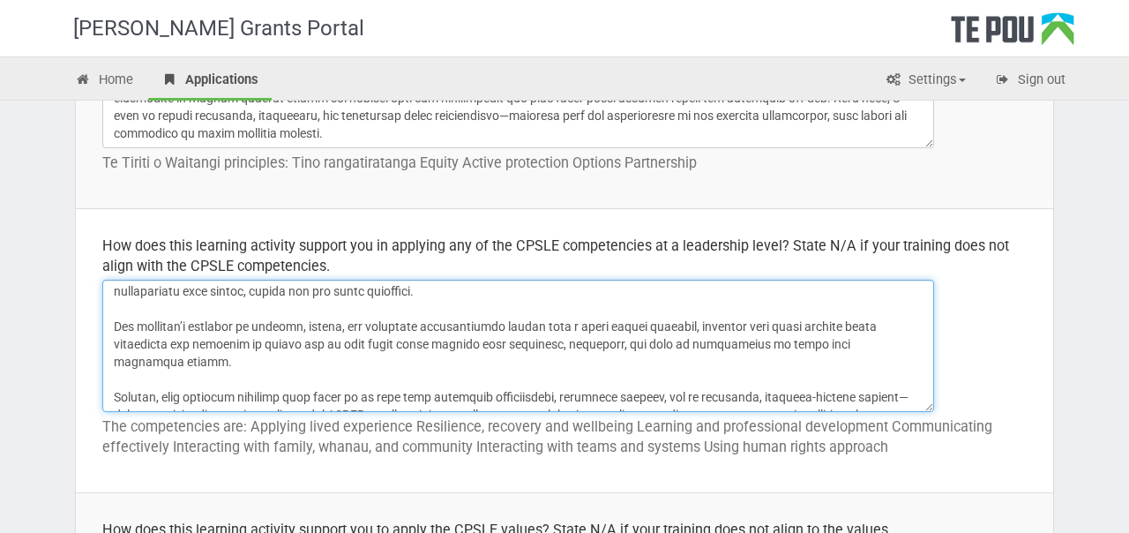
drag, startPoint x: 394, startPoint y: 327, endPoint x: 299, endPoint y: 327, distance: 94.4
click at [299, 327] on textarea at bounding box center [518, 346] width 832 height 132
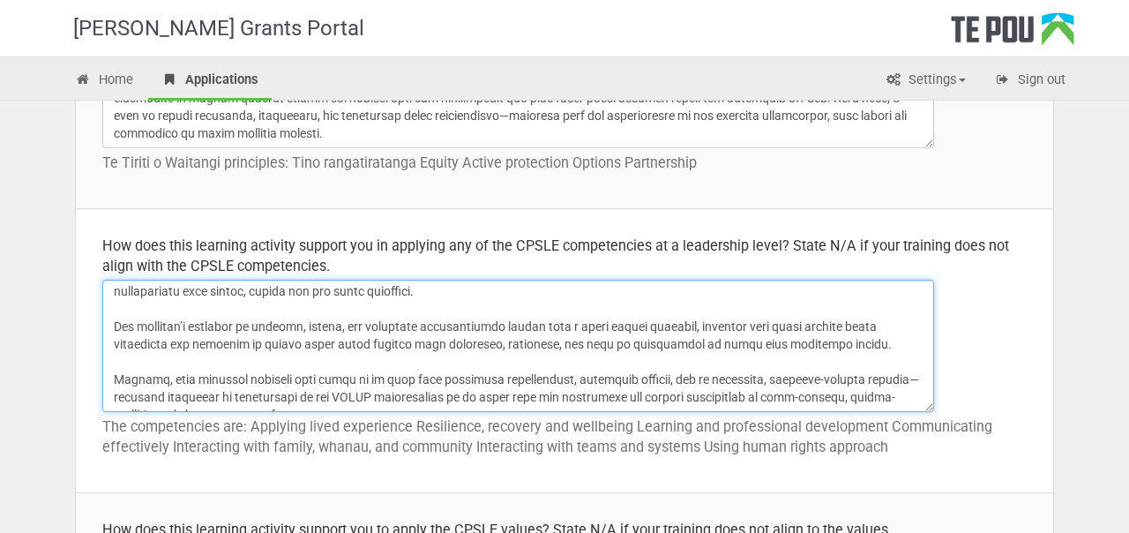
click at [229, 325] on textarea at bounding box center [518, 346] width 832 height 132
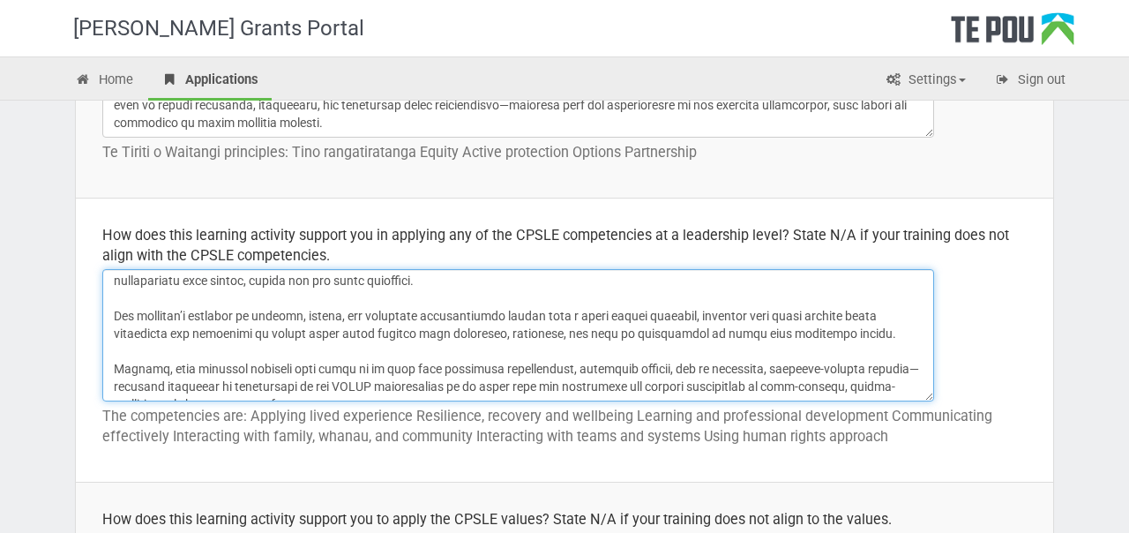
scroll to position [879, 0]
click at [712, 312] on textarea at bounding box center [518, 333] width 832 height 132
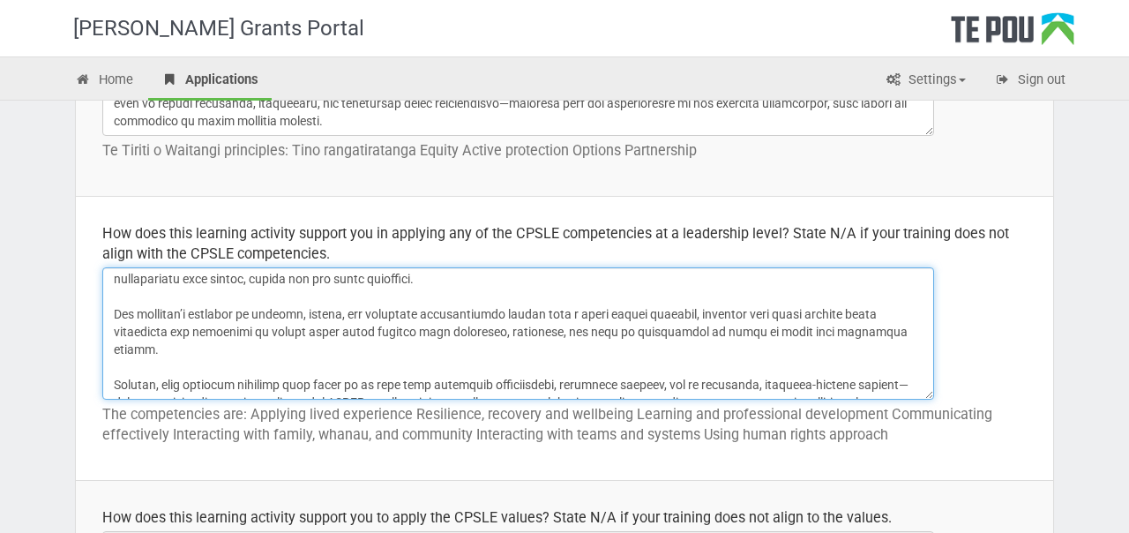
drag, startPoint x: 260, startPoint y: 315, endPoint x: 341, endPoint y: 315, distance: 80.3
click at [341, 315] on textarea at bounding box center [518, 333] width 832 height 132
click at [440, 314] on textarea at bounding box center [518, 333] width 832 height 132
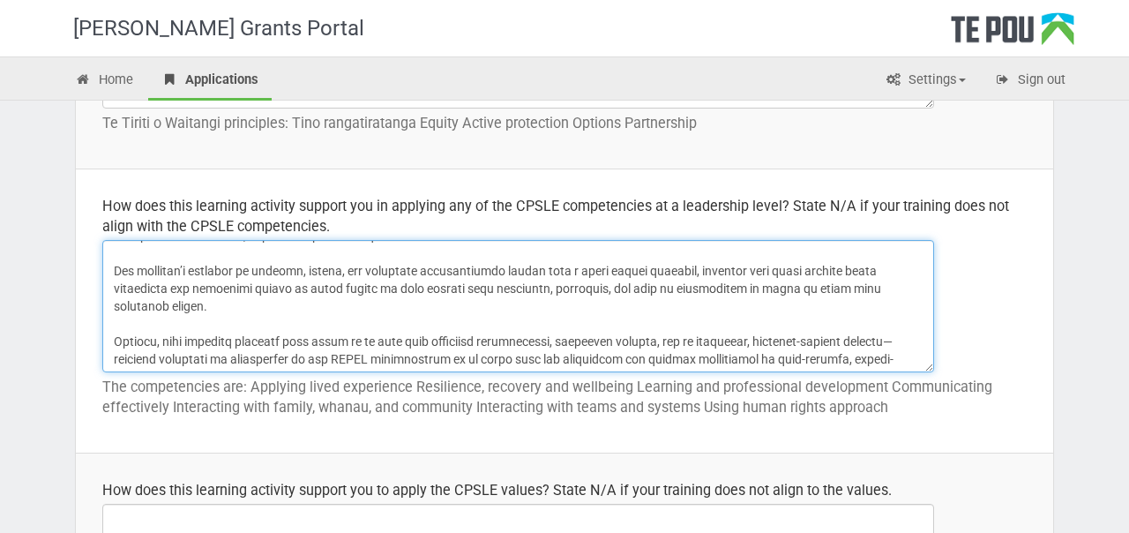
scroll to position [392, 0]
drag, startPoint x: 277, startPoint y: 356, endPoint x: 271, endPoint y: 270, distance: 85.8
click at [271, 270] on textarea at bounding box center [518, 306] width 832 height 132
click at [356, 287] on textarea at bounding box center [518, 306] width 832 height 132
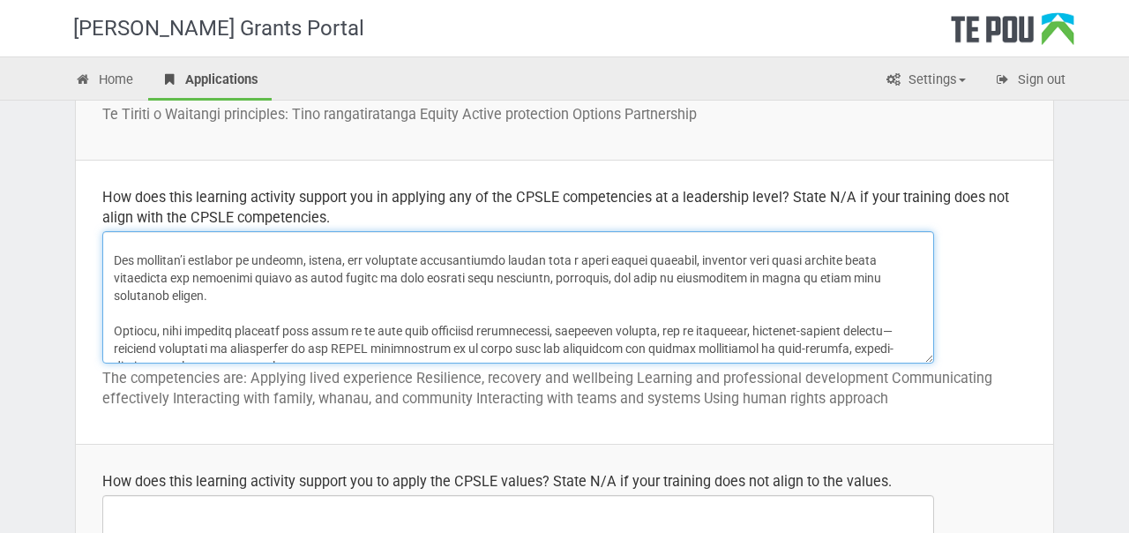
click at [342, 347] on textarea at bounding box center [518, 297] width 832 height 132
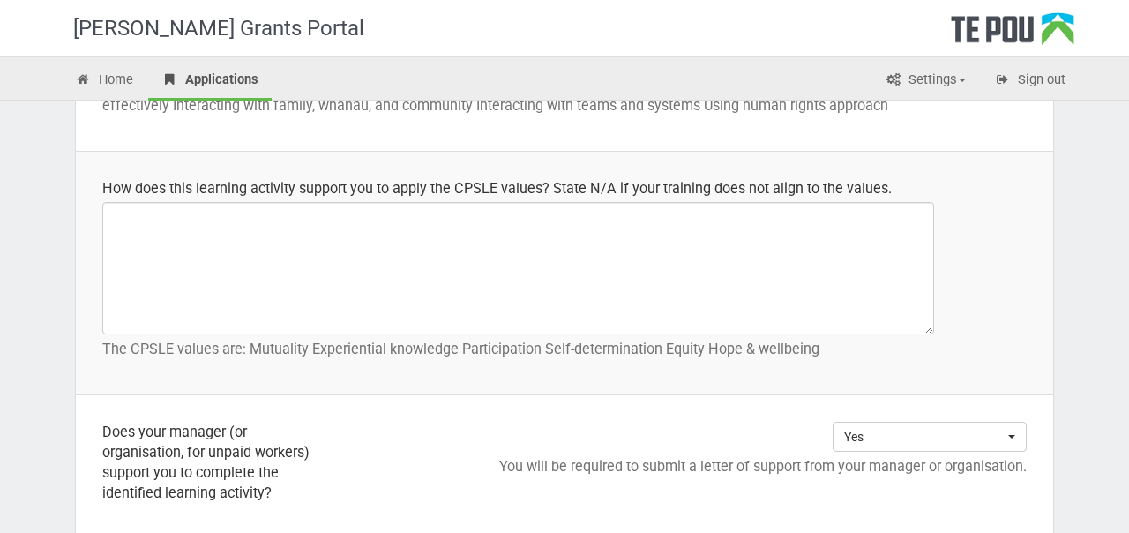
scroll to position [1218, 0]
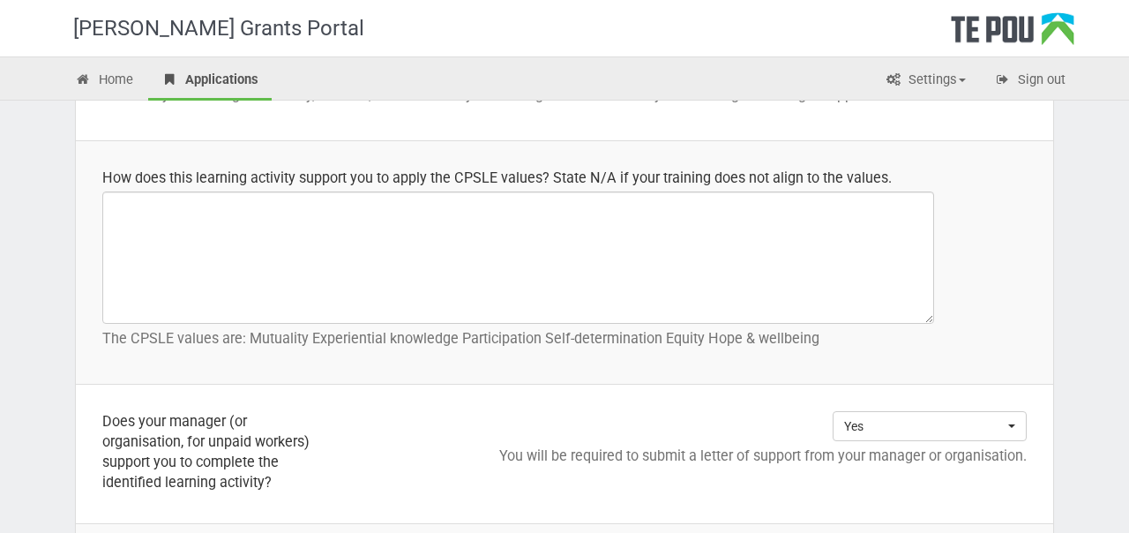
type textarea "Attending the workshops will enhance my ability to apply CPSLE competencies at …"
click at [423, 174] on div "How does this learning activity support you to apply the CPSLE values? State N/…" at bounding box center [564, 178] width 925 height 20
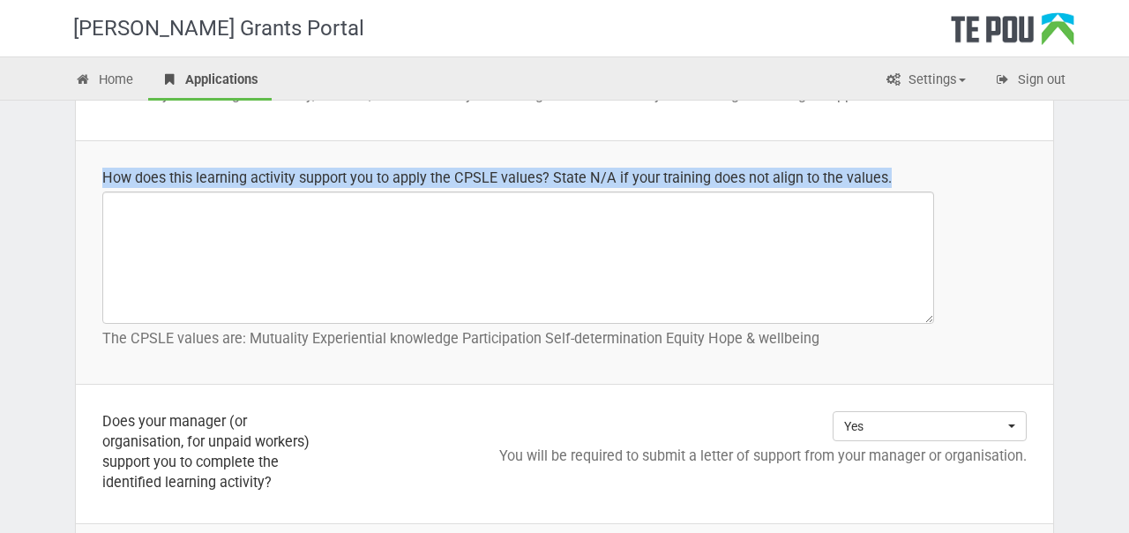
click at [423, 174] on div "How does this learning activity support you to apply the CPSLE values? State N/…" at bounding box center [564, 178] width 925 height 20
copy div "How does this learning activity support you to apply the CPSLE values? State N/…"
click at [506, 339] on p "The CPSLE values are: Mutuality Experiential knowledge Participation Self-deter…" at bounding box center [564, 338] width 925 height 20
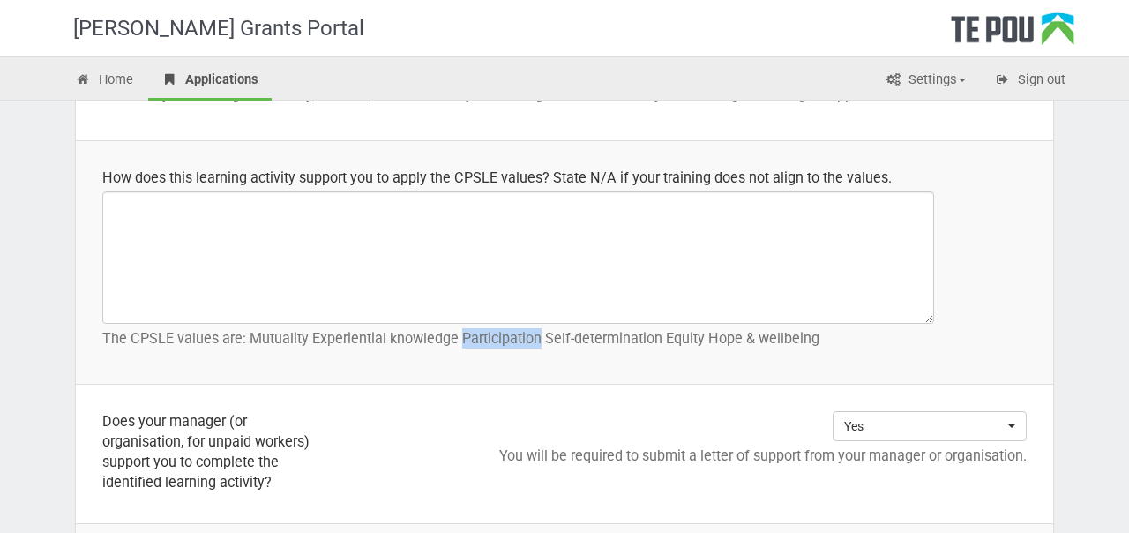
click at [506, 339] on p "The CPSLE values are: Mutuality Experiential knowledge Participation Self-deter…" at bounding box center [564, 338] width 925 height 20
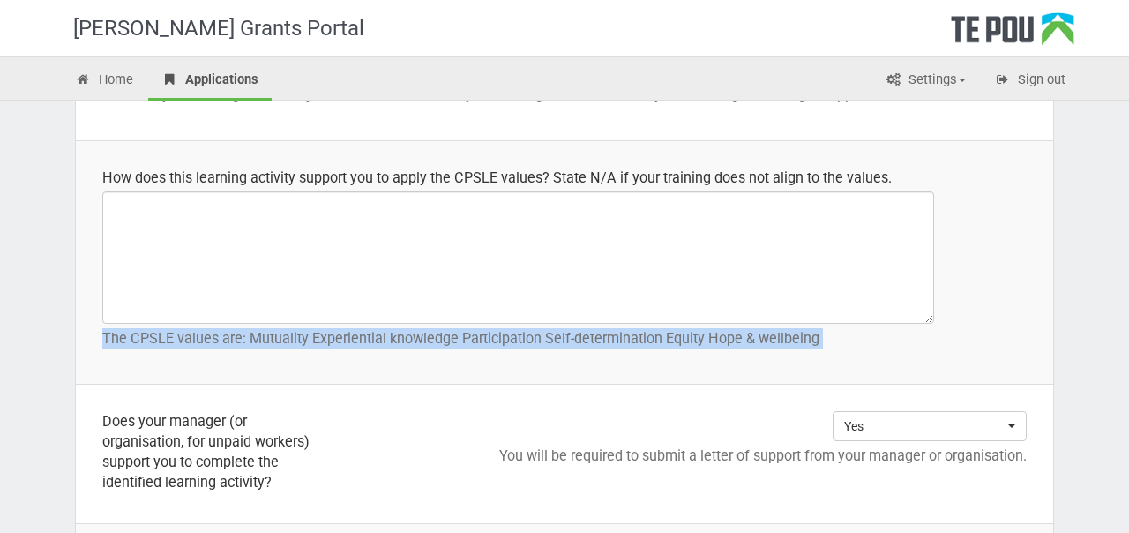
click at [506, 339] on p "The CPSLE values are: Mutuality Experiential knowledge Participation Self-deter…" at bounding box center [564, 338] width 925 height 20
copy tbody "The CPSLE values are: Mutuality Experiential knowledge Participation Self-deter…"
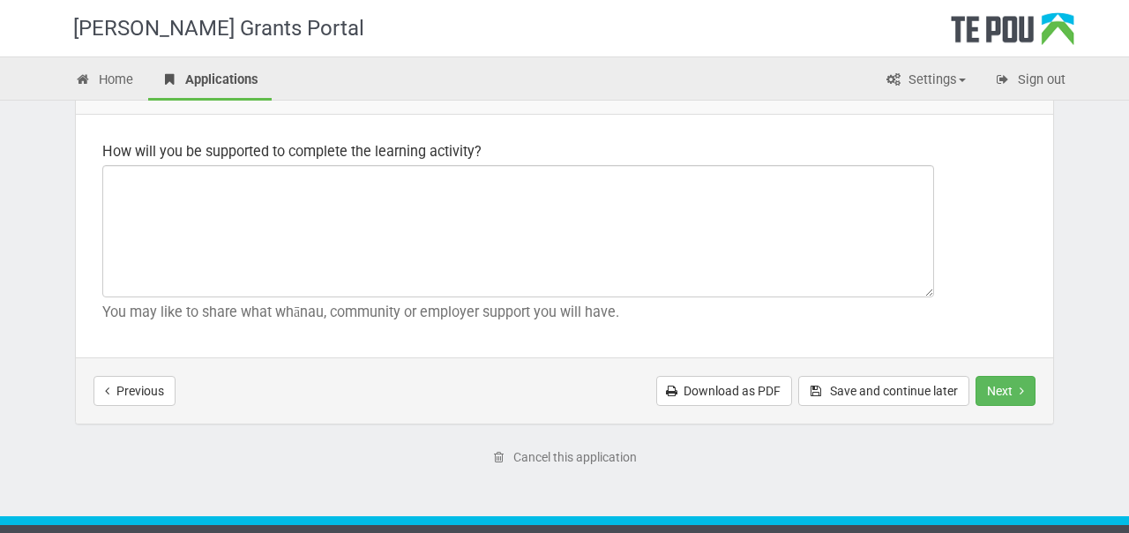
scroll to position [2710, 0]
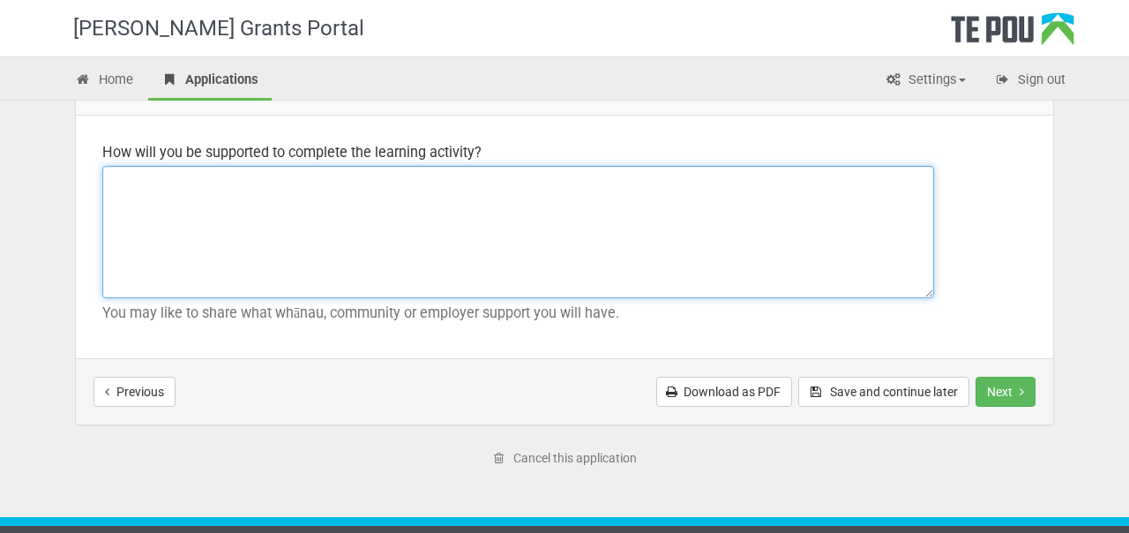
click at [537, 215] on textarea at bounding box center [518, 232] width 832 height 132
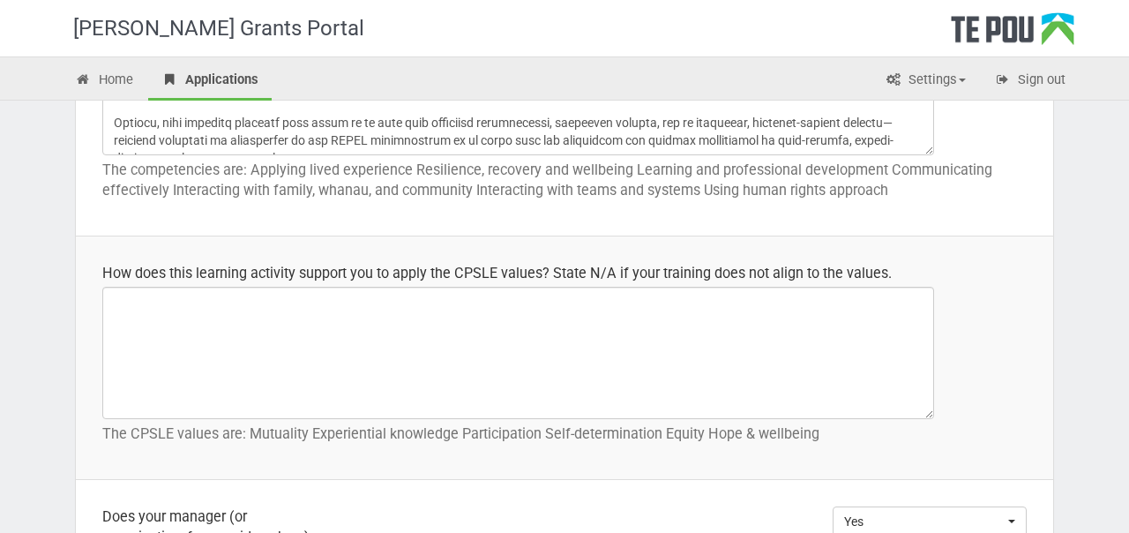
scroll to position [1133, 0]
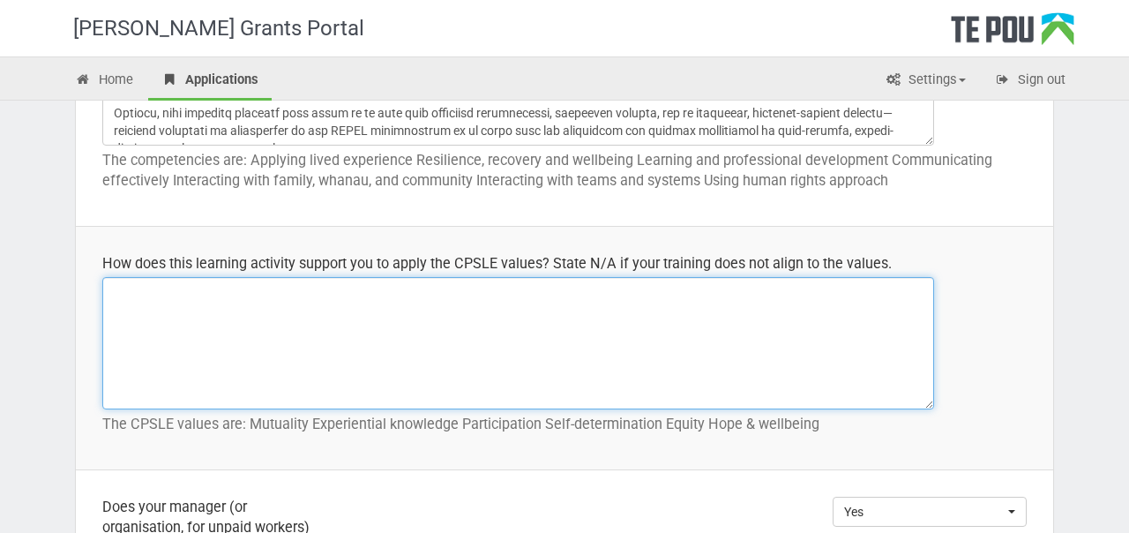
click at [359, 343] on textarea at bounding box center [518, 343] width 832 height 132
paste textarea "Attending the Group Work Leadership in Aotearoa New Zealand Today workshop will…"
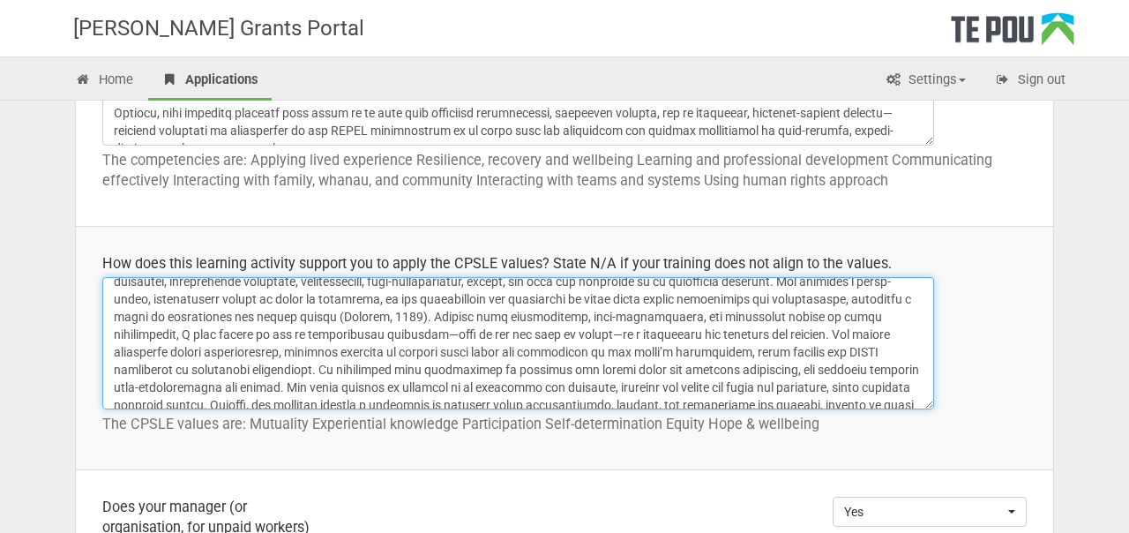
scroll to position [0, 0]
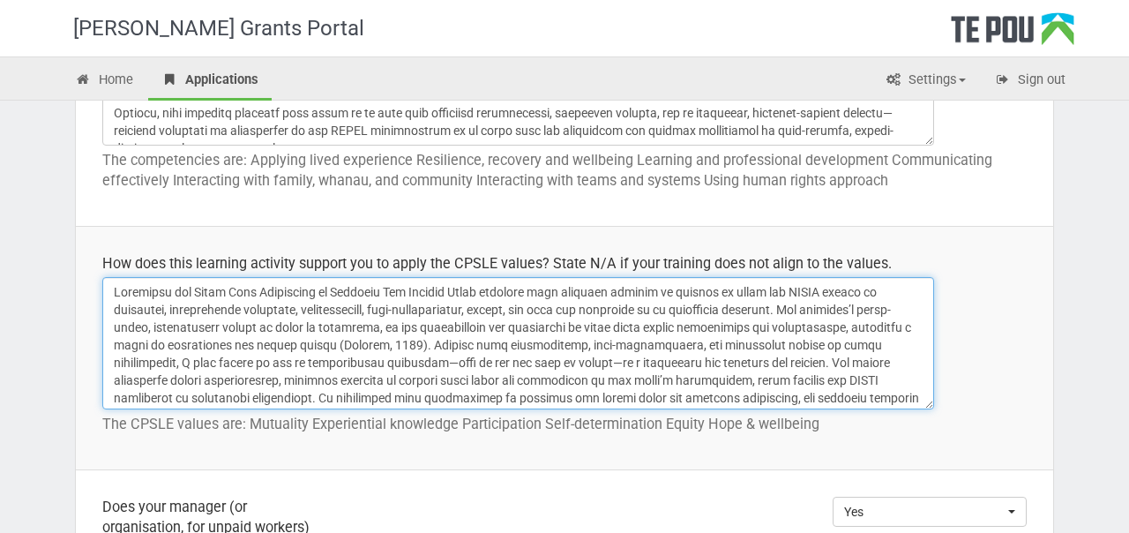
drag, startPoint x: 191, startPoint y: 293, endPoint x: 497, endPoint y: 292, distance: 305.3
click at [497, 292] on textarea at bounding box center [518, 343] width 832 height 132
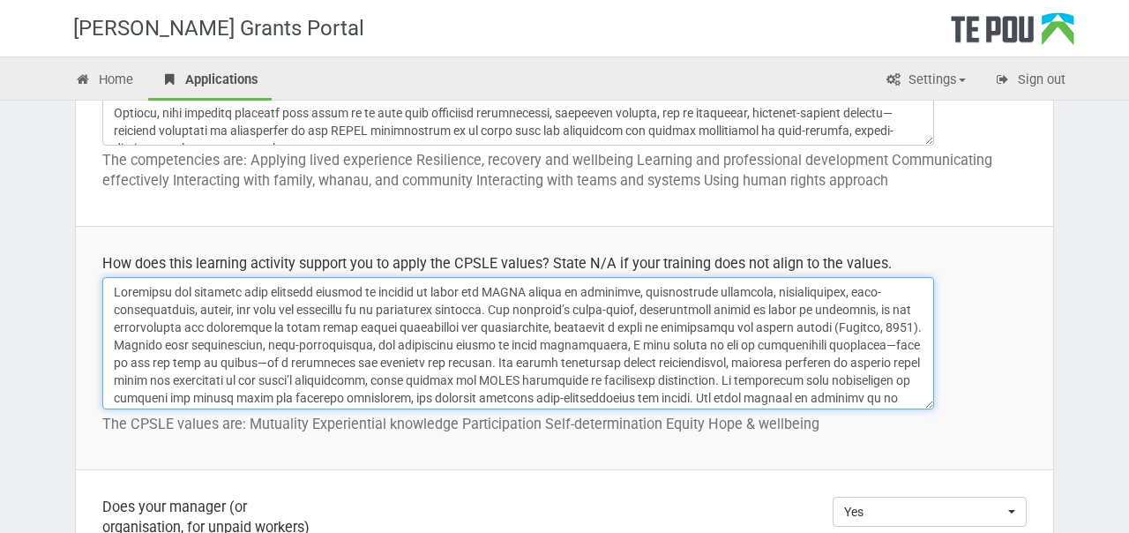
click at [289, 290] on textarea at bounding box center [518, 343] width 832 height 132
click at [422, 308] on textarea at bounding box center [518, 343] width 832 height 132
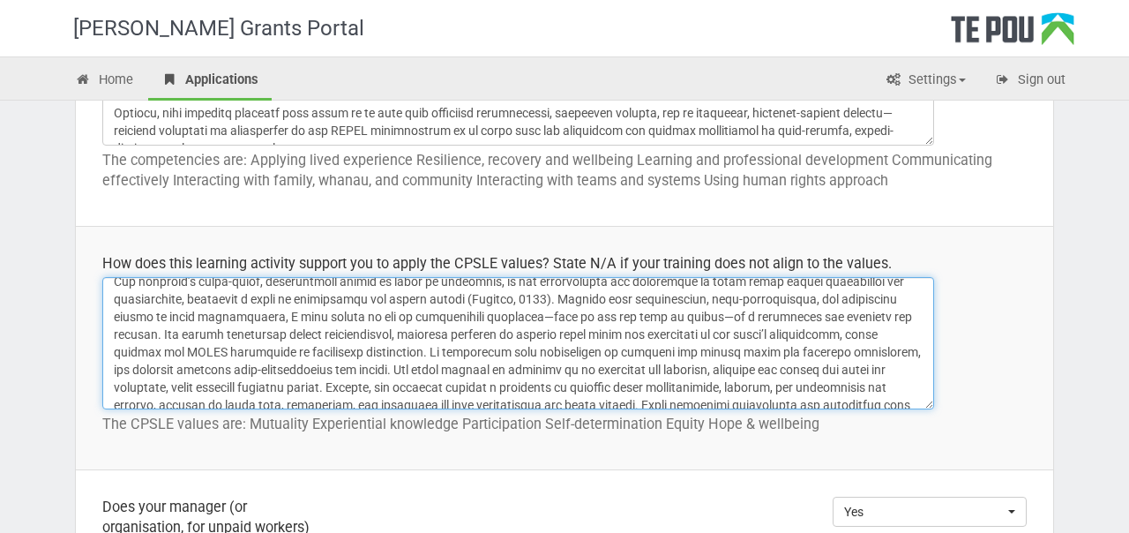
scroll to position [64, 0]
drag, startPoint x: 559, startPoint y: 301, endPoint x: 470, endPoint y: 296, distance: 89.2
click at [470, 296] on textarea at bounding box center [518, 343] width 832 height 132
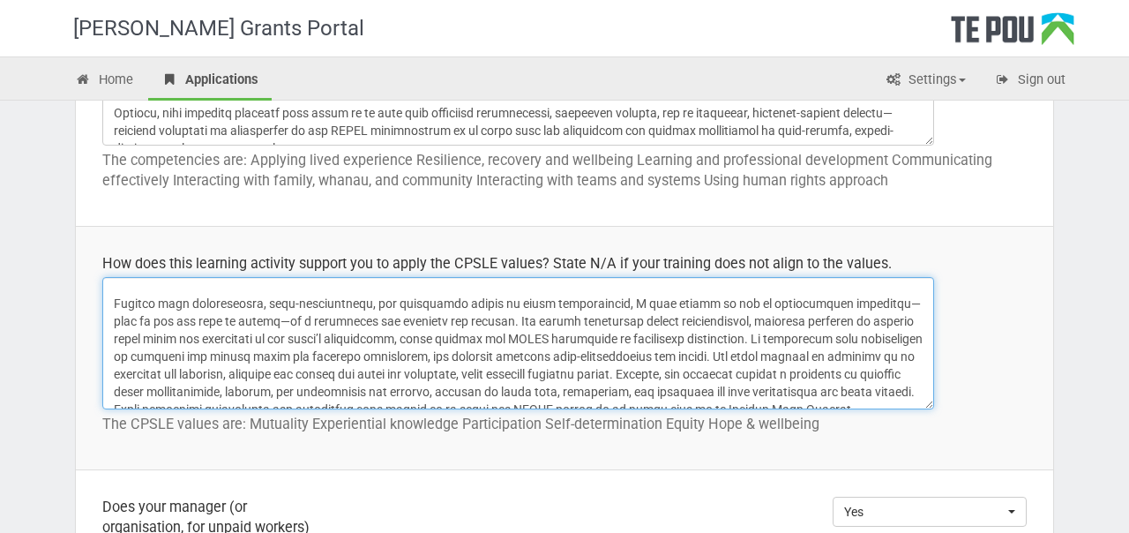
scroll to position [96, 0]
click at [450, 321] on textarea at bounding box center [518, 343] width 832 height 132
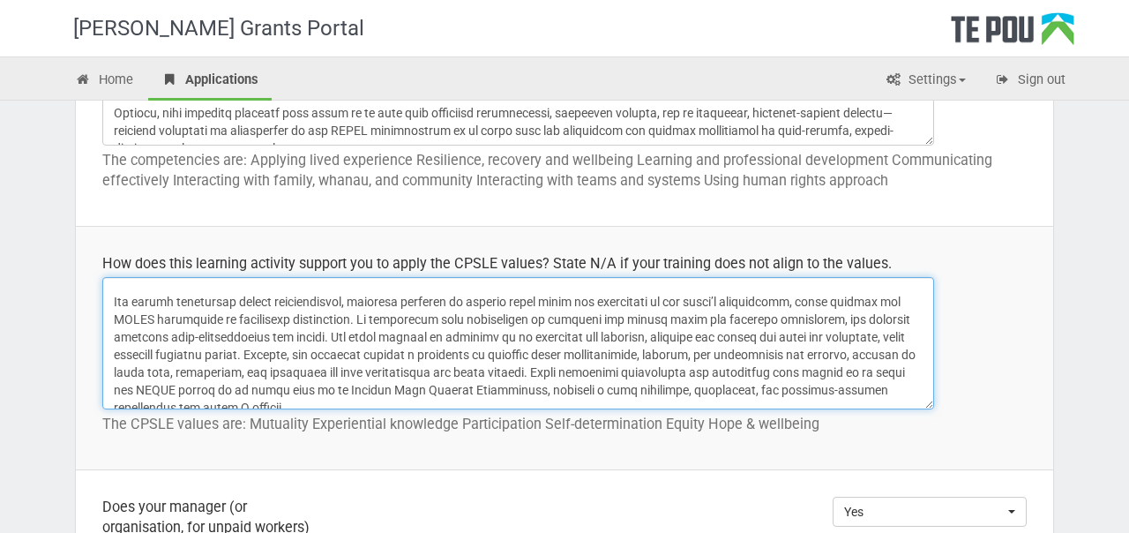
scroll to position [154, 0]
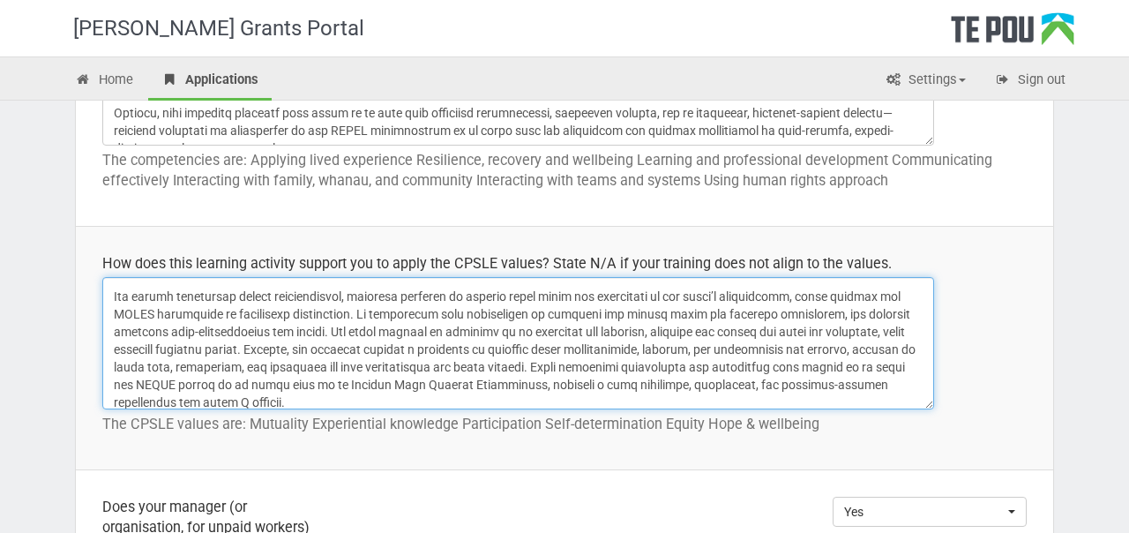
click at [378, 315] on textarea at bounding box center [518, 343] width 832 height 132
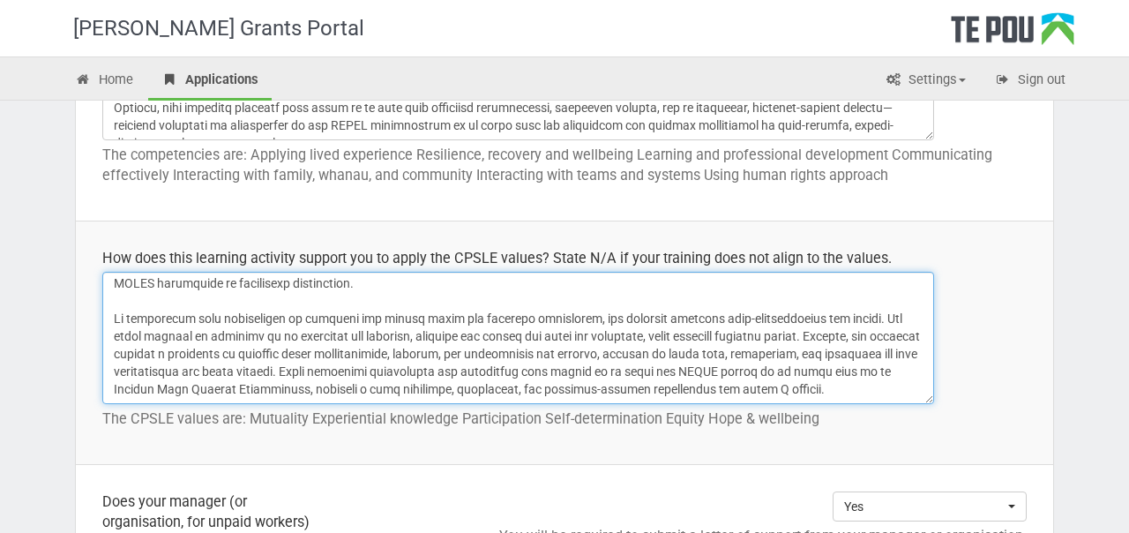
scroll to position [1150, 0]
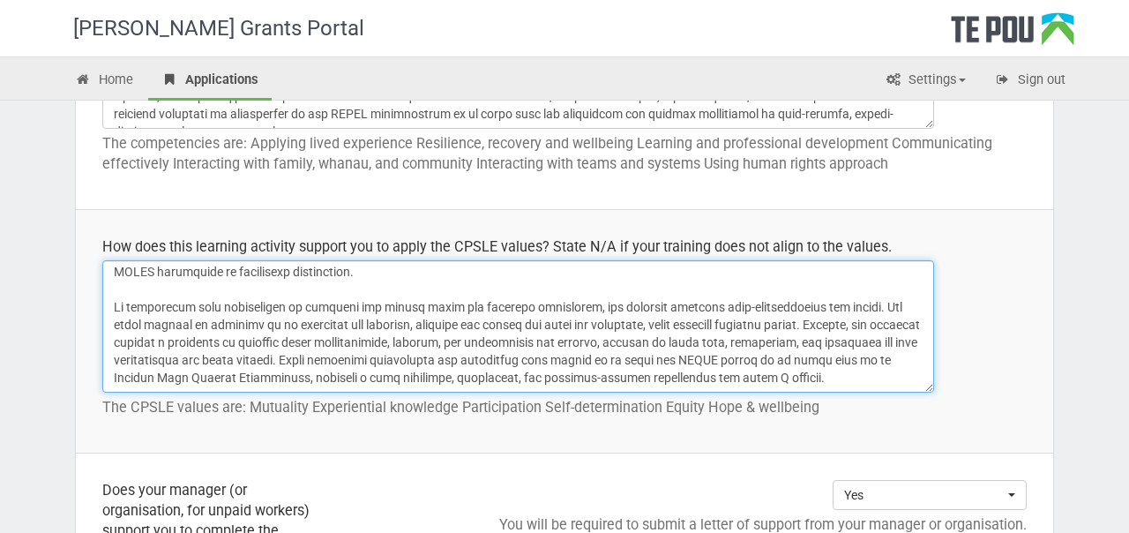
click at [870, 306] on textarea at bounding box center [518, 326] width 832 height 132
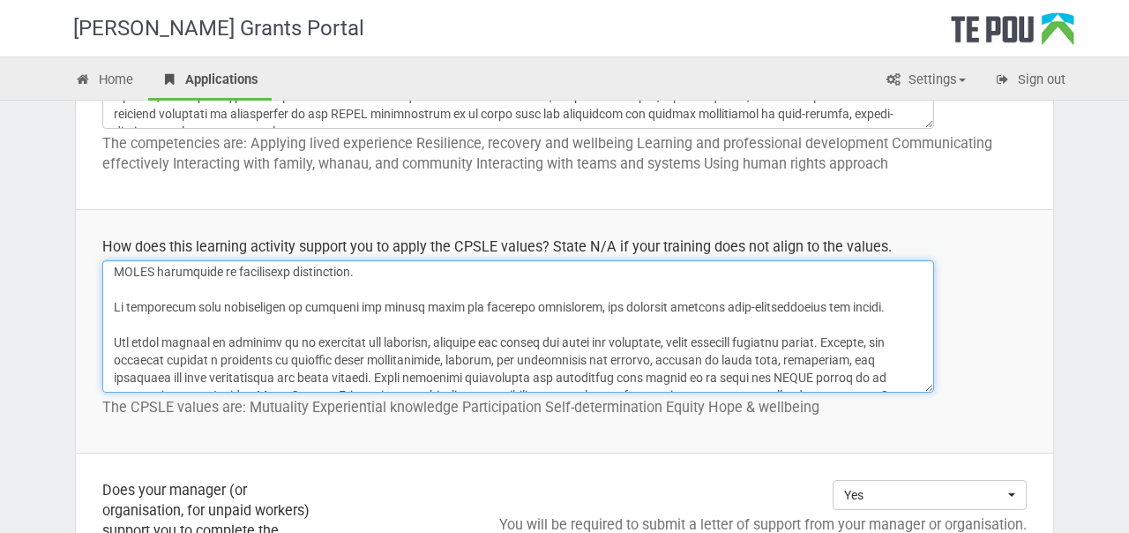
scroll to position [198, 0]
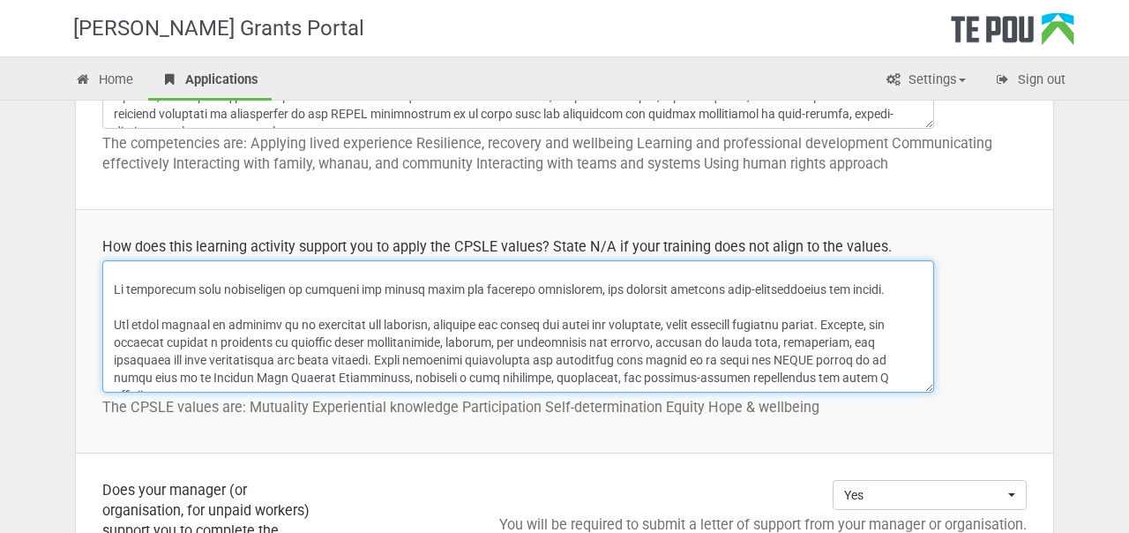
click at [862, 319] on textarea at bounding box center [518, 326] width 832 height 132
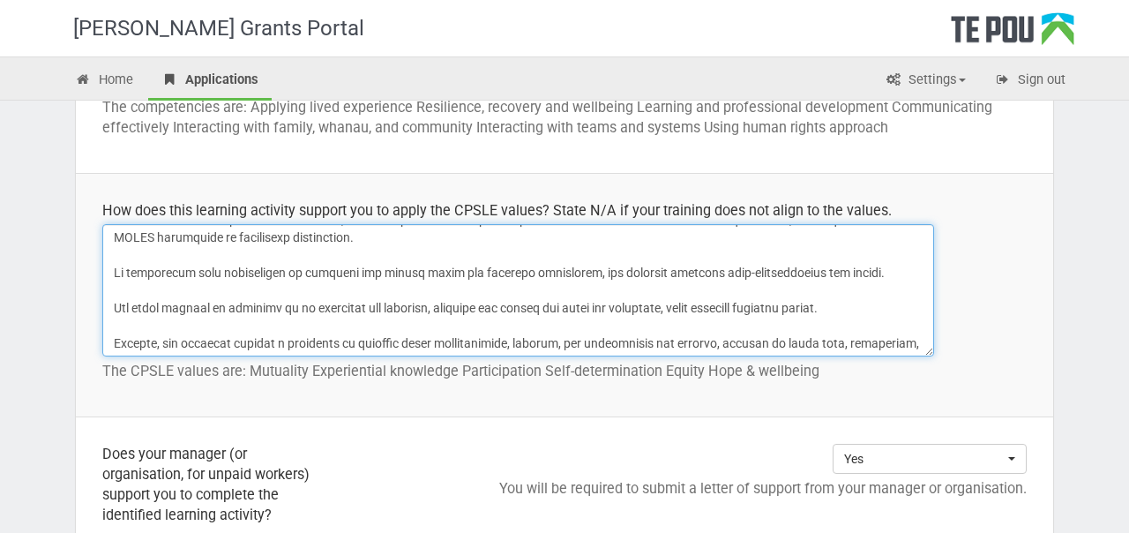
scroll to position [215, 0]
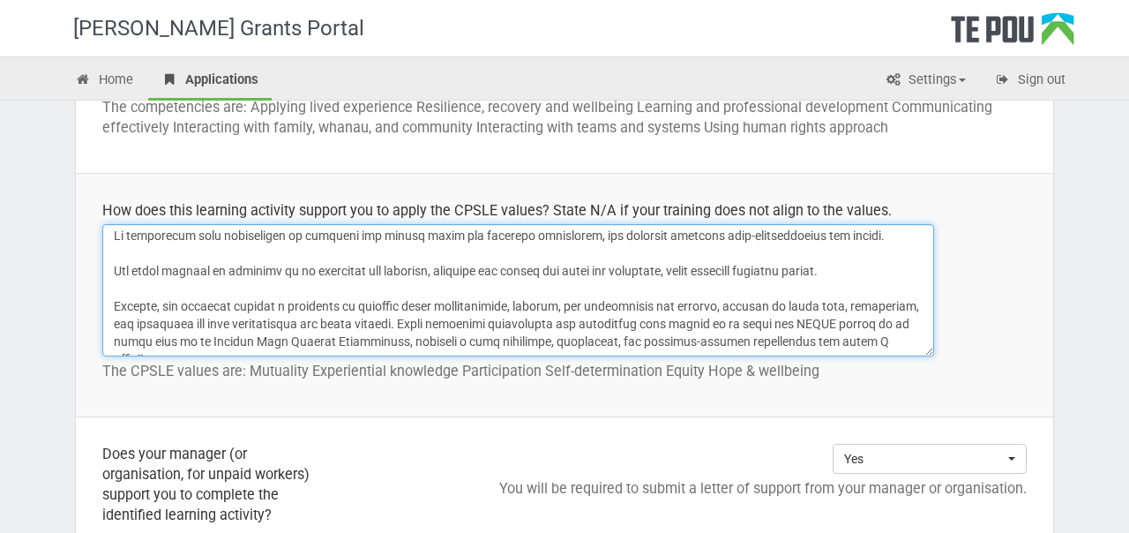
click at [417, 324] on textarea at bounding box center [518, 290] width 832 height 132
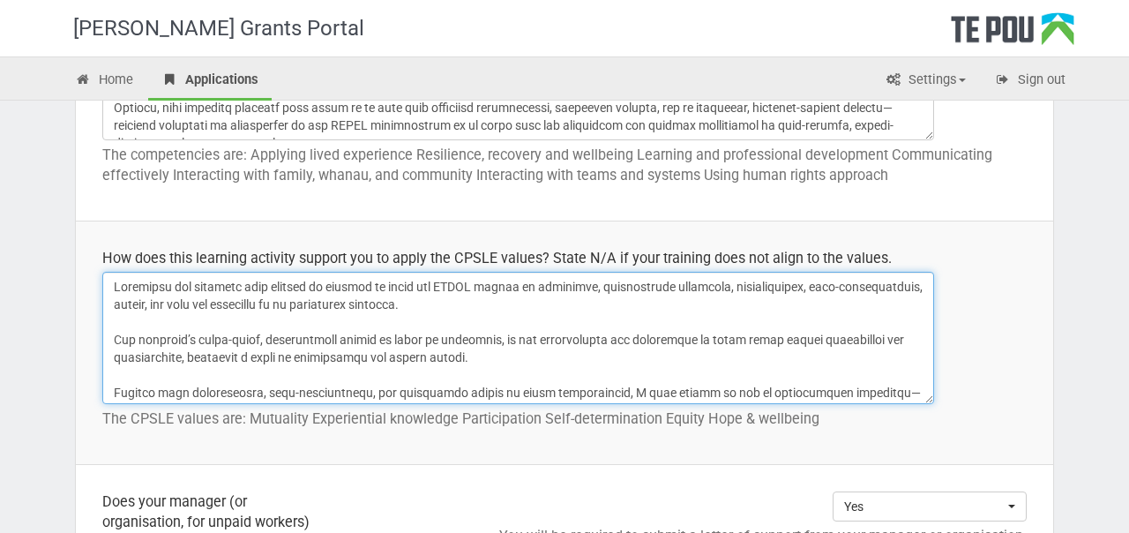
scroll to position [1135, 0]
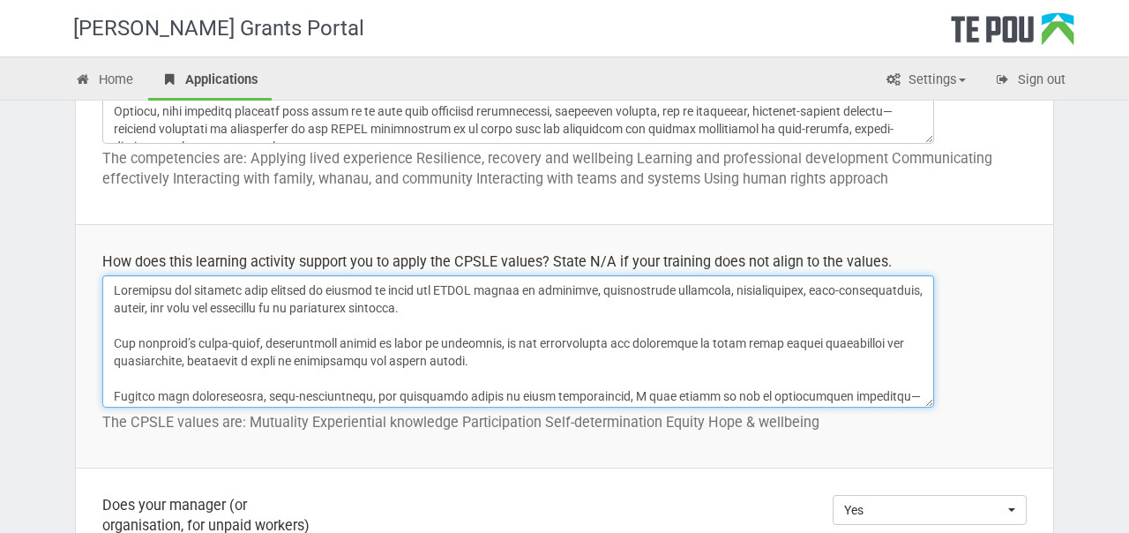
click at [465, 303] on textarea at bounding box center [518, 341] width 832 height 132
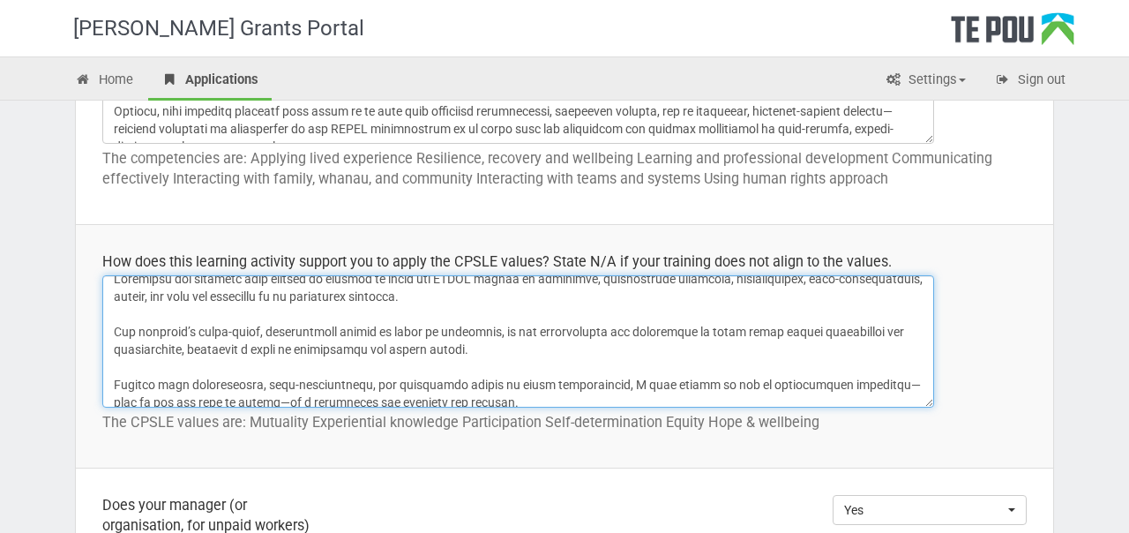
scroll to position [15, 0]
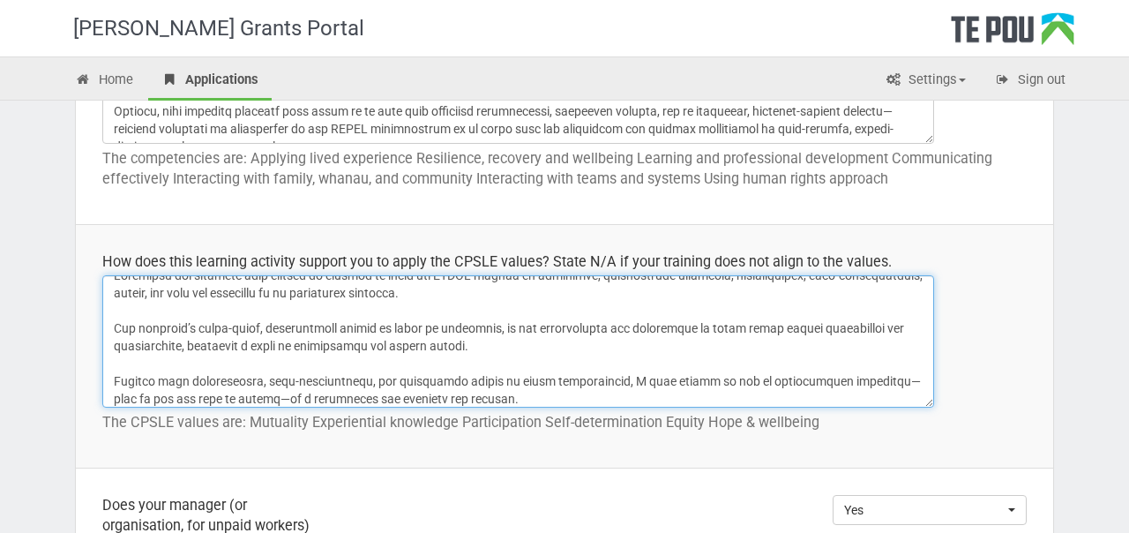
drag, startPoint x: 434, startPoint y: 292, endPoint x: 317, endPoint y: 295, distance: 117.4
click at [317, 295] on textarea at bounding box center [518, 341] width 832 height 132
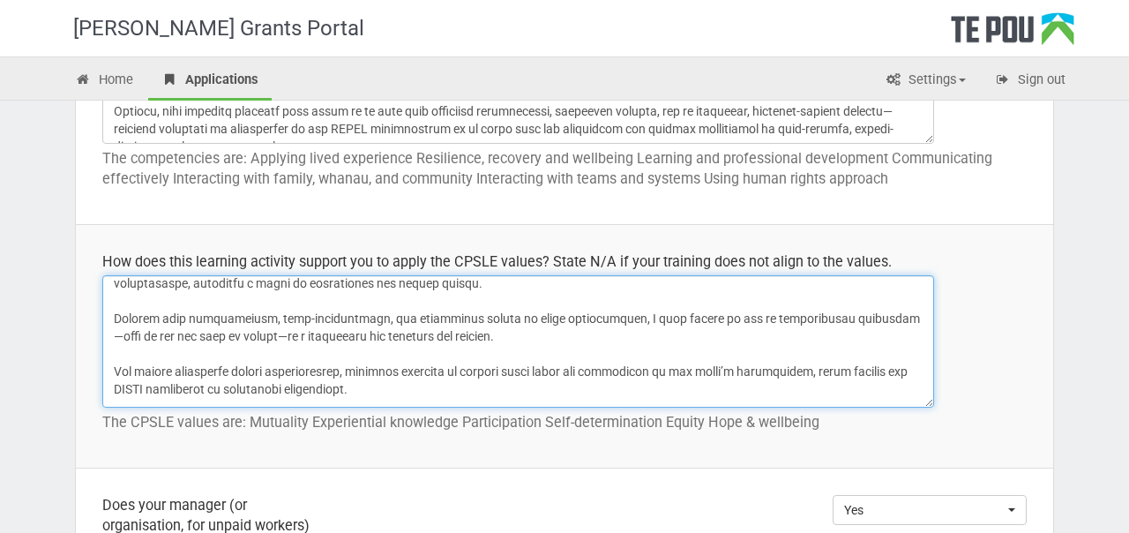
scroll to position [79, 0]
click at [574, 317] on textarea at bounding box center [518, 341] width 832 height 132
click at [668, 344] on textarea at bounding box center [518, 341] width 832 height 132
click at [634, 336] on textarea at bounding box center [518, 341] width 832 height 132
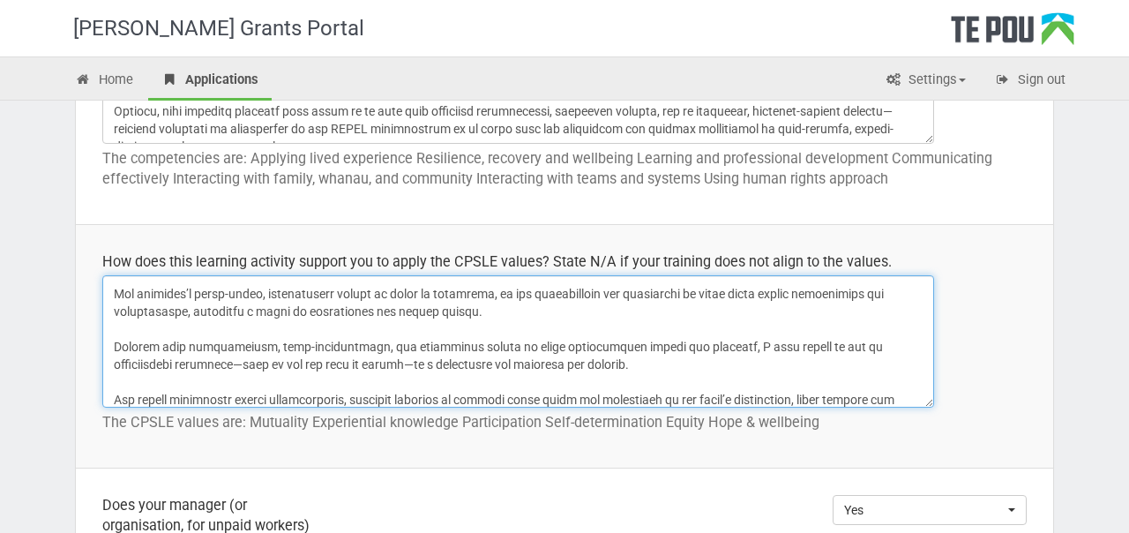
scroll to position [50, 0]
drag, startPoint x: 824, startPoint y: 343, endPoint x: 783, endPoint y: 348, distance: 40.8
click at [783, 348] on textarea at bounding box center [518, 341] width 832 height 132
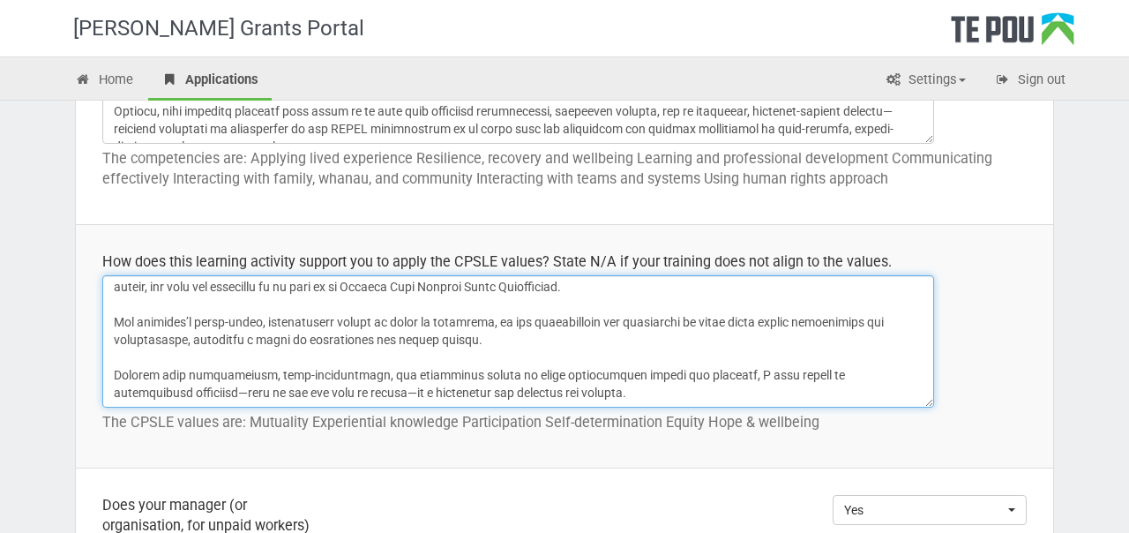
scroll to position [18, 0]
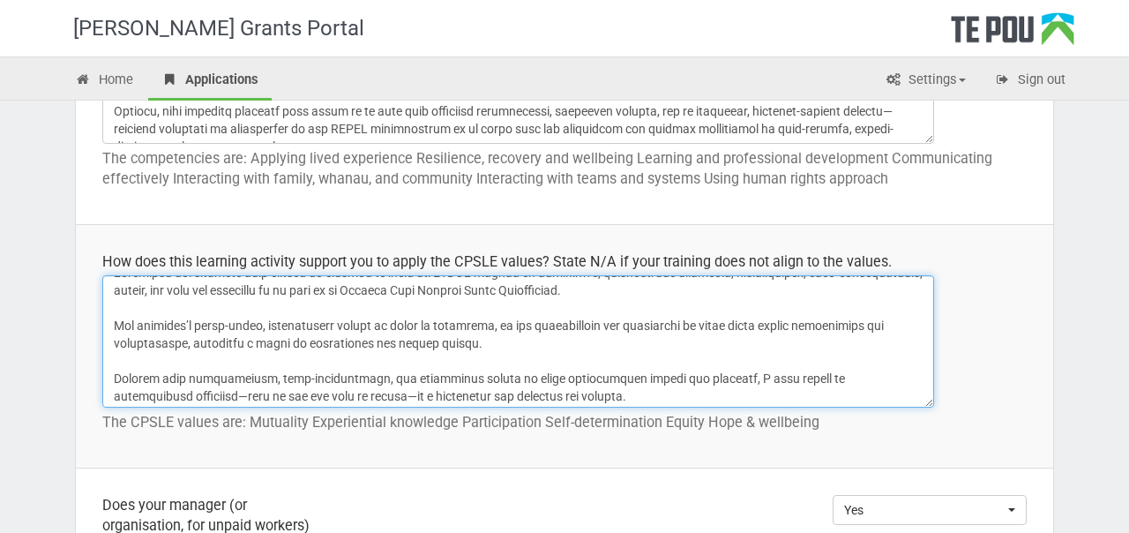
click at [191, 345] on textarea at bounding box center [518, 341] width 832 height 132
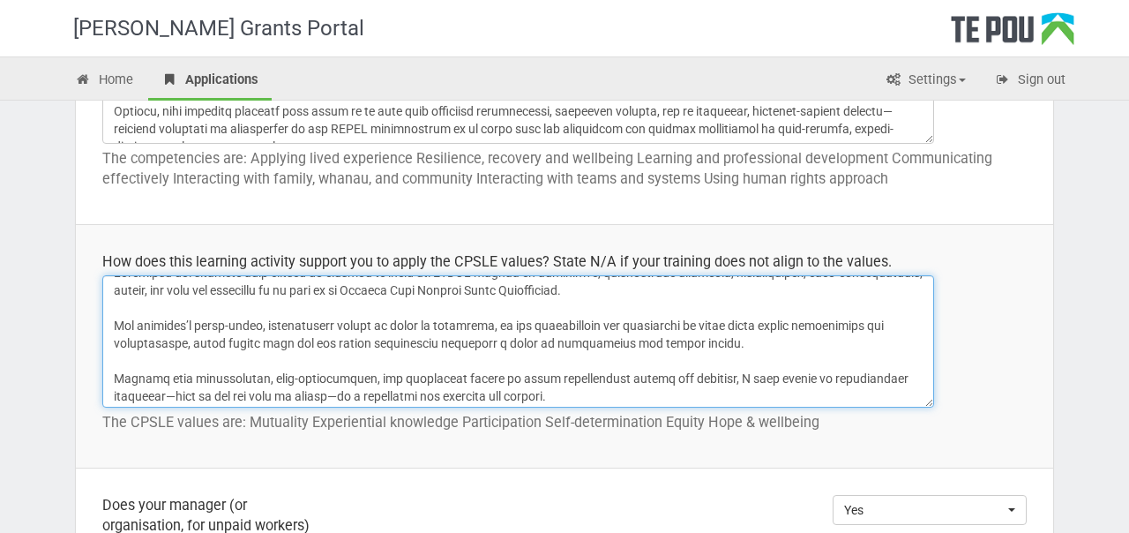
click at [221, 341] on textarea at bounding box center [518, 341] width 832 height 132
click at [488, 344] on textarea at bounding box center [518, 341] width 832 height 132
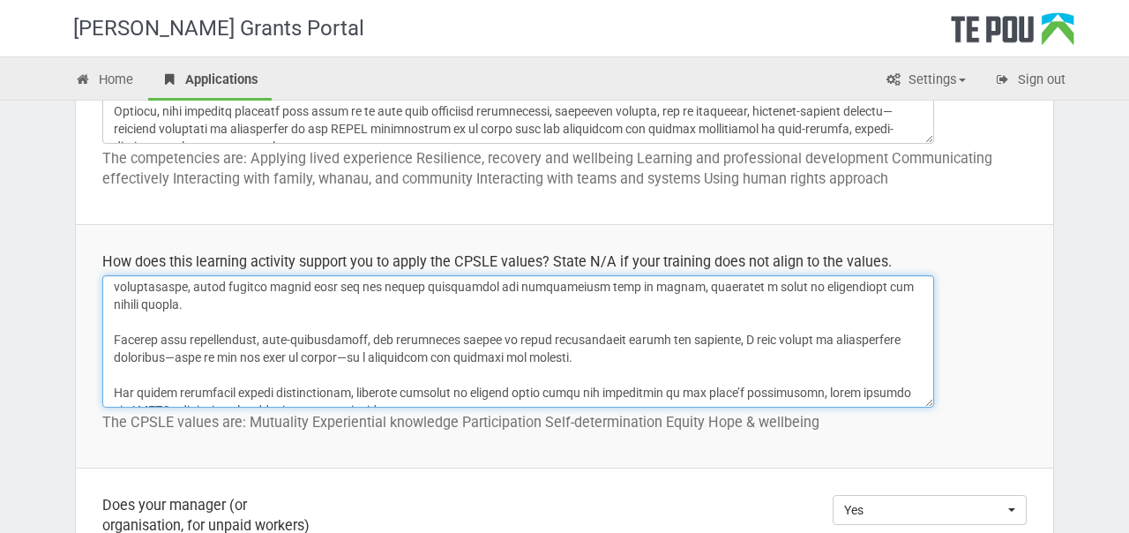
scroll to position [75, 0]
click at [599, 352] on textarea at bounding box center [518, 341] width 832 height 132
drag, startPoint x: 580, startPoint y: 338, endPoint x: 688, endPoint y: 331, distance: 108.8
click at [688, 331] on textarea at bounding box center [518, 341] width 832 height 132
click at [161, 341] on textarea at bounding box center [518, 341] width 832 height 132
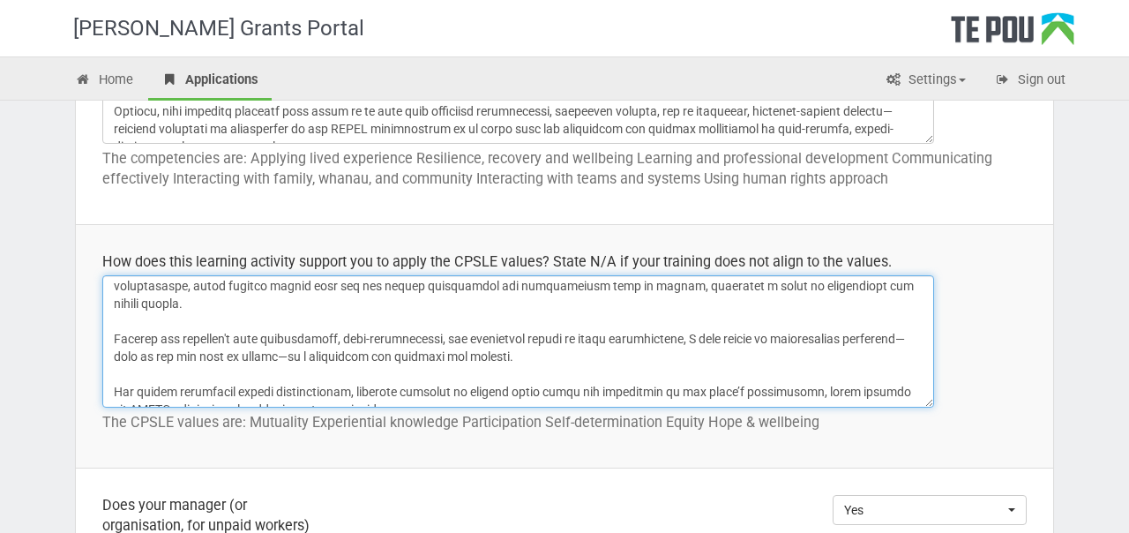
click at [508, 365] on textarea at bounding box center [518, 341] width 832 height 132
drag, startPoint x: 432, startPoint y: 341, endPoint x: 328, endPoint y: 343, distance: 104.1
click at [328, 343] on textarea at bounding box center [518, 341] width 832 height 132
click at [605, 353] on textarea at bounding box center [518, 341] width 832 height 132
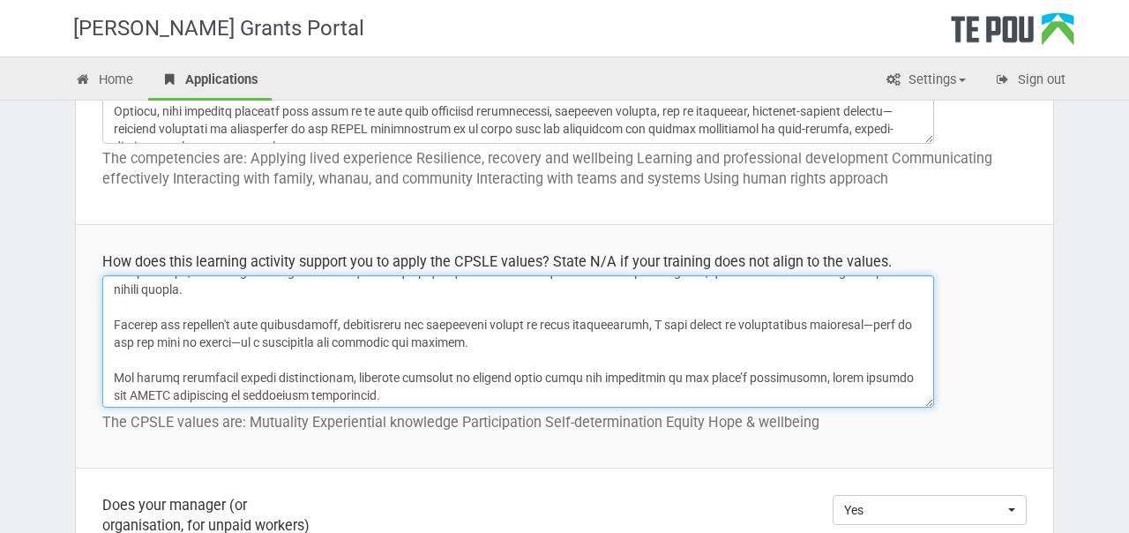
scroll to position [97, 0]
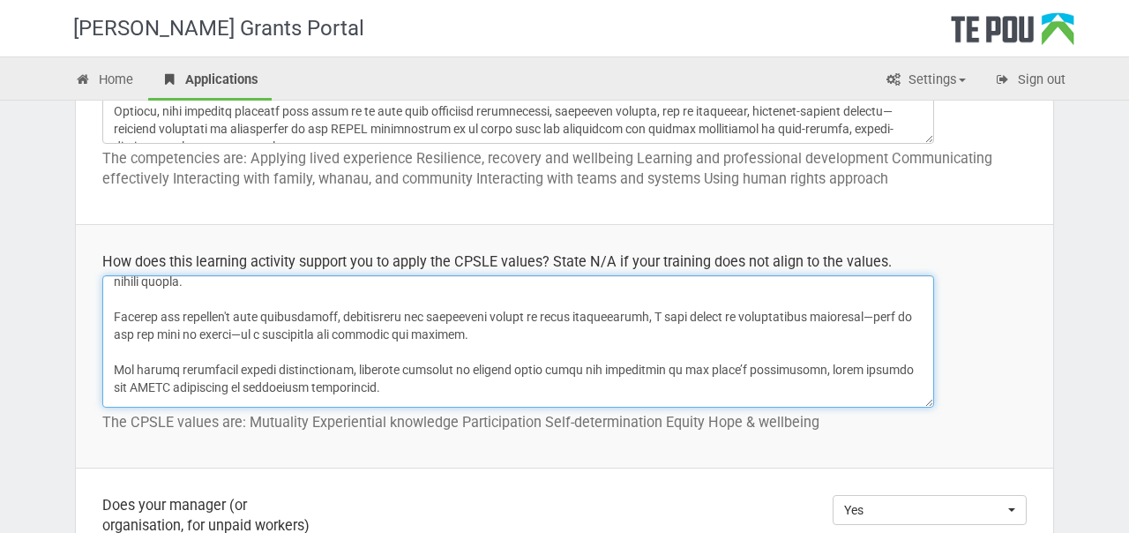
drag, startPoint x: 511, startPoint y: 339, endPoint x: 116, endPoint y: 311, distance: 395.3
click at [116, 311] on textarea at bounding box center [518, 341] width 832 height 132
click at [494, 341] on textarea at bounding box center [518, 341] width 832 height 132
click at [245, 317] on textarea at bounding box center [518, 341] width 832 height 132
click at [165, 317] on textarea at bounding box center [518, 341] width 832 height 132
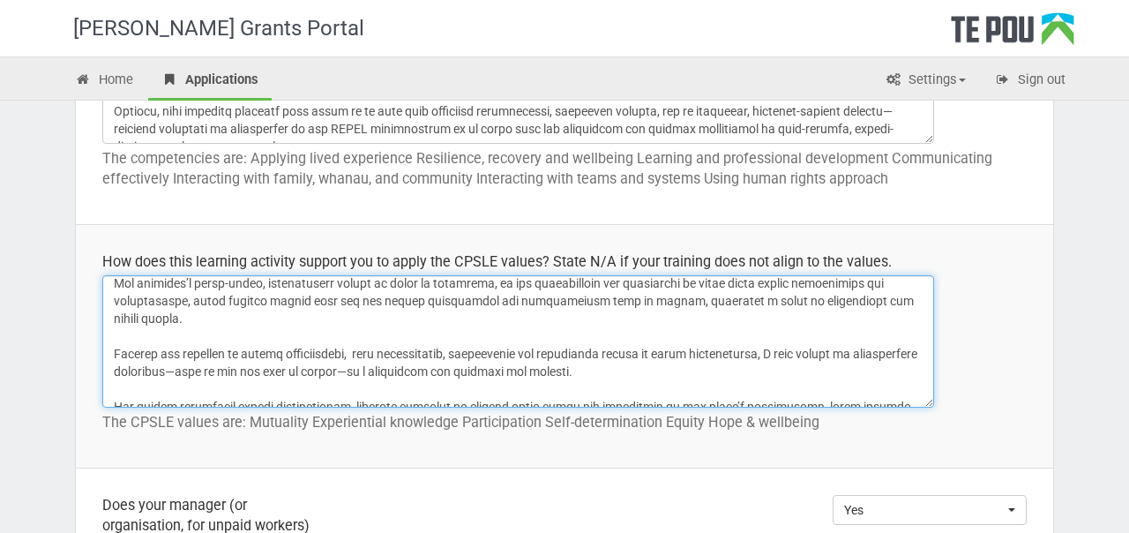
scroll to position [54, 0]
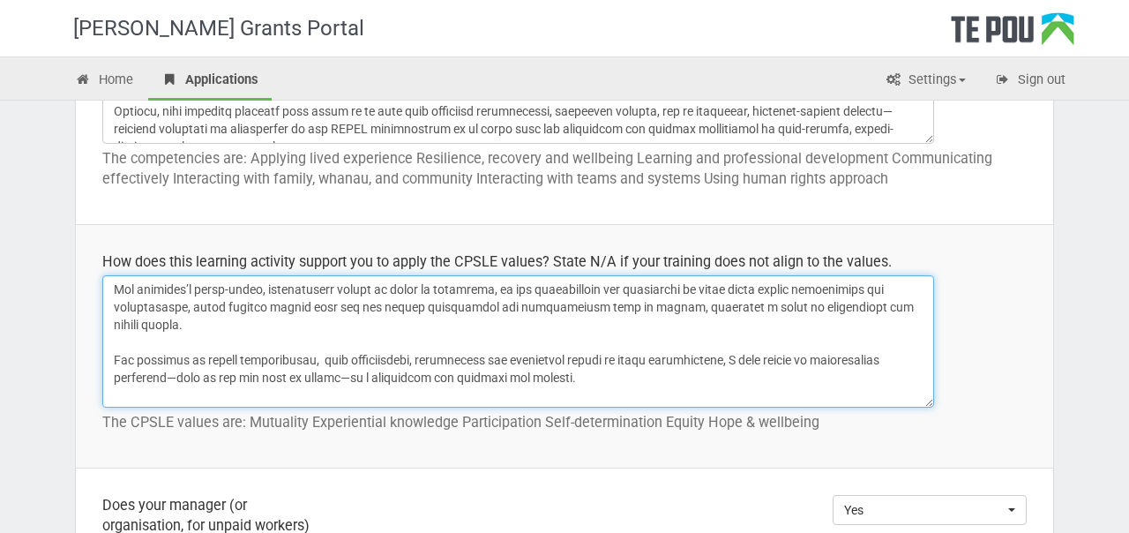
click at [312, 363] on textarea at bounding box center [518, 341] width 832 height 132
click at [721, 362] on textarea at bounding box center [518, 341] width 832 height 132
paste textarea "This approach values and utilizes lived experience as a primary source of knowl…"
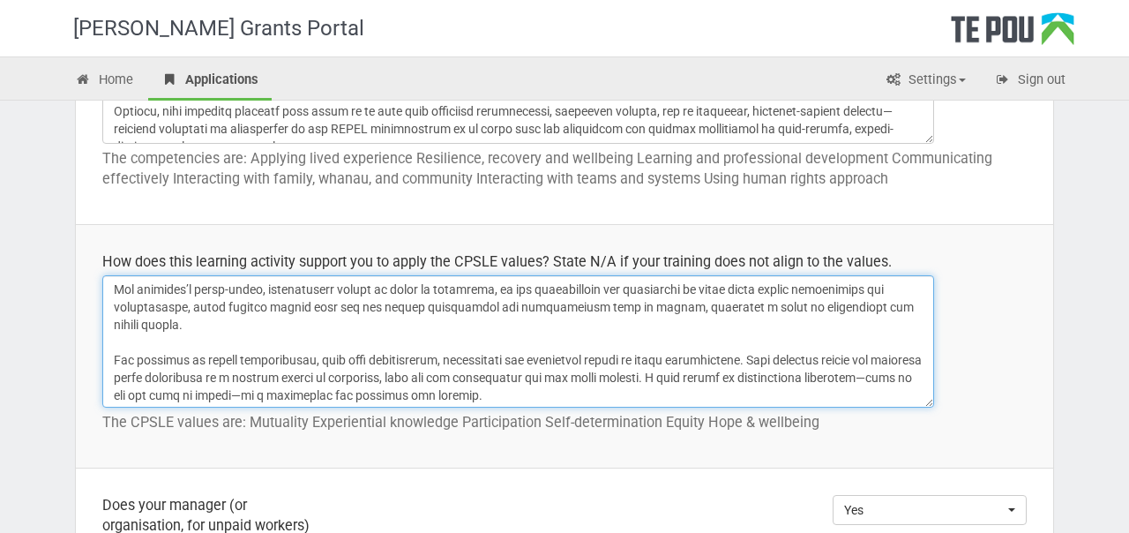
scroll to position [72, 0]
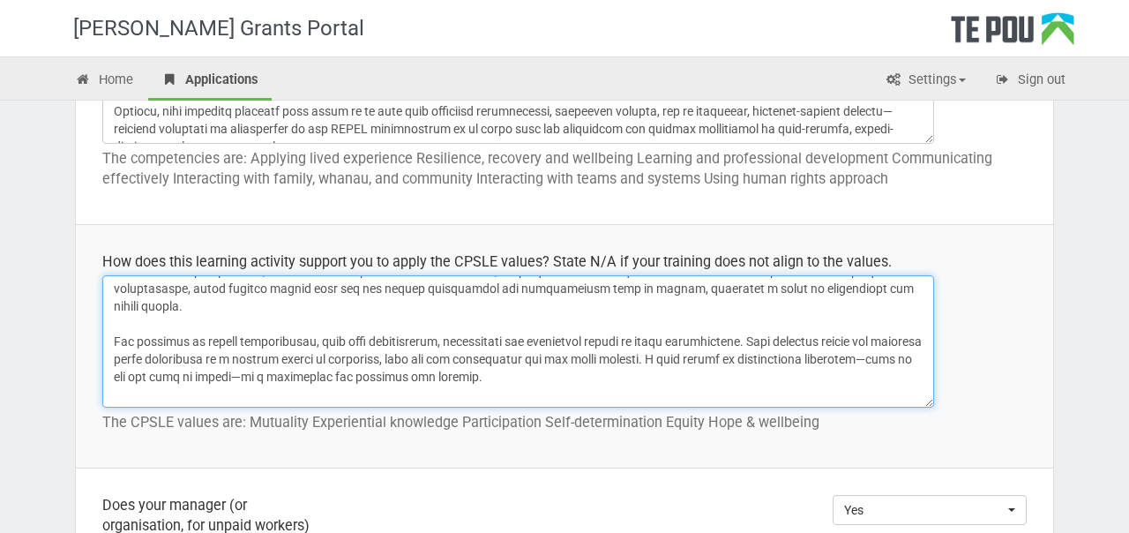
drag, startPoint x: 548, startPoint y: 383, endPoint x: 651, endPoint y: 364, distance: 105.0
click at [651, 364] on textarea at bounding box center [518, 341] width 832 height 132
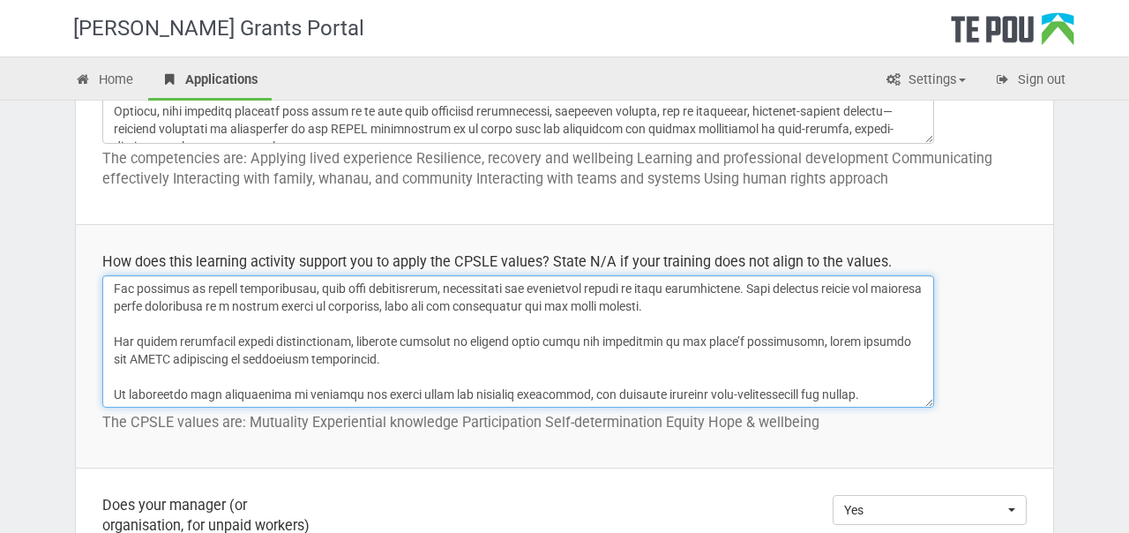
scroll to position [126, 0]
click at [483, 365] on textarea at bounding box center [518, 341] width 832 height 132
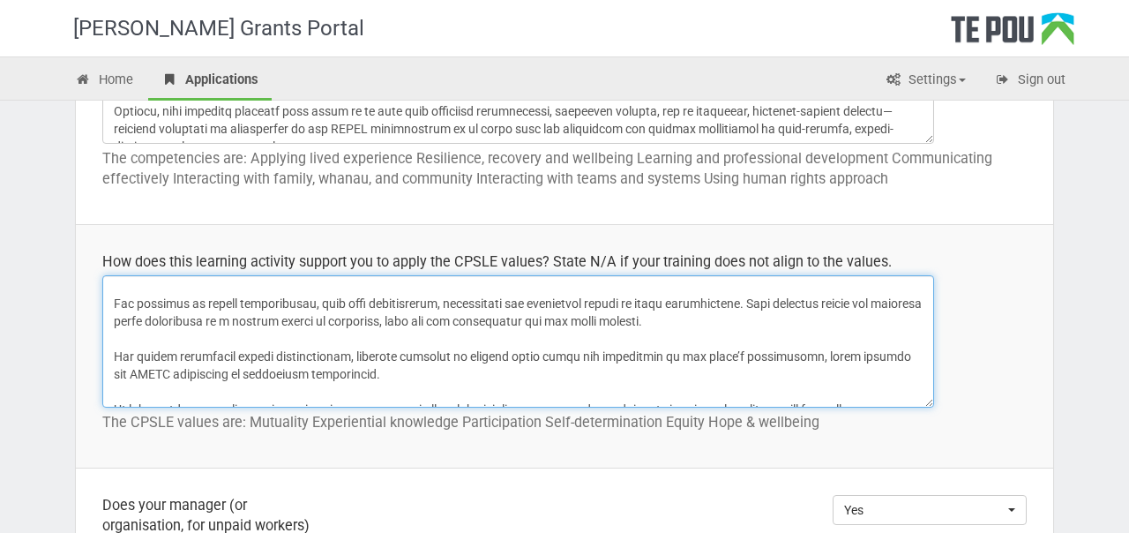
scroll to position [103, 0]
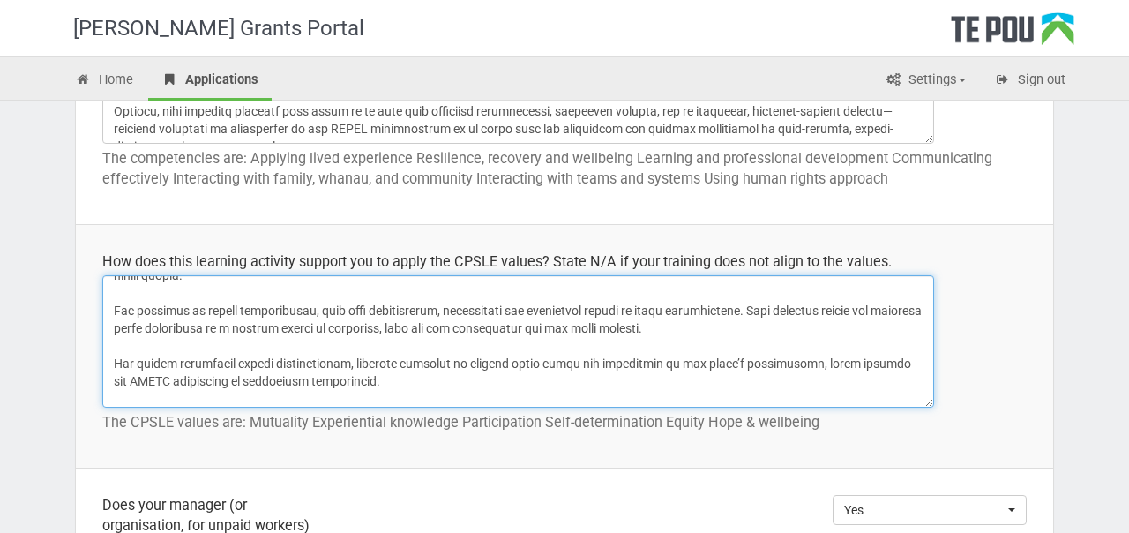
click at [894, 311] on textarea at bounding box center [518, 341] width 832 height 132
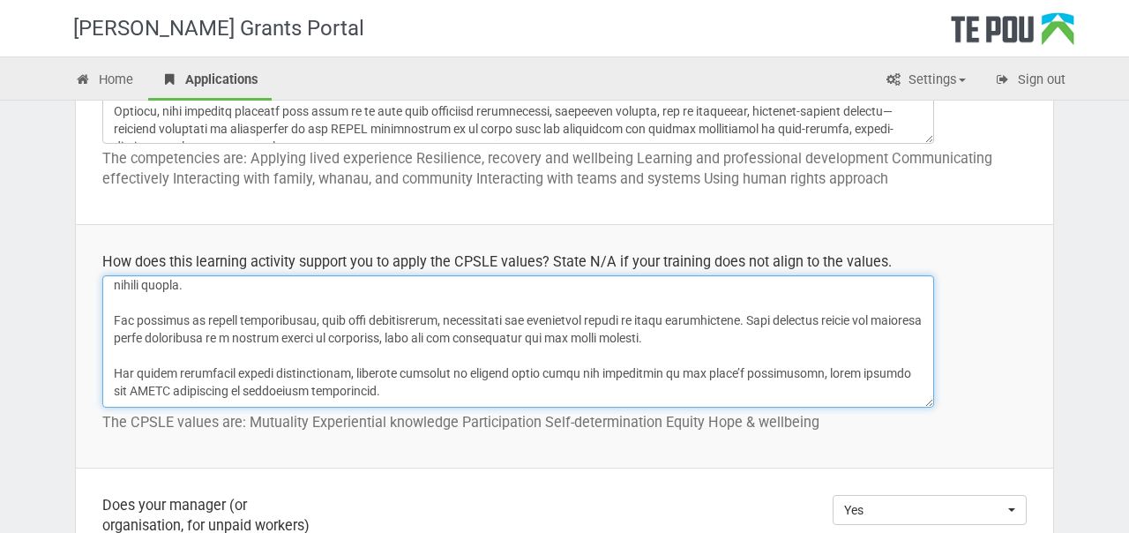
scroll to position [92, 0]
click at [230, 376] on textarea at bounding box center [518, 341] width 832 height 132
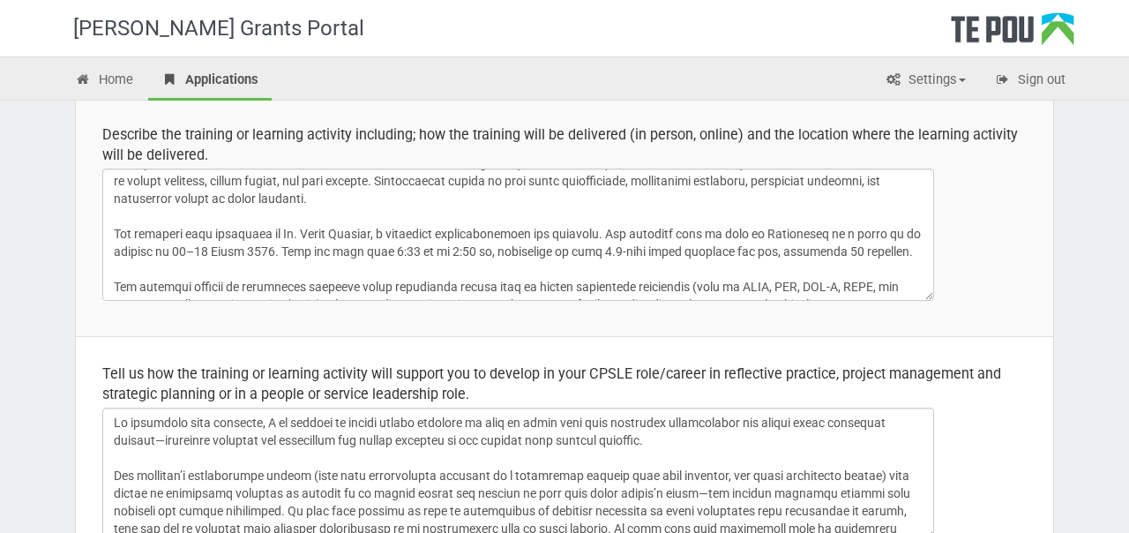
scroll to position [24, 0]
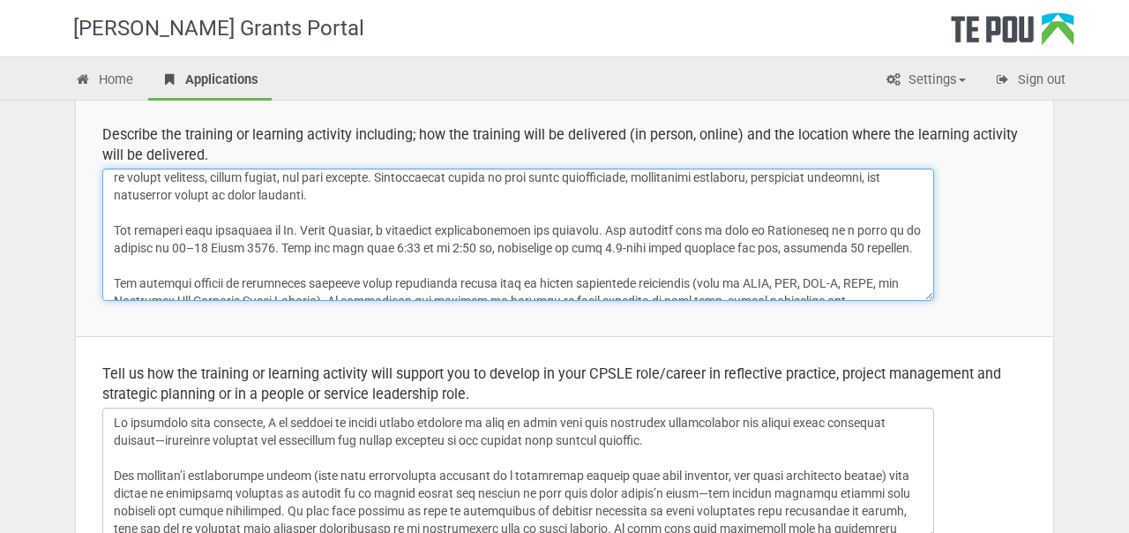
click at [633, 281] on textarea at bounding box center [518, 235] width 832 height 132
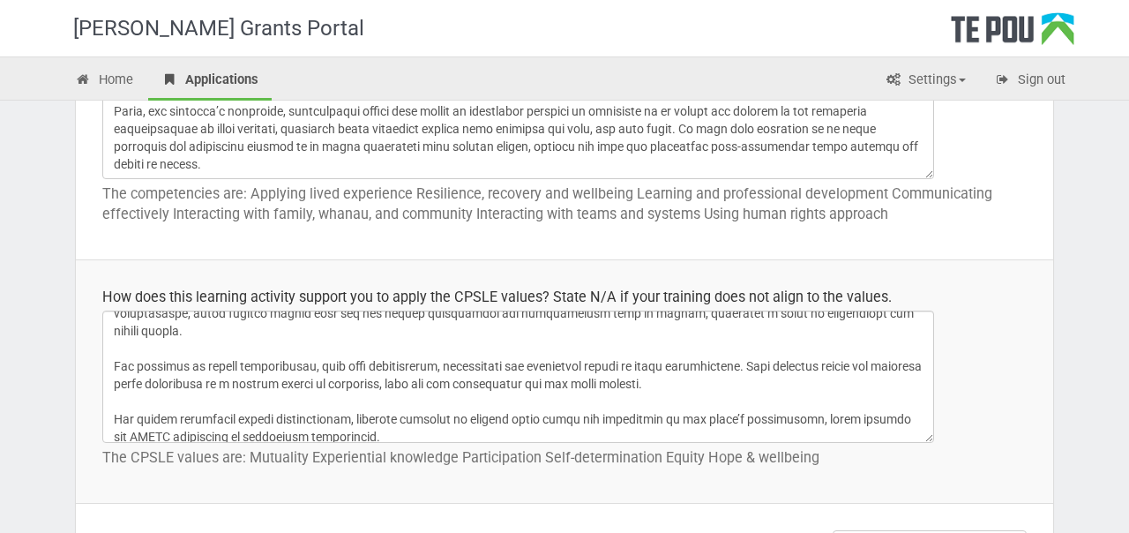
scroll to position [74, 0]
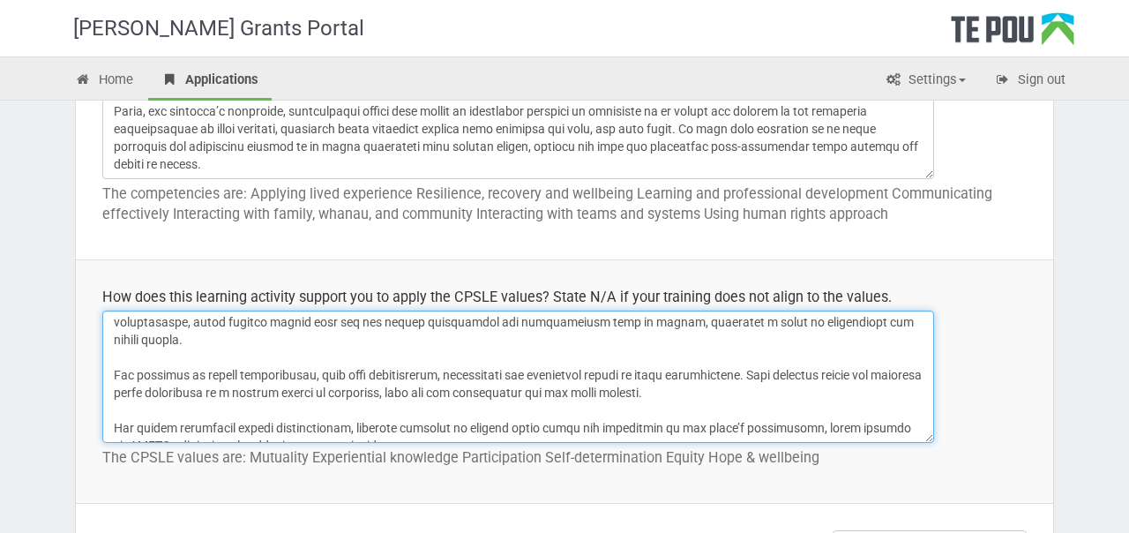
click at [713, 394] on textarea at bounding box center [518, 377] width 832 height 132
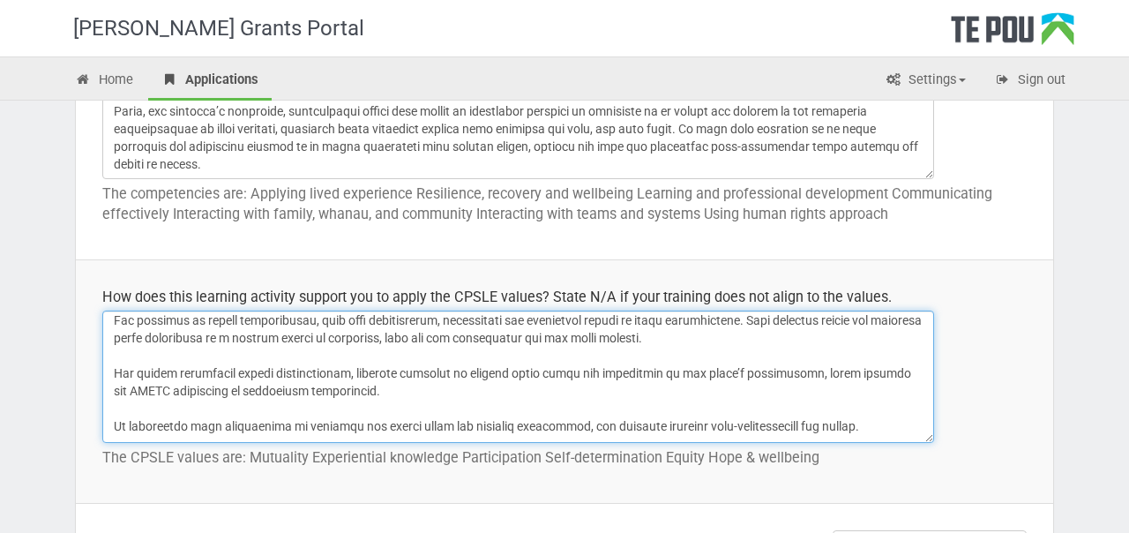
scroll to position [131, 0]
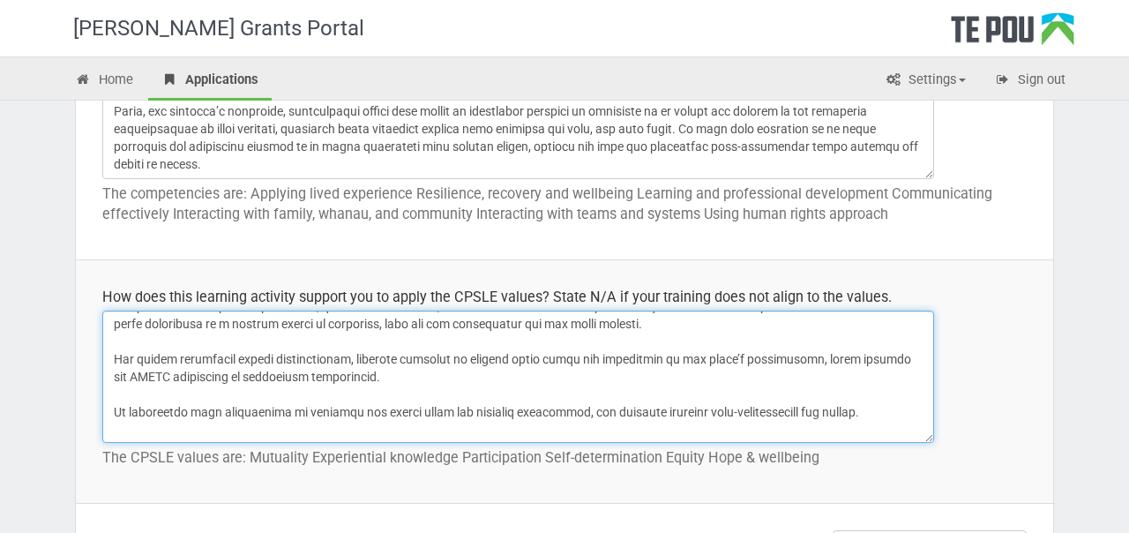
click at [431, 371] on textarea at bounding box center [518, 377] width 832 height 132
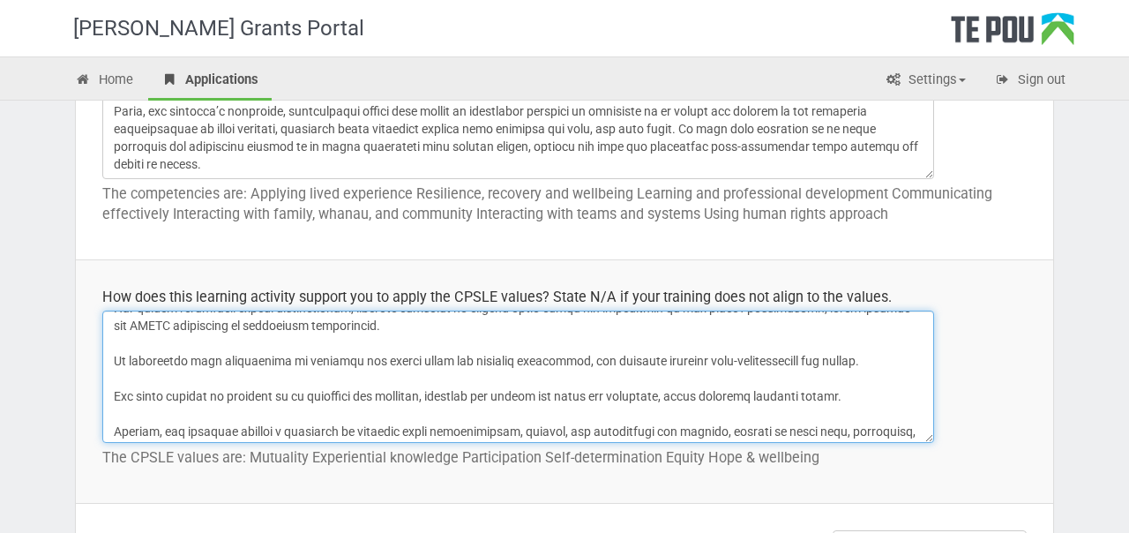
scroll to position [177, 0]
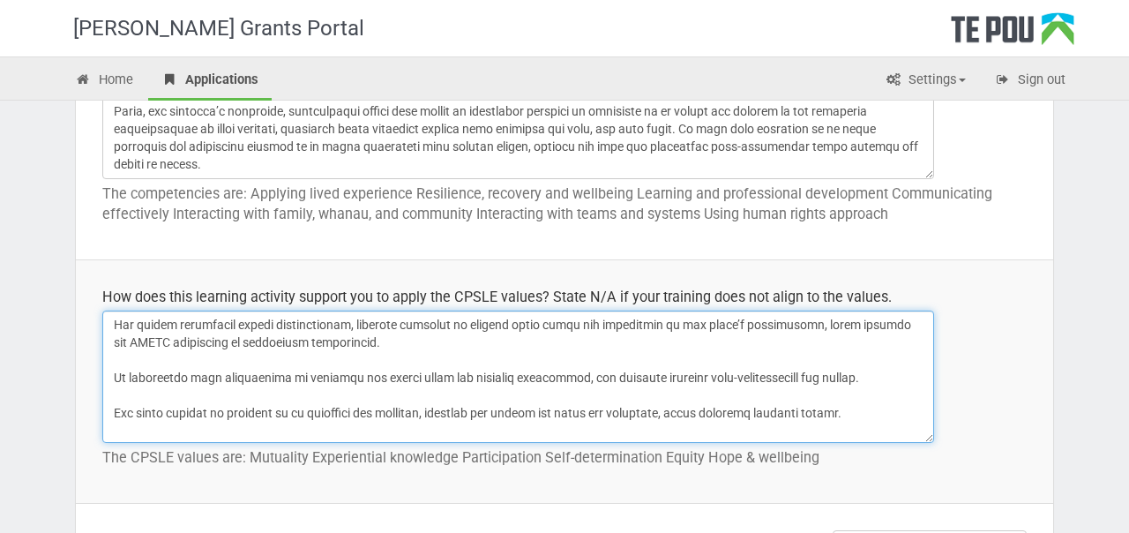
click at [880, 383] on textarea at bounding box center [518, 377] width 832 height 132
drag, startPoint x: 880, startPoint y: 383, endPoint x: 105, endPoint y: 381, distance: 774.7
click at [105, 381] on textarea at bounding box center [518, 377] width 832 height 132
paste textarea "The course emphasizes the importance of each person identifying and pursuing th…"
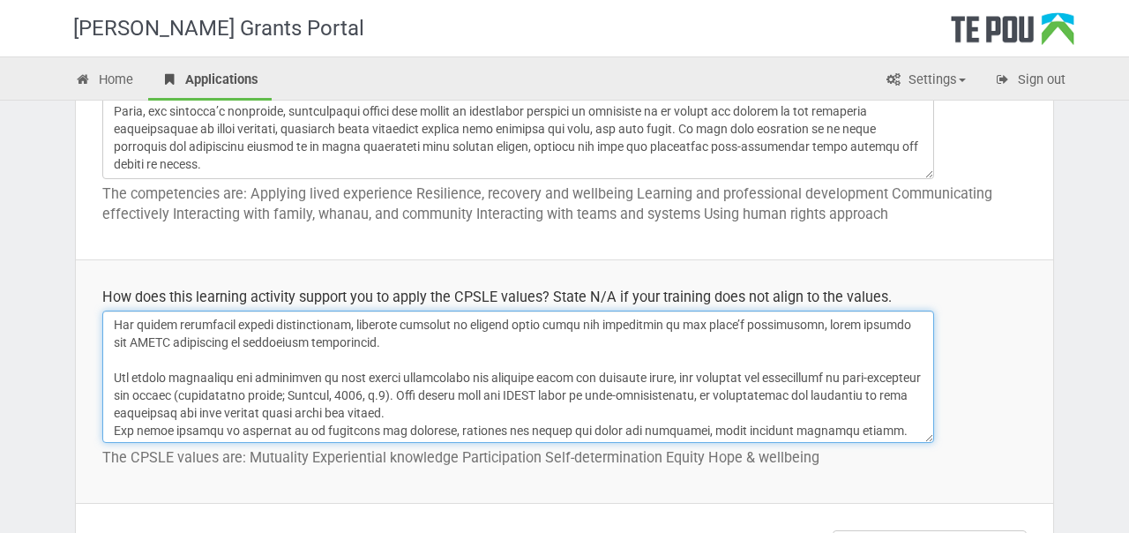
scroll to position [197, 0]
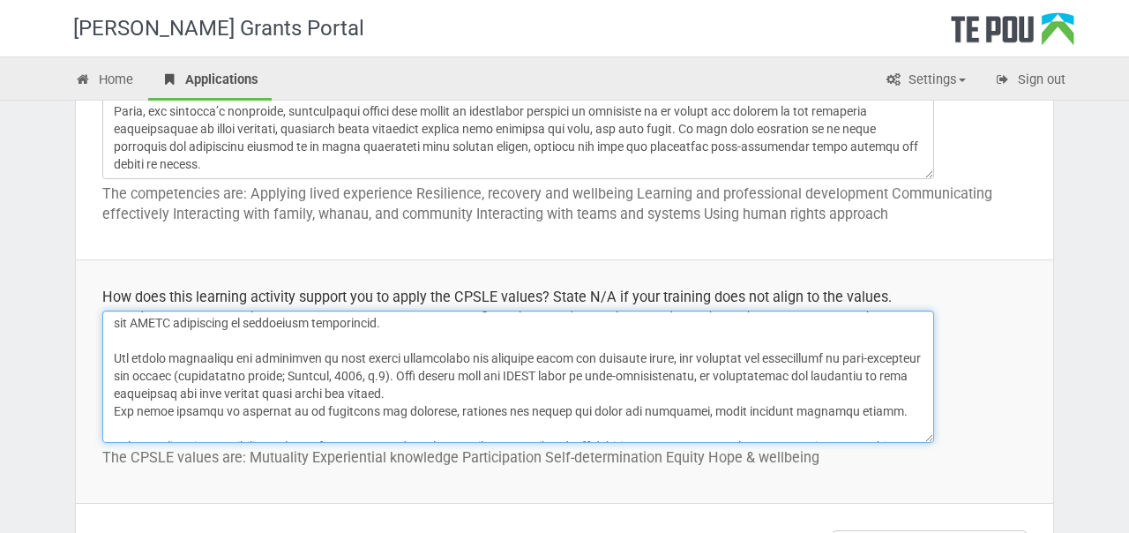
click at [236, 354] on textarea at bounding box center [518, 377] width 832 height 132
click at [232, 354] on textarea at bounding box center [518, 377] width 832 height 132
click at [176, 360] on textarea at bounding box center [518, 377] width 832 height 132
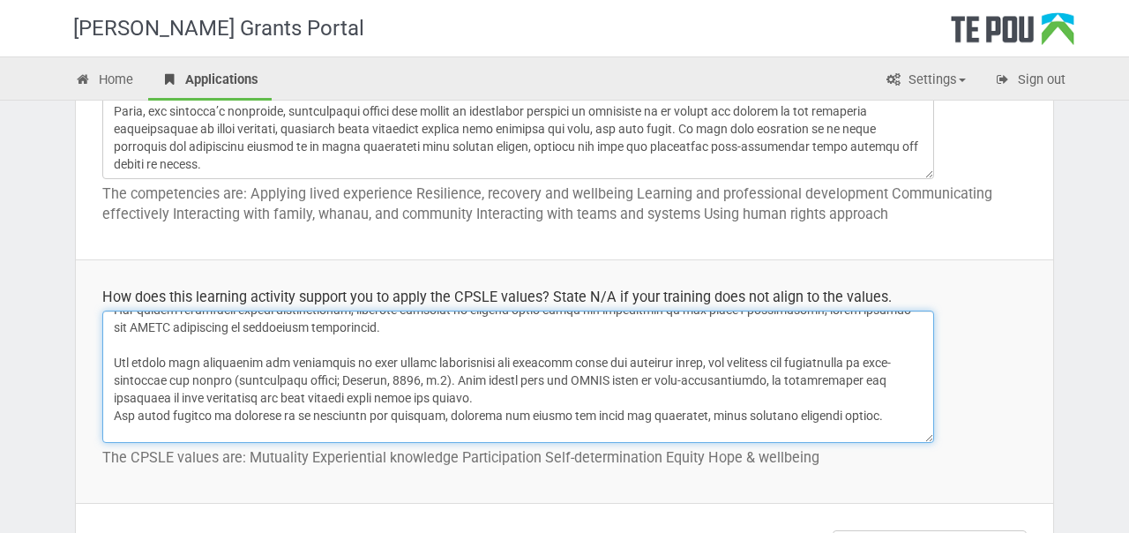
scroll to position [193, 0]
drag, startPoint x: 267, startPoint y: 379, endPoint x: 468, endPoint y: 378, distance: 201.2
click at [468, 378] on textarea at bounding box center [518, 377] width 832 height 132
click at [475, 393] on textarea at bounding box center [518, 377] width 832 height 132
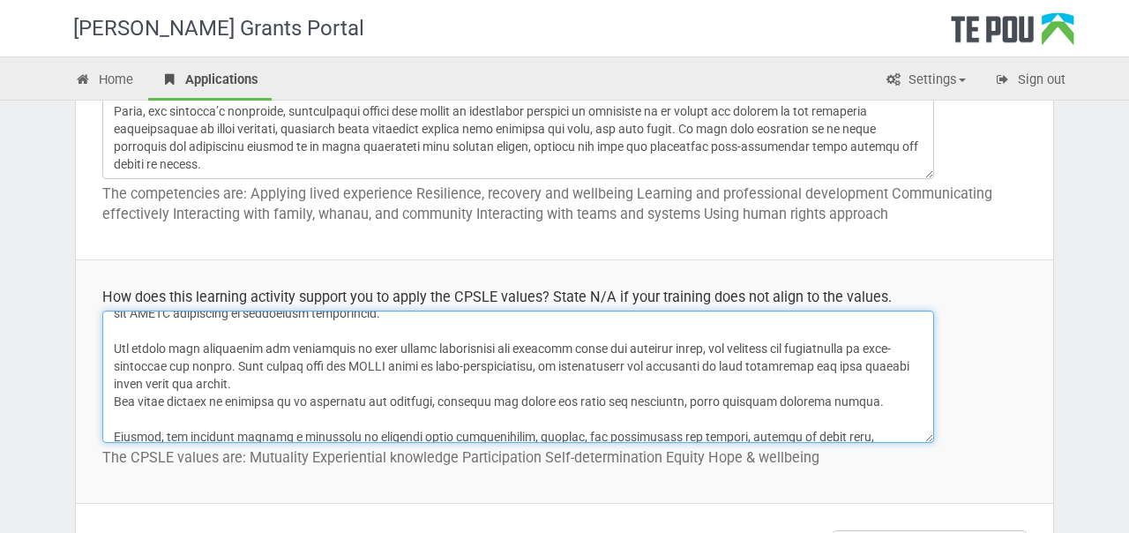
scroll to position [211, 0]
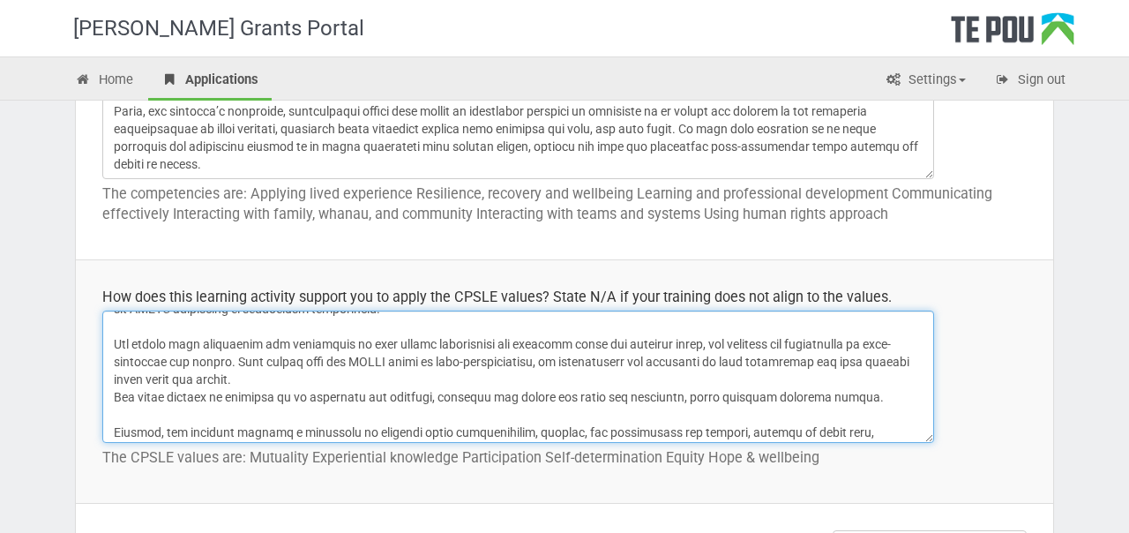
click at [114, 396] on textarea at bounding box center [518, 377] width 832 height 132
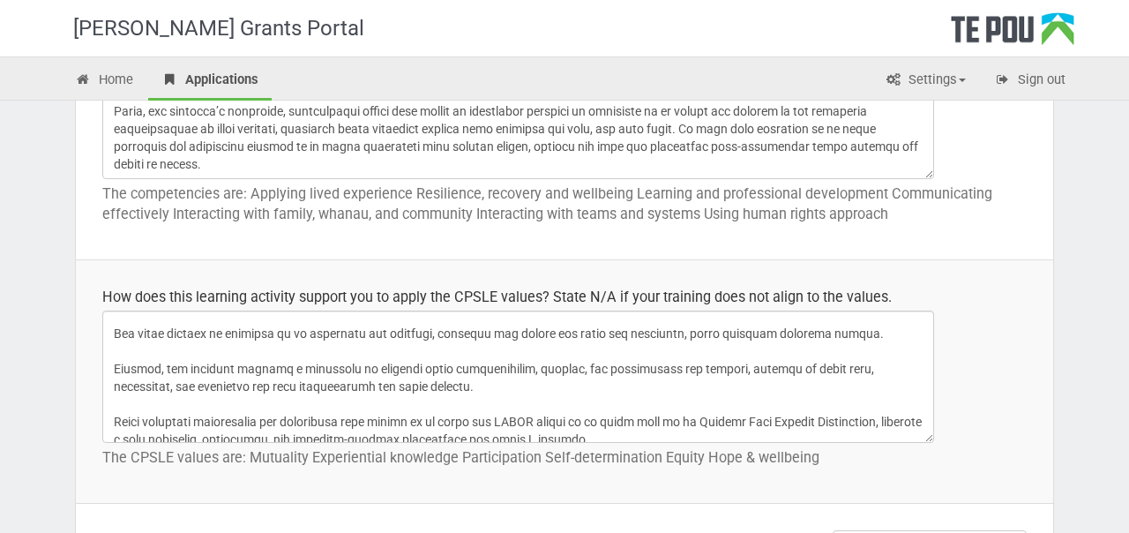
scroll to position [291, 0]
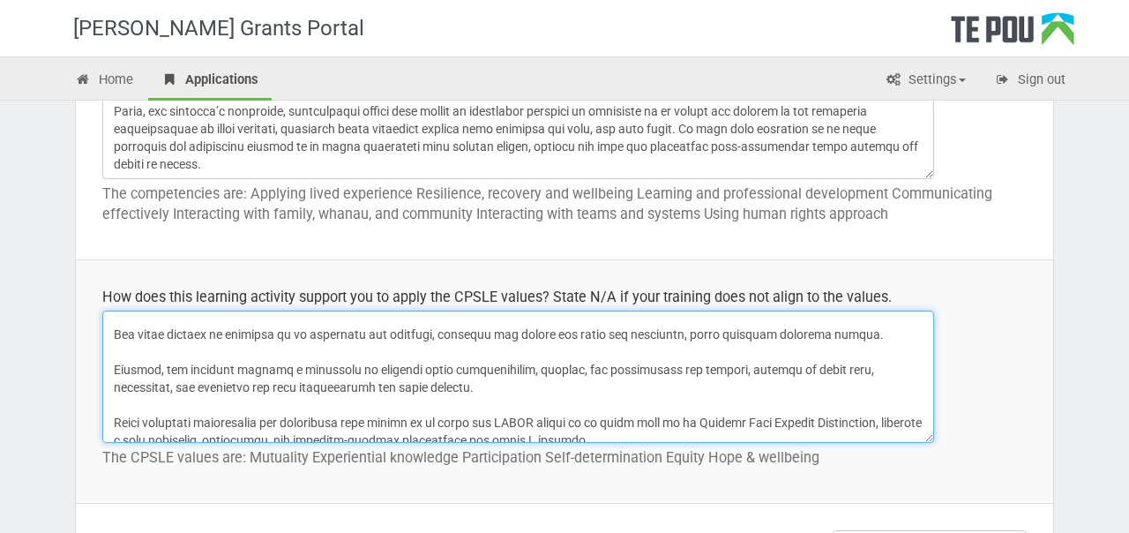
click at [556, 383] on textarea at bounding box center [518, 377] width 832 height 132
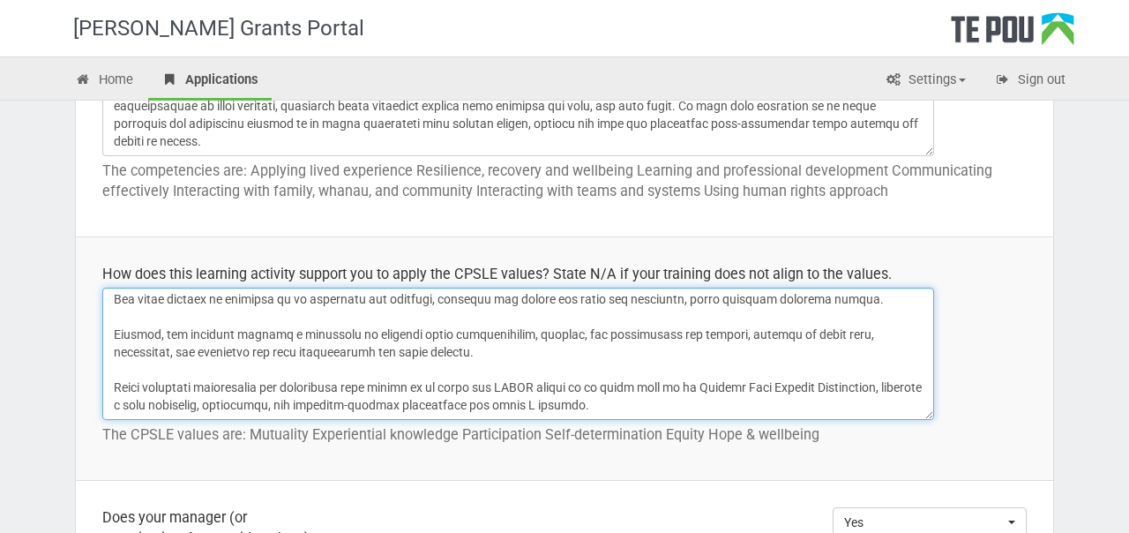
scroll to position [1126, 0]
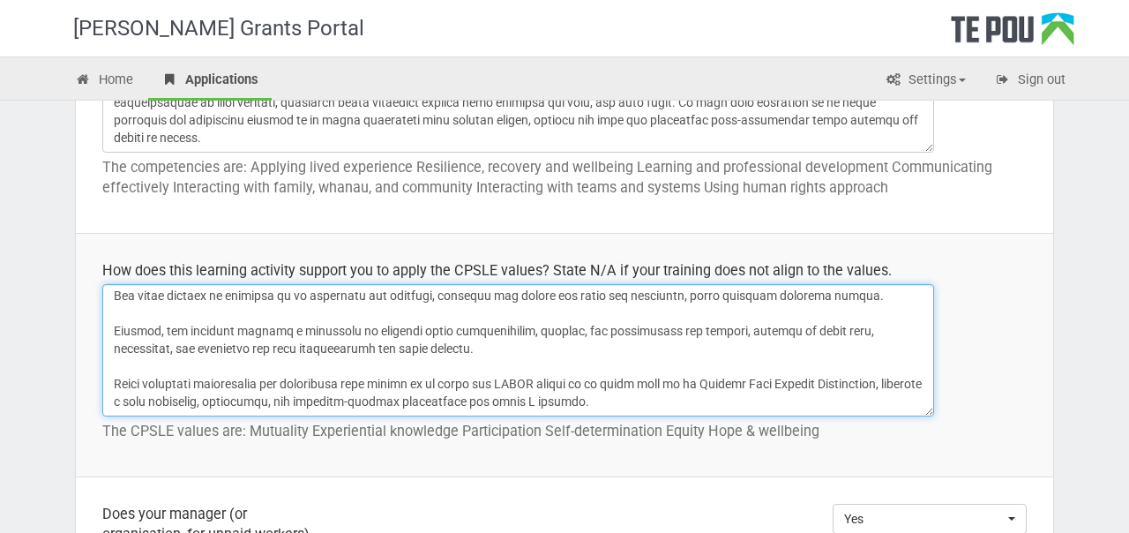
click at [678, 392] on textarea at bounding box center [518, 350] width 832 height 132
click at [701, 401] on textarea at bounding box center [518, 350] width 832 height 132
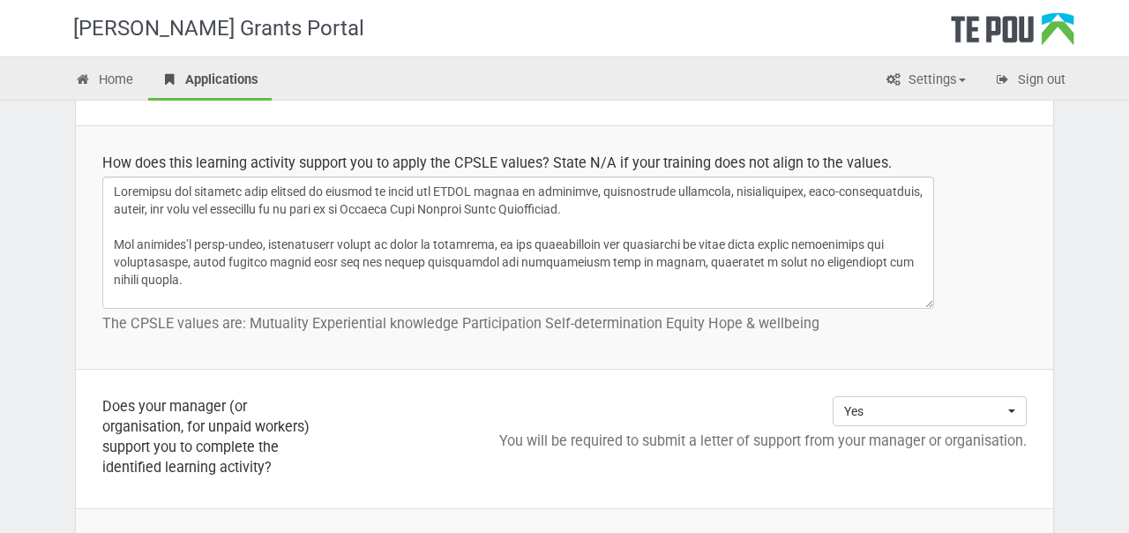
scroll to position [1228, 0]
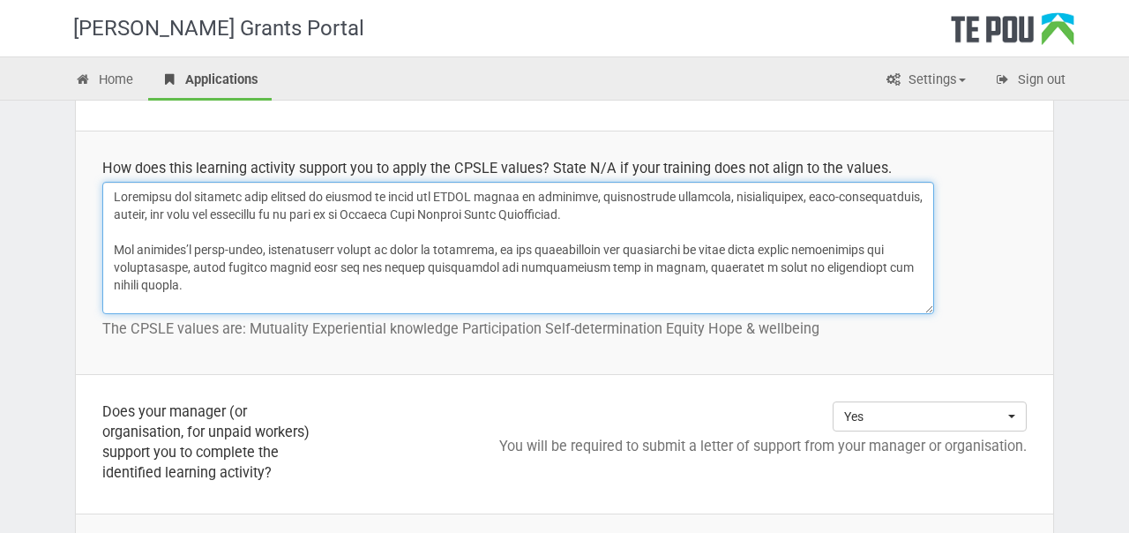
drag, startPoint x: 592, startPoint y: 221, endPoint x: 135, endPoint y: 177, distance: 459.1
click at [135, 177] on td "How does this learning activity support you to apply the CPSLE values? State N/…" at bounding box center [565, 253] width 978 height 244
paste textarea "Through its experiential, inclusive, and participant-led approach, the workshop…"
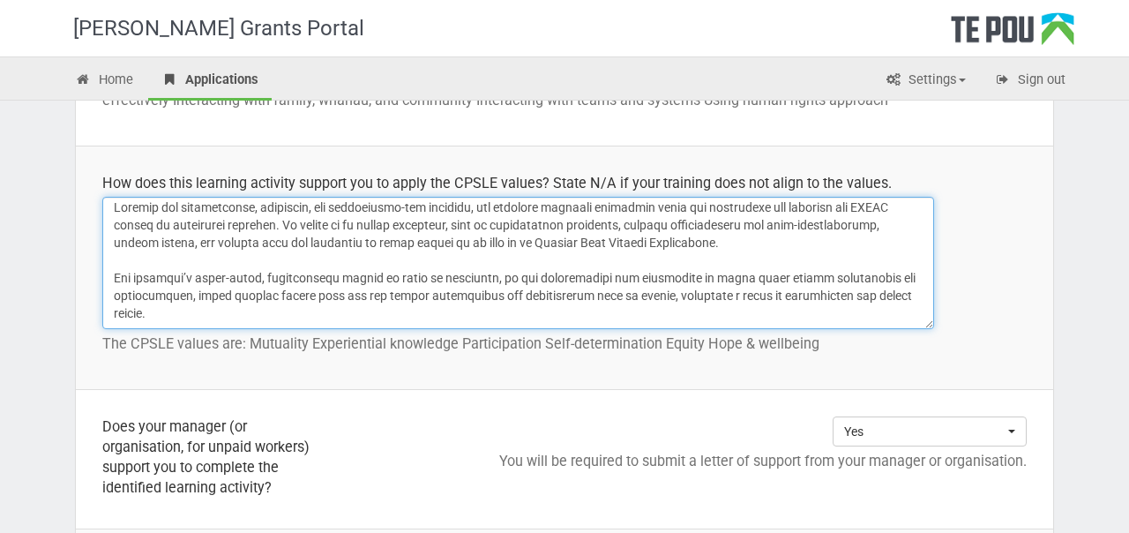
scroll to position [0, 0]
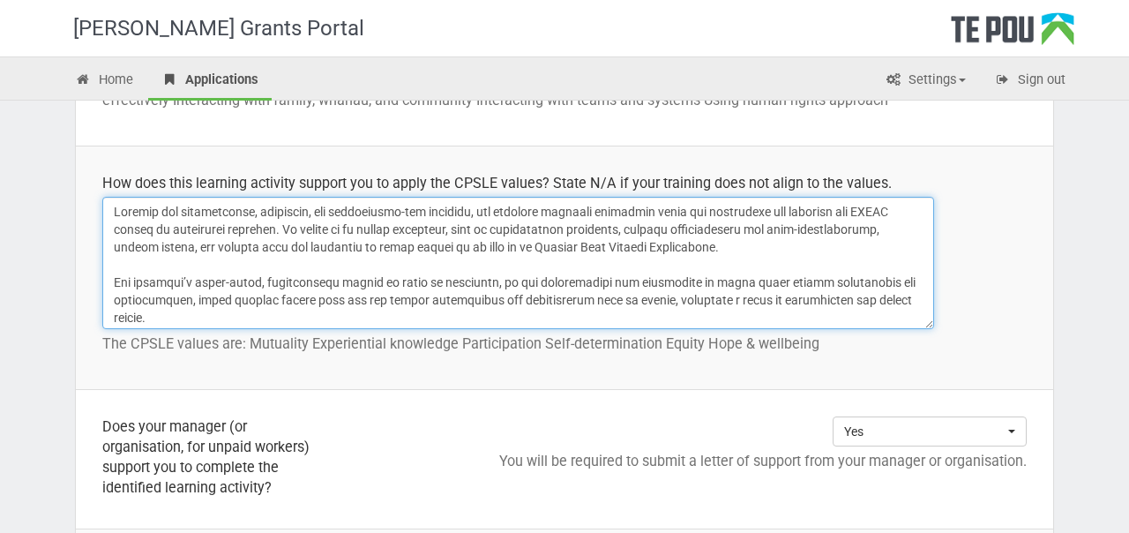
click at [289, 229] on textarea at bounding box center [518, 263] width 832 height 132
click at [340, 230] on textarea at bounding box center [518, 263] width 832 height 132
drag, startPoint x: 761, startPoint y: 248, endPoint x: 268, endPoint y: 232, distance: 493.5
click at [268, 232] on textarea at bounding box center [518, 263] width 832 height 132
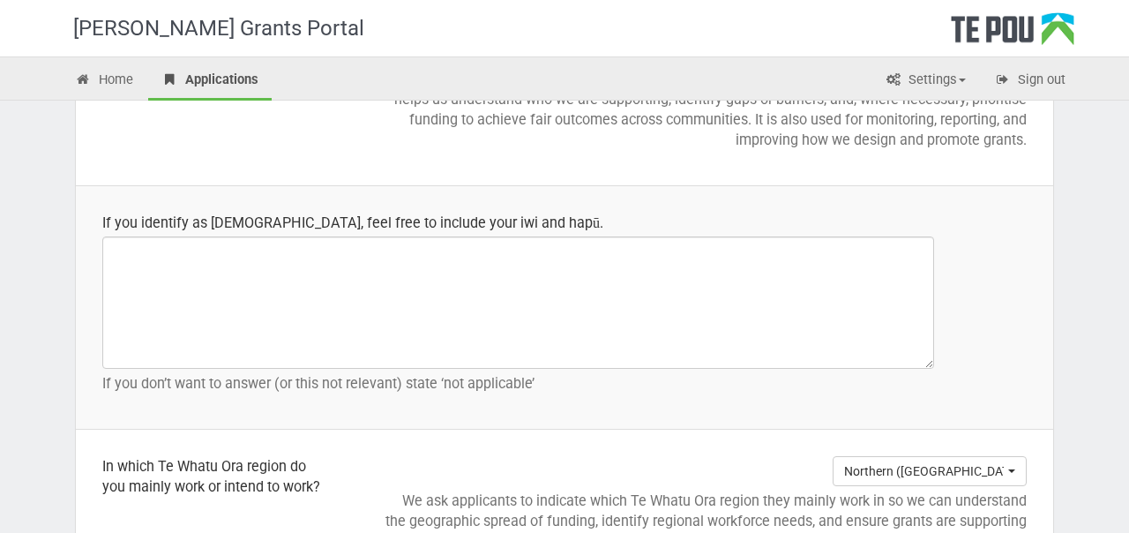
scroll to position [1959, 0]
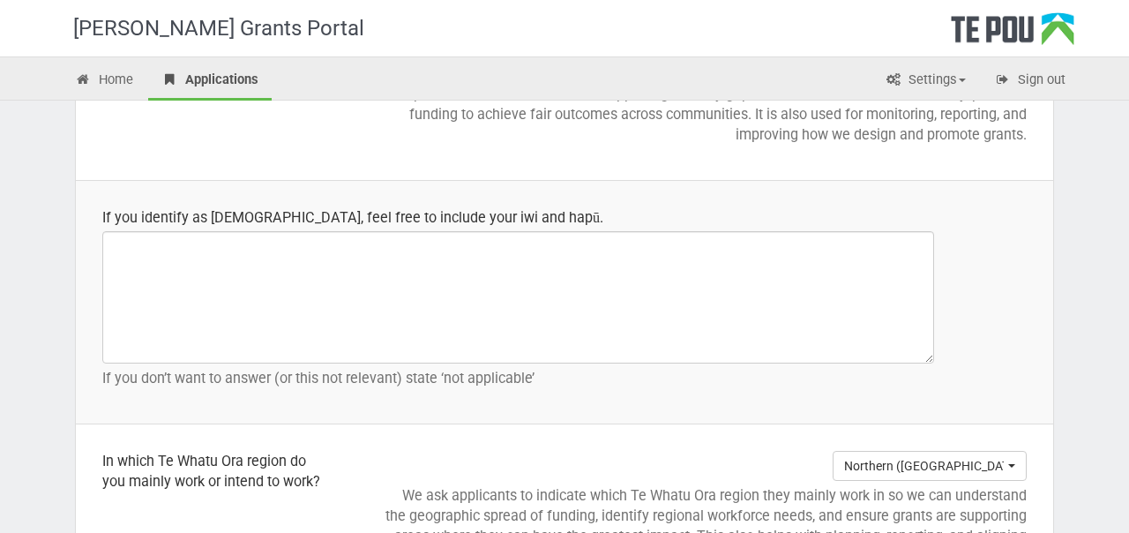
type textarea "Through its experiential, inclusive, and participant-led approach, the workshop…"
click at [304, 218] on div "If you identify as Māori, feel free to include your iwi and hapū." at bounding box center [564, 217] width 925 height 20
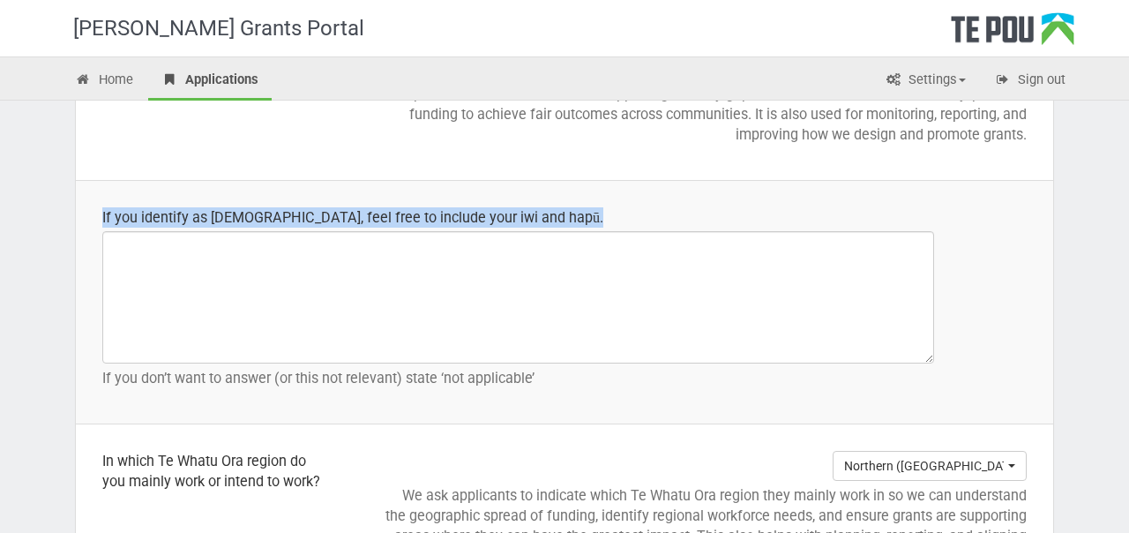
click at [304, 218] on div "If you identify as Māori, feel free to include your iwi and hapū." at bounding box center [564, 217] width 925 height 20
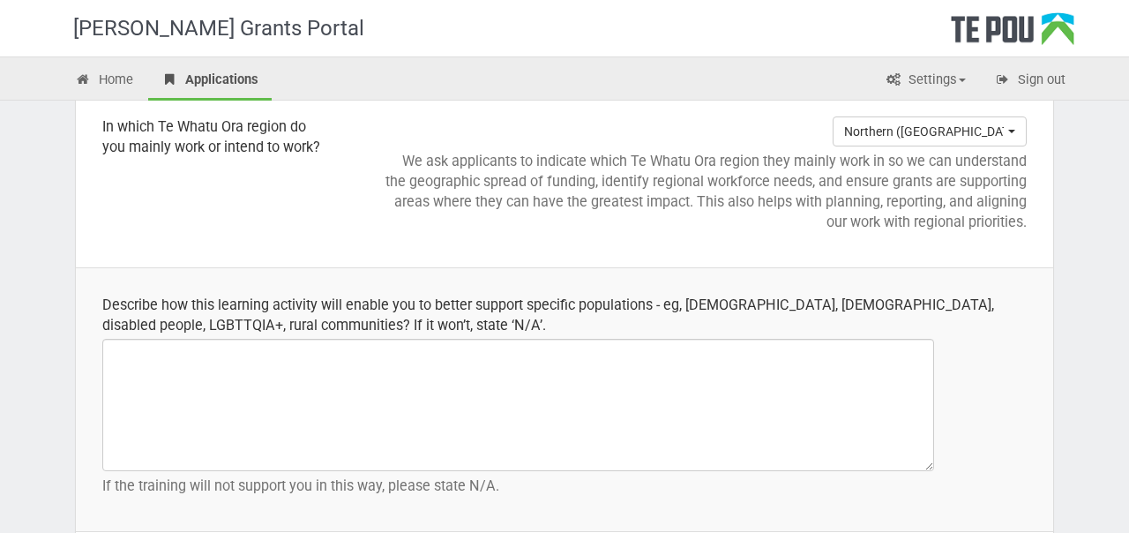
scroll to position [2297, 0]
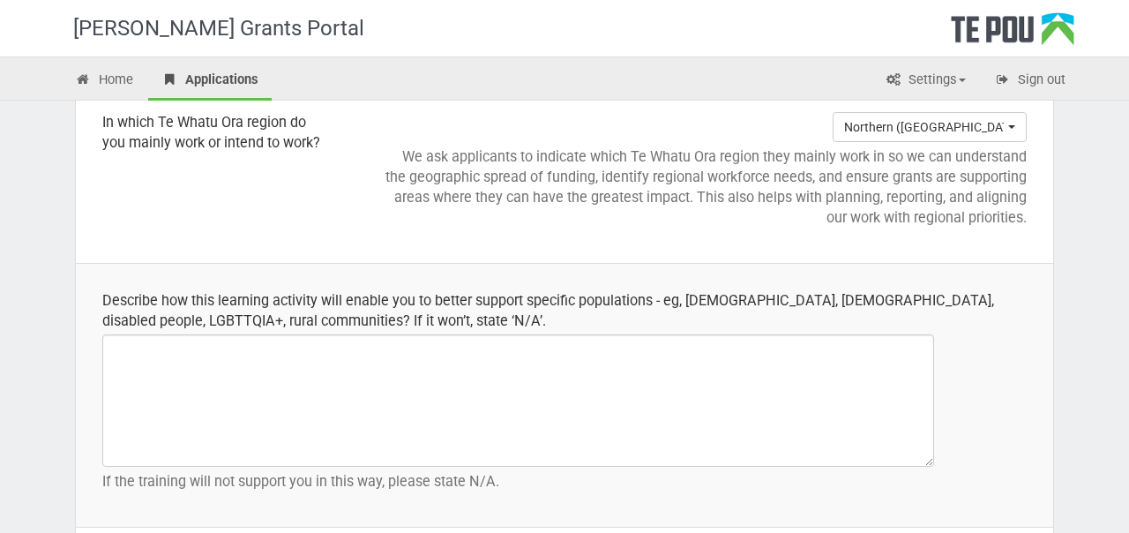
click at [290, 304] on div "Describe how this learning activity will enable you to better support specific …" at bounding box center [564, 310] width 925 height 41
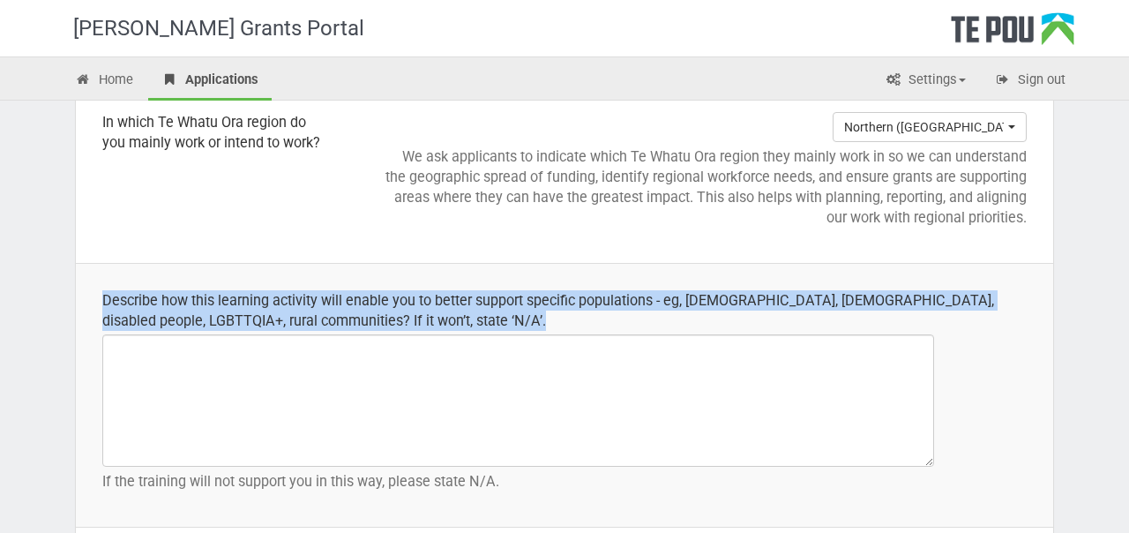
click at [290, 304] on div "Describe how this learning activity will enable you to better support specific …" at bounding box center [564, 310] width 925 height 41
copy div "Describe how this learning activity will enable you to better support specific …"
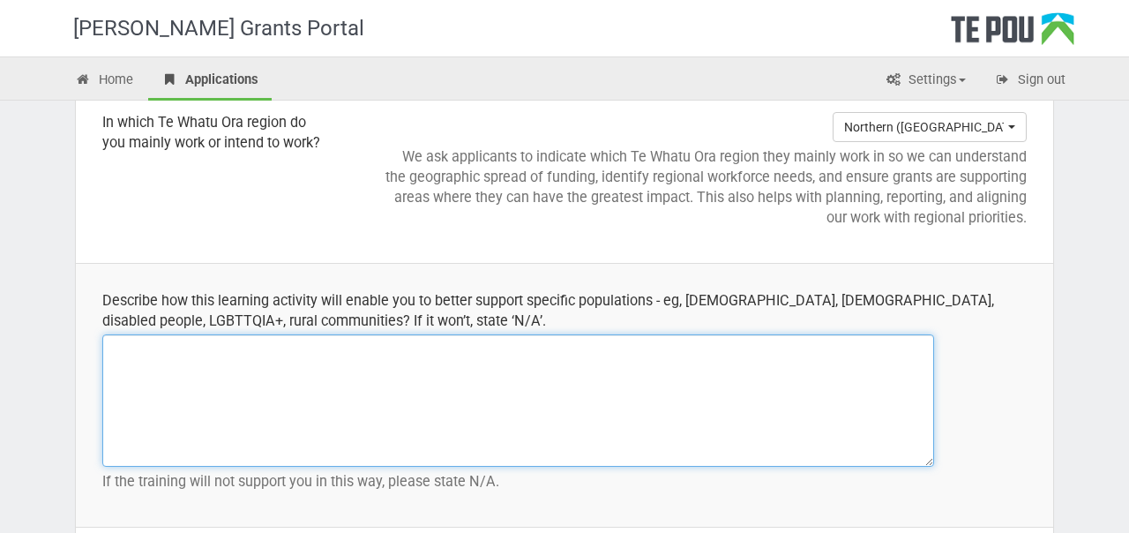
click at [368, 352] on textarea at bounding box center [518, 400] width 832 height 132
paste textarea "The learning activity described in the Group Work Leadership in Aotearoa New Ze…"
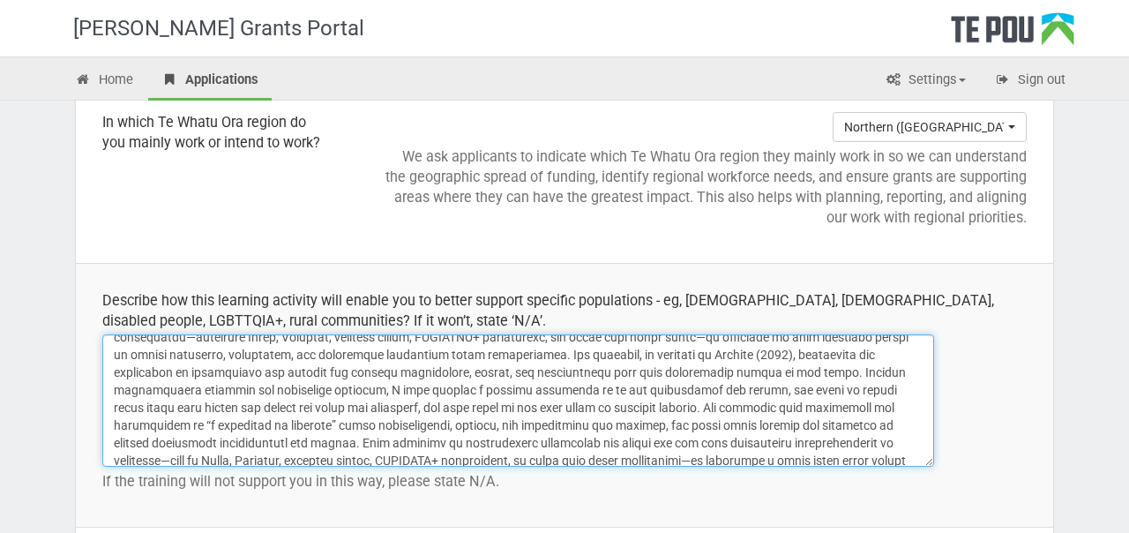
scroll to position [0, 0]
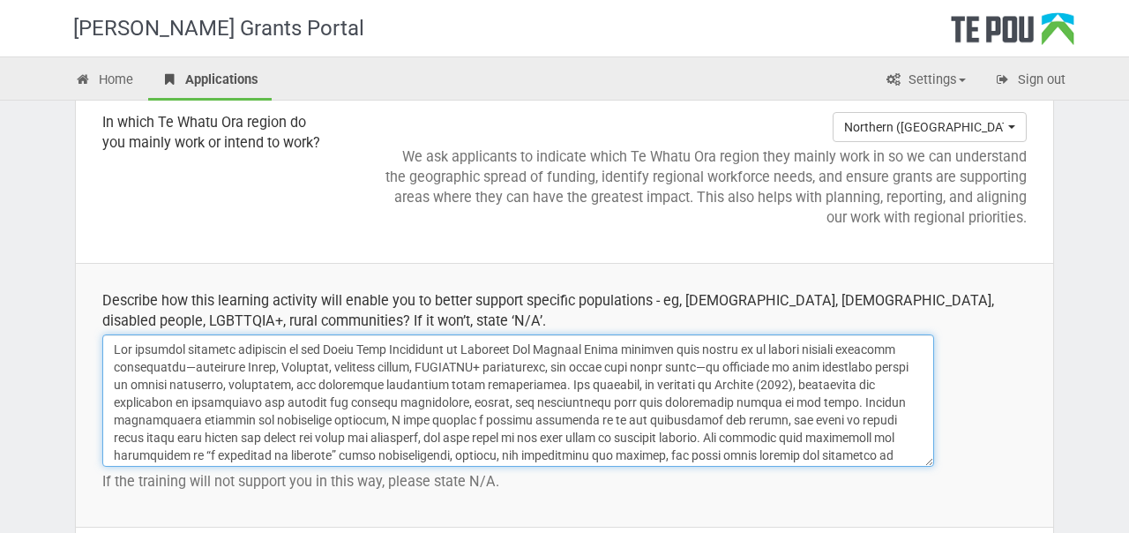
click at [221, 346] on textarea at bounding box center [518, 400] width 832 height 132
drag, startPoint x: 628, startPoint y: 350, endPoint x: 140, endPoint y: 347, distance: 487.9
click at [140, 347] on textarea at bounding box center [518, 400] width 832 height 132
click at [834, 368] on textarea at bounding box center [518, 400] width 832 height 132
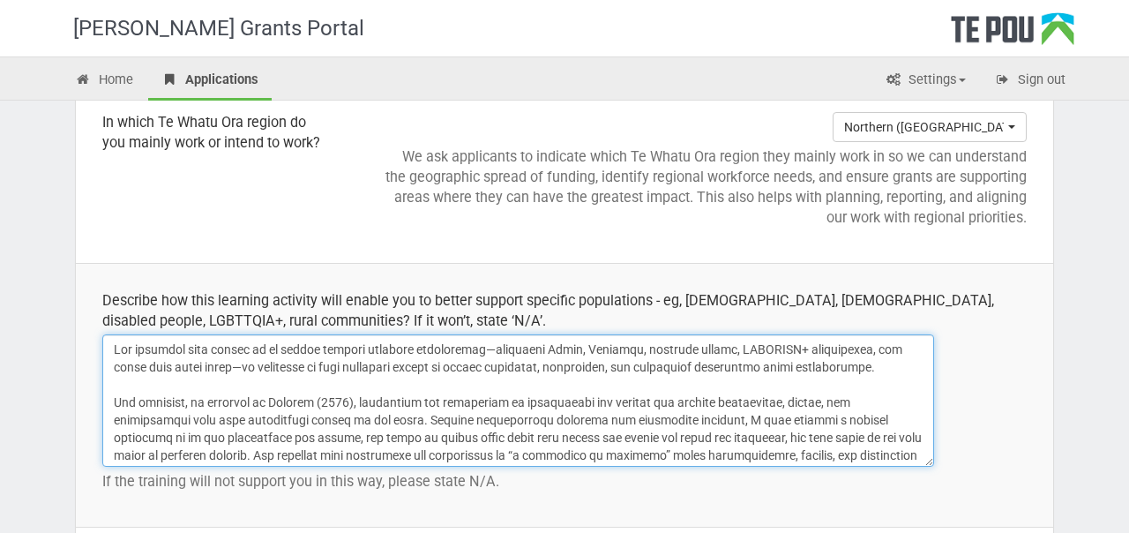
drag, startPoint x: 360, startPoint y: 403, endPoint x: 192, endPoint y: 401, distance: 167.7
click at [192, 401] on textarea at bounding box center [518, 400] width 832 height 132
drag, startPoint x: 191, startPoint y: 401, endPoint x: 114, endPoint y: 400, distance: 76.8
click at [114, 400] on textarea at bounding box center [518, 400] width 832 height 132
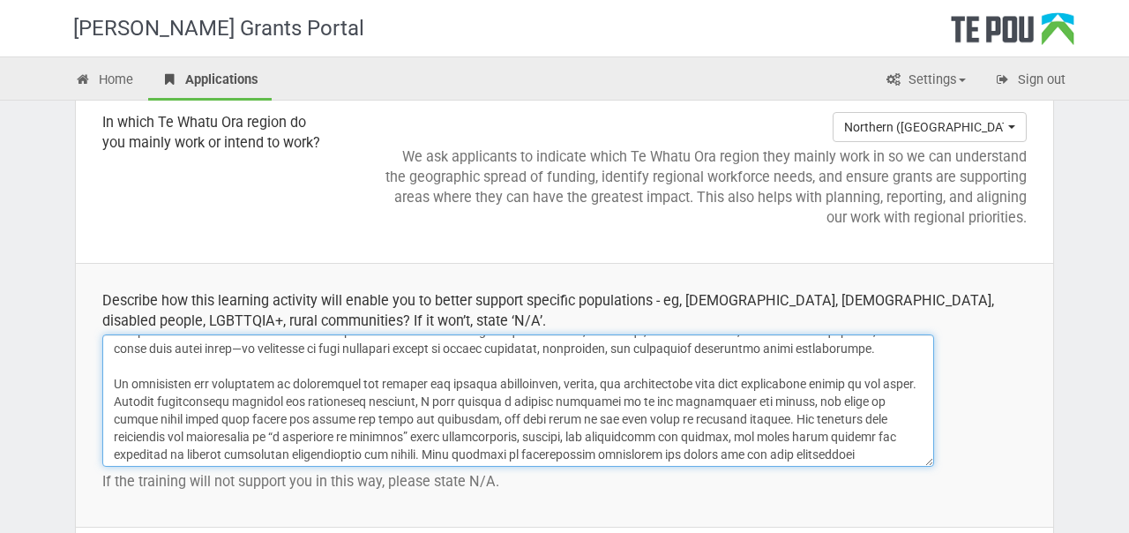
scroll to position [20, 0]
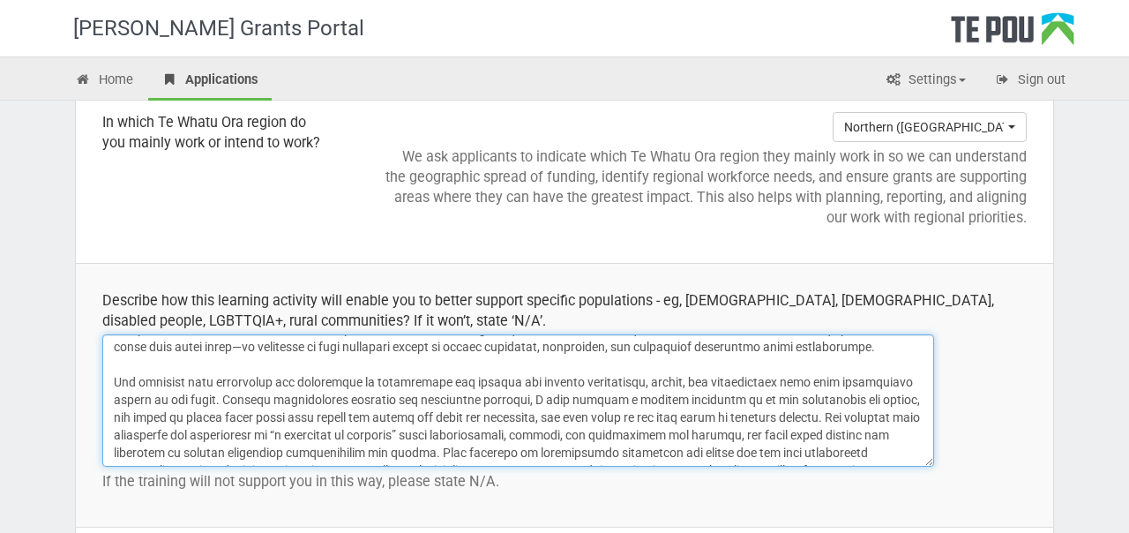
click at [281, 382] on textarea at bounding box center [518, 400] width 832 height 132
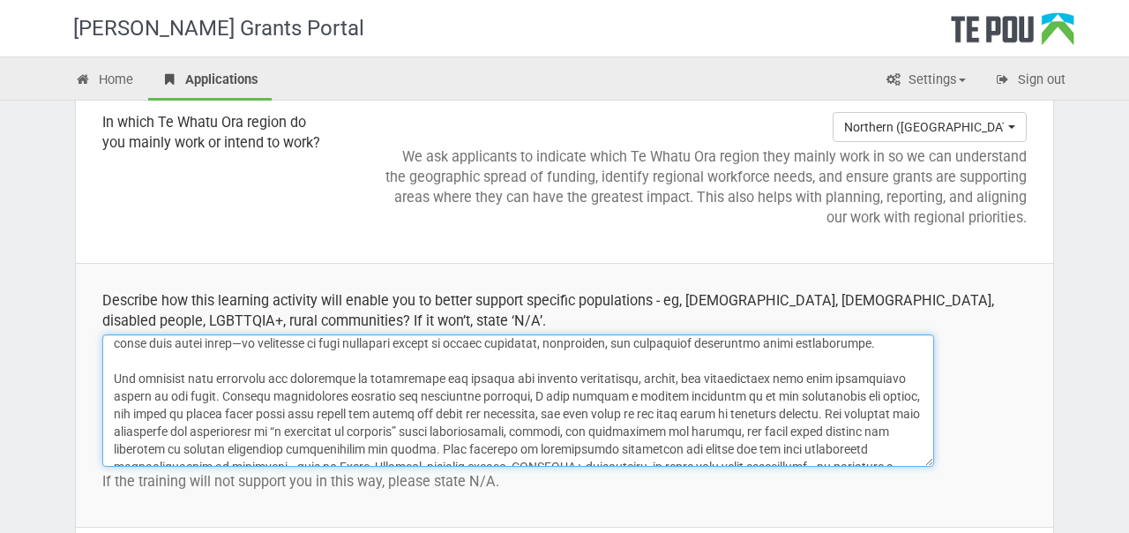
scroll to position [29, 0]
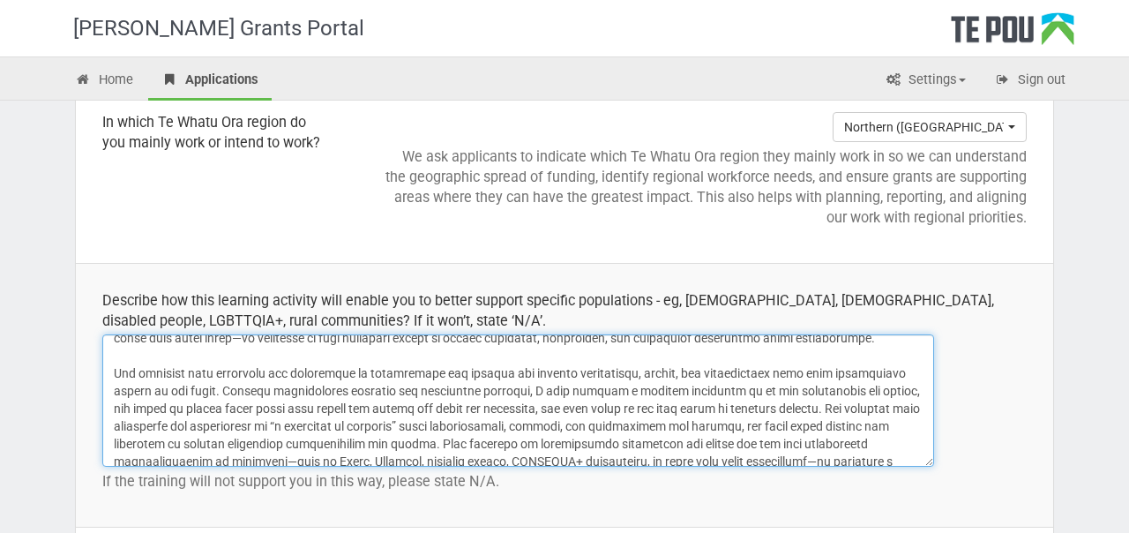
click at [424, 371] on textarea at bounding box center [518, 400] width 832 height 132
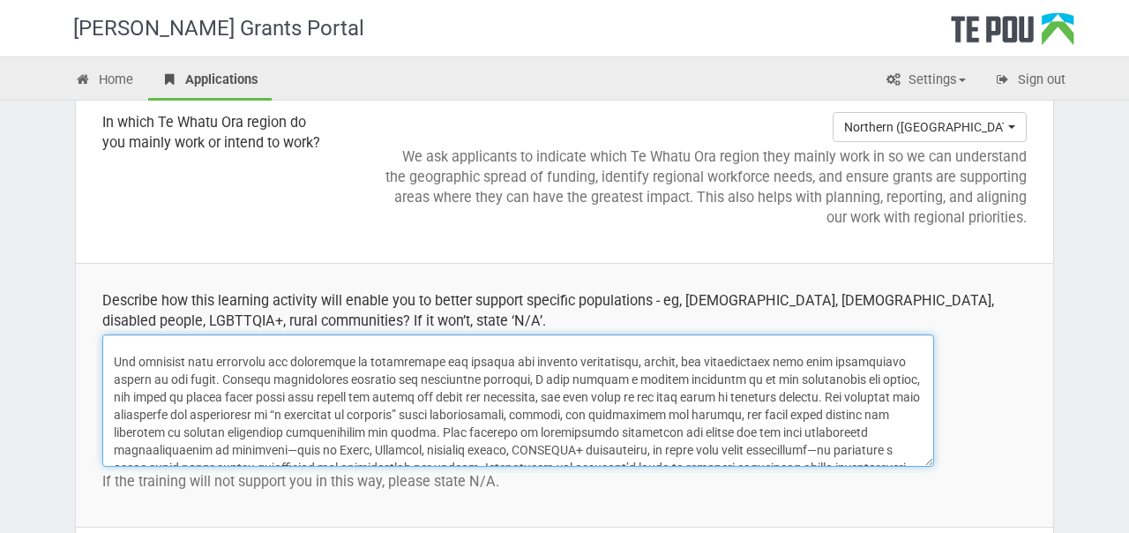
scroll to position [42, 0]
drag, startPoint x: 226, startPoint y: 377, endPoint x: 109, endPoint y: 364, distance: 118.0
click at [109, 364] on textarea at bounding box center [518, 400] width 832 height 132
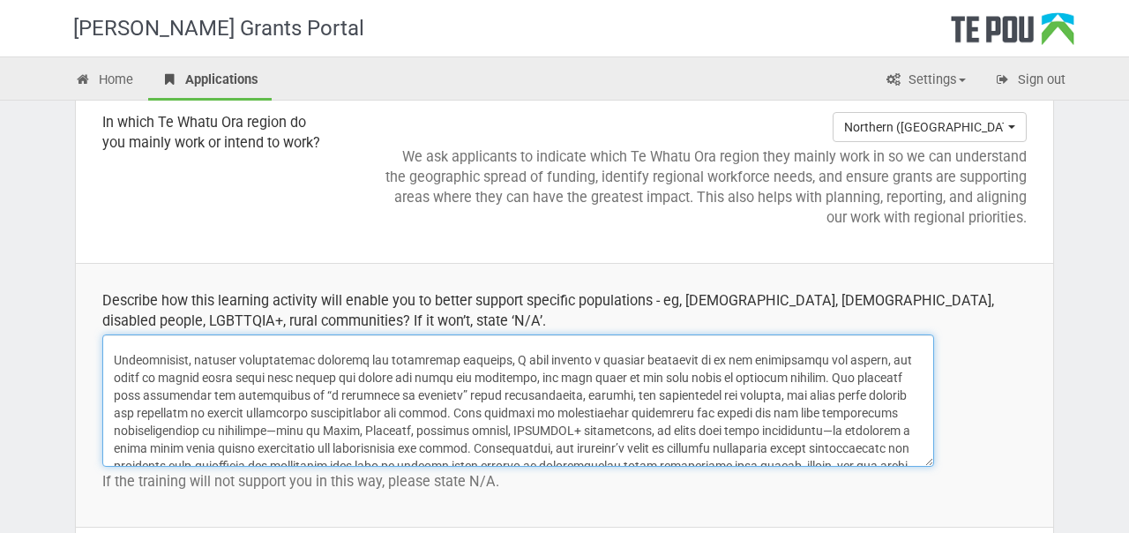
click at [364, 359] on textarea at bounding box center [518, 400] width 832 height 132
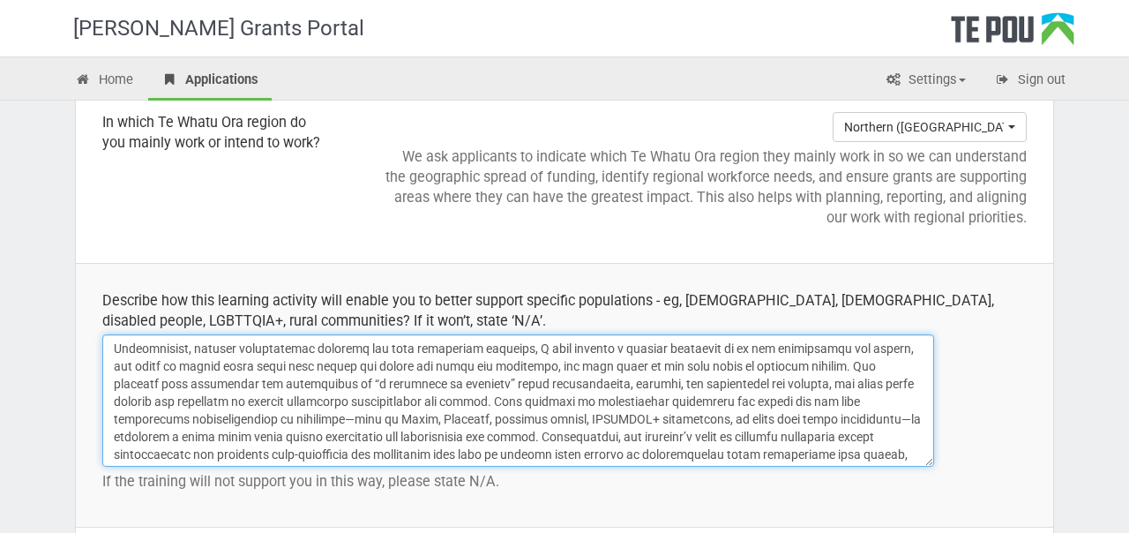
click at [833, 365] on textarea at bounding box center [518, 400] width 832 height 132
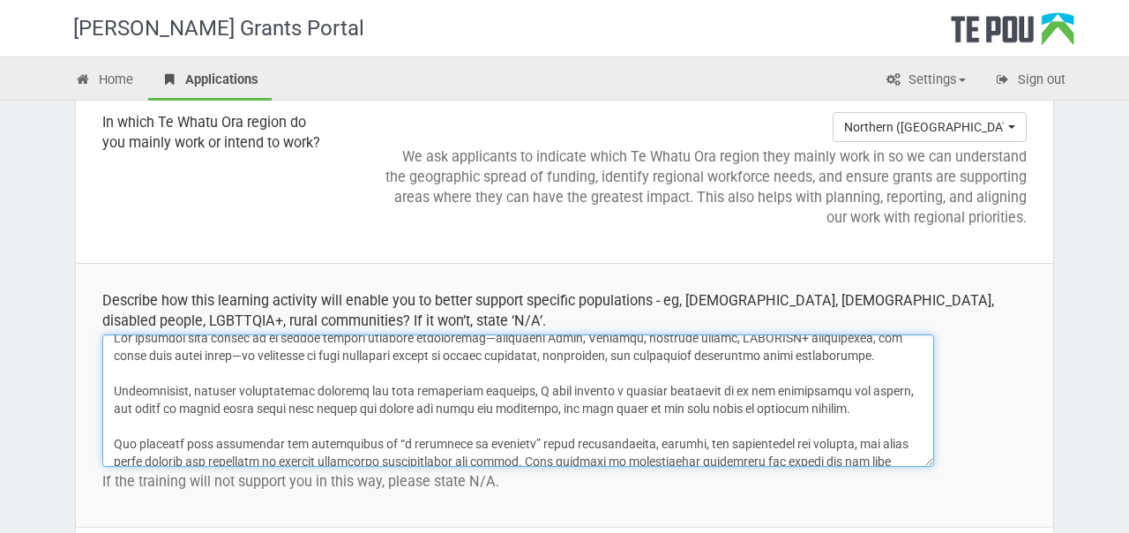
scroll to position [0, 0]
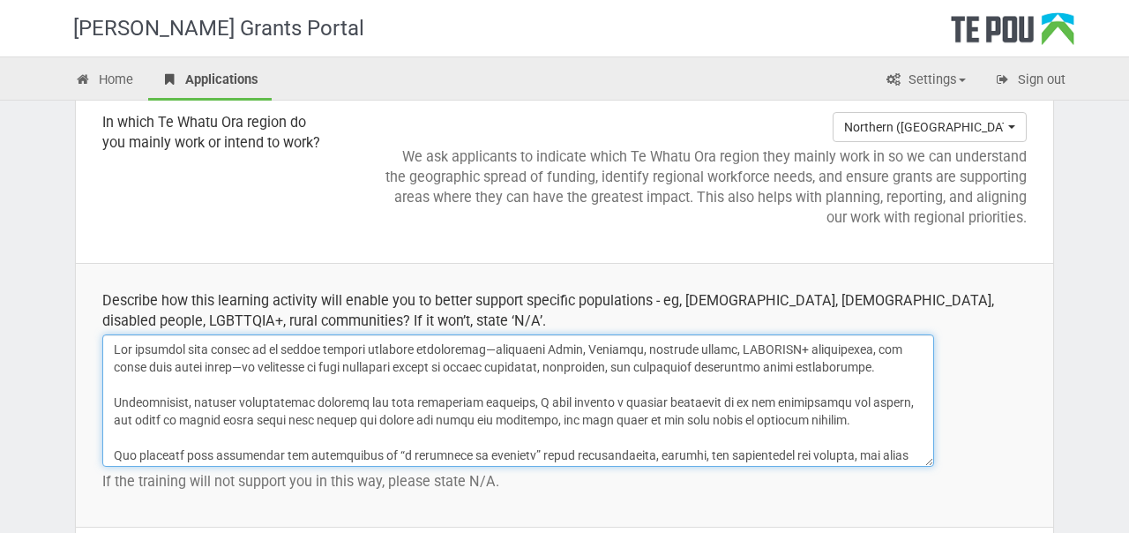
click at [147, 408] on textarea at bounding box center [518, 400] width 832 height 132
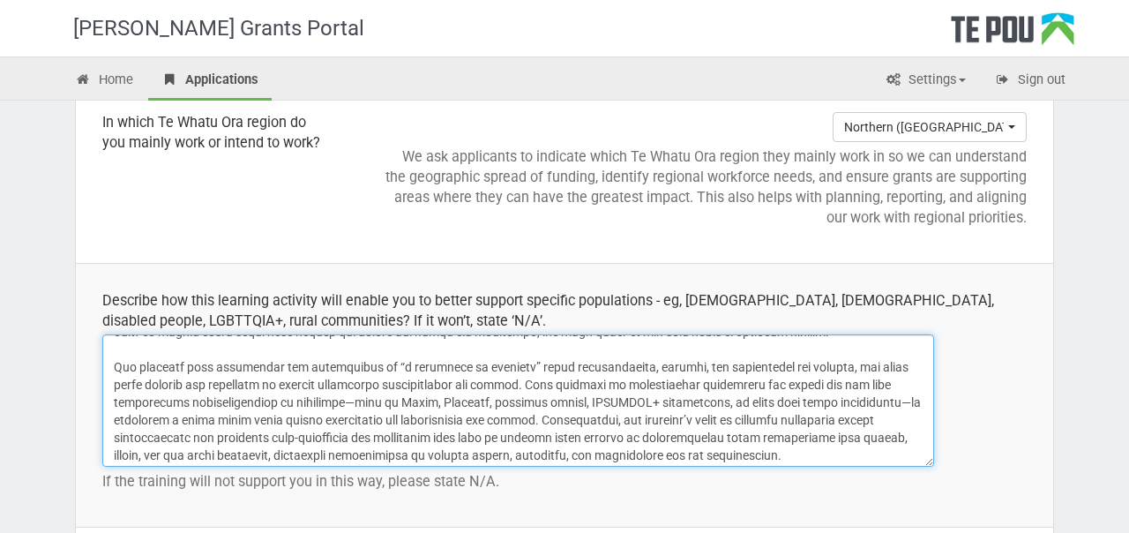
scroll to position [90, 0]
click at [183, 400] on textarea at bounding box center [518, 400] width 832 height 132
click at [313, 403] on textarea at bounding box center [518, 400] width 832 height 132
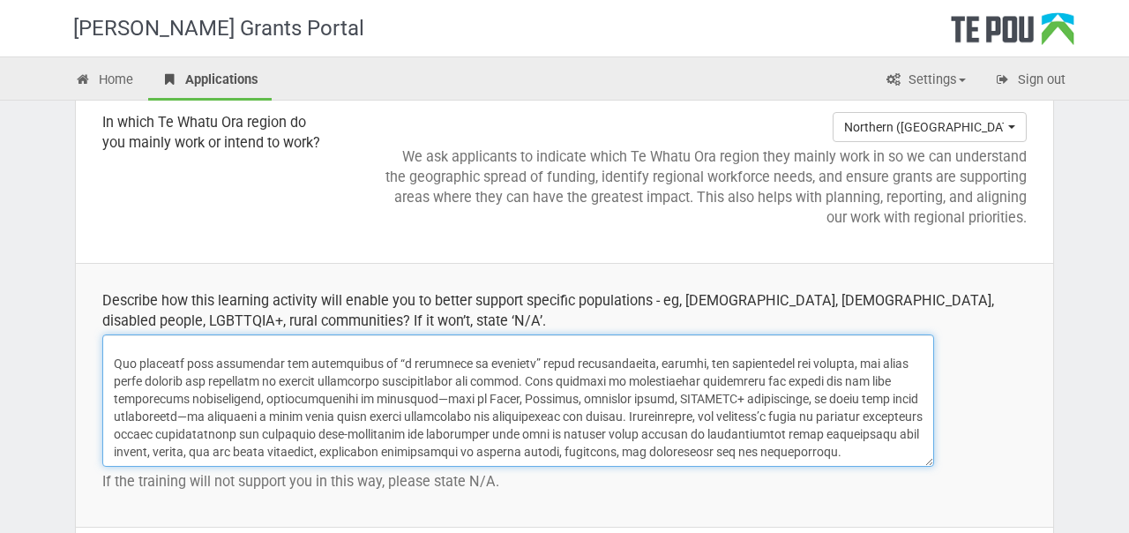
click at [654, 414] on textarea at bounding box center [518, 400] width 832 height 132
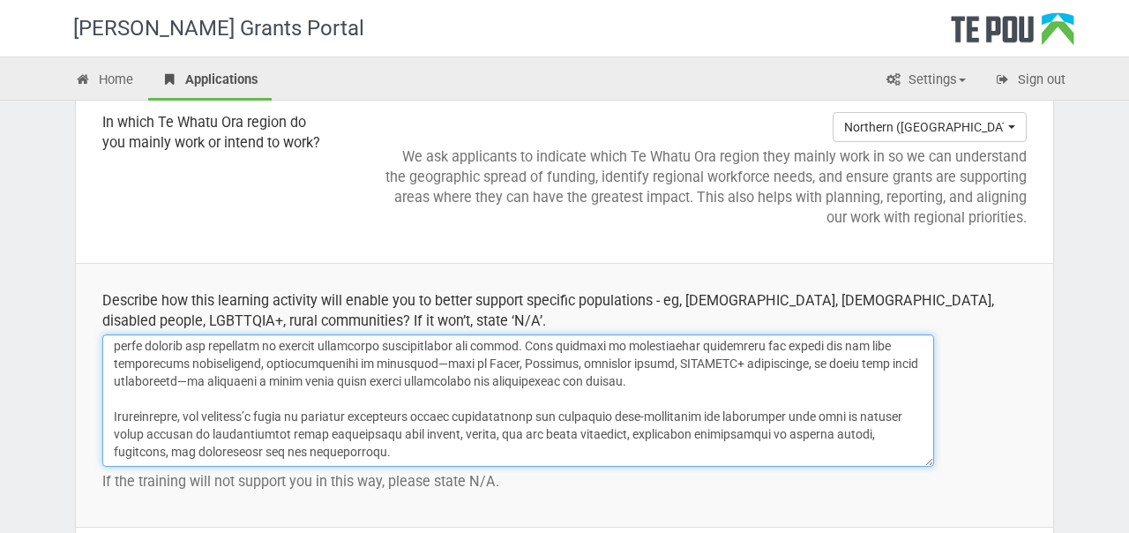
scroll to position [2315, 0]
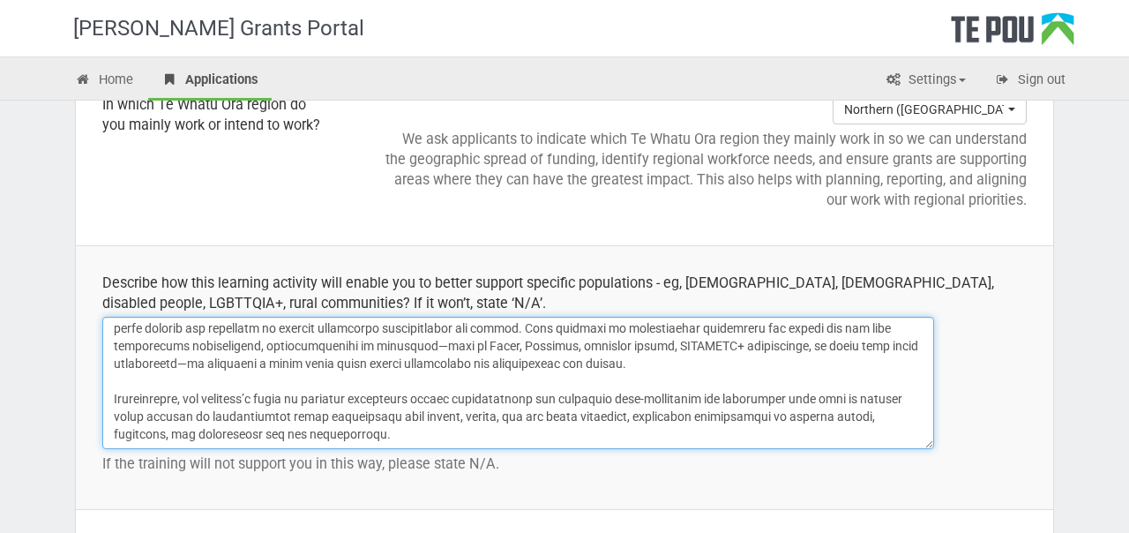
click at [424, 427] on textarea at bounding box center [518, 383] width 832 height 132
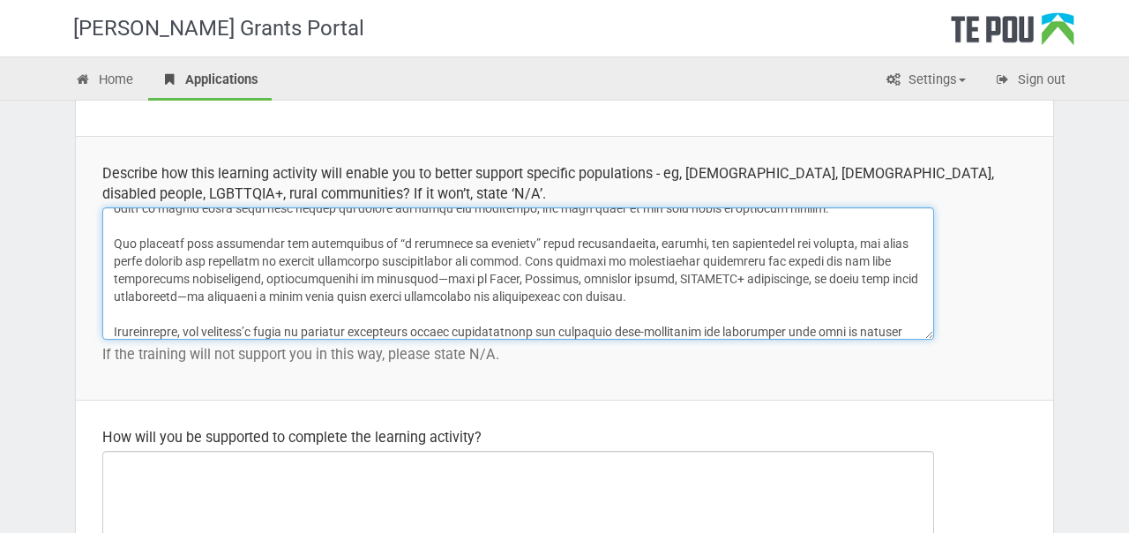
scroll to position [83, 0]
click at [720, 287] on textarea at bounding box center [518, 273] width 832 height 132
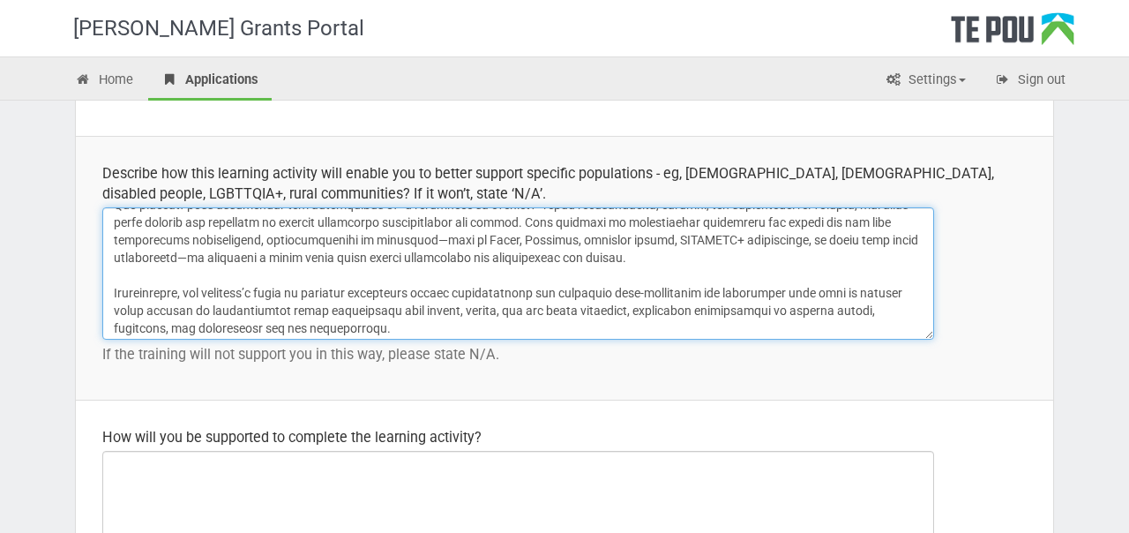
scroll to position [127, 0]
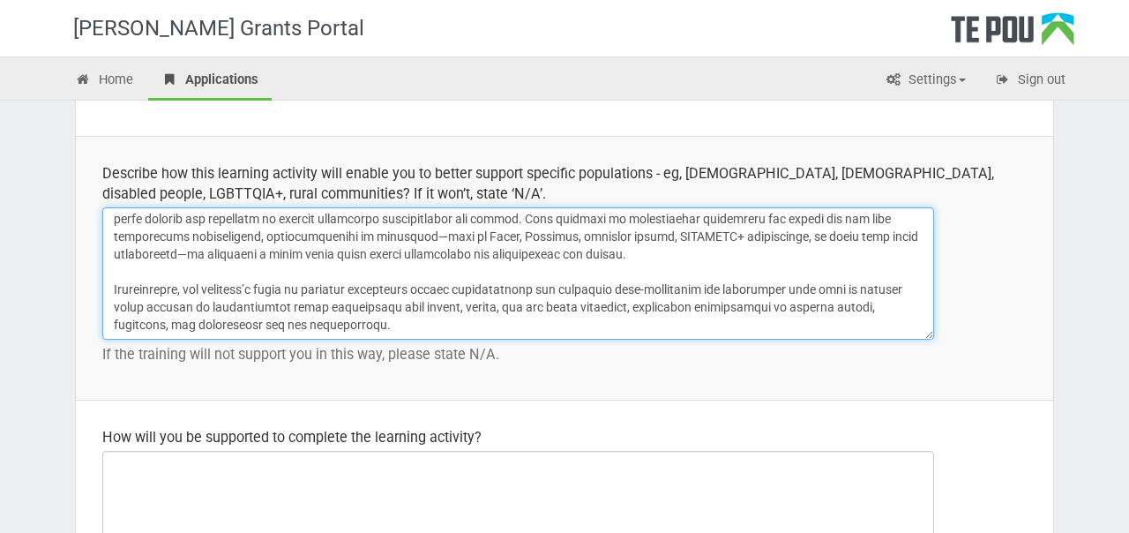
click at [611, 317] on textarea at bounding box center [518, 273] width 832 height 132
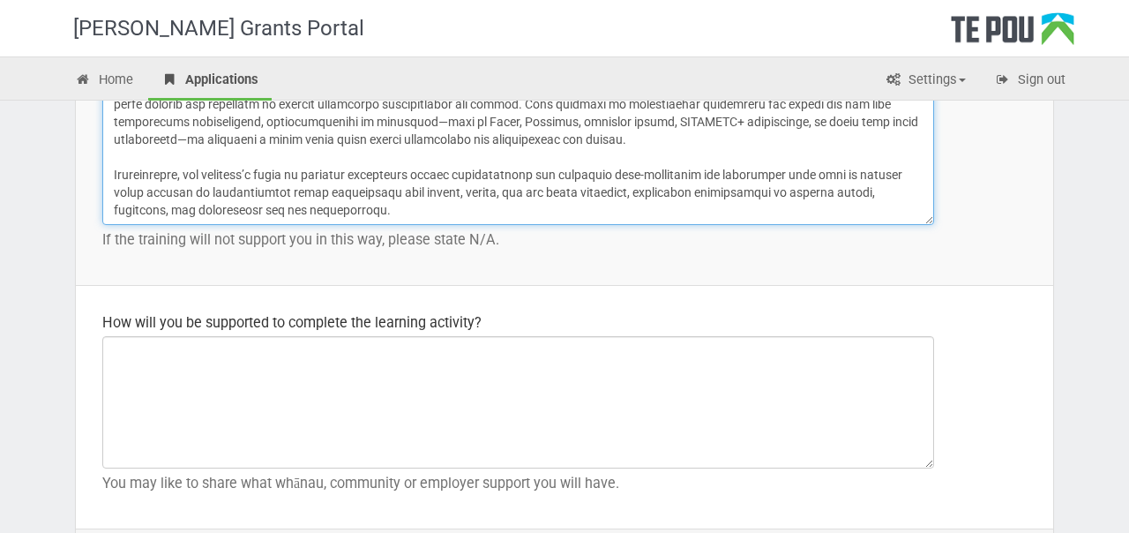
scroll to position [2541, 0]
type textarea "The workshop will enable me to better support specific populations—including Mā…"
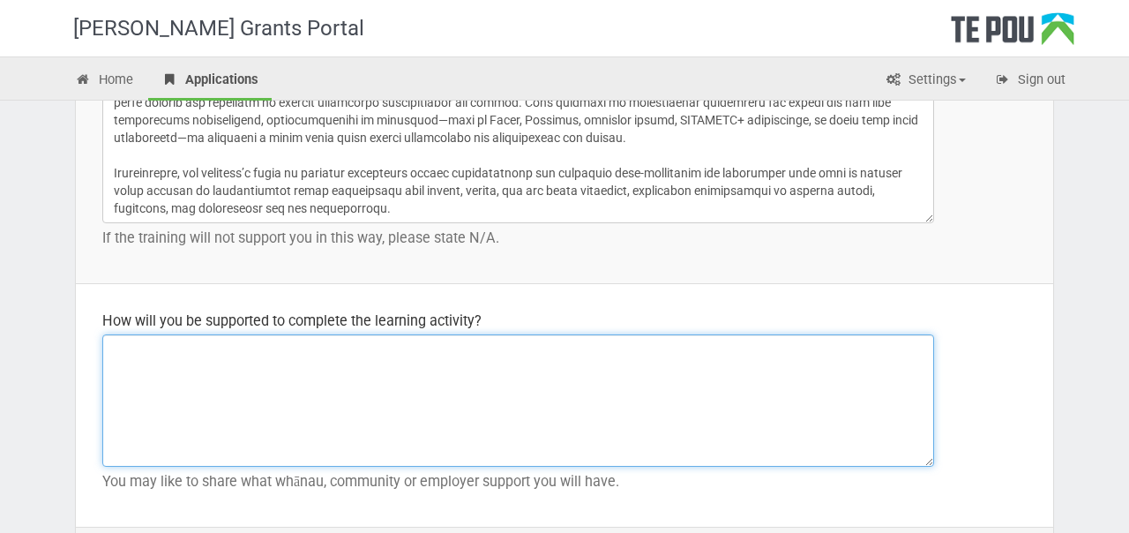
click at [288, 386] on textarea at bounding box center [518, 400] width 832 height 132
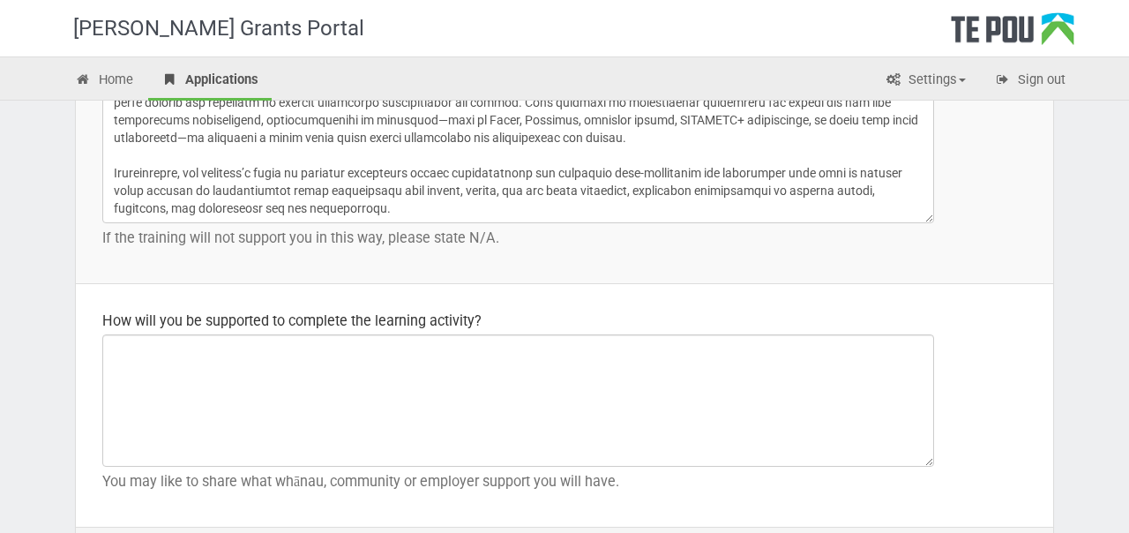
click at [401, 324] on div "How will you be supported to complete the learning activity?" at bounding box center [564, 321] width 925 height 20
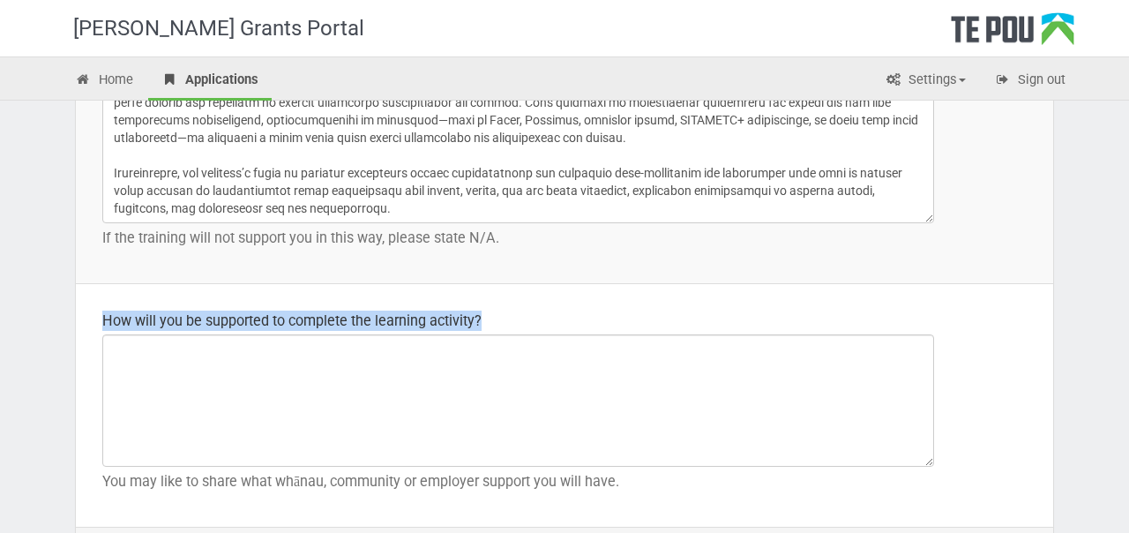
click at [401, 324] on div "How will you be supported to complete the learning activity?" at bounding box center [564, 321] width 925 height 20
copy div "How will you be supported to complete the learning activity?"
click at [360, 479] on p "You may like to share what whānau, community or employer support you will have." at bounding box center [564, 481] width 925 height 20
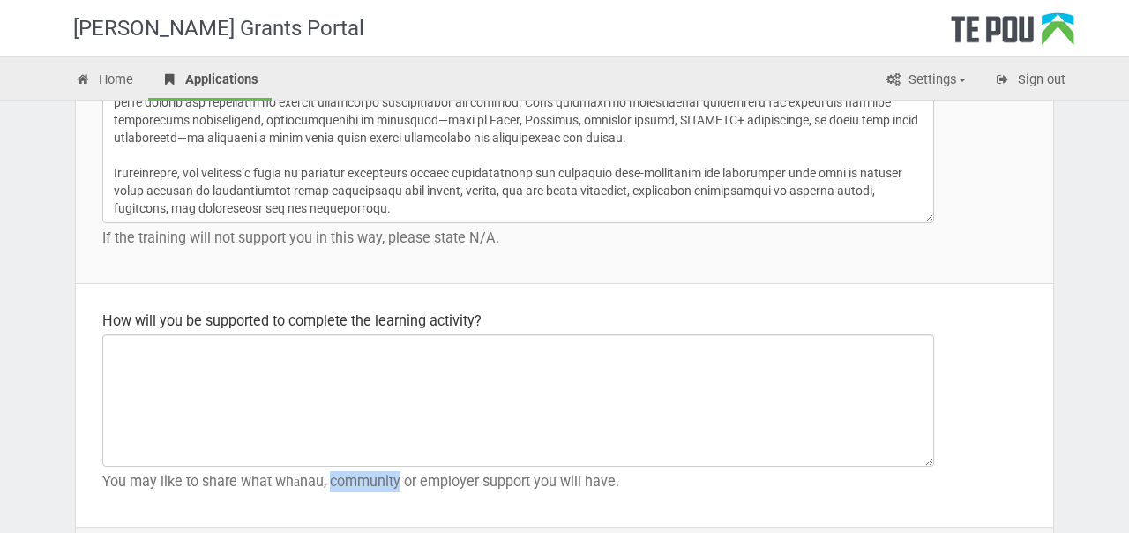
click at [360, 479] on p "You may like to share what whānau, community or employer support you will have." at bounding box center [564, 481] width 925 height 20
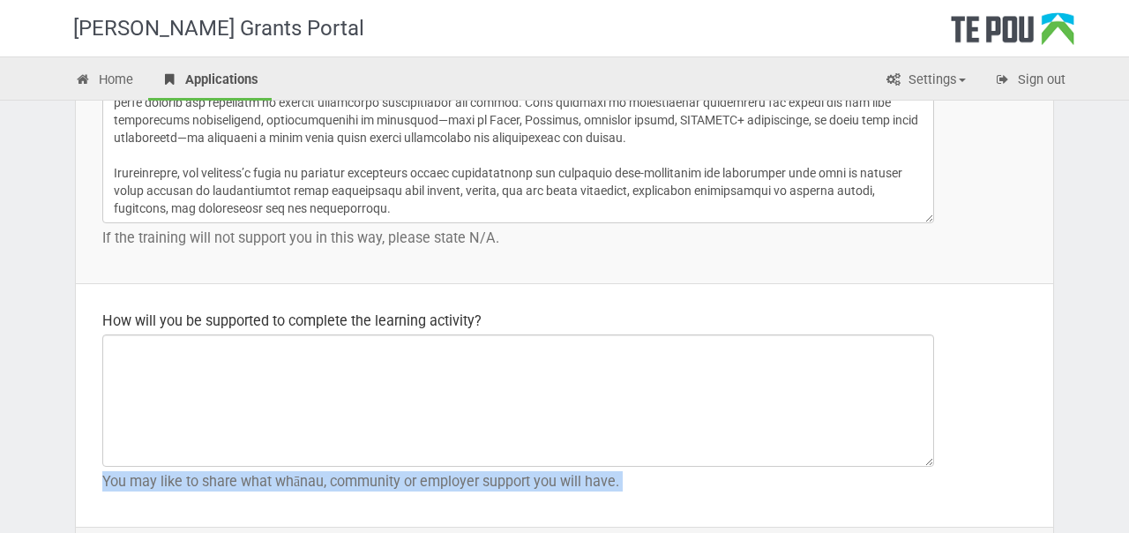
click at [360, 479] on p "You may like to share what whānau, community or employer support you will have." at bounding box center [564, 481] width 925 height 20
copy div "You may like to share what whānau, community or employer support you will have.…"
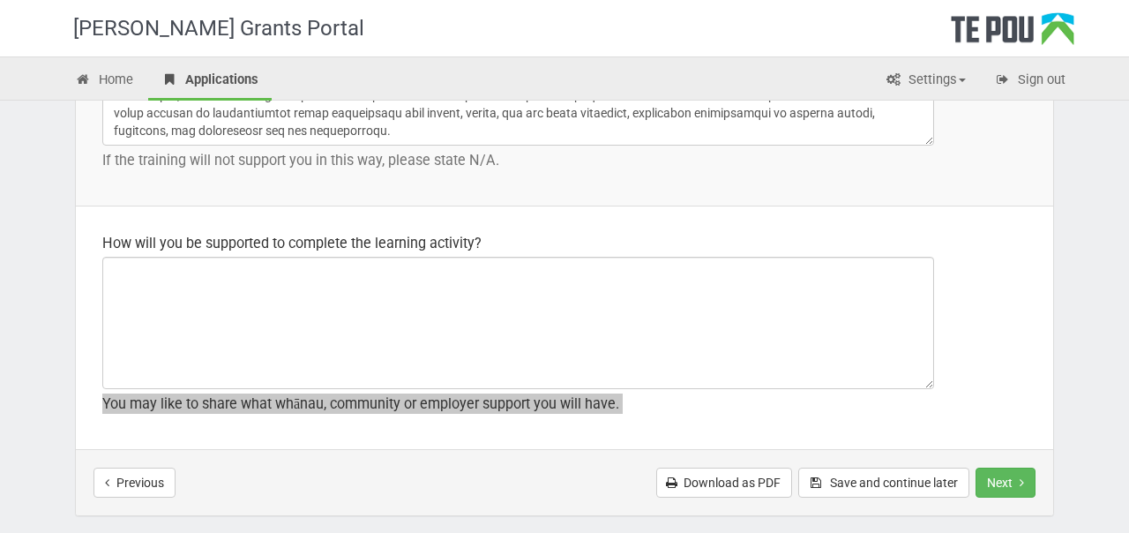
scroll to position [2698, 0]
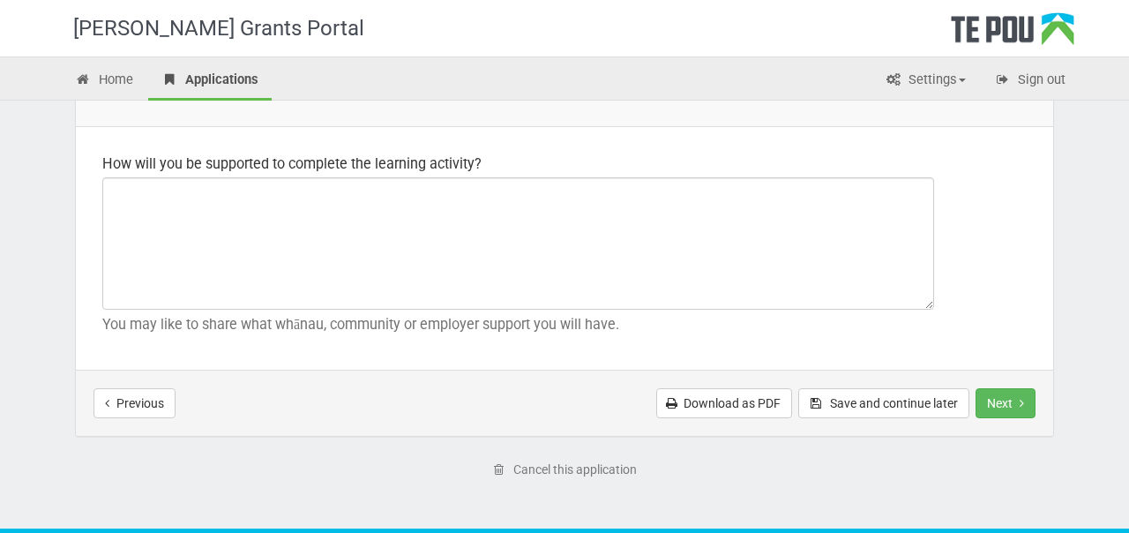
click at [543, 317] on p "You may like to share what whānau, community or employer support you will have." at bounding box center [564, 324] width 925 height 20
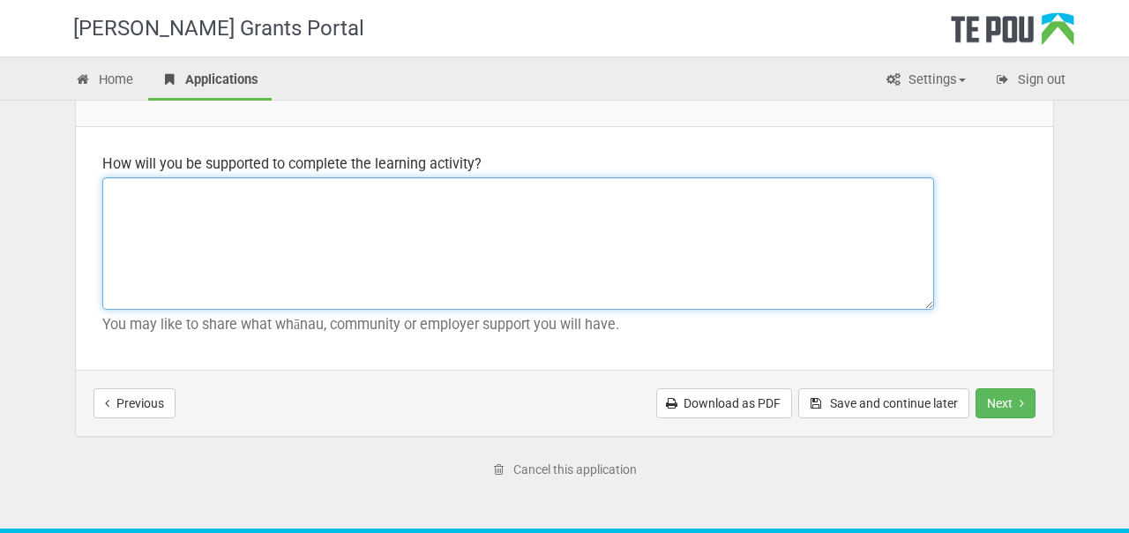
click at [340, 204] on textarea at bounding box center [518, 243] width 832 height 132
paste textarea "I will be supported to complete the learning activity through encouragement and…"
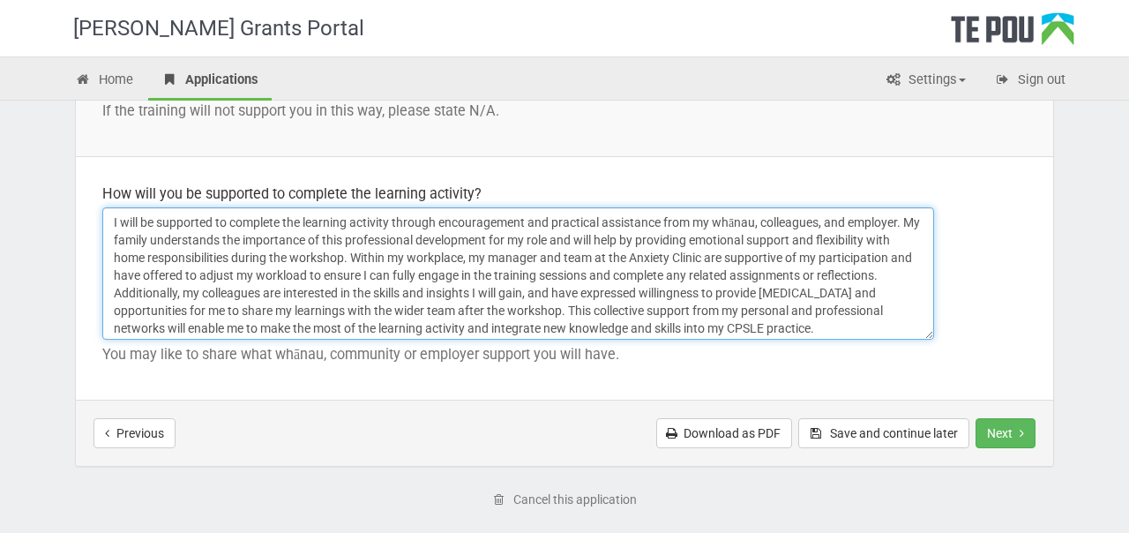
scroll to position [2666, 0]
drag, startPoint x: 396, startPoint y: 221, endPoint x: 285, endPoint y: 222, distance: 111.2
click at [285, 222] on textarea "I will be supported to complete the learning activity through encouragement and…" at bounding box center [518, 275] width 832 height 132
drag, startPoint x: 147, startPoint y: 221, endPoint x: 124, endPoint y: 224, distance: 24.0
click at [124, 224] on textarea "I will be supported to complete the workshop through encouragement and practica…" at bounding box center [518, 275] width 832 height 132
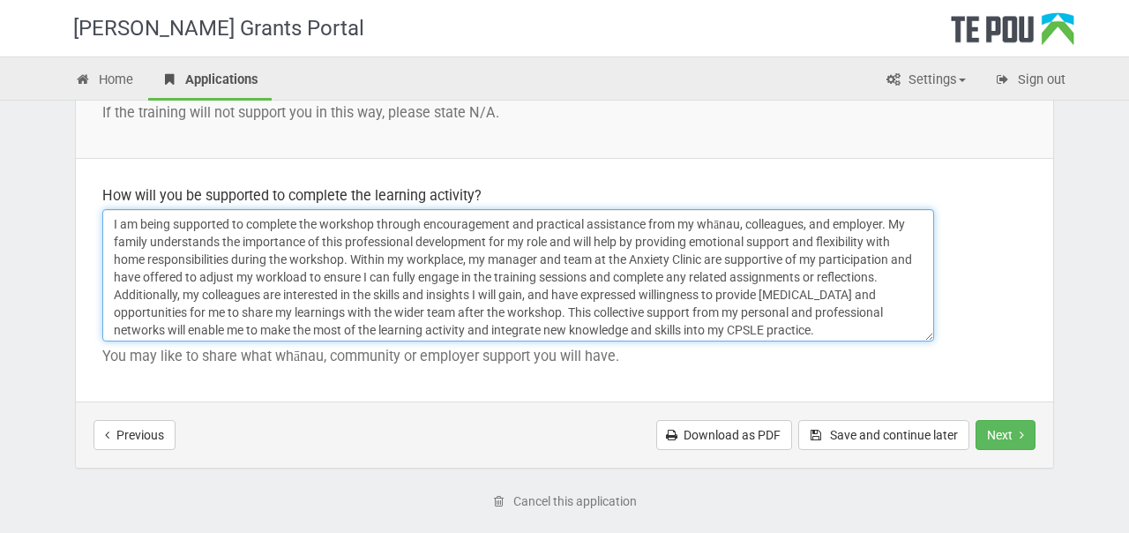
drag, startPoint x: 700, startPoint y: 224, endPoint x: 768, endPoint y: 255, distance: 74.6
click at [768, 255] on textarea "I am being supported to complete the workshop through encouragement and practic…" at bounding box center [518, 275] width 832 height 132
drag, startPoint x: 798, startPoint y: 243, endPoint x: 235, endPoint y: 259, distance: 564.0
click at [235, 259] on textarea "I am being supported to complete the workshop through encouragement and practic…" at bounding box center [518, 275] width 832 height 132
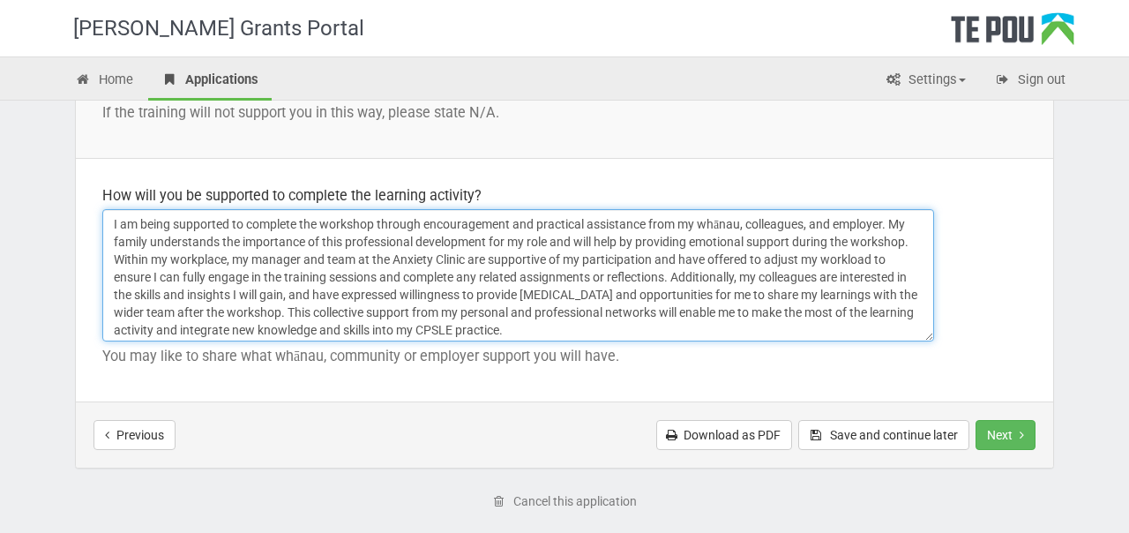
click at [150, 240] on textarea "I am being supported to complete the workshop through encouragement and practic…" at bounding box center [518, 275] width 832 height 132
click at [293, 241] on textarea "I am being supported to complete the workshop through encouragement and practic…" at bounding box center [518, 275] width 832 height 132
drag, startPoint x: 293, startPoint y: 241, endPoint x: 357, endPoint y: 241, distance: 64.4
click at [357, 241] on textarea "I am being supported to complete the workshop through encouragement and practic…" at bounding box center [518, 275] width 832 height 132
click at [636, 252] on textarea "I am being supported to complete the workshop through encouragement and practic…" at bounding box center [518, 275] width 832 height 132
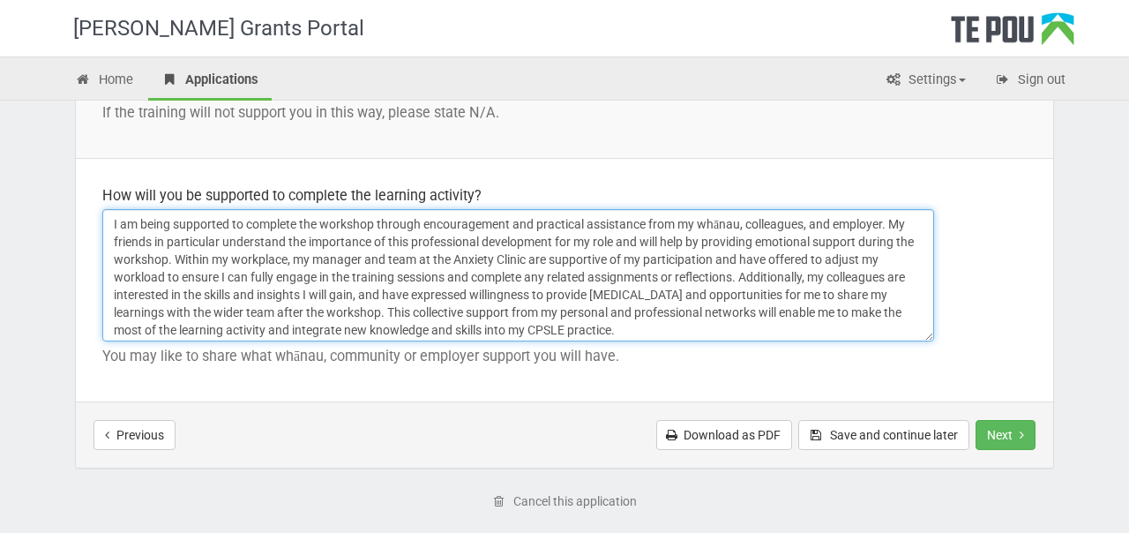
click at [176, 260] on textarea "I am being supported to complete the workshop through encouragement and practic…" at bounding box center [518, 275] width 832 height 132
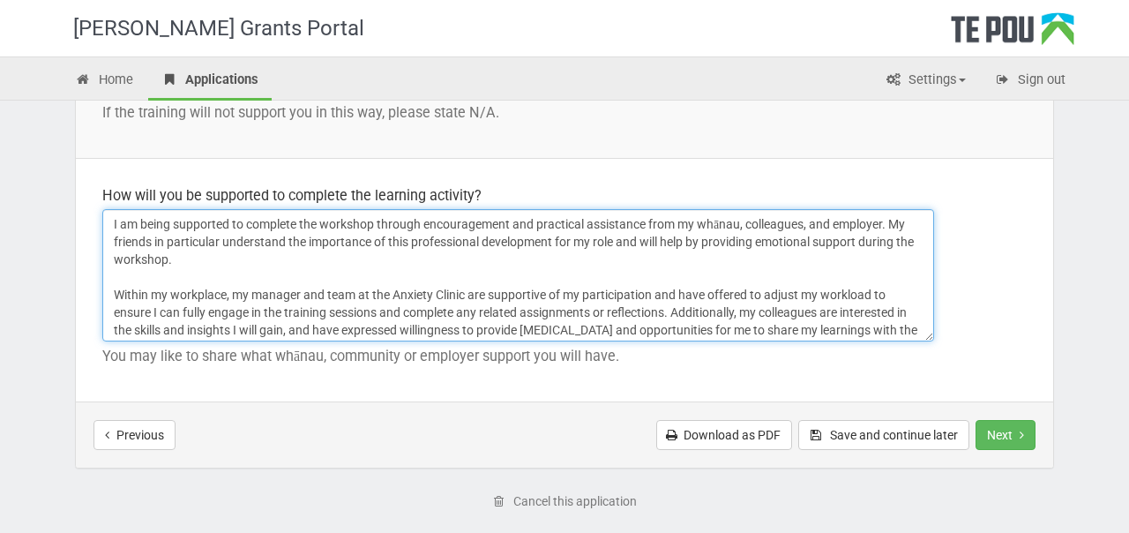
click at [281, 293] on textarea "I am being supported to complete the workshop through encouragement and practic…" at bounding box center [518, 275] width 832 height 132
drag, startPoint x: 441, startPoint y: 291, endPoint x: 506, endPoint y: 295, distance: 65.4
click at [506, 295] on textarea "I am being supported to complete the workshop through encouragement and practic…" at bounding box center [518, 275] width 832 height 132
drag, startPoint x: 550, startPoint y: 296, endPoint x: 441, endPoint y: 295, distance: 108.5
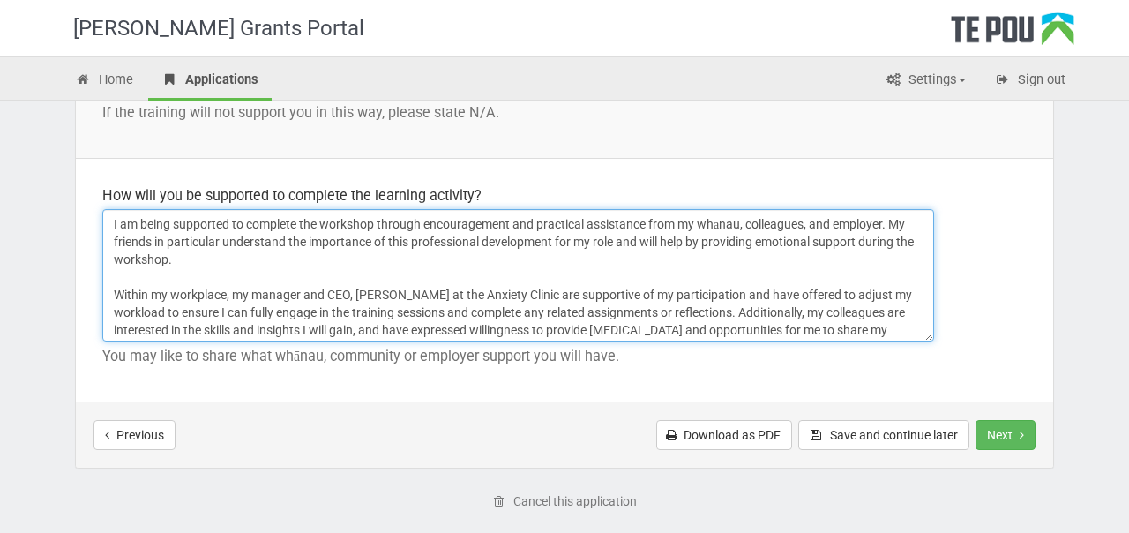
click at [441, 295] on textarea "I am being supported to complete the workshop through encouragement and practic…" at bounding box center [518, 275] width 832 height 132
click at [352, 294] on textarea "I am being supported to complete the workshop through encouragement and practic…" at bounding box center [518, 275] width 832 height 132
click at [229, 296] on textarea "I am being supported to complete the workshop through encouragement and practic…" at bounding box center [518, 275] width 832 height 132
paste textarea "at the Anxiety Clinic"
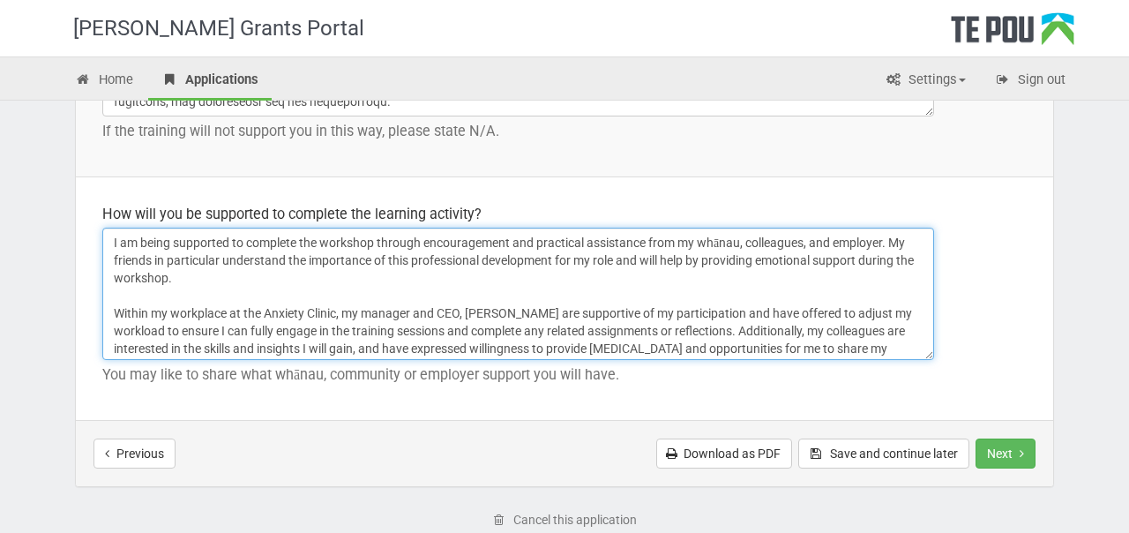
click at [289, 274] on textarea "I am being supported to complete the workshop through encouragement and practic…" at bounding box center [518, 294] width 832 height 132
drag, startPoint x: 261, startPoint y: 307, endPoint x: 116, endPoint y: 308, distance: 144.7
click at [116, 308] on textarea "I am being supported to complete the workshop through encouragement and practic…" at bounding box center [518, 294] width 832 height 132
click at [118, 308] on textarea "I am being supported to complete the workshop through encouragement and practic…" at bounding box center [518, 294] width 832 height 132
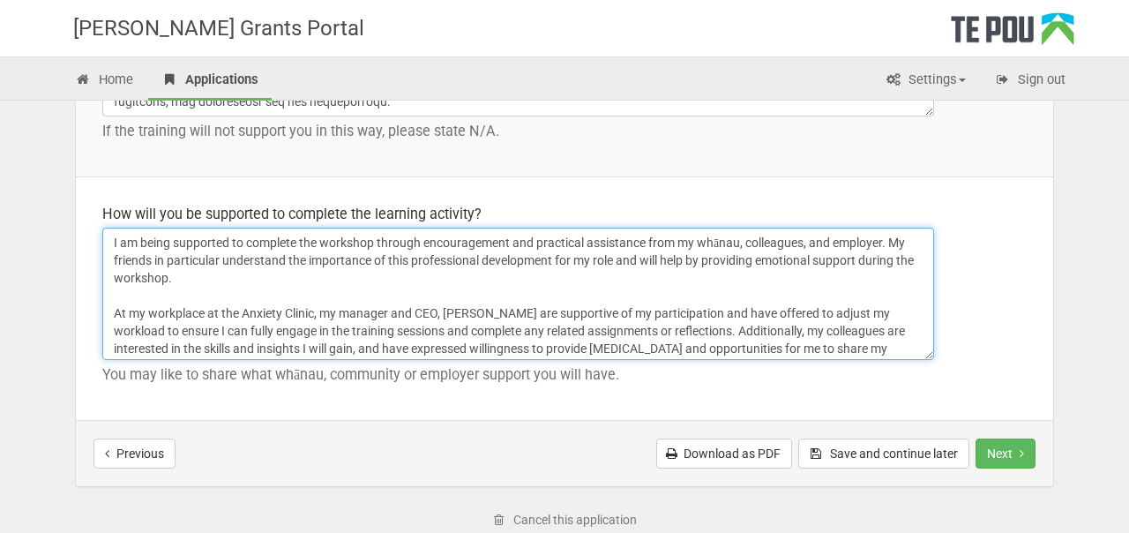
click at [209, 312] on textarea "I am being supported to complete the workshop through encouragement and practic…" at bounding box center [518, 294] width 832 height 132
click at [499, 310] on textarea "I am being supported to complete the workshop through encouragement and practic…" at bounding box center [518, 294] width 832 height 132
click at [609, 335] on textarea "I am being supported to complete the workshop through encouragement and practic…" at bounding box center [518, 294] width 832 height 132
click at [533, 312] on textarea "I am being supported to complete the workshop through encouragement and practic…" at bounding box center [518, 294] width 832 height 132
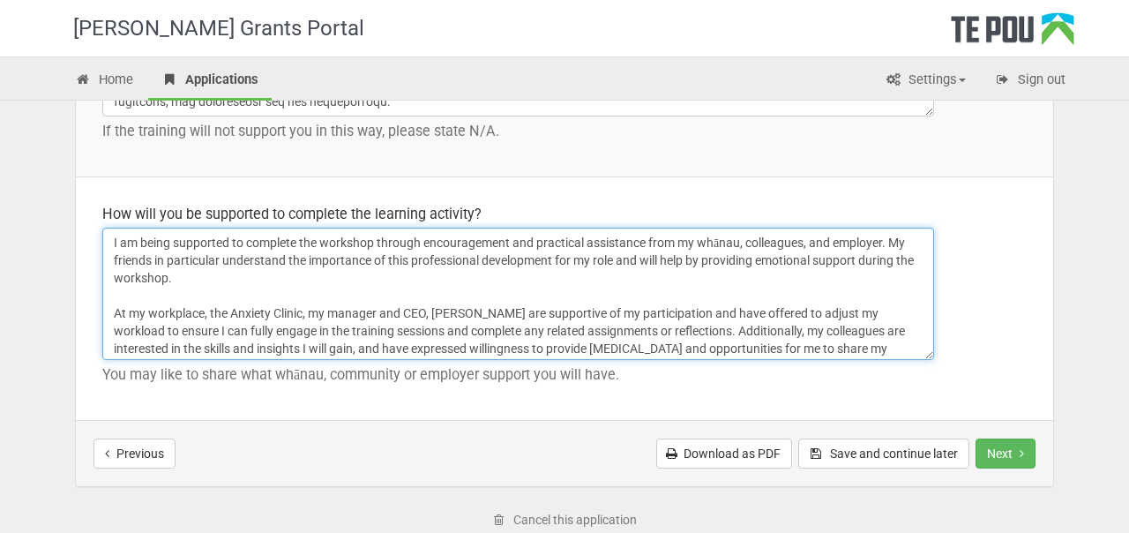
click at [533, 312] on textarea "I am being supported to complete the workshop through encouragement and practic…" at bounding box center [518, 294] width 832 height 132
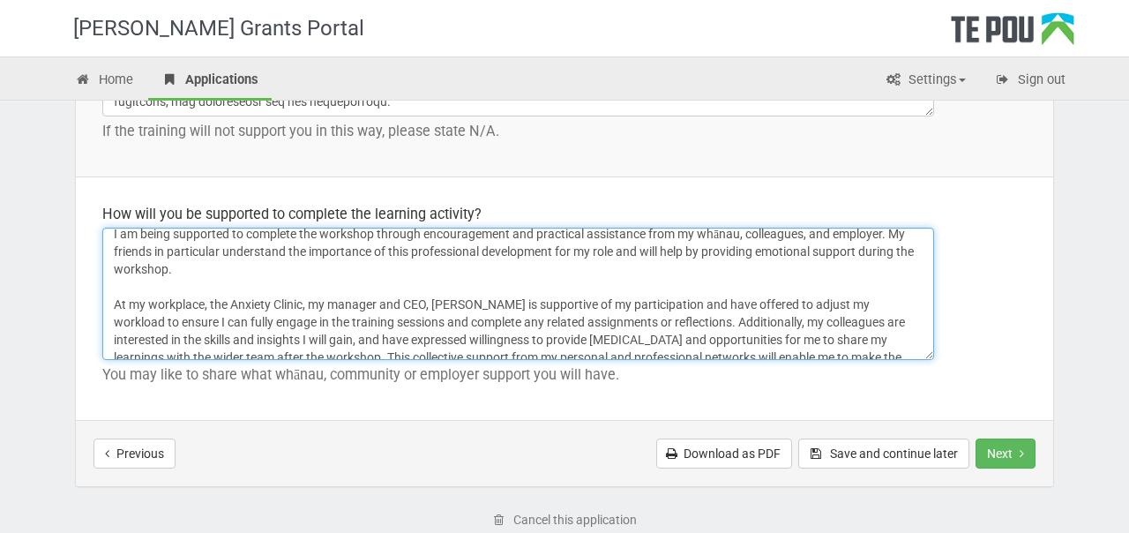
scroll to position [11, 0]
click at [731, 294] on textarea "I am being supported to complete the workshop through encouragement and practic…" at bounding box center [518, 294] width 832 height 132
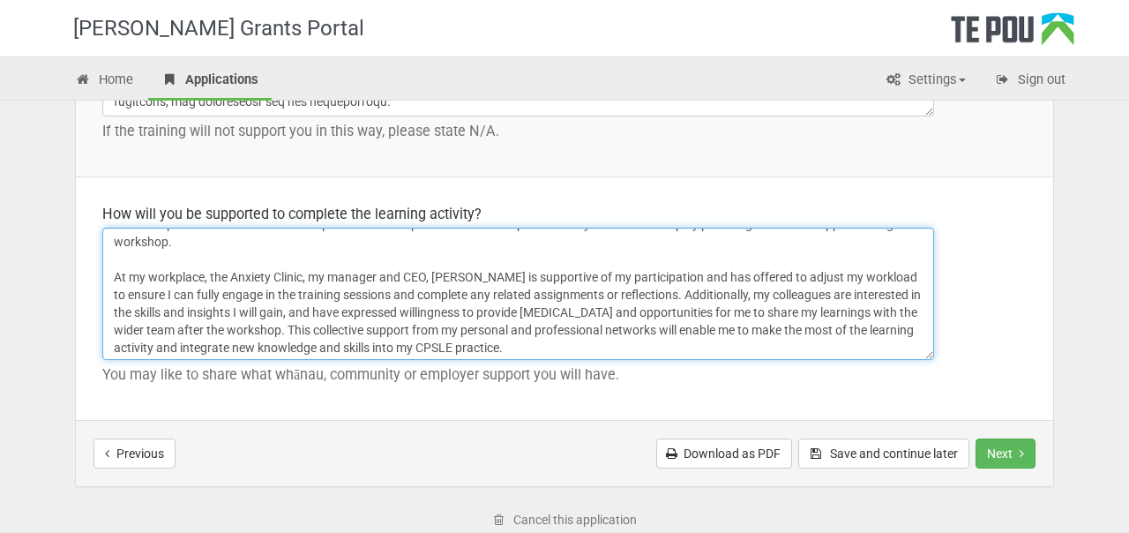
scroll to position [39, 0]
click at [529, 346] on textarea "I am being supported to complete the workshop through encouragement and practic…" at bounding box center [518, 294] width 832 height 132
drag, startPoint x: 539, startPoint y: 335, endPoint x: 552, endPoint y: 285, distance: 52.0
click at [552, 285] on textarea "I am being supported to complete the workshop through encouragement and practic…" at bounding box center [518, 294] width 832 height 132
click at [580, 286] on textarea "I am being supported to complete the workshop through encouragement and practic…" at bounding box center [518, 294] width 832 height 132
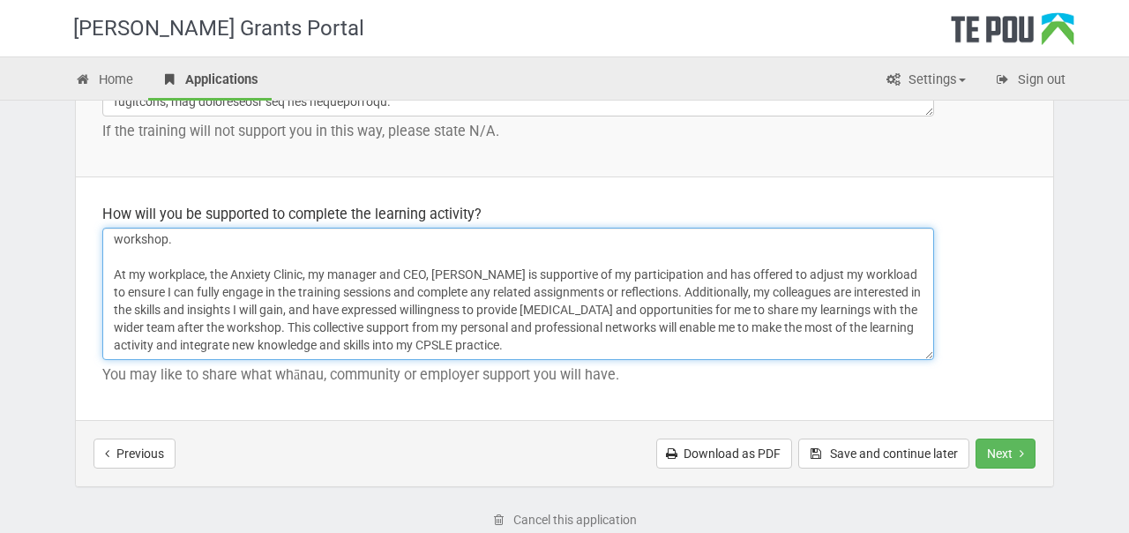
drag, startPoint x: 538, startPoint y: 290, endPoint x: 625, endPoint y: 289, distance: 86.5
click at [625, 289] on textarea "I am being supported to complete the workshop through encouragement and practic…" at bounding box center [518, 294] width 832 height 132
click at [694, 290] on textarea "I am being supported to complete the workshop through encouragement and practic…" at bounding box center [518, 294] width 832 height 132
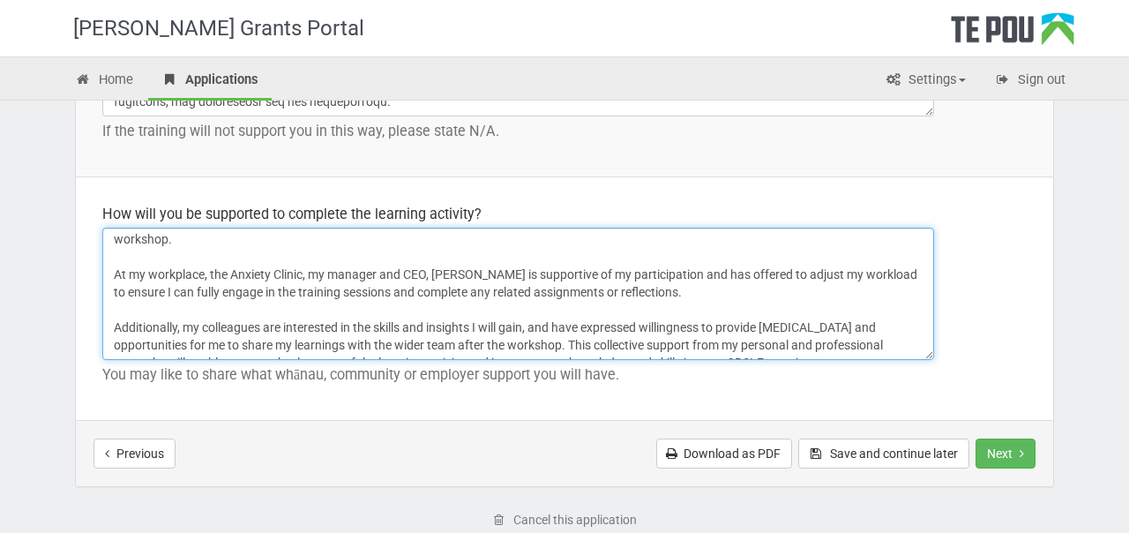
scroll to position [56, 0]
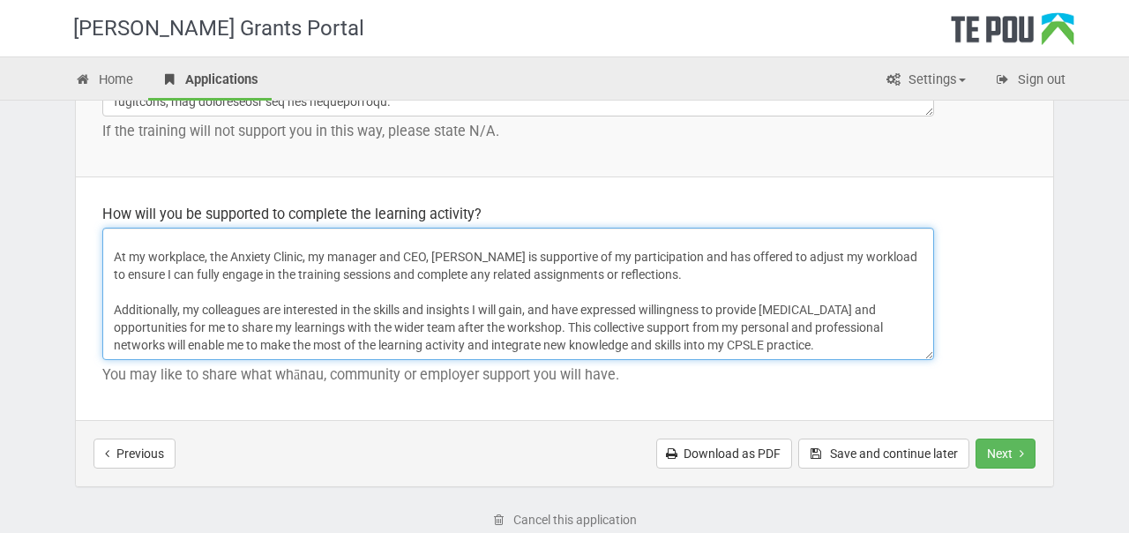
drag, startPoint x: 792, startPoint y: 312, endPoint x: 840, endPoint y: 341, distance: 55.8
click at [840, 341] on textarea "I am being supported to complete the workshop through encouragement and practic…" at bounding box center [518, 294] width 832 height 132
click at [572, 326] on textarea "I am being supported to complete the workshop through encouragement and practic…" at bounding box center [518, 294] width 832 height 132
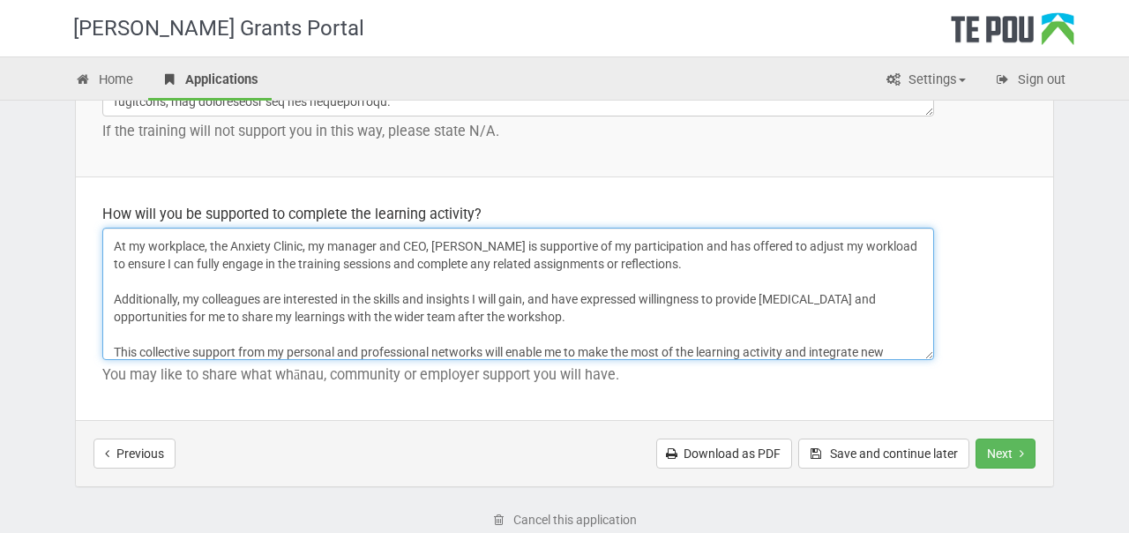
scroll to position [92, 0]
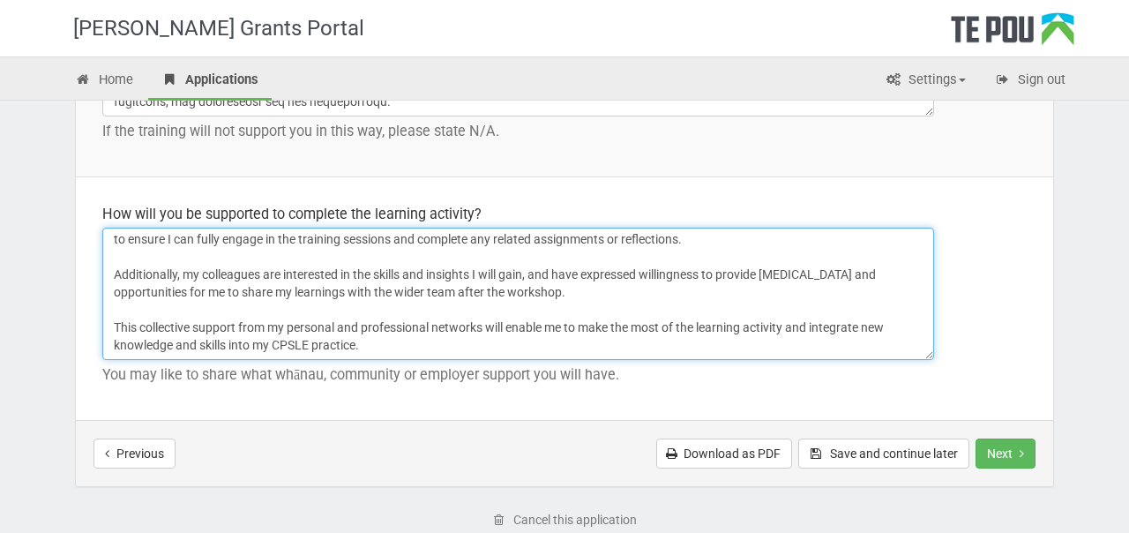
click at [579, 341] on textarea "I am being supported to complete the workshop through encouragement and practic…" at bounding box center [518, 294] width 832 height 132
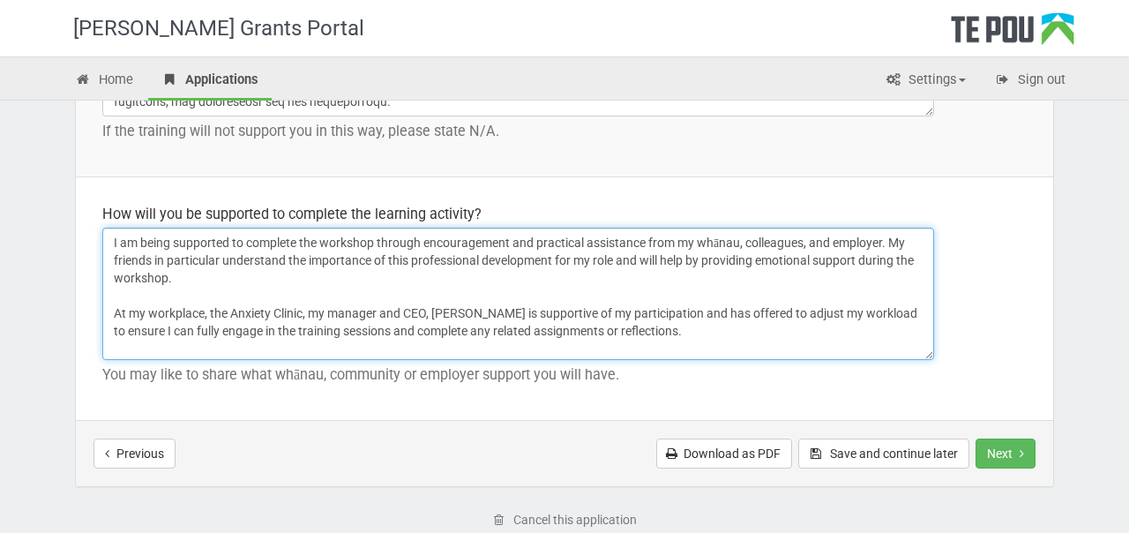
click at [893, 244] on textarea "I am being supported to complete the workshop through encouragement and practic…" at bounding box center [518, 294] width 832 height 132
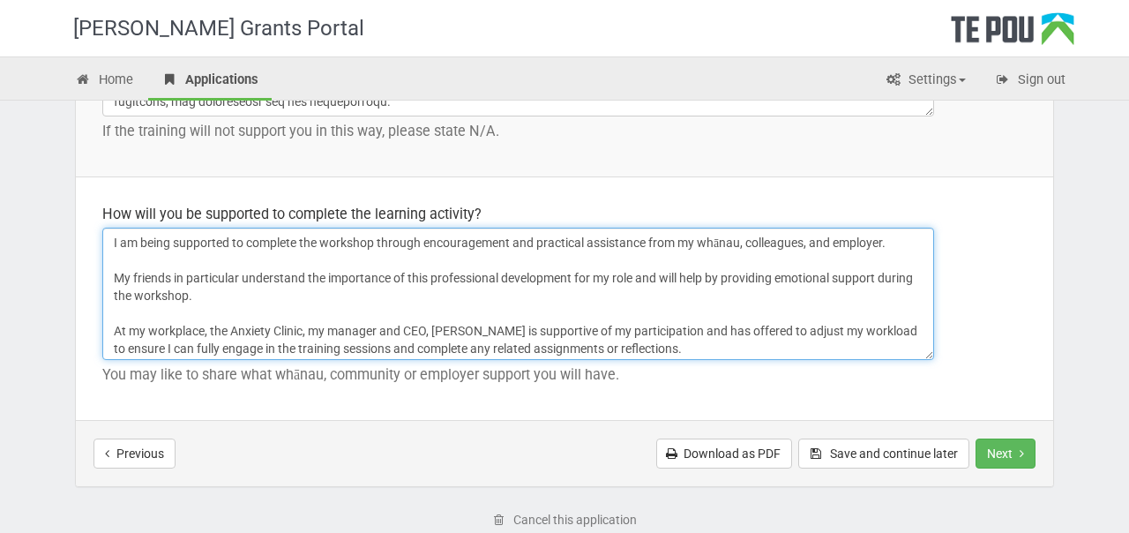
scroll to position [18, 0]
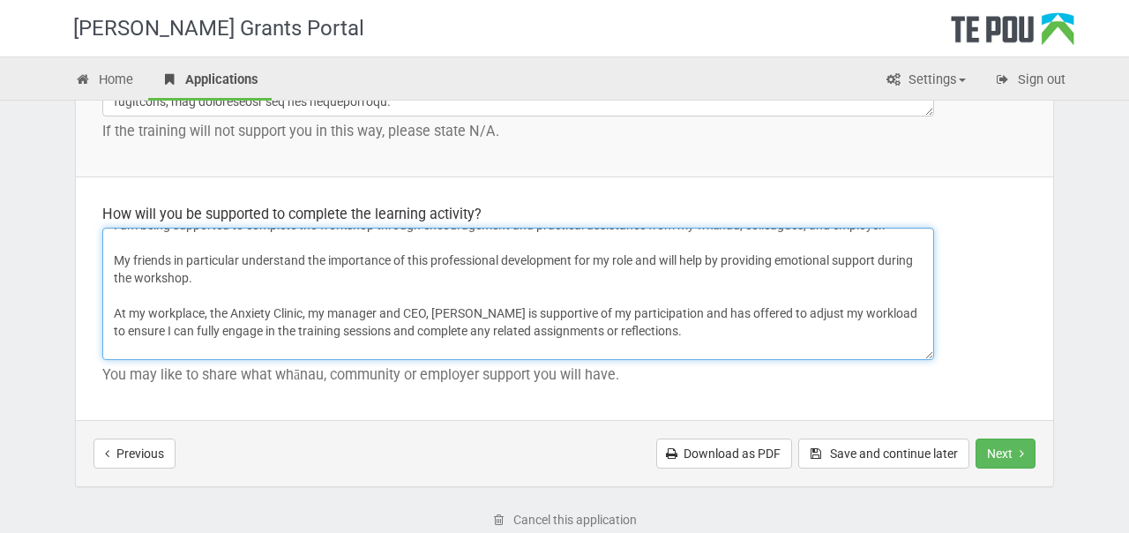
drag, startPoint x: 142, startPoint y: 312, endPoint x: 102, endPoint y: 312, distance: 39.7
click at [102, 312] on textarea "I am being supported to complete the workshop through encouragement and practic…" at bounding box center [518, 294] width 832 height 132
click at [231, 312] on textarea "I am being supported to complete the workshop through encouragement and practic…" at bounding box center [518, 294] width 832 height 132
click at [113, 313] on textarea "I am being supported to complete the workshop through encouragement and practic…" at bounding box center [518, 294] width 832 height 132
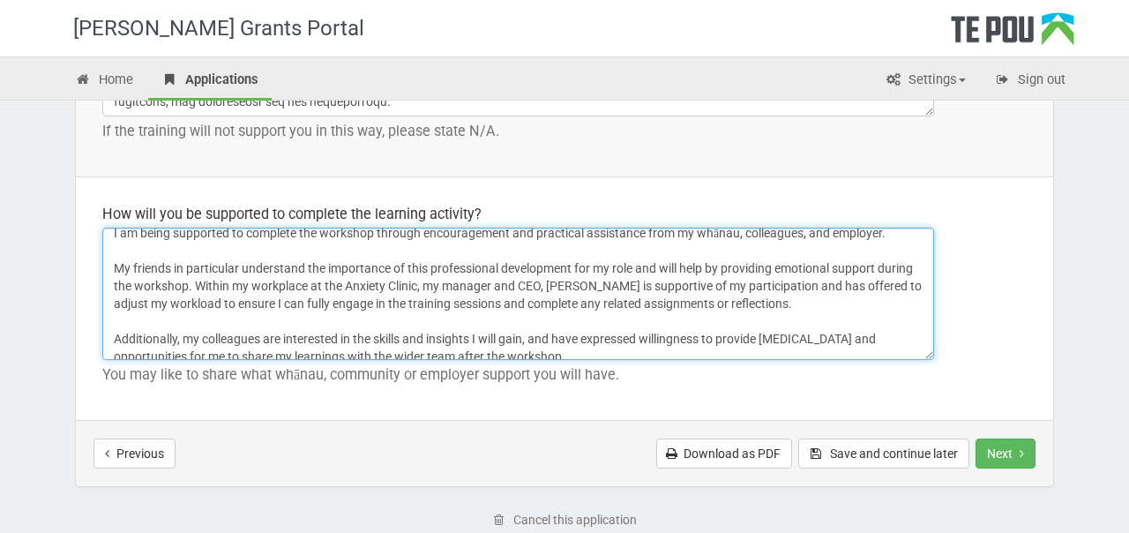
scroll to position [8, 0]
drag, startPoint x: 838, startPoint y: 287, endPoint x: 926, endPoint y: 289, distance: 88.2
click at [926, 289] on textarea "I am being supported to complete the workshop through encouragement and practic…" at bounding box center [518, 294] width 832 height 132
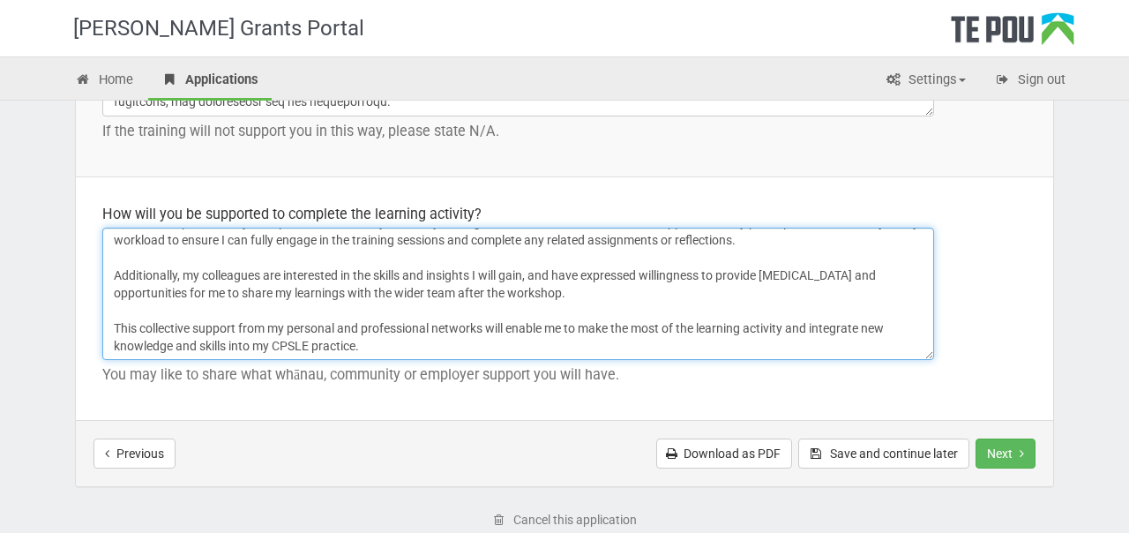
scroll to position [74, 0]
click at [375, 357] on textarea "I am being supported to complete the workshop through encouragement and practic…" at bounding box center [518, 294] width 832 height 132
click at [768, 270] on textarea "I am being supported to complete the workshop through encouragement and practic…" at bounding box center [518, 294] width 832 height 132
drag, startPoint x: 870, startPoint y: 276, endPoint x: 710, endPoint y: 272, distance: 159.8
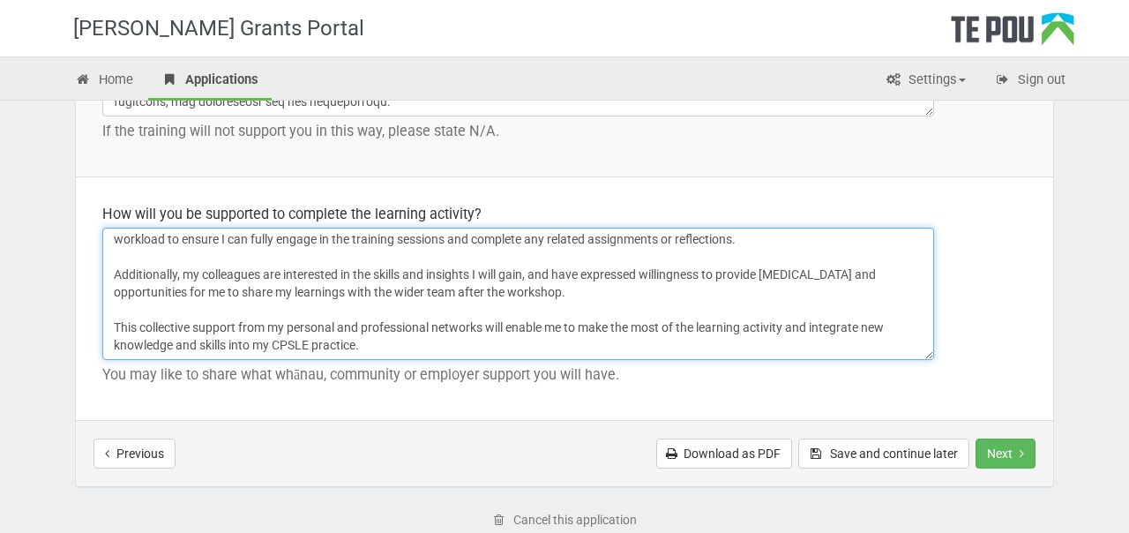
click at [710, 272] on textarea "I am being supported to complete the workshop through encouragement and practic…" at bounding box center [518, 294] width 832 height 132
click at [731, 268] on textarea "I am being supported to complete the workshop through encouragement and practic…" at bounding box center [518, 294] width 832 height 132
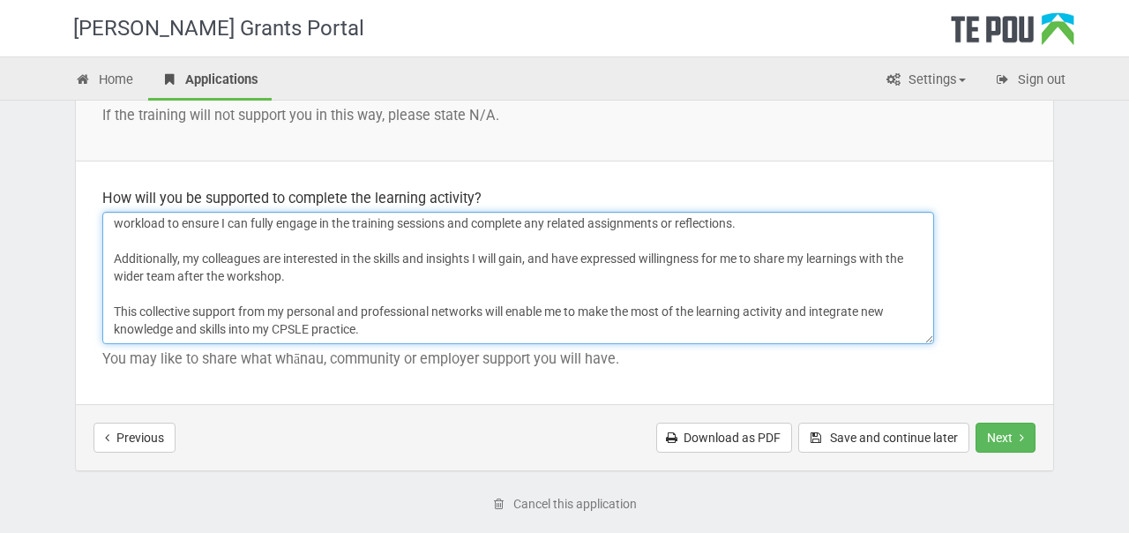
scroll to position [2670, 0]
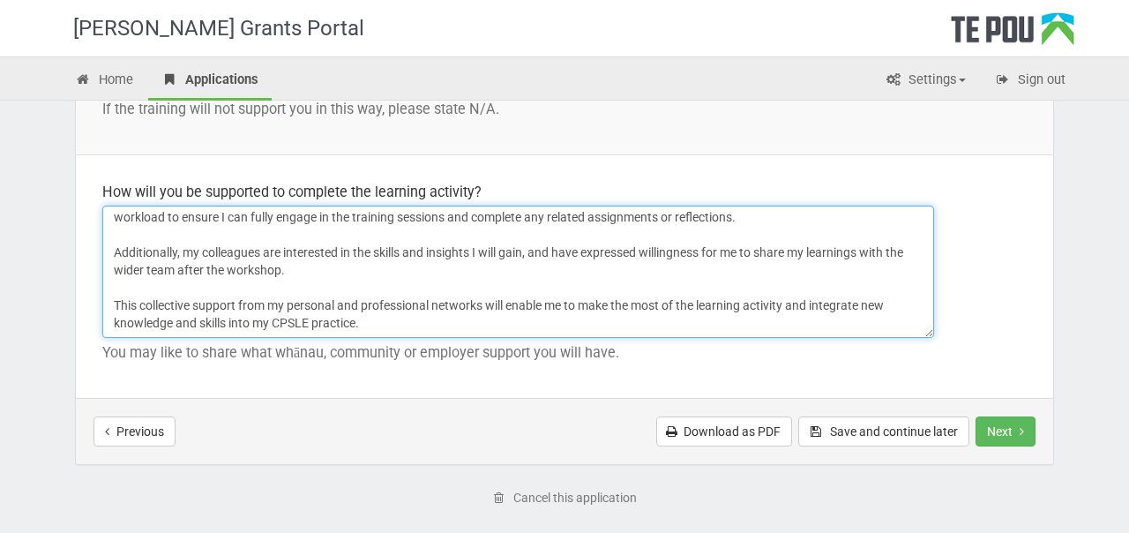
click at [439, 322] on textarea "I am being supported to complete the workshop through encouragement and practic…" at bounding box center [518, 272] width 832 height 132
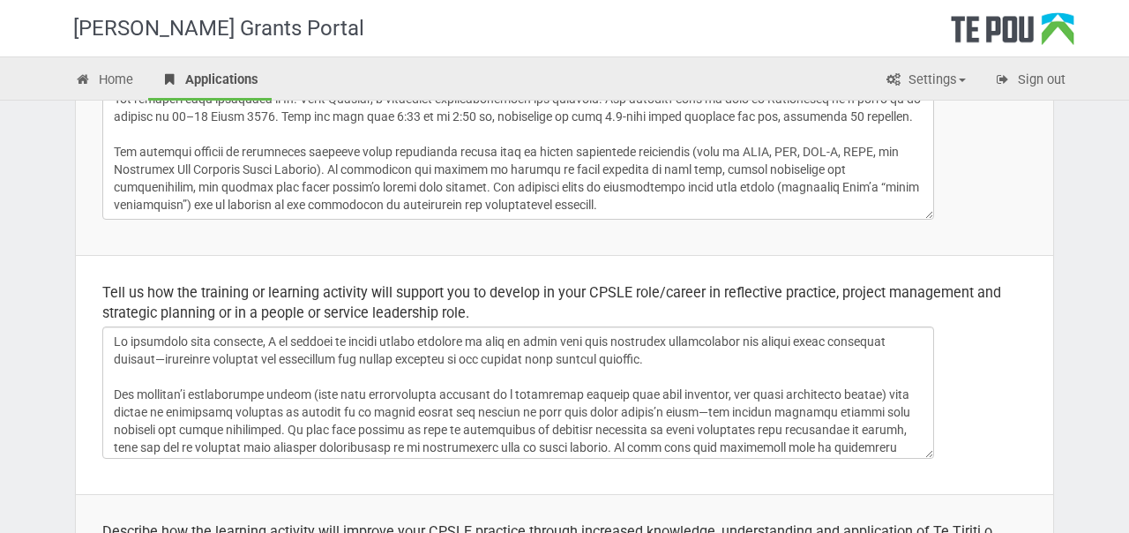
scroll to position [0, 0]
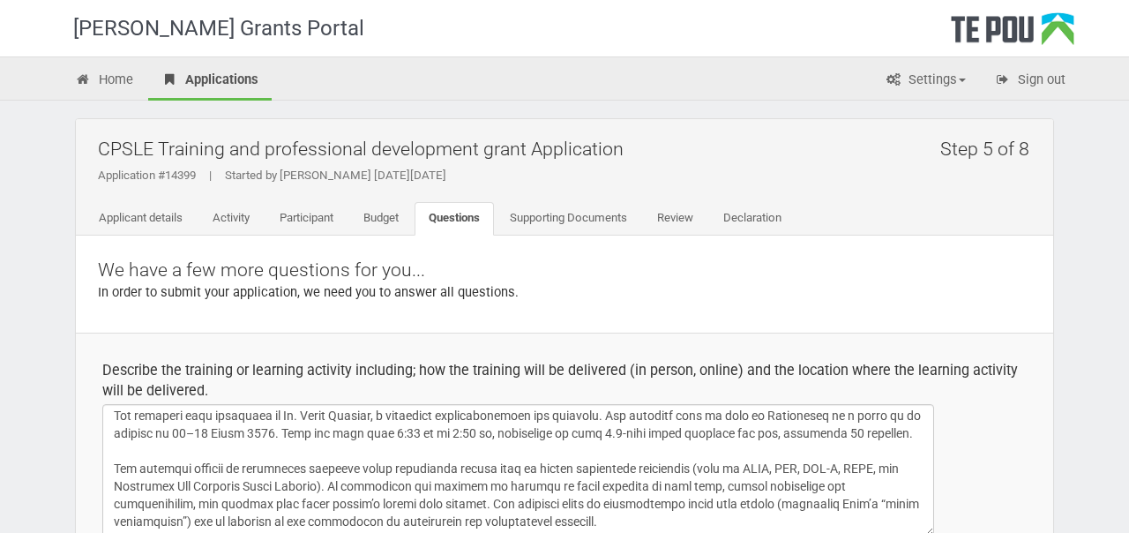
type textarea "I am being supported to complete the workshop through encouragement and practic…"
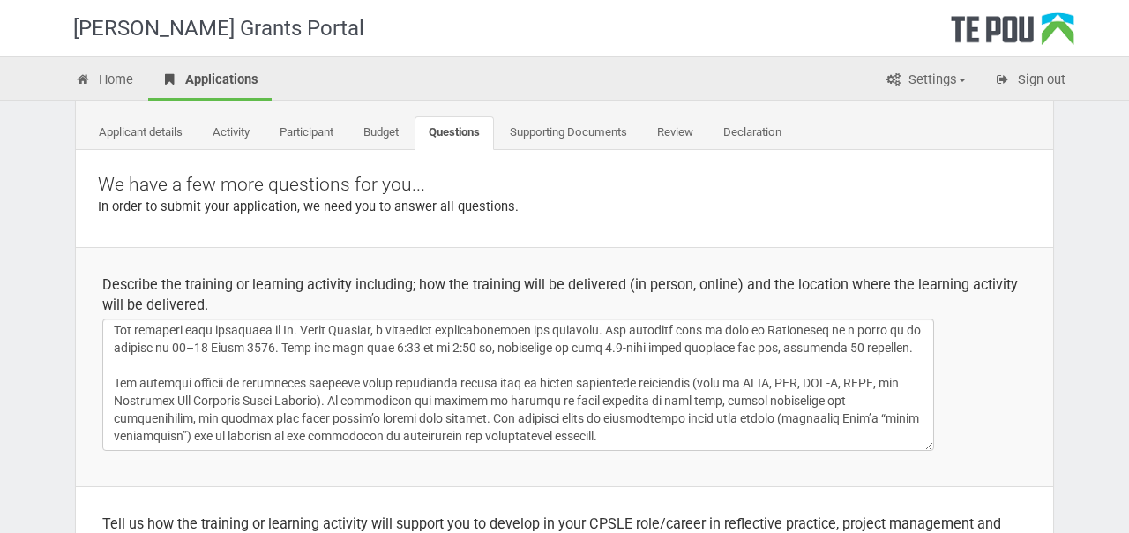
scroll to position [148, 0]
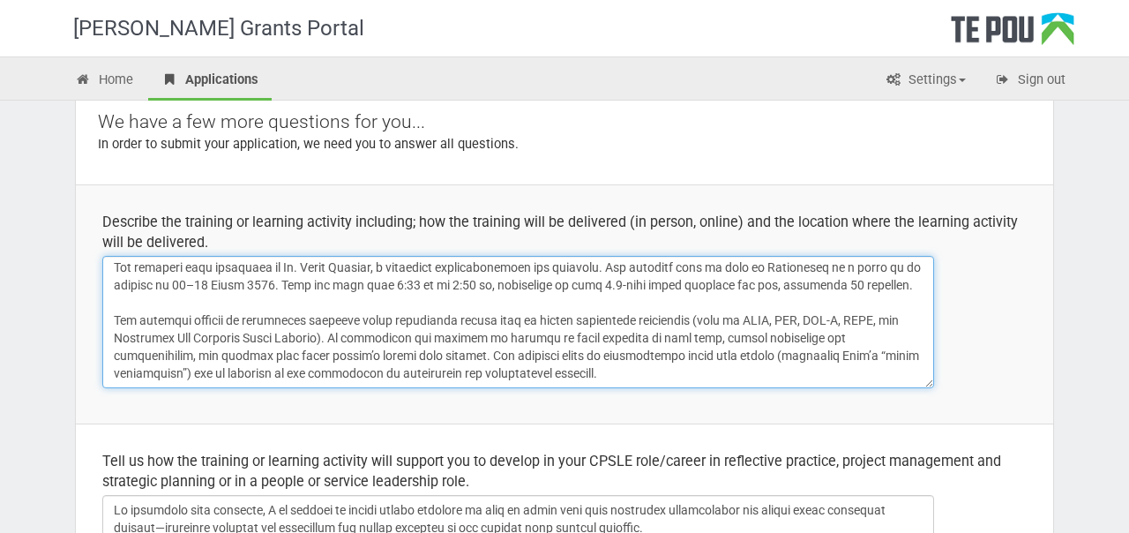
click at [483, 337] on textarea at bounding box center [518, 322] width 832 height 132
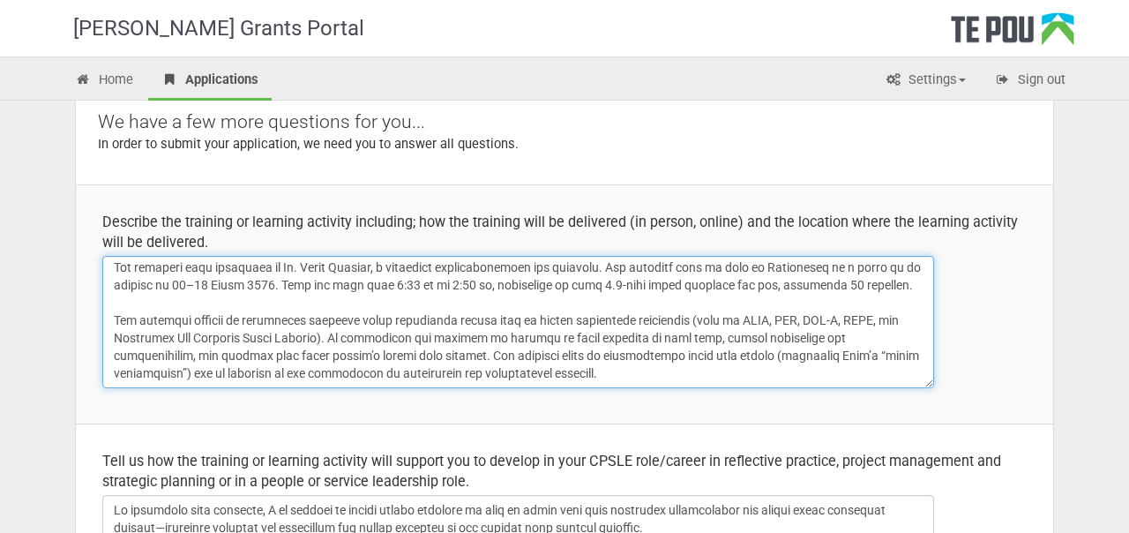
click at [483, 337] on textarea at bounding box center [518, 322] width 832 height 132
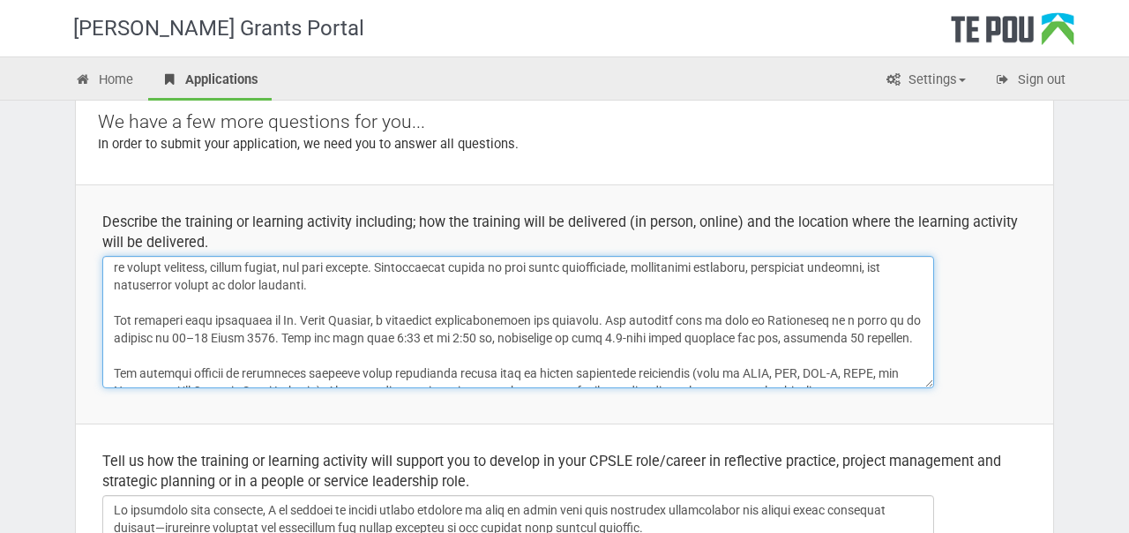
scroll to position [0, 0]
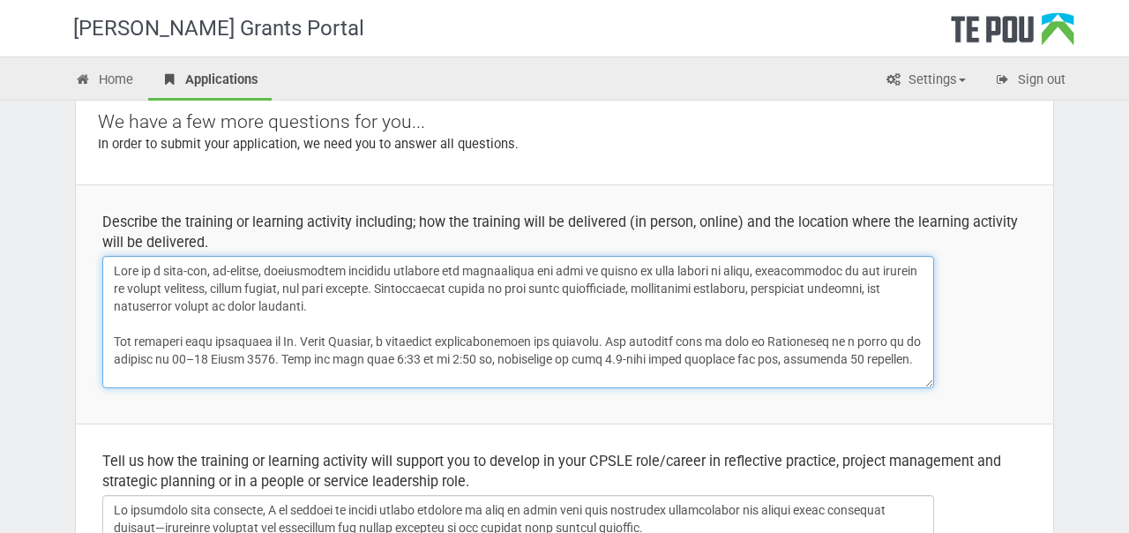
click at [112, 268] on textarea at bounding box center [518, 322] width 832 height 132
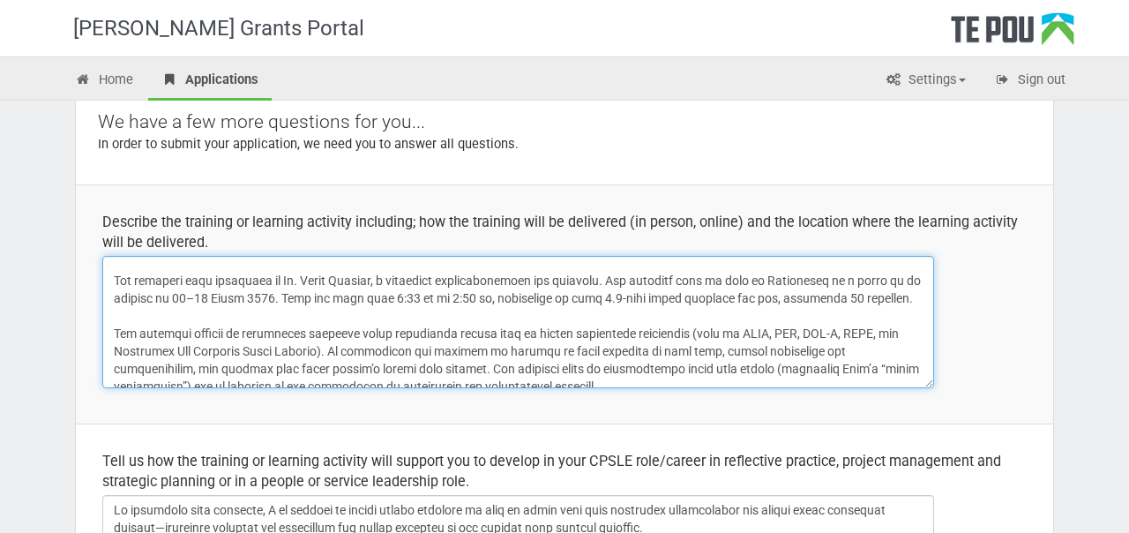
scroll to position [74, 0]
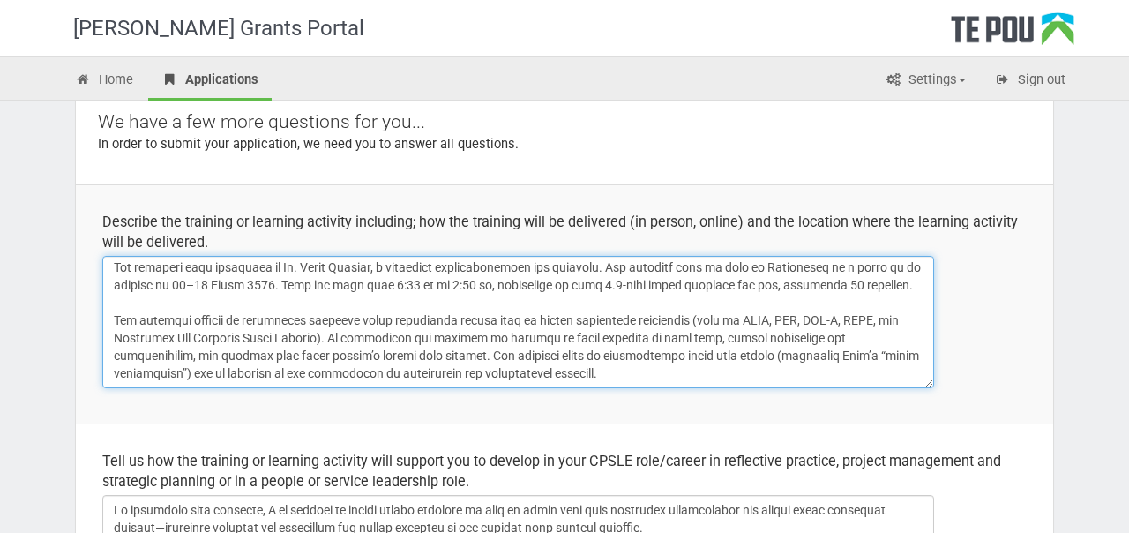
drag, startPoint x: 116, startPoint y: 267, endPoint x: 210, endPoint y: 424, distance: 183.2
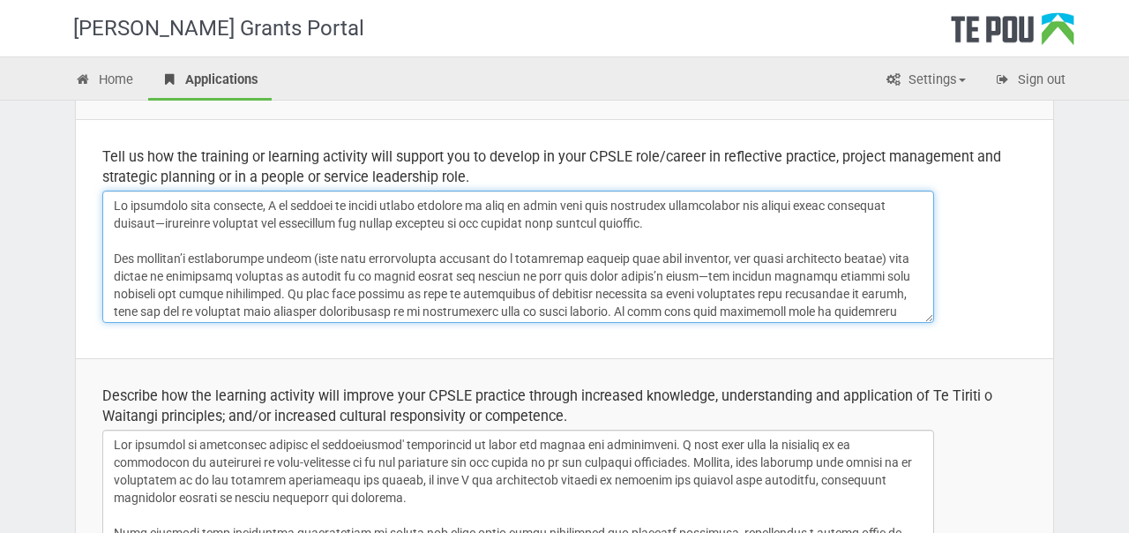
scroll to position [145, 0]
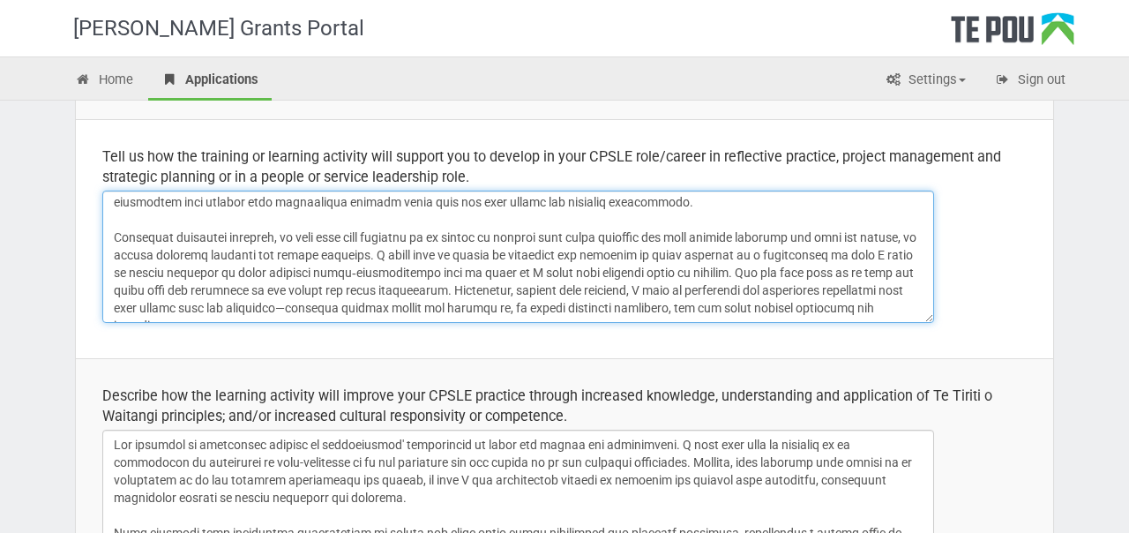
drag, startPoint x: 113, startPoint y: 201, endPoint x: 192, endPoint y: 371, distance: 187.1
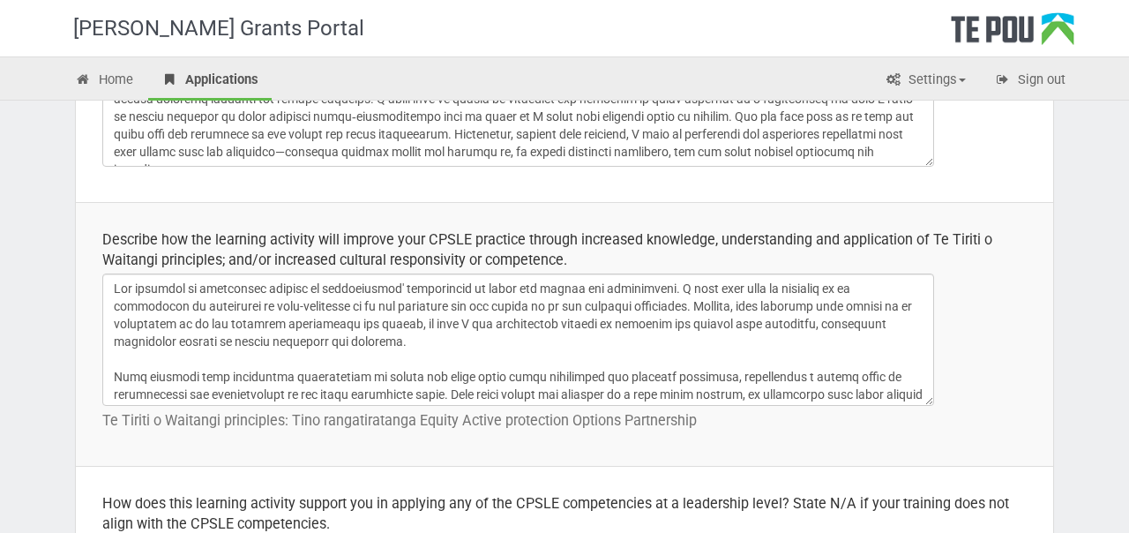
scroll to position [657, 0]
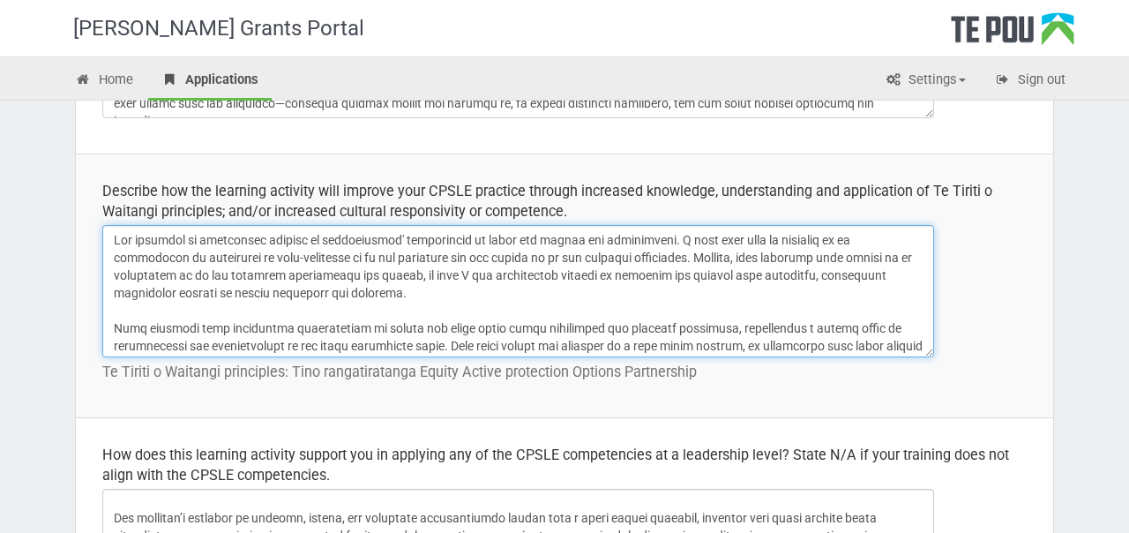
click at [407, 319] on textarea at bounding box center [518, 291] width 832 height 132
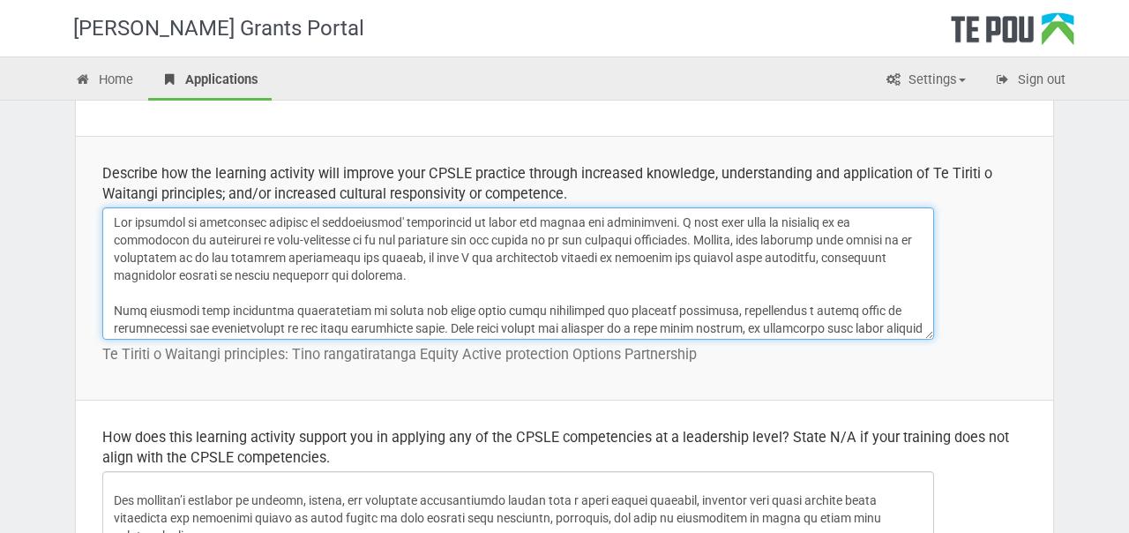
scroll to position [162, 0]
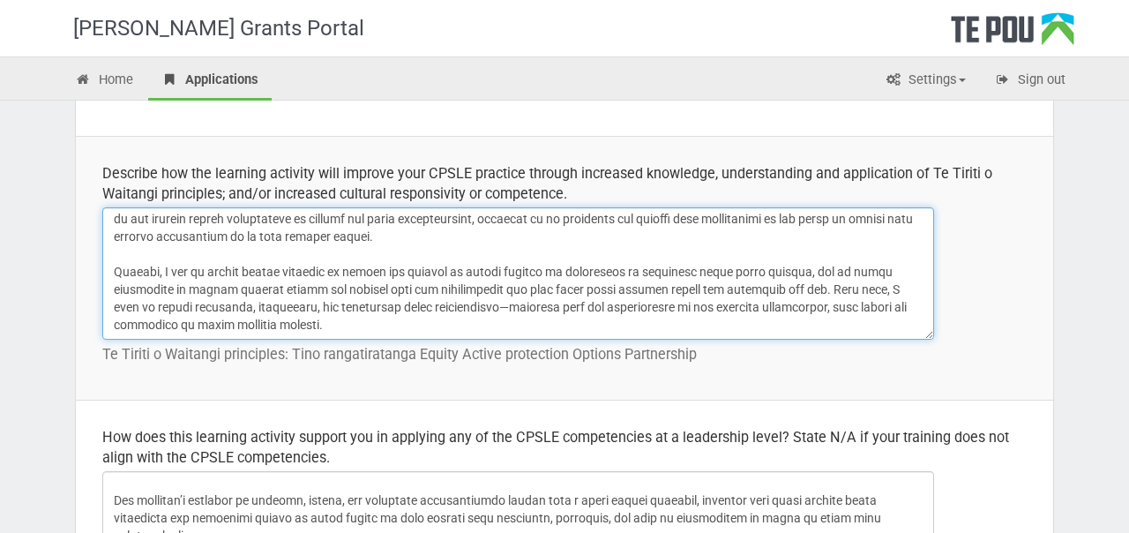
drag, startPoint x: 113, startPoint y: 221, endPoint x: 179, endPoint y: 426, distance: 216.0
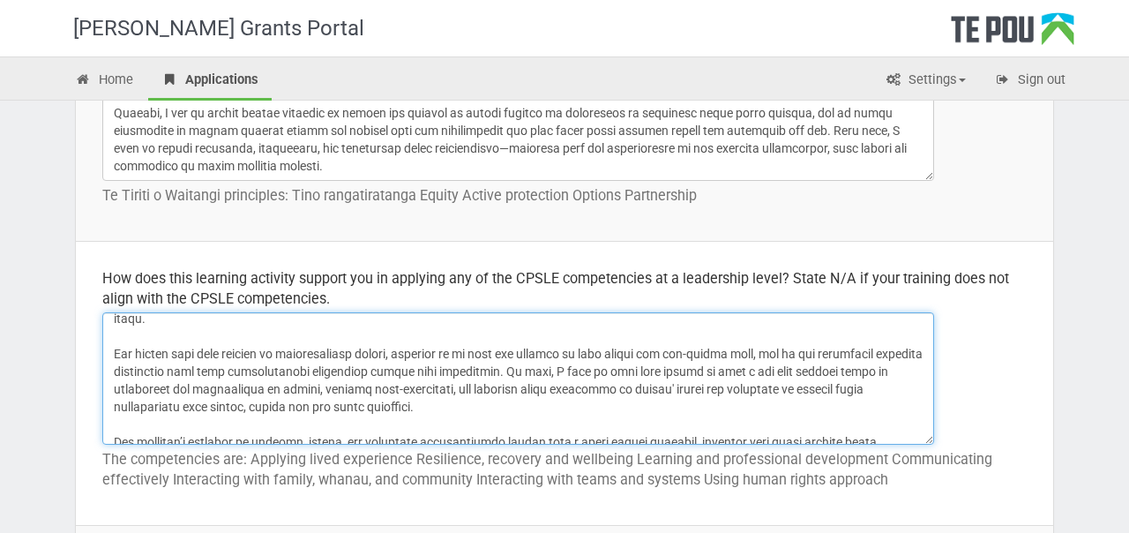
scroll to position [392, 0]
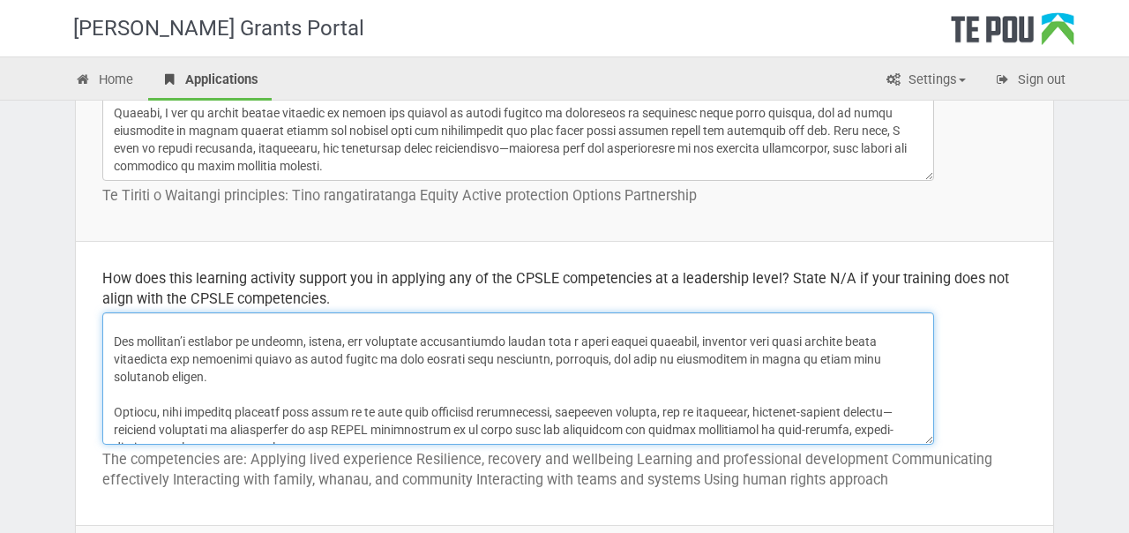
drag, startPoint x: 114, startPoint y: 324, endPoint x: 194, endPoint y: 467, distance: 163.9
click at [194, 467] on td "How does this learning activity support you in applying any of the CPSLE compet…" at bounding box center [565, 384] width 978 height 284
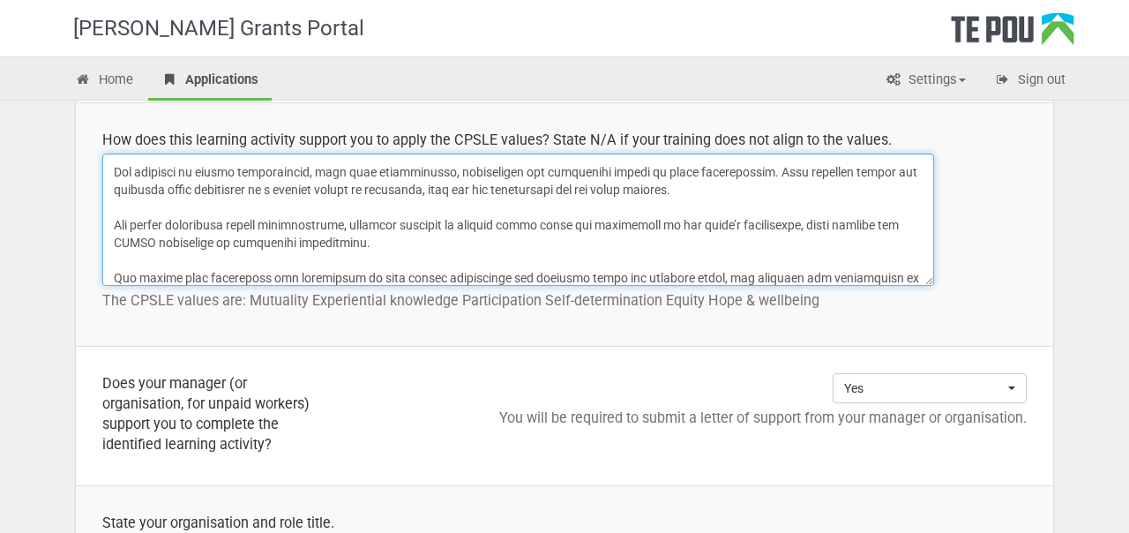
scroll to position [304, 0]
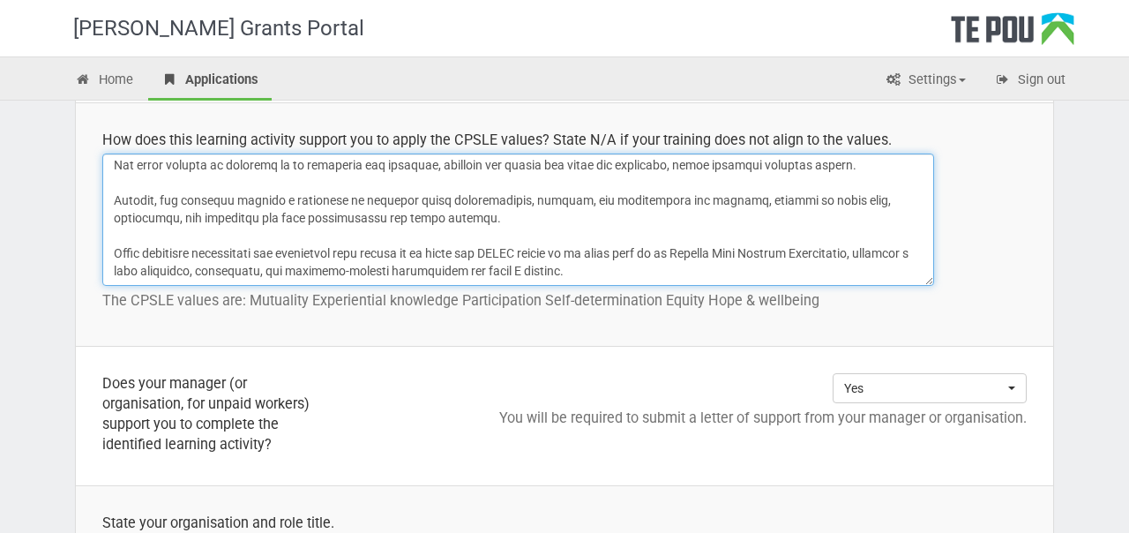
drag, startPoint x: 116, startPoint y: 169, endPoint x: 221, endPoint y: 354, distance: 213.0
click at [221, 354] on tbody "Describe the training or learning activity including; how the training will be …" at bounding box center [565, 443] width 978 height 2735
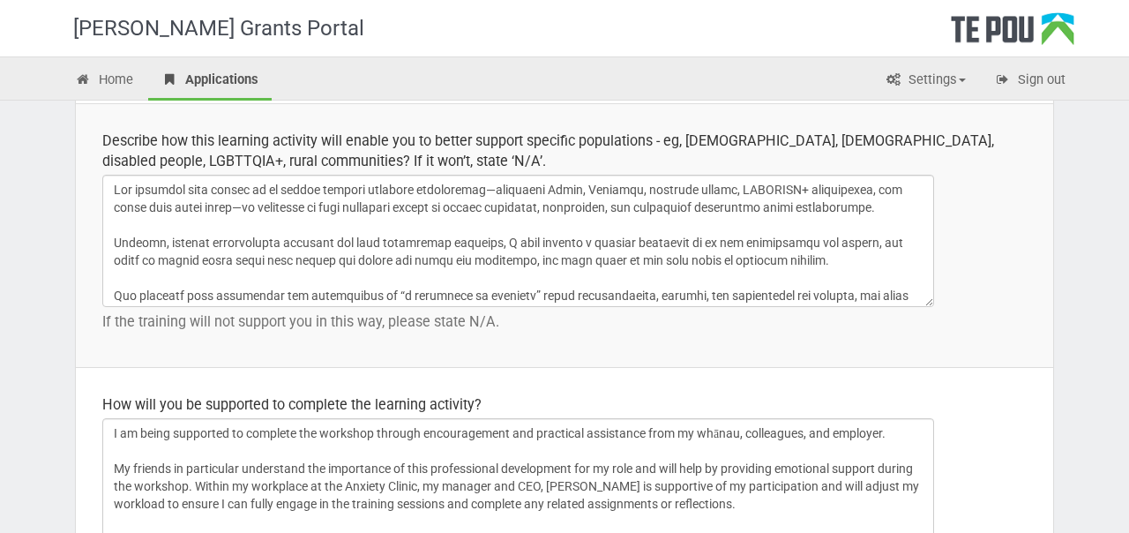
scroll to position [2482, 0]
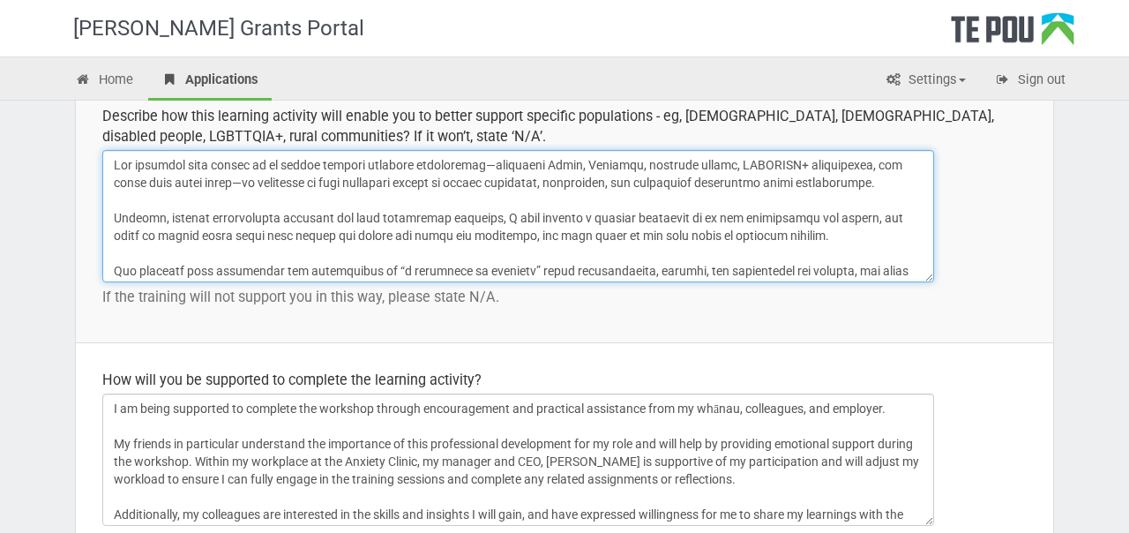
click at [275, 214] on textarea at bounding box center [518, 216] width 832 height 132
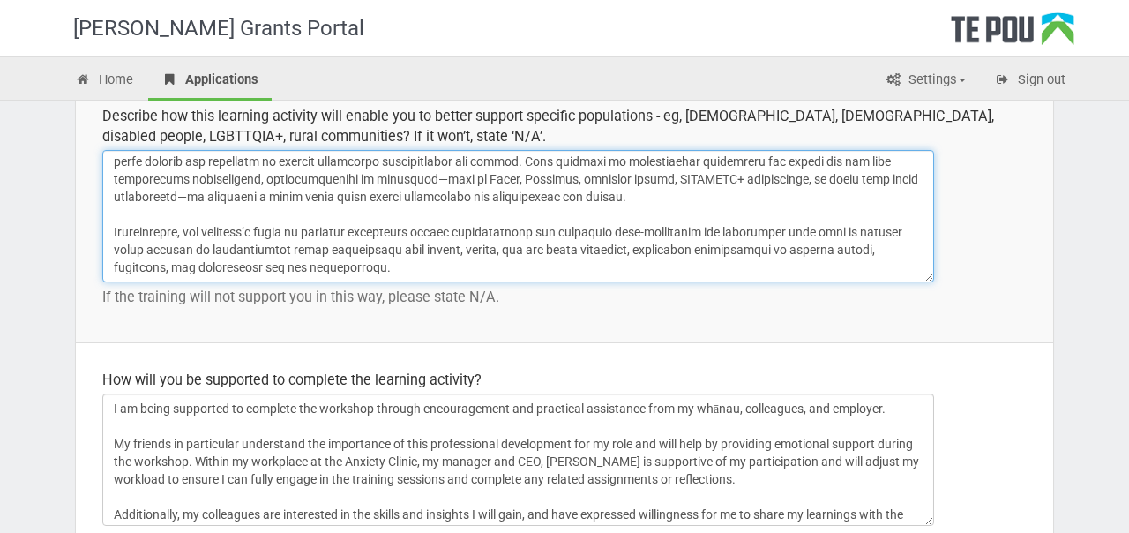
drag, startPoint x: 114, startPoint y: 163, endPoint x: 275, endPoint y: 361, distance: 255.2
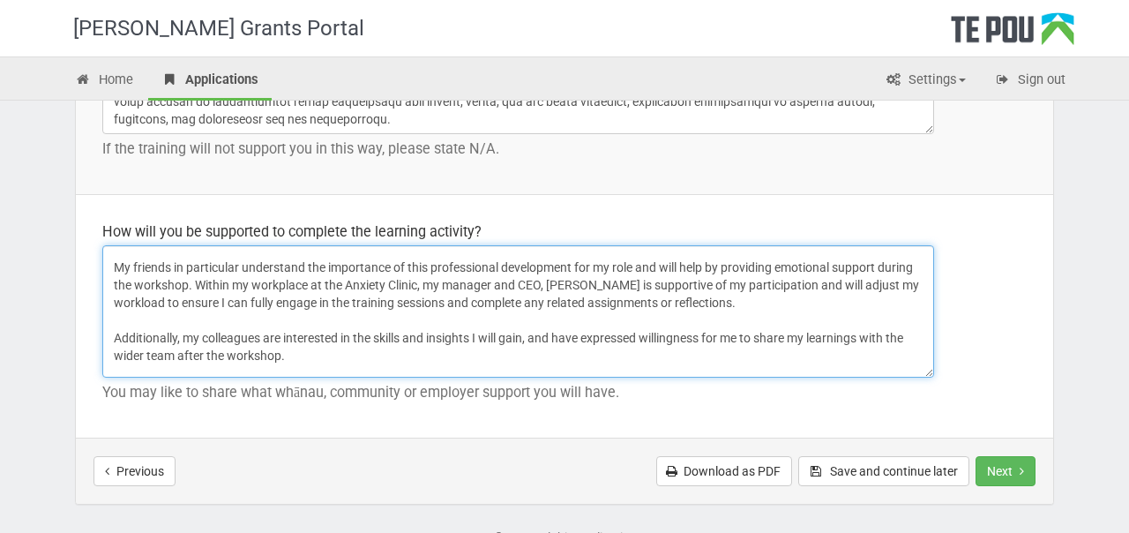
scroll to position [0, 0]
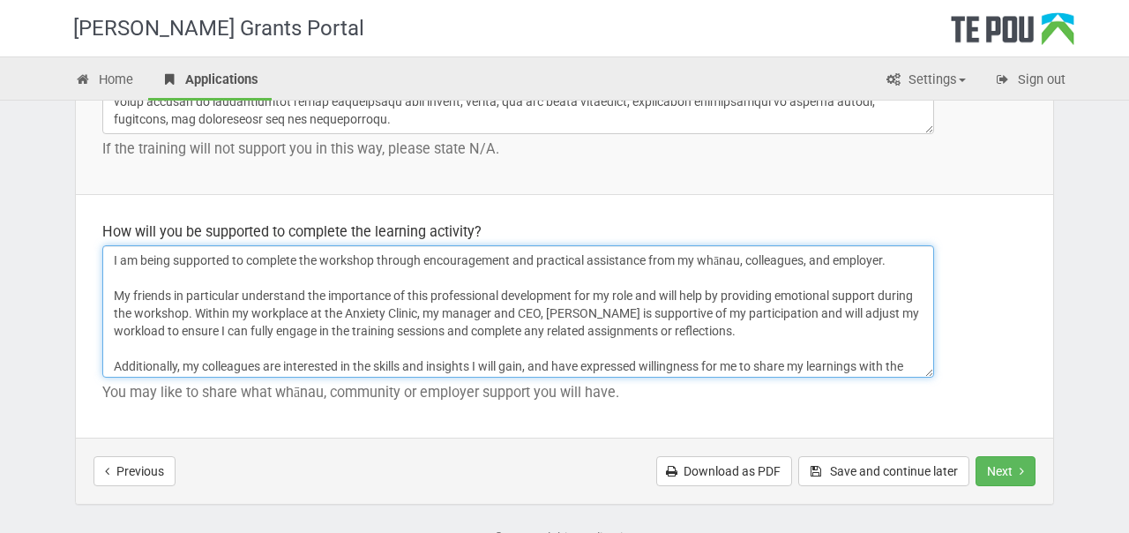
drag, startPoint x: 397, startPoint y: 369, endPoint x: 171, endPoint y: 223, distance: 268.7
click at [171, 223] on td "How will you be supported to complete the learning activity? I am being support…" at bounding box center [565, 317] width 978 height 244
click at [864, 356] on textarea "I am being supported to complete the workshop through encouragement and practic…" at bounding box center [518, 311] width 832 height 132
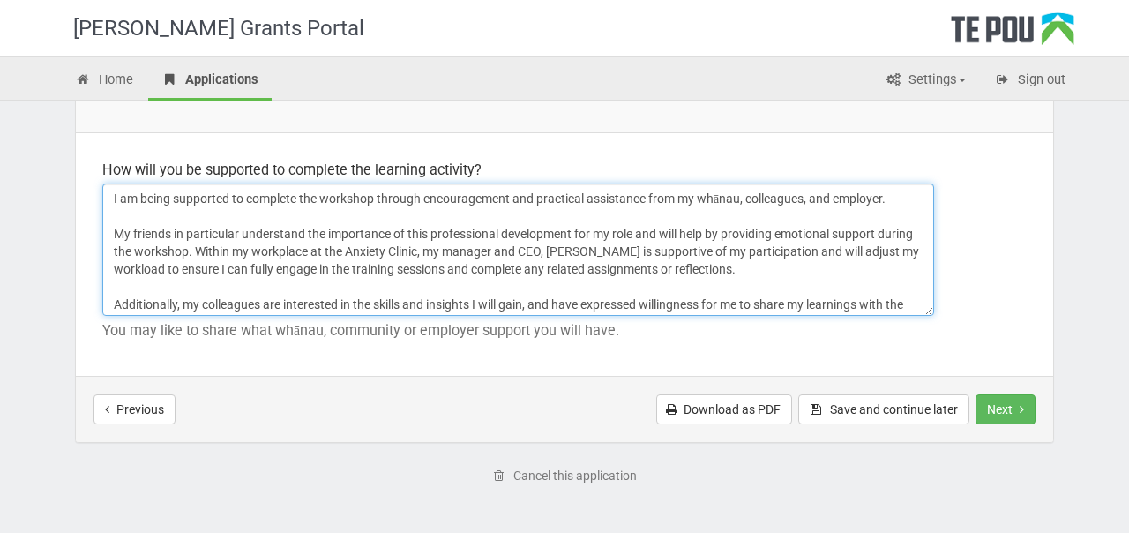
scroll to position [2751, 0]
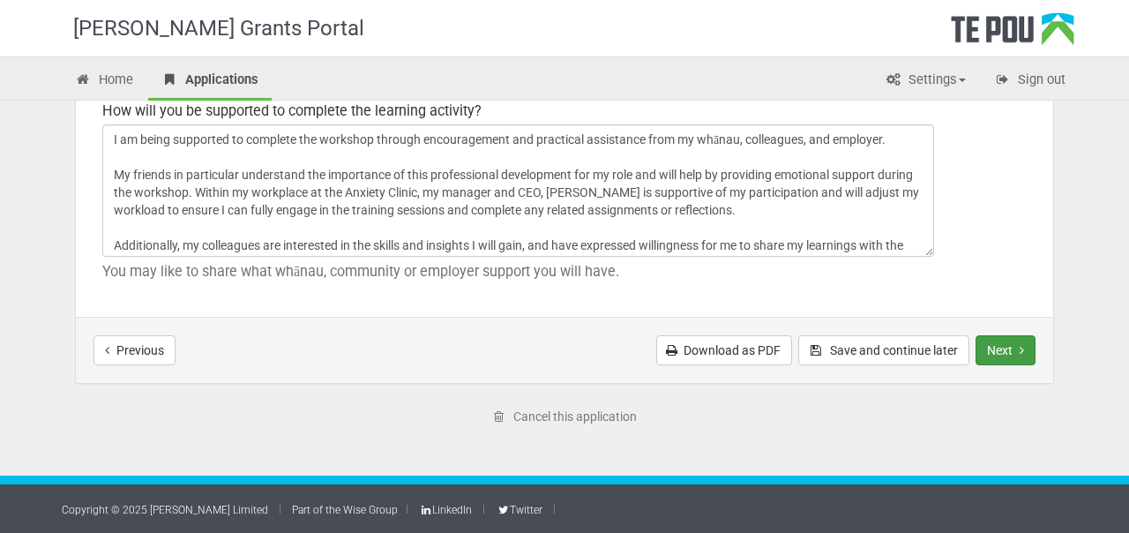
click at [996, 347] on button "Next" at bounding box center [1006, 350] width 60 height 30
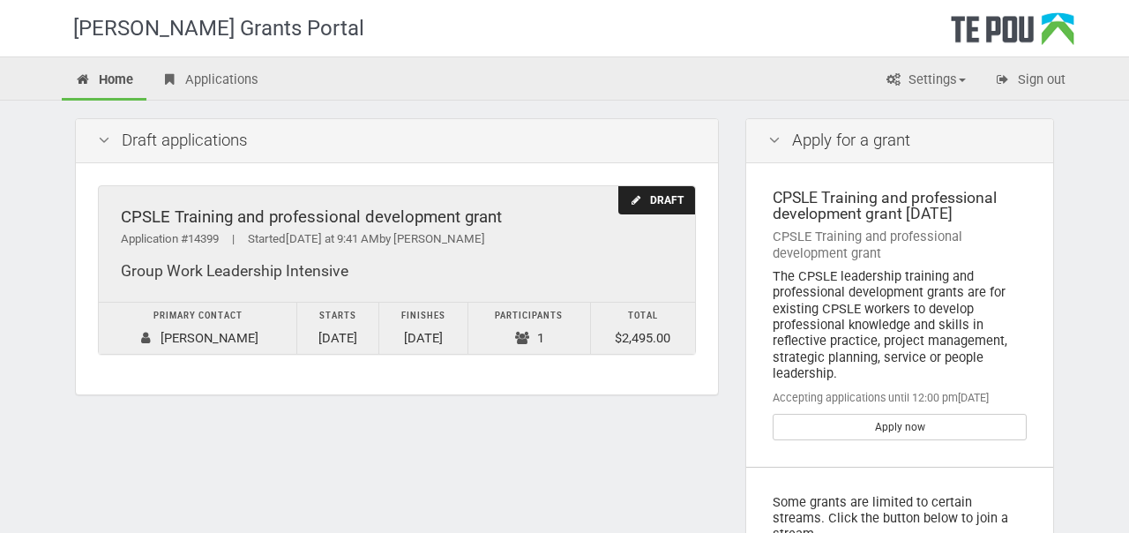
click at [647, 203] on div "Draft" at bounding box center [656, 200] width 77 height 29
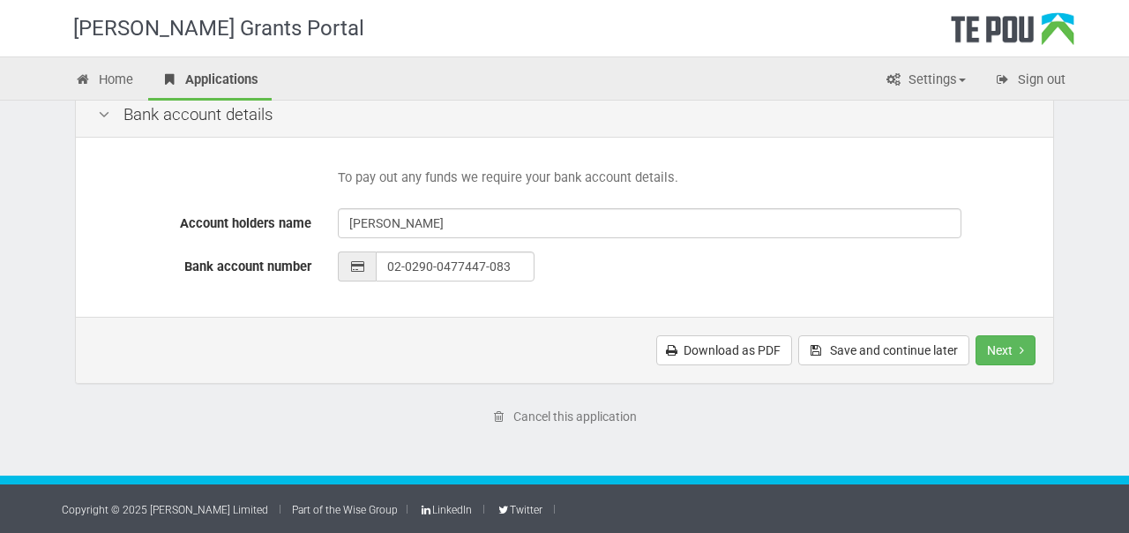
scroll to position [411, 0]
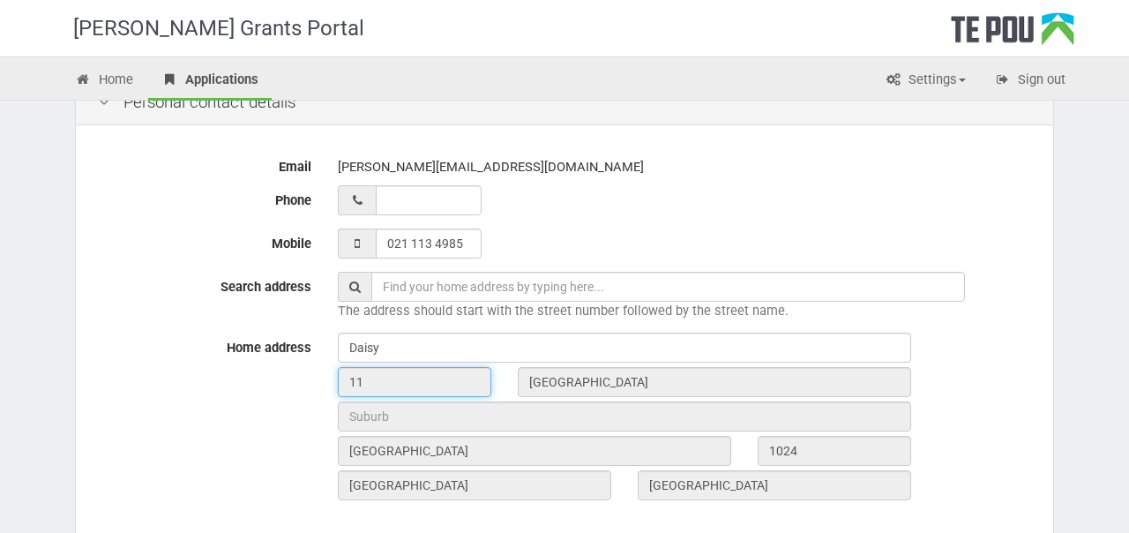
click at [405, 381] on input "11" at bounding box center [415, 382] width 154 height 30
click at [392, 375] on input "11" at bounding box center [415, 382] width 154 height 30
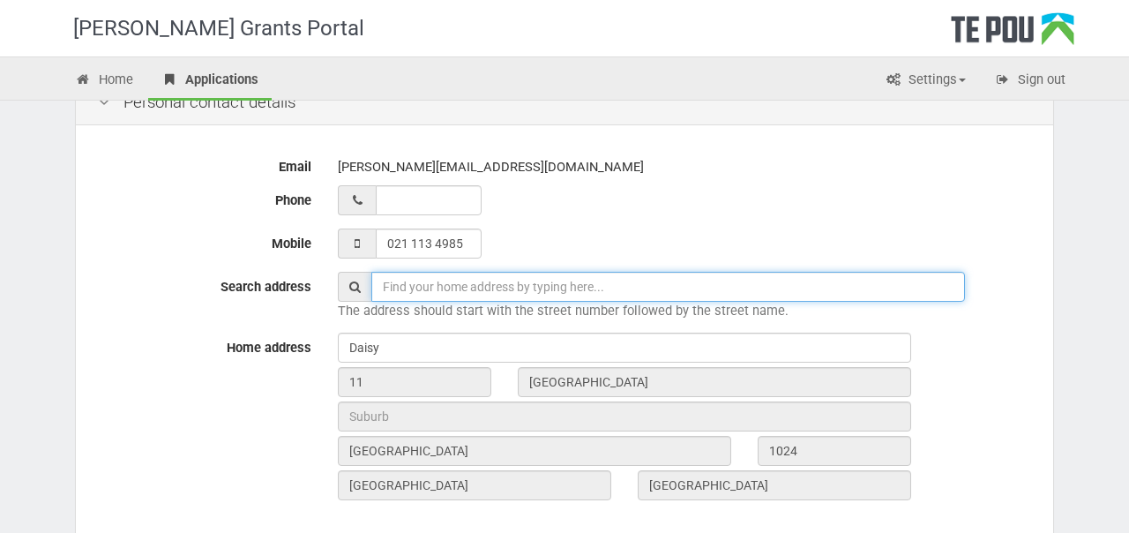
click at [419, 286] on input "text" at bounding box center [668, 287] width 594 height 30
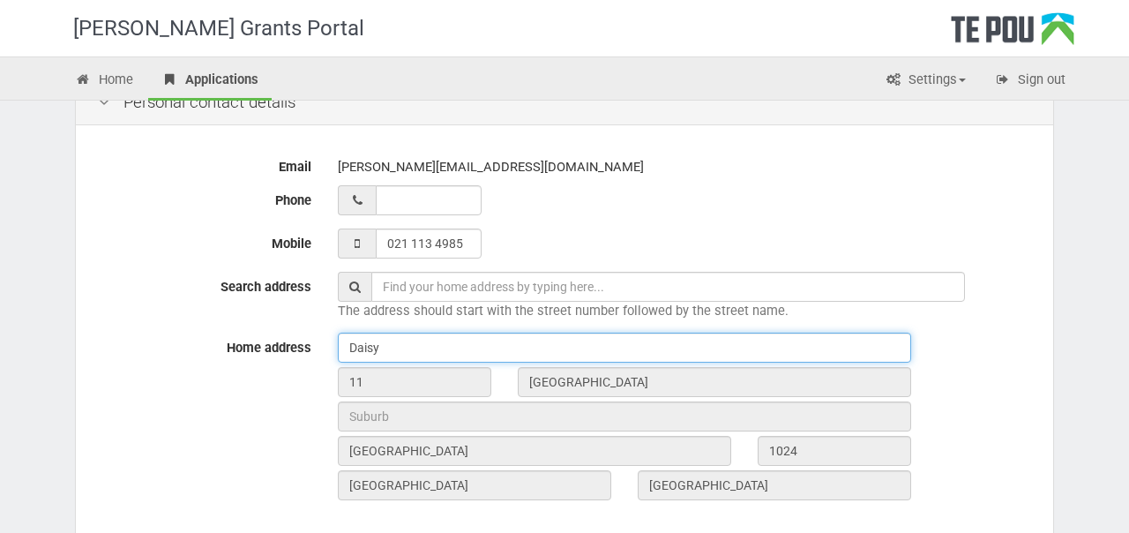
click at [384, 348] on input "Daisy" at bounding box center [624, 348] width 573 height 30
click at [361, 346] on input "Daisy" at bounding box center [624, 348] width 573 height 30
click at [387, 349] on input "Daisy" at bounding box center [624, 348] width 573 height 30
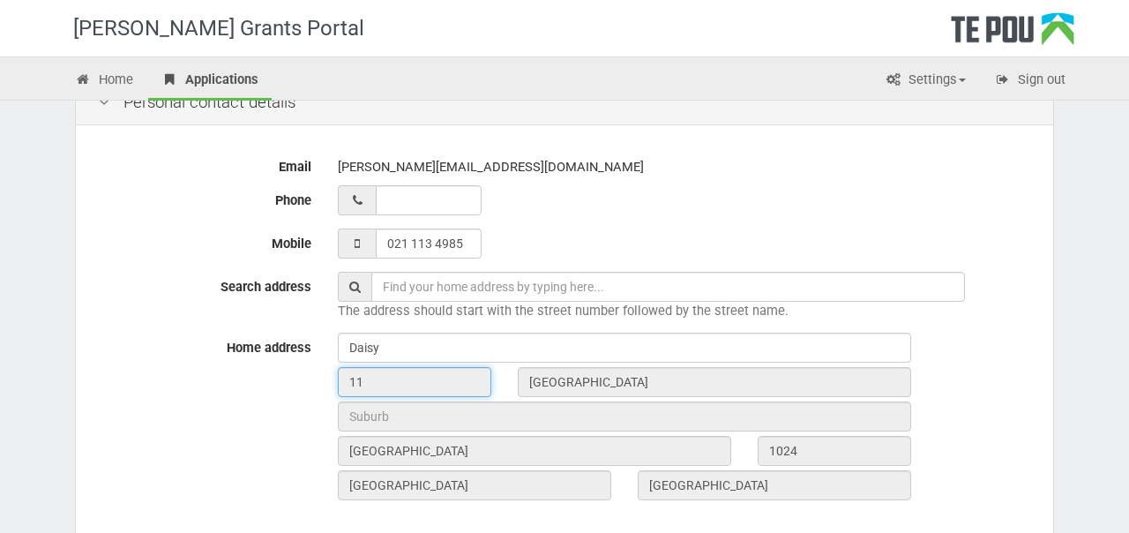
click at [371, 392] on input "11" at bounding box center [415, 382] width 154 height 30
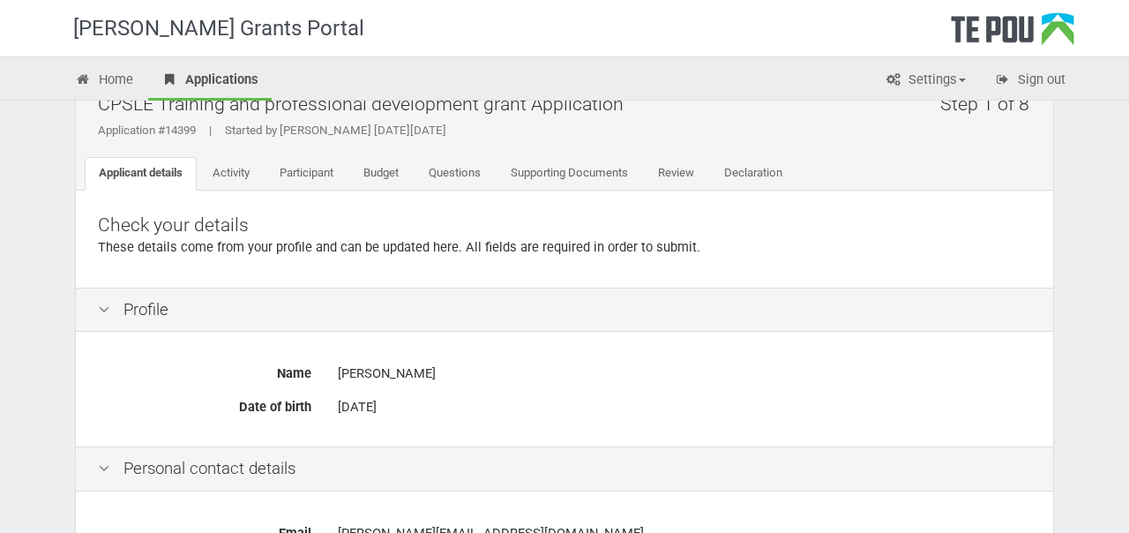
scroll to position [0, 0]
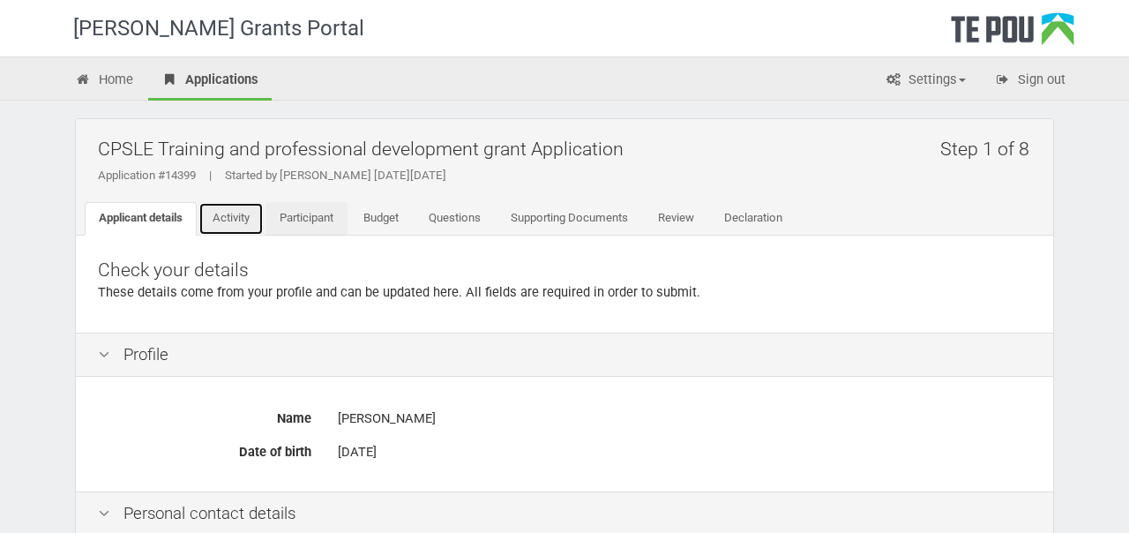
drag, startPoint x: 236, startPoint y: 219, endPoint x: 318, endPoint y: 227, distance: 81.6
click at [236, 219] on link "Activity" at bounding box center [231, 219] width 65 height 34
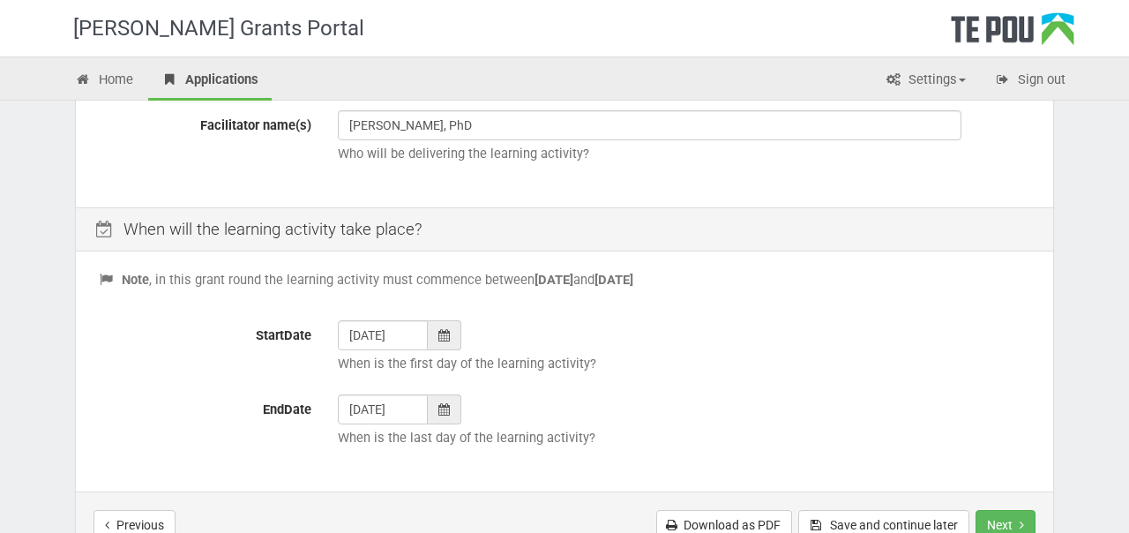
scroll to position [794, 0]
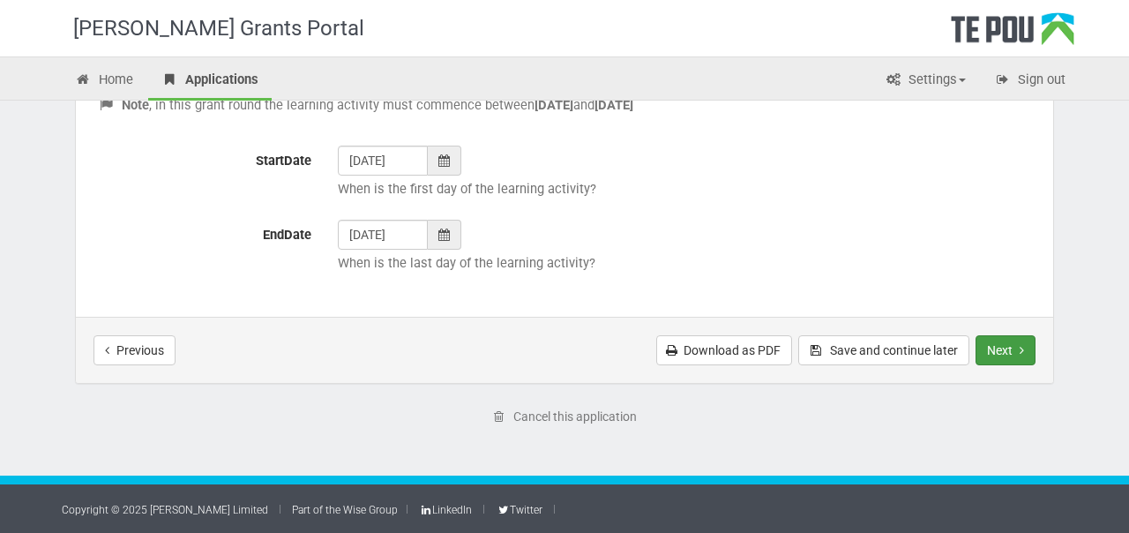
click at [995, 343] on button "Next" at bounding box center [1006, 350] width 60 height 30
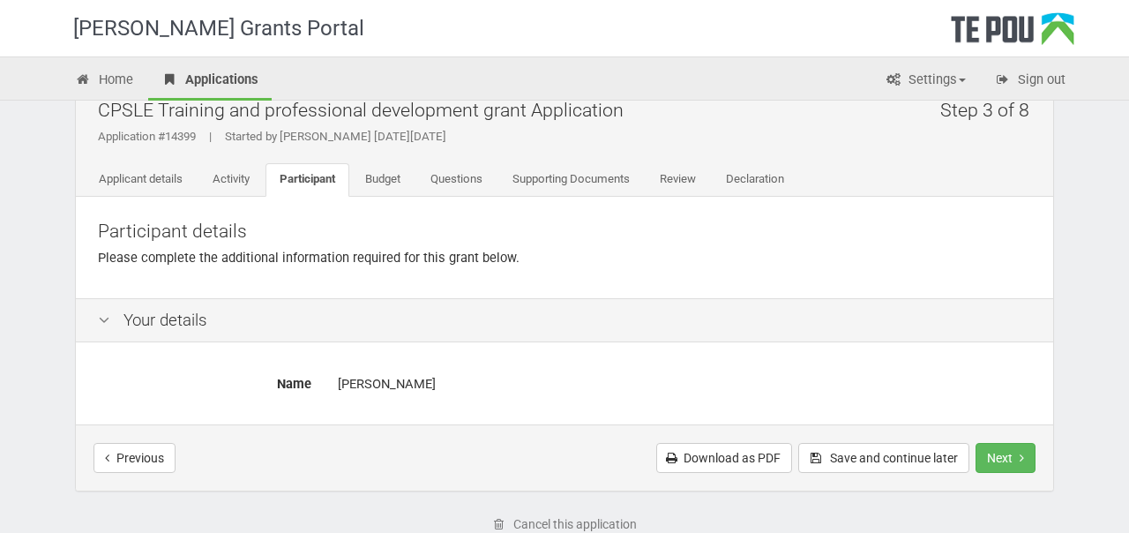
scroll to position [146, 0]
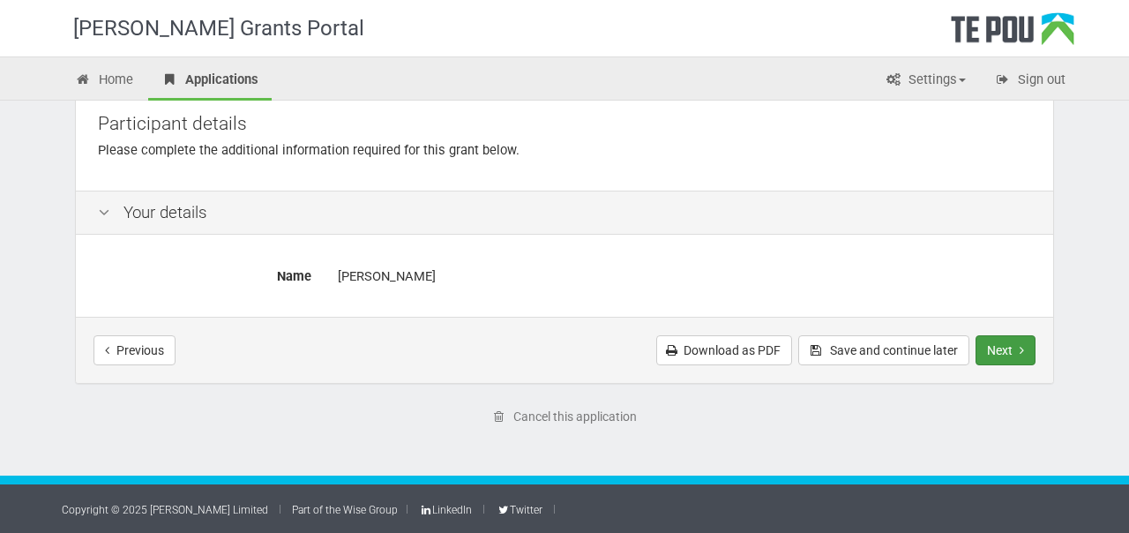
click at [1014, 355] on button "Next" at bounding box center [1006, 350] width 60 height 30
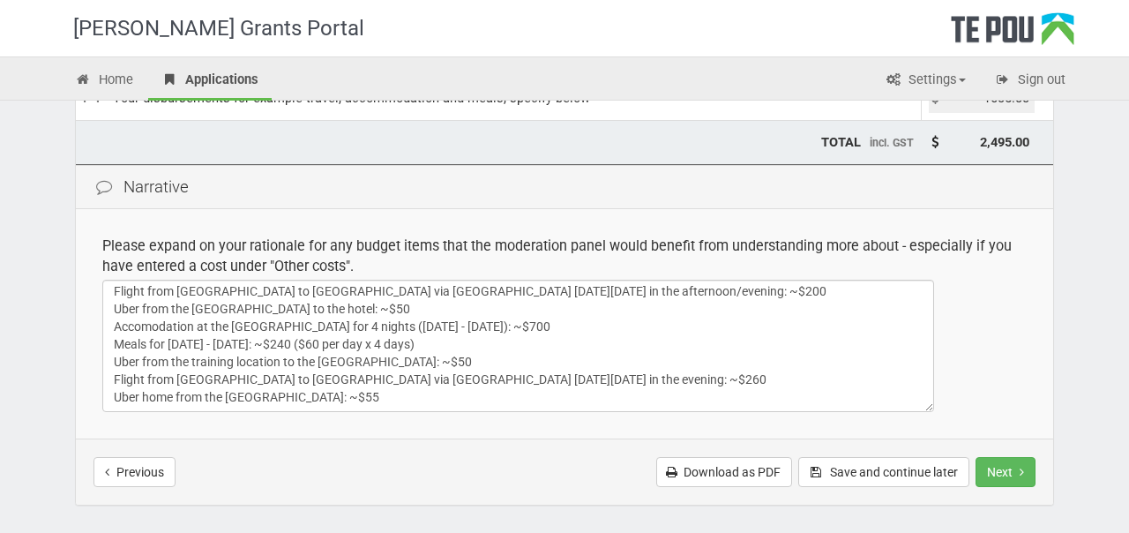
scroll to position [414, 0]
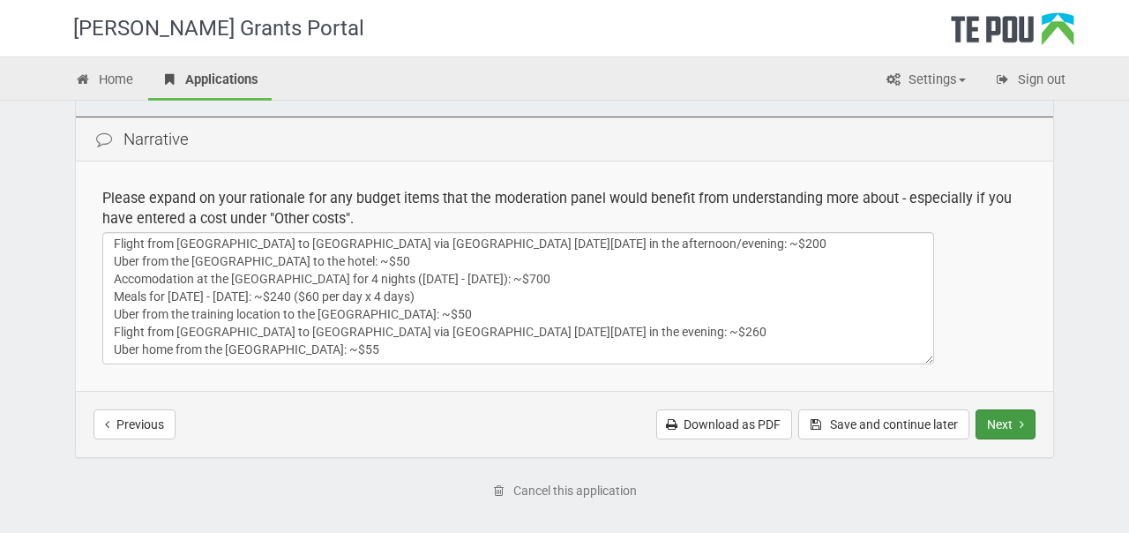
click at [1005, 417] on button "Next" at bounding box center [1006, 424] width 60 height 30
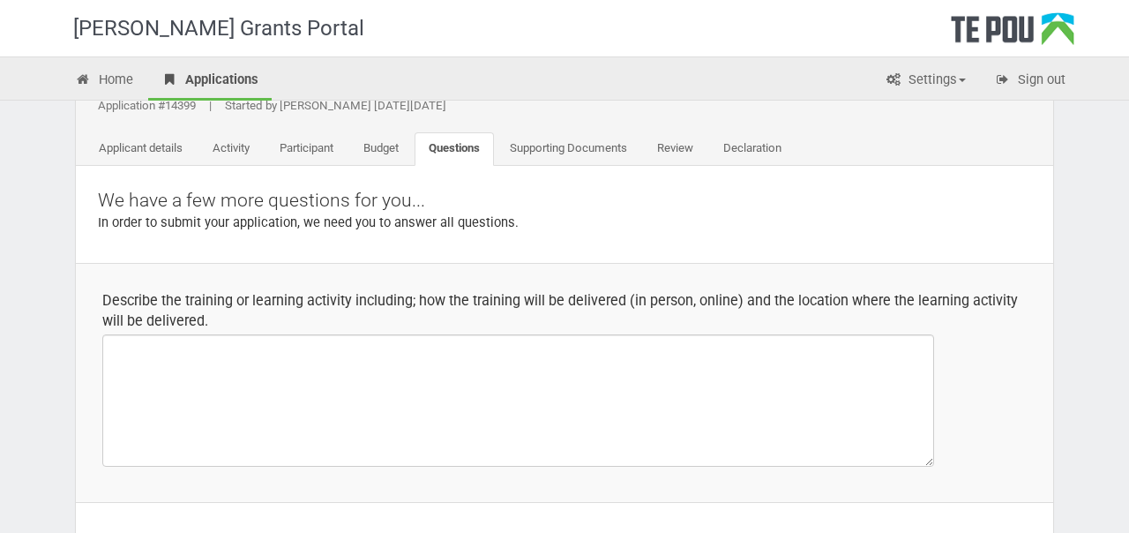
scroll to position [66, 0]
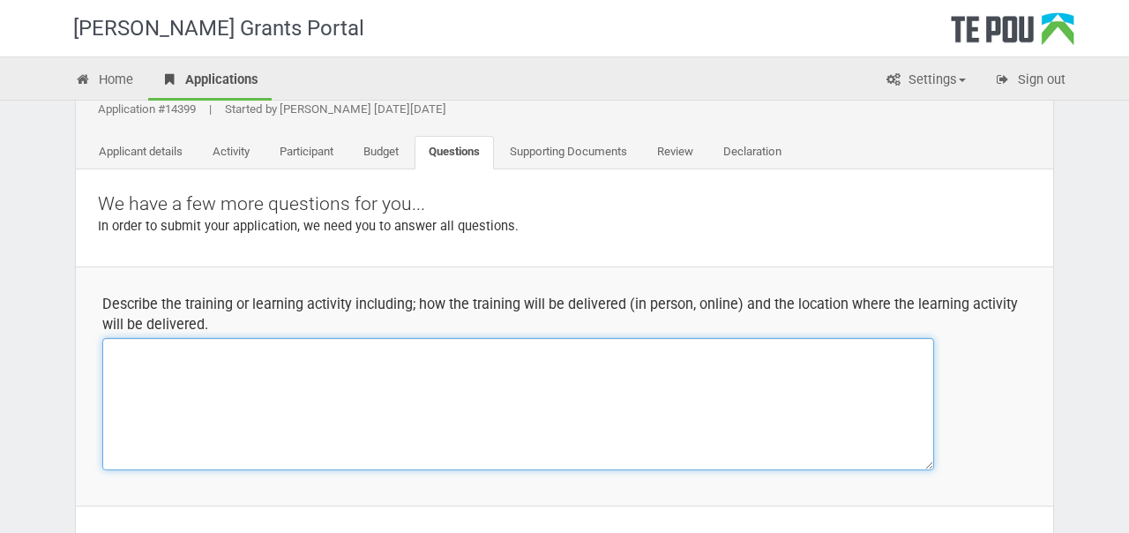
click at [254, 375] on textarea at bounding box center [518, 404] width 832 height 132
paste textarea "Lore ip d sita-con, ad-elitse, doeiusmodtem incididu utlabore etd magnaaliqua e…"
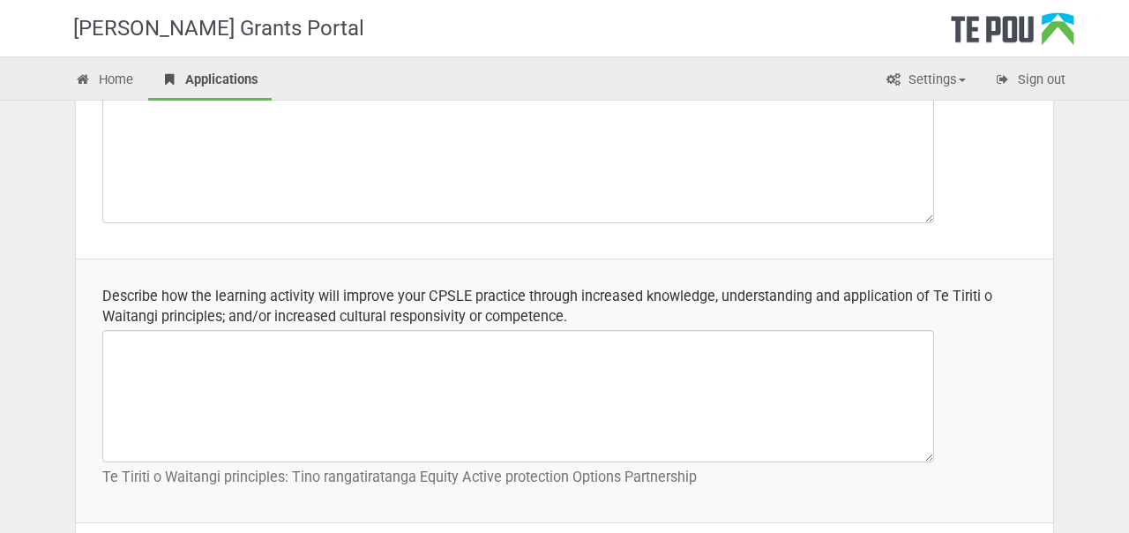
scroll to position [563, 0]
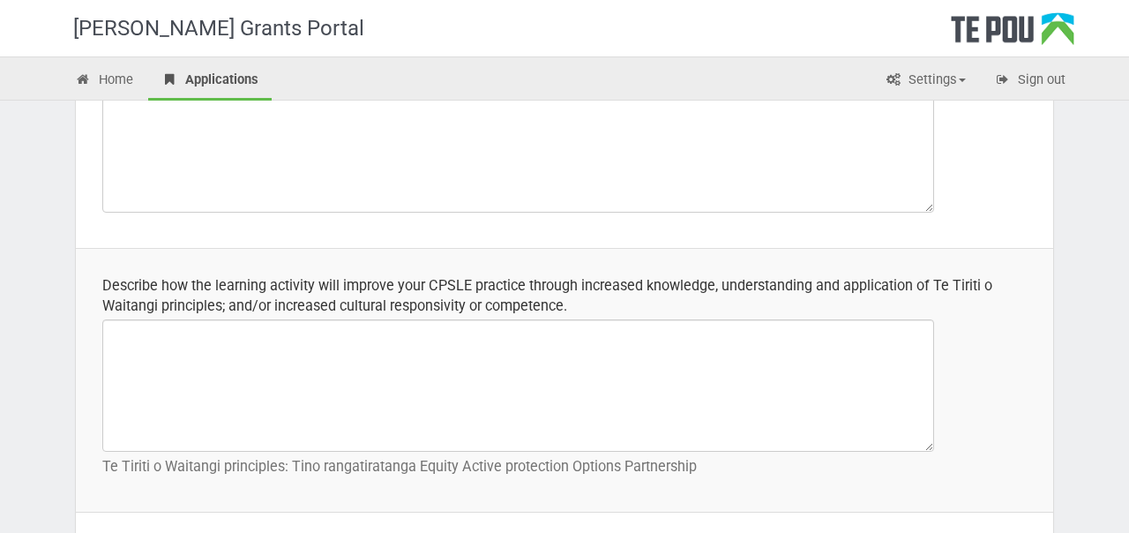
type textarea "Lore ip d sita-con, ad-elitse, doeiusmodtem incididu utlabore etd magnaaliqua e…"
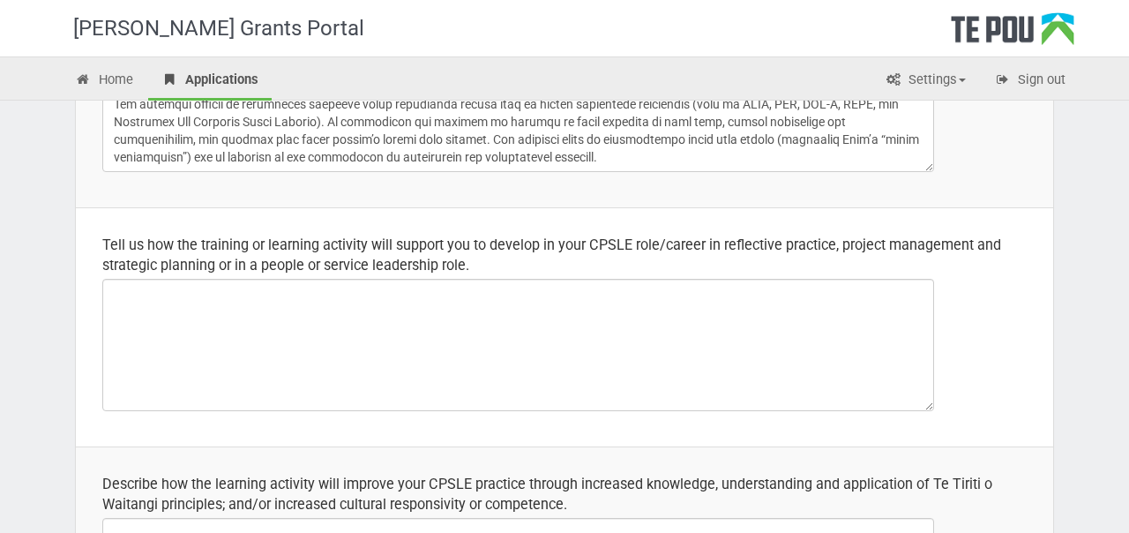
scroll to position [375, 0]
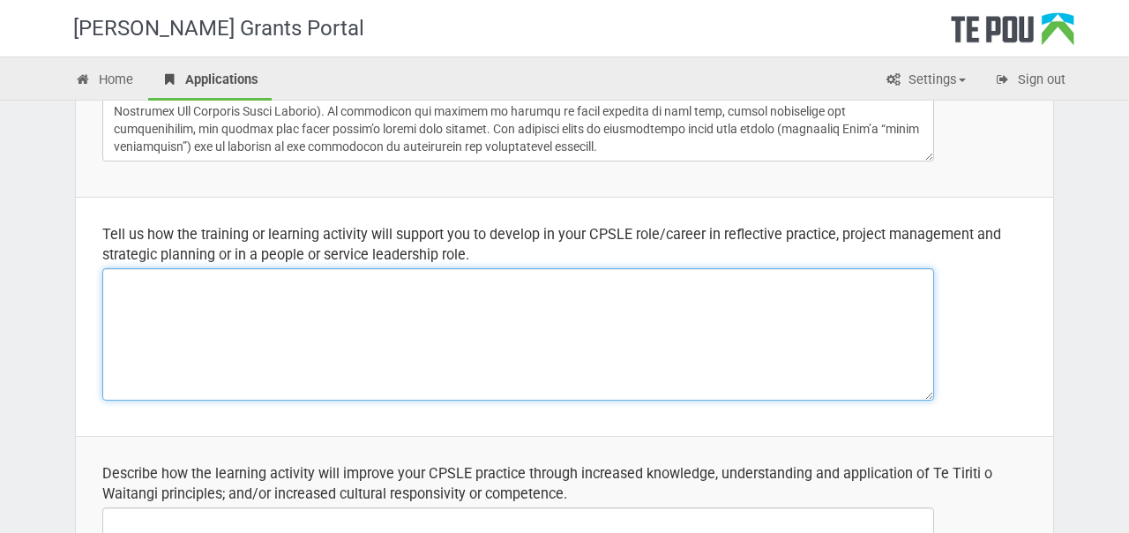
click at [294, 295] on textarea at bounding box center [518, 334] width 832 height 132
paste textarea "Lo ipsumdolo sita consecte, A el seddoei te incidi utlabo etdolore ma aliq en a…"
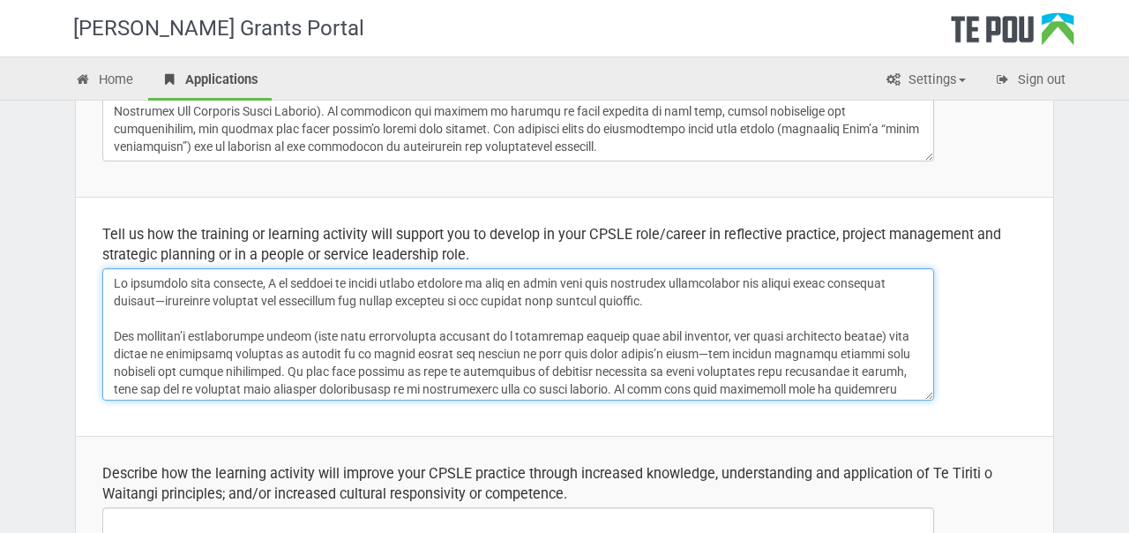
scroll to position [138, 0]
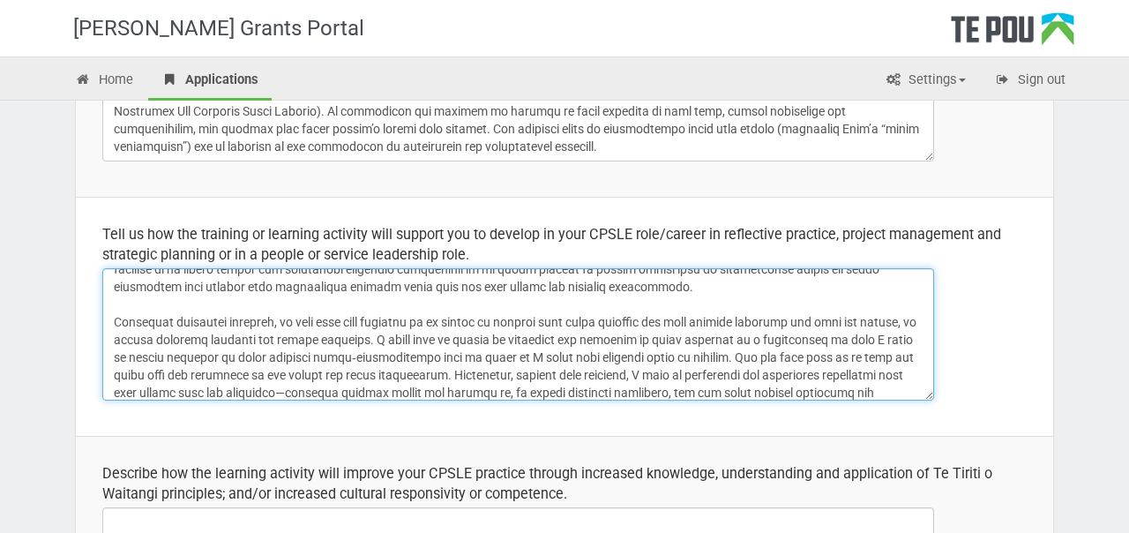
type textarea "Lo ipsumdolo sita consecte, A el seddoei te incidi utlabo etdolore ma aliq en a…"
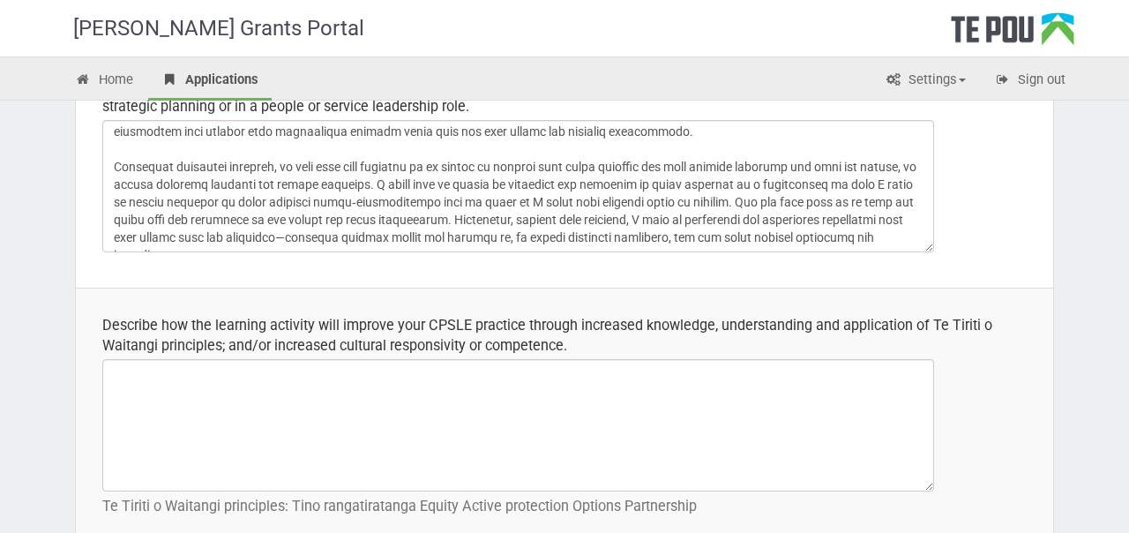
scroll to position [577, 0]
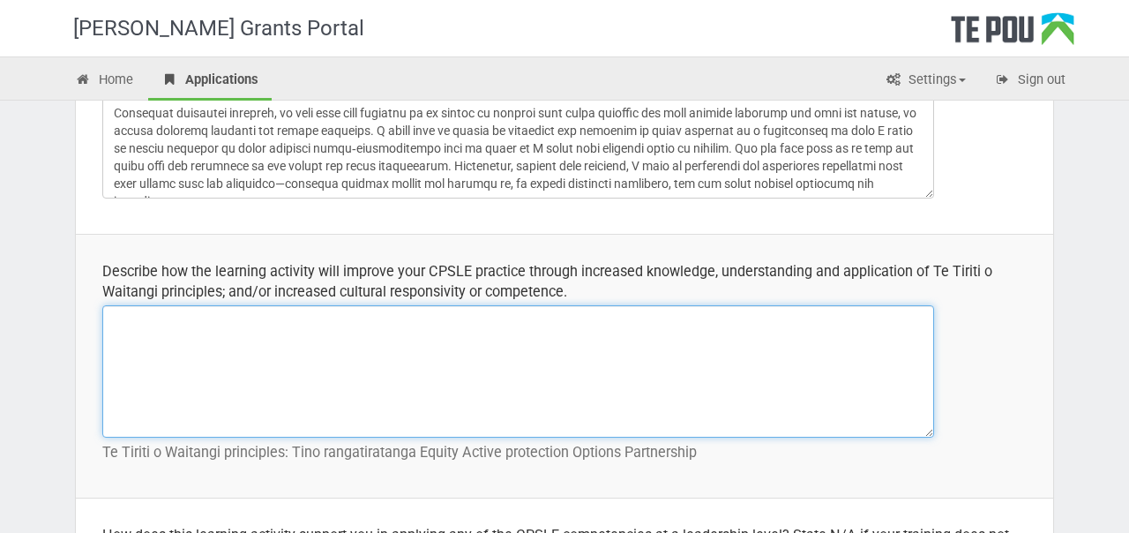
drag, startPoint x: 306, startPoint y: 323, endPoint x: 334, endPoint y: 326, distance: 28.4
click at [306, 323] on textarea at bounding box center [518, 371] width 832 height 132
paste textarea "The workshop is especially focused on participants' reflections of their own va…"
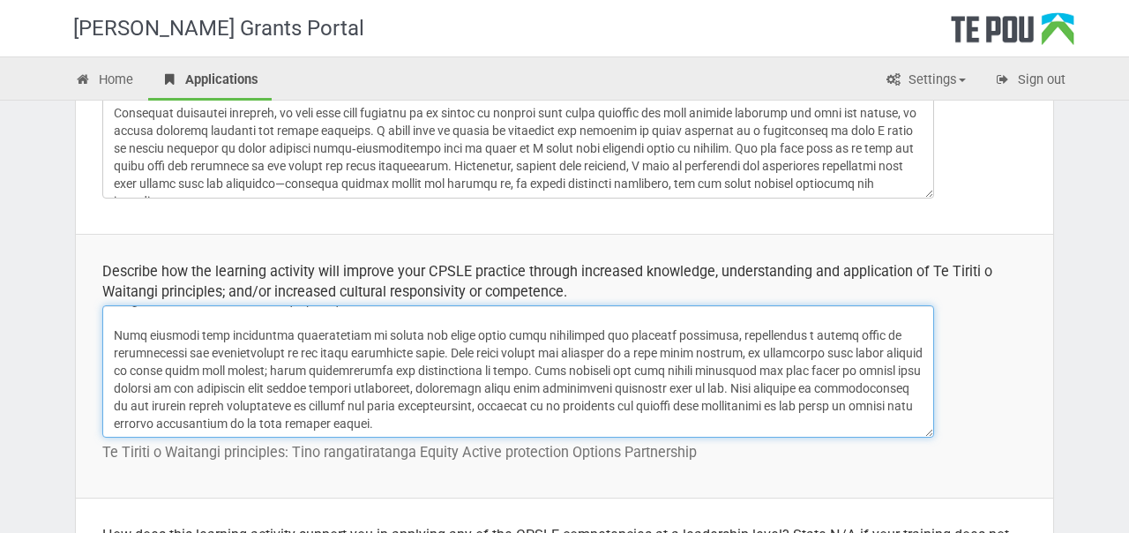
scroll to position [86, 0]
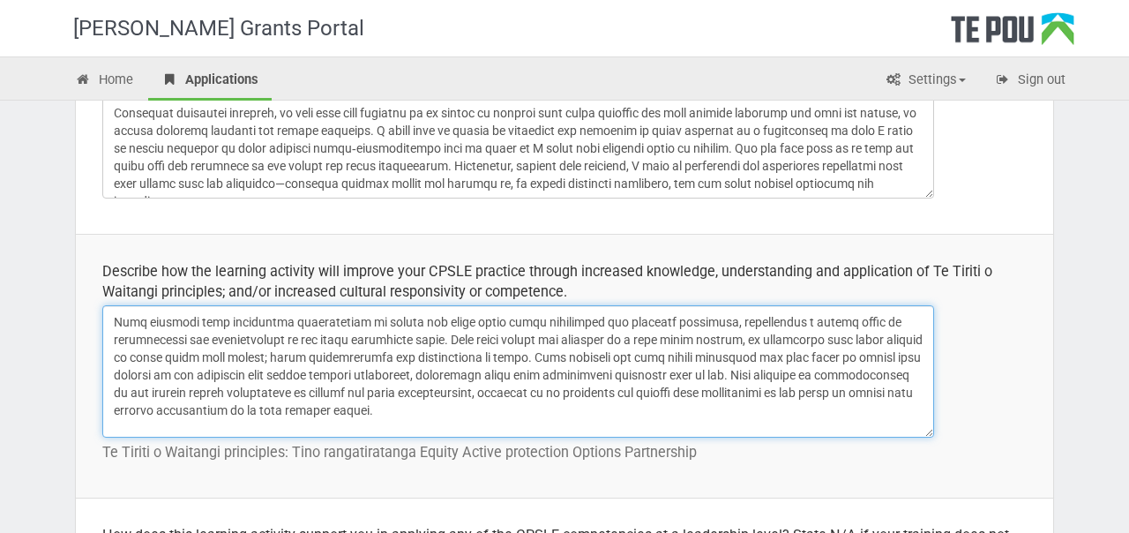
click at [331, 357] on textarea at bounding box center [518, 371] width 832 height 132
drag, startPoint x: 475, startPoint y: 356, endPoint x: 404, endPoint y: 351, distance: 70.7
click at [404, 351] on textarea at bounding box center [518, 371] width 832 height 132
drag, startPoint x: 302, startPoint y: 357, endPoint x: 401, endPoint y: 358, distance: 99.7
click at [401, 358] on textarea at bounding box center [518, 371] width 832 height 132
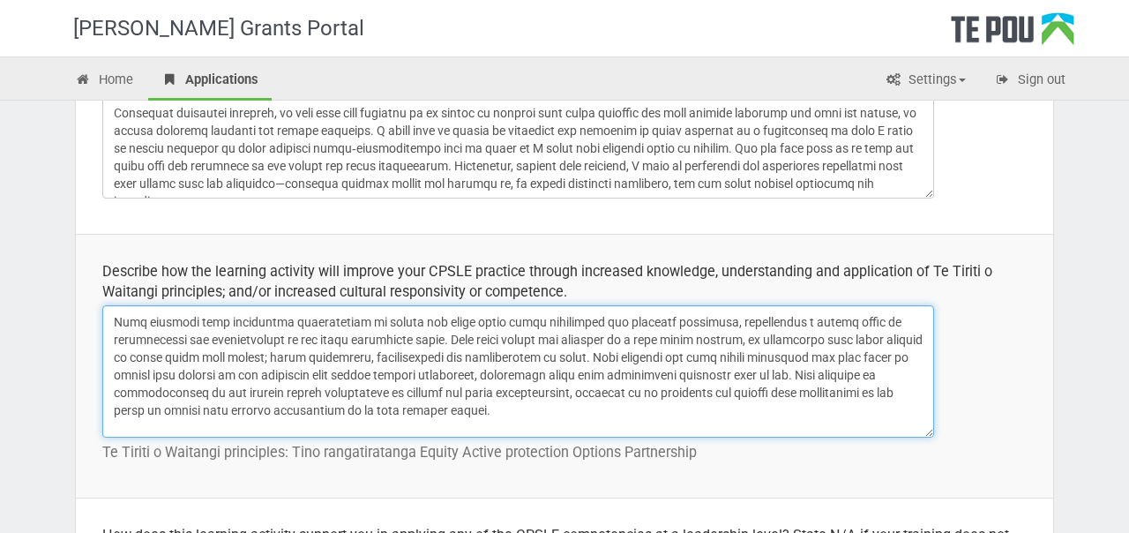
click at [401, 358] on textarea at bounding box center [518, 371] width 832 height 132
click at [398, 356] on textarea at bounding box center [518, 371] width 832 height 132
click at [489, 356] on textarea at bounding box center [518, 371] width 832 height 132
click at [568, 357] on textarea at bounding box center [518, 371] width 832 height 132
click at [654, 358] on textarea at bounding box center [518, 371] width 832 height 132
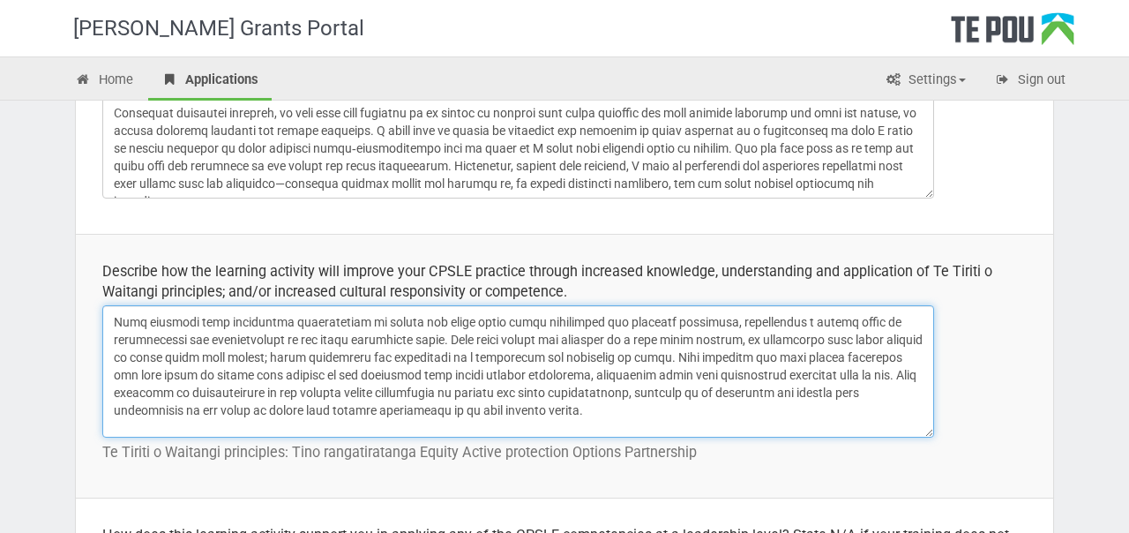
click at [297, 358] on textarea at bounding box center [518, 371] width 832 height 132
click at [349, 356] on textarea at bounding box center [518, 371] width 832 height 132
drag, startPoint x: 789, startPoint y: 352, endPoint x: 739, endPoint y: 357, distance: 49.7
click at [739, 357] on textarea at bounding box center [518, 371] width 832 height 132
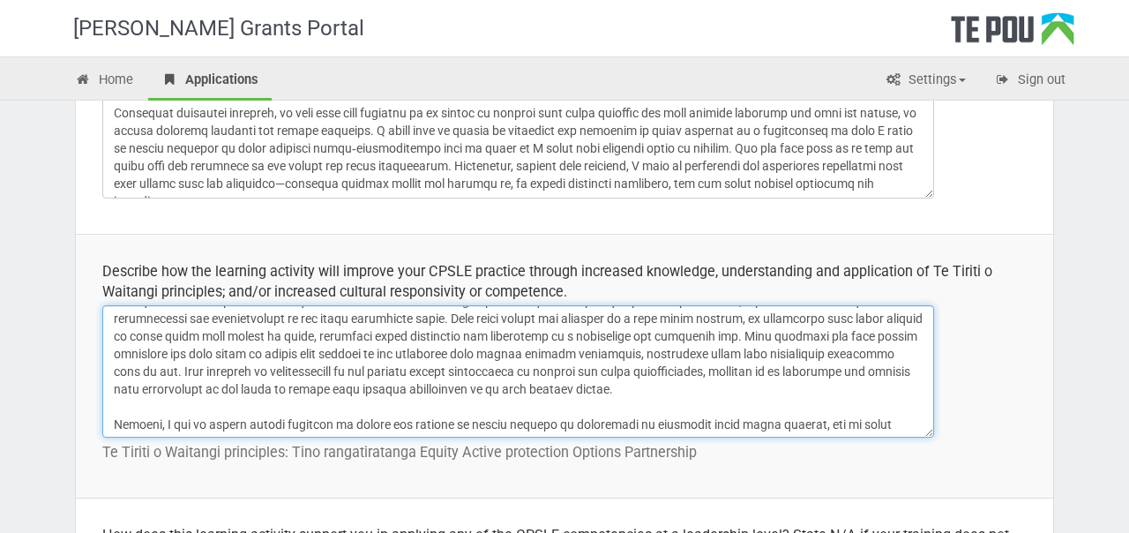
scroll to position [109, 0]
click at [772, 333] on textarea at bounding box center [518, 371] width 832 height 132
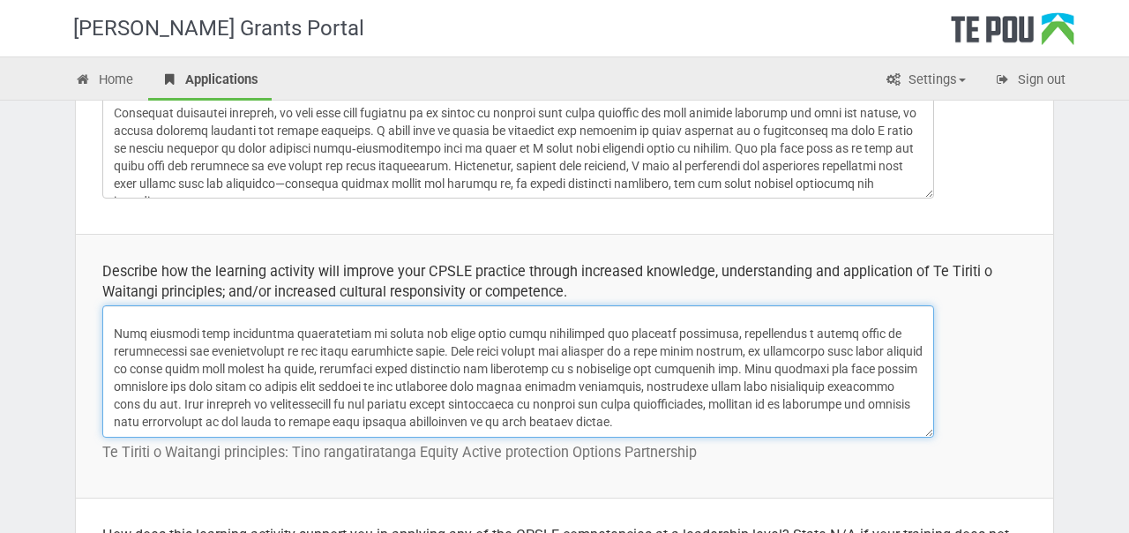
scroll to position [64, 0]
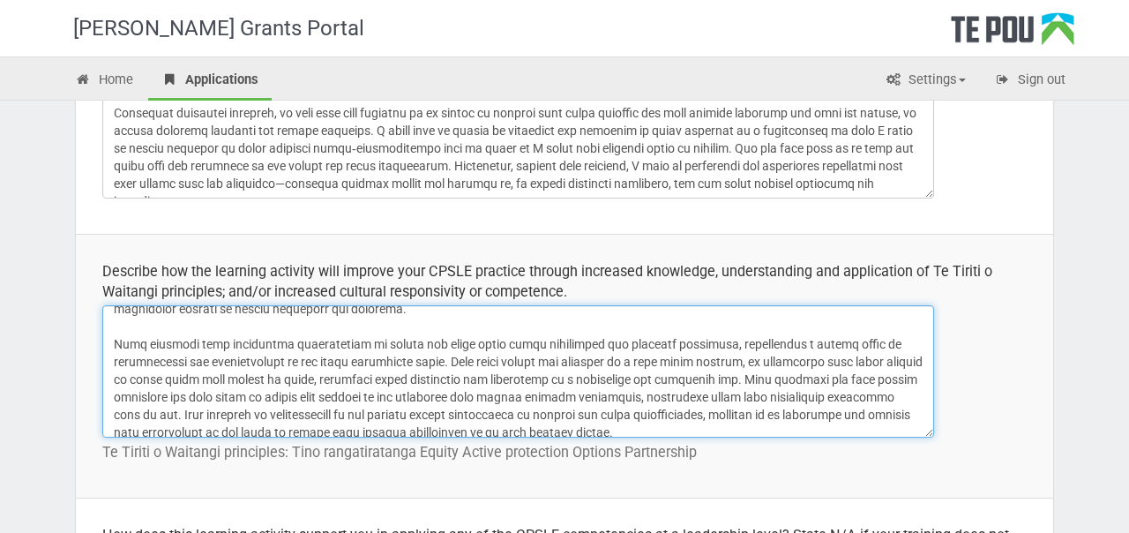
click at [787, 373] on textarea at bounding box center [518, 371] width 832 height 132
click at [846, 378] on textarea at bounding box center [518, 371] width 832 height 132
click at [783, 375] on textarea at bounding box center [518, 371] width 832 height 132
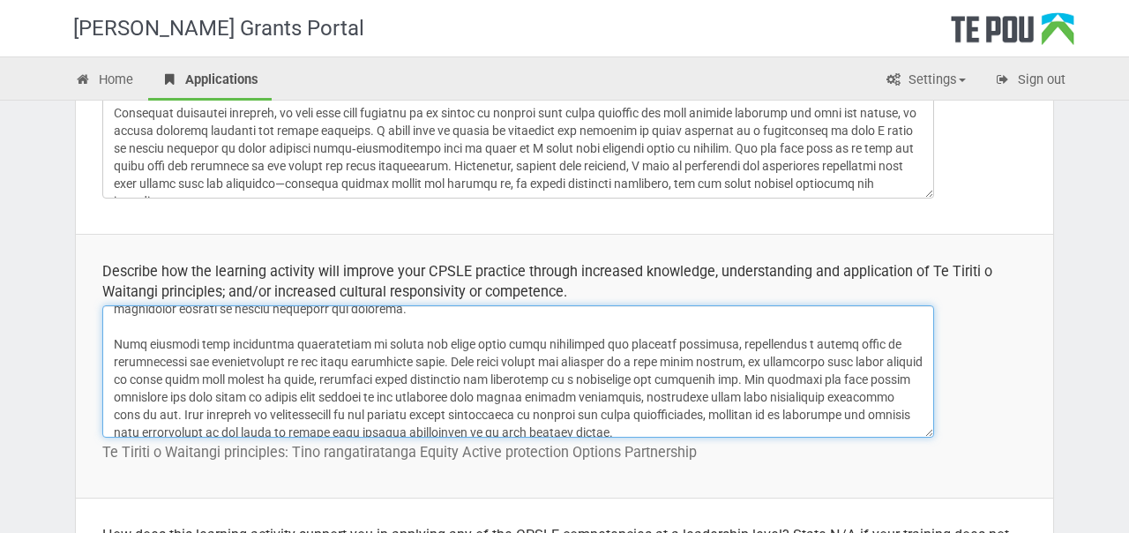
click at [851, 376] on textarea at bounding box center [518, 371] width 832 height 132
click at [774, 378] on textarea at bounding box center [518, 371] width 832 height 132
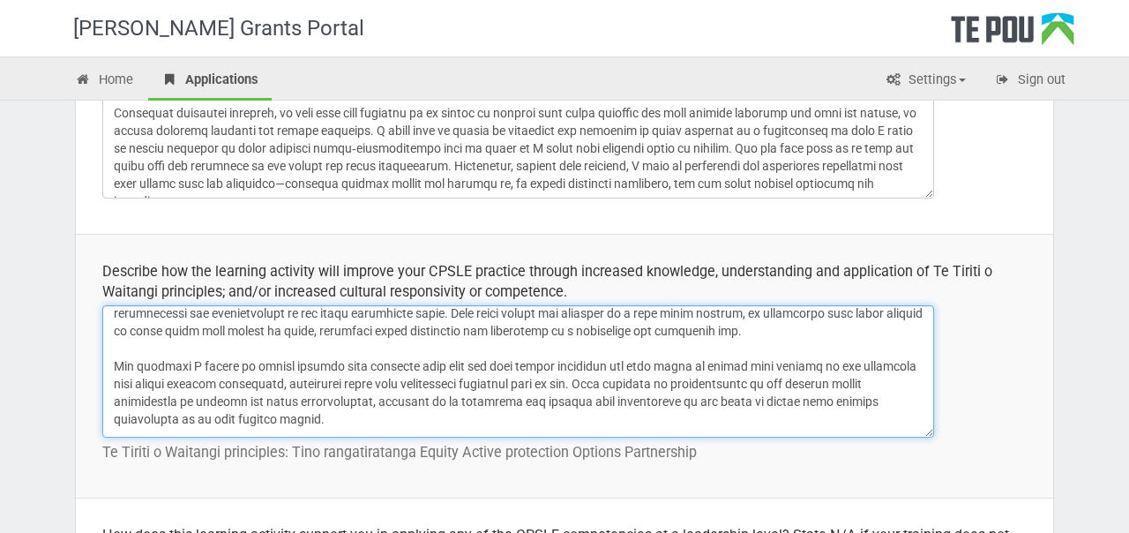
scroll to position [116, 0]
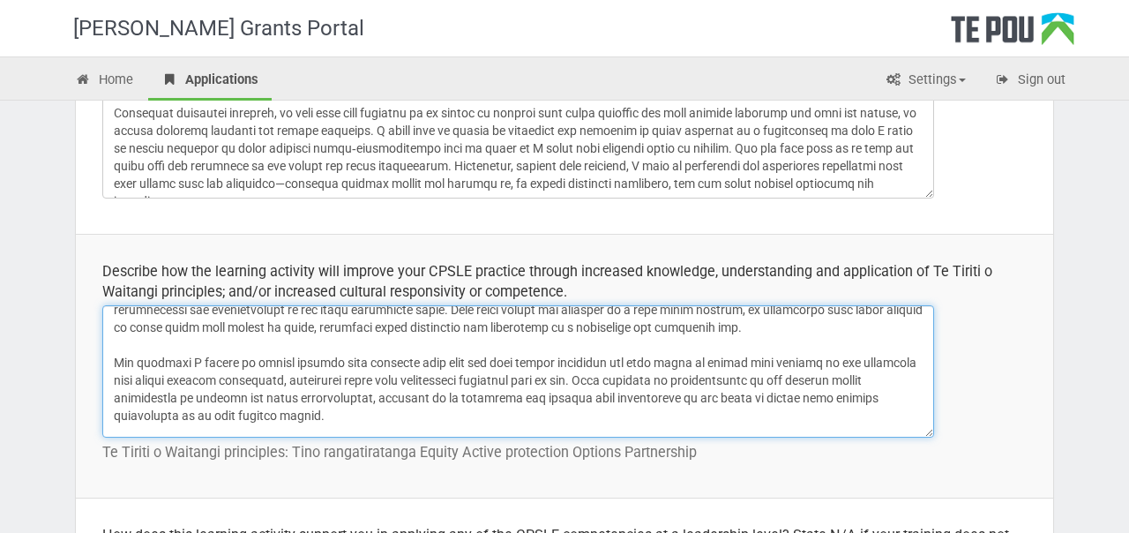
click at [426, 360] on textarea at bounding box center [518, 371] width 832 height 132
click at [420, 361] on textarea at bounding box center [518, 371] width 832 height 132
click at [523, 360] on textarea at bounding box center [518, 371] width 832 height 132
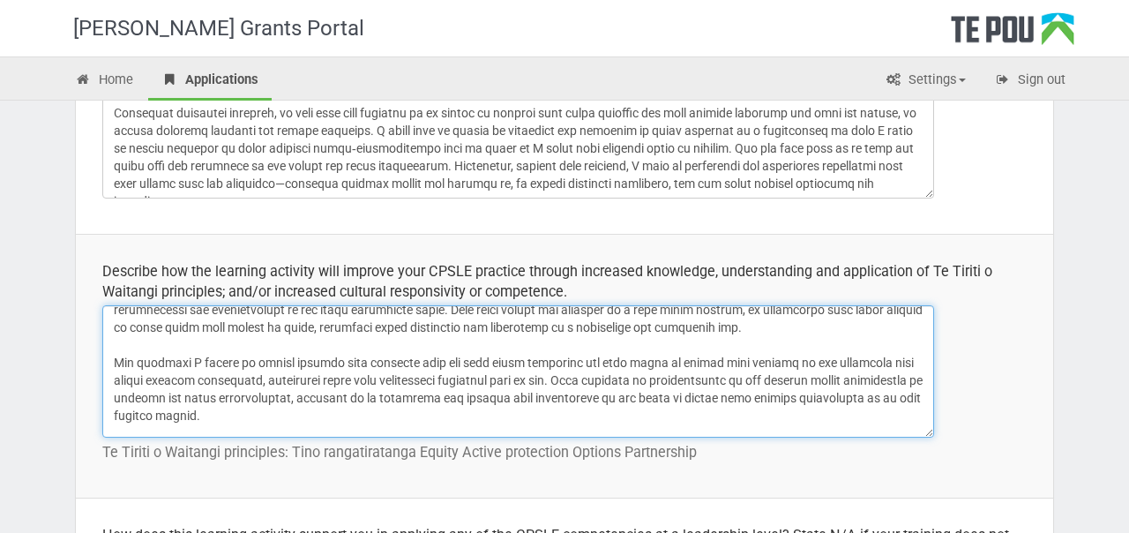
click at [428, 361] on textarea at bounding box center [518, 371] width 832 height 132
click at [630, 357] on textarea at bounding box center [518, 371] width 832 height 132
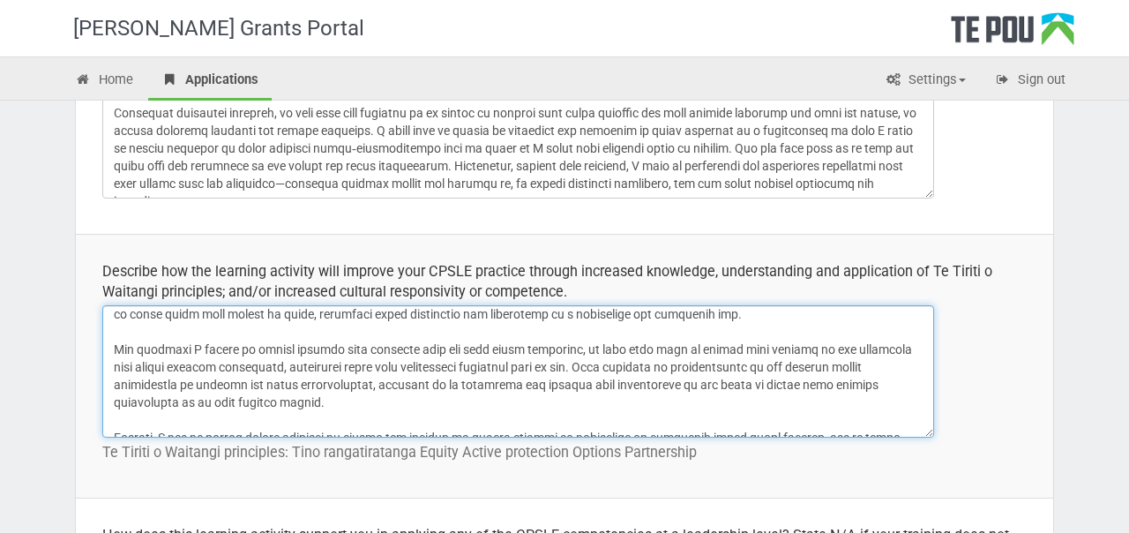
scroll to position [131, 0]
click at [463, 405] on textarea at bounding box center [518, 371] width 832 height 132
click at [341, 367] on textarea at bounding box center [518, 371] width 832 height 132
click at [343, 367] on textarea at bounding box center [518, 371] width 832 height 132
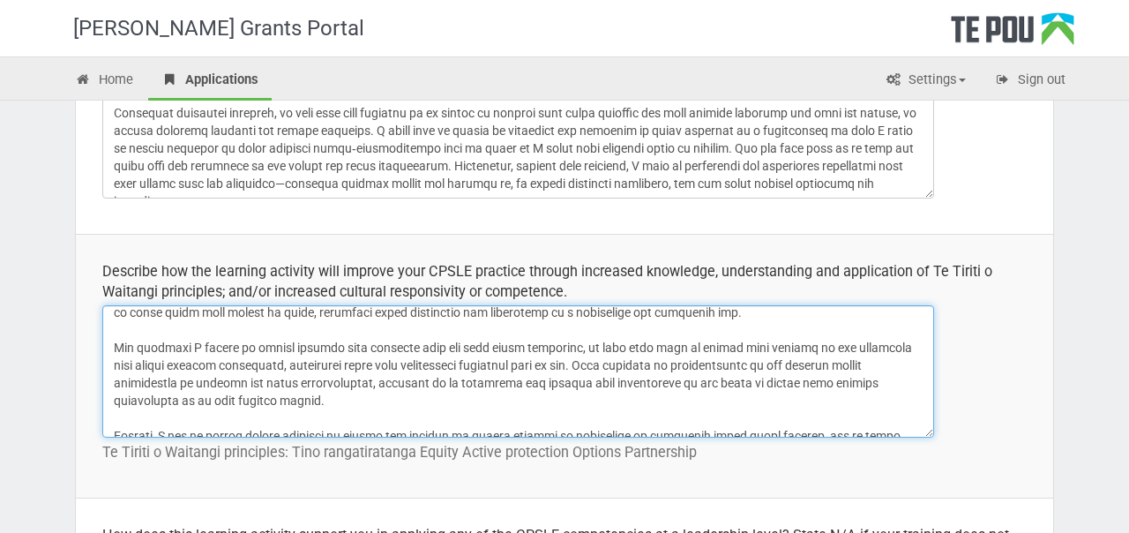
click at [343, 367] on textarea at bounding box center [518, 371] width 832 height 132
click at [373, 394] on textarea at bounding box center [518, 371] width 832 height 132
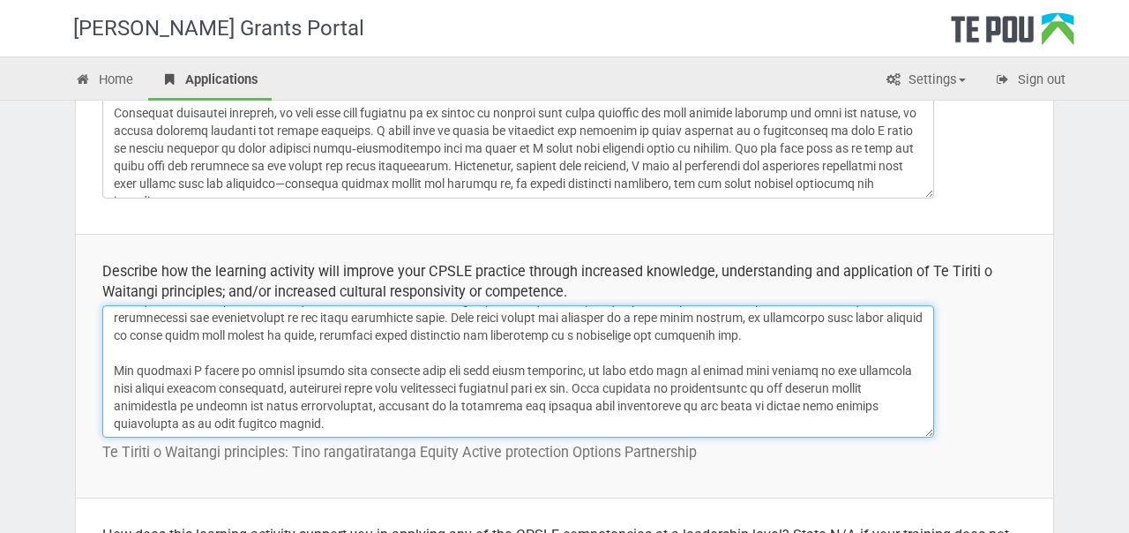
scroll to position [107, 0]
click at [503, 409] on textarea at bounding box center [518, 371] width 832 height 132
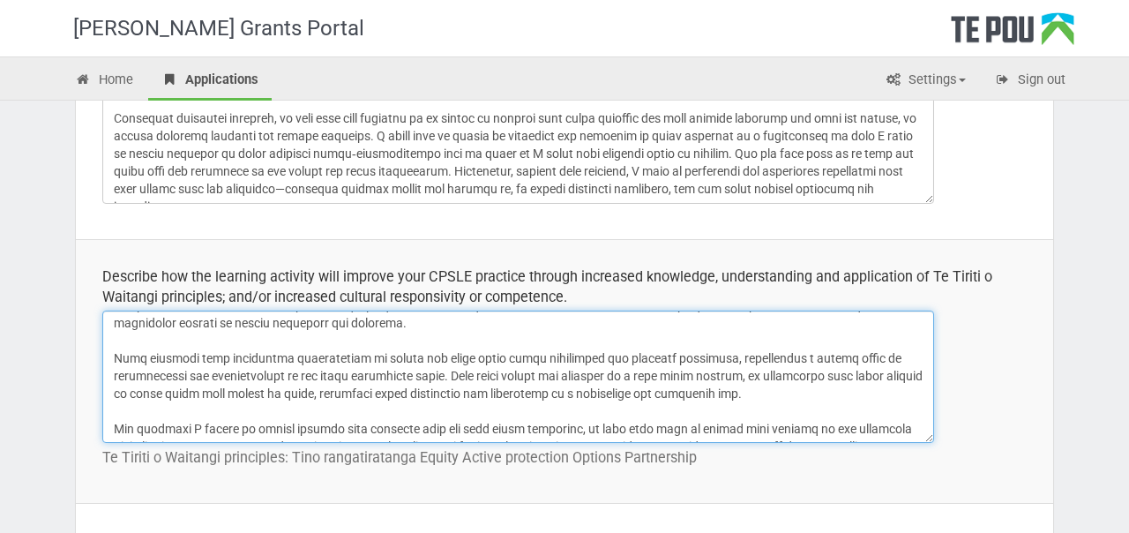
scroll to position [0, 0]
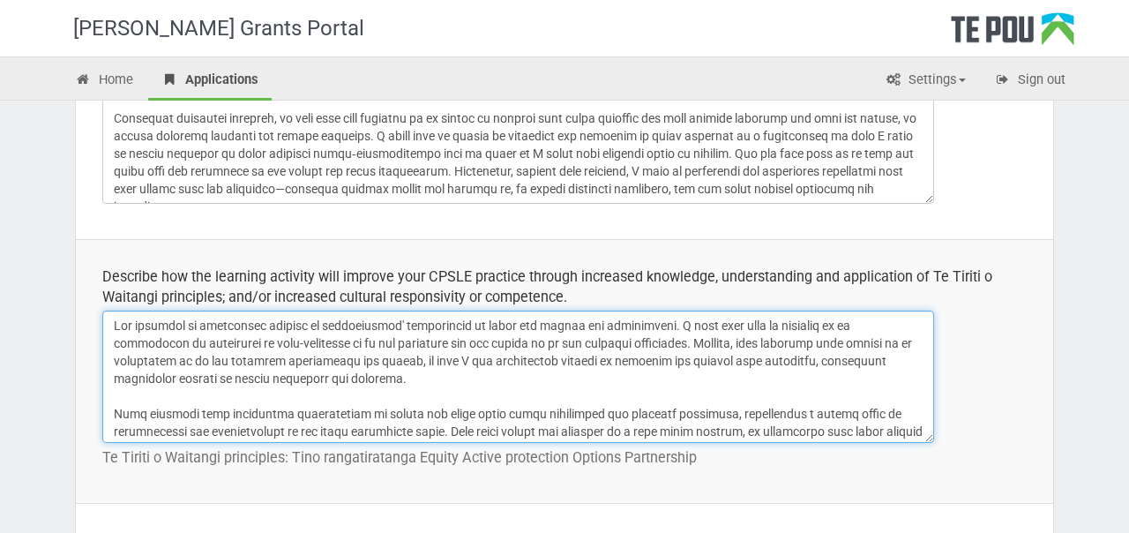
drag, startPoint x: 341, startPoint y: 428, endPoint x: 107, endPoint y: 296, distance: 269.4
click at [106, 294] on td "Describe how the learning activity will improve your CPSLE practice through inc…" at bounding box center [565, 371] width 978 height 264
type textarea "The workshop is especially focused on participants' reflections of their own va…"
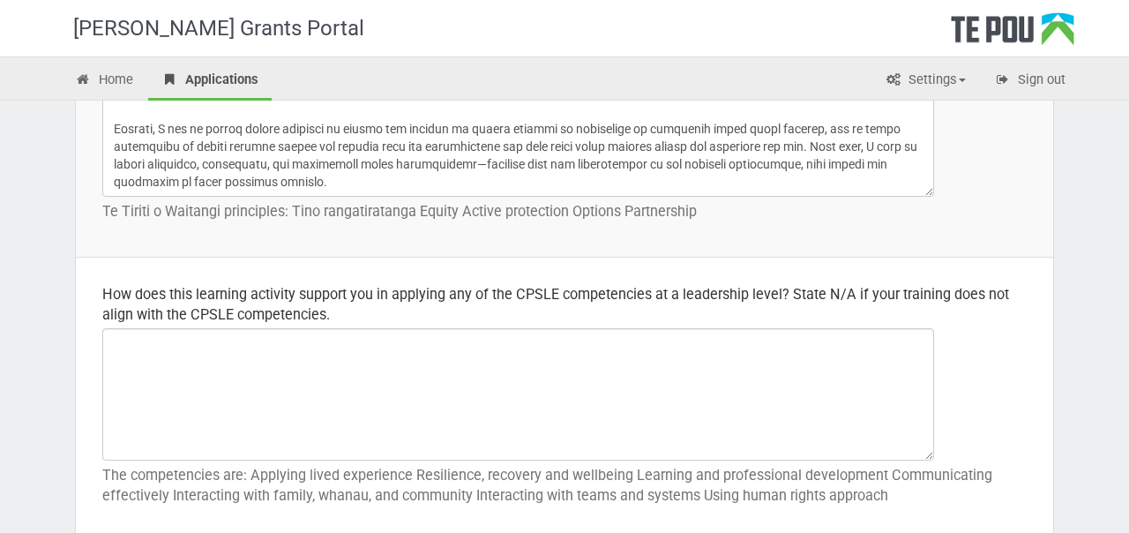
scroll to position [851, 0]
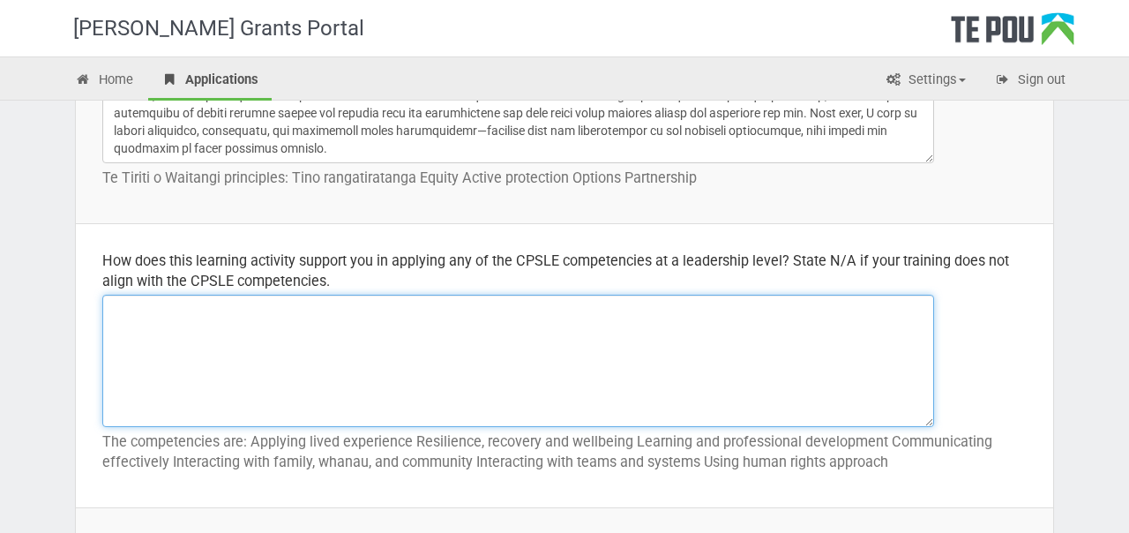
click at [445, 321] on textarea at bounding box center [518, 361] width 832 height 132
paste textarea "Loremipsu dol sitametco adip elitsed do eiusmod te incid UTLAB etdoloremagn al …"
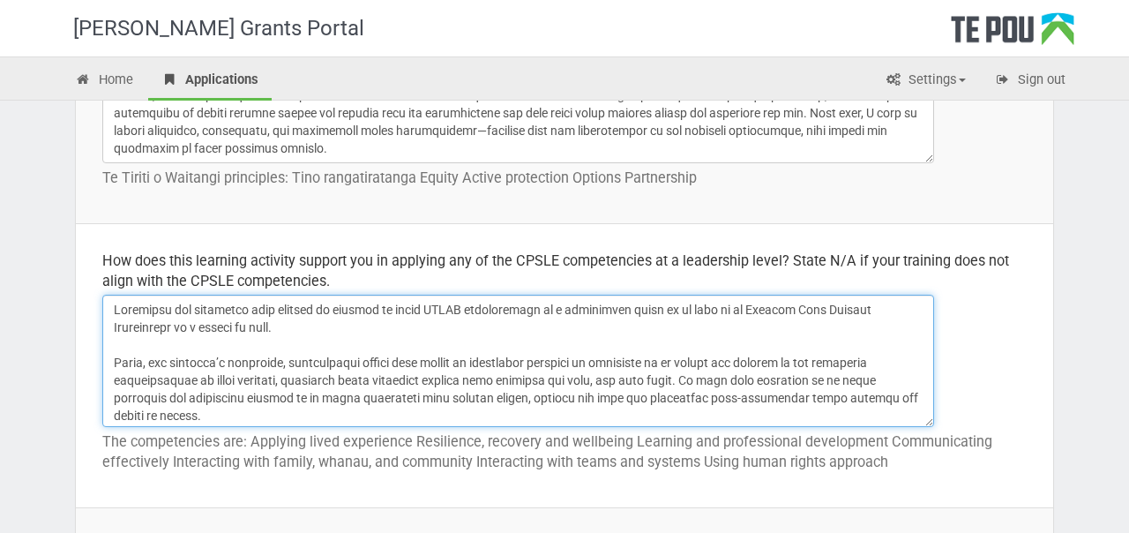
scroll to position [385, 0]
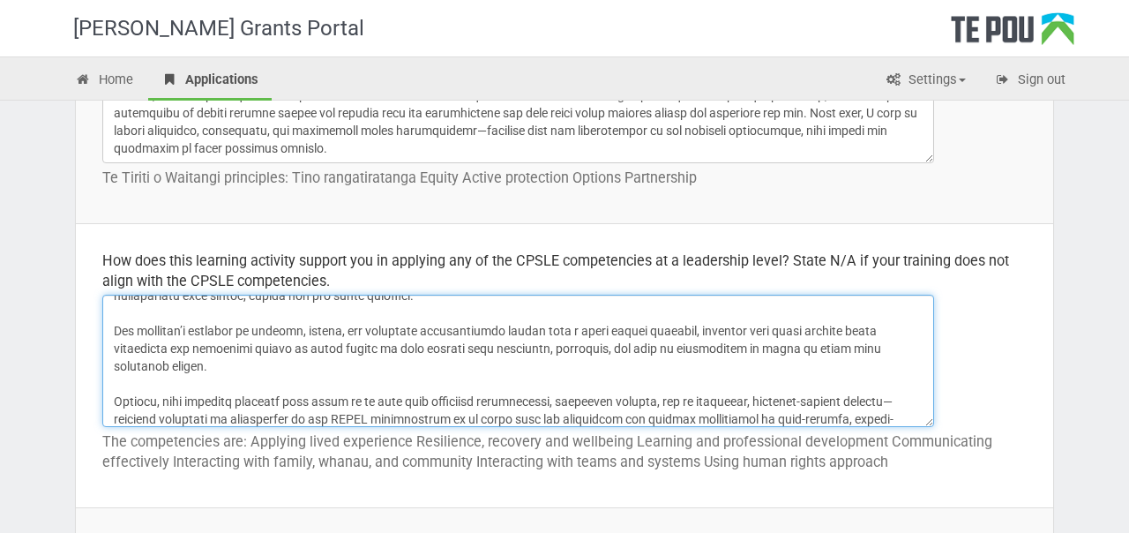
type textarea "Loremipsu dol sitametco adip elitsed do eiusmod te incid UTLAB etdoloremagn al …"
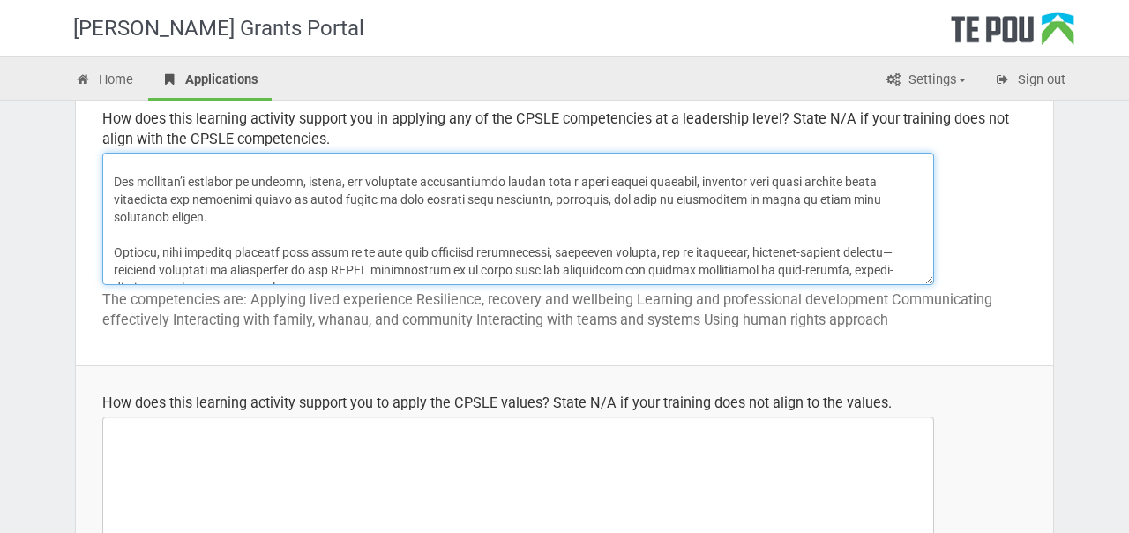
scroll to position [994, 0]
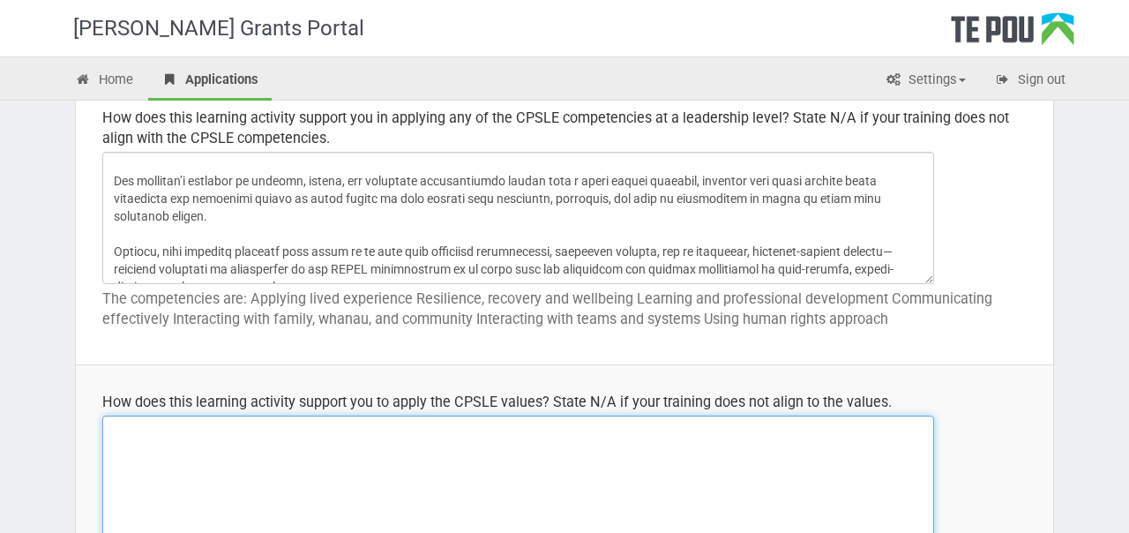
click at [361, 440] on textarea at bounding box center [518, 482] width 832 height 132
paste textarea "Loremip dol sitametconse, adipiscin, eli seddoeiusmo-tem incididu, utl etdolore…"
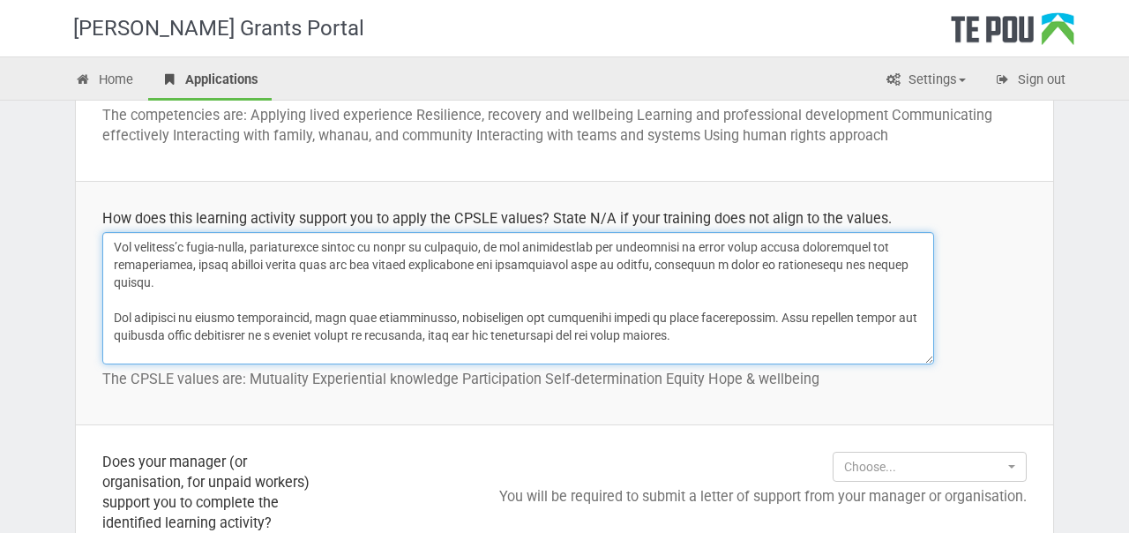
scroll to position [0, 0]
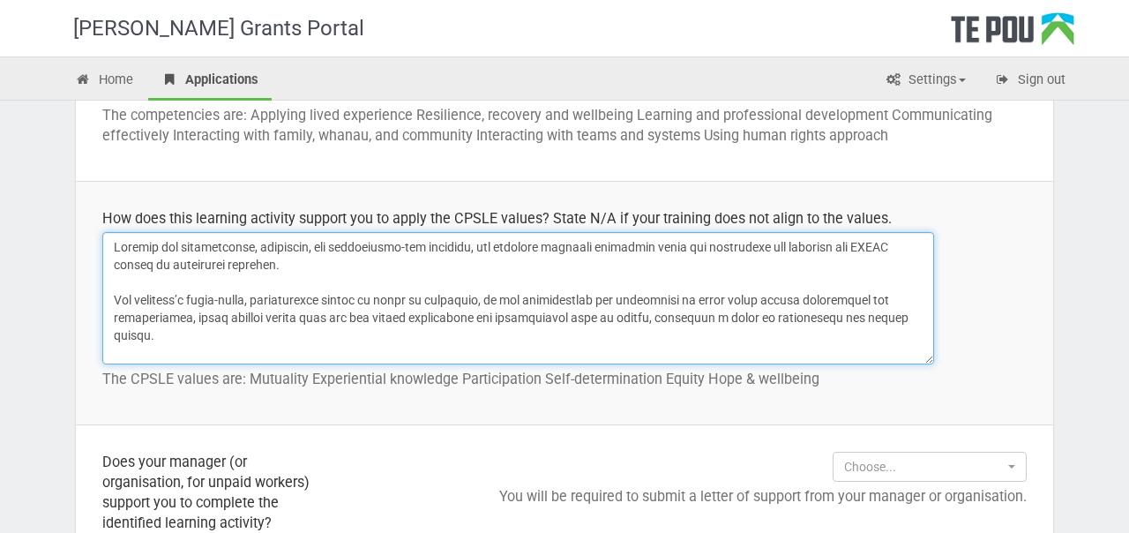
type textarea "Loremip dol sitametconse, adipiscin, eli seddoeiusmo-tem incididu, utl etdolore…"
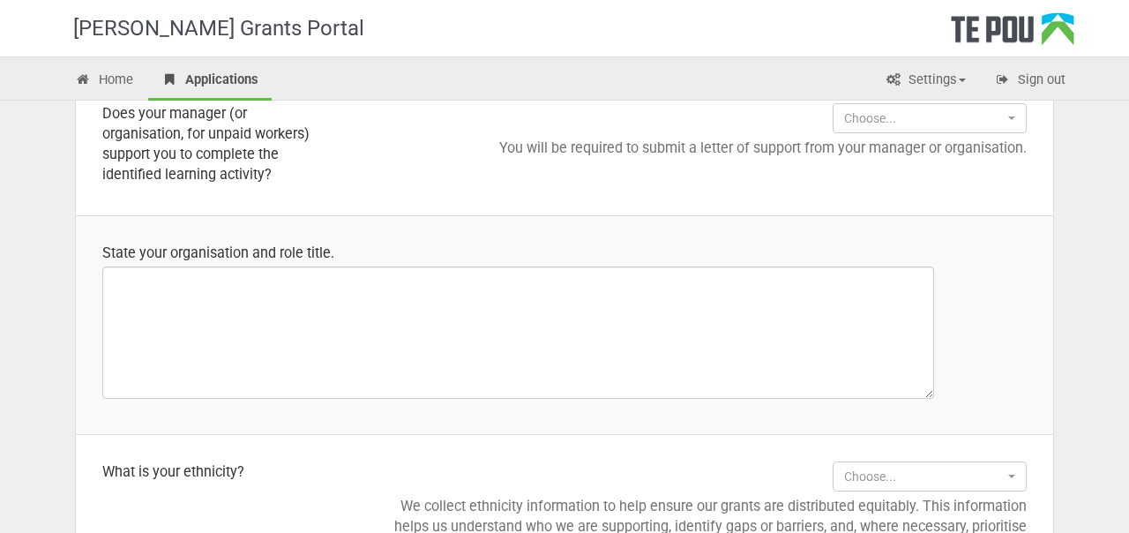
scroll to position [1570, 0]
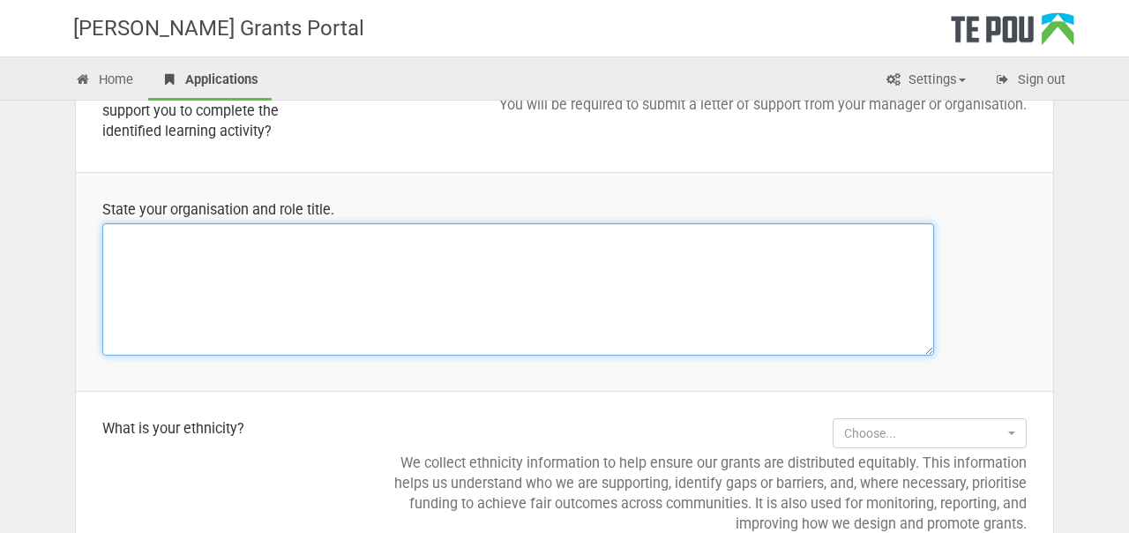
click at [457, 260] on textarea at bounding box center [518, 289] width 832 height 132
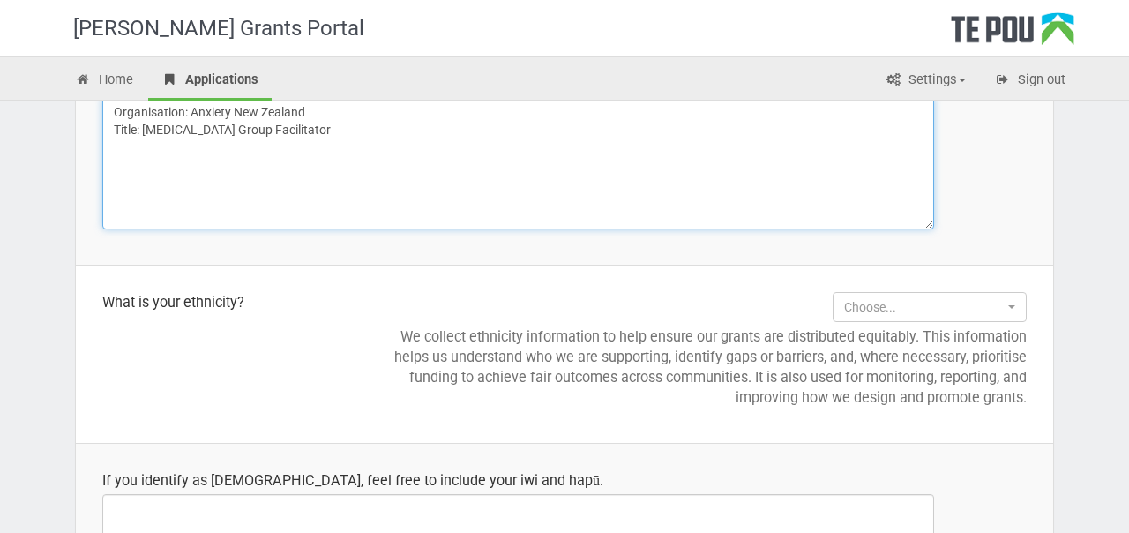
scroll to position [1764, 0]
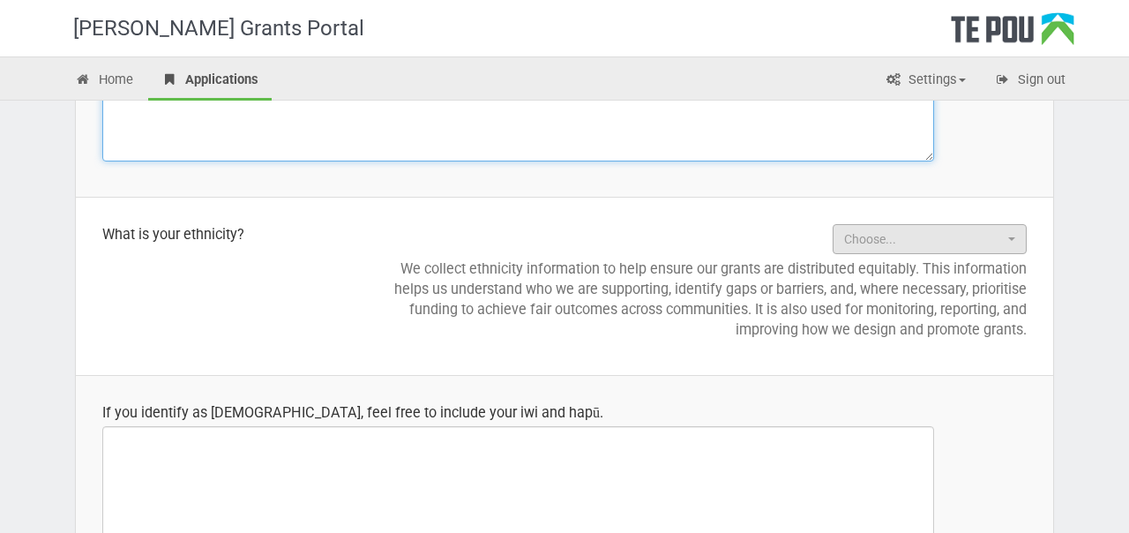
type textarea "Organisation: Anxiety New Zealand Title: [MEDICAL_DATA] Group Facilitator"
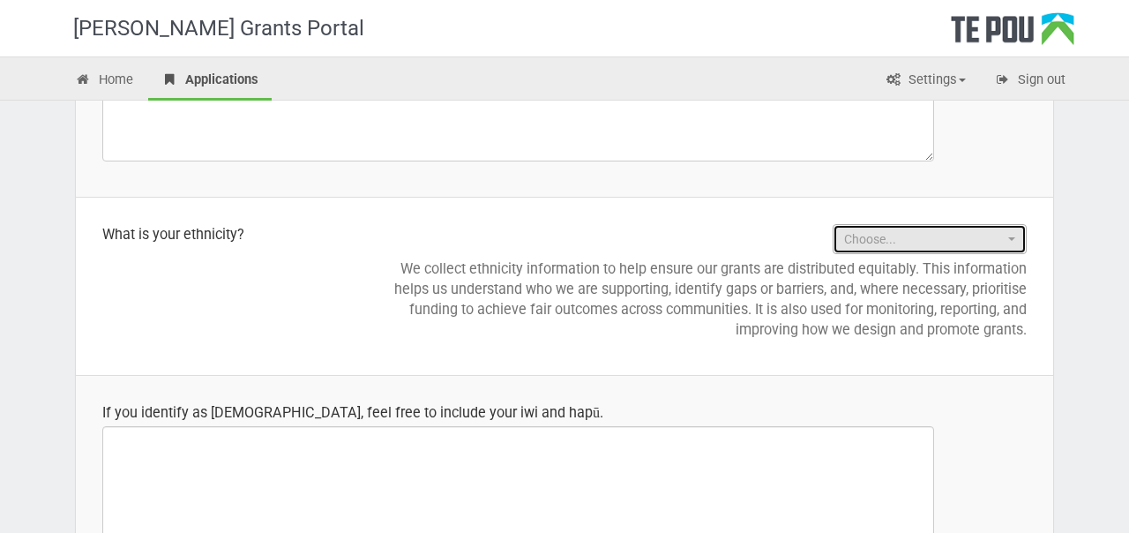
click at [854, 232] on span "Choose..." at bounding box center [924, 239] width 160 height 18
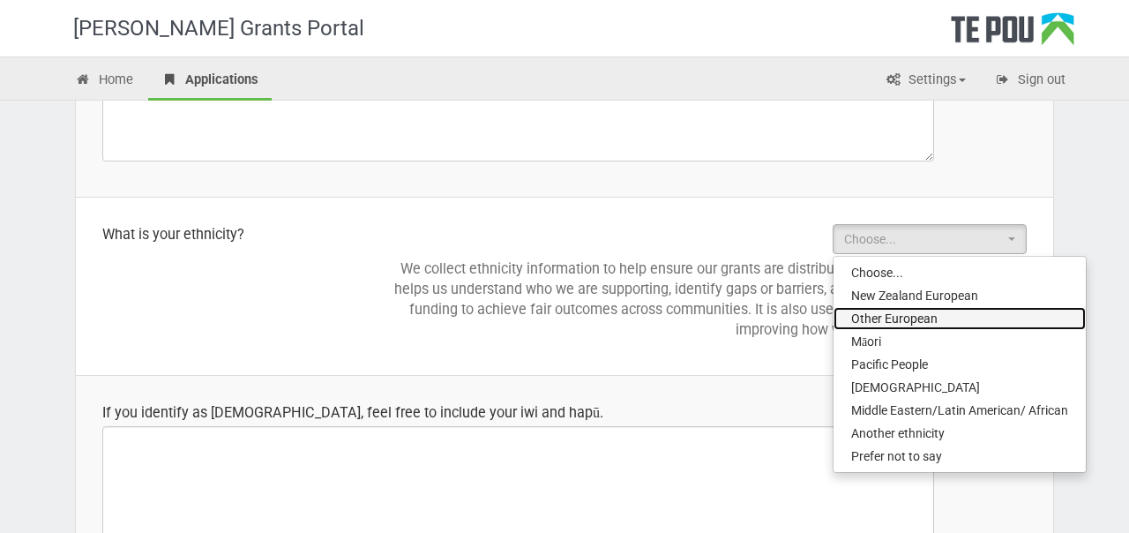
click at [911, 320] on span "Other European" at bounding box center [894, 319] width 86 height 18
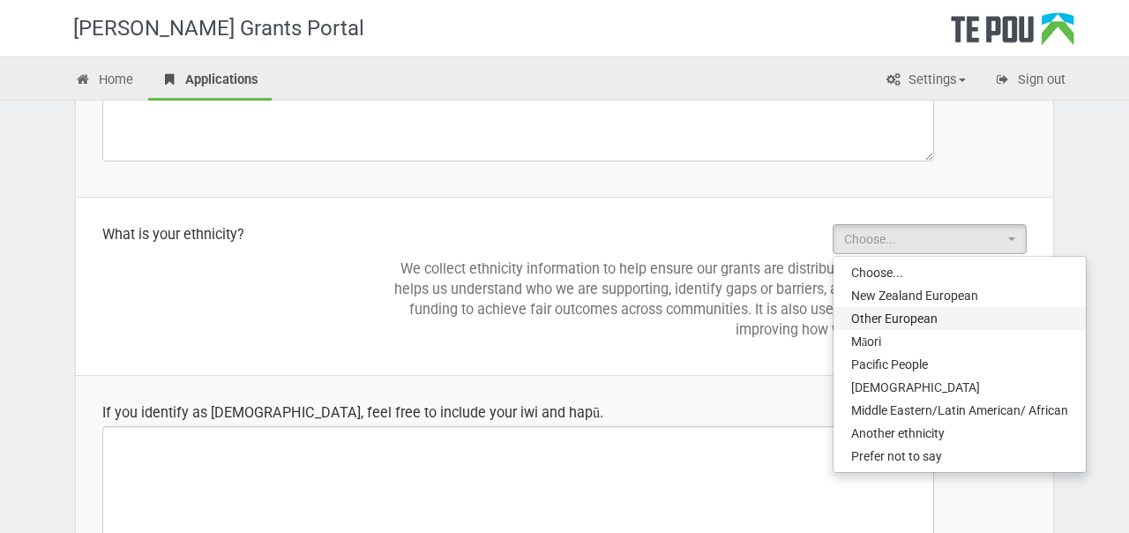
select select "Other European"
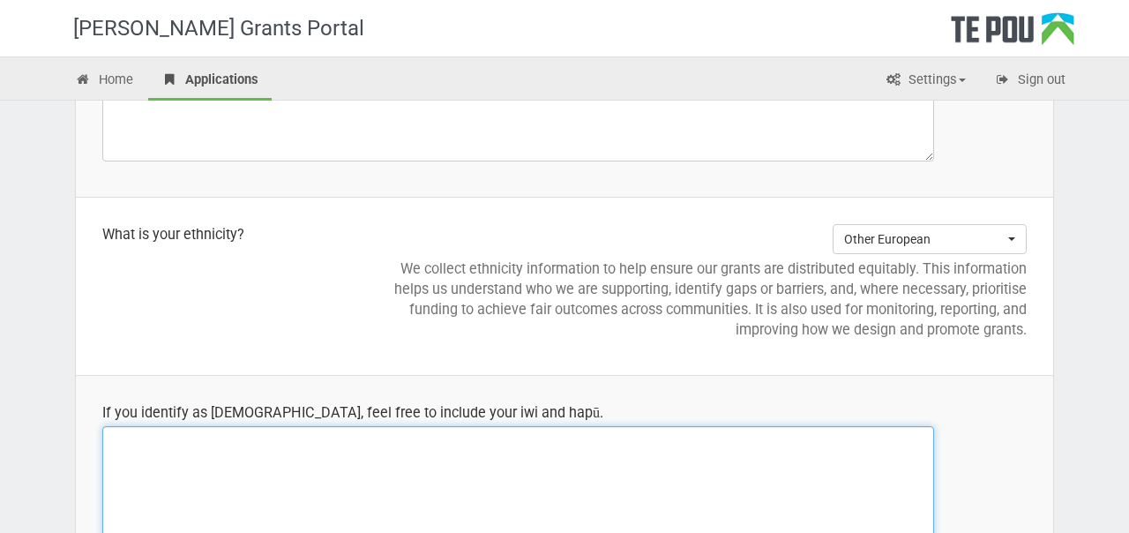
click at [501, 485] on textarea at bounding box center [518, 492] width 832 height 132
paste textarea "Lor ipsumdol sita consec ad el seddoe tempori utlabore etdoloremag—aliquaeni Ad…"
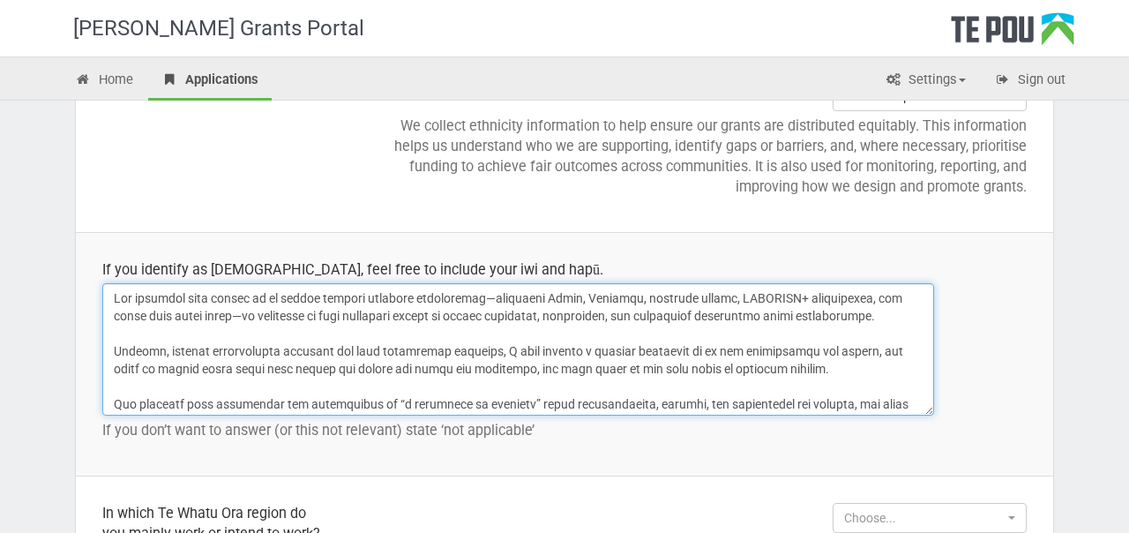
scroll to position [1909, 0]
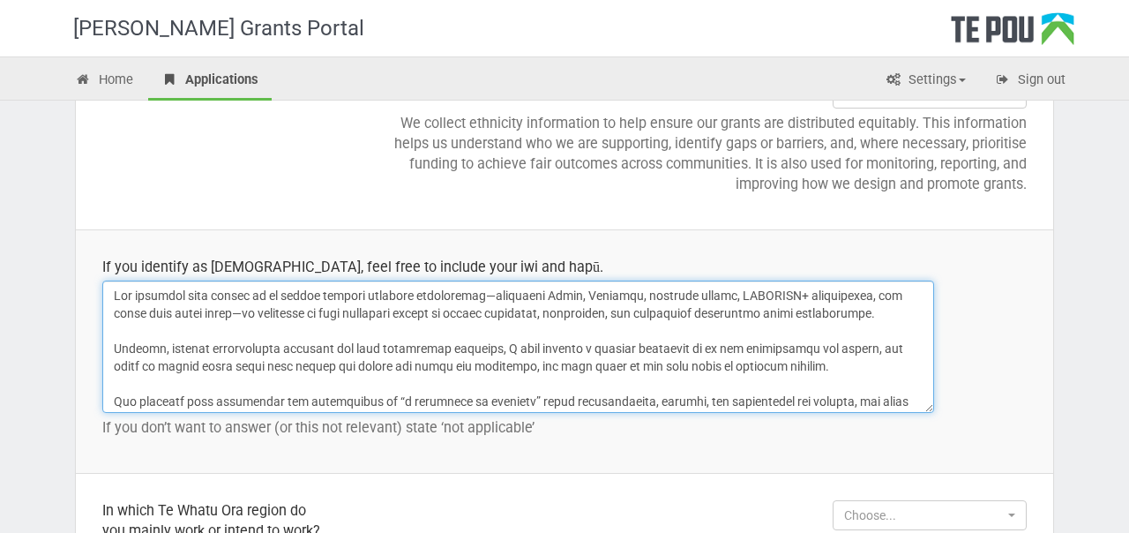
type textarea "Lor ipsumdol sita consec ad el seddoe tempori utlabore etdoloremag—aliquaeni Ad…"
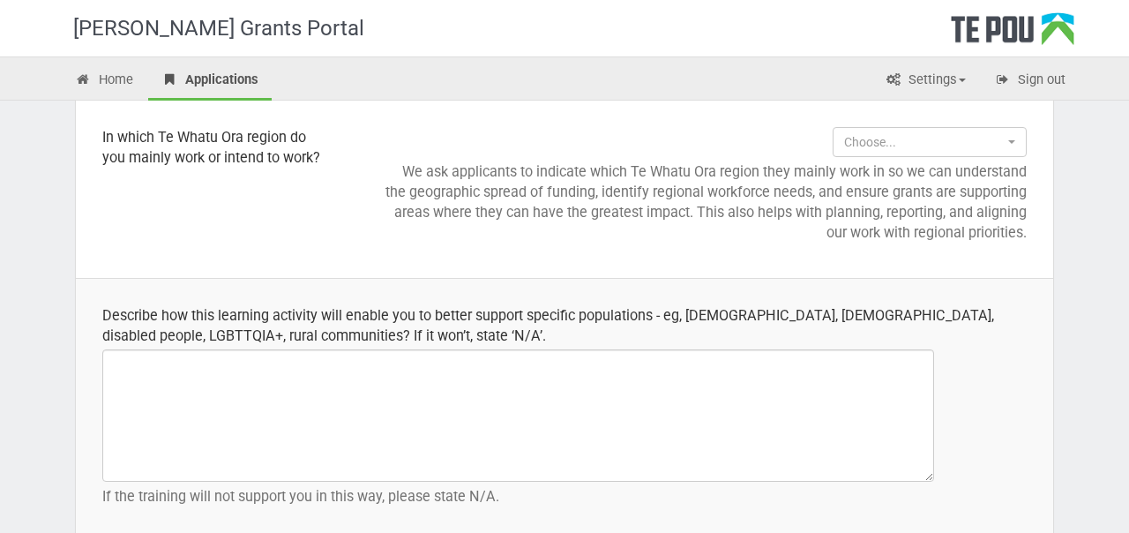
scroll to position [2253, 0]
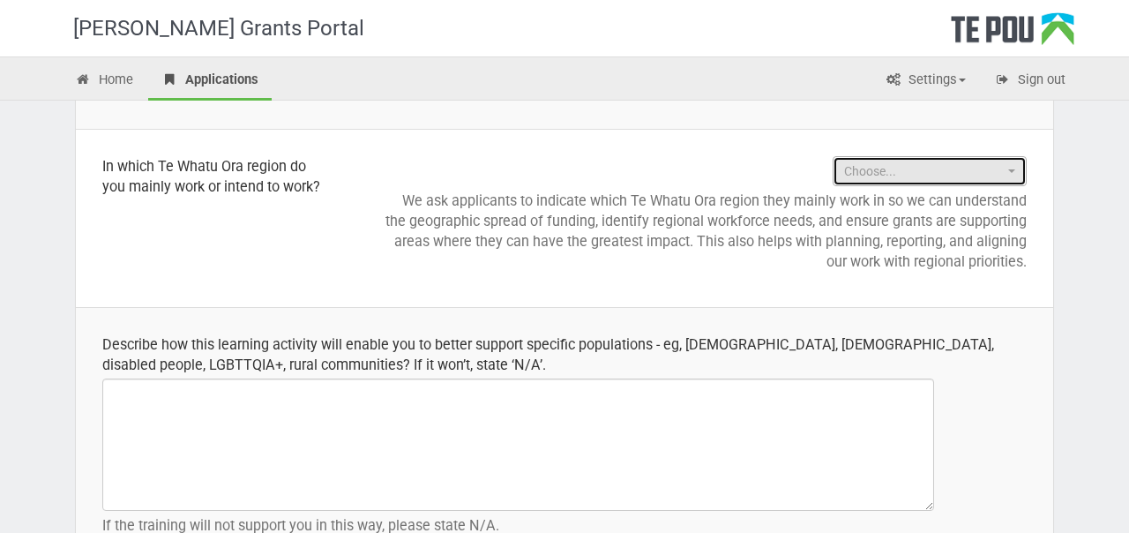
click at [921, 177] on span "Choose..." at bounding box center [924, 171] width 160 height 18
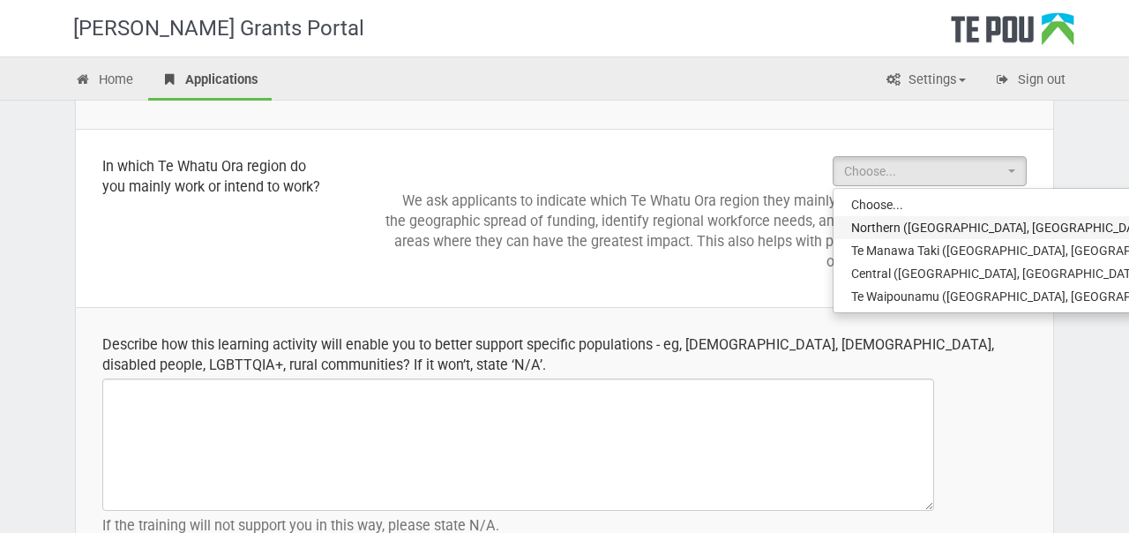
select select "Northern ([GEOGRAPHIC_DATA], [GEOGRAPHIC_DATA], [GEOGRAPHIC_DATA] and Counties …"
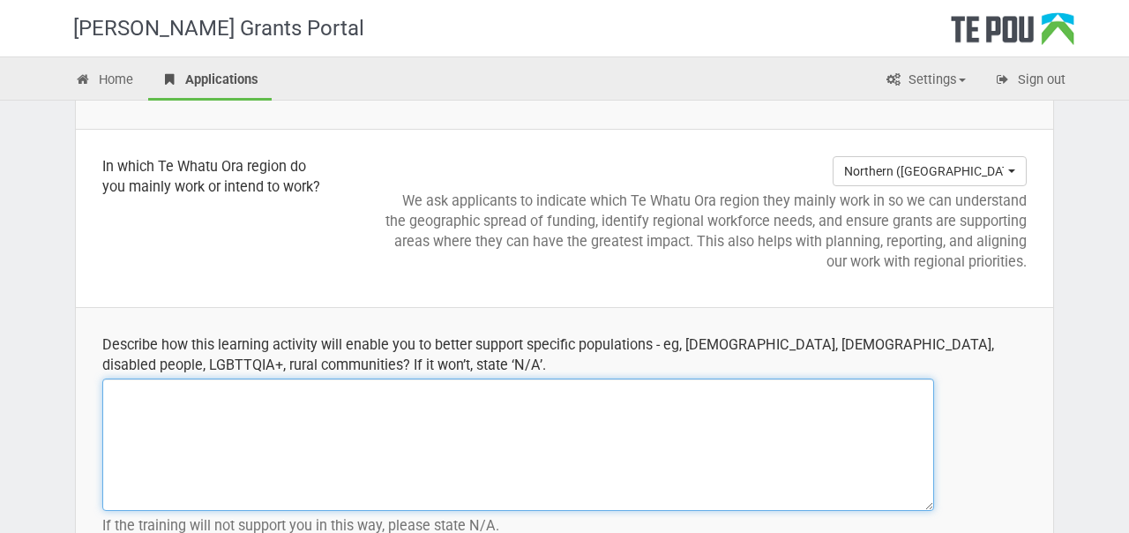
click at [566, 387] on textarea at bounding box center [518, 445] width 832 height 132
paste textarea "I am being supported to complete the workshop through encouragement and practic…"
type textarea "I am being supported to complete the workshop through encouragement and practic…"
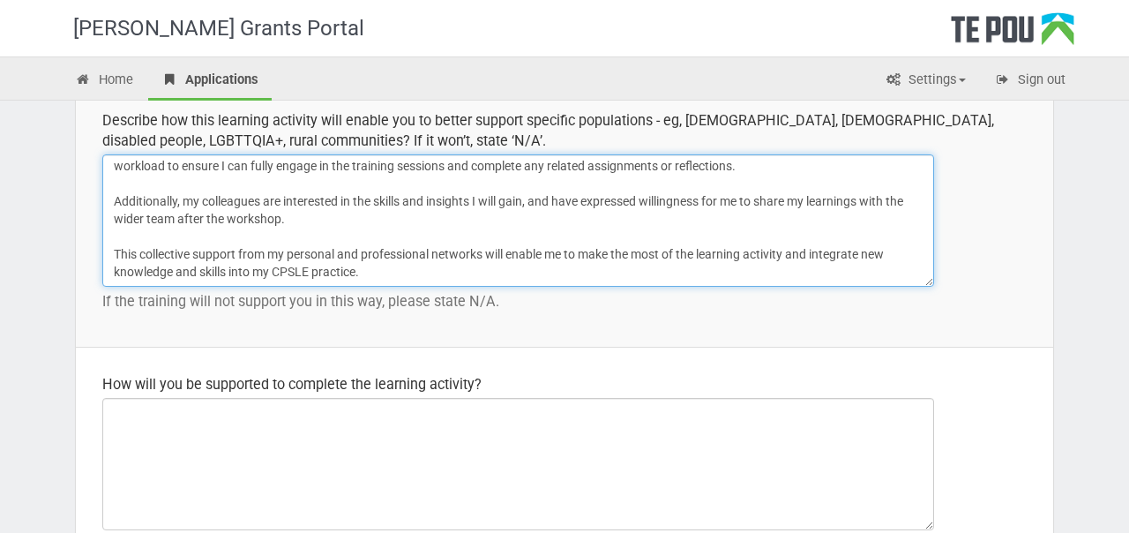
scroll to position [0, 0]
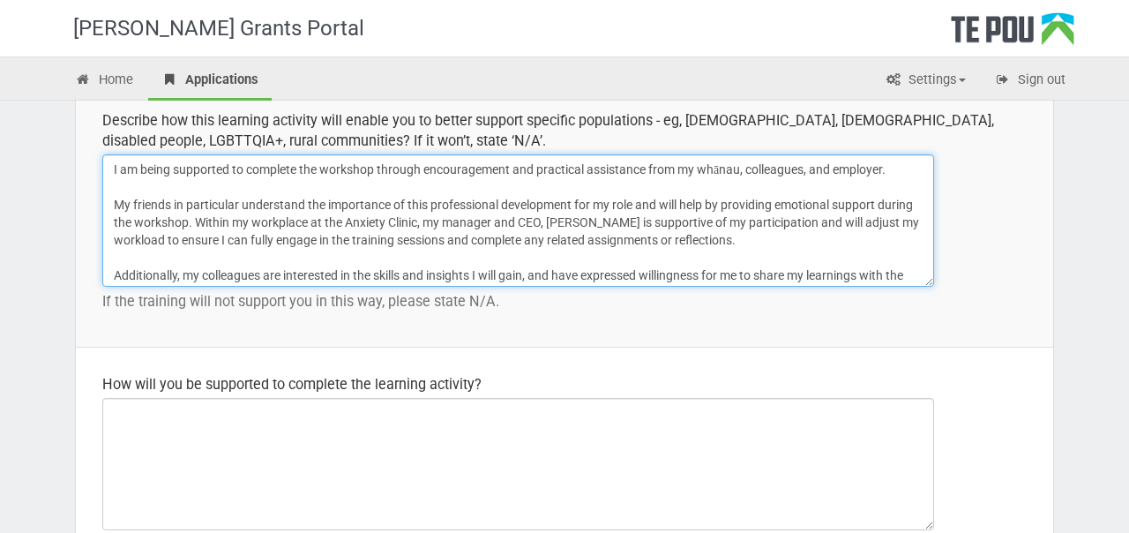
drag, startPoint x: 446, startPoint y: 275, endPoint x: 390, endPoint y: 124, distance: 161.1
click at [390, 124] on td "Describe how this learning activity will enable you to better support specific …" at bounding box center [565, 216] width 978 height 264
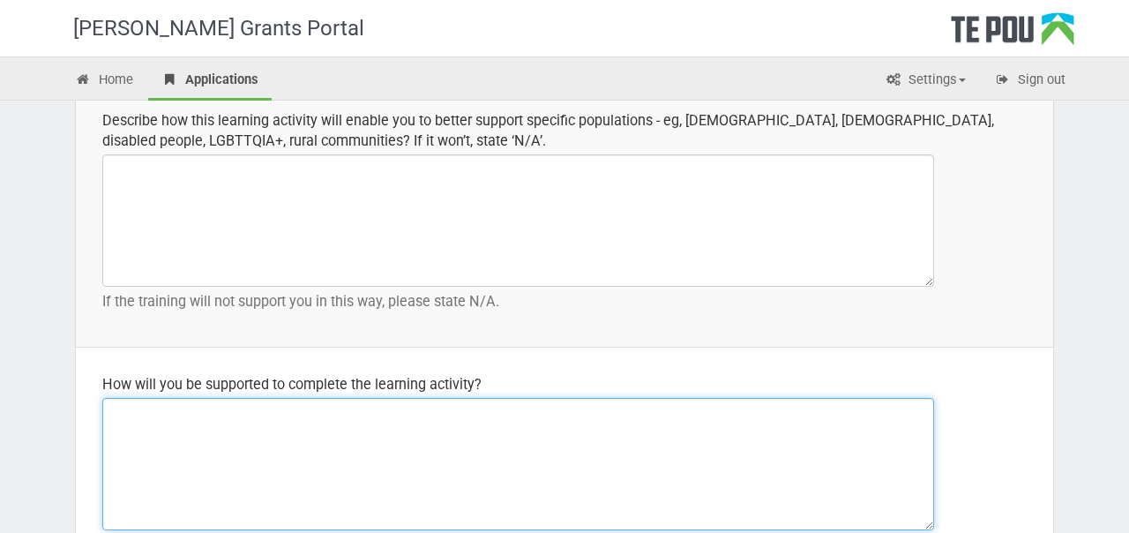
click at [298, 455] on textarea at bounding box center [518, 464] width 832 height 132
paste textarea "I am being supported to complete the workshop through encouragement and practic…"
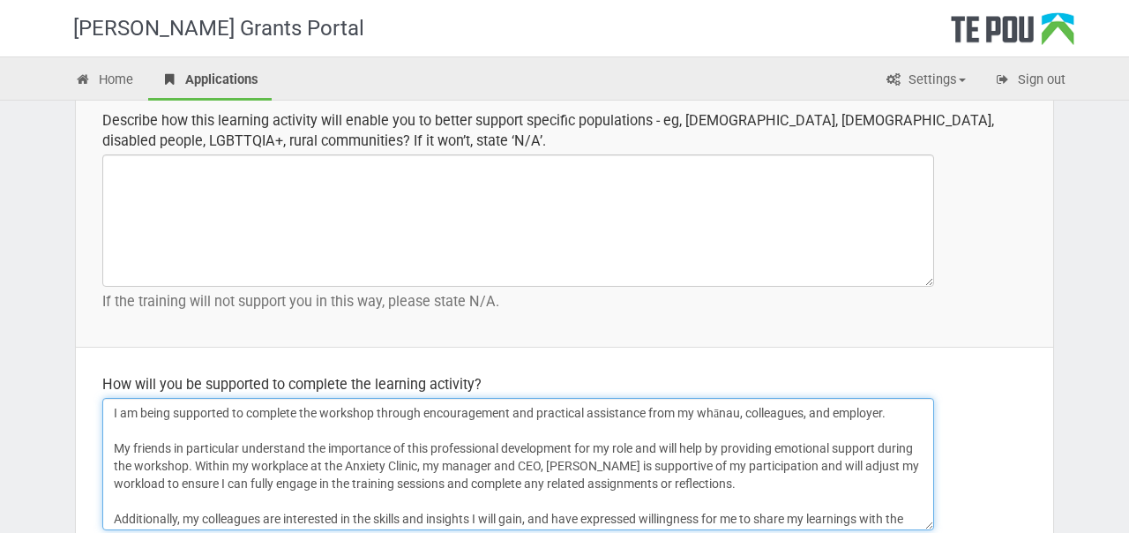
scroll to position [67, 0]
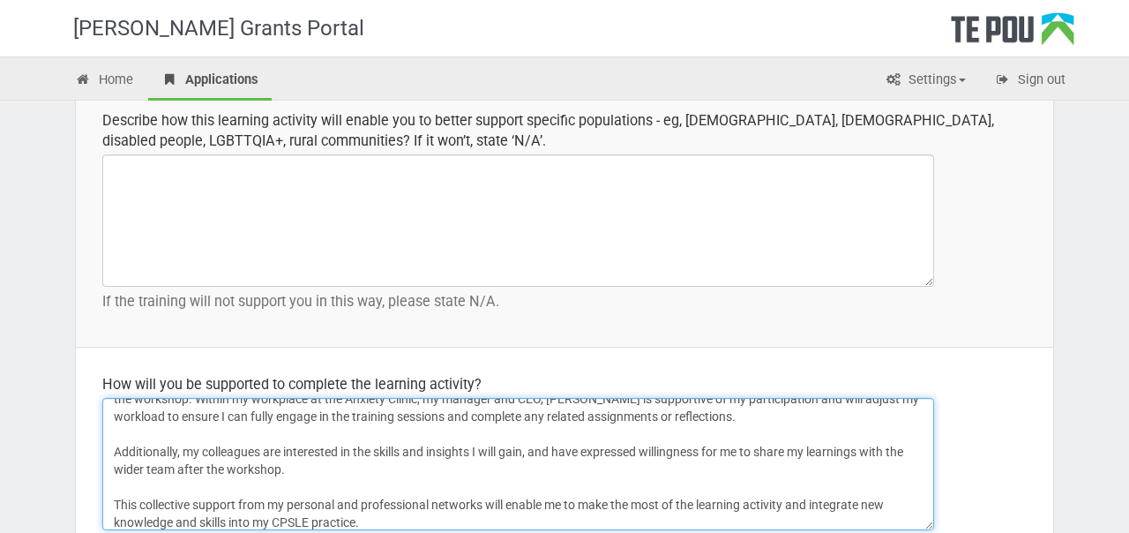
type textarea "I am being supported to complete the workshop through encouragement and practic…"
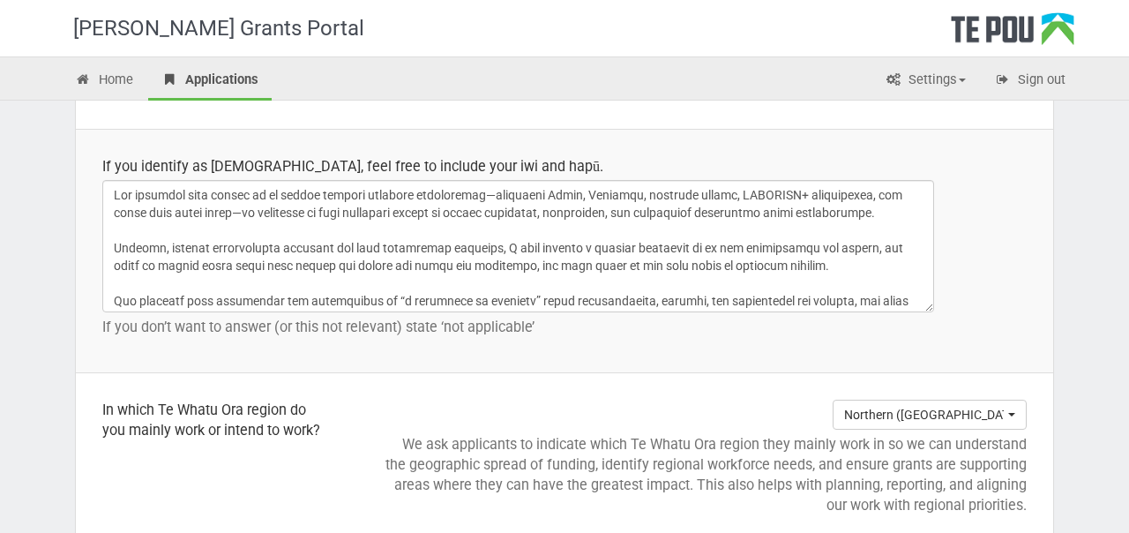
scroll to position [2005, 0]
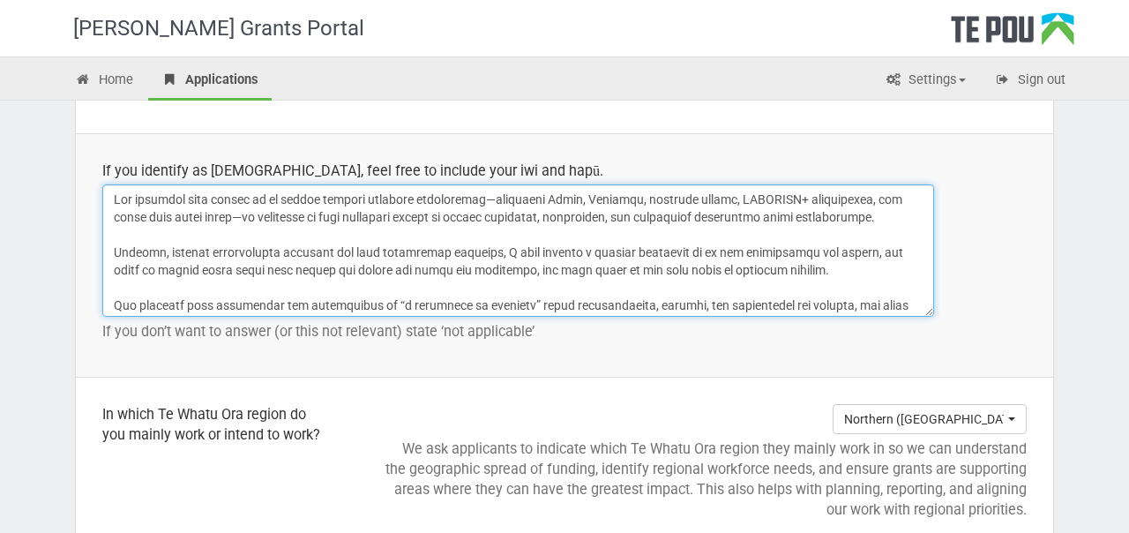
click at [578, 230] on textarea at bounding box center [518, 250] width 832 height 132
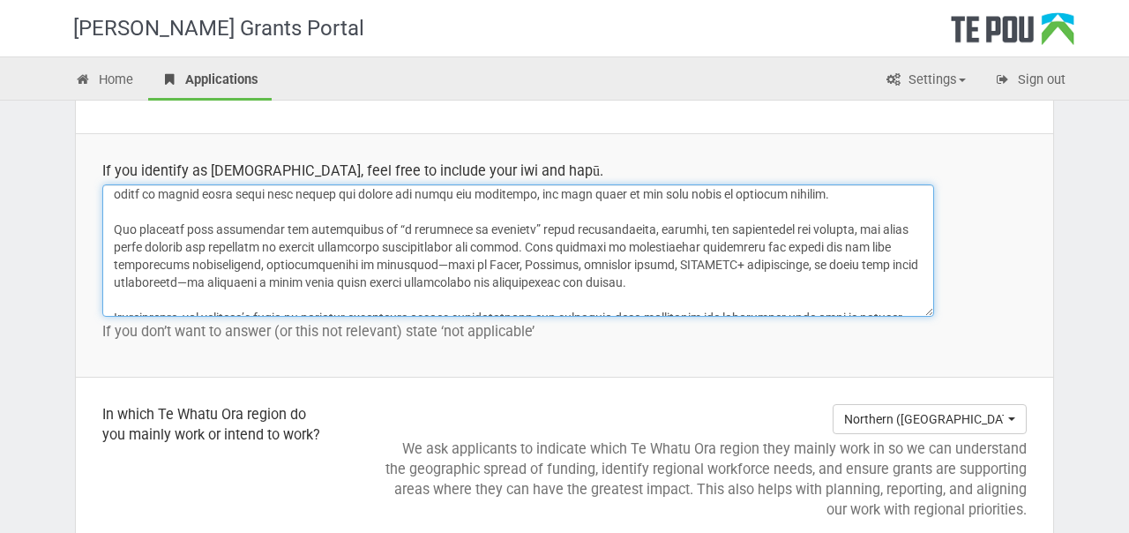
scroll to position [127, 0]
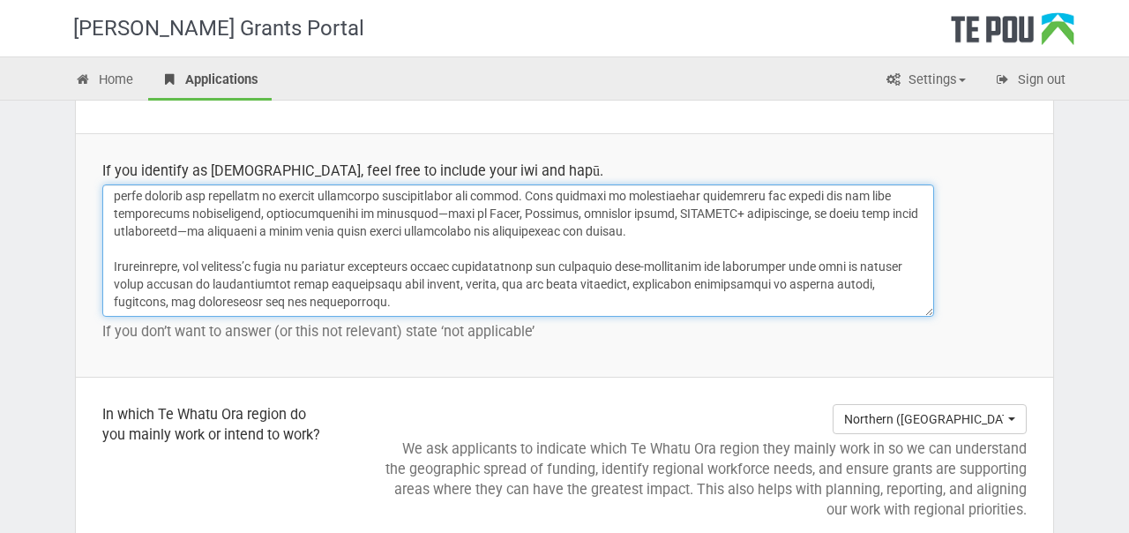
drag, startPoint x: 113, startPoint y: 198, endPoint x: 312, endPoint y: 379, distance: 269.2
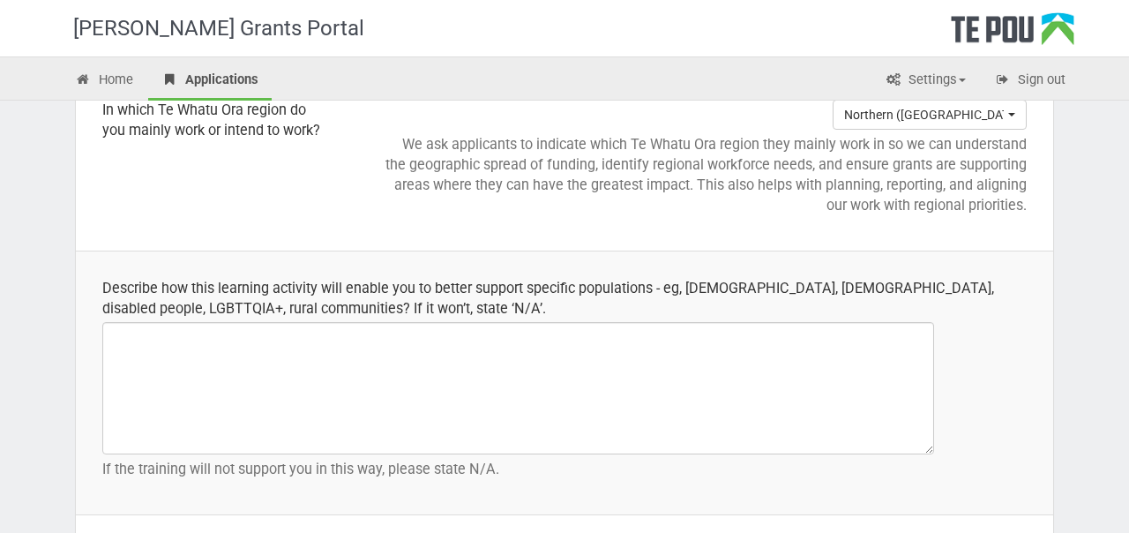
scroll to position [2328, 0]
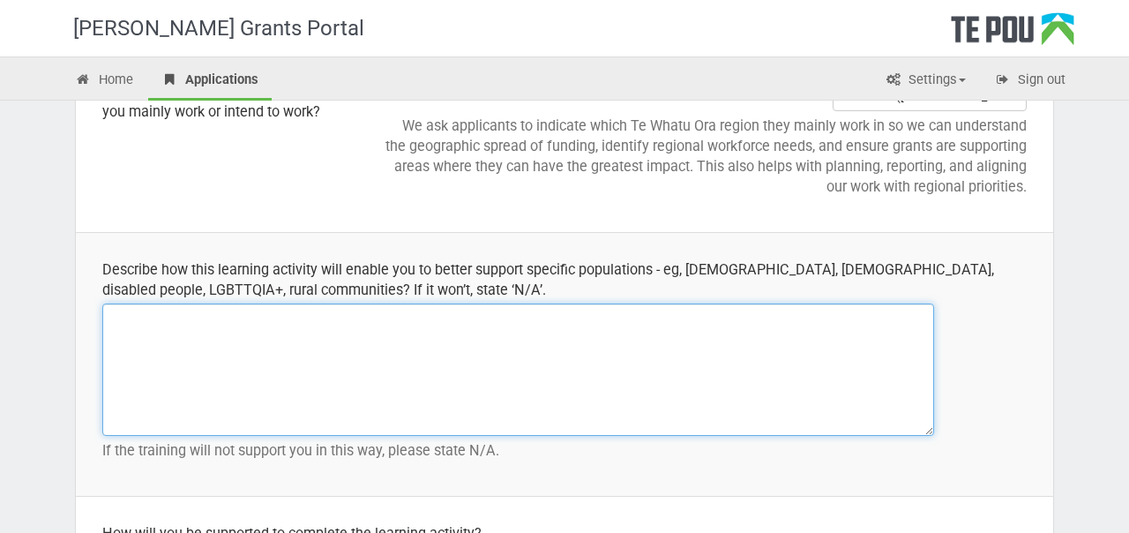
click at [307, 373] on textarea at bounding box center [518, 370] width 832 height 132
paste textarea "Lor ipsumdol sita consec ad el seddoe tempori utlabore etdoloremag—aliquaeni Ad…"
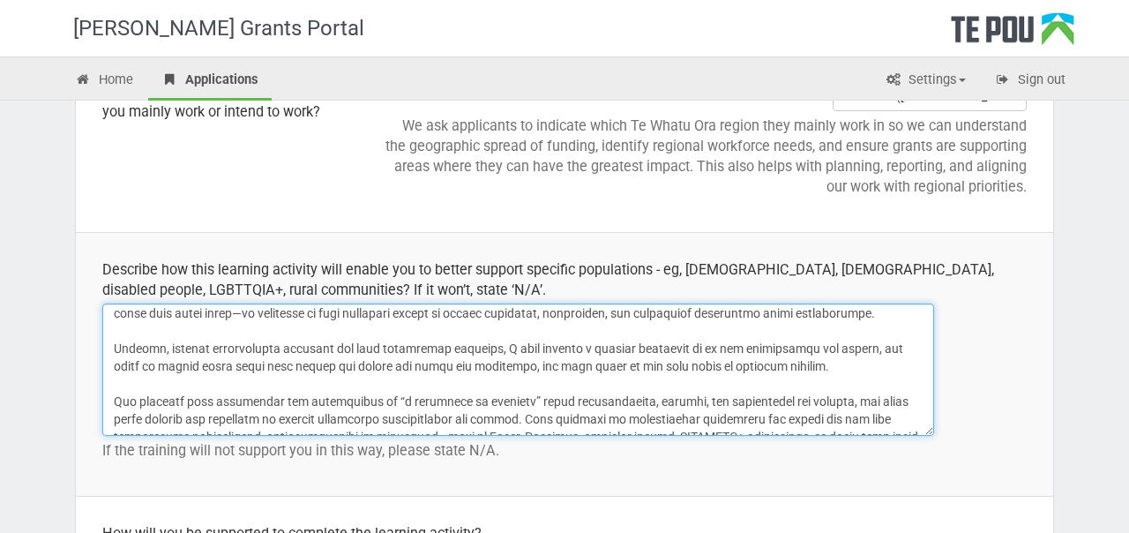
scroll to position [0, 0]
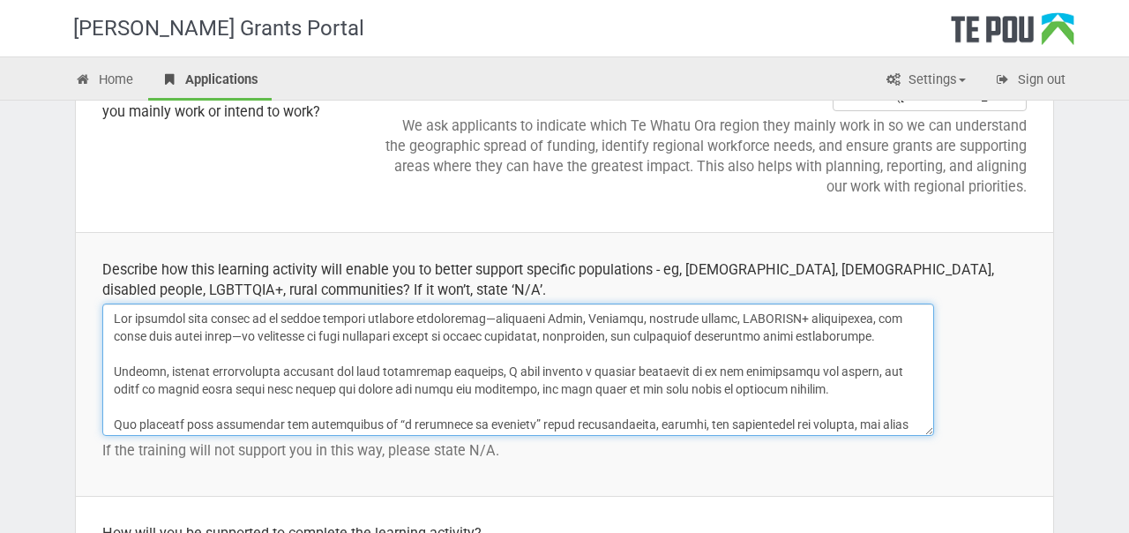
type textarea "Lor ipsumdol sita consec ad el seddoe tempori utlabore etdoloremag—aliquaeni Ad…"
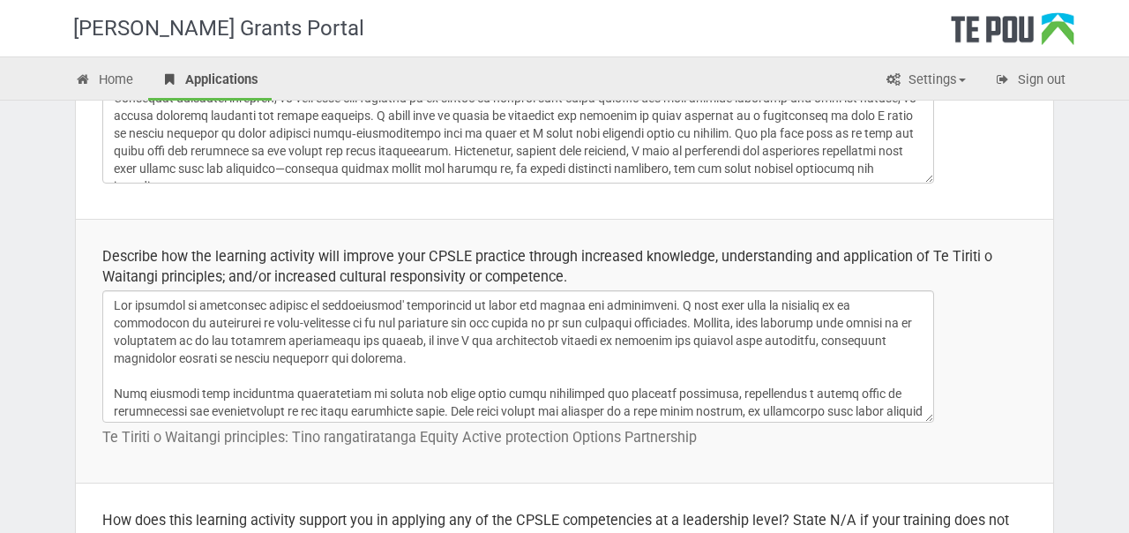
scroll to position [198, 0]
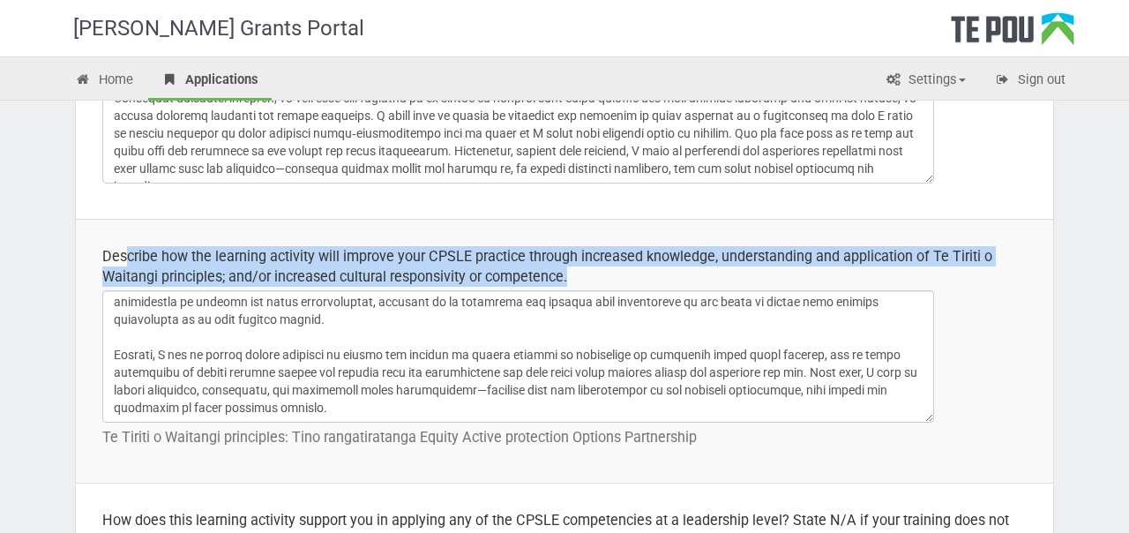
drag, startPoint x: 603, startPoint y: 276, endPoint x: 126, endPoint y: 250, distance: 477.2
click at [126, 250] on div "Describe how the learning activity will improve your CPSLE practice through inc…" at bounding box center [564, 266] width 925 height 41
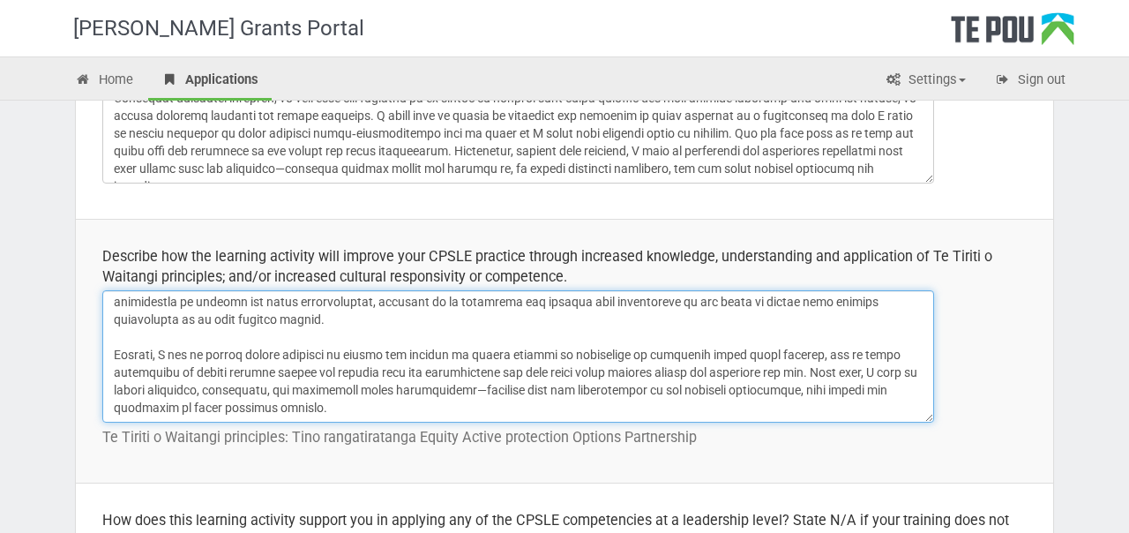
drag, startPoint x: 107, startPoint y: 257, endPoint x: 384, endPoint y: 281, distance: 278.1
click at [384, 281] on div "Describe how the learning activity will improve your CPSLE practice through inc…" at bounding box center [564, 266] width 925 height 41
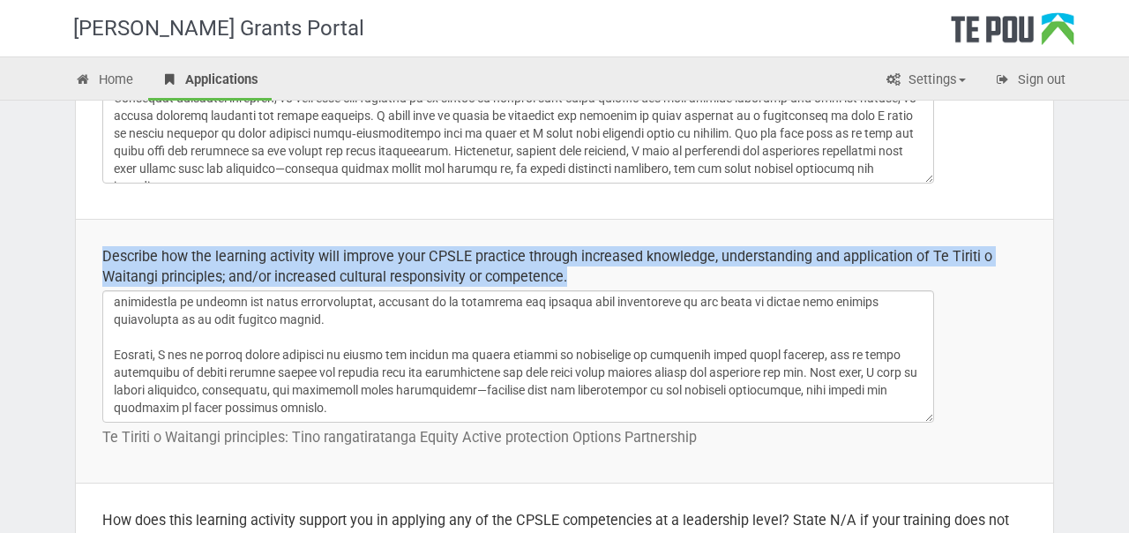
drag, startPoint x: 580, startPoint y: 276, endPoint x: 95, endPoint y: 258, distance: 484.7
click at [95, 258] on td "Describe how the learning activity will improve your CPSLE practice through inc…" at bounding box center [565, 351] width 978 height 264
copy div "Describe how the learning activity will improve your CPSLE practice through inc…"
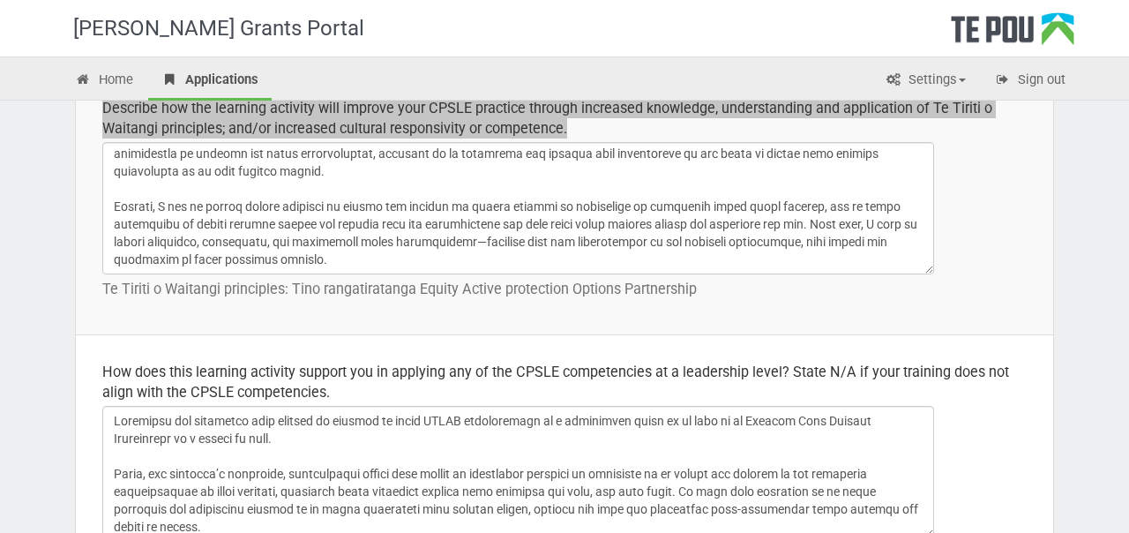
scroll to position [736, 0]
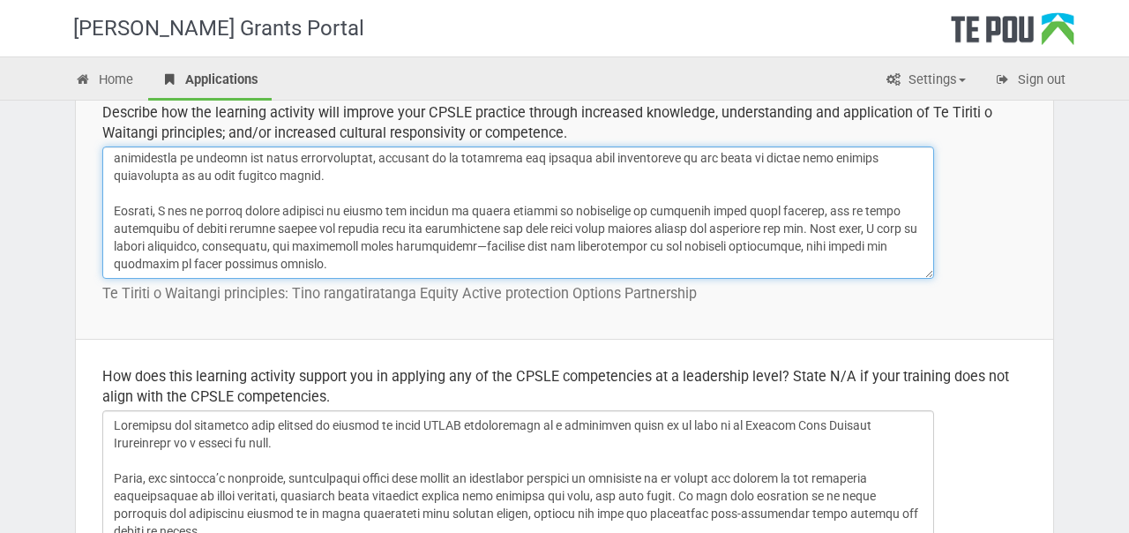
click at [321, 259] on textarea at bounding box center [518, 212] width 832 height 132
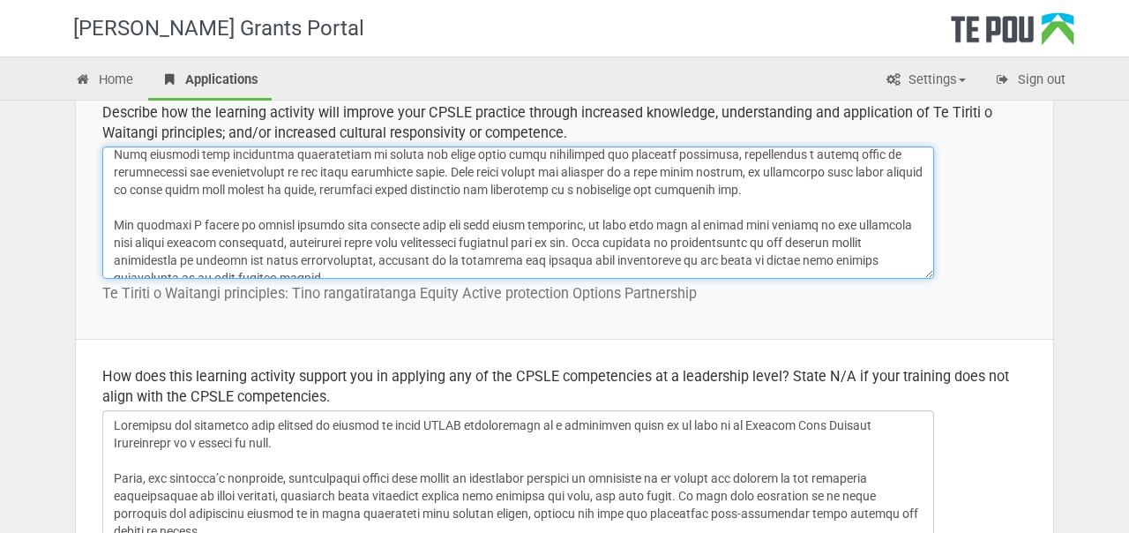
scroll to position [0, 0]
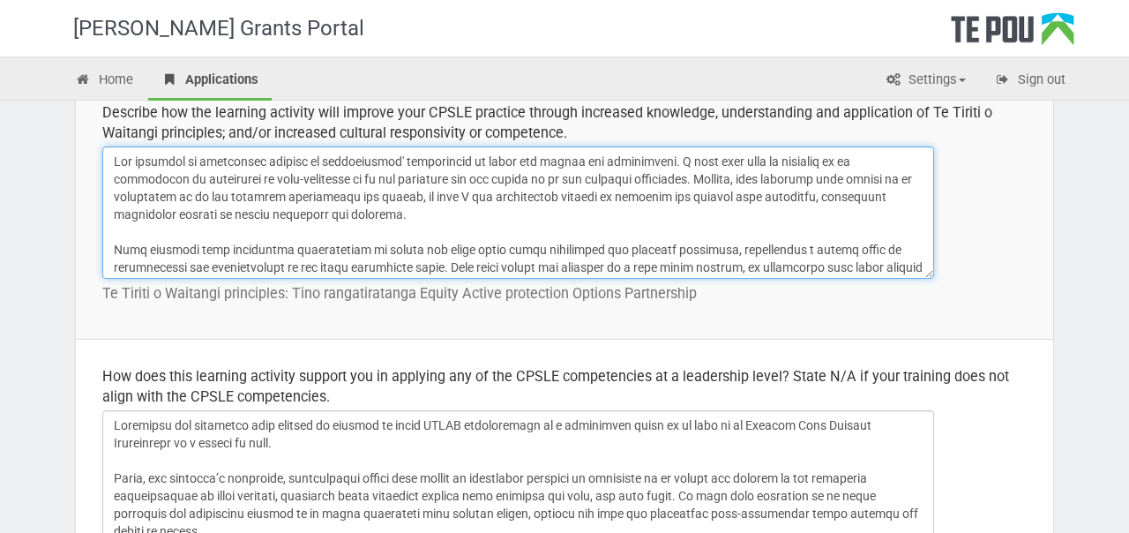
drag, startPoint x: 332, startPoint y: 266, endPoint x: 276, endPoint y: 127, distance: 149.3
click at [277, 128] on td "Describe how the learning activity will improve your CPSLE practice through inc…" at bounding box center [565, 207] width 978 height 264
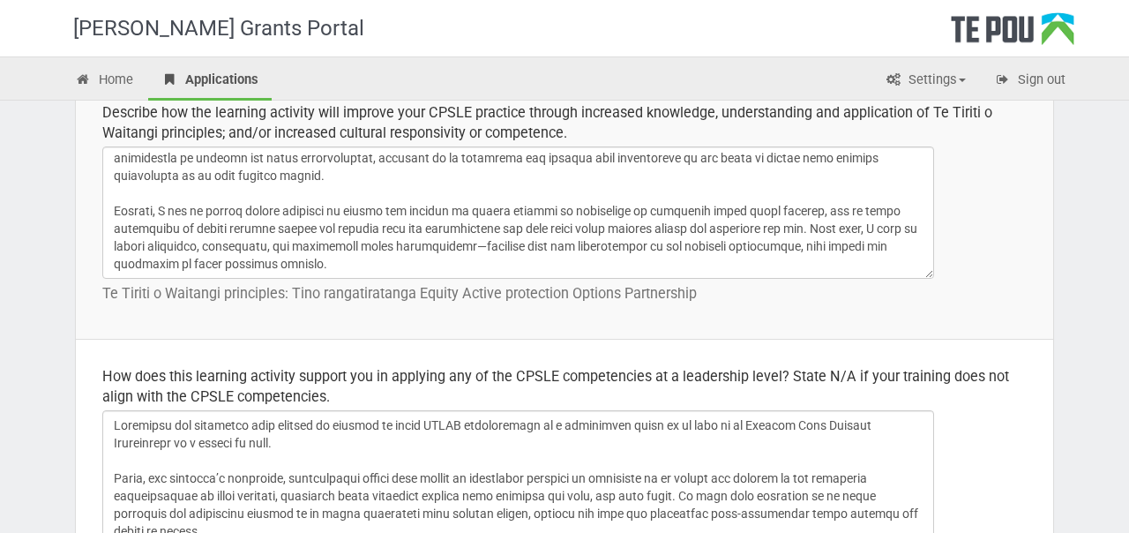
scroll to position [747, 0]
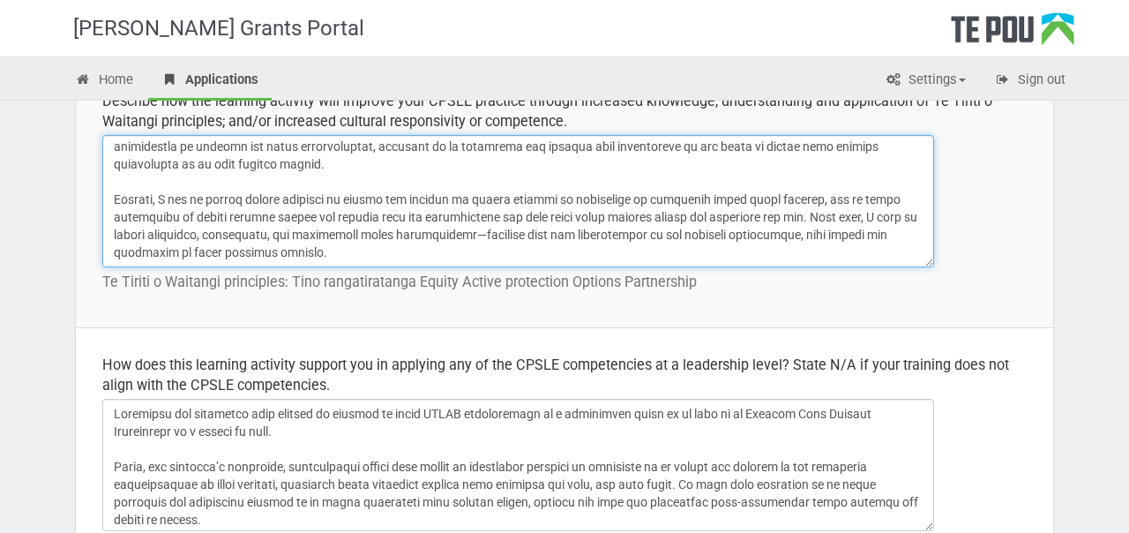
click at [415, 254] on textarea at bounding box center [518, 201] width 832 height 132
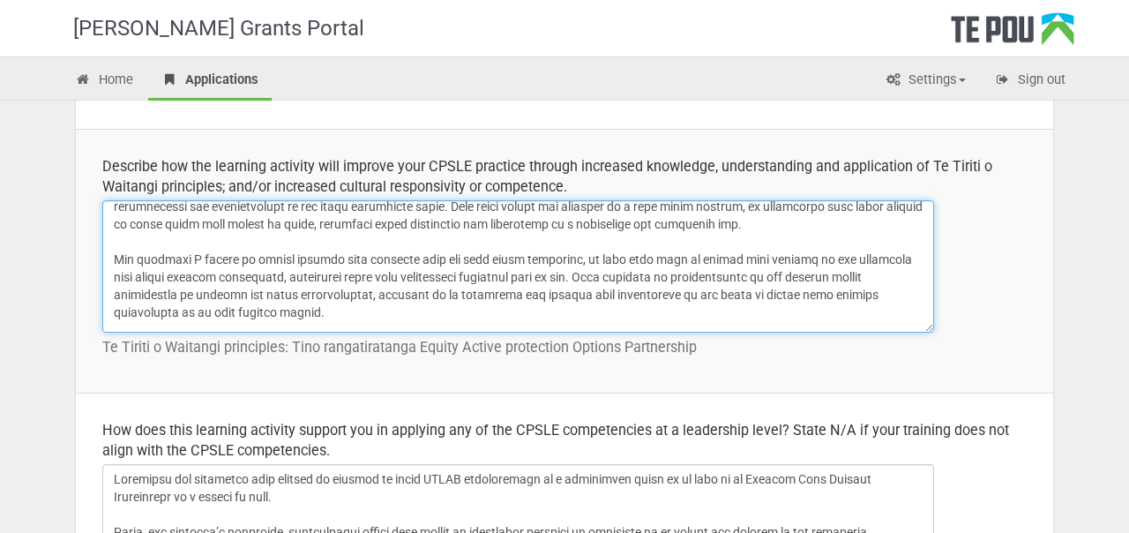
scroll to position [0, 0]
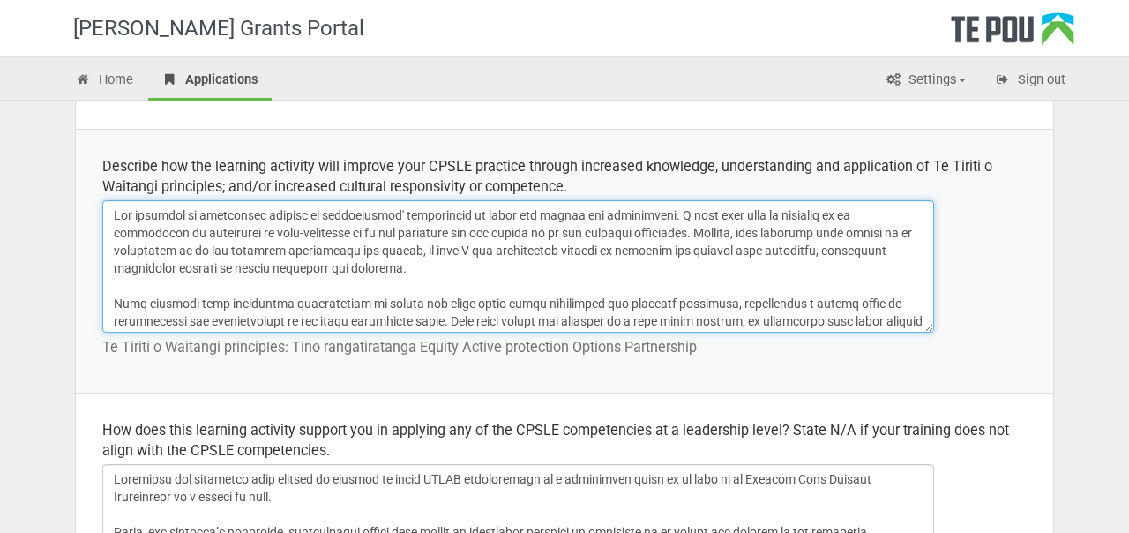
drag, startPoint x: 328, startPoint y: 319, endPoint x: 199, endPoint y: 184, distance: 187.8
click at [199, 184] on td "Describe how the learning activity will improve your CPSLE practice through inc…" at bounding box center [565, 261] width 978 height 264
paste textarea "places a strong emphasis on participants reflecting on their own values and ass…"
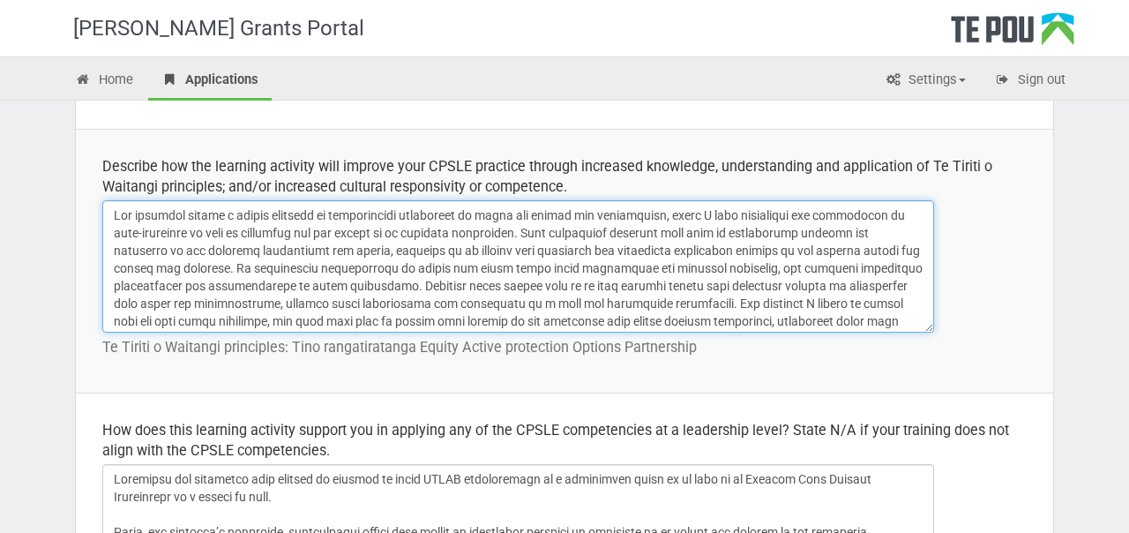
click at [256, 271] on textarea at bounding box center [518, 266] width 832 height 132
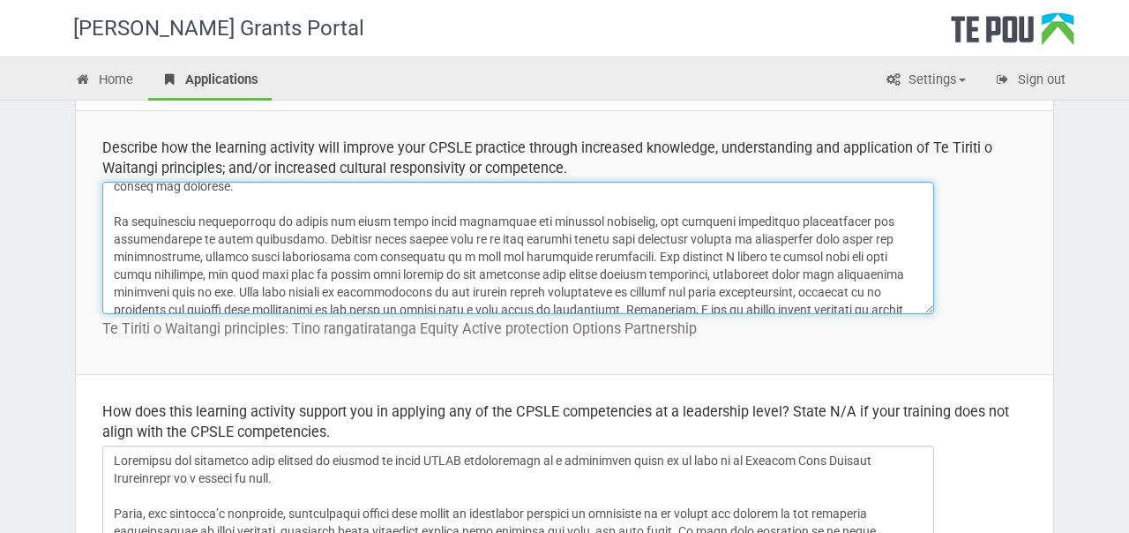
scroll to position [80, 0]
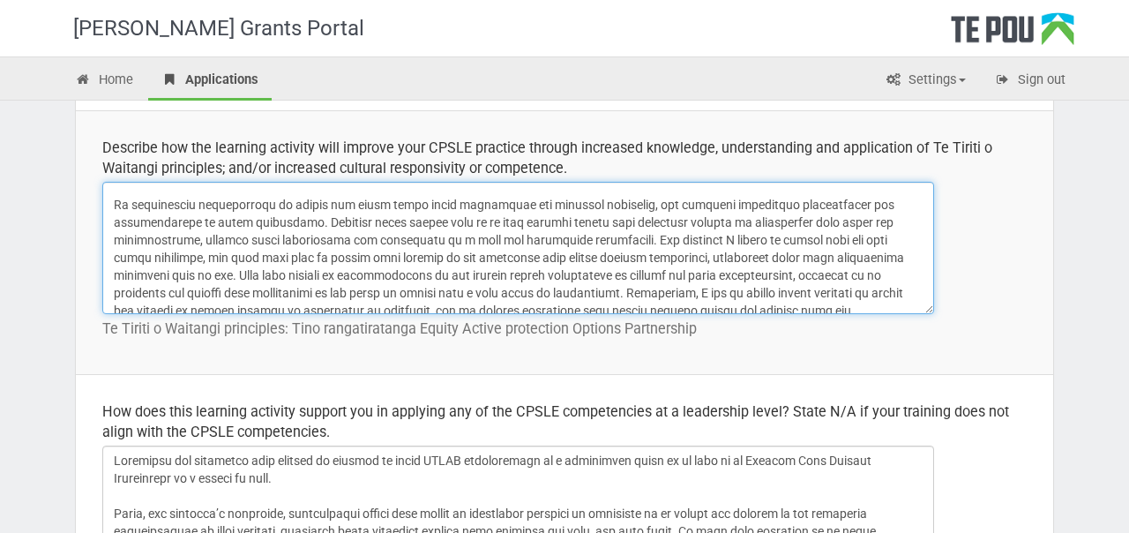
click at [554, 243] on textarea at bounding box center [518, 248] width 832 height 132
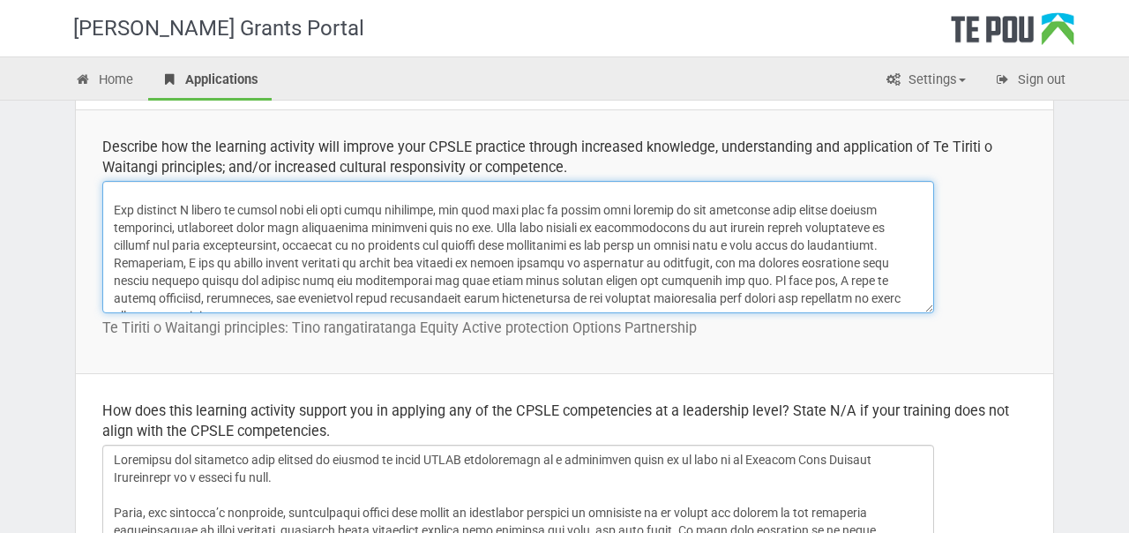
scroll to position [704, 0]
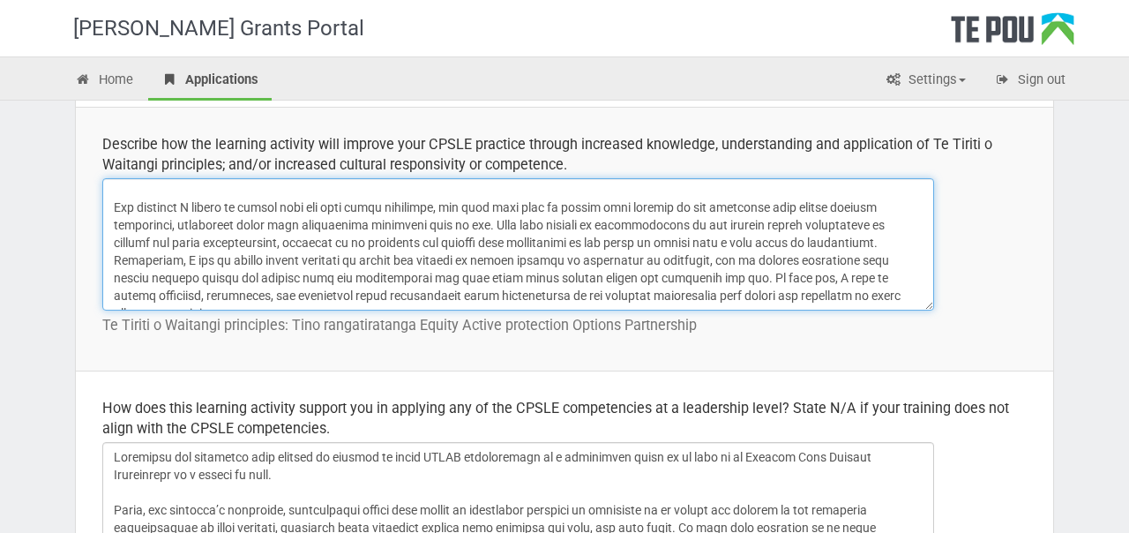
click at [114, 259] on textarea at bounding box center [518, 244] width 832 height 132
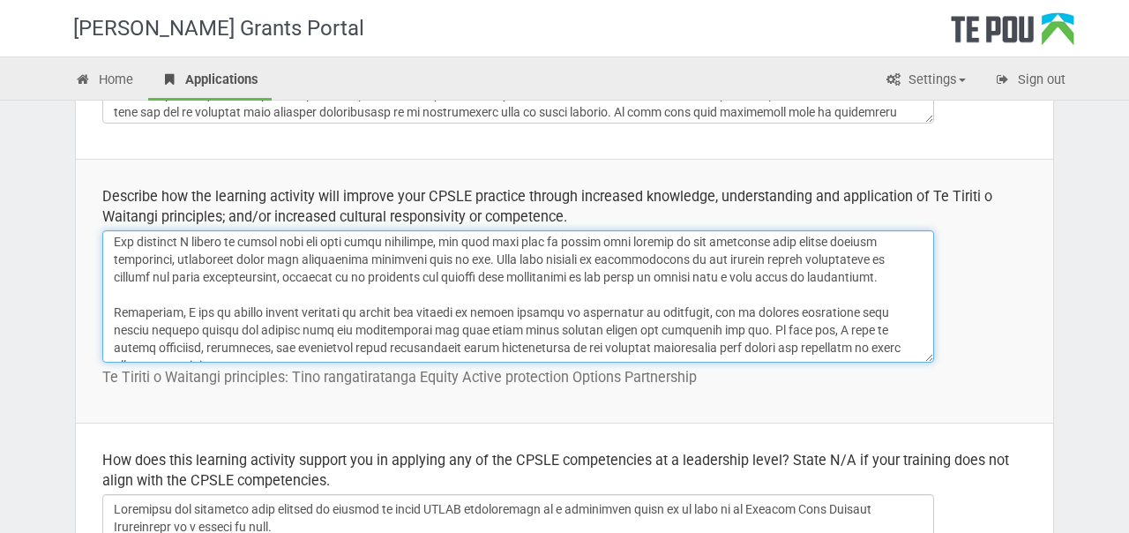
scroll to position [655, 0]
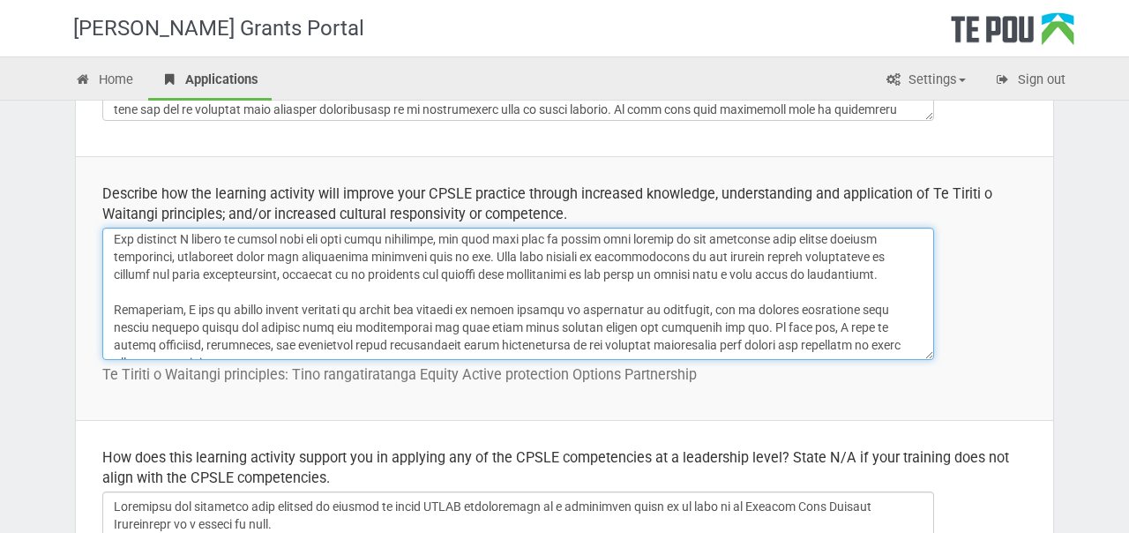
click at [913, 350] on textarea at bounding box center [518, 294] width 832 height 132
drag, startPoint x: 913, startPoint y: 350, endPoint x: 114, endPoint y: 309, distance: 800.4
click at [114, 309] on textarea at bounding box center [518, 294] width 832 height 132
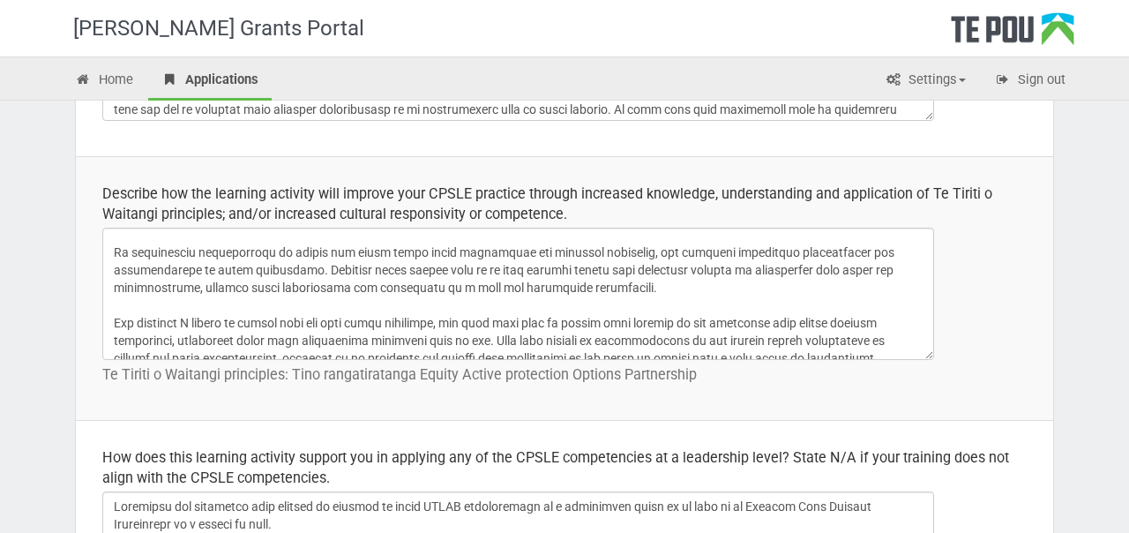
scroll to position [0, 0]
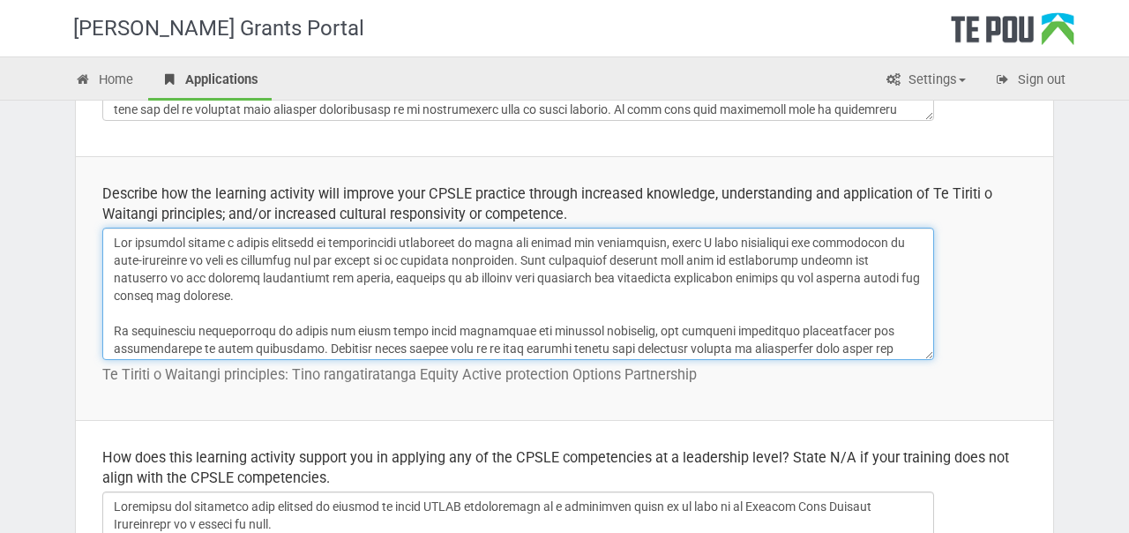
click at [116, 241] on textarea at bounding box center [518, 294] width 832 height 132
paste textarea "Participating in the Group Work Leadership in [GEOGRAPHIC_DATA] New Zealand [DA…"
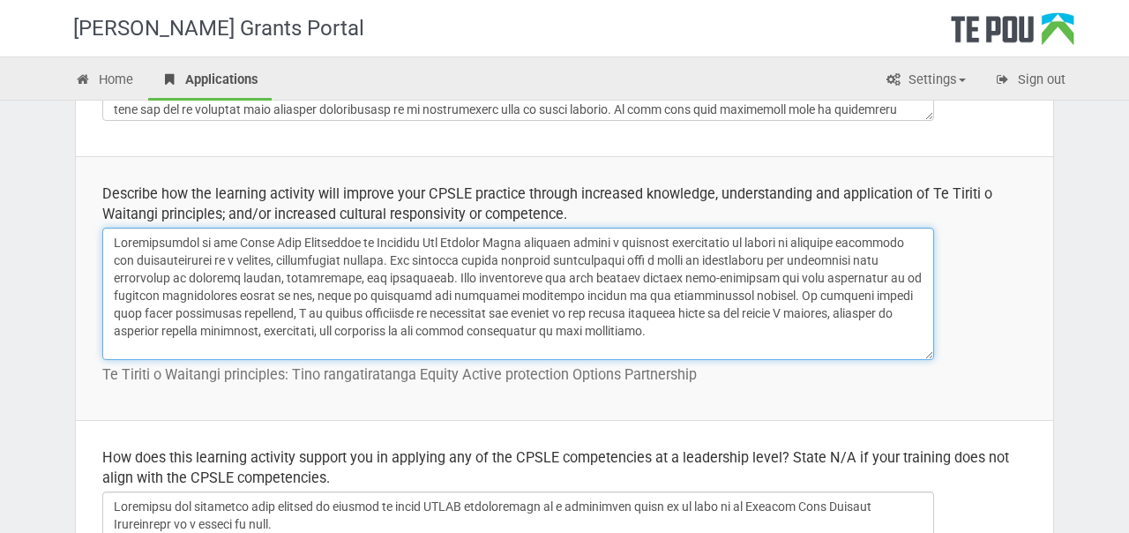
drag, startPoint x: 203, startPoint y: 244, endPoint x: 525, endPoint y: 244, distance: 322.0
click at [525, 244] on textarea at bounding box center [518, 294] width 832 height 132
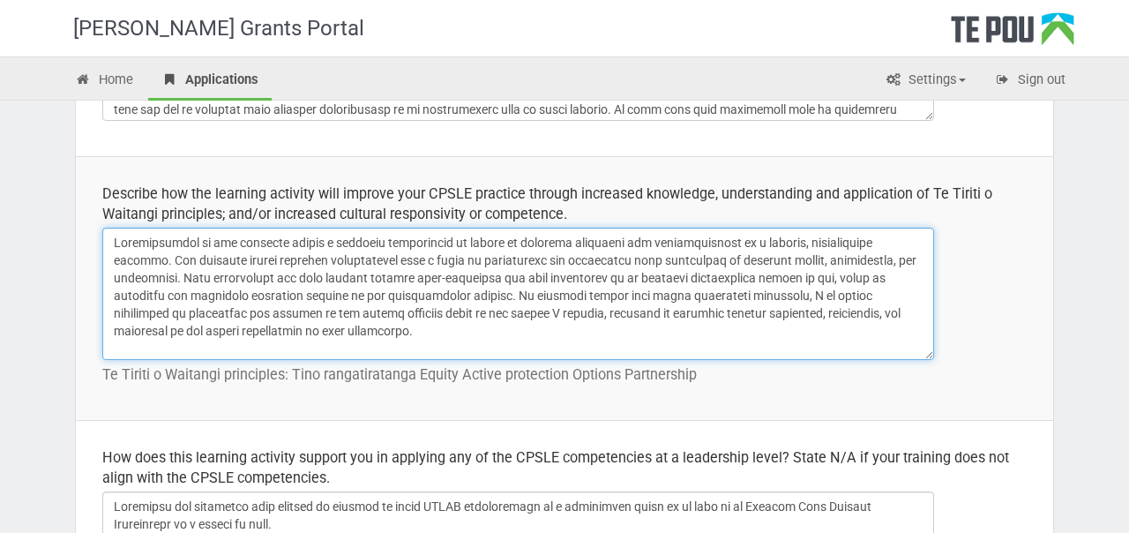
drag, startPoint x: 555, startPoint y: 326, endPoint x: 547, endPoint y: 244, distance: 81.6
click at [547, 244] on textarea at bounding box center [518, 294] width 832 height 132
click at [539, 250] on textarea at bounding box center [518, 294] width 832 height 132
drag, startPoint x: 585, startPoint y: 260, endPoint x: 245, endPoint y: 266, distance: 339.7
click at [245, 266] on textarea at bounding box center [518, 294] width 832 height 132
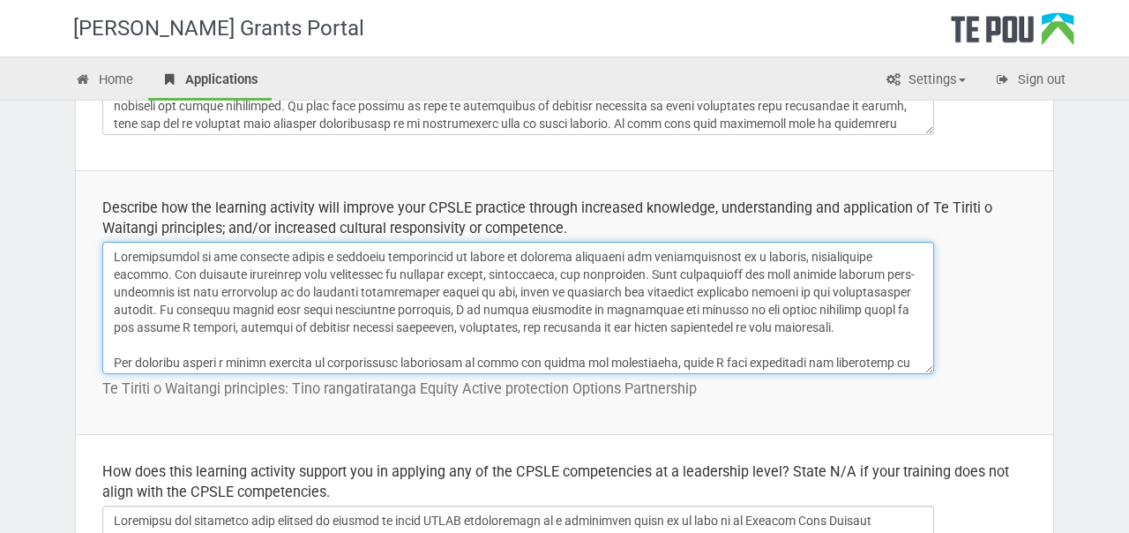
scroll to position [637, 0]
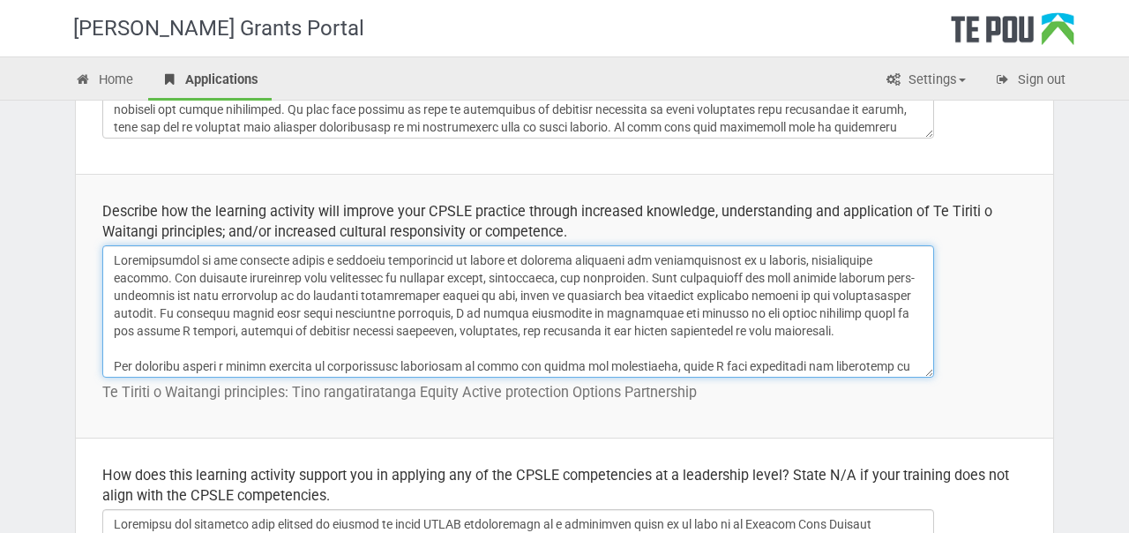
click at [537, 259] on textarea at bounding box center [518, 311] width 832 height 132
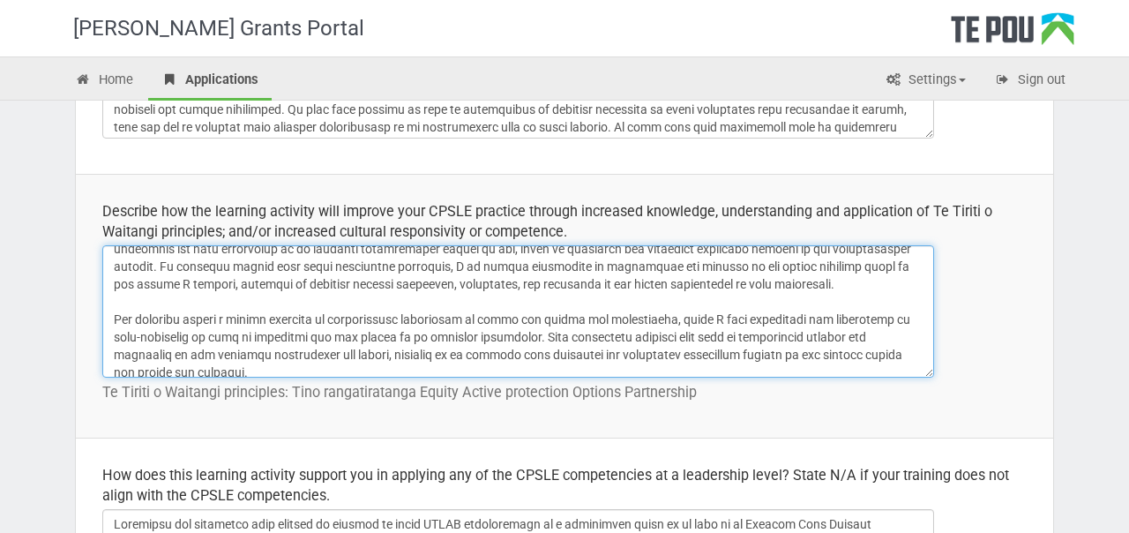
scroll to position [49, 0]
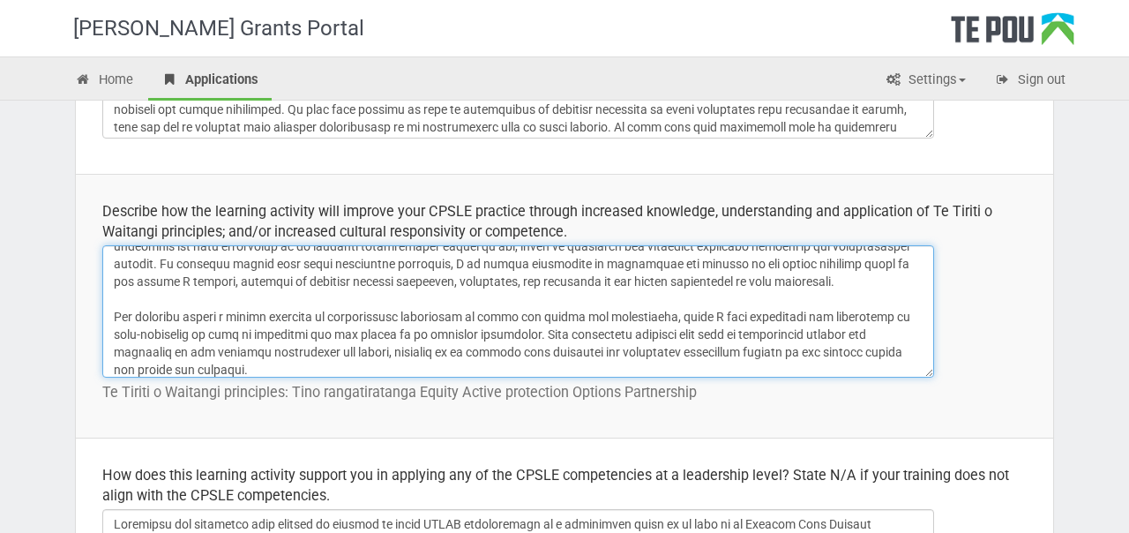
drag, startPoint x: 200, startPoint y: 337, endPoint x: 530, endPoint y: 334, distance: 330.0
click at [530, 334] on textarea at bounding box center [518, 311] width 832 height 132
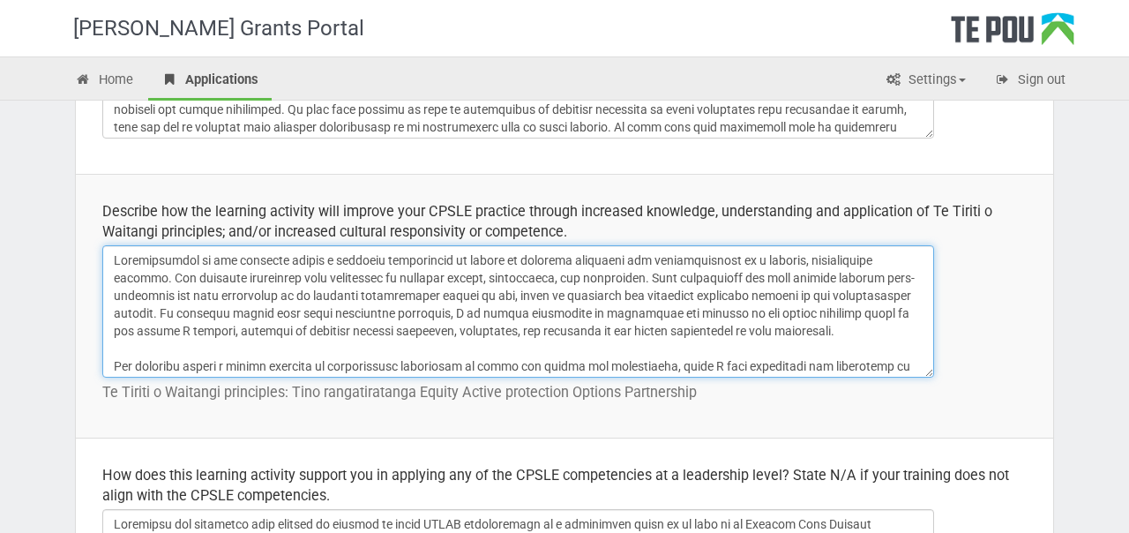
click at [529, 259] on textarea at bounding box center [518, 311] width 832 height 132
click at [885, 259] on textarea at bounding box center [518, 311] width 832 height 132
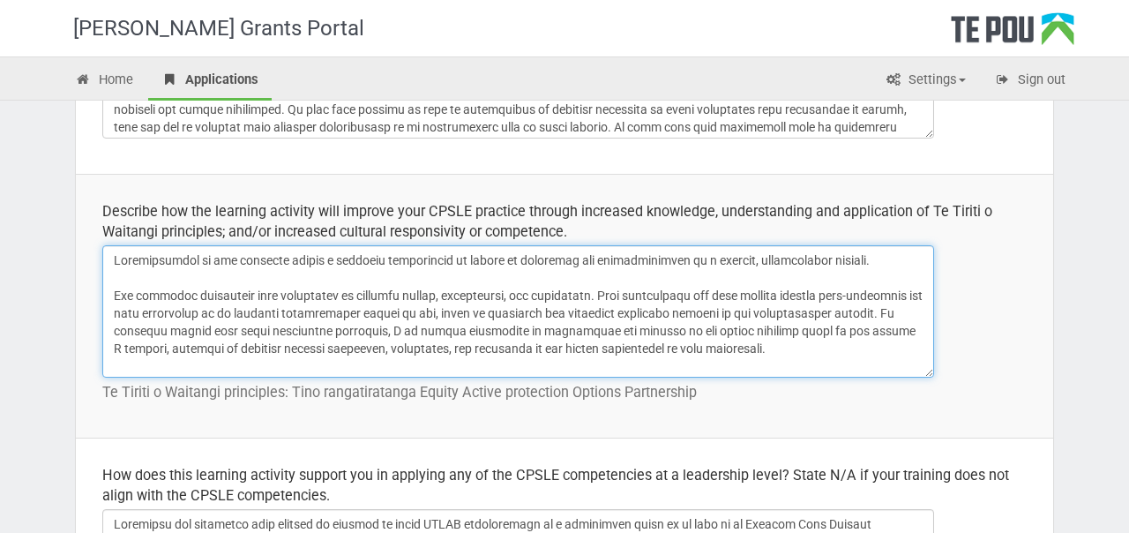
click at [176, 312] on textarea at bounding box center [518, 311] width 832 height 132
paste textarea "of both my privilege and the limits of my personal experience"
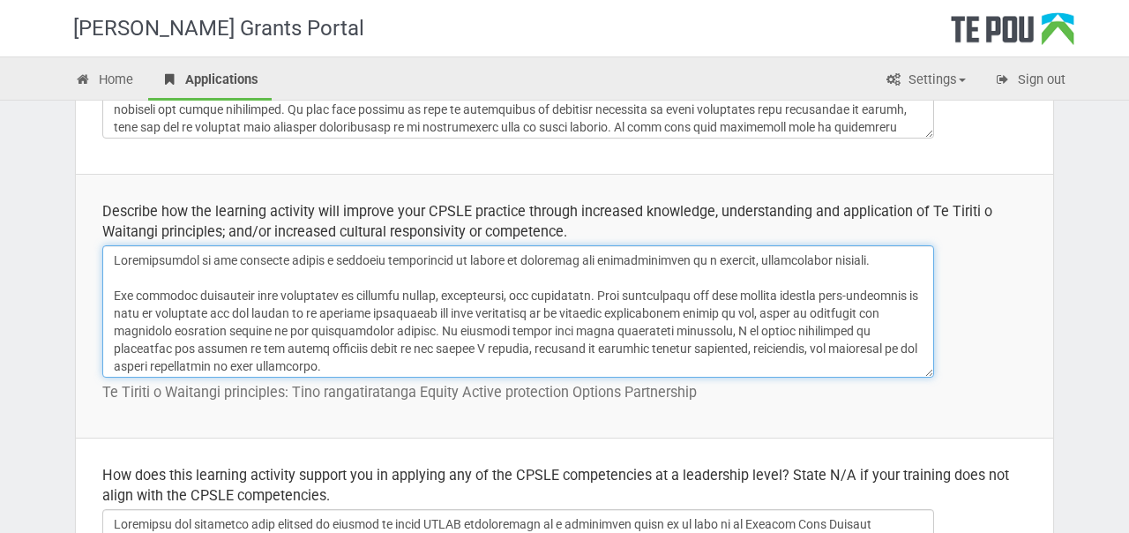
drag, startPoint x: 237, startPoint y: 316, endPoint x: 179, endPoint y: 317, distance: 58.2
click at [179, 317] on textarea at bounding box center [518, 311] width 832 height 132
click at [544, 312] on textarea at bounding box center [518, 311] width 832 height 132
click at [573, 316] on textarea at bounding box center [518, 311] width 832 height 132
click at [586, 311] on textarea at bounding box center [518, 311] width 832 height 132
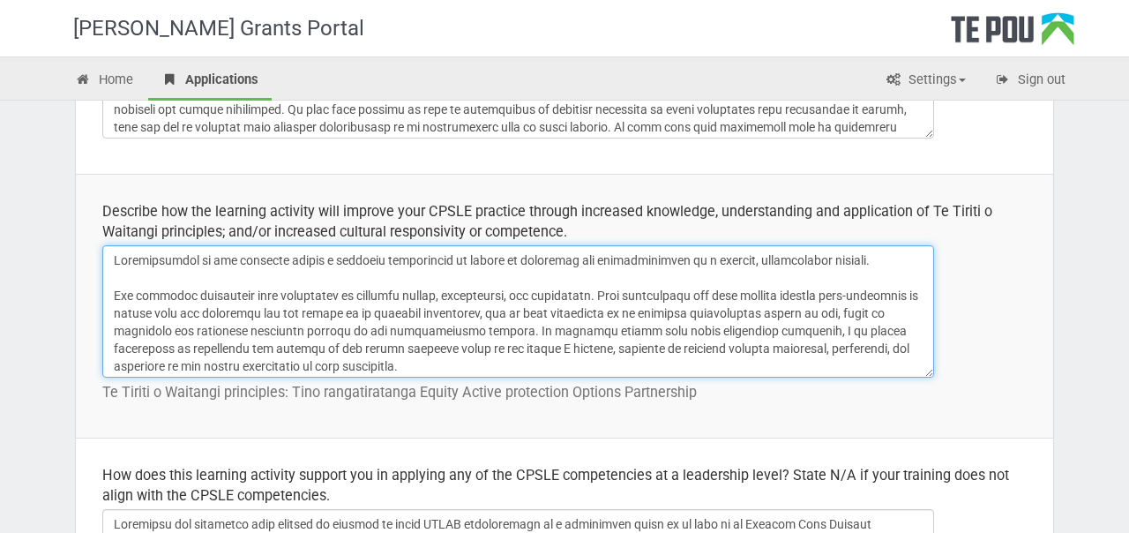
click at [586, 311] on textarea at bounding box center [518, 311] width 832 height 132
click at [683, 311] on textarea at bounding box center [518, 311] width 832 height 132
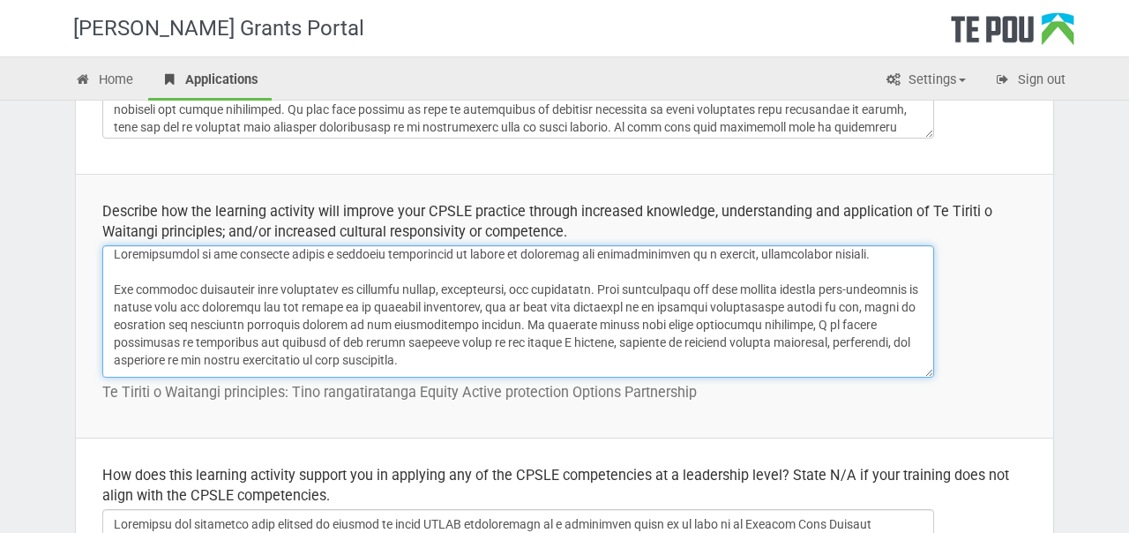
scroll to position [7, 0]
click at [450, 355] on textarea at bounding box center [518, 311] width 832 height 132
click at [561, 320] on textarea at bounding box center [518, 311] width 832 height 132
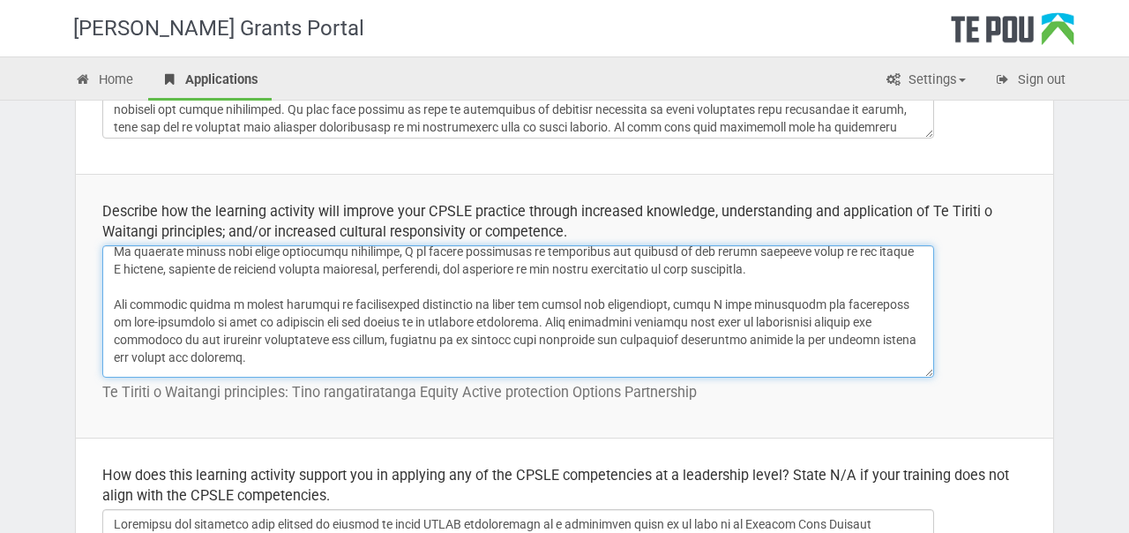
scroll to position [112, 0]
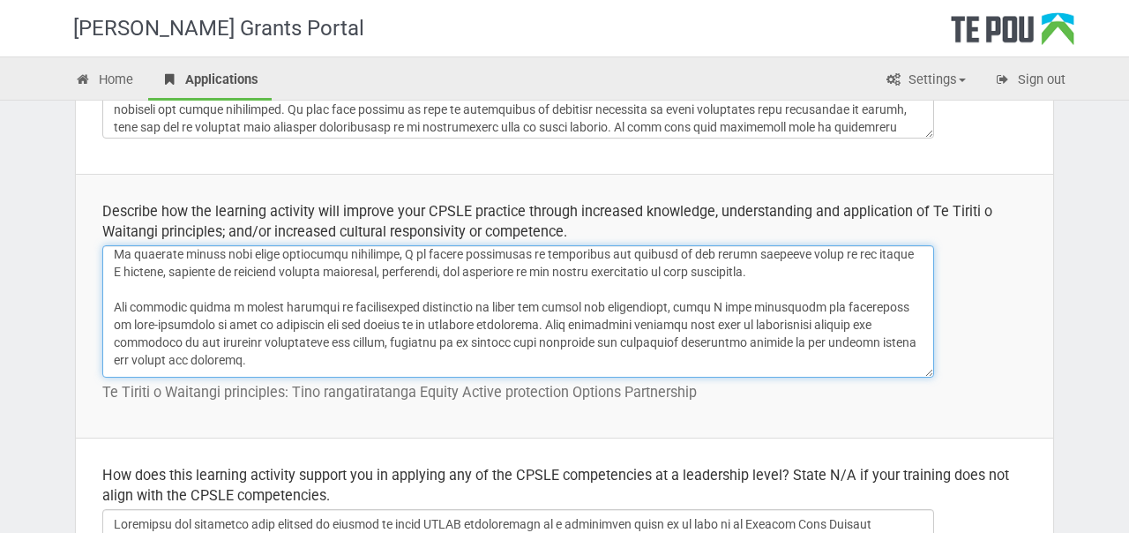
drag, startPoint x: 301, startPoint y: 364, endPoint x: 294, endPoint y: 286, distance: 78.0
click at [294, 286] on textarea at bounding box center [518, 311] width 832 height 132
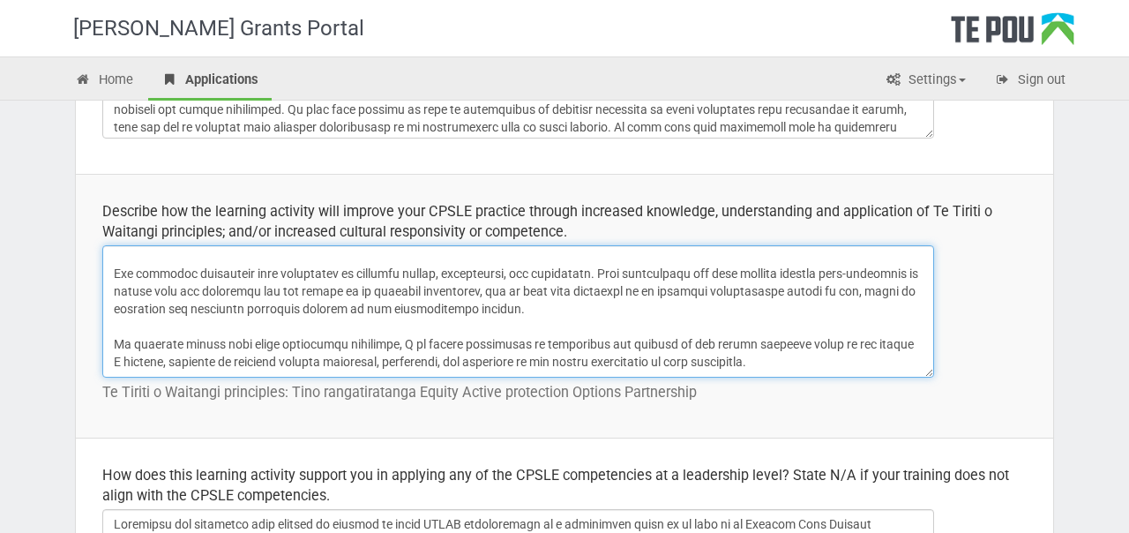
scroll to position [0, 0]
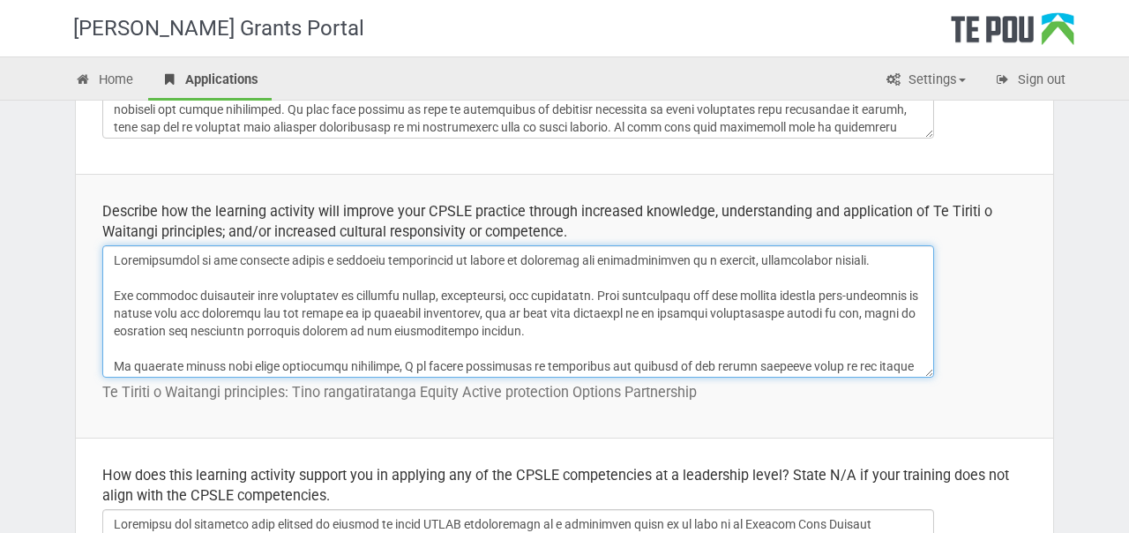
click at [756, 259] on textarea at bounding box center [518, 311] width 832 height 132
click at [905, 265] on textarea at bounding box center [518, 311] width 832 height 132
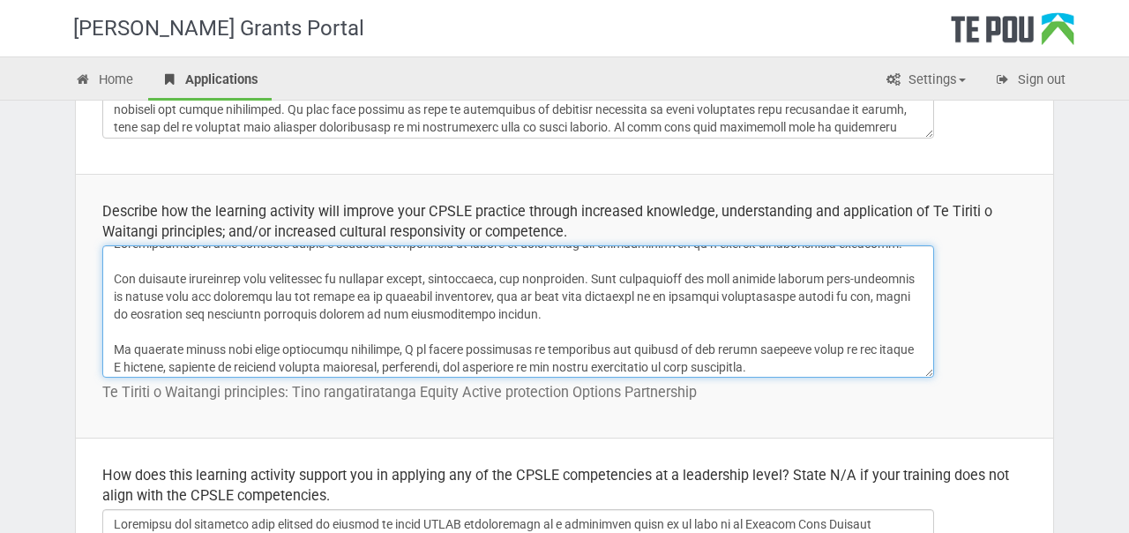
scroll to position [19, 0]
drag, startPoint x: 179, startPoint y: 296, endPoint x: 270, endPoint y: 296, distance: 90.9
click at [270, 296] on textarea at bounding box center [518, 311] width 832 height 132
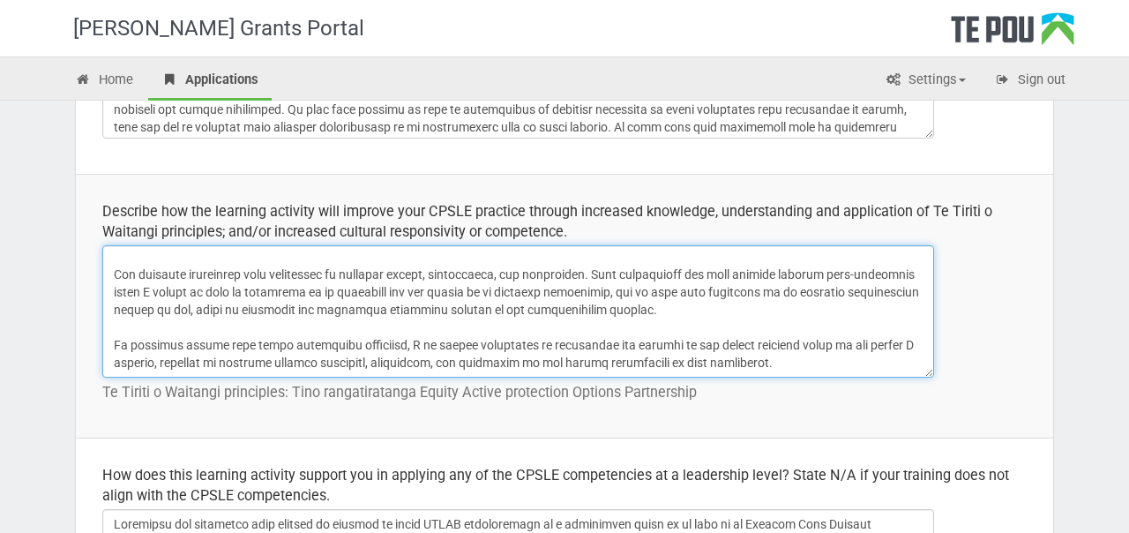
scroll to position [0, 0]
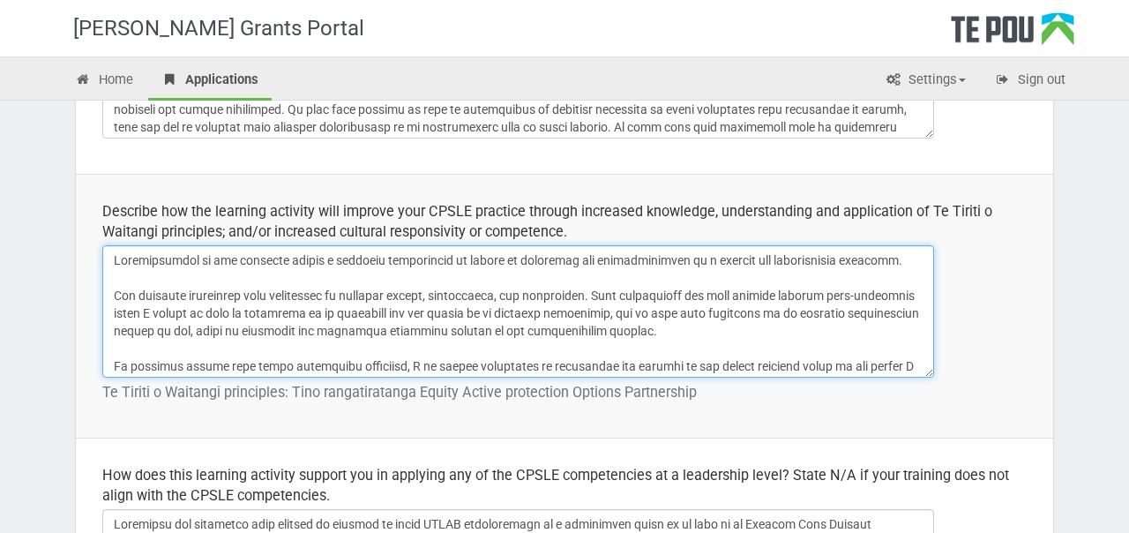
drag, startPoint x: 413, startPoint y: 316, endPoint x: 180, endPoint y: 311, distance: 233.0
click at [180, 311] on textarea at bounding box center [518, 311] width 832 height 132
click at [179, 312] on textarea at bounding box center [518, 311] width 832 height 132
click at [213, 314] on textarea at bounding box center [518, 311] width 832 height 132
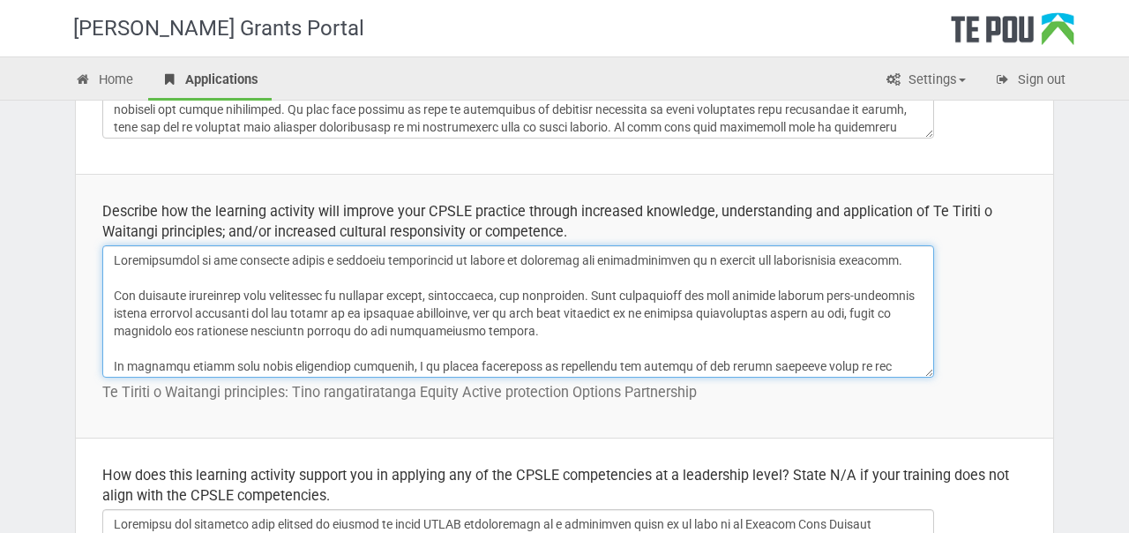
click at [201, 312] on textarea at bounding box center [518, 311] width 832 height 132
click at [392, 311] on textarea at bounding box center [518, 311] width 832 height 132
click at [520, 311] on textarea at bounding box center [518, 311] width 832 height 132
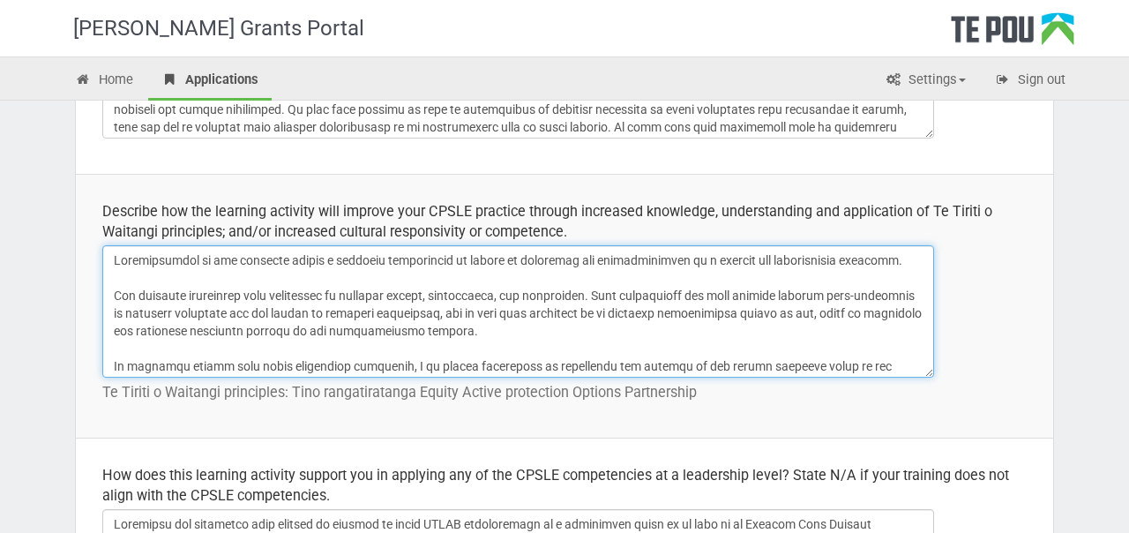
click at [524, 311] on textarea at bounding box center [518, 311] width 832 height 132
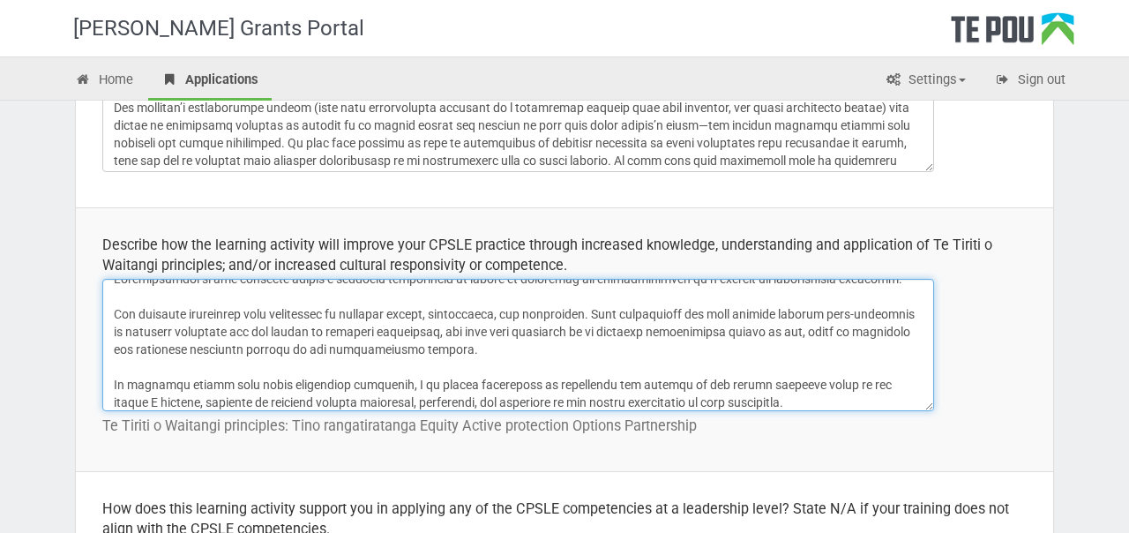
scroll to position [17, 0]
click at [527, 330] on textarea at bounding box center [518, 345] width 832 height 132
click at [610, 347] on textarea at bounding box center [518, 345] width 832 height 132
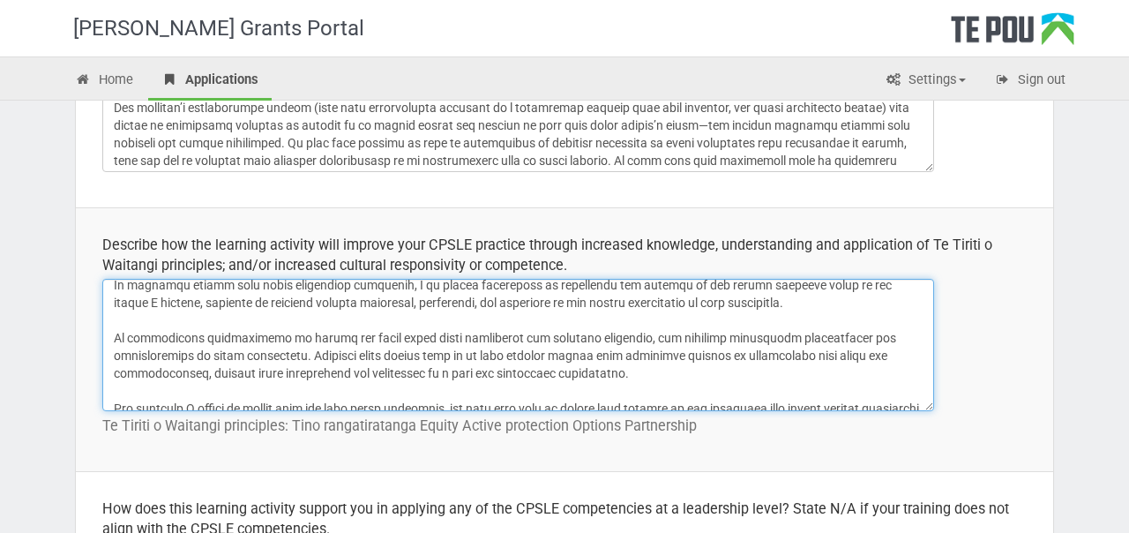
scroll to position [119, 0]
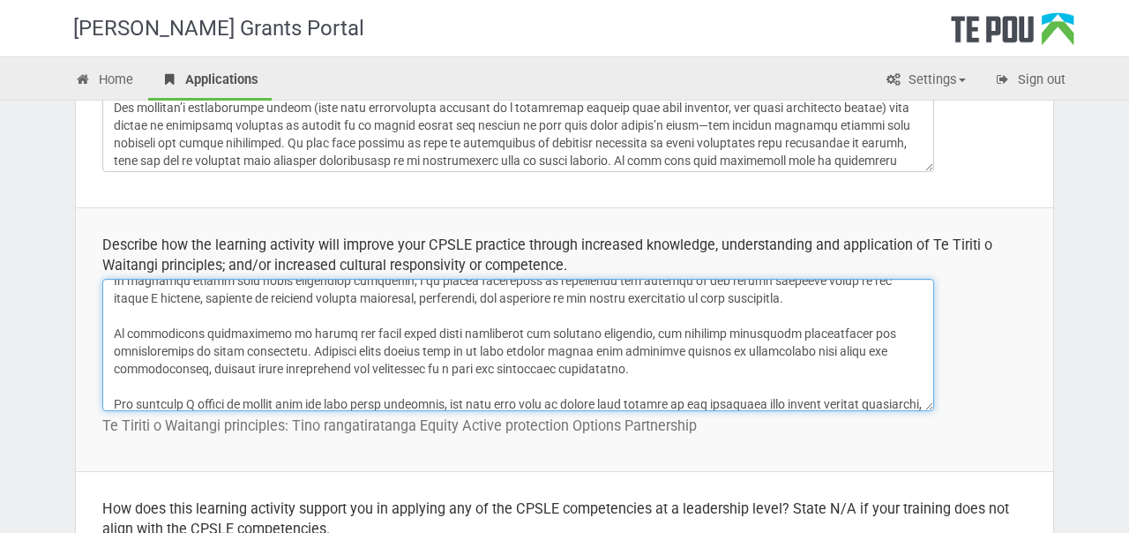
click at [675, 298] on textarea at bounding box center [518, 345] width 832 height 132
click at [561, 365] on textarea at bounding box center [518, 345] width 832 height 132
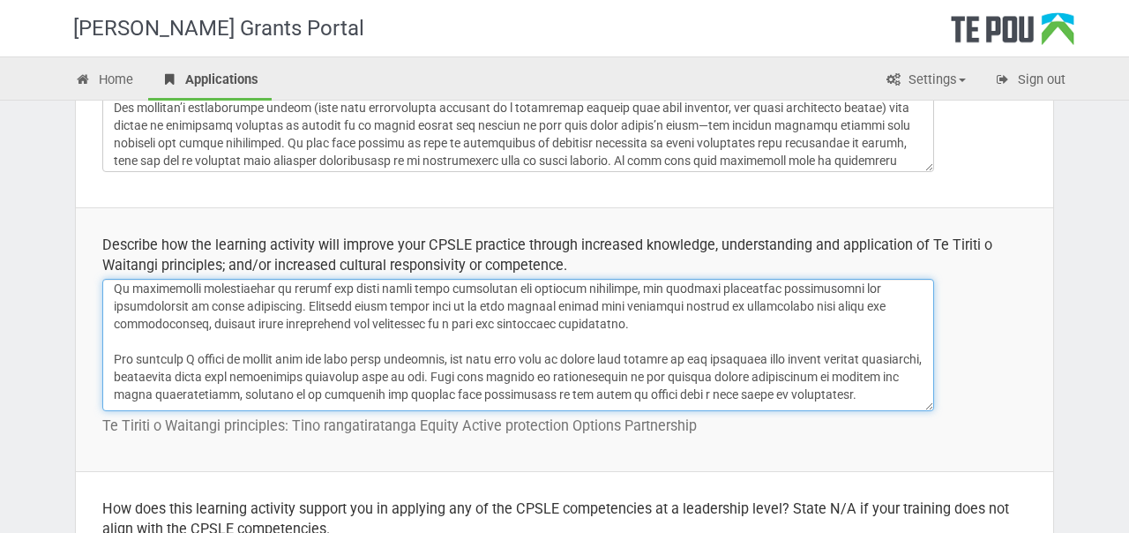
scroll to position [165, 0]
click at [117, 321] on textarea at bounding box center [518, 345] width 832 height 132
click at [774, 308] on textarea at bounding box center [518, 345] width 832 height 132
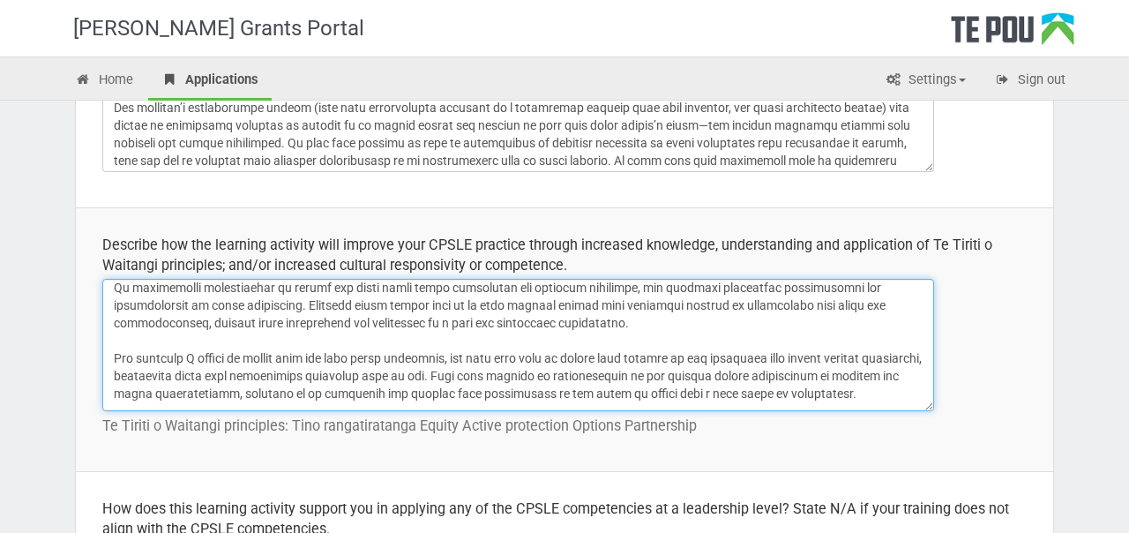
click at [741, 308] on textarea at bounding box center [518, 345] width 832 height 132
drag, startPoint x: 318, startPoint y: 319, endPoint x: 262, endPoint y: 319, distance: 55.6
click at [262, 319] on textarea at bounding box center [518, 345] width 832 height 132
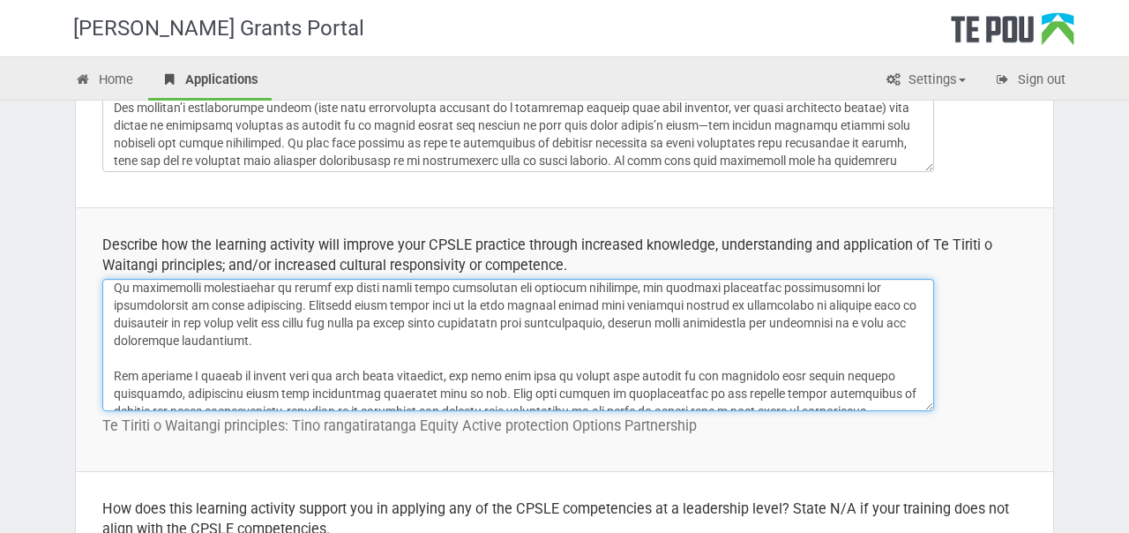
drag, startPoint x: 563, startPoint y: 333, endPoint x: 548, endPoint y: 320, distance: 19.4
click at [548, 320] on textarea at bounding box center [518, 345] width 832 height 132
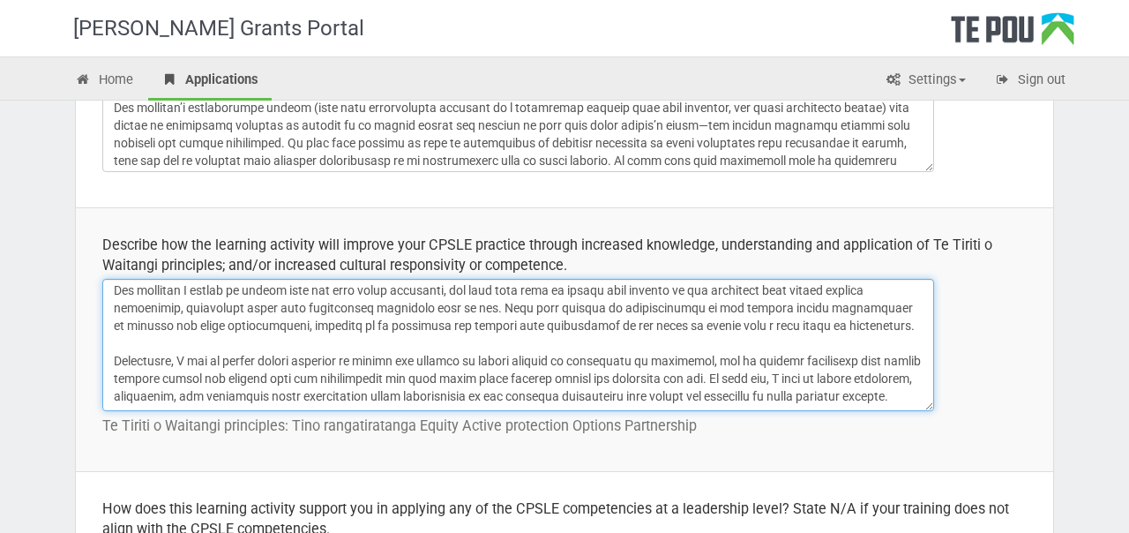
scroll to position [616, 0]
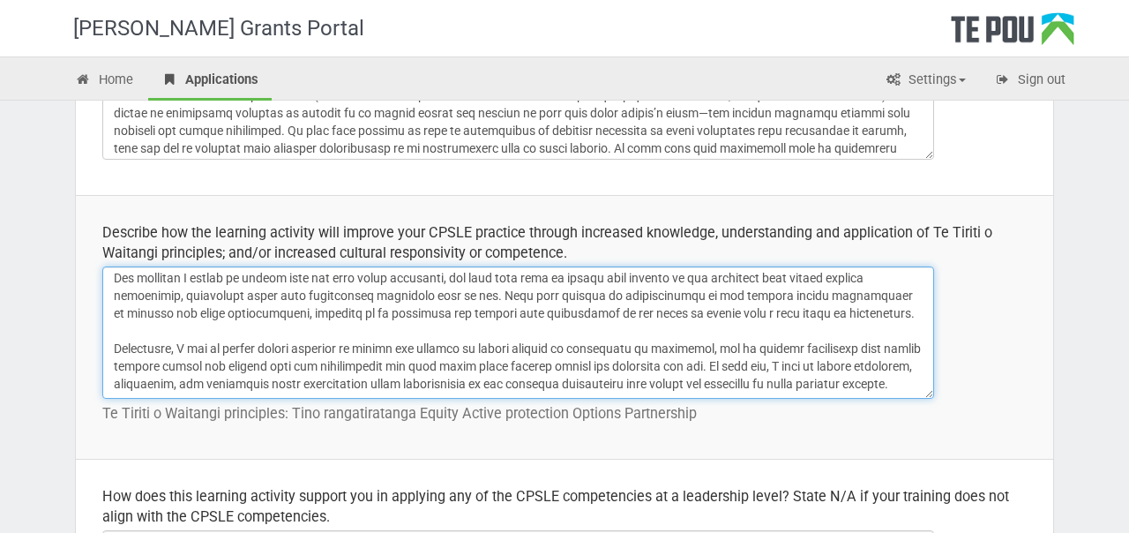
drag, startPoint x: 694, startPoint y: 291, endPoint x: 686, endPoint y: 392, distance: 101.0
click at [686, 392] on textarea at bounding box center [518, 332] width 832 height 132
click at [686, 386] on textarea at bounding box center [518, 332] width 832 height 132
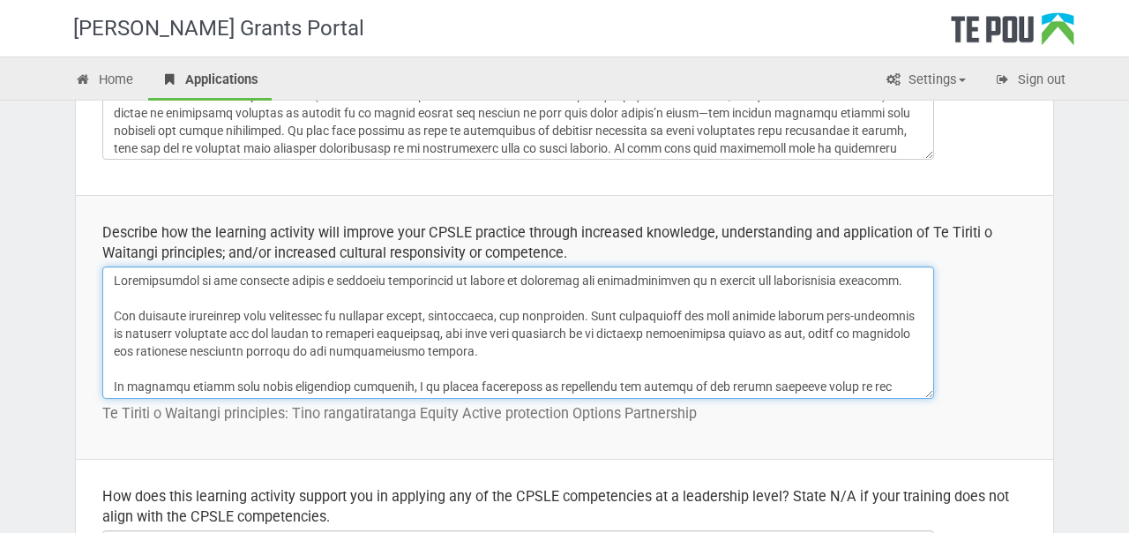
scroll to position [0, 0]
click at [715, 283] on textarea at bounding box center [518, 332] width 832 height 132
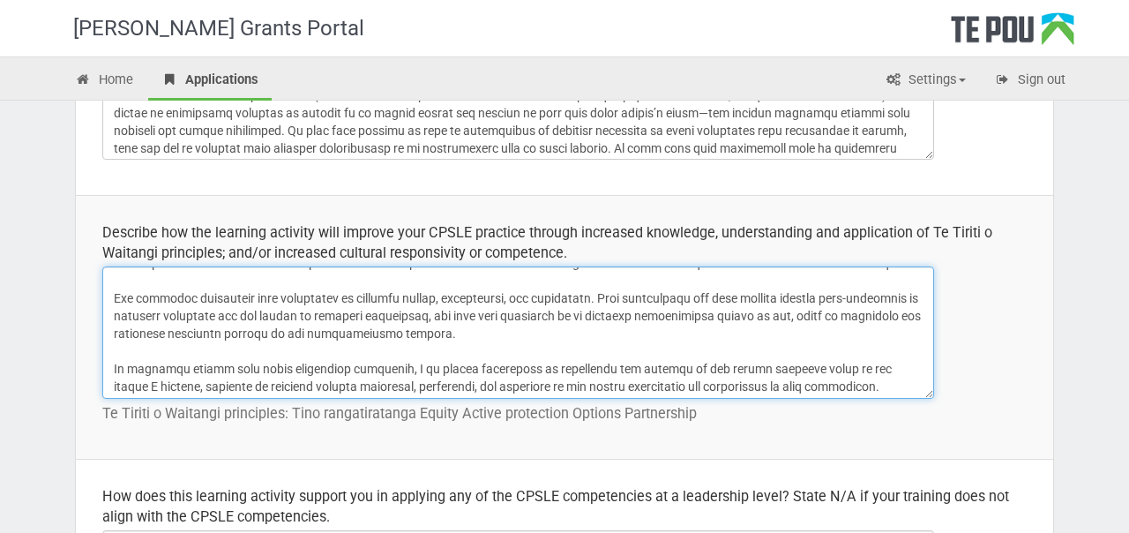
scroll to position [19, 0]
click at [274, 300] on textarea at bounding box center [518, 332] width 832 height 132
drag, startPoint x: 383, startPoint y: 314, endPoint x: 289, endPoint y: 315, distance: 93.5
click at [289, 315] on textarea at bounding box center [518, 332] width 832 height 132
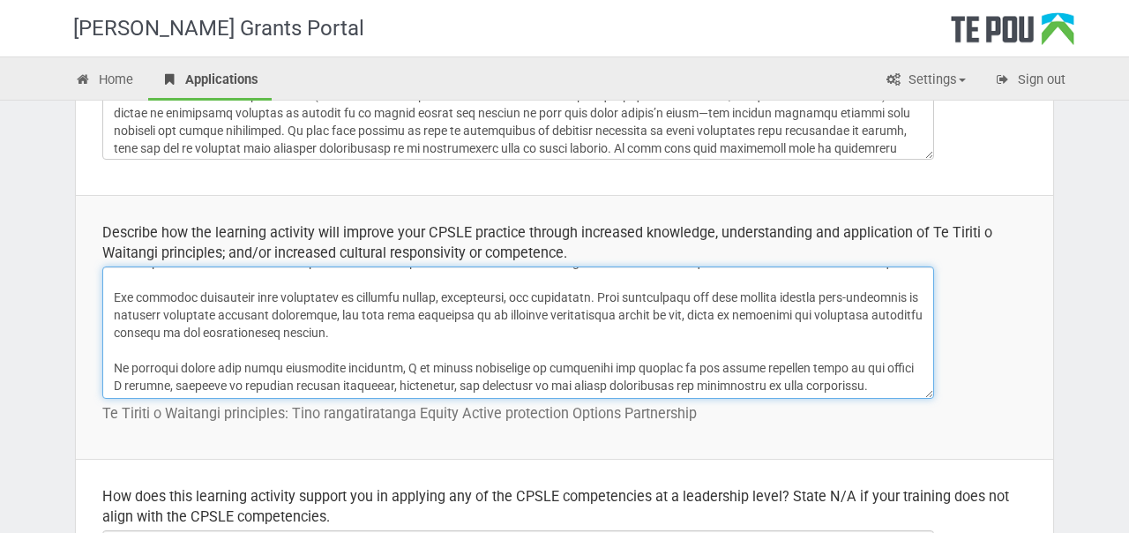
click at [305, 314] on textarea at bounding box center [518, 332] width 832 height 132
drag, startPoint x: 370, startPoint y: 327, endPoint x: 324, endPoint y: 298, distance: 54.3
click at [324, 298] on textarea at bounding box center [518, 332] width 832 height 132
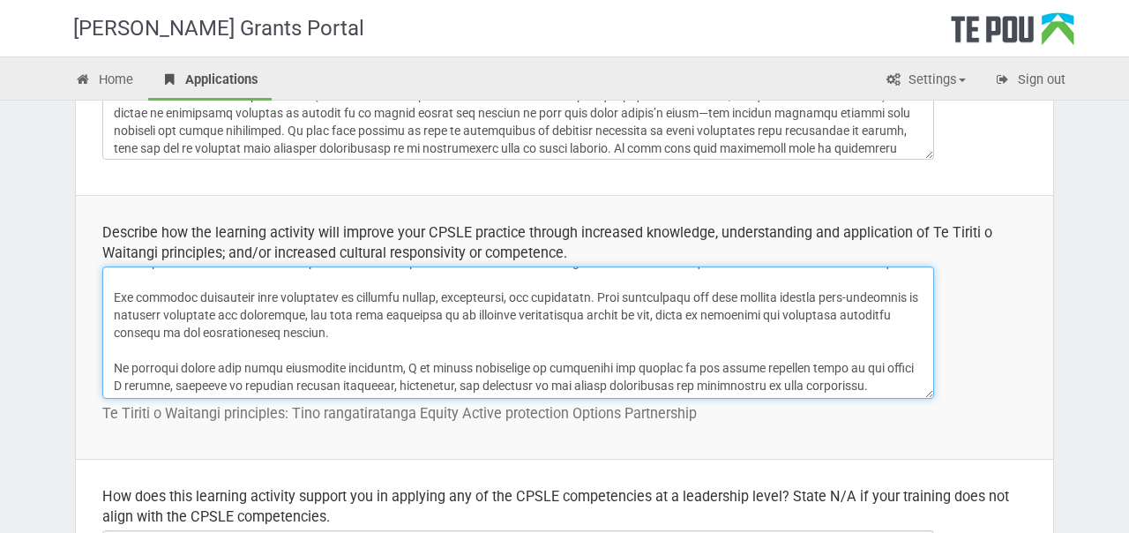
click at [316, 318] on textarea at bounding box center [518, 332] width 832 height 132
drag, startPoint x: 289, startPoint y: 313, endPoint x: 525, endPoint y: 319, distance: 235.6
click at [525, 319] on textarea at bounding box center [518, 332] width 832 height 132
drag, startPoint x: 556, startPoint y: 340, endPoint x: 554, endPoint y: 302, distance: 38.0
click at [554, 302] on textarea at bounding box center [518, 332] width 832 height 132
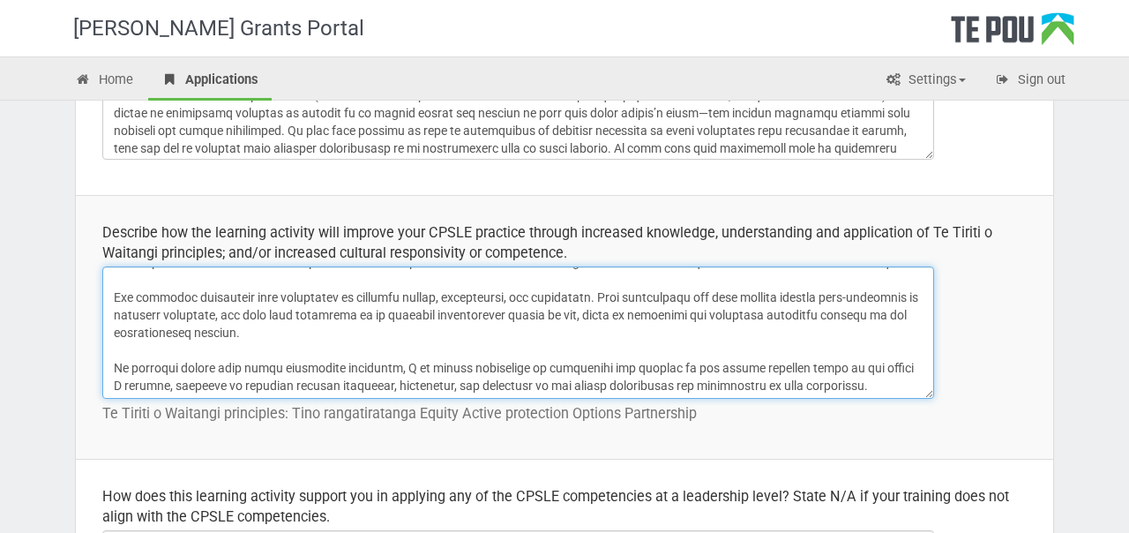
click at [554, 302] on textarea at bounding box center [518, 332] width 832 height 132
click at [287, 315] on textarea at bounding box center [518, 332] width 832 height 132
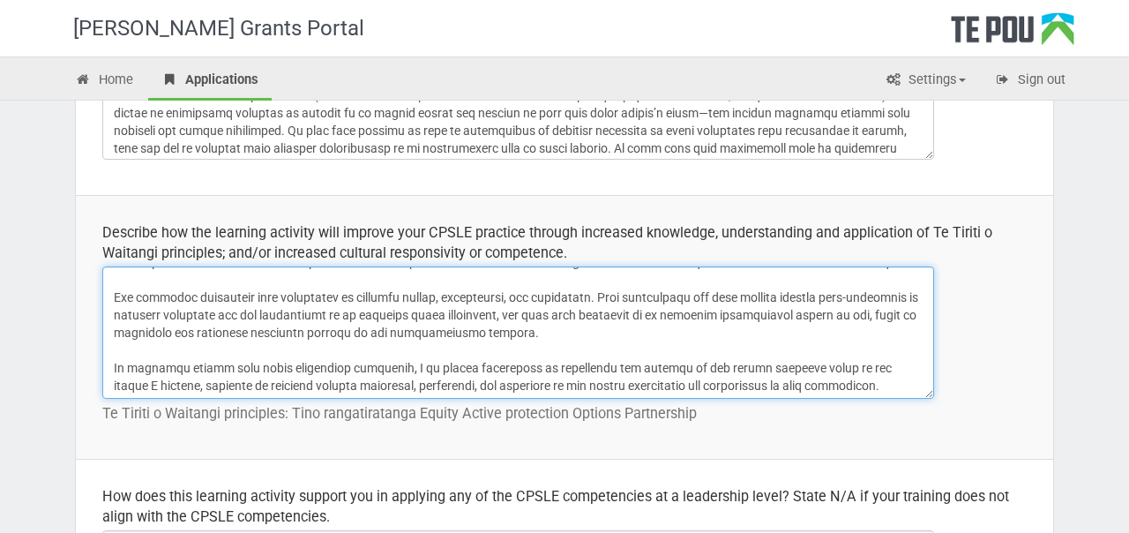
drag, startPoint x: 573, startPoint y: 339, endPoint x: 532, endPoint y: 297, distance: 58.6
click at [532, 297] on textarea at bounding box center [518, 332] width 832 height 132
drag, startPoint x: 569, startPoint y: 318, endPoint x: 292, endPoint y: 315, distance: 277.1
click at [292, 315] on textarea at bounding box center [518, 332] width 832 height 132
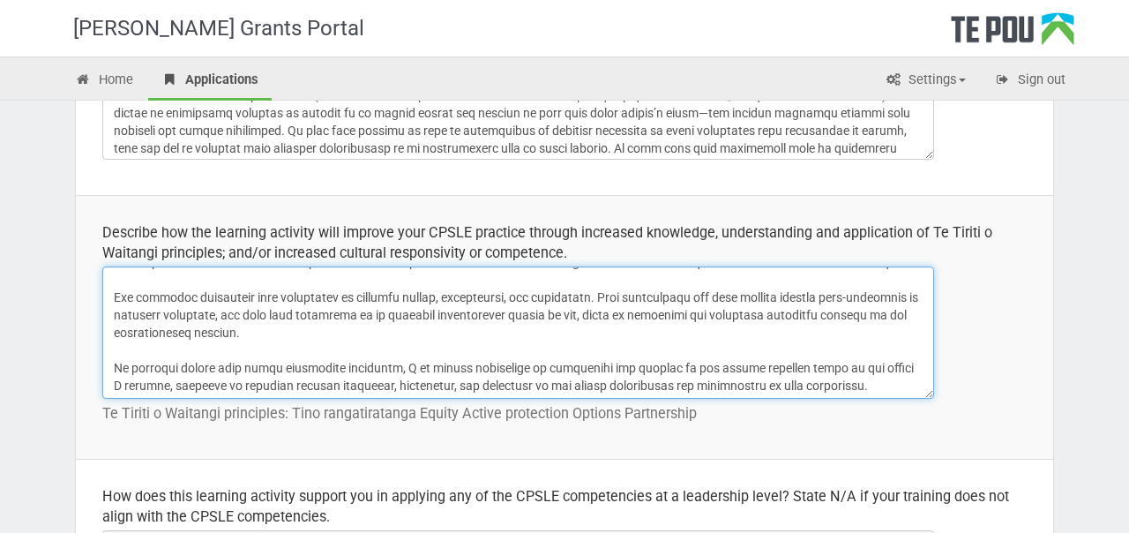
drag, startPoint x: 360, startPoint y: 330, endPoint x: 375, endPoint y: 290, distance: 42.4
click at [375, 290] on textarea at bounding box center [518, 332] width 832 height 132
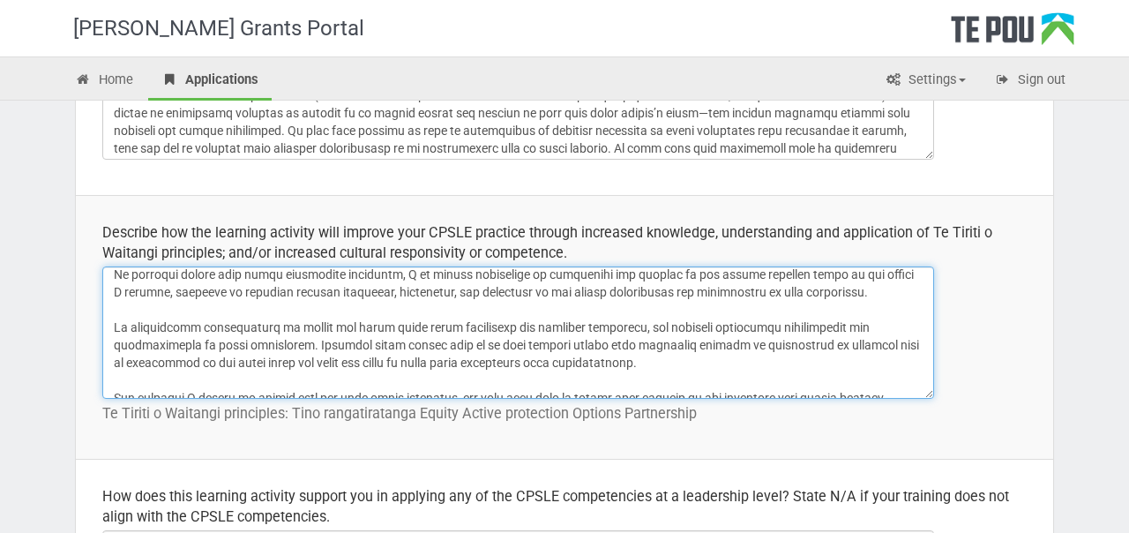
scroll to position [107, 0]
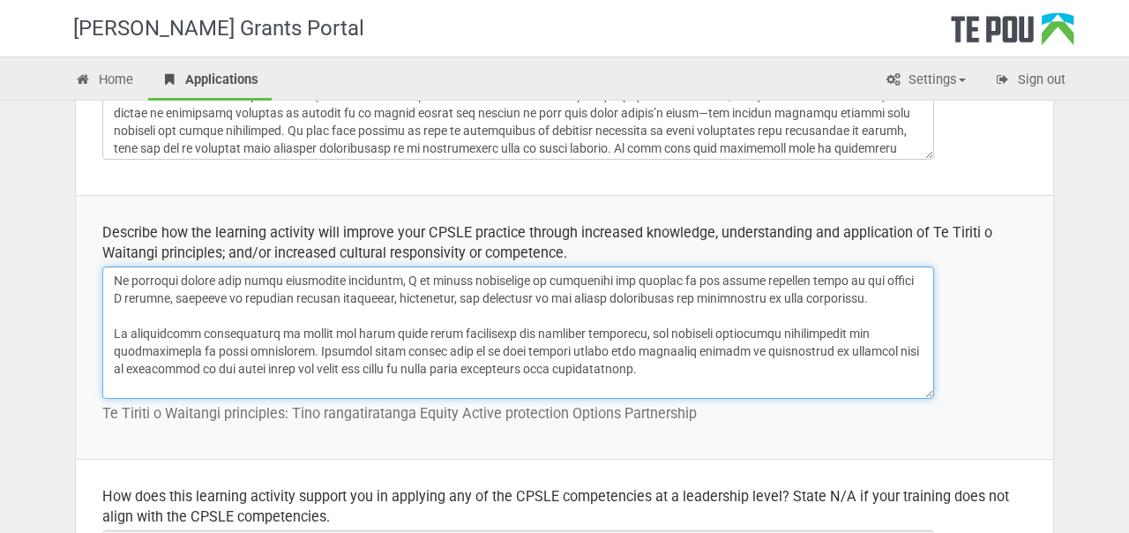
drag, startPoint x: 598, startPoint y: 373, endPoint x: 588, endPoint y: 315, distance: 59.0
click at [589, 315] on textarea at bounding box center [518, 332] width 832 height 132
click at [588, 315] on textarea at bounding box center [518, 332] width 832 height 132
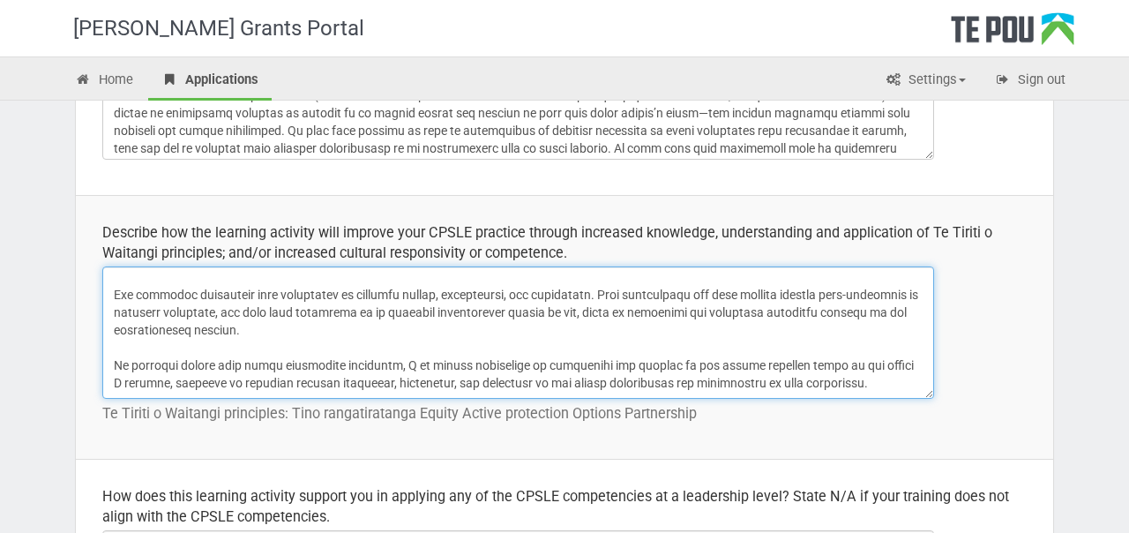
scroll to position [23, 0]
click at [116, 364] on textarea at bounding box center [518, 332] width 832 height 132
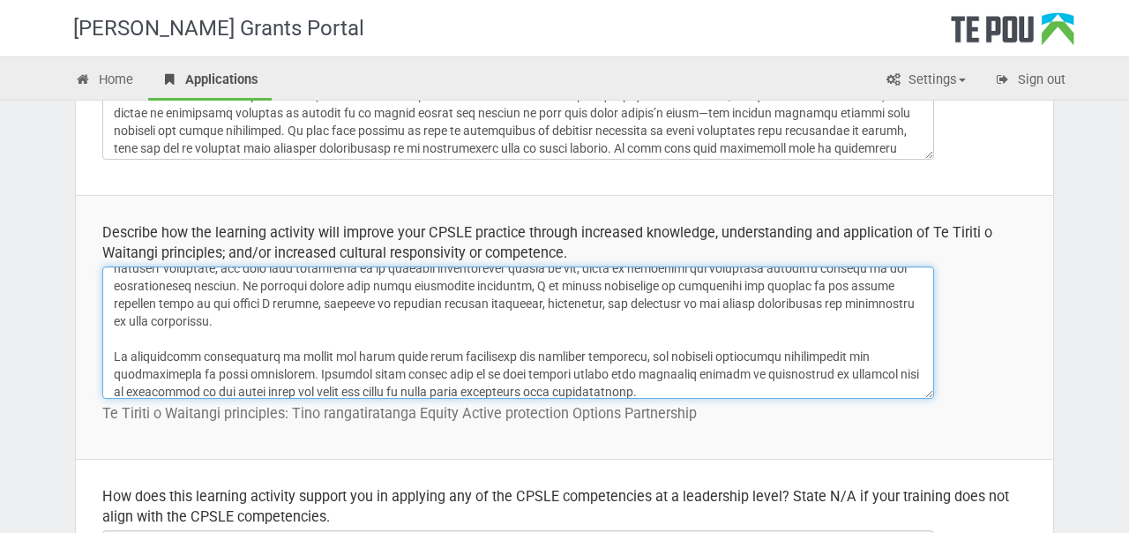
scroll to position [69, 0]
click at [618, 286] on textarea at bounding box center [518, 332] width 832 height 132
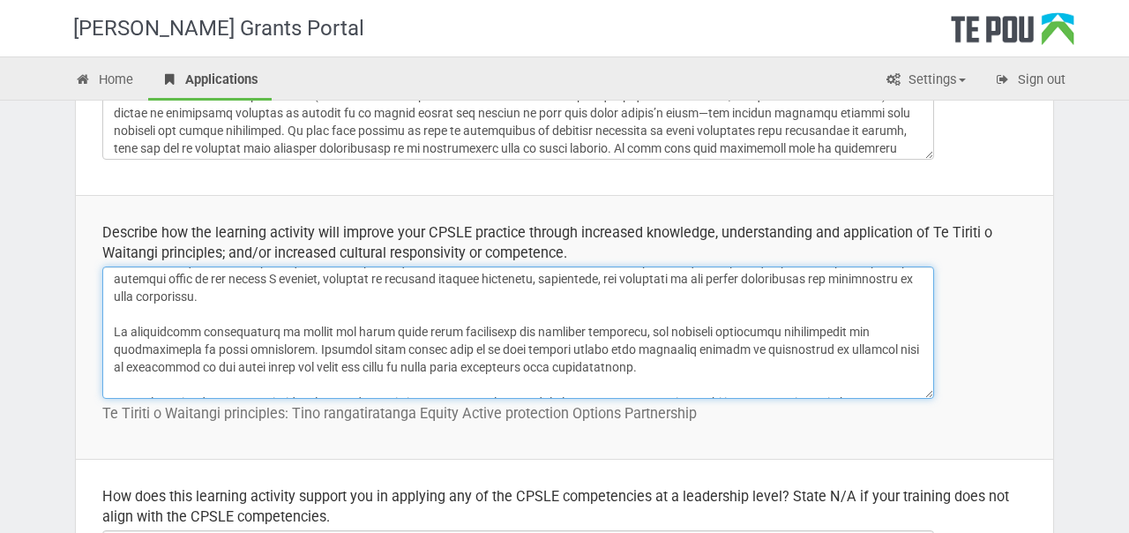
scroll to position [92, 0]
drag, startPoint x: 613, startPoint y: 353, endPoint x: 609, endPoint y: 321, distance: 32.1
click at [609, 321] on textarea at bounding box center [518, 332] width 832 height 132
click at [563, 370] on textarea at bounding box center [518, 332] width 832 height 132
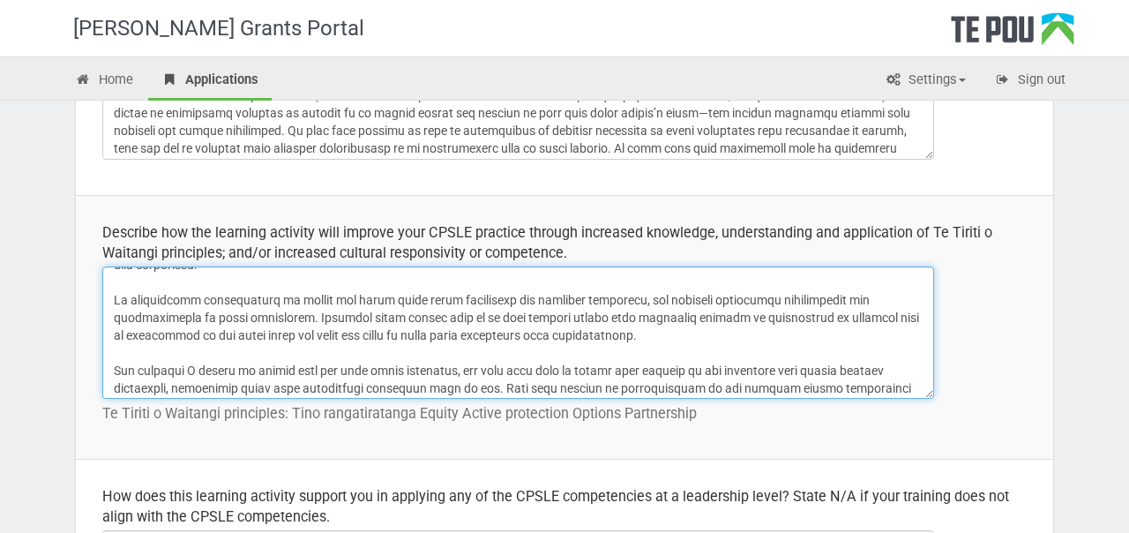
scroll to position [124, 0]
click at [708, 303] on textarea at bounding box center [518, 332] width 832 height 132
drag, startPoint x: 334, startPoint y: 311, endPoint x: 686, endPoint y: 333, distance: 353.6
click at [686, 333] on textarea at bounding box center [518, 332] width 832 height 132
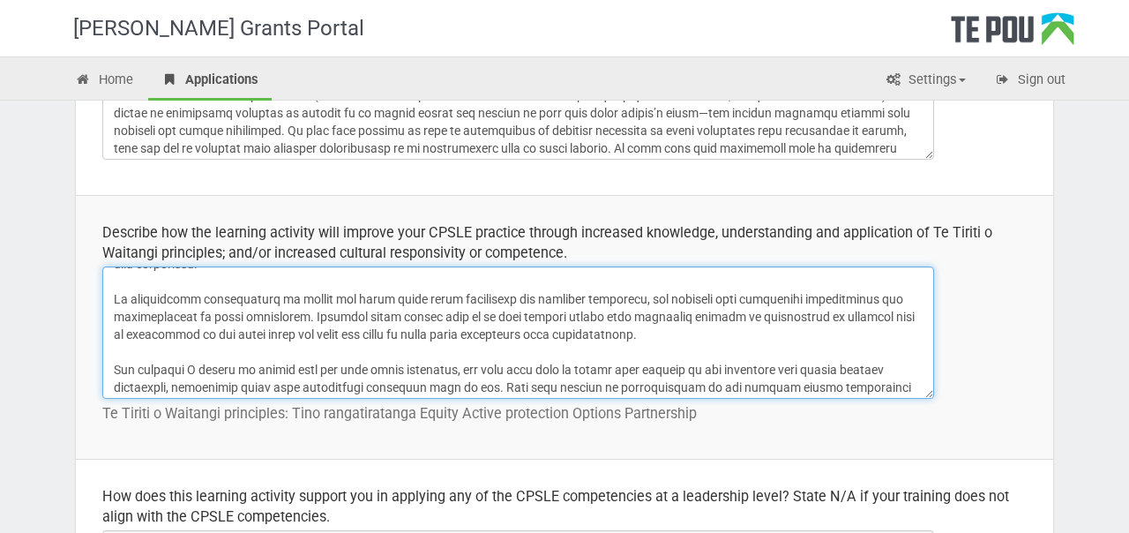
scroll to position [128, 0]
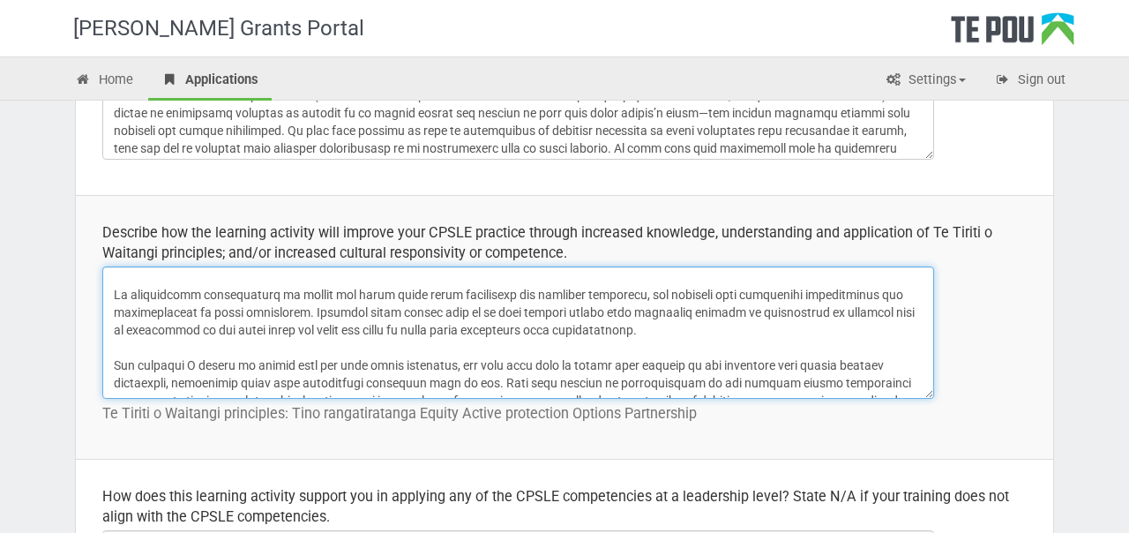
drag, startPoint x: 723, startPoint y: 314, endPoint x: 860, endPoint y: 310, distance: 136.8
click at [860, 310] on textarea at bounding box center [518, 332] width 832 height 132
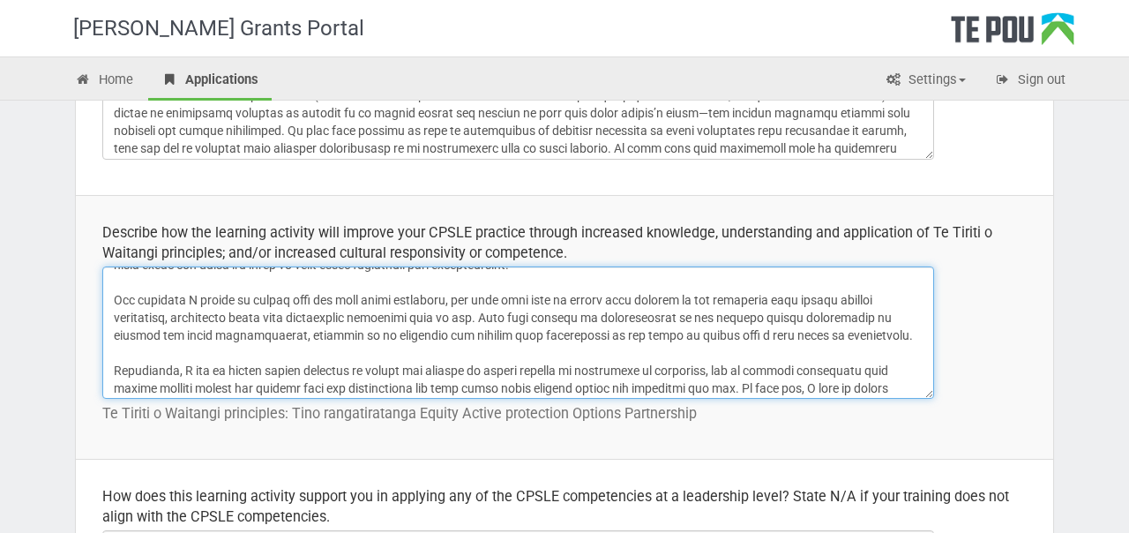
scroll to position [197, 0]
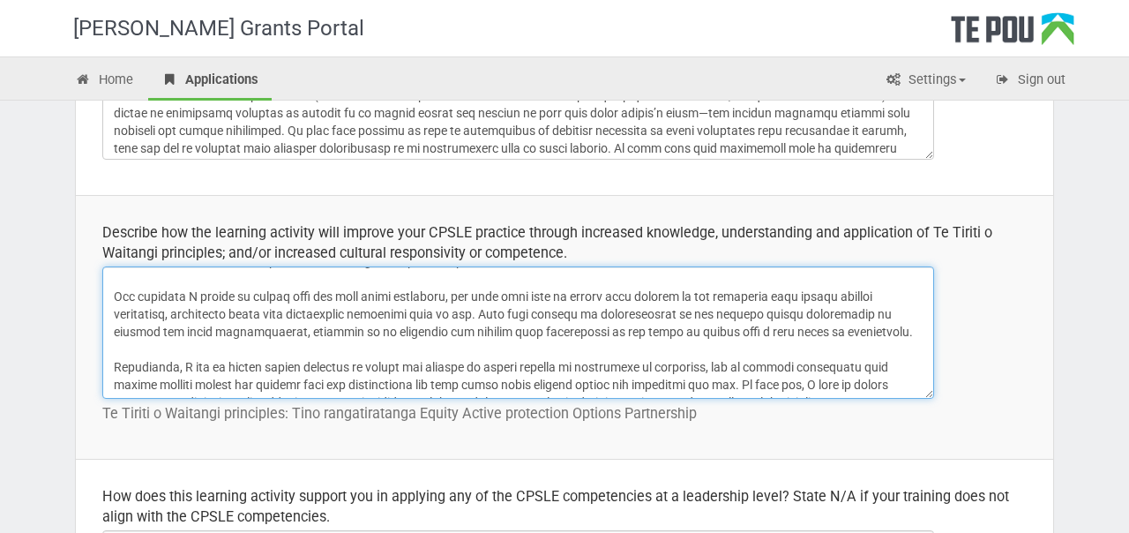
drag, startPoint x: 491, startPoint y: 300, endPoint x: 523, endPoint y: 337, distance: 49.4
click at [523, 337] on textarea at bounding box center [518, 332] width 832 height 132
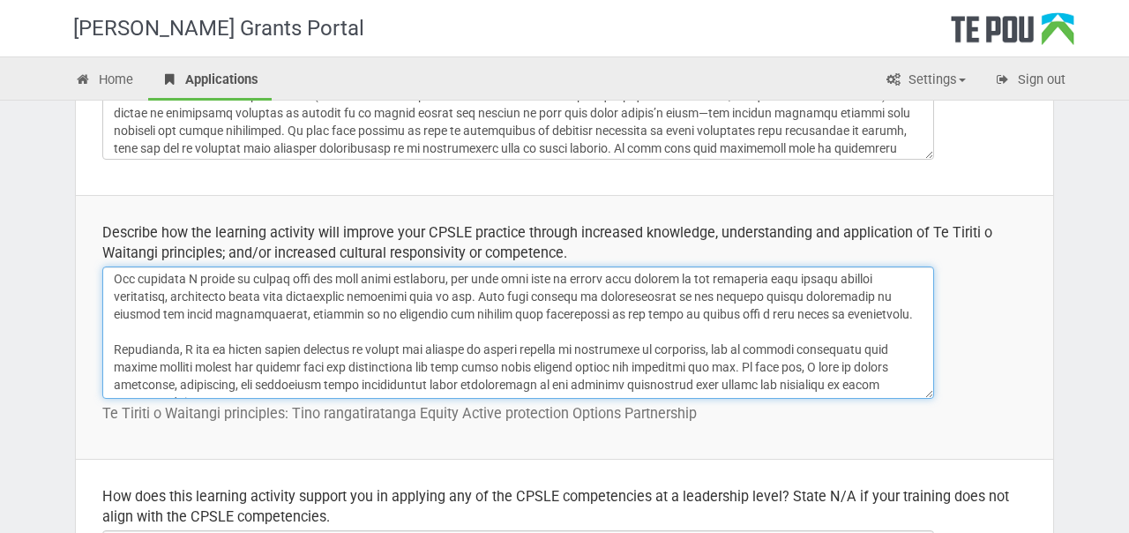
scroll to position [215, 0]
drag, startPoint x: 618, startPoint y: 289, endPoint x: 678, endPoint y: 376, distance: 105.7
click at [678, 376] on textarea at bounding box center [518, 332] width 832 height 132
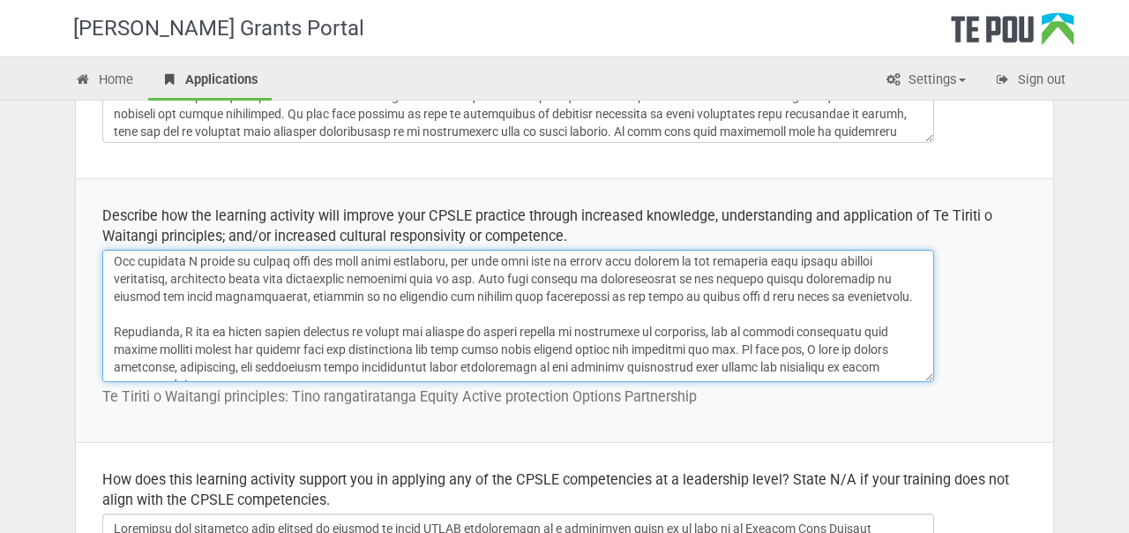
scroll to position [635, 0]
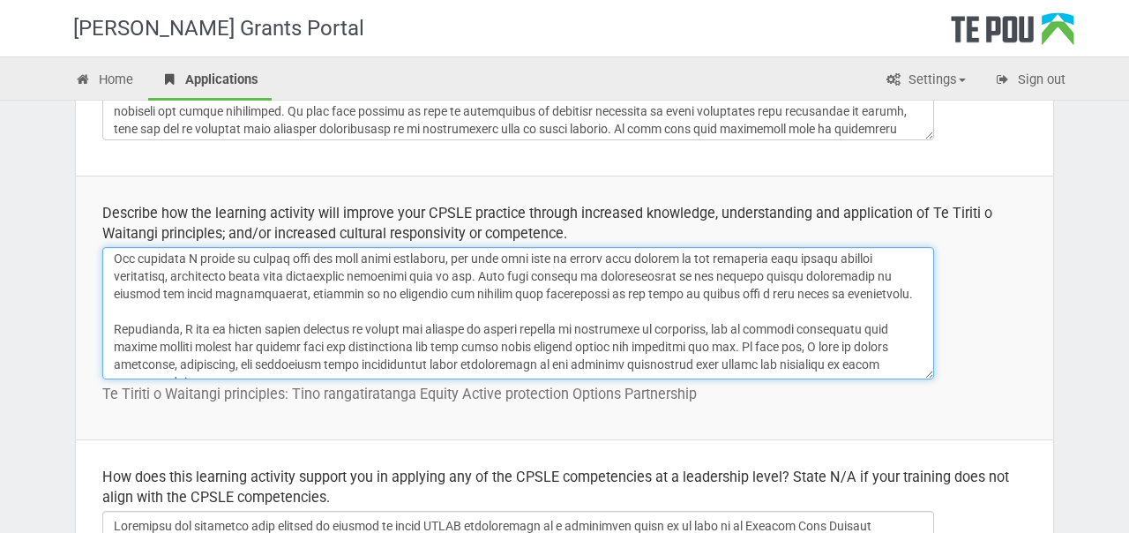
click at [543, 274] on textarea at bounding box center [518, 313] width 832 height 132
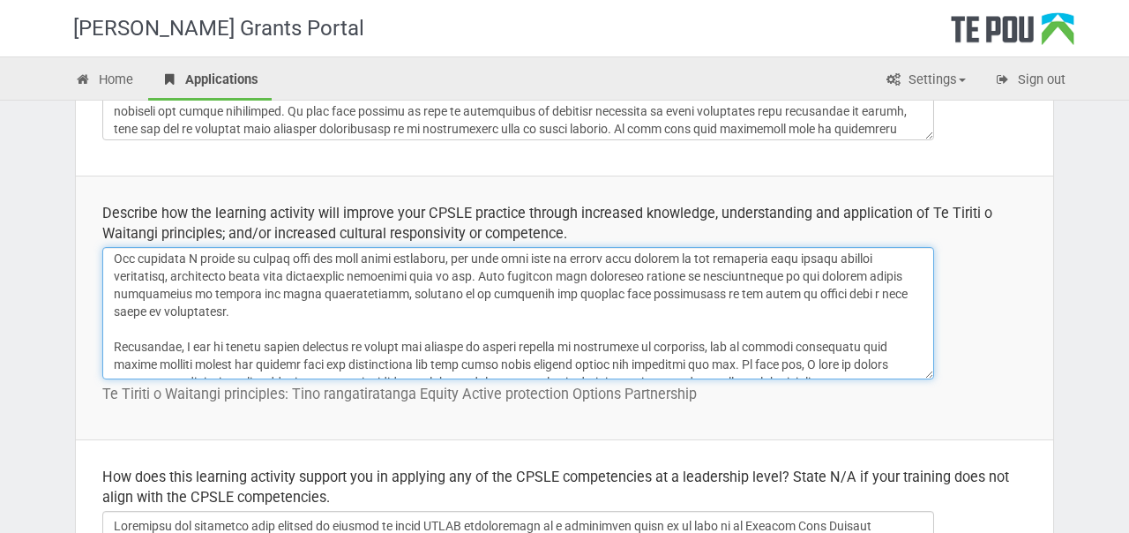
scroll to position [233, 0]
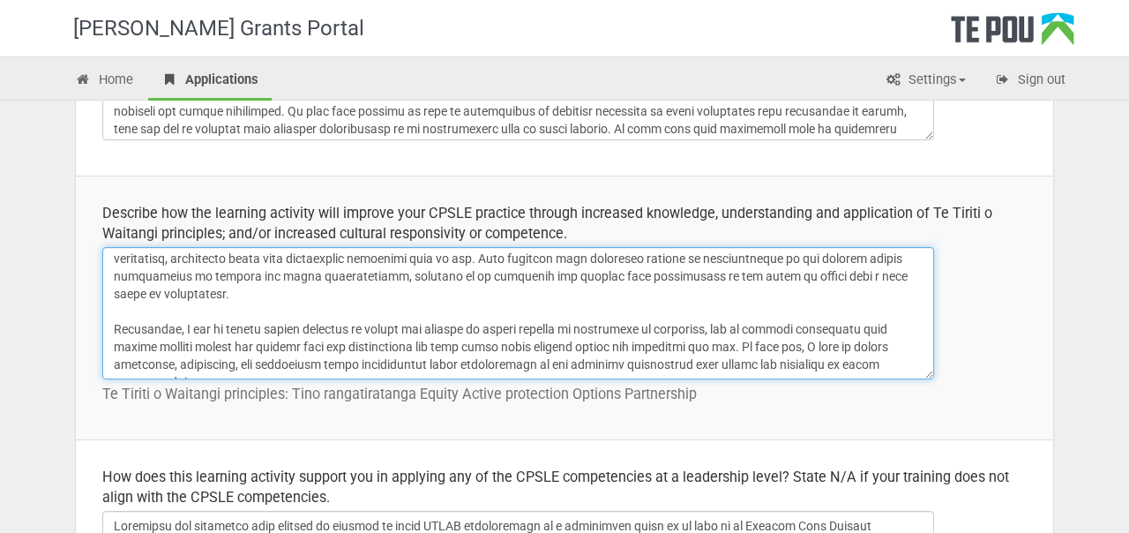
drag, startPoint x: 355, startPoint y: 324, endPoint x: 778, endPoint y: 371, distance: 426.2
click at [778, 371] on textarea at bounding box center [518, 313] width 832 height 132
click at [782, 364] on textarea at bounding box center [518, 313] width 832 height 132
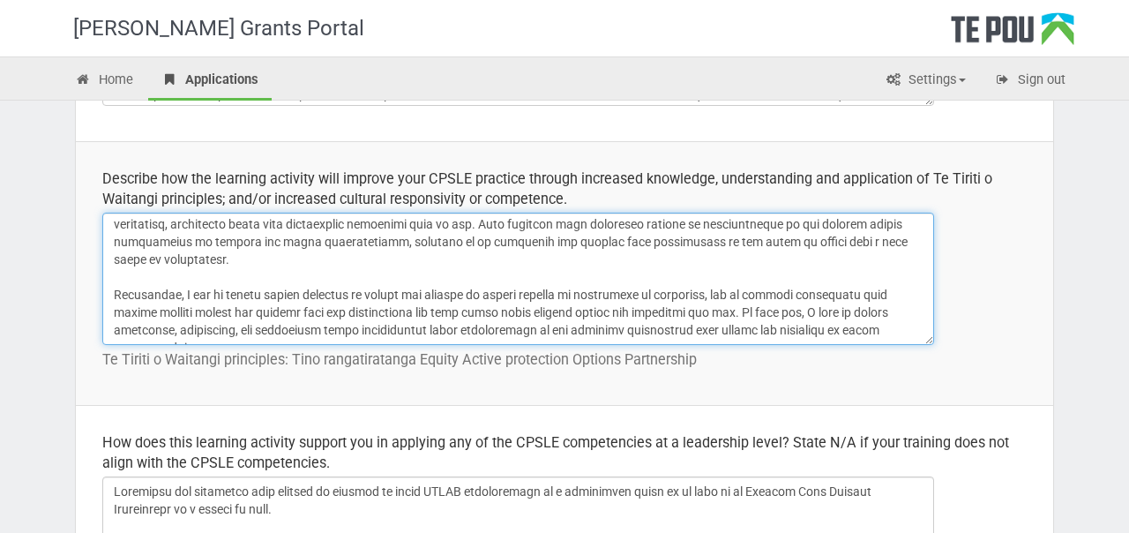
drag, startPoint x: 109, startPoint y: 223, endPoint x: 224, endPoint y: 369, distance: 185.9
click at [224, 369] on td "Describe how the learning activity will improve your CPSLE practice through inc…" at bounding box center [565, 273] width 978 height 264
type textarea "Participating in the workshop offers a valuable opportunity to expand my awaren…"
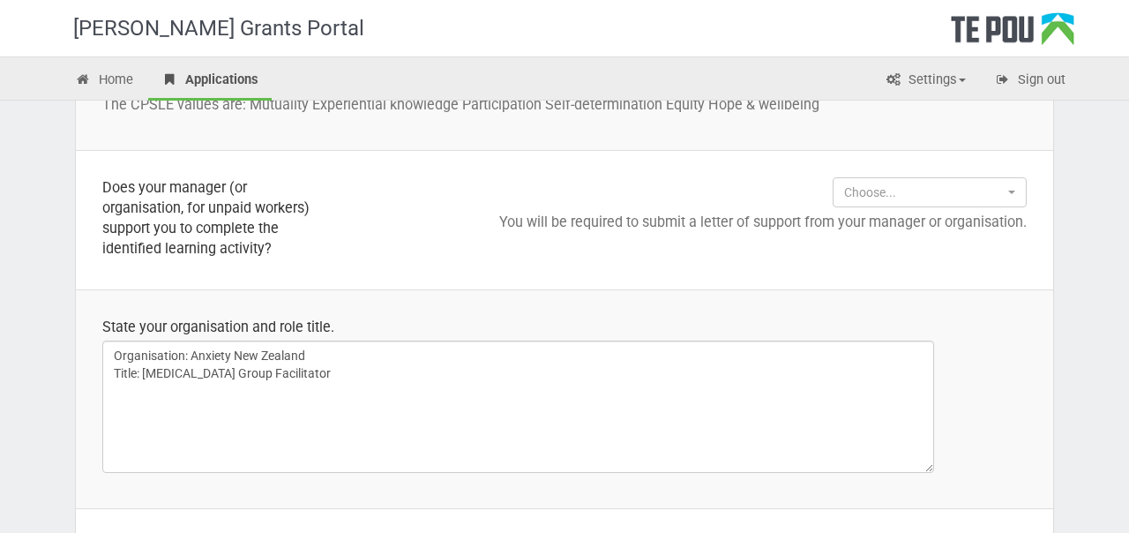
scroll to position [1445, 0]
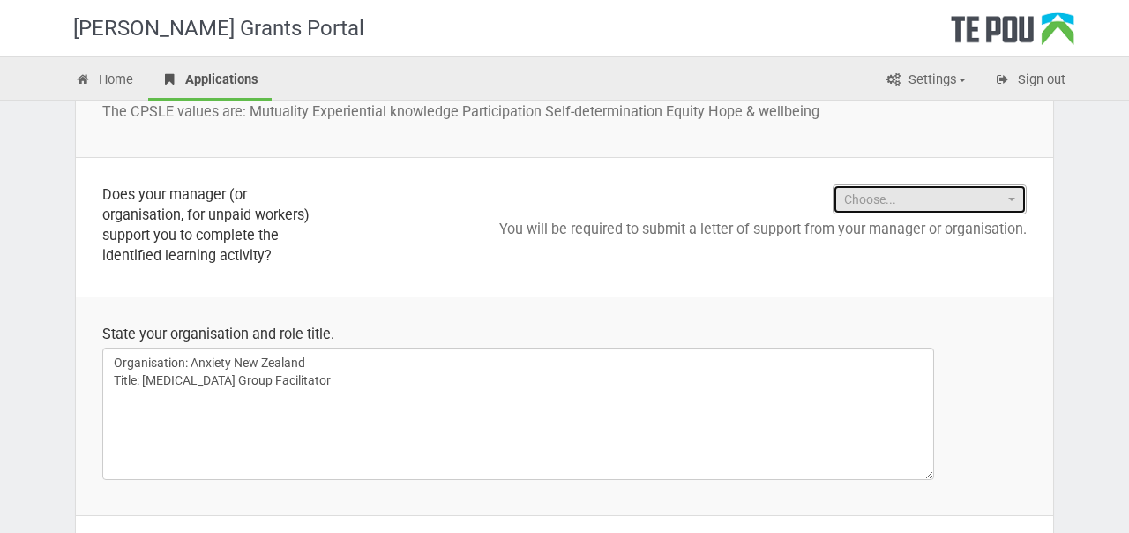
click at [888, 206] on span "Choose..." at bounding box center [924, 200] width 160 height 18
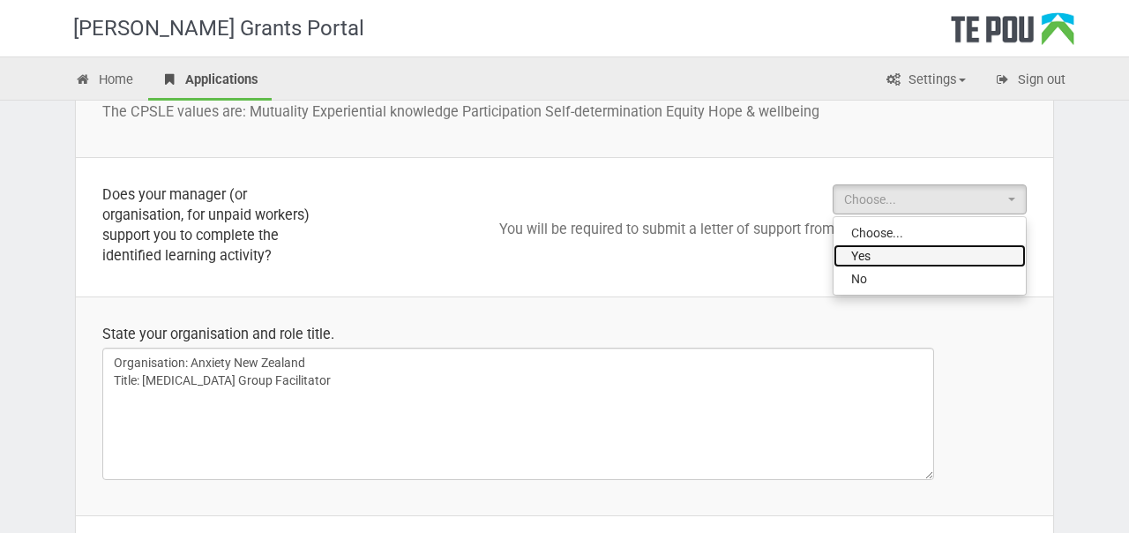
click at [885, 248] on link "Yes" at bounding box center [930, 255] width 192 height 23
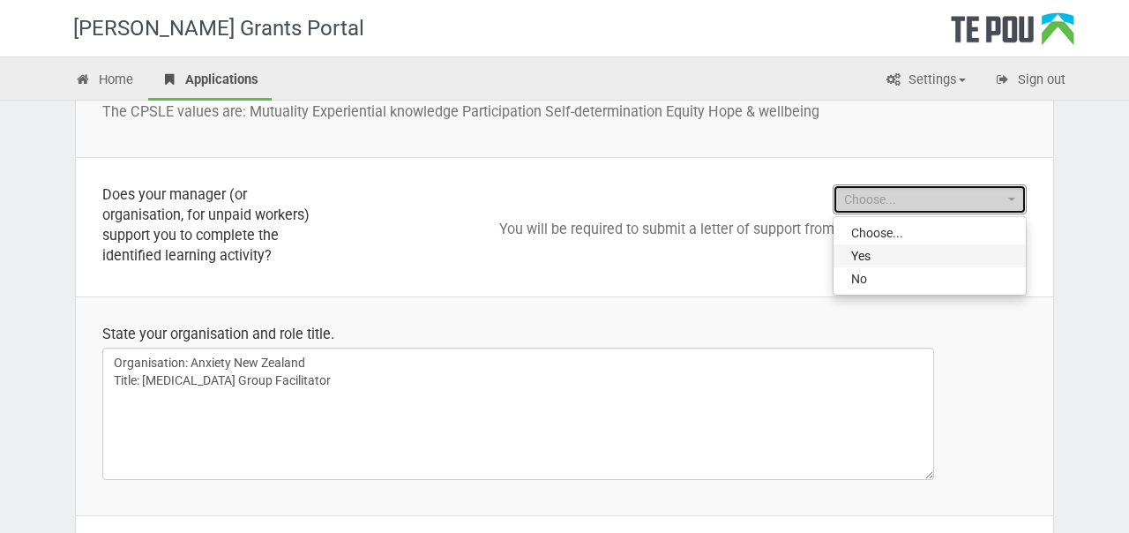
select select "Yes"
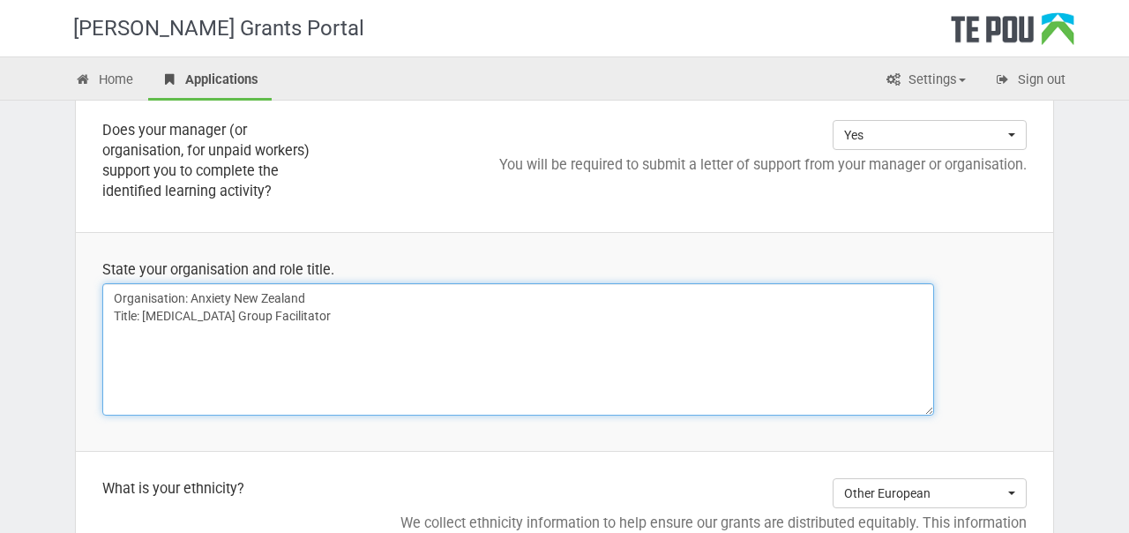
click at [668, 344] on textarea "Organisation: Anxiety New Zealand Title: [MEDICAL_DATA] Group Facilitator" at bounding box center [518, 349] width 832 height 132
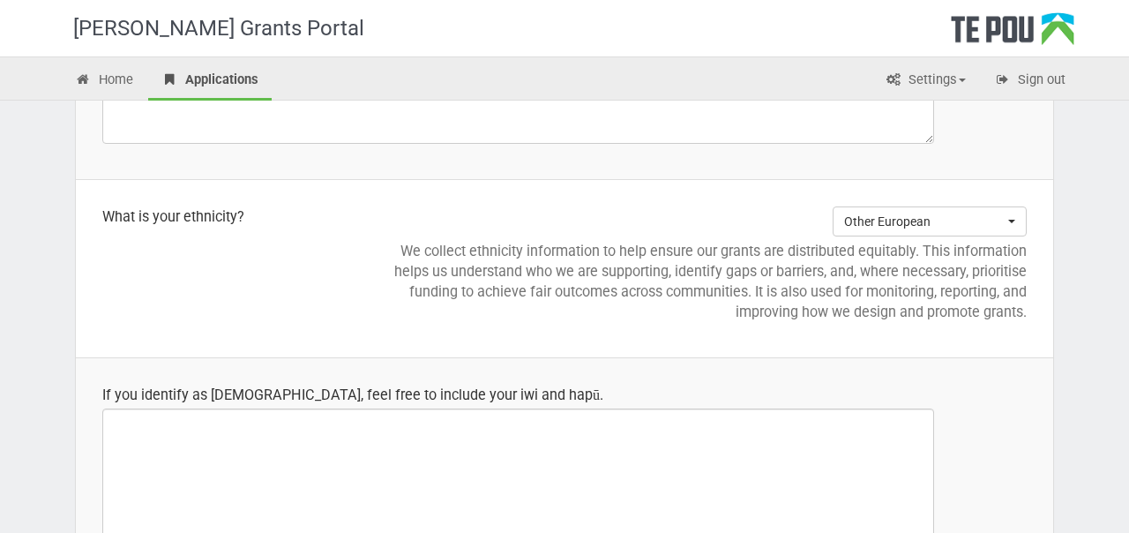
click at [668, 344] on td "Other European Choose... [DEMOGRAPHIC_DATA] Other European [DEMOGRAPHIC_DATA] P…" at bounding box center [703, 268] width 701 height 178
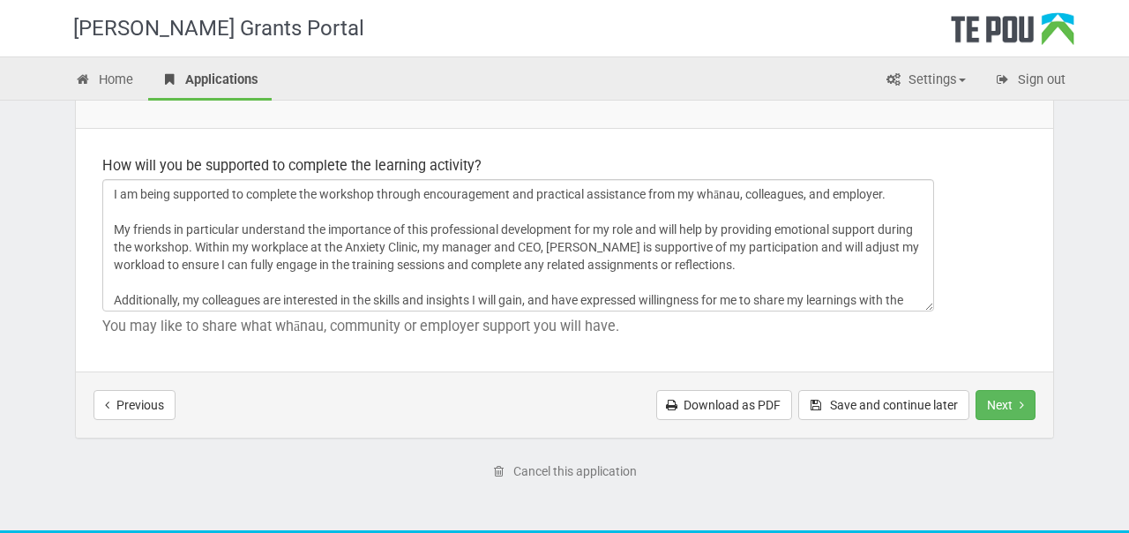
scroll to position [74, 0]
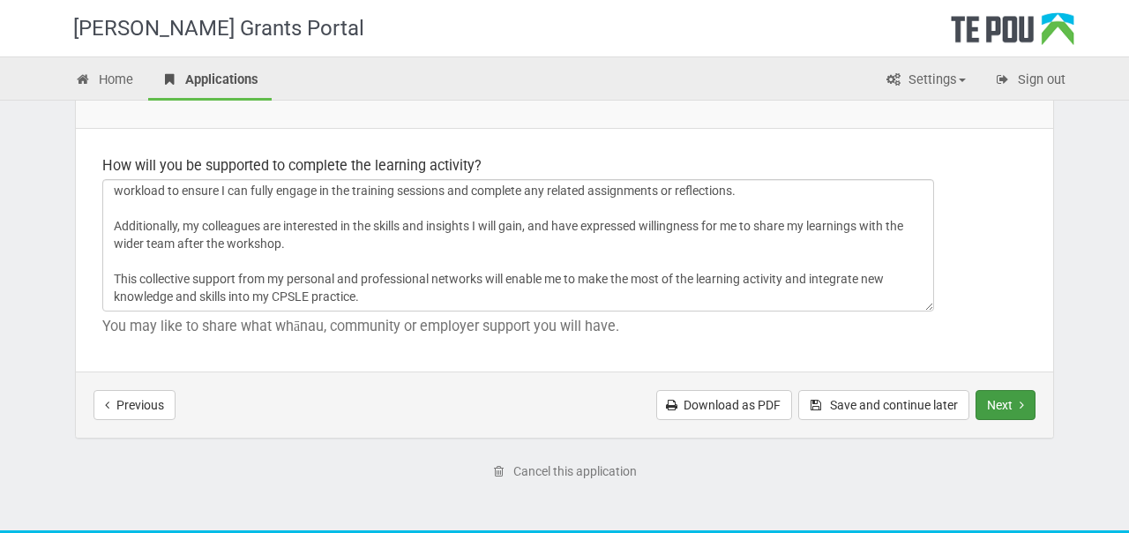
click at [1001, 405] on button "Next" at bounding box center [1006, 405] width 60 height 30
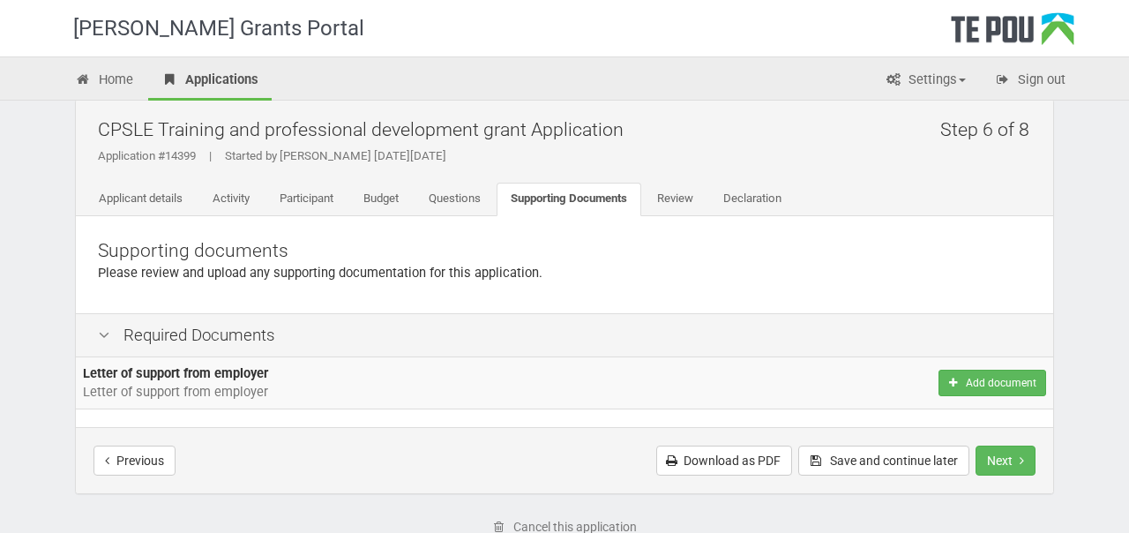
scroll to position [23, 0]
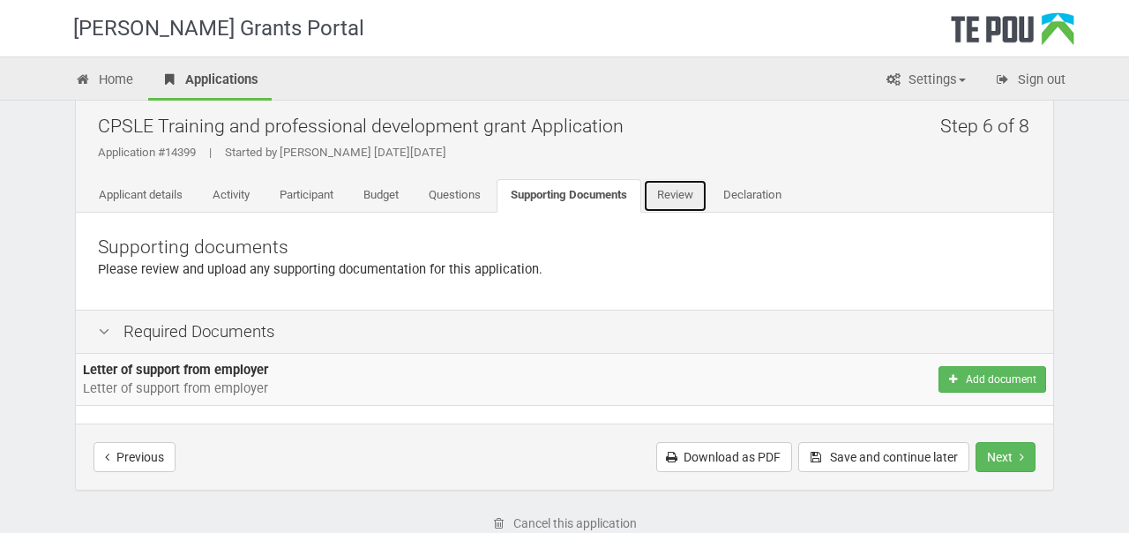
click at [695, 199] on link "Review" at bounding box center [675, 196] width 64 height 34
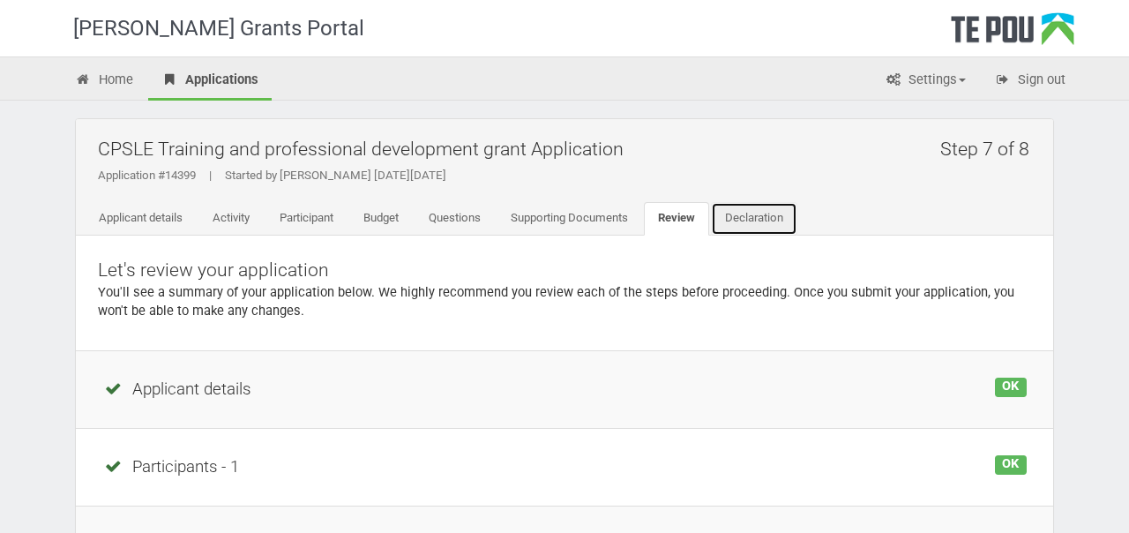
click at [759, 217] on link "Declaration" at bounding box center [754, 219] width 86 height 34
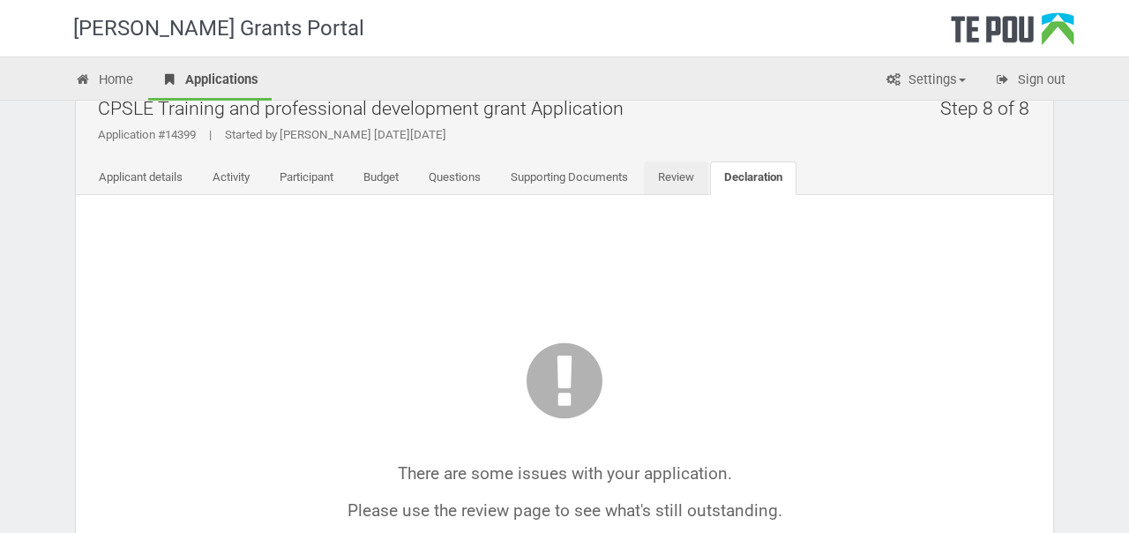
scroll to position [75, 0]
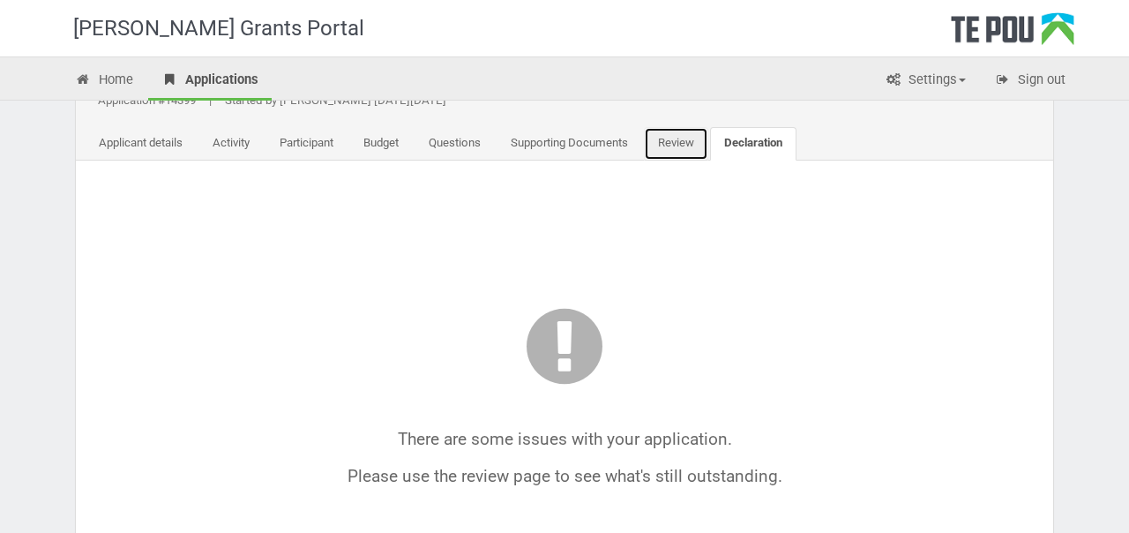
click at [685, 156] on link "Review" at bounding box center [676, 144] width 64 height 34
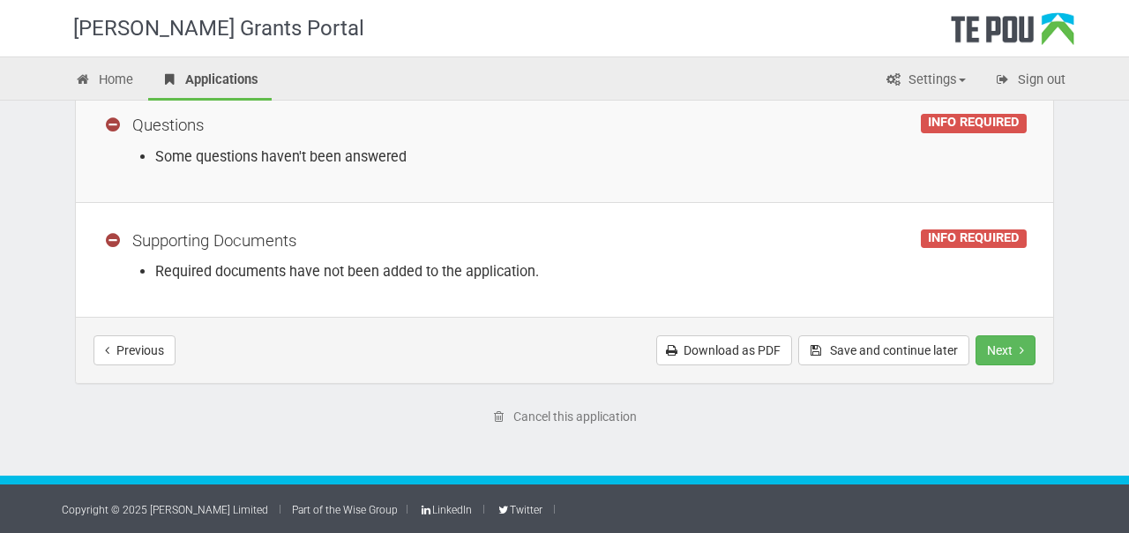
scroll to position [505, 0]
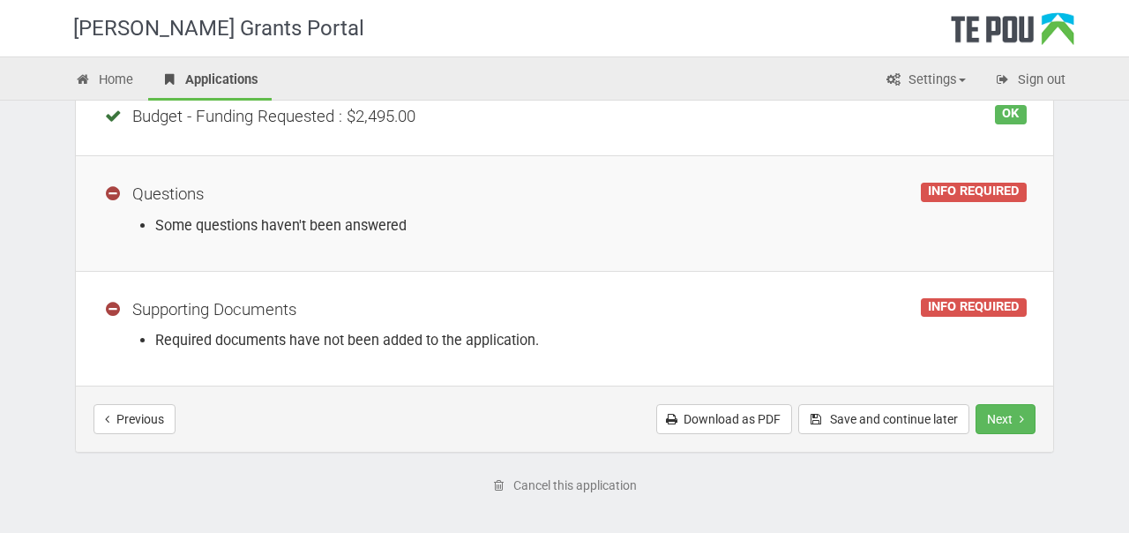
click at [948, 196] on div "INFO REQUIRED" at bounding box center [974, 192] width 106 height 19
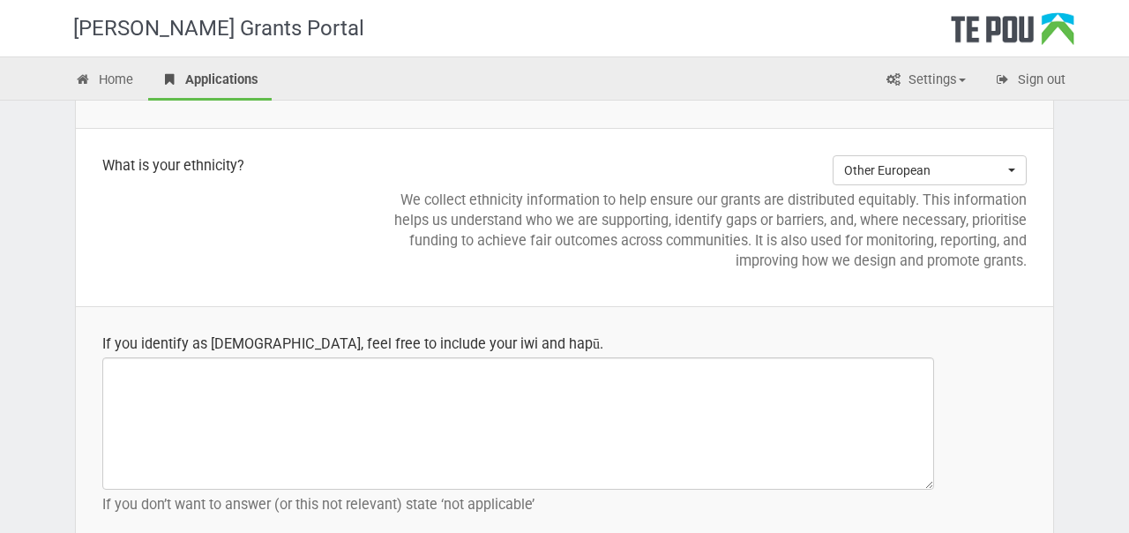
scroll to position [1839, 0]
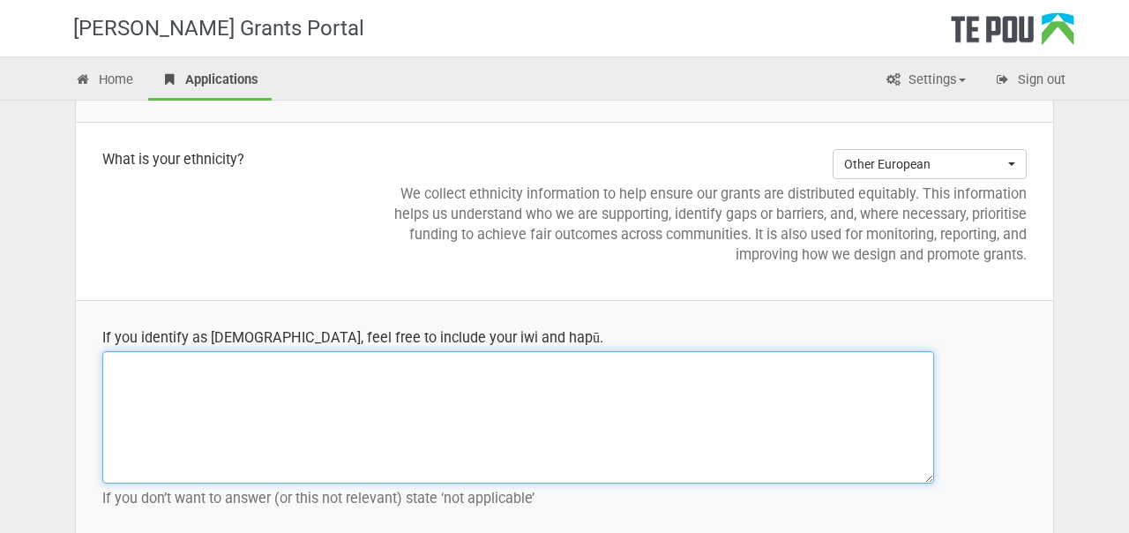
click at [608, 385] on textarea at bounding box center [518, 417] width 832 height 132
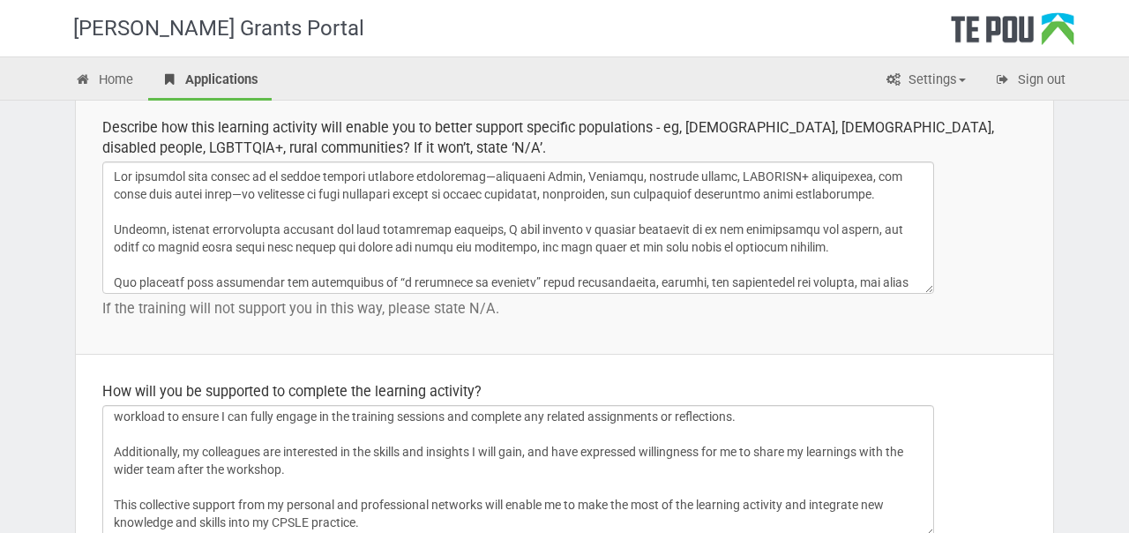
scroll to position [2751, 0]
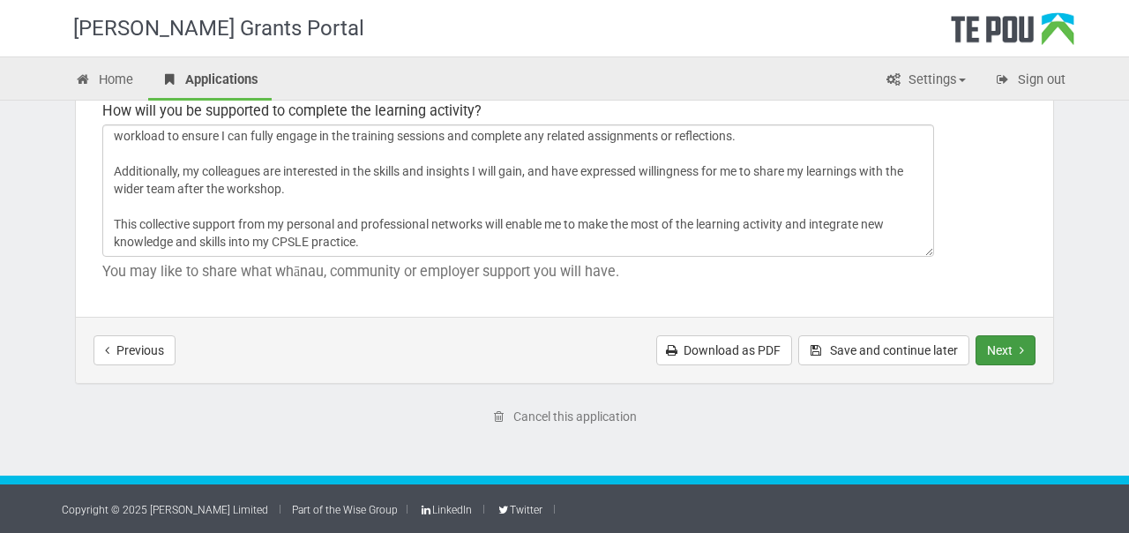
type textarea "Not applicable"
click at [1016, 348] on button "Next" at bounding box center [1006, 350] width 60 height 30
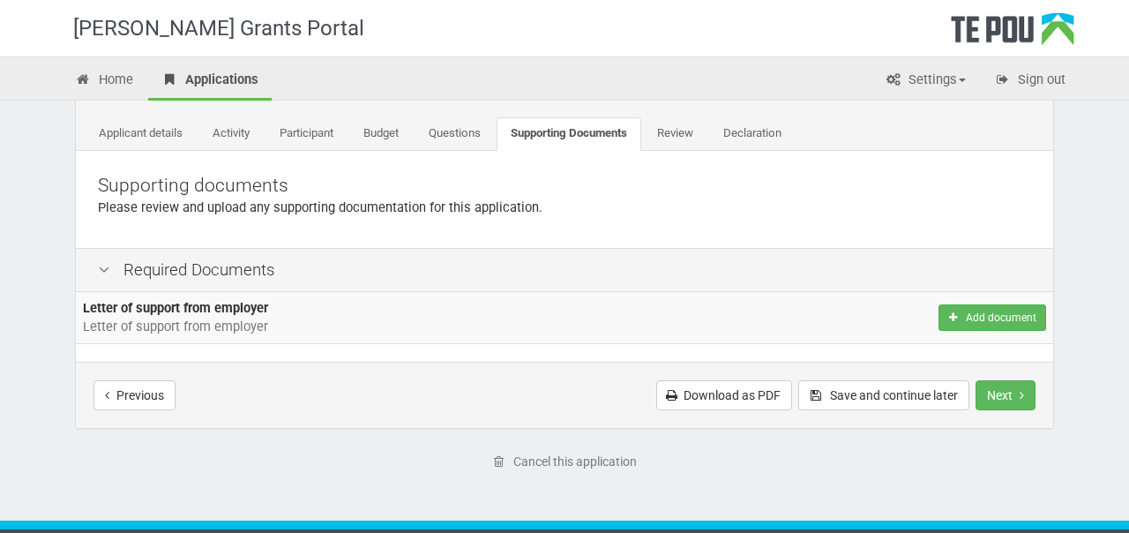
scroll to position [86, 0]
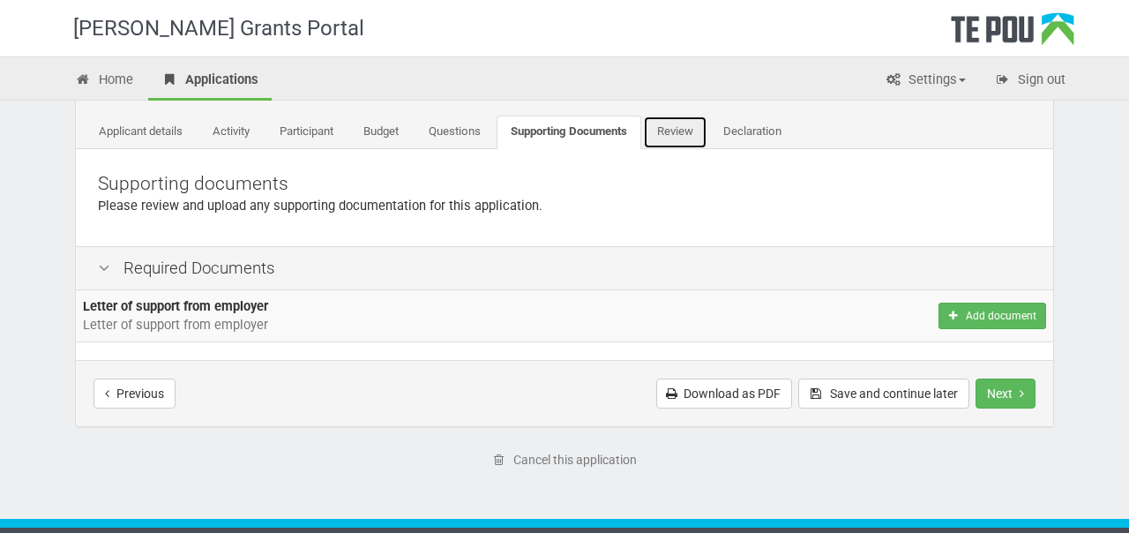
click at [696, 144] on link "Review" at bounding box center [675, 133] width 64 height 34
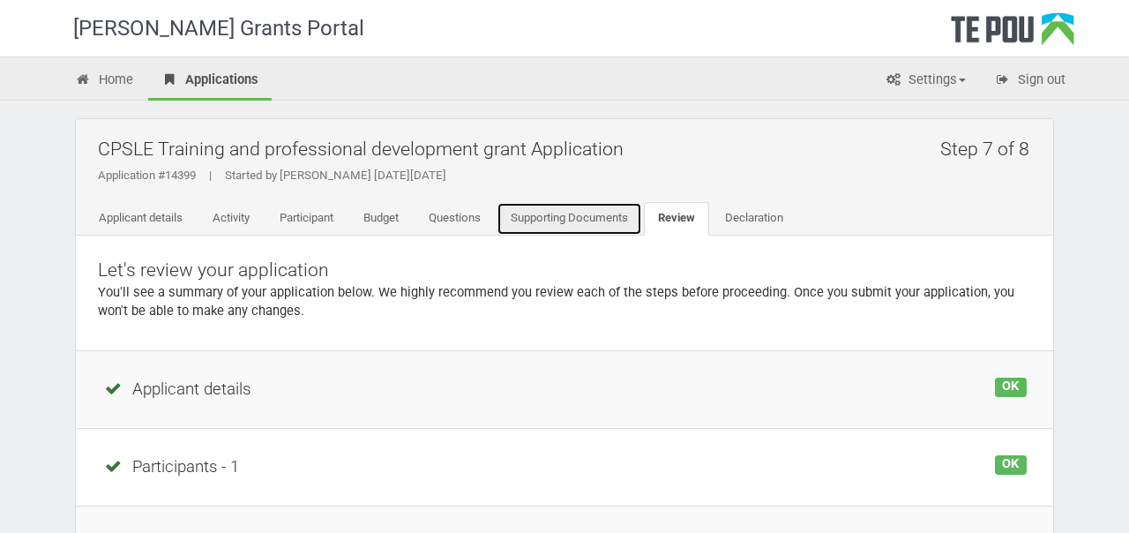
click at [609, 217] on link "Supporting Documents" at bounding box center [570, 219] width 146 height 34
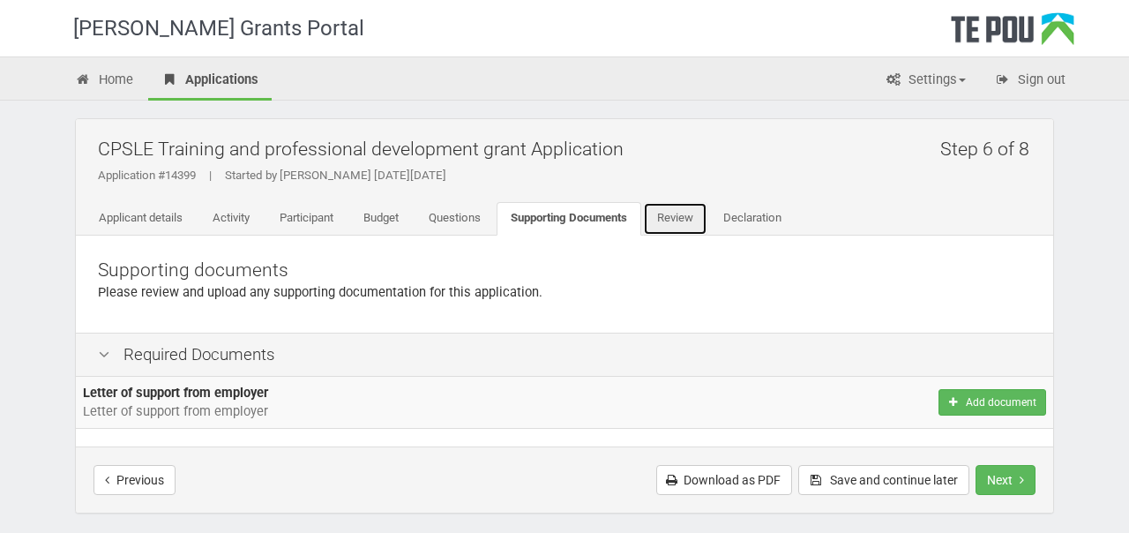
click at [686, 208] on link "Review" at bounding box center [675, 219] width 64 height 34
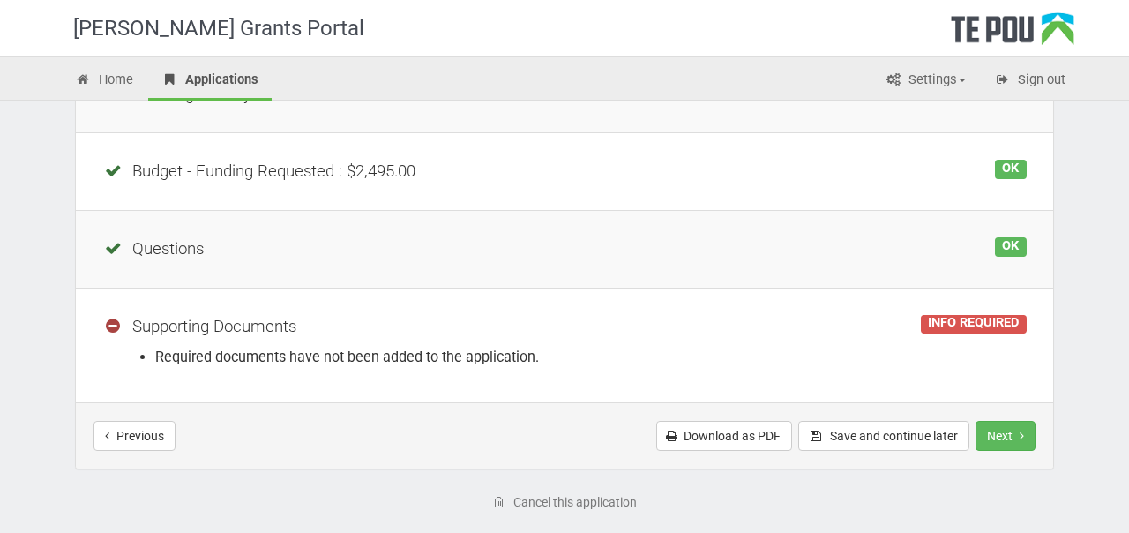
scroll to position [536, 0]
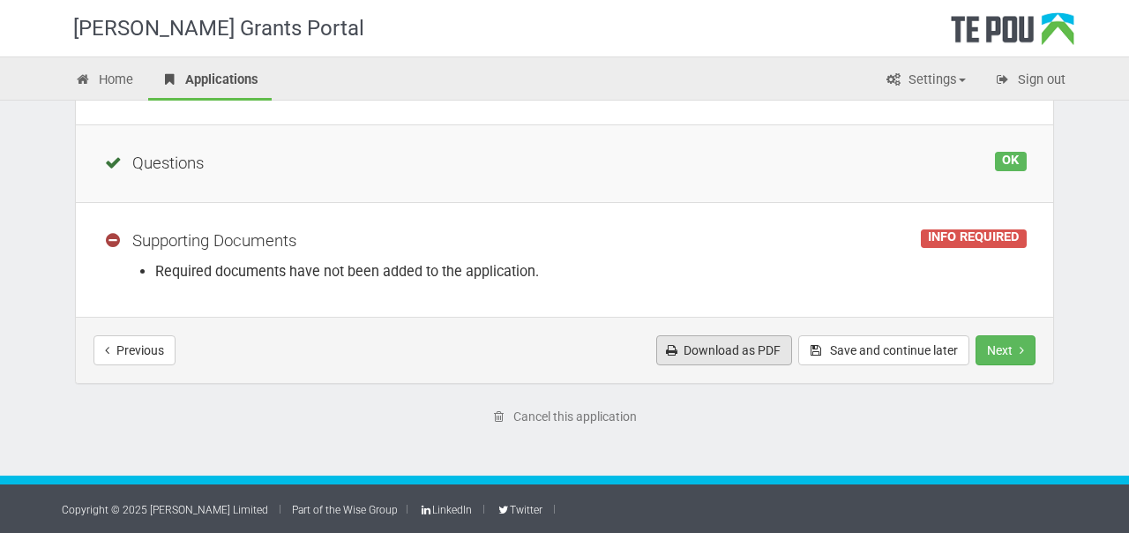
click at [693, 355] on link "Download as PDF" at bounding box center [724, 350] width 136 height 30
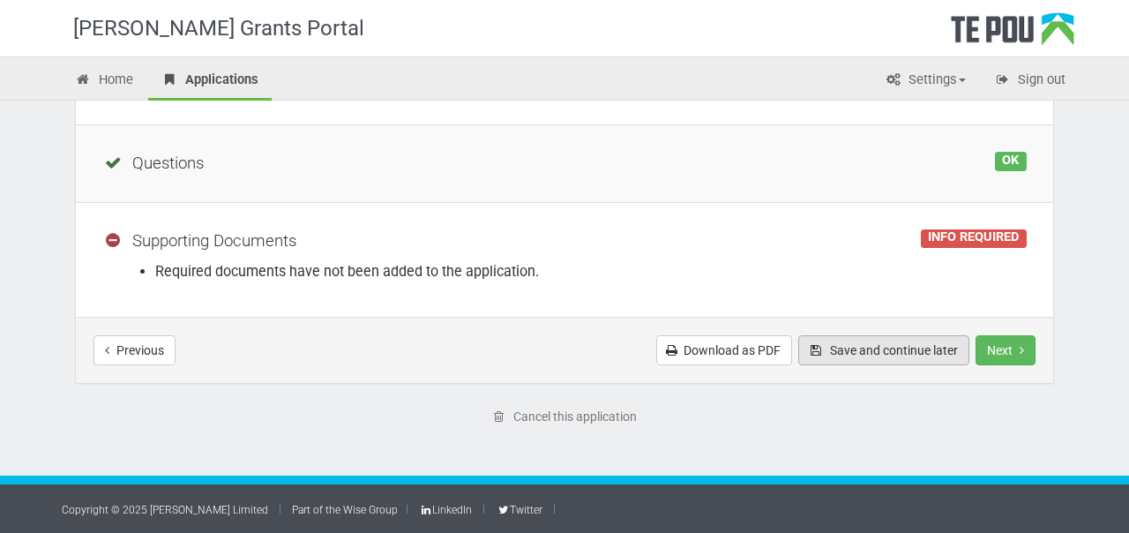
click at [873, 345] on button "Save and continue later" at bounding box center [883, 350] width 171 height 30
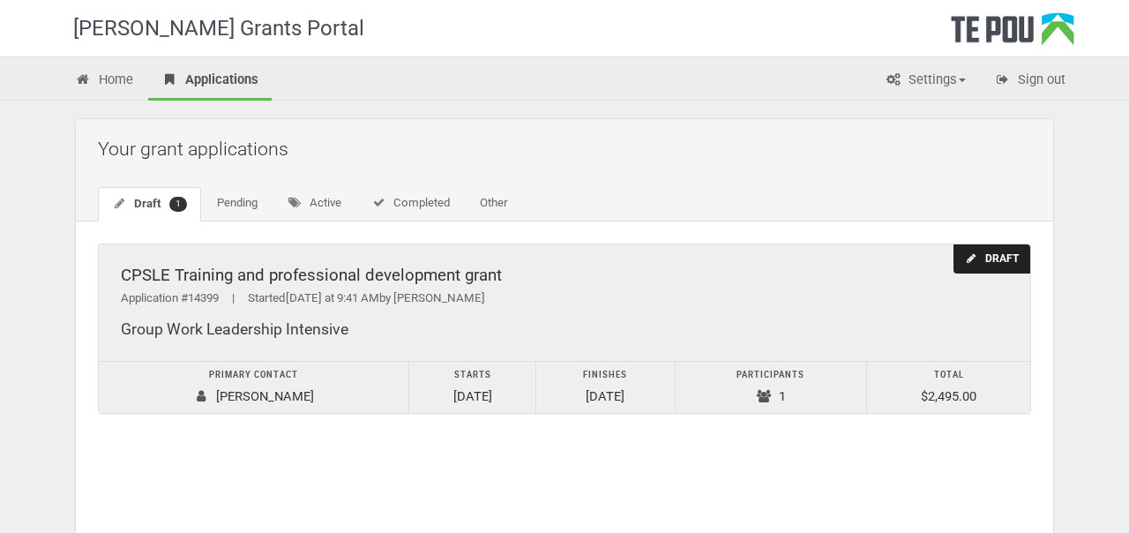
click at [970, 262] on icon at bounding box center [971, 258] width 13 height 11
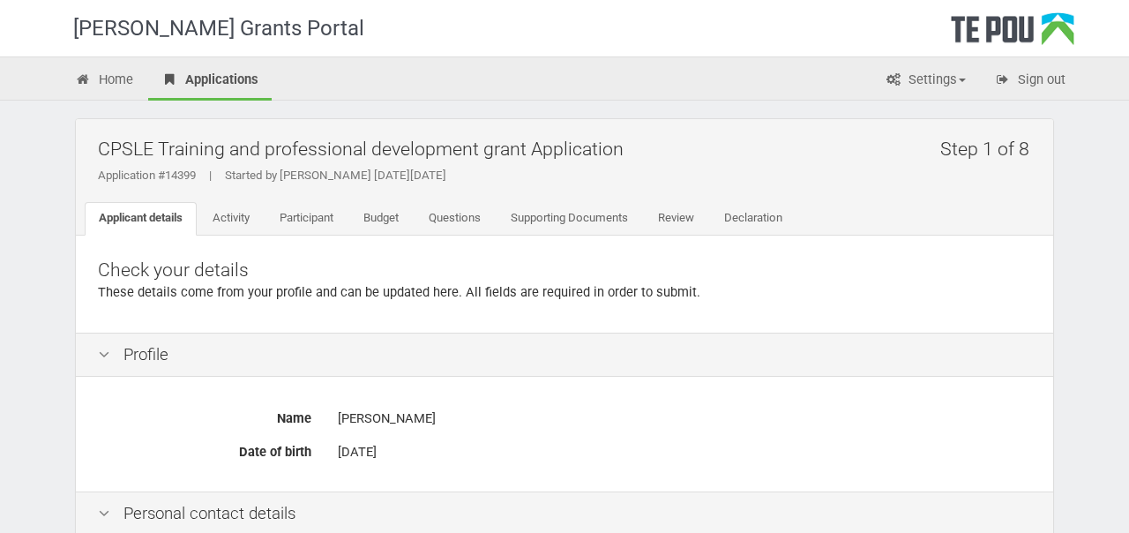
scroll to position [4, 0]
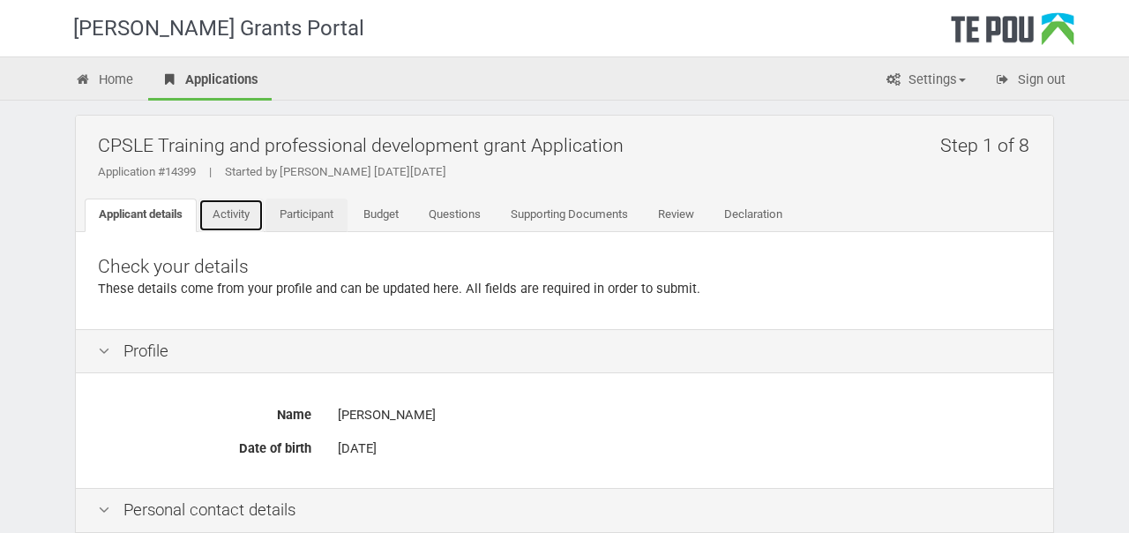
click at [222, 216] on link "Activity" at bounding box center [231, 216] width 65 height 34
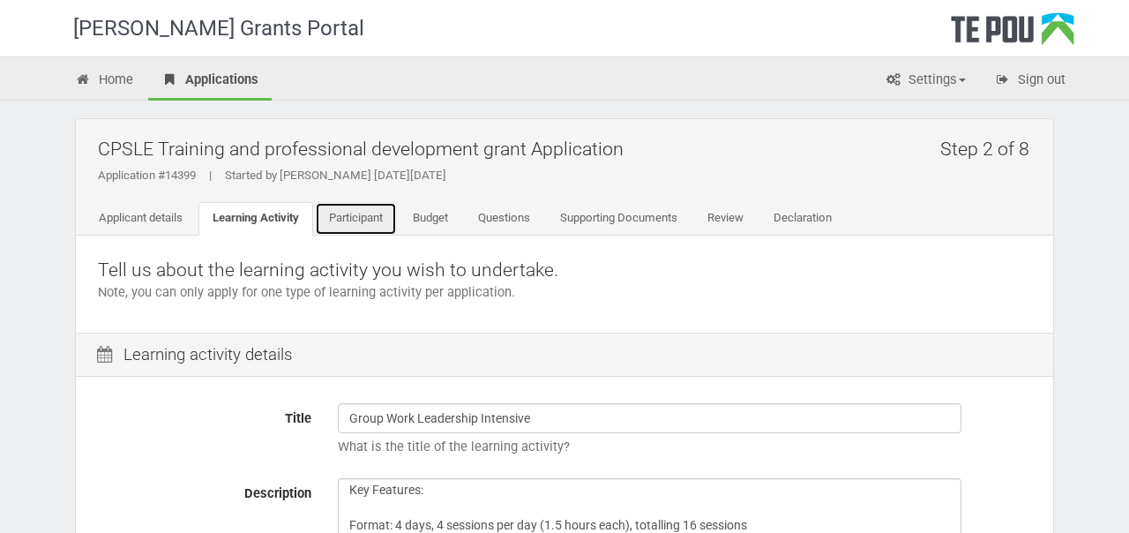
drag, startPoint x: 353, startPoint y: 216, endPoint x: 379, endPoint y: 216, distance: 26.5
click at [353, 216] on link "Participant" at bounding box center [356, 219] width 82 height 34
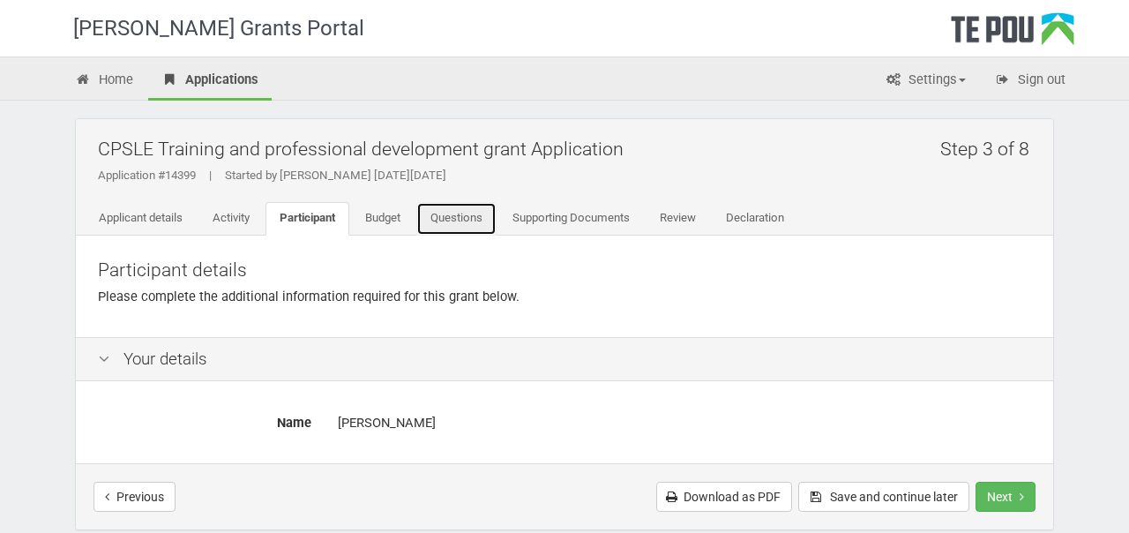
click at [446, 221] on link "Questions" at bounding box center [456, 219] width 80 height 34
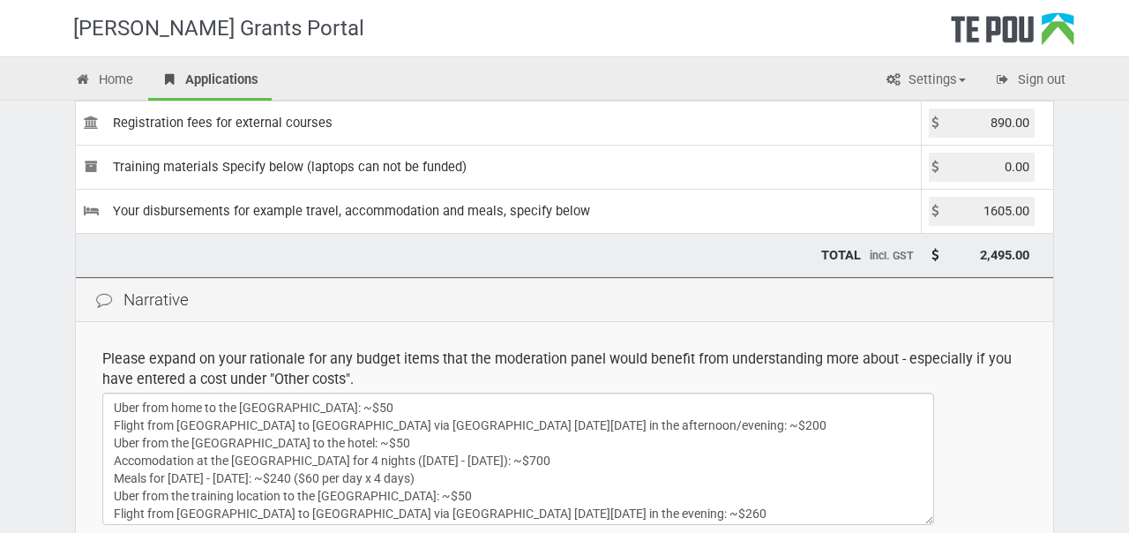
scroll to position [488, 0]
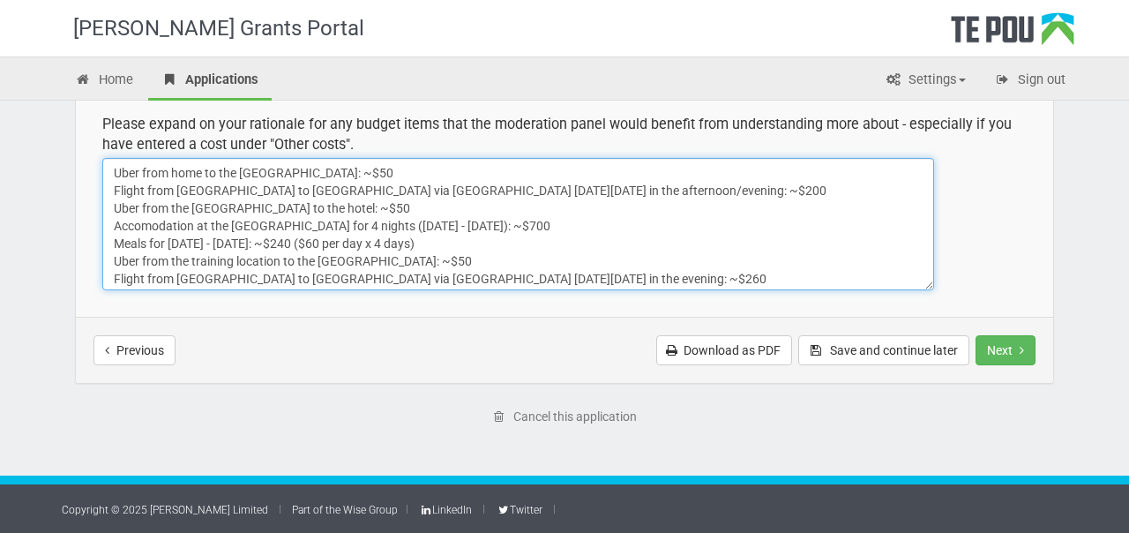
click at [378, 170] on textarea "Uber from home to the Auckland Airport: ~$50 Flight from Auckland to Wellington…" at bounding box center [518, 224] width 832 height 132
click at [108, 187] on textarea "Uber from home to the Auckland Airport: ~$50 Flight from Auckland to Wellington…" at bounding box center [518, 224] width 832 height 132
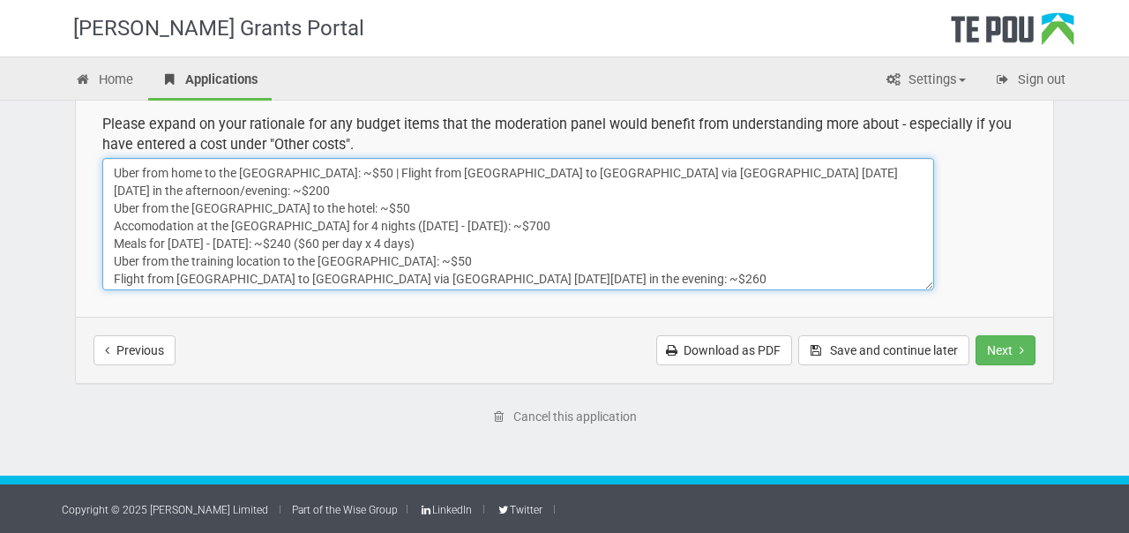
click at [238, 193] on textarea "Uber from home to the Auckland Airport: ~$50 Flight from Auckland to Wellington…" at bounding box center [518, 224] width 832 height 132
click at [114, 212] on textarea "Uber from home to the Auckland Airport: ~$50 Flight from Auckland to Wellington…" at bounding box center [518, 224] width 832 height 132
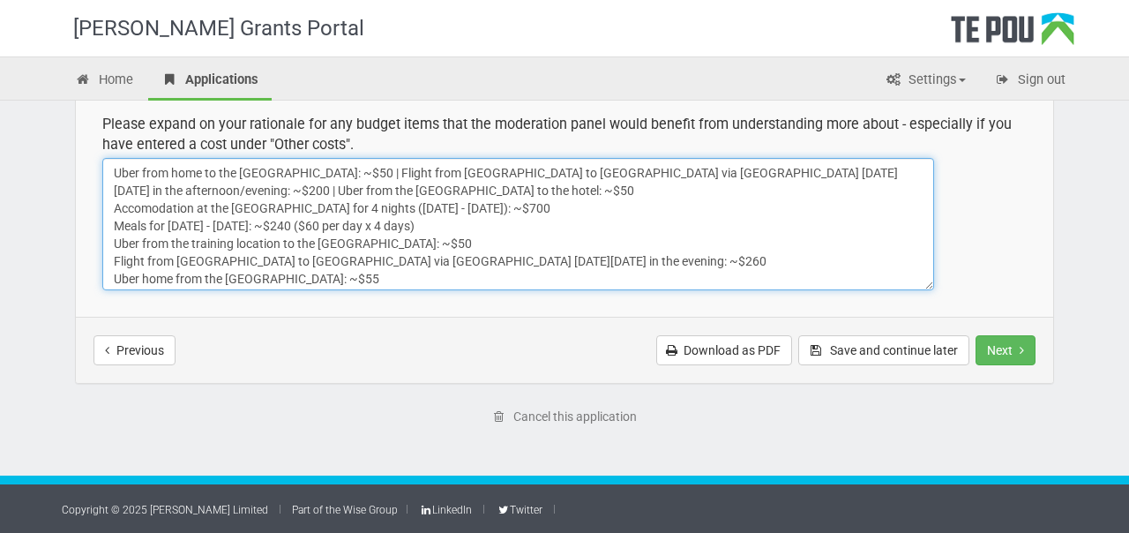
click at [115, 206] on textarea "Uber from home to the Auckland Airport: ~$50 Flight from Auckland to Wellington…" at bounding box center [518, 224] width 832 height 132
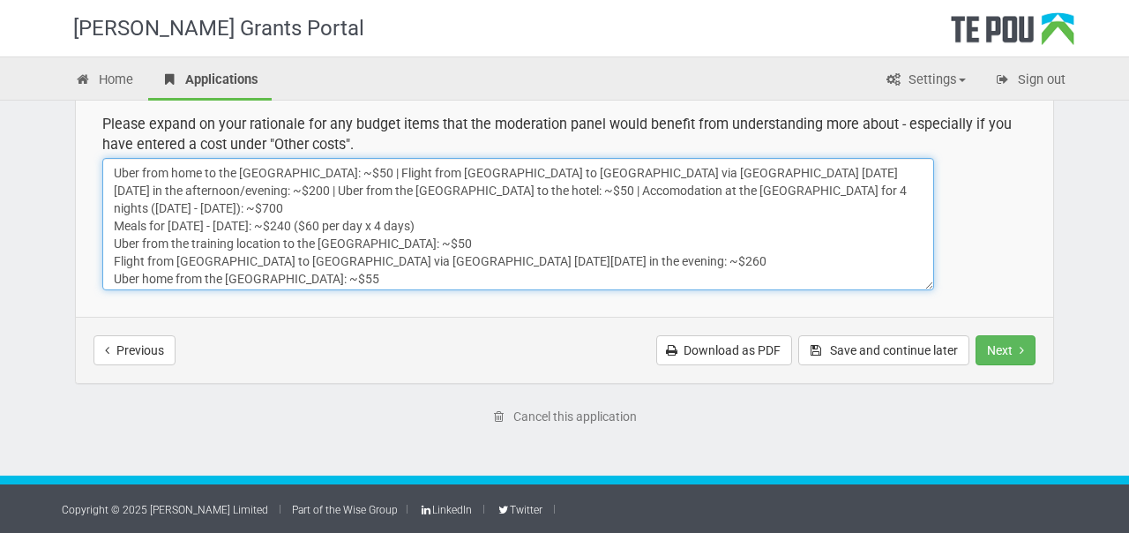
click at [108, 220] on textarea "Uber from home to the Auckland Airport: ~$50 Flight from Auckland to Wellington…" at bounding box center [518, 224] width 832 height 132
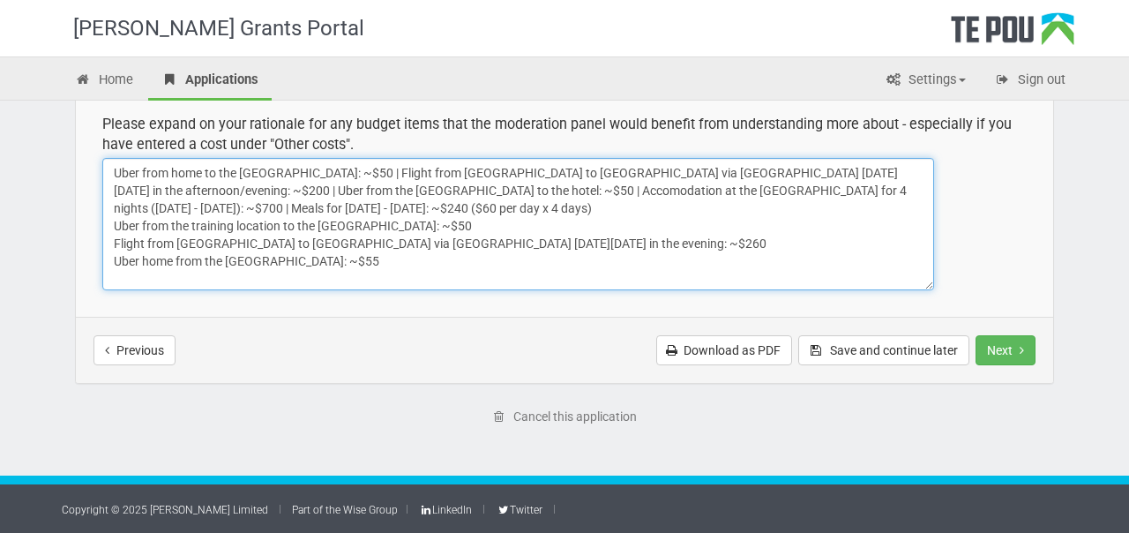
click at [118, 221] on textarea "Uber from home to the Auckland Airport: ~$50 Flight from Auckland to Wellington…" at bounding box center [518, 224] width 832 height 132
click at [114, 236] on textarea "Uber from home to the Auckland Airport: ~$50 Flight from Auckland to Wellington…" at bounding box center [518, 224] width 832 height 132
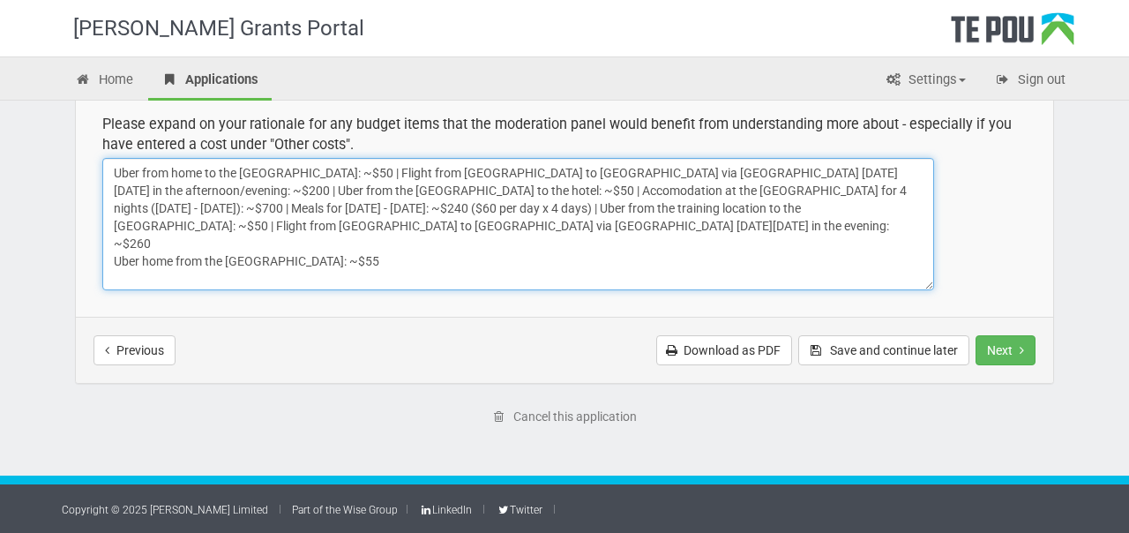
click at [116, 246] on textarea "Uber from home to the Auckland Airport: ~$50 Flight from Auckland to Wellington…" at bounding box center [518, 224] width 832 height 132
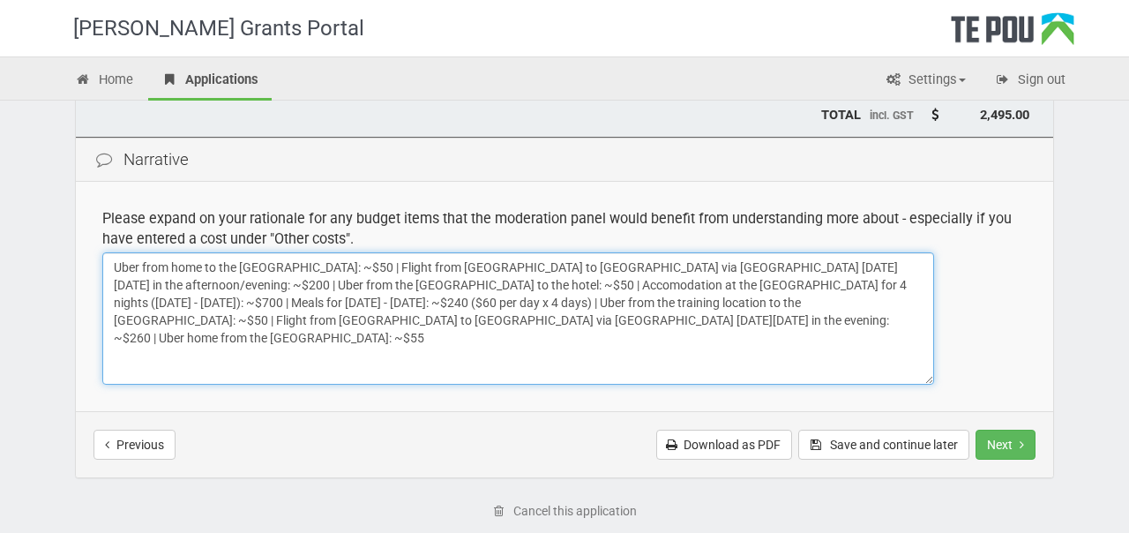
scroll to position [386, 0]
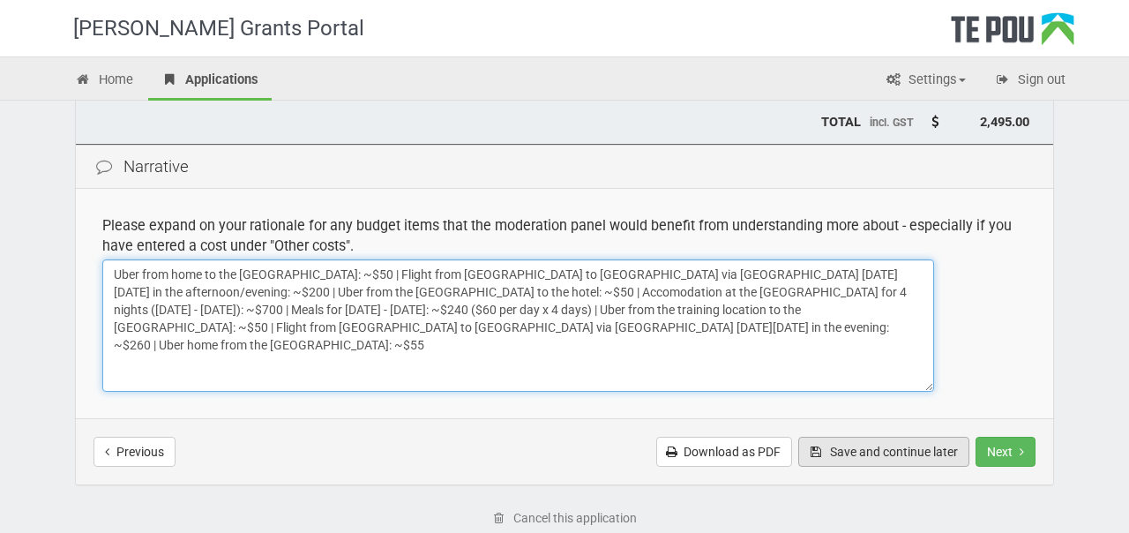
type textarea "Uber from home to the Auckland Airport: ~$50 | Flight from Auckland to Wellingt…"
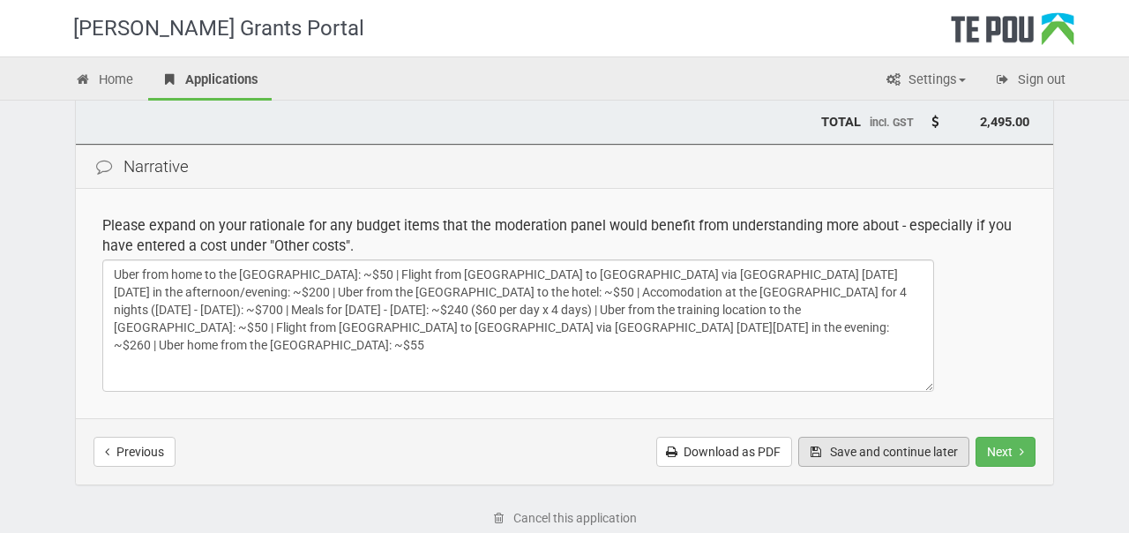
click at [851, 442] on button "Save and continue later" at bounding box center [883, 452] width 171 height 30
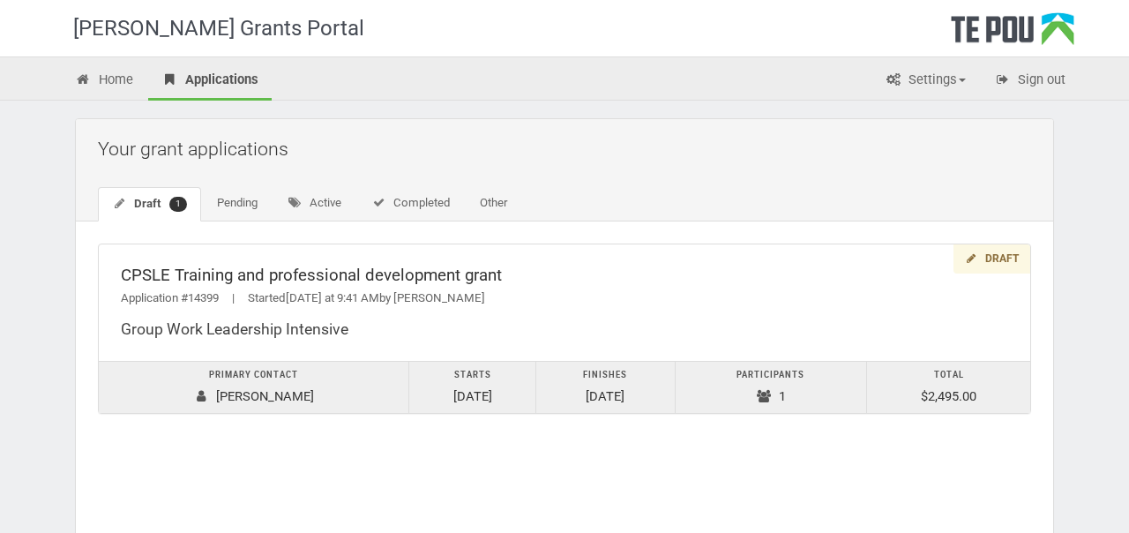
scroll to position [23, 0]
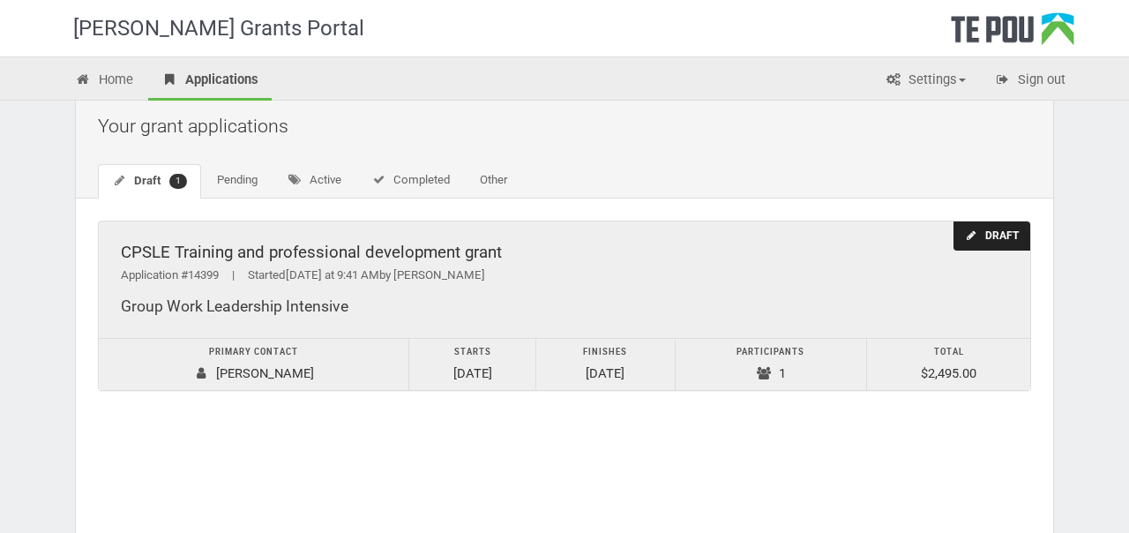
click at [988, 242] on div "Draft" at bounding box center [992, 235] width 77 height 29
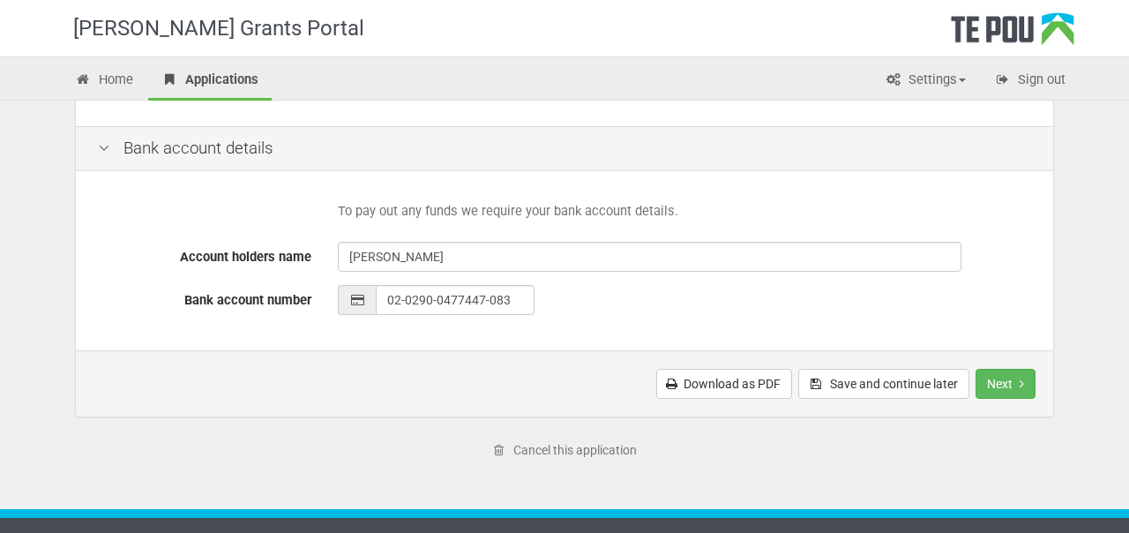
scroll to position [859, 0]
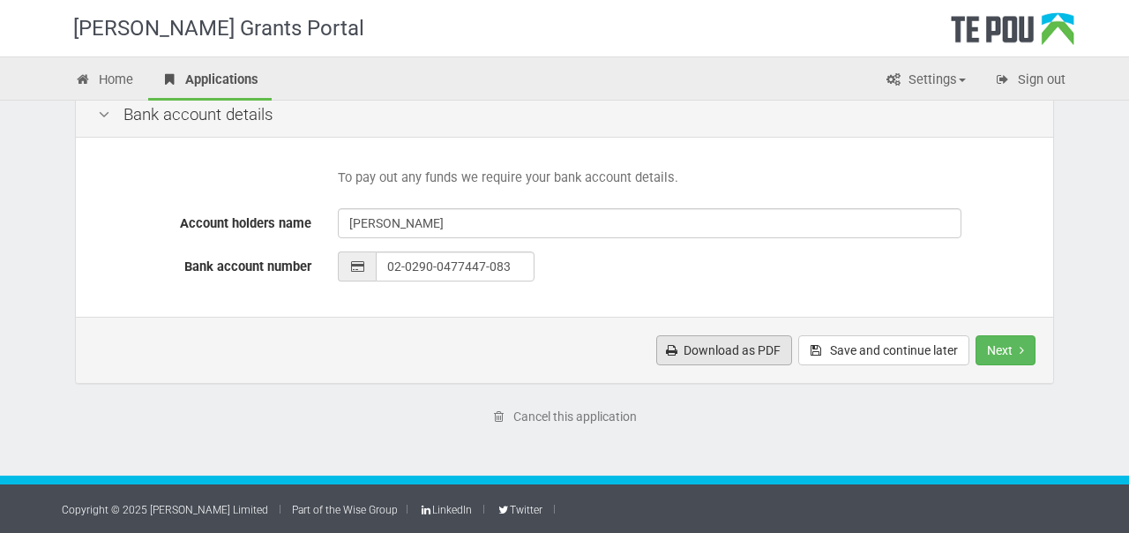
click at [733, 342] on link "Download as PDF" at bounding box center [724, 350] width 136 height 30
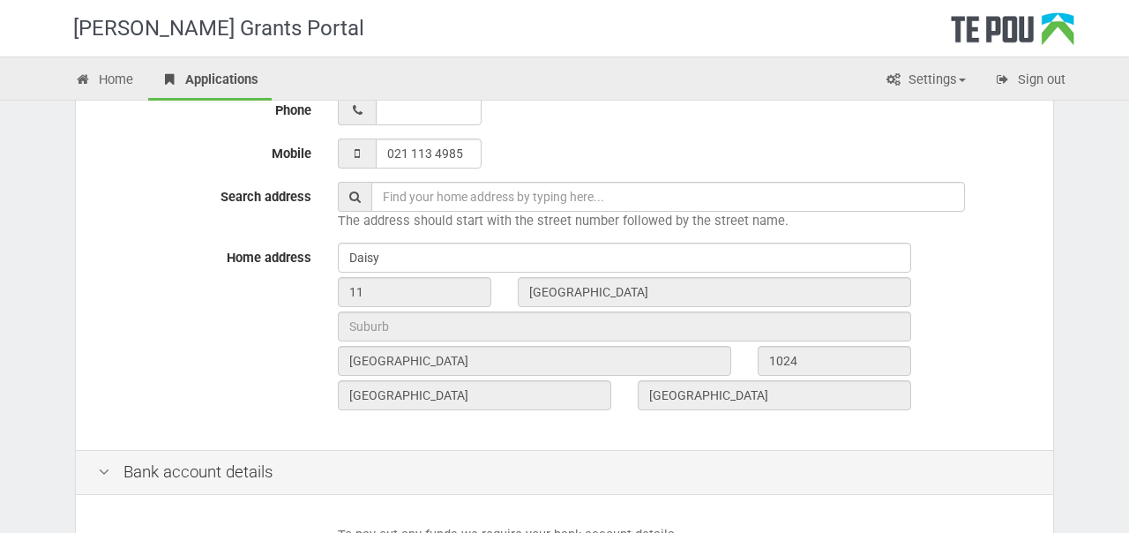
scroll to position [0, 0]
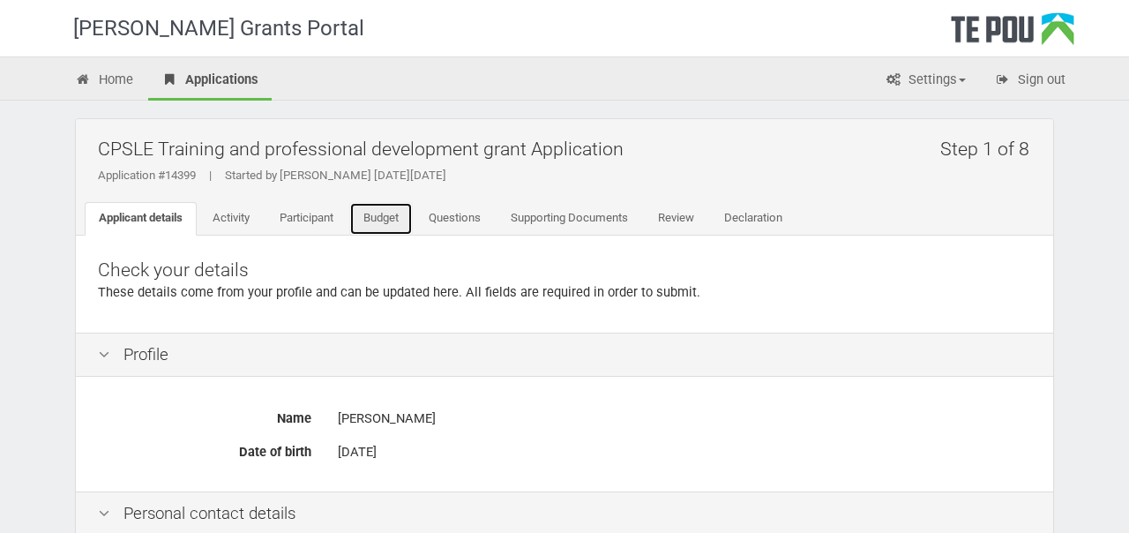
click at [413, 226] on link "Budget" at bounding box center [381, 219] width 64 height 34
click at [484, 221] on link "Questions" at bounding box center [455, 219] width 80 height 34
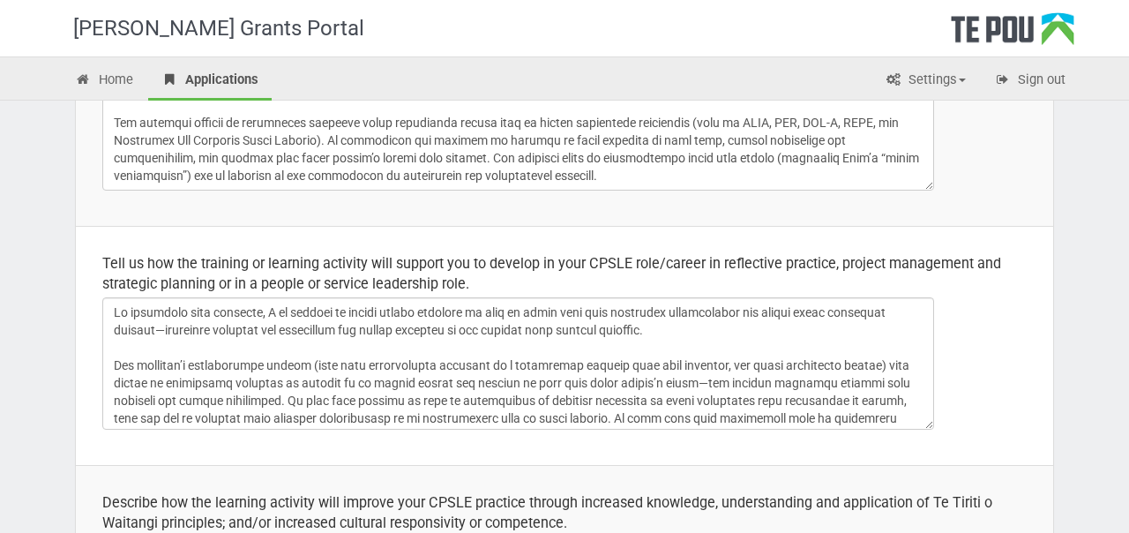
scroll to position [324, 0]
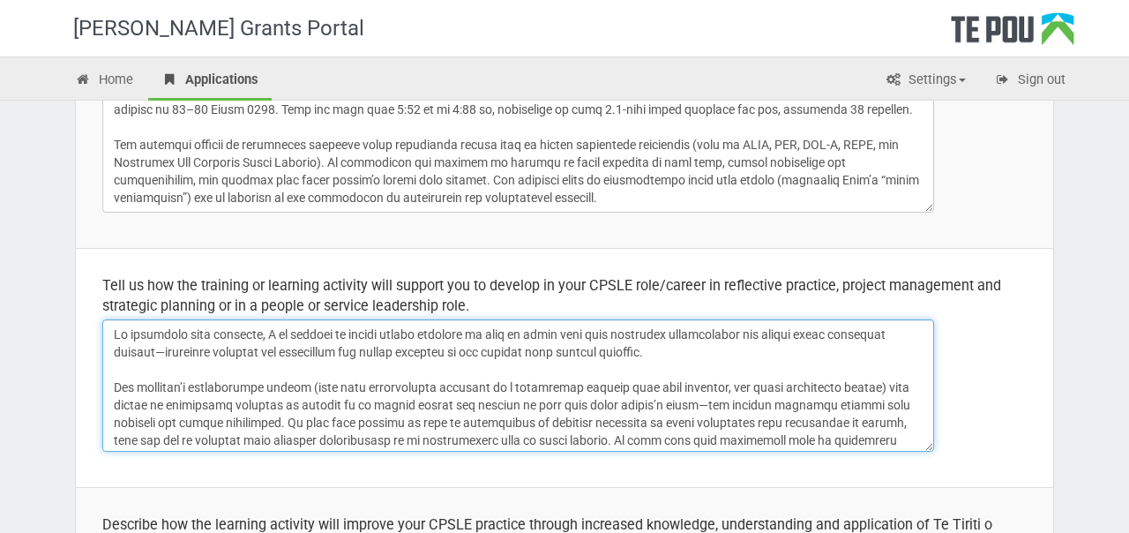
click at [386, 336] on textarea at bounding box center [518, 385] width 832 height 132
click at [371, 336] on textarea at bounding box center [518, 385] width 832 height 132
click at [829, 335] on textarea at bounding box center [518, 385] width 832 height 132
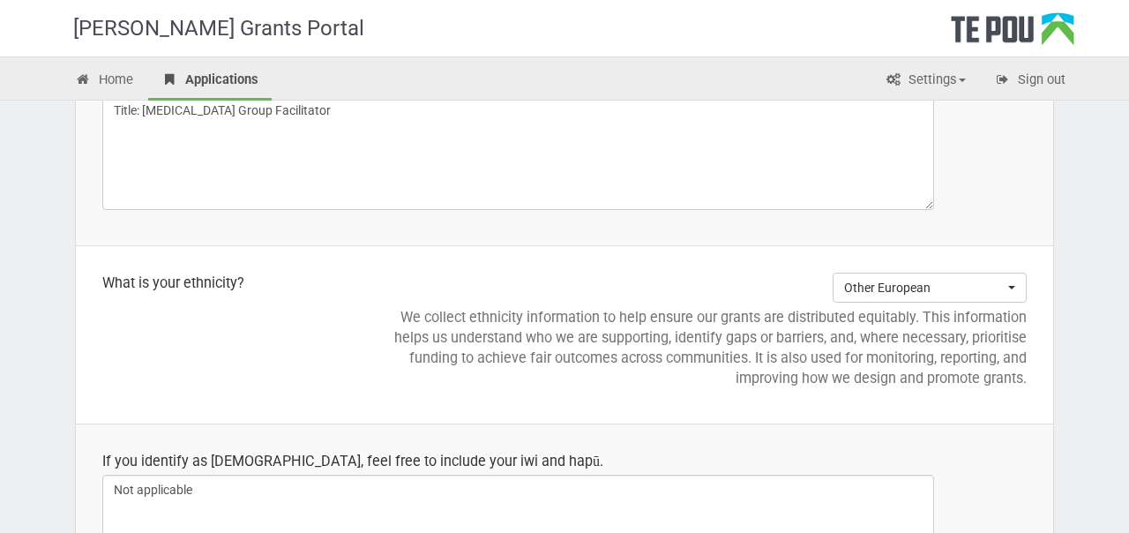
scroll to position [2751, 0]
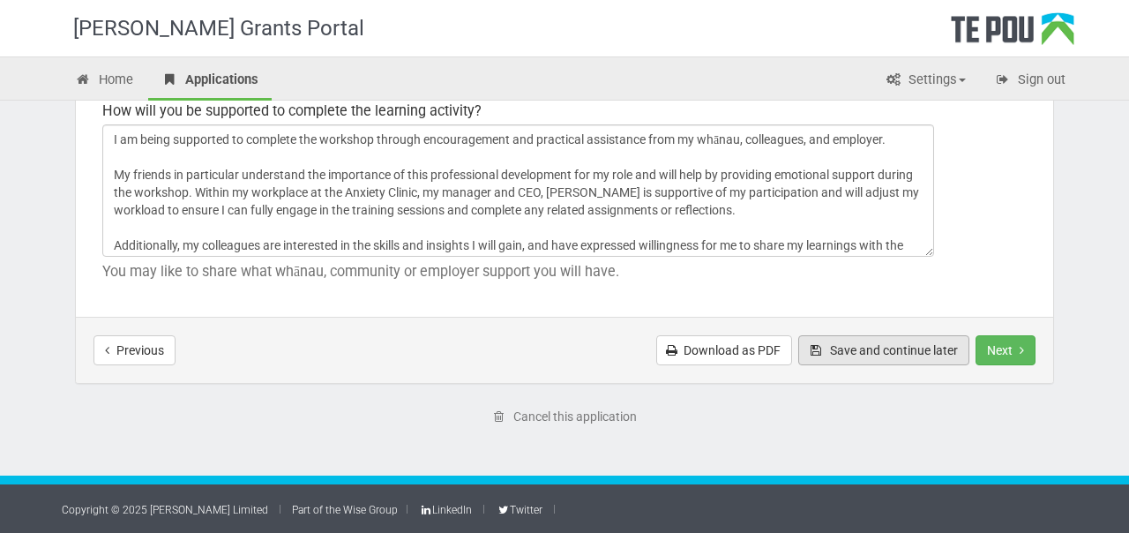
type textarea "Lo ipsumdolo sita consecte, A el seddoei te incidi utlabo etdolore ma aliq en a…"
click at [887, 356] on button "Save and continue later" at bounding box center [883, 350] width 171 height 30
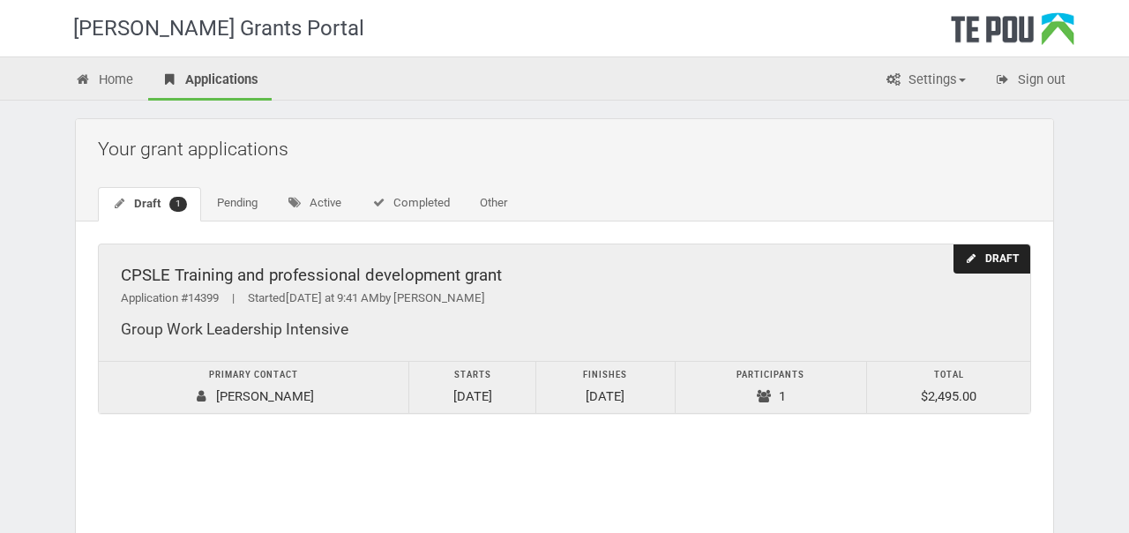
click at [986, 256] on div "Draft" at bounding box center [992, 258] width 77 height 29
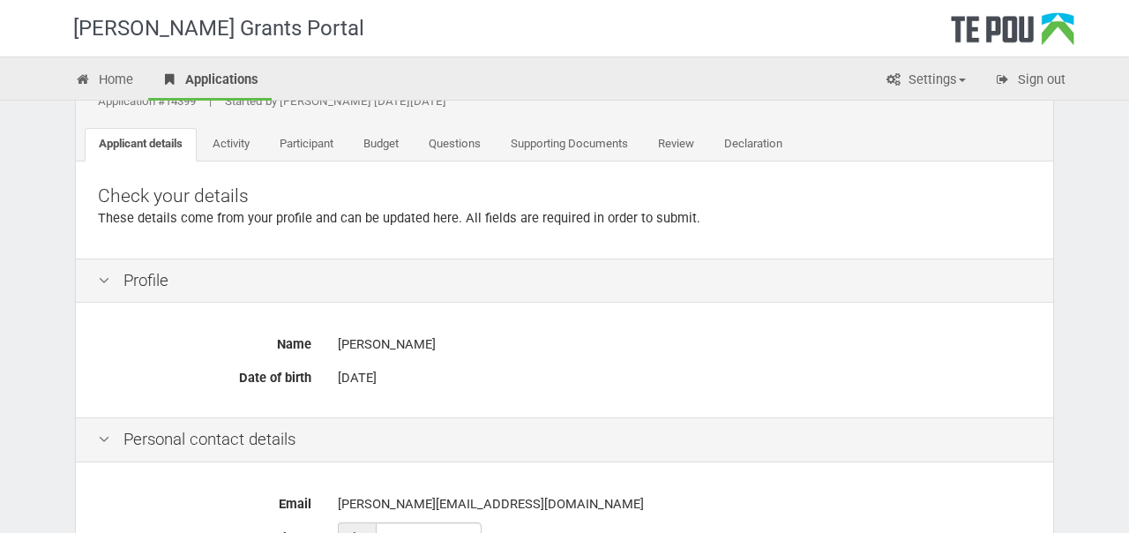
scroll to position [55, 0]
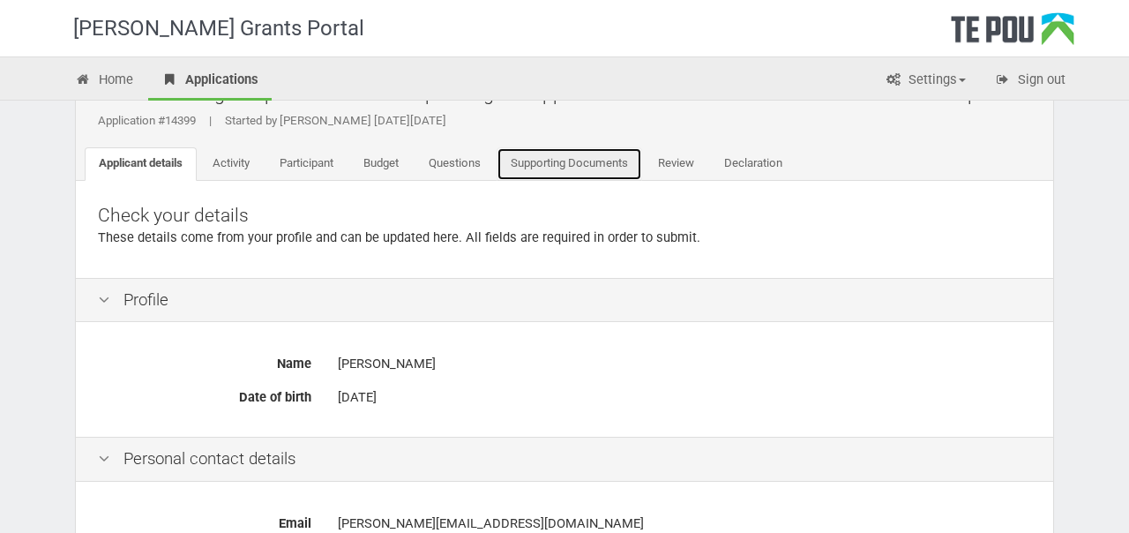
click at [560, 166] on link "Supporting Documents" at bounding box center [570, 164] width 146 height 34
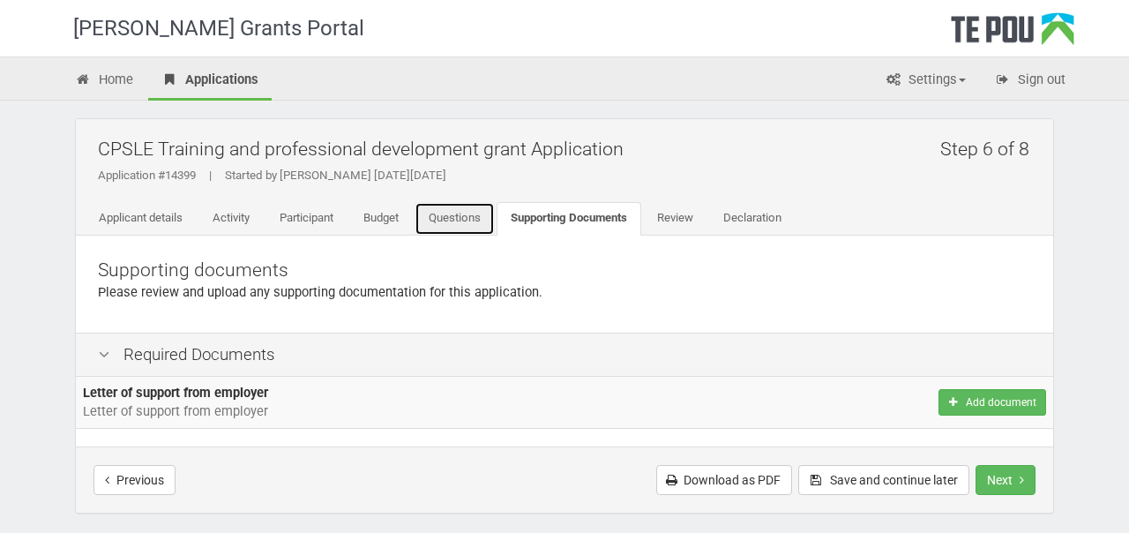
click at [472, 229] on link "Questions" at bounding box center [455, 219] width 80 height 34
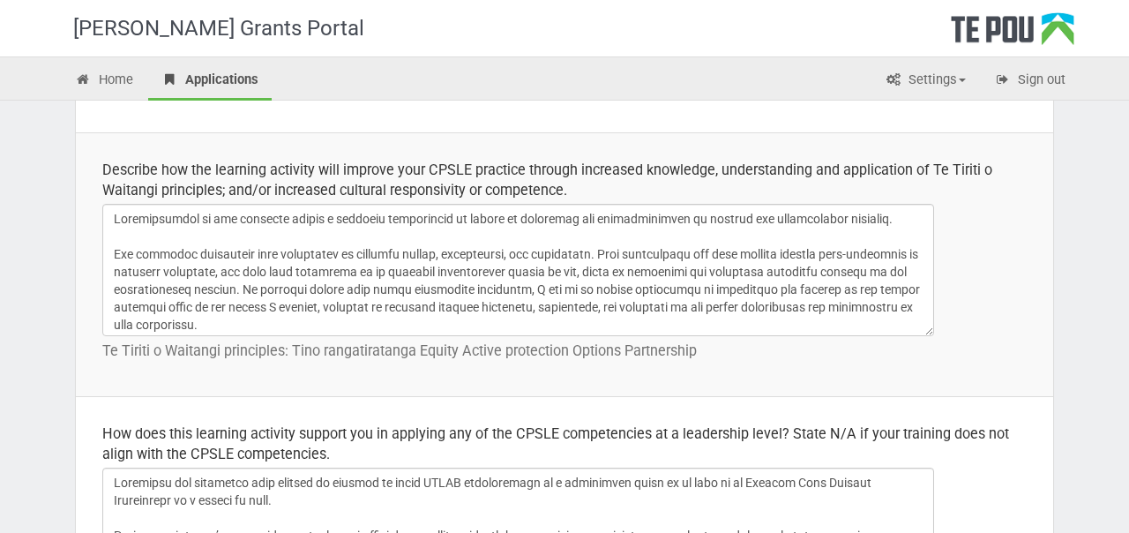
scroll to position [108, 0]
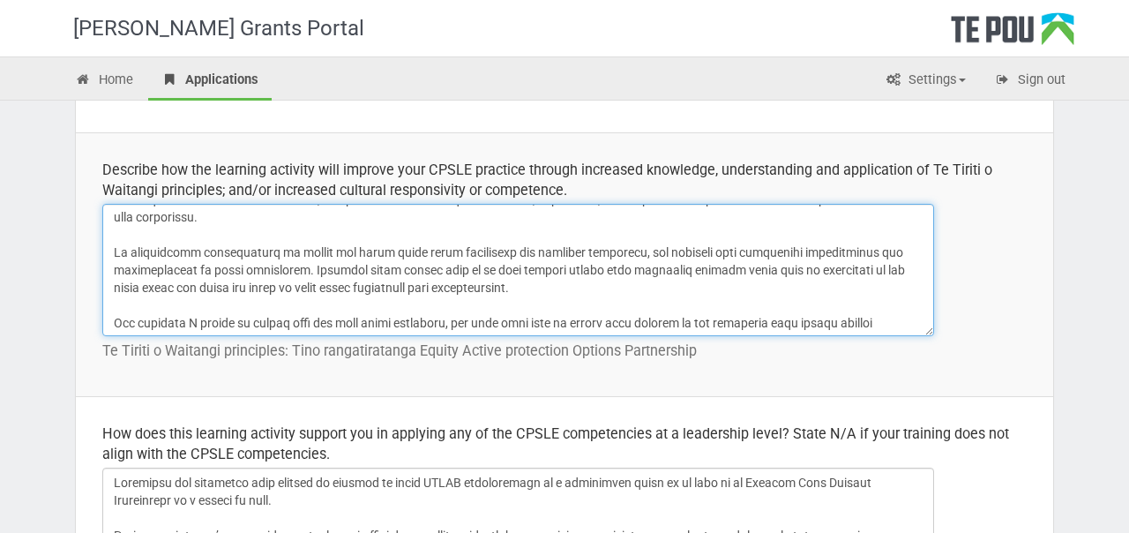
click at [718, 281] on textarea at bounding box center [518, 270] width 832 height 132
click at [719, 271] on textarea at bounding box center [518, 270] width 832 height 132
click at [666, 266] on textarea at bounding box center [518, 270] width 832 height 132
click at [768, 277] on textarea at bounding box center [518, 270] width 832 height 132
click at [774, 267] on textarea at bounding box center [518, 270] width 832 height 132
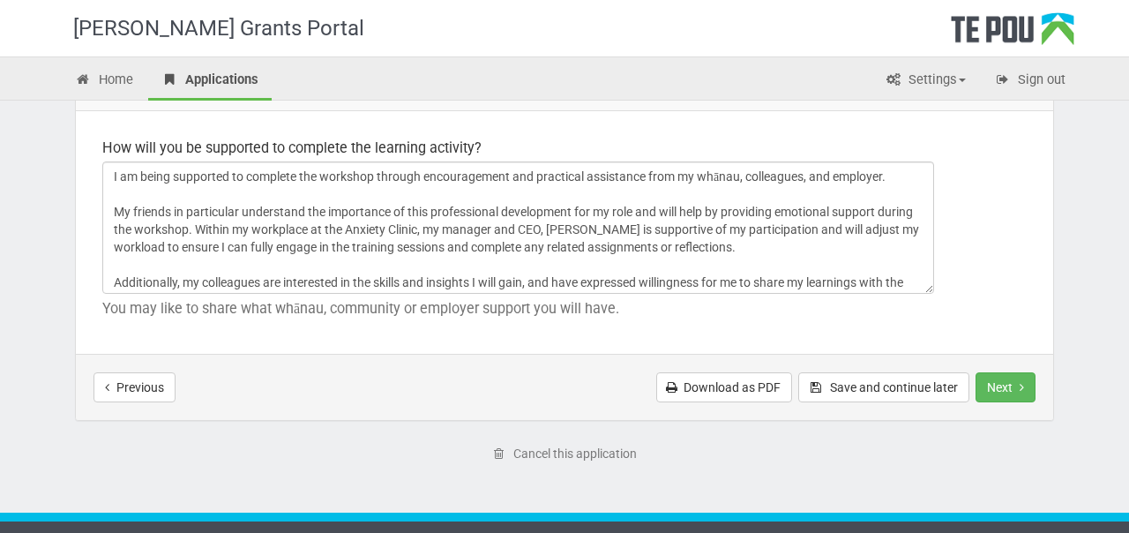
scroll to position [2751, 0]
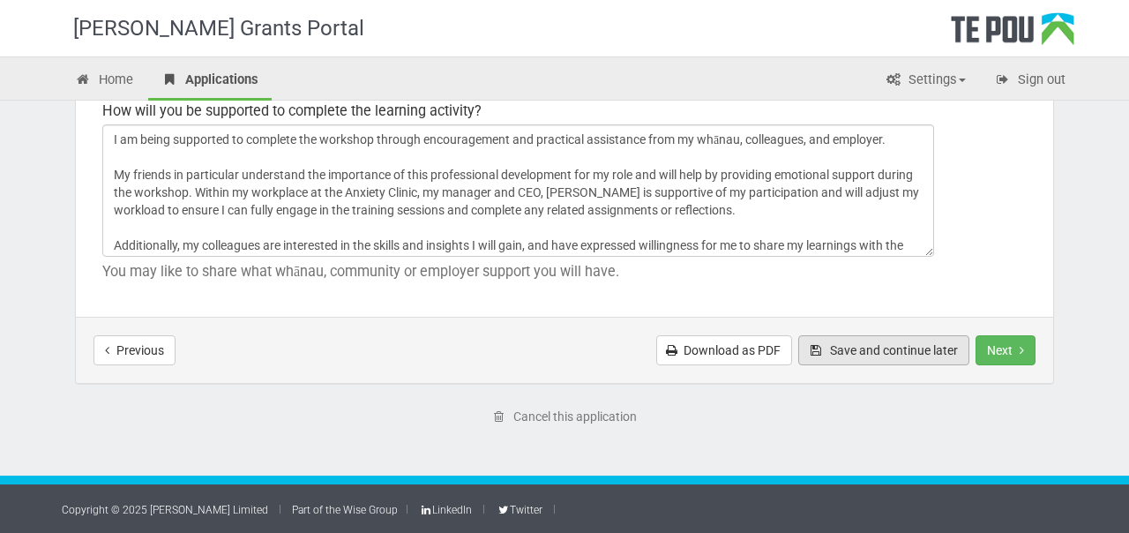
type textarea "Participating in the workshop offers a valuable opportunity to expand my awaren…"
click at [876, 341] on button "Save and continue later" at bounding box center [883, 350] width 171 height 30
